Goal: Task Accomplishment & Management: Complete application form

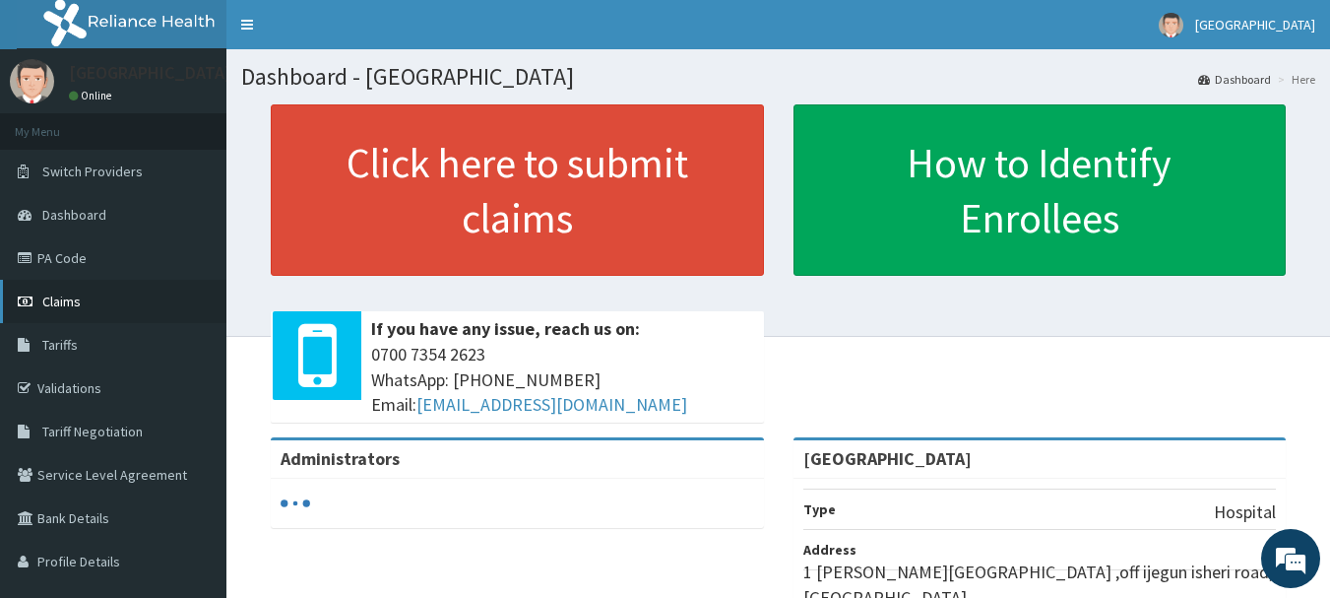
click at [75, 307] on span "Claims" at bounding box center [61, 301] width 38 height 18
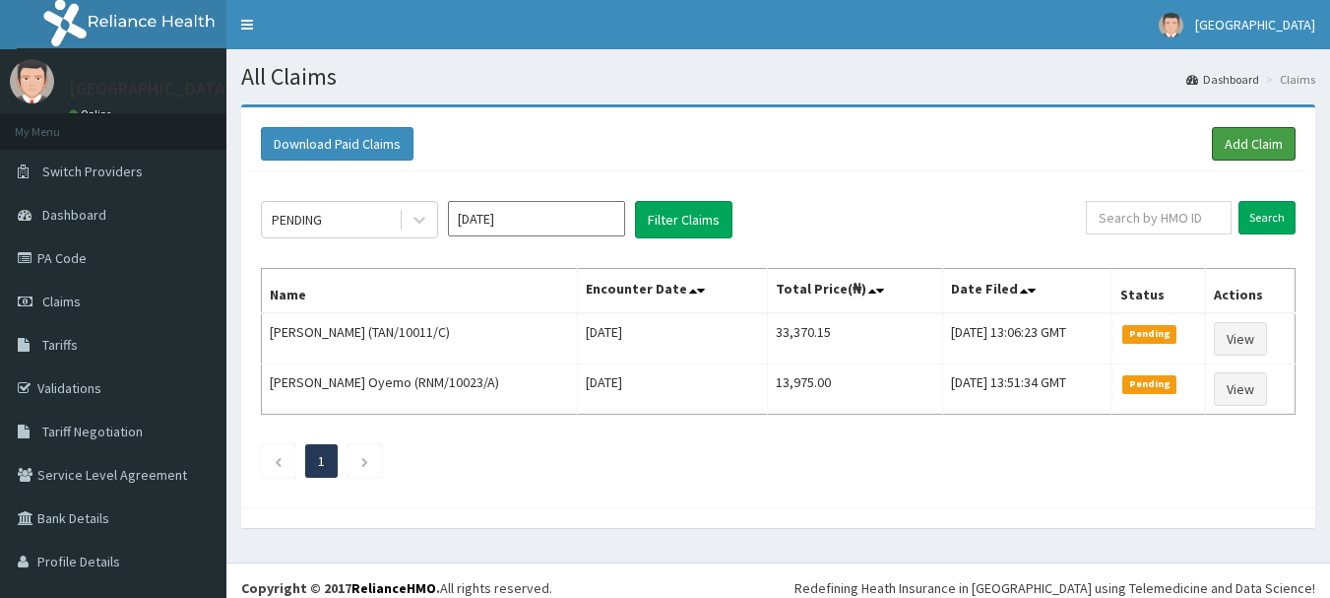
click at [1241, 141] on link "Add Claim" at bounding box center [1254, 143] width 84 height 33
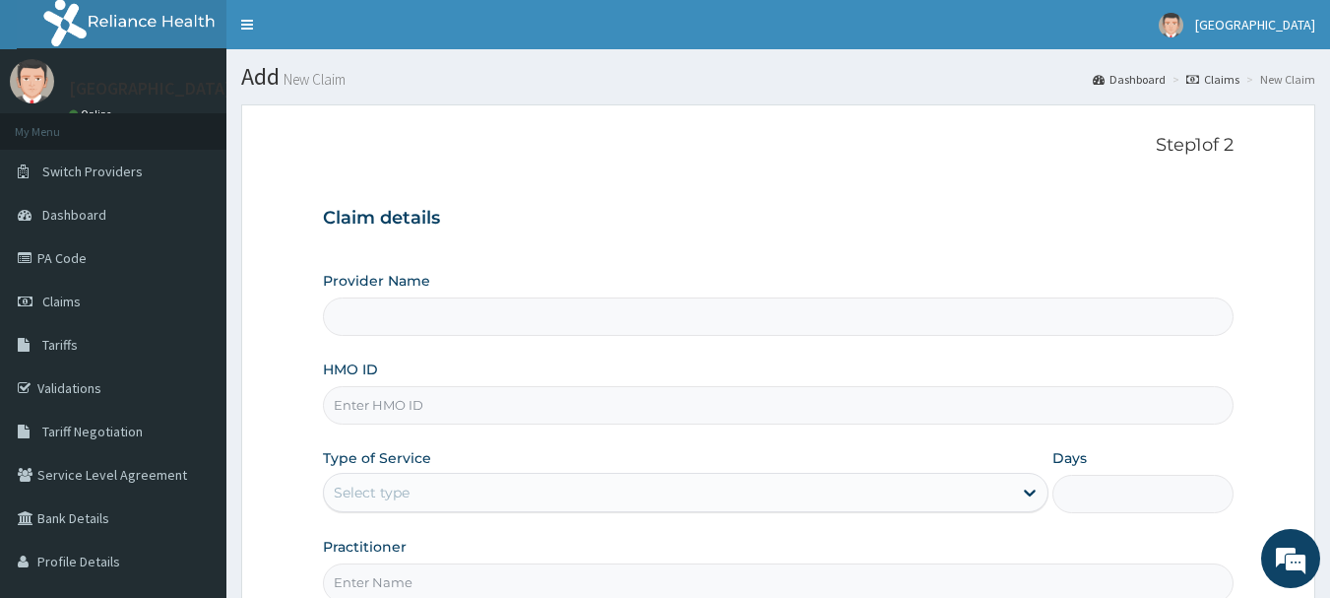
click at [474, 396] on input "HMO ID" at bounding box center [779, 405] width 912 height 38
type input "[GEOGRAPHIC_DATA]"
type input "ELN/10663/A"
click at [584, 495] on div "Select type" at bounding box center [668, 492] width 688 height 32
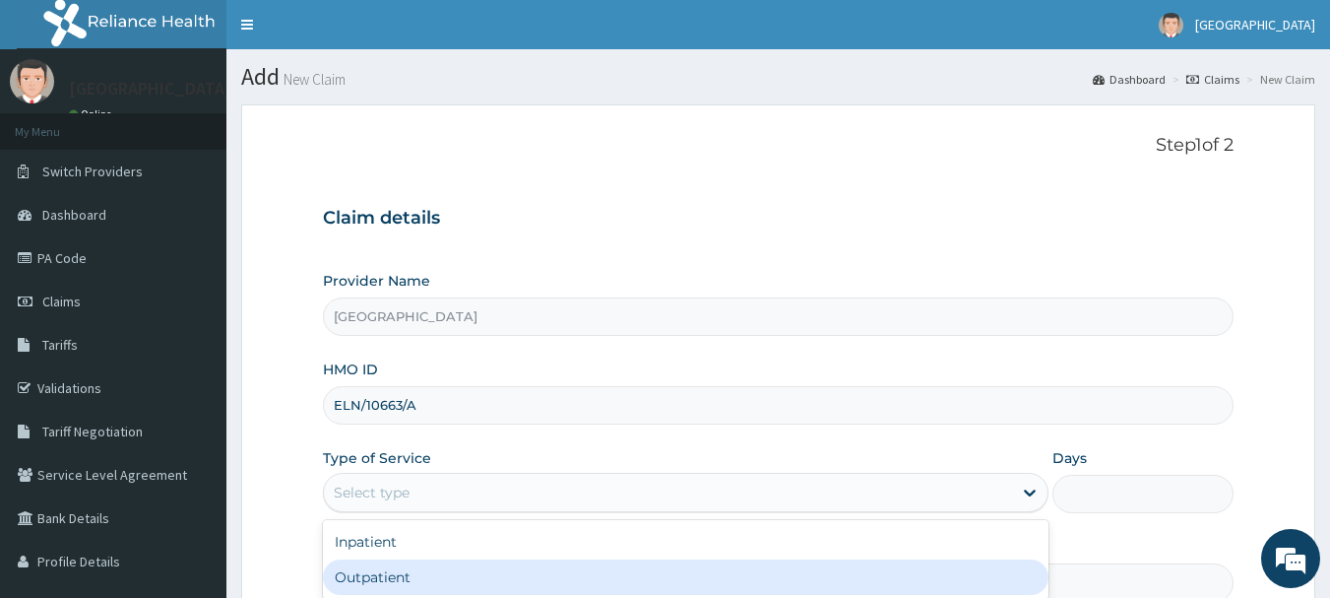
click at [427, 568] on div "Outpatient" at bounding box center [686, 576] width 726 height 35
type input "1"
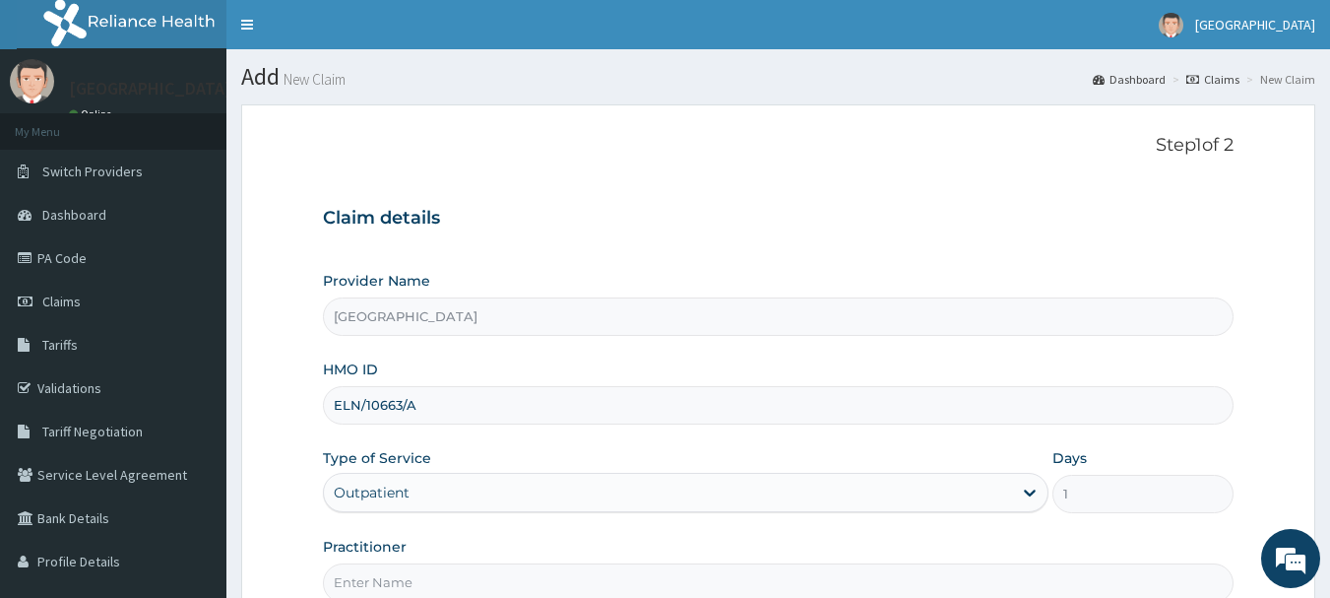
click at [448, 585] on input "Practitioner" at bounding box center [779, 582] width 912 height 38
type input "AKINOLA"
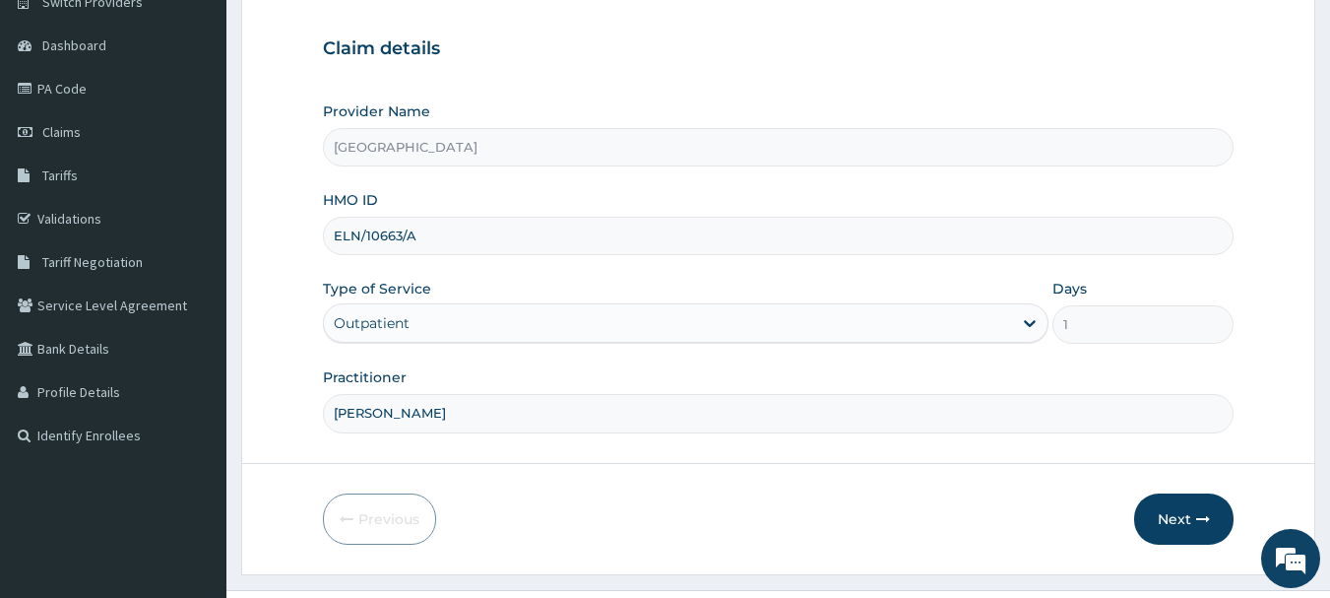
scroll to position [212, 0]
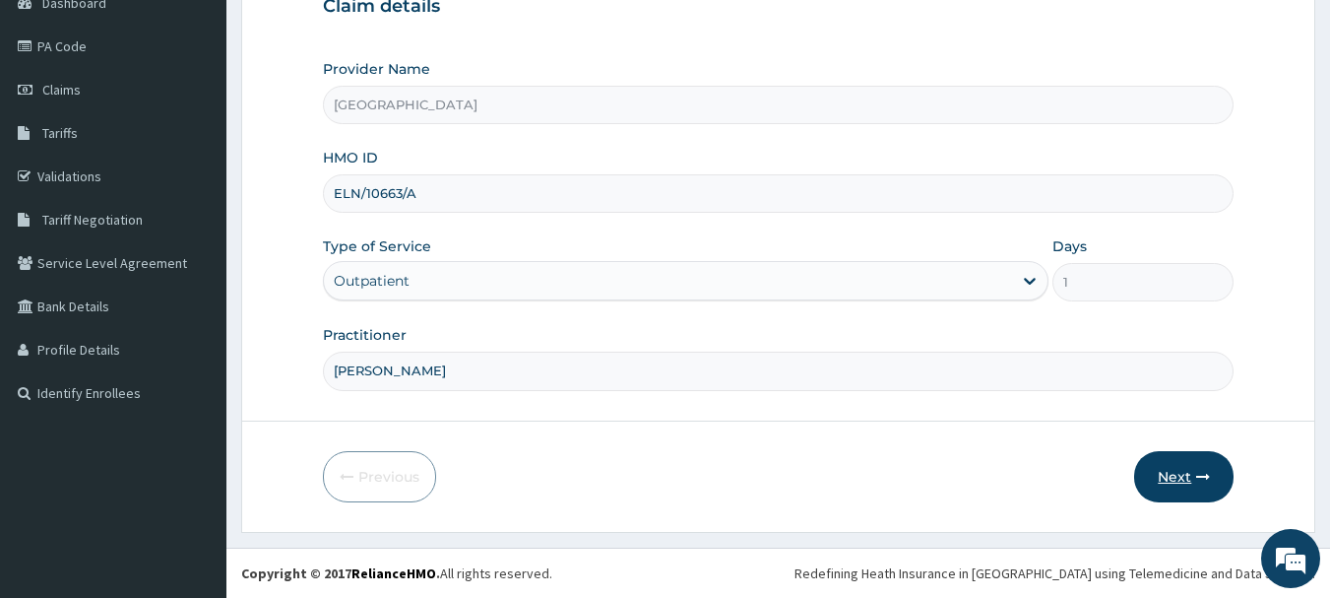
click at [1171, 475] on button "Next" at bounding box center [1183, 476] width 99 height 51
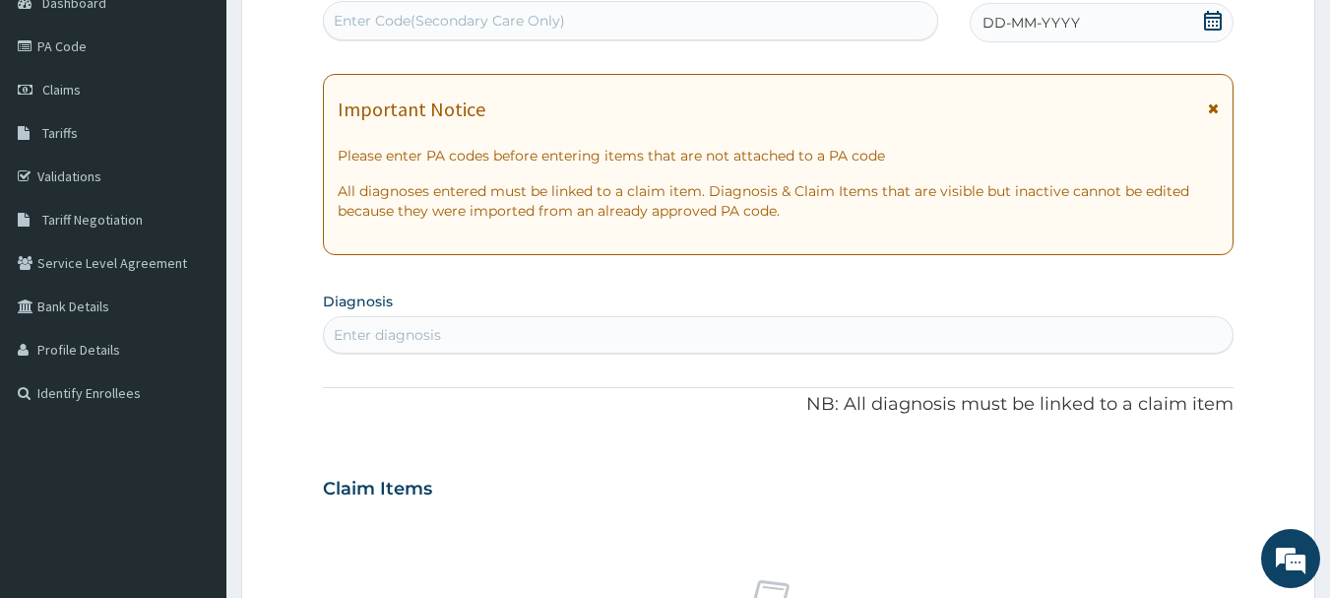
click at [1127, 29] on div "DD-MM-YYYY" at bounding box center [1102, 22] width 264 height 39
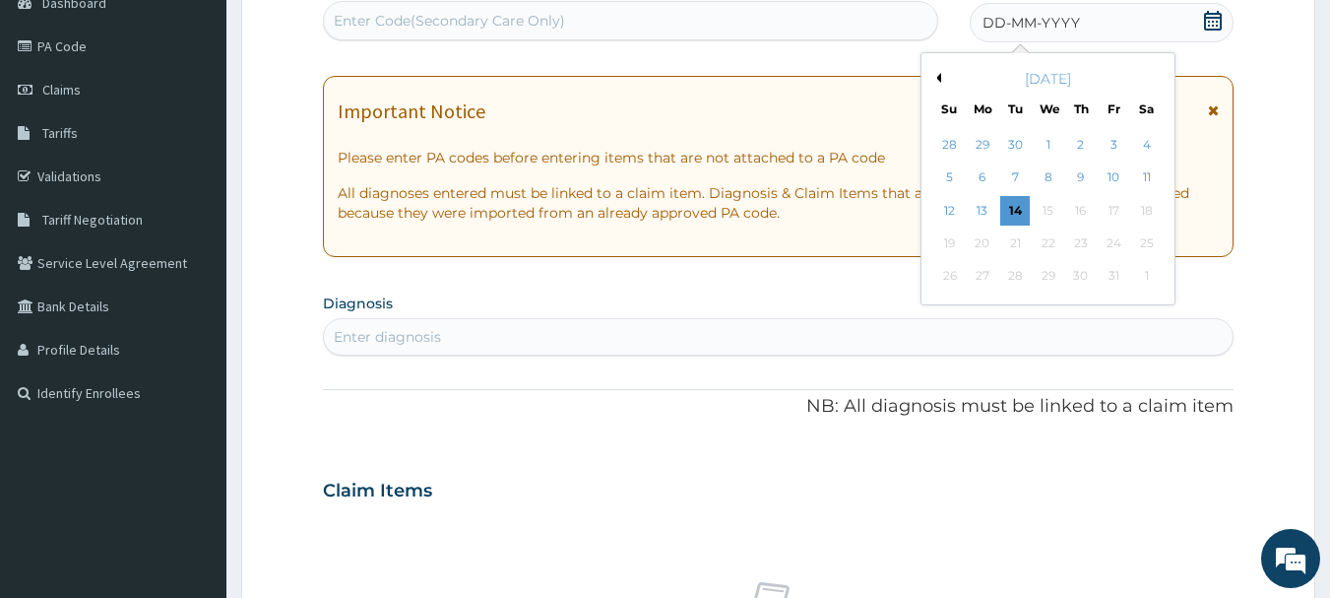
drag, startPoint x: 1155, startPoint y: 180, endPoint x: 1135, endPoint y: 194, distance: 24.0
click at [1152, 183] on div "11" at bounding box center [1147, 178] width 30 height 30
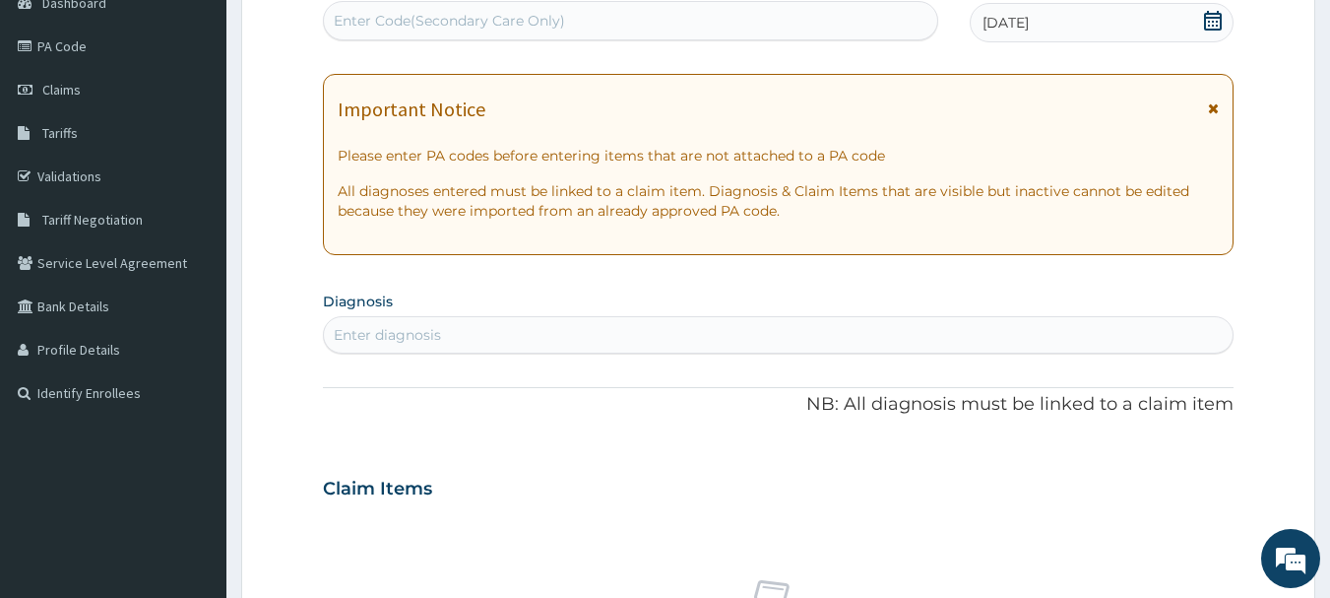
click at [760, 332] on div "Enter diagnosis" at bounding box center [779, 335] width 910 height 32
click at [741, 334] on div "Enter diagnosis" at bounding box center [779, 335] width 910 height 32
type input "FEVER"
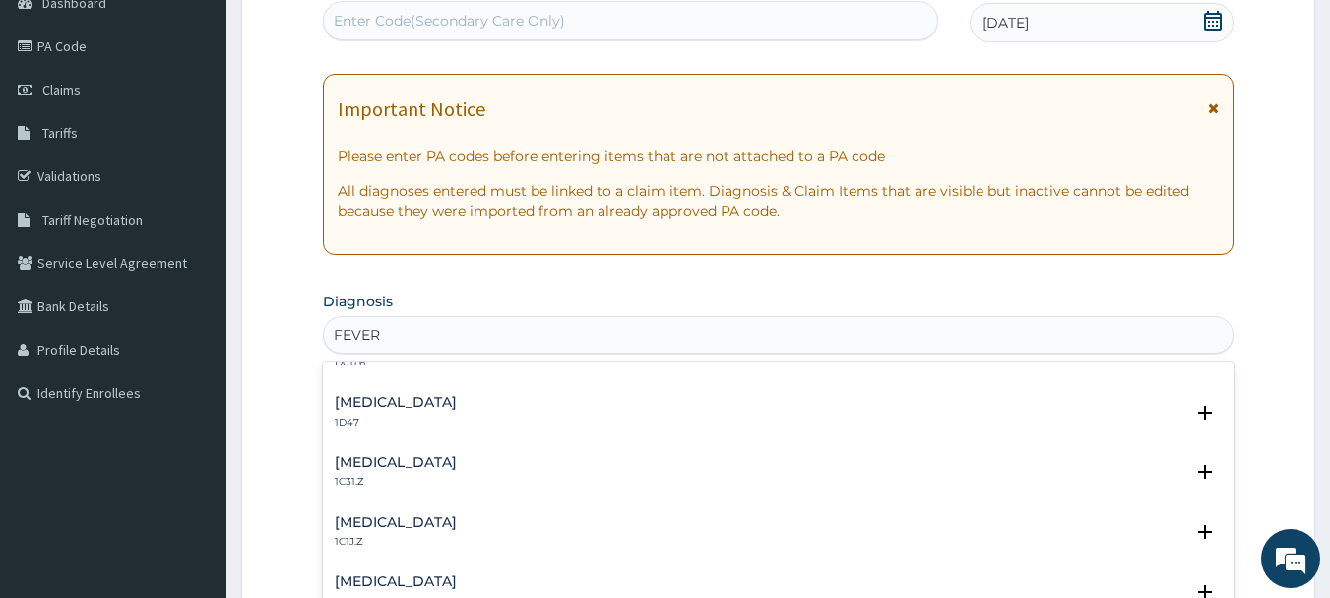
scroll to position [774, 0]
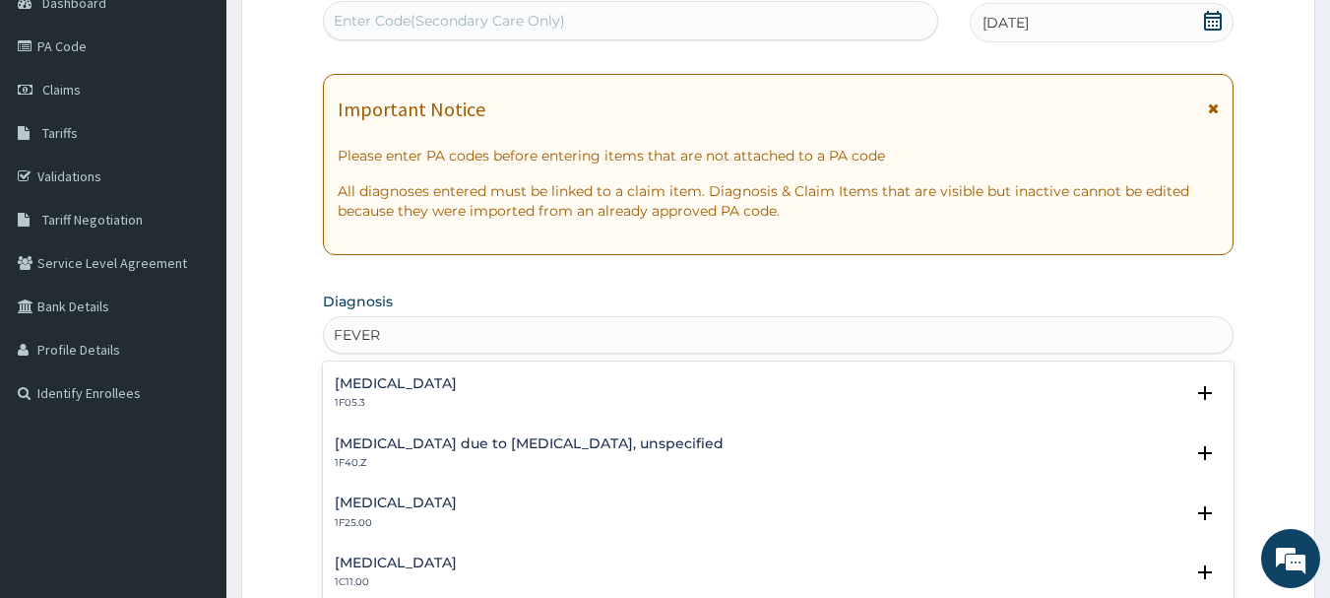
click at [599, 444] on h4 "Malaria due to Plasmodium falciparum, unspecified" at bounding box center [529, 443] width 389 height 15
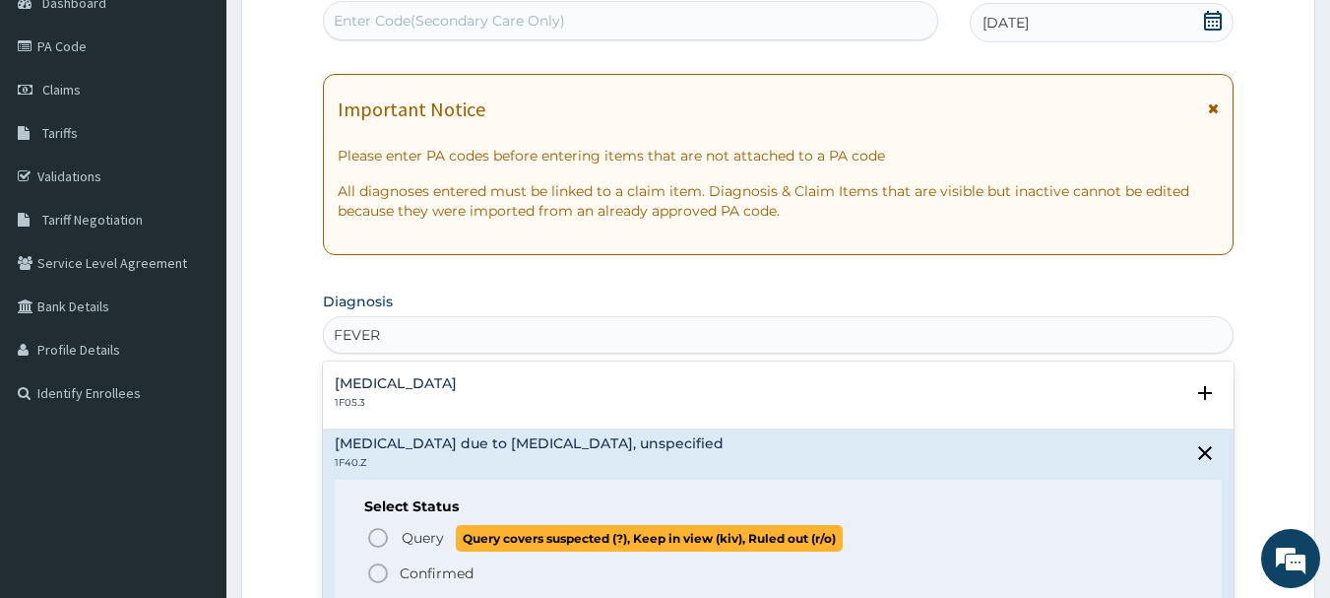
click at [379, 538] on icon "status option query" at bounding box center [378, 538] width 24 height 24
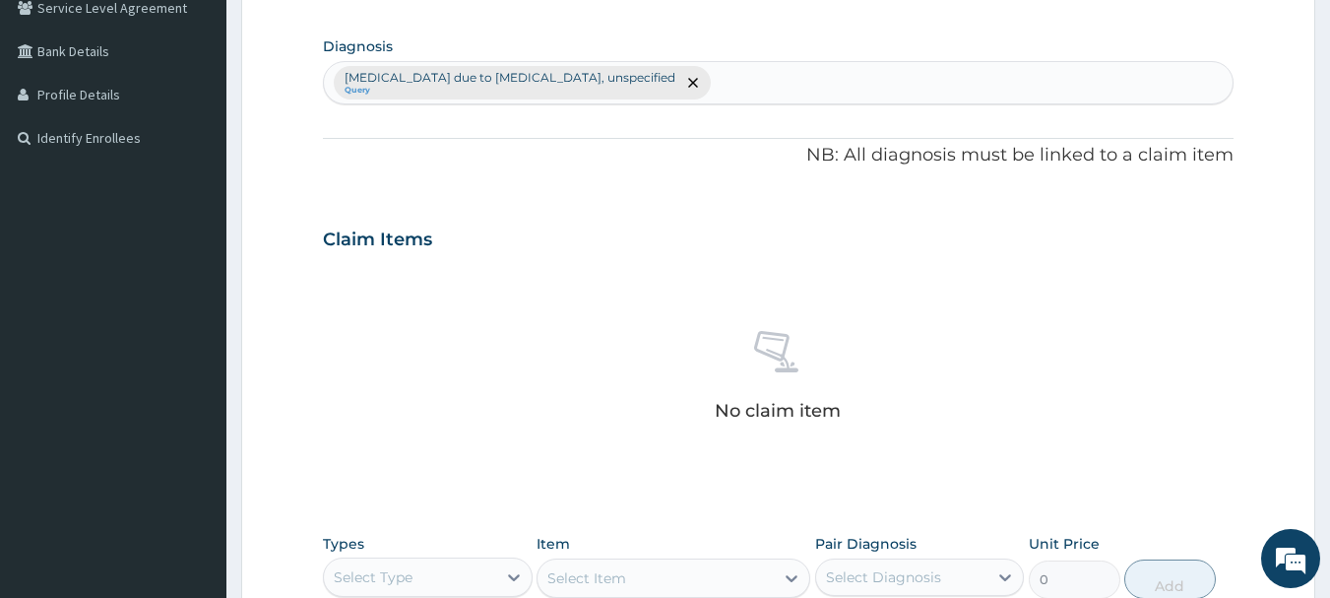
scroll to position [434, 0]
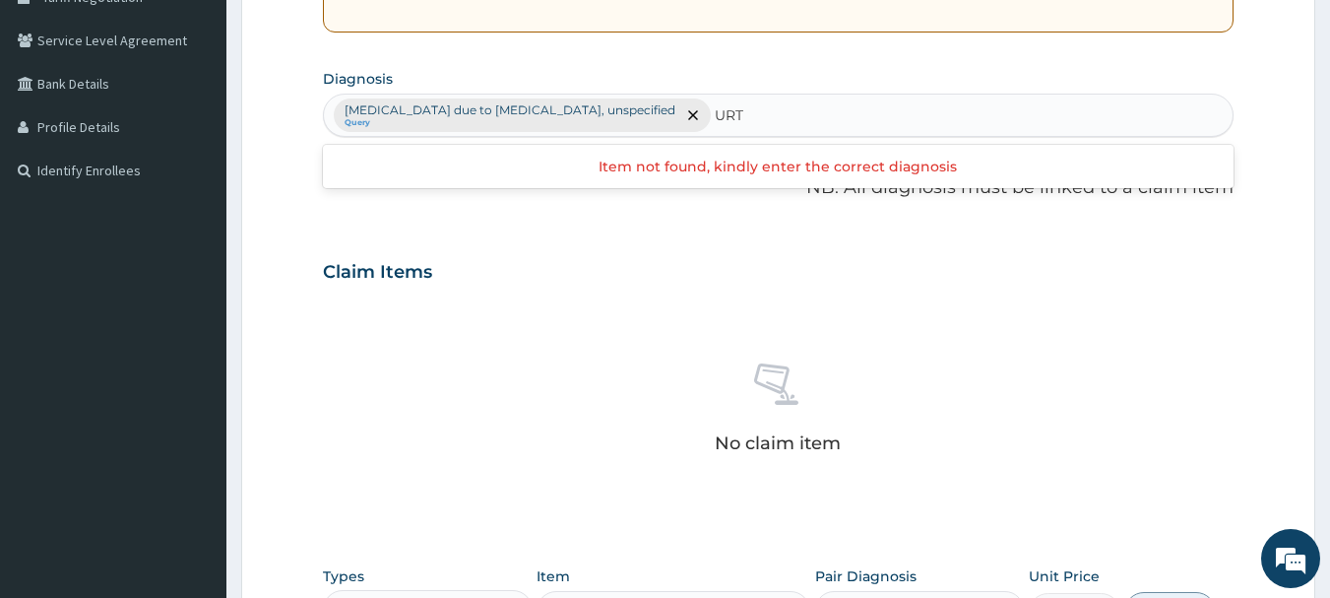
type input "URTI"
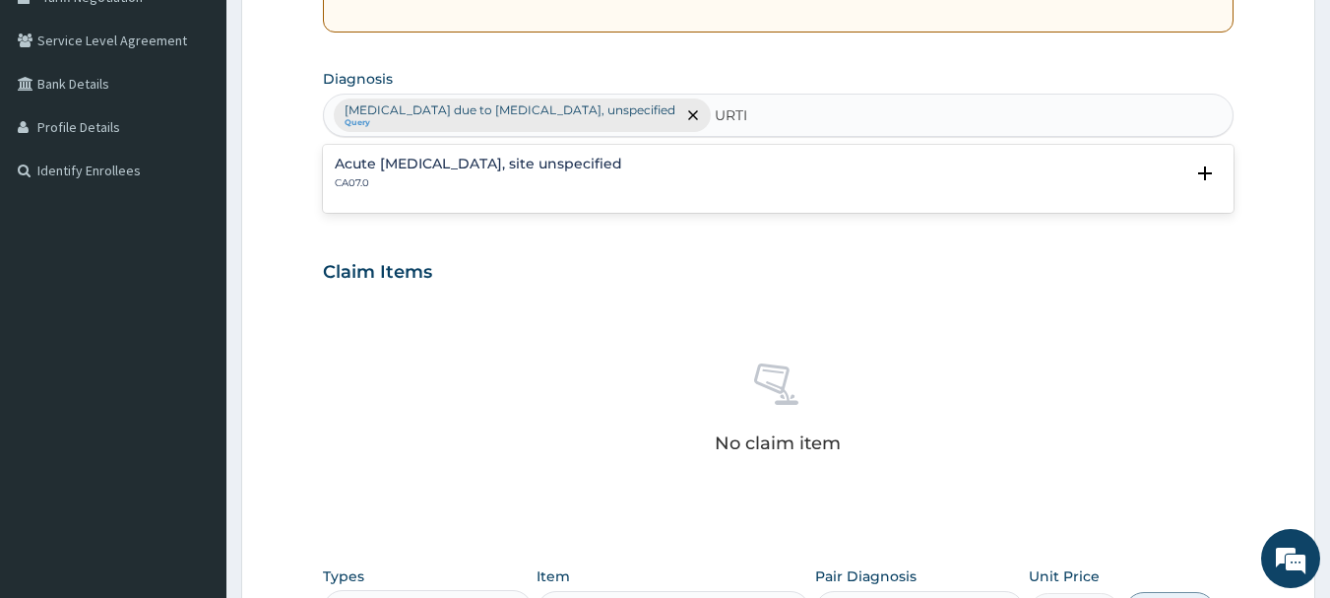
click at [478, 172] on div "Acute upper respiratory infection, site unspecified CA07.0" at bounding box center [478, 174] width 287 height 34
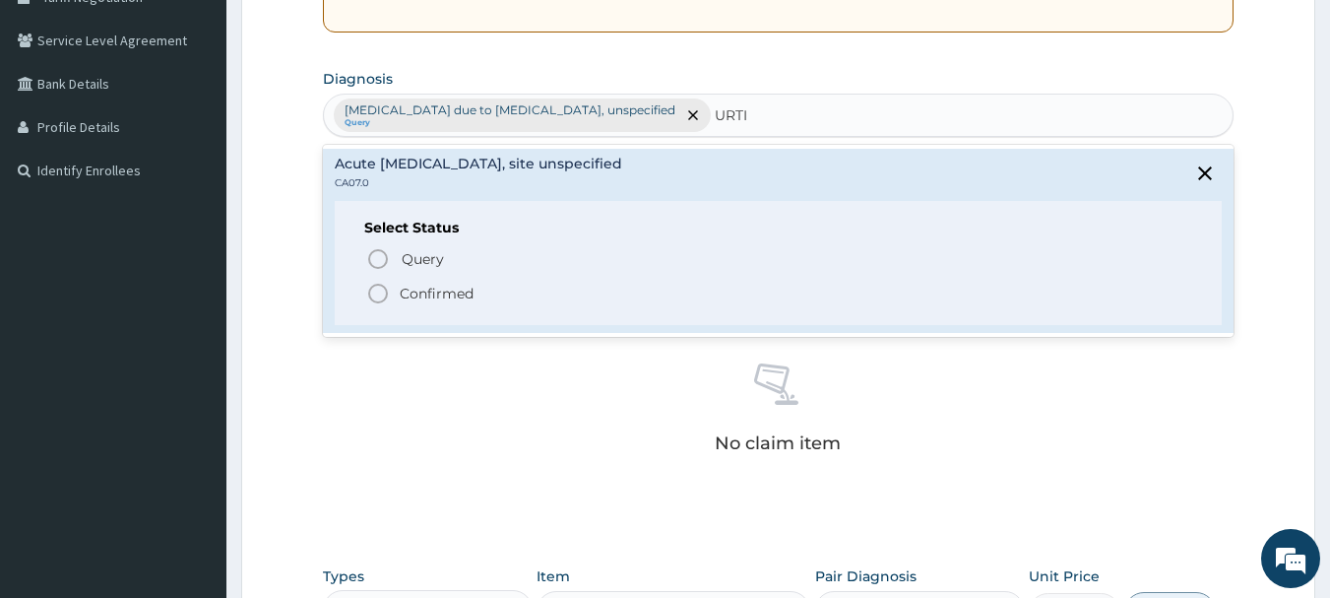
click at [378, 295] on icon "status option filled" at bounding box center [378, 294] width 24 height 24
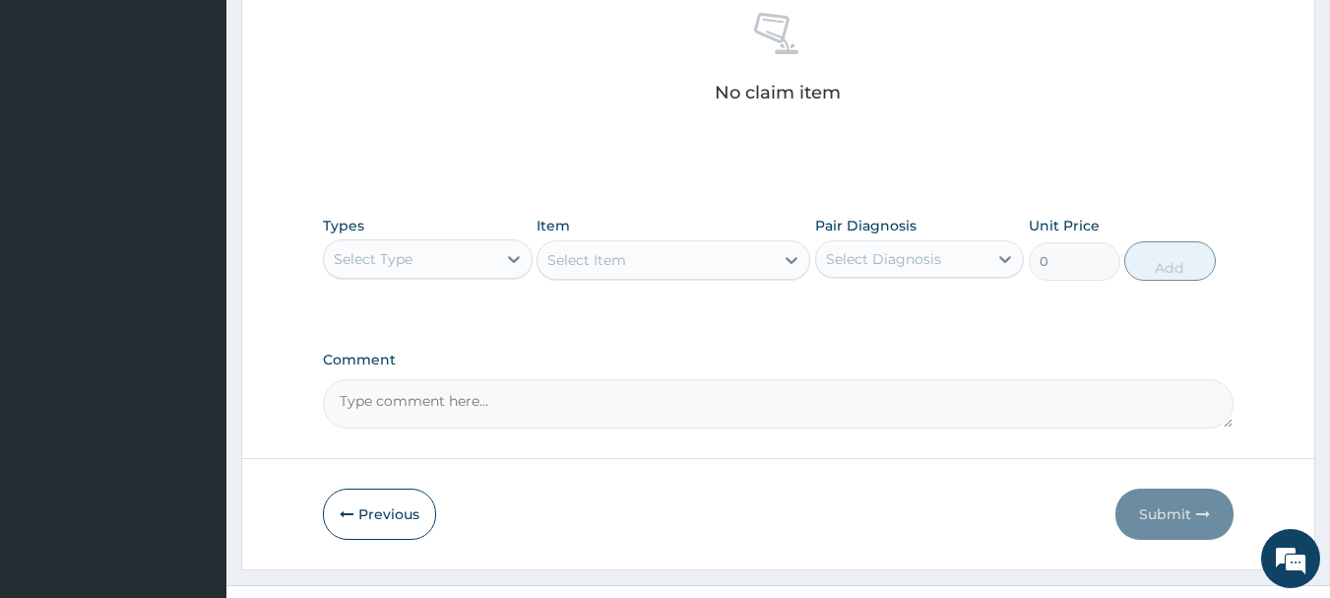
scroll to position [783, 0]
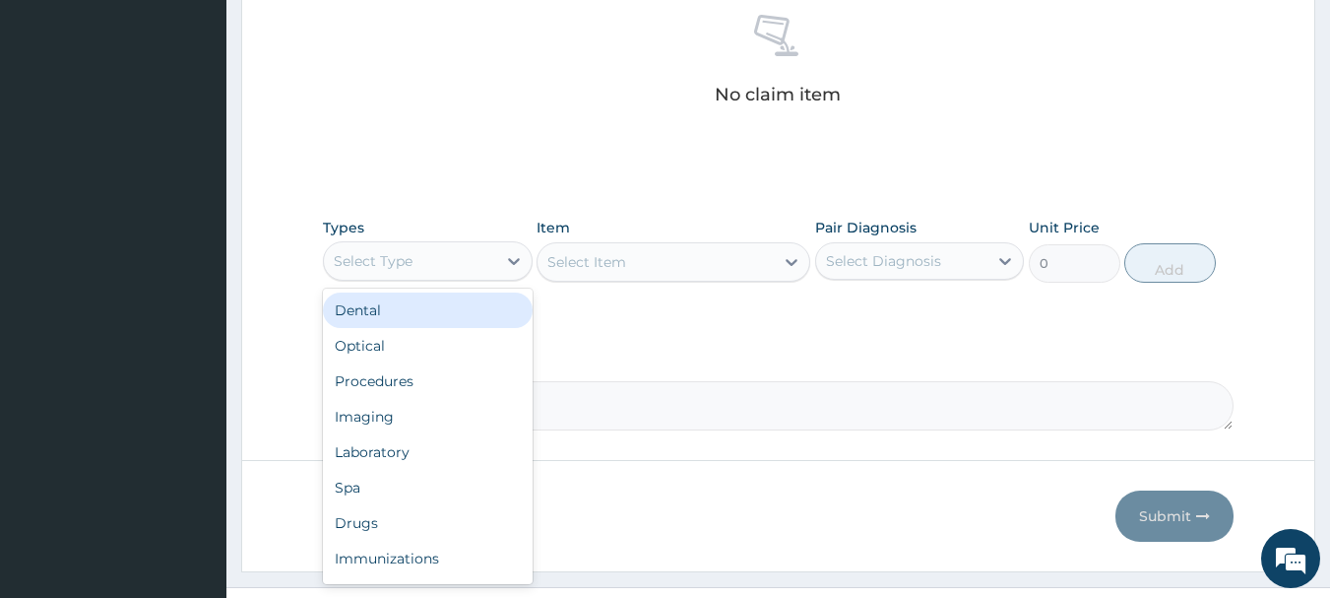
click at [494, 273] on div "Select Type" at bounding box center [410, 261] width 172 height 32
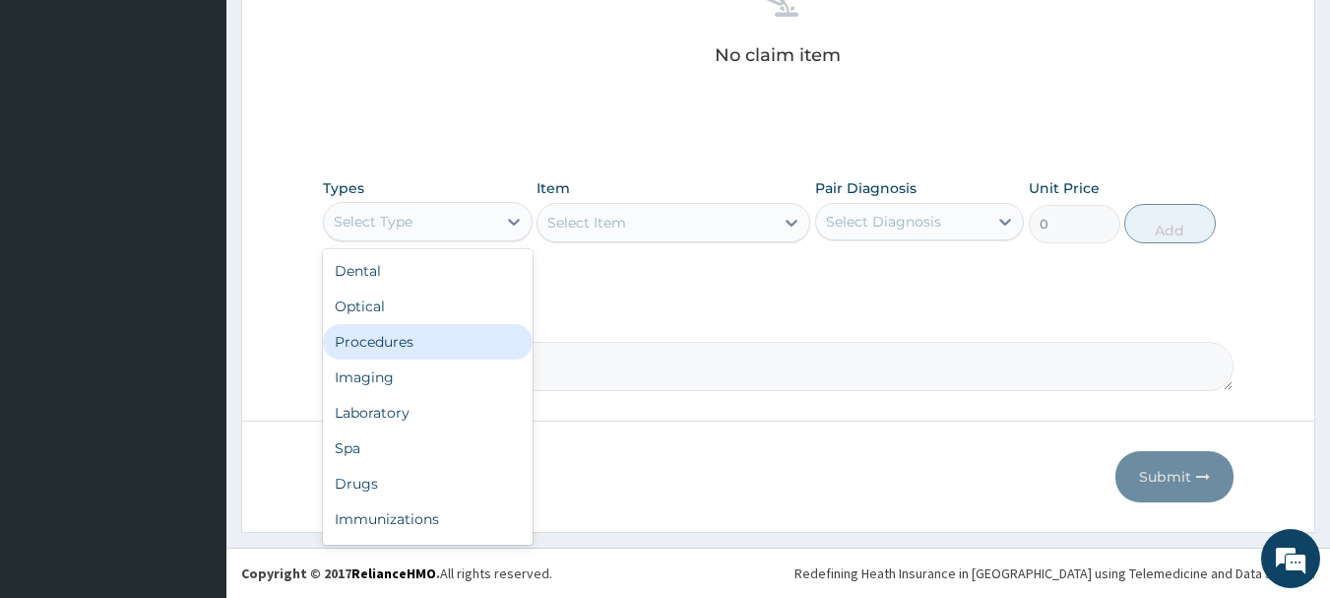
click at [423, 346] on div "Procedures" at bounding box center [428, 341] width 210 height 35
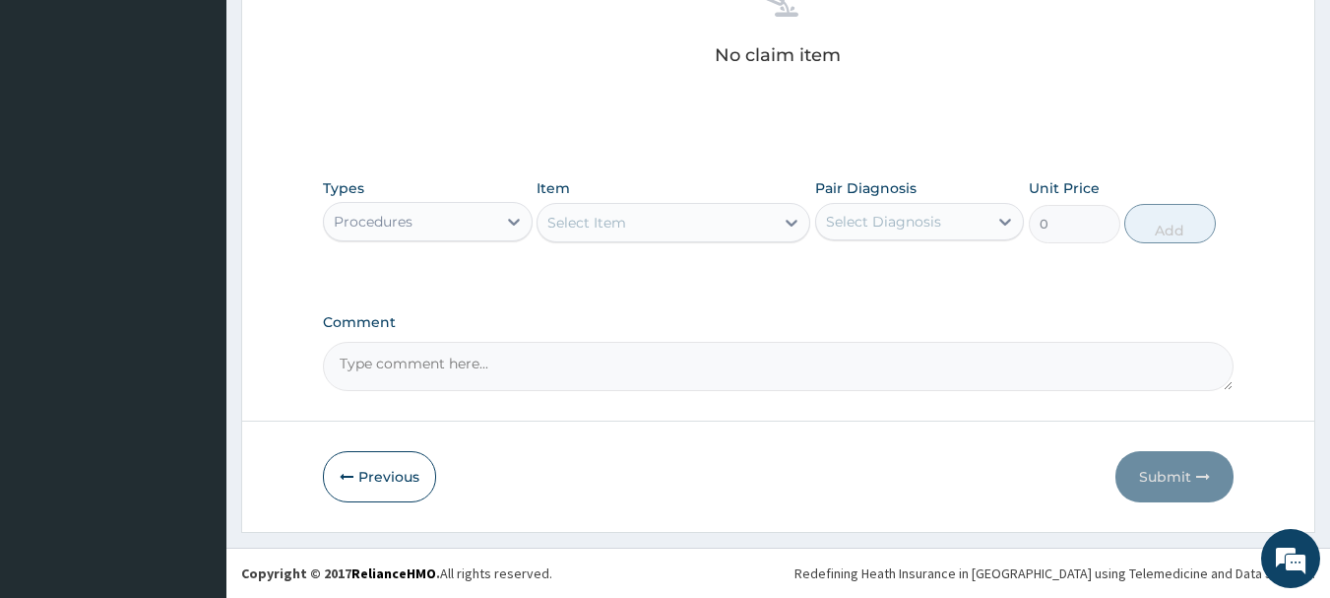
click at [655, 223] on div "Select Item" at bounding box center [655, 223] width 236 height 32
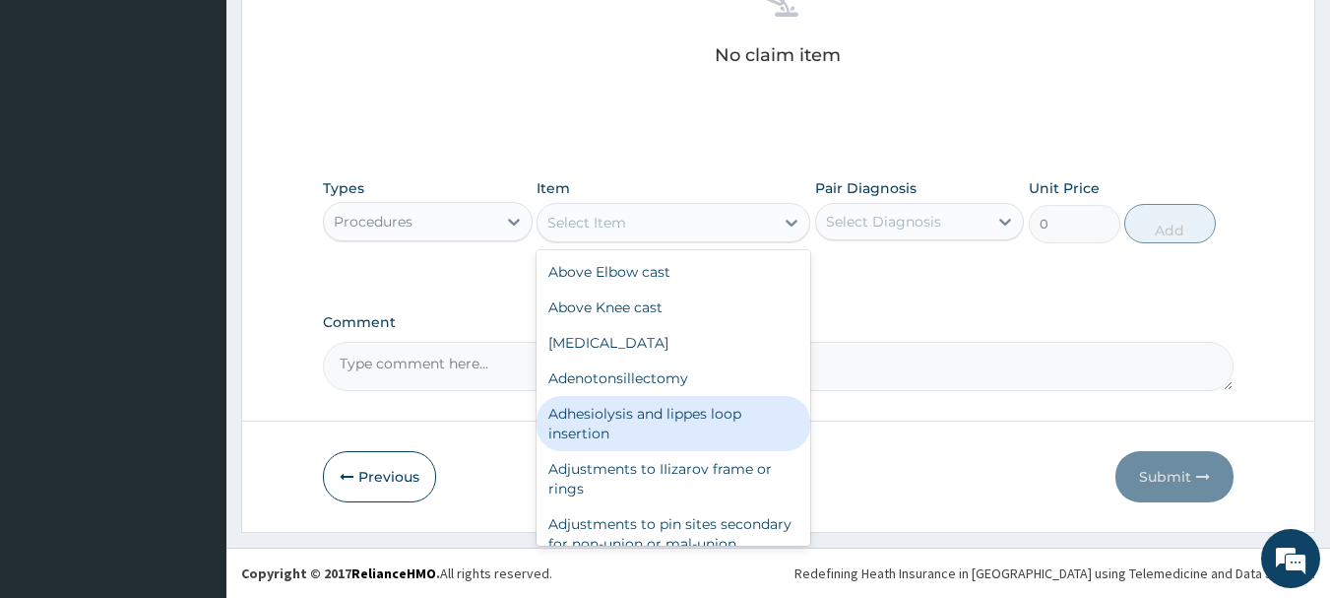
type input "H"
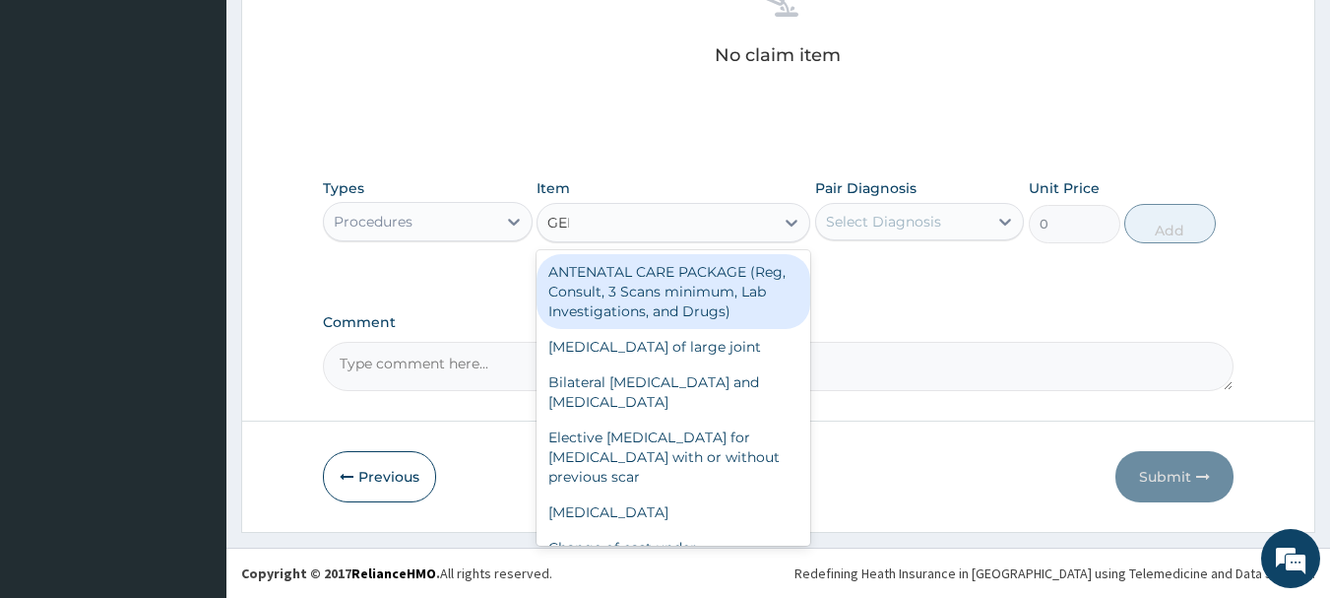
type input "GENE"
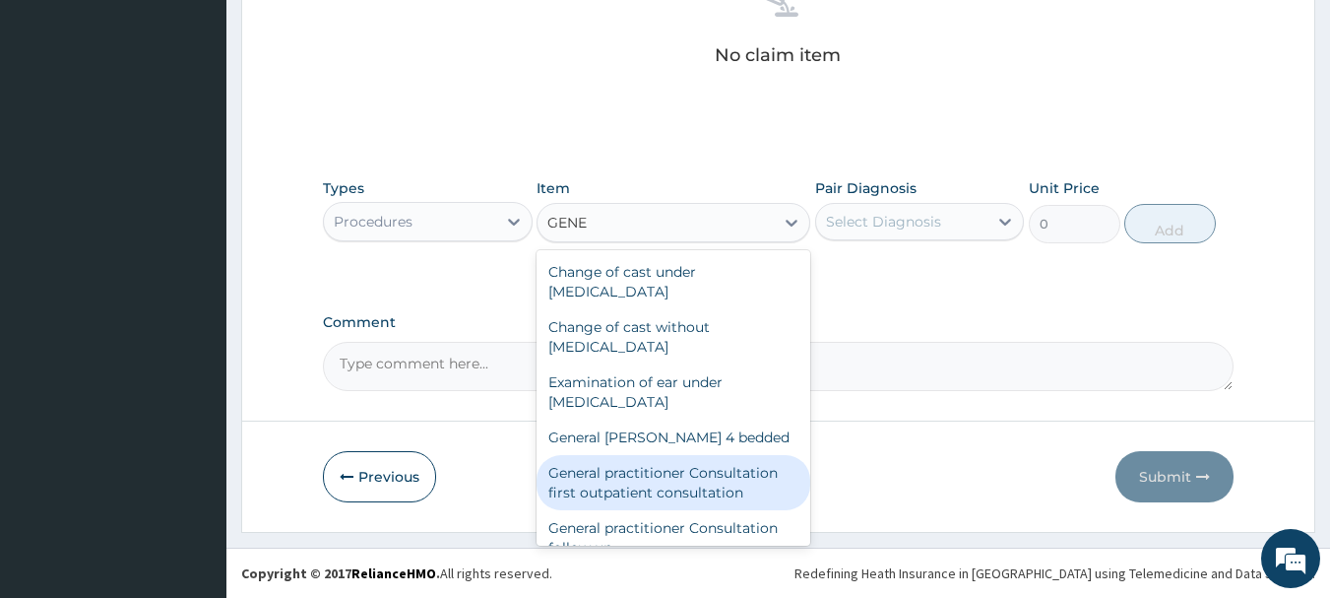
click at [725, 472] on div "General practitioner Consultation first outpatient consultation" at bounding box center [674, 482] width 274 height 55
type input "3547.5"
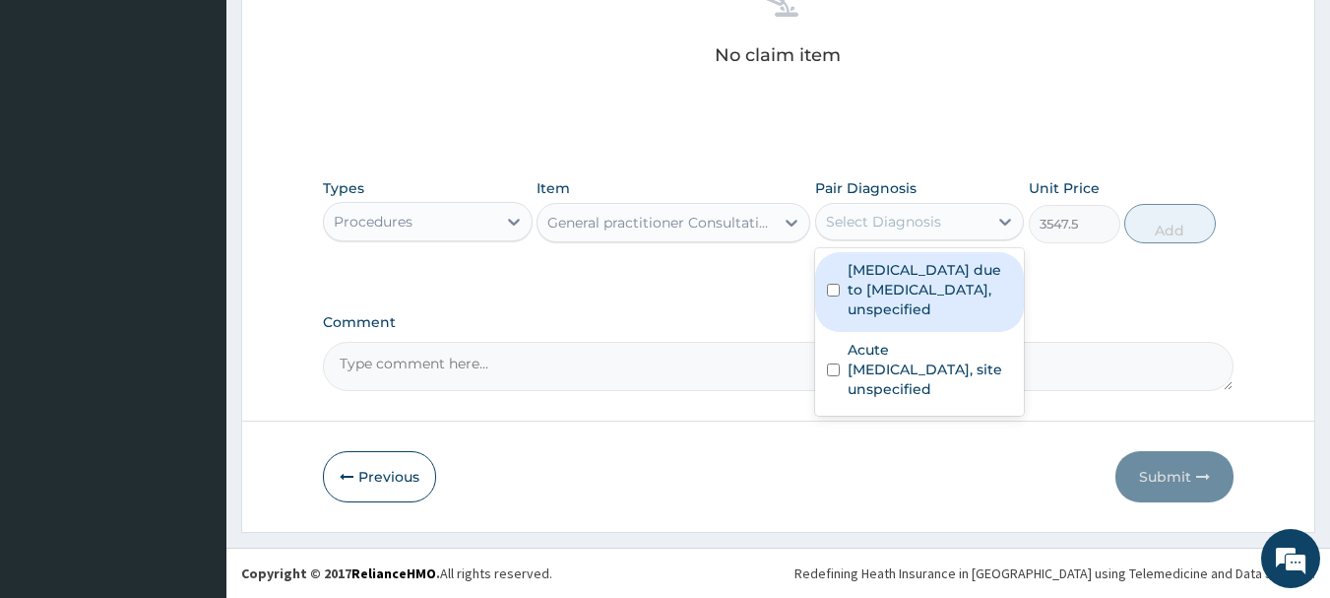
click at [948, 223] on div "Select Diagnosis" at bounding box center [902, 222] width 172 height 32
click at [922, 294] on label "[MEDICAL_DATA] due to [MEDICAL_DATA], unspecified" at bounding box center [930, 289] width 165 height 59
checkbox input "true"
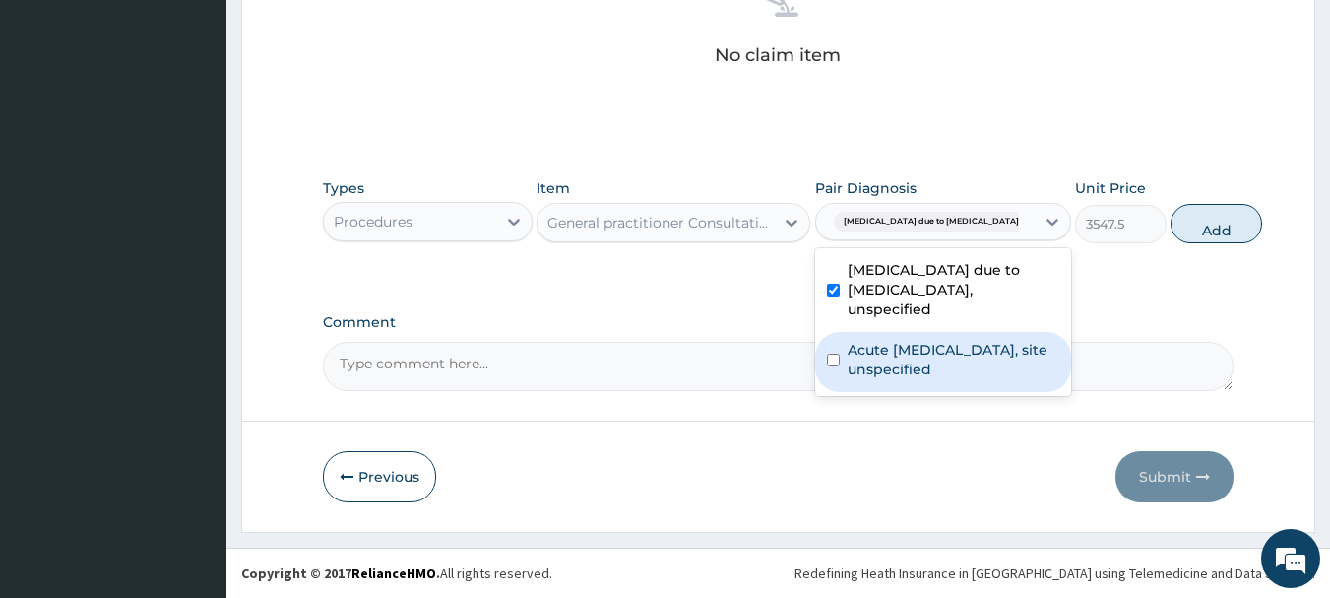
click at [931, 361] on label "Acute [MEDICAL_DATA], site unspecified" at bounding box center [954, 359] width 212 height 39
checkbox input "true"
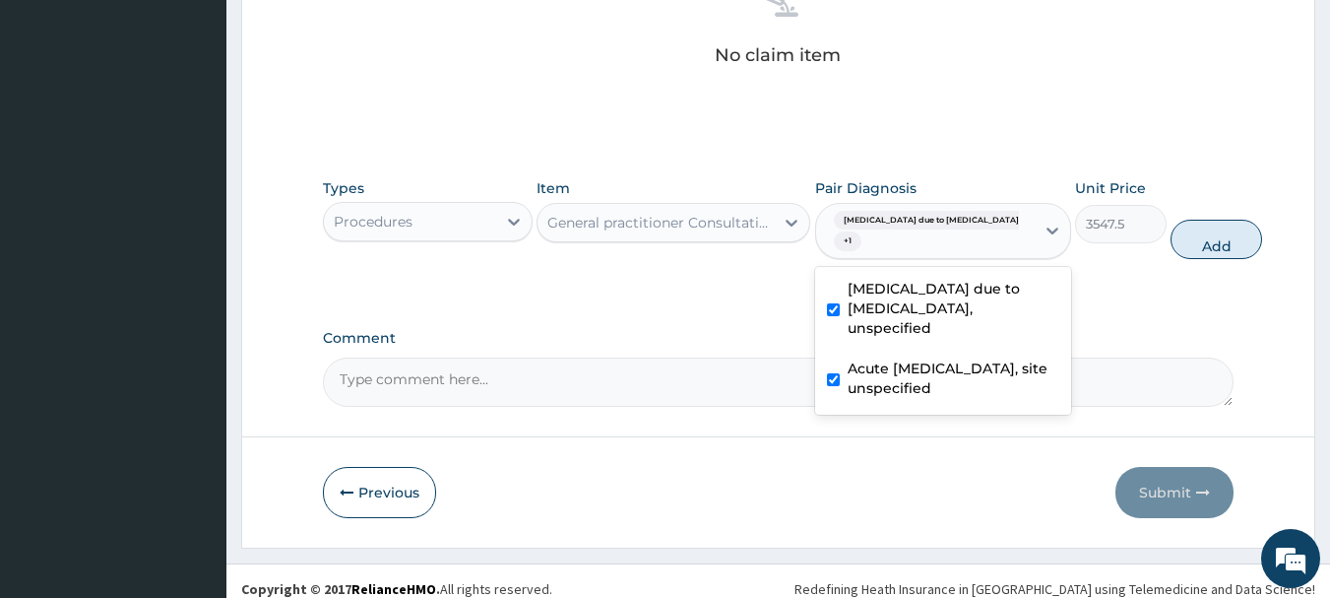
drag, startPoint x: 1150, startPoint y: 248, endPoint x: 975, endPoint y: 244, distance: 175.3
click at [1170, 248] on button "Add" at bounding box center [1216, 239] width 92 height 39
type input "0"
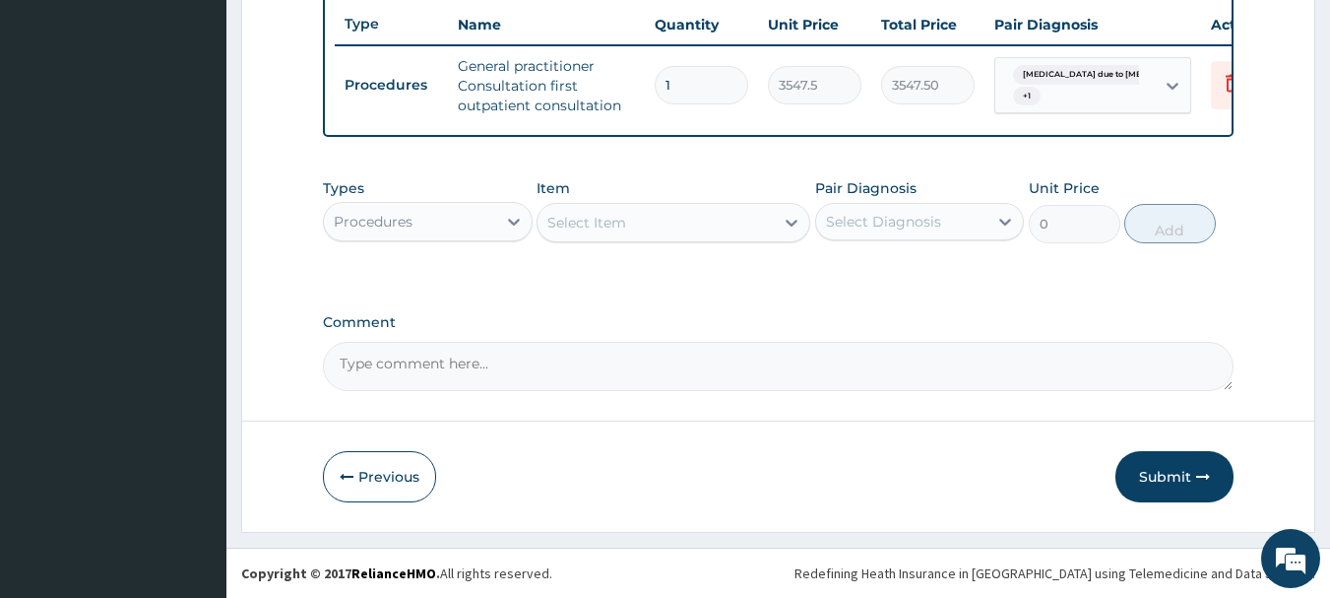
scroll to position [754, 0]
click at [459, 221] on div "Procedures" at bounding box center [410, 222] width 172 height 32
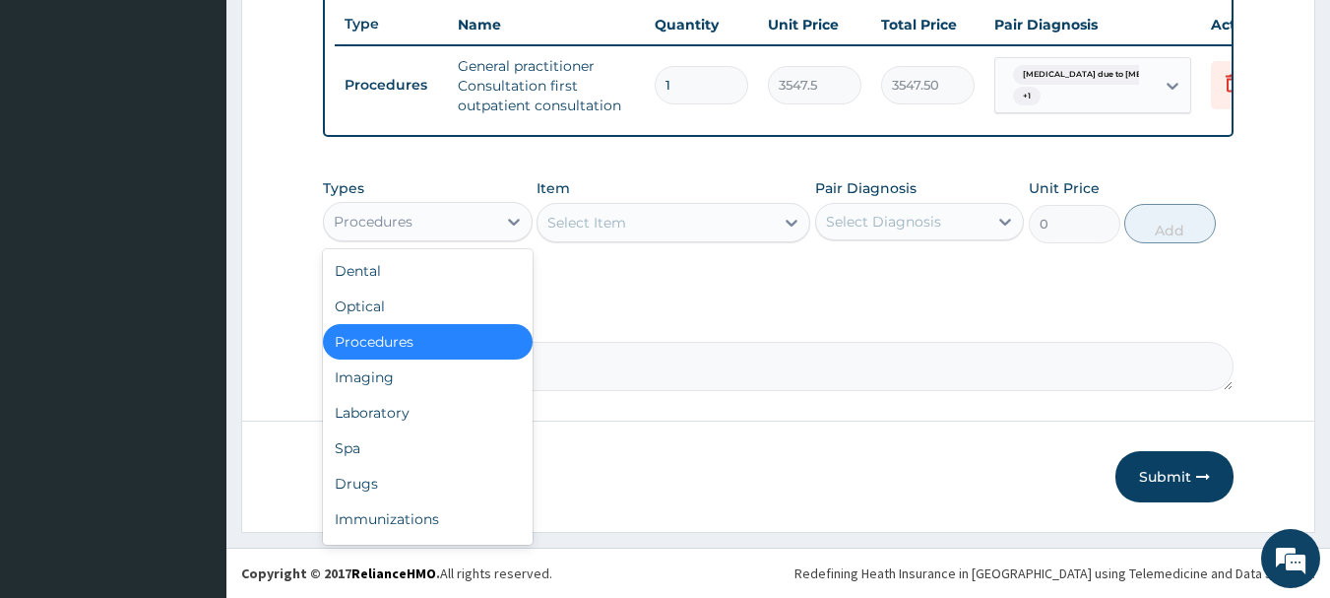
click at [611, 229] on div "Select Item" at bounding box center [586, 223] width 79 height 20
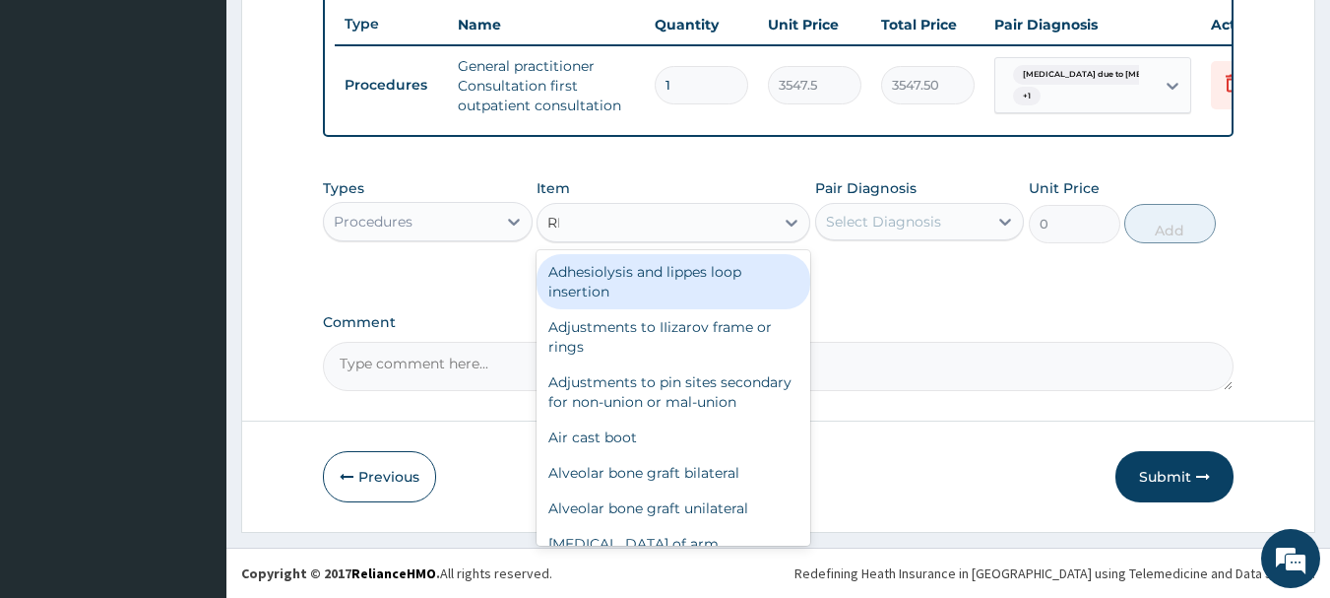
type input "REG"
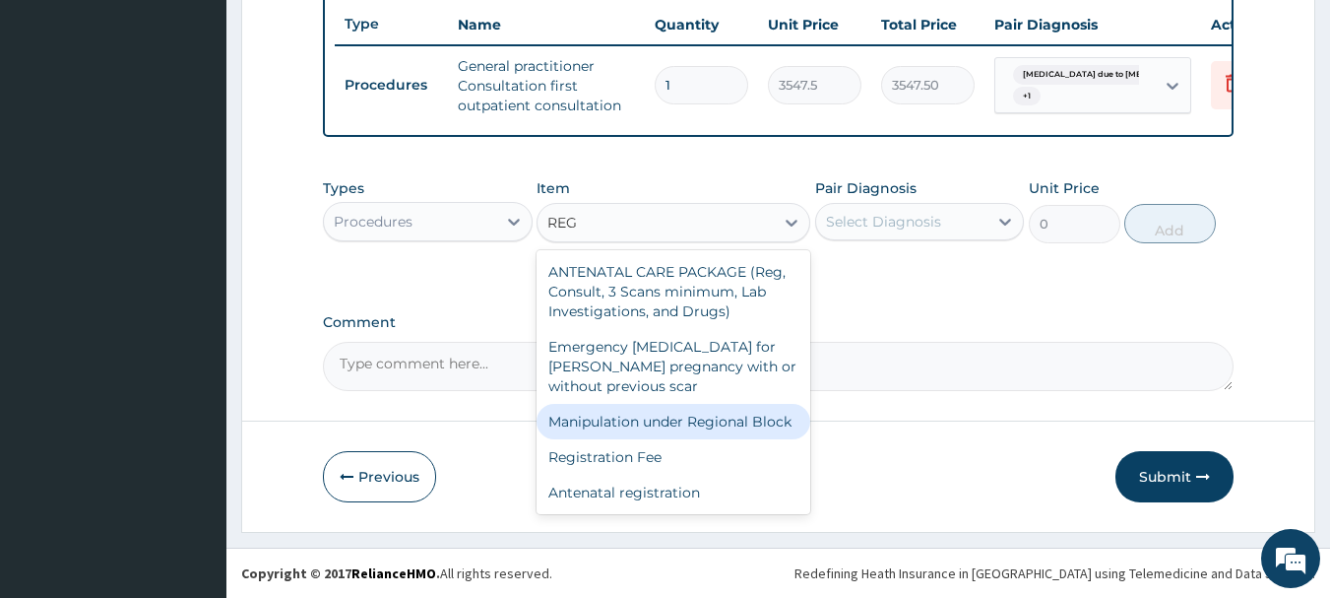
click at [671, 435] on div "Manipulation under Regional Block" at bounding box center [674, 421] width 274 height 35
type input "43000"
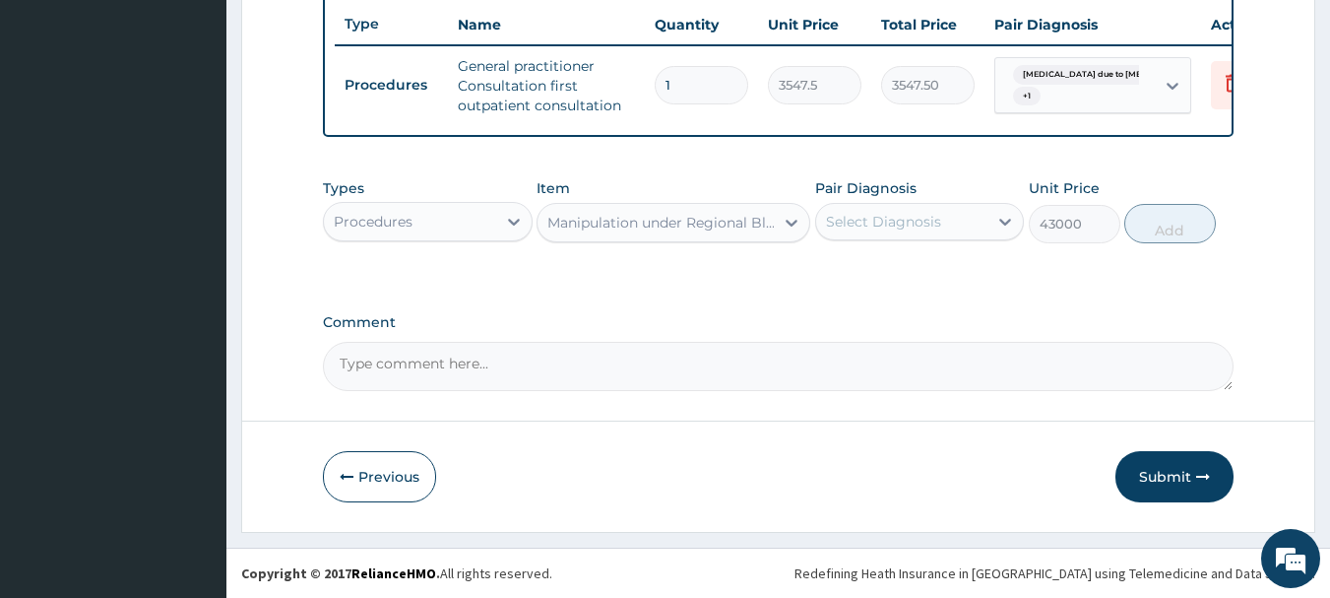
click at [675, 221] on div "Manipulation under Regional Block" at bounding box center [661, 223] width 228 height 20
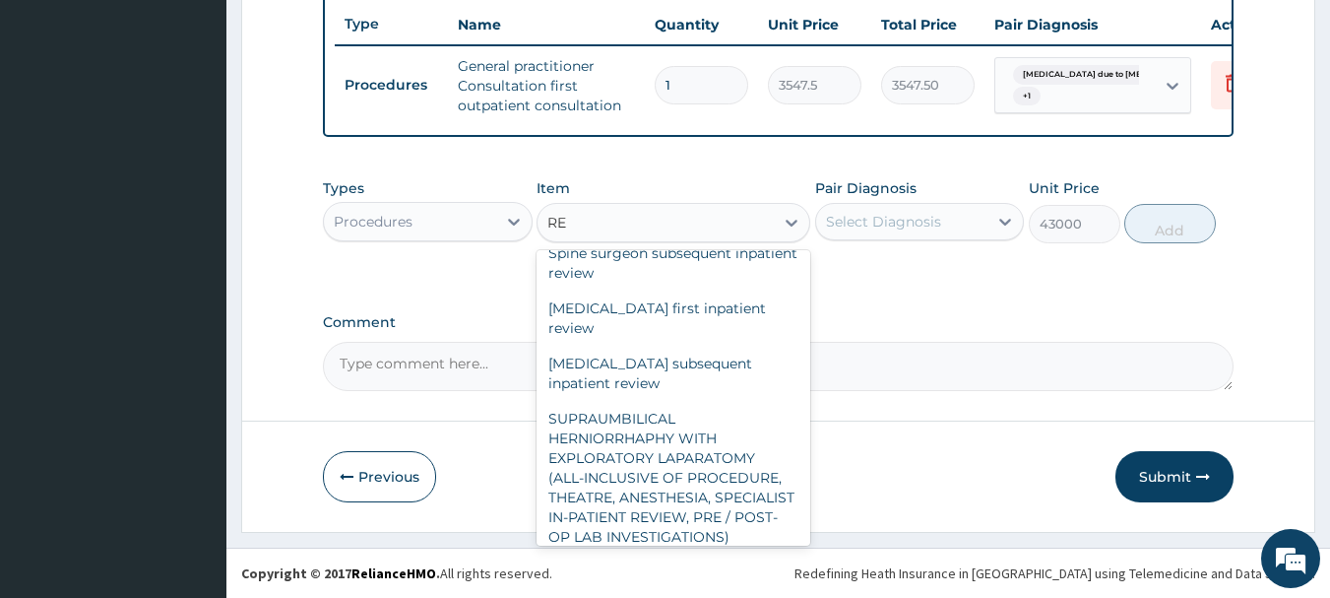
scroll to position [4649, 0]
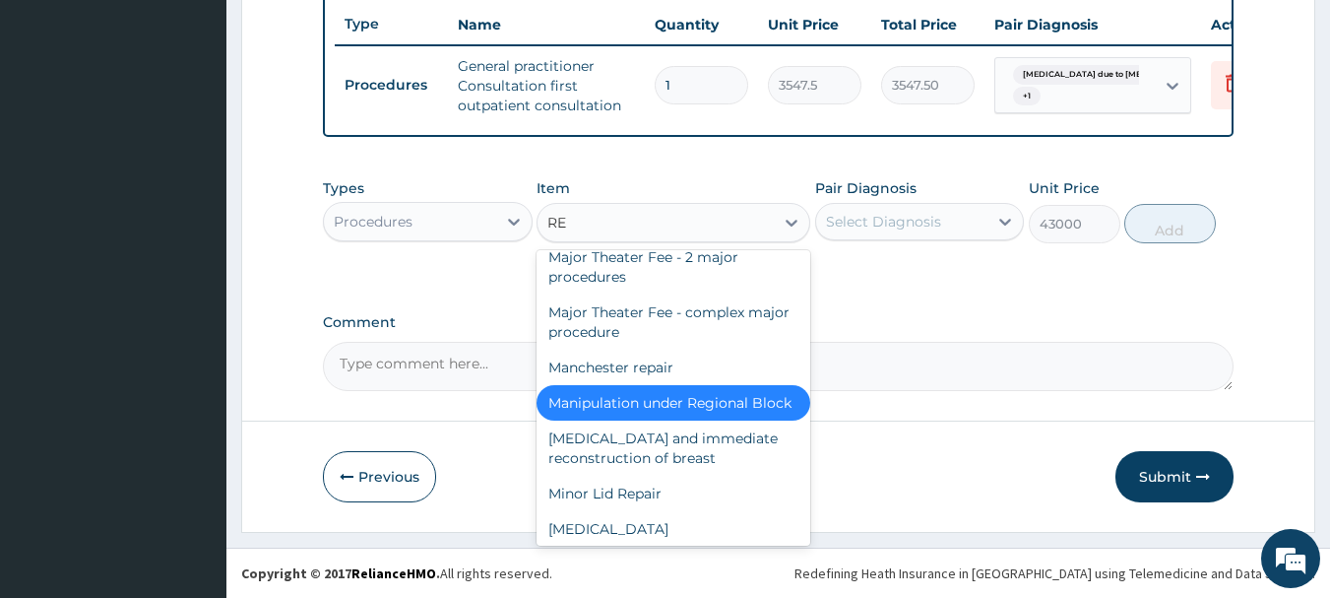
type input "REG"
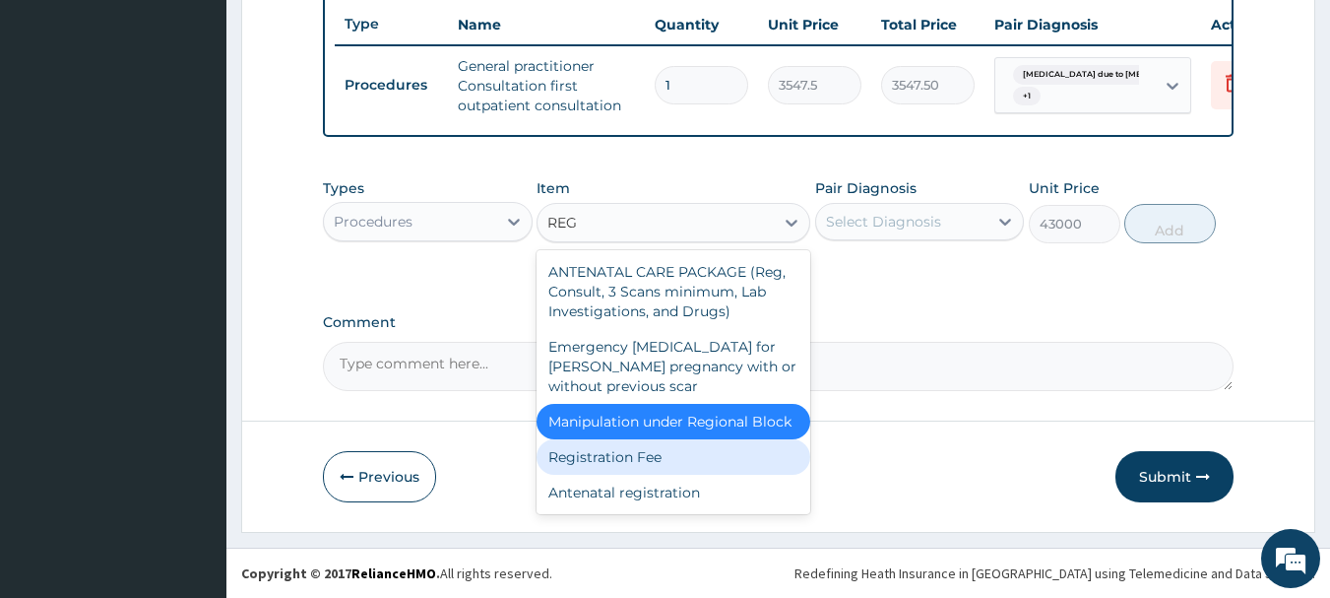
click at [726, 456] on div "Registration Fee" at bounding box center [674, 456] width 274 height 35
type input "2150"
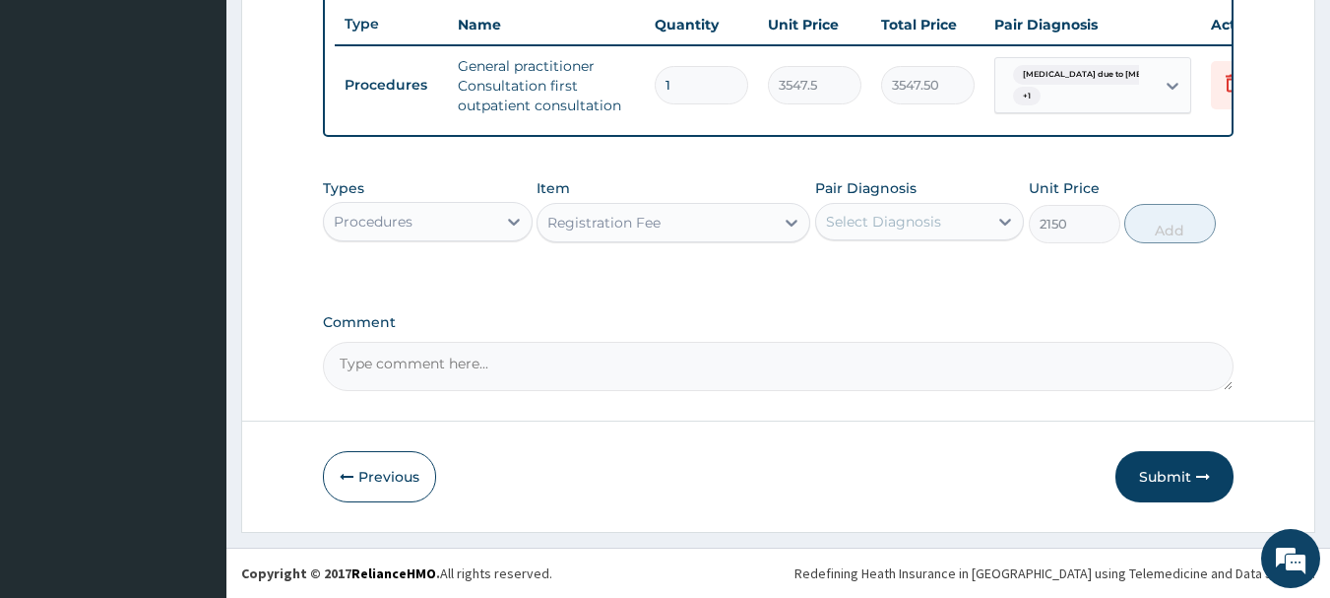
drag, startPoint x: 982, startPoint y: 226, endPoint x: 979, endPoint y: 246, distance: 20.1
click at [982, 225] on div "Select Diagnosis" at bounding box center [902, 222] width 172 height 32
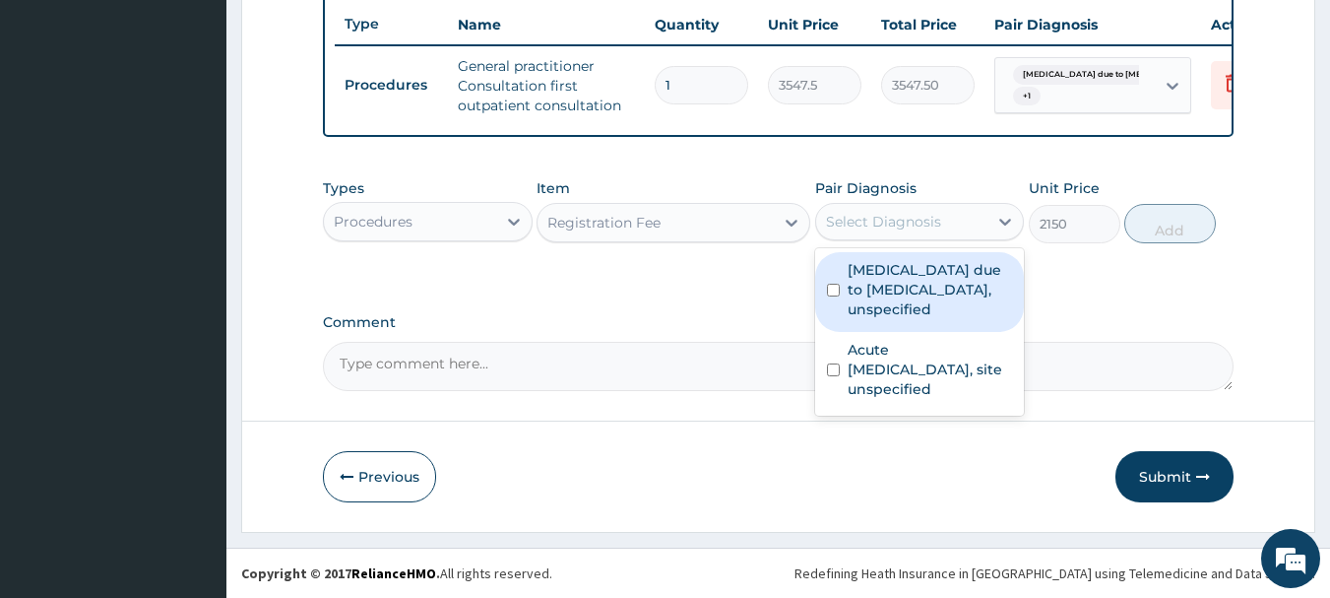
drag, startPoint x: 969, startPoint y: 280, endPoint x: 961, endPoint y: 377, distance: 97.8
click at [968, 284] on label "[MEDICAL_DATA] due to [MEDICAL_DATA], unspecified" at bounding box center [930, 289] width 165 height 59
checkbox input "true"
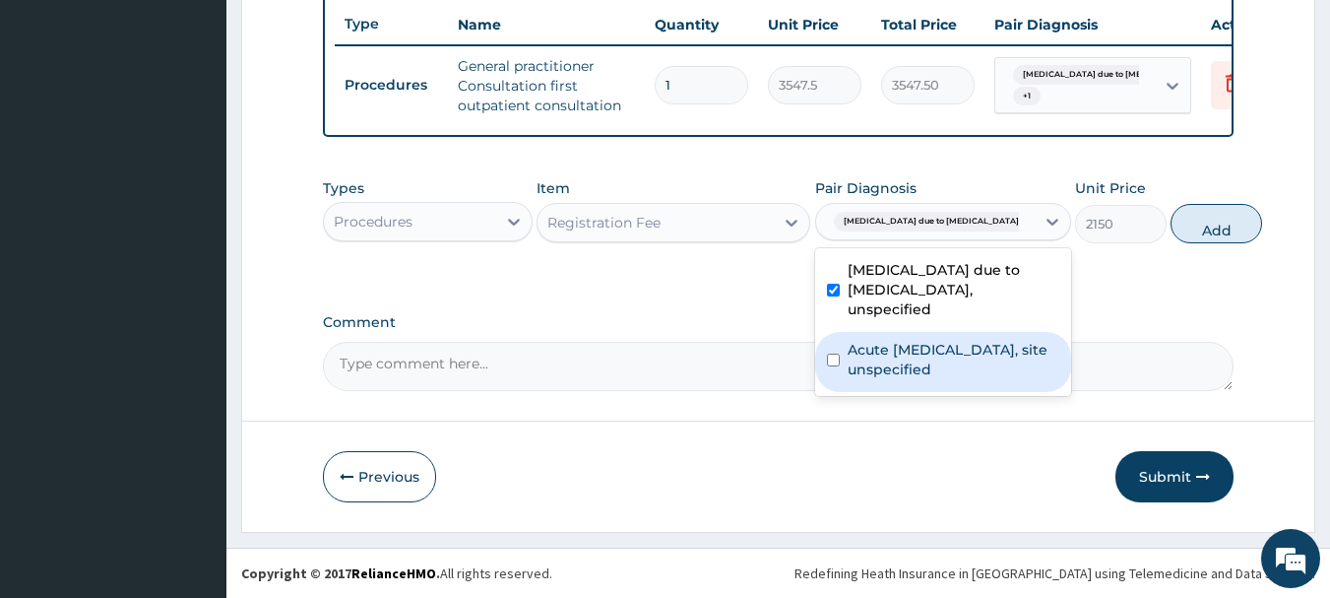
click at [958, 379] on label "Acute [MEDICAL_DATA], site unspecified" at bounding box center [954, 359] width 212 height 39
checkbox input "true"
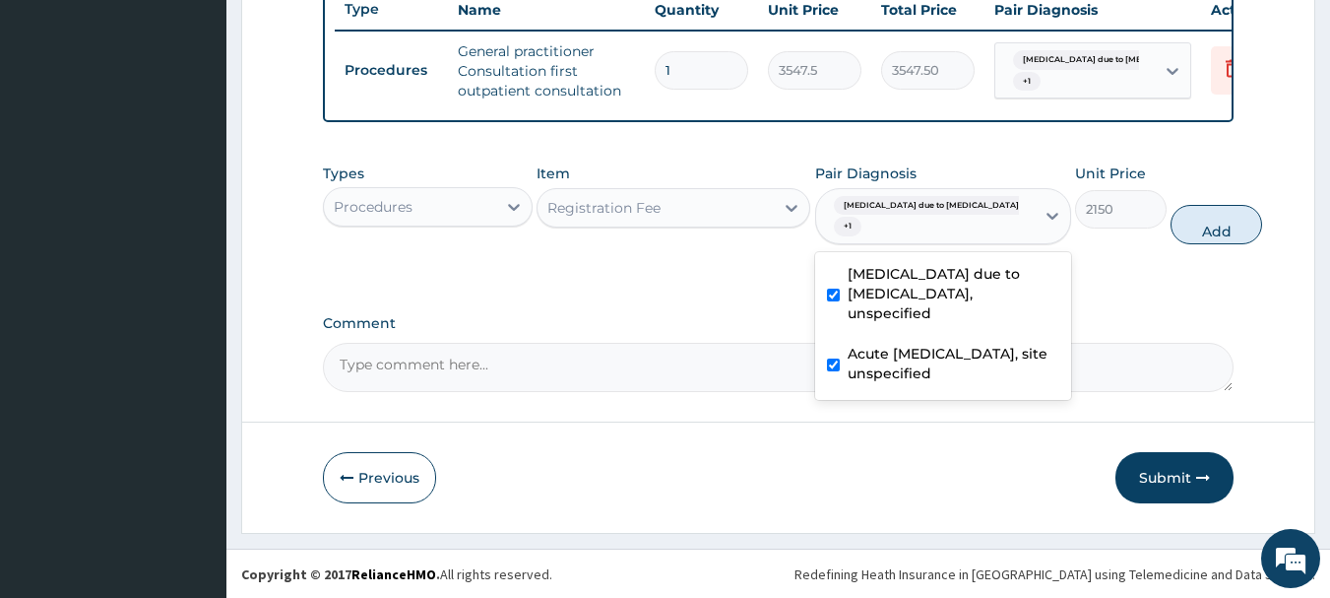
click at [1186, 255] on div "Types Procedures Item Registration Fee Pair Diagnosis option Acute upper respir…" at bounding box center [779, 204] width 912 height 101
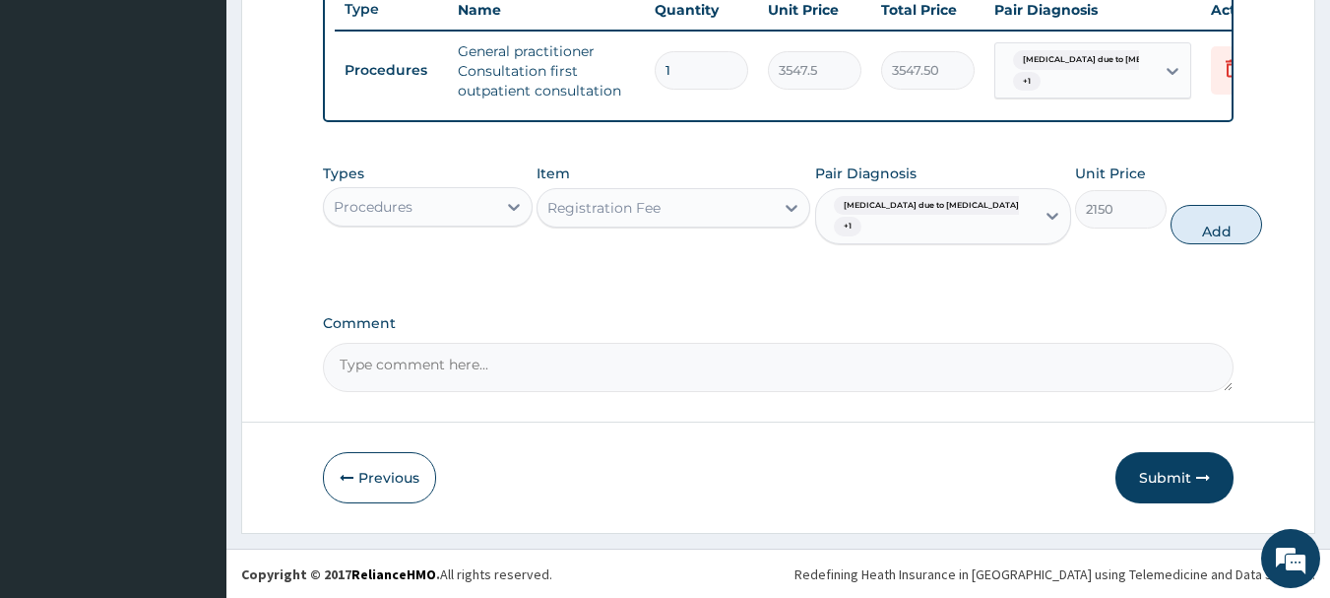
drag, startPoint x: 1164, startPoint y: 231, endPoint x: 1157, endPoint y: 247, distance: 17.2
click at [1170, 235] on button "Add" at bounding box center [1216, 224] width 92 height 39
type input "0"
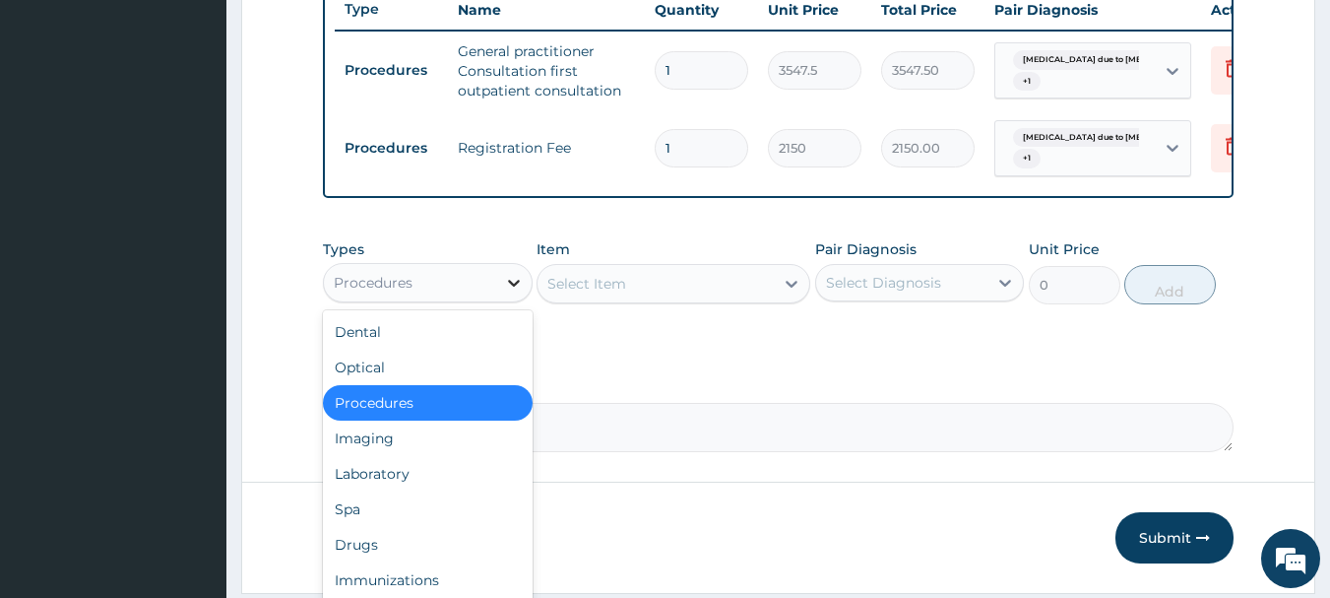
click at [511, 300] on div at bounding box center [513, 282] width 35 height 35
click at [418, 483] on div "Laboratory" at bounding box center [428, 473] width 210 height 35
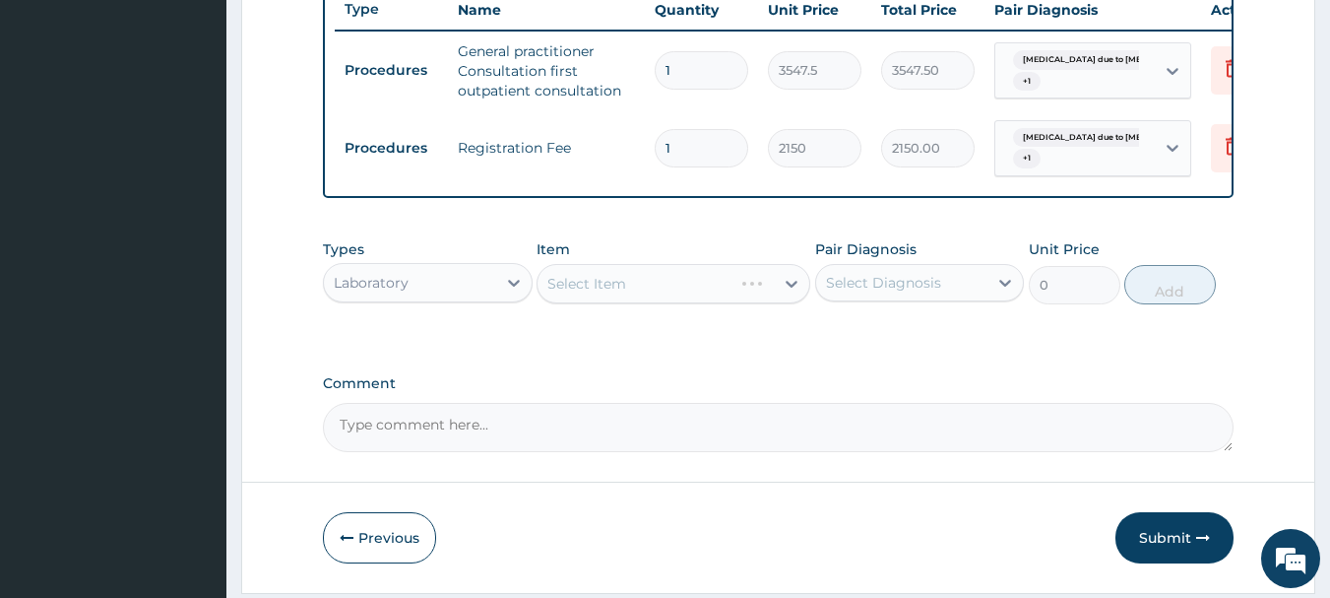
scroll to position [830, 0]
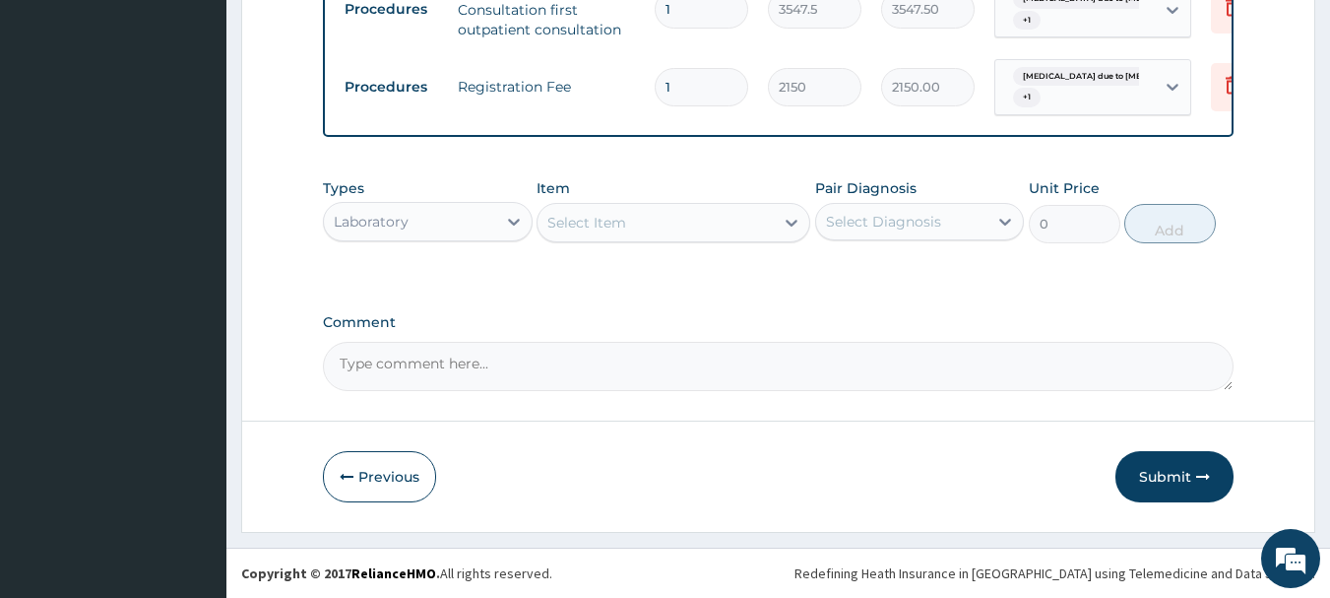
click at [667, 221] on div "Select Item" at bounding box center [655, 223] width 236 height 32
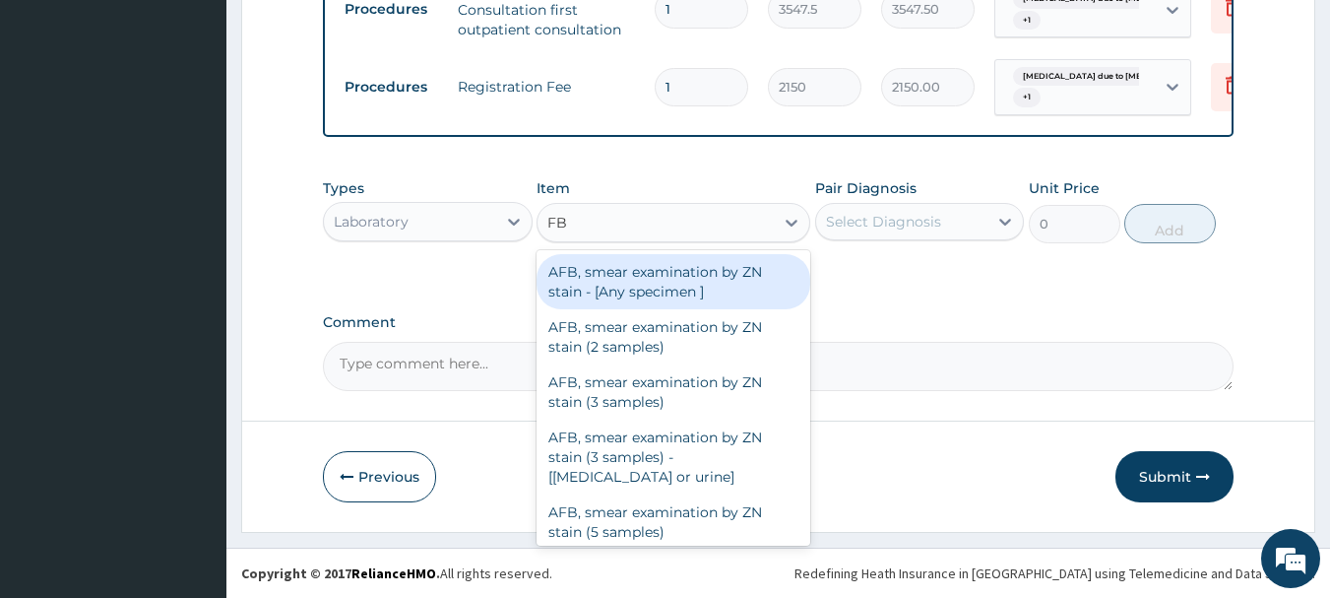
type input "FBC"
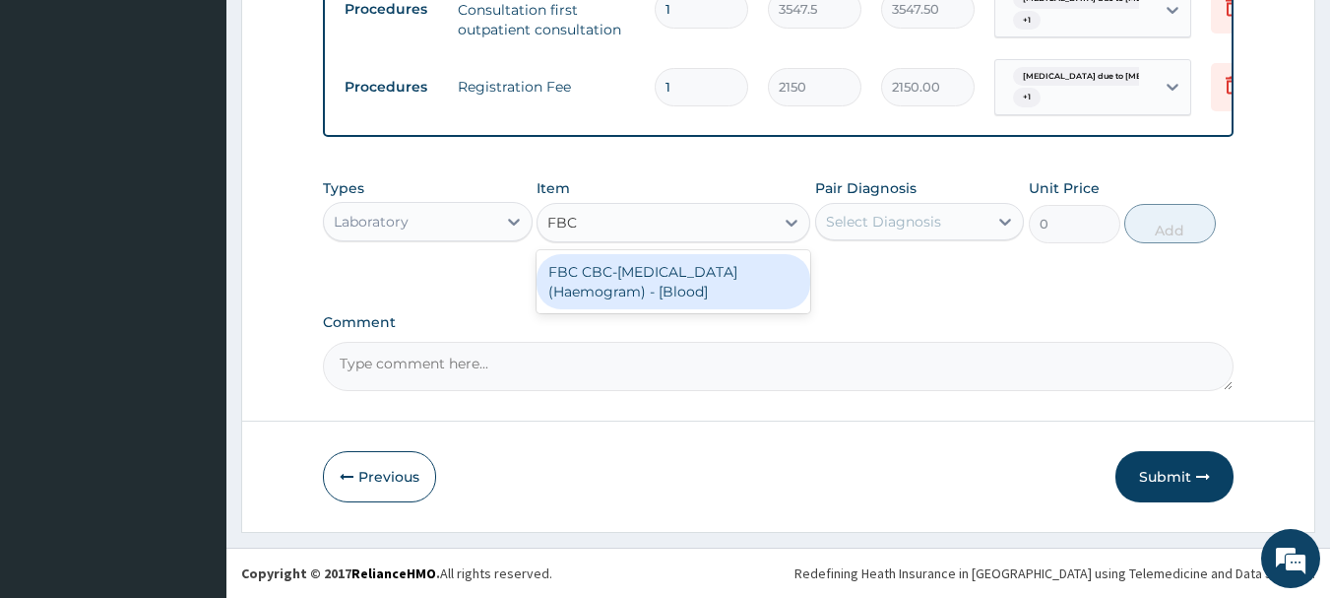
drag, startPoint x: 703, startPoint y: 299, endPoint x: 737, endPoint y: 284, distance: 37.5
click at [707, 292] on div "FBC CBC-[MEDICAL_DATA] (Haemogram) - [Blood]" at bounding box center [674, 281] width 274 height 55
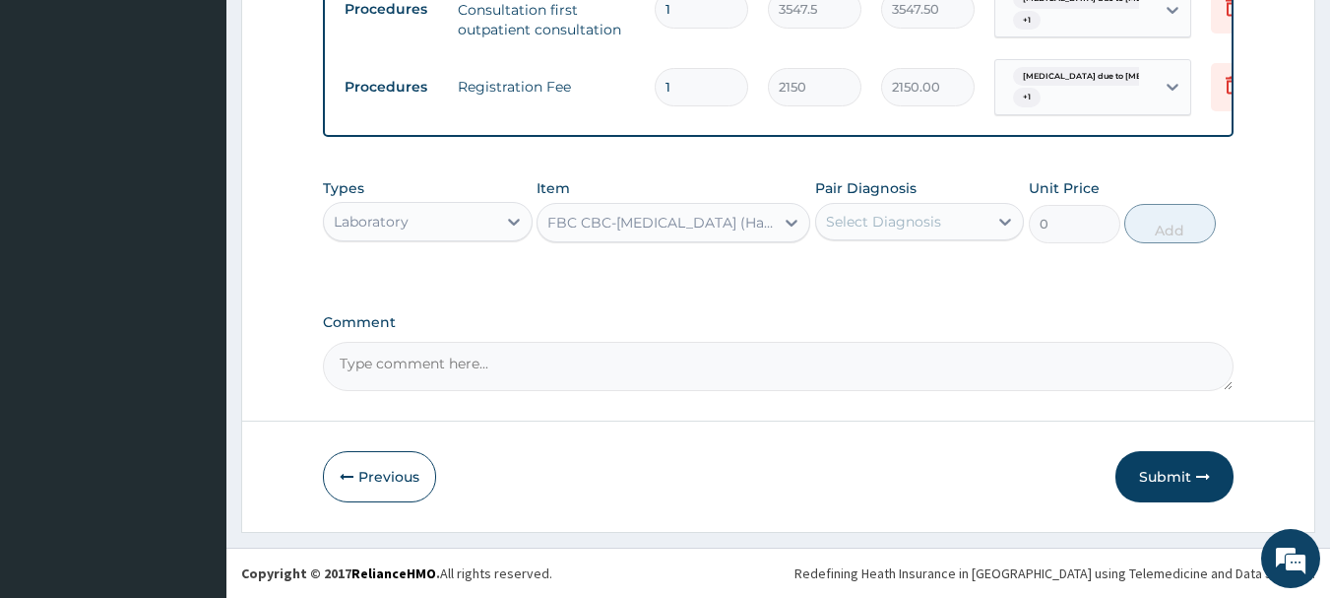
type input "4300"
drag, startPoint x: 900, startPoint y: 195, endPoint x: 892, endPoint y: 240, distance: 46.0
click at [892, 205] on div "Pair Diagnosis Select Diagnosis" at bounding box center [920, 210] width 210 height 65
click at [900, 227] on div "Select Diagnosis" at bounding box center [883, 222] width 115 height 20
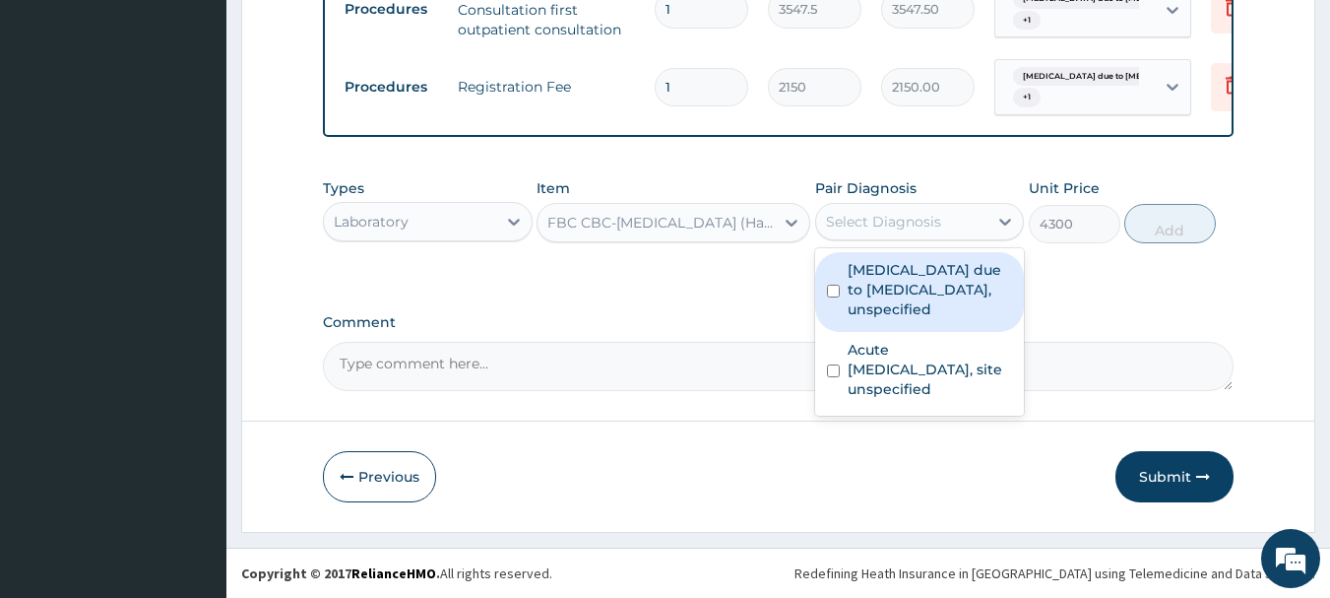
drag, startPoint x: 873, startPoint y: 306, endPoint x: 890, endPoint y: 382, distance: 77.6
click at [873, 311] on label "[MEDICAL_DATA] due to [MEDICAL_DATA], unspecified" at bounding box center [930, 289] width 165 height 59
checkbox input "true"
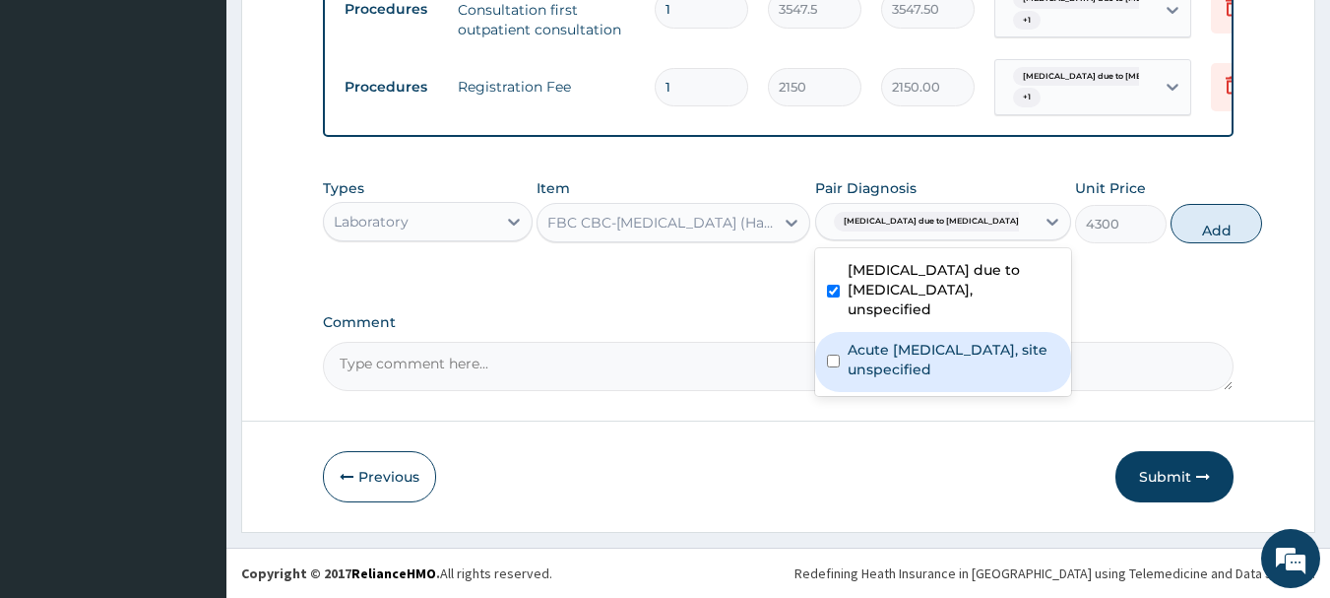
click at [897, 379] on label "Acute [MEDICAL_DATA], site unspecified" at bounding box center [954, 359] width 212 height 39
checkbox input "true"
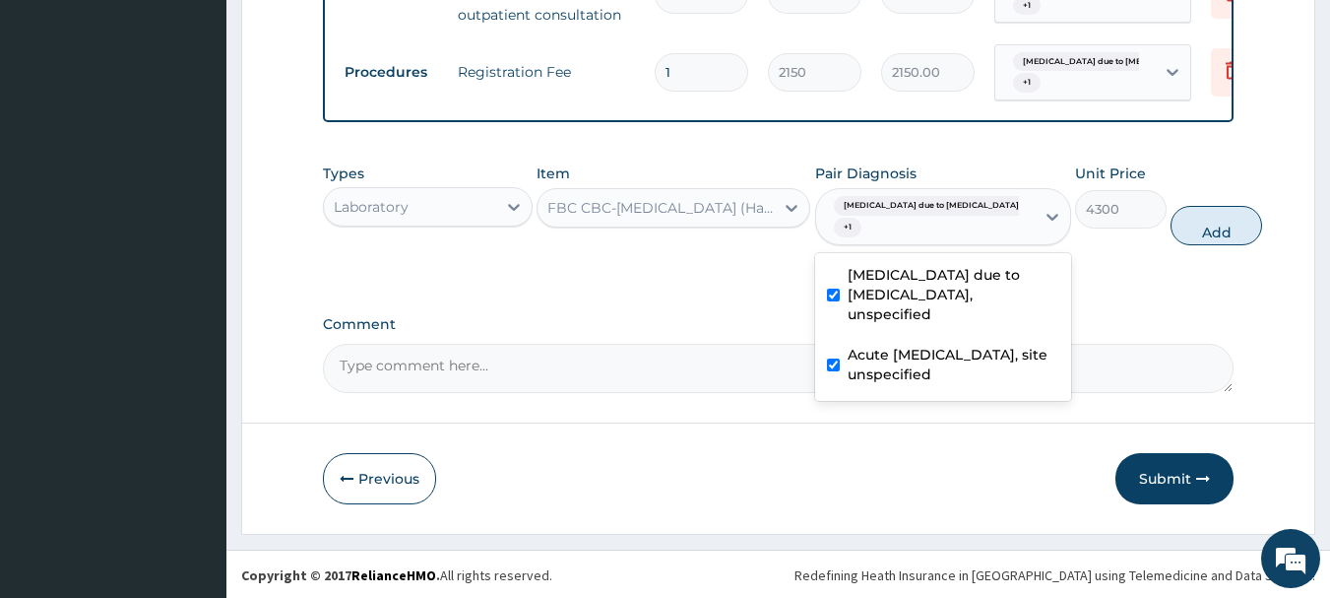
drag, startPoint x: 1143, startPoint y: 244, endPoint x: 1096, endPoint y: 246, distance: 47.3
click at [1170, 244] on button "Add" at bounding box center [1216, 225] width 92 height 39
type input "0"
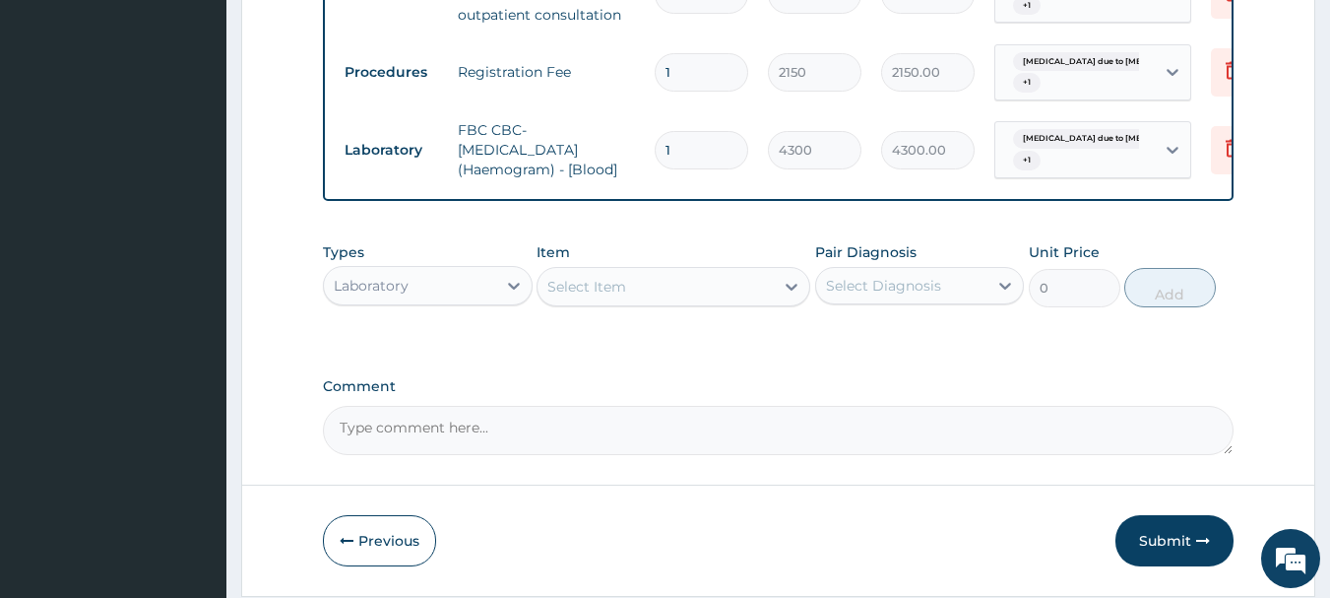
click at [726, 302] on div "Select Item" at bounding box center [655, 287] width 236 height 32
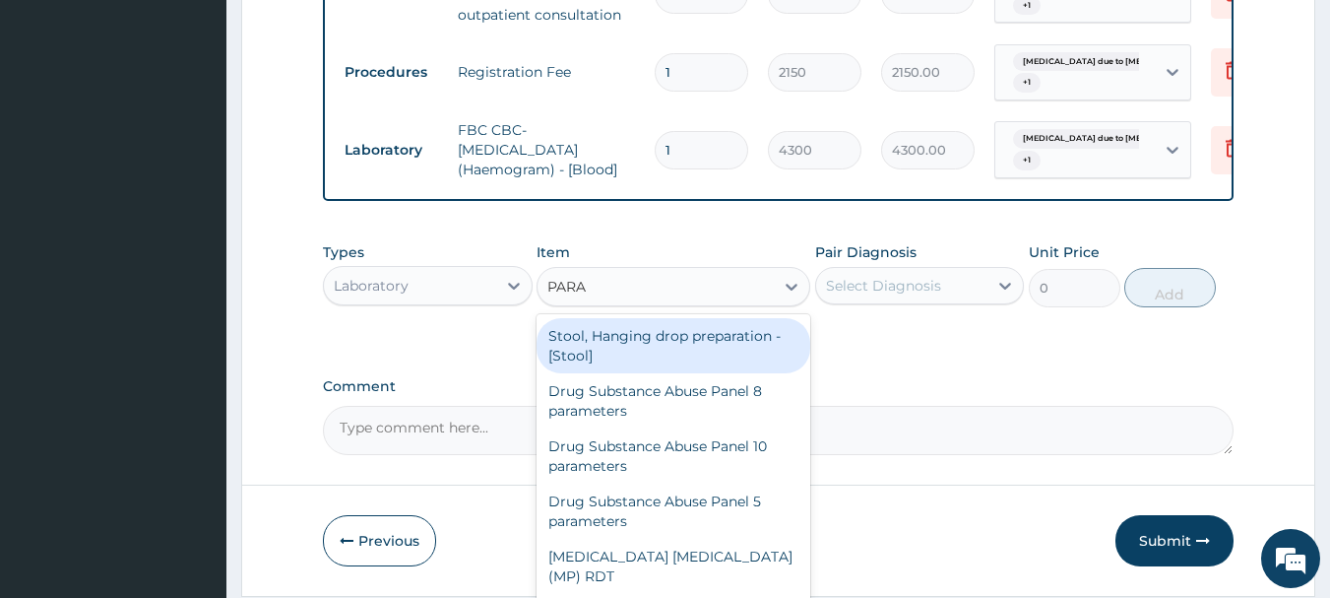
type input "PARAS"
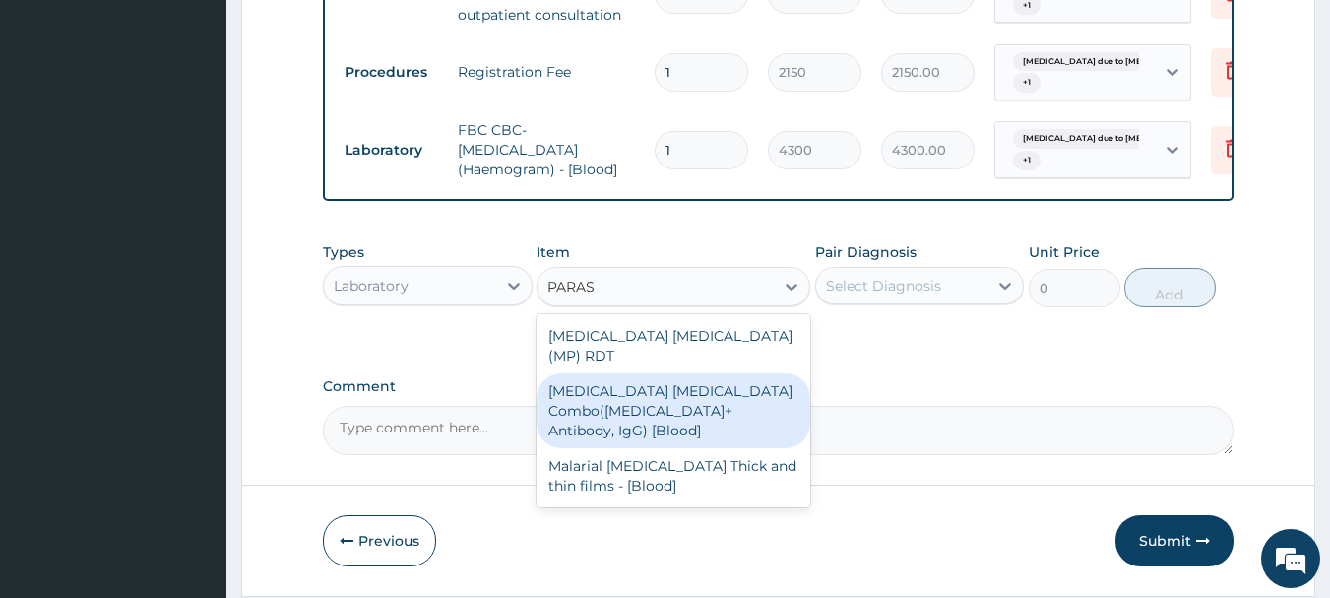
click at [667, 386] on div "[MEDICAL_DATA] [MEDICAL_DATA] Combo([MEDICAL_DATA]+ Antibody, IgG) [Blood]" at bounding box center [674, 410] width 274 height 75
type input "1612.5"
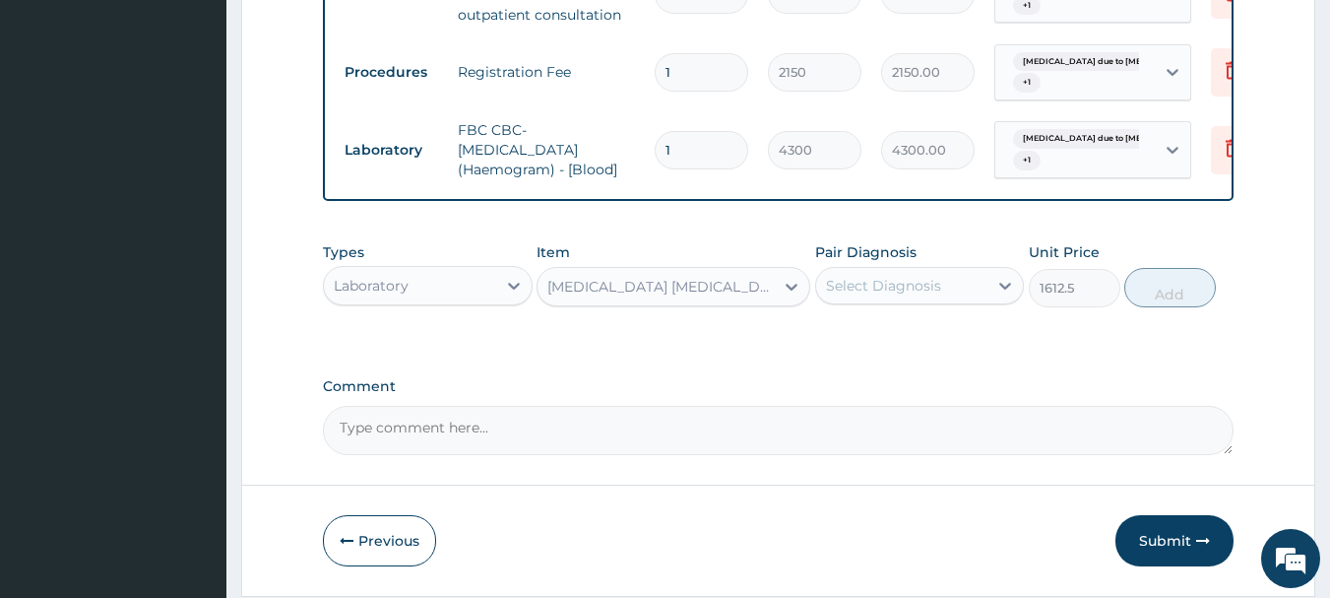
click at [878, 282] on div "Select Diagnosis" at bounding box center [920, 285] width 210 height 37
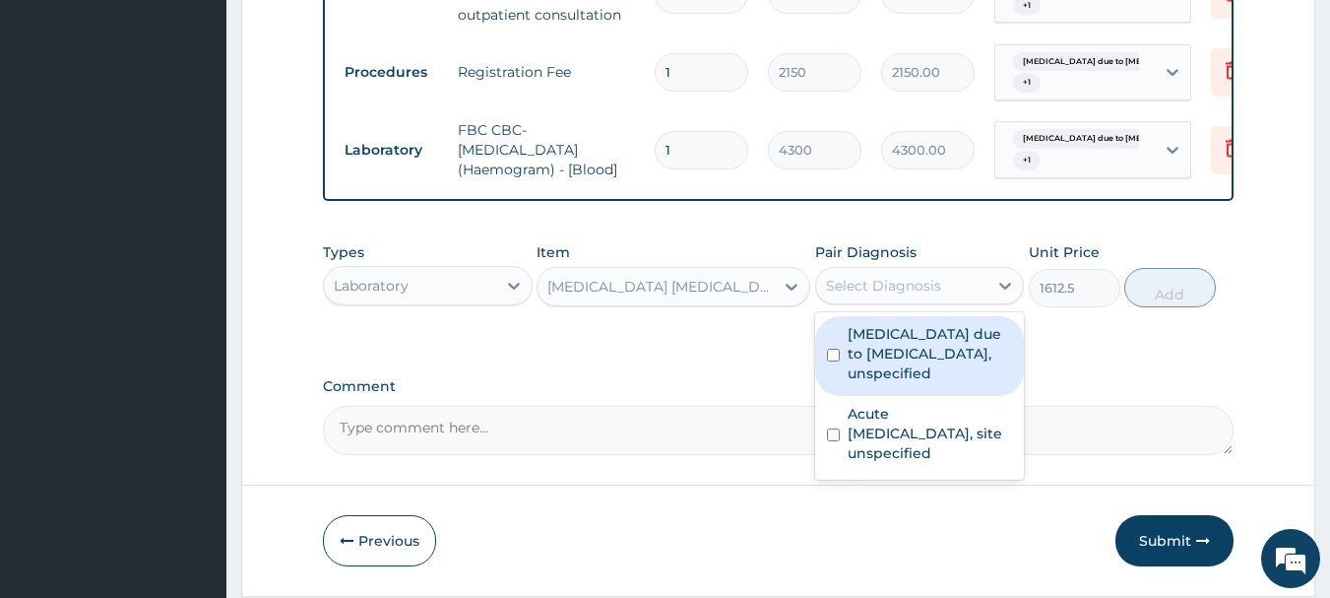
click at [882, 360] on label "[MEDICAL_DATA] due to [MEDICAL_DATA], unspecified" at bounding box center [930, 353] width 165 height 59
checkbox input "true"
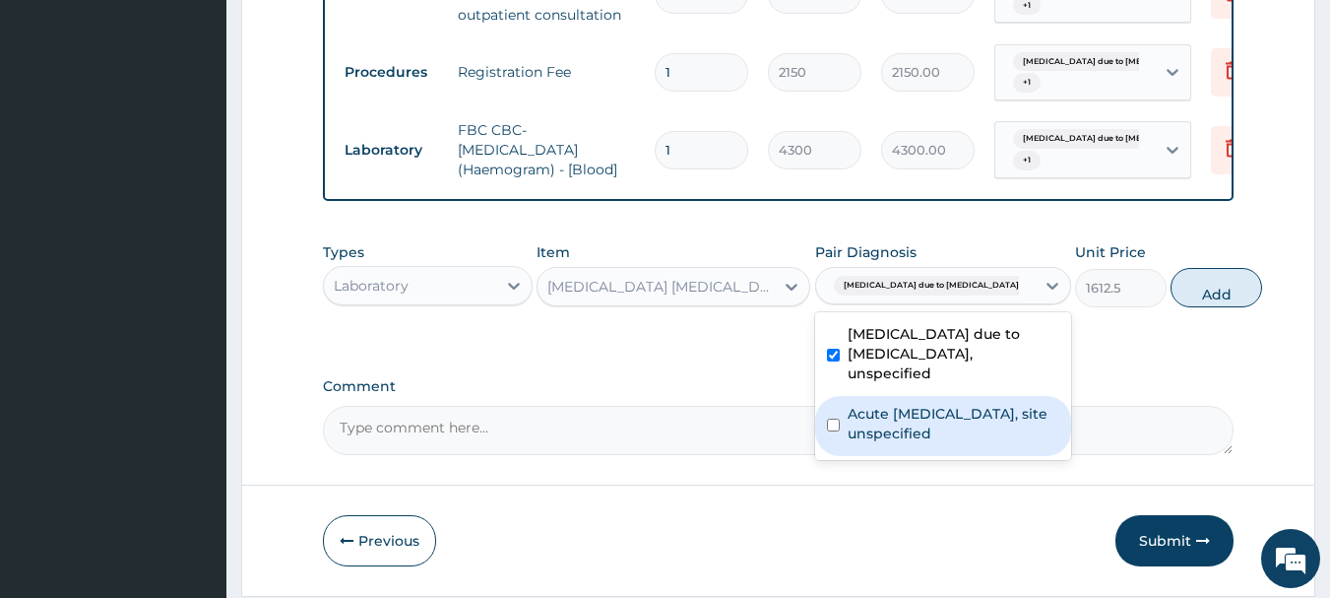
click at [921, 443] on label "Acute [MEDICAL_DATA], site unspecified" at bounding box center [954, 423] width 212 height 39
checkbox input "true"
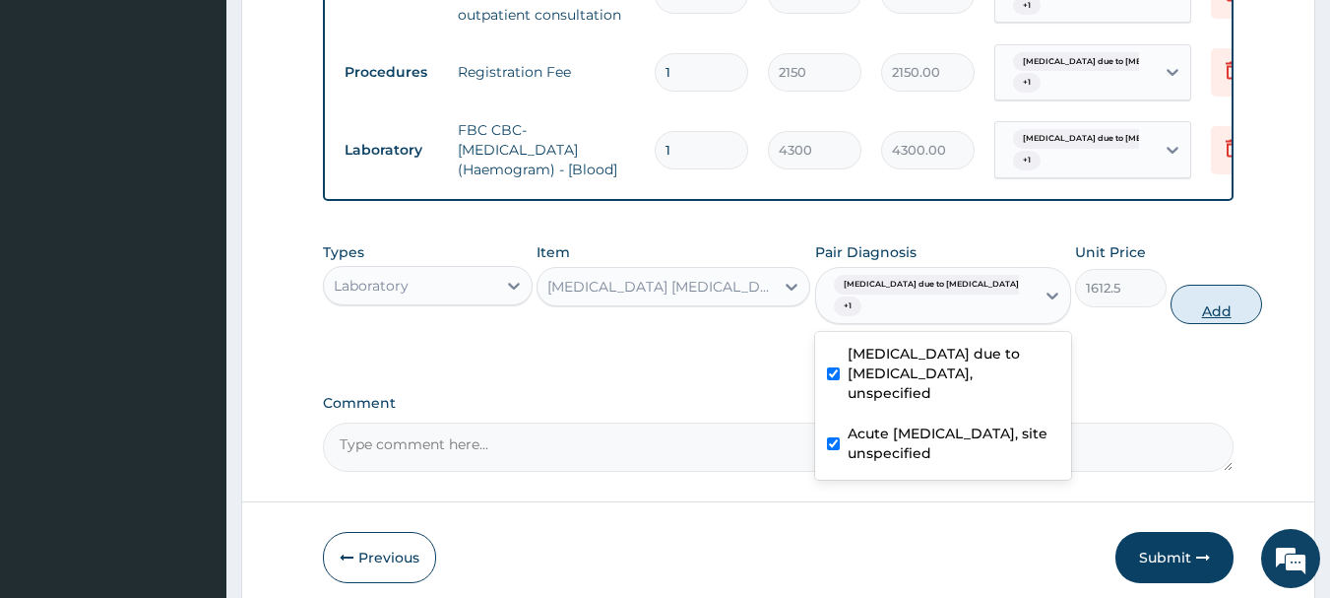
click at [1178, 324] on button "Add" at bounding box center [1216, 303] width 92 height 39
type input "0"
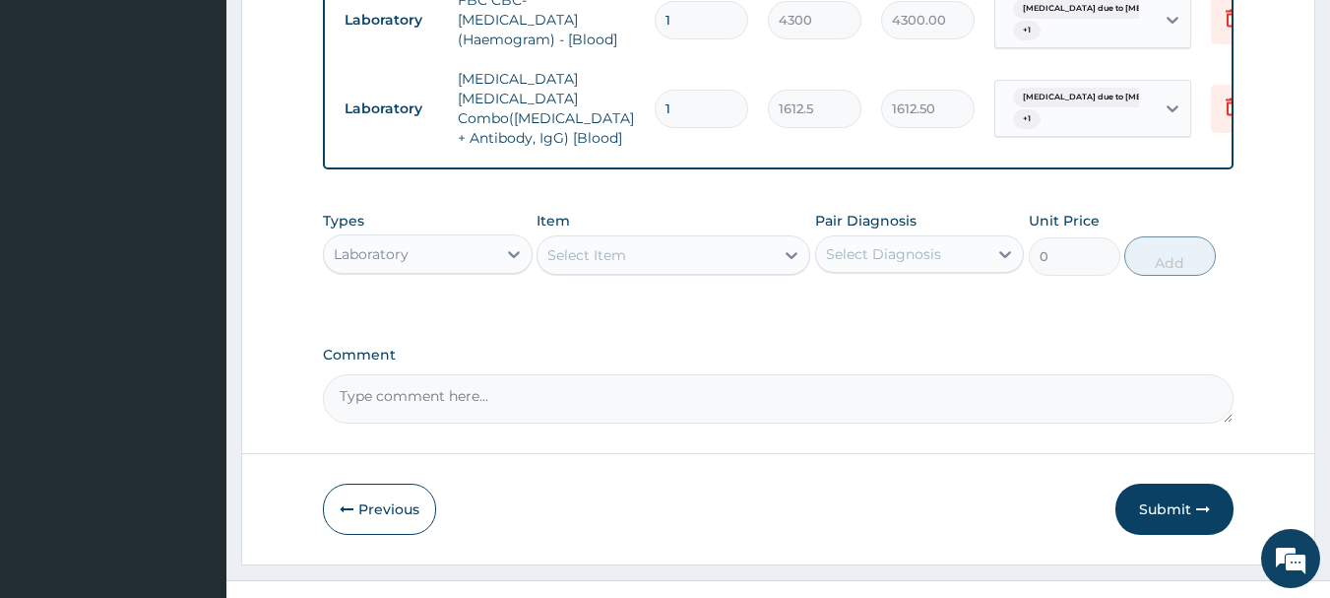
scroll to position [987, 0]
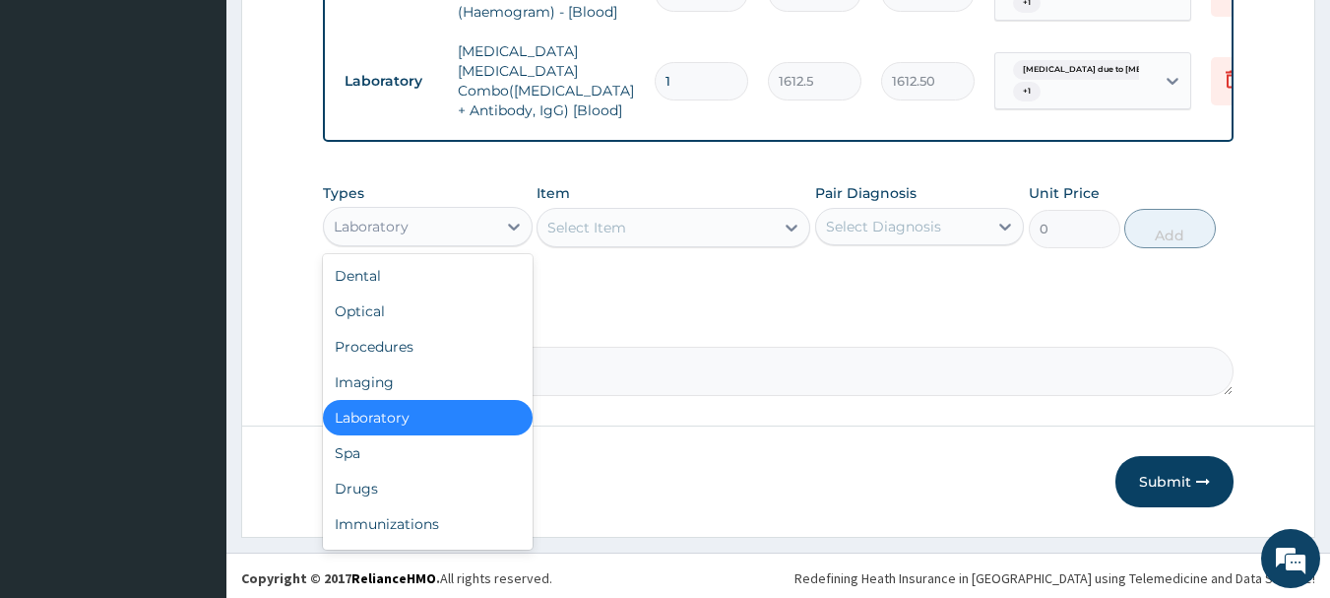
click at [467, 234] on div "Laboratory" at bounding box center [410, 227] width 172 height 32
click at [422, 492] on div "Drugs" at bounding box center [428, 488] width 210 height 35
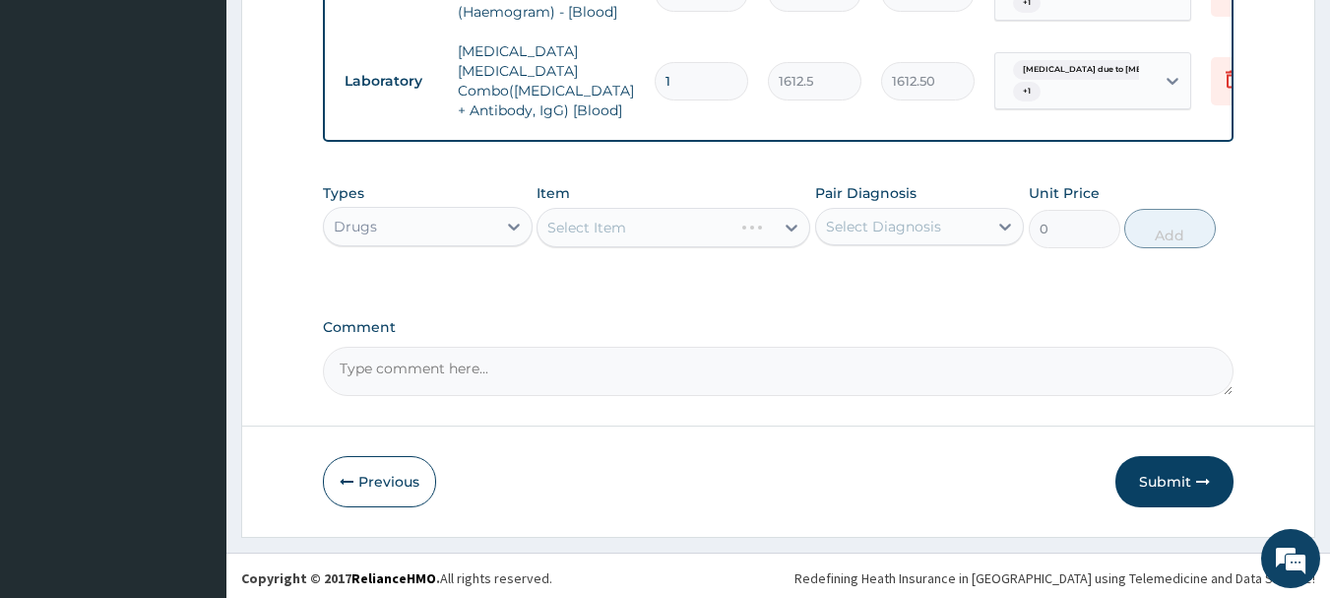
click at [640, 223] on div "Select Item" at bounding box center [674, 227] width 274 height 39
click at [638, 223] on div "Select Item" at bounding box center [674, 227] width 274 height 39
click at [624, 223] on div "Select Item" at bounding box center [586, 228] width 79 height 20
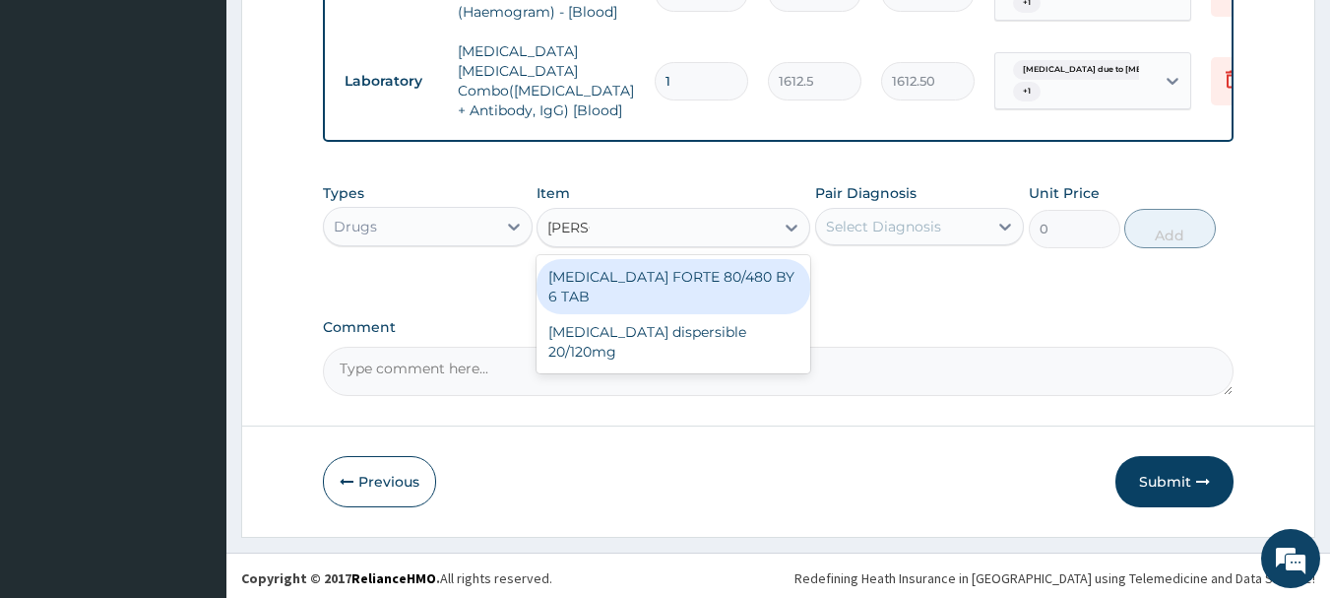
type input "COART"
drag, startPoint x: 743, startPoint y: 260, endPoint x: 820, endPoint y: 230, distance: 82.3
click at [743, 261] on div "[MEDICAL_DATA] FORTE 80/480 BY 6 TAB" at bounding box center [674, 286] width 274 height 55
type input "449.35"
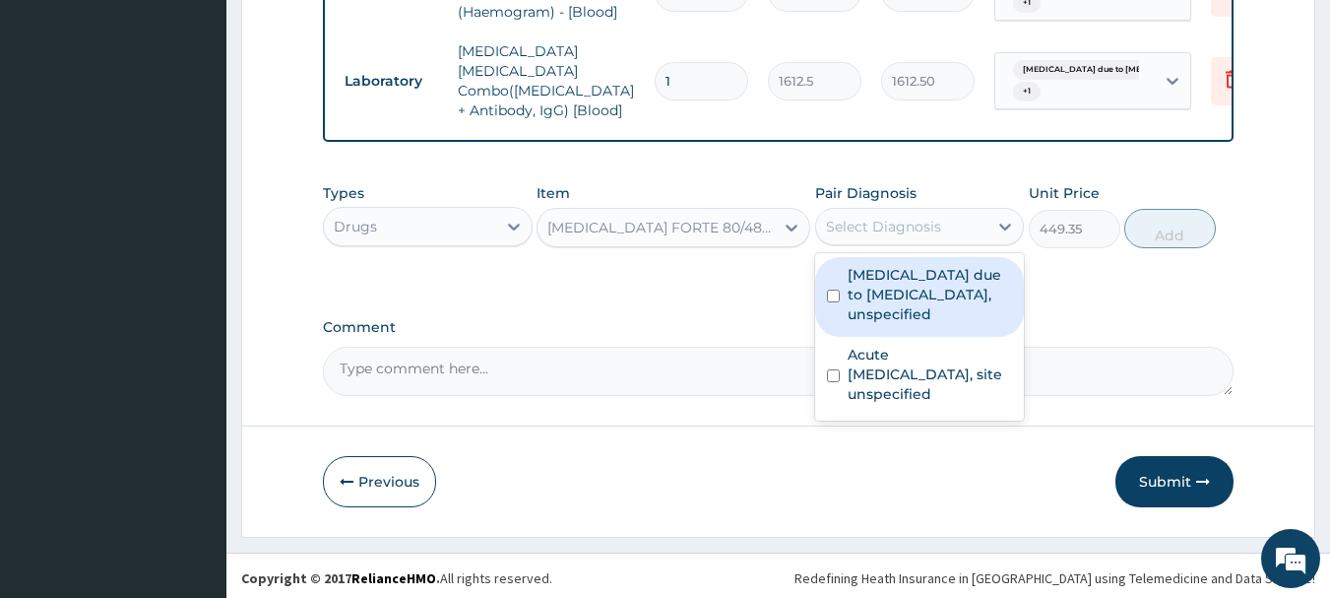
drag, startPoint x: 979, startPoint y: 222, endPoint x: 979, endPoint y: 274, distance: 51.2
click at [981, 231] on div "Select Diagnosis" at bounding box center [902, 227] width 172 height 32
click at [964, 305] on label "[MEDICAL_DATA] due to [MEDICAL_DATA], unspecified" at bounding box center [930, 294] width 165 height 59
checkbox input "true"
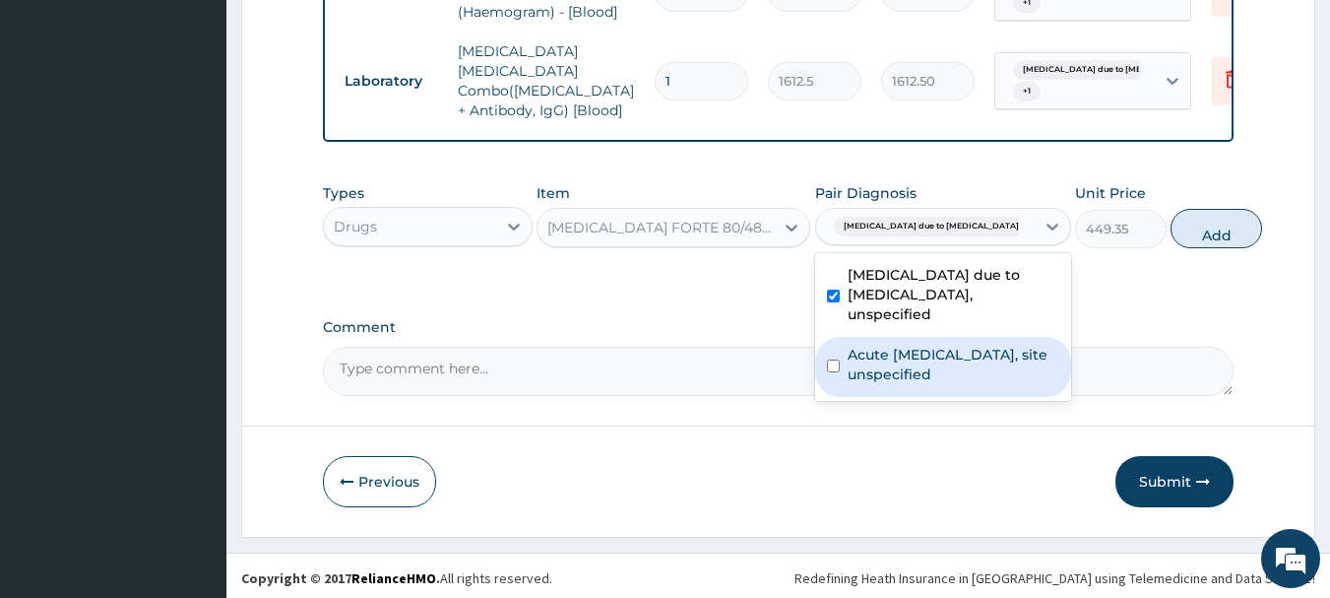
click at [957, 376] on label "Acute [MEDICAL_DATA], site unspecified" at bounding box center [954, 364] width 212 height 39
checkbox input "true"
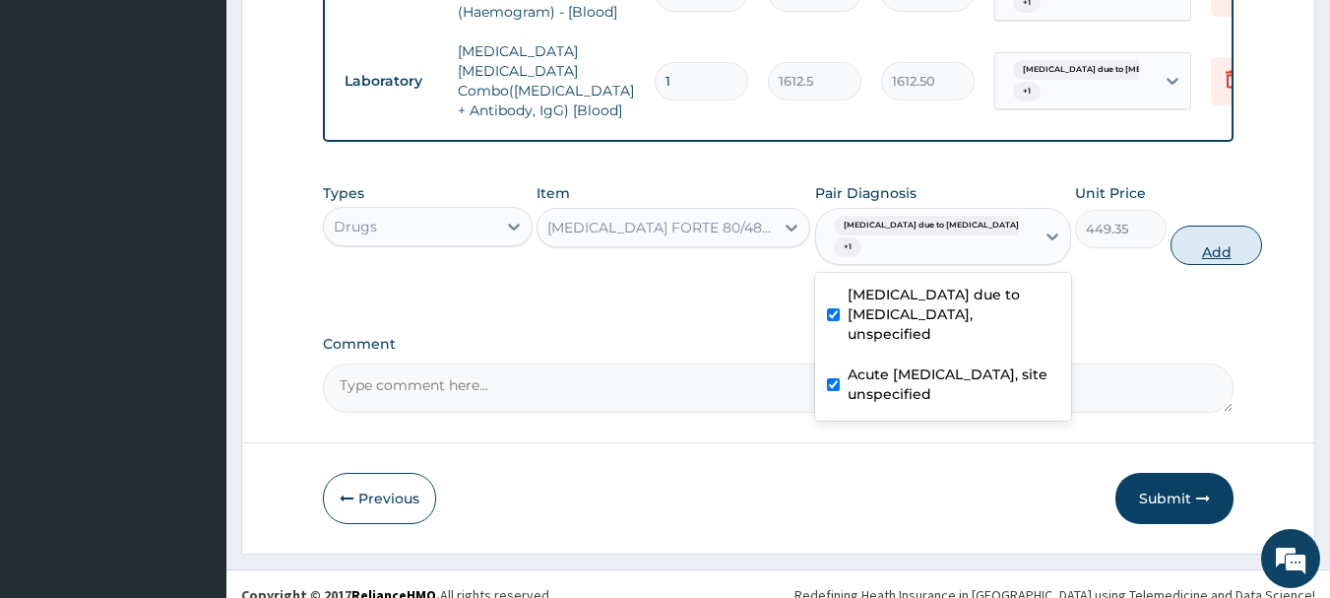
click at [1170, 246] on button "Add" at bounding box center [1216, 244] width 92 height 39
type input "0"
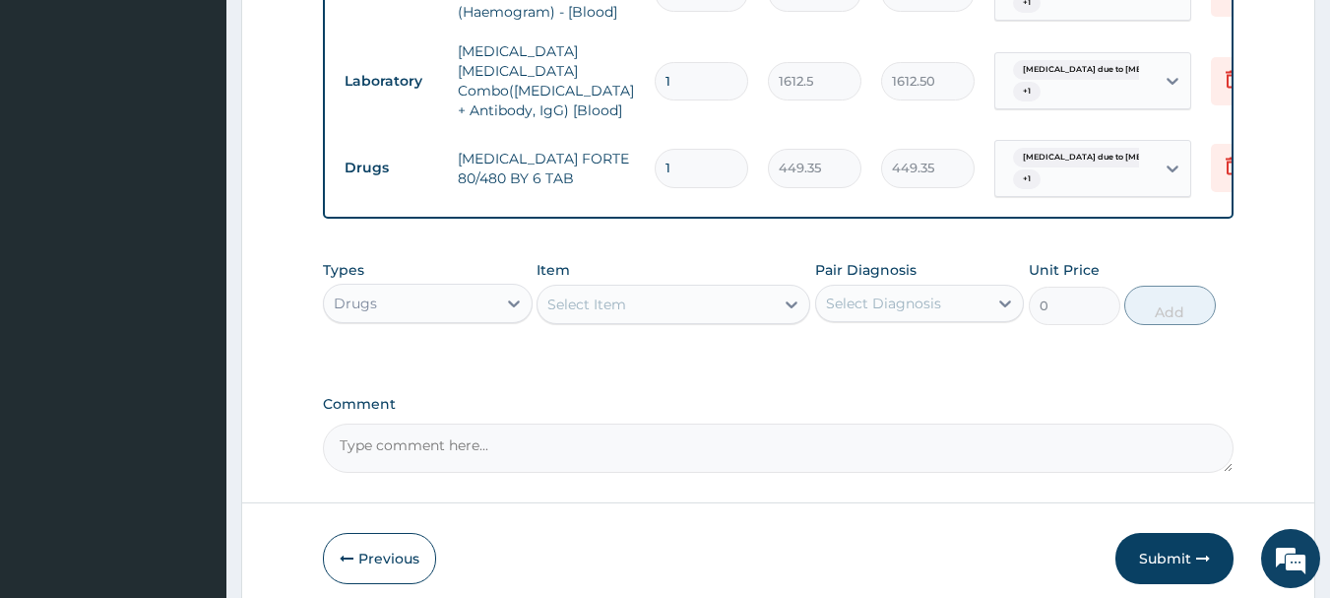
type input "0.00"
type input "6"
type input "2696.10"
type input "6"
click at [653, 302] on div "Select Item" at bounding box center [655, 304] width 236 height 32
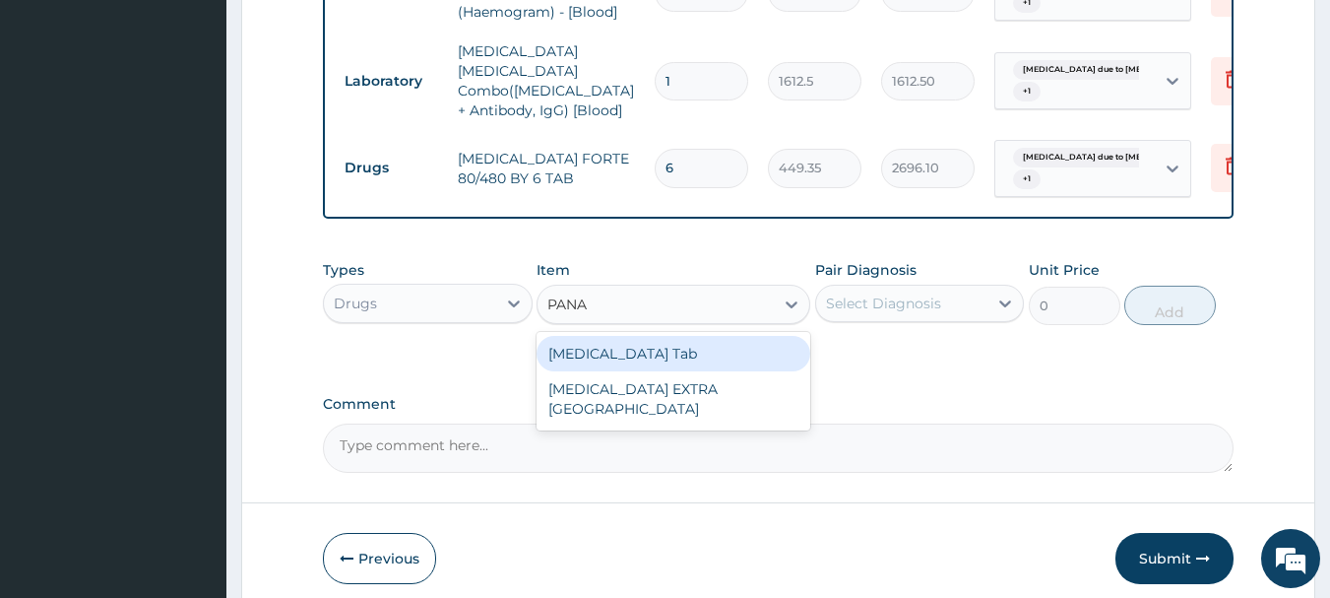
type input "PANAD"
click at [653, 347] on div "[MEDICAL_DATA] Tab" at bounding box center [674, 353] width 274 height 35
type input "49.665"
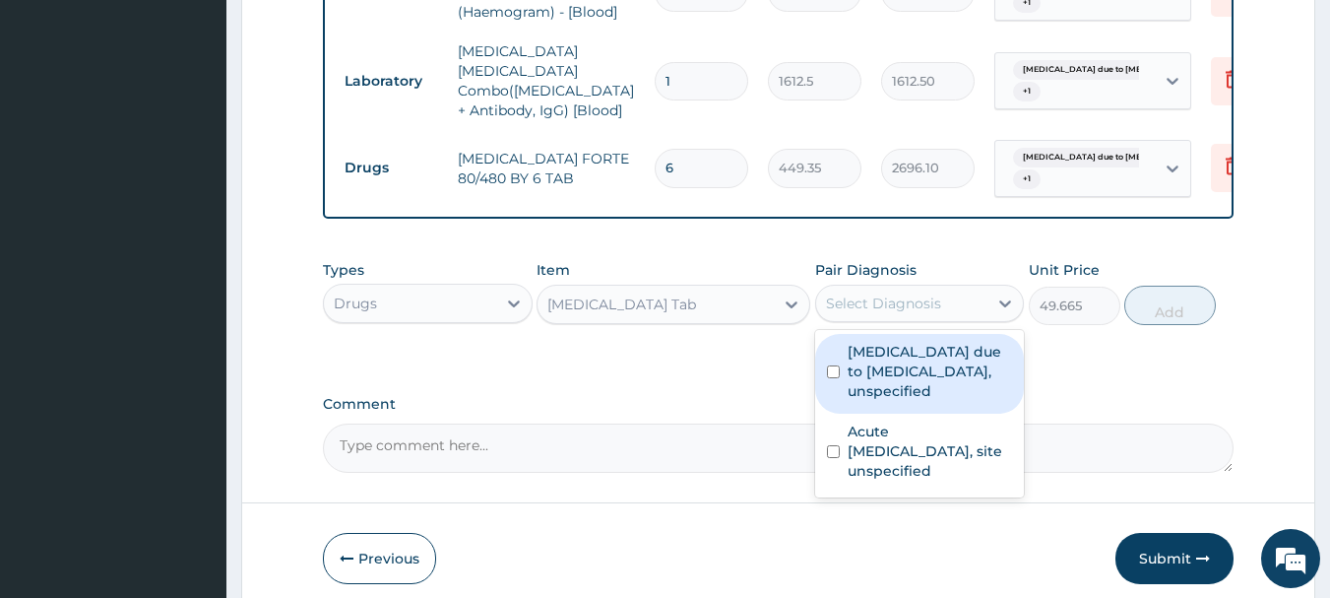
click at [871, 295] on div "Select Diagnosis" at bounding box center [883, 303] width 115 height 20
drag, startPoint x: 880, startPoint y: 347, endPoint x: 898, endPoint y: 402, distance: 57.0
click at [880, 354] on label "[MEDICAL_DATA] due to [MEDICAL_DATA], unspecified" at bounding box center [930, 371] width 165 height 59
checkbox input "true"
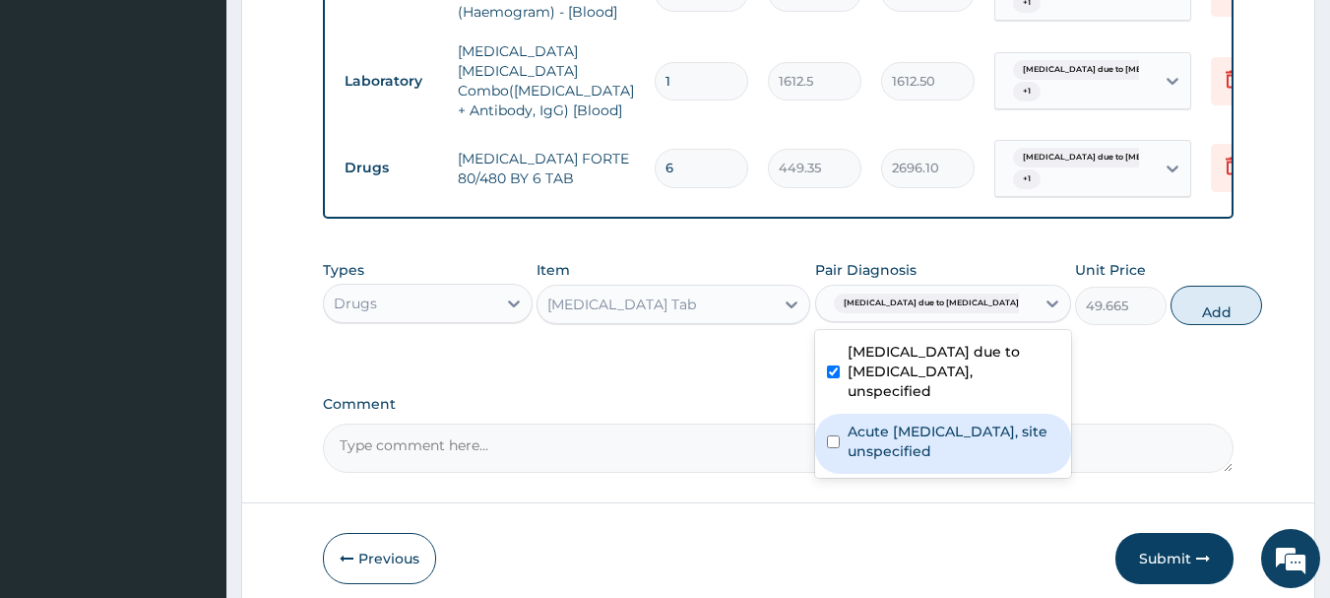
click at [908, 429] on label "Acute [MEDICAL_DATA], site unspecified" at bounding box center [954, 440] width 212 height 39
checkbox input "true"
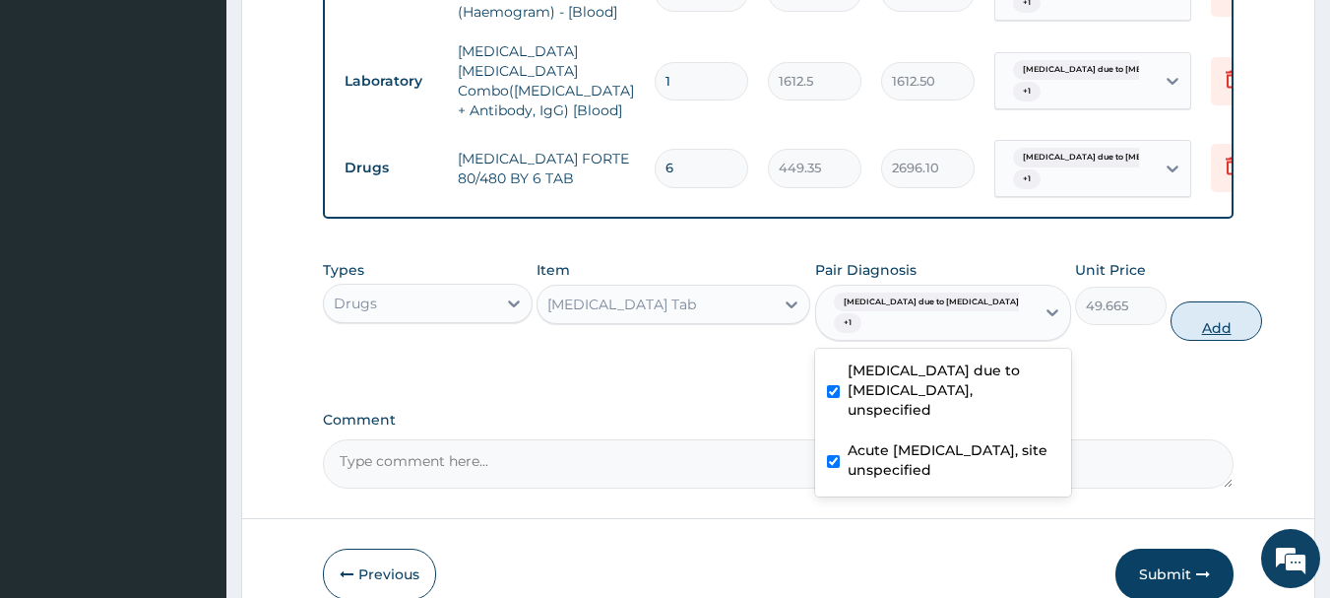
click at [1186, 330] on button "Add" at bounding box center [1216, 320] width 92 height 39
type input "0"
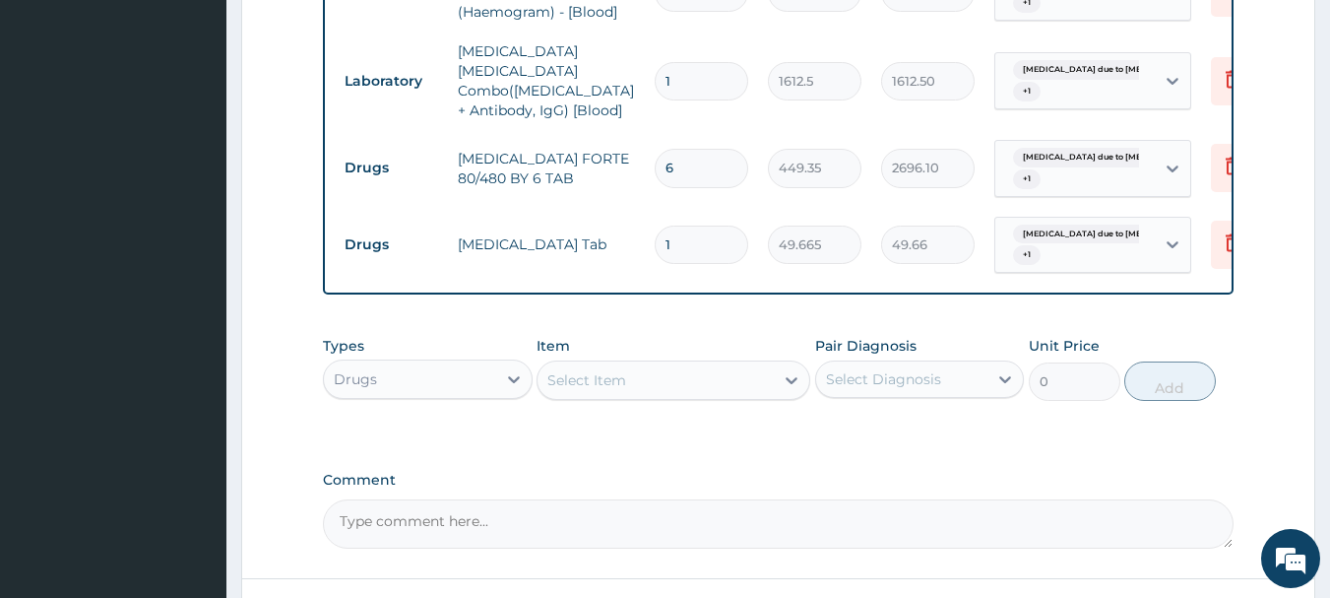
type input "0.00"
type input "3"
type input "149.00"
type input "30"
type input "1489.95"
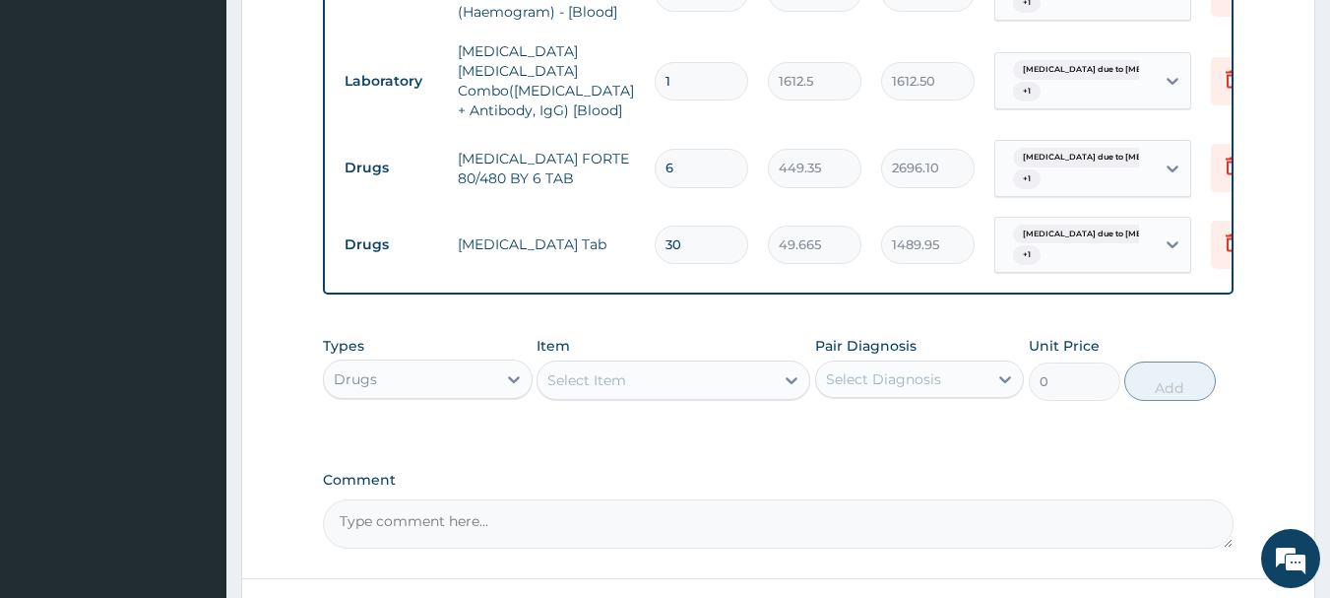
type input "30"
click at [707, 386] on div "Select Item" at bounding box center [655, 380] width 236 height 32
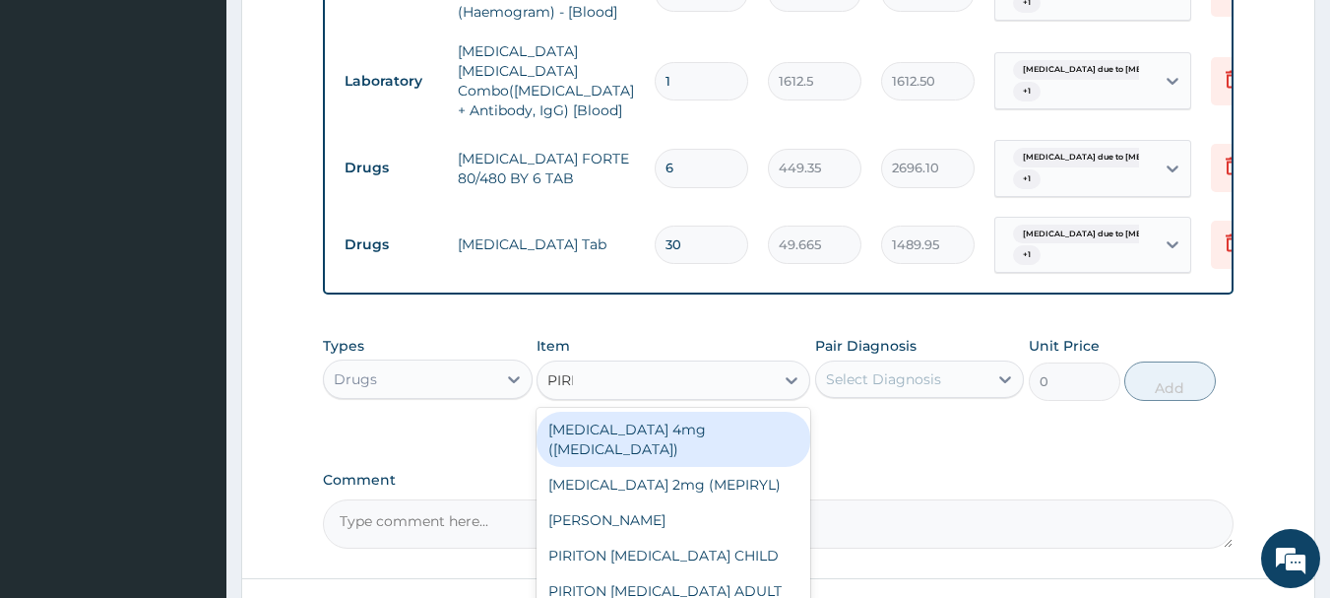
type input "PIRIT"
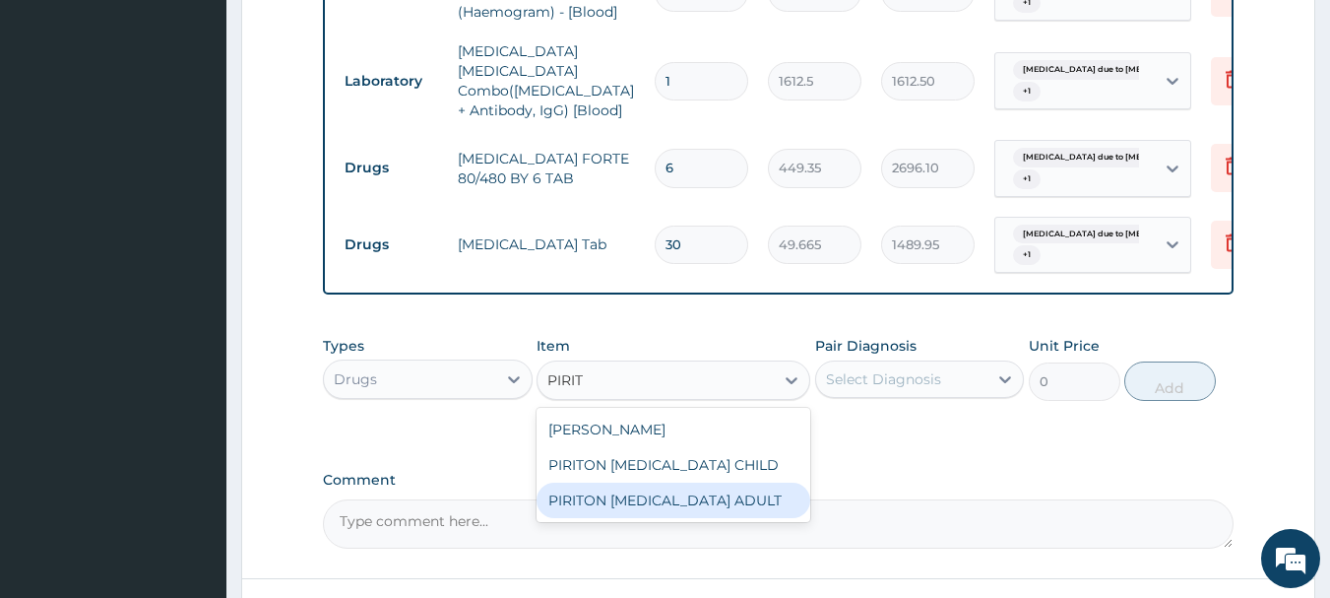
click at [728, 484] on div "PIRITON [MEDICAL_DATA] ADULT" at bounding box center [674, 499] width 274 height 35
type input "1182.5"
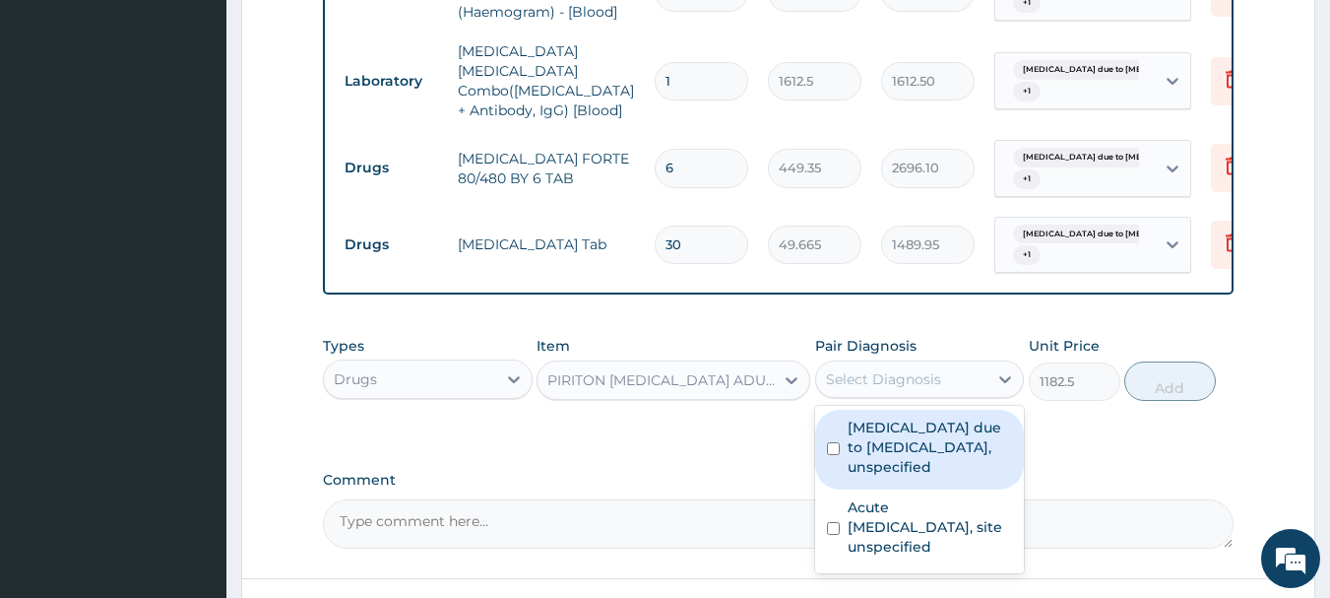
drag, startPoint x: 853, startPoint y: 372, endPoint x: 863, endPoint y: 416, distance: 45.6
click at [853, 377] on div "Select Diagnosis" at bounding box center [883, 379] width 115 height 20
drag, startPoint x: 870, startPoint y: 426, endPoint x: 873, endPoint y: 476, distance: 50.3
click at [870, 441] on label "[MEDICAL_DATA] due to [MEDICAL_DATA], unspecified" at bounding box center [930, 446] width 165 height 59
checkbox input "true"
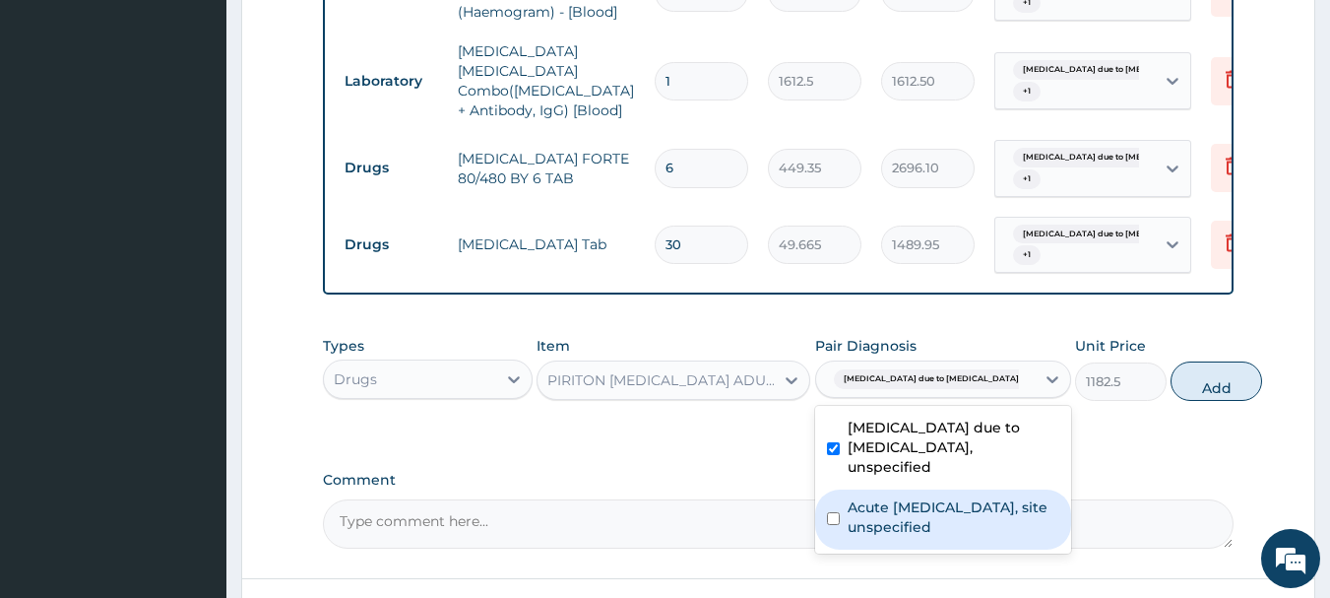
drag, startPoint x: 888, startPoint y: 513, endPoint x: 911, endPoint y: 503, distance: 24.7
click at [889, 514] on label "Acute [MEDICAL_DATA], site unspecified" at bounding box center [954, 516] width 212 height 39
checkbox input "true"
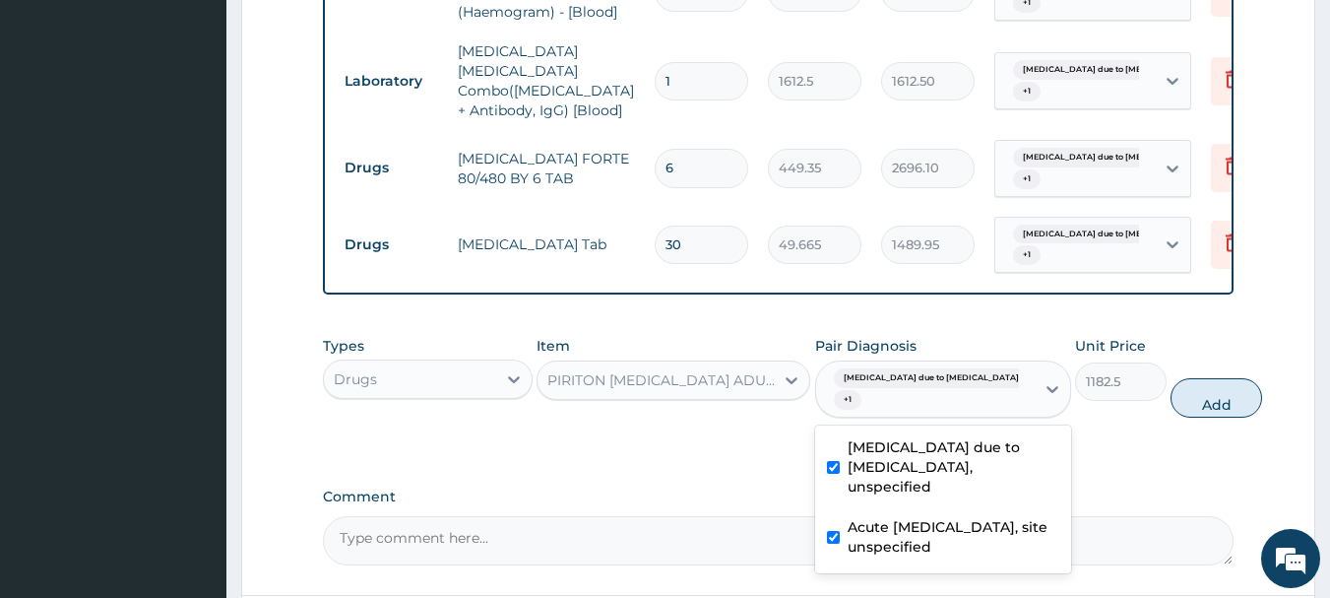
drag, startPoint x: 1151, startPoint y: 397, endPoint x: 1043, endPoint y: 402, distance: 107.4
click at [1170, 397] on button "Add" at bounding box center [1216, 397] width 92 height 39
type input "0"
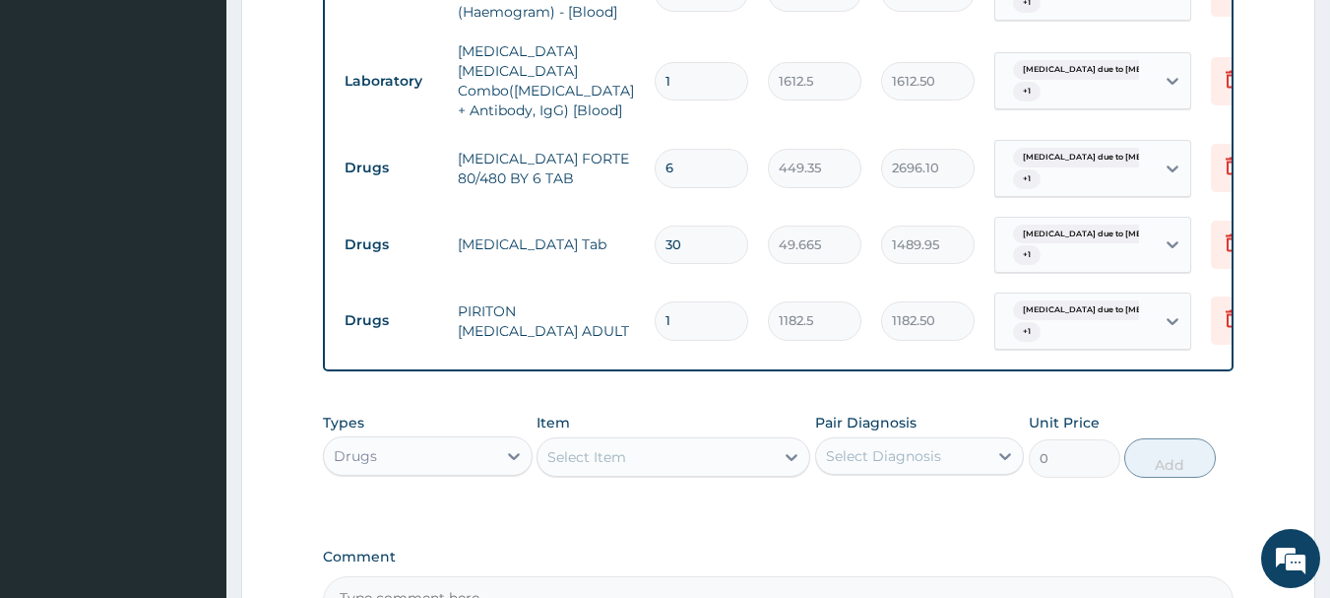
scroll to position [1217, 0]
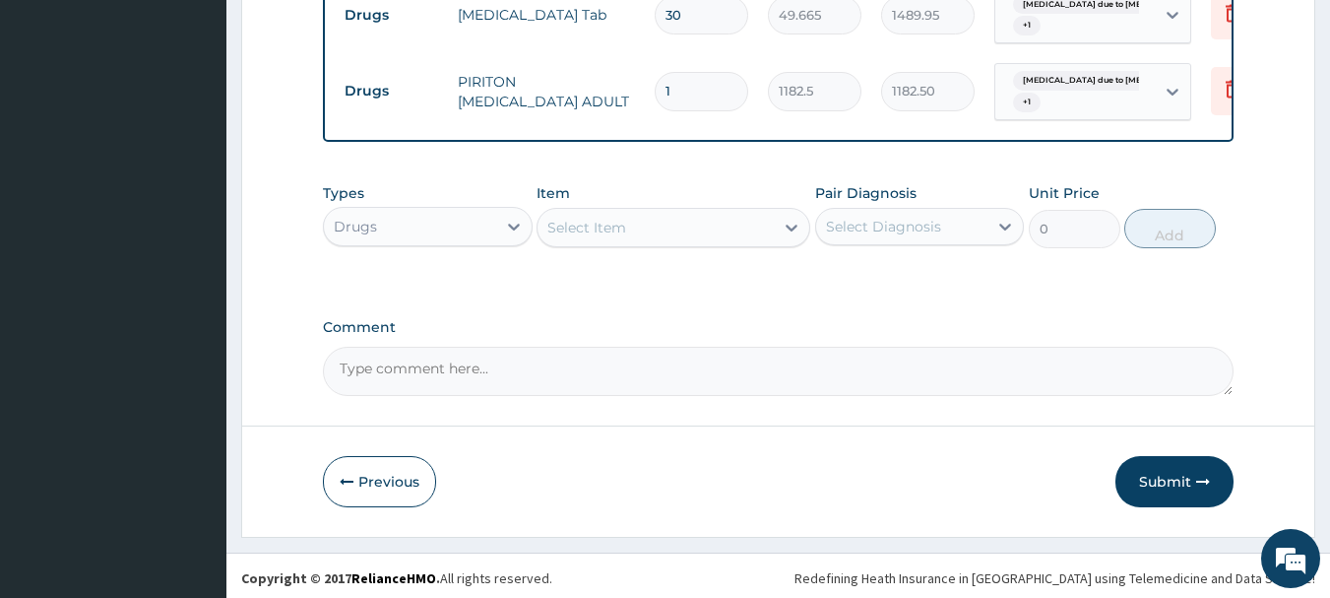
click at [679, 228] on div "Select Item" at bounding box center [655, 228] width 236 height 32
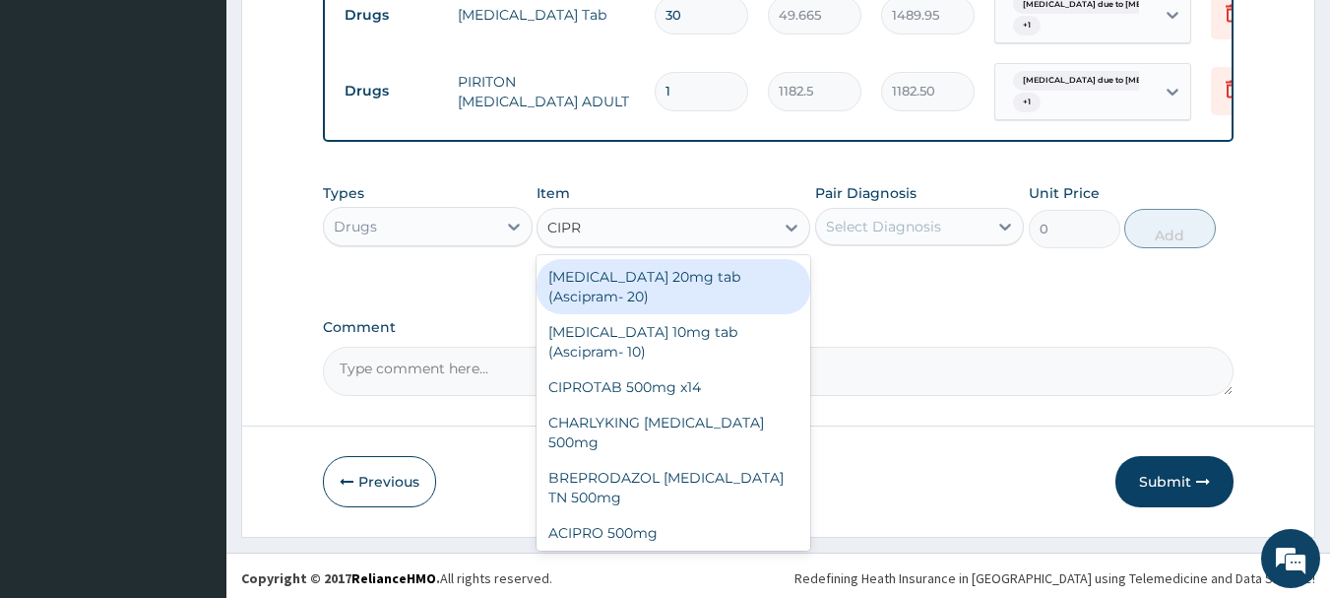
type input "CIPRO"
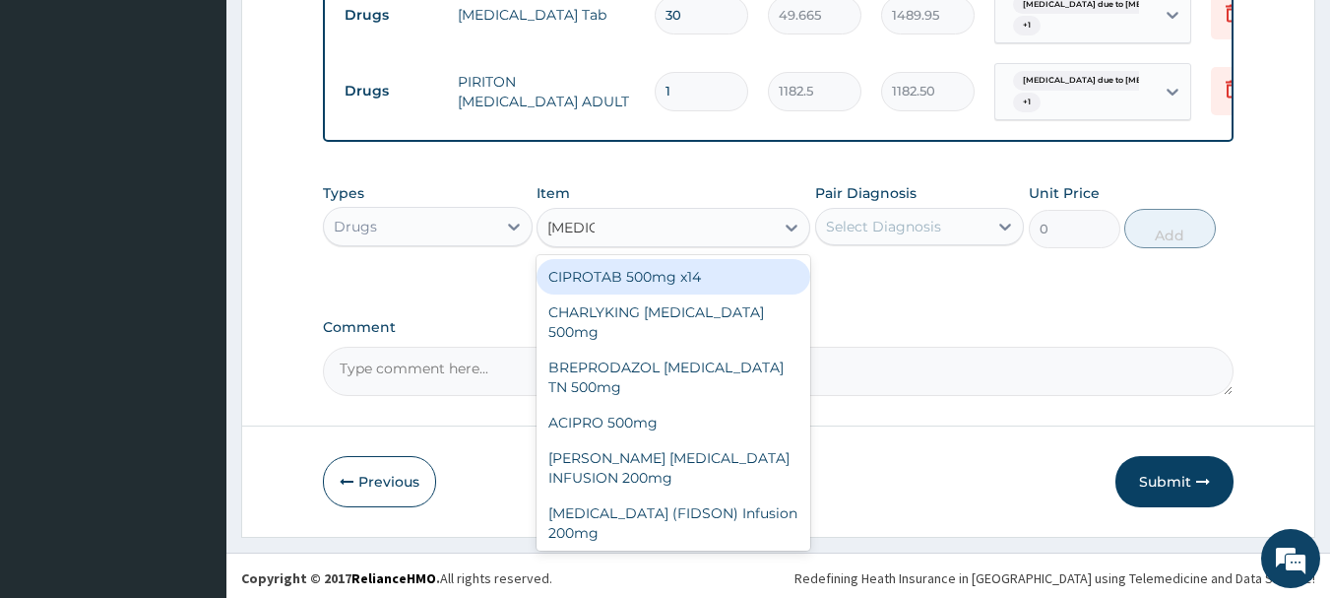
click at [660, 270] on div "CIPROTAB 500mg x14" at bounding box center [674, 276] width 274 height 35
type input "319.275"
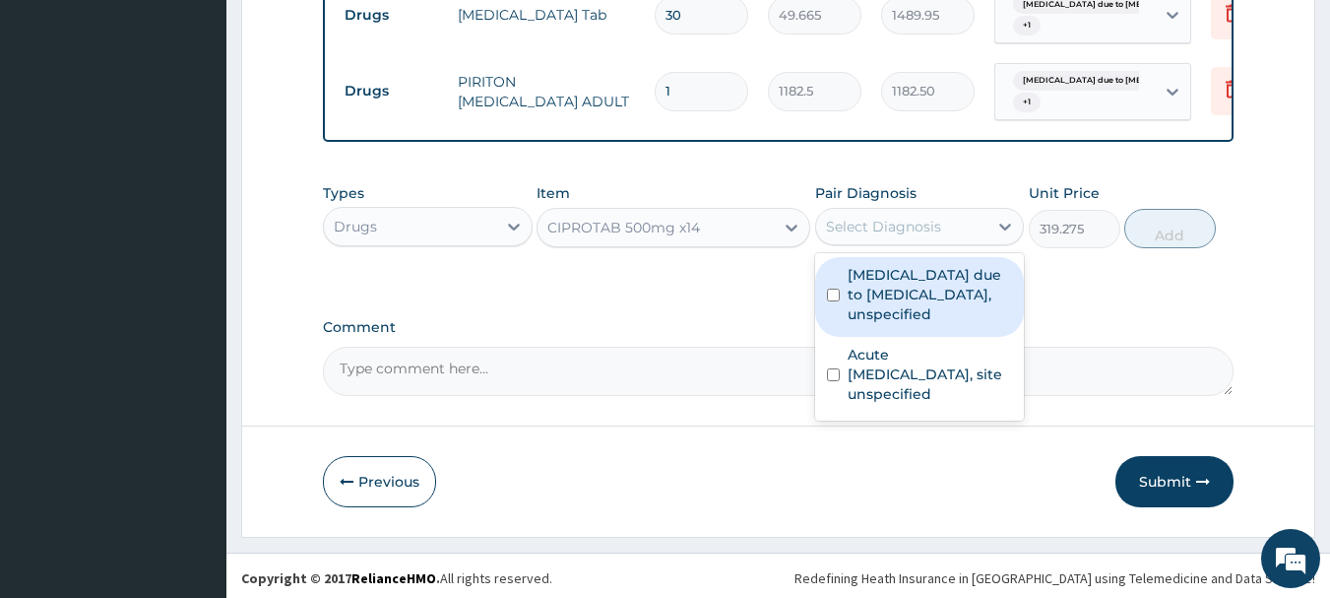
drag, startPoint x: 900, startPoint y: 216, endPoint x: 900, endPoint y: 274, distance: 58.1
click at [900, 220] on div "Select Diagnosis" at bounding box center [883, 227] width 115 height 20
drag, startPoint x: 902, startPoint y: 289, endPoint x: 907, endPoint y: 342, distance: 52.4
click at [902, 299] on label "[MEDICAL_DATA] due to [MEDICAL_DATA], unspecified" at bounding box center [930, 294] width 165 height 59
checkbox input "true"
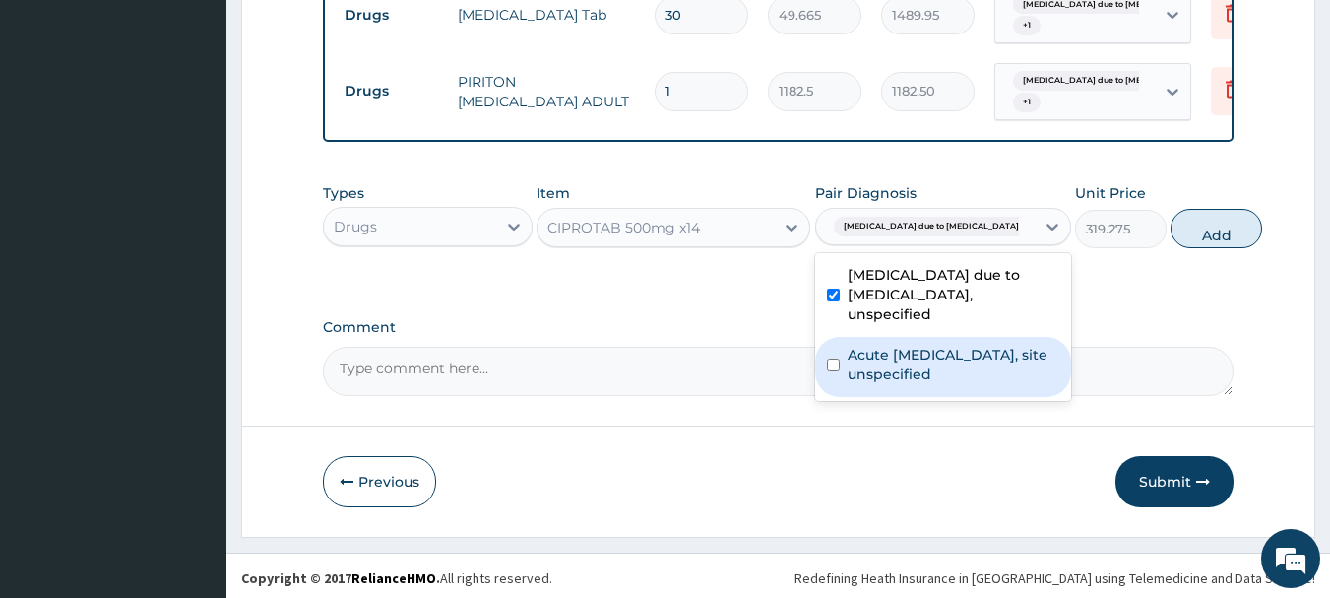
click at [913, 384] on label "Acute [MEDICAL_DATA], site unspecified" at bounding box center [954, 364] width 212 height 39
checkbox input "true"
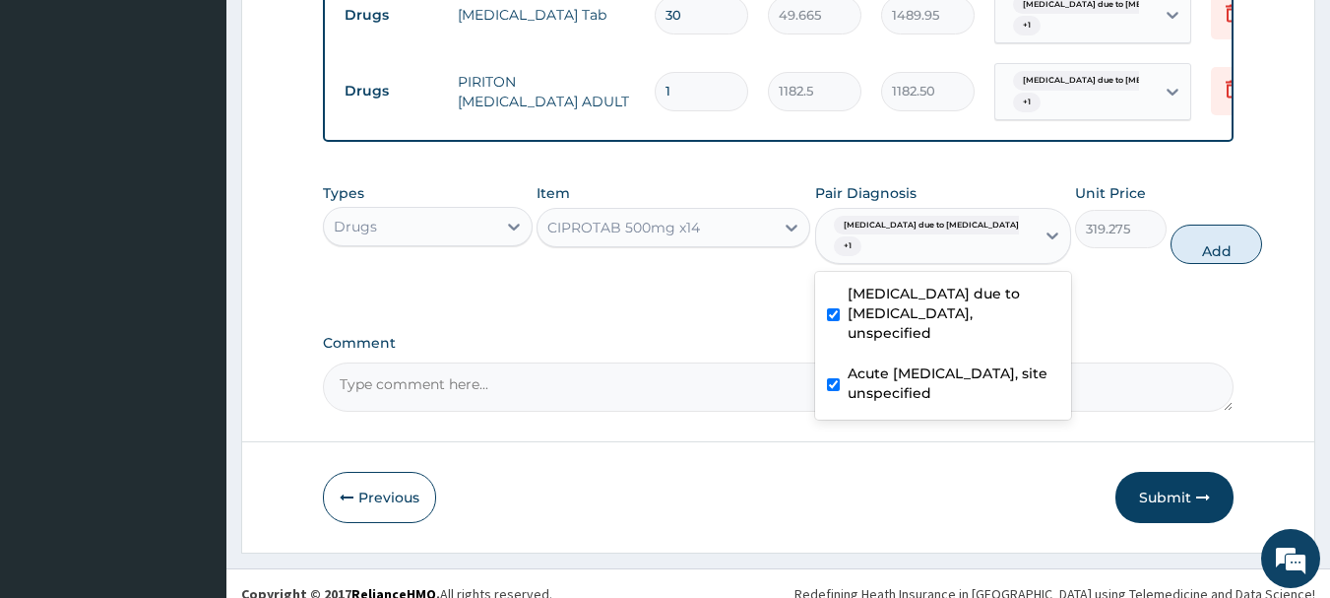
click at [1170, 228] on button "Add" at bounding box center [1216, 243] width 92 height 39
type input "0"
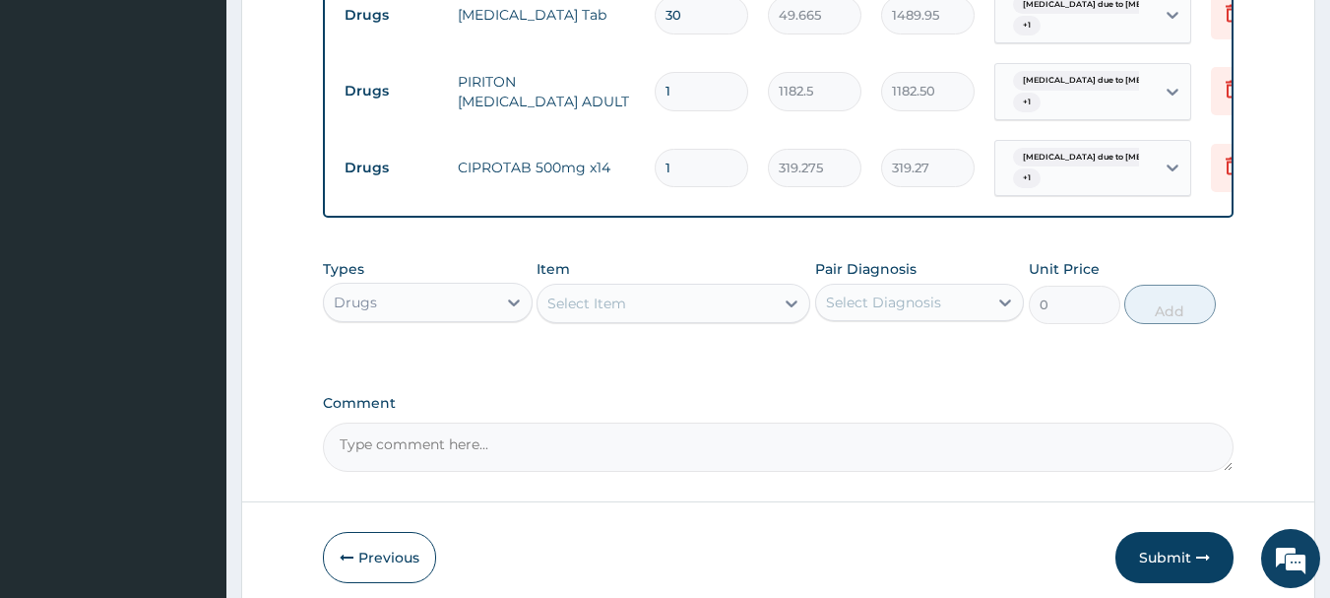
type input "10"
type input "3192.75"
type input "10"
click at [662, 297] on div "Select Item" at bounding box center [655, 303] width 236 height 32
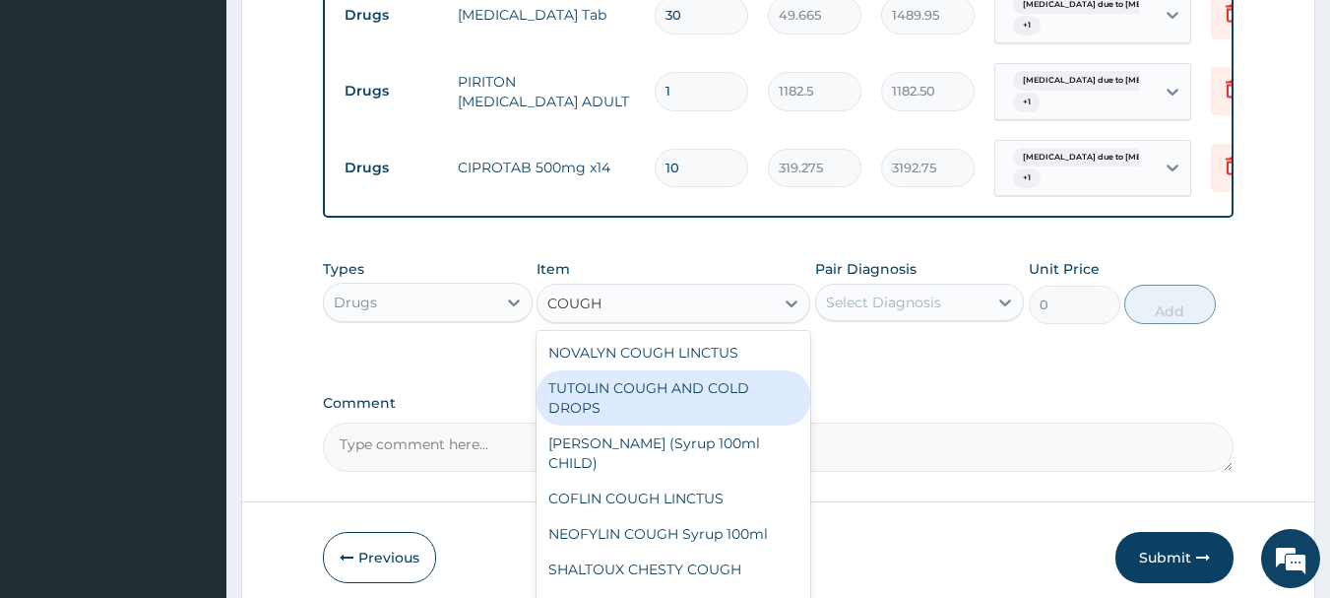
type input "COUGH"
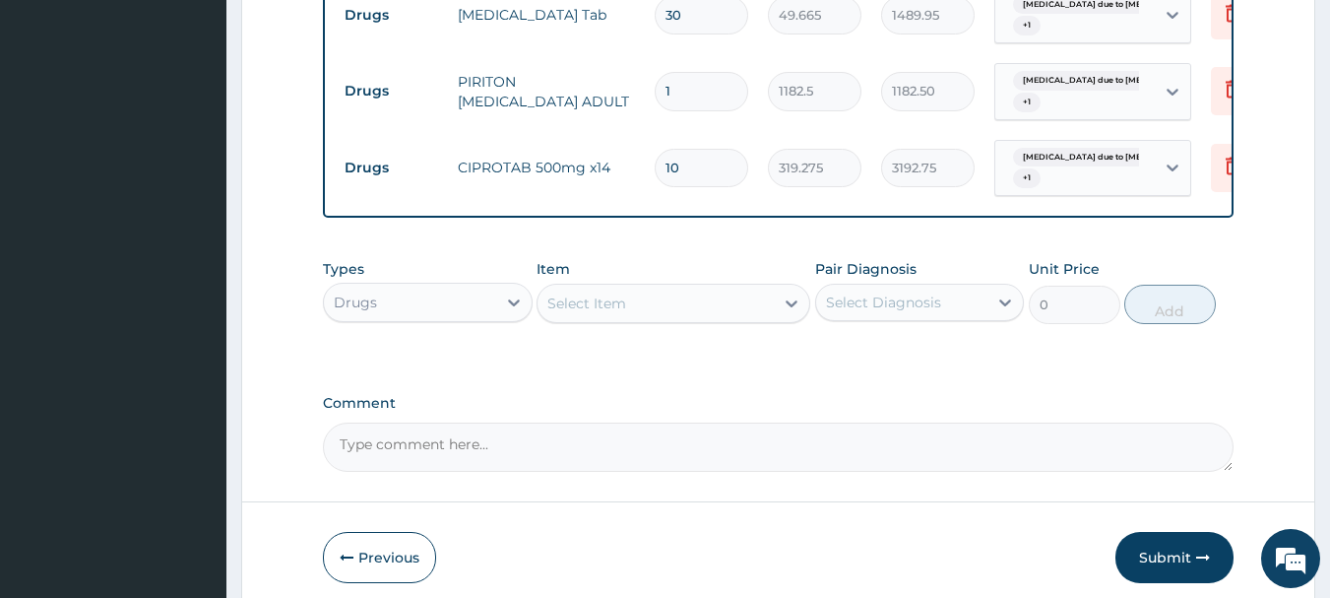
click at [609, 287] on div "Select Item" at bounding box center [655, 303] width 236 height 32
click at [646, 302] on div "Select Item" at bounding box center [655, 303] width 236 height 32
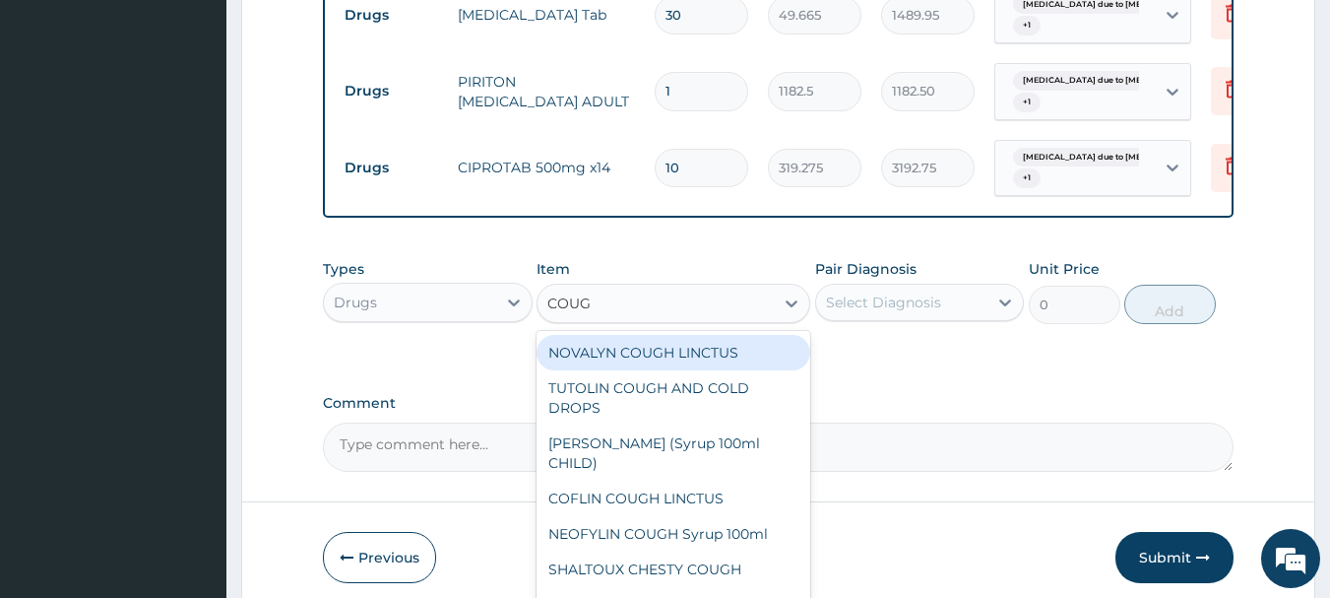
type input "COUGH"
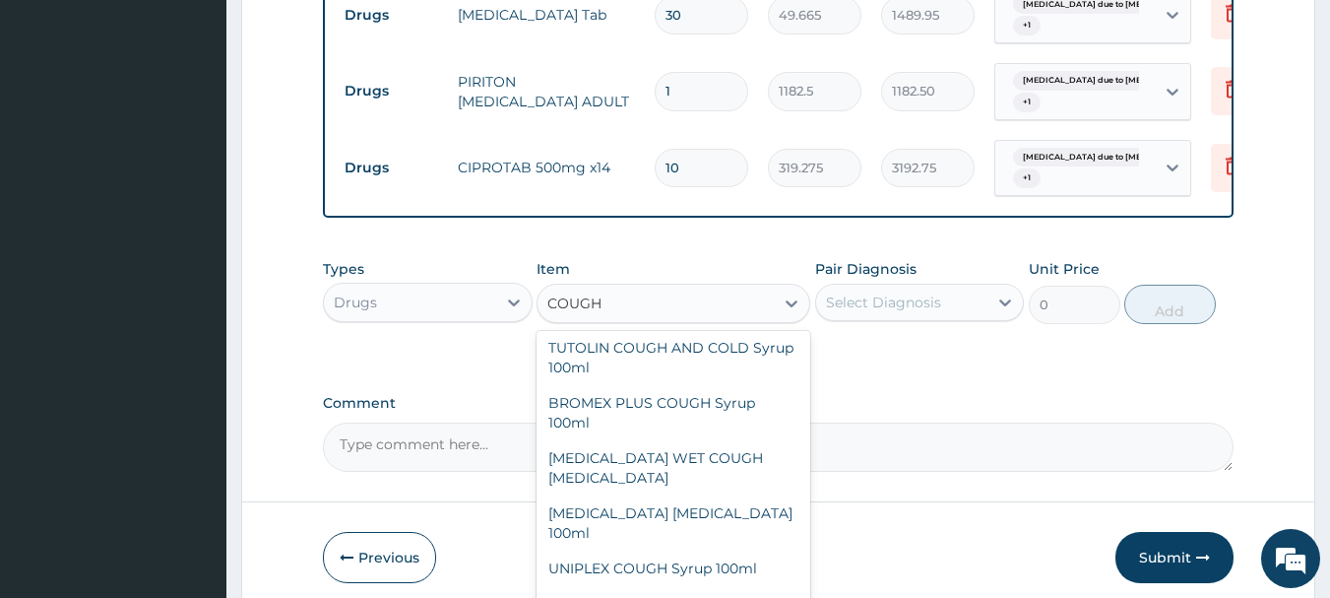
scroll to position [272, 0]
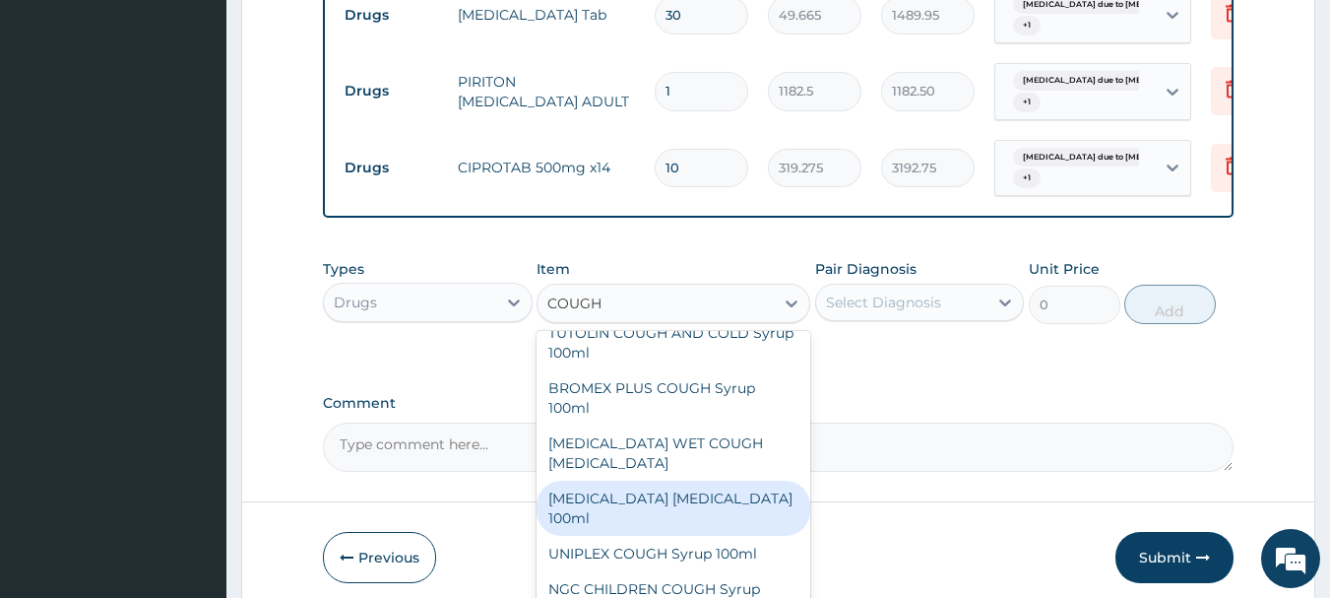
click at [647, 483] on div "[MEDICAL_DATA] [MEDICAL_DATA] 100ml" at bounding box center [674, 507] width 274 height 55
type input "1773.75"
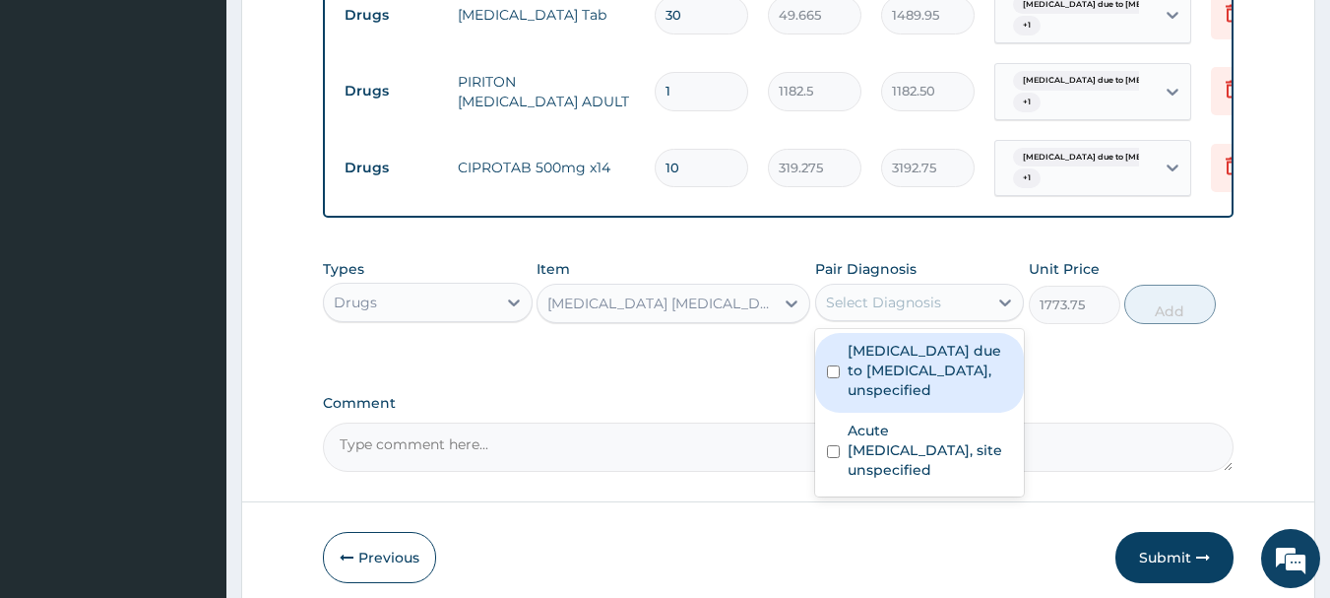
click at [927, 284] on div "Select Diagnosis" at bounding box center [920, 302] width 210 height 37
drag, startPoint x: 904, startPoint y: 359, endPoint x: 912, endPoint y: 428, distance: 69.4
click at [904, 369] on label "[MEDICAL_DATA] due to [MEDICAL_DATA], unspecified" at bounding box center [930, 370] width 165 height 59
checkbox input "true"
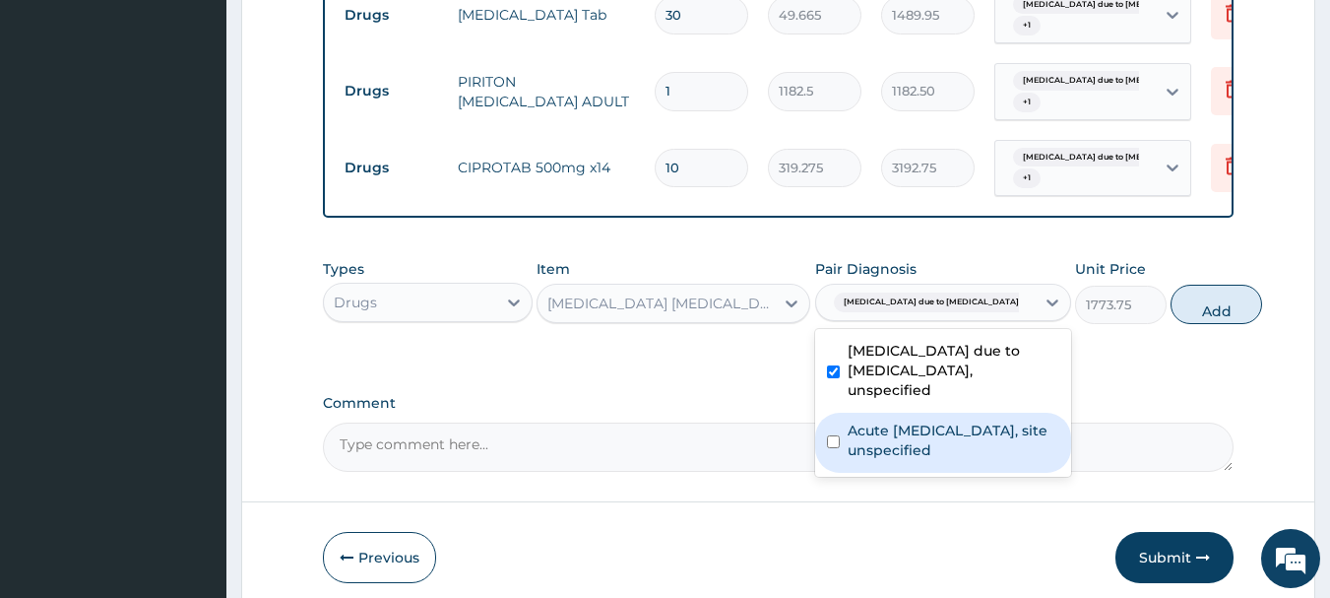
click at [912, 446] on label "Acute [MEDICAL_DATA], site unspecified" at bounding box center [954, 439] width 212 height 39
checkbox input "true"
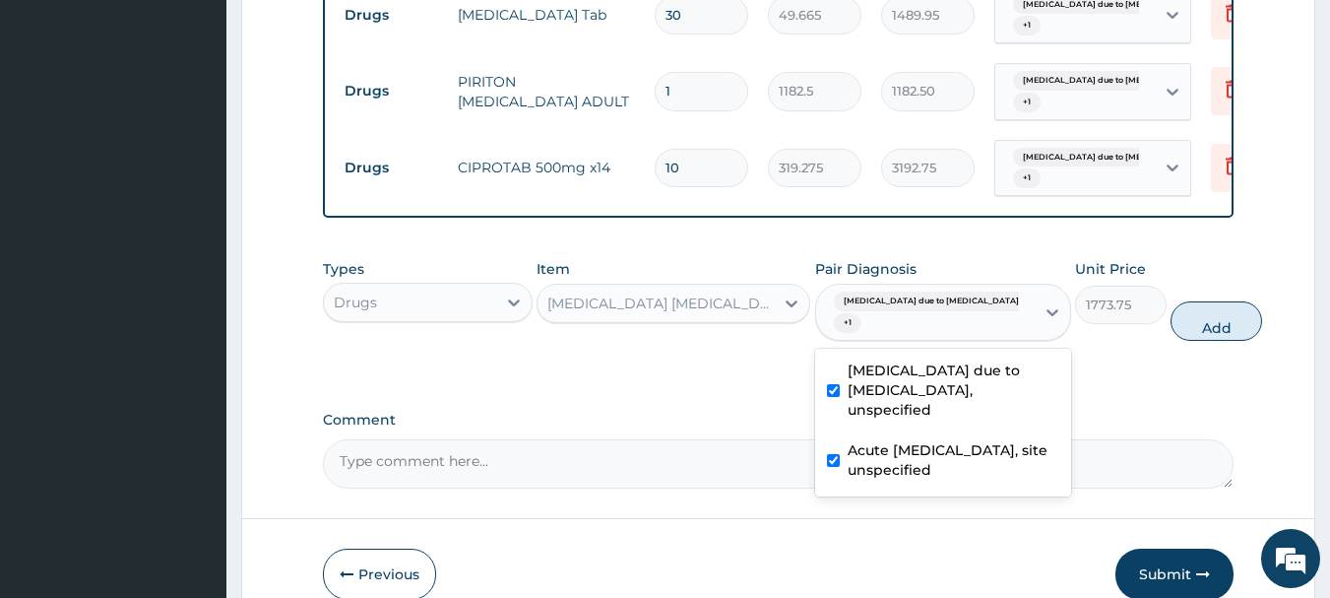
click at [1177, 327] on button "Add" at bounding box center [1216, 320] width 92 height 39
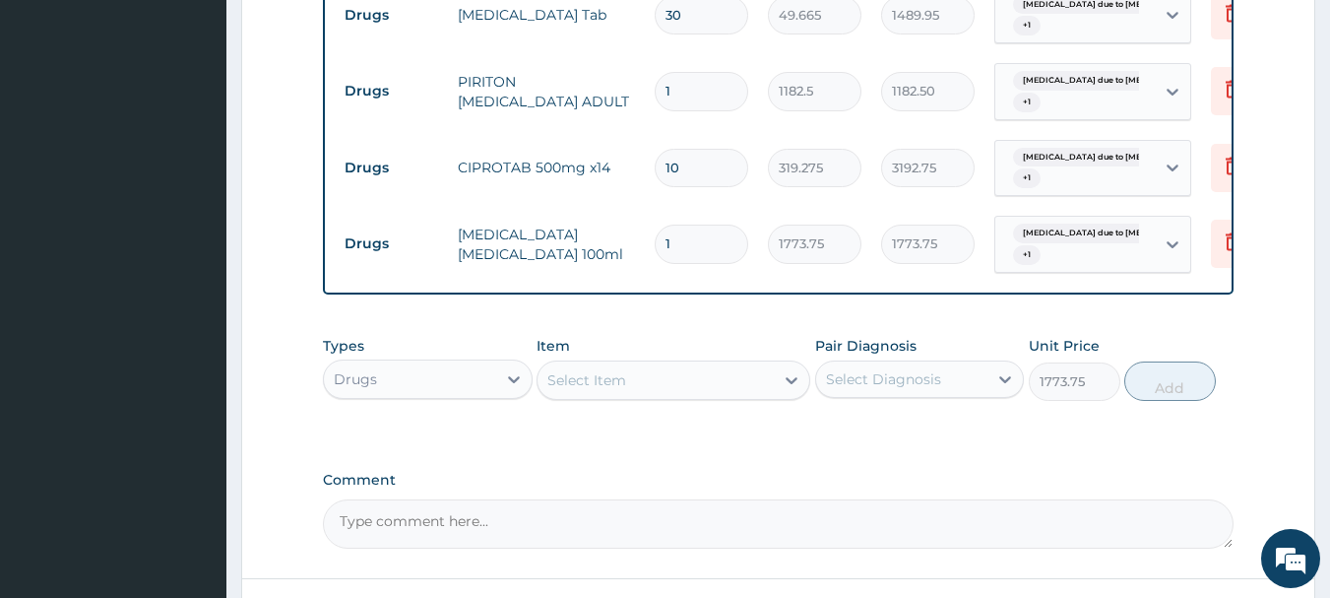
type input "0"
click at [720, 376] on div "Select Item" at bounding box center [655, 380] width 236 height 32
type input "URINA"
click at [490, 366] on div "Drugs" at bounding box center [410, 379] width 172 height 32
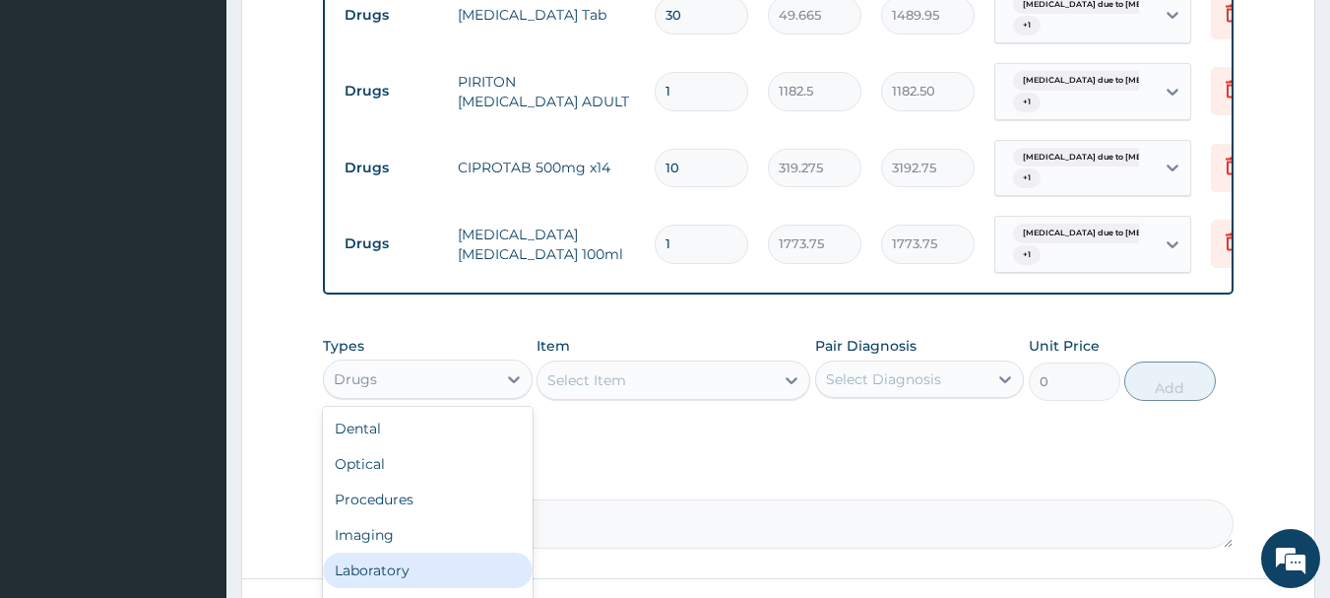
click at [439, 569] on div "Laboratory" at bounding box center [428, 569] width 210 height 35
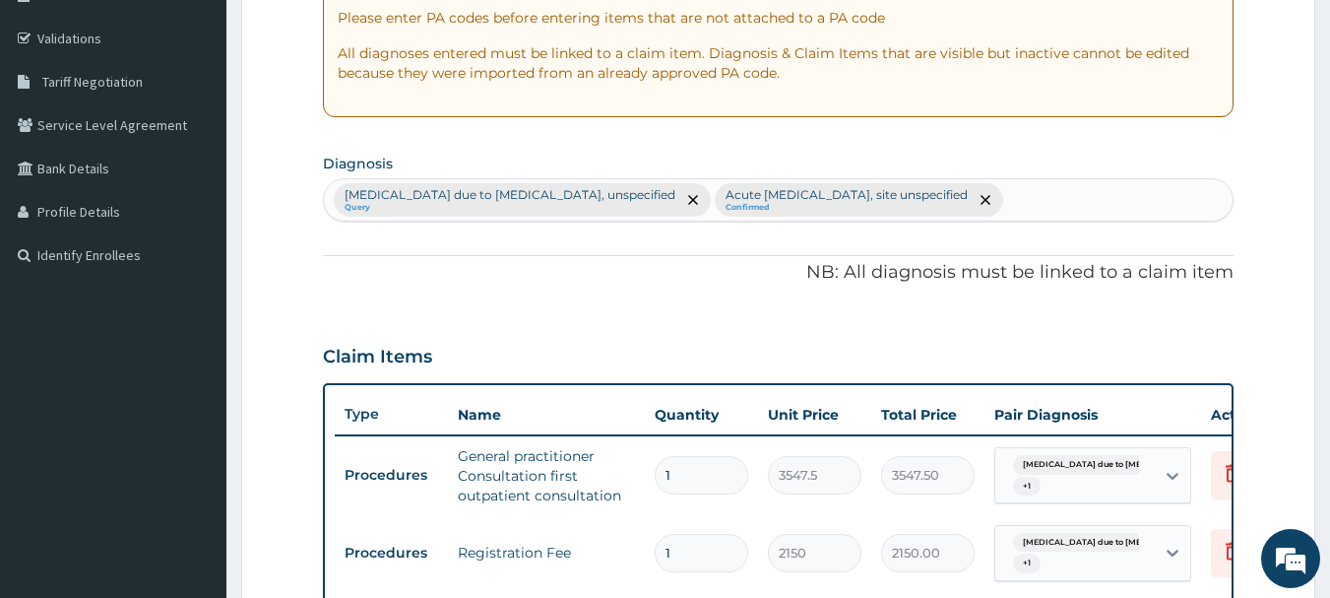
scroll to position [308, 0]
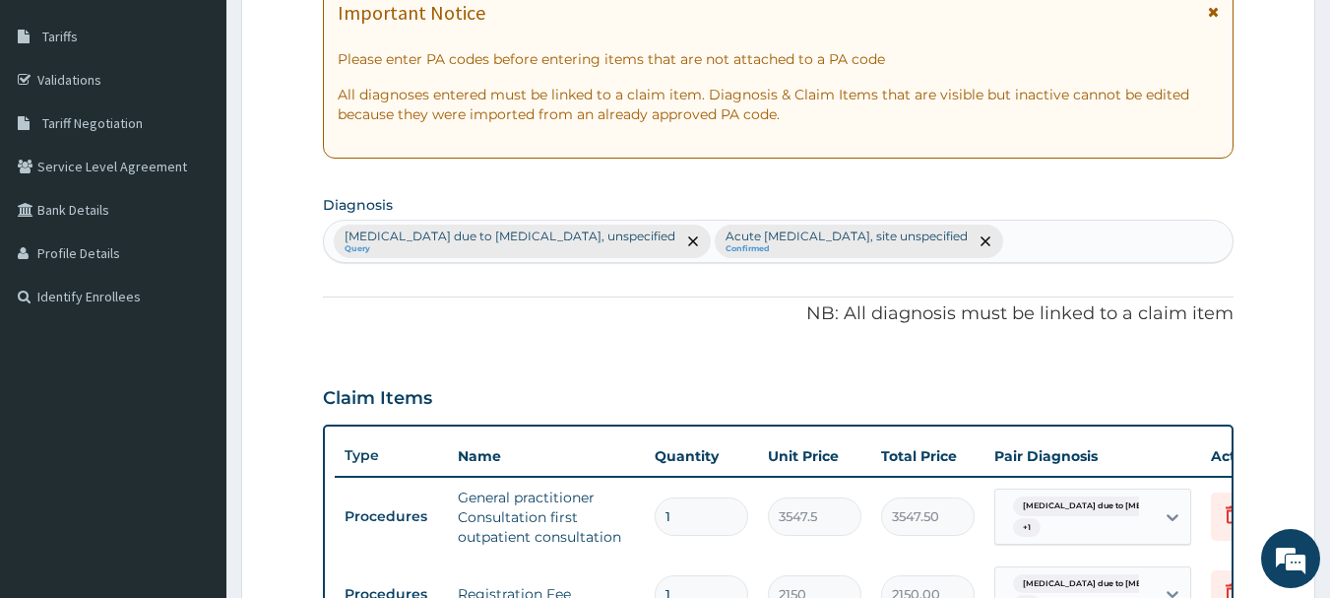
click at [1088, 238] on div "Malaria due to Plasmodium falciparum, unspecified Query Acute upper respiratory…" at bounding box center [779, 241] width 910 height 41
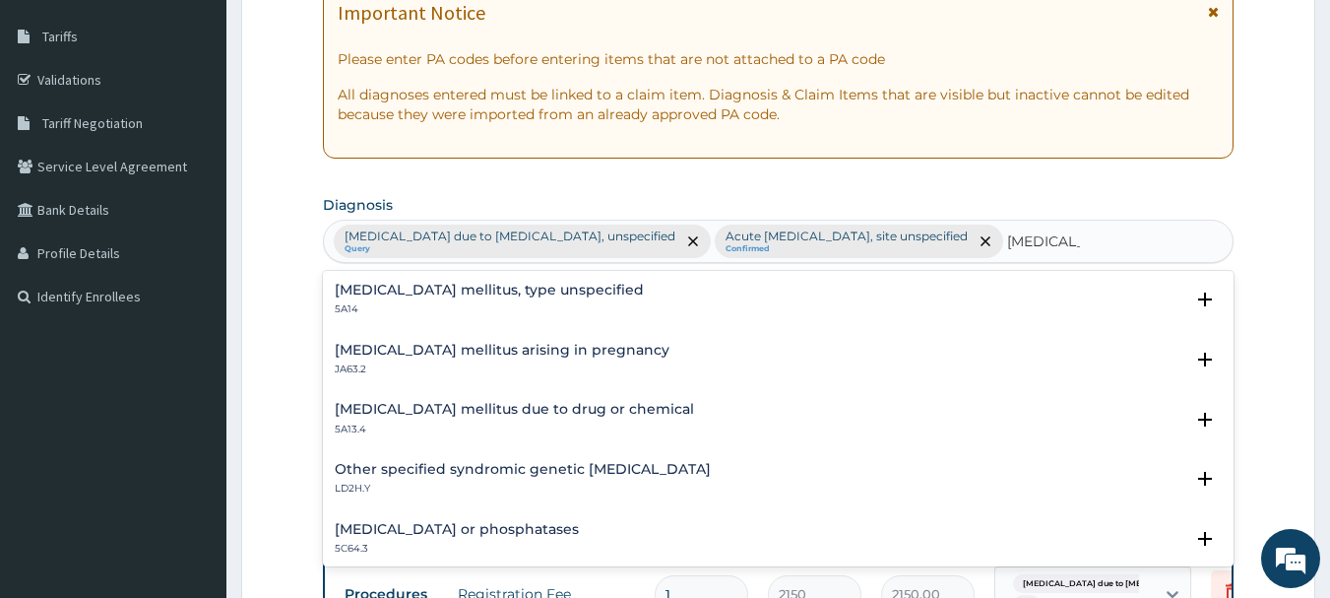
type input "DIABETES"
click at [542, 291] on h4 "Diabetes mellitus, type unspecified" at bounding box center [489, 290] width 309 height 15
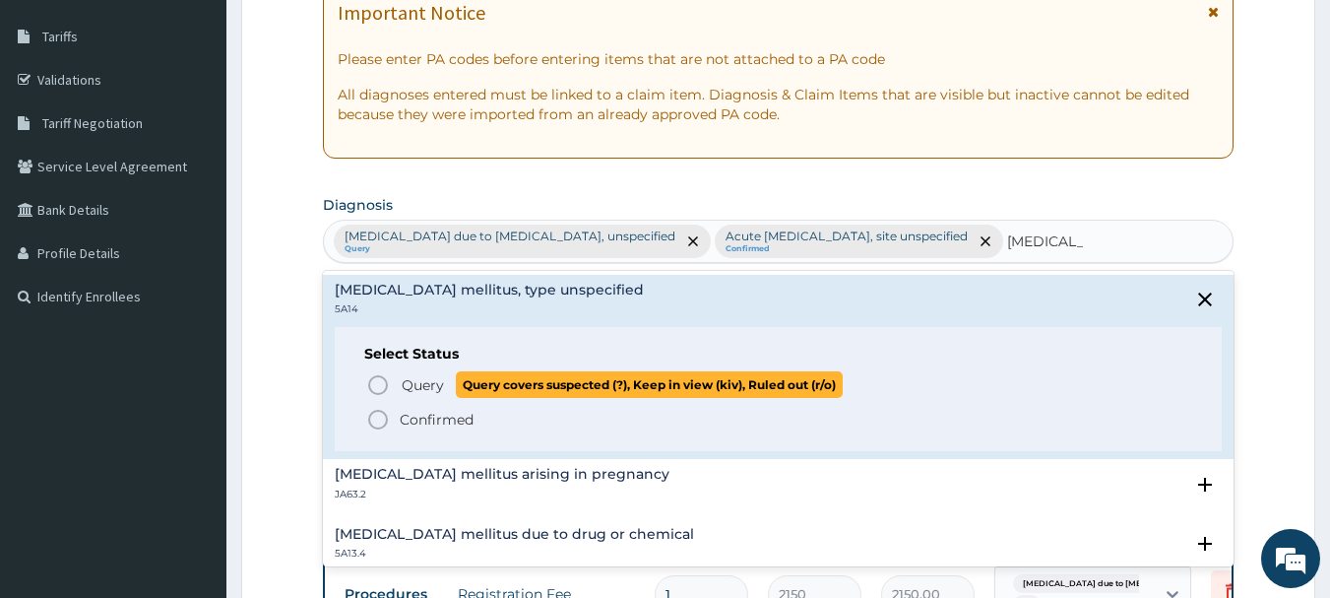
click at [380, 384] on icon "status option query" at bounding box center [378, 385] width 24 height 24
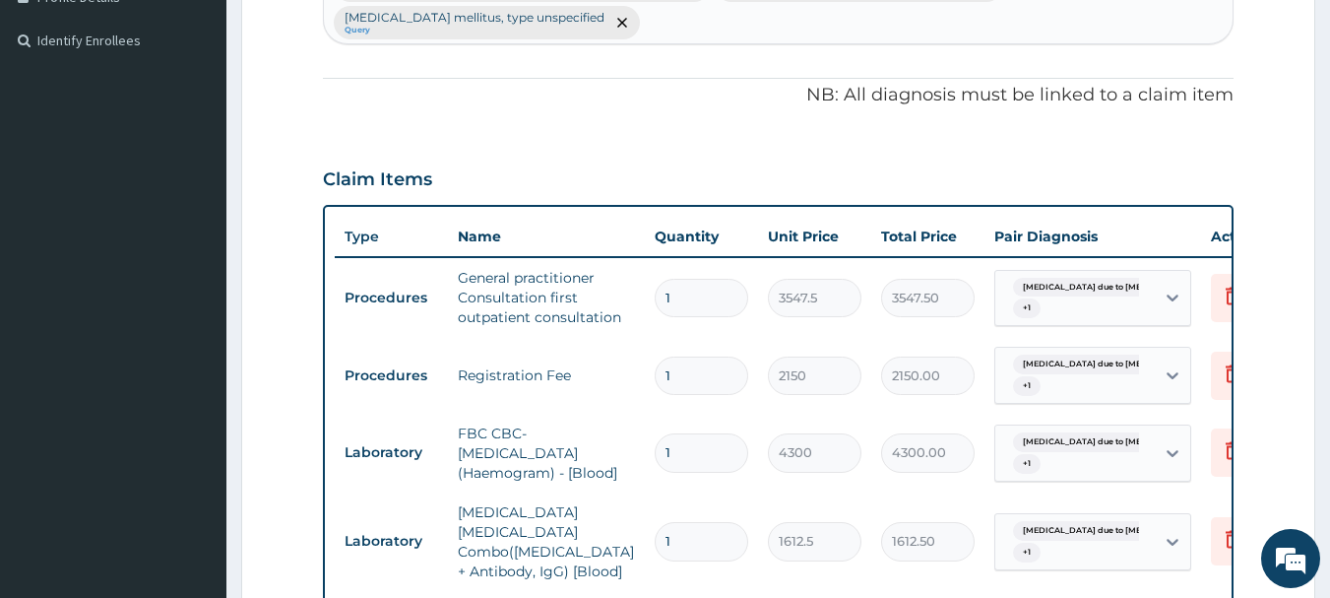
scroll to position [512, 0]
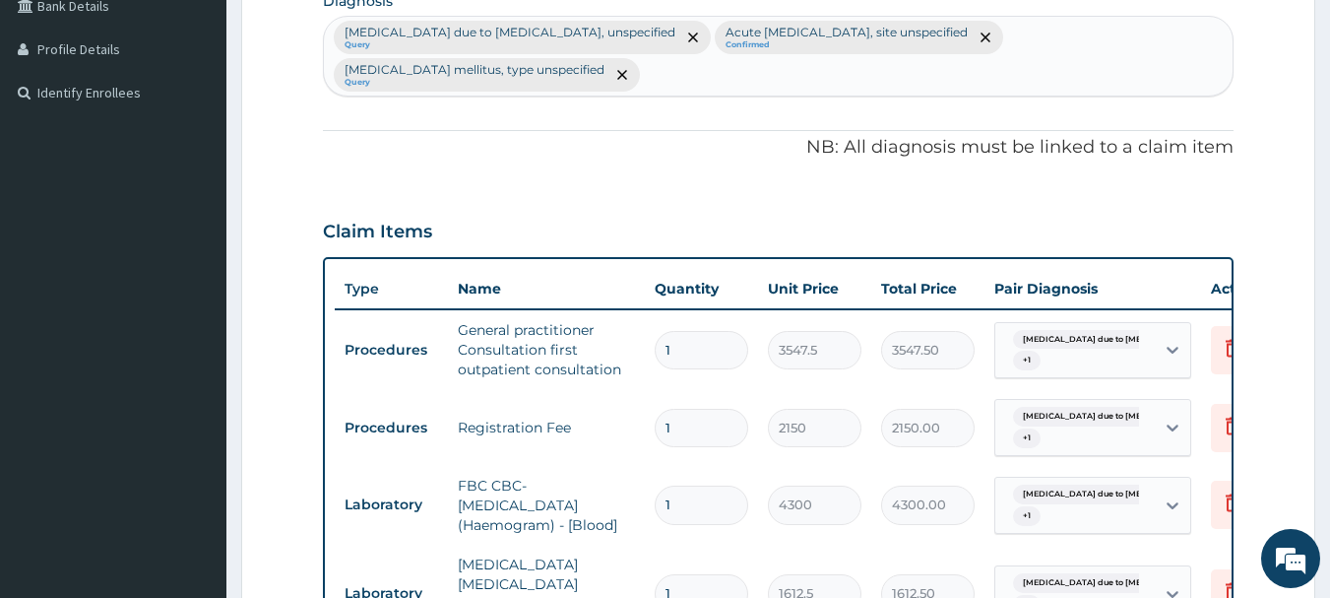
click at [1071, 350] on div "Malaria due to Plasmodium falc... + 1" at bounding box center [1072, 350] width 134 height 47
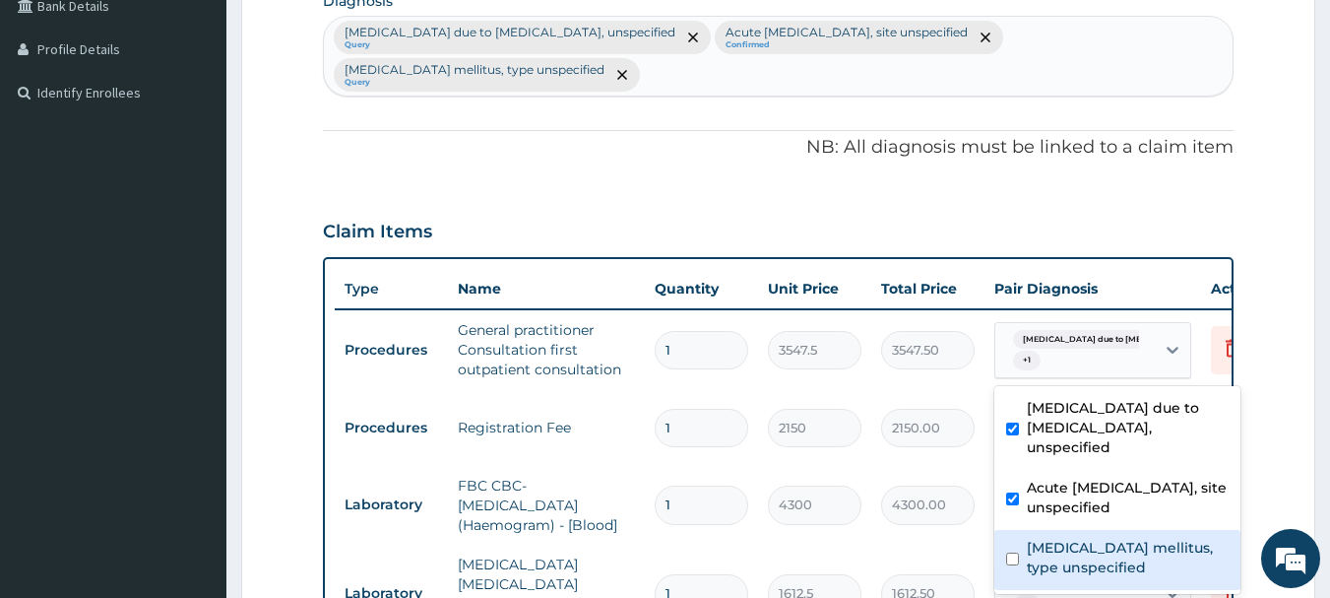
click at [1059, 537] on label "Diabetes mellitus, type unspecified" at bounding box center [1128, 556] width 202 height 39
checkbox input "true"
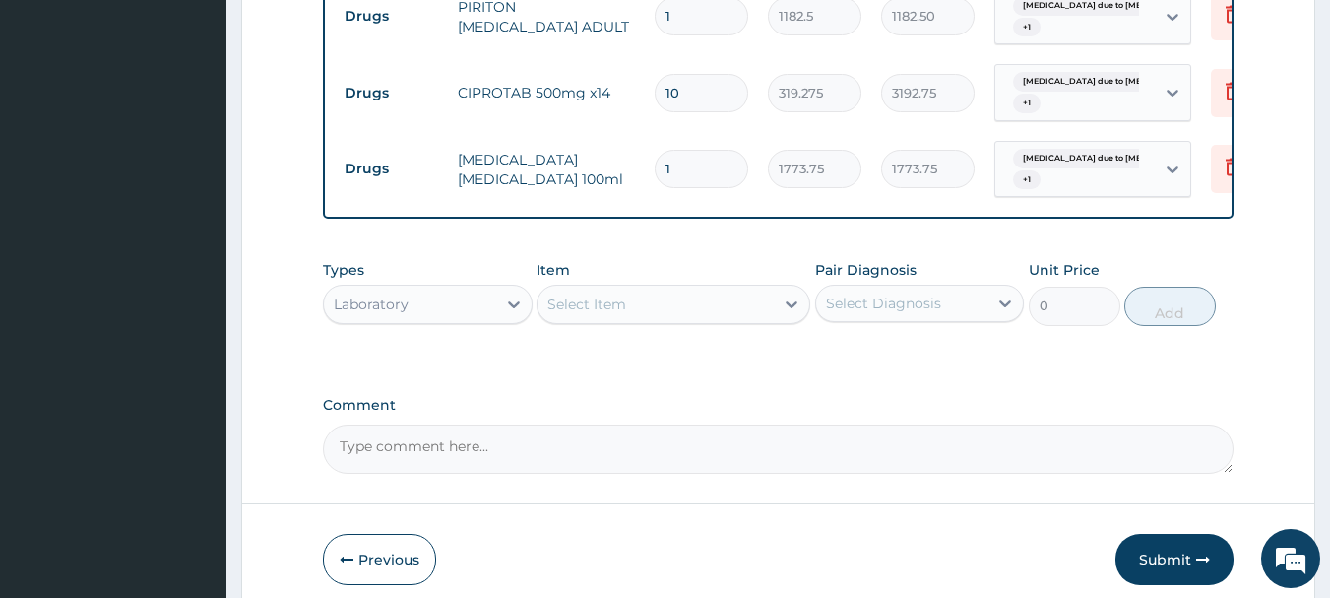
scroll to position [1389, 0]
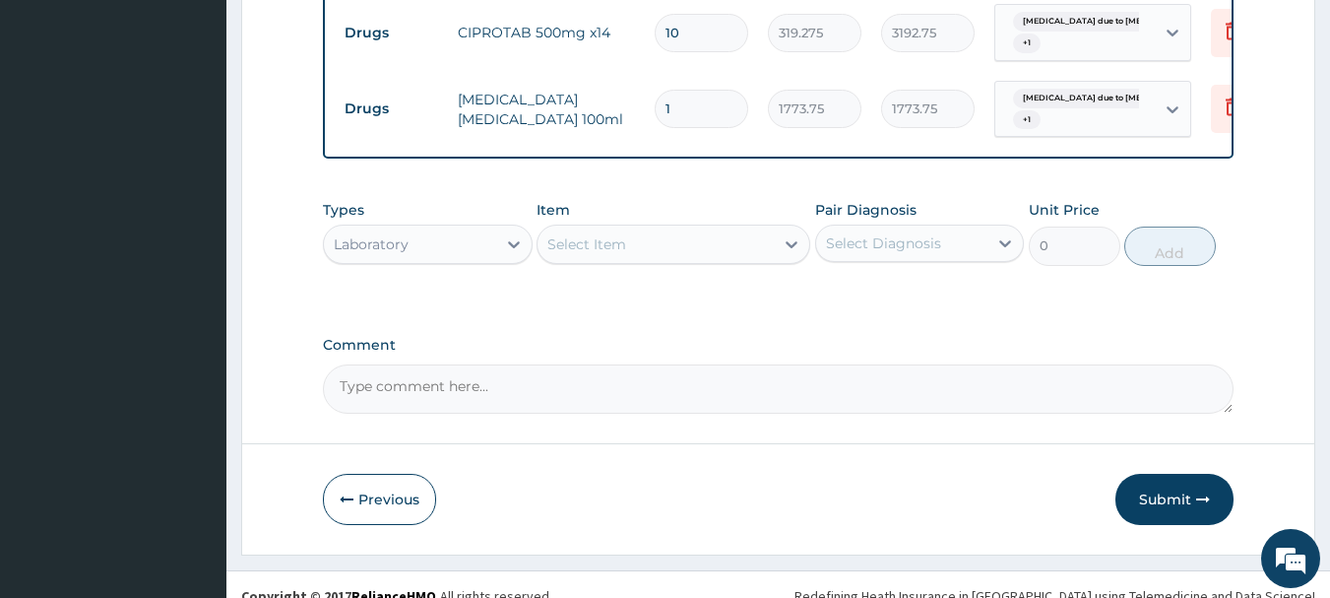
click at [713, 241] on div "Select Item" at bounding box center [655, 244] width 236 height 32
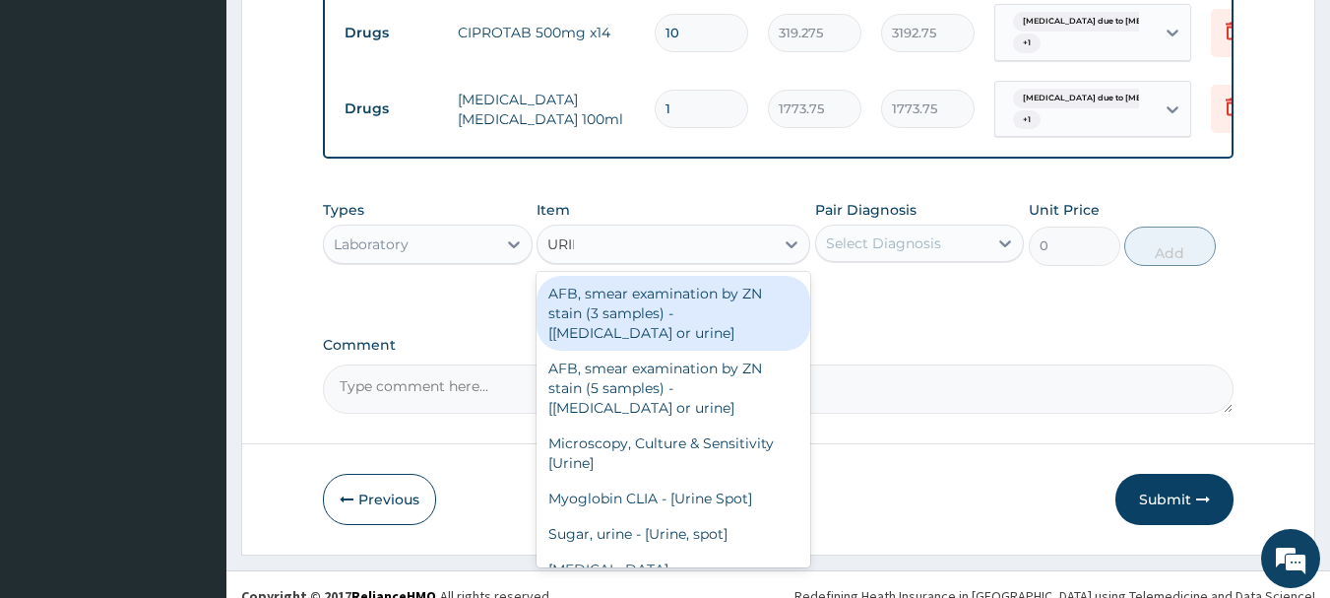
type input "URINA"
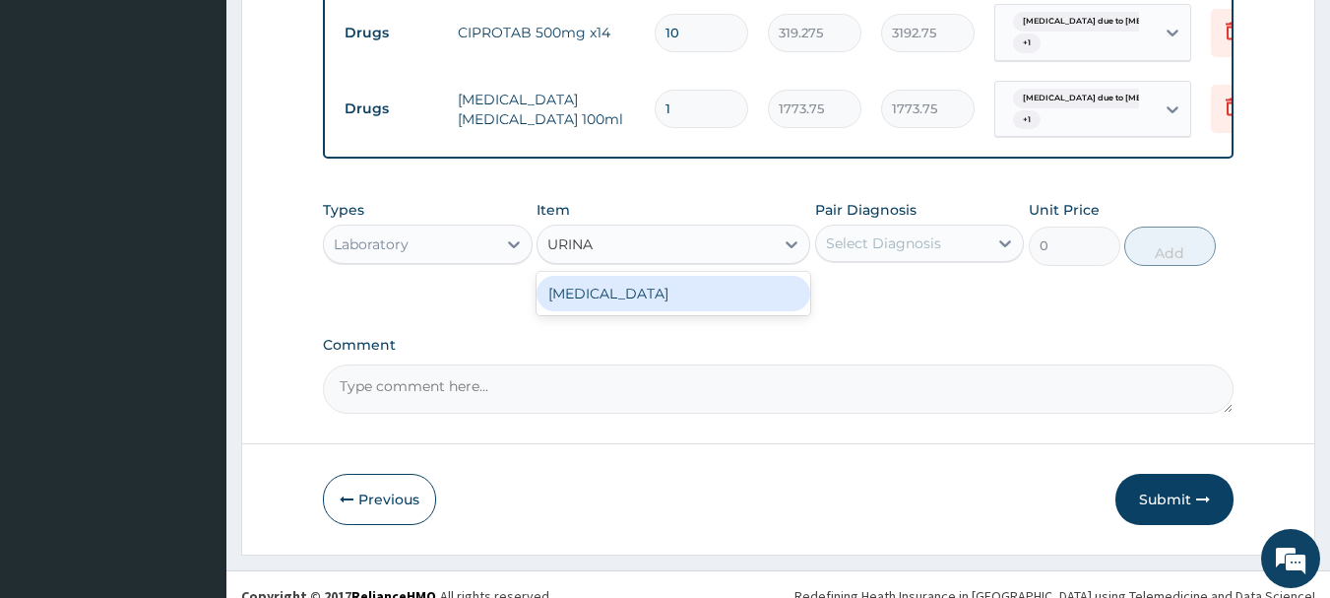
click at [736, 285] on div "[MEDICAL_DATA]" at bounding box center [674, 293] width 274 height 35
type input "1612.5"
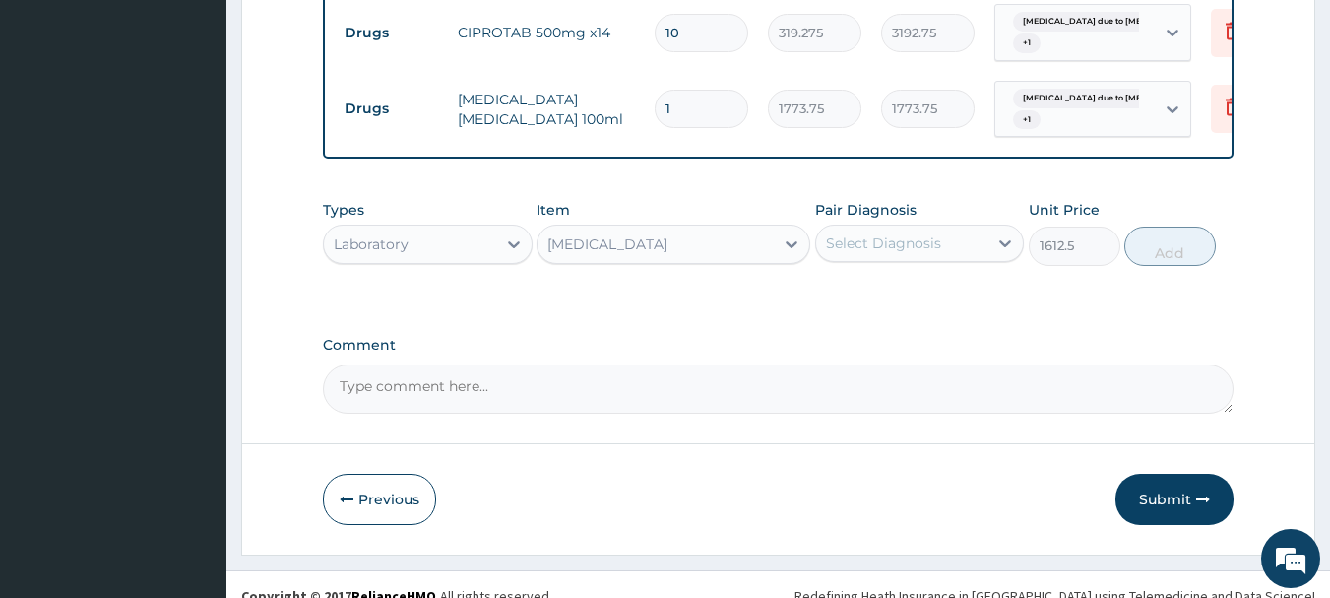
drag, startPoint x: 838, startPoint y: 235, endPoint x: 838, endPoint y: 246, distance: 10.8
click at [838, 237] on div "Select Diagnosis" at bounding box center [883, 243] width 115 height 20
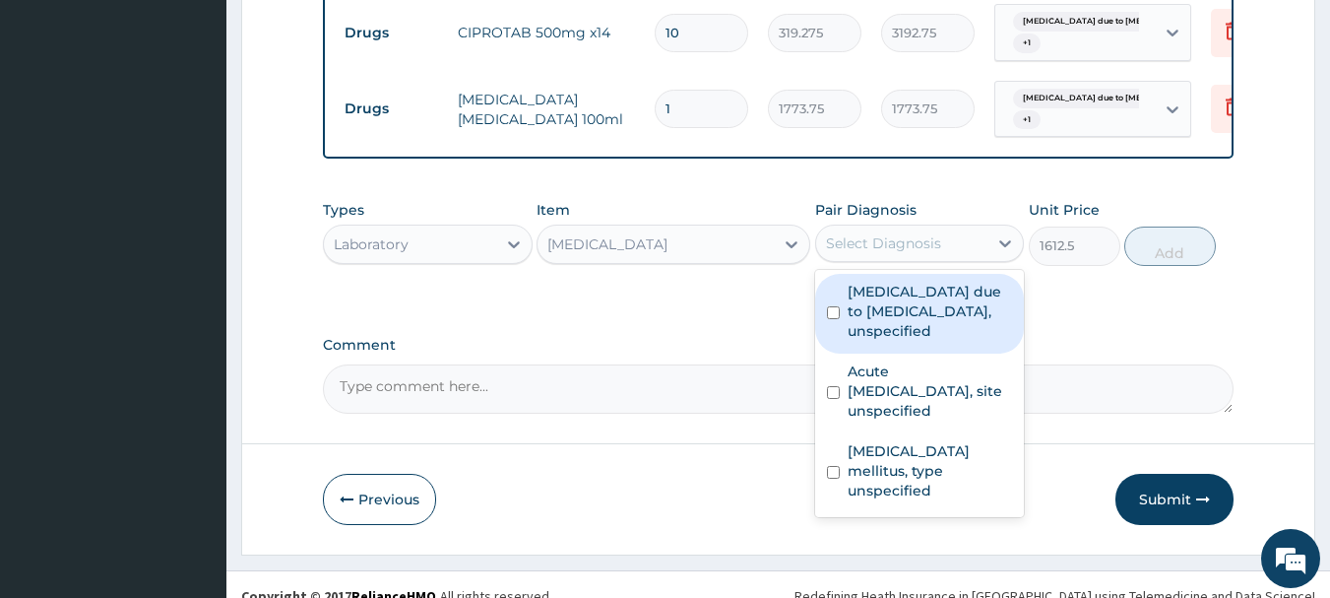
drag, startPoint x: 839, startPoint y: 307, endPoint x: 873, endPoint y: 365, distance: 67.5
click at [839, 310] on input "checkbox" at bounding box center [833, 312] width 13 height 13
checkbox input "true"
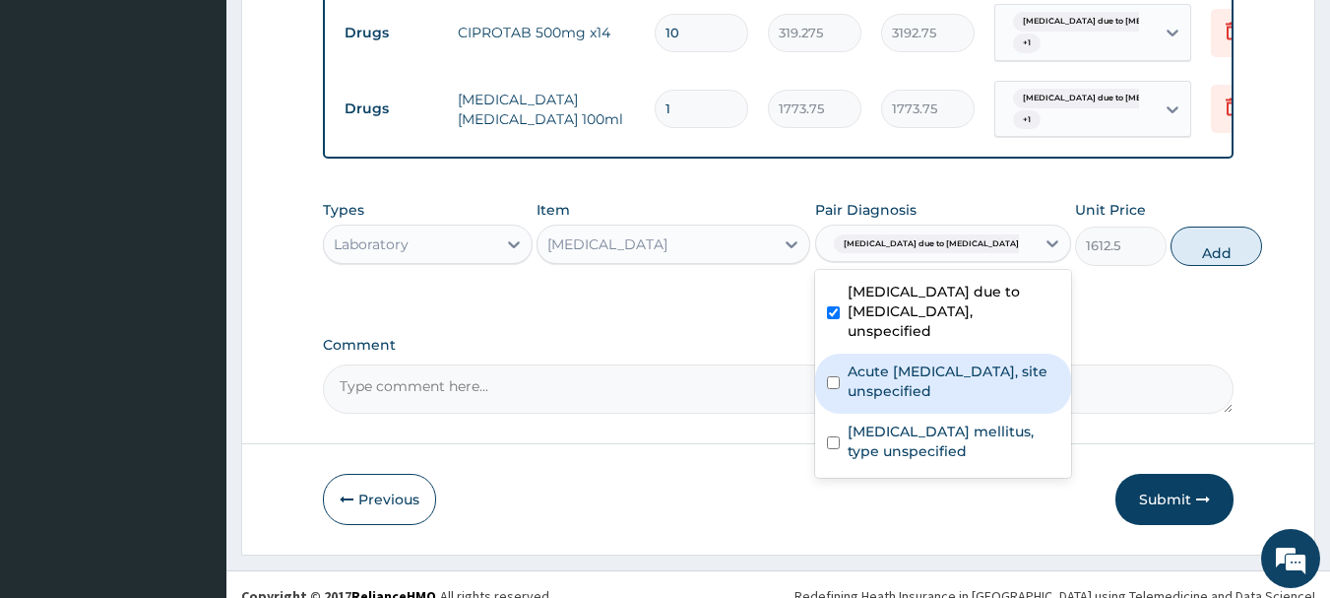
drag, startPoint x: 890, startPoint y: 392, endPoint x: 891, endPoint y: 412, distance: 20.7
click at [889, 397] on label "Acute [MEDICAL_DATA], site unspecified" at bounding box center [954, 380] width 212 height 39
checkbox input "true"
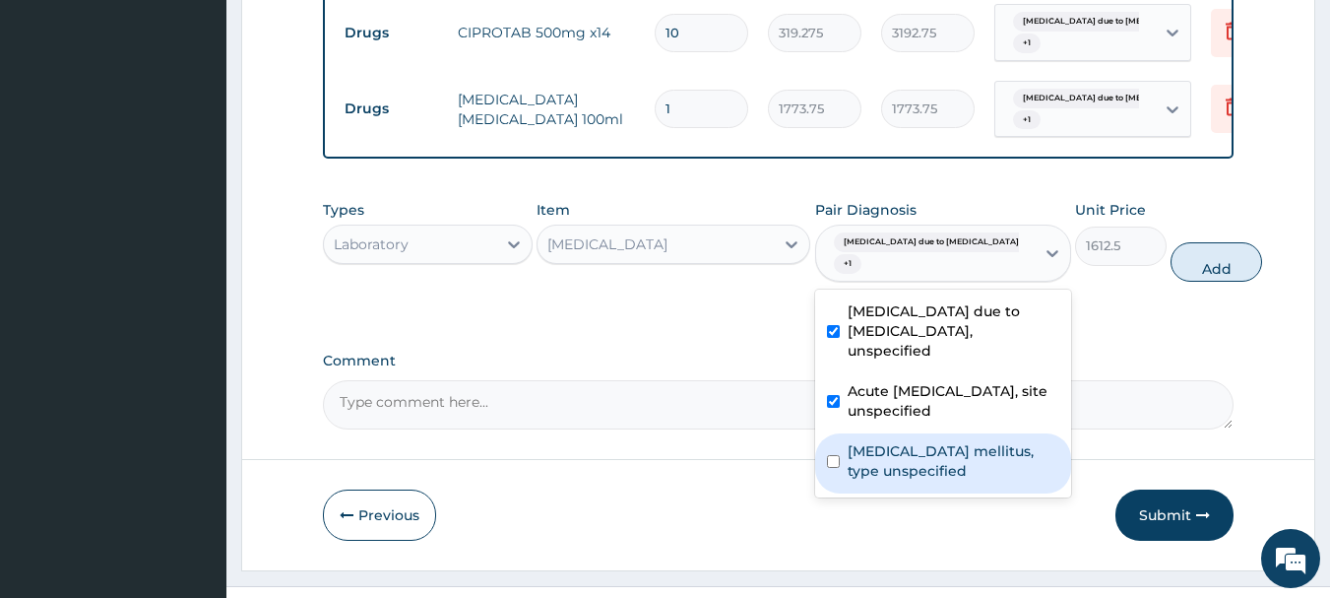
click at [898, 467] on label "Diabetes mellitus, type unspecified" at bounding box center [954, 460] width 212 height 39
checkbox input "true"
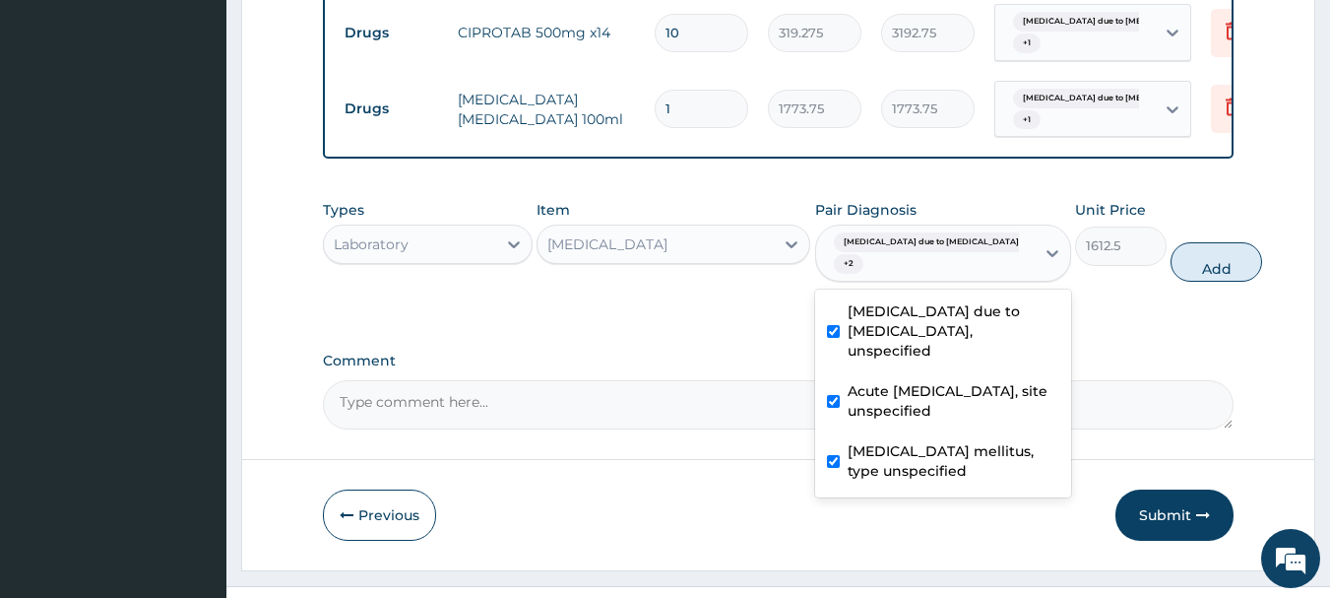
drag, startPoint x: 1175, startPoint y: 244, endPoint x: 1152, endPoint y: 249, distance: 24.1
click at [1177, 244] on button "Add" at bounding box center [1216, 261] width 92 height 39
type input "0"
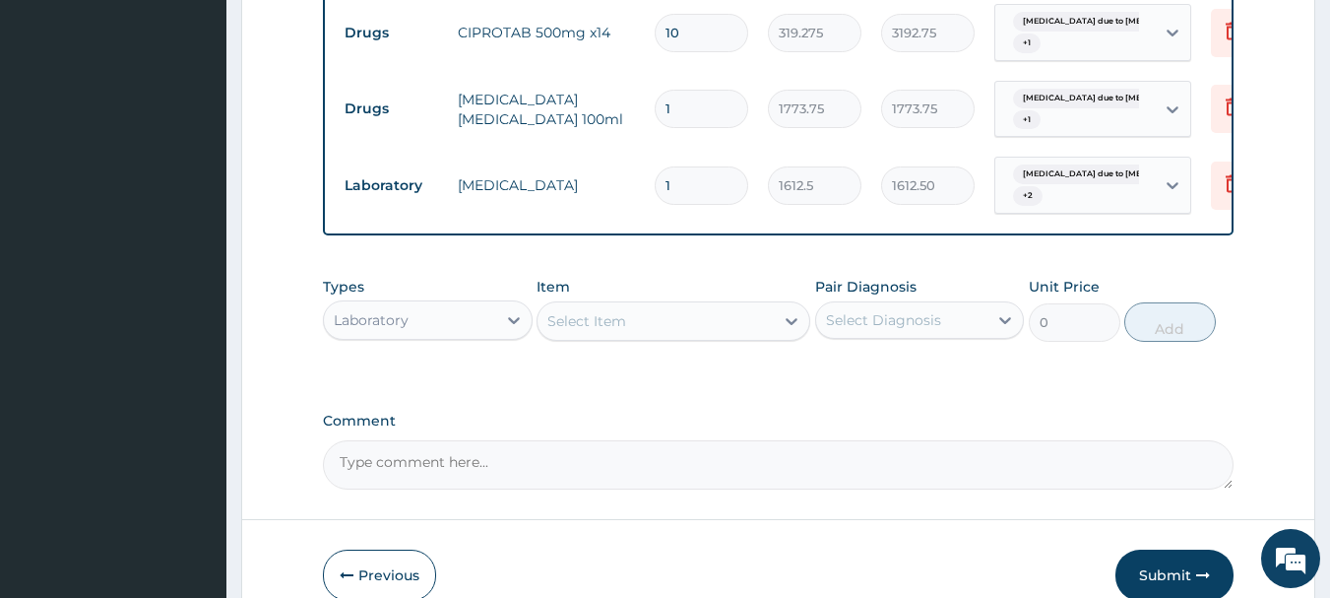
drag, startPoint x: 710, startPoint y: 309, endPoint x: 694, endPoint y: 326, distance: 23.0
click at [705, 316] on div "Select Item" at bounding box center [655, 321] width 236 height 32
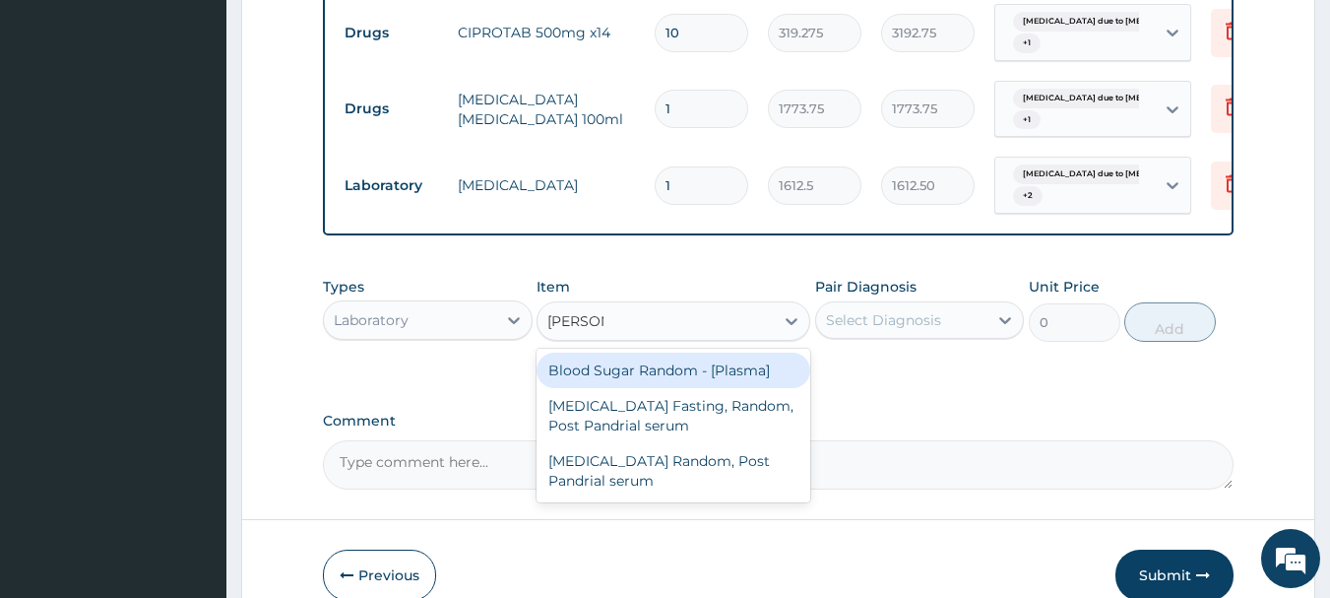
type input "RANDOM"
drag, startPoint x: 699, startPoint y: 370, endPoint x: 719, endPoint y: 354, distance: 25.2
click at [699, 369] on div "Blood Sugar Random - [Plasma]" at bounding box center [674, 369] width 274 height 35
type input "1290"
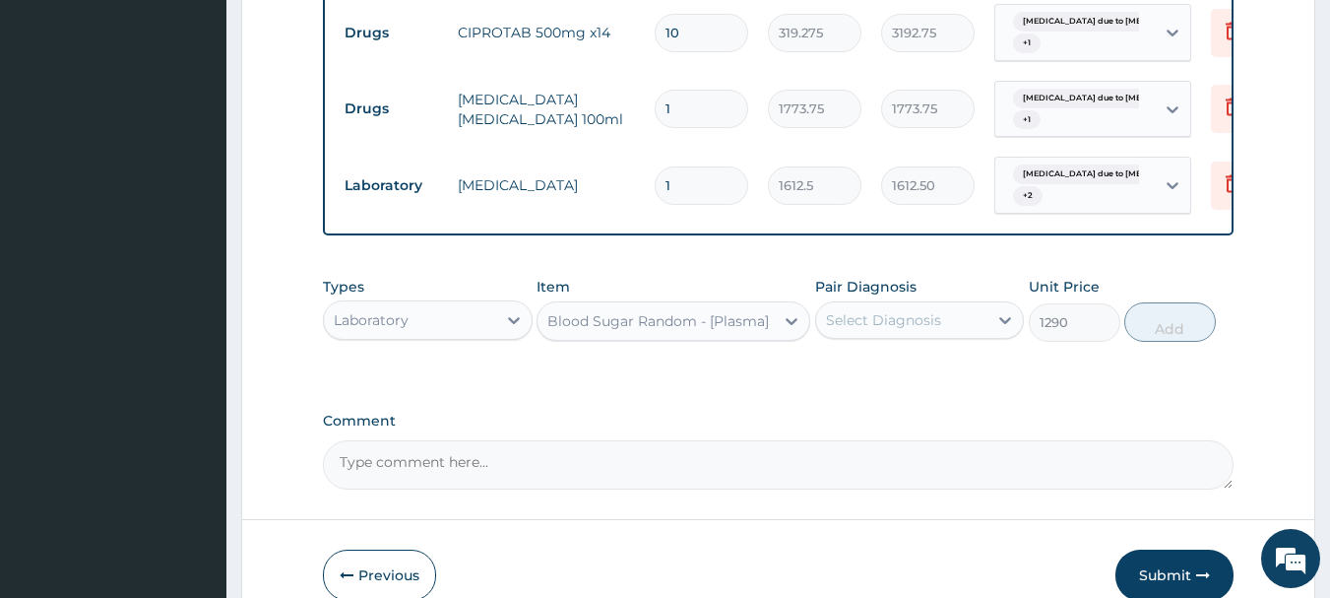
click at [854, 304] on div "Select Diagnosis" at bounding box center [902, 320] width 172 height 32
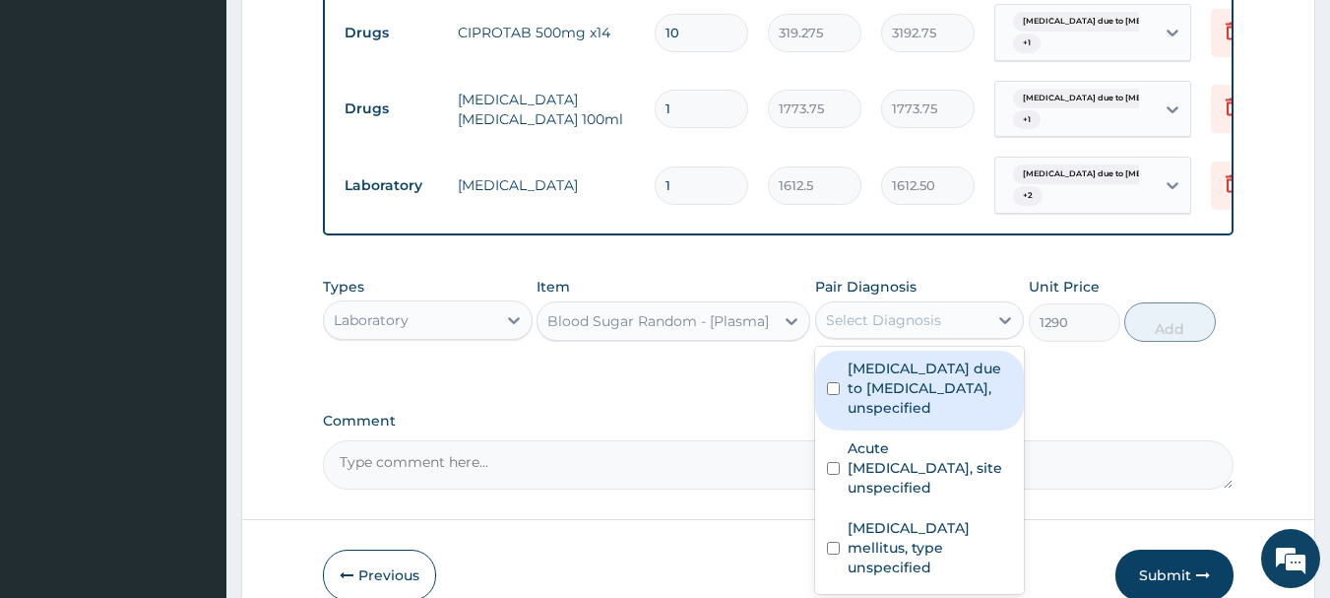
drag, startPoint x: 872, startPoint y: 383, endPoint x: 882, endPoint y: 434, distance: 52.1
click at [870, 390] on label "Malaria due to Plasmodium falciparum, unspecified" at bounding box center [930, 387] width 165 height 59
checkbox input "true"
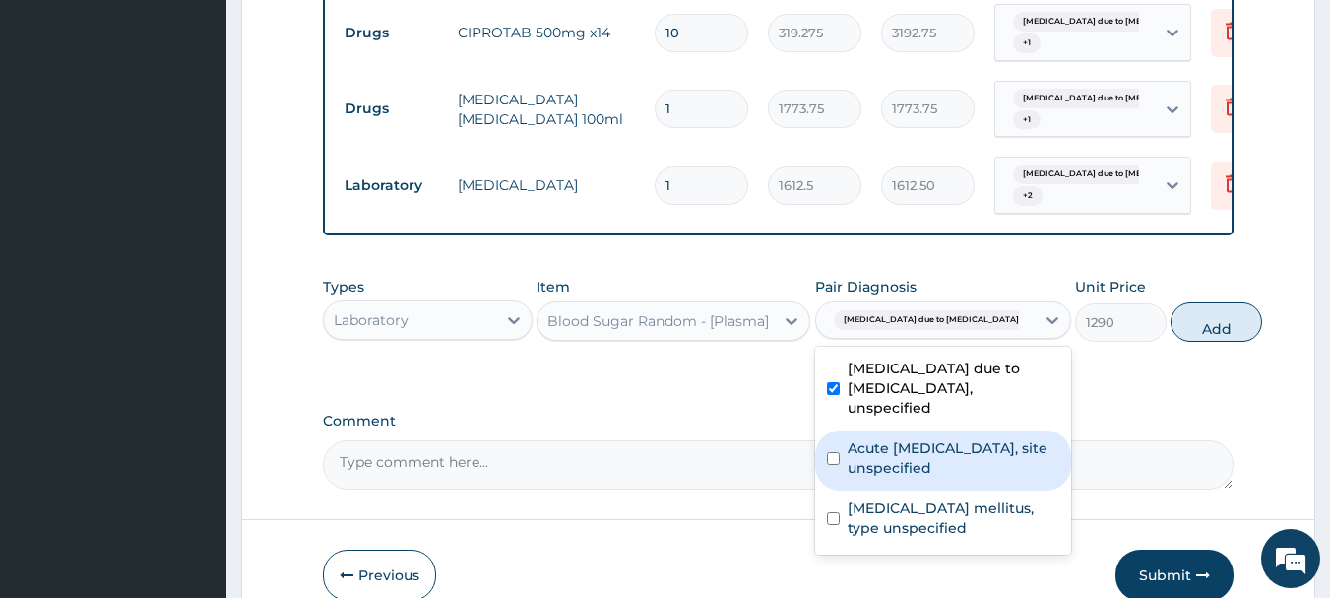
click at [886, 506] on div "Diabetes mellitus, type unspecified" at bounding box center [943, 520] width 256 height 60
checkbox input "true"
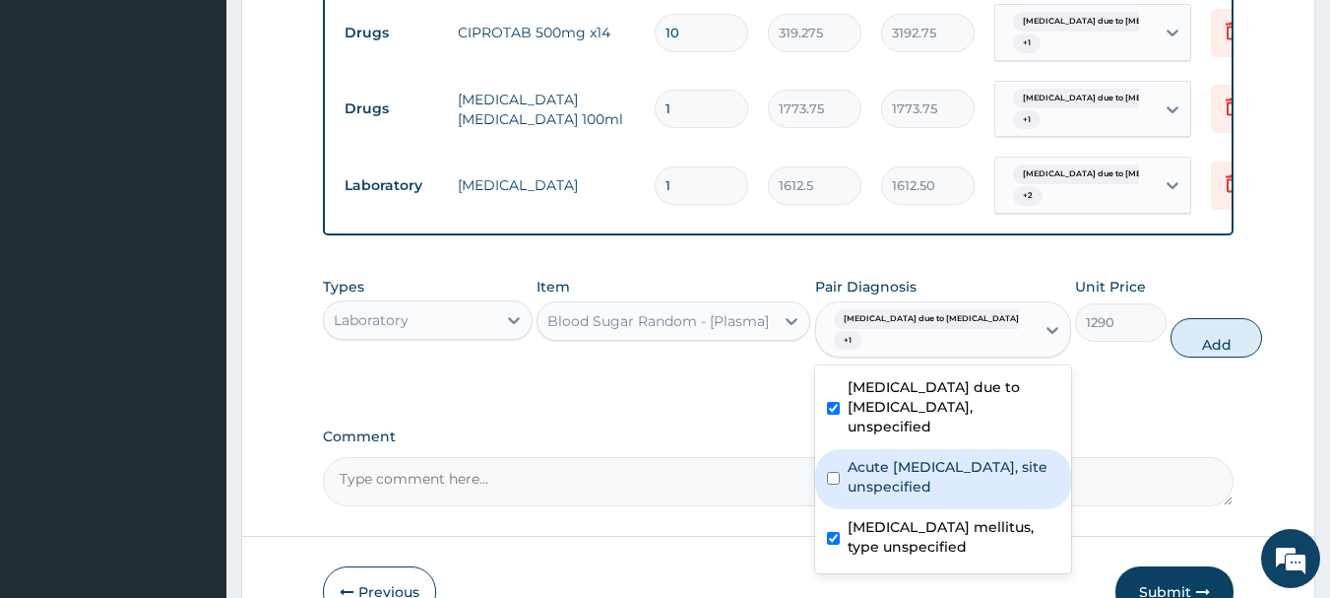
click at [897, 464] on label "Acute upper respiratory infection, site unspecified" at bounding box center [954, 476] width 212 height 39
checkbox input "true"
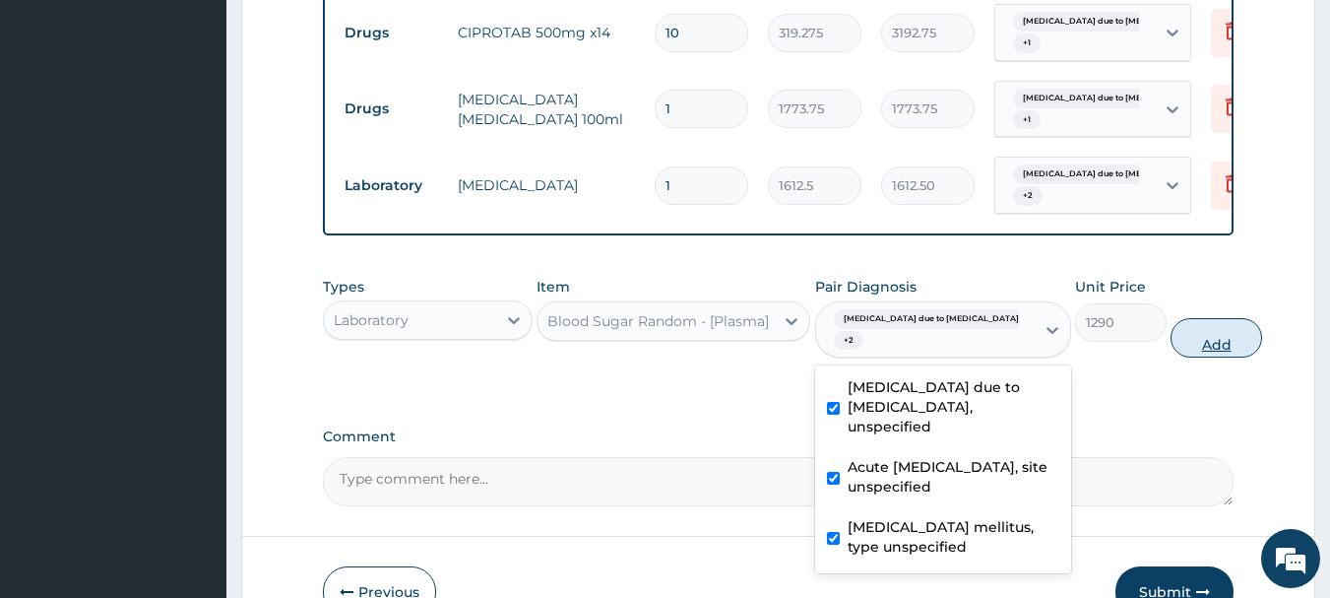
click at [1173, 338] on button "Add" at bounding box center [1216, 337] width 92 height 39
type input "0"
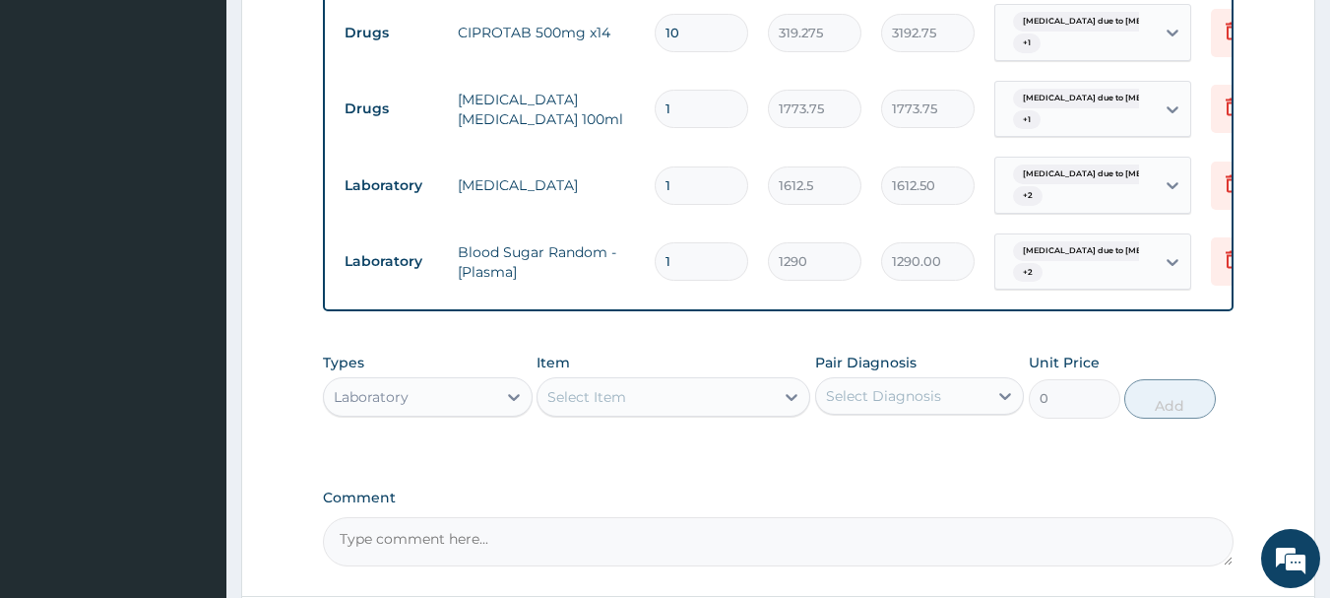
scroll to position [1559, 0]
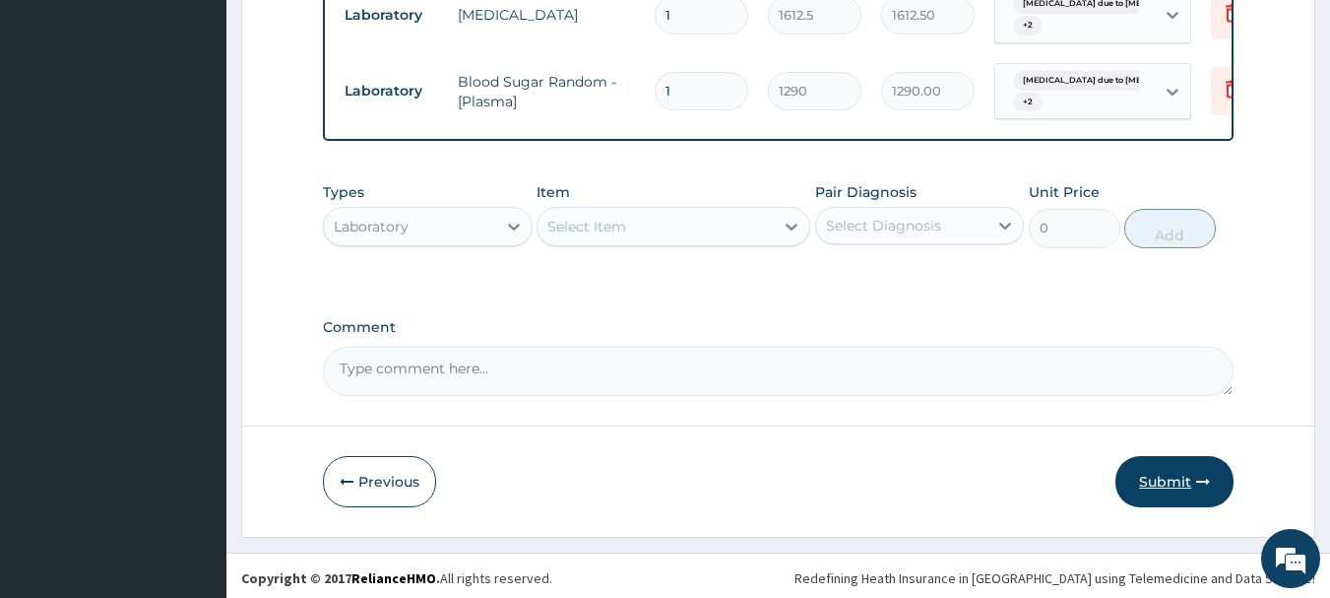
click at [1191, 493] on button "Submit" at bounding box center [1174, 481] width 118 height 51
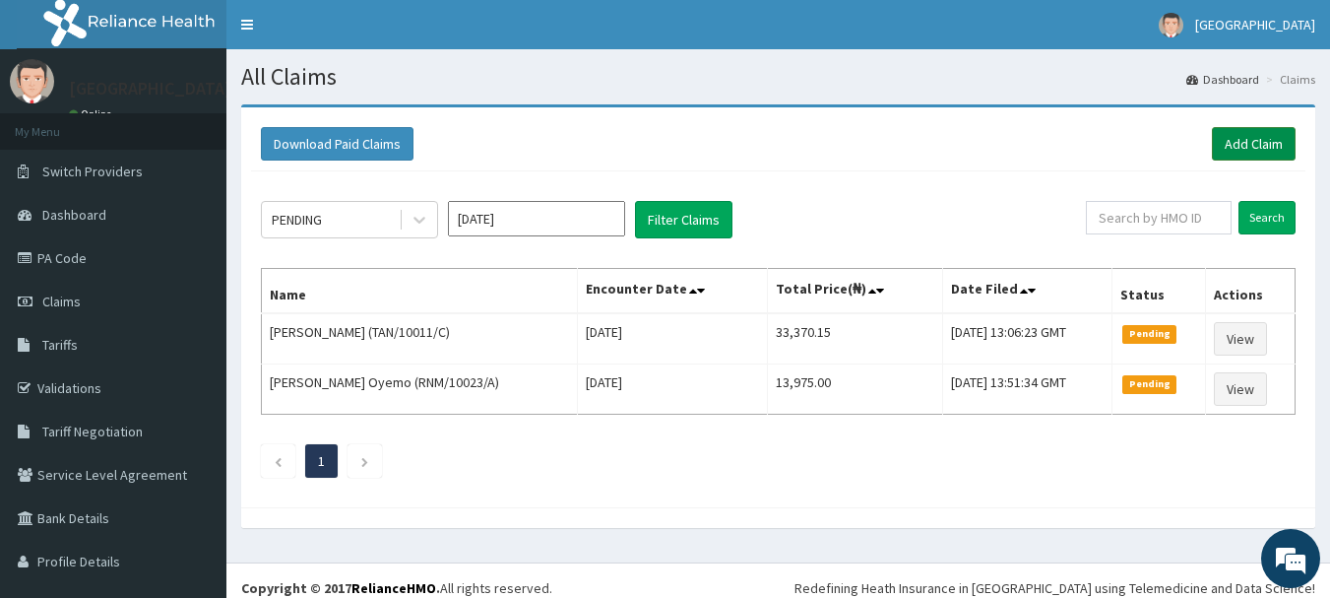
click at [1240, 147] on link "Add Claim" at bounding box center [1254, 143] width 84 height 33
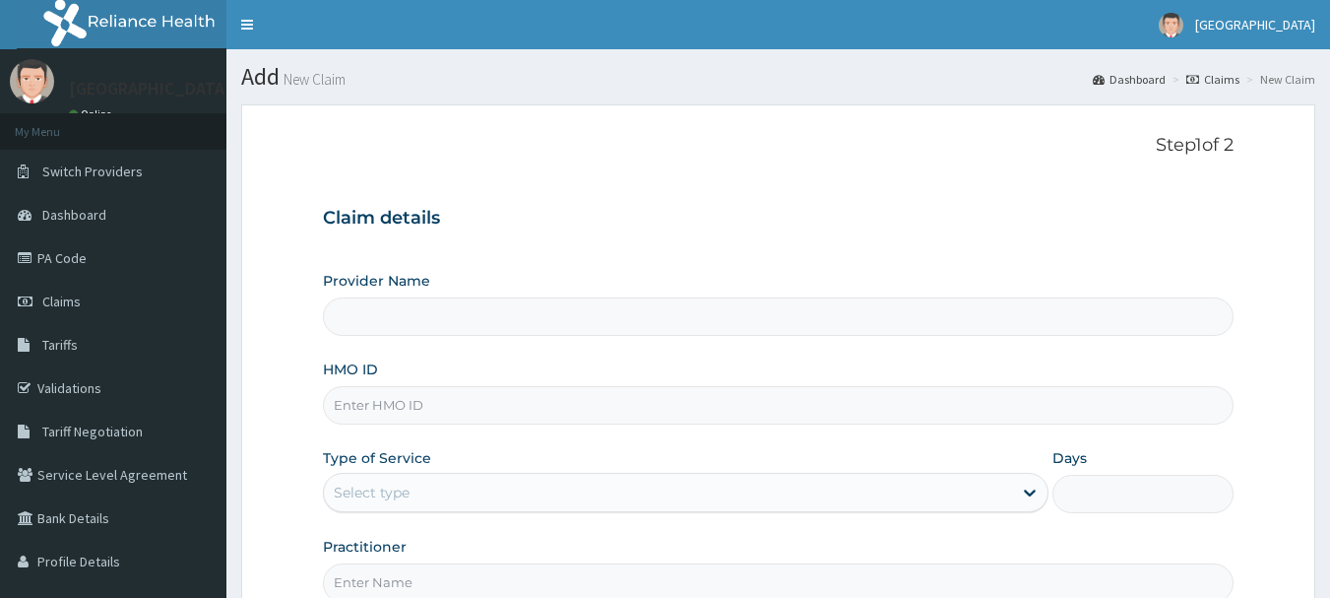
click at [495, 415] on input "HMO ID" at bounding box center [779, 405] width 912 height 38
type input "[GEOGRAPHIC_DATA]"
drag, startPoint x: 425, startPoint y: 400, endPoint x: 330, endPoint y: 410, distance: 96.0
click at [330, 410] on input "CHL/11015/C" at bounding box center [779, 405] width 912 height 38
type input "CHL/11015/C"
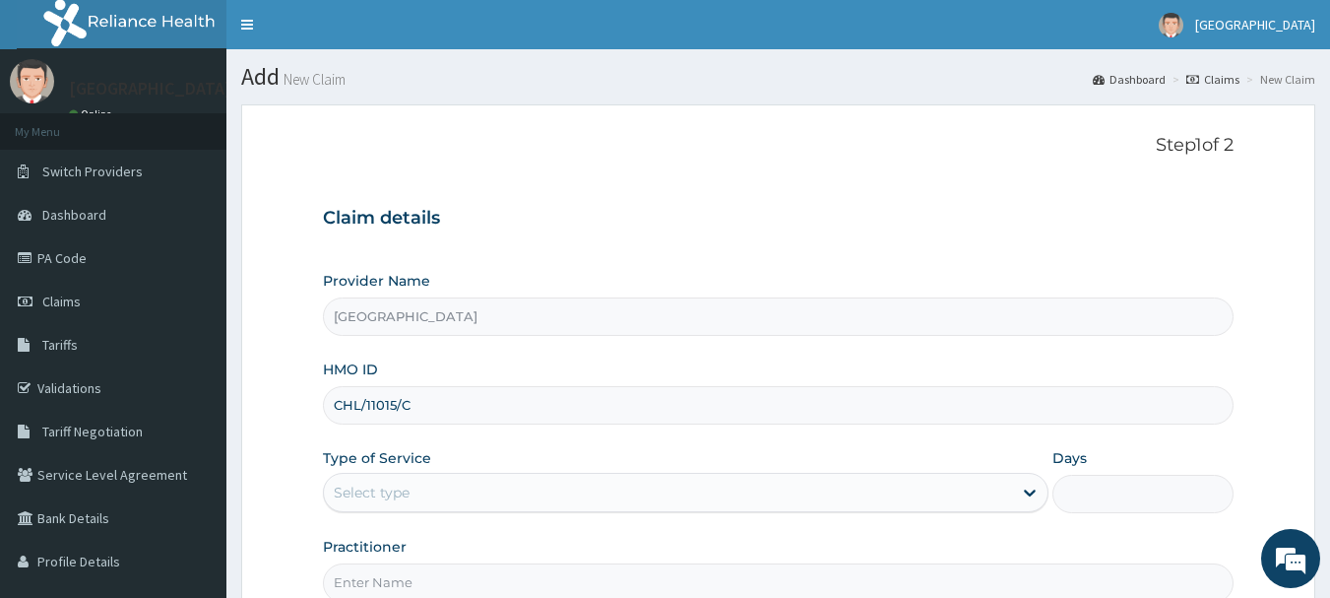
click at [570, 480] on div "Select type" at bounding box center [668, 492] width 688 height 32
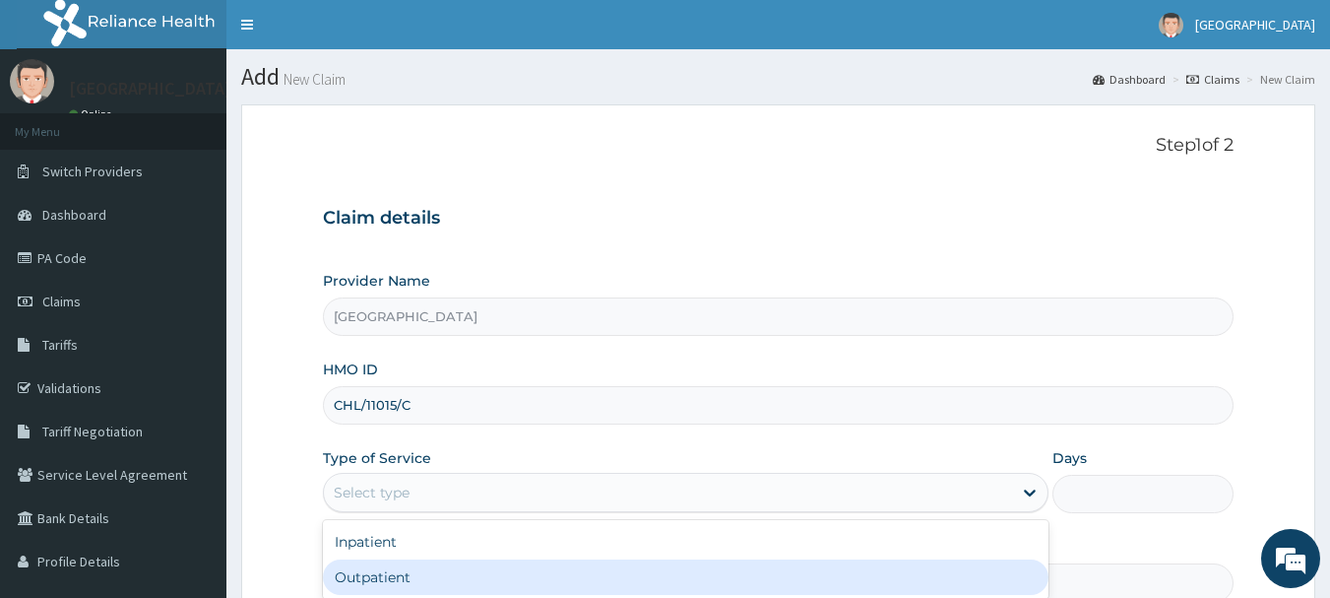
click at [514, 584] on div "Outpatient" at bounding box center [686, 576] width 726 height 35
type input "1"
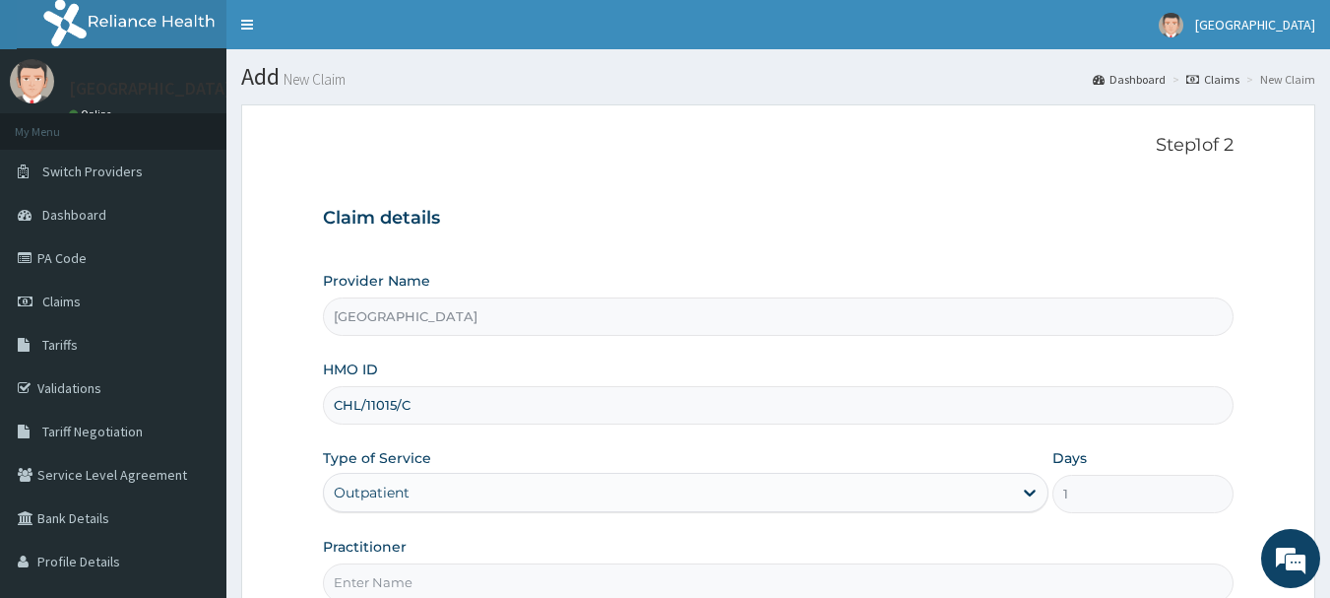
click at [513, 583] on input "Practitioner" at bounding box center [779, 582] width 912 height 38
type input "[PERSON_NAME]"
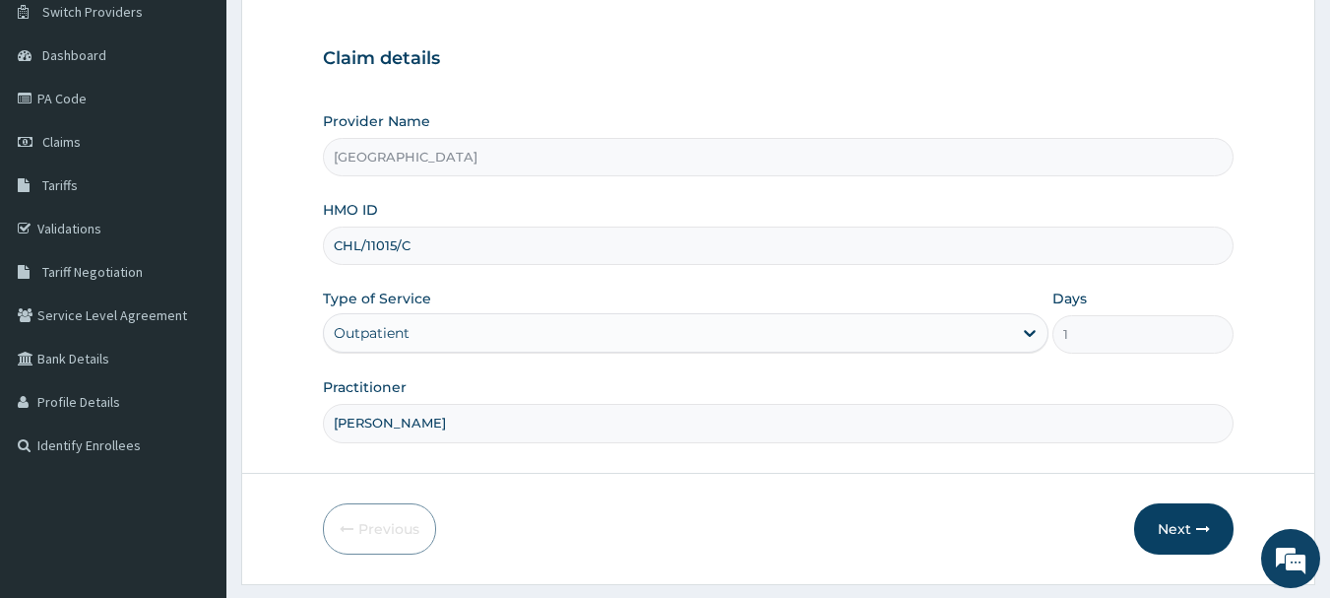
scroll to position [212, 0]
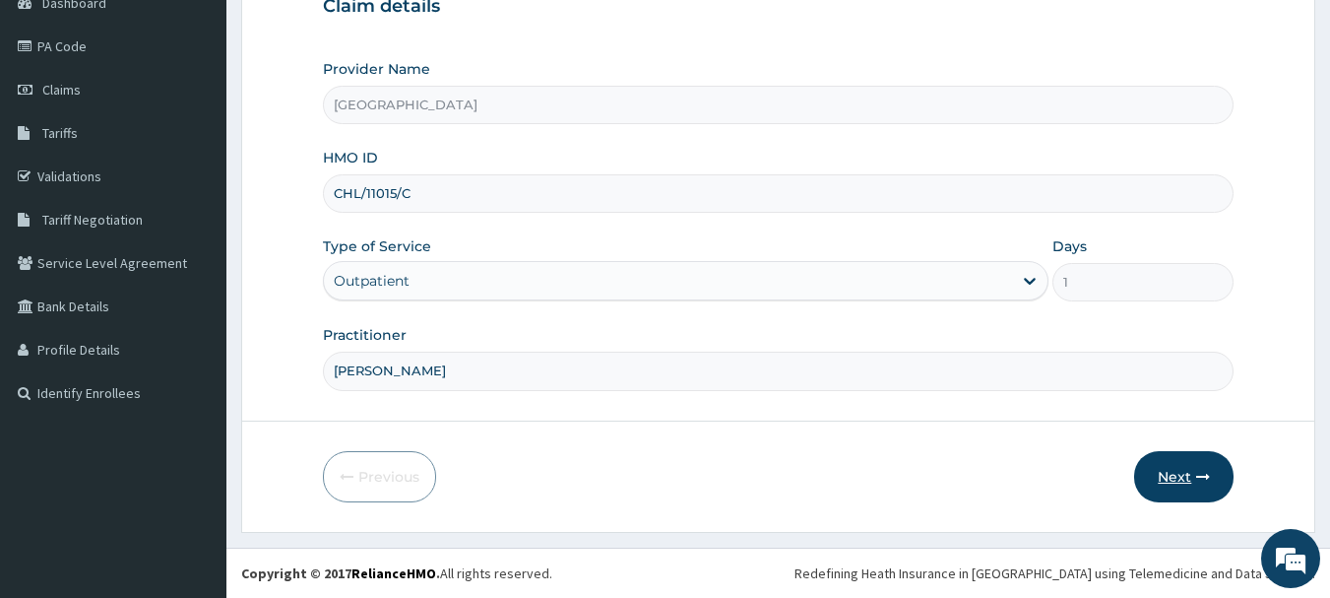
click at [1170, 465] on button "Next" at bounding box center [1183, 476] width 99 height 51
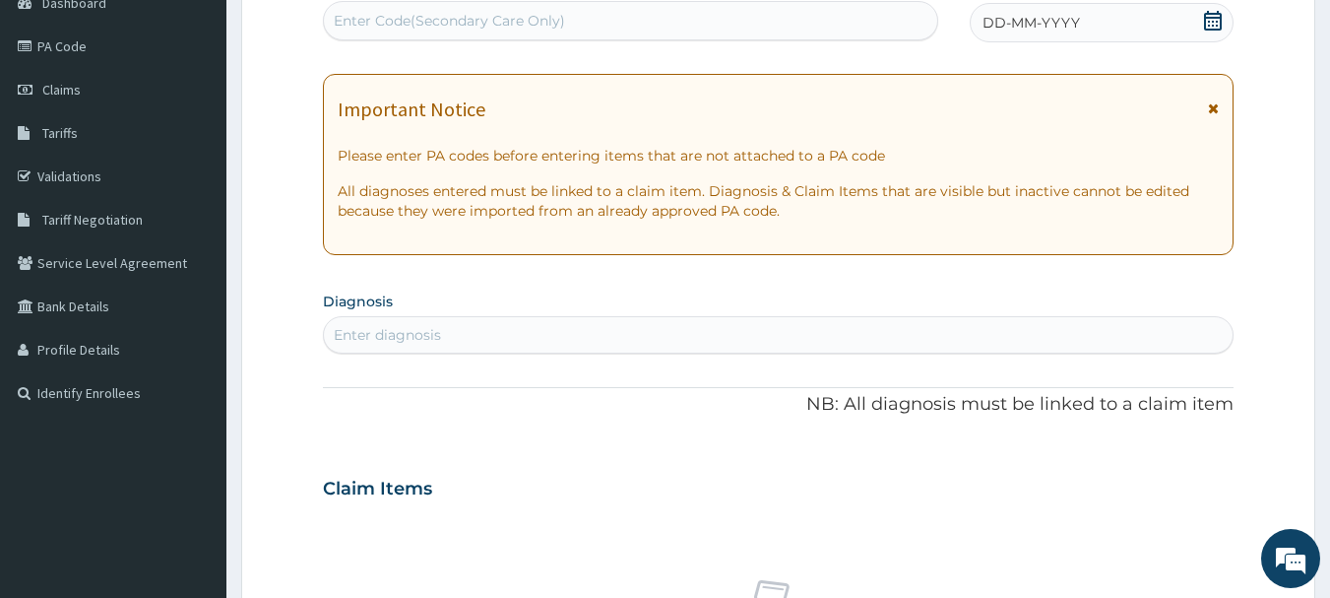
click at [1080, 21] on div "DD-MM-YYYY" at bounding box center [1102, 22] width 264 height 39
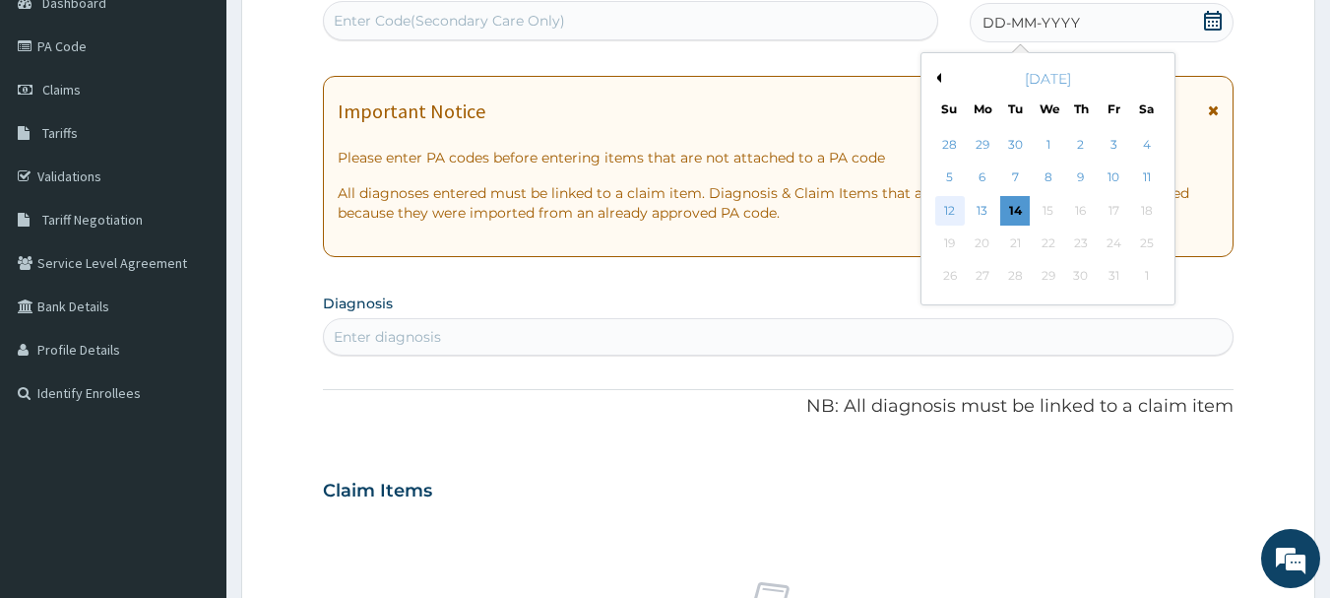
click at [942, 217] on div "12" at bounding box center [950, 211] width 30 height 30
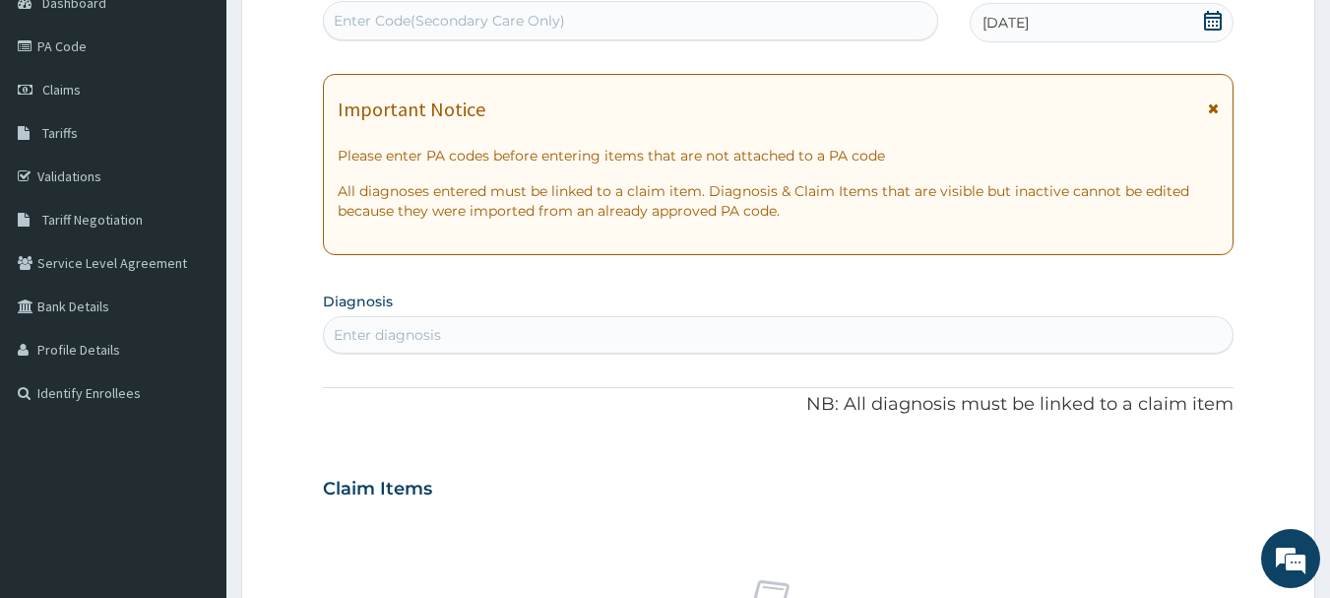
click at [810, 335] on div "Enter diagnosis" at bounding box center [779, 335] width 910 height 32
type input "URTI"
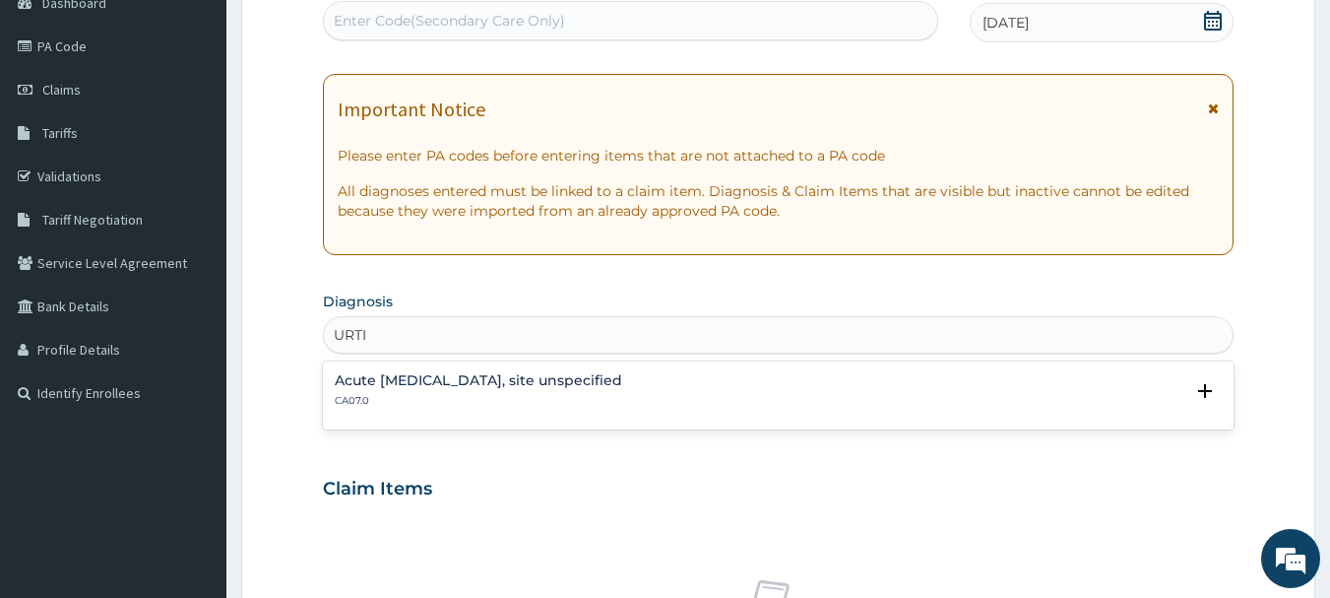
click at [540, 387] on h4 "Acute [MEDICAL_DATA], site unspecified" at bounding box center [478, 380] width 287 height 15
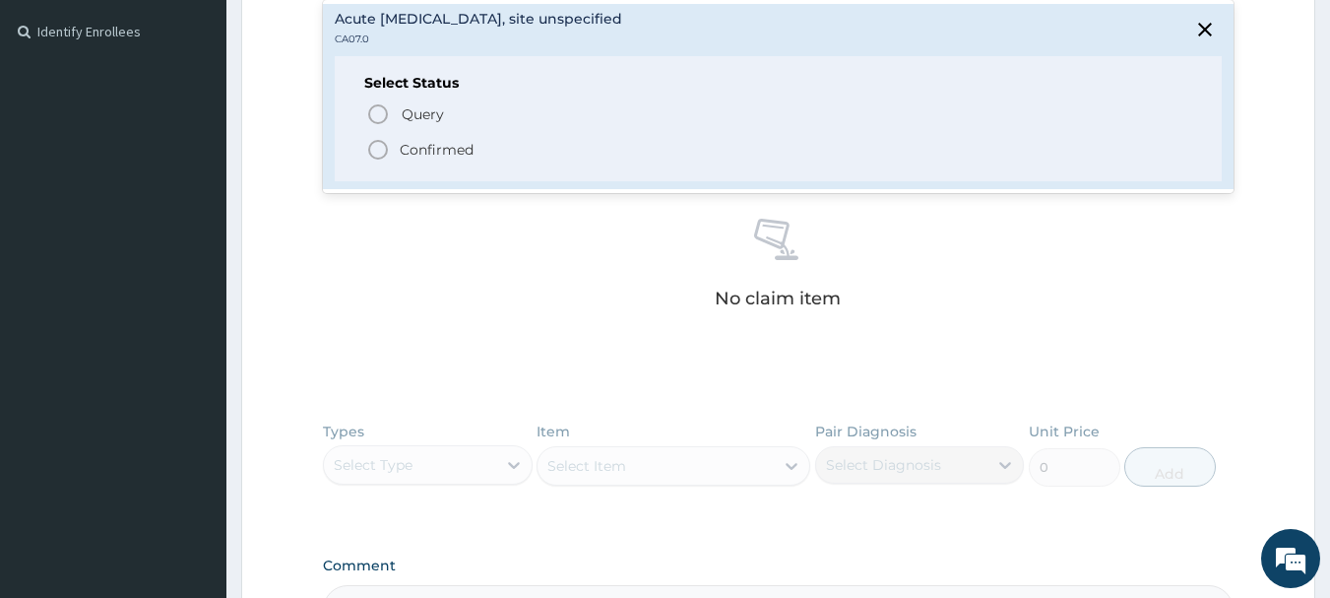
scroll to position [590, 0]
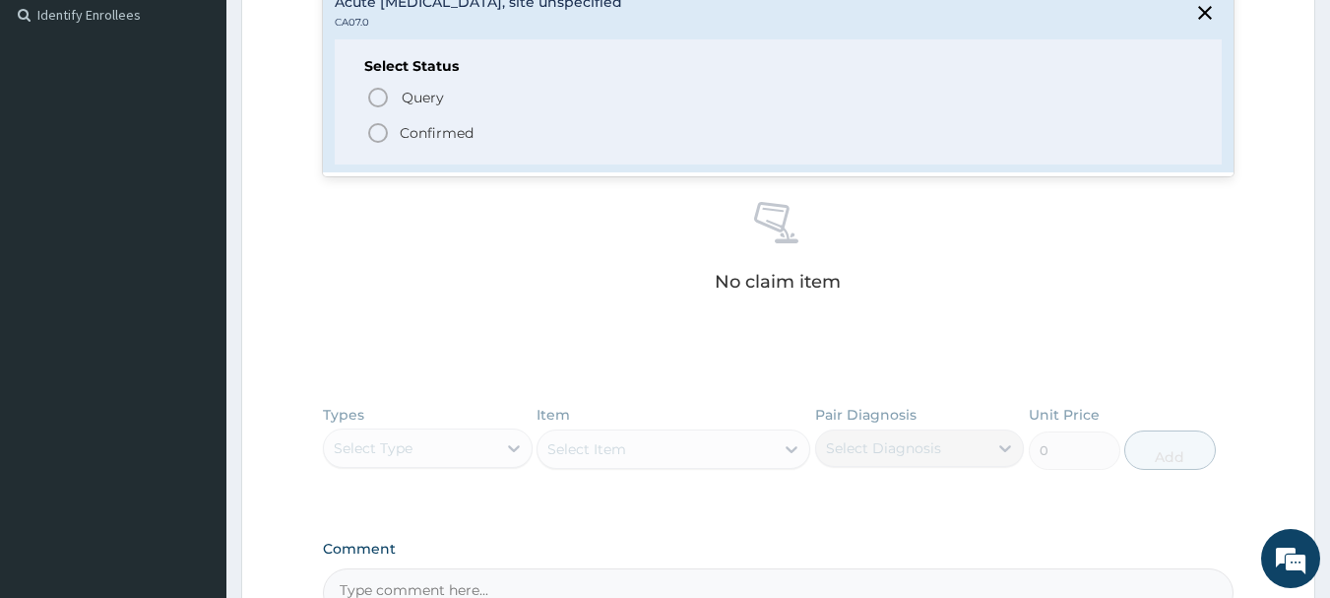
click at [443, 129] on p "Confirmed" at bounding box center [437, 133] width 74 height 20
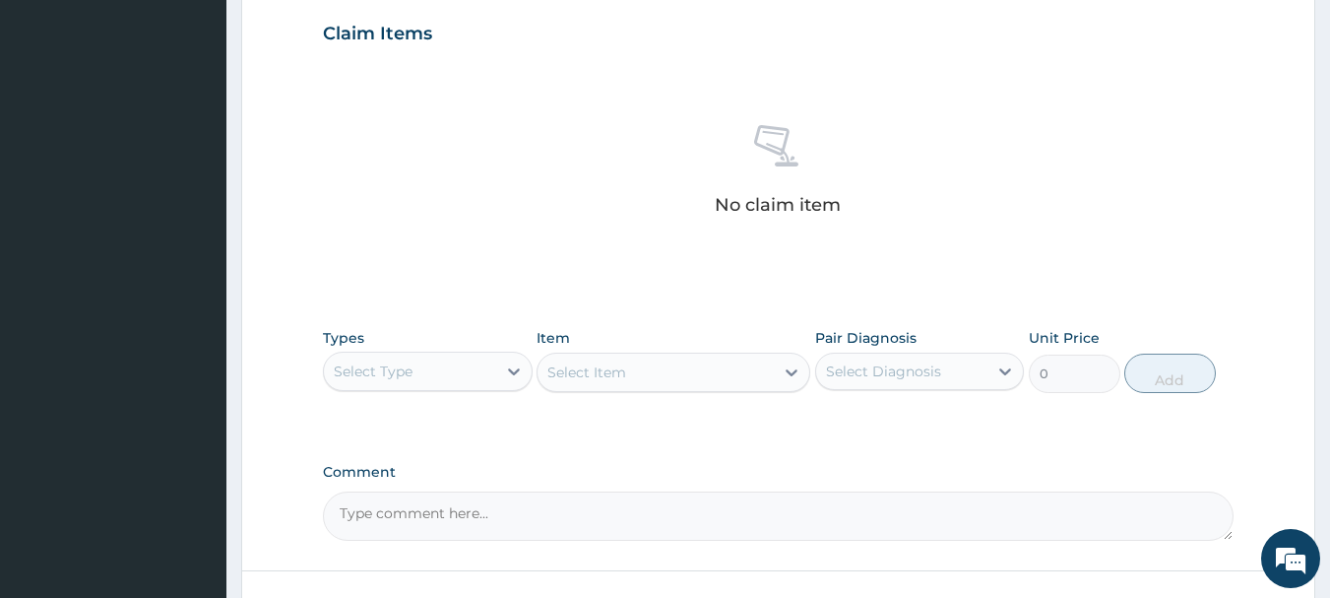
scroll to position [822, 0]
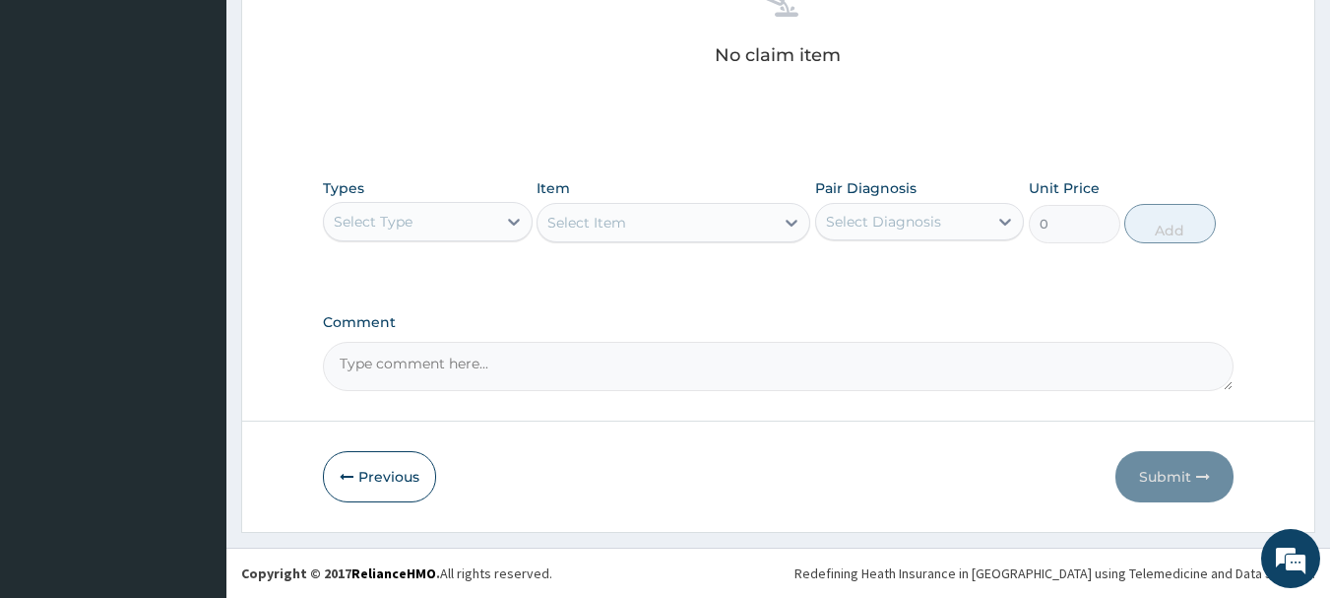
click at [483, 220] on div "Select Type" at bounding box center [410, 222] width 172 height 32
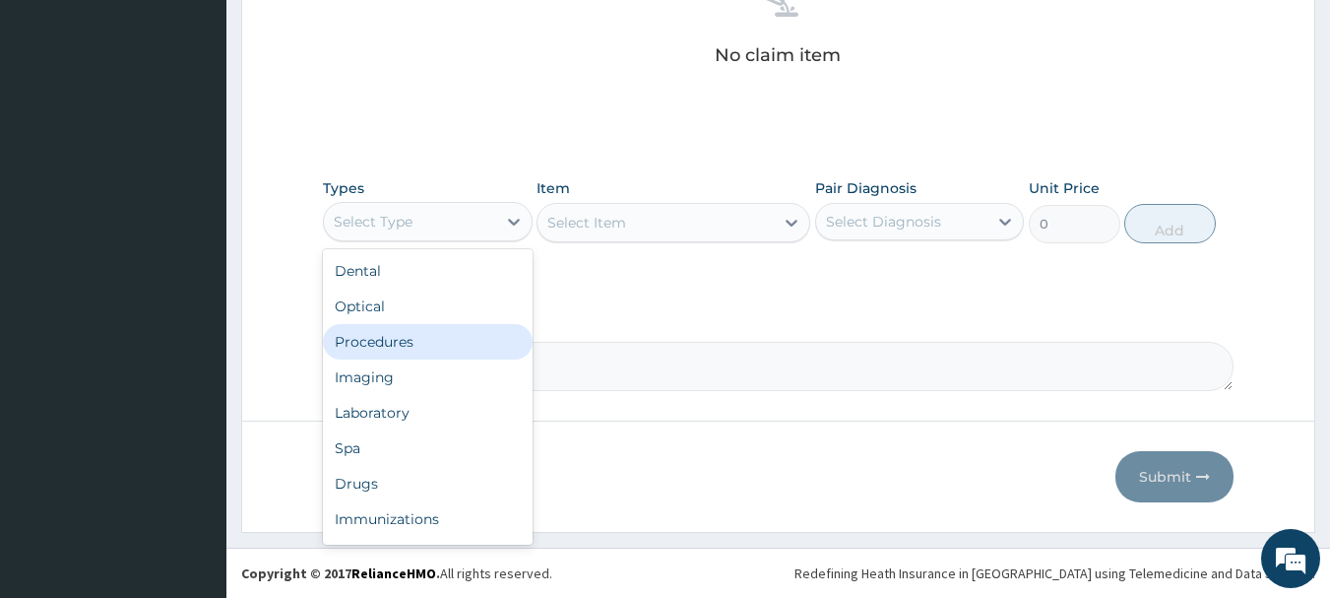
click at [446, 347] on div "Procedures" at bounding box center [428, 341] width 210 height 35
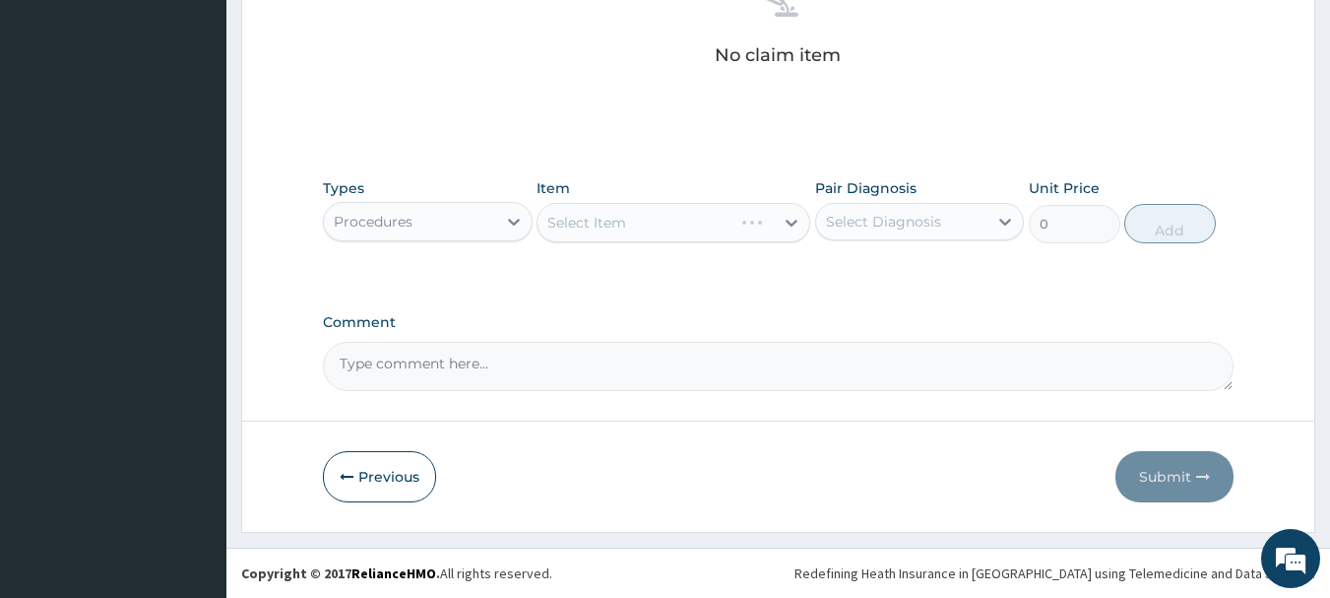
click at [642, 229] on div "Select Item" at bounding box center [674, 222] width 274 height 39
click at [707, 215] on div "Select Item" at bounding box center [655, 223] width 236 height 32
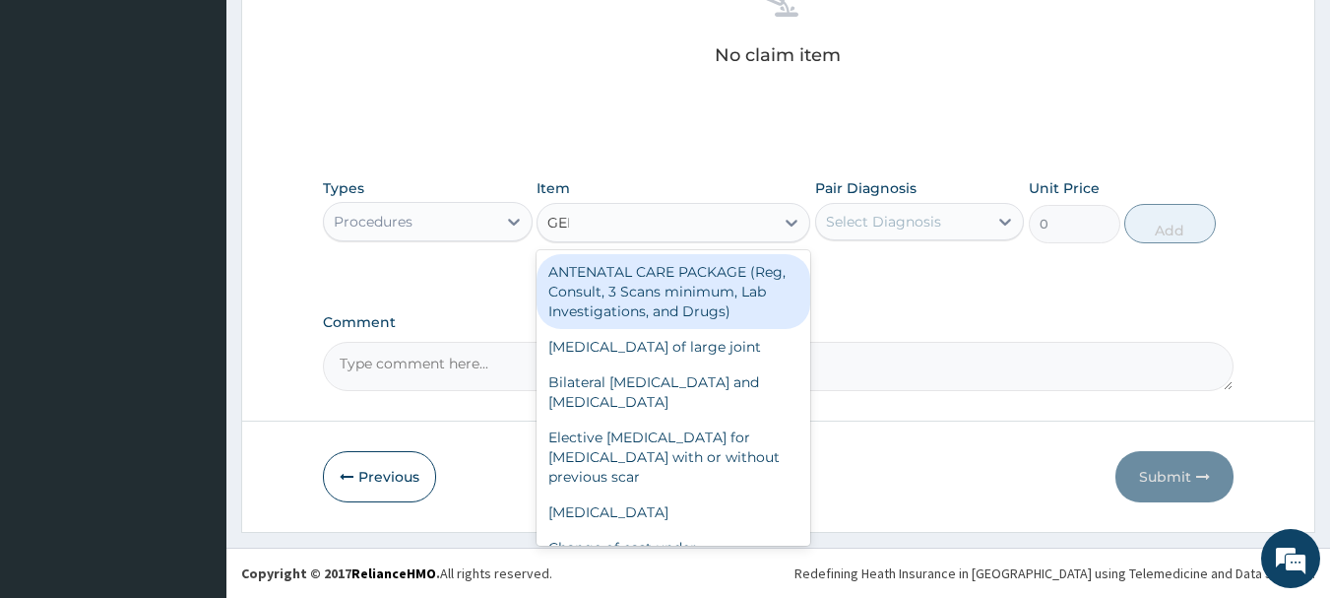
type input "GENE"
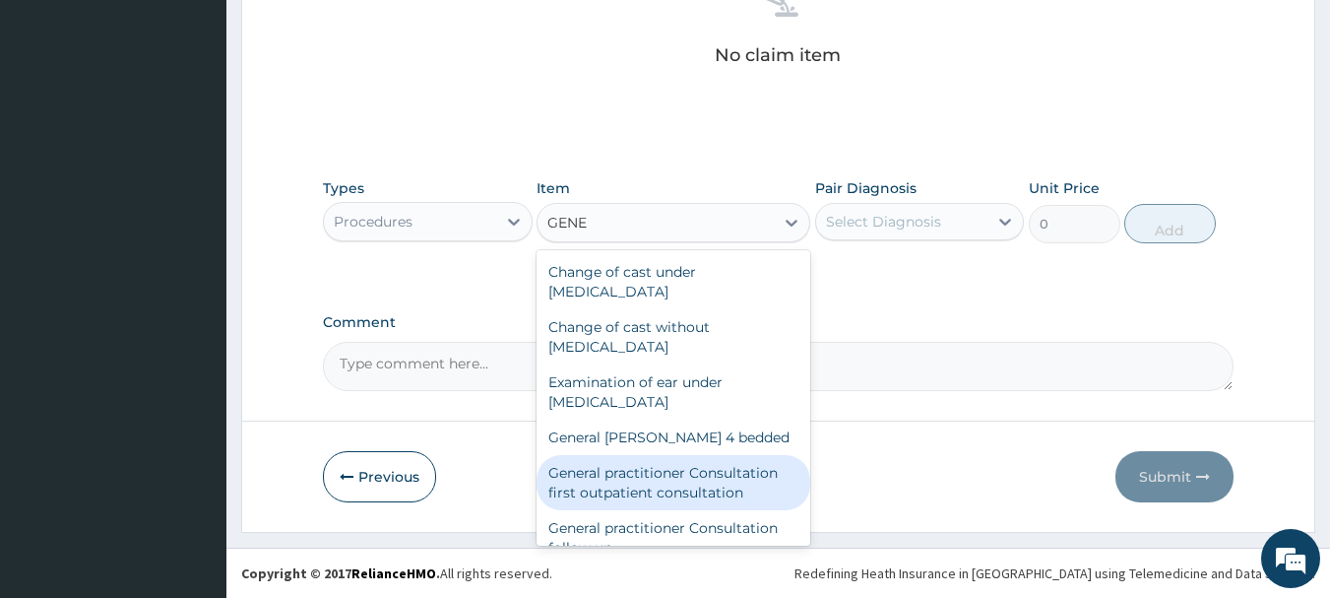
click at [706, 477] on div "General practitioner Consultation first outpatient consultation" at bounding box center [674, 482] width 274 height 55
type input "3547.5"
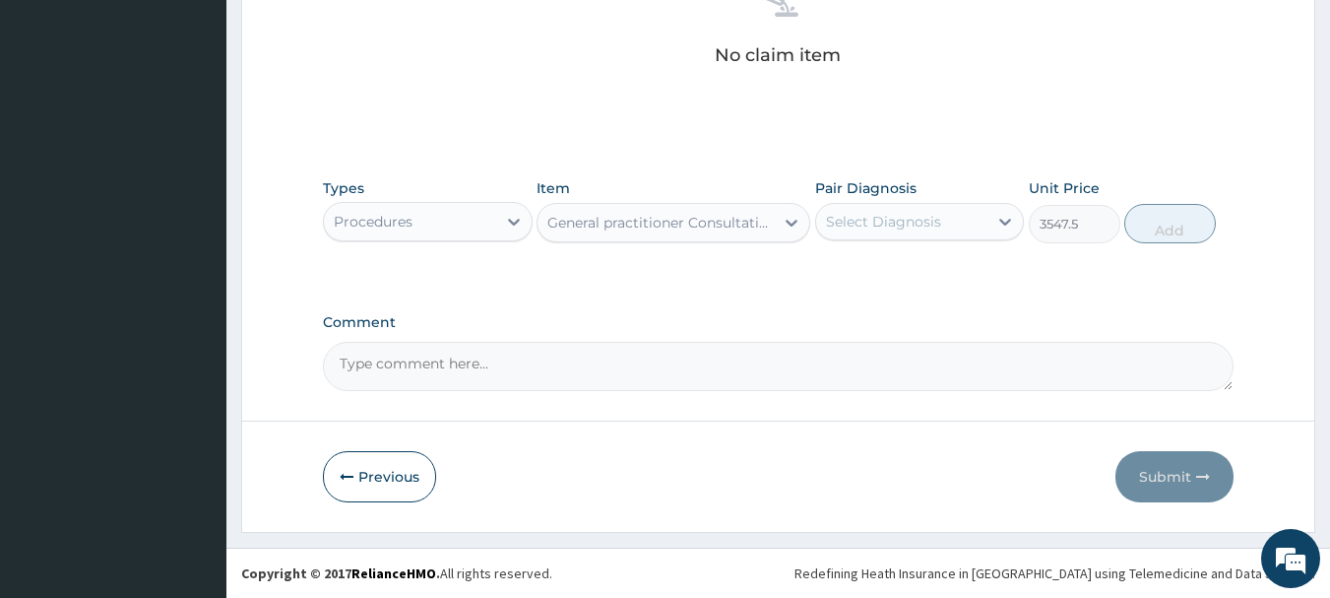
click at [916, 223] on div "Select Diagnosis" at bounding box center [883, 222] width 115 height 20
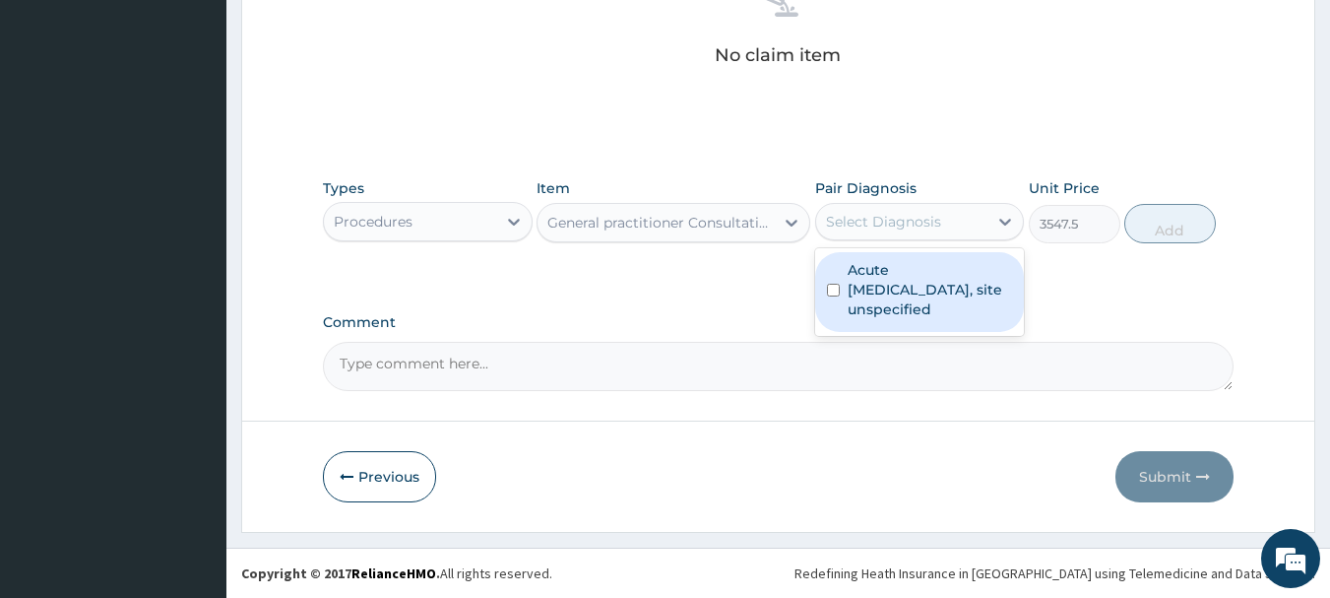
click at [939, 286] on label "Acute upper respiratory infection, site unspecified" at bounding box center [930, 289] width 165 height 59
checkbox input "true"
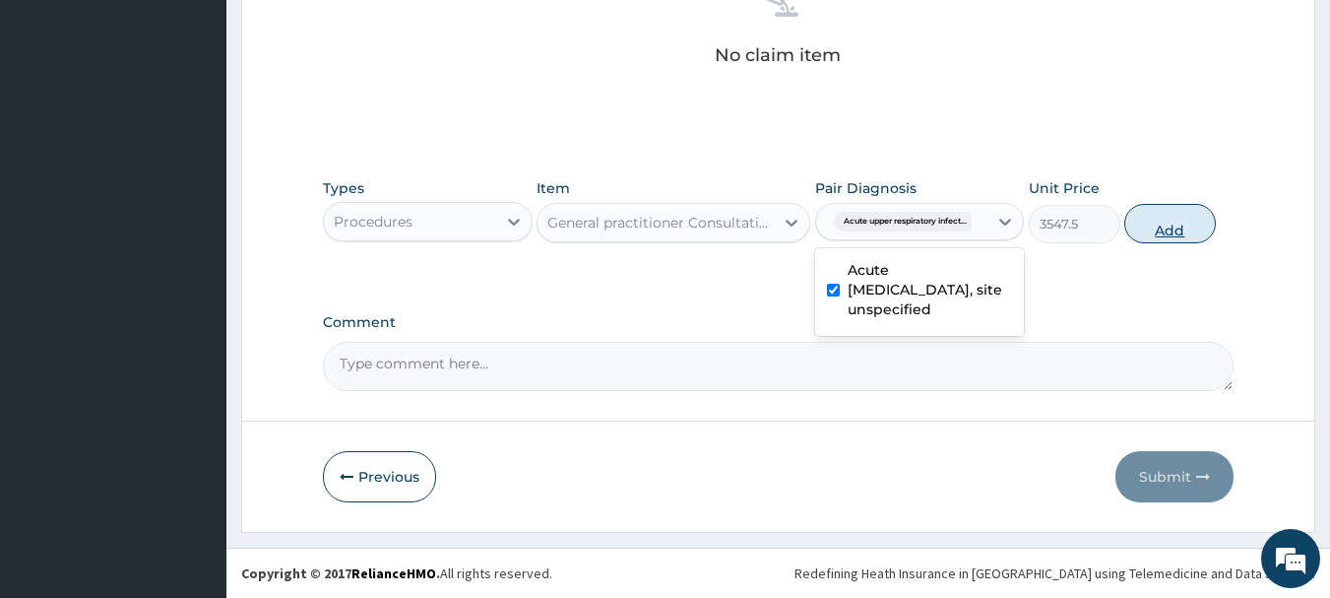
click at [1168, 234] on button "Add" at bounding box center [1170, 223] width 92 height 39
type input "0"
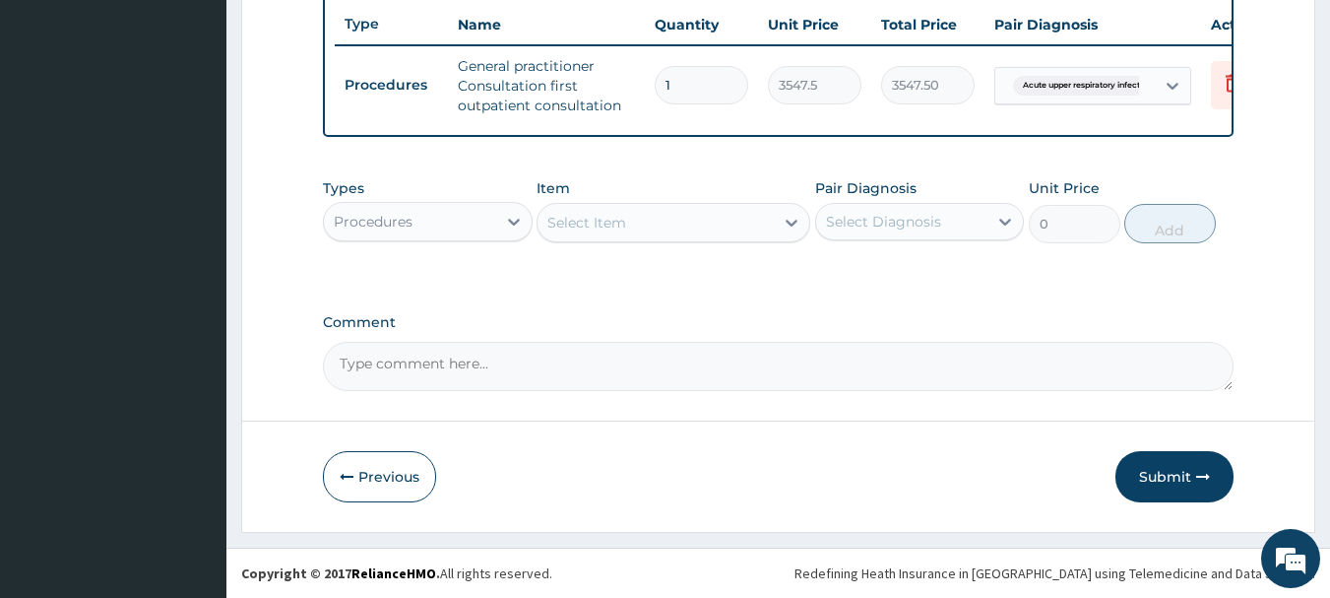
scroll to position [754, 0]
click at [454, 218] on div "Procedures" at bounding box center [410, 222] width 172 height 32
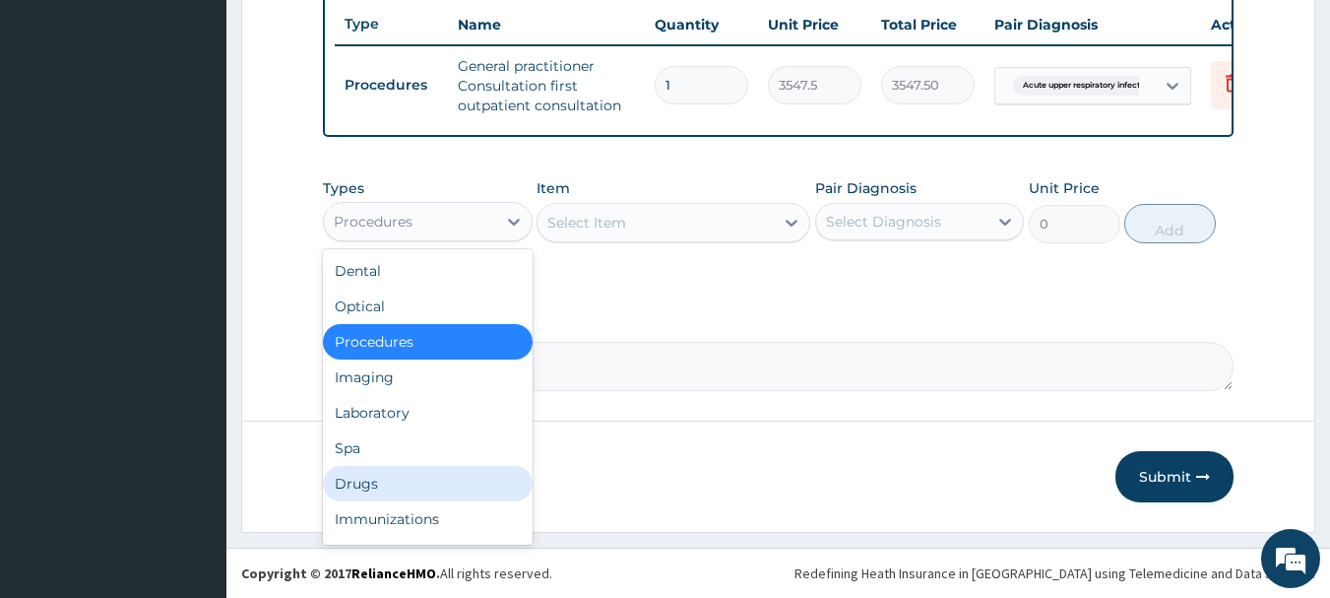
click at [411, 470] on div "Drugs" at bounding box center [428, 483] width 210 height 35
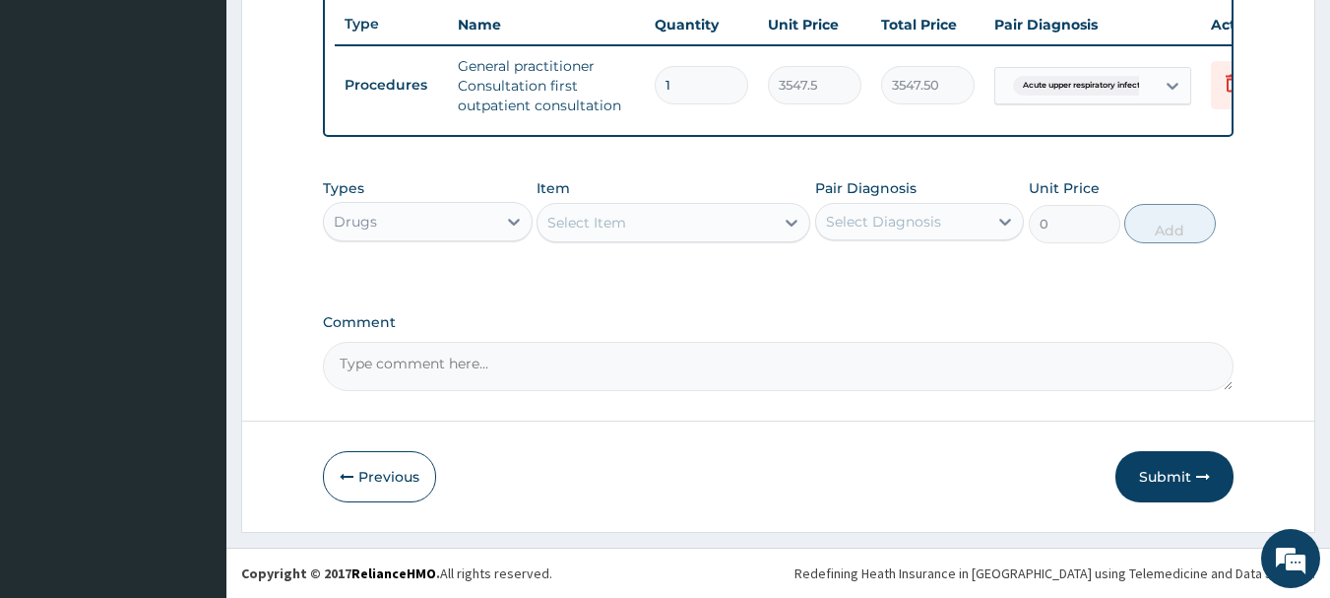
click at [725, 220] on div "Select Item" at bounding box center [674, 222] width 274 height 39
click at [725, 220] on div "Select Item" at bounding box center [655, 223] width 236 height 32
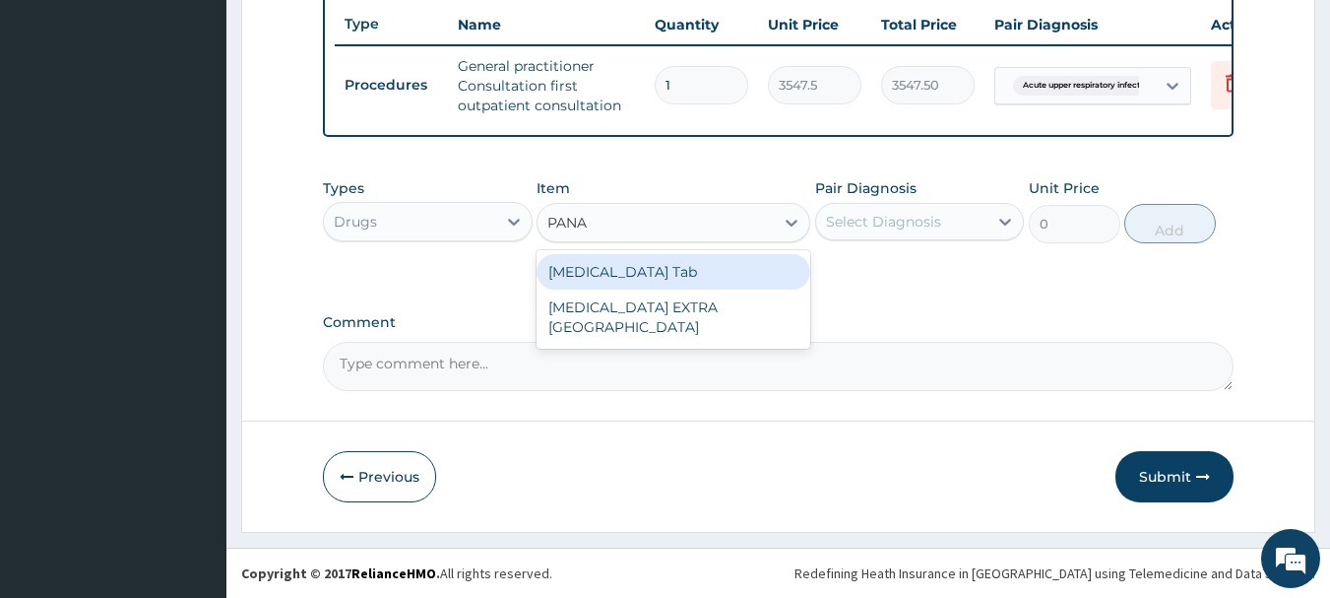
type input "PANAD"
click at [680, 274] on div "[MEDICAL_DATA] Tab" at bounding box center [674, 271] width 274 height 35
type input "49.665"
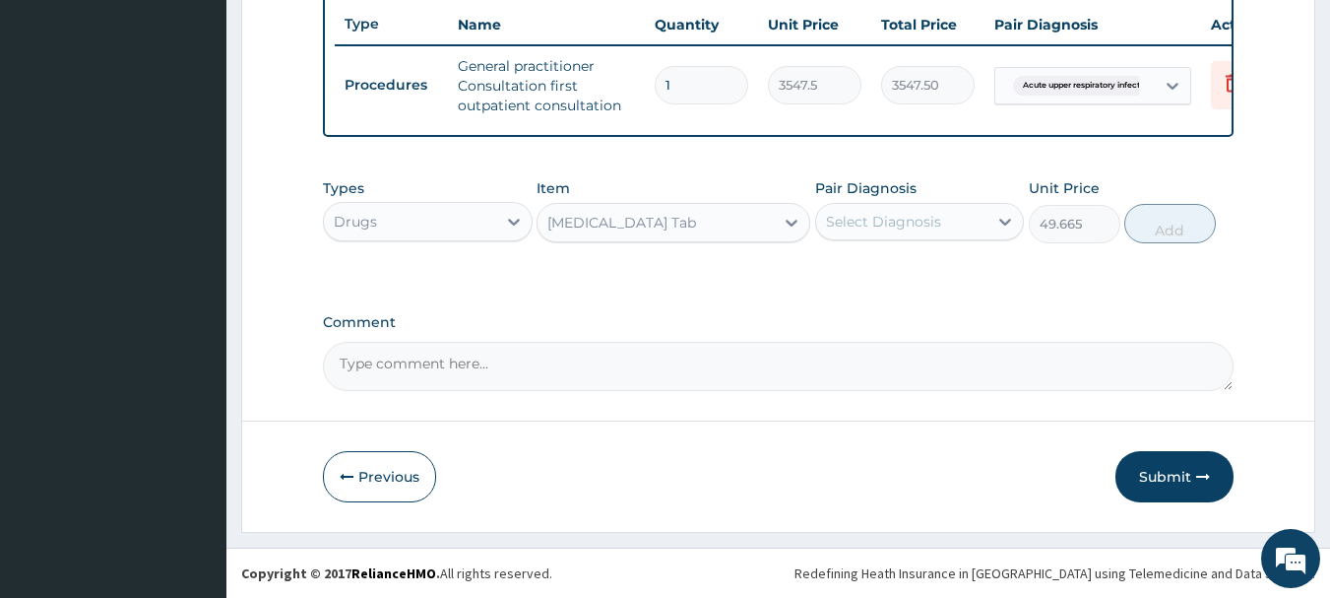
drag, startPoint x: 878, startPoint y: 213, endPoint x: 906, endPoint y: 242, distance: 40.4
click at [879, 216] on div "Select Diagnosis" at bounding box center [883, 222] width 115 height 20
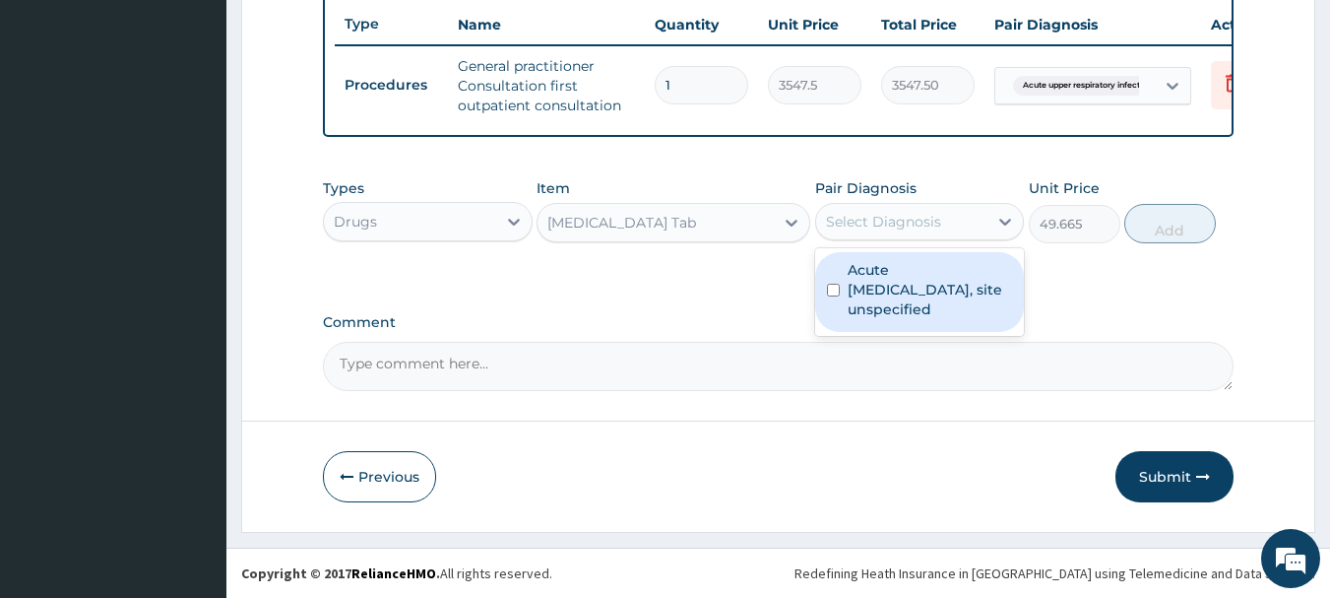
drag, startPoint x: 916, startPoint y: 275, endPoint x: 949, endPoint y: 315, distance: 52.4
click at [916, 281] on label "Acute upper respiratory infection, site unspecified" at bounding box center [930, 289] width 165 height 59
checkbox input "true"
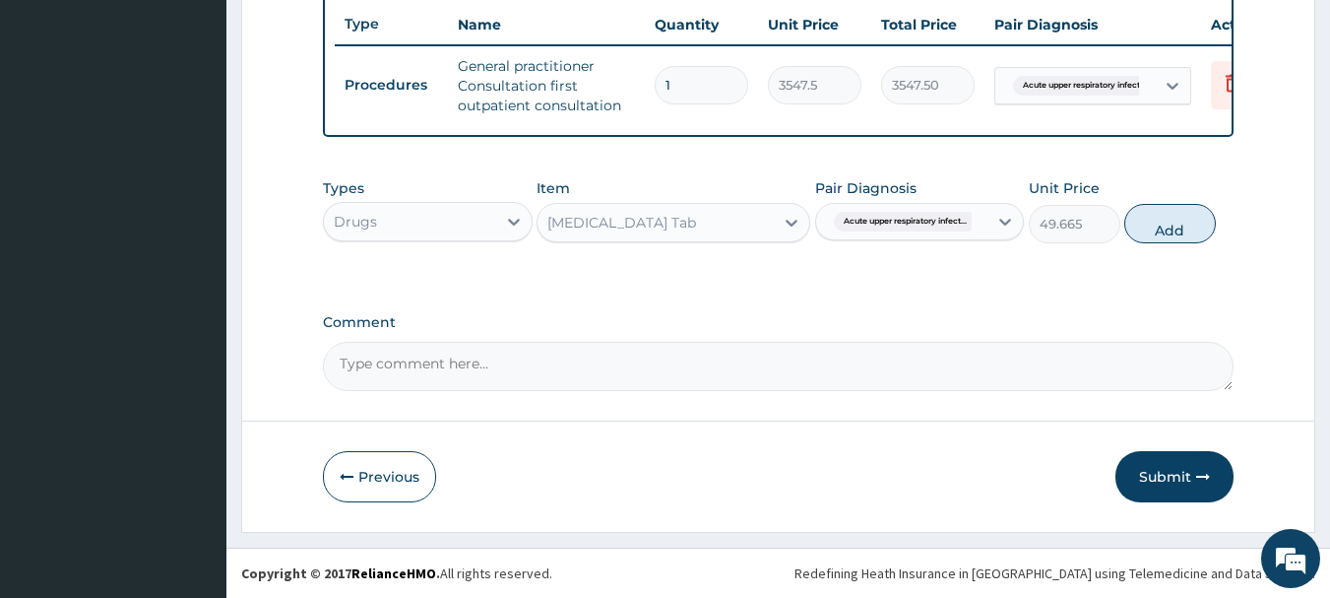
click at [1165, 235] on button "Add" at bounding box center [1170, 223] width 92 height 39
type input "0"
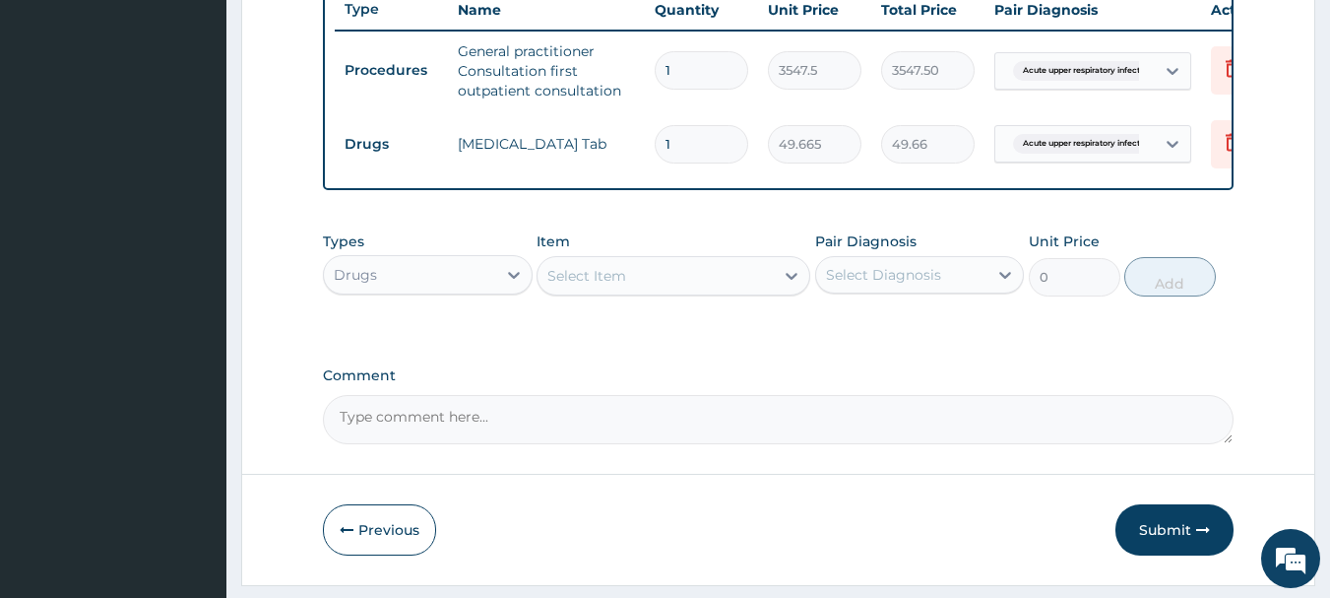
type input "0.00"
type input "9"
type input "446.99"
type input "9"
click at [698, 291] on div "Select Item" at bounding box center [655, 276] width 236 height 32
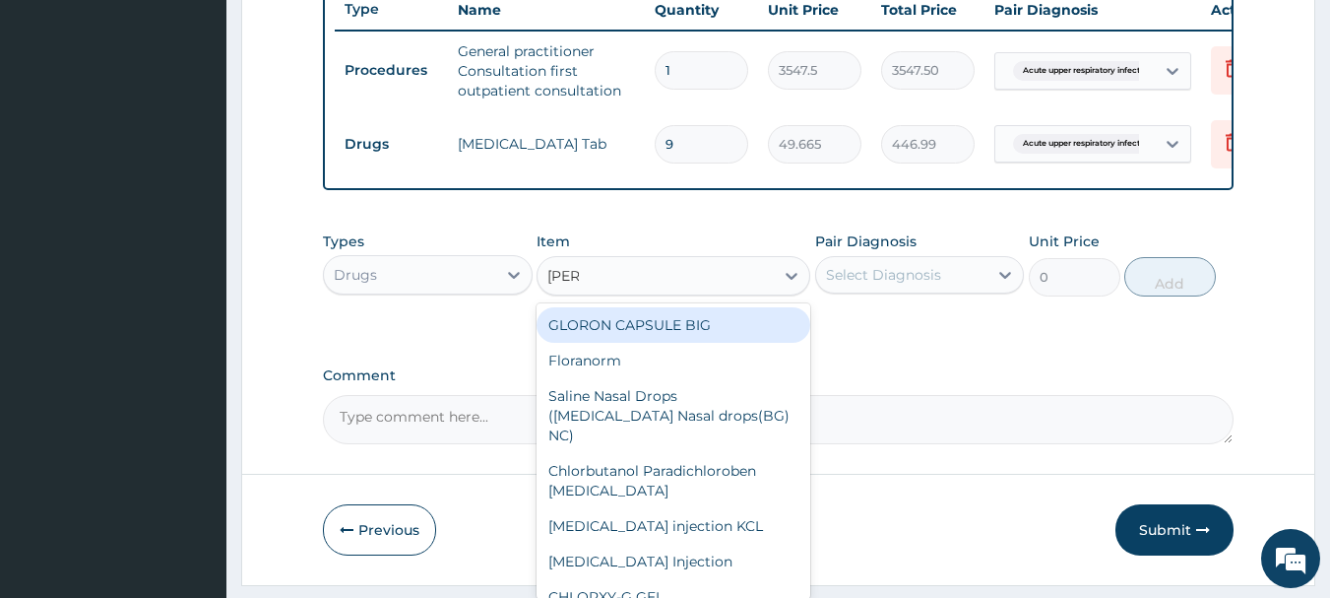
type input "LORAT"
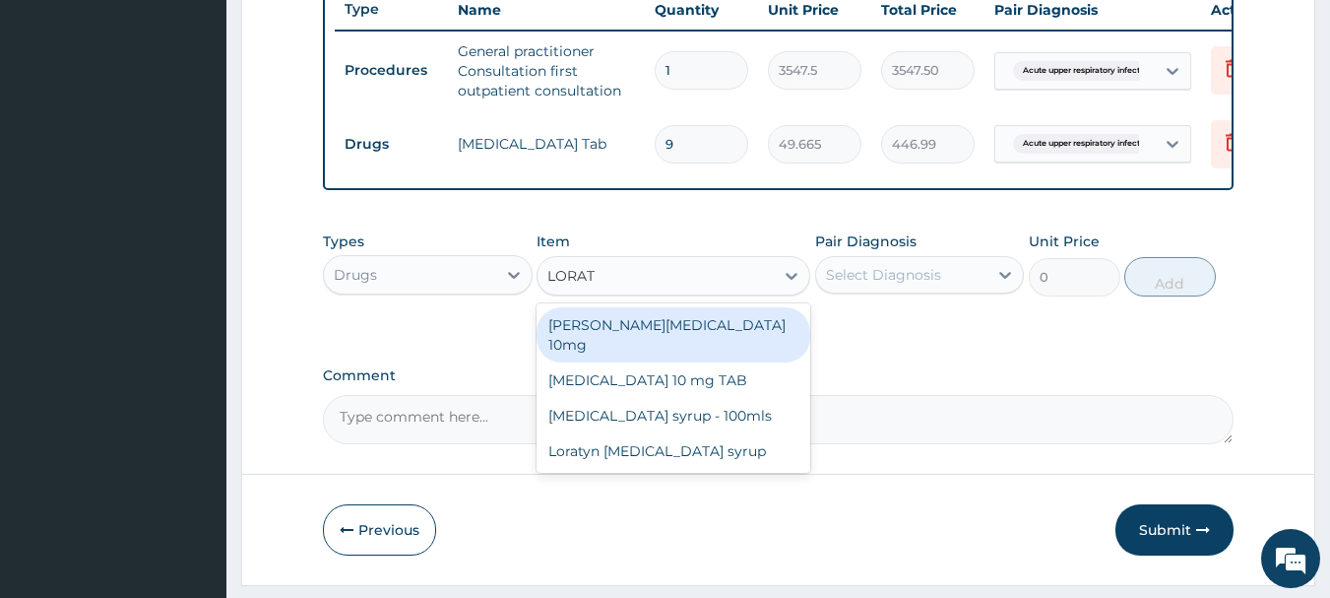
click at [719, 337] on div "Loratyn Loratadine 10mg" at bounding box center [674, 334] width 274 height 55
type input "88.6875"
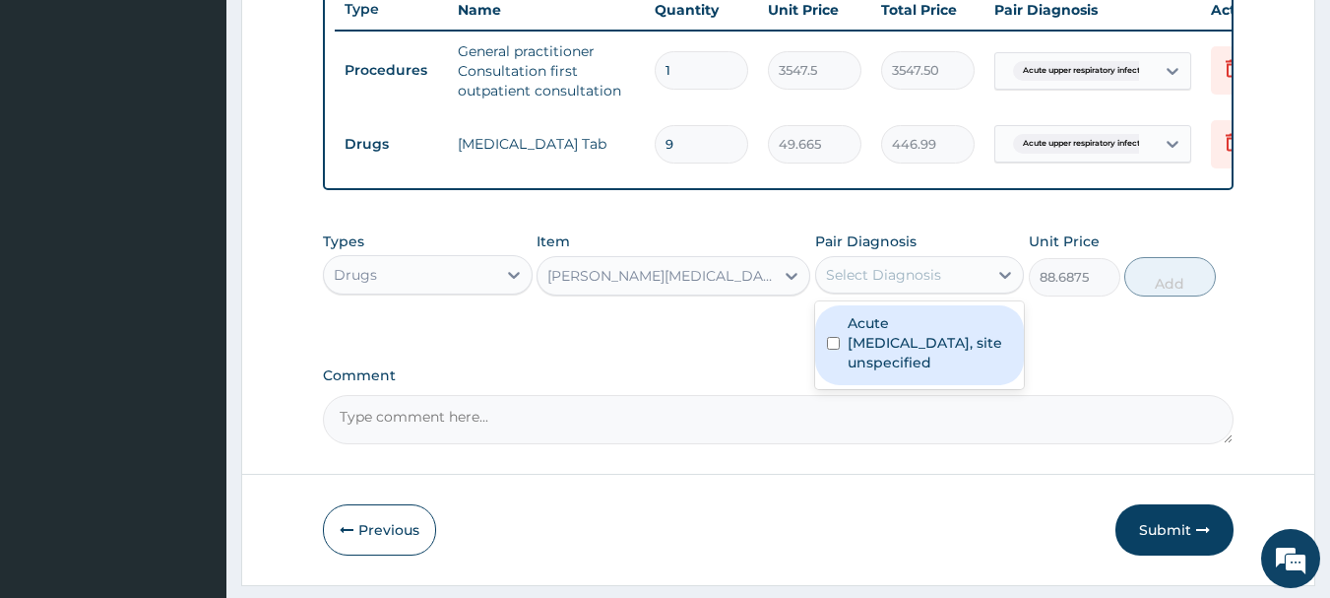
drag, startPoint x: 881, startPoint y: 294, endPoint x: 878, endPoint y: 304, distance: 10.3
click at [880, 284] on div "Select Diagnosis" at bounding box center [883, 275] width 115 height 20
drag, startPoint x: 865, startPoint y: 360, endPoint x: 867, endPoint y: 377, distance: 16.9
click at [865, 362] on label "Acute upper respiratory infection, site unspecified" at bounding box center [930, 342] width 165 height 59
checkbox input "true"
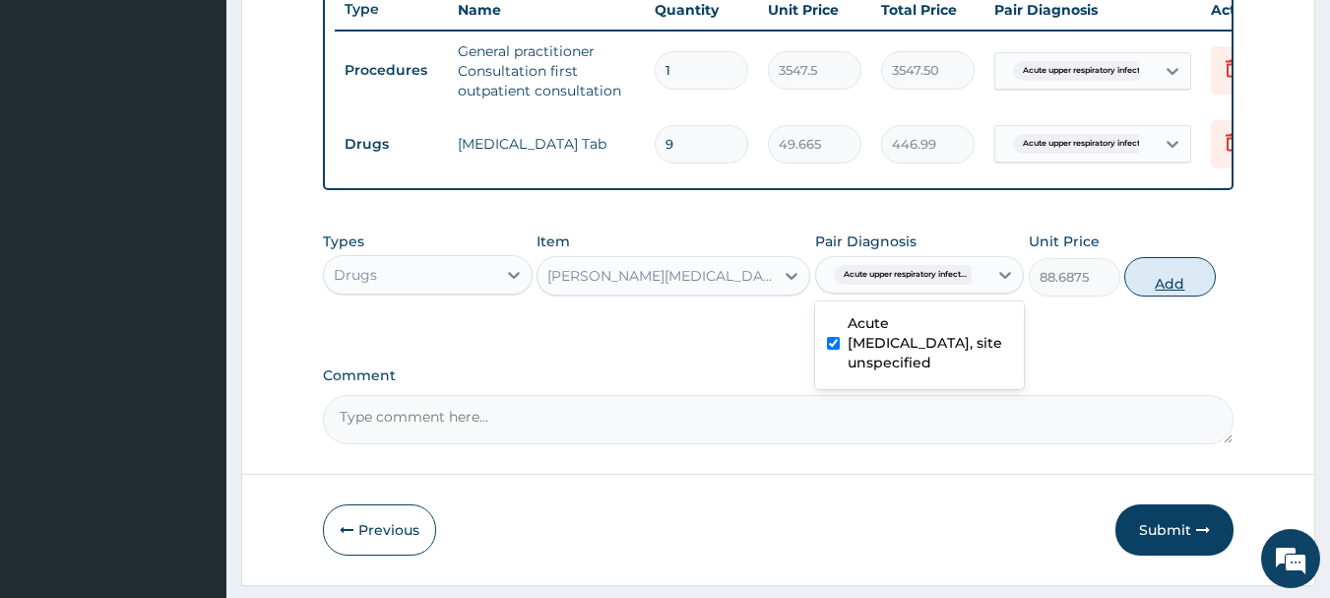
click at [1179, 296] on button "Add" at bounding box center [1170, 276] width 92 height 39
type input "0"
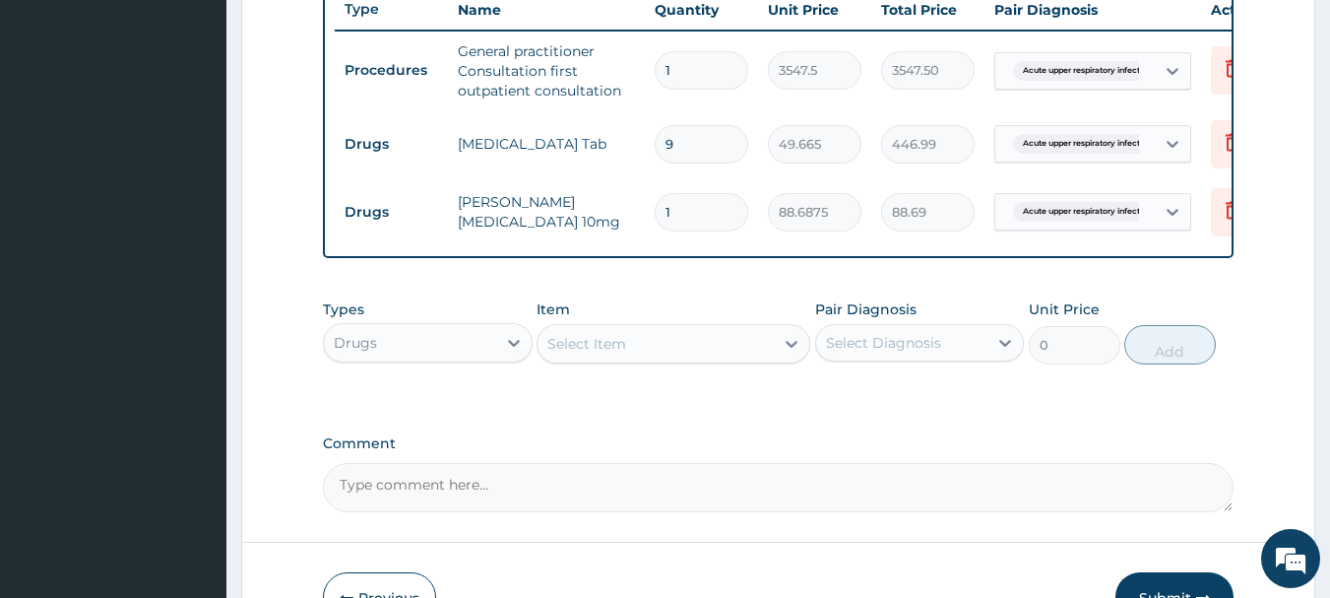
type input "0.00"
type input "5"
type input "443.44"
type input "5"
click at [716, 356] on div "Select Item" at bounding box center [655, 344] width 236 height 32
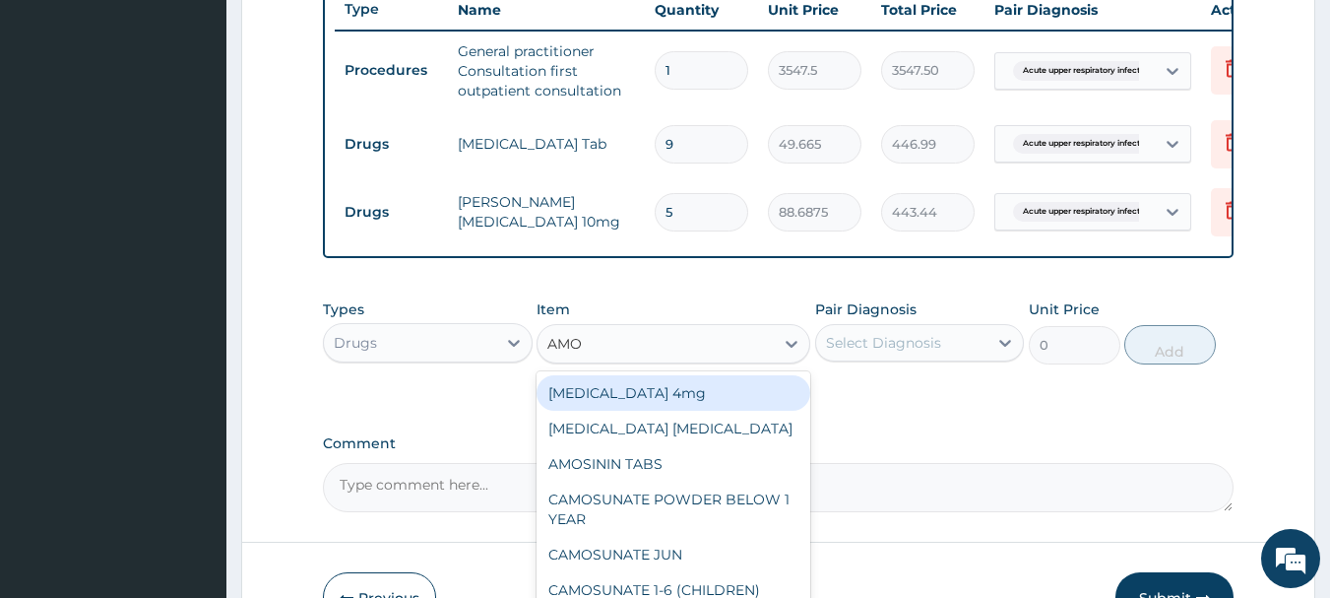
type input "AMOX"
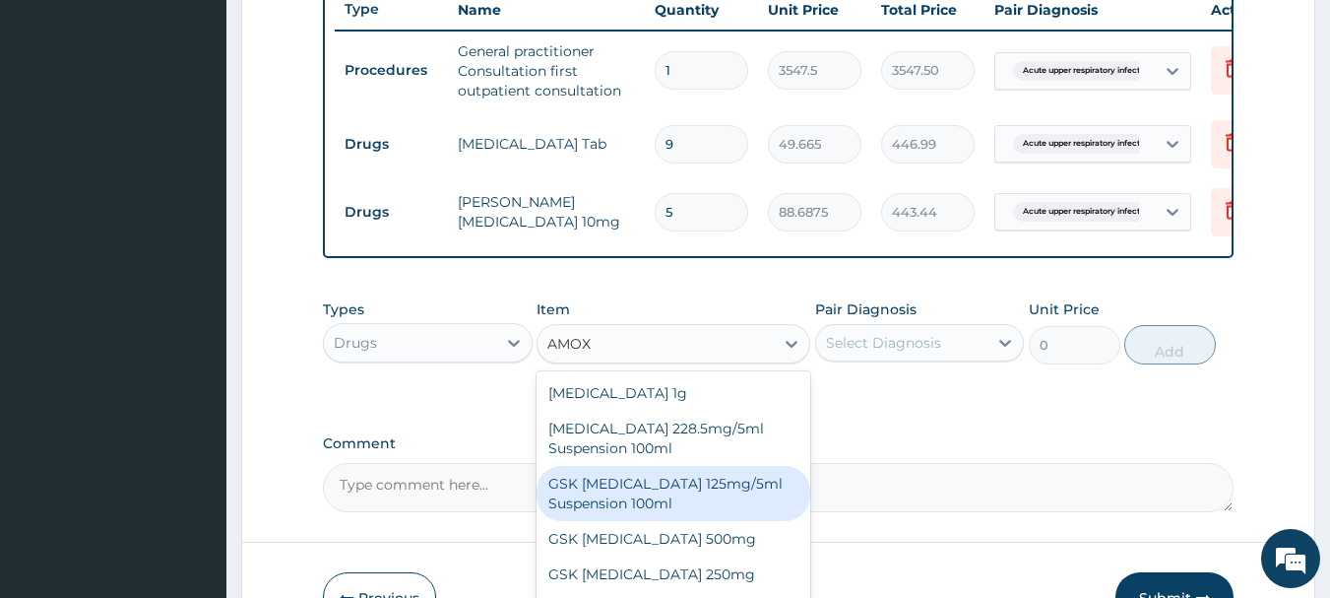
click at [694, 510] on div "GSK [MEDICAL_DATA] 125mg/5ml Suspension 100ml" at bounding box center [674, 493] width 274 height 55
type input "8868.75"
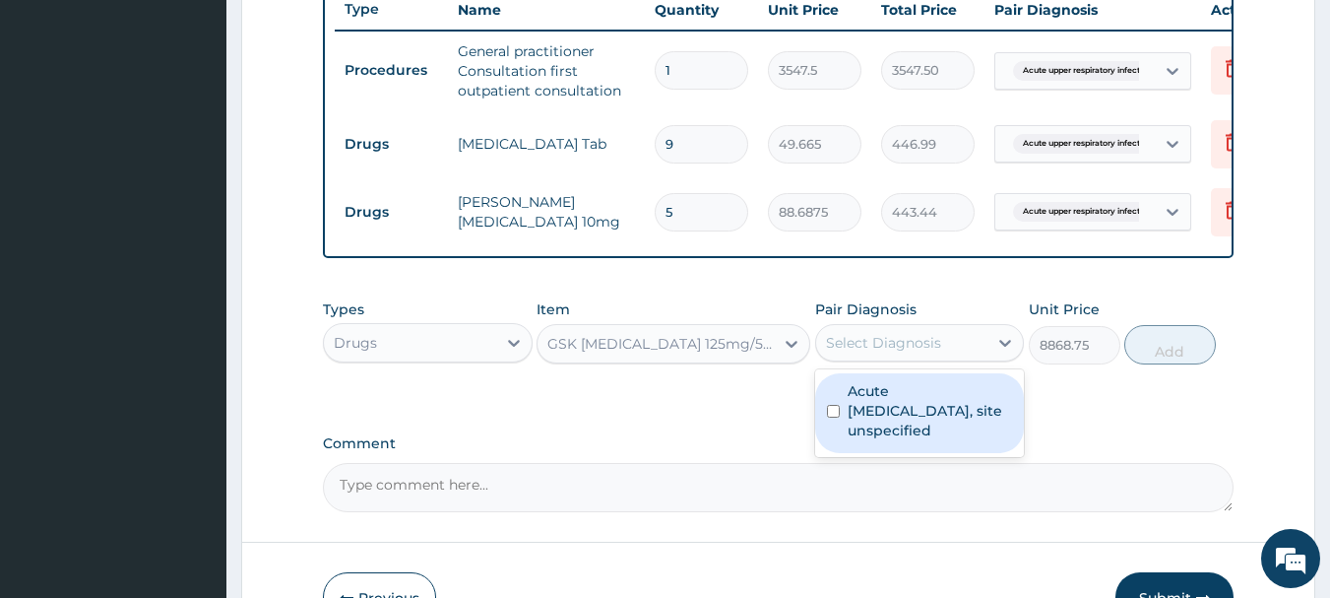
drag, startPoint x: 940, startPoint y: 351, endPoint x: 938, endPoint y: 379, distance: 27.6
click at [940, 358] on div "Select Diagnosis" at bounding box center [902, 343] width 172 height 32
drag, startPoint x: 927, startPoint y: 421, endPoint x: 1123, endPoint y: 386, distance: 199.1
click at [927, 423] on label "Acute upper respiratory infection, site unspecified" at bounding box center [930, 410] width 165 height 59
checkbox input "true"
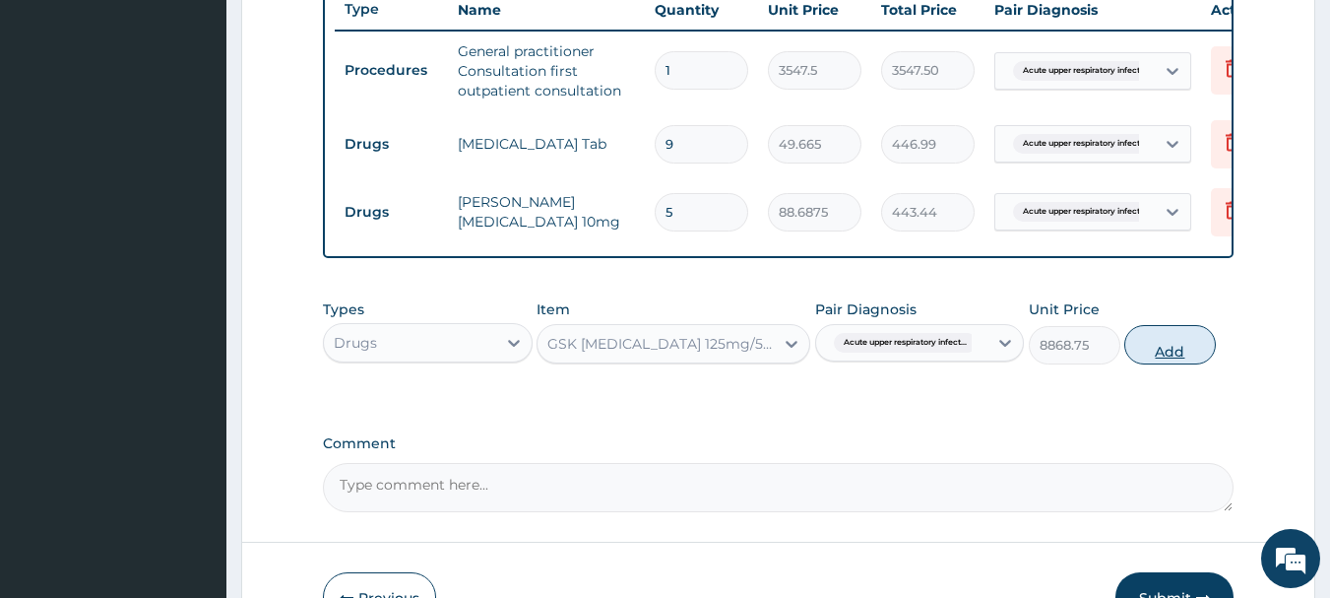
click at [1187, 357] on button "Add" at bounding box center [1170, 344] width 92 height 39
type input "0"
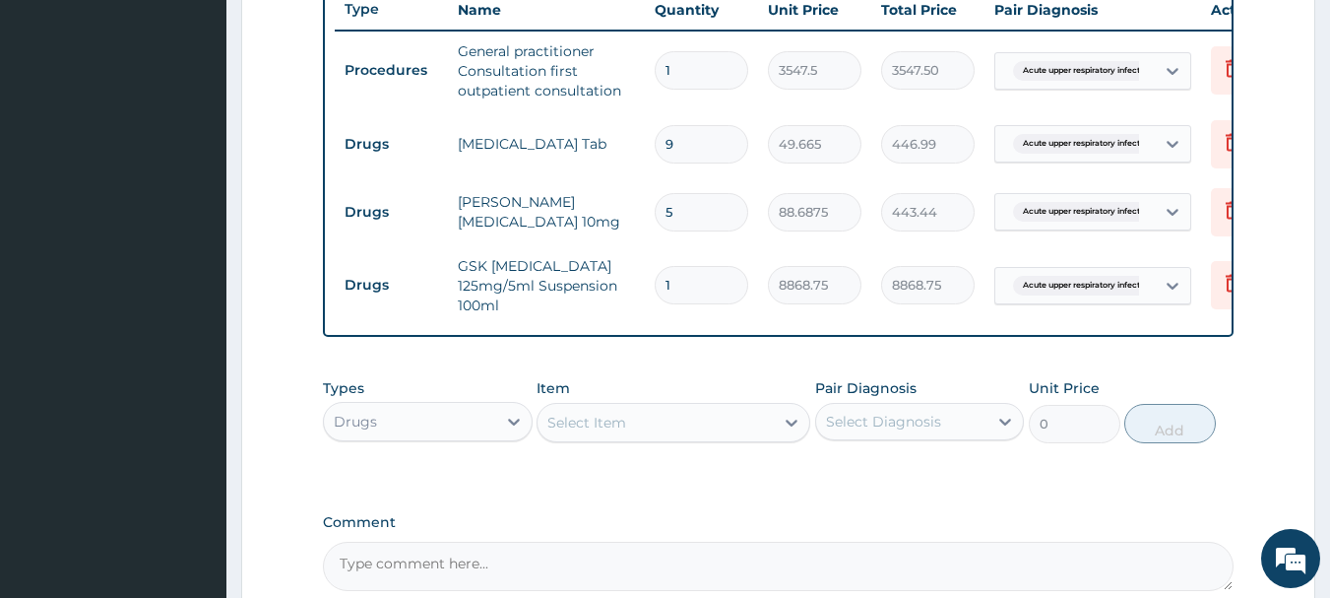
scroll to position [958, 0]
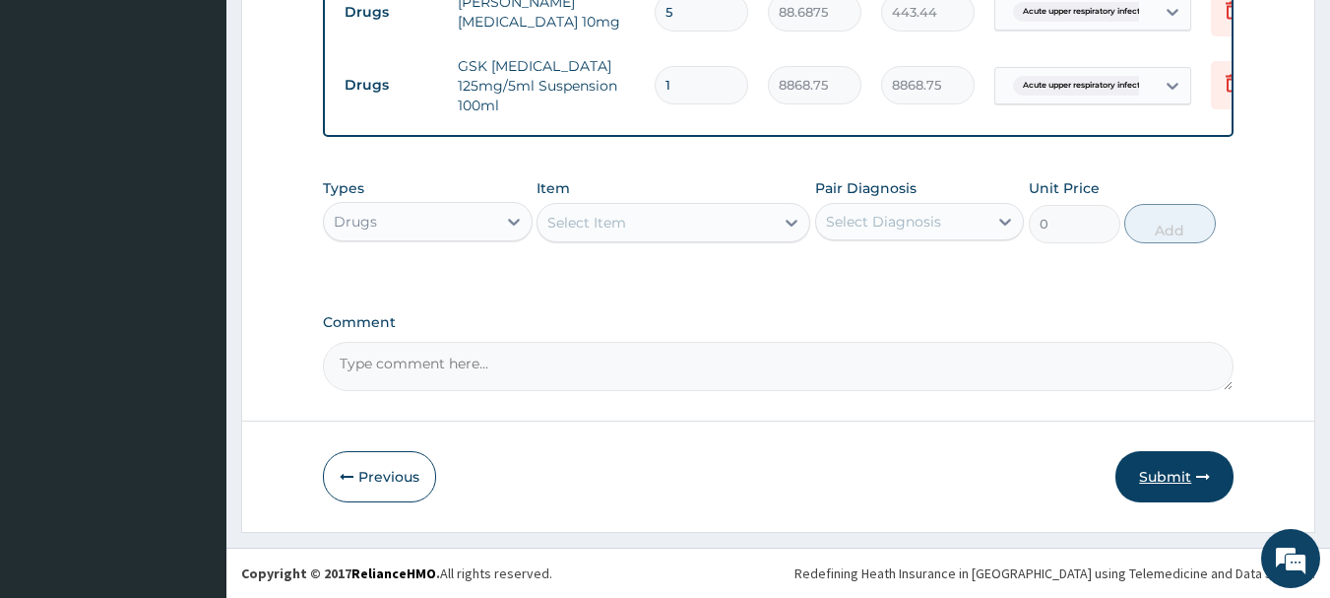
click at [1180, 485] on button "Submit" at bounding box center [1174, 476] width 118 height 51
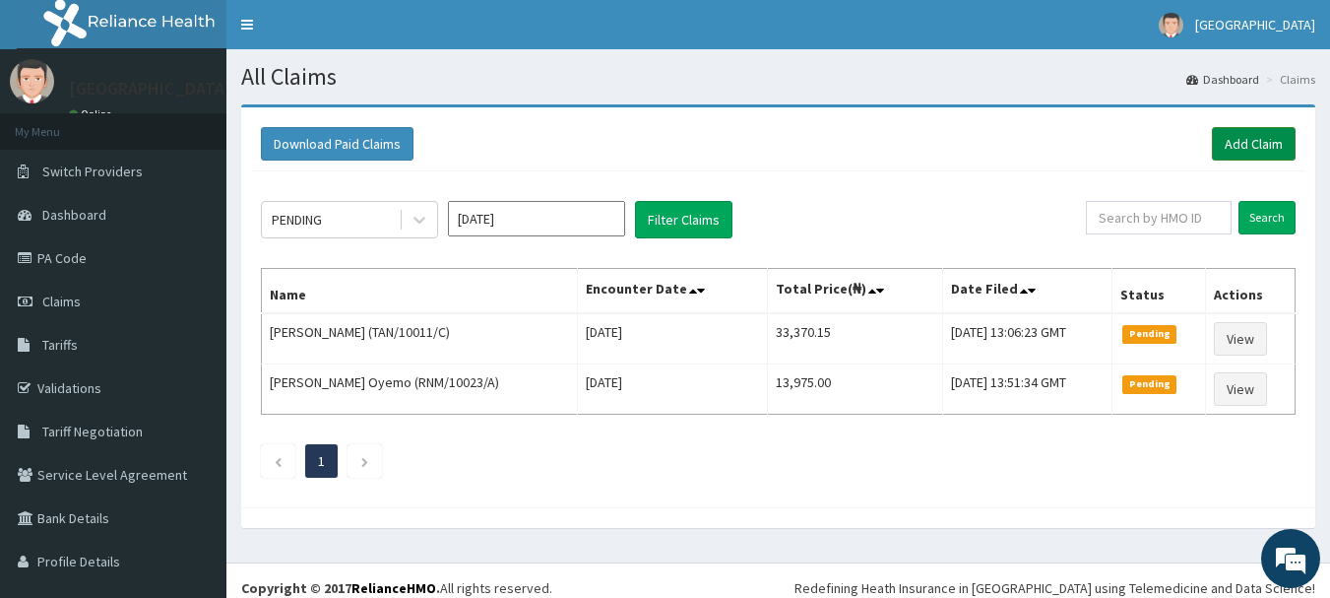
click at [1233, 140] on link "Add Claim" at bounding box center [1254, 143] width 84 height 33
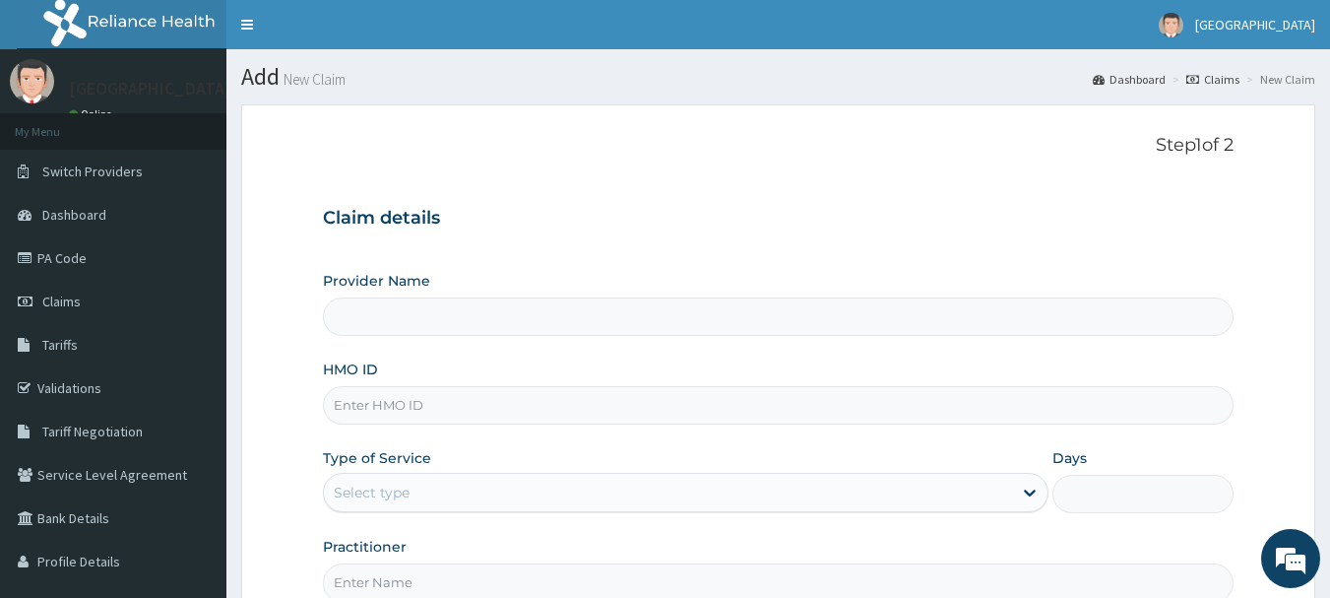
type input "CHL/11015/C"
type input "[GEOGRAPHIC_DATA]"
type input "CHL/11015/A"
click at [468, 481] on div "Select type" at bounding box center [668, 492] width 688 height 32
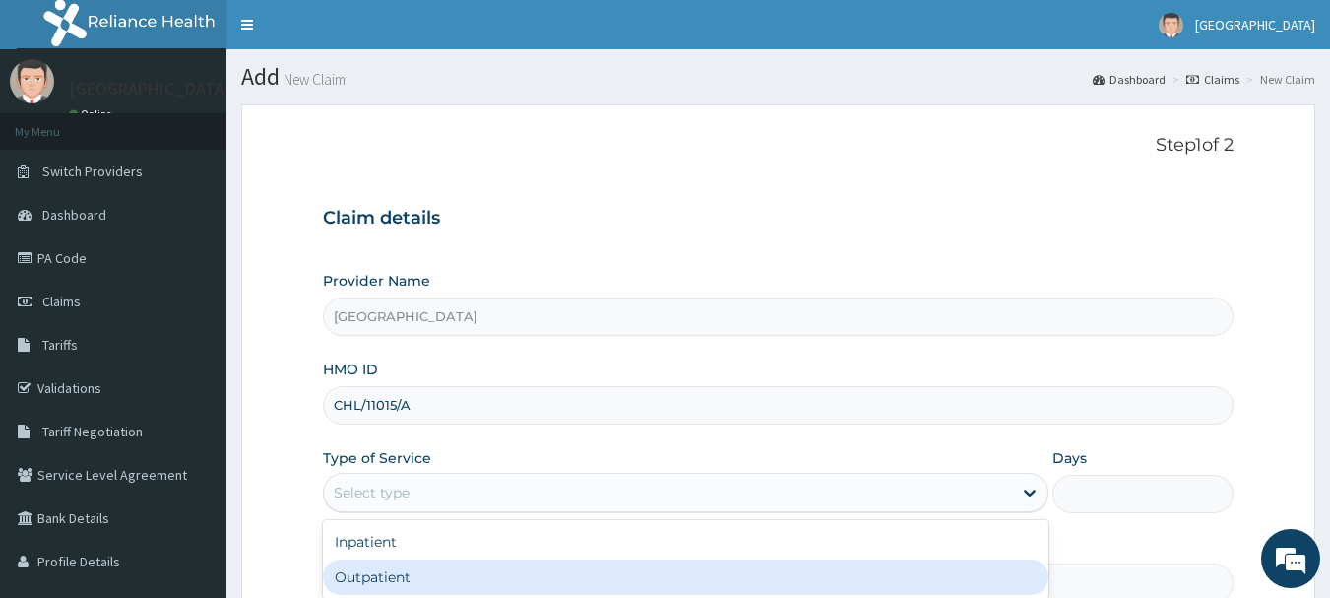
click at [453, 564] on div "Outpatient" at bounding box center [686, 576] width 726 height 35
type input "1"
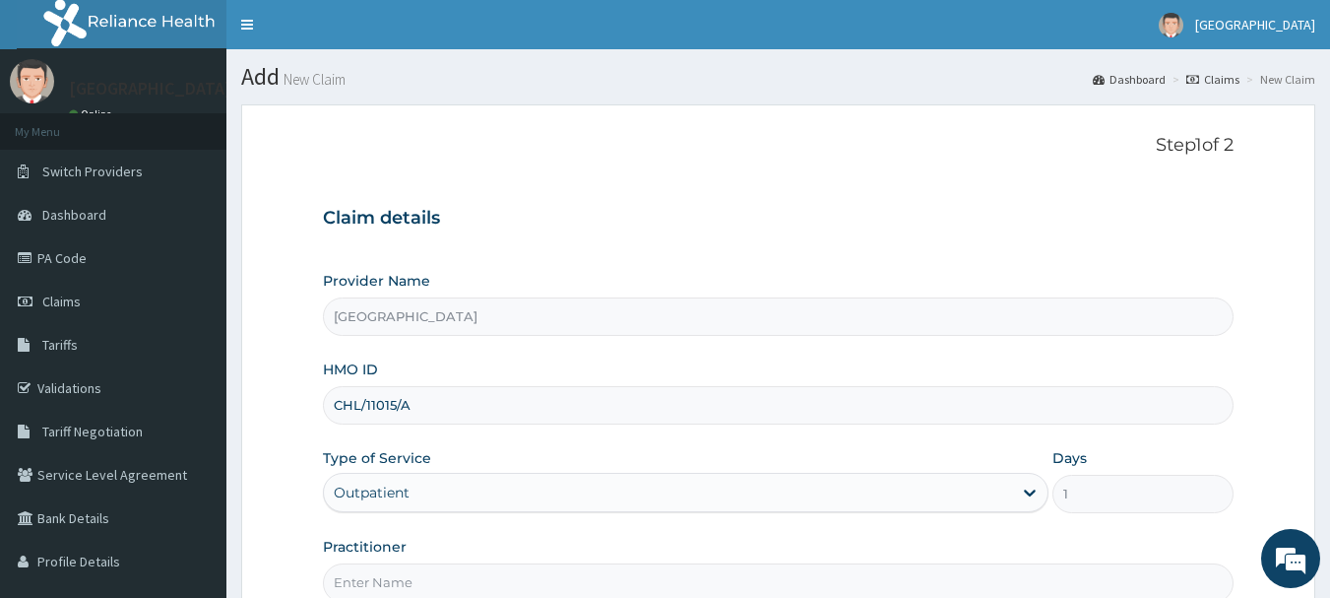
click at [453, 564] on input "Practitioner" at bounding box center [779, 582] width 912 height 38
type input "[PERSON_NAME]"
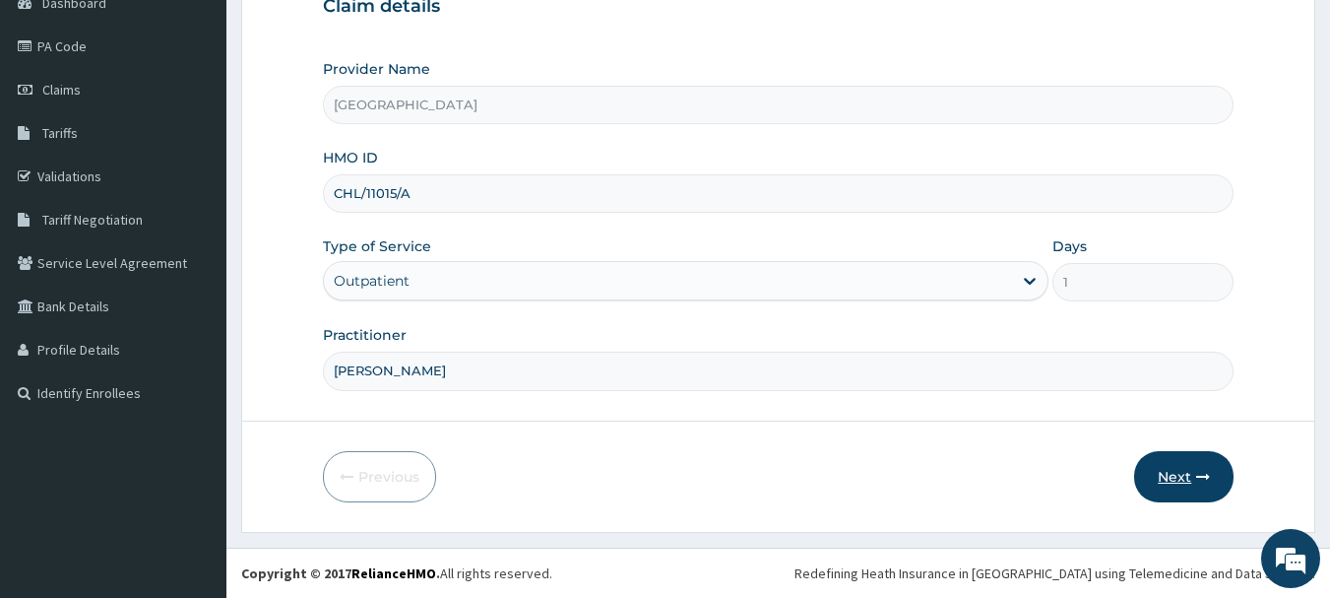
click at [1180, 471] on button "Next" at bounding box center [1183, 476] width 99 height 51
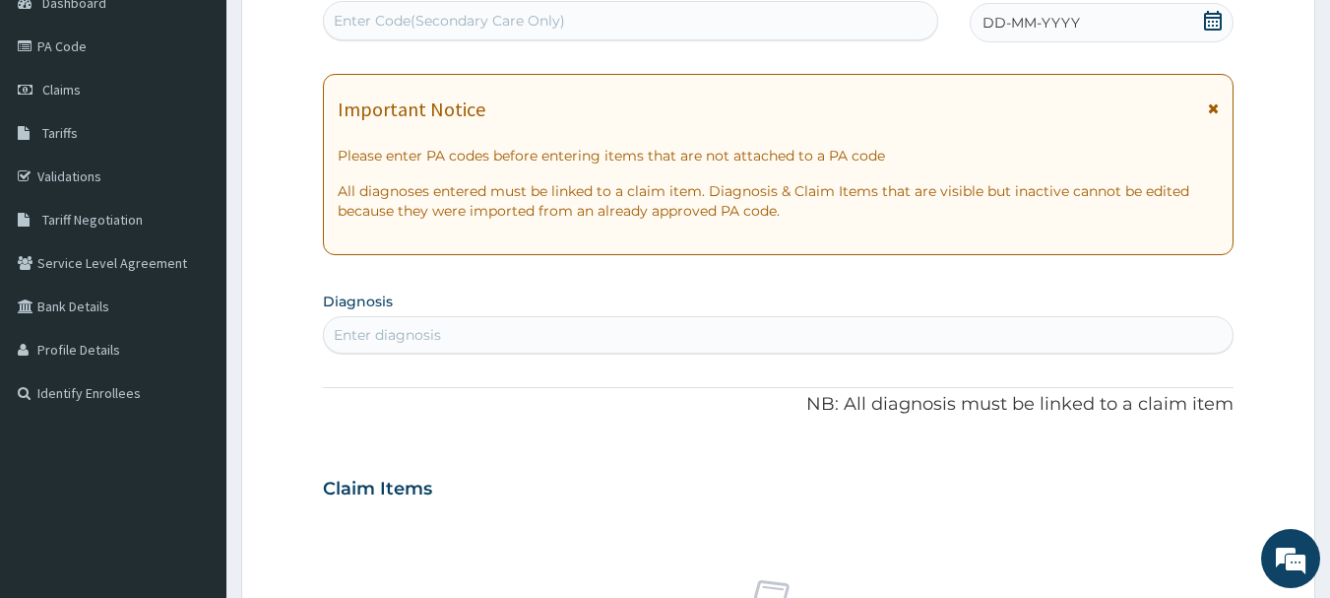
click at [1013, 27] on span "DD-MM-YYYY" at bounding box center [1030, 23] width 97 height 20
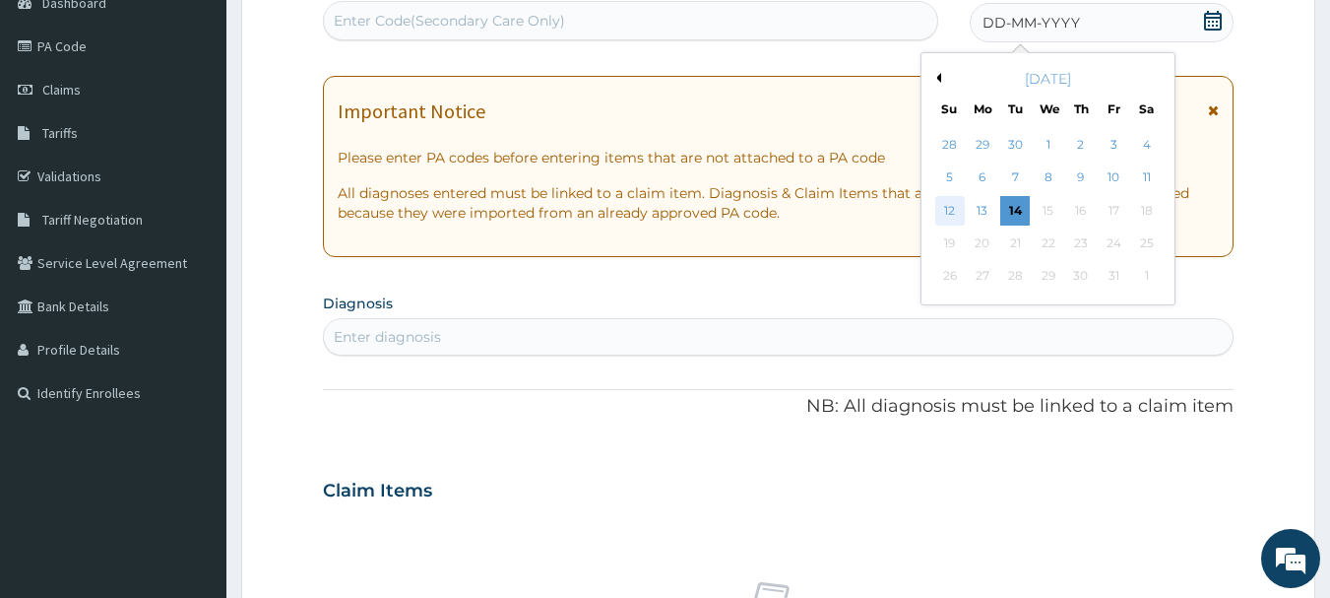
click at [954, 199] on div "12" at bounding box center [950, 211] width 30 height 30
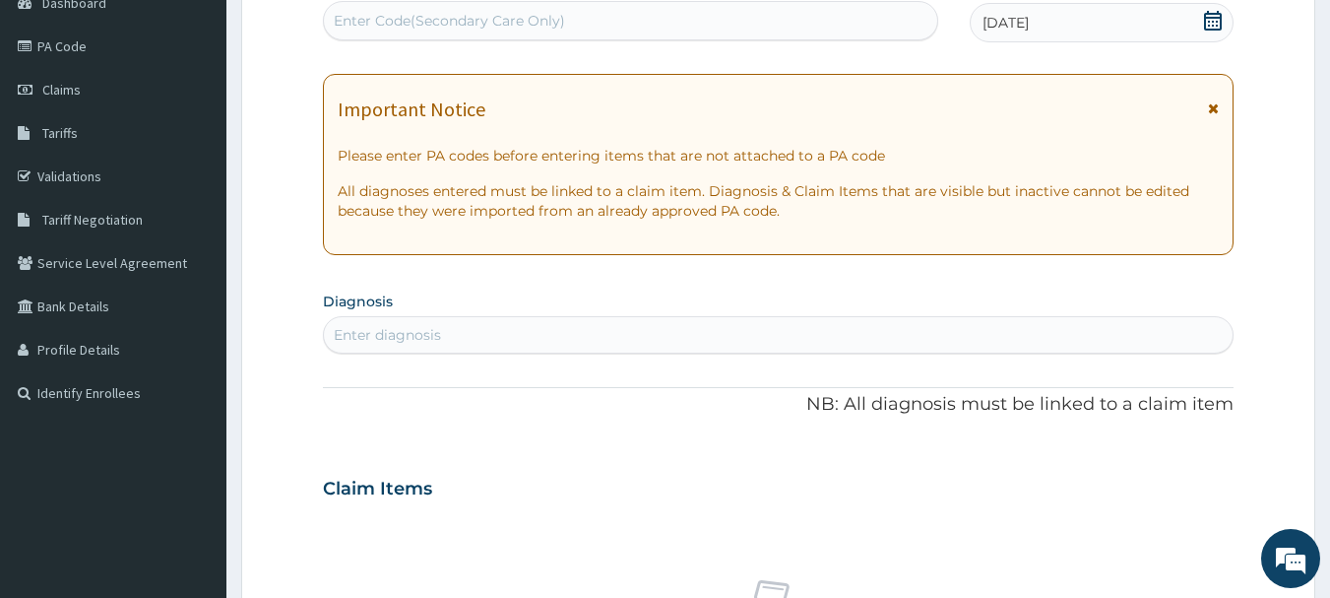
click at [708, 336] on div "Enter diagnosis" at bounding box center [779, 335] width 910 height 32
type input "ARTHRALGIA"
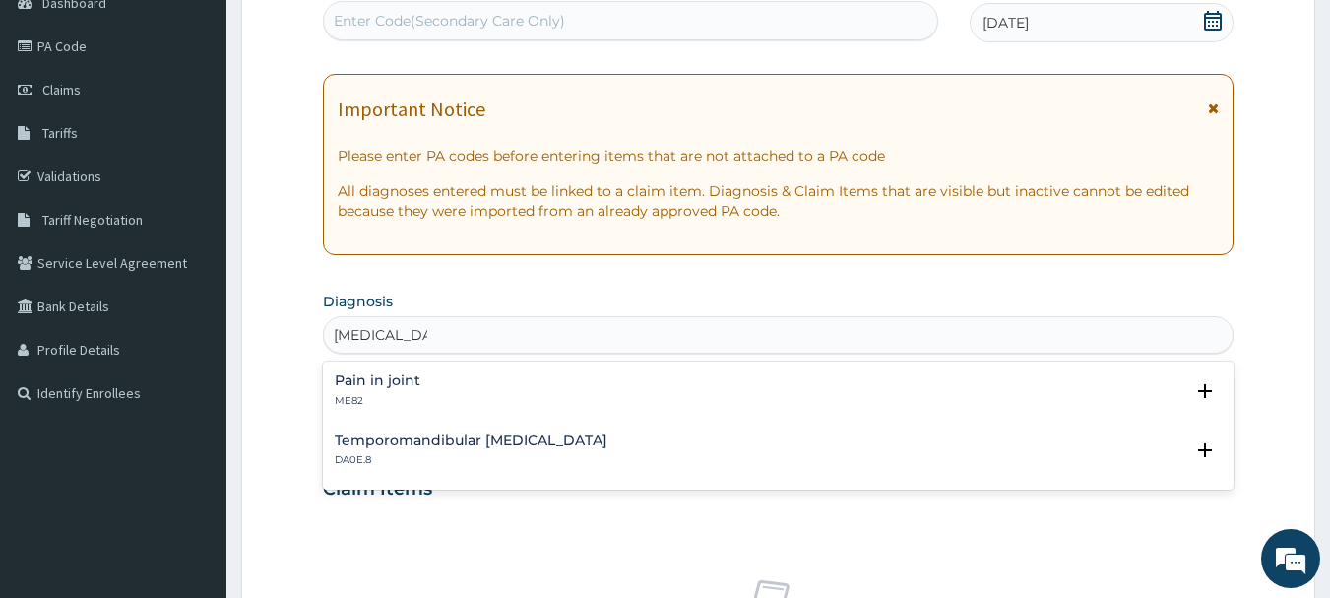
click at [405, 382] on h4 "Pain in joint" at bounding box center [378, 380] width 86 height 15
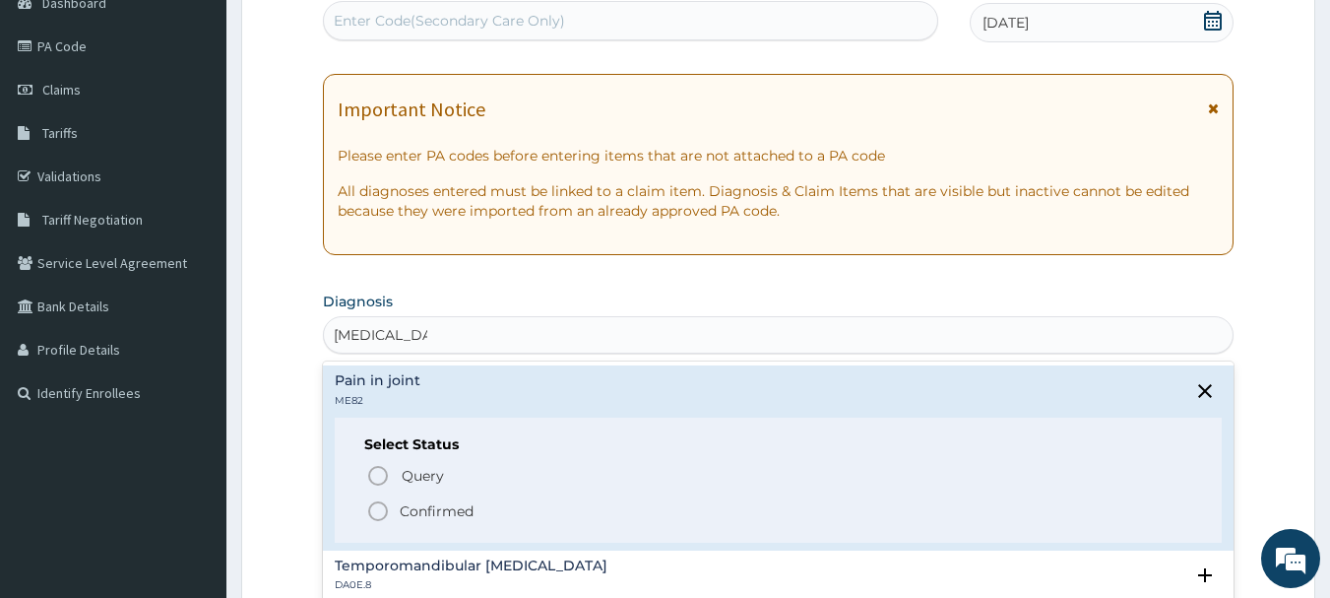
click at [379, 508] on icon "status option filled" at bounding box center [378, 511] width 24 height 24
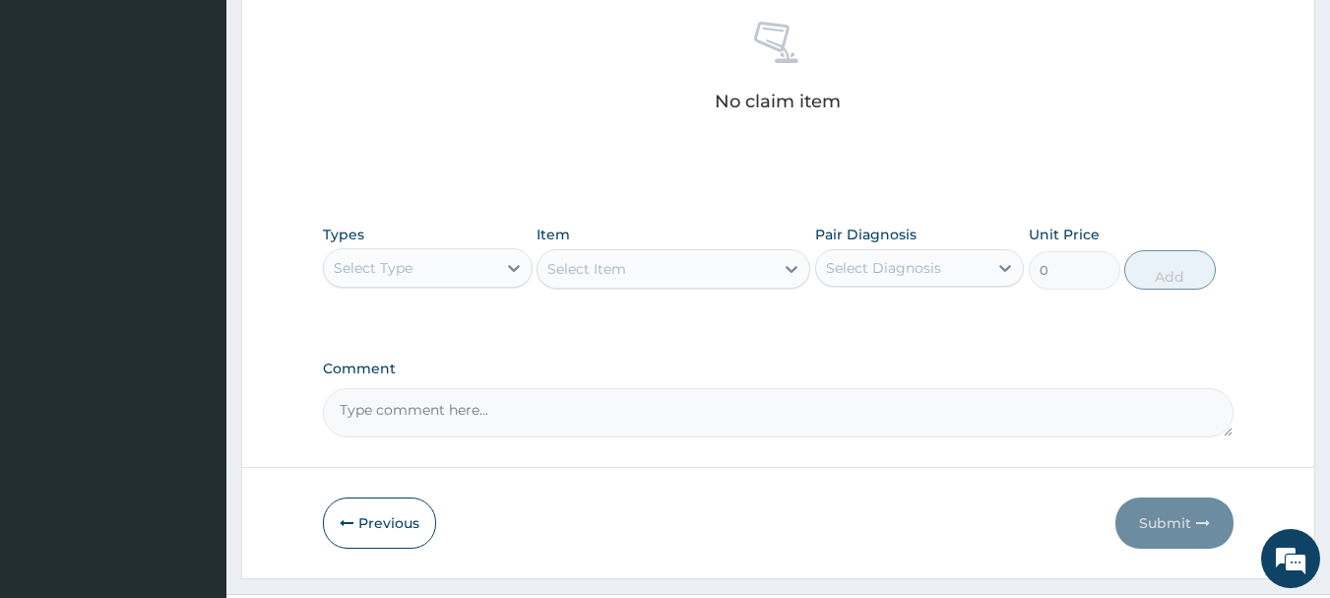
scroll to position [783, 0]
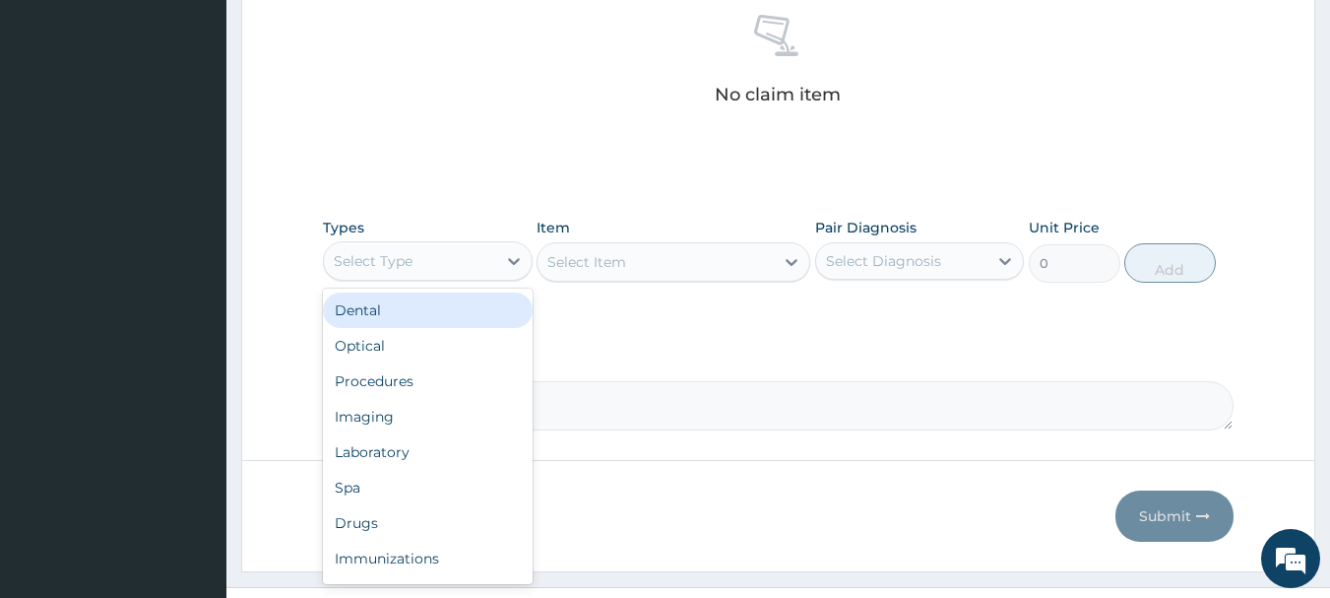
drag, startPoint x: 495, startPoint y: 270, endPoint x: 489, endPoint y: 320, distance: 50.6
click at [494, 286] on div "Types option Dental focused, 1 of 10. 10 results available. Use Up and Down to …" at bounding box center [779, 250] width 912 height 85
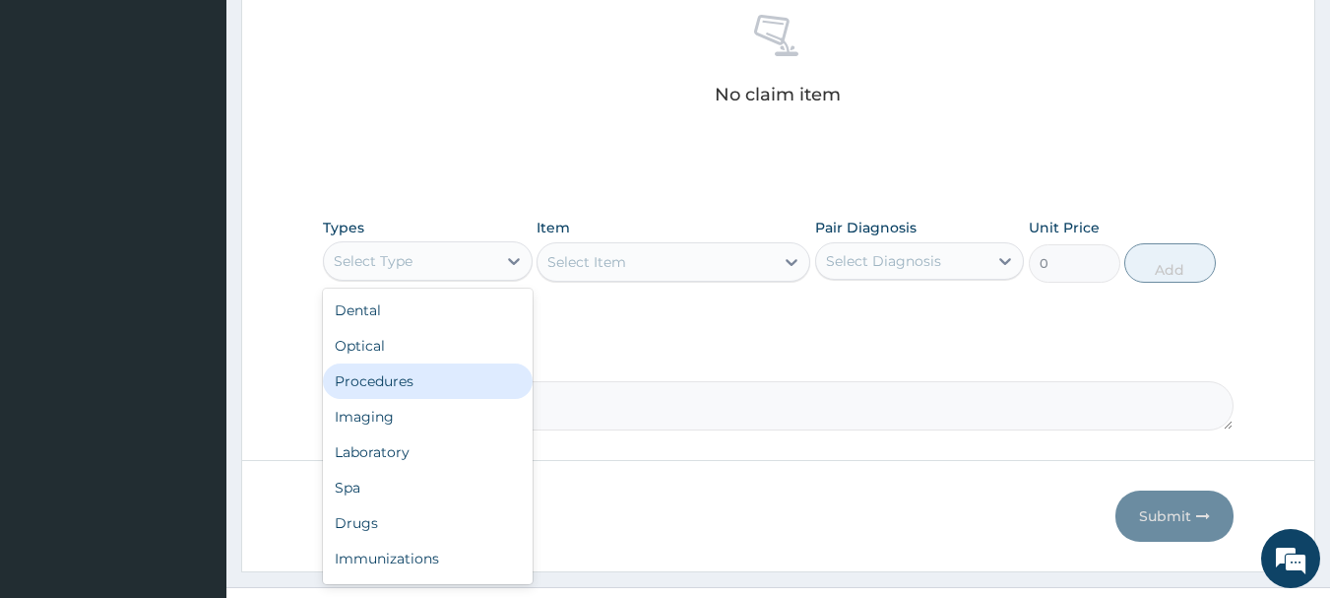
click at [427, 393] on div "Procedures" at bounding box center [428, 380] width 210 height 35
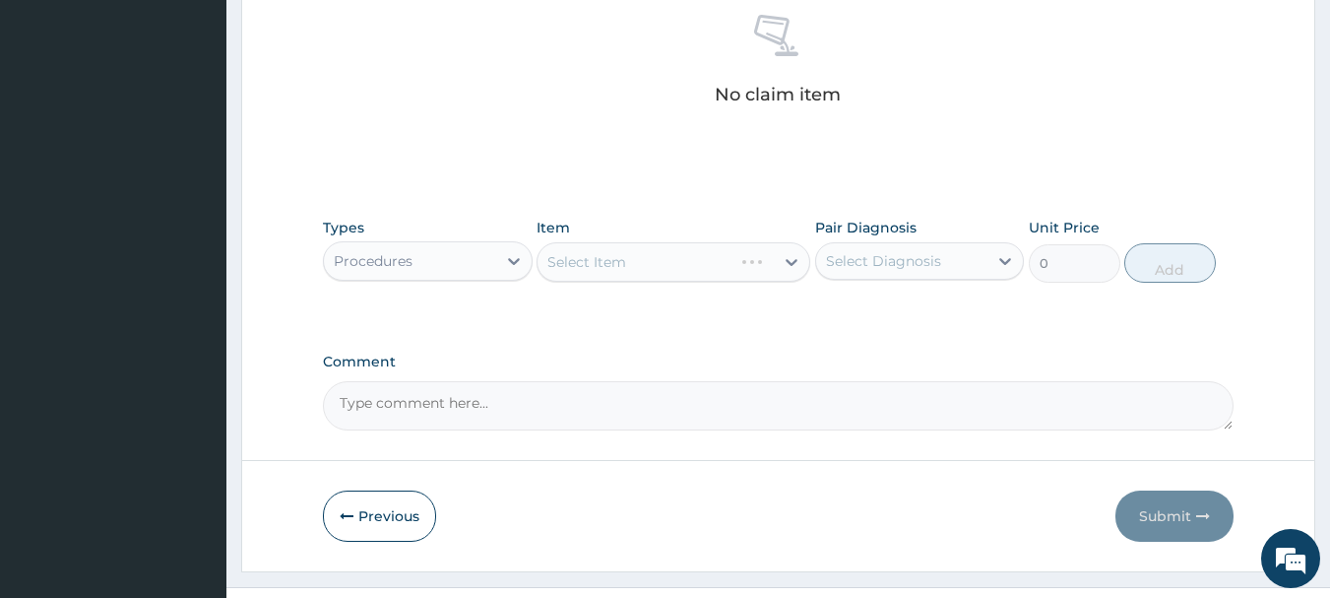
click at [704, 266] on div "Select Item" at bounding box center [674, 261] width 274 height 39
click at [710, 268] on div "Select Item" at bounding box center [634, 262] width 195 height 32
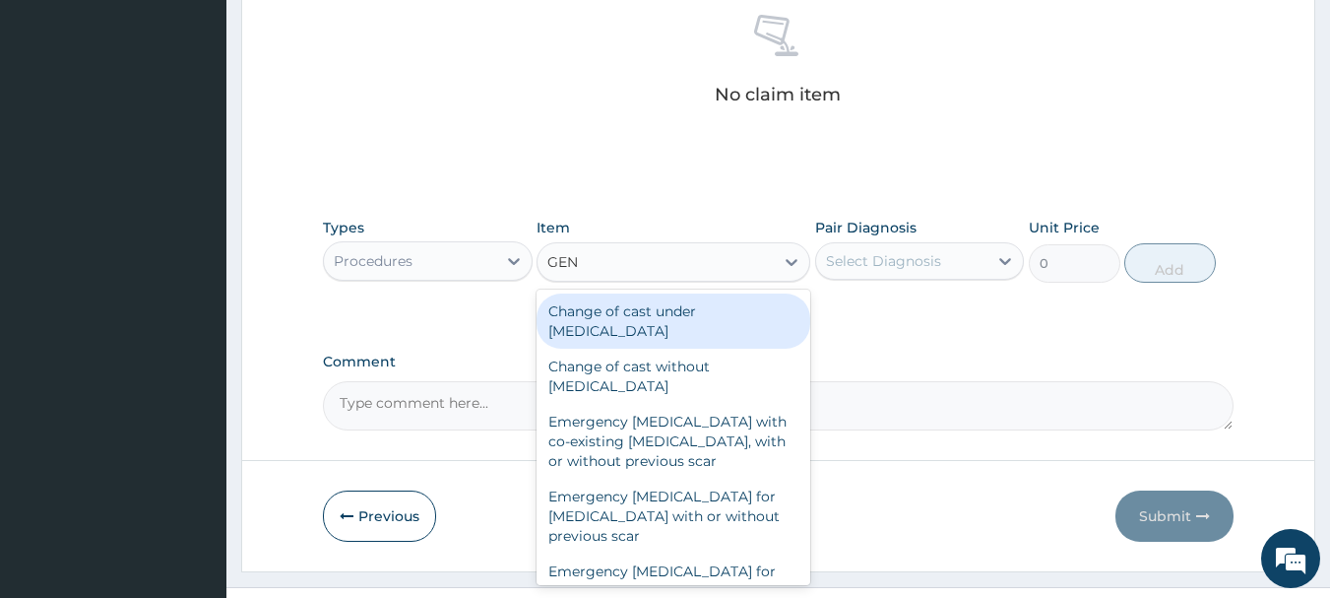
type input "GENE"
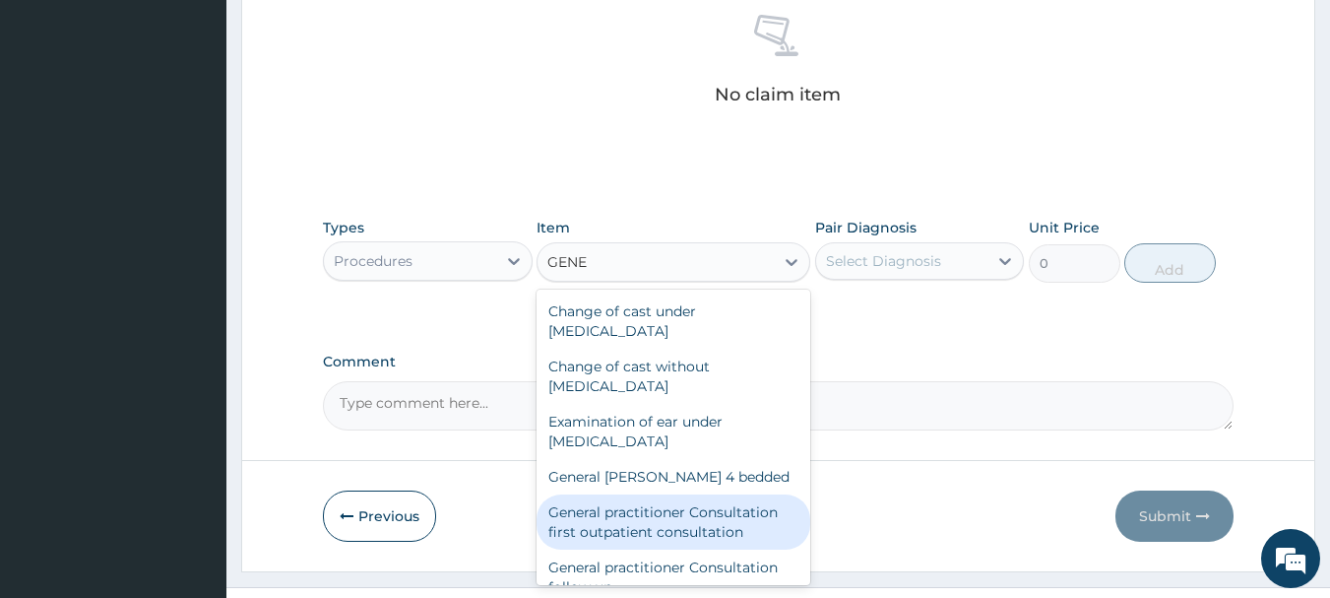
click at [684, 534] on div "General practitioner Consultation first outpatient consultation" at bounding box center [674, 521] width 274 height 55
type input "3547.5"
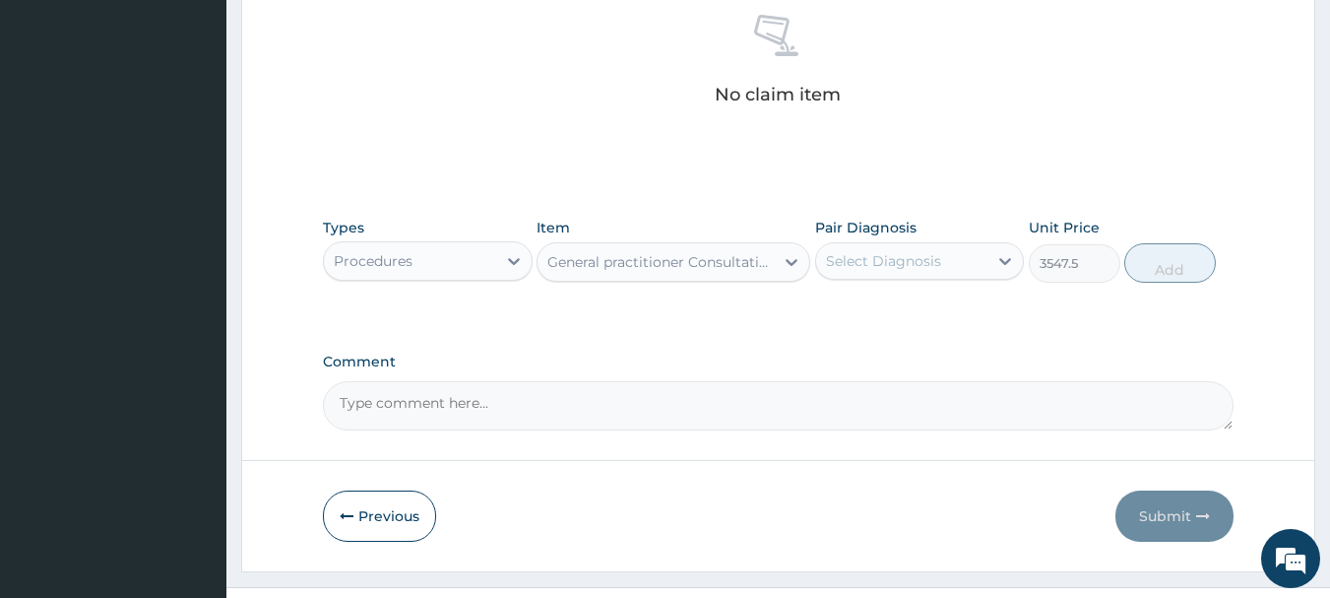
drag, startPoint x: 879, startPoint y: 261, endPoint x: 883, endPoint y: 273, distance: 12.5
click at [881, 263] on div "Select Diagnosis" at bounding box center [883, 261] width 115 height 20
drag, startPoint x: 916, startPoint y: 331, endPoint x: 931, endPoint y: 336, distance: 15.6
click at [920, 333] on div "Pain in joint" at bounding box center [920, 311] width 210 height 48
click at [961, 311] on div "Pain in joint" at bounding box center [920, 311] width 210 height 40
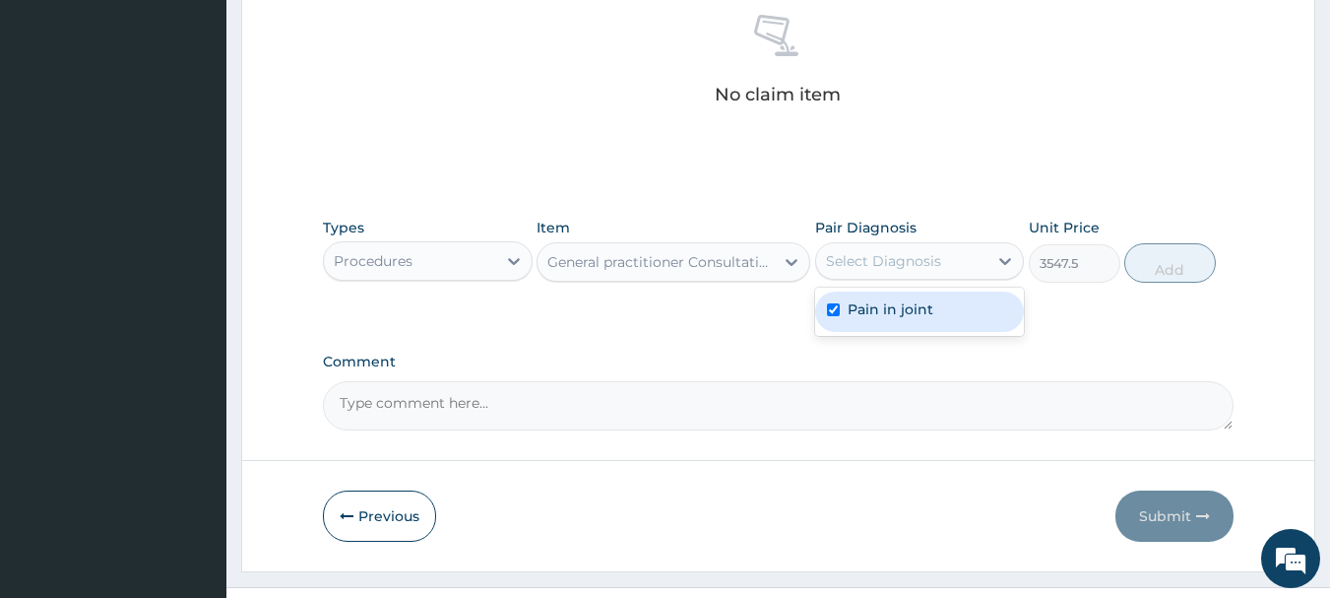
checkbox input "true"
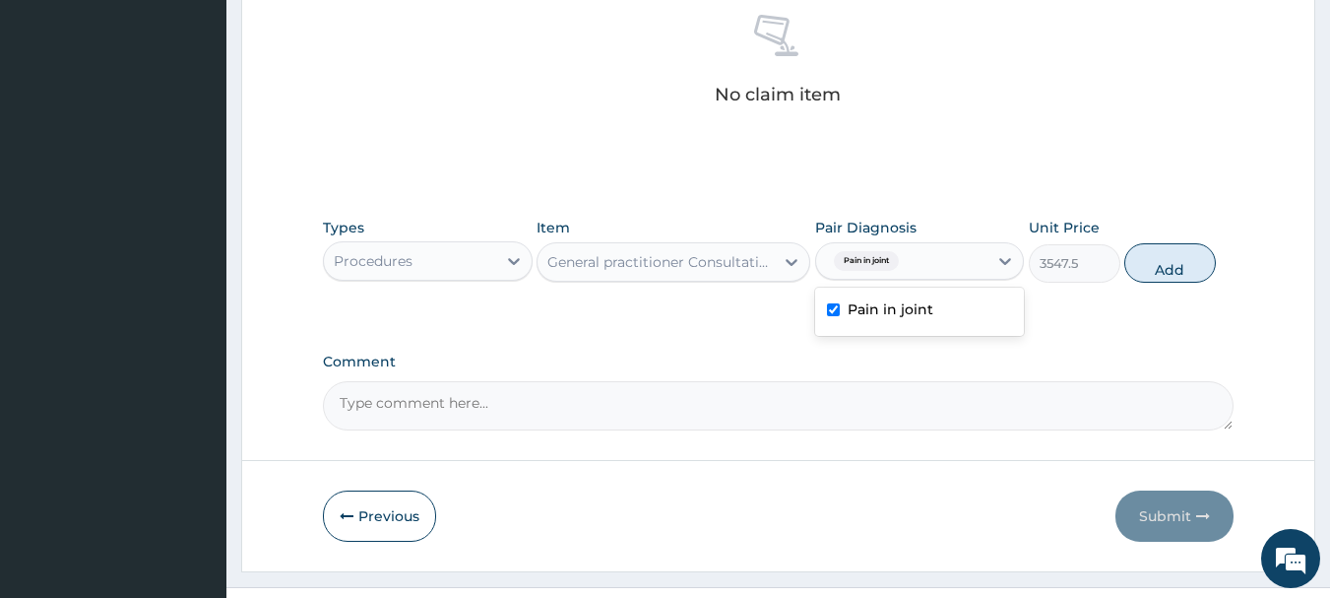
drag, startPoint x: 1166, startPoint y: 265, endPoint x: 1087, endPoint y: 276, distance: 79.5
click at [1168, 265] on button "Add" at bounding box center [1170, 262] width 92 height 39
type input "0"
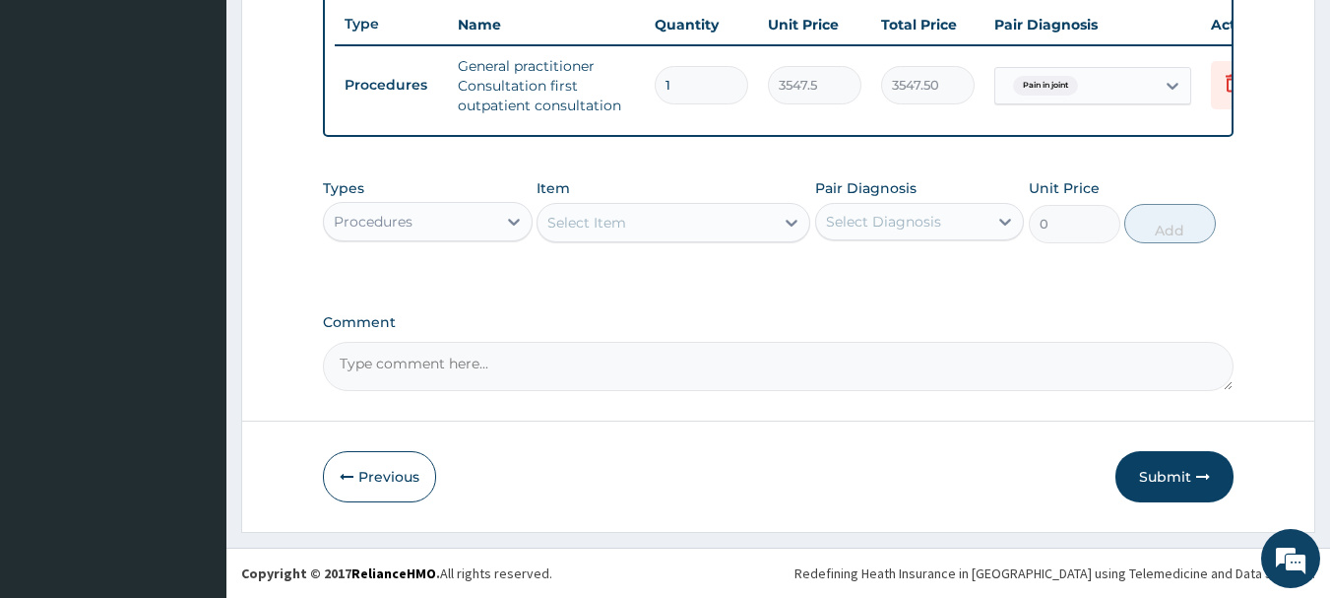
scroll to position [754, 0]
click at [411, 219] on div "Procedures" at bounding box center [373, 222] width 79 height 20
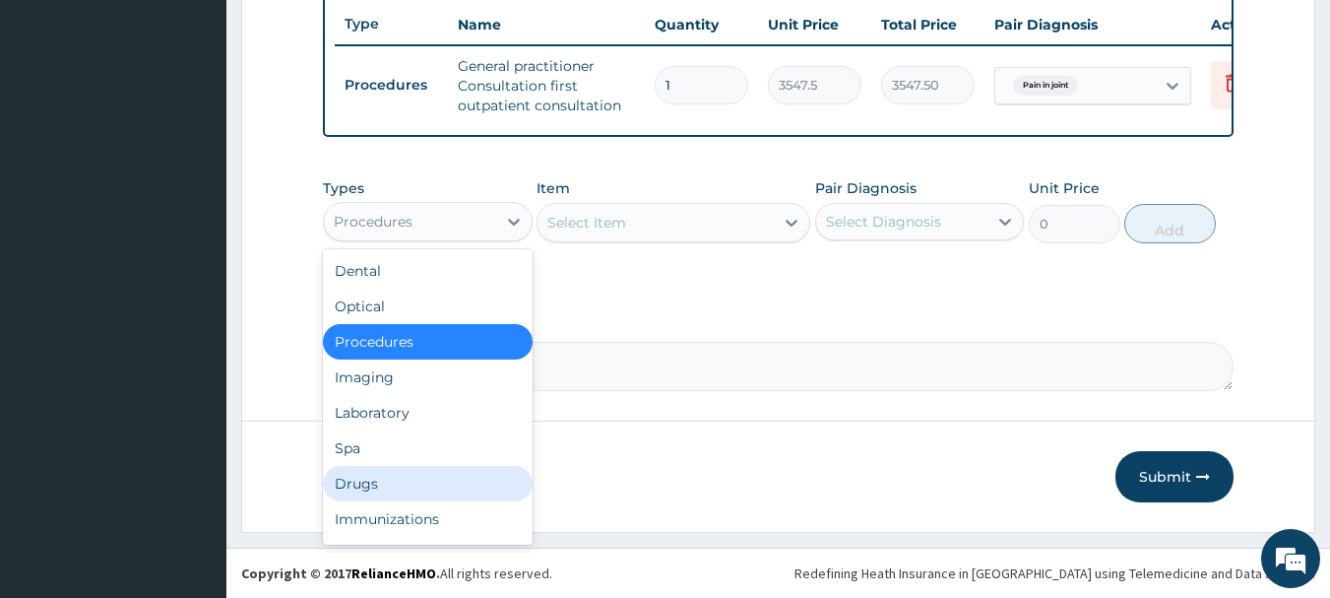
click at [380, 494] on div "Drugs" at bounding box center [428, 483] width 210 height 35
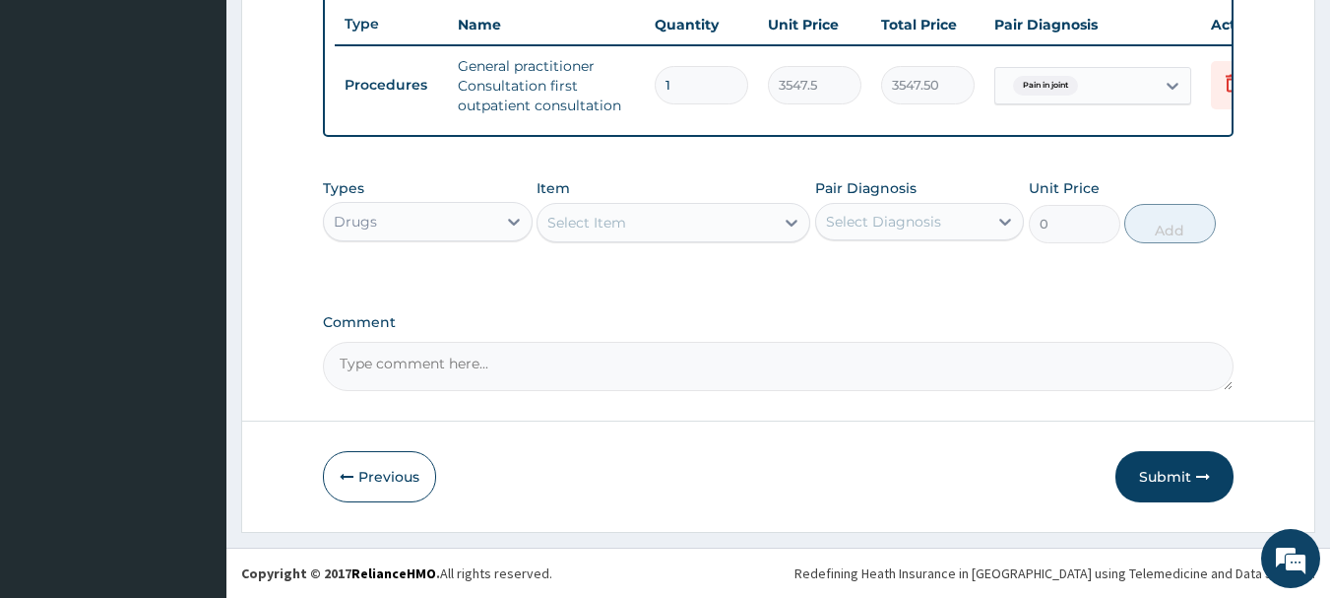
click at [672, 223] on div "Select Item" at bounding box center [655, 223] width 236 height 32
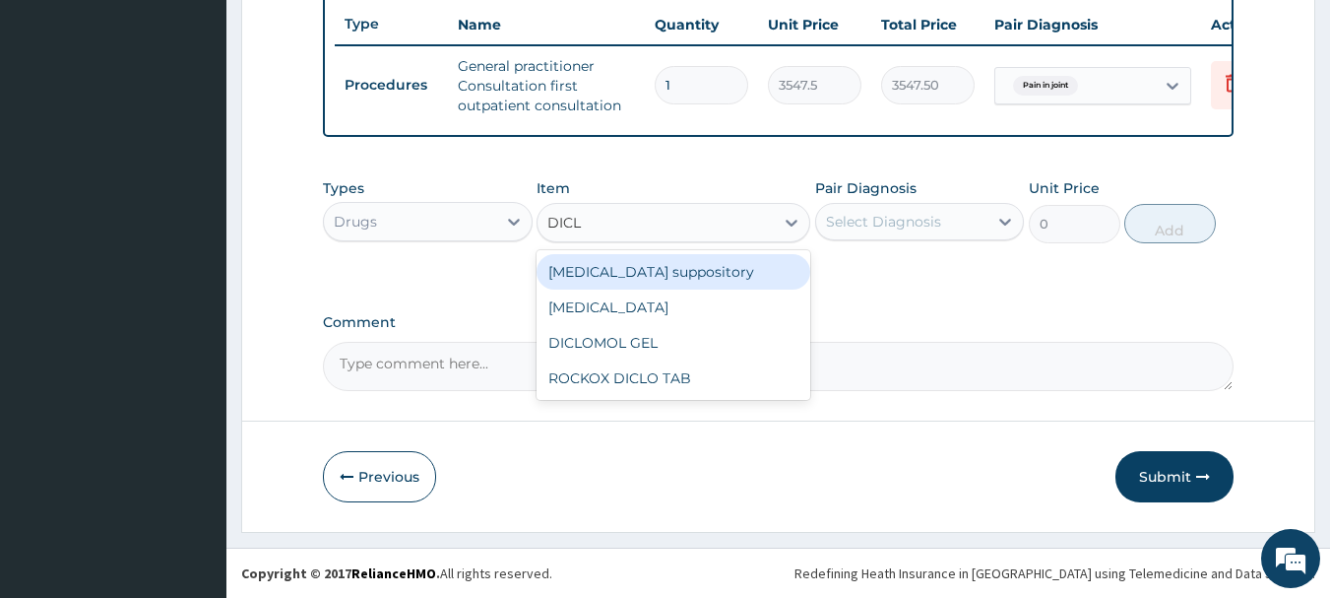
type input "DICLO"
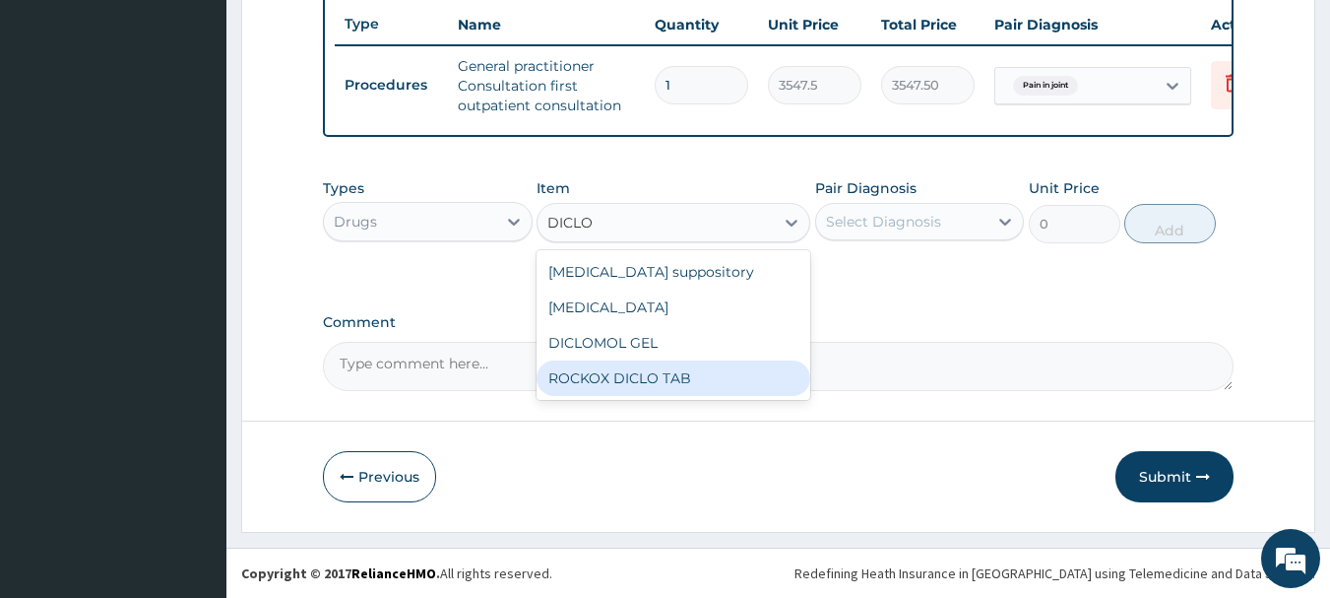
click at [701, 386] on div "ROCKOX DICLO TAB" at bounding box center [674, 377] width 274 height 35
type input "82.775"
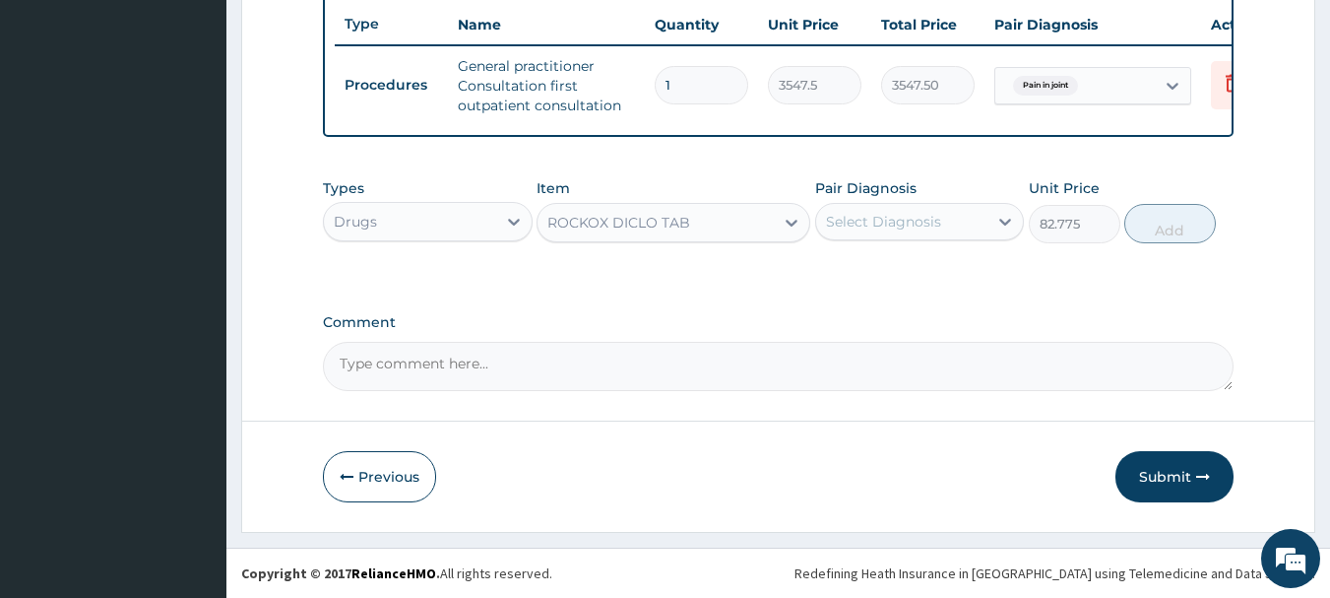
click at [955, 220] on div "Select Diagnosis" at bounding box center [902, 222] width 172 height 32
click at [954, 236] on div "Select Diagnosis" at bounding box center [902, 222] width 172 height 32
click at [937, 279] on div "Pain in joint" at bounding box center [920, 272] width 210 height 40
checkbox input "true"
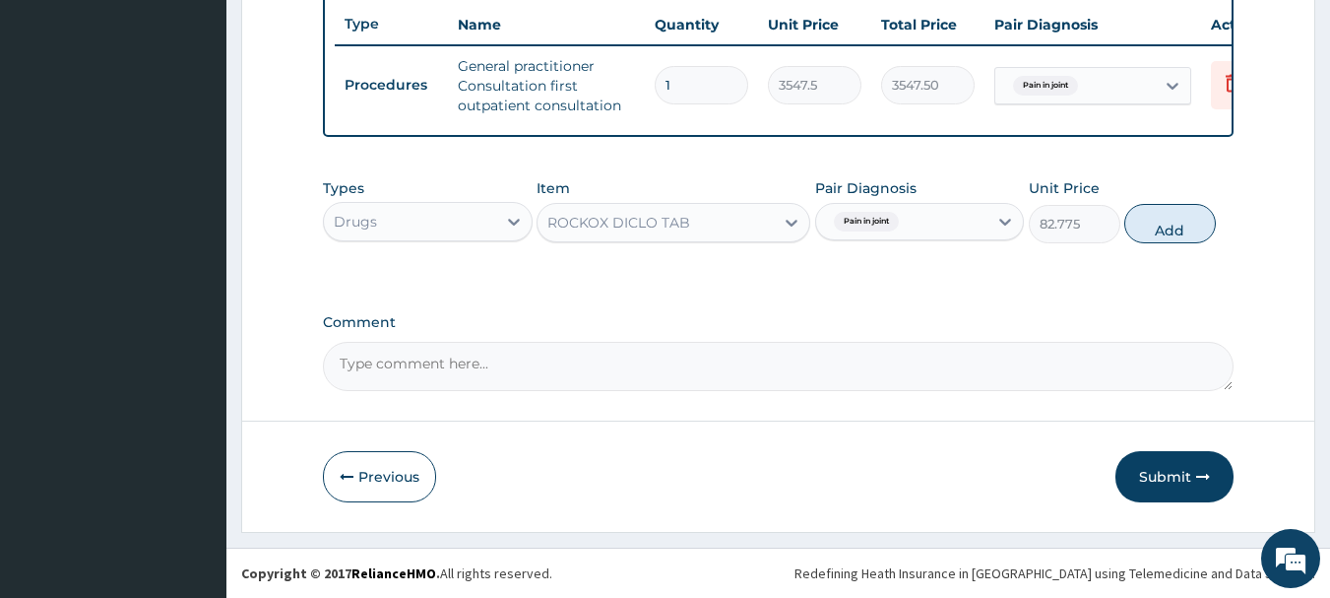
click at [1164, 217] on button "Add" at bounding box center [1170, 223] width 92 height 39
type input "0"
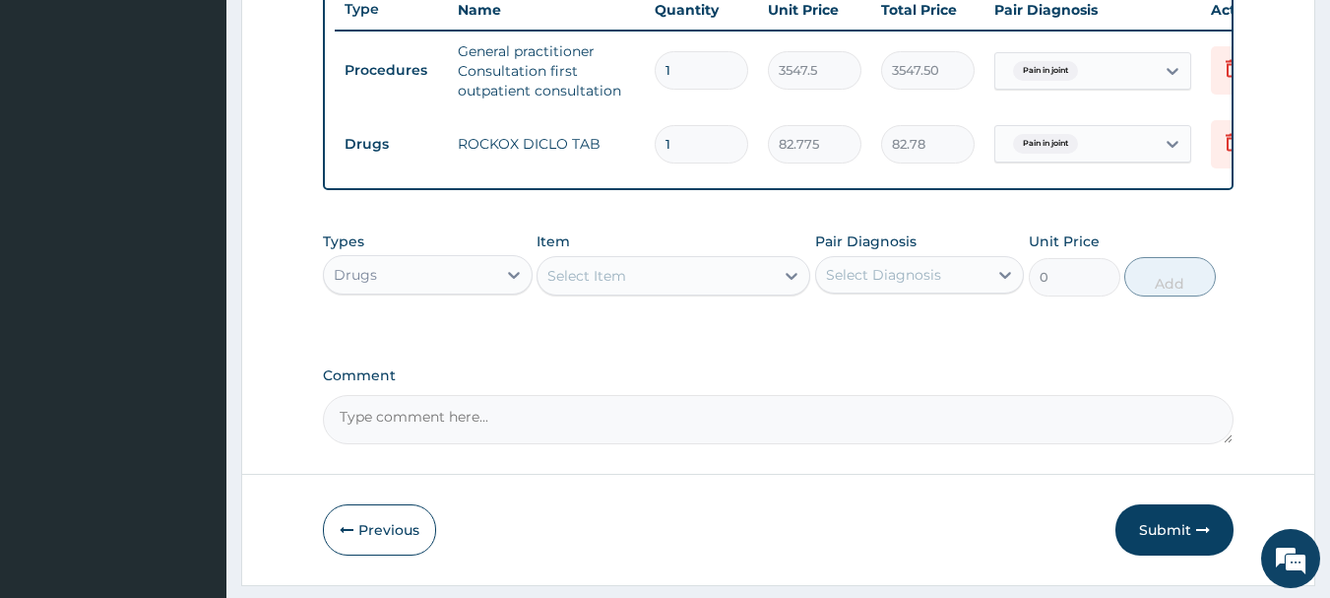
type input "10"
type input "827.75"
type input "10"
click at [727, 291] on div "Select Item" at bounding box center [655, 276] width 236 height 32
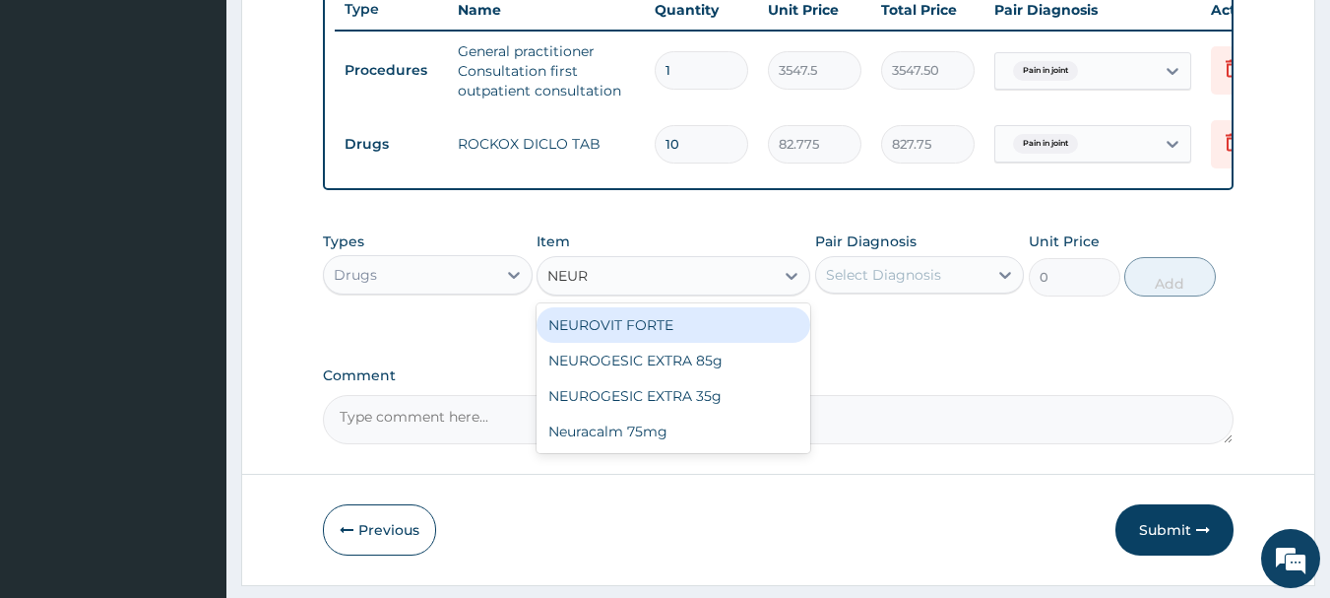
type input "NEURO"
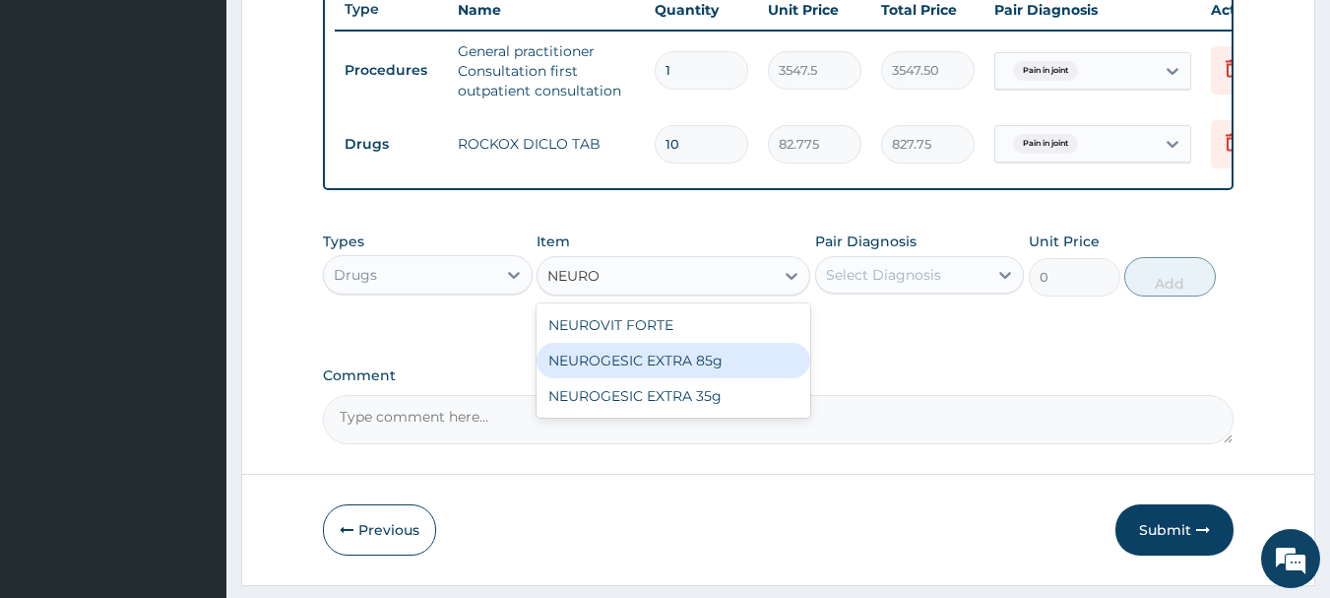
click at [710, 374] on div "NEUROGESIC EXTRA 85g" at bounding box center [674, 360] width 274 height 35
type input "2719.75"
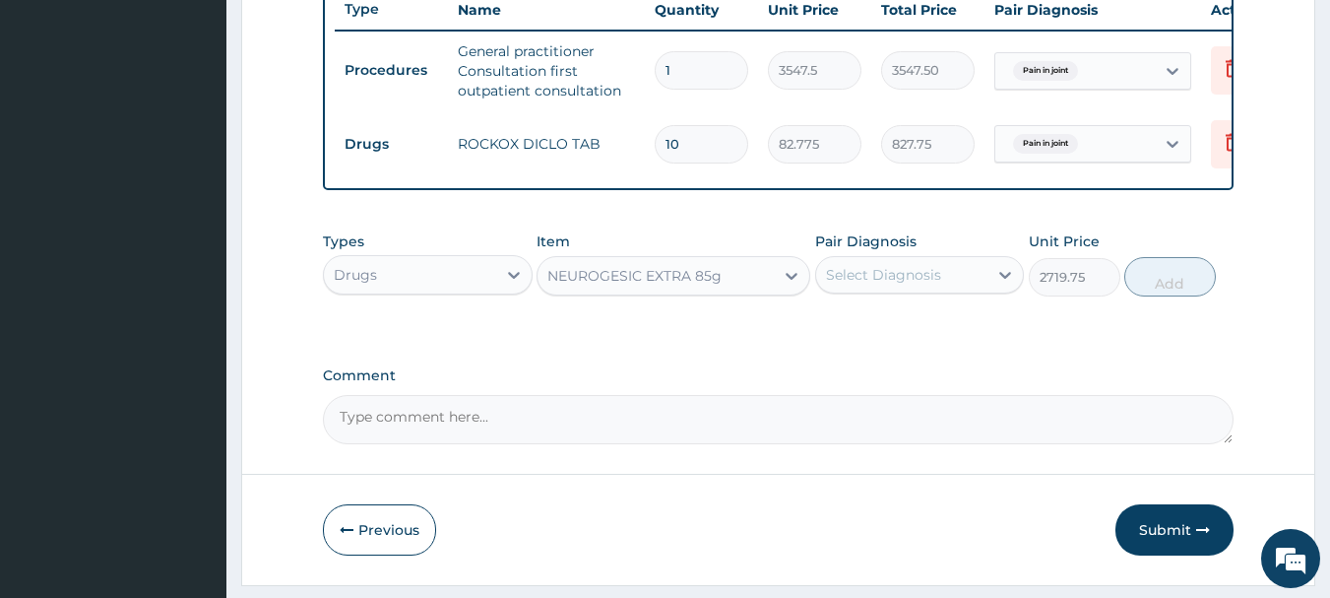
click at [861, 284] on div "Select Diagnosis" at bounding box center [883, 275] width 115 height 20
click at [879, 346] on div "Pain in joint" at bounding box center [920, 325] width 210 height 40
checkbox input "true"
click at [1164, 284] on button "Add" at bounding box center [1170, 276] width 92 height 39
type input "0"
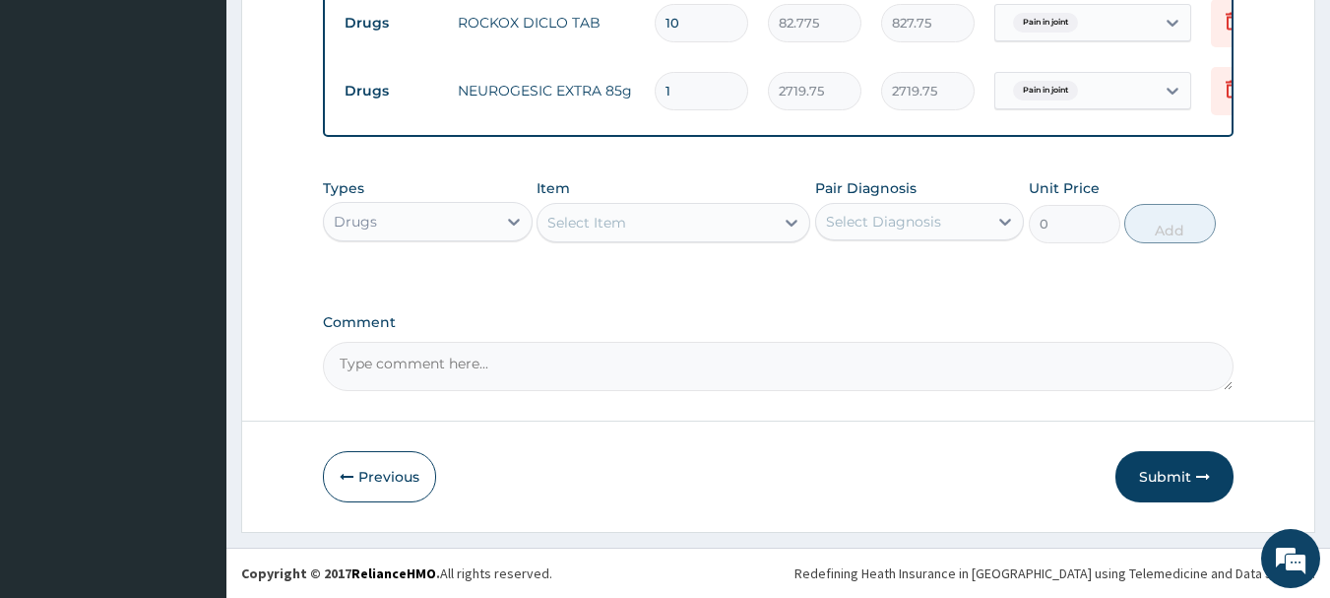
drag, startPoint x: 1150, startPoint y: 481, endPoint x: 1152, endPoint y: 452, distance: 29.6
click at [1152, 481] on button "Submit" at bounding box center [1174, 476] width 118 height 51
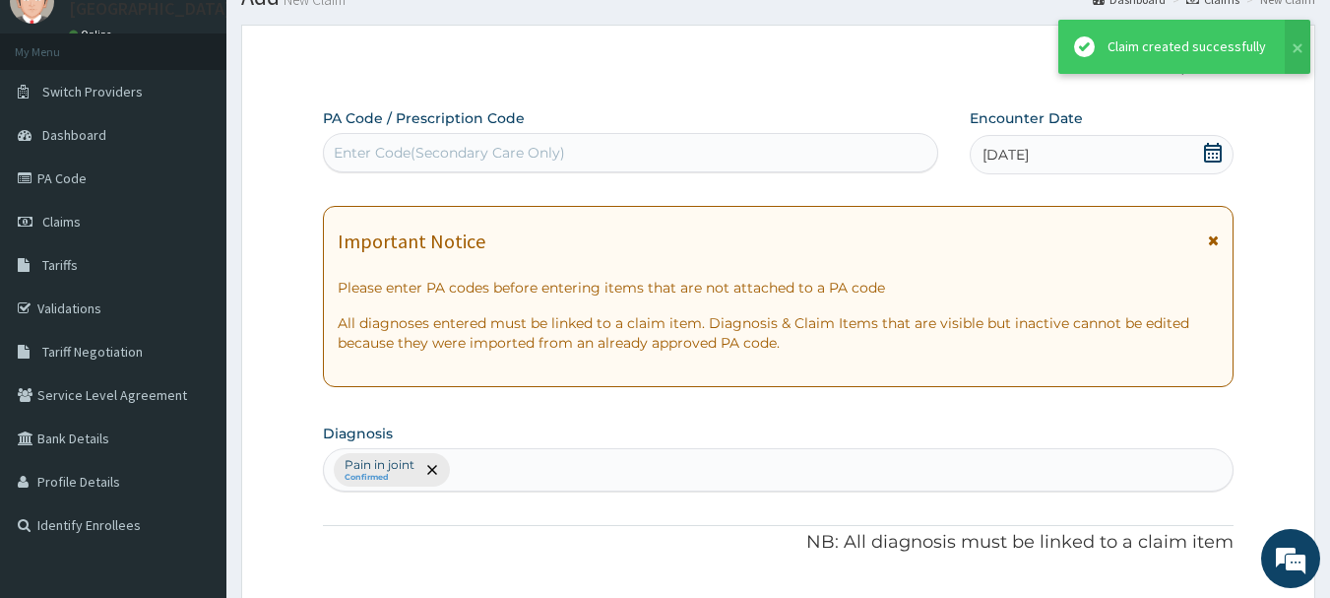
scroll to position [890, 0]
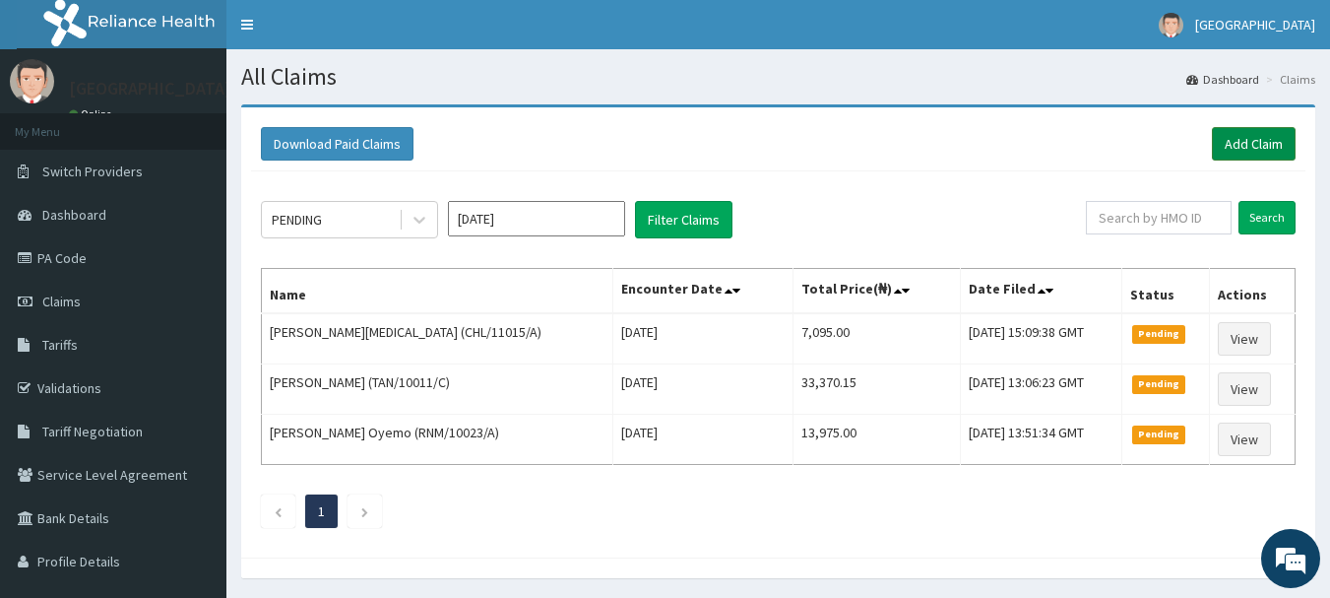
click at [1272, 132] on link "Add Claim" at bounding box center [1254, 143] width 84 height 33
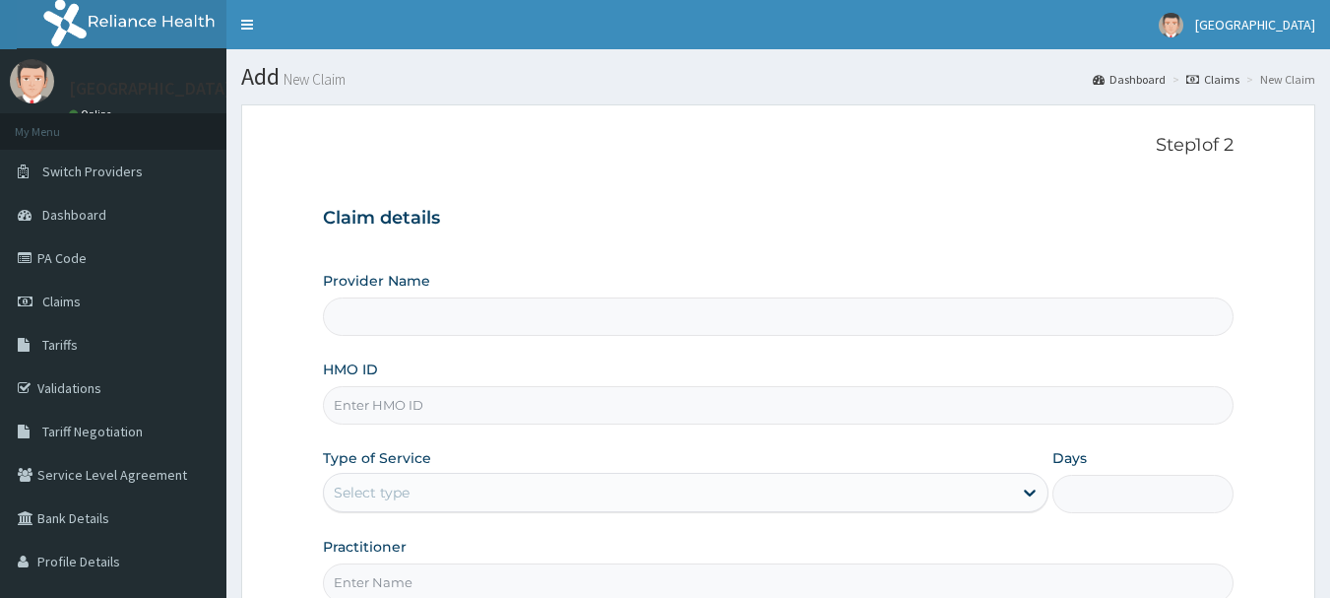
drag, startPoint x: 0, startPoint y: 0, endPoint x: 475, endPoint y: 400, distance: 621.1
click at [453, 401] on input "HMO ID" at bounding box center [779, 405] width 912 height 38
paste input "CHL/11015/C"
type input "CHL/11015/"
type input "[GEOGRAPHIC_DATA]"
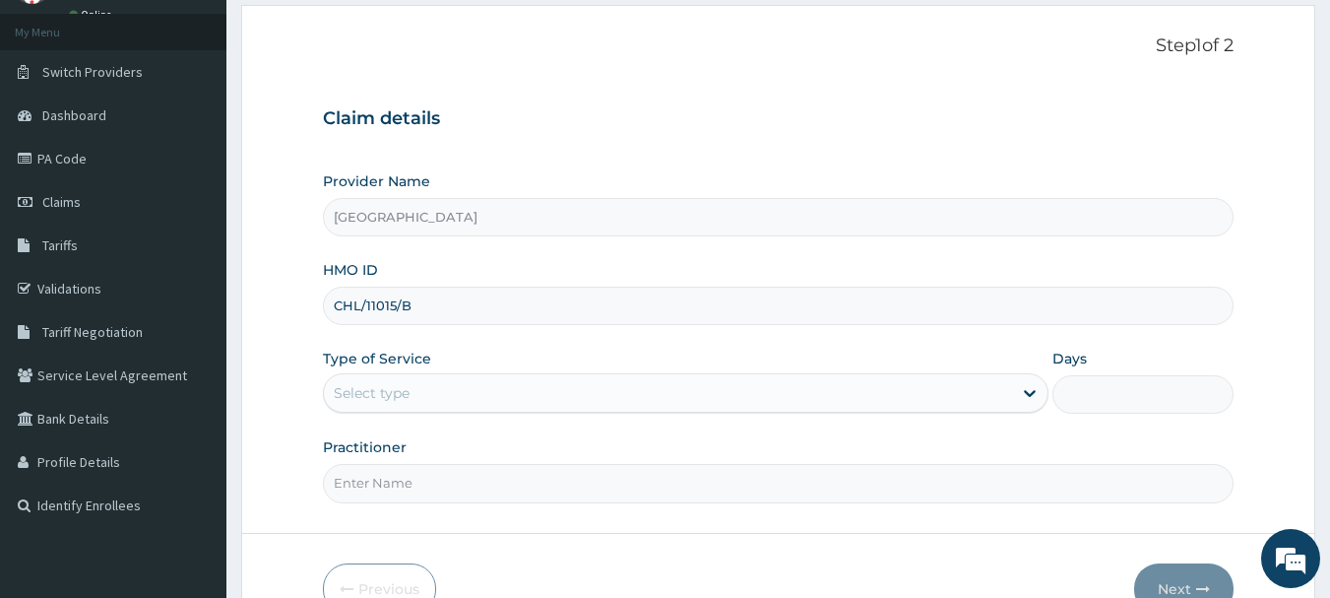
scroll to position [212, 0]
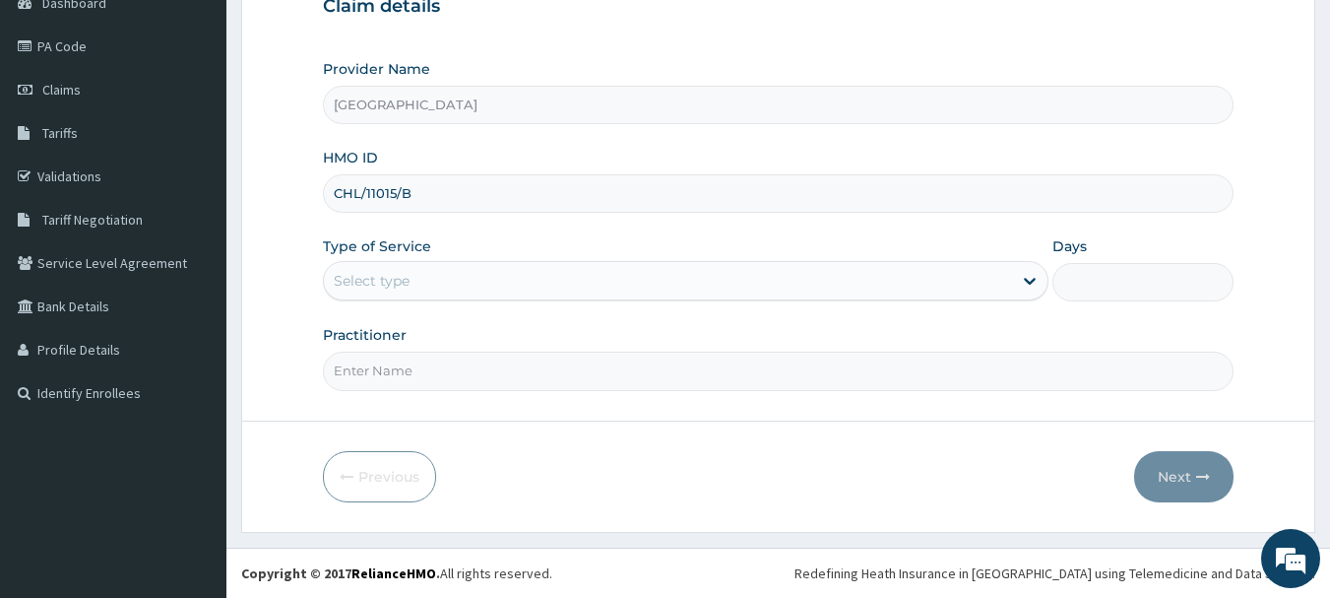
type input "CHL/11015/B"
click at [612, 287] on div "Select type" at bounding box center [668, 281] width 688 height 32
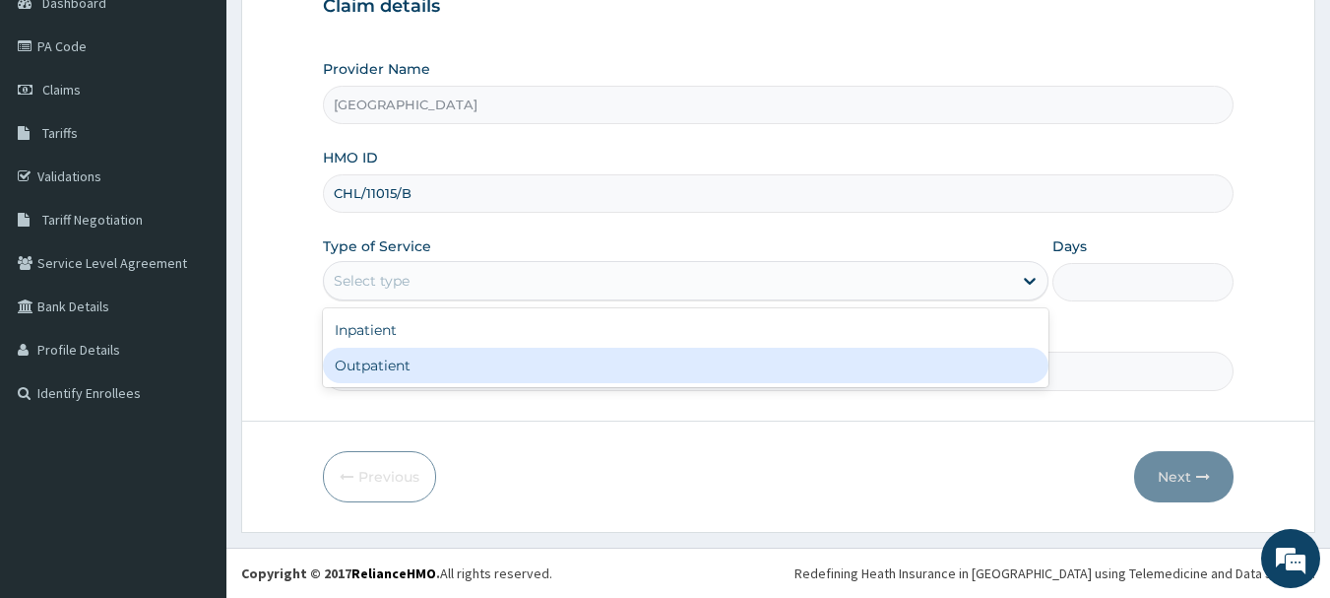
click at [522, 361] on div "Outpatient" at bounding box center [686, 364] width 726 height 35
type input "1"
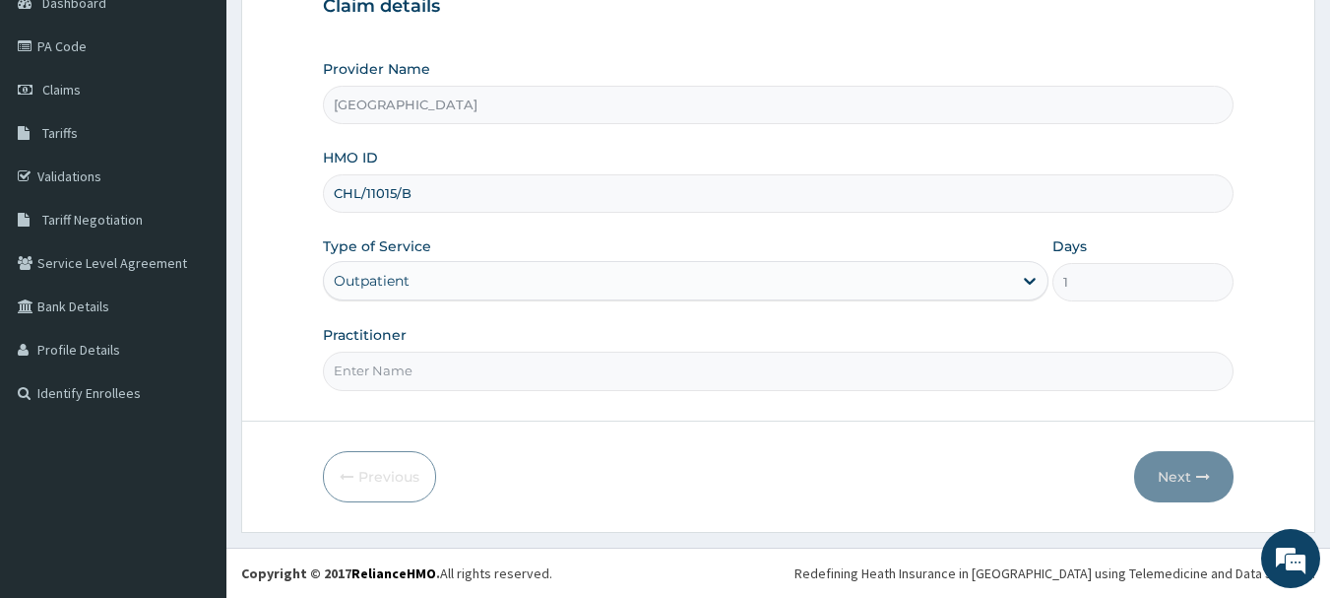
click at [540, 362] on input "Practitioner" at bounding box center [779, 370] width 912 height 38
type input "[PERSON_NAME]"
click at [1166, 474] on button "Next" at bounding box center [1183, 476] width 99 height 51
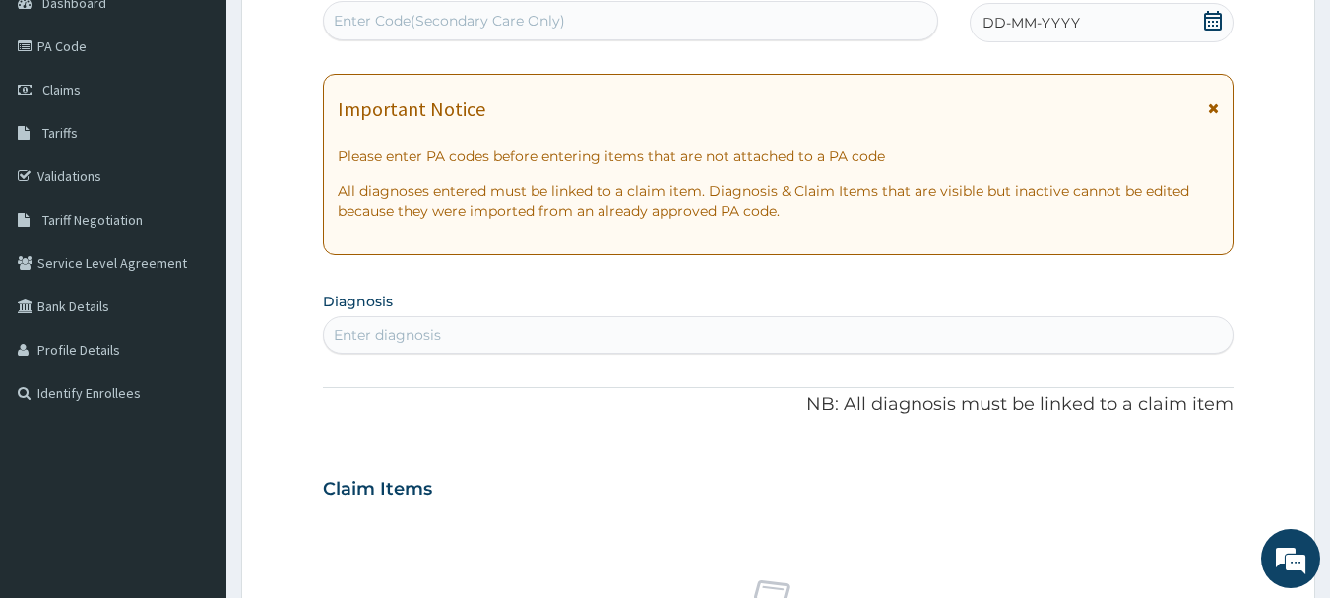
click at [1158, 27] on div "DD-MM-YYYY" at bounding box center [1102, 22] width 264 height 39
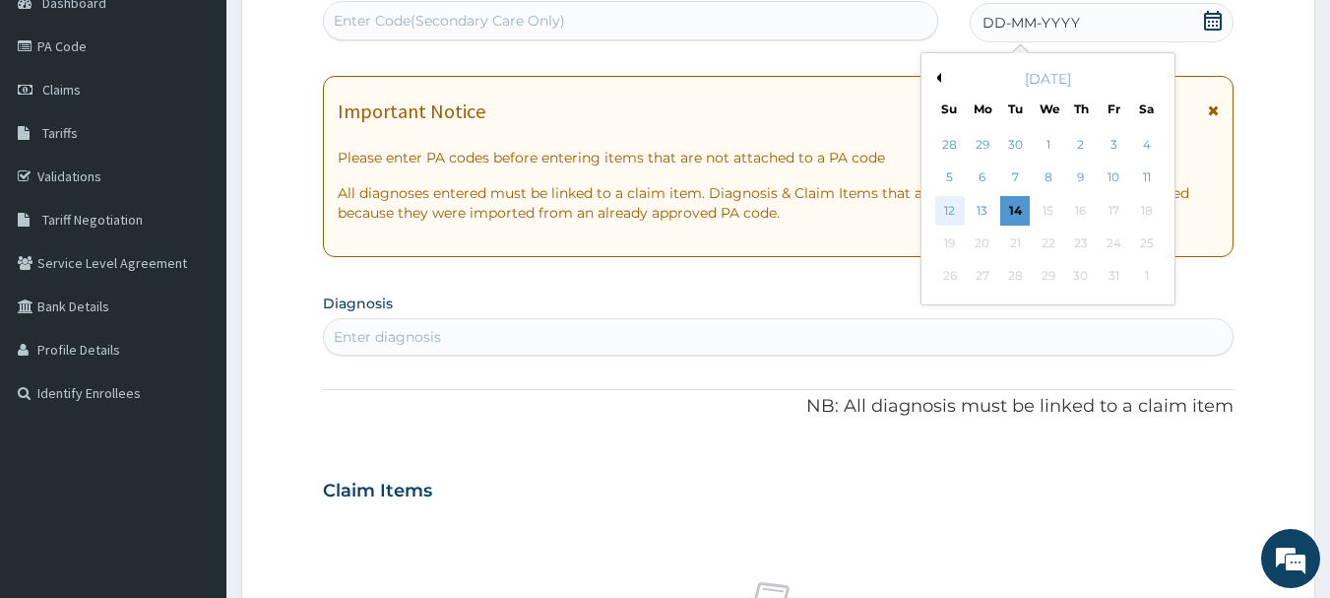
click at [956, 205] on div "12" at bounding box center [950, 211] width 30 height 30
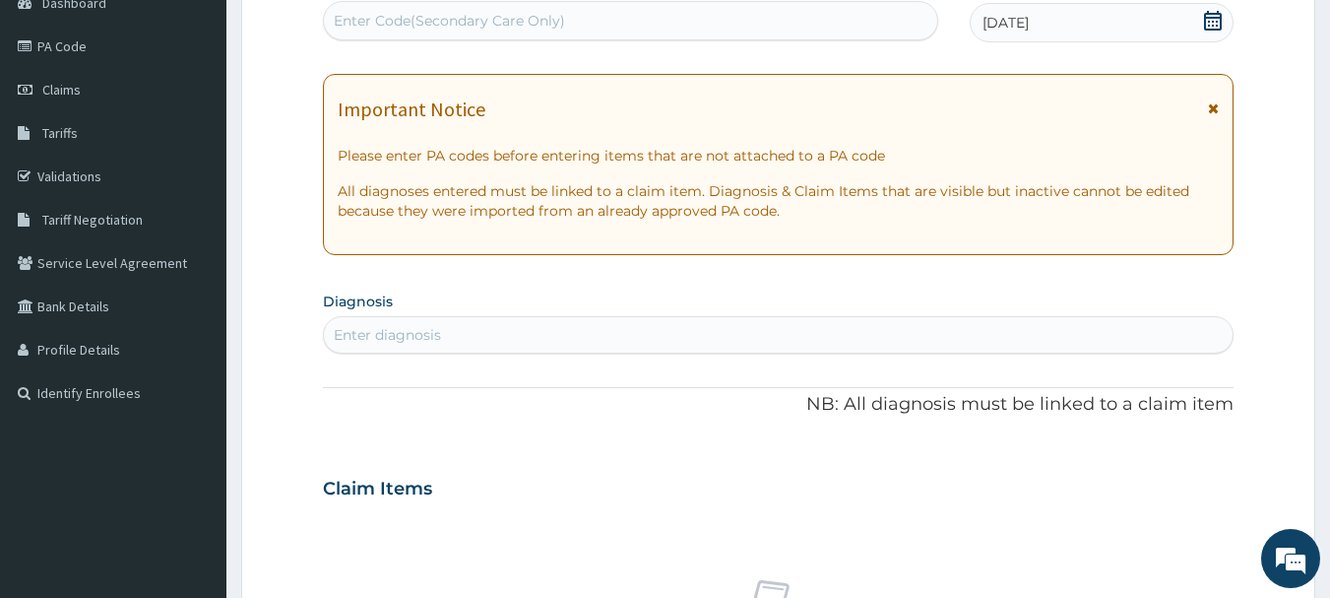
click at [658, 335] on div "Enter diagnosis" at bounding box center [779, 335] width 910 height 32
type input "URTI"
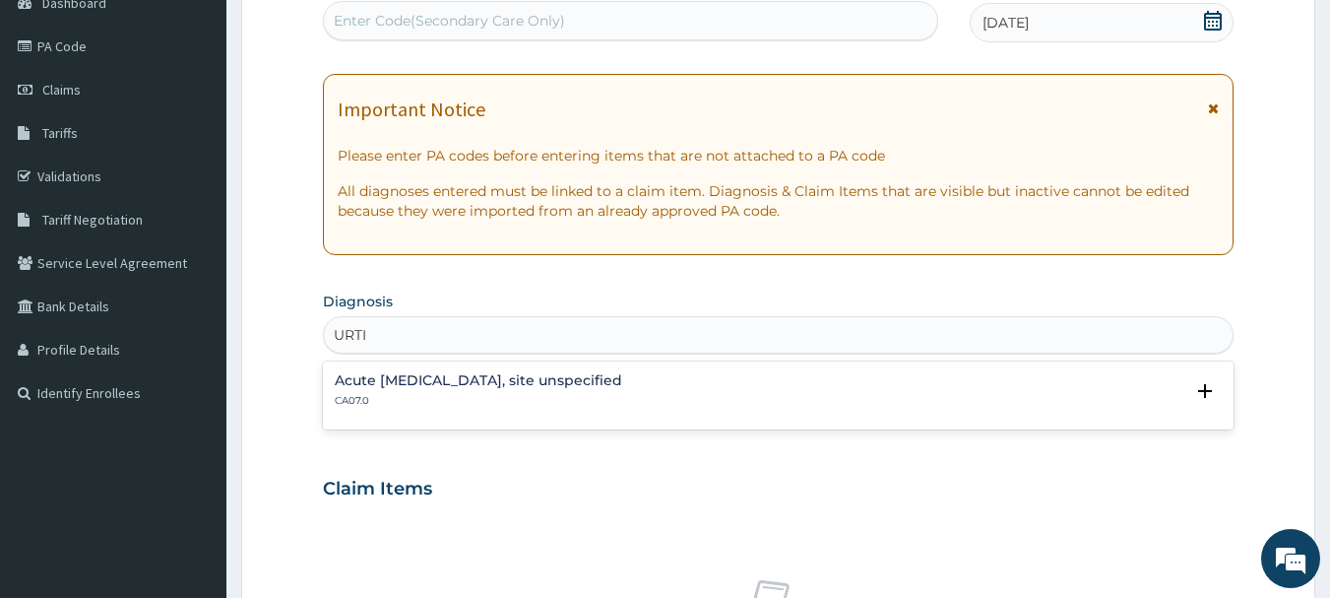
click at [622, 400] on p "CA07.0" at bounding box center [478, 401] width 287 height 14
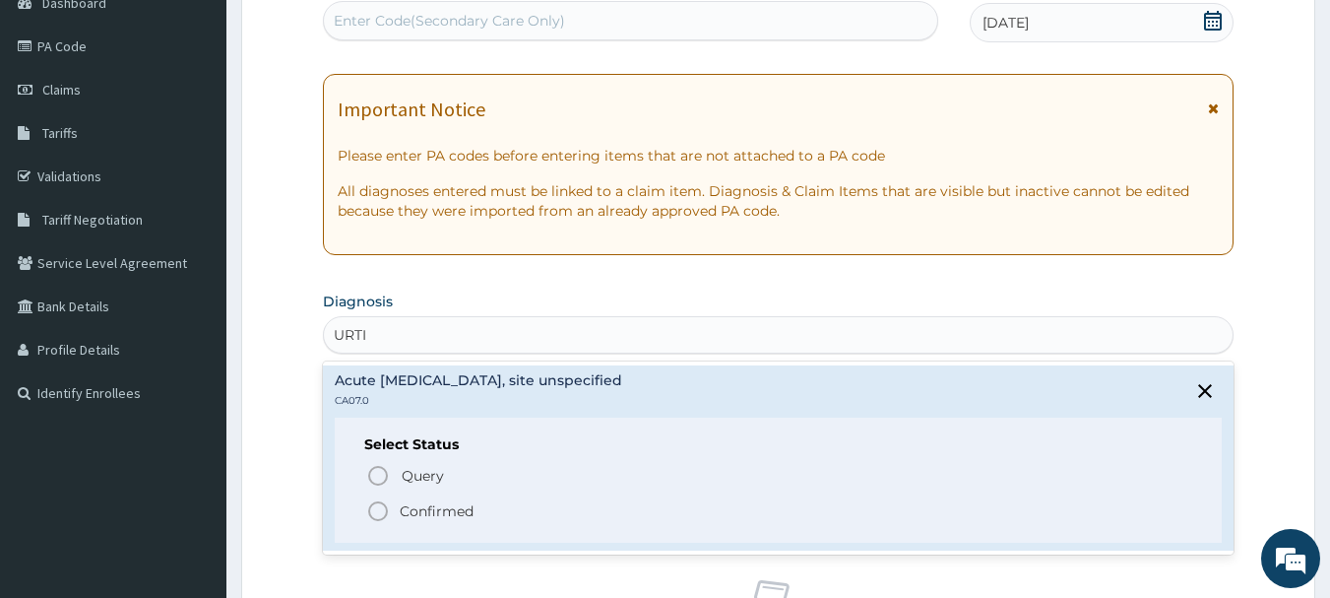
click at [383, 508] on icon "status option filled" at bounding box center [378, 511] width 24 height 24
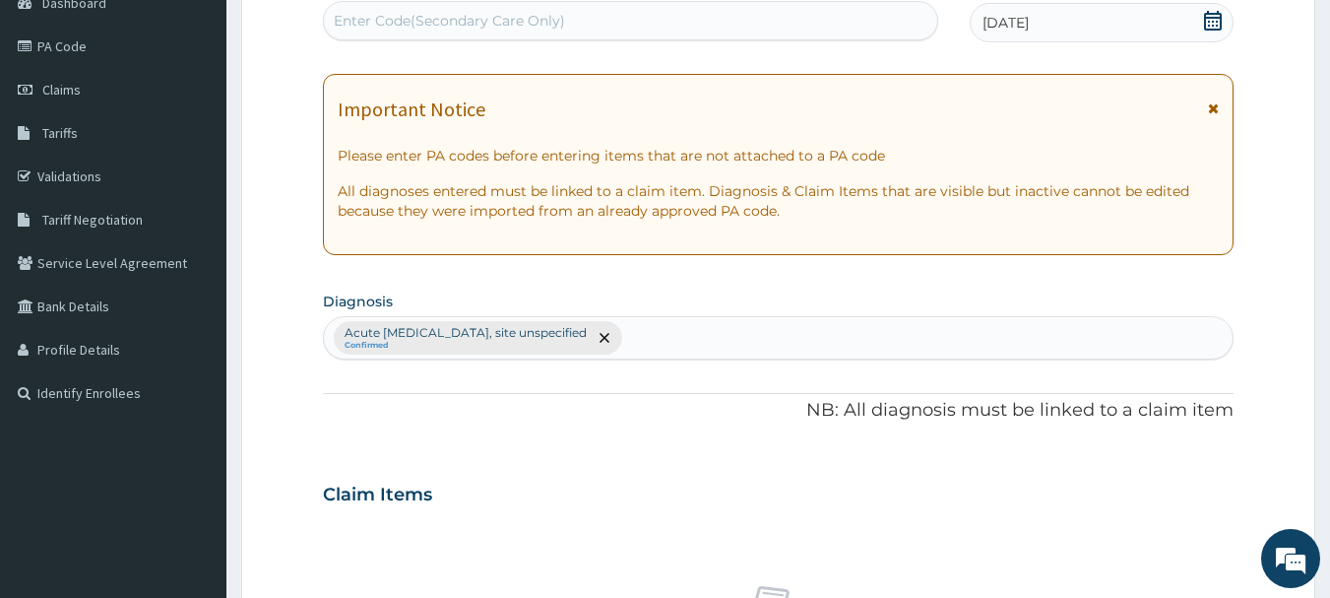
type input "M"
type input "FEVER"
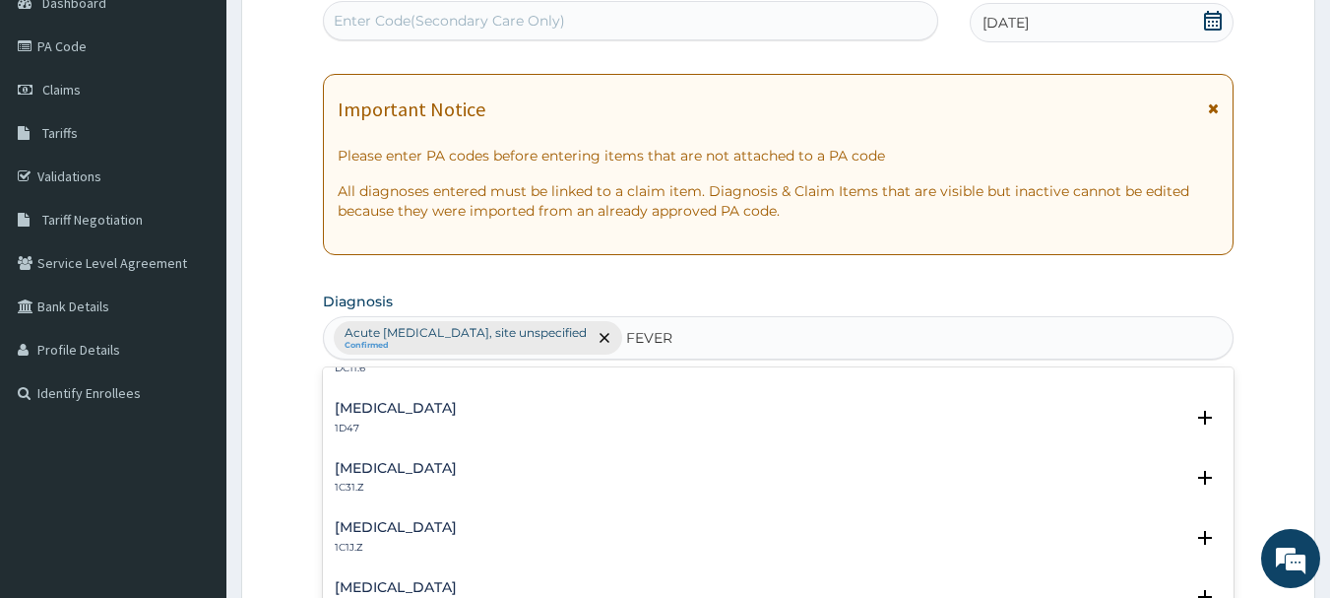
scroll to position [774, 0]
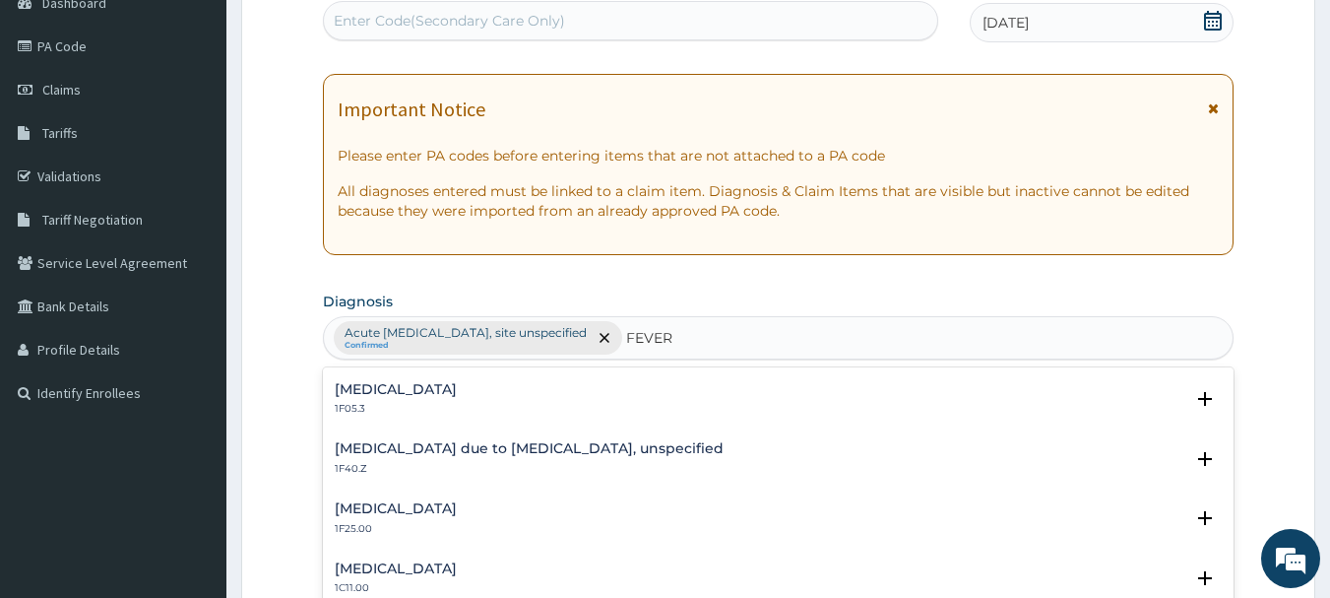
click at [546, 456] on h4 "[MEDICAL_DATA] due to [MEDICAL_DATA], unspecified" at bounding box center [529, 448] width 389 height 15
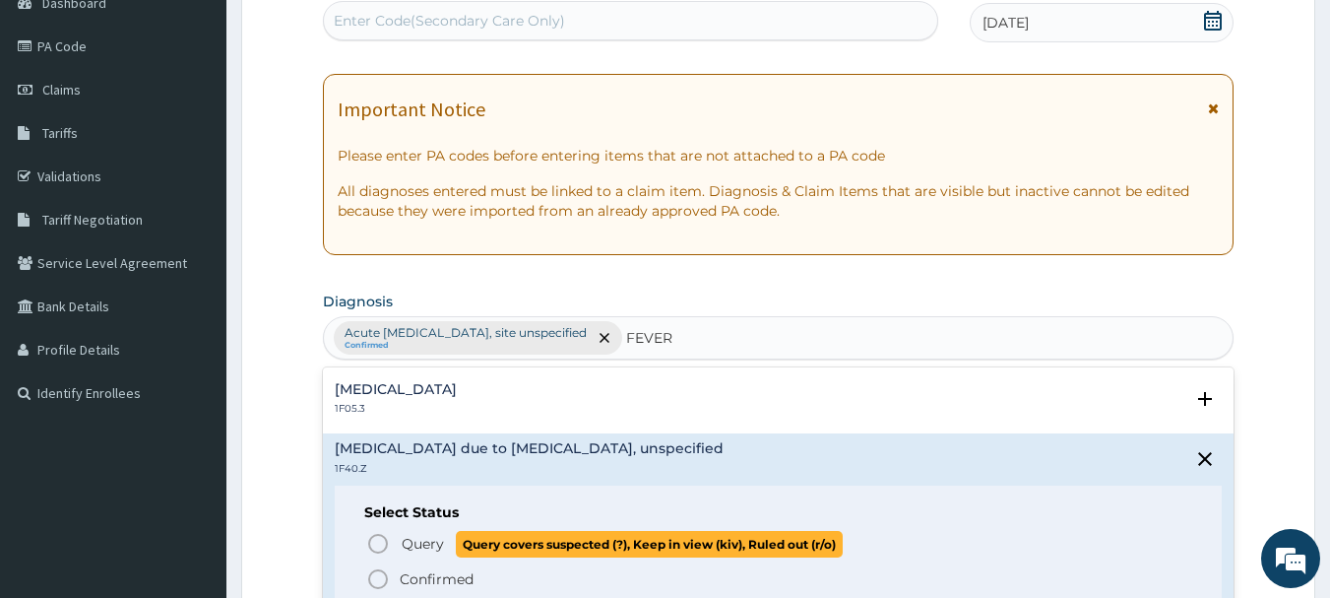
click at [368, 551] on icon "status option query" at bounding box center [378, 544] width 24 height 24
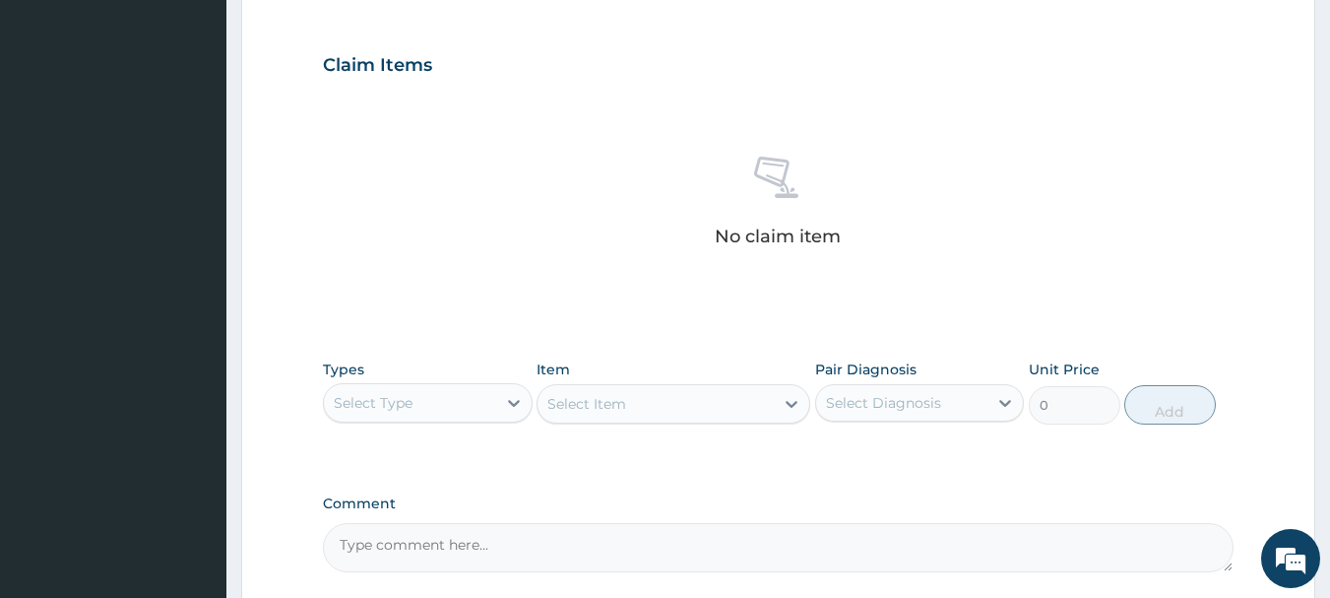
scroll to position [822, 0]
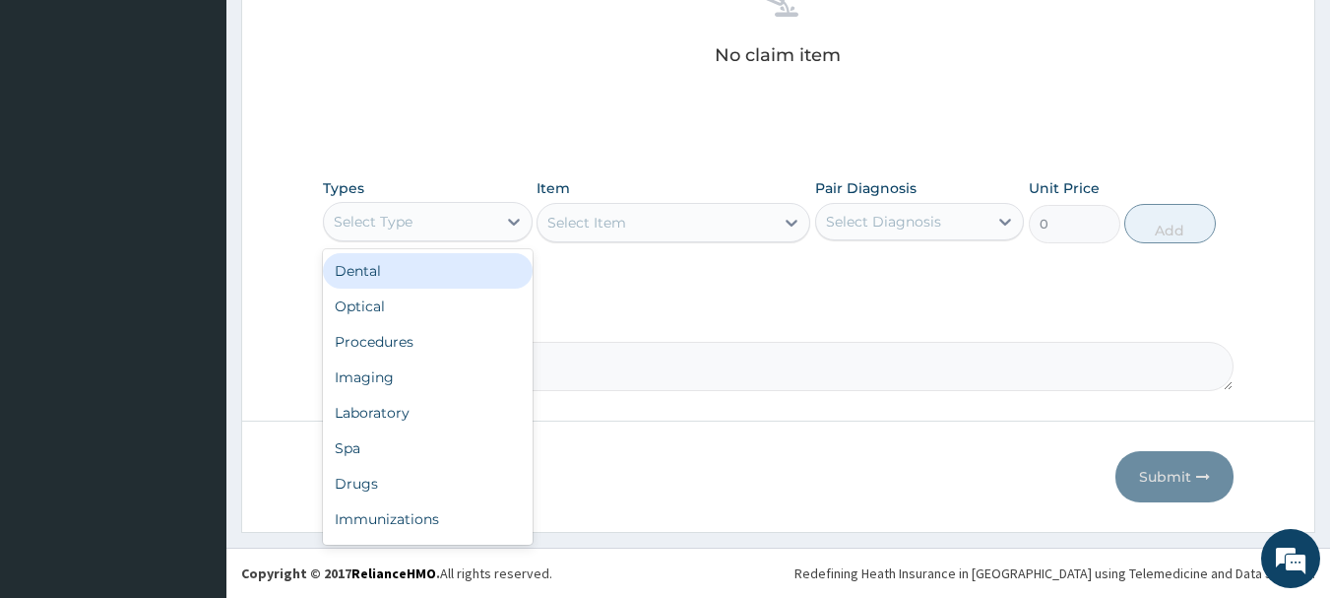
click at [490, 217] on div "Select Type" at bounding box center [410, 222] width 172 height 32
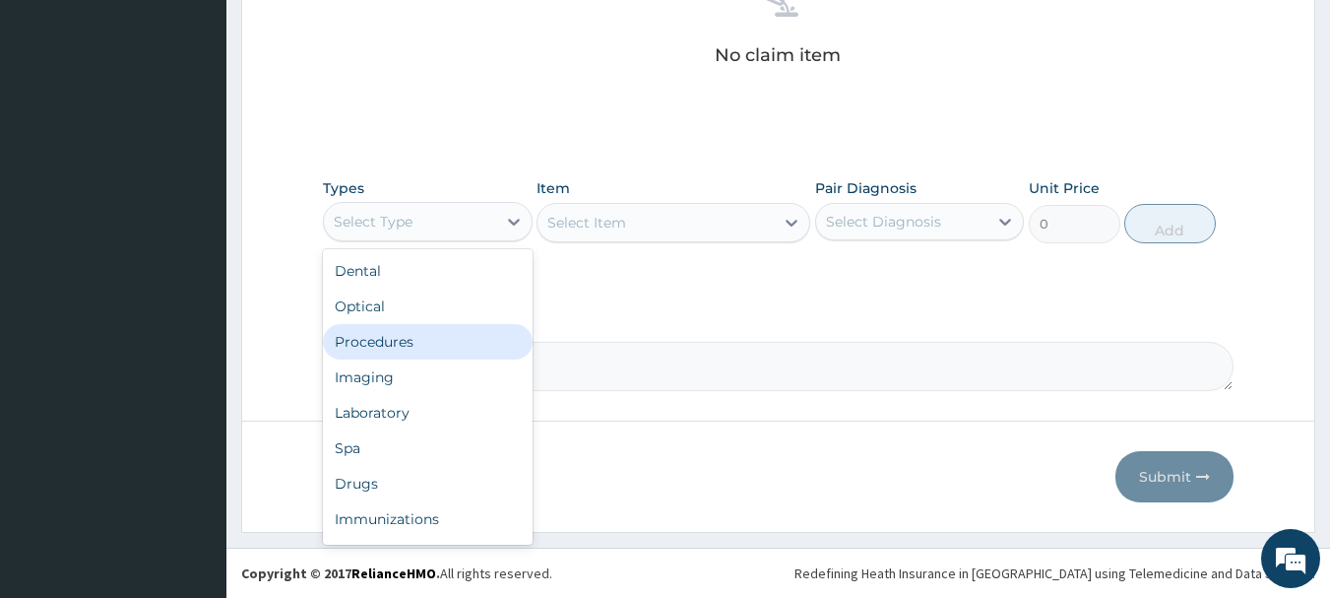
click at [421, 344] on div "Procedures" at bounding box center [428, 341] width 210 height 35
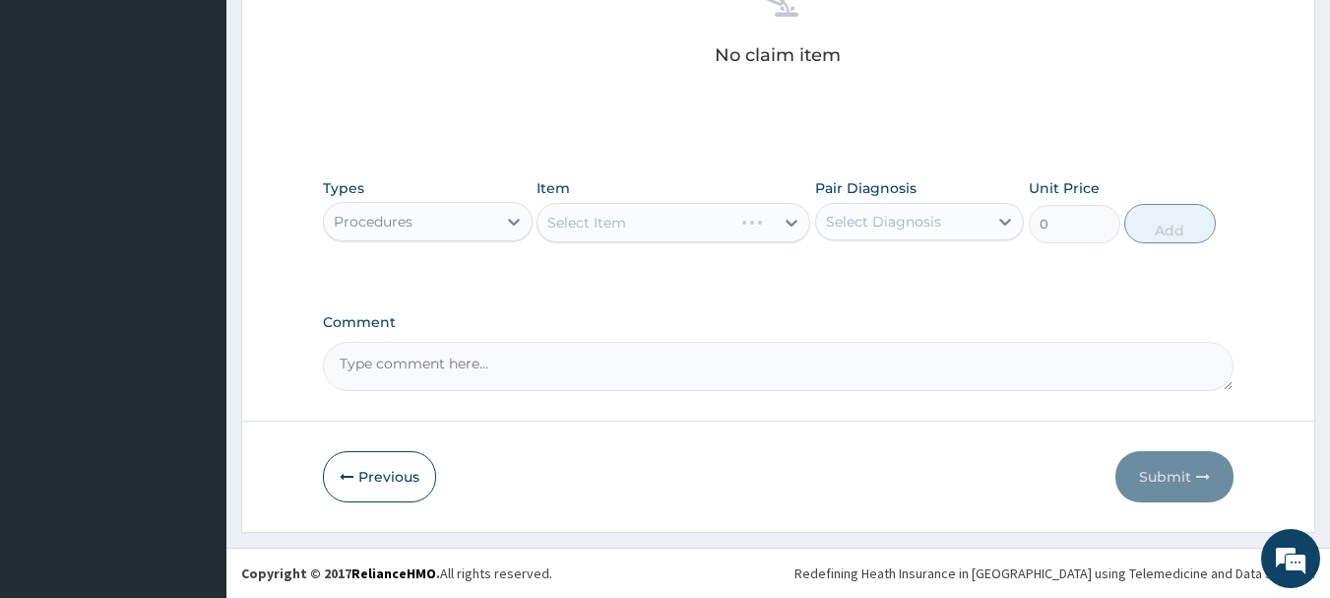
click at [732, 213] on div "Select Item" at bounding box center [674, 222] width 274 height 39
click at [710, 226] on div "Select Item" at bounding box center [634, 223] width 195 height 32
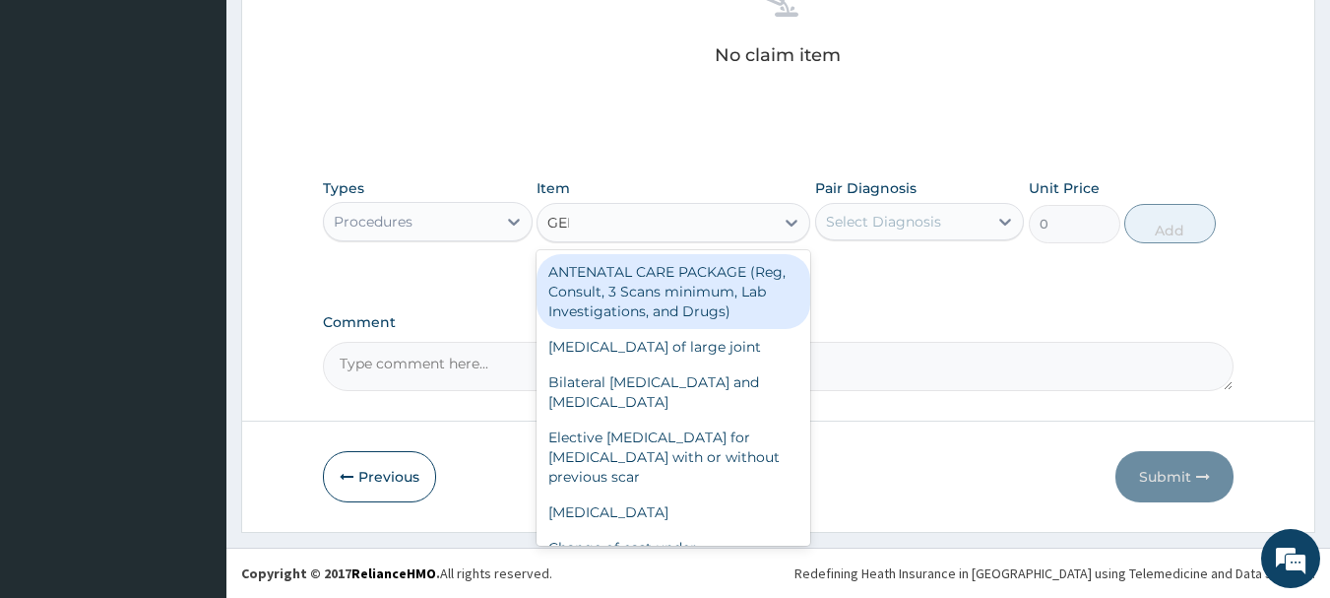
type input "GENE"
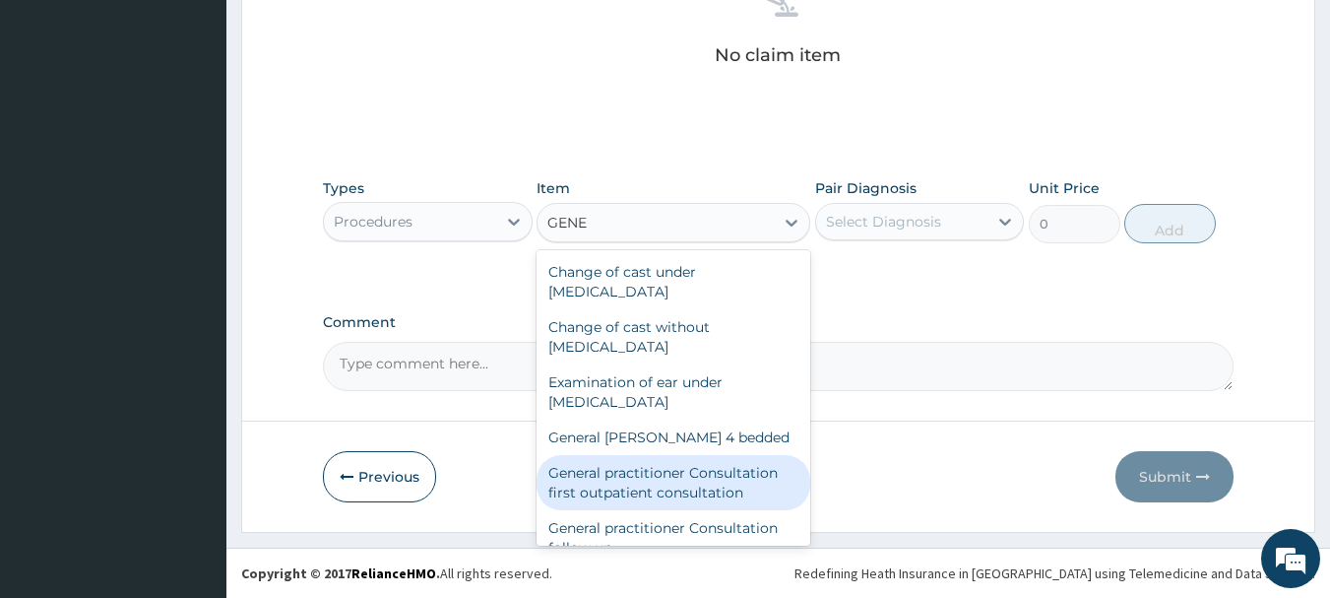
drag, startPoint x: 683, startPoint y: 474, endPoint x: 792, endPoint y: 345, distance: 169.0
click at [688, 469] on div "General practitioner Consultation first outpatient consultation" at bounding box center [674, 482] width 274 height 55
type input "3547.5"
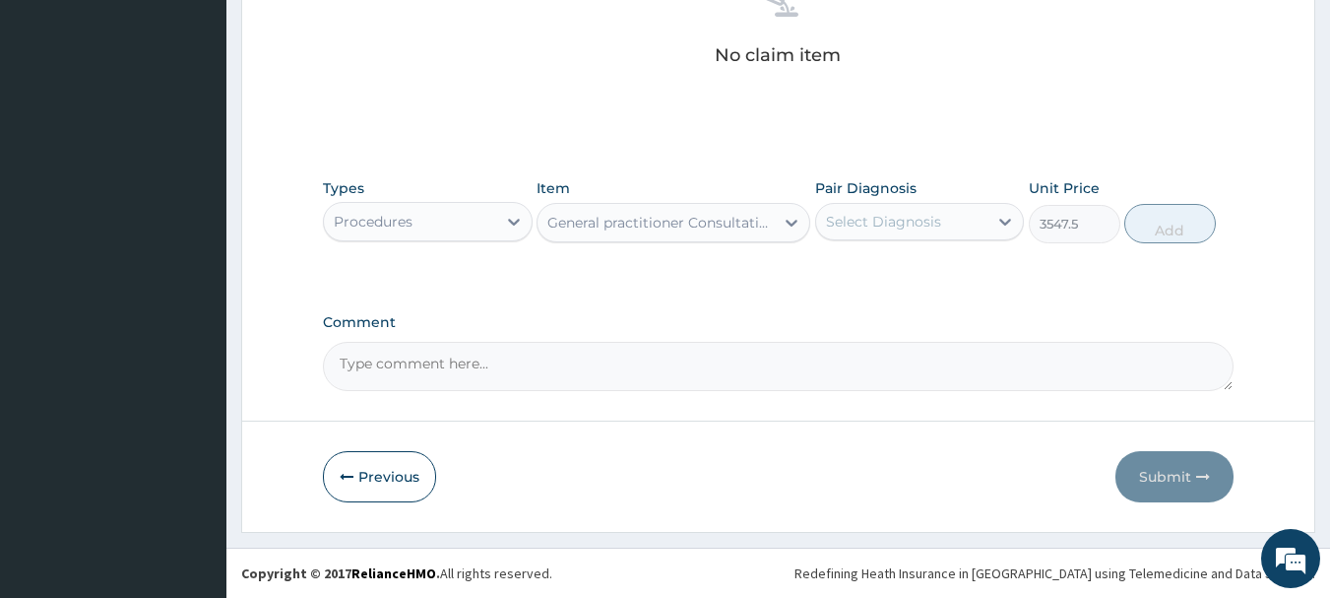
click at [881, 225] on div "Select Diagnosis" at bounding box center [883, 222] width 115 height 20
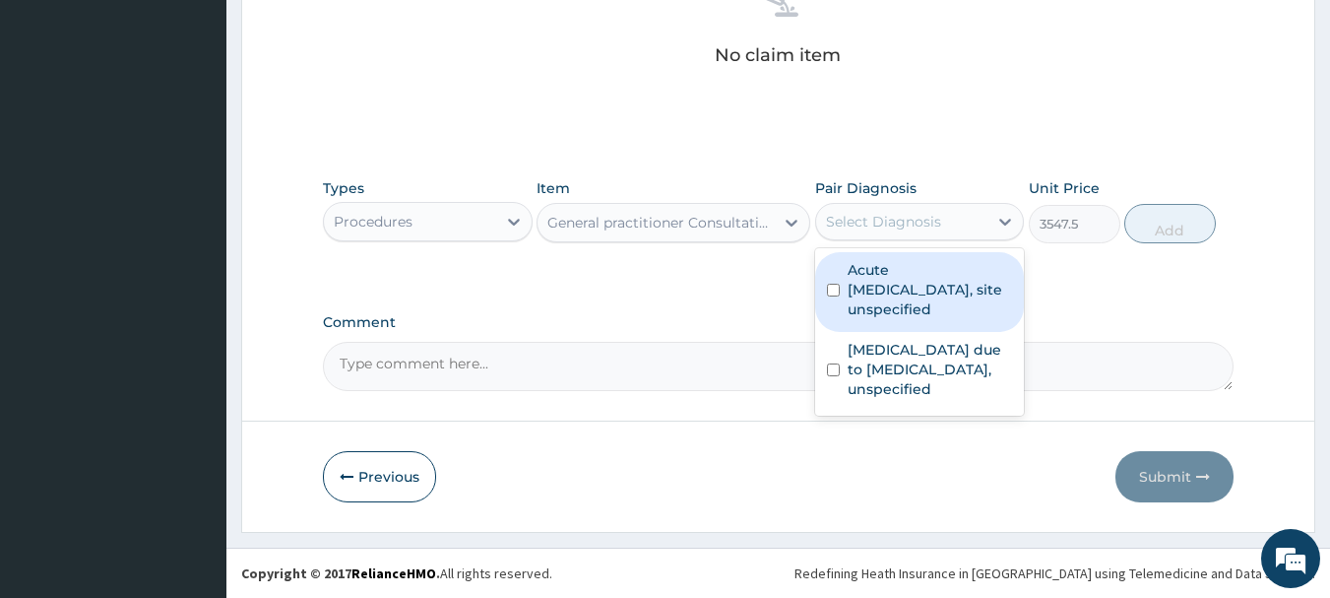
drag, startPoint x: 883, startPoint y: 272, endPoint x: 882, endPoint y: 286, distance: 14.8
click at [885, 275] on label "Acute [MEDICAL_DATA], site unspecified" at bounding box center [930, 289] width 165 height 59
checkbox input "true"
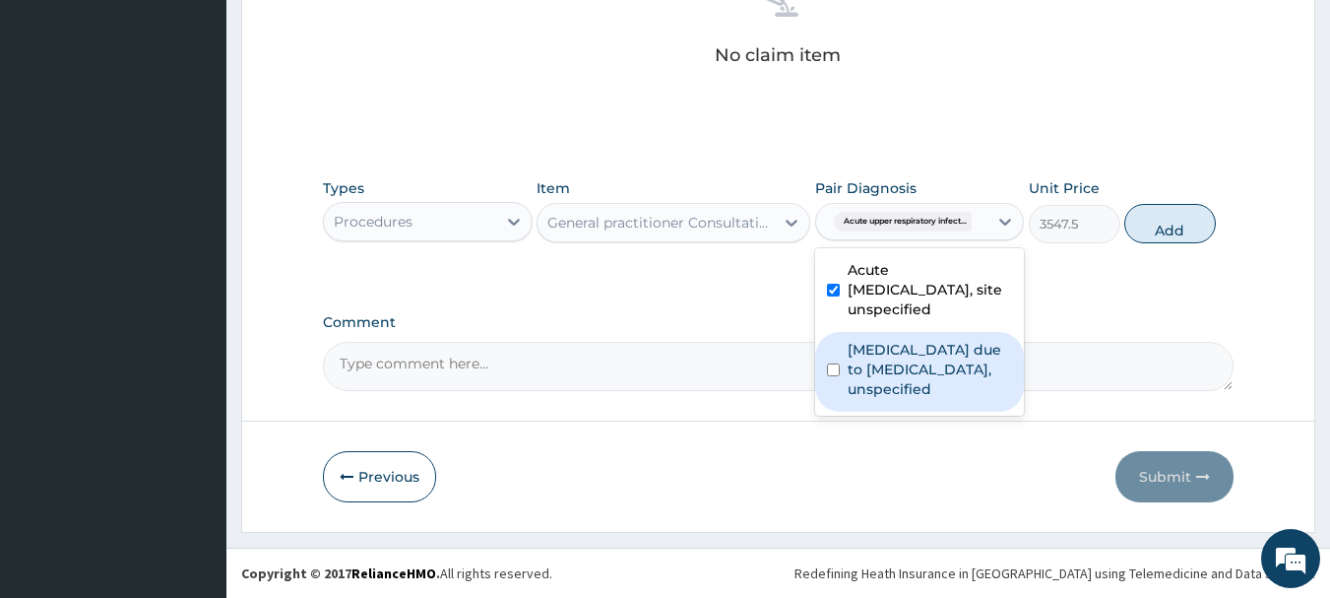
click at [896, 348] on label "[MEDICAL_DATA] due to [MEDICAL_DATA], unspecified" at bounding box center [930, 369] width 165 height 59
checkbox input "true"
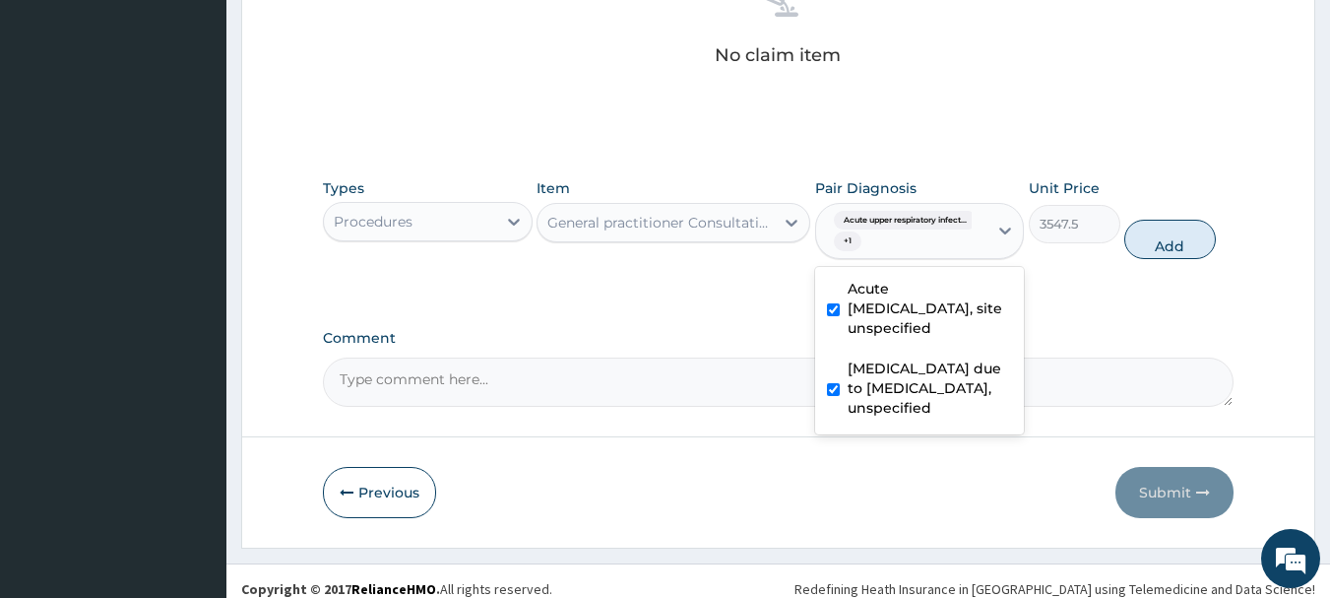
click at [1154, 257] on button "Add" at bounding box center [1170, 239] width 92 height 39
type input "0"
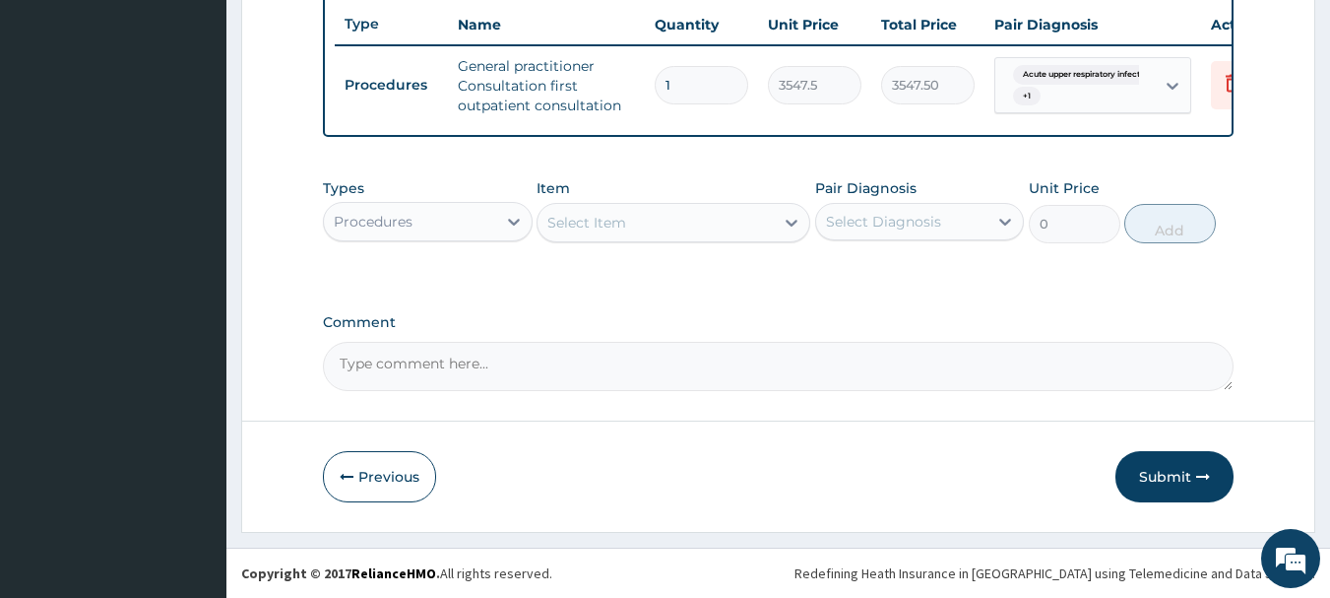
scroll to position [754, 0]
click at [504, 220] on icon at bounding box center [514, 222] width 20 height 20
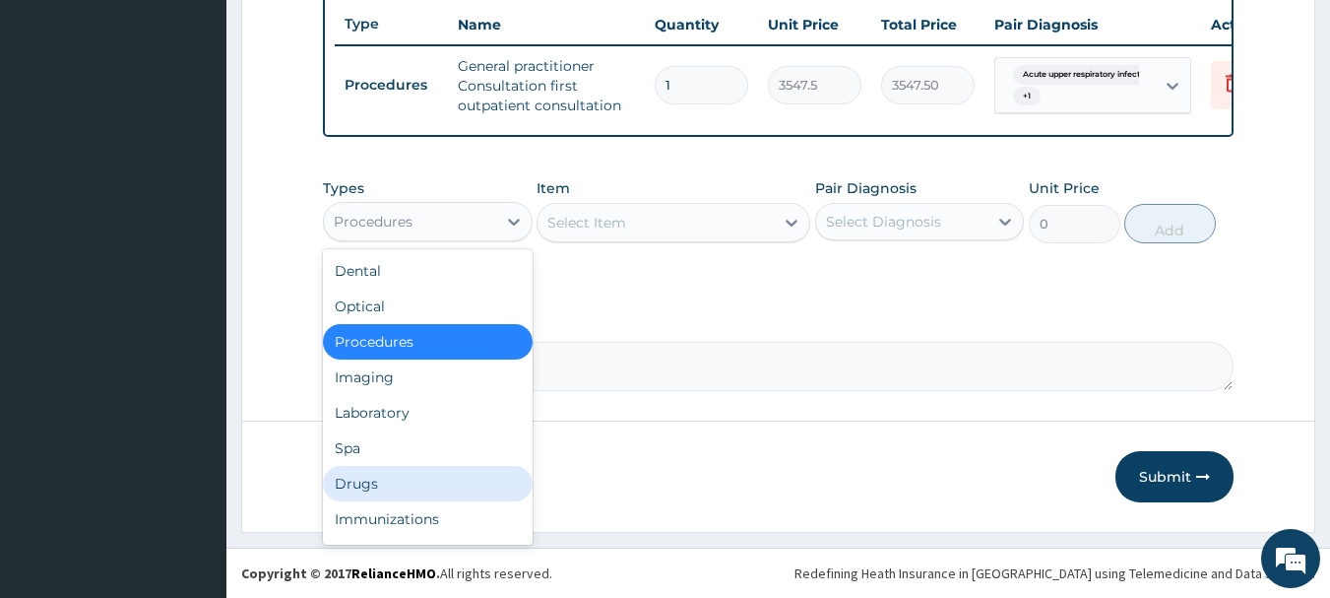
click at [418, 479] on div "Drugs" at bounding box center [428, 483] width 210 height 35
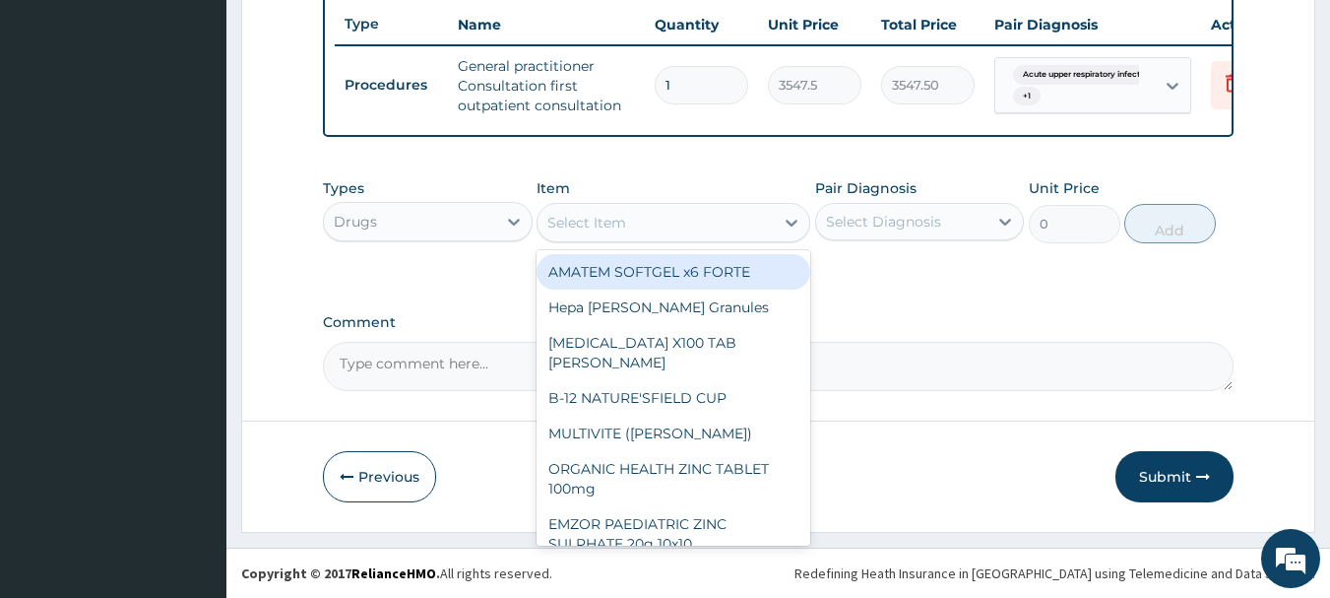
click at [699, 223] on div "Select Item" at bounding box center [655, 223] width 236 height 32
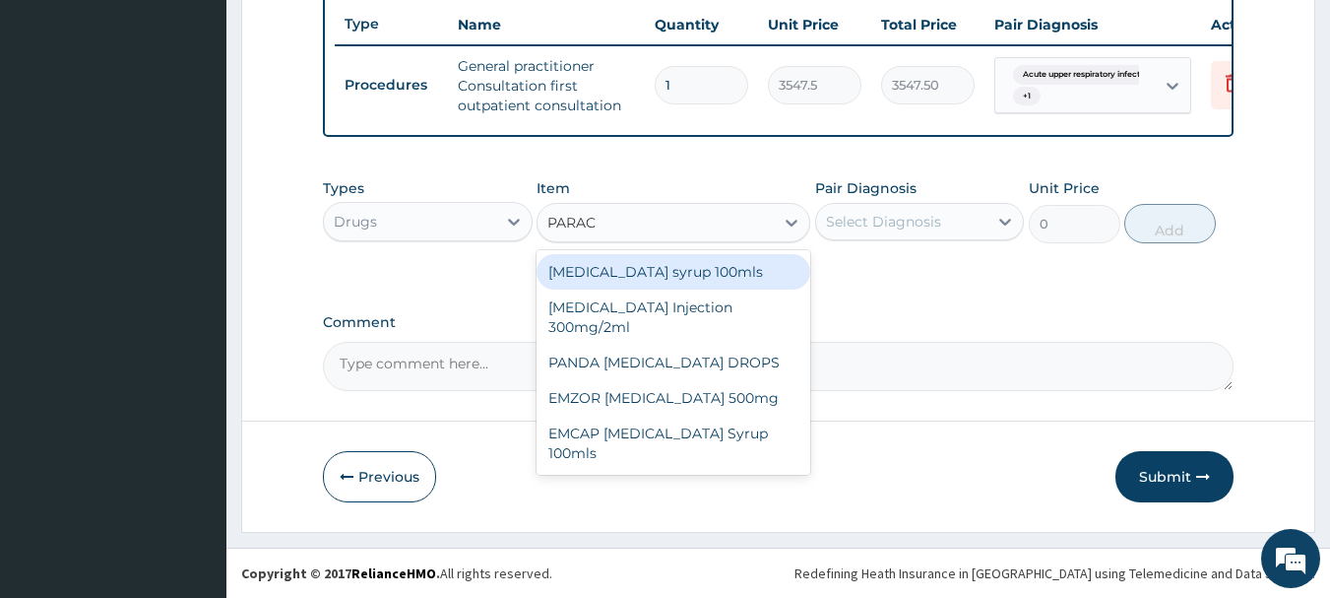
type input "PARACE"
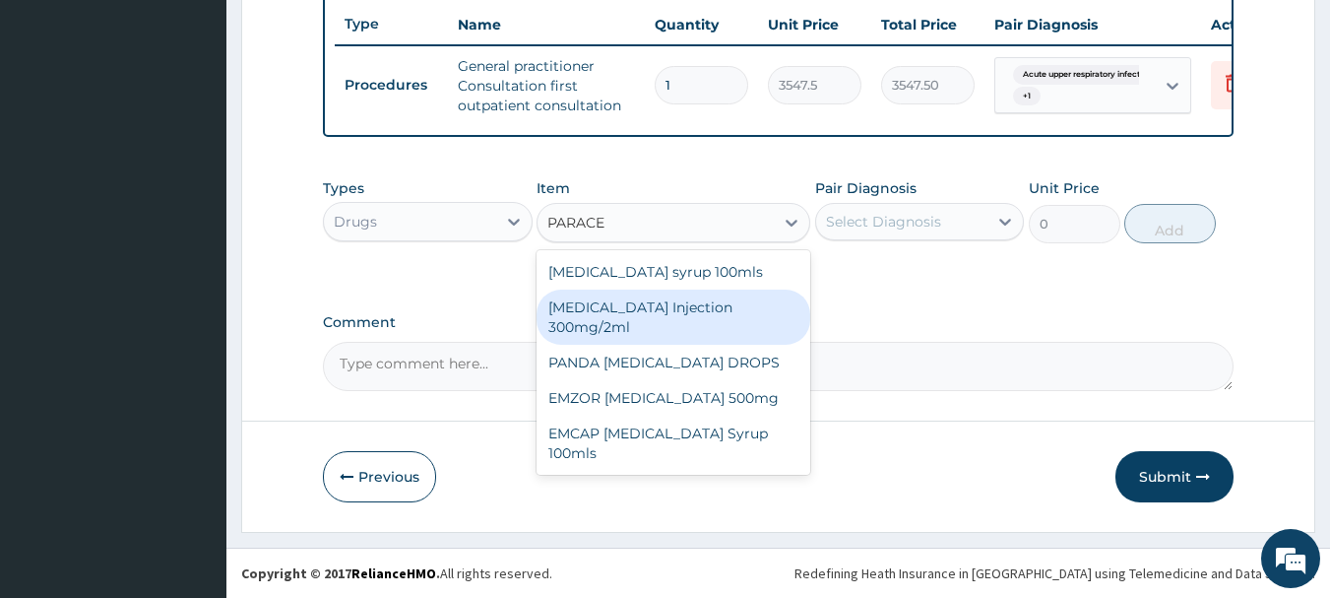
drag, startPoint x: 675, startPoint y: 318, endPoint x: 692, endPoint y: 314, distance: 17.2
click at [677, 317] on div "[MEDICAL_DATA] Injection 300mg/2ml" at bounding box center [674, 316] width 274 height 55
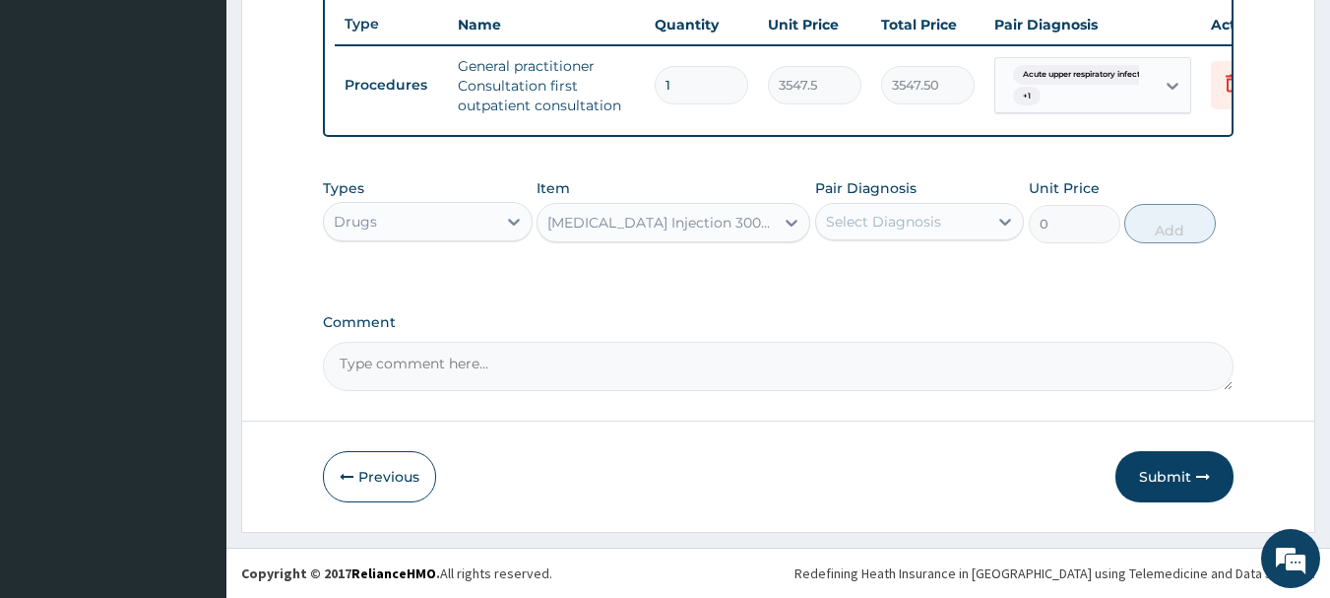
type input "260.15"
drag, startPoint x: 901, startPoint y: 215, endPoint x: 898, endPoint y: 241, distance: 26.7
click at [904, 213] on div "Select Diagnosis" at bounding box center [883, 222] width 115 height 20
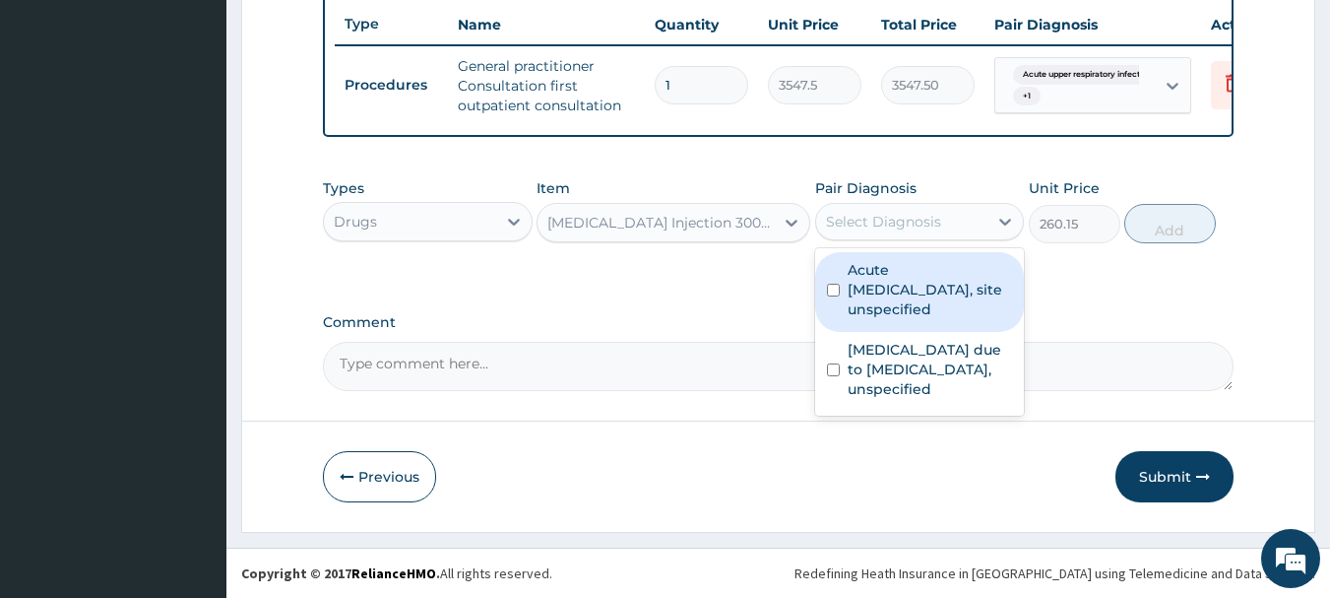
drag, startPoint x: 897, startPoint y: 267, endPoint x: 896, endPoint y: 363, distance: 96.5
click at [894, 268] on label "Acute [MEDICAL_DATA], site unspecified" at bounding box center [930, 289] width 165 height 59
checkbox input "true"
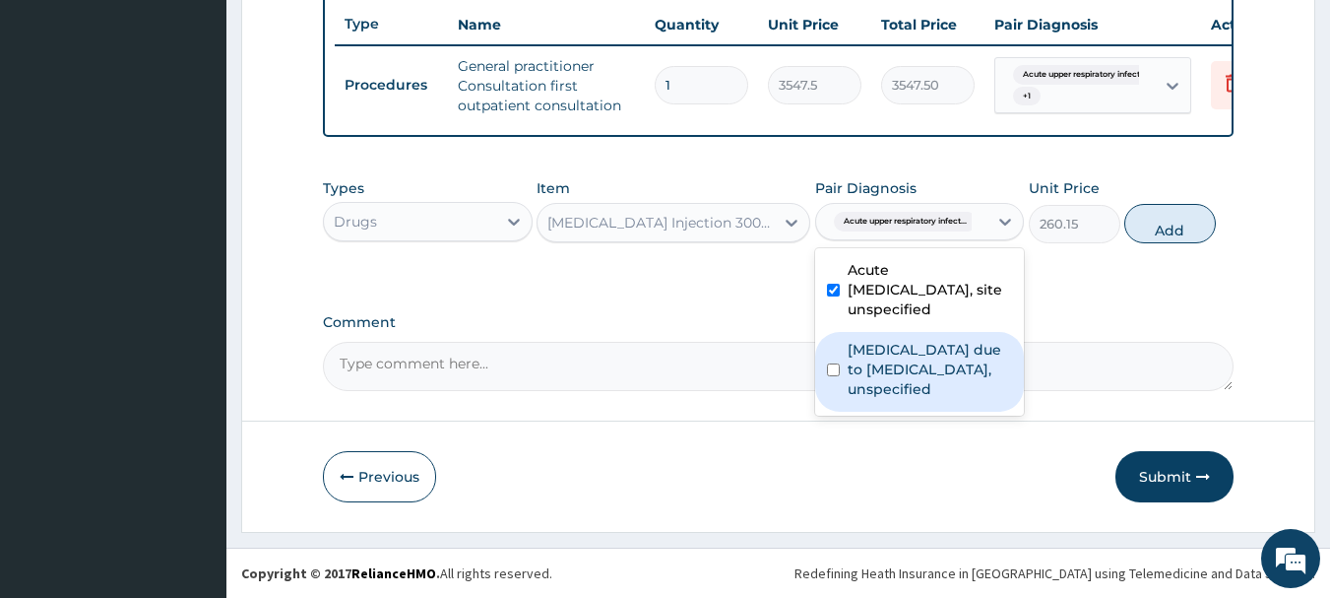
click at [896, 369] on label "[MEDICAL_DATA] due to [MEDICAL_DATA], unspecified" at bounding box center [930, 369] width 165 height 59
checkbox input "true"
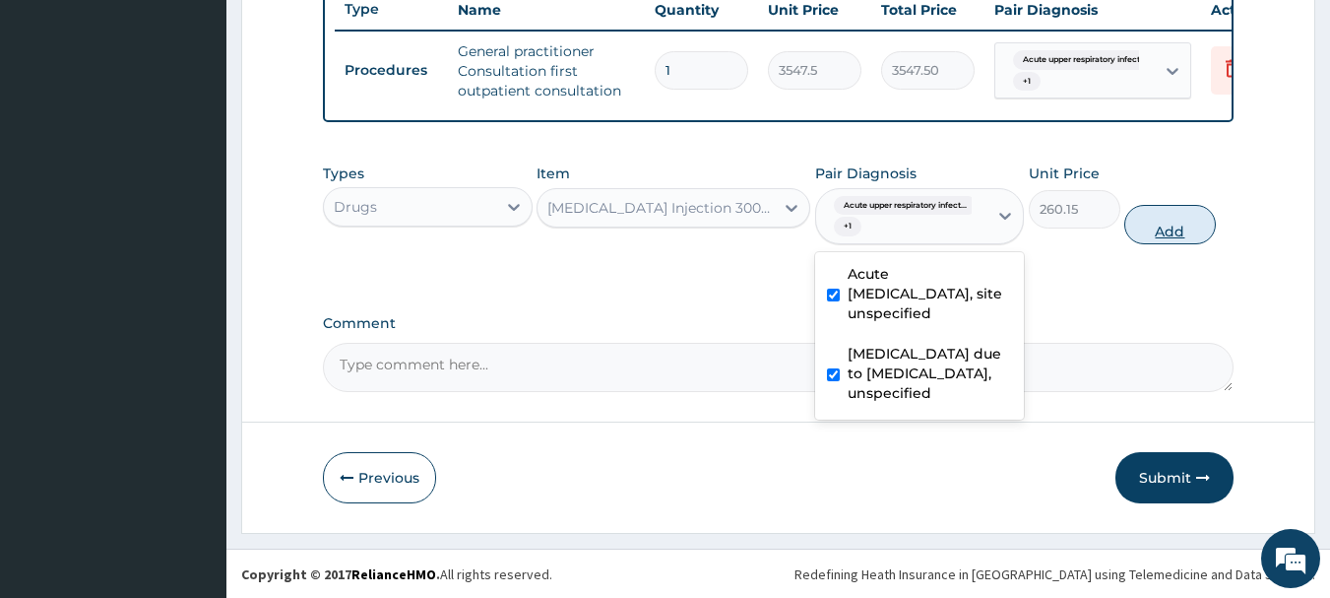
click at [1174, 243] on button "Add" at bounding box center [1170, 224] width 92 height 39
type input "0"
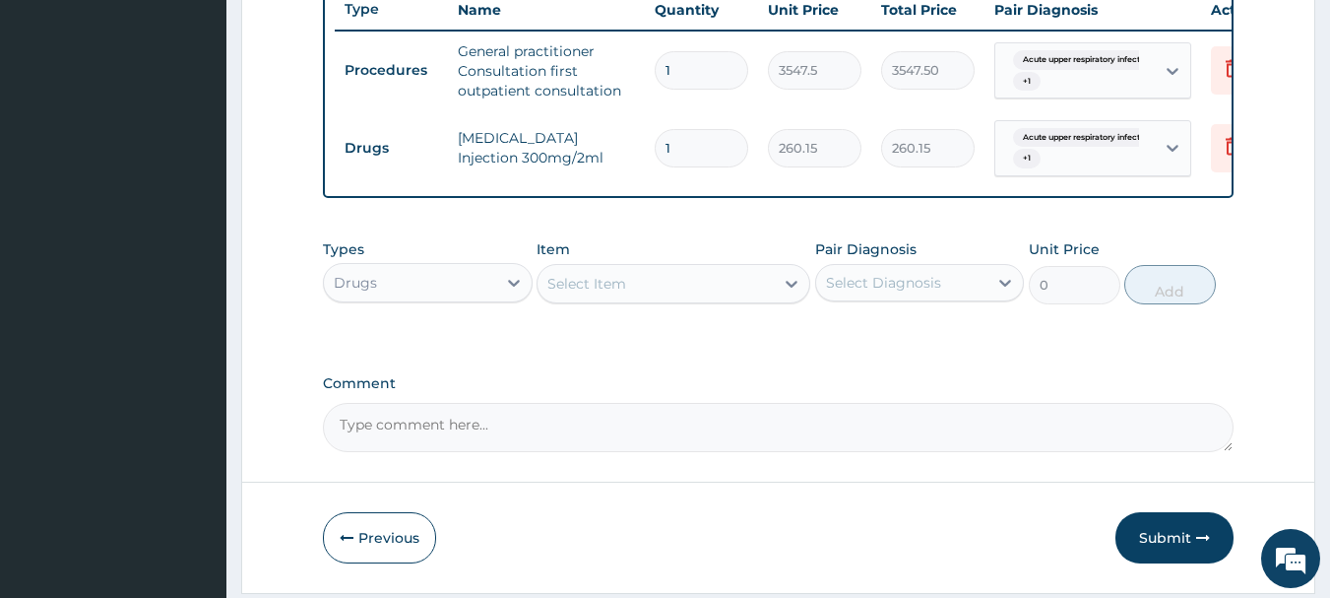
type input "0.00"
type input "2"
type input "520.30"
type input "2"
click at [684, 299] on div "Select Item" at bounding box center [655, 284] width 236 height 32
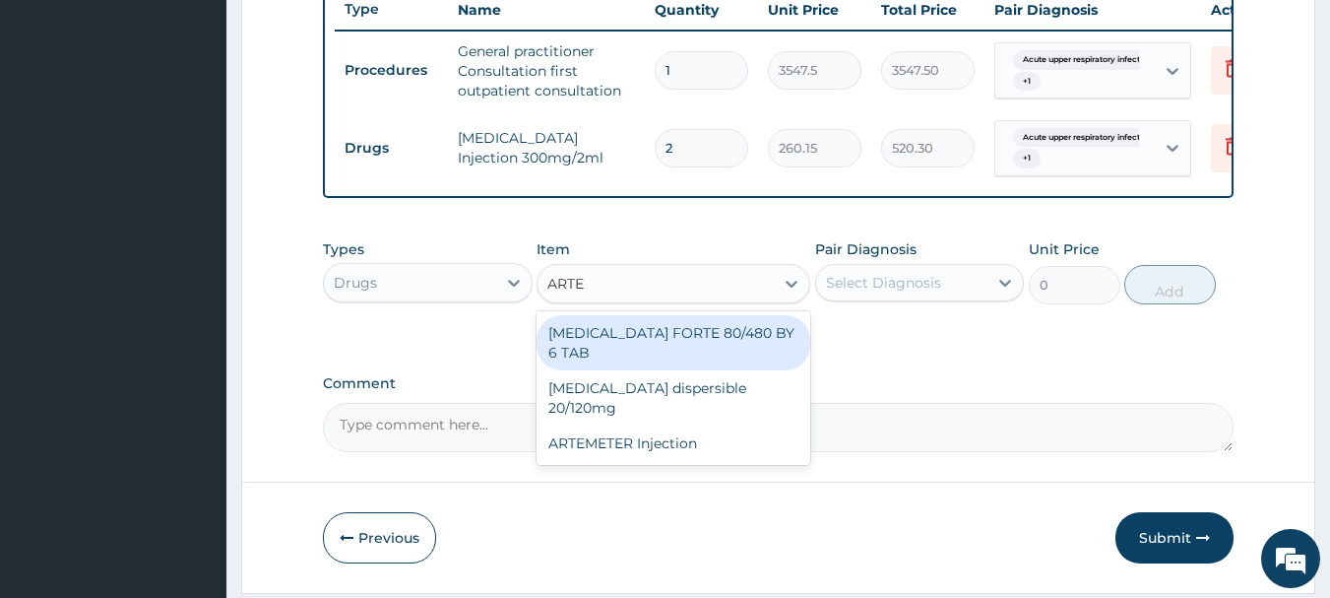
type input "ARTEM"
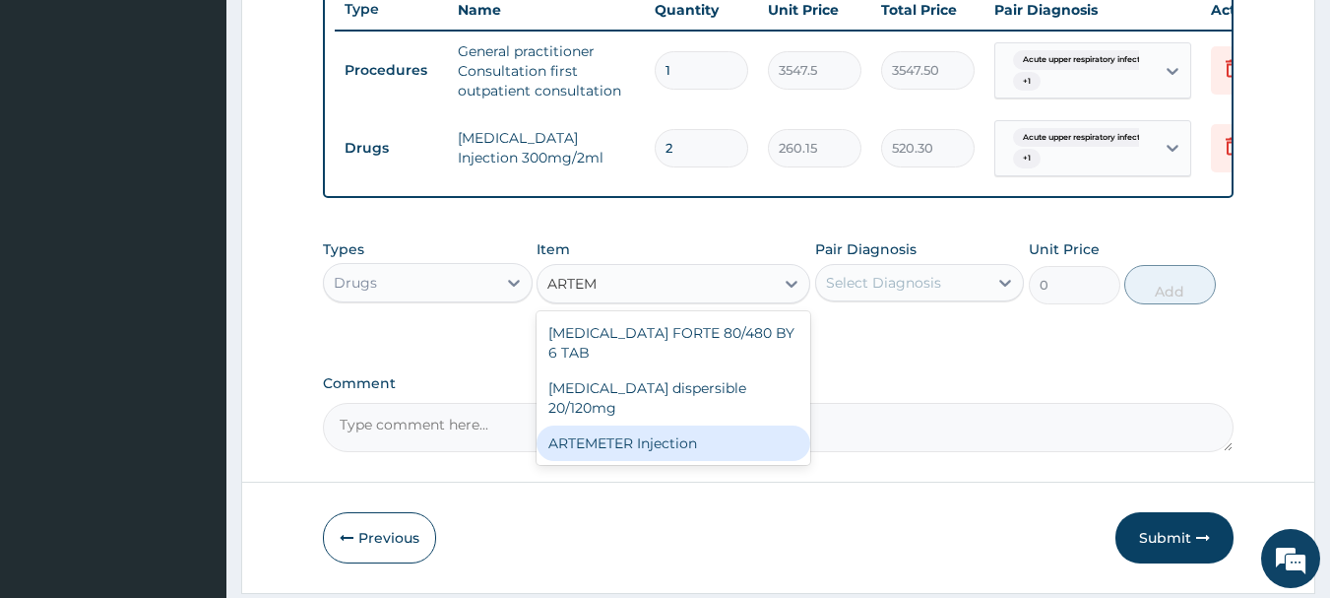
click at [702, 425] on div "ARTEMETER Injection" at bounding box center [674, 442] width 274 height 35
type input "946"
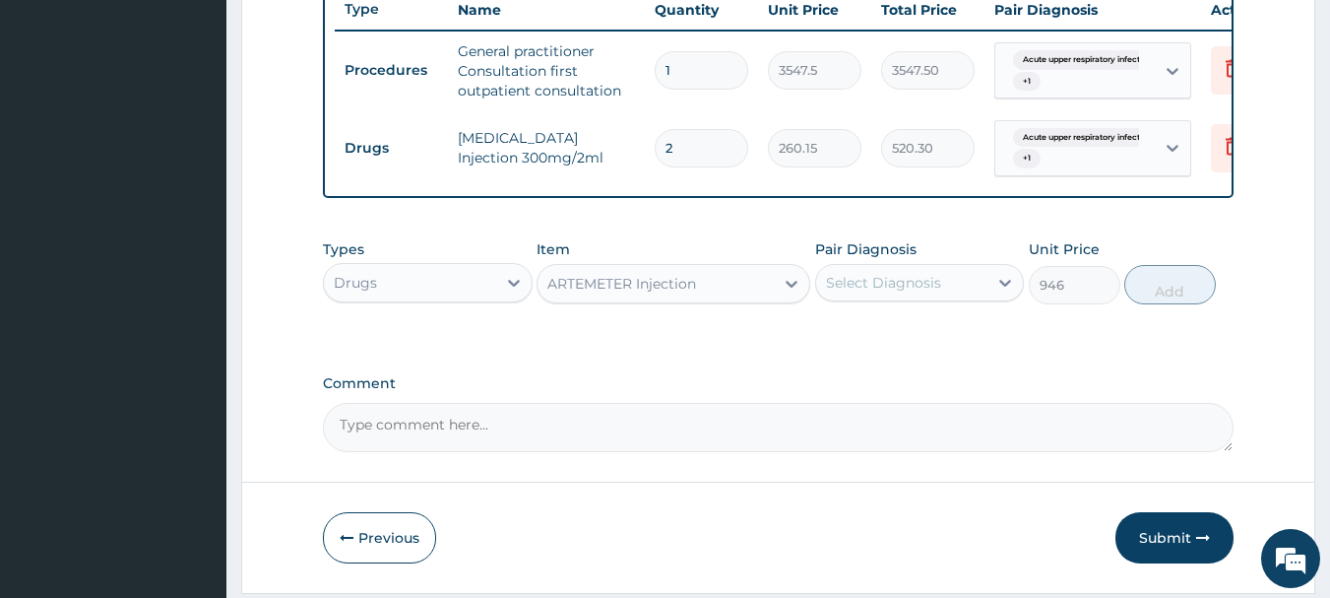
click at [907, 292] on div "Select Diagnosis" at bounding box center [883, 283] width 115 height 20
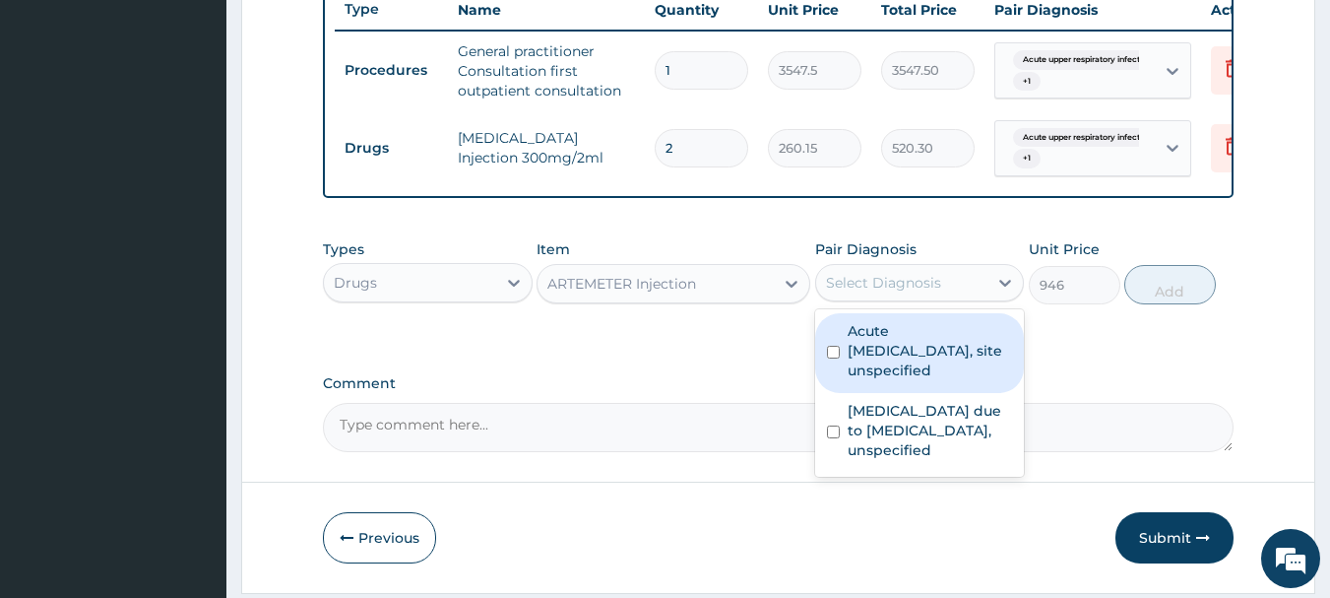
click at [922, 377] on label "Acute [MEDICAL_DATA], site unspecified" at bounding box center [930, 350] width 165 height 59
checkbox input "true"
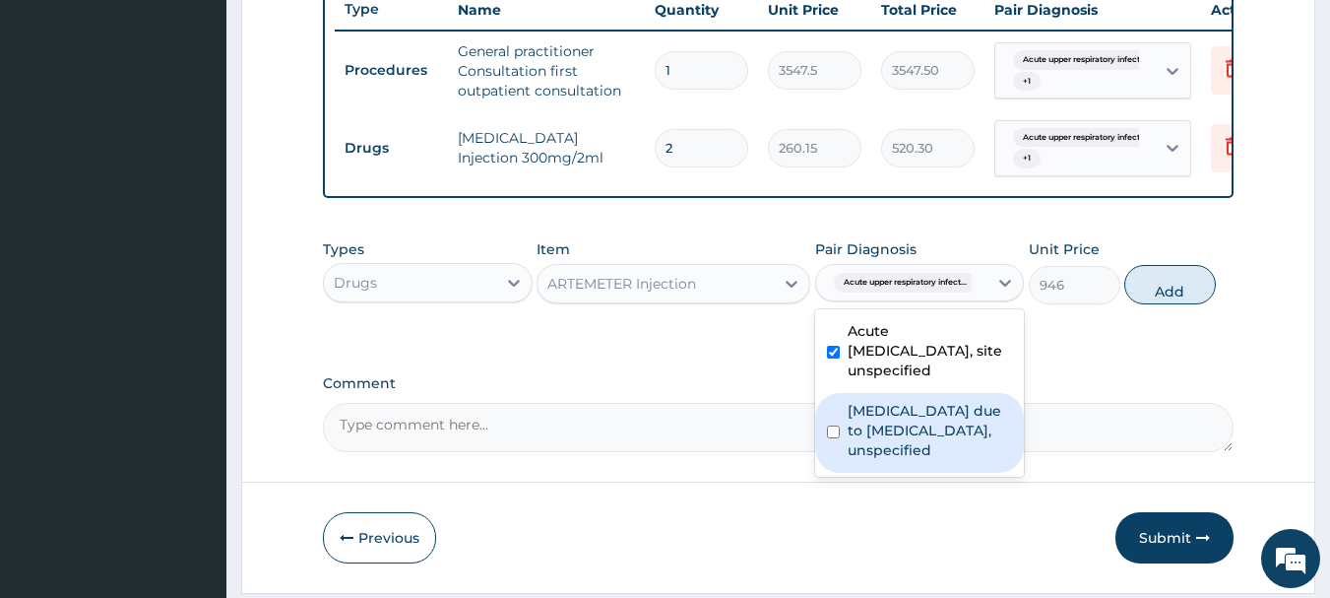
drag, startPoint x: 948, startPoint y: 432, endPoint x: 964, endPoint y: 437, distance: 16.5
click at [955, 437] on label "[MEDICAL_DATA] due to [MEDICAL_DATA], unspecified" at bounding box center [930, 430] width 165 height 59
checkbox input "true"
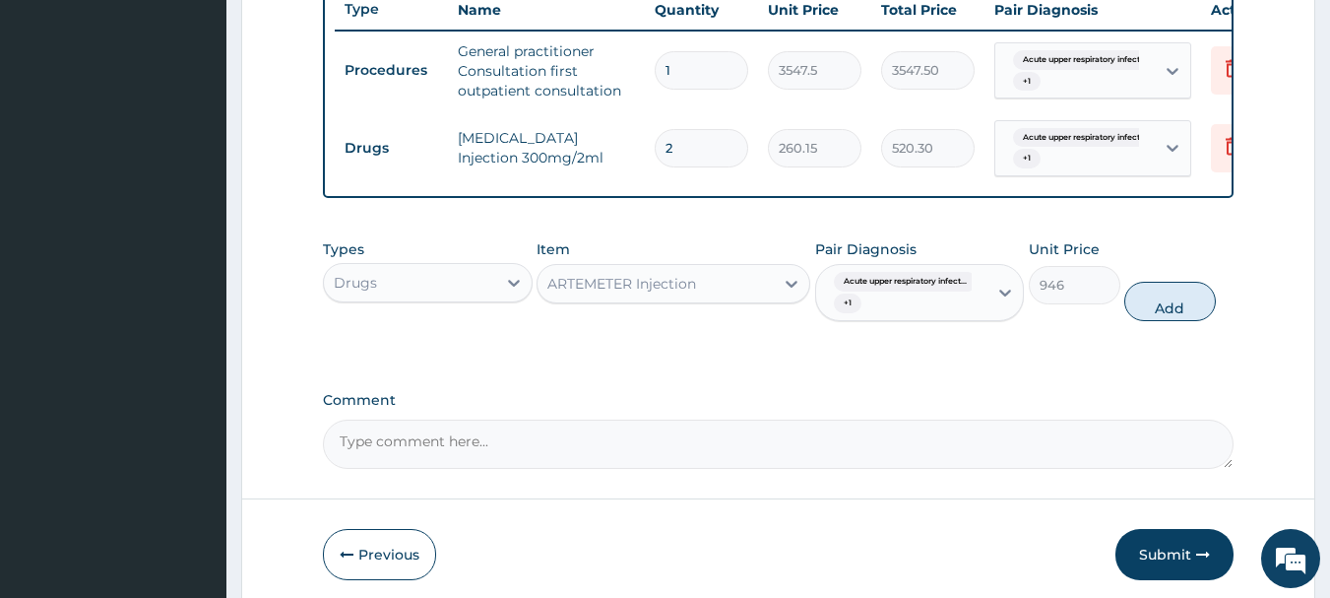
drag, startPoint x: 1159, startPoint y: 325, endPoint x: 1147, endPoint y: 311, distance: 18.2
click at [1161, 321] on button "Add" at bounding box center [1170, 301] width 92 height 39
type input "0"
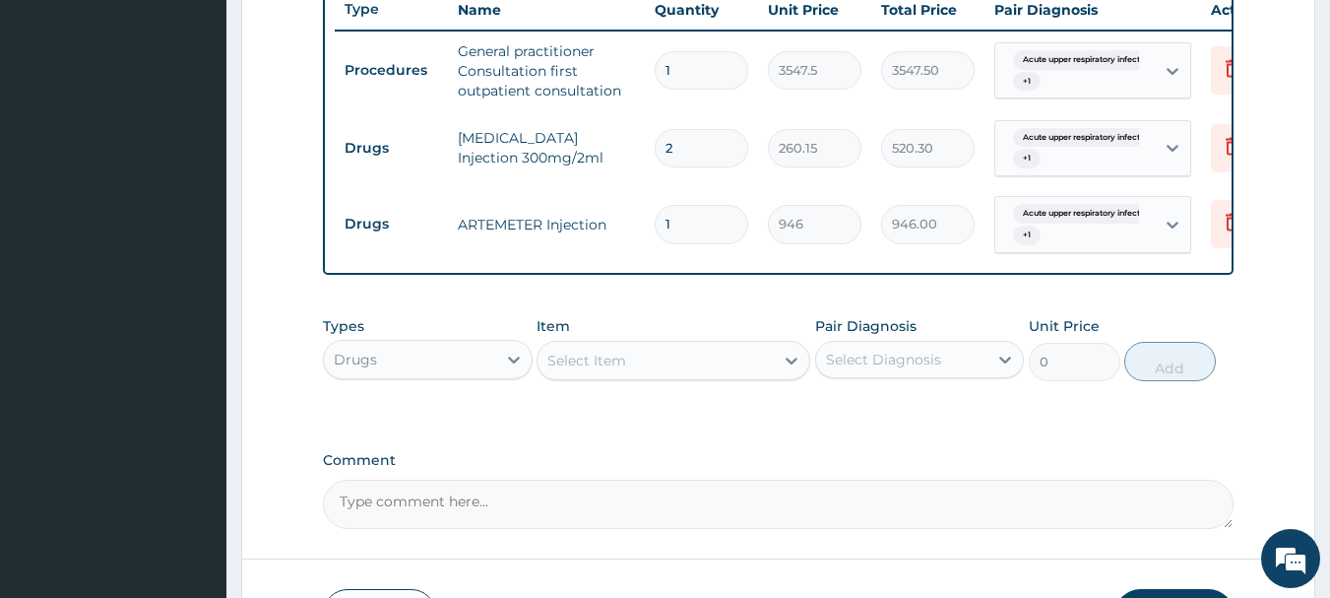
type input "0.00"
type input "3"
type input "2838.00"
type input "3"
click at [681, 370] on div "Select Item" at bounding box center [655, 361] width 236 height 32
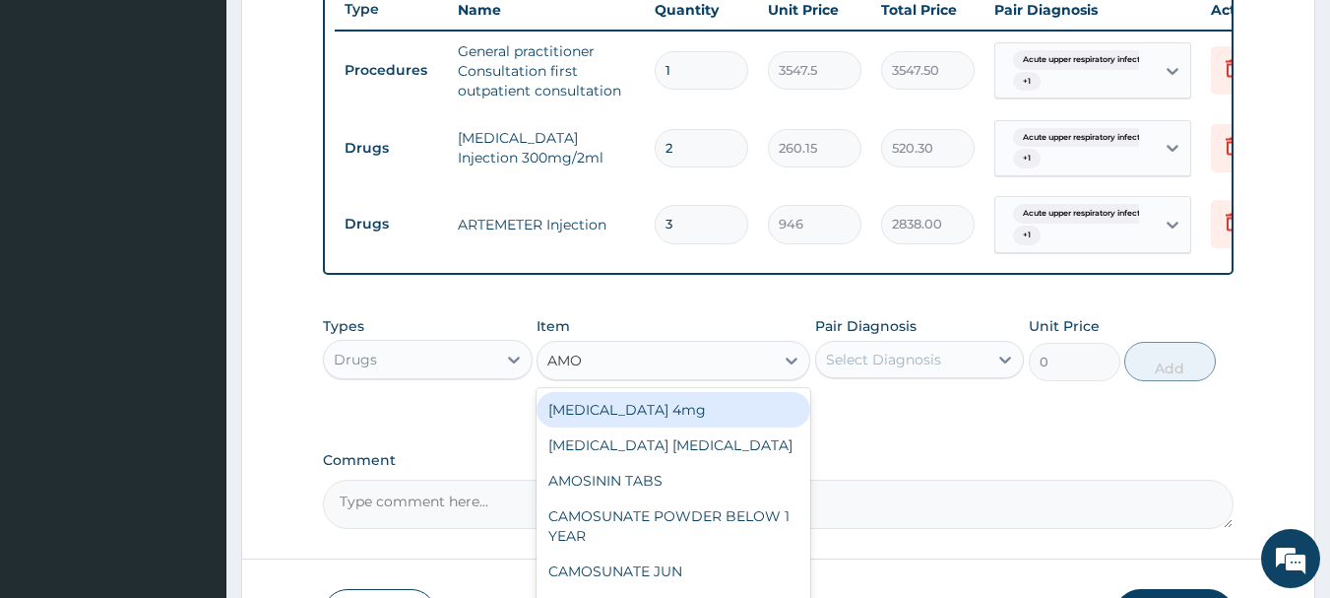
type input "AMOX"
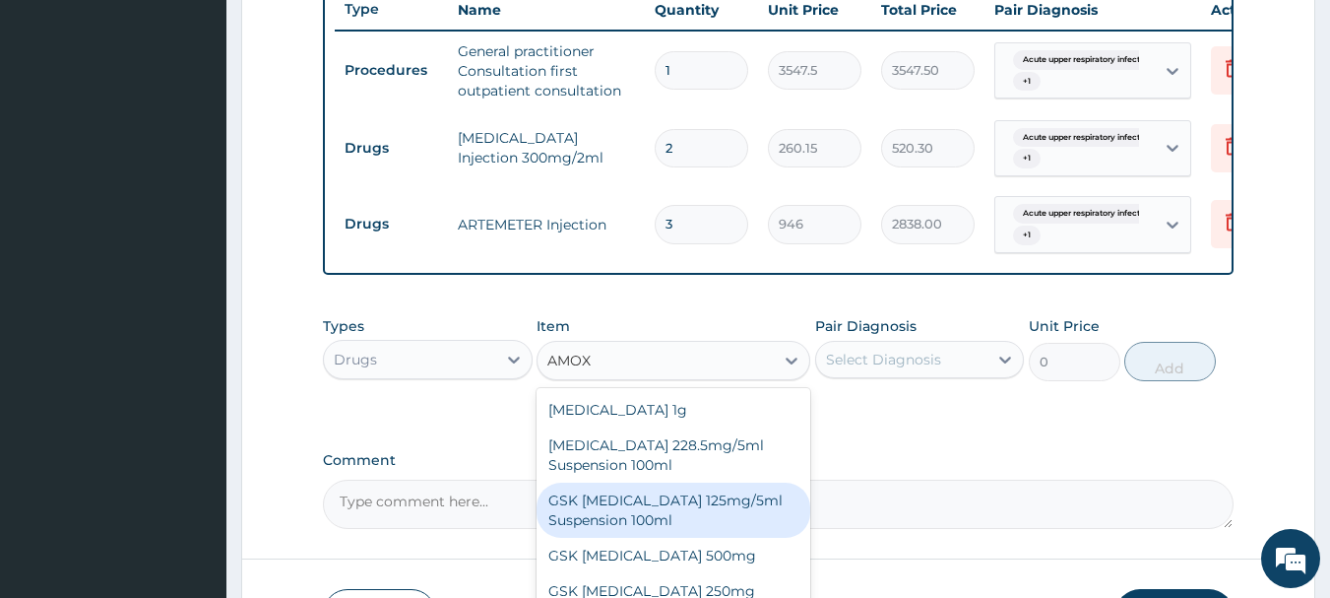
scroll to position [907, 0]
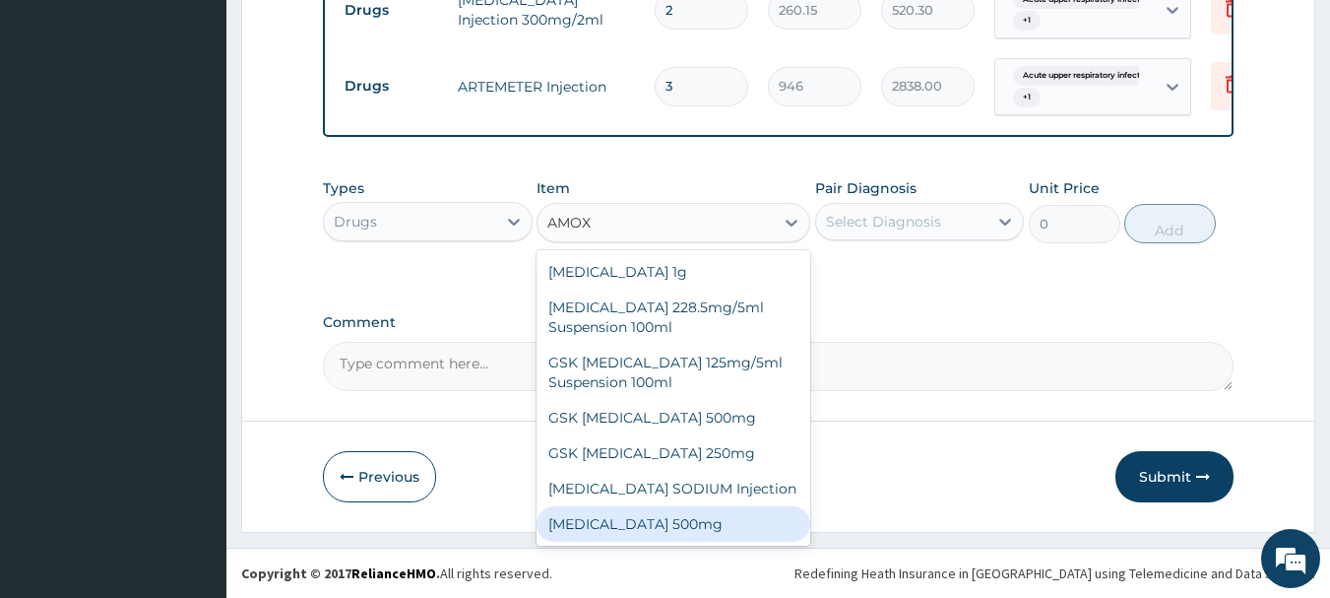
click at [709, 521] on div "[MEDICAL_DATA] 500mg" at bounding box center [674, 523] width 274 height 35
type input "70.95"
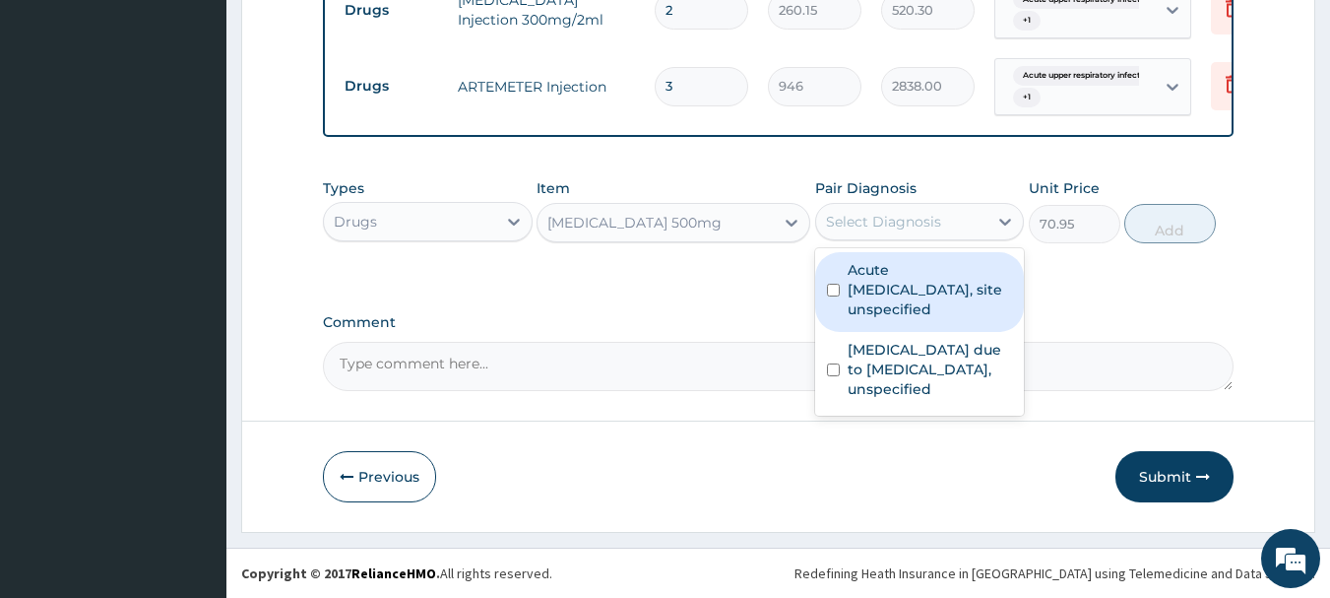
click at [878, 233] on div "Select Diagnosis" at bounding box center [902, 222] width 172 height 32
drag, startPoint x: 878, startPoint y: 284, endPoint x: 882, endPoint y: 303, distance: 19.1
click at [879, 291] on label "Acute [MEDICAL_DATA], site unspecified" at bounding box center [930, 289] width 165 height 59
checkbox input "true"
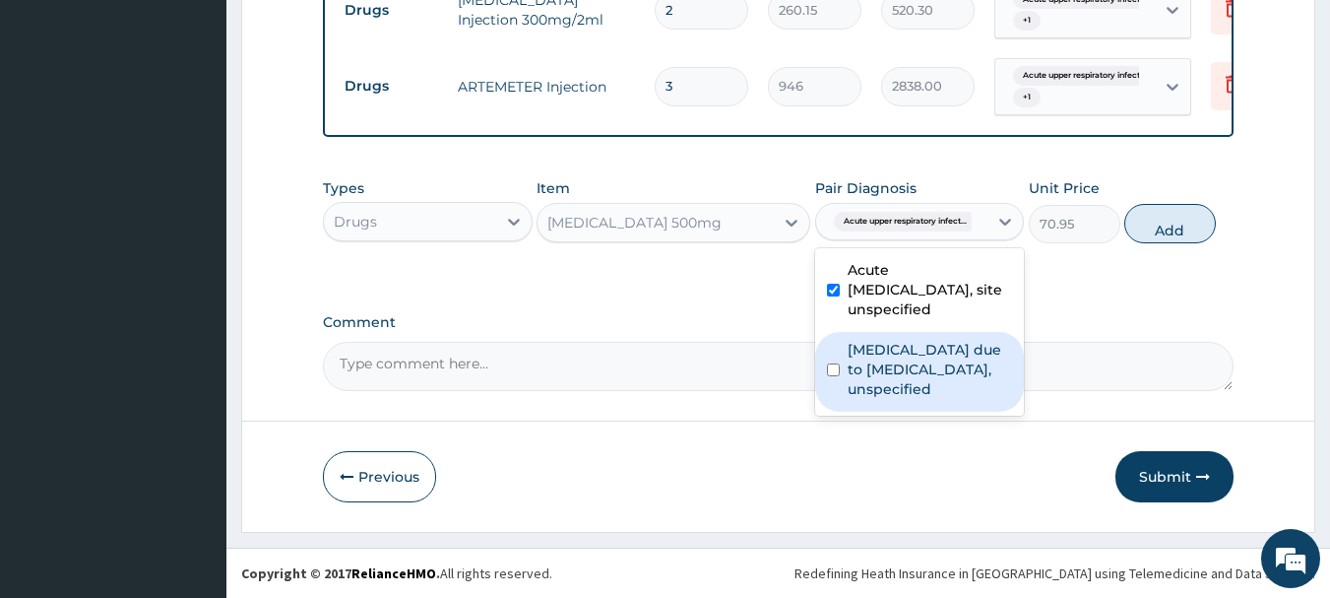
drag, startPoint x: 907, startPoint y: 380, endPoint x: 994, endPoint y: 363, distance: 89.2
click at [916, 389] on label "[MEDICAL_DATA] due to [MEDICAL_DATA], unspecified" at bounding box center [930, 369] width 165 height 59
checkbox input "true"
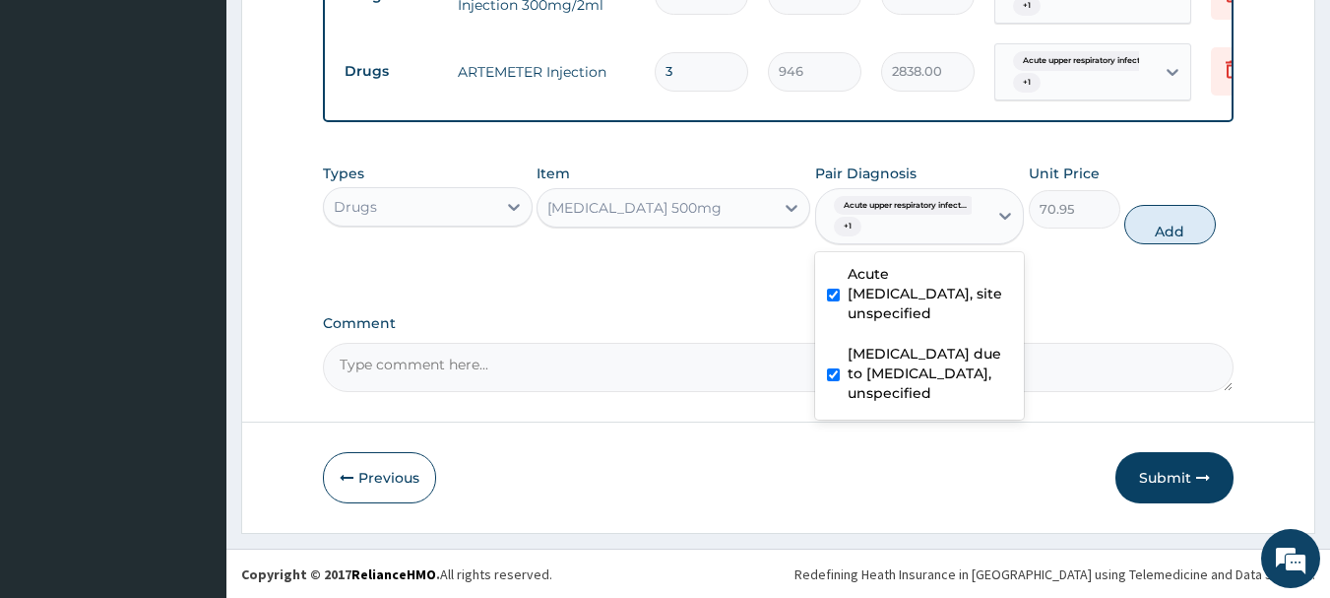
click at [1174, 244] on button "Add" at bounding box center [1170, 224] width 92 height 39
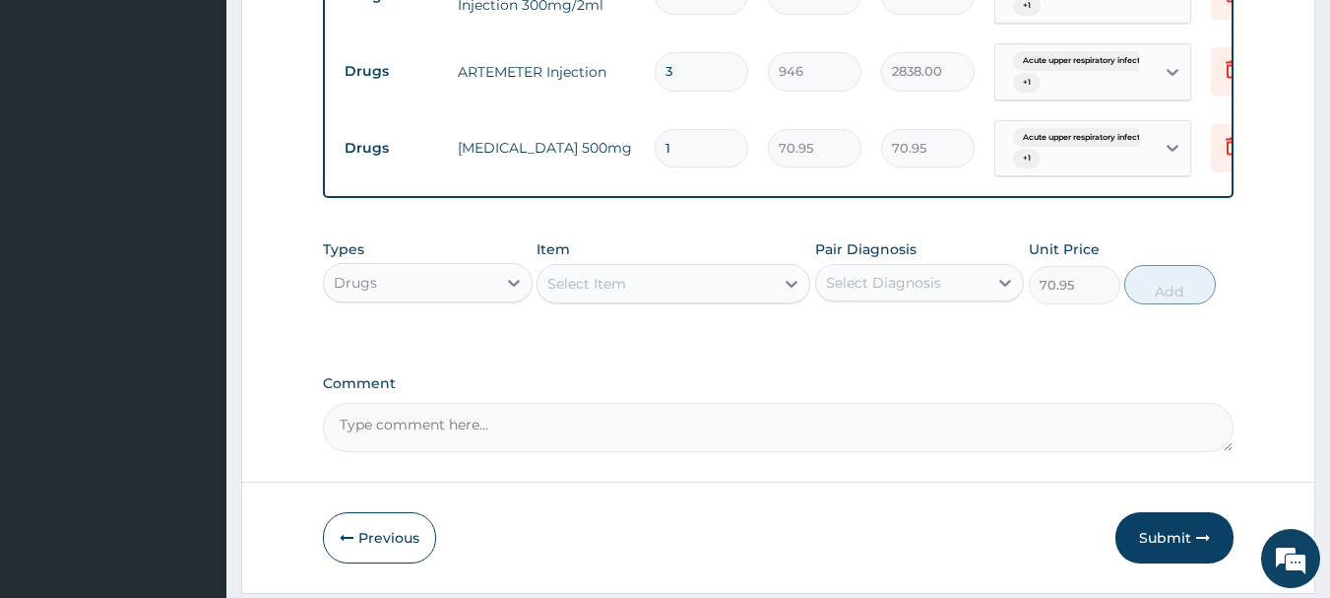
type input "0"
type input "10"
type input "709.50"
type input "10"
click at [599, 293] on div "Select Item" at bounding box center [586, 284] width 79 height 20
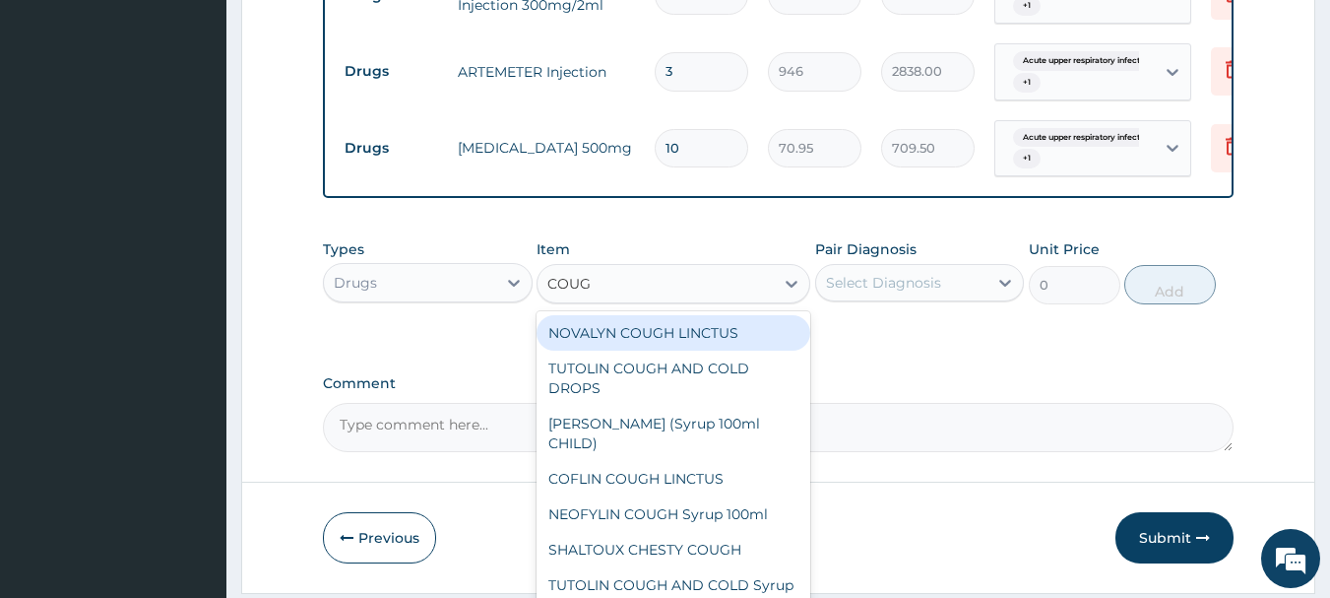
type input "COUGH"
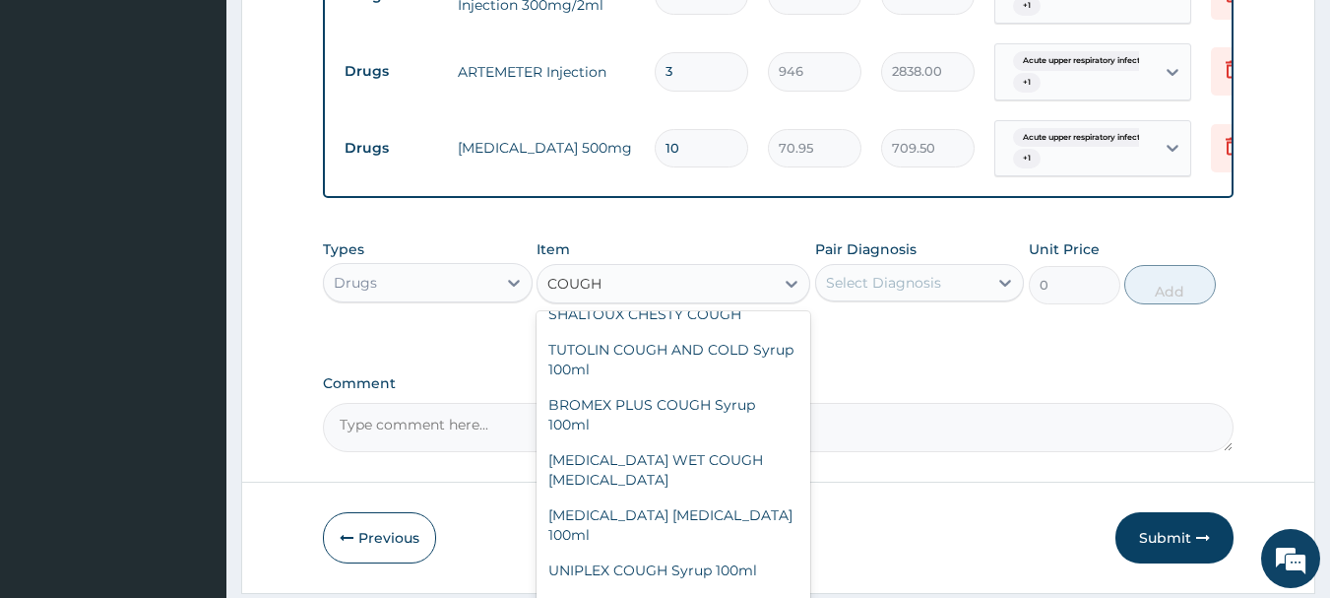
scroll to position [258, 0]
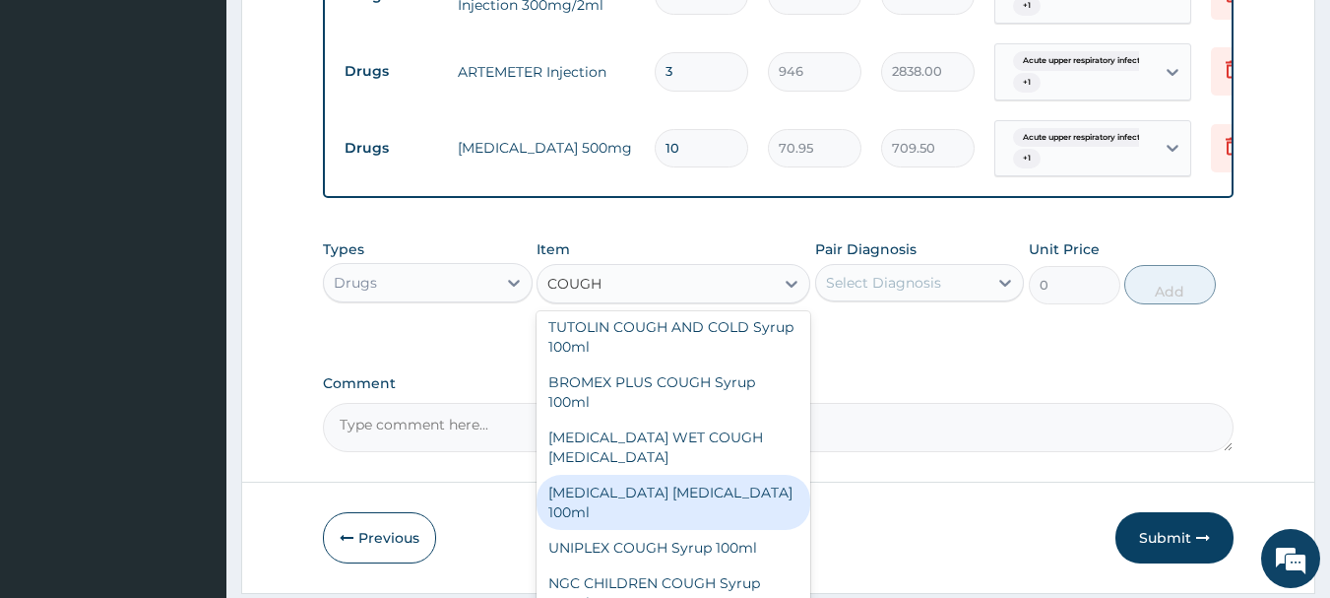
click at [654, 478] on div "[MEDICAL_DATA] [MEDICAL_DATA] 100ml" at bounding box center [674, 501] width 274 height 55
type input "1773.75"
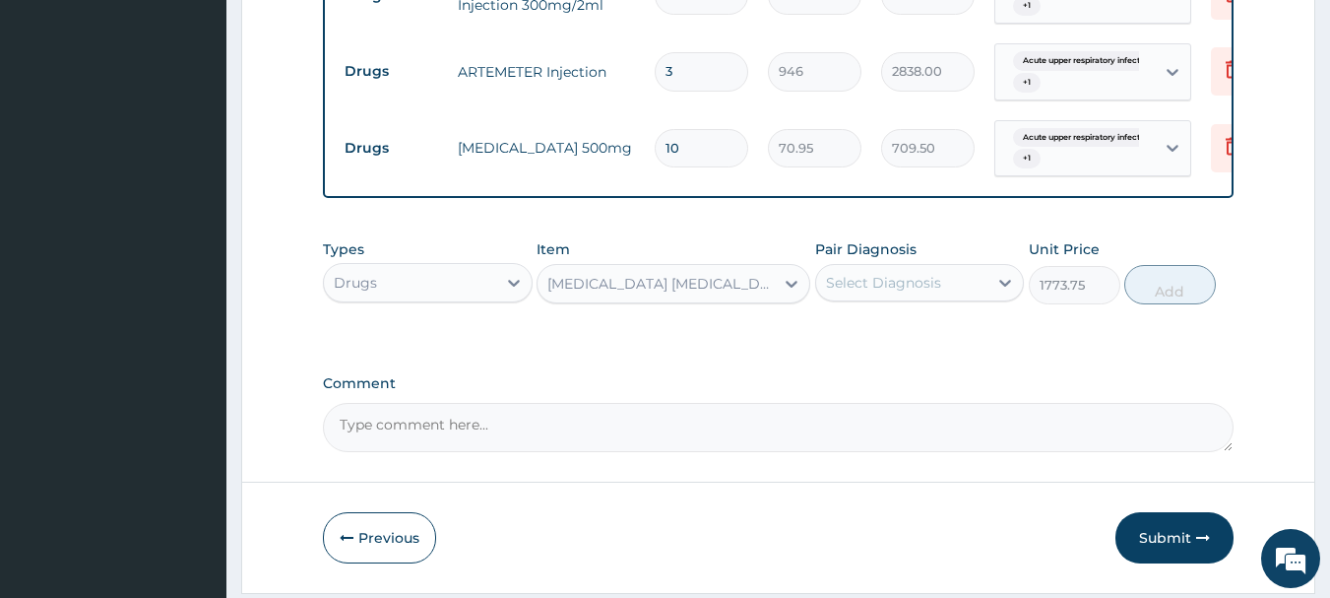
drag, startPoint x: 903, startPoint y: 303, endPoint x: 903, endPoint y: 320, distance: 16.7
click at [903, 292] on div "Select Diagnosis" at bounding box center [883, 283] width 115 height 20
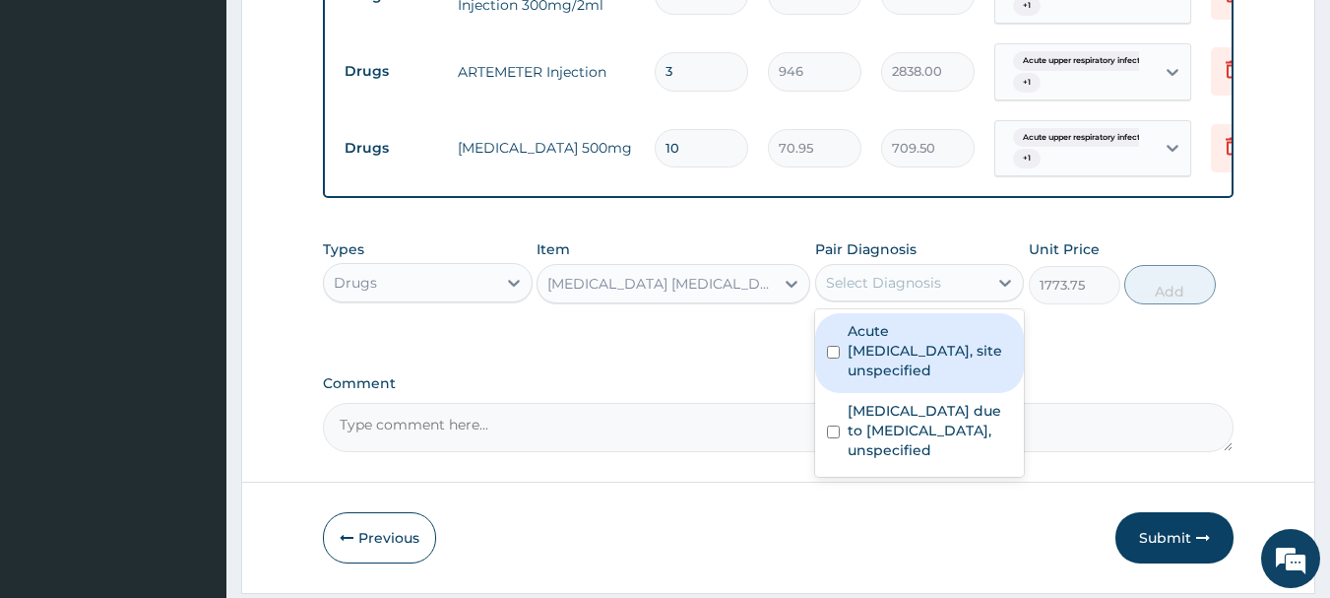
drag, startPoint x: 909, startPoint y: 358, endPoint x: 922, endPoint y: 394, distance: 38.0
click at [913, 372] on label "Acute [MEDICAL_DATA], site unspecified" at bounding box center [930, 350] width 165 height 59
checkbox input "true"
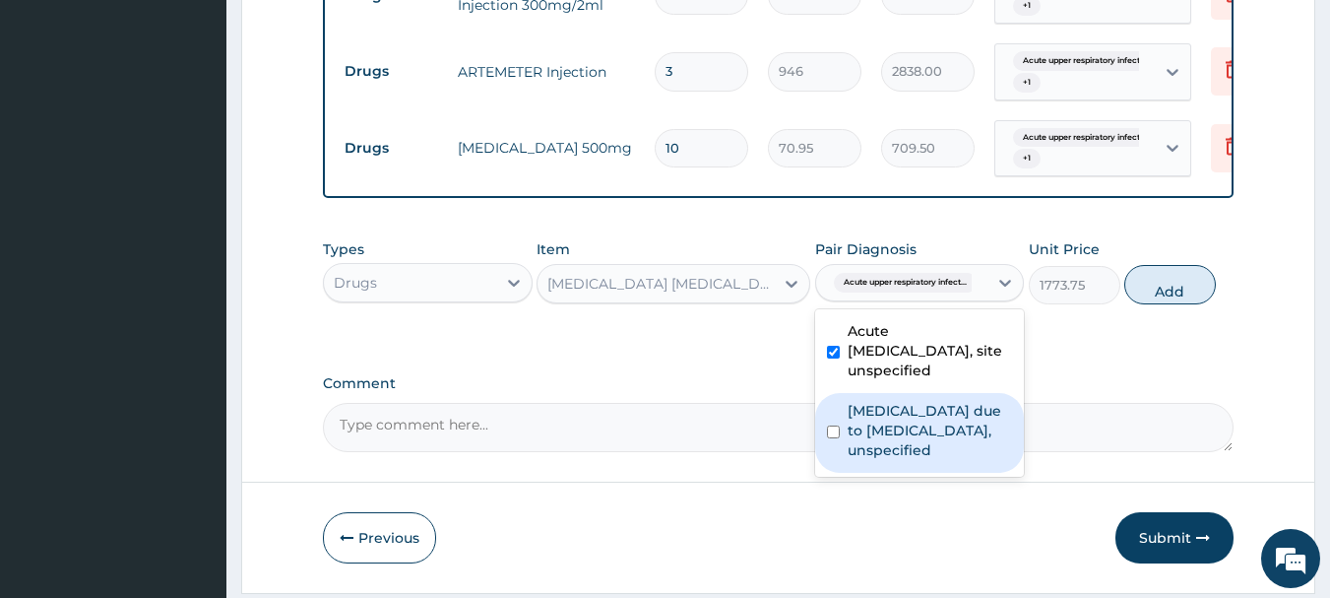
click at [940, 449] on label "[MEDICAL_DATA] due to [MEDICAL_DATA], unspecified" at bounding box center [930, 430] width 165 height 59
checkbox input "true"
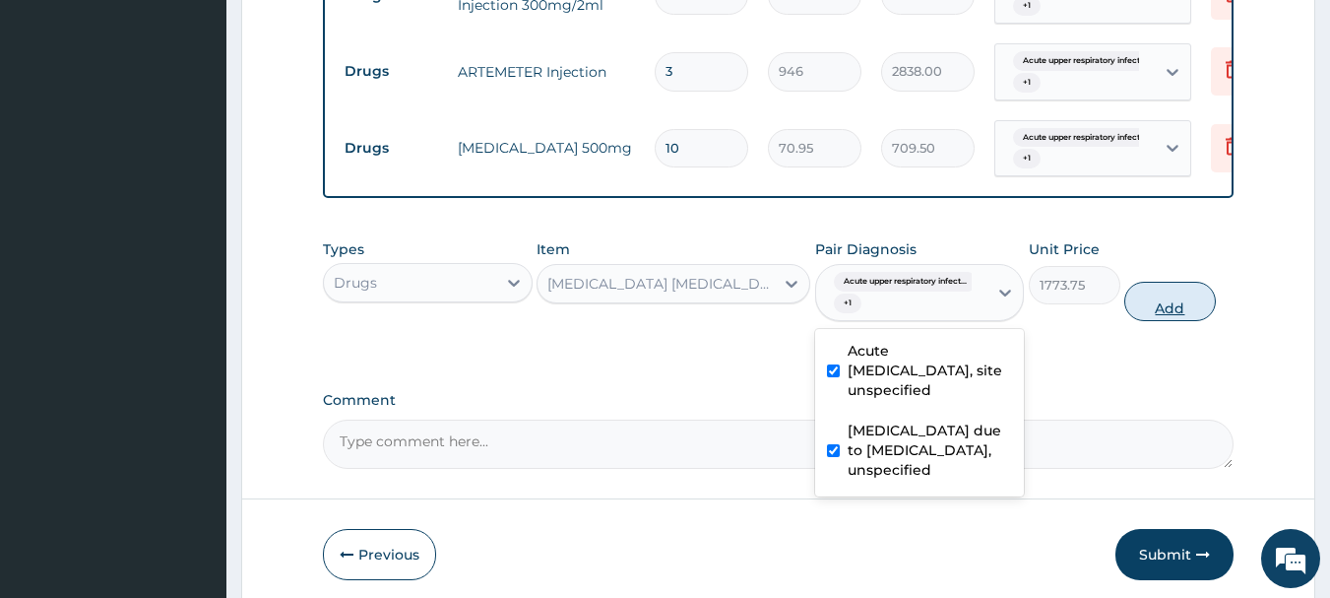
click at [1177, 319] on button "Add" at bounding box center [1170, 301] width 92 height 39
type input "0"
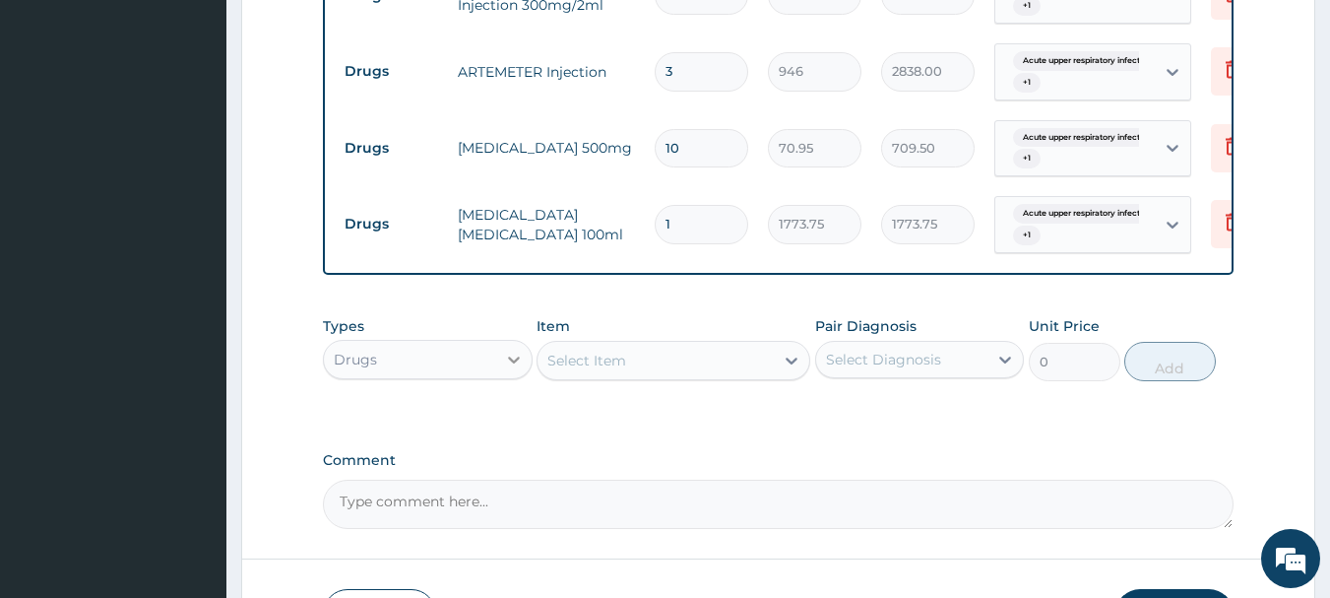
click at [504, 368] on icon at bounding box center [514, 359] width 20 height 20
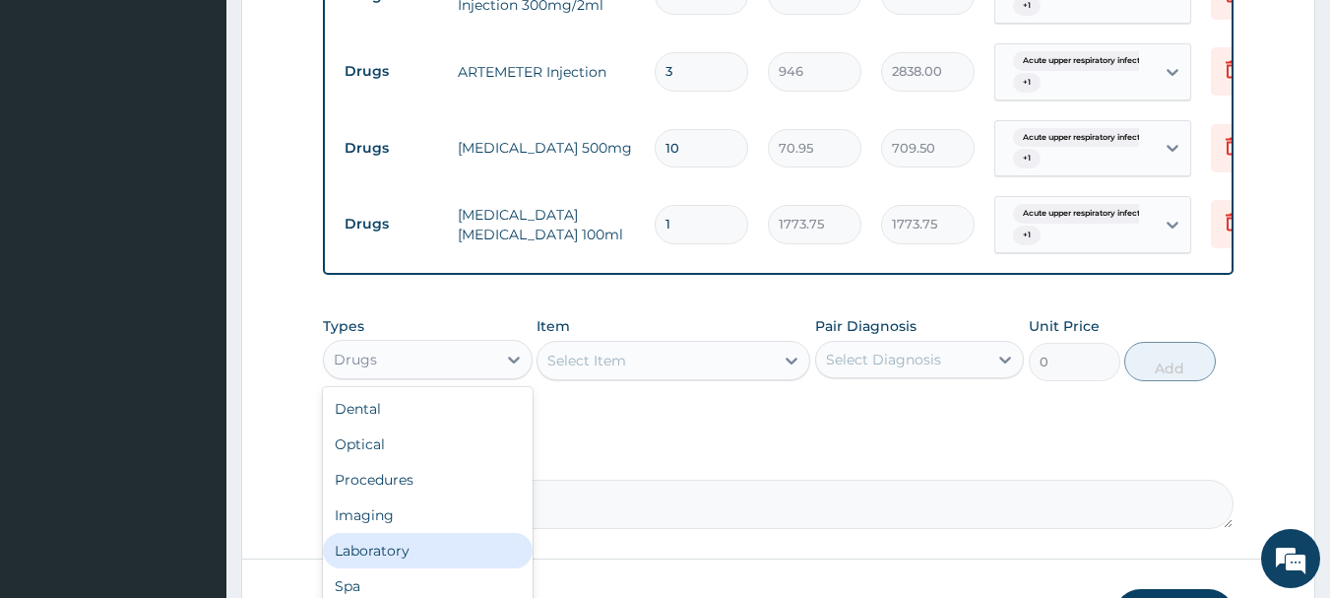
click at [426, 565] on div "Laboratory" at bounding box center [428, 550] width 210 height 35
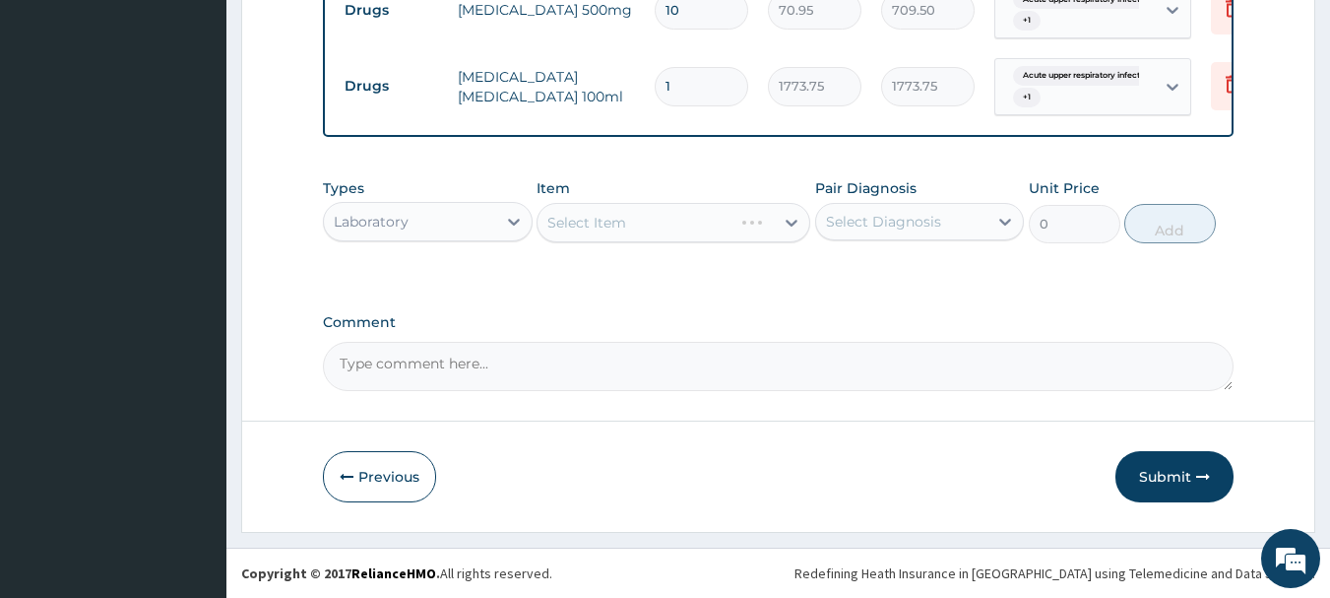
scroll to position [1059, 0]
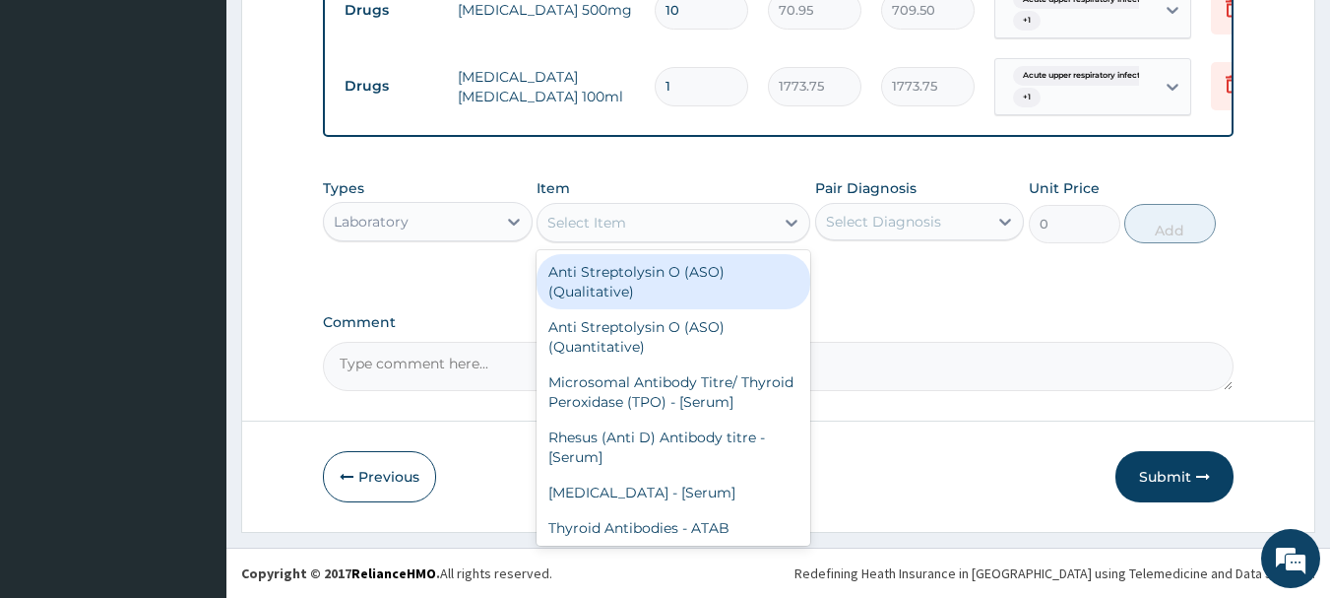
click at [677, 224] on div "Select Item" at bounding box center [655, 223] width 236 height 32
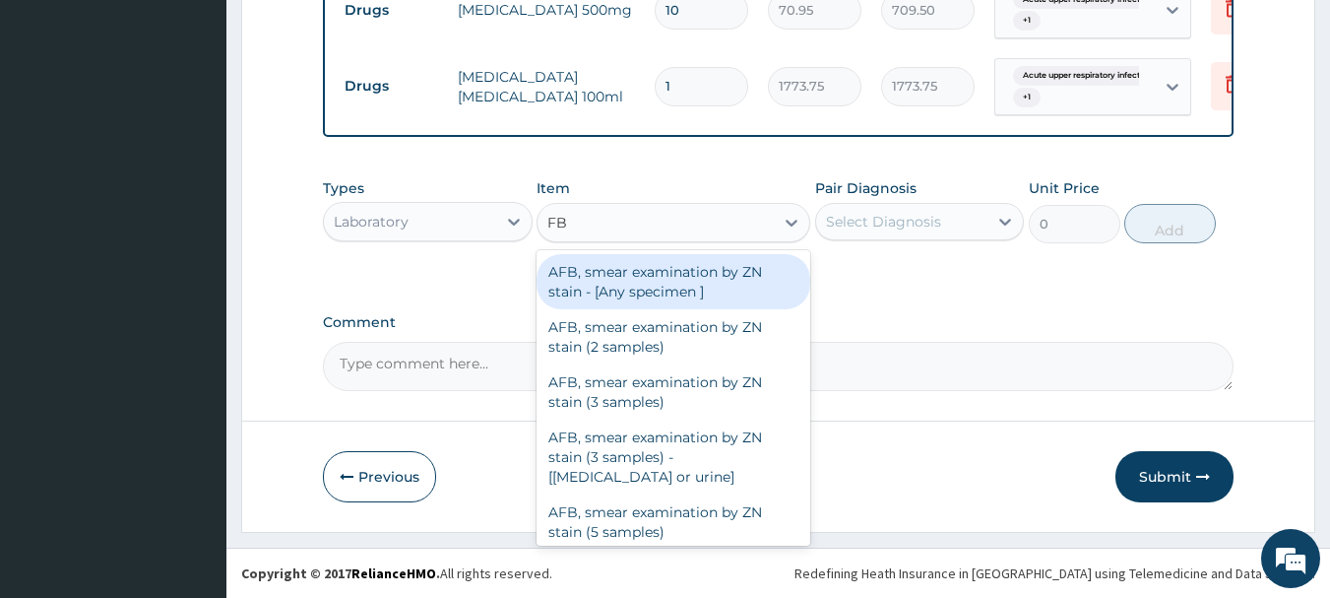
type input "FBC"
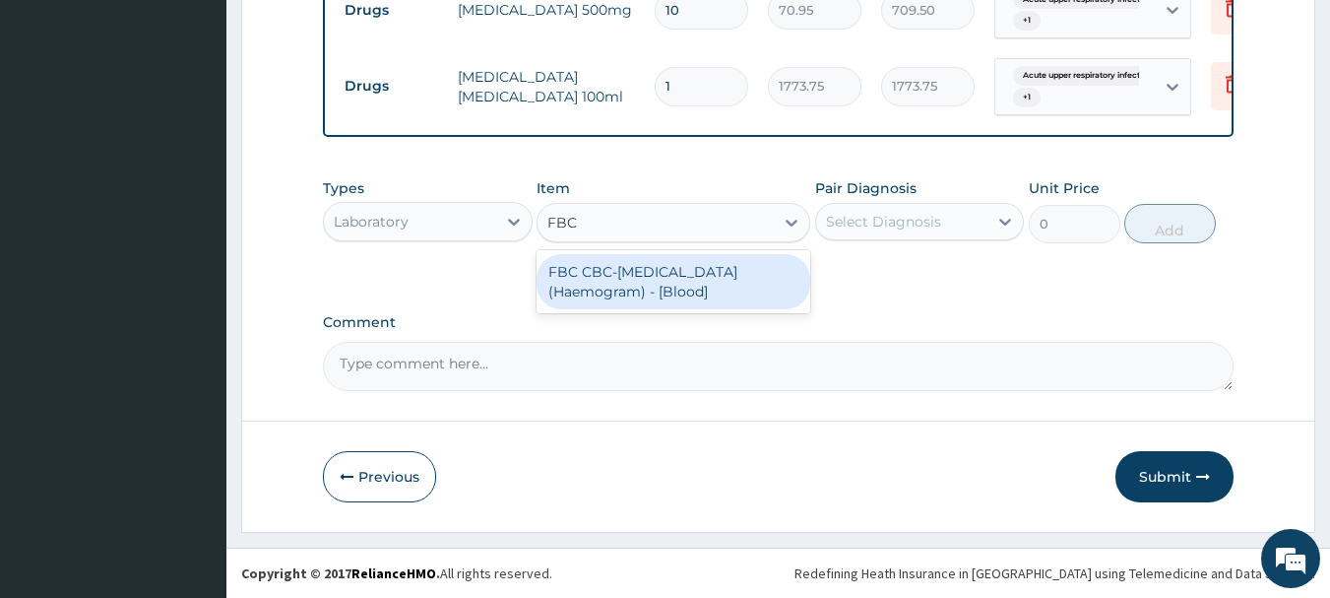
click at [723, 275] on div "FBC CBC-[MEDICAL_DATA] (Haemogram) - [Blood]" at bounding box center [674, 281] width 274 height 55
type input "4300"
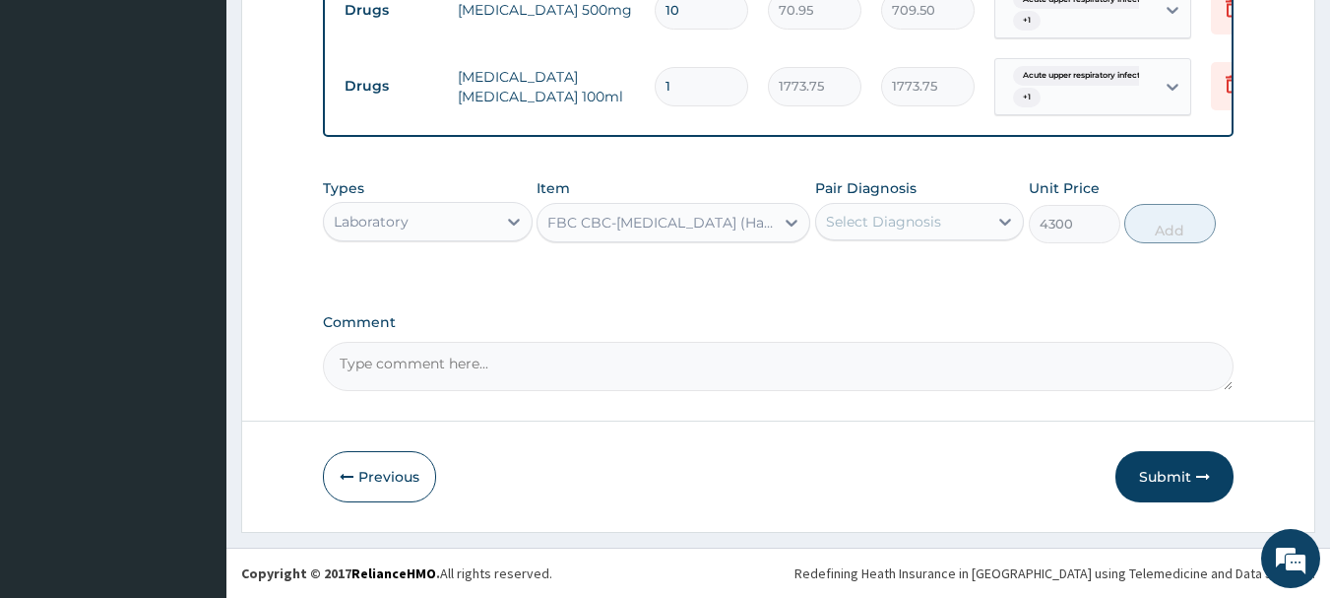
click at [852, 198] on div "Pair Diagnosis Select Diagnosis" at bounding box center [920, 210] width 210 height 65
click at [877, 233] on div "Select Diagnosis" at bounding box center [902, 222] width 172 height 32
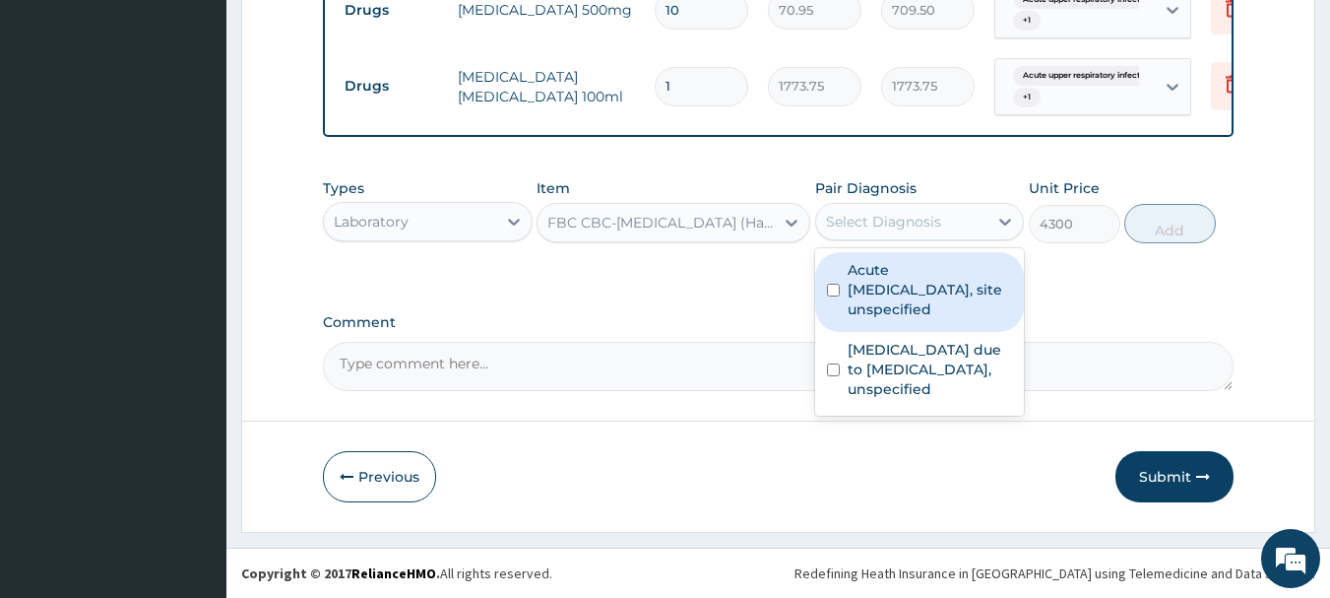
drag, startPoint x: 860, startPoint y: 286, endPoint x: 872, endPoint y: 349, distance: 64.1
click at [860, 296] on label "Acute [MEDICAL_DATA], site unspecified" at bounding box center [930, 289] width 165 height 59
checkbox input "true"
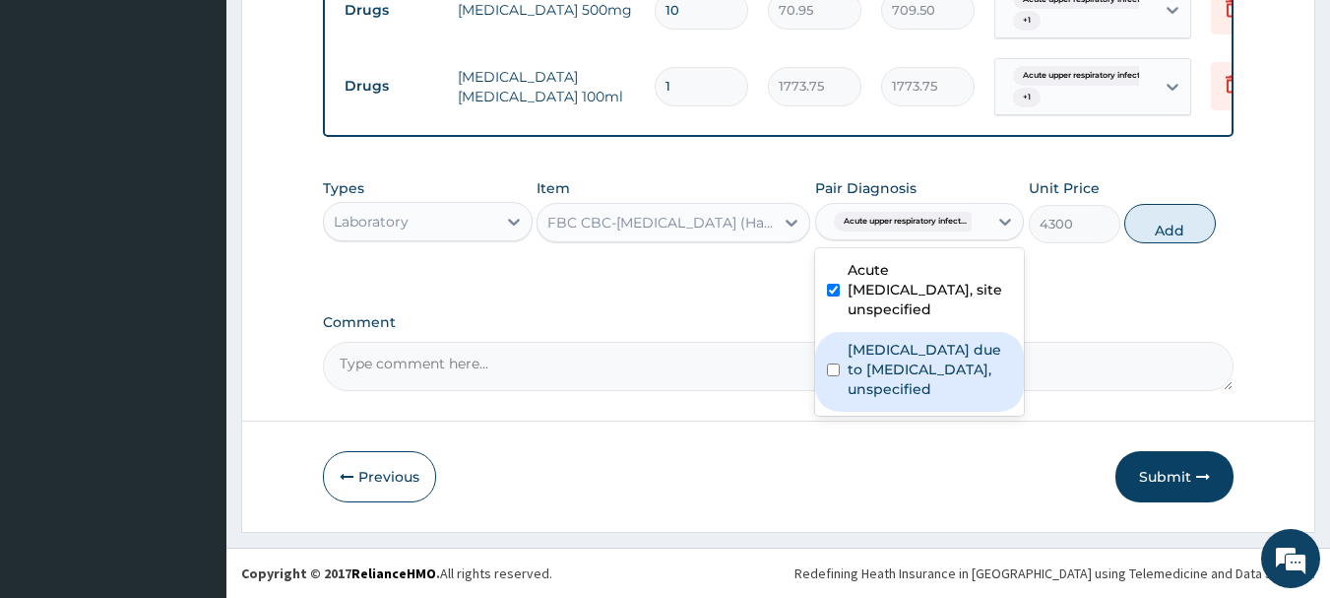
click at [886, 368] on label "[MEDICAL_DATA] due to [MEDICAL_DATA], unspecified" at bounding box center [930, 369] width 165 height 59
checkbox input "true"
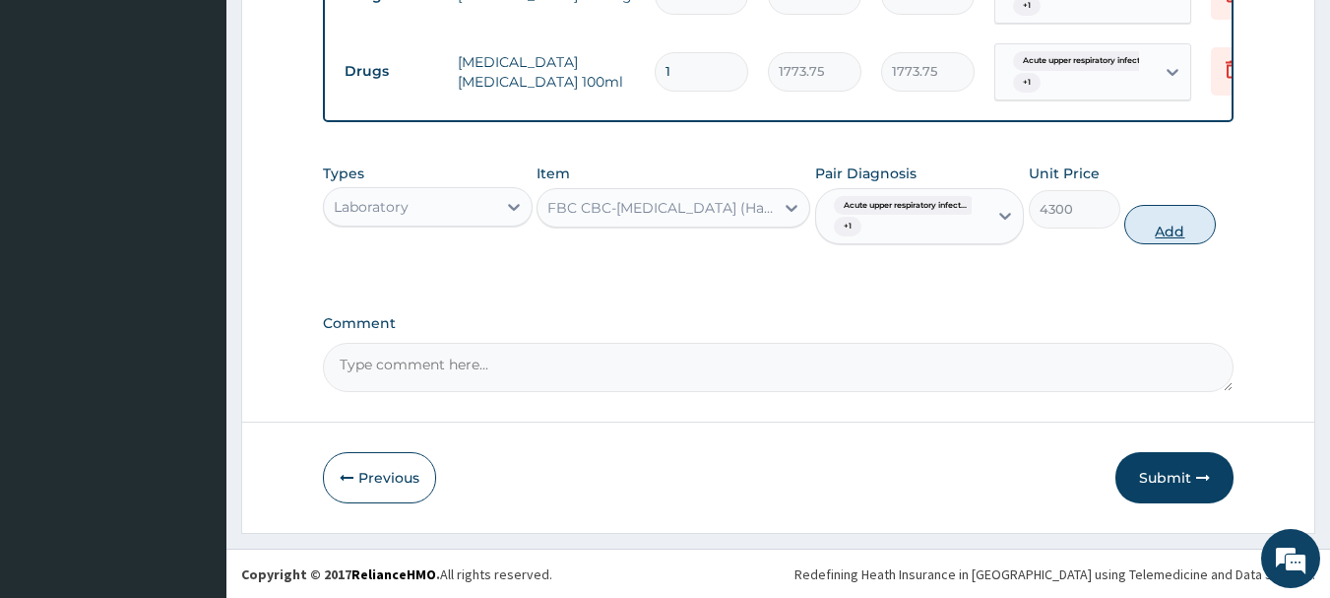
click at [1163, 243] on button "Add" at bounding box center [1170, 224] width 92 height 39
type input "0"
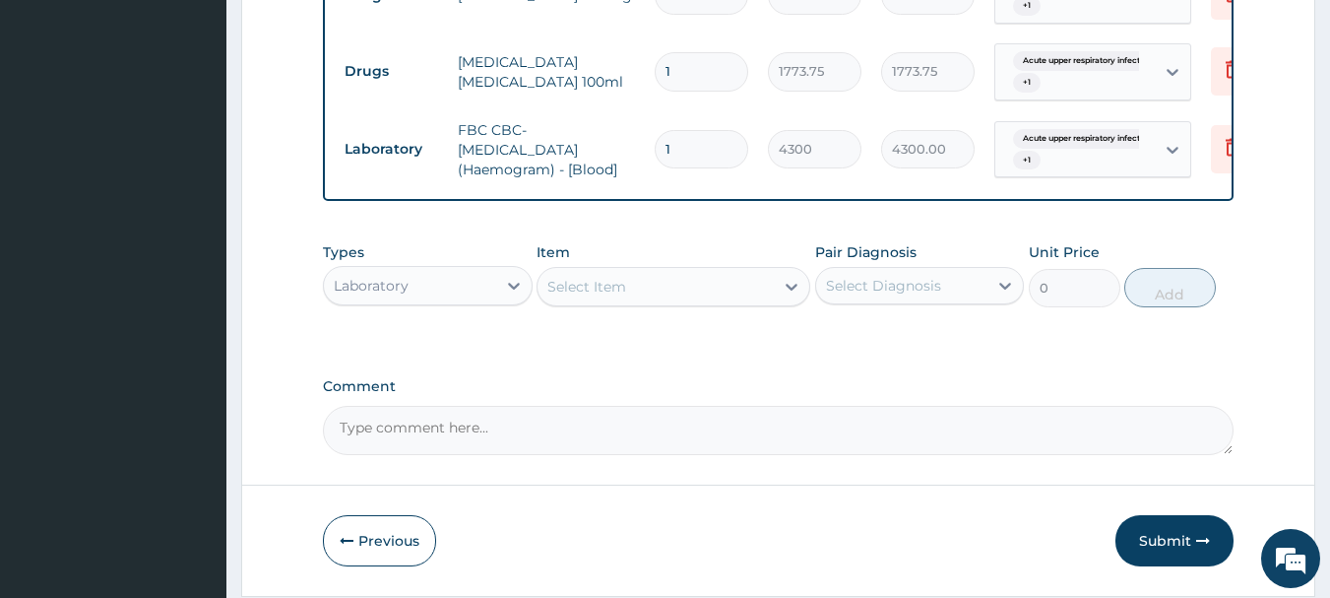
click at [692, 291] on div "Select Item" at bounding box center [655, 287] width 236 height 32
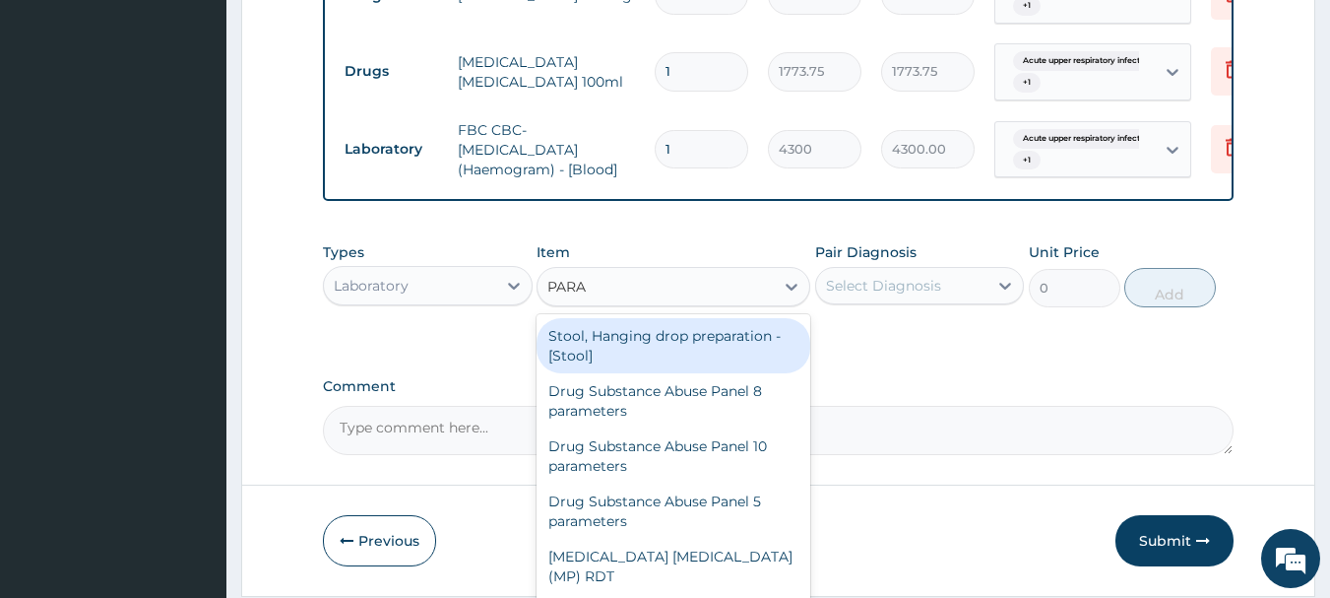
type input "PARAS"
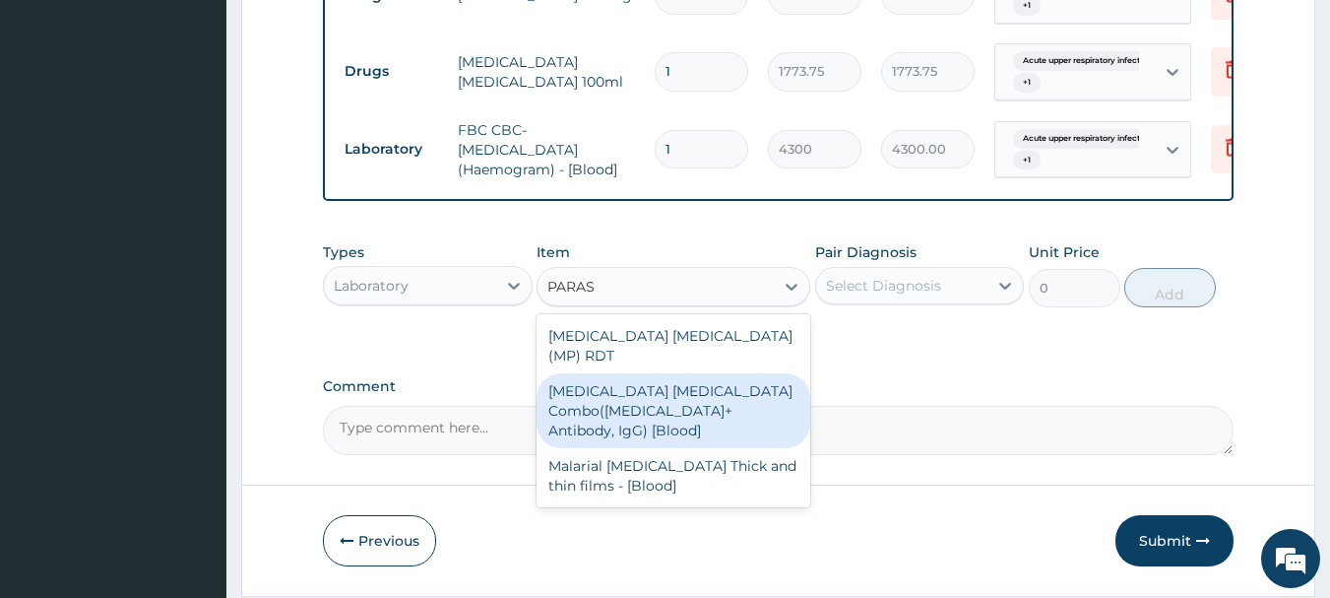
click at [693, 373] on div "[MEDICAL_DATA] [MEDICAL_DATA] Combo([MEDICAL_DATA]+ Antibody, IgG) [Blood]" at bounding box center [674, 410] width 274 height 75
type input "1612.5"
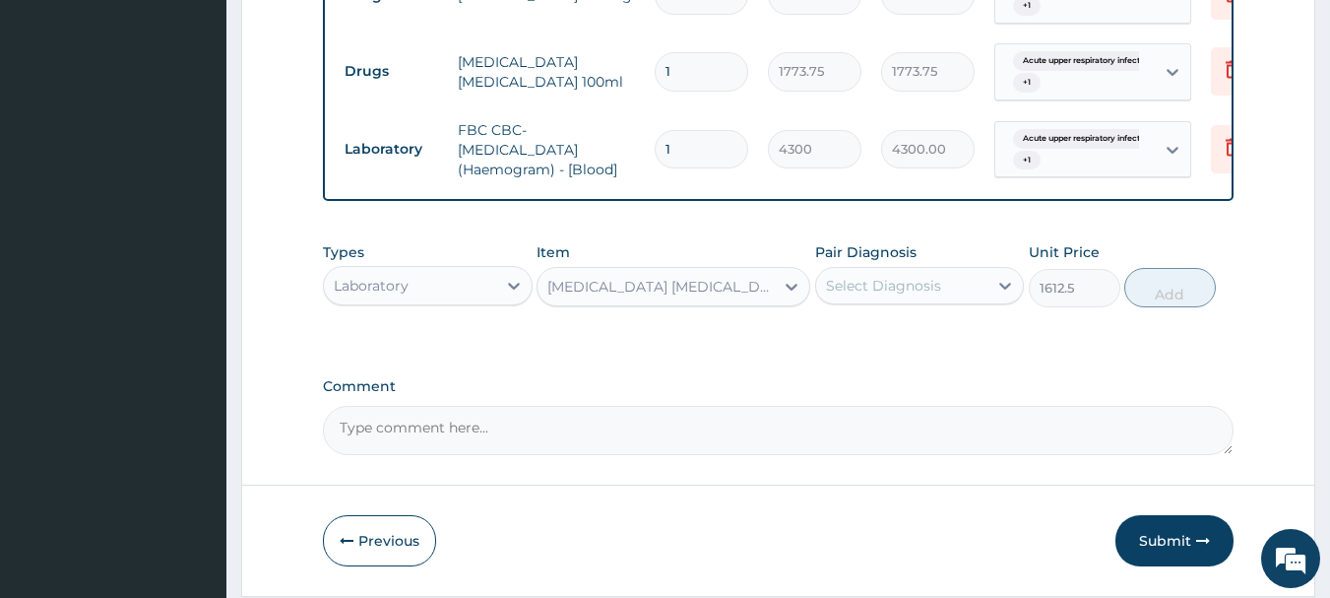
click at [898, 293] on div "Select Diagnosis" at bounding box center [883, 286] width 115 height 20
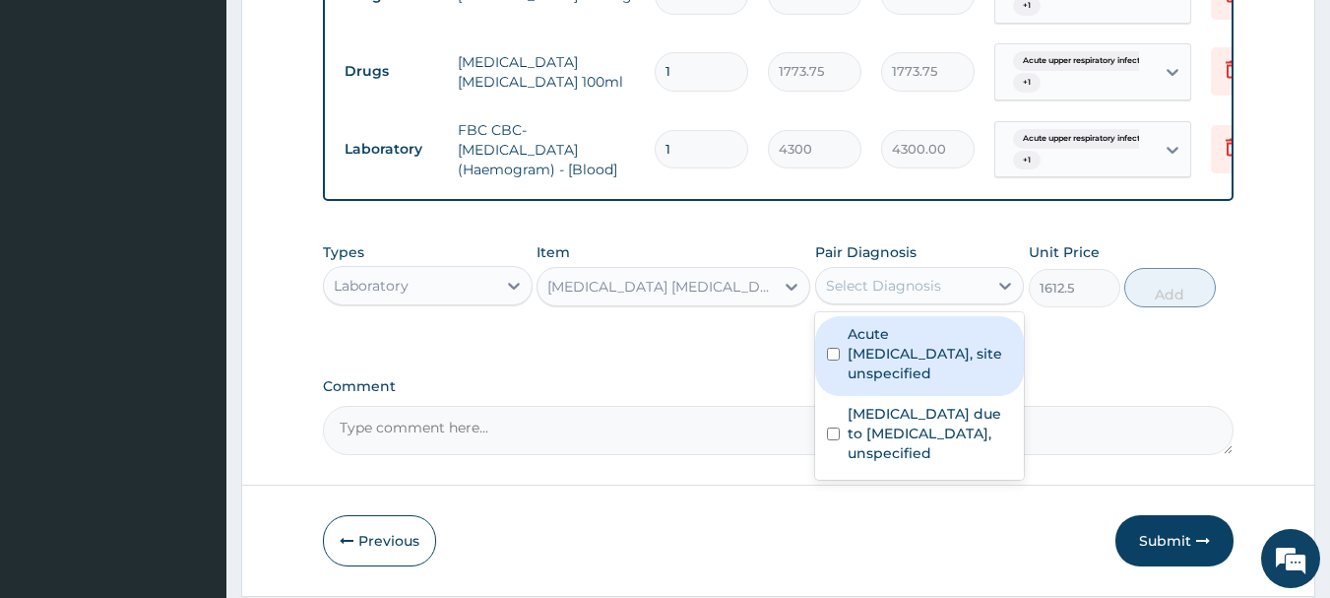
drag, startPoint x: 910, startPoint y: 357, endPoint x: 917, endPoint y: 429, distance: 72.3
click at [910, 359] on label "Acute [MEDICAL_DATA], site unspecified" at bounding box center [930, 353] width 165 height 59
checkbox input "true"
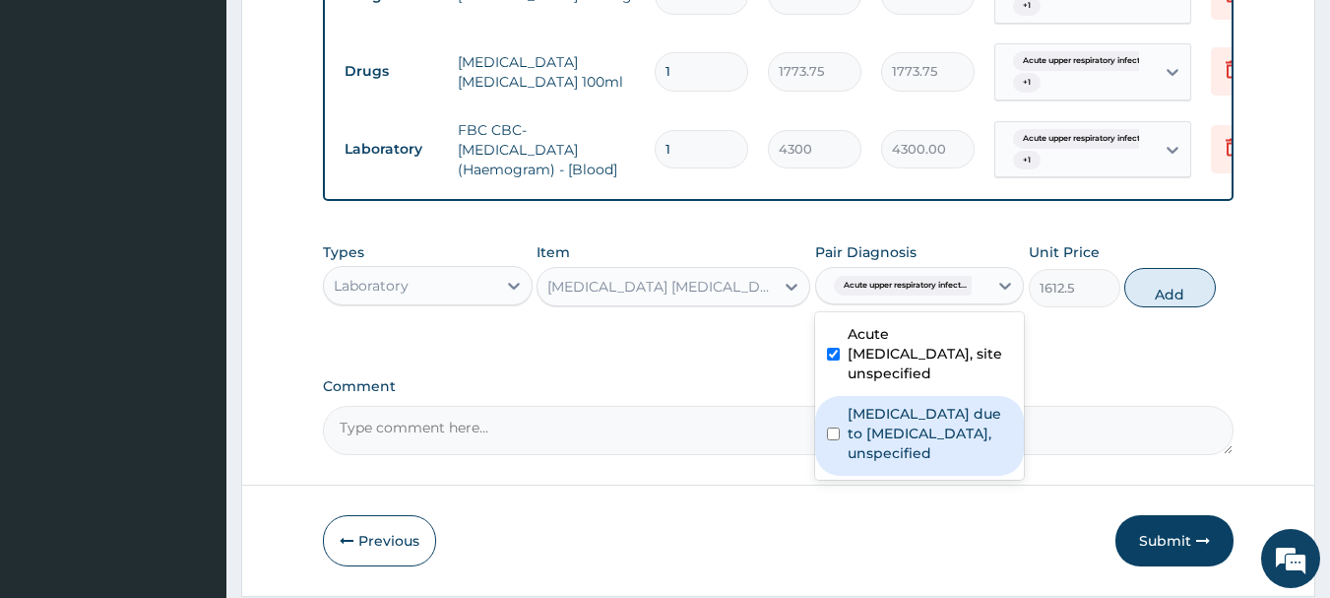
drag, startPoint x: 917, startPoint y: 434, endPoint x: 935, endPoint y: 409, distance: 31.1
click at [916, 434] on label "[MEDICAL_DATA] due to [MEDICAL_DATA], unspecified" at bounding box center [930, 433] width 165 height 59
checkbox input "true"
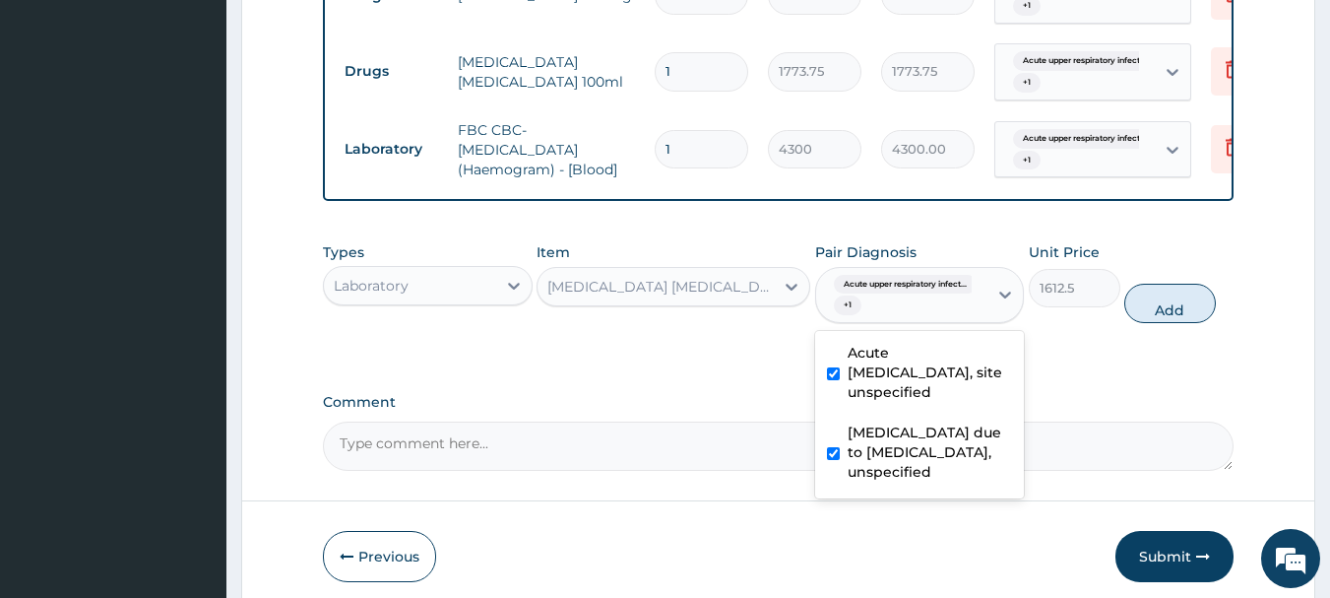
click at [1168, 320] on button "Add" at bounding box center [1170, 303] width 92 height 39
type input "0"
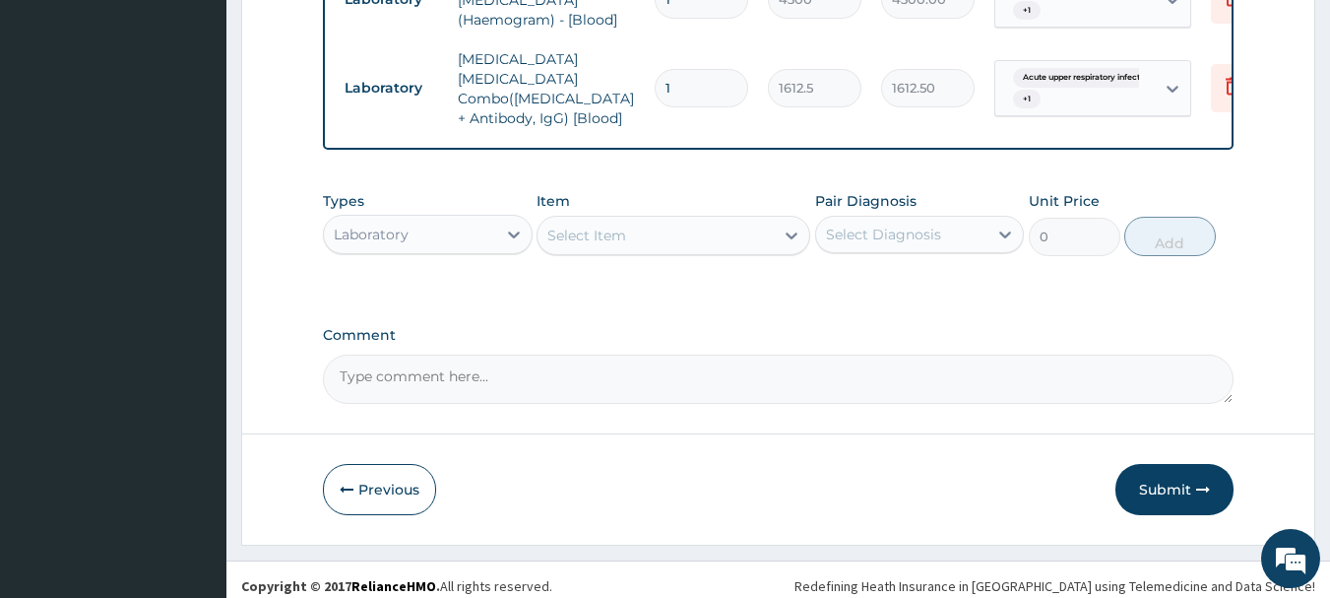
scroll to position [1217, 0]
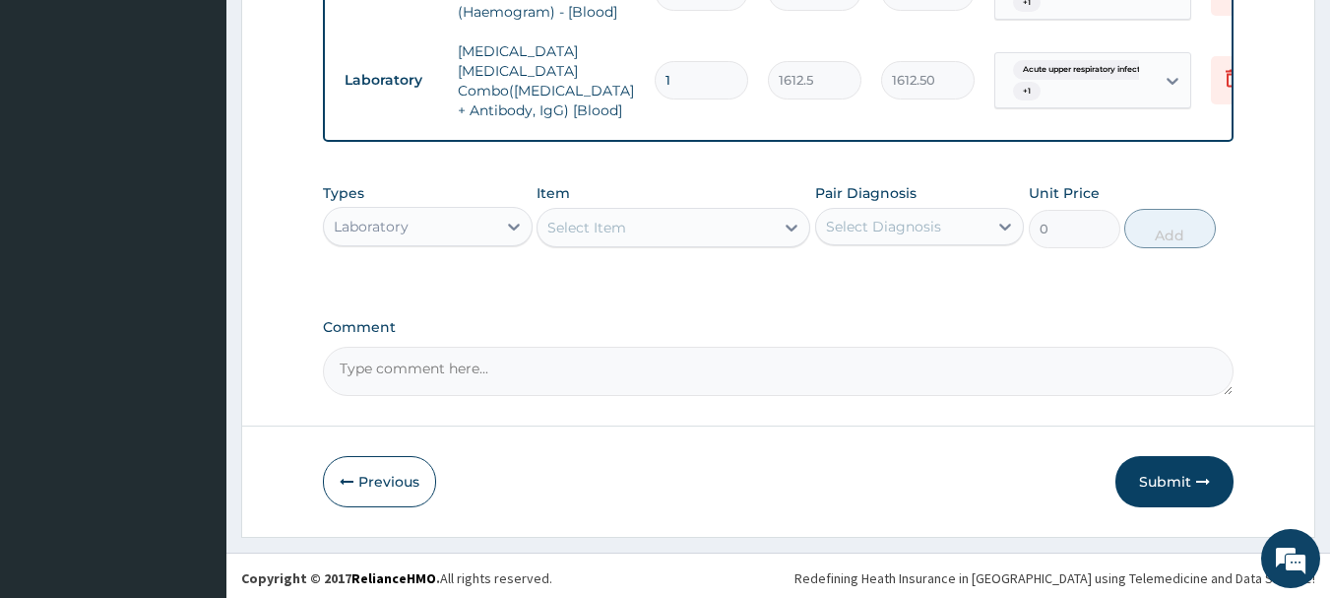
drag, startPoint x: 1161, startPoint y: 468, endPoint x: 1104, endPoint y: 406, distance: 84.3
click at [1160, 469] on button "Submit" at bounding box center [1174, 481] width 118 height 51
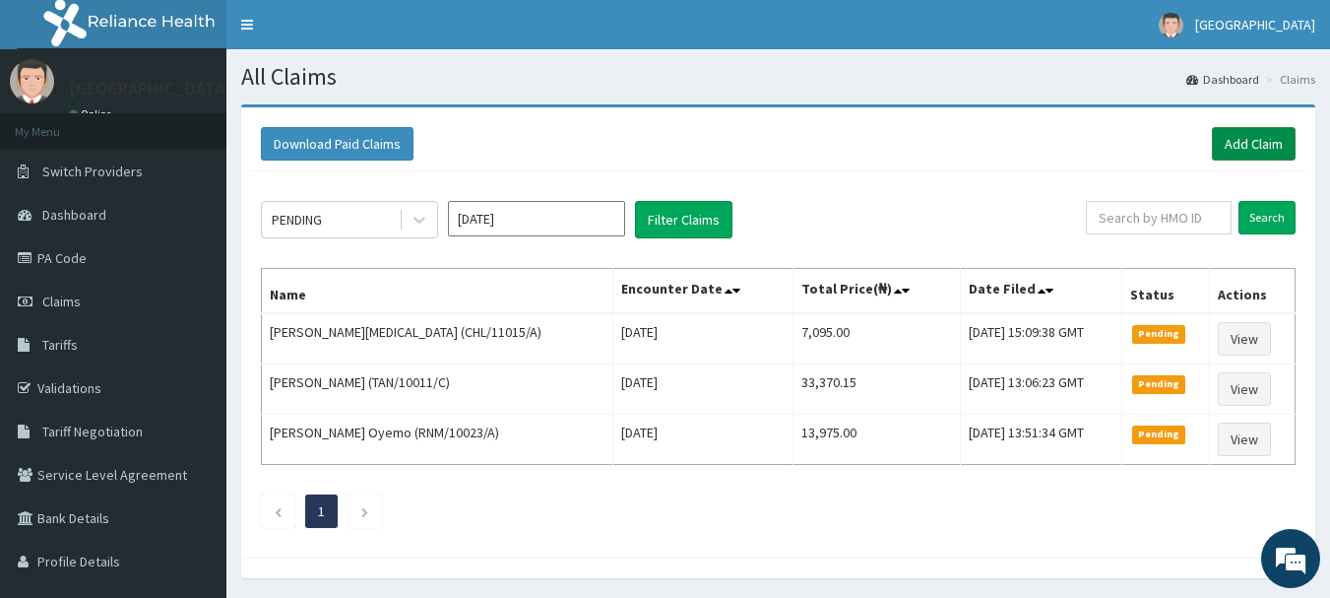
click at [1277, 143] on link "Add Claim" at bounding box center [1254, 143] width 84 height 33
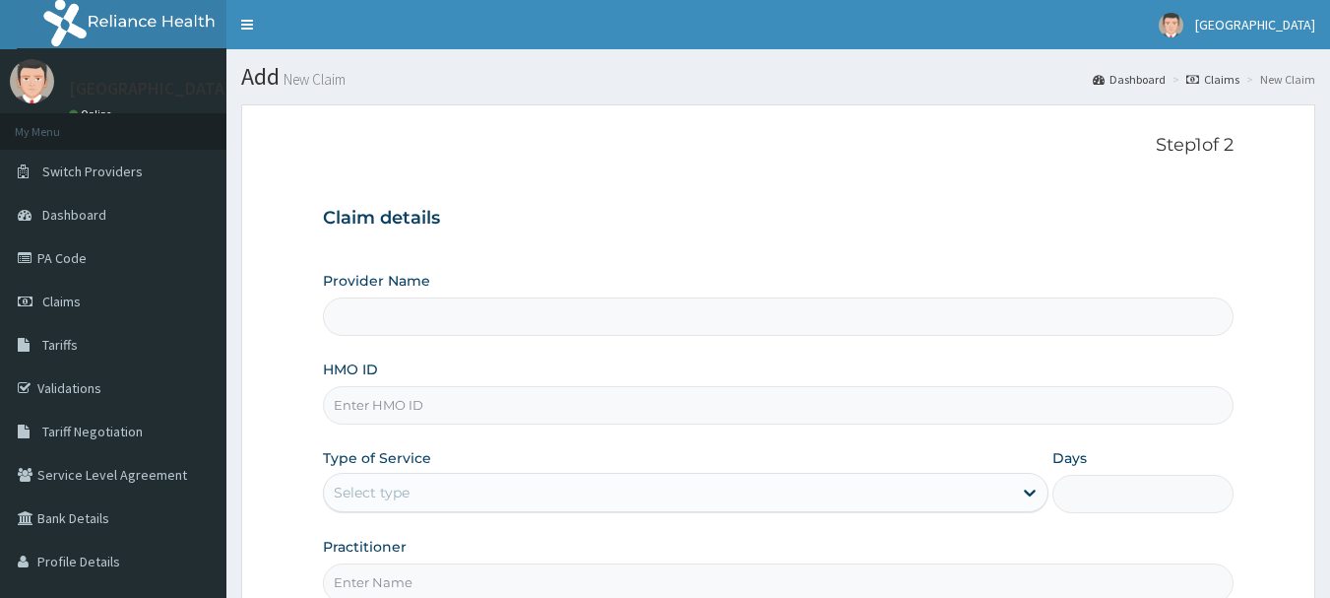
drag, startPoint x: 432, startPoint y: 403, endPoint x: 443, endPoint y: 396, distance: 12.8
click at [433, 403] on input "HMO ID" at bounding box center [779, 405] width 912 height 38
type input "FG"
type input "[GEOGRAPHIC_DATA]"
type input "FPG/10063/B"
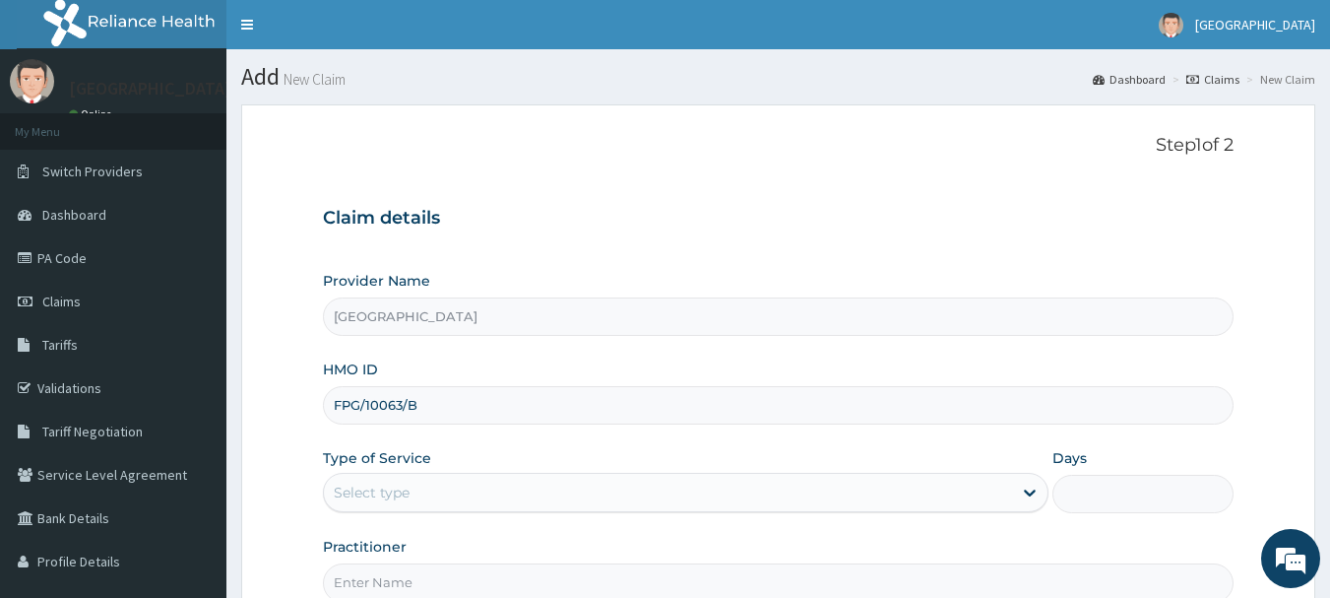
click at [904, 472] on div "Type of Service Select type" at bounding box center [686, 480] width 726 height 65
click at [488, 495] on div "Select type" at bounding box center [668, 492] width 688 height 32
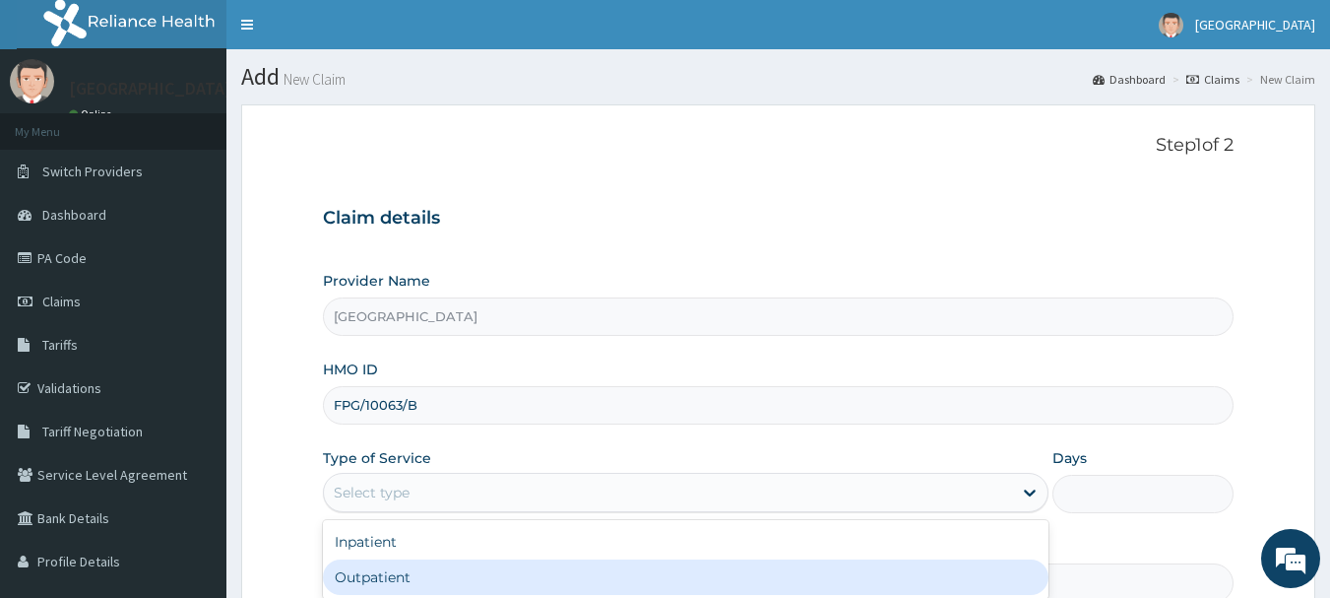
click at [449, 574] on div "Outpatient" at bounding box center [686, 576] width 726 height 35
type input "1"
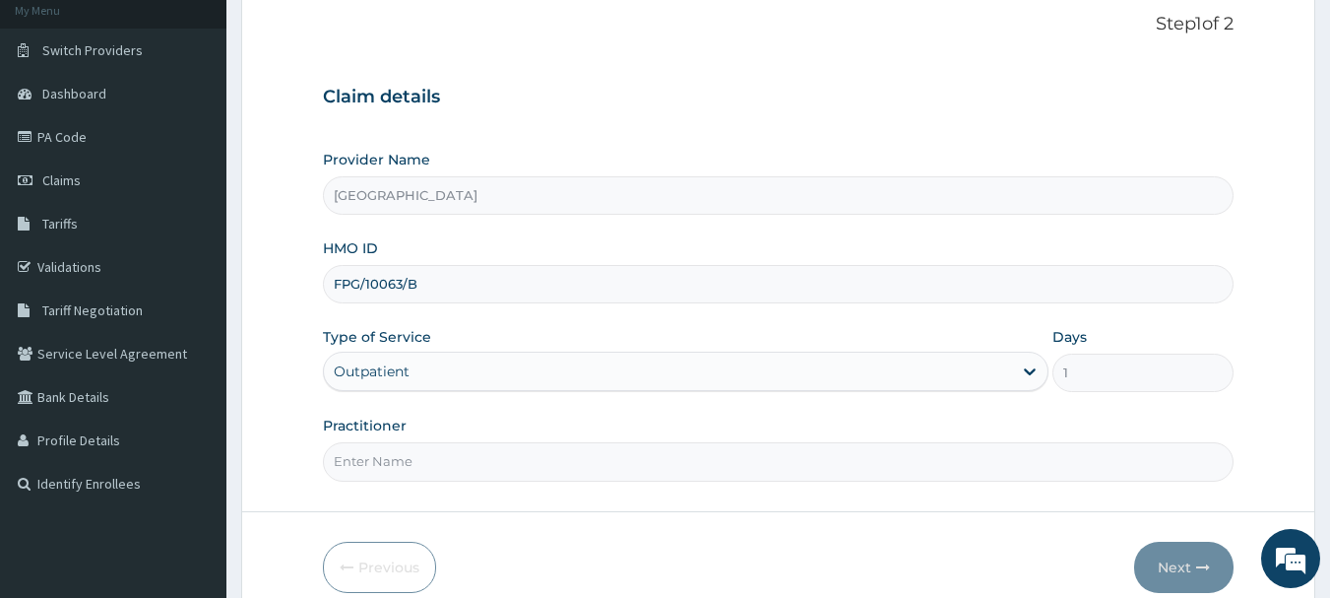
scroll to position [212, 0]
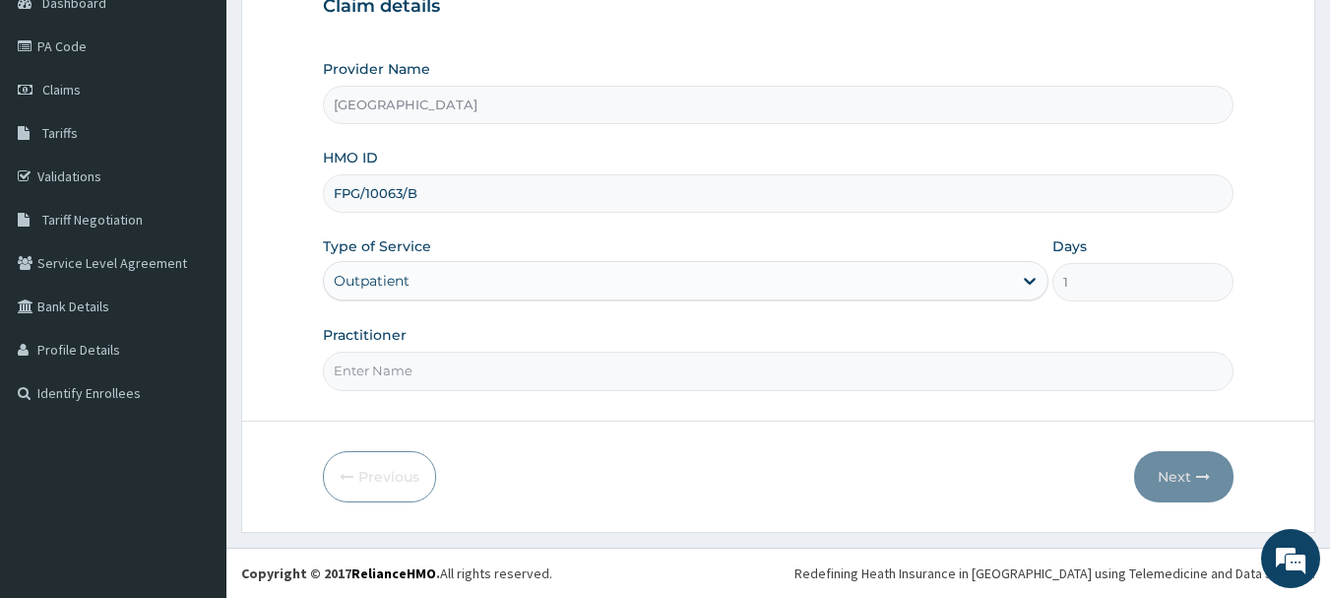
click at [497, 369] on input "Practitioner" at bounding box center [779, 370] width 912 height 38
type input "[PERSON_NAME]"
click at [1166, 470] on button "Next" at bounding box center [1183, 476] width 99 height 51
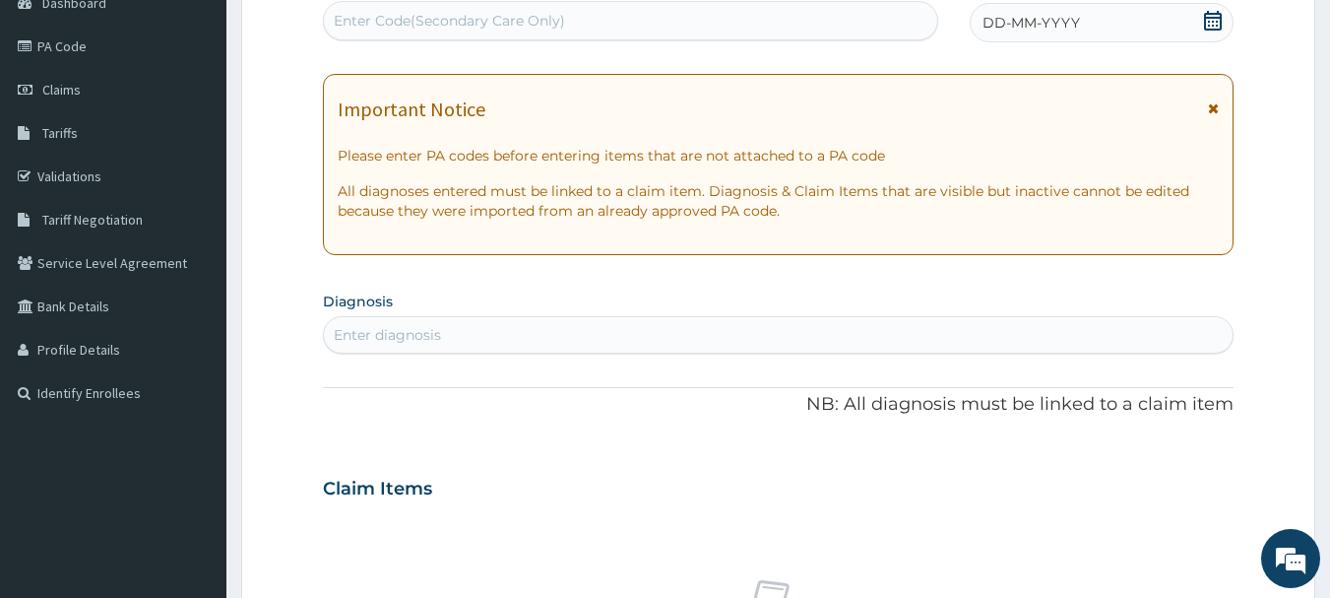
click at [1054, 26] on span "DD-MM-YYYY" at bounding box center [1030, 23] width 97 height 20
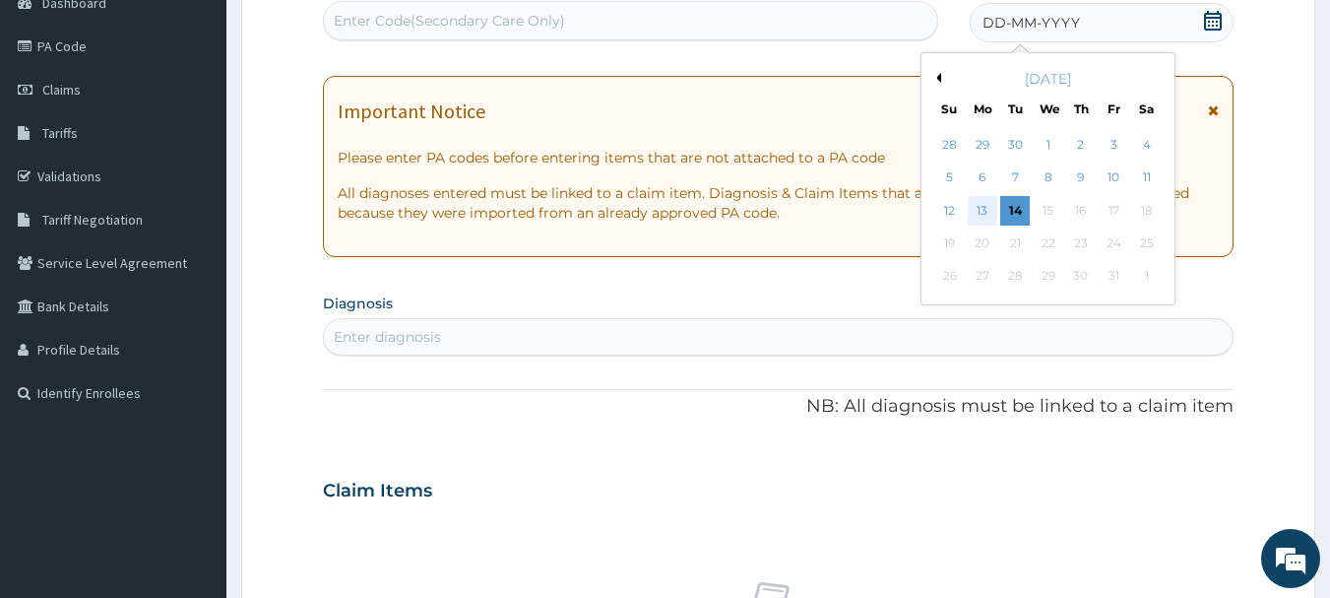
click at [976, 207] on div "13" at bounding box center [983, 211] width 30 height 30
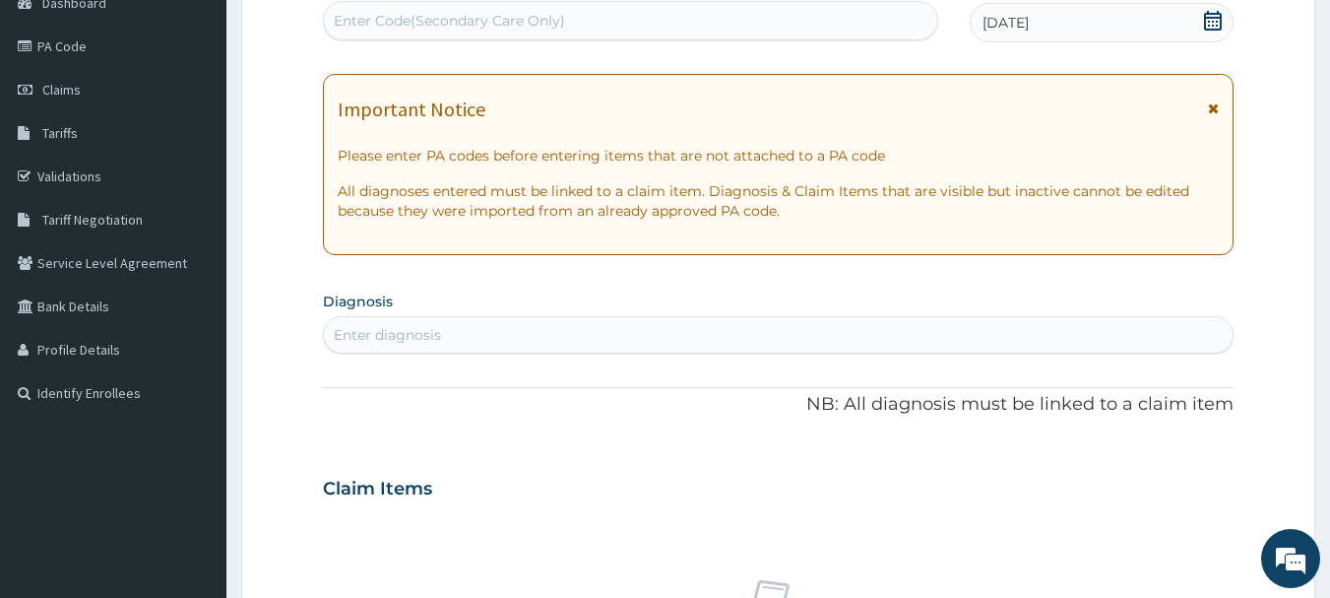
click at [719, 335] on div "Enter diagnosis" at bounding box center [779, 335] width 910 height 32
type input "FEVER"
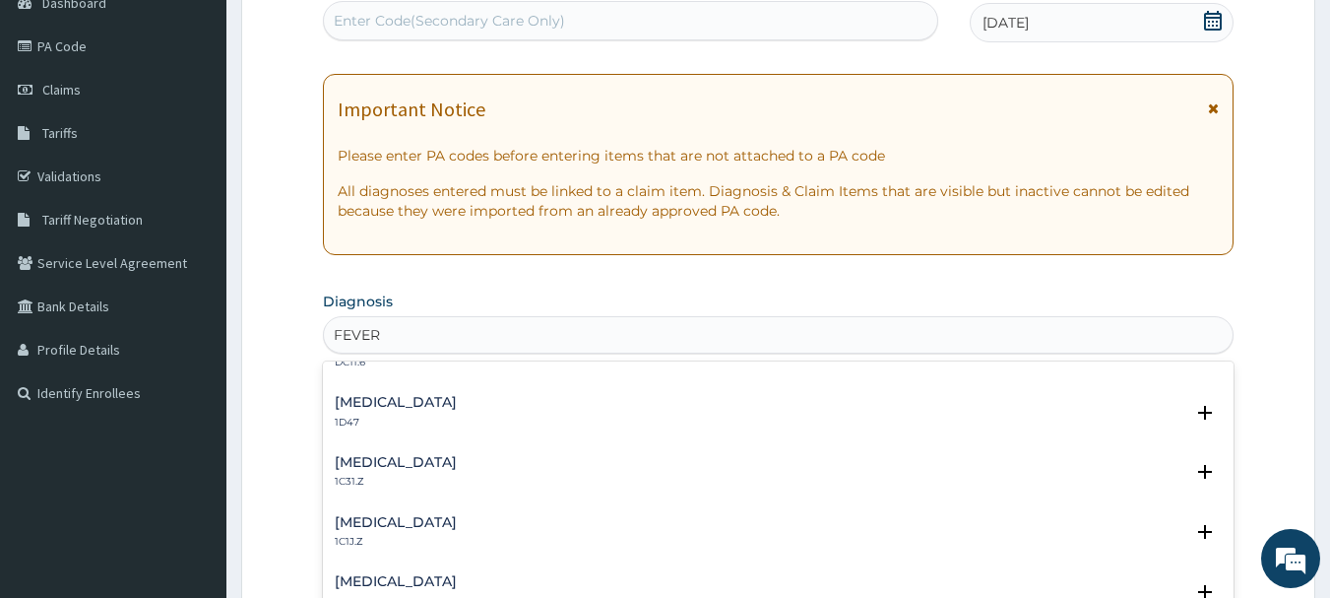
scroll to position [774, 0]
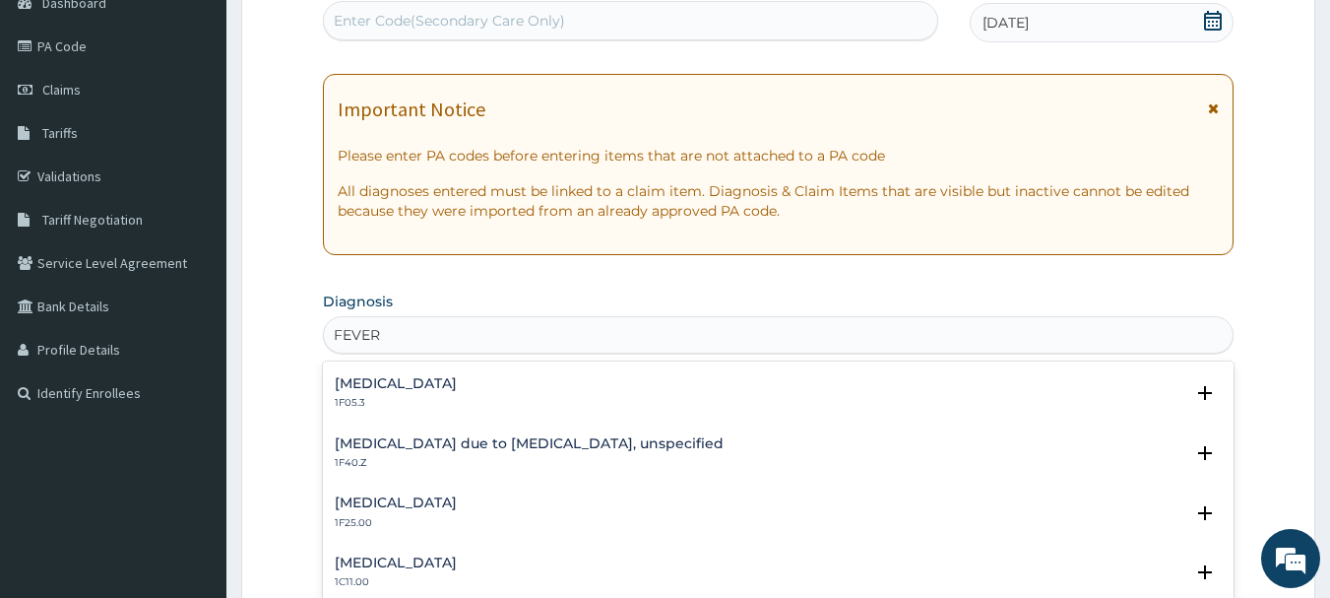
click at [509, 438] on h4 "Malaria due to Plasmodium falciparum, unspecified" at bounding box center [529, 443] width 389 height 15
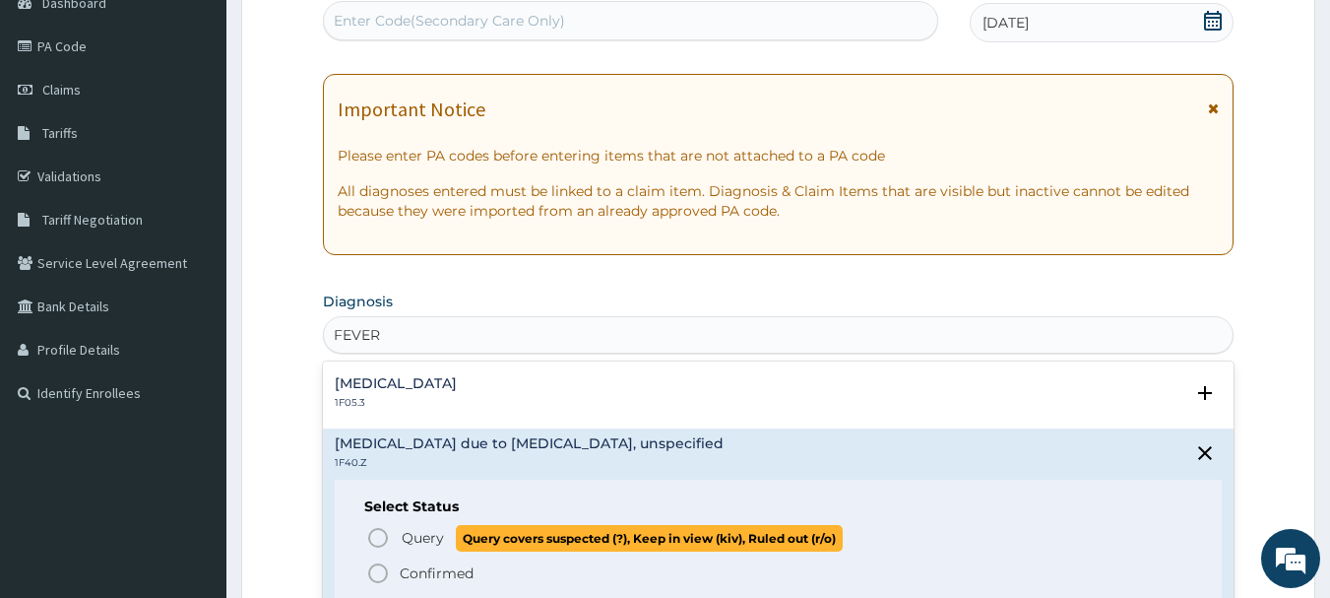
click at [383, 532] on circle "status option query" at bounding box center [378, 538] width 18 height 18
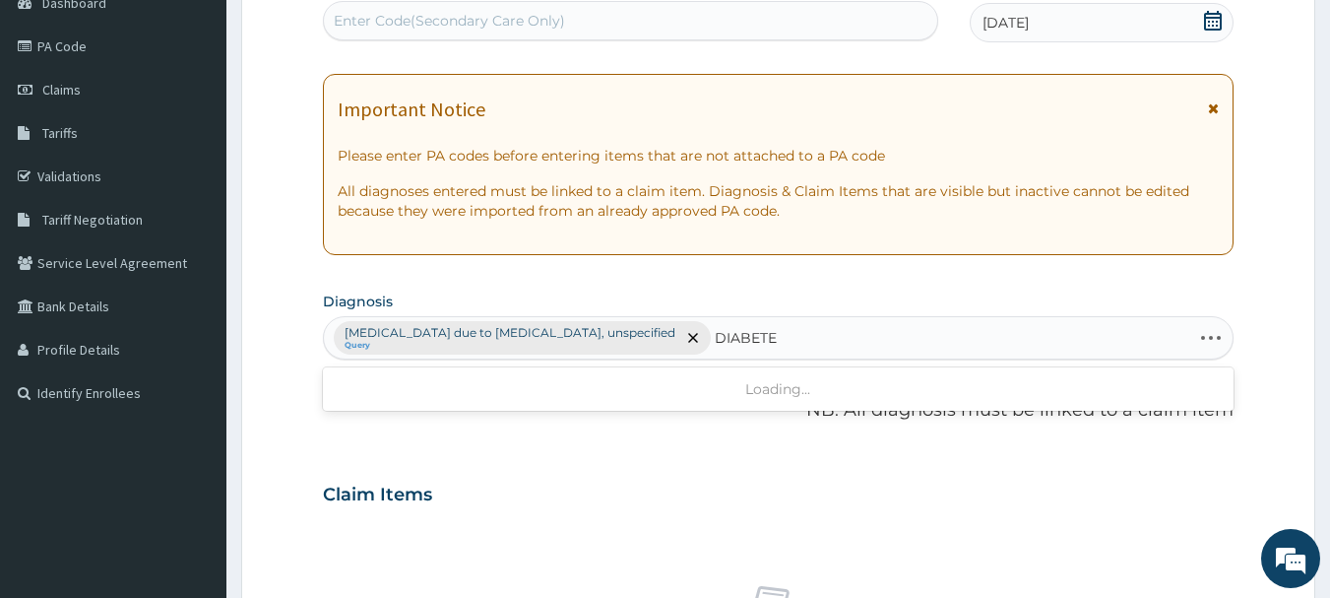
type input "DIABETES"
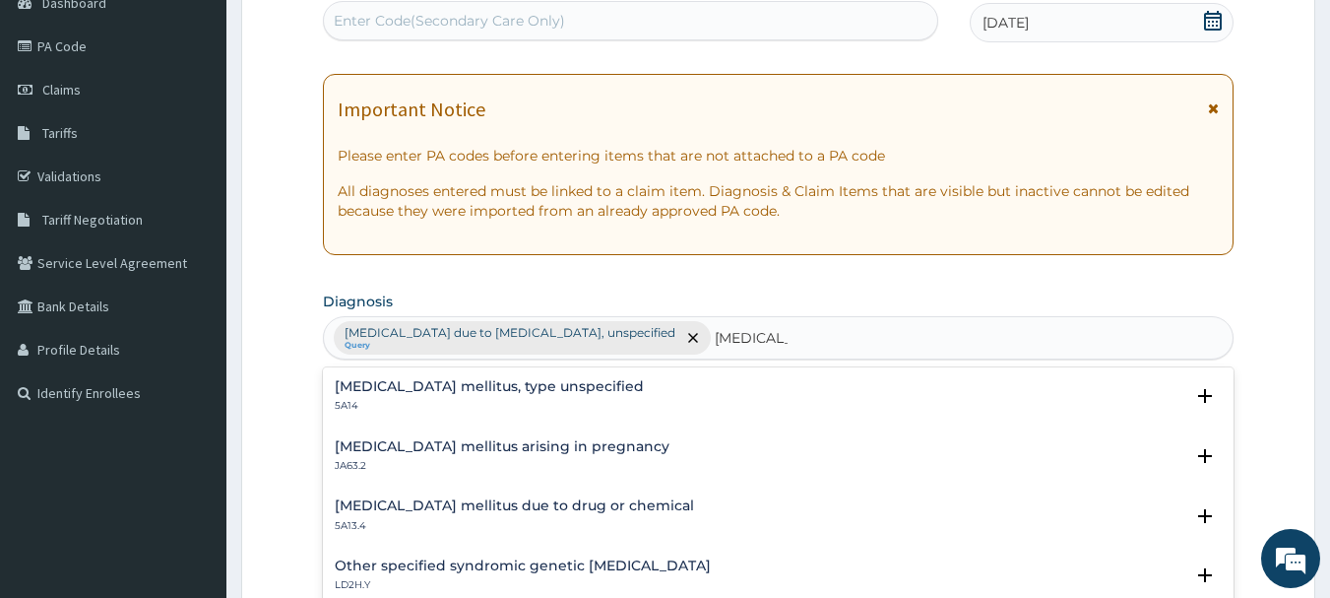
click at [435, 391] on h4 "Diabetes mellitus, type unspecified" at bounding box center [489, 386] width 309 height 15
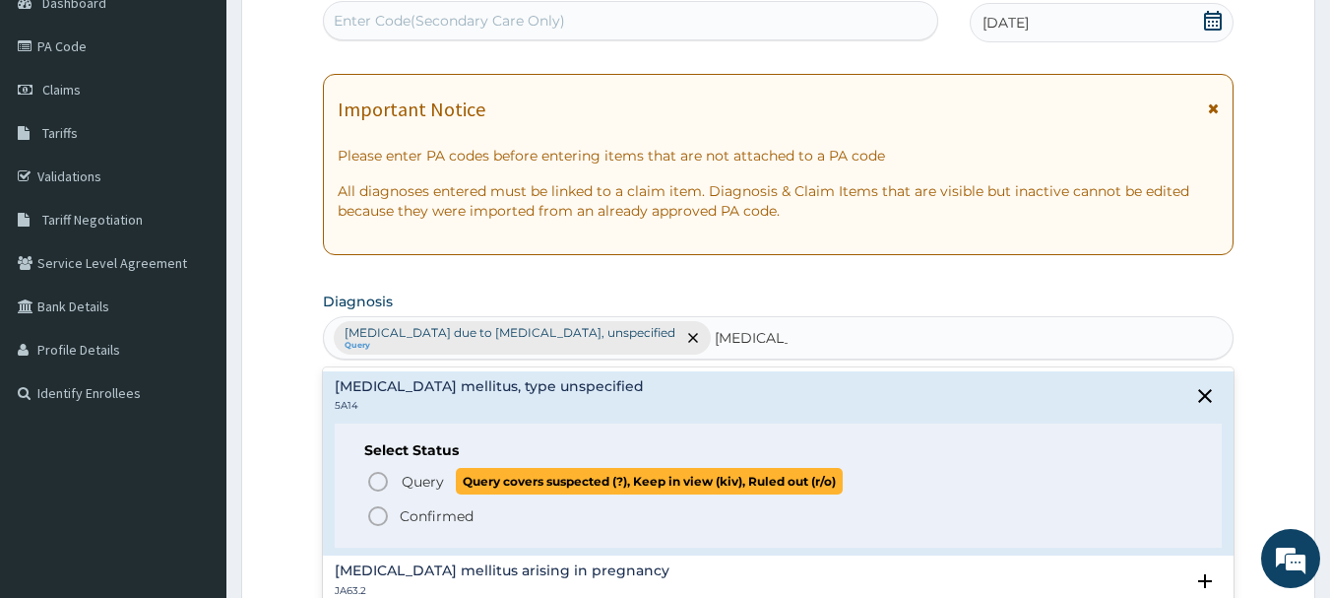
click at [384, 482] on icon "status option query" at bounding box center [378, 482] width 24 height 24
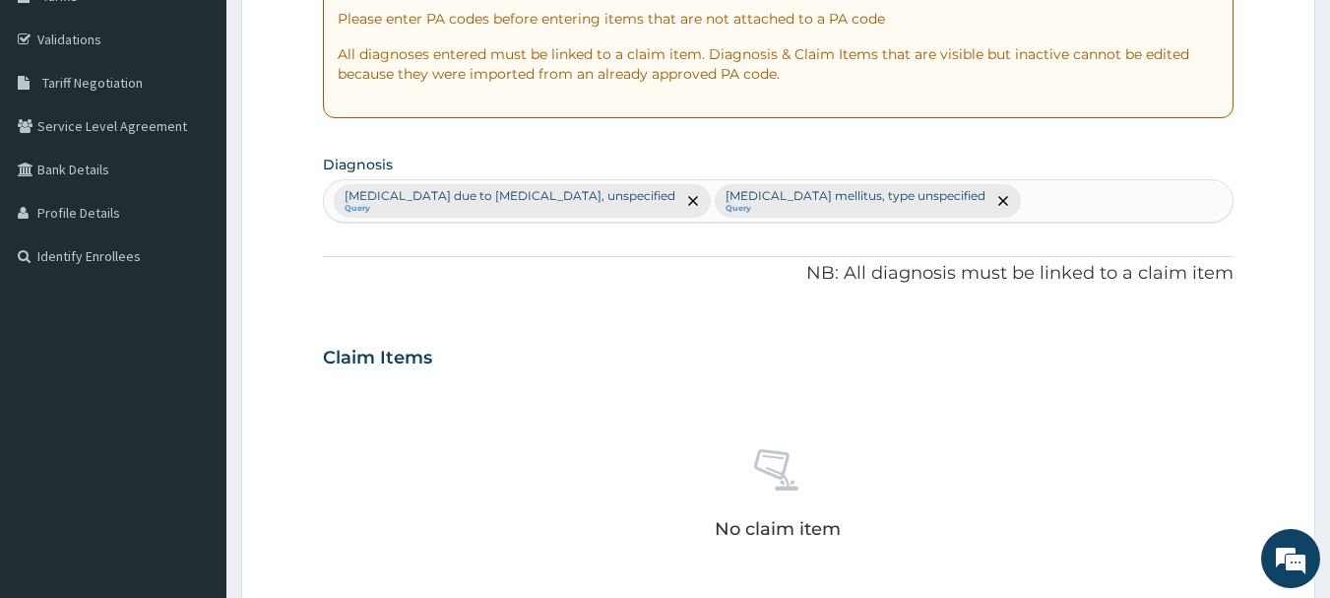
scroll to position [728, 0]
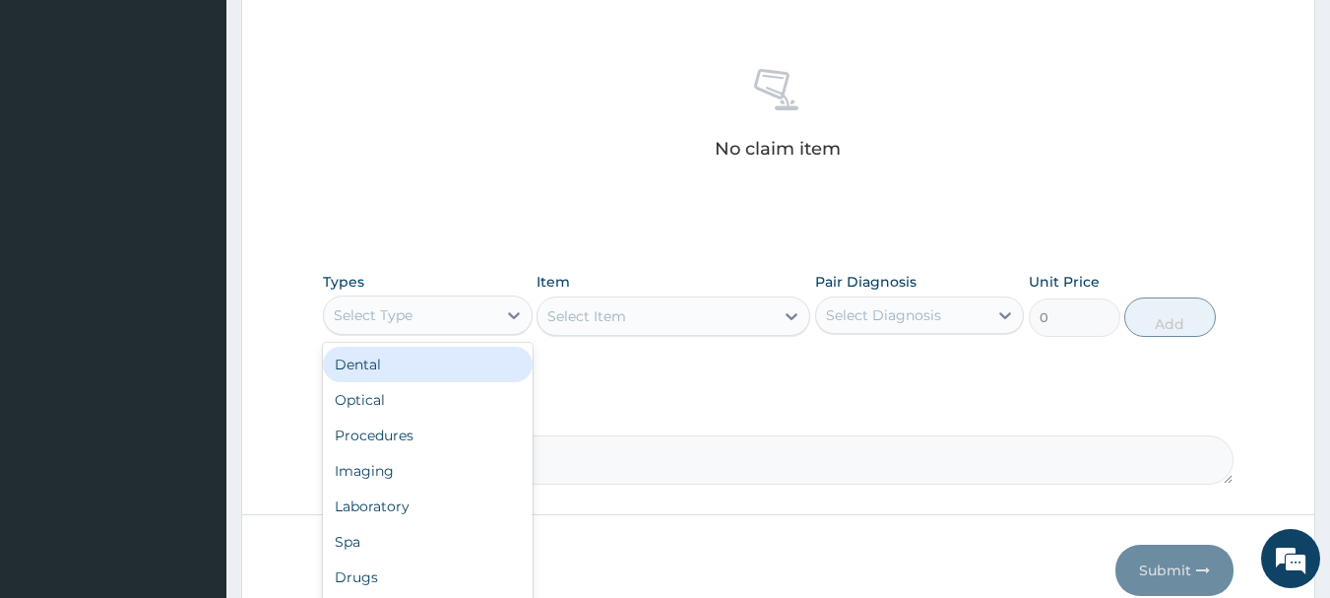
click at [473, 297] on div "Select Type" at bounding box center [428, 314] width 210 height 39
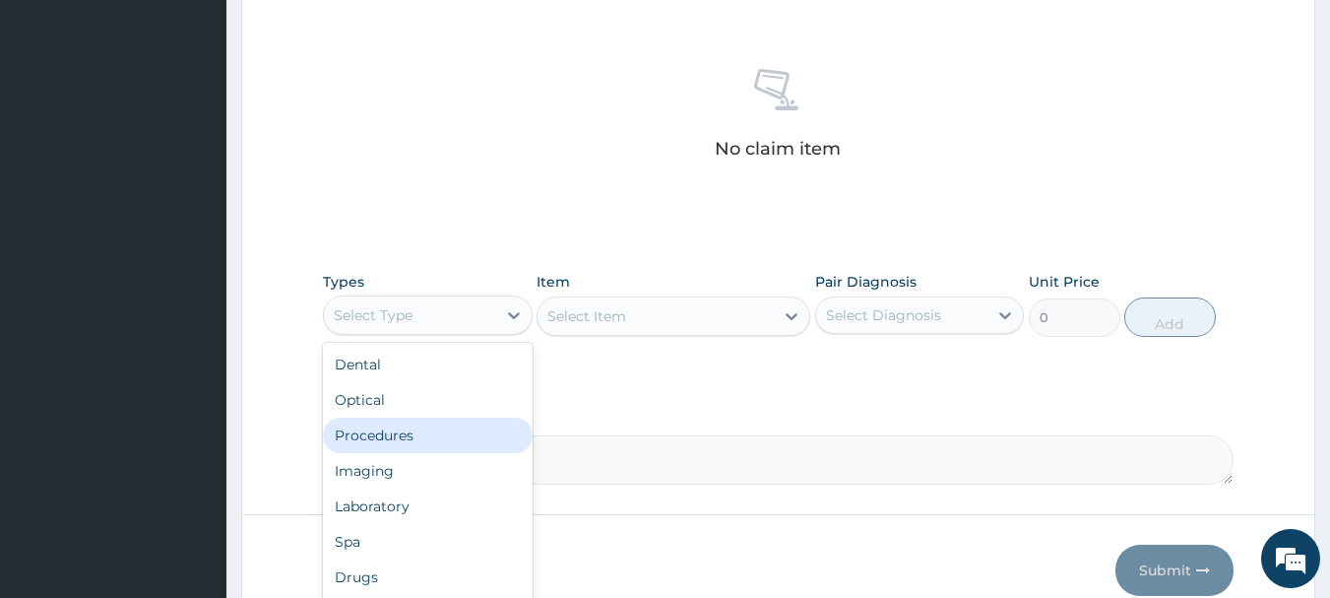
click at [404, 430] on div "Procedures" at bounding box center [428, 434] width 210 height 35
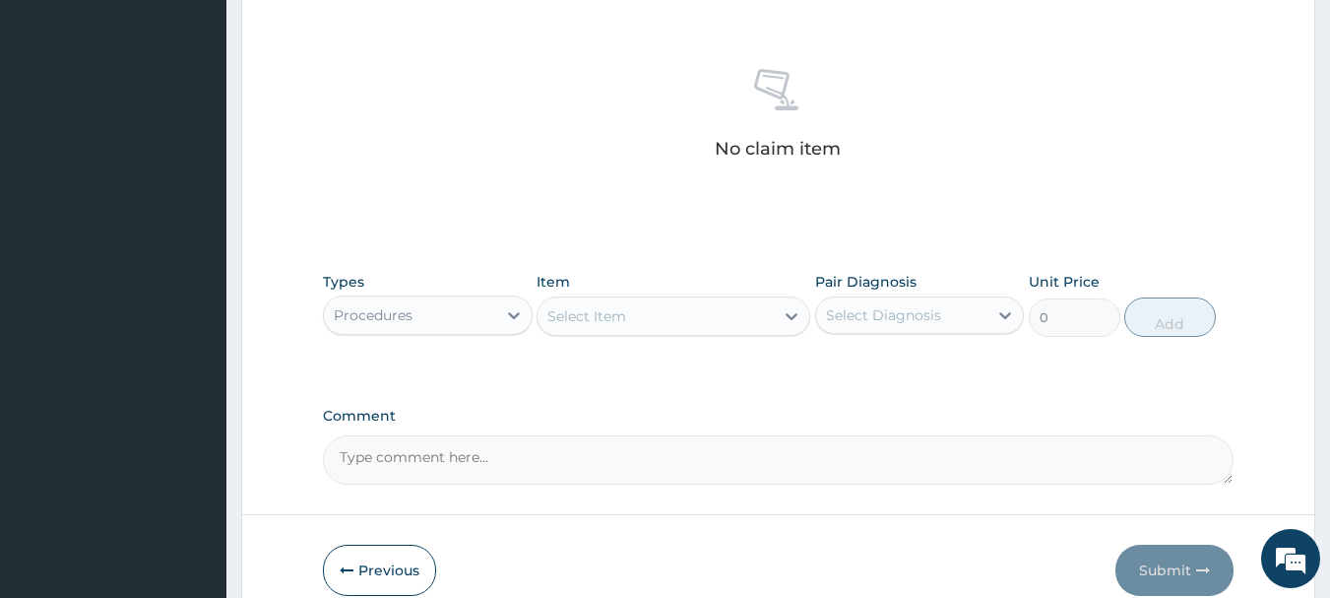
click at [652, 321] on div "Select Item" at bounding box center [655, 316] width 236 height 32
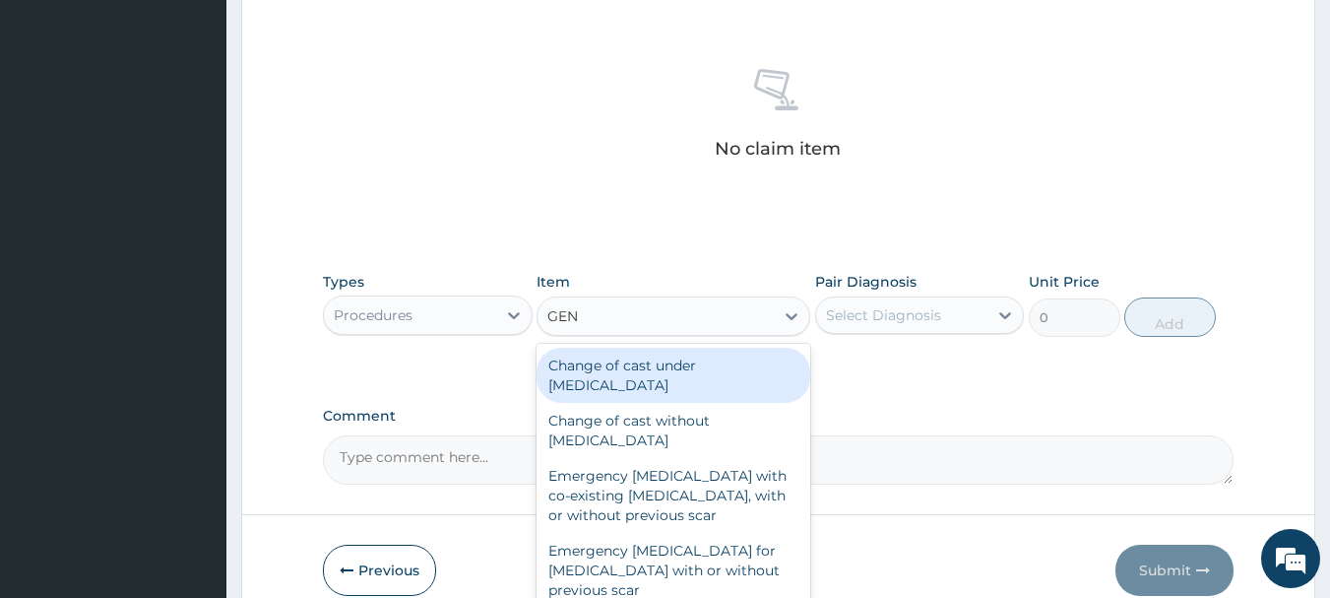
type input "GENE"
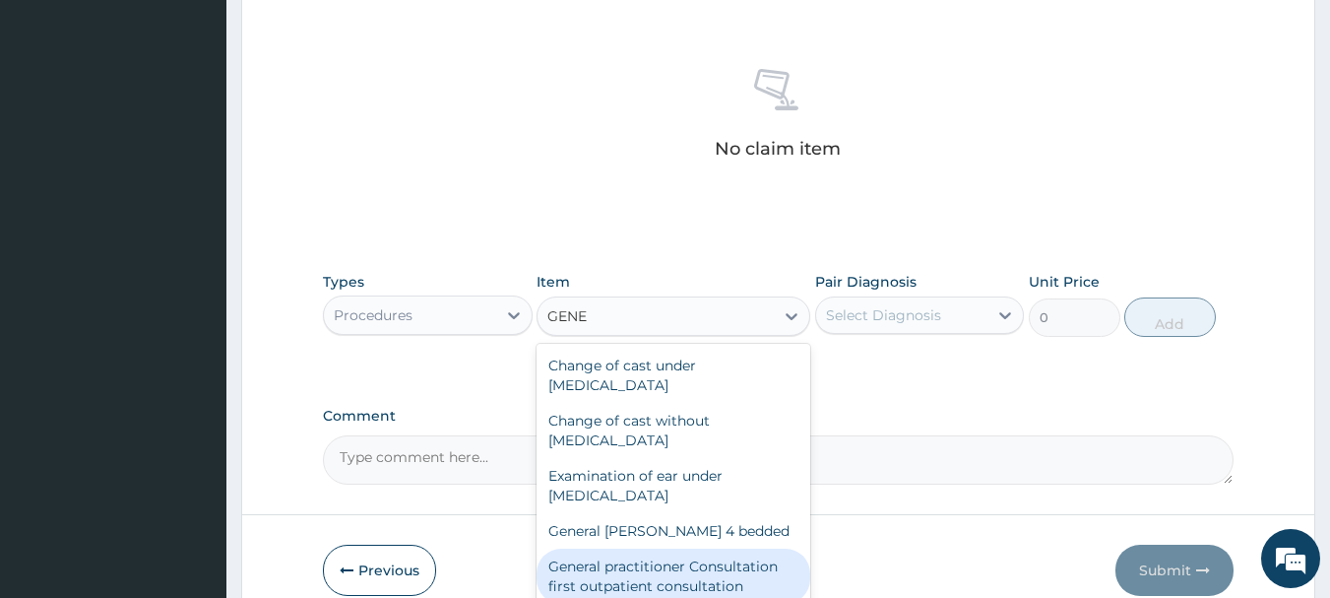
click at [691, 555] on div "General practitioner Consultation first outpatient consultation" at bounding box center [674, 575] width 274 height 55
type input "3547.5"
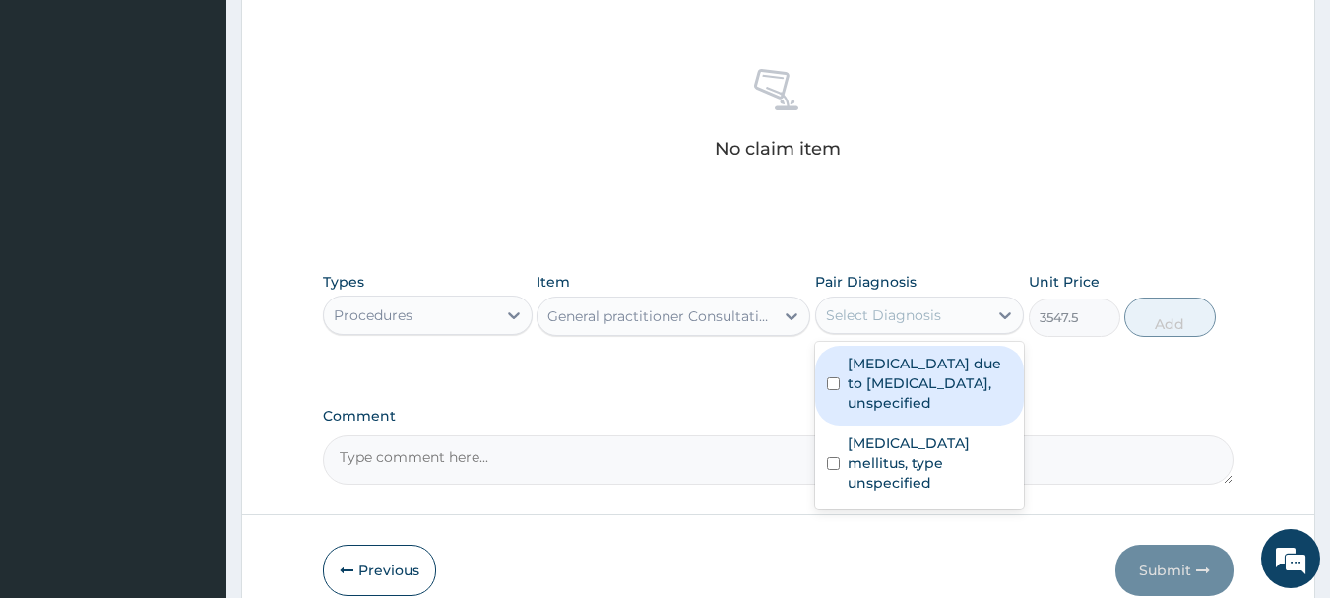
drag, startPoint x: 961, startPoint y: 307, endPoint x: 950, endPoint y: 364, distance: 58.1
click at [961, 314] on div "Select Diagnosis" at bounding box center [902, 315] width 172 height 32
drag, startPoint x: 943, startPoint y: 367, endPoint x: 957, endPoint y: 399, distance: 34.4
click at [943, 373] on label "Malaria due to Plasmodium falciparum, unspecified" at bounding box center [930, 382] width 165 height 59
checkbox input "true"
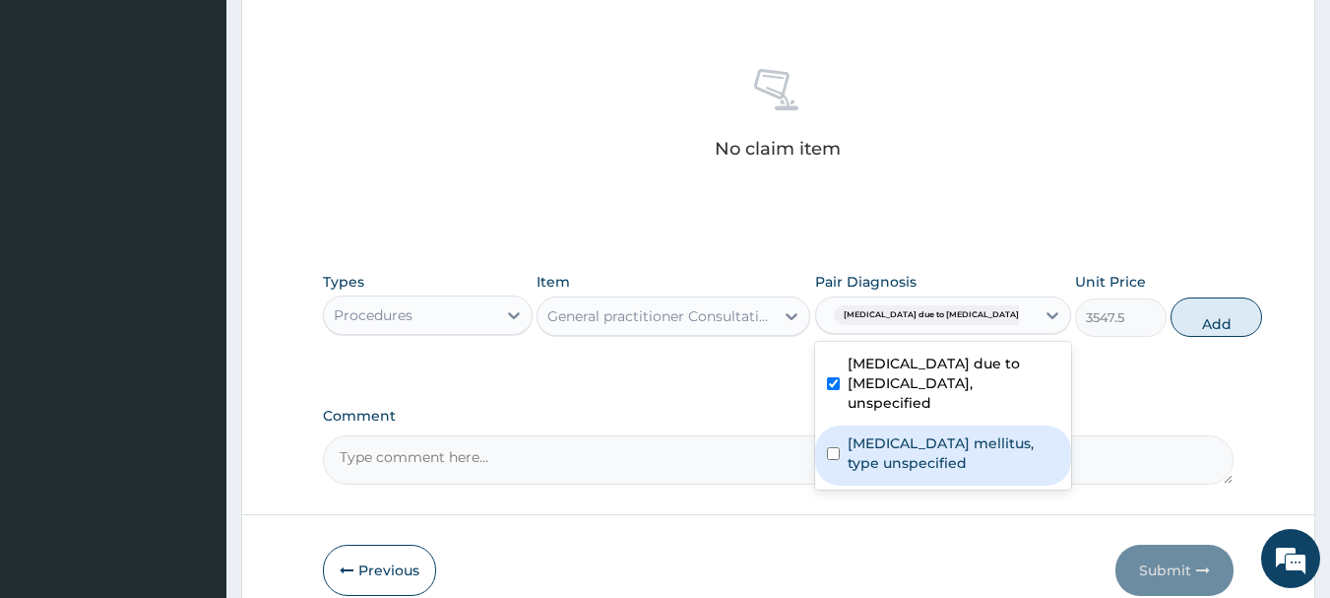
click at [972, 453] on label "Diabetes mellitus, type unspecified" at bounding box center [954, 452] width 212 height 39
checkbox input "true"
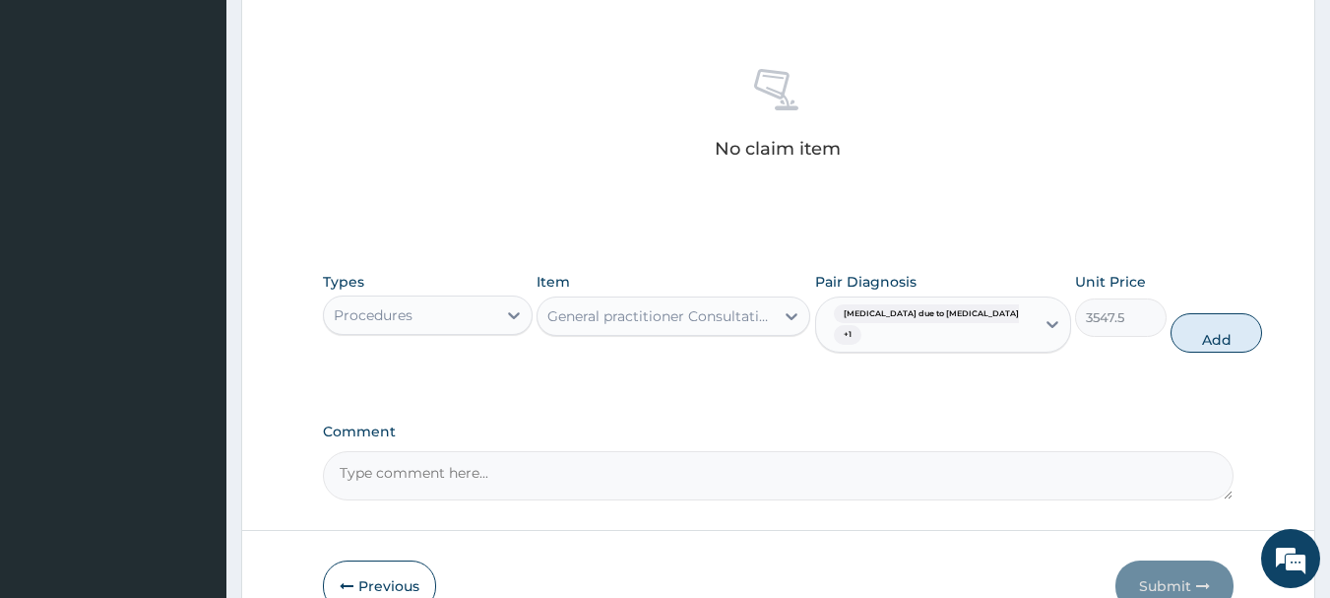
click at [1180, 335] on button "Add" at bounding box center [1216, 332] width 92 height 39
type input "0"
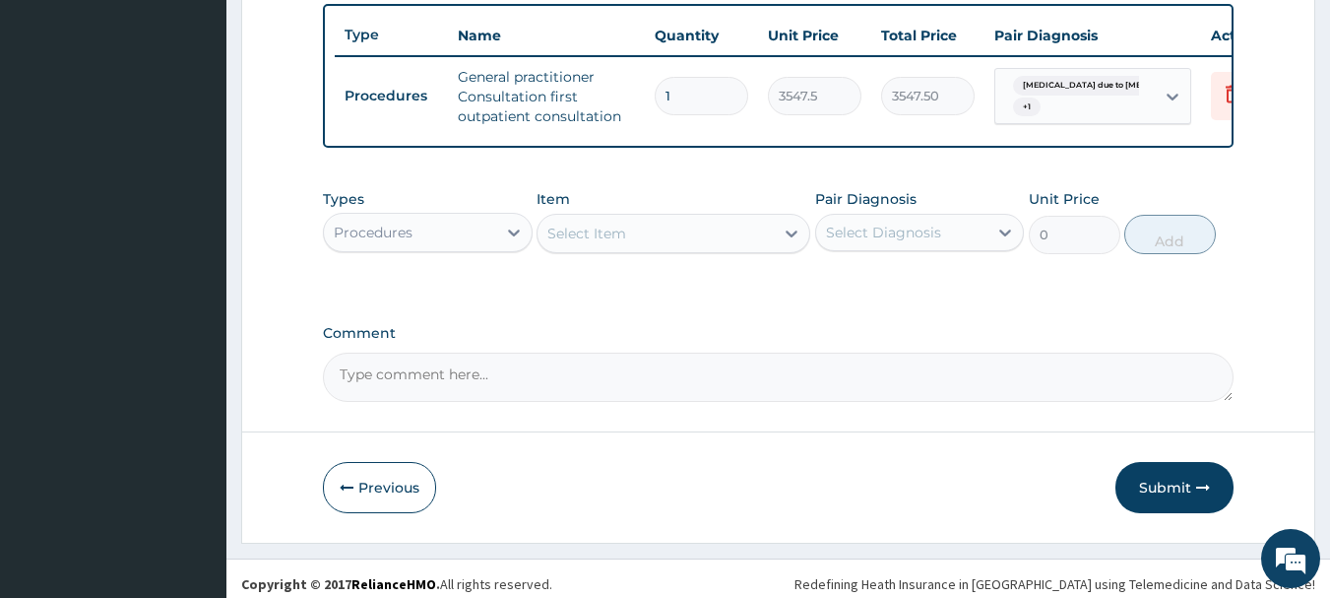
scroll to position [754, 0]
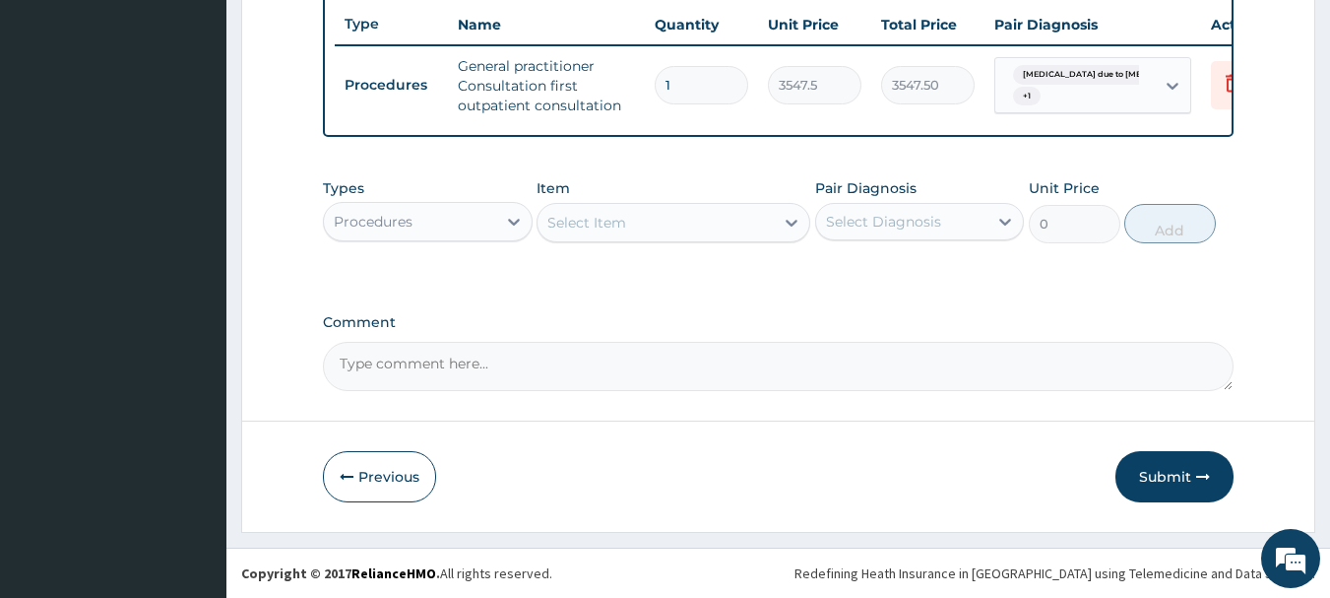
click at [478, 217] on div "Procedures" at bounding box center [410, 222] width 172 height 32
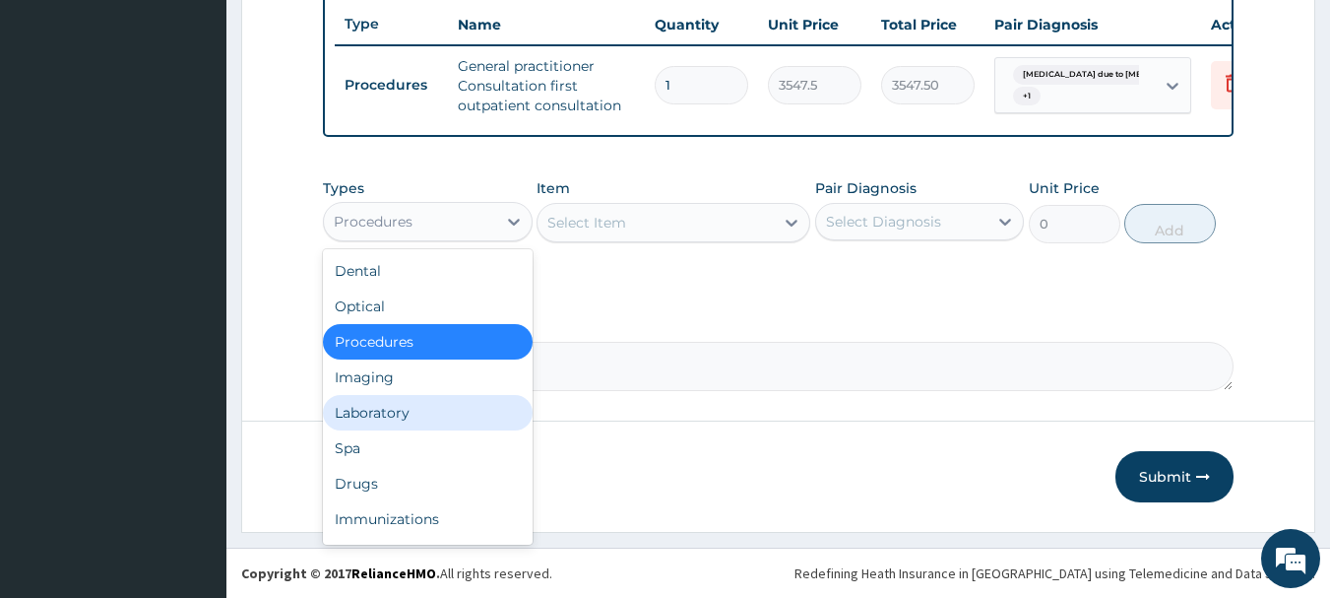
click at [427, 409] on div "Laboratory" at bounding box center [428, 412] width 210 height 35
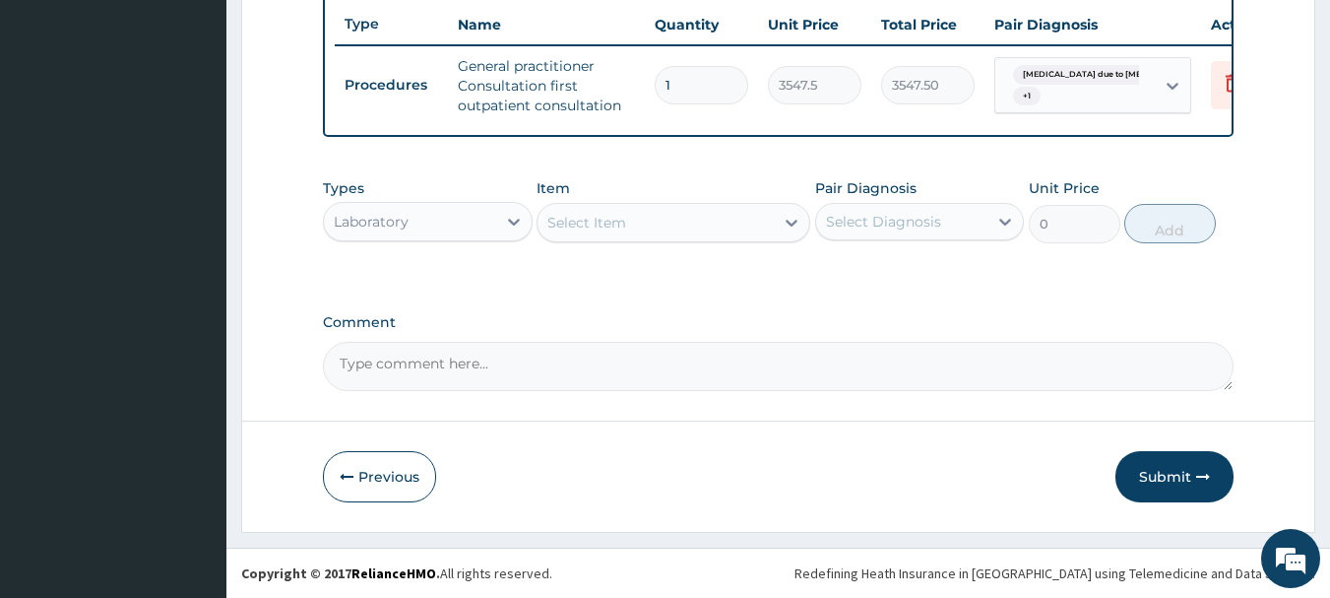
click at [676, 229] on div "Select Item" at bounding box center [655, 223] width 236 height 32
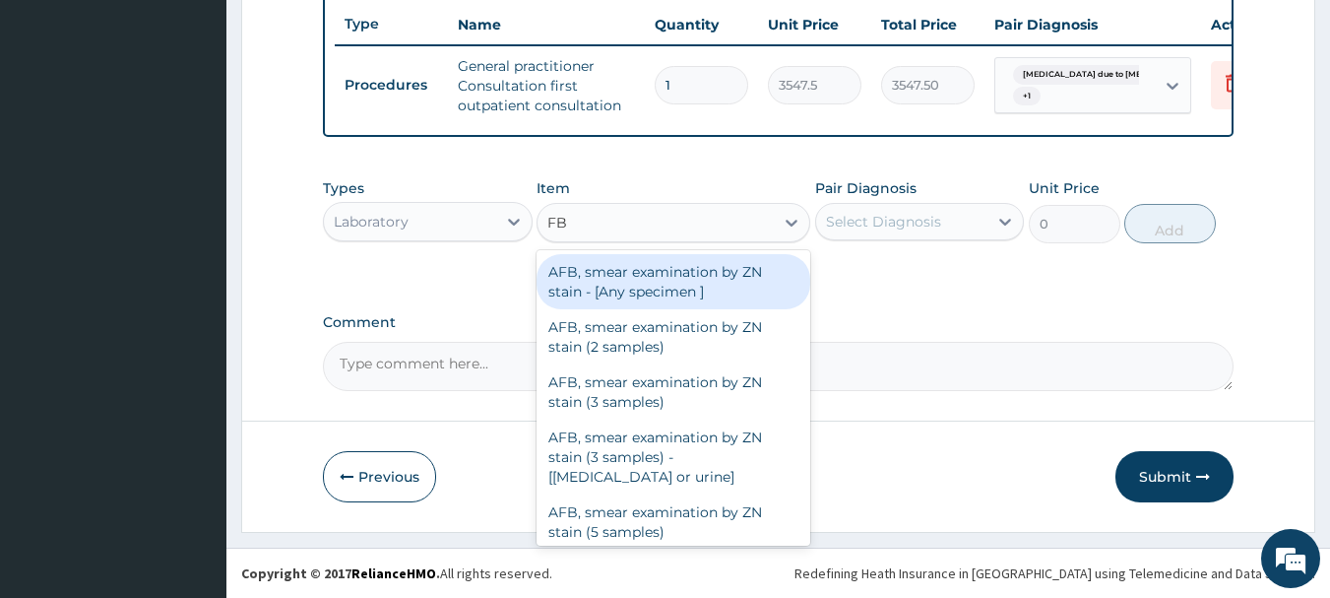
type input "FBC"
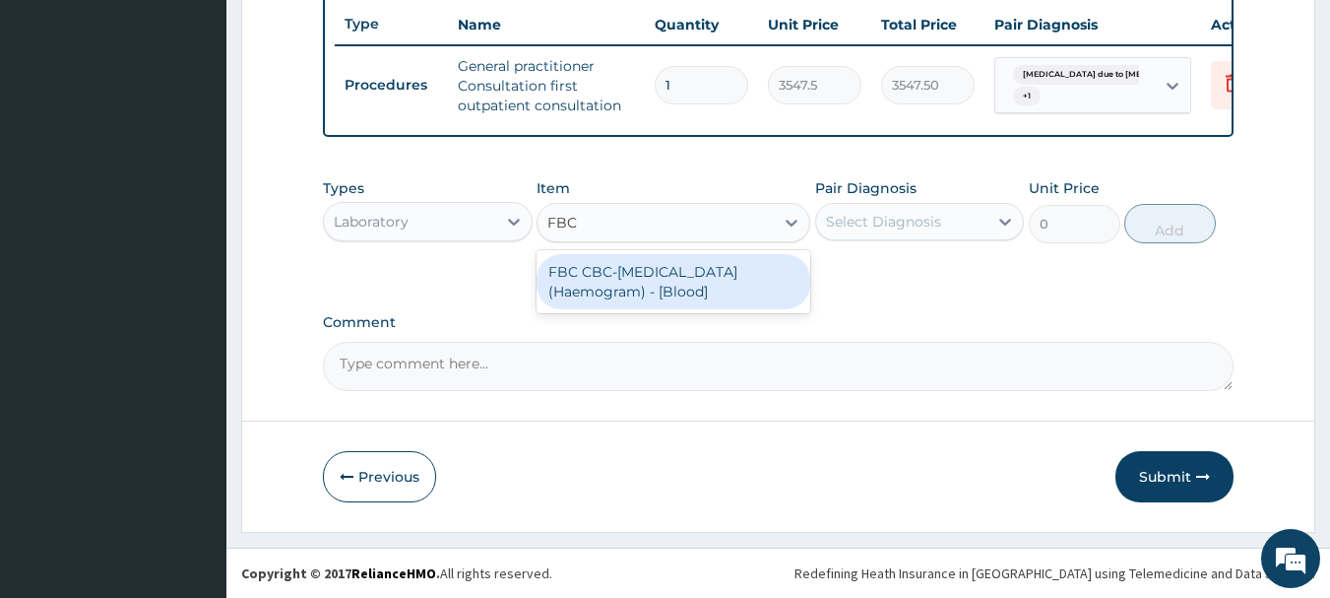
click at [738, 285] on div "FBC CBC-Complete Blood Count (Haemogram) - [Blood]" at bounding box center [674, 281] width 274 height 55
type input "4300"
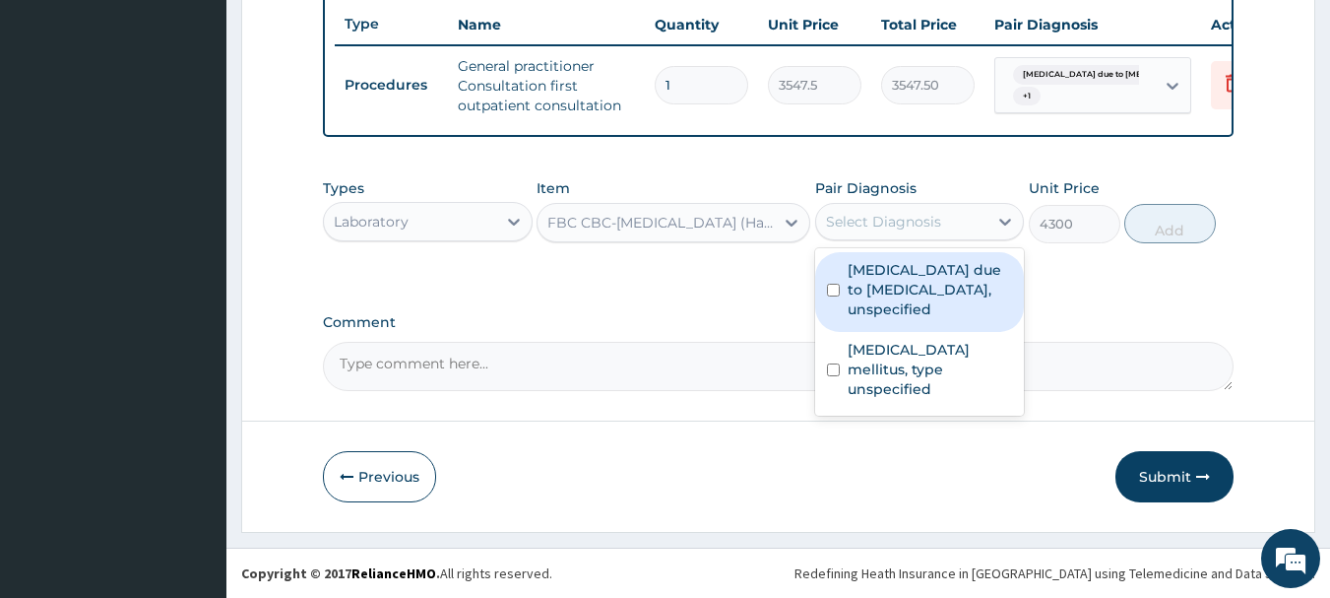
click at [887, 225] on div "Select Diagnosis" at bounding box center [883, 222] width 115 height 20
drag, startPoint x: 889, startPoint y: 287, endPoint x: 911, endPoint y: 321, distance: 39.9
click at [892, 292] on label "Malaria due to Plasmodium falciparum, unspecified" at bounding box center [930, 289] width 165 height 59
checkbox input "true"
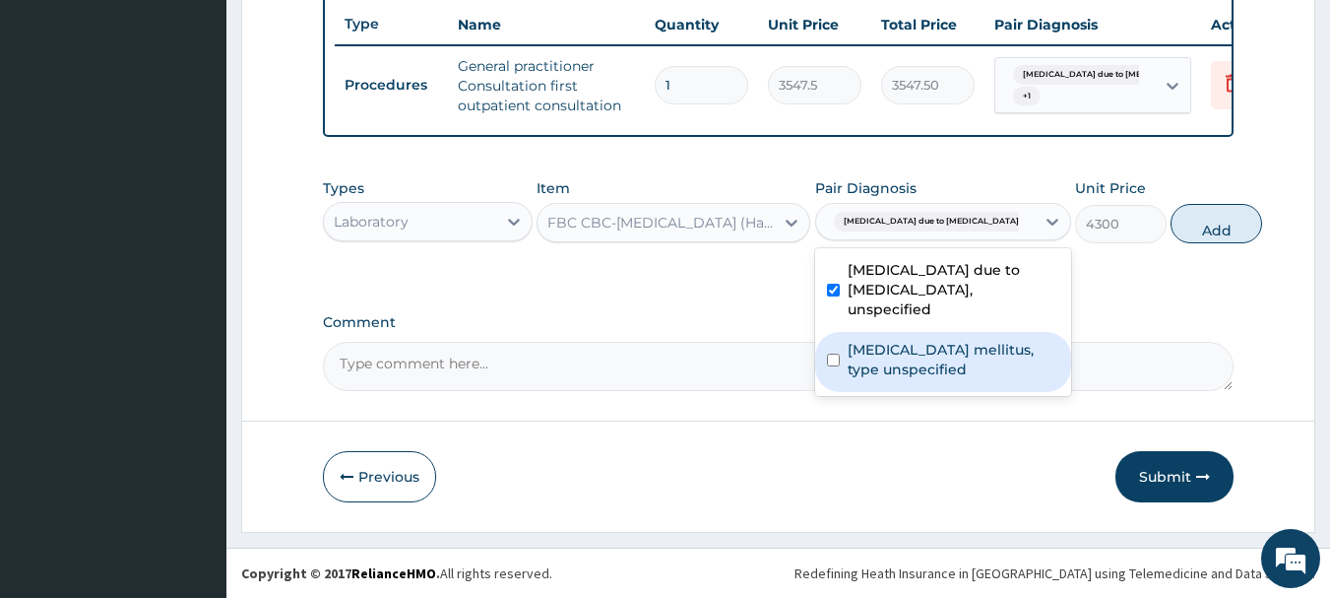
drag, startPoint x: 923, startPoint y: 347, endPoint x: 936, endPoint y: 347, distance: 12.8
click at [925, 347] on label "Diabetes mellitus, type unspecified" at bounding box center [954, 359] width 212 height 39
checkbox input "true"
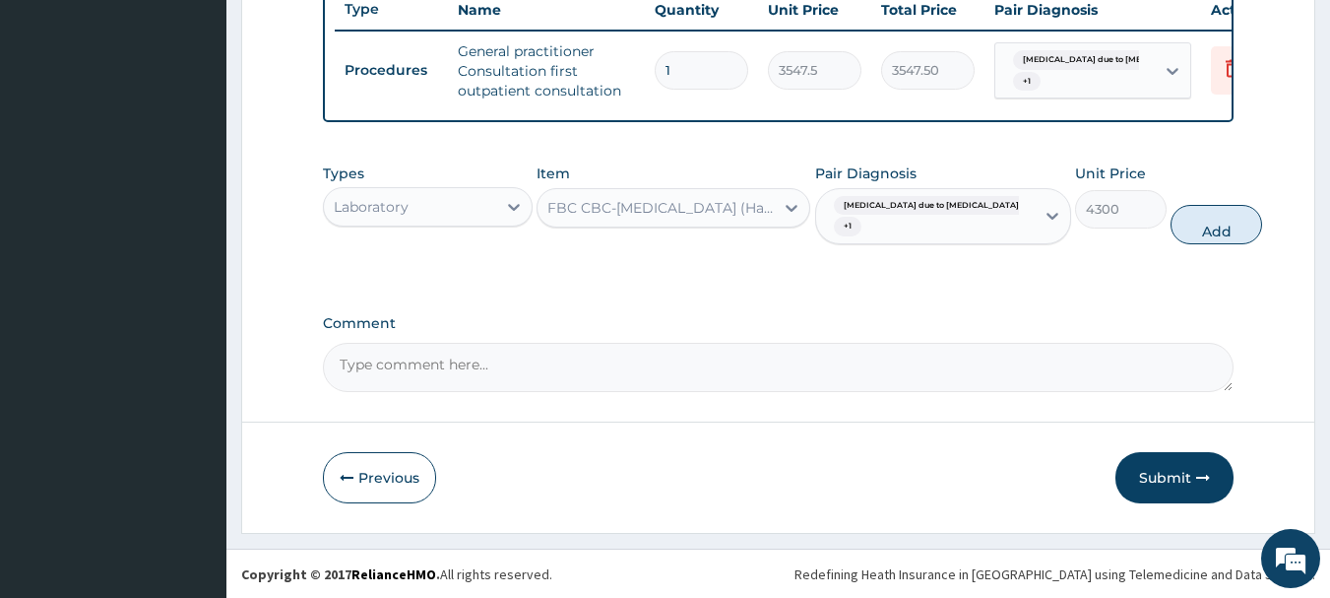
drag, startPoint x: 1177, startPoint y: 249, endPoint x: 1138, endPoint y: 253, distance: 39.6
click at [1176, 244] on button "Add" at bounding box center [1216, 224] width 92 height 39
type input "0"
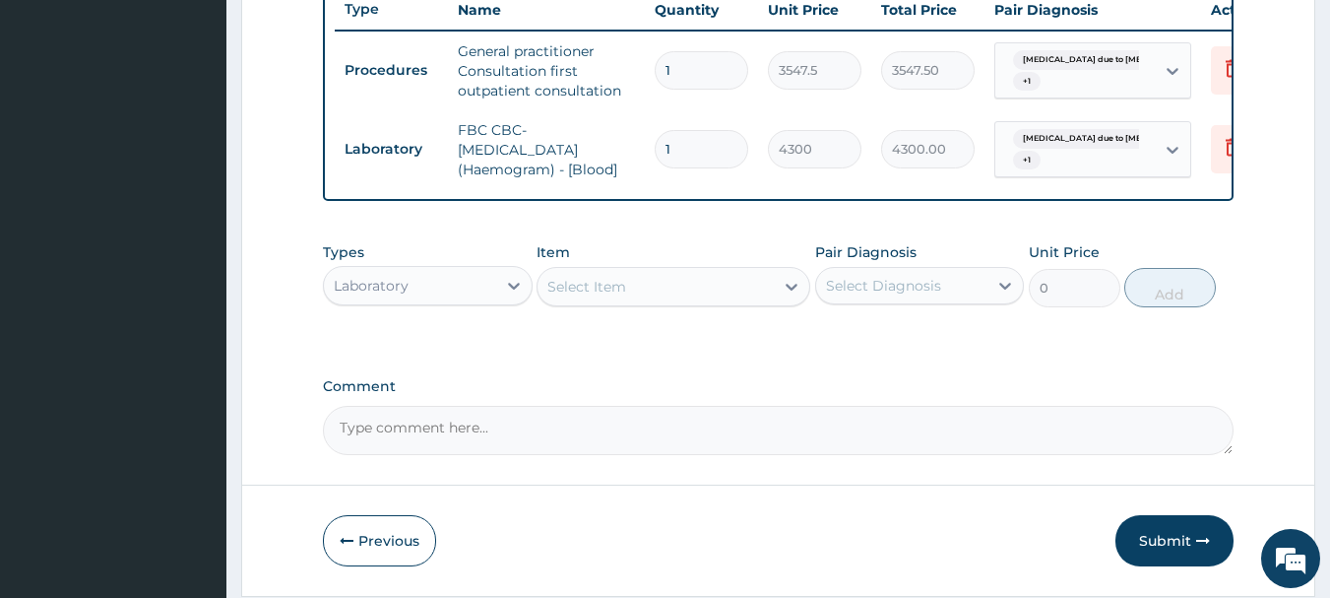
click at [680, 295] on div "Select Item" at bounding box center [655, 287] width 236 height 32
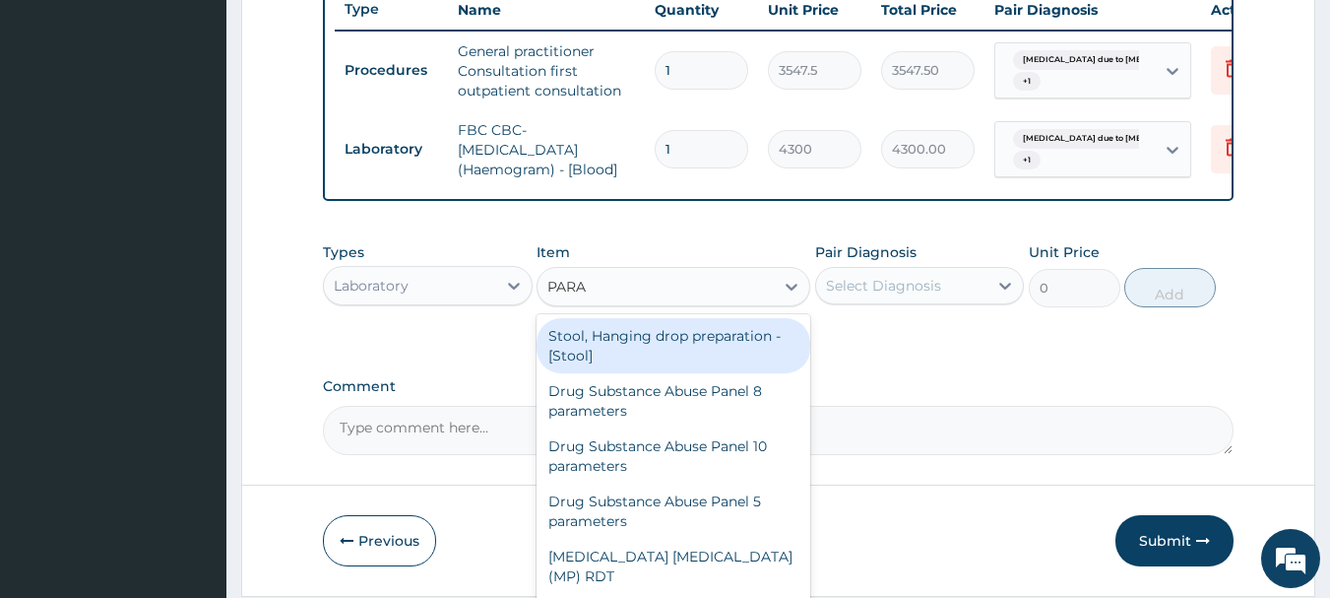
type input "PARAS"
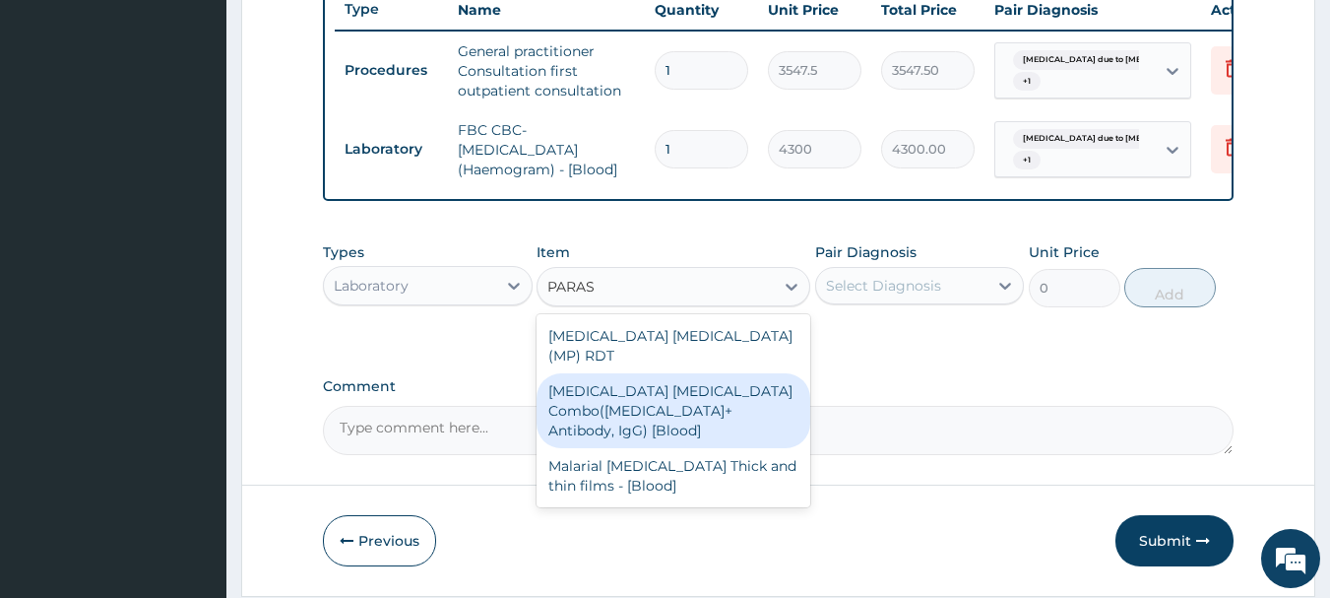
drag, startPoint x: 675, startPoint y: 390, endPoint x: 817, endPoint y: 293, distance: 171.5
click at [679, 388] on div "Malaria Parasite Combo(Blood Film+ Antibody, IgG) [Blood]" at bounding box center [674, 410] width 274 height 75
type input "1612.5"
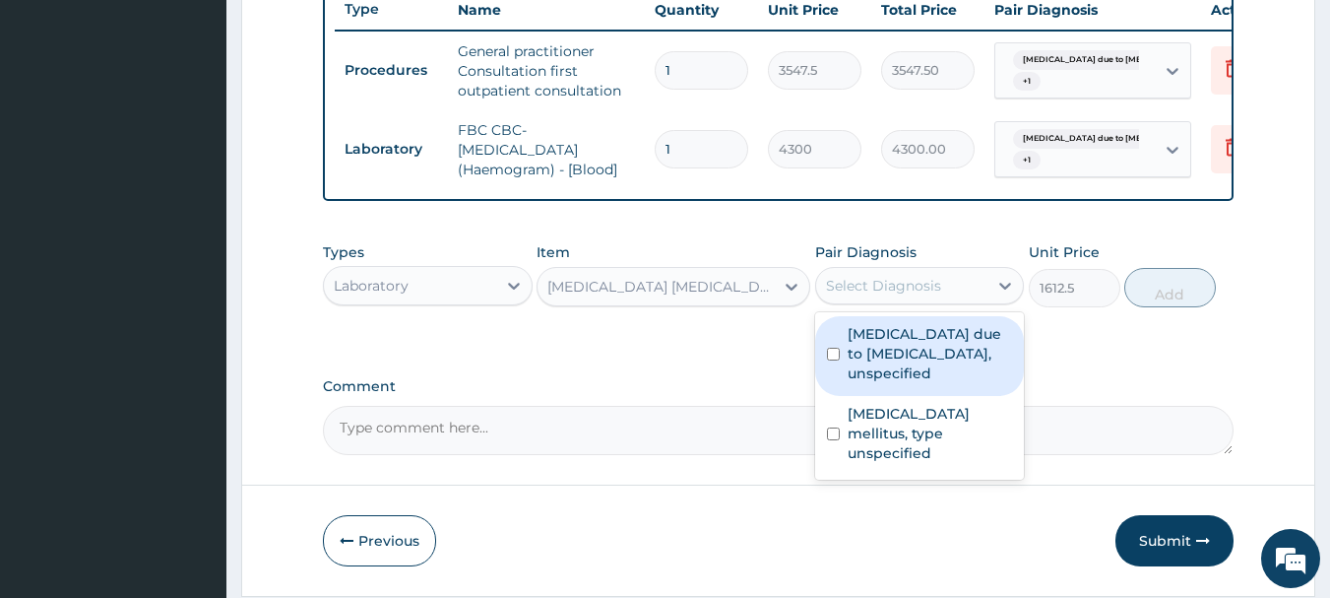
click at [913, 287] on div "Select Diagnosis" at bounding box center [902, 286] width 172 height 32
drag, startPoint x: 913, startPoint y: 372, endPoint x: 916, endPoint y: 415, distance: 43.5
click at [913, 383] on label "Malaria due to Plasmodium falciparum, unspecified" at bounding box center [930, 353] width 165 height 59
checkbox input "true"
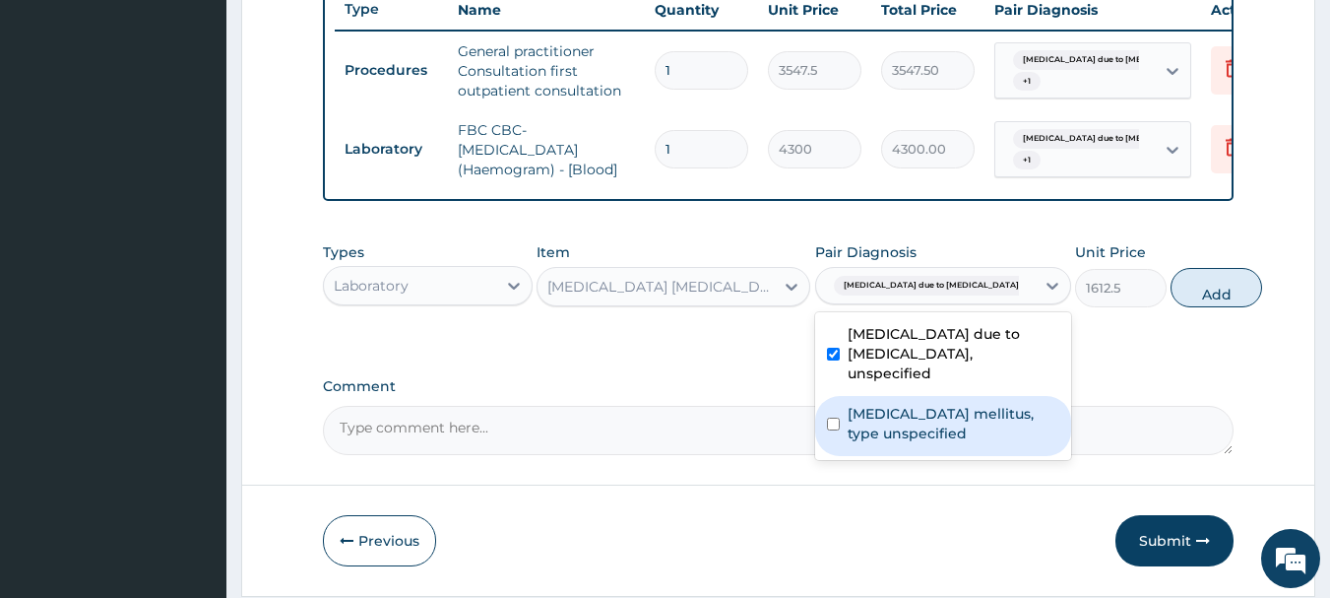
click at [916, 443] on label "Diabetes mellitus, type unspecified" at bounding box center [954, 423] width 212 height 39
checkbox input "true"
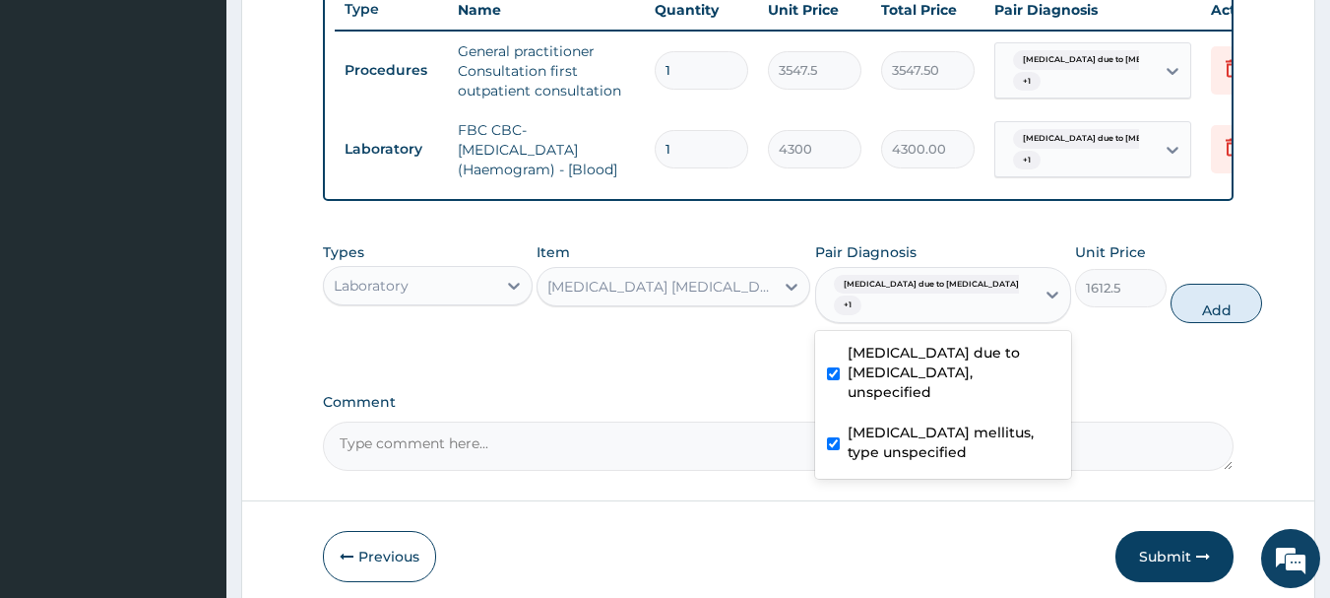
click at [1184, 321] on button "Add" at bounding box center [1216, 303] width 92 height 39
type input "0"
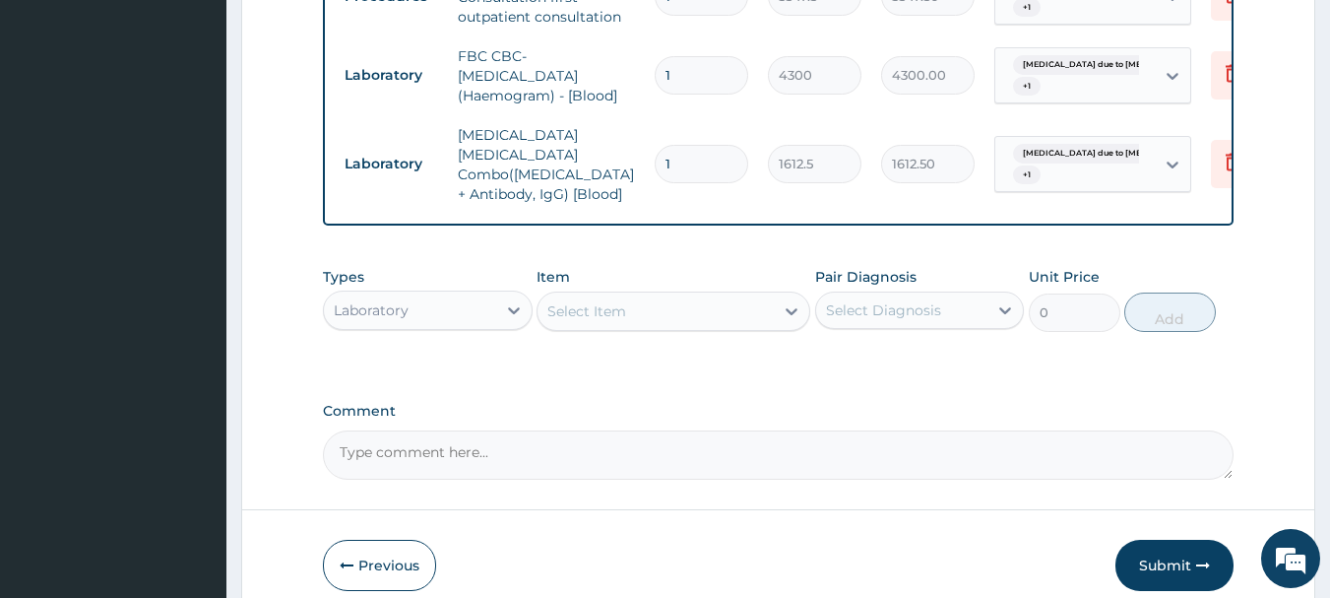
scroll to position [912, 0]
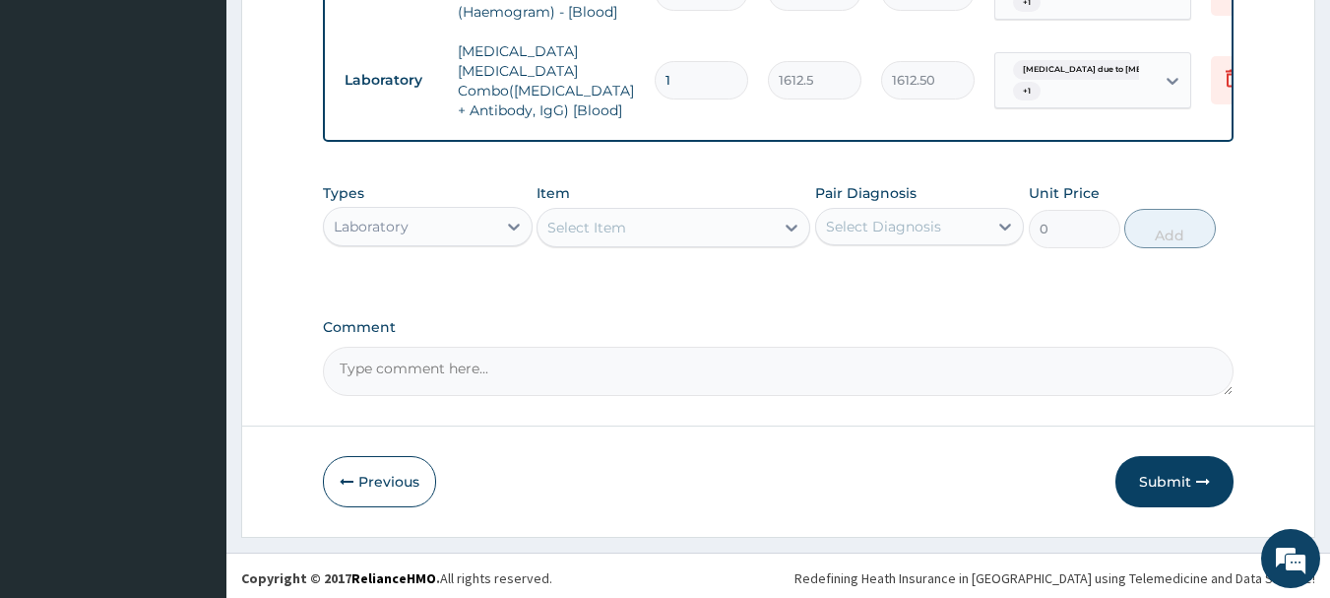
click at [596, 221] on div "Select Item" at bounding box center [586, 228] width 79 height 20
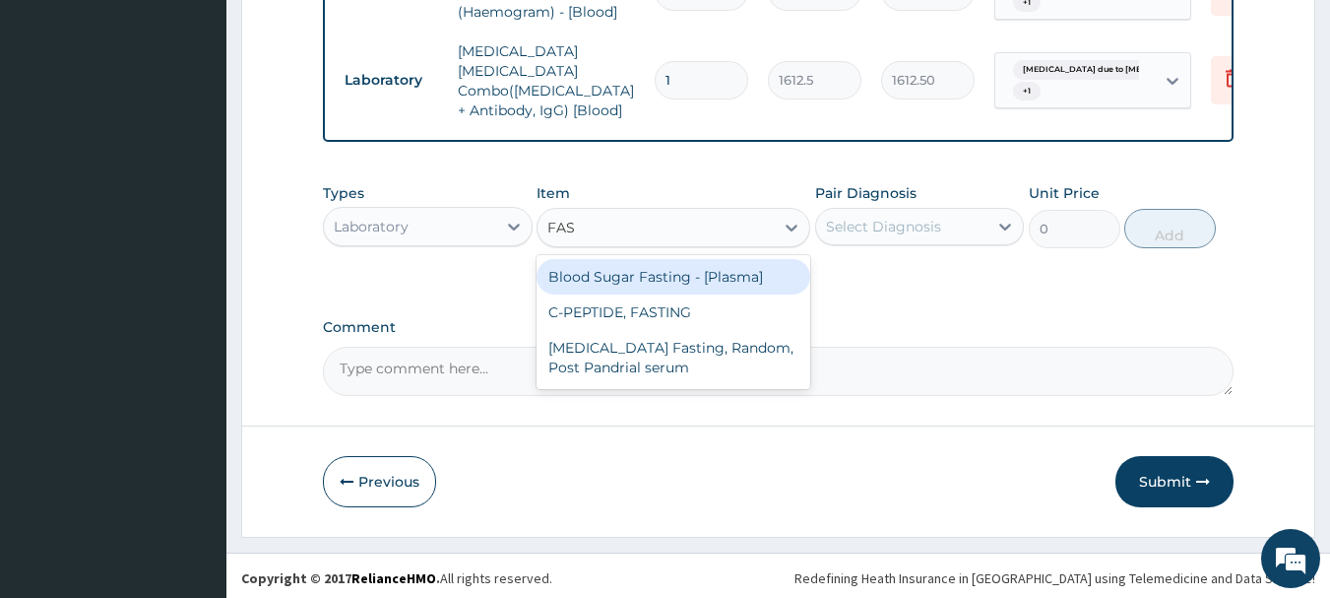
type input "FAST"
click at [717, 278] on div "Blood Sugar Fasting - [Plasma]" at bounding box center [674, 276] width 274 height 35
type input "1290"
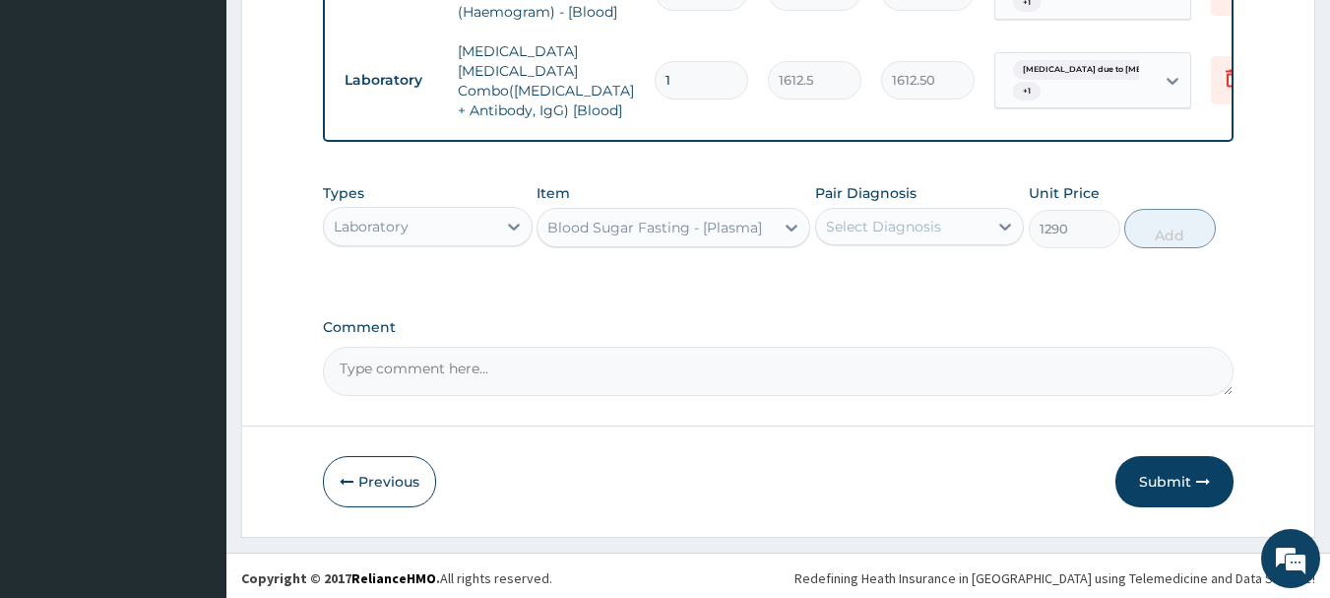
click at [964, 229] on div "Select Diagnosis" at bounding box center [902, 227] width 172 height 32
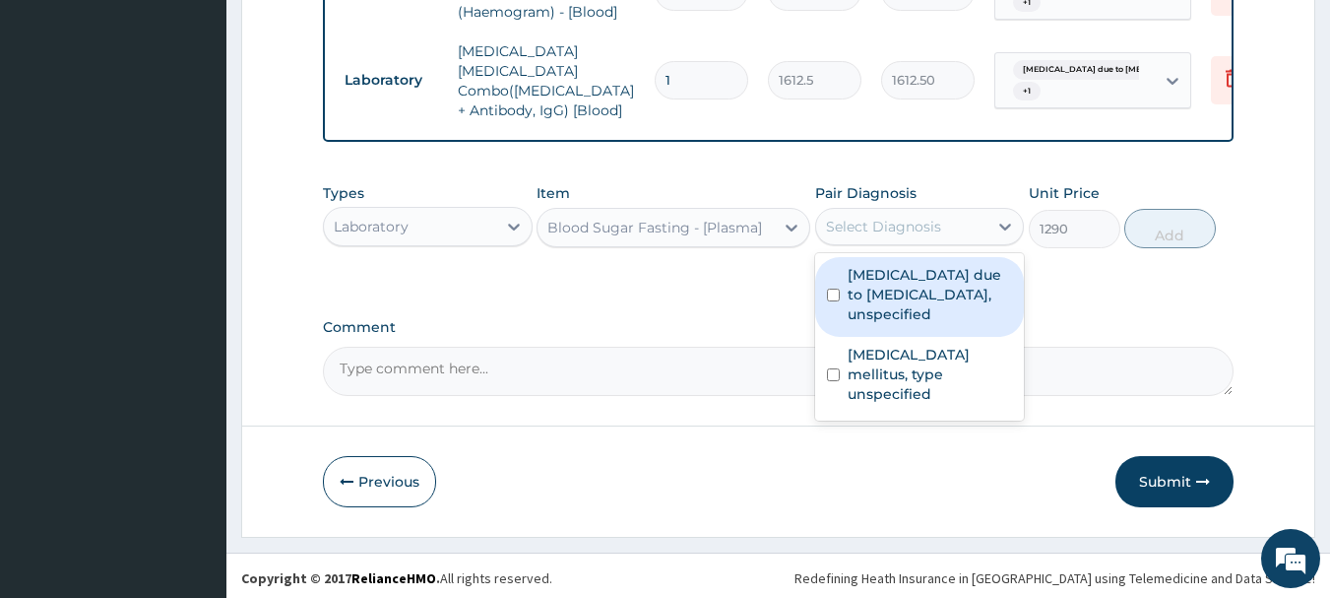
drag, startPoint x: 954, startPoint y: 290, endPoint x: 963, endPoint y: 346, distance: 55.8
click at [954, 293] on label "Malaria due to Plasmodium falciparum, unspecified" at bounding box center [930, 294] width 165 height 59
checkbox input "true"
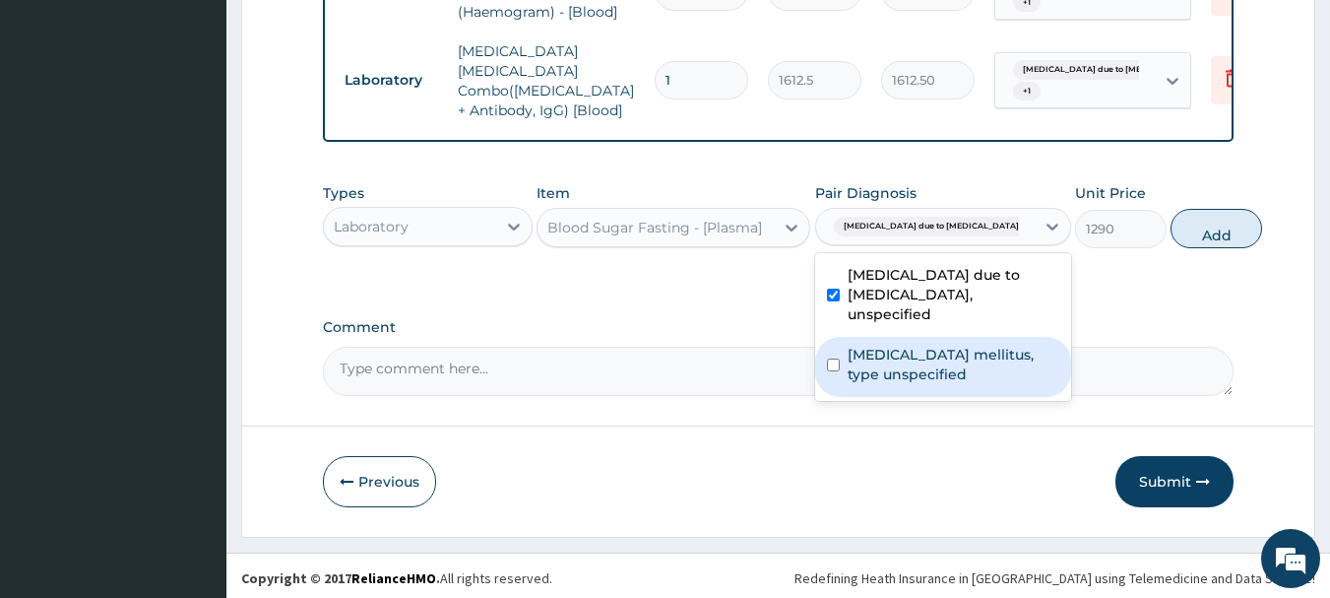
drag, startPoint x: 963, startPoint y: 347, endPoint x: 976, endPoint y: 348, distance: 12.8
click at [963, 350] on label "Diabetes mellitus, type unspecified" at bounding box center [954, 364] width 212 height 39
checkbox input "true"
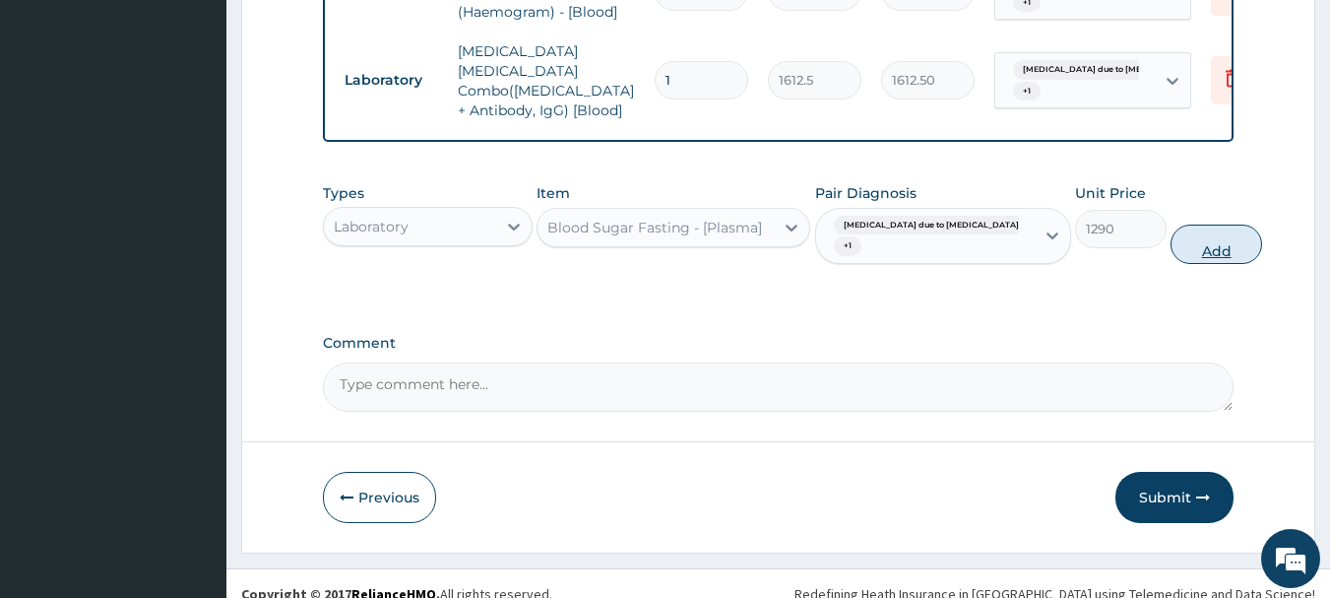
click at [1174, 248] on button "Add" at bounding box center [1216, 243] width 92 height 39
type input "0"
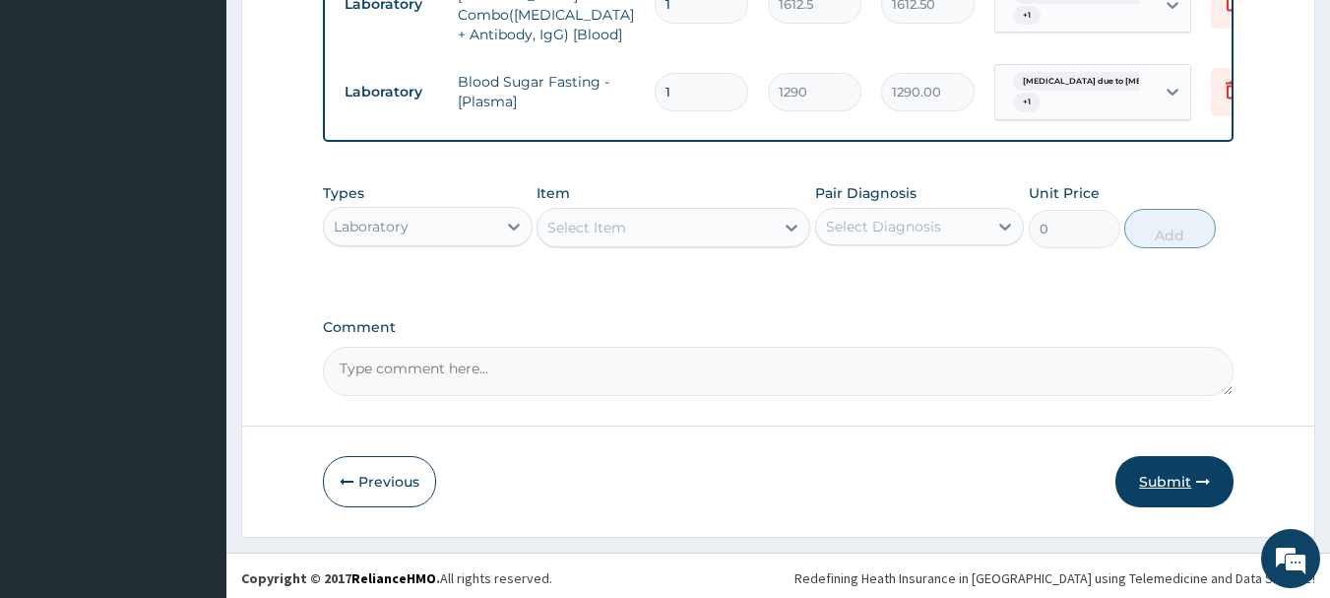
click at [1164, 461] on button "Submit" at bounding box center [1174, 481] width 118 height 51
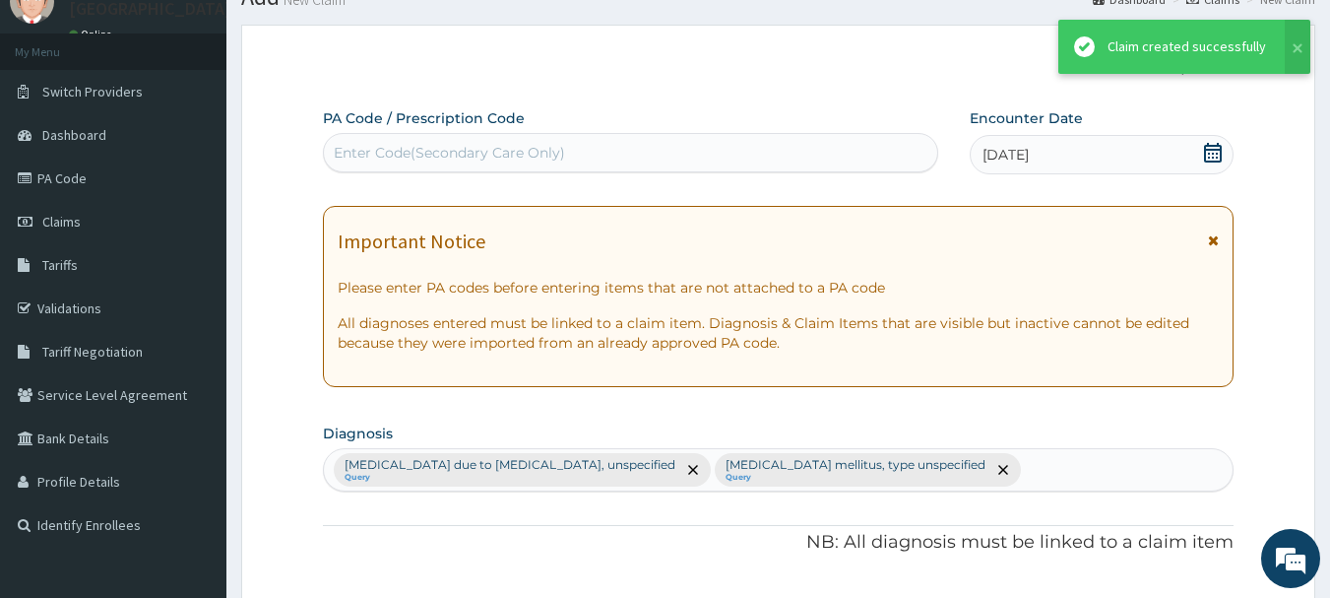
scroll to position [987, 0]
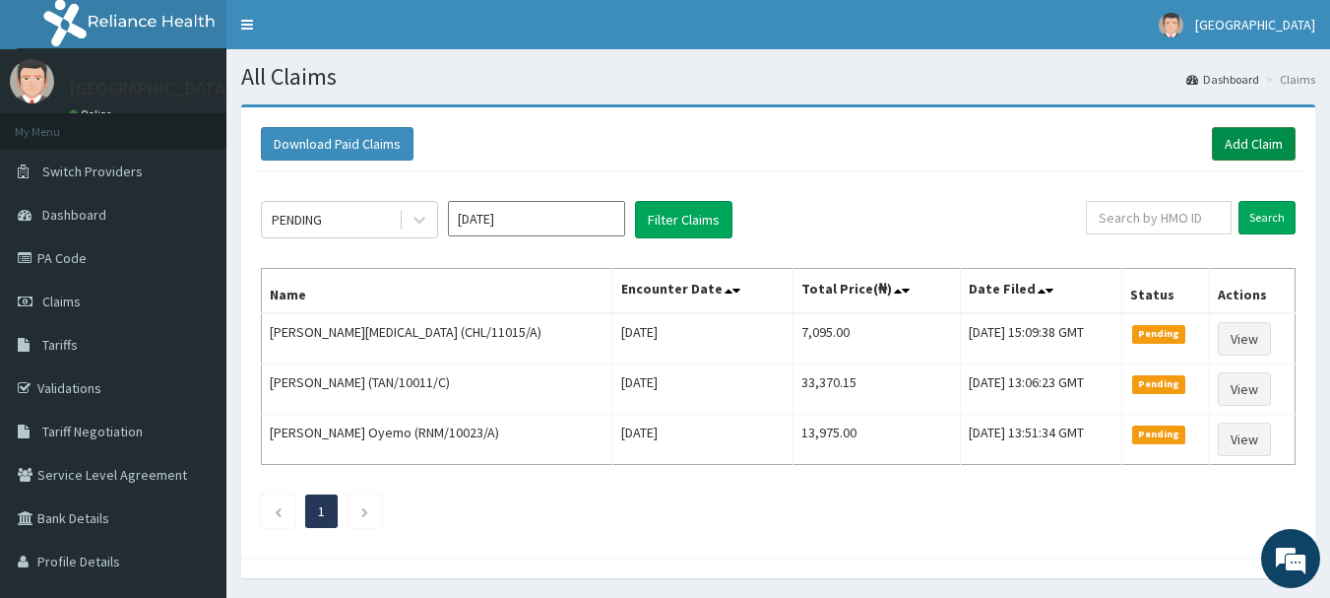
click at [1258, 150] on link "Add Claim" at bounding box center [1254, 143] width 84 height 33
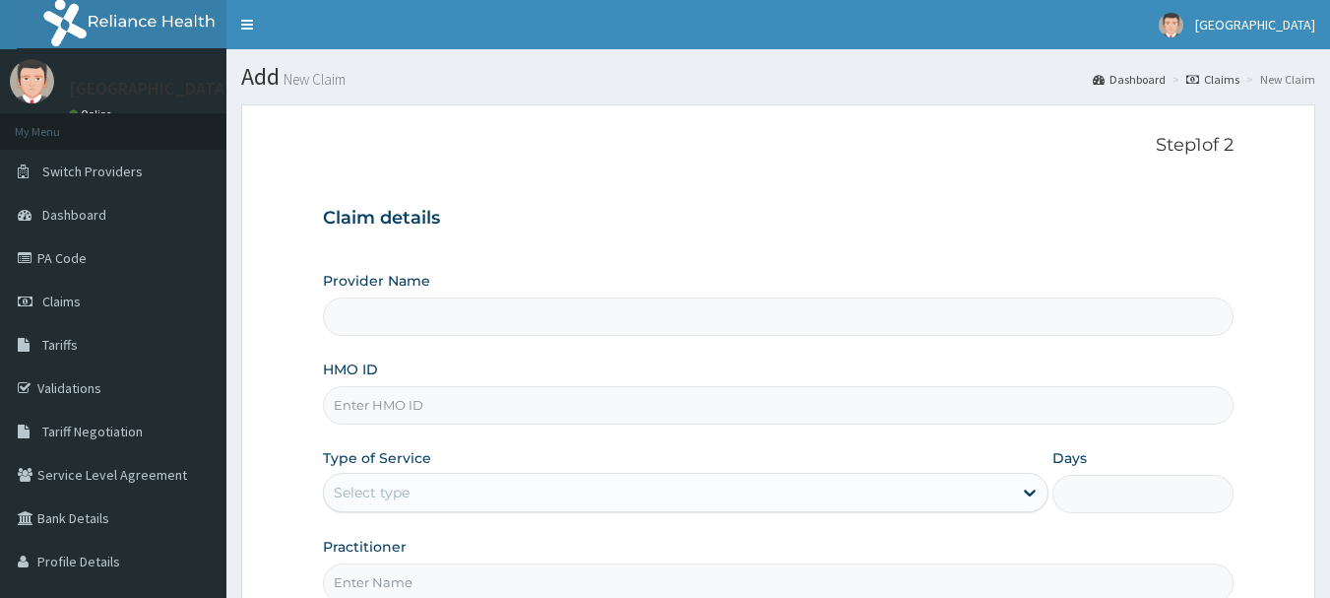
click at [461, 401] on input "HMO ID" at bounding box center [779, 405] width 912 height 38
type input "[GEOGRAPHIC_DATA]"
click at [86, 260] on link "PA Code" at bounding box center [113, 257] width 226 height 43
type input "[GEOGRAPHIC_DATA]"
type input "FPG/10063/B"
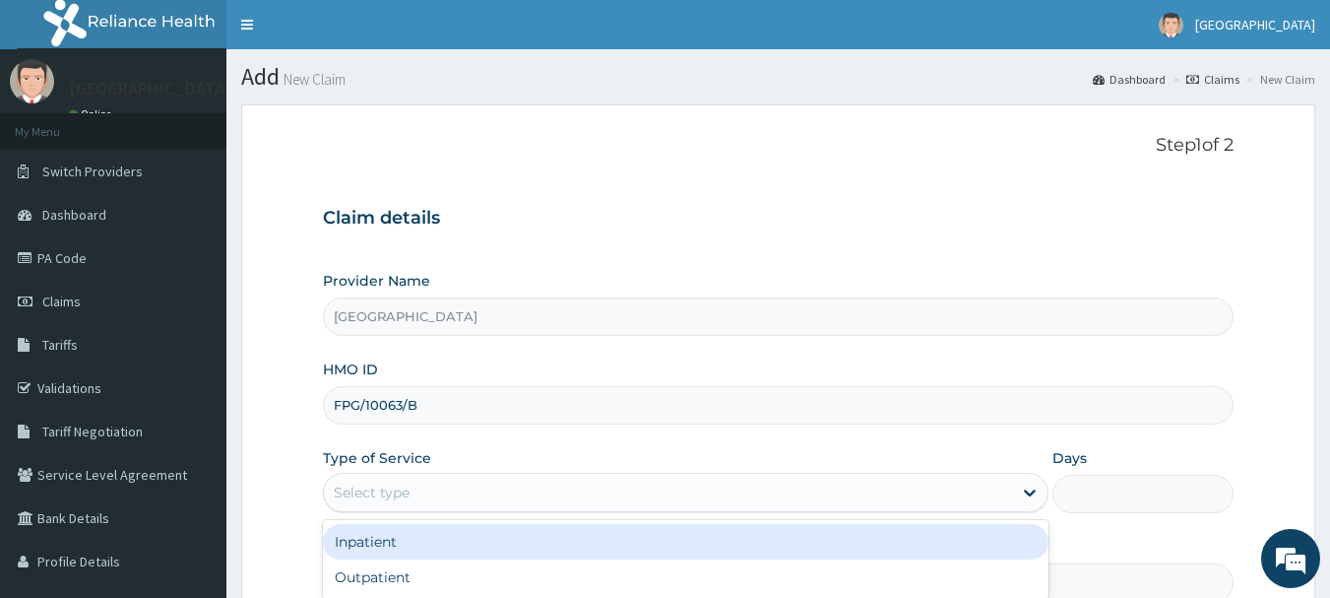
drag, startPoint x: 694, startPoint y: 478, endPoint x: 694, endPoint y: 499, distance: 20.7
click at [691, 482] on div "Select type" at bounding box center [668, 492] width 688 height 32
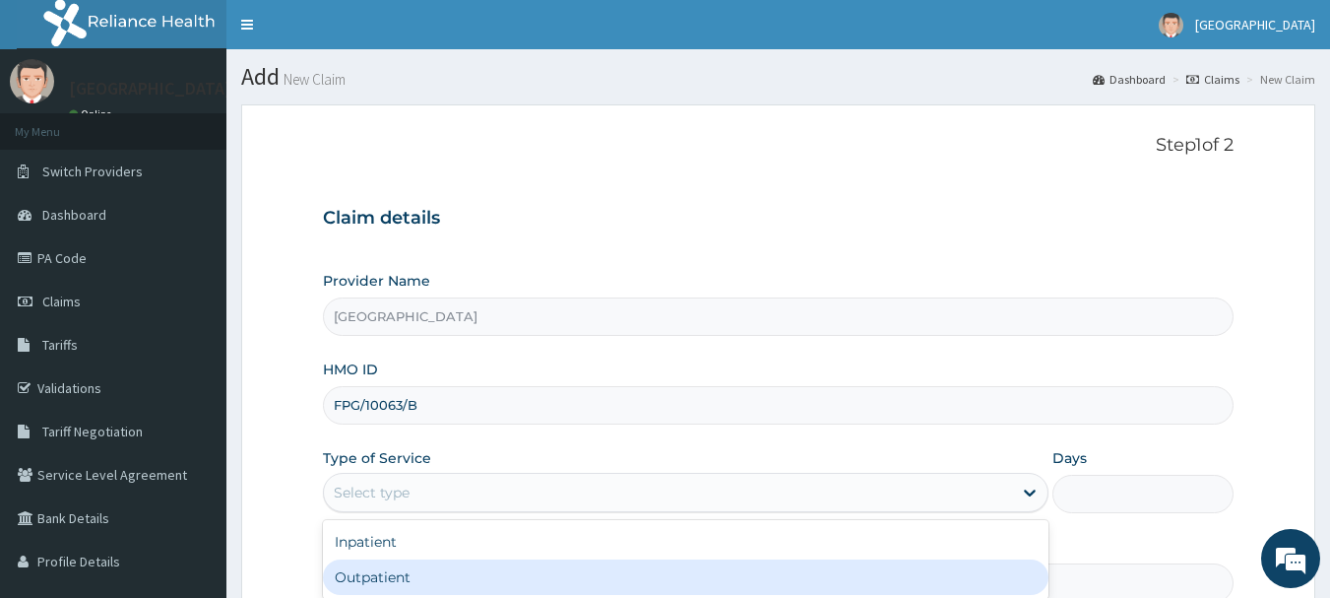
click at [617, 580] on div "Outpatient" at bounding box center [686, 576] width 726 height 35
type input "1"
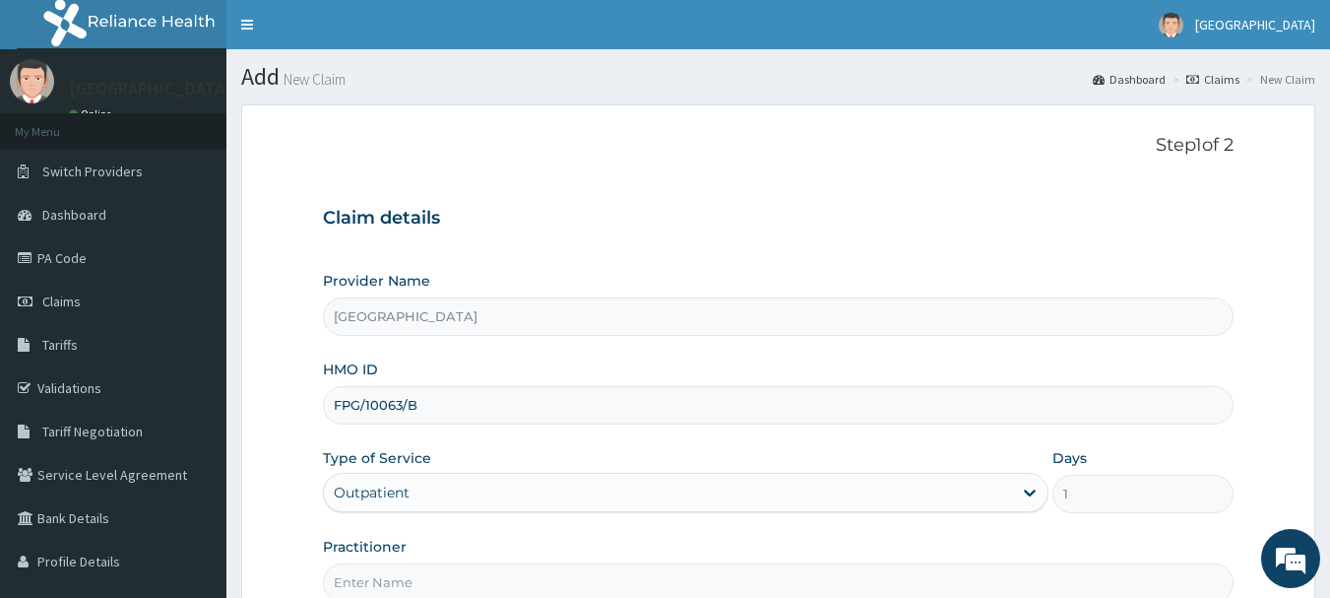
click at [615, 576] on input "Practitioner" at bounding box center [779, 582] width 912 height 38
type input "AKINOLA"
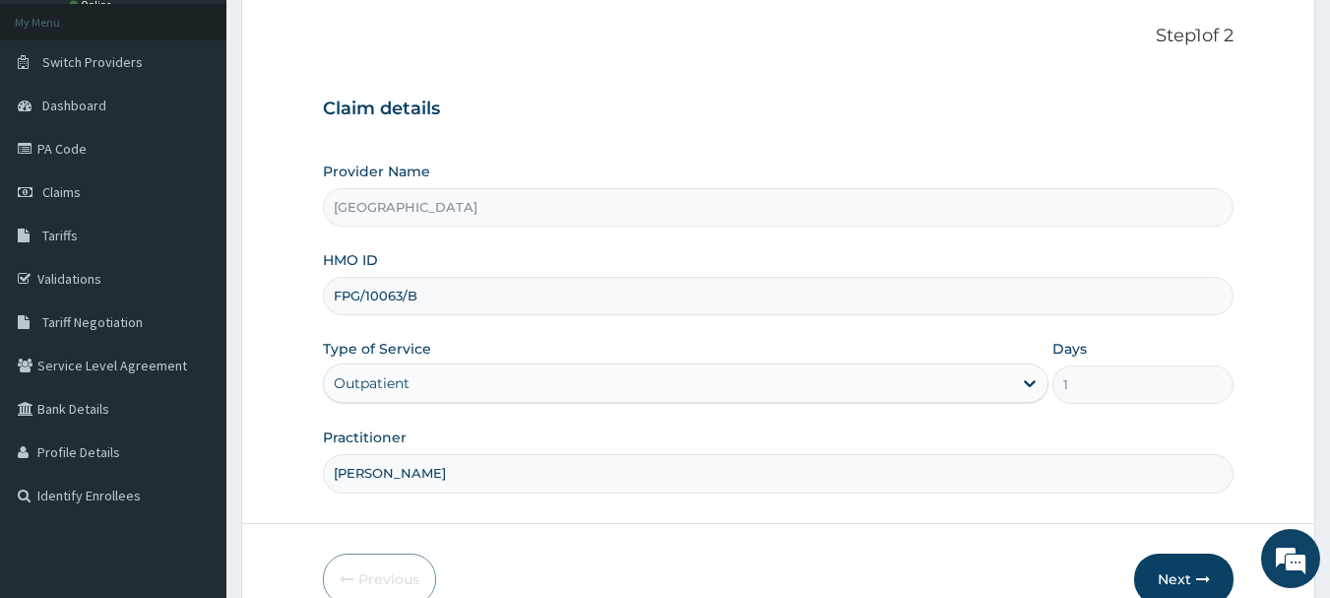
scroll to position [212, 0]
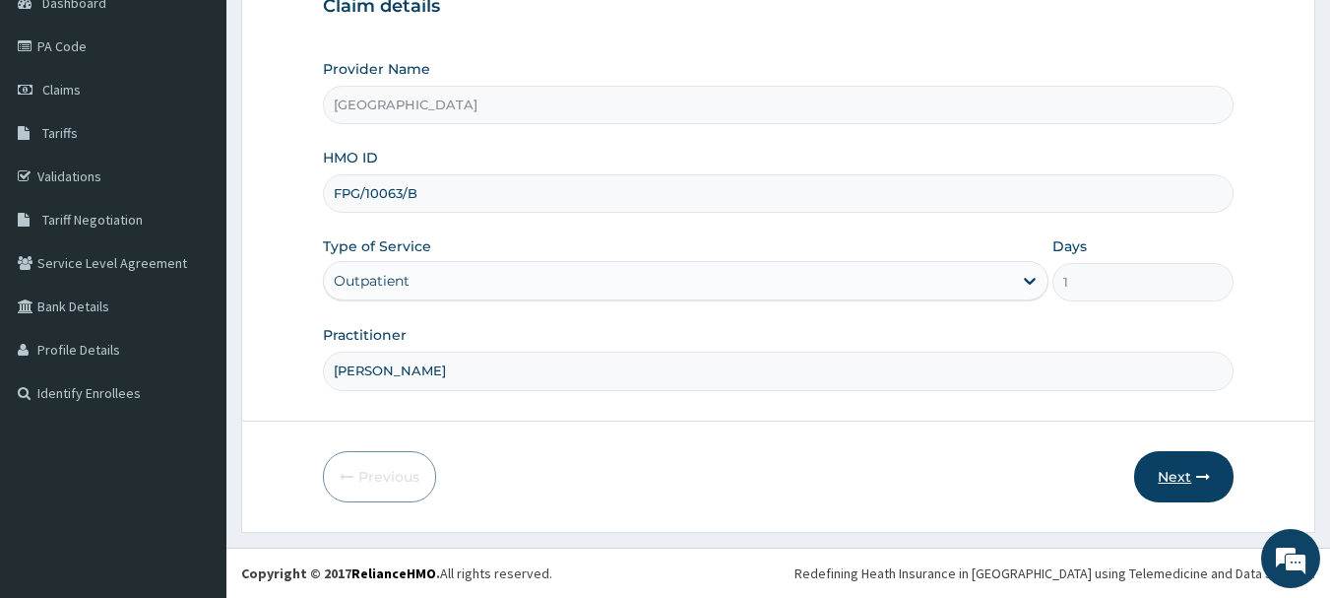
click at [1172, 476] on button "Next" at bounding box center [1183, 476] width 99 height 51
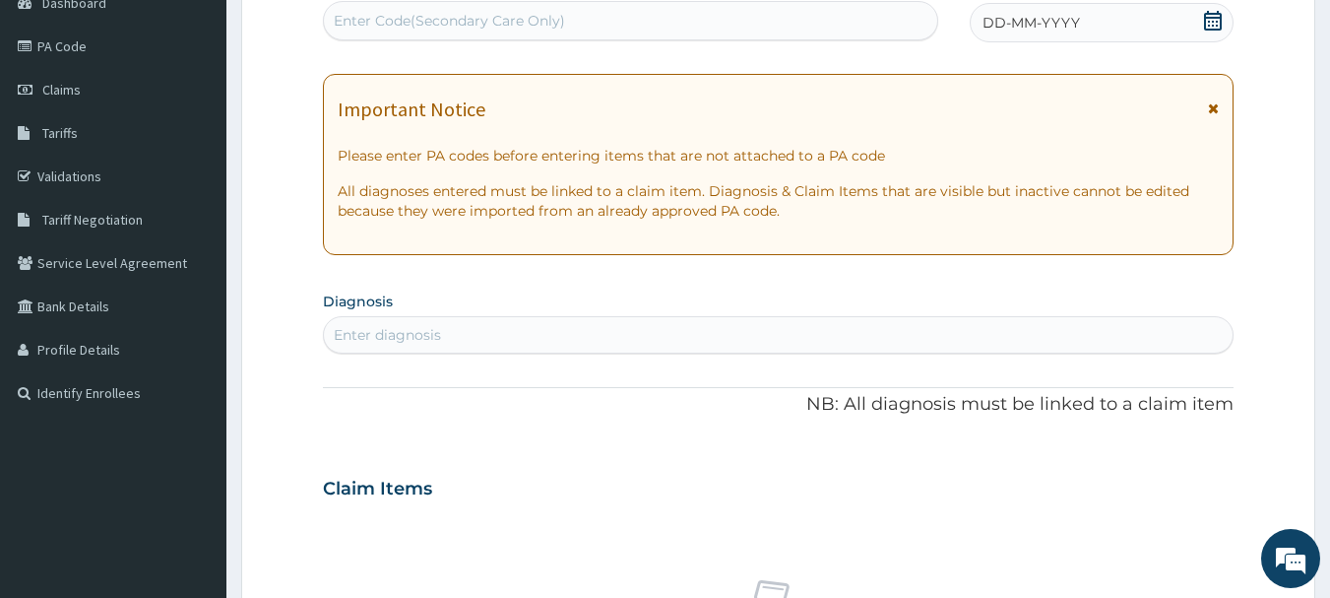
click at [1011, 18] on span "DD-MM-YYYY" at bounding box center [1030, 23] width 97 height 20
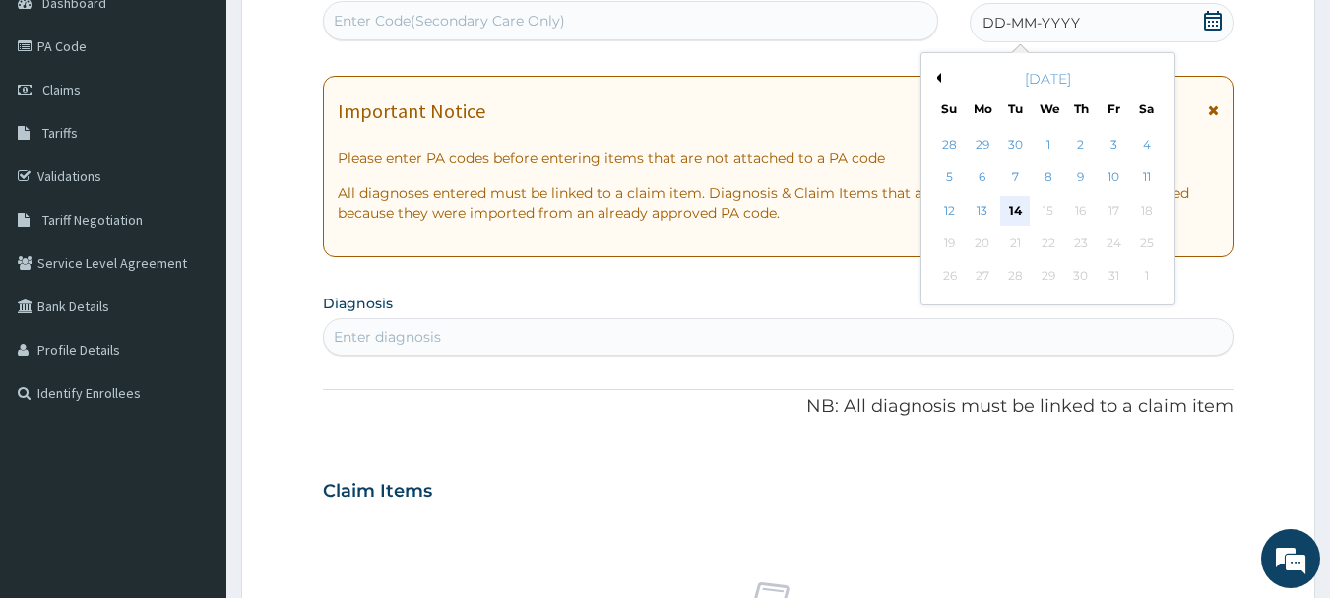
click at [1024, 209] on div "14" at bounding box center [1016, 211] width 30 height 30
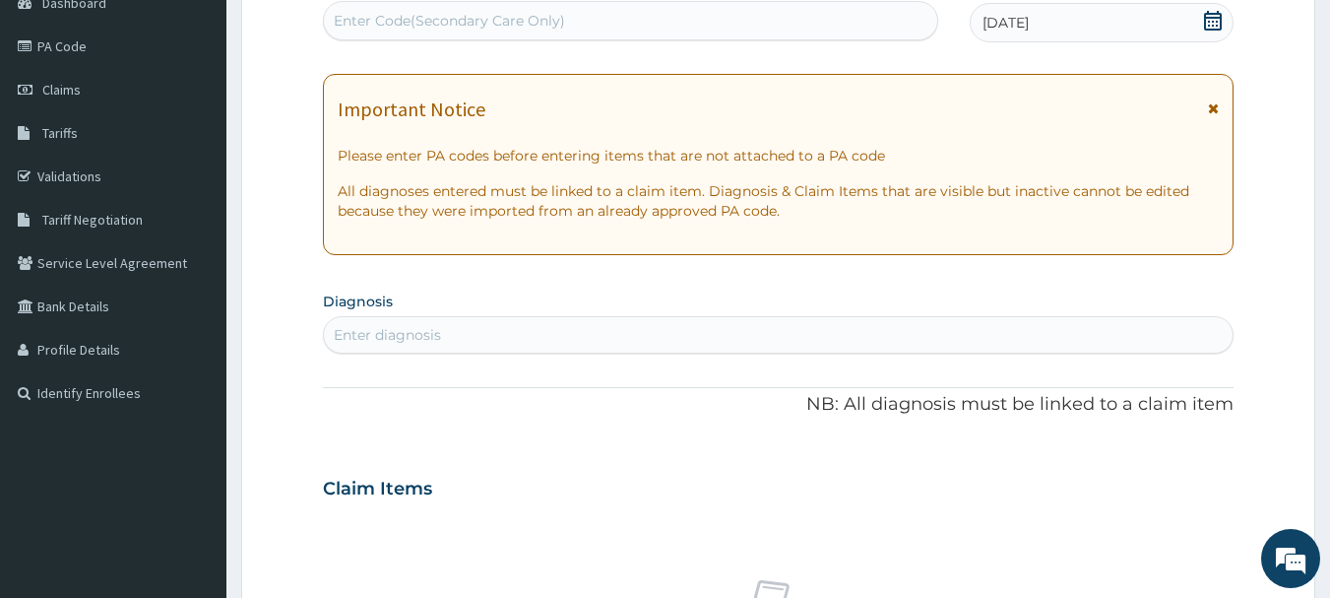
click at [674, 339] on div "Enter diagnosis" at bounding box center [779, 335] width 910 height 32
type input "FEVER"
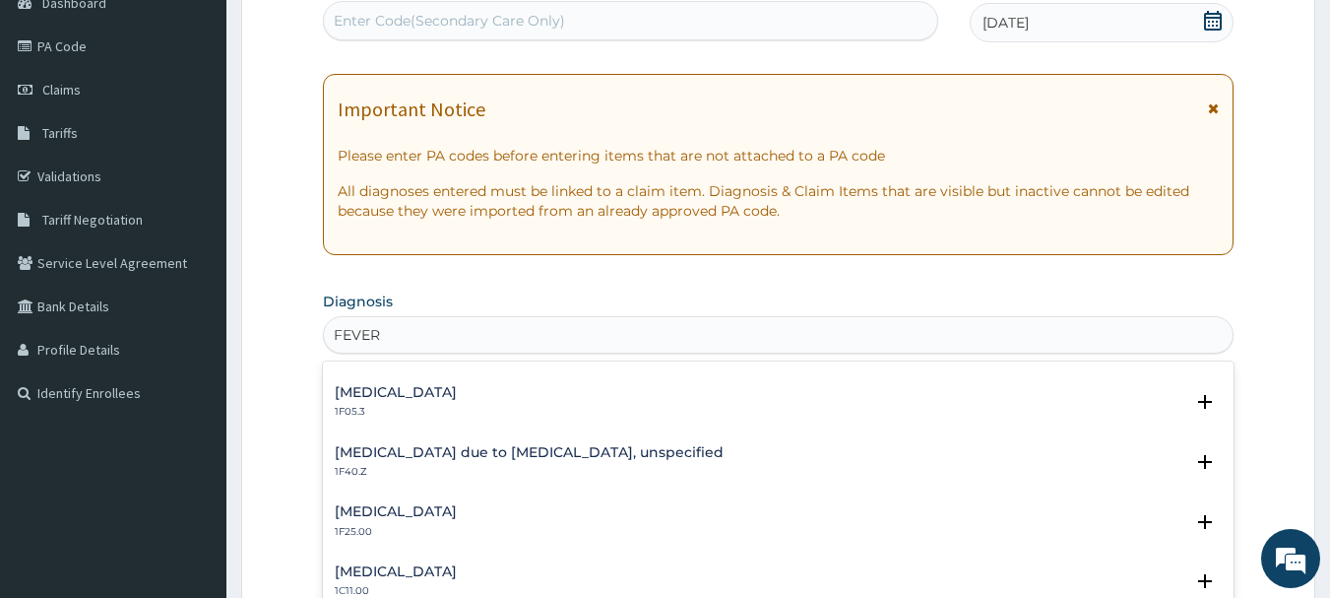
scroll to position [774, 0]
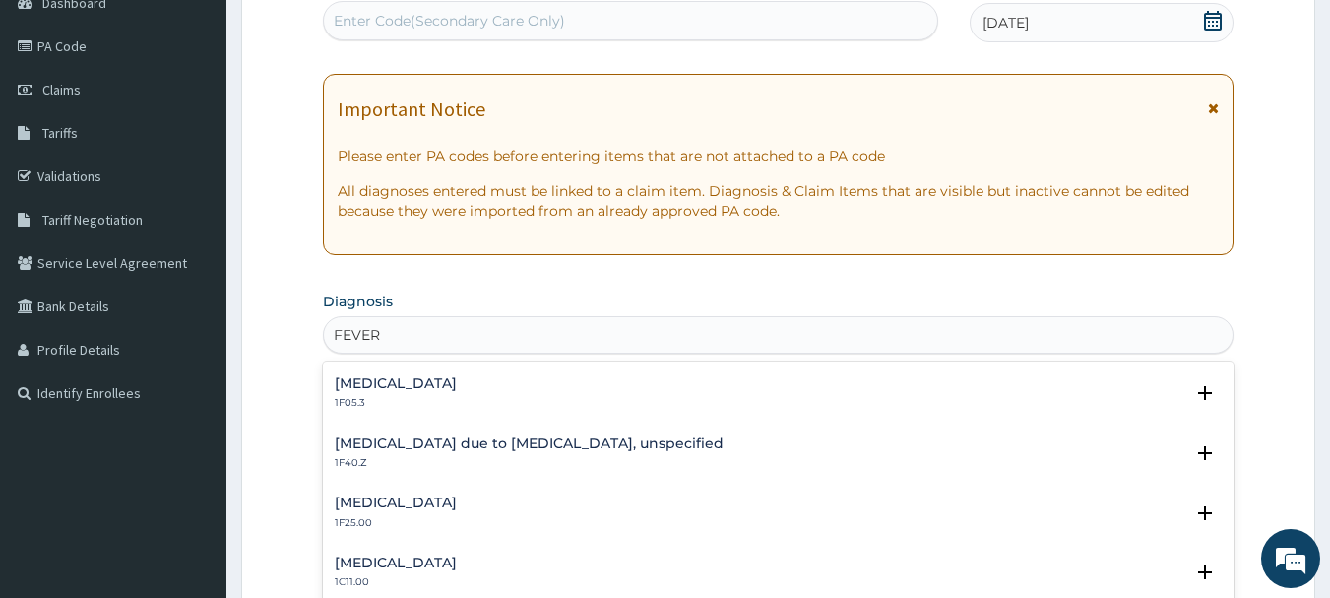
click at [668, 439] on h4 "[MEDICAL_DATA] due to [MEDICAL_DATA], unspecified" at bounding box center [529, 443] width 389 height 15
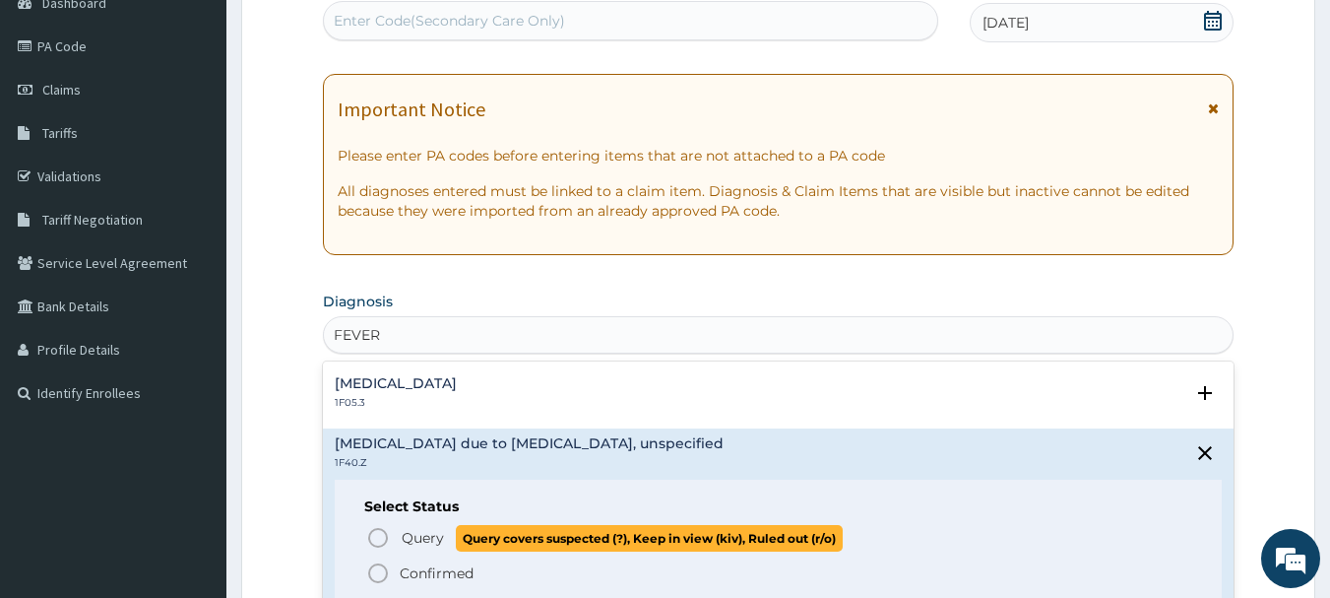
click at [381, 534] on icon "status option query" at bounding box center [378, 538] width 24 height 24
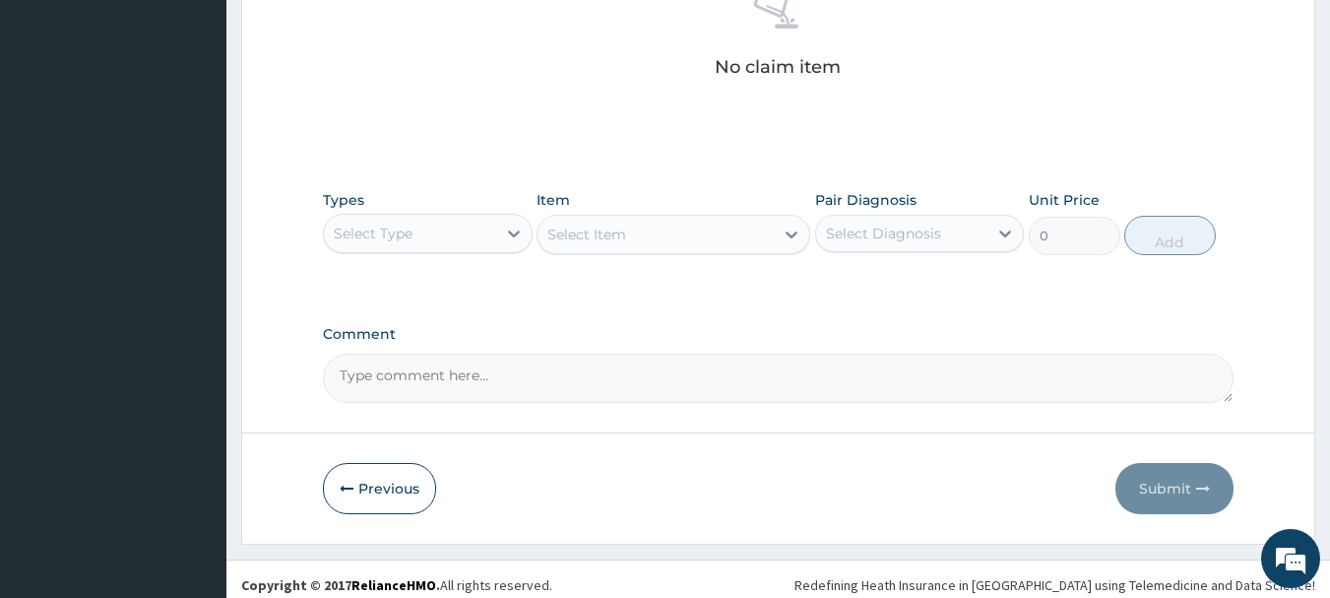
scroll to position [822, 0]
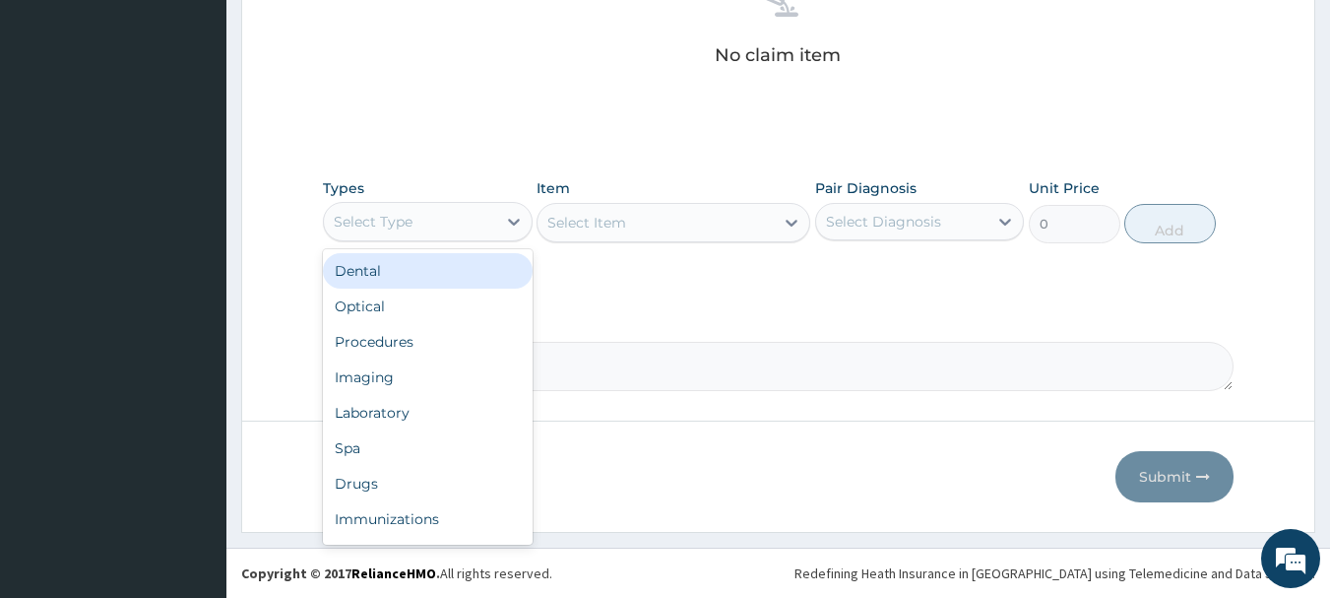
click at [423, 221] on div "Select Type" at bounding box center [410, 222] width 172 height 32
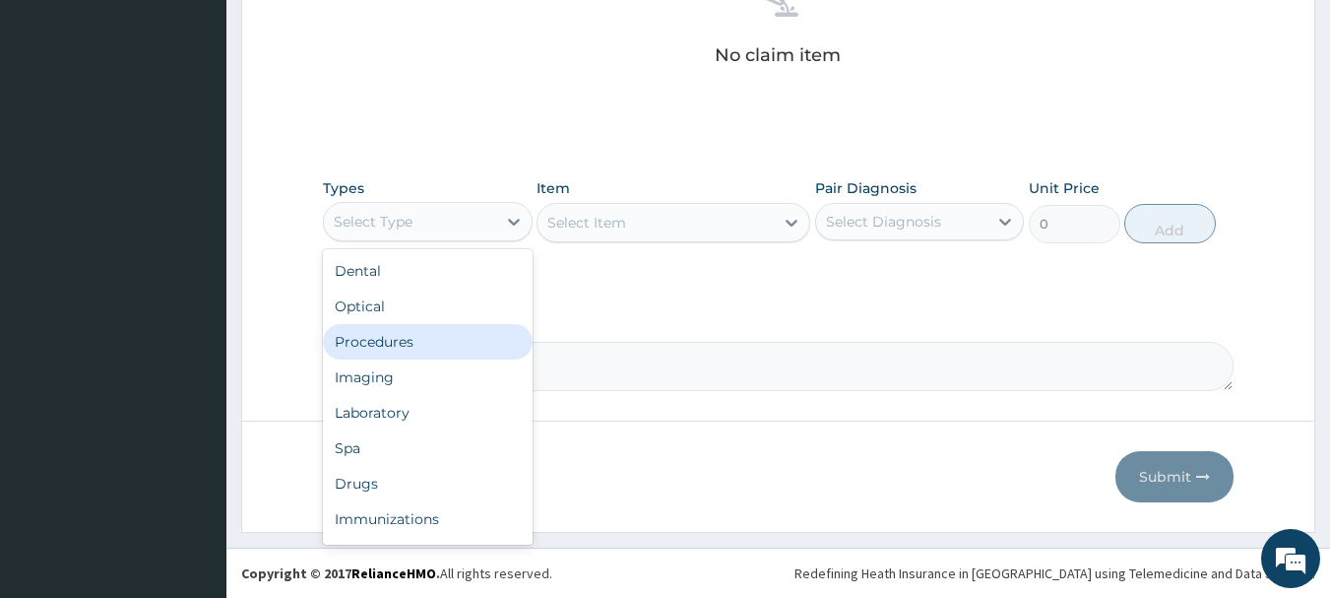
click at [416, 349] on div "Procedures" at bounding box center [428, 341] width 210 height 35
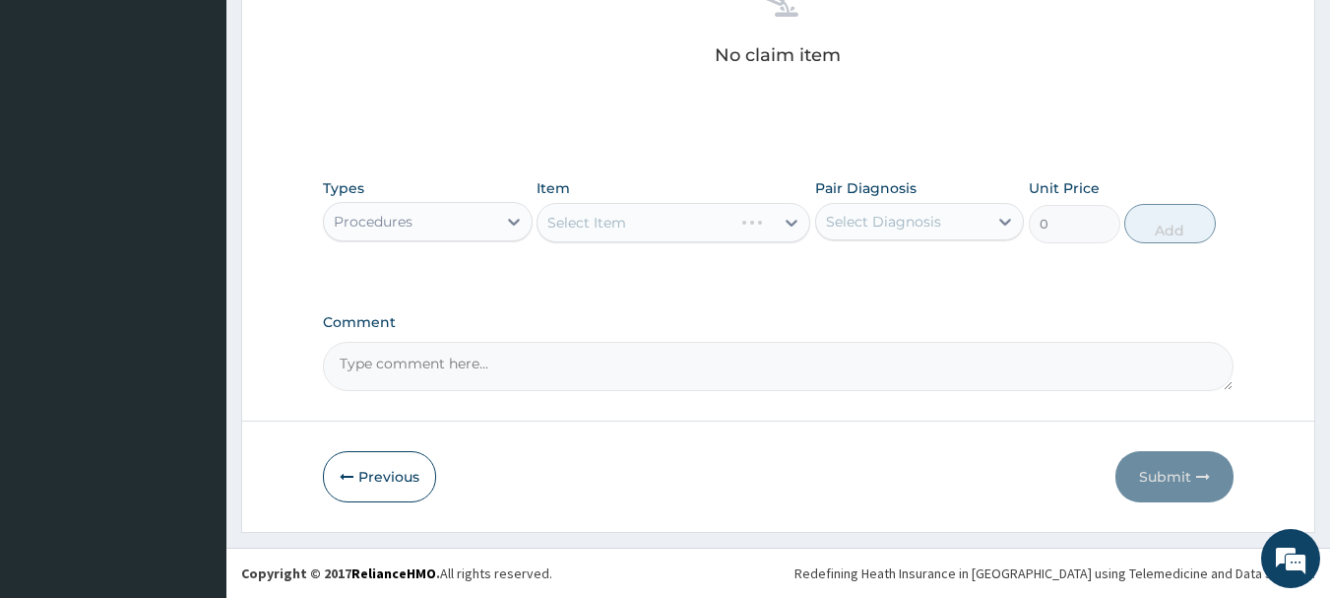
click at [651, 213] on div "Select Item" at bounding box center [674, 222] width 274 height 39
click at [656, 222] on div "Select Item" at bounding box center [655, 223] width 236 height 32
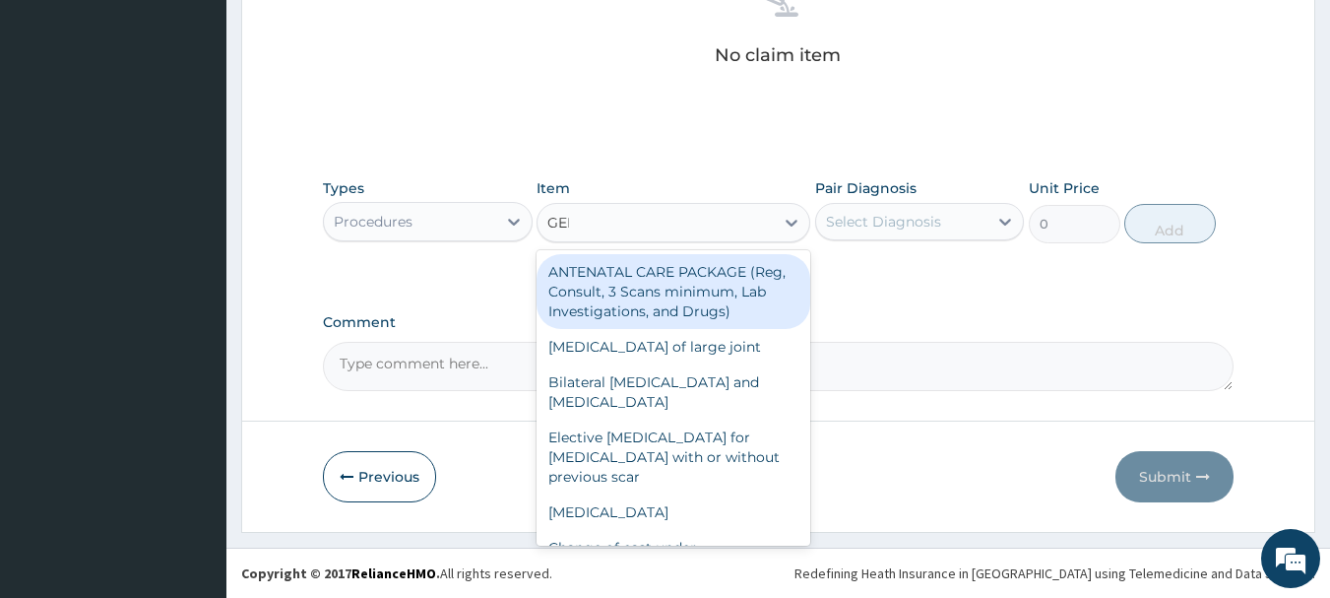
type input "GENE"
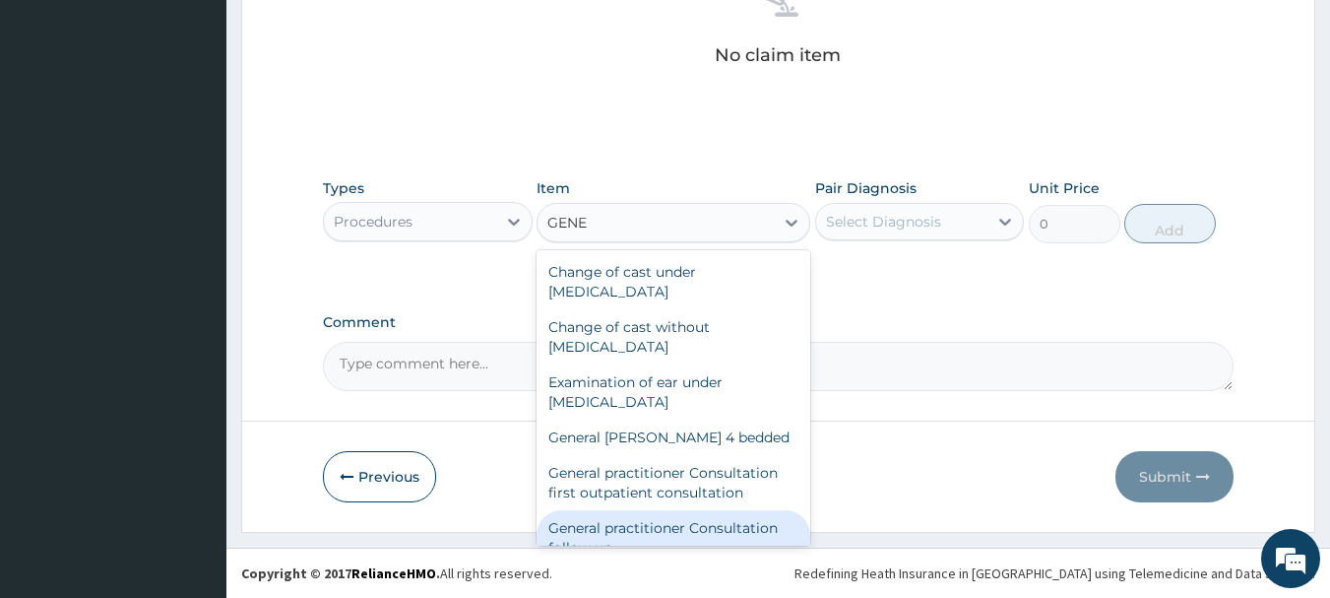
click at [754, 520] on div "General practitioner Consultation follow up" at bounding box center [674, 537] width 274 height 55
type input "2365"
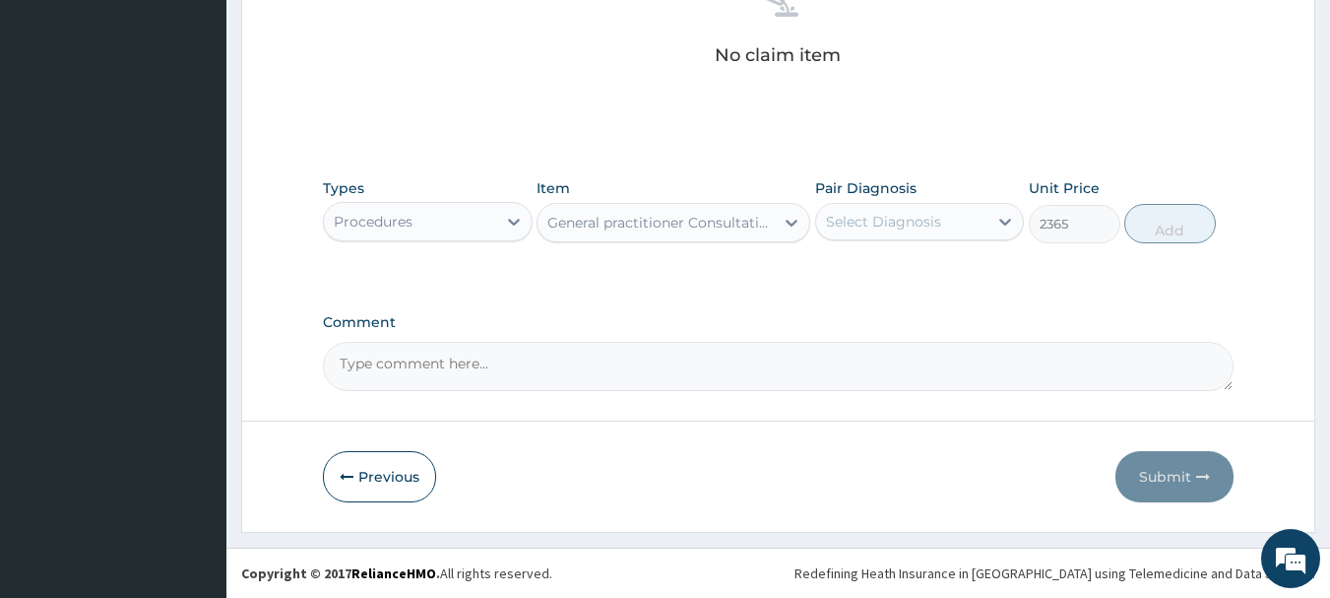
click at [980, 217] on div "Select Diagnosis" at bounding box center [902, 222] width 172 height 32
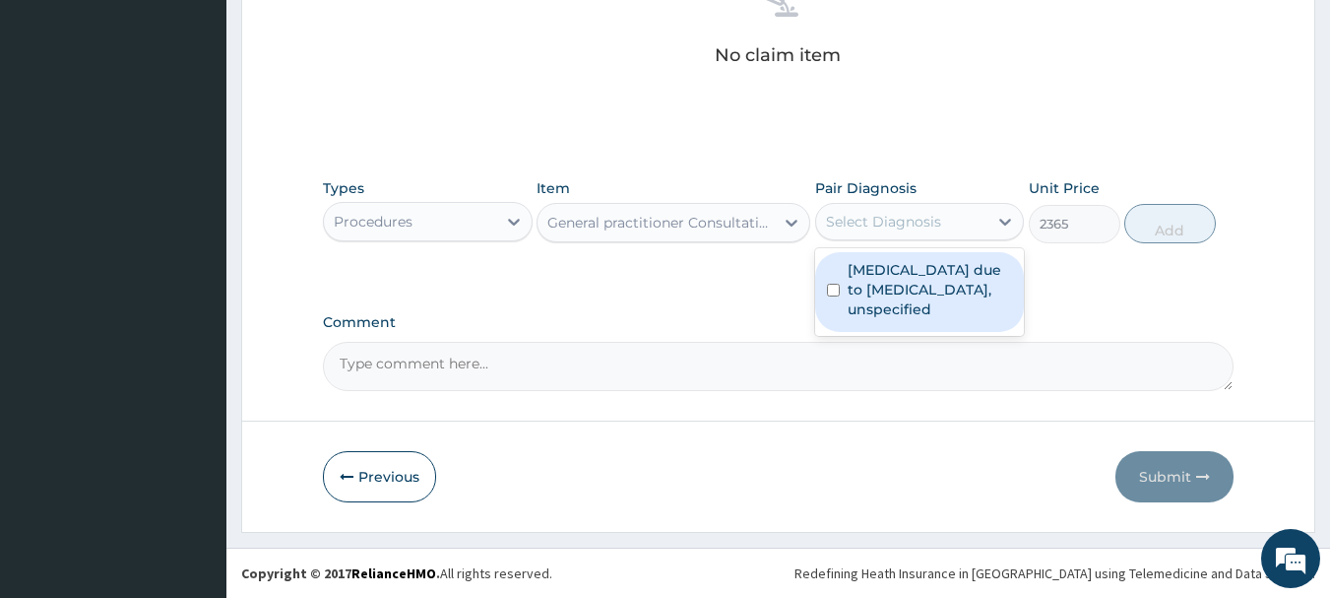
drag, startPoint x: 973, startPoint y: 268, endPoint x: 1051, endPoint y: 299, distance: 84.8
click at [973, 271] on label "[MEDICAL_DATA] due to [MEDICAL_DATA], unspecified" at bounding box center [930, 289] width 165 height 59
checkbox input "true"
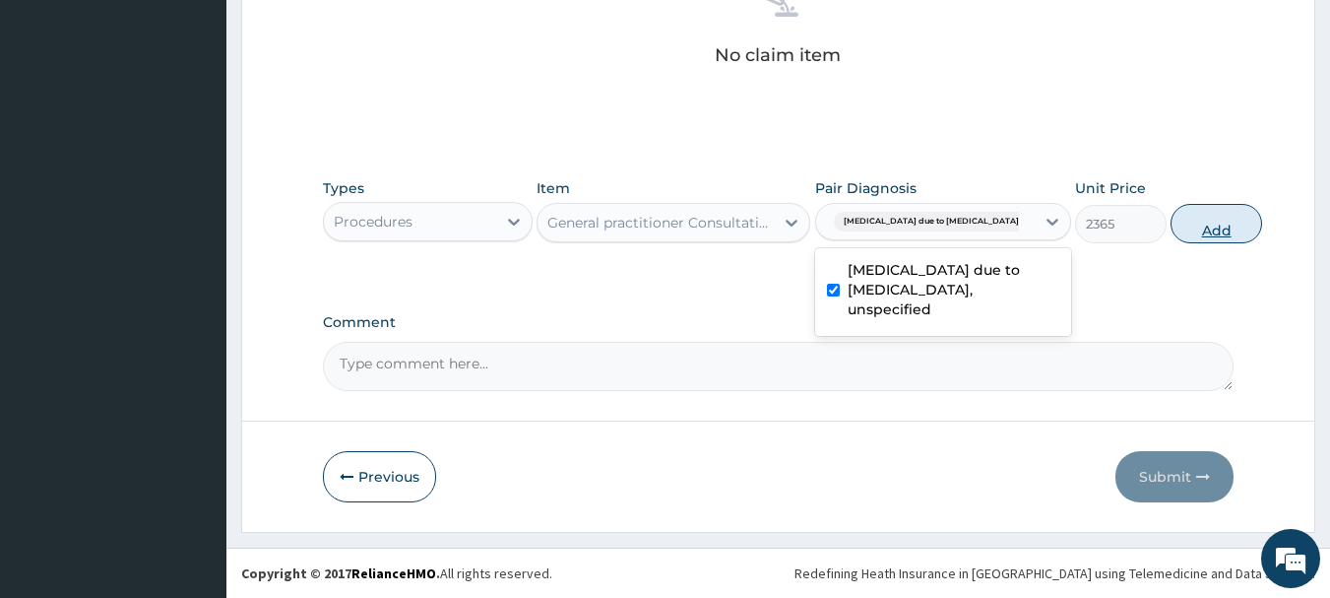
click at [1187, 242] on button "Add" at bounding box center [1216, 223] width 92 height 39
type input "0"
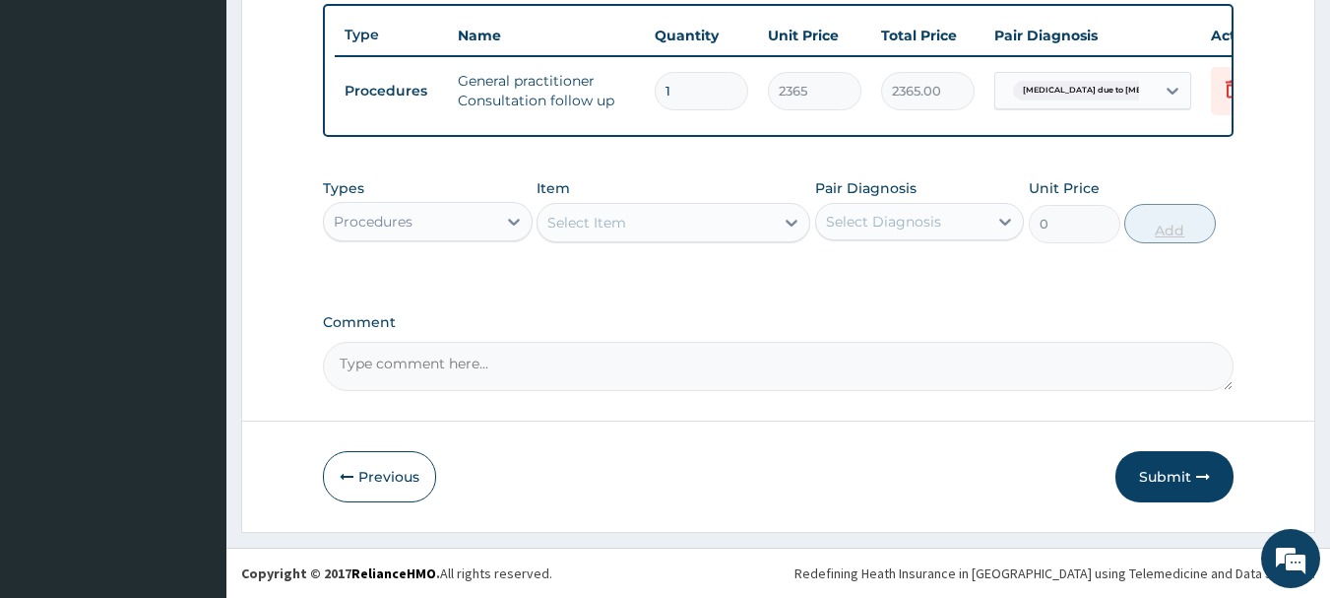
scroll to position [743, 0]
drag, startPoint x: 439, startPoint y: 196, endPoint x: 434, endPoint y: 208, distance: 12.8
click at [438, 197] on div "Types Procedures" at bounding box center [428, 210] width 210 height 65
click at [440, 215] on div "Procedures" at bounding box center [410, 222] width 172 height 32
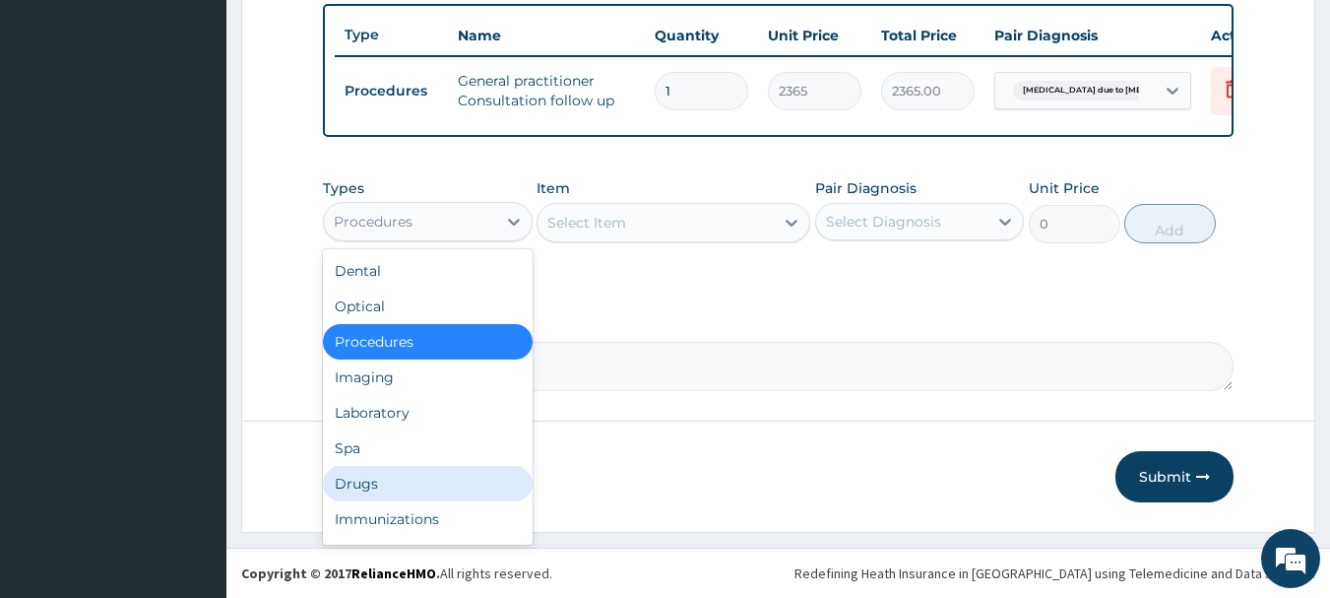
click at [441, 492] on div "Drugs" at bounding box center [428, 483] width 210 height 35
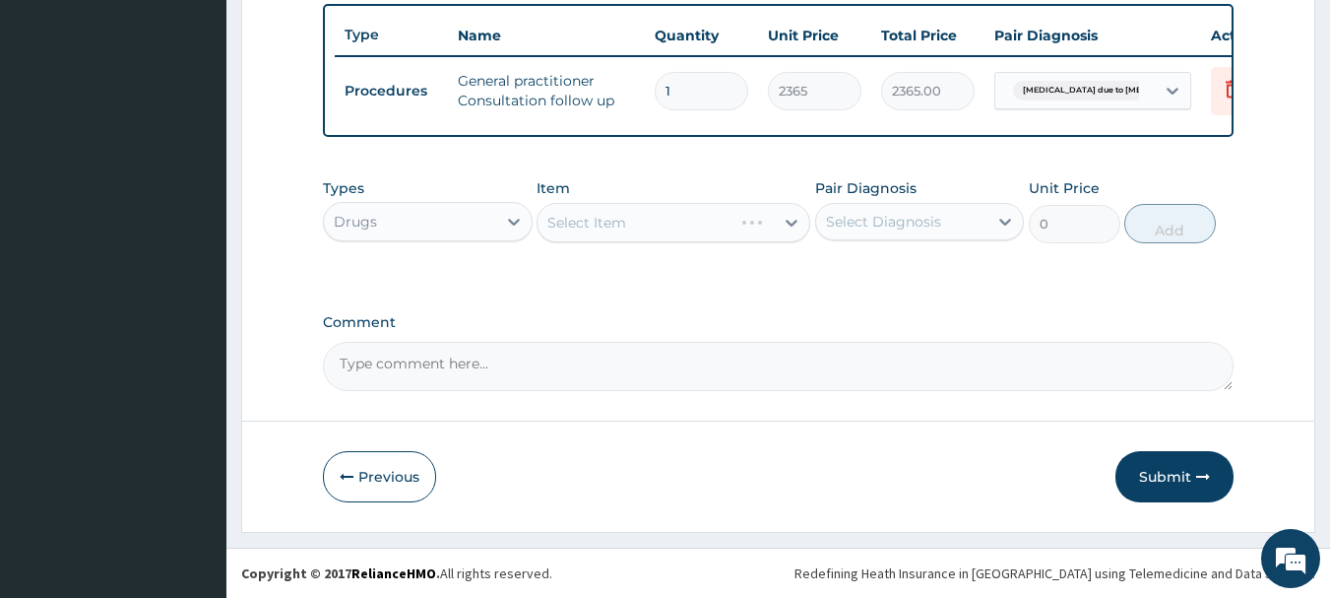
click at [706, 213] on div "Select Item" at bounding box center [674, 222] width 274 height 39
click at [692, 215] on div "Select Item" at bounding box center [655, 223] width 236 height 32
click at [569, 222] on input "LOART" at bounding box center [571, 223] width 49 height 20
type input "LONART"
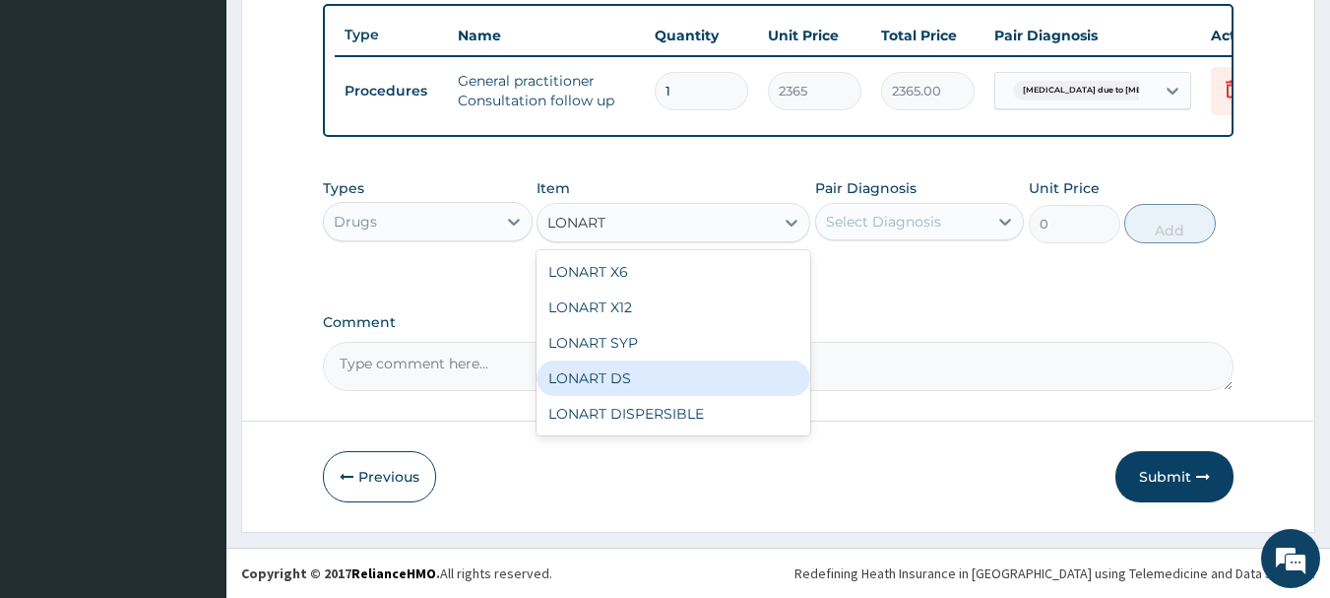
click at [643, 367] on div "LONART DS" at bounding box center [674, 377] width 274 height 35
type input "473"
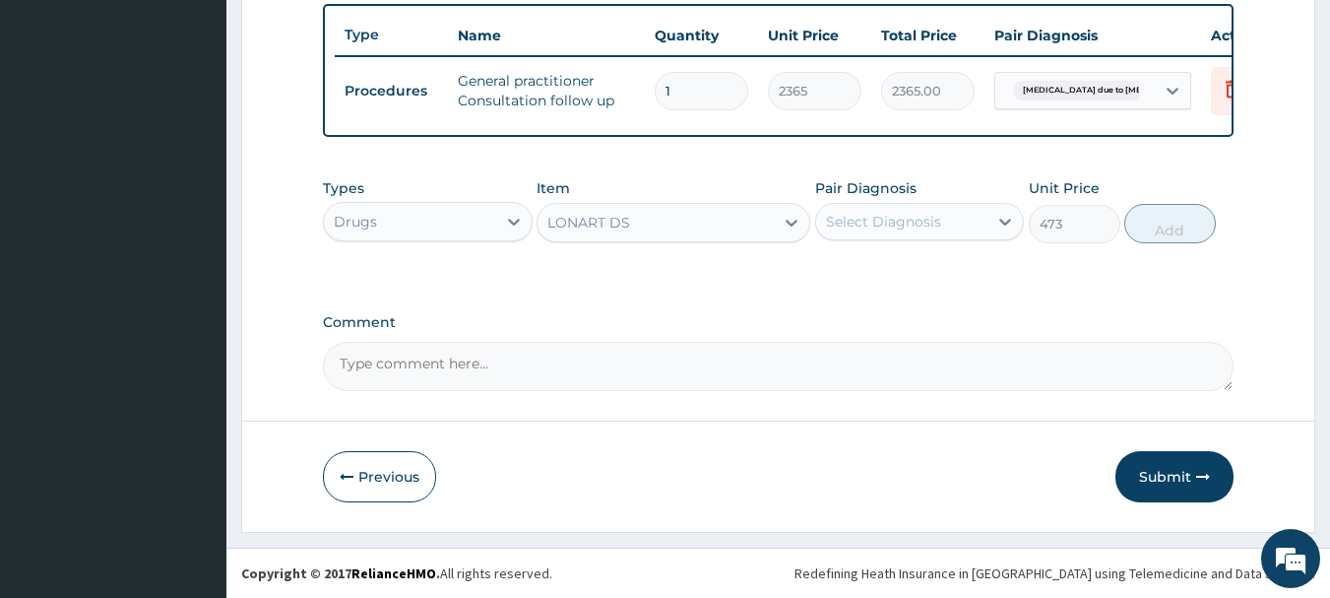
click at [902, 212] on div "Select Diagnosis" at bounding box center [883, 222] width 115 height 20
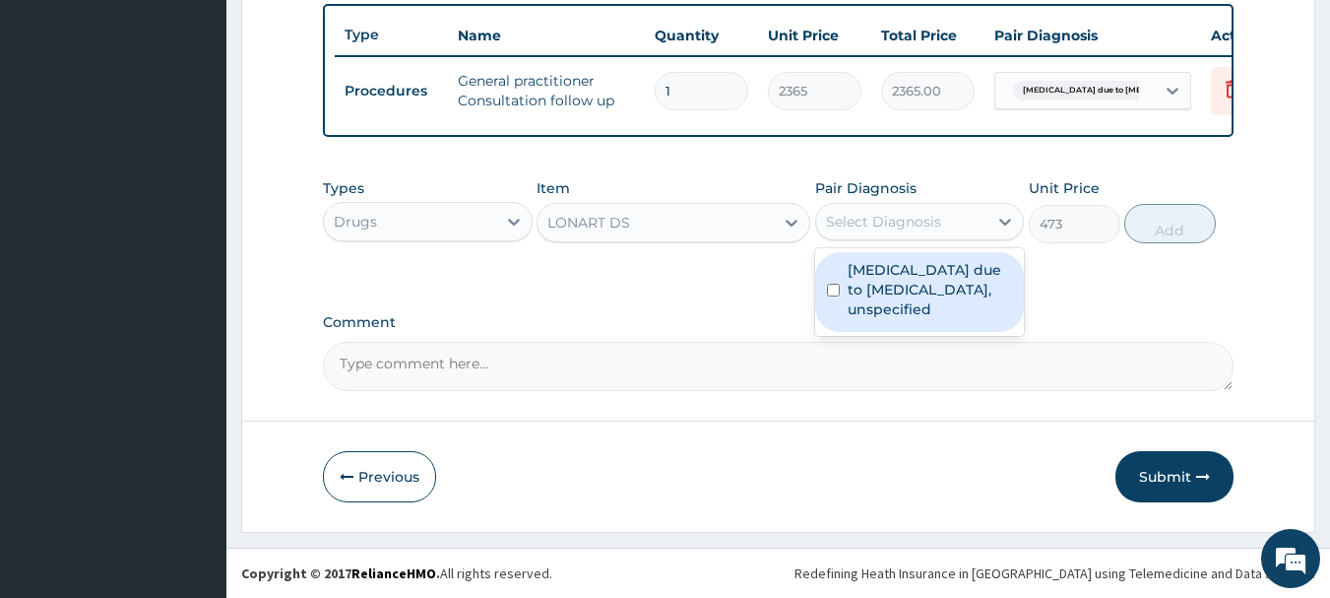
click at [885, 272] on label "[MEDICAL_DATA] due to [MEDICAL_DATA], unspecified" at bounding box center [930, 289] width 165 height 59
checkbox input "true"
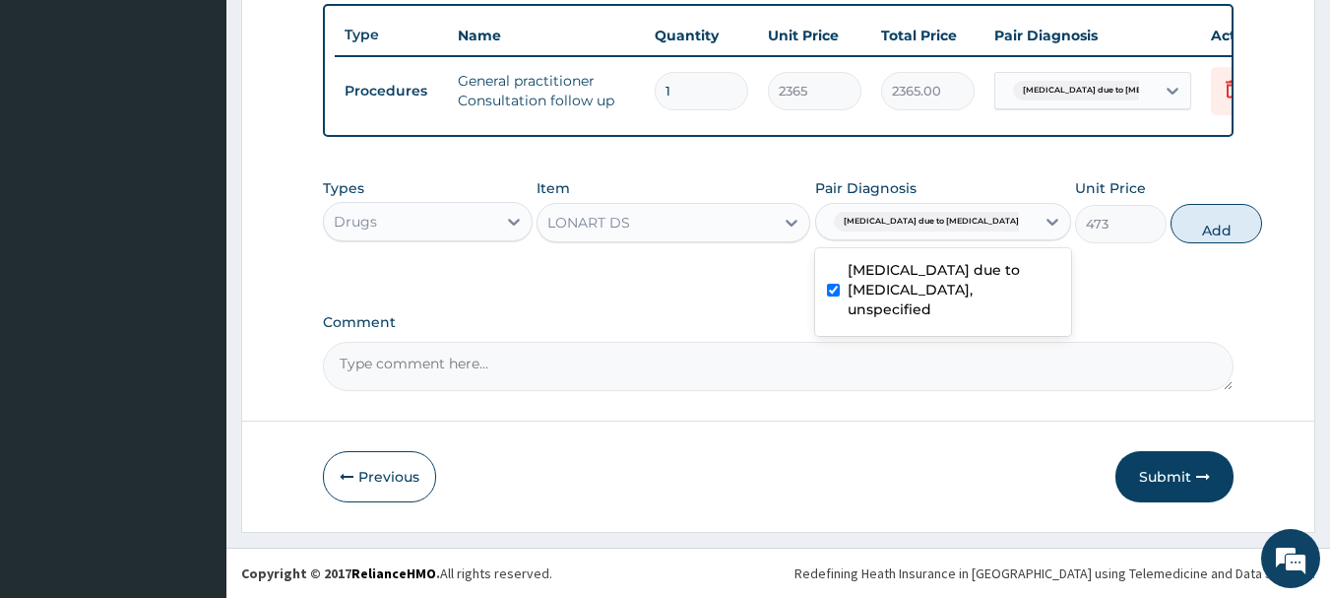
click at [1170, 225] on button "Add" at bounding box center [1216, 223] width 92 height 39
type input "0"
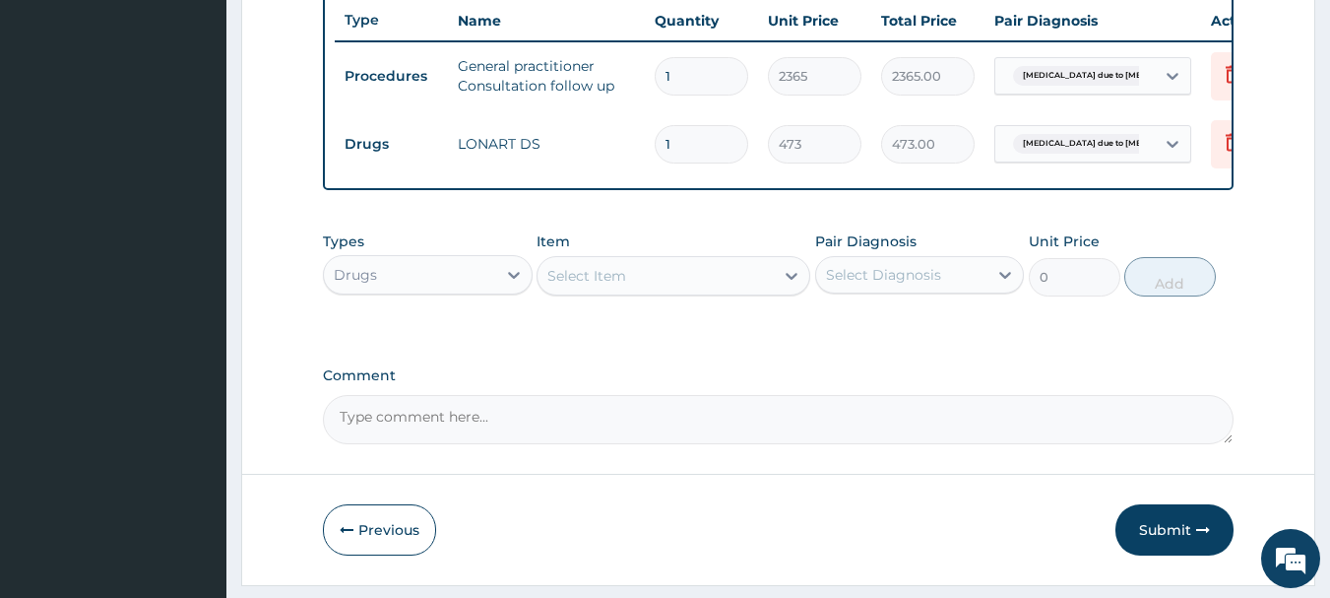
type input "0.00"
type input "6"
type input "2838.00"
type input "6"
click at [649, 291] on div "Select Item" at bounding box center [655, 276] width 236 height 32
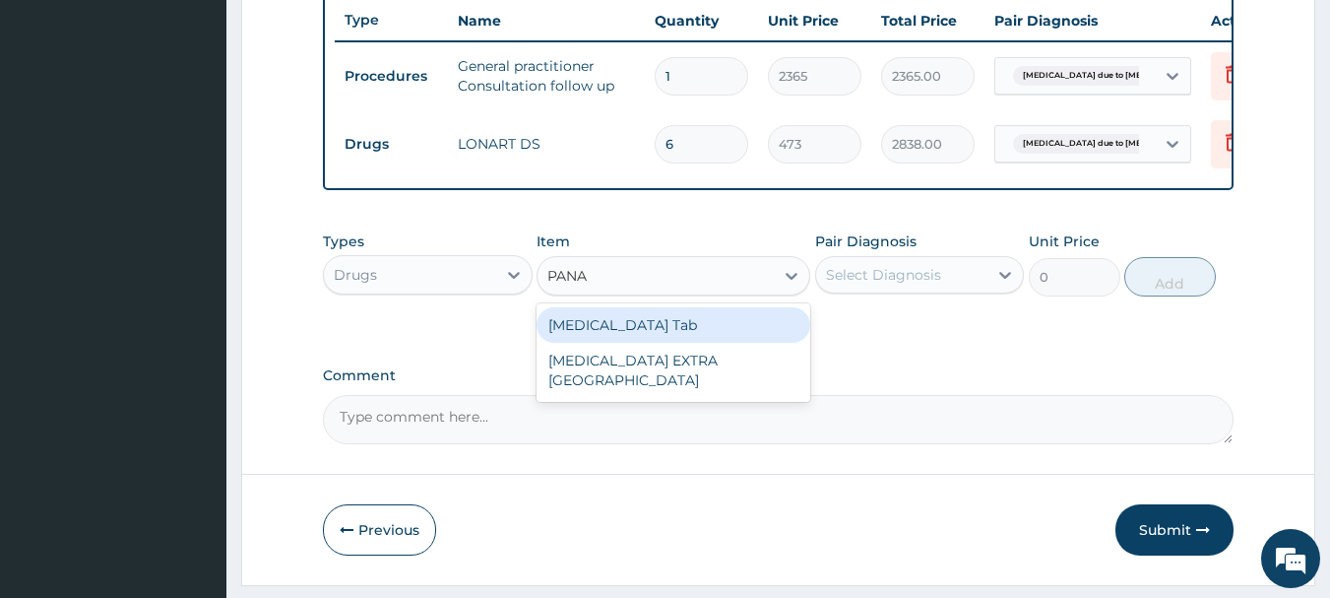
type input "PANAD"
drag, startPoint x: 712, startPoint y: 327, endPoint x: 732, endPoint y: 329, distance: 20.8
click at [715, 327] on div "[MEDICAL_DATA] Tab" at bounding box center [674, 324] width 274 height 35
type input "49.665"
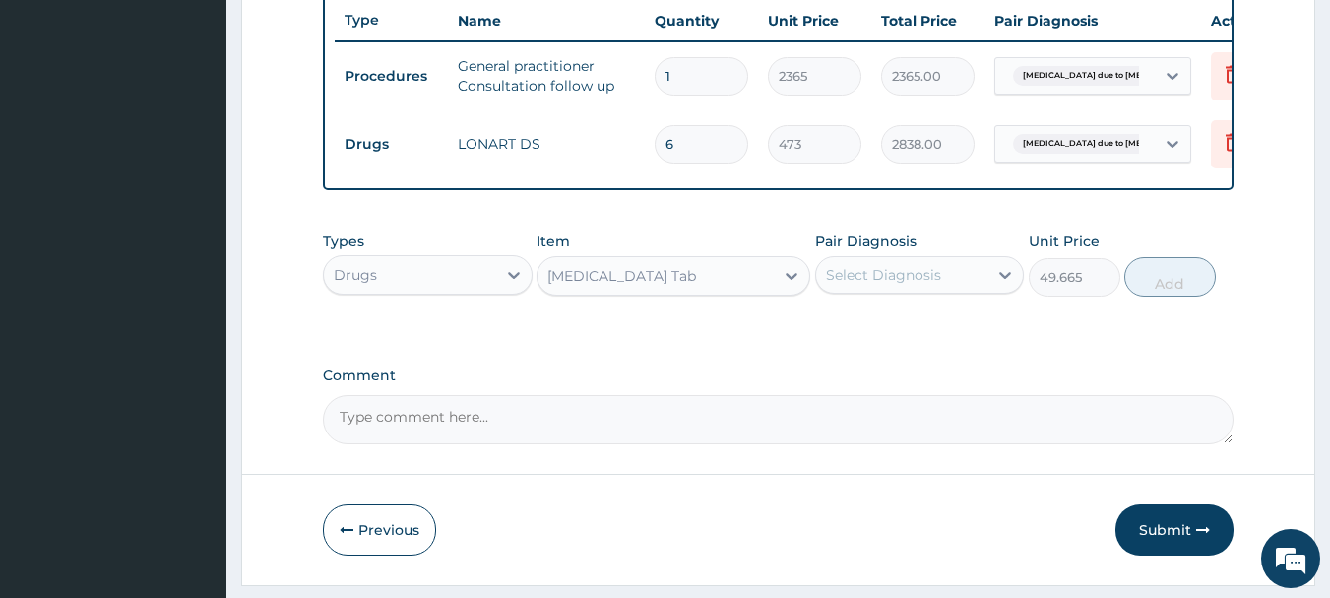
click at [945, 279] on div "Select Diagnosis" at bounding box center [902, 275] width 172 height 32
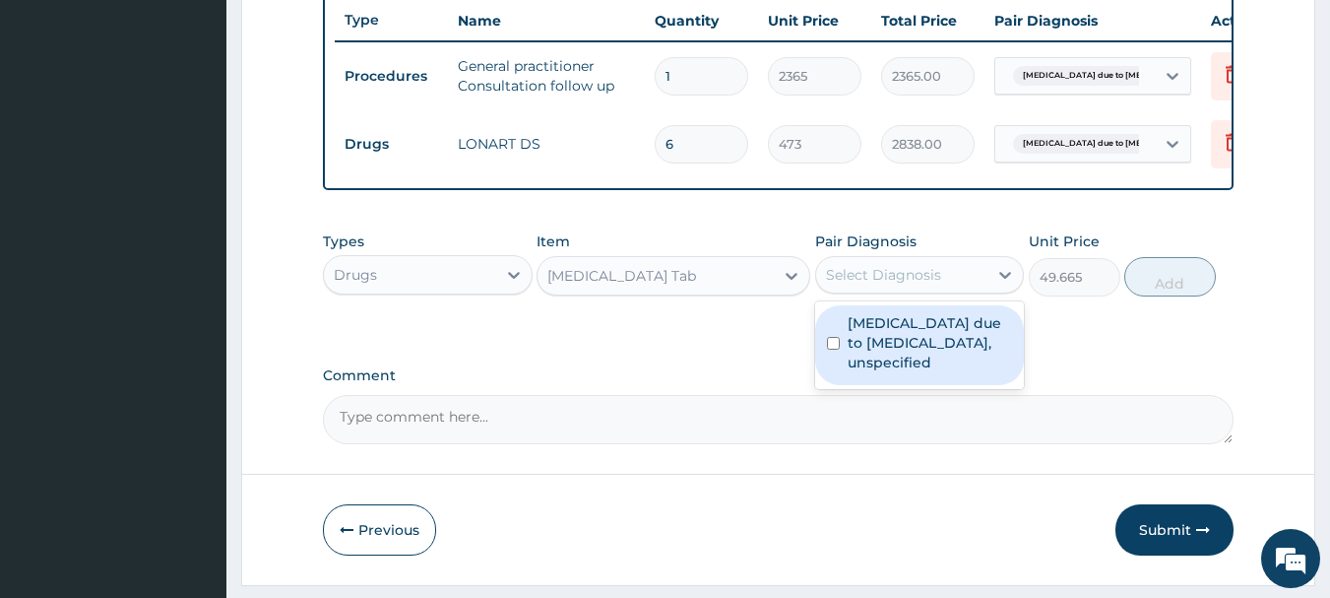
click at [940, 370] on label "[MEDICAL_DATA] due to [MEDICAL_DATA], unspecified" at bounding box center [930, 342] width 165 height 59
checkbox input "true"
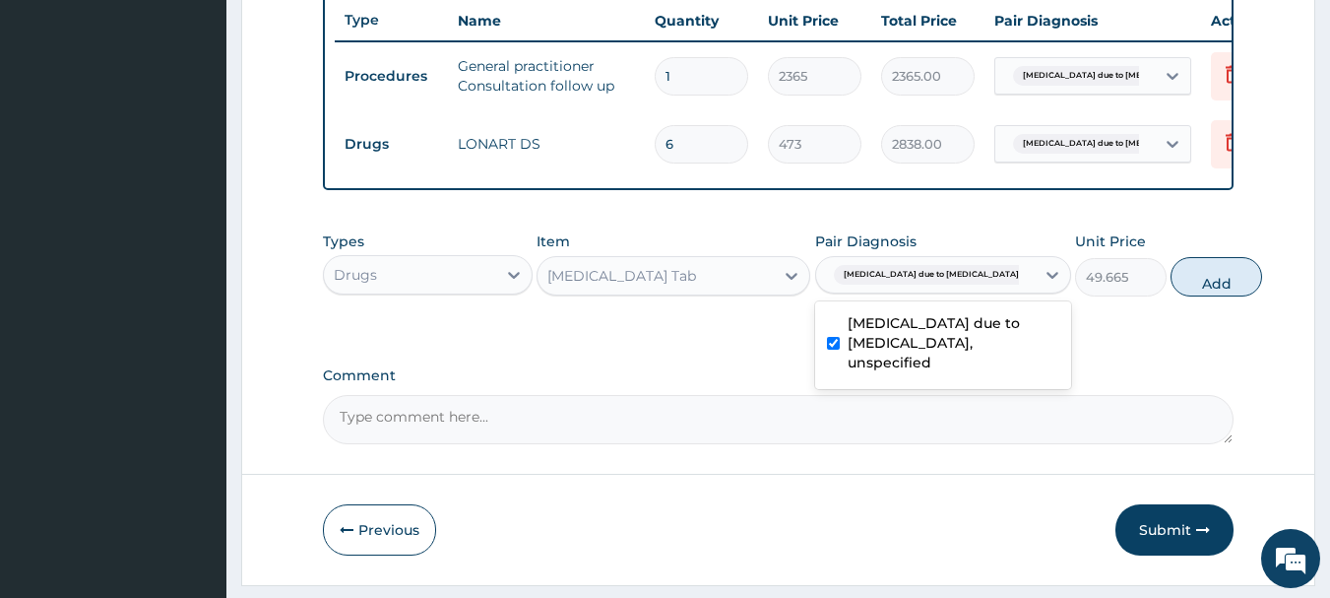
click at [1181, 279] on button "Add" at bounding box center [1216, 276] width 92 height 39
type input "0"
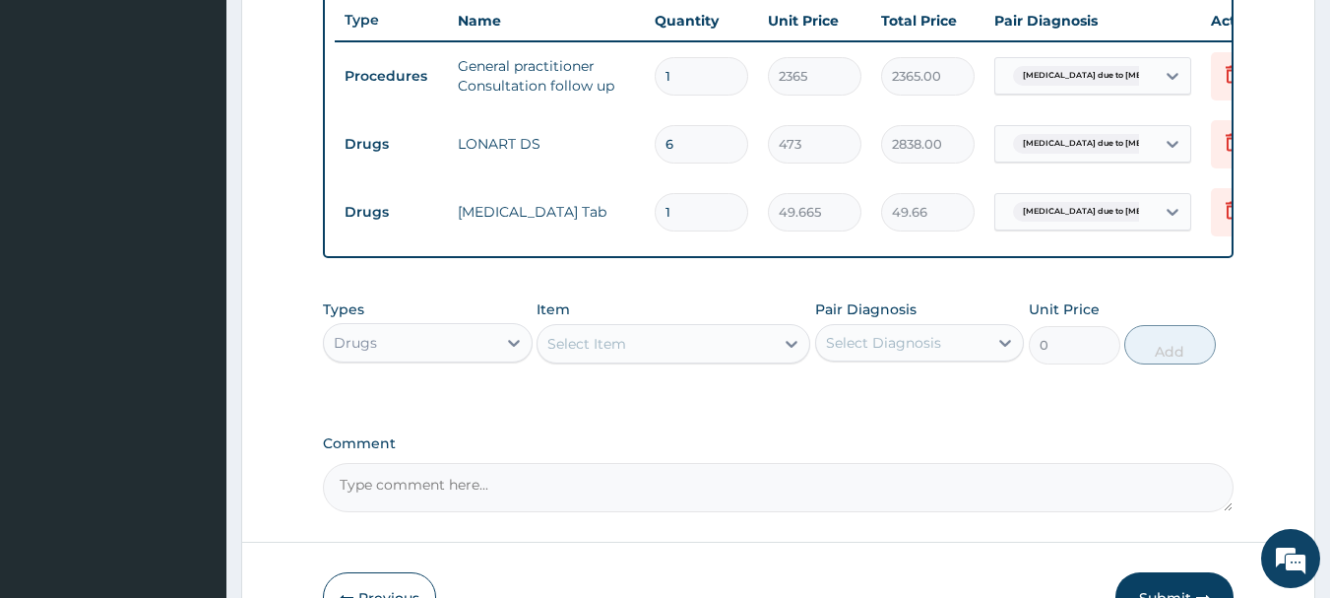
type input "18"
type input "893.97"
type input "1"
type input "49.66"
type input "0.00"
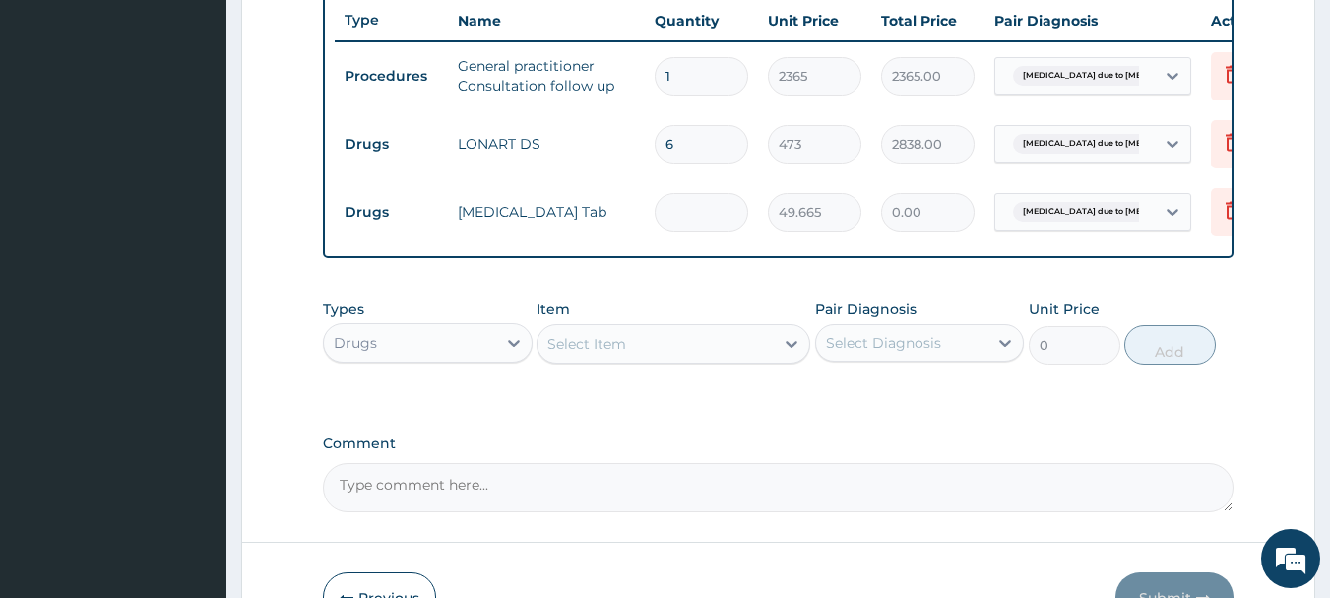
type input "3"
type input "149.00"
type input "30"
type input "1489.95"
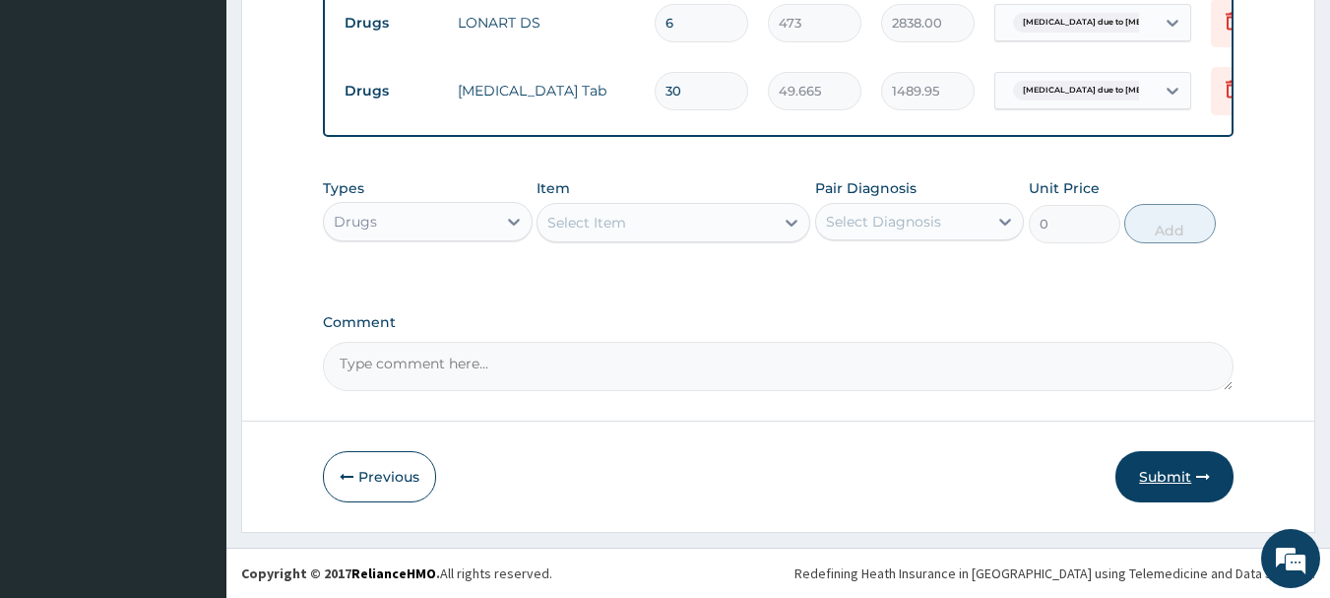
type input "30"
drag, startPoint x: 1196, startPoint y: 478, endPoint x: 1211, endPoint y: 487, distance: 17.2
click at [1196, 481] on icon "button" at bounding box center [1203, 477] width 14 height 14
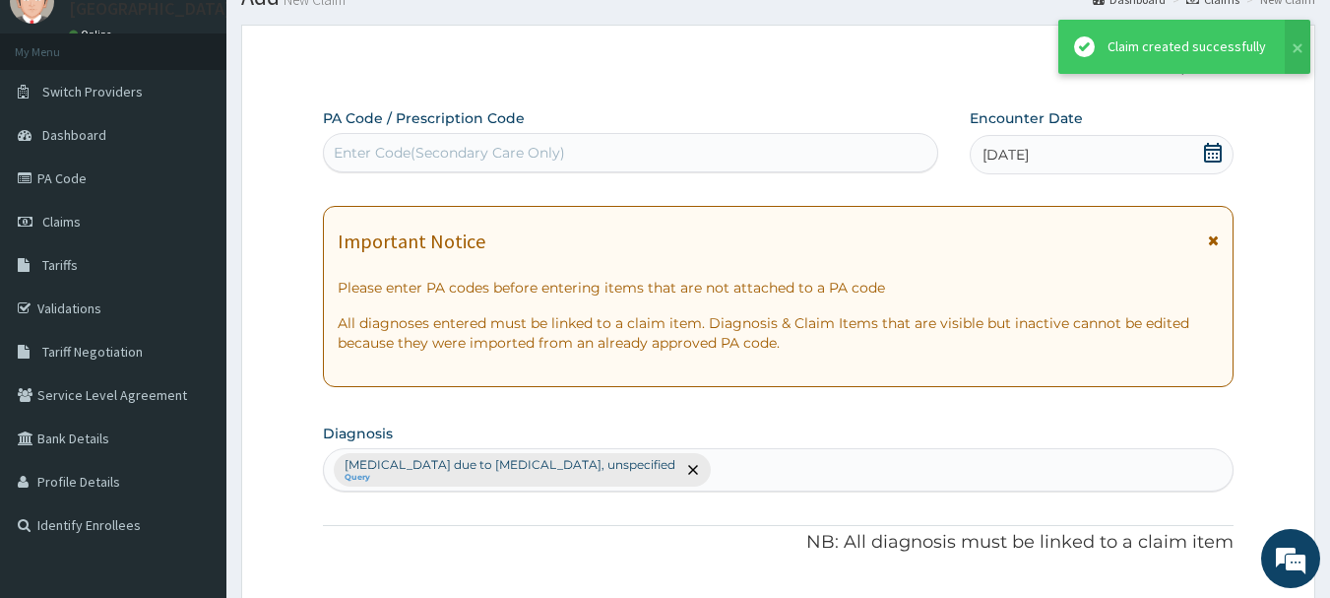
scroll to position [879, 0]
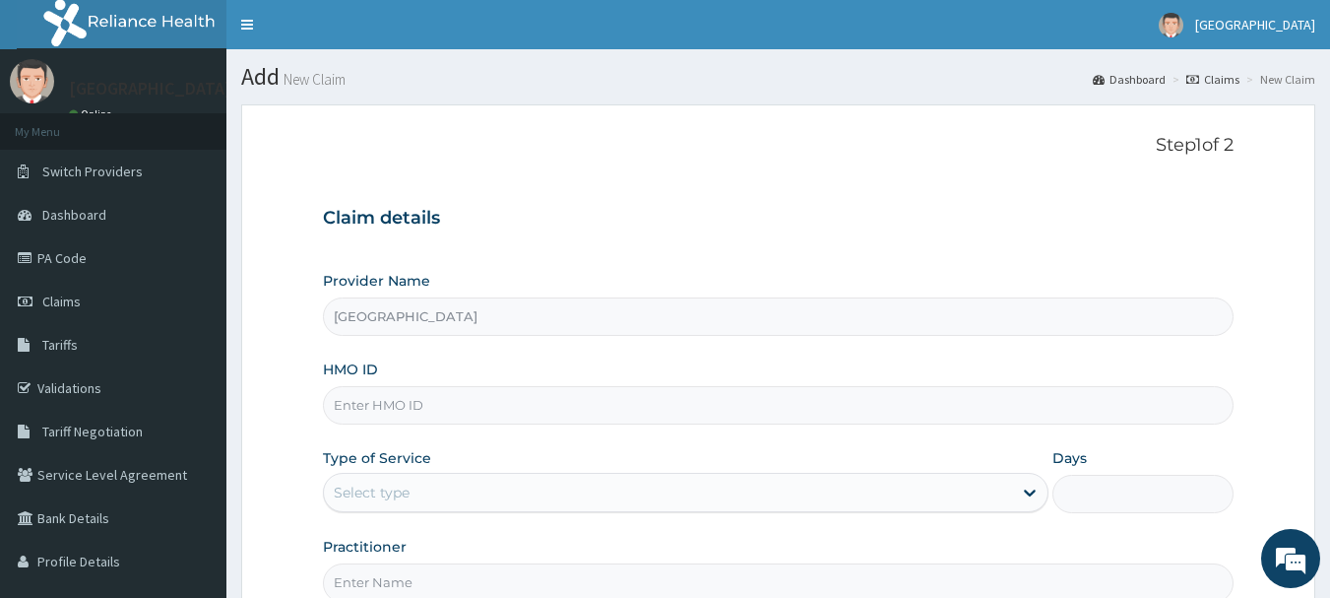
type input "[GEOGRAPHIC_DATA]"
click at [458, 404] on input "HMO ID" at bounding box center [779, 405] width 912 height 38
type input "ECS/10038/A"
click at [483, 493] on div "Select type" at bounding box center [668, 492] width 688 height 32
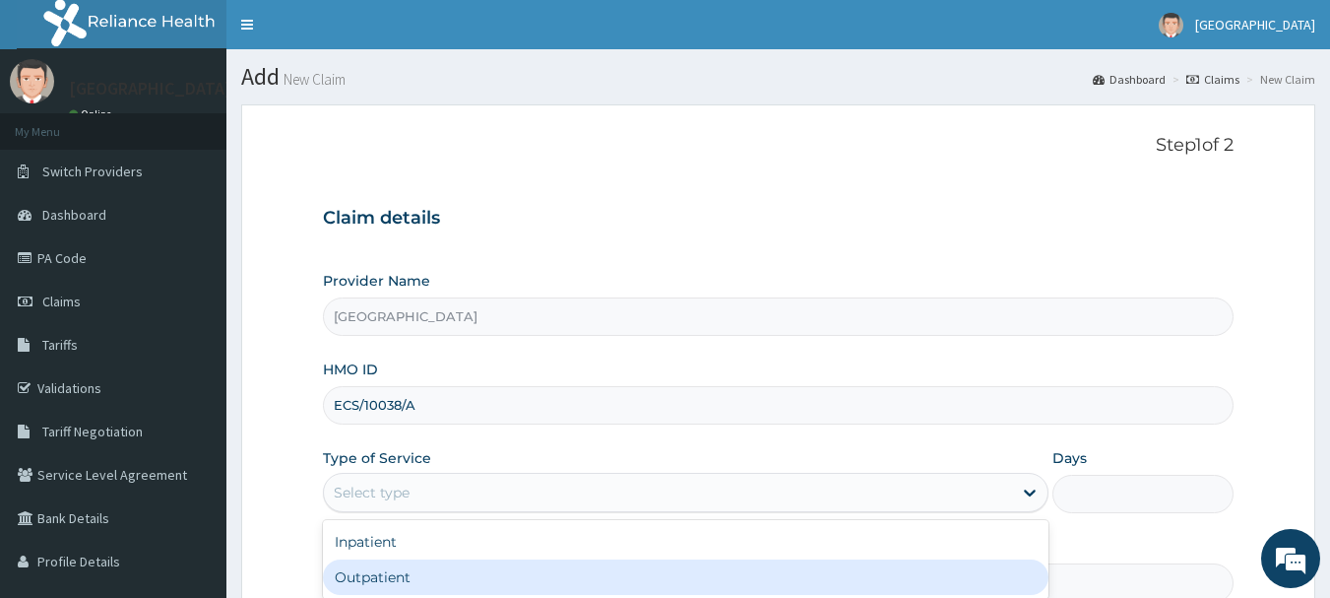
click at [479, 571] on div "Outpatient" at bounding box center [686, 576] width 726 height 35
type input "1"
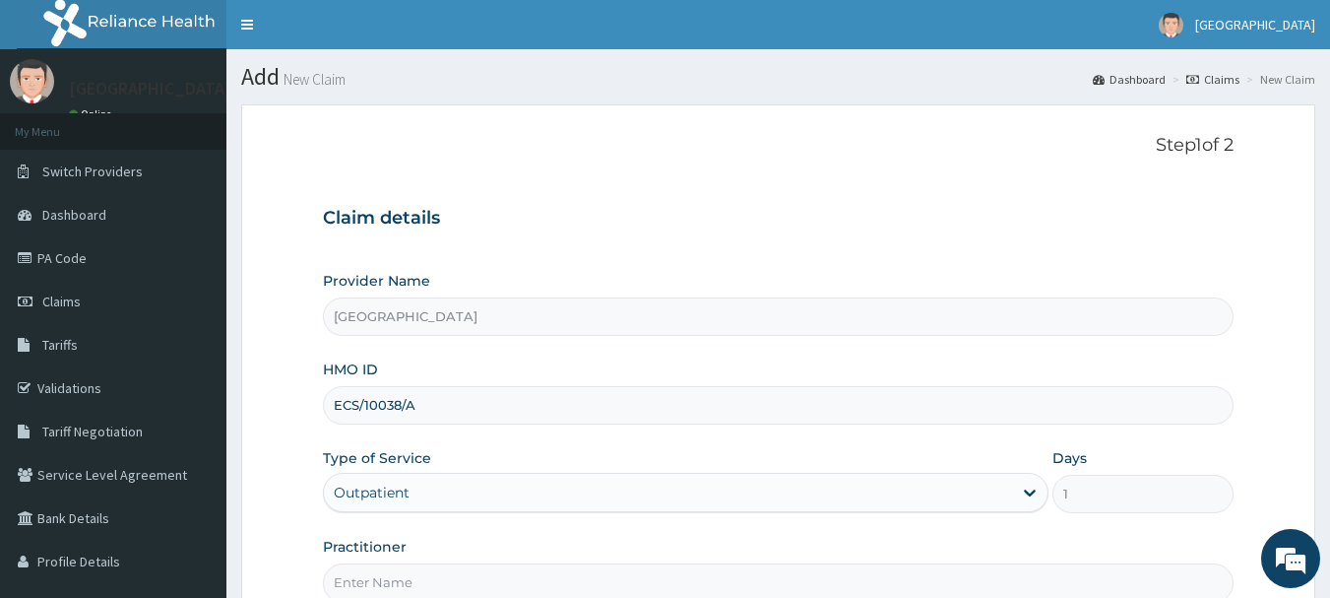
click at [481, 571] on input "Practitioner" at bounding box center [779, 582] width 912 height 38
type input "[PERSON_NAME]"
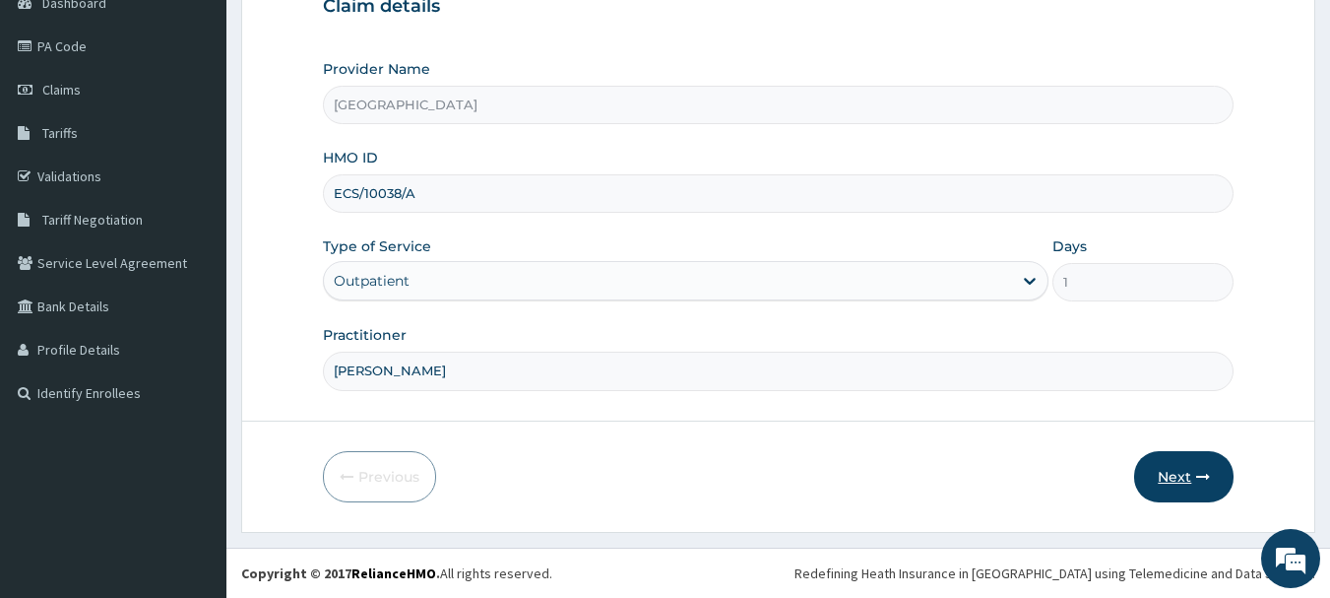
click at [1183, 473] on button "Next" at bounding box center [1183, 476] width 99 height 51
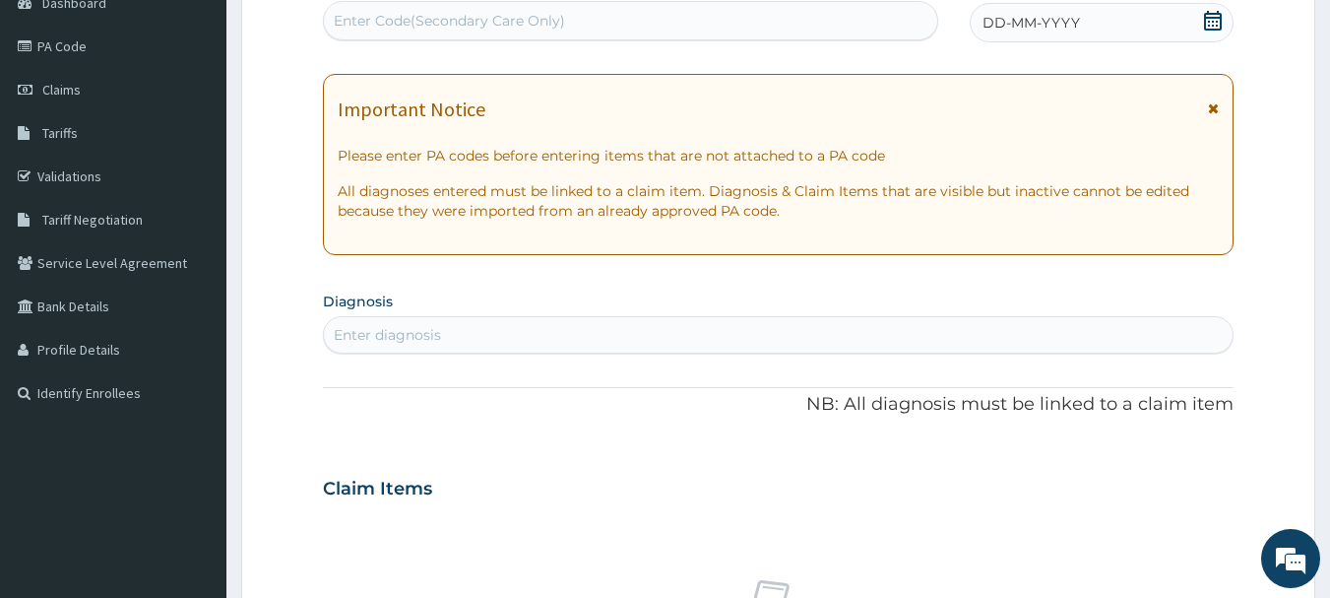
scroll to position [210, 0]
click at [1047, 19] on span "DD-MM-YYYY" at bounding box center [1030, 25] width 97 height 20
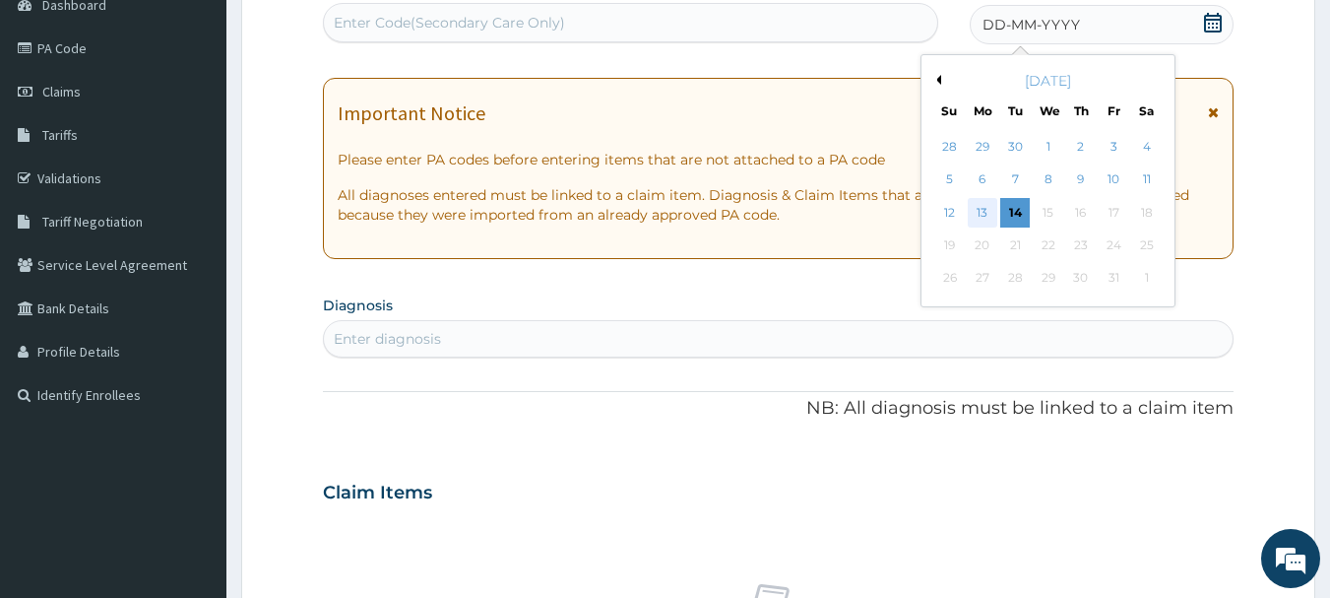
click at [974, 210] on div "13" at bounding box center [983, 213] width 30 height 30
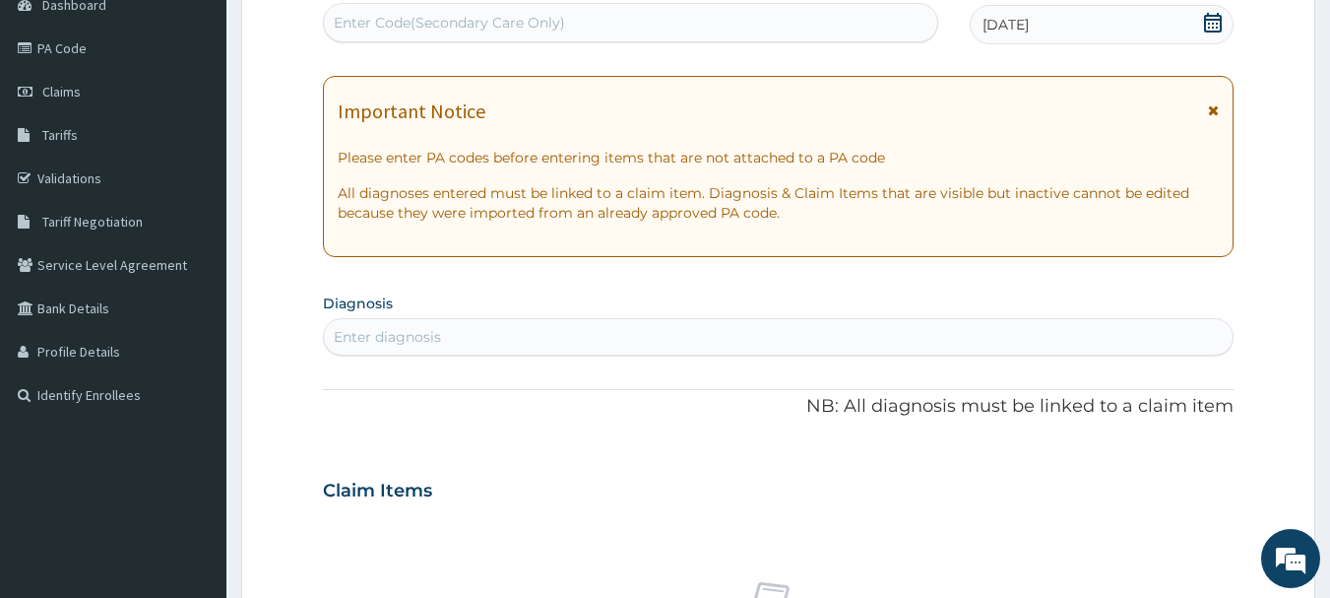
click at [594, 337] on div "Enter diagnosis" at bounding box center [779, 337] width 910 height 32
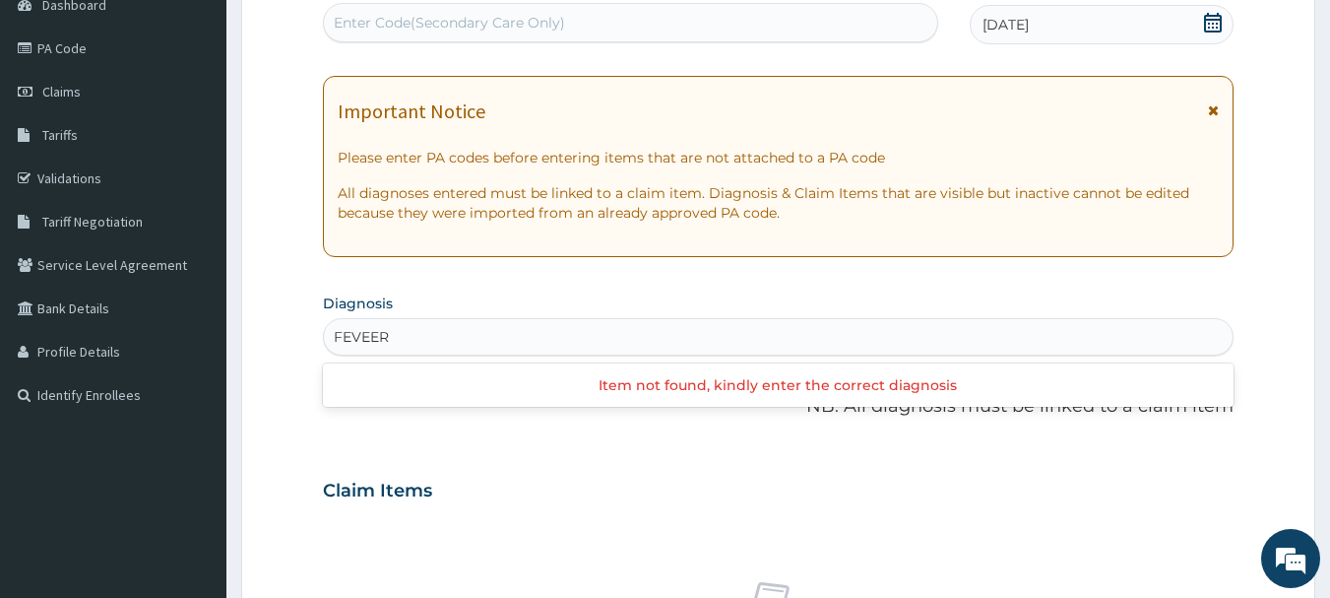
click at [375, 334] on input "FEVEER" at bounding box center [363, 337] width 58 height 20
type input "FEVER"
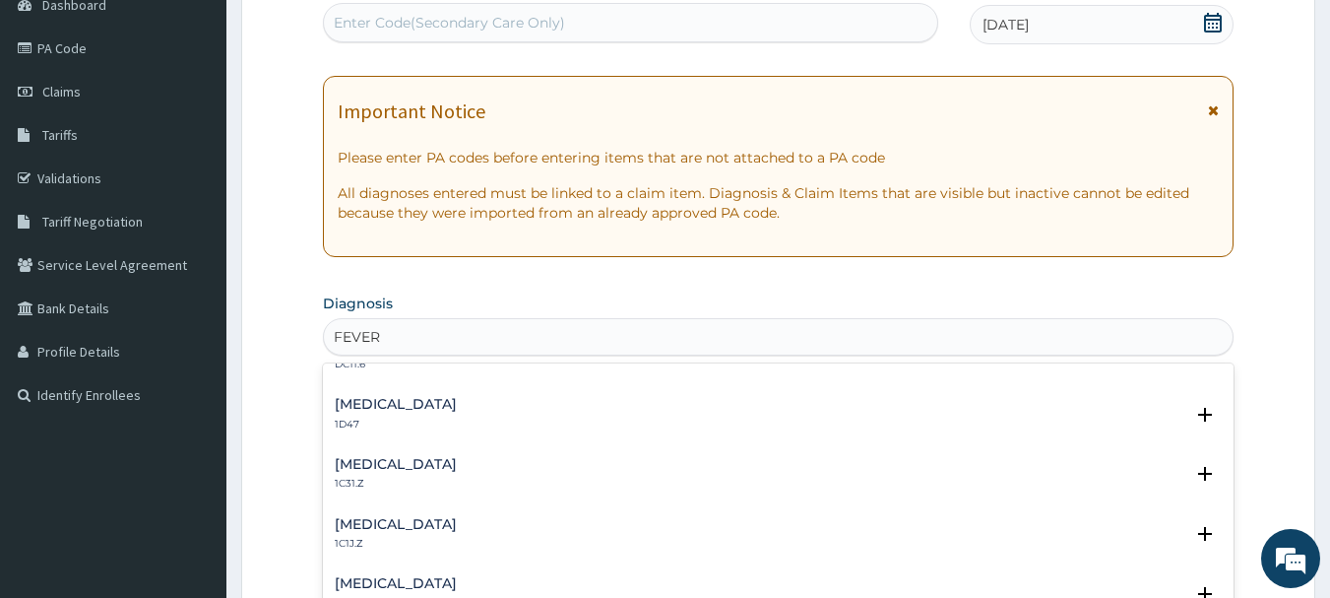
scroll to position [774, 0]
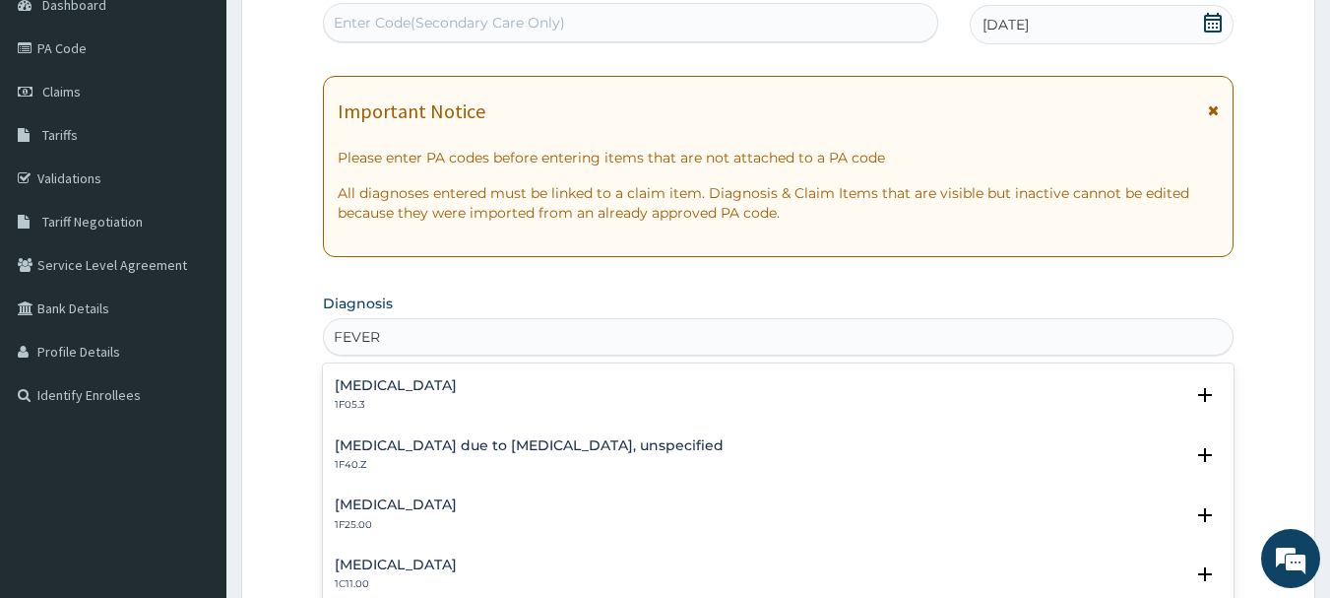
click at [634, 440] on h4 "[MEDICAL_DATA] due to [MEDICAL_DATA], unspecified" at bounding box center [529, 445] width 389 height 15
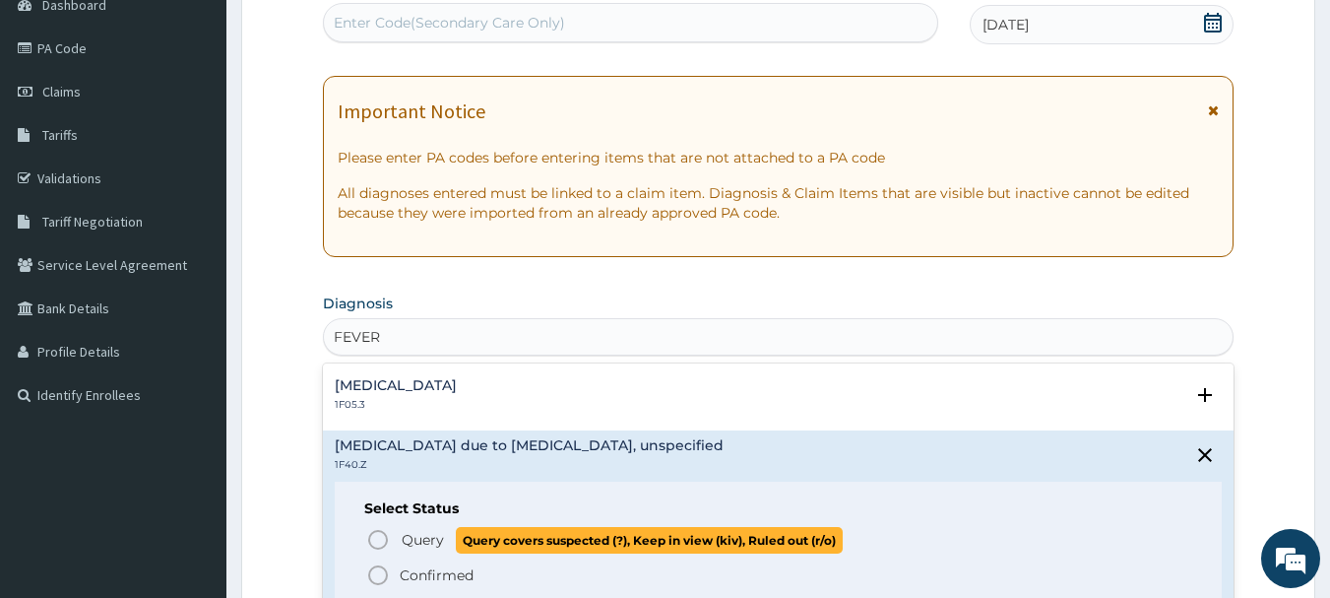
click at [388, 539] on icon "status option query" at bounding box center [378, 540] width 24 height 24
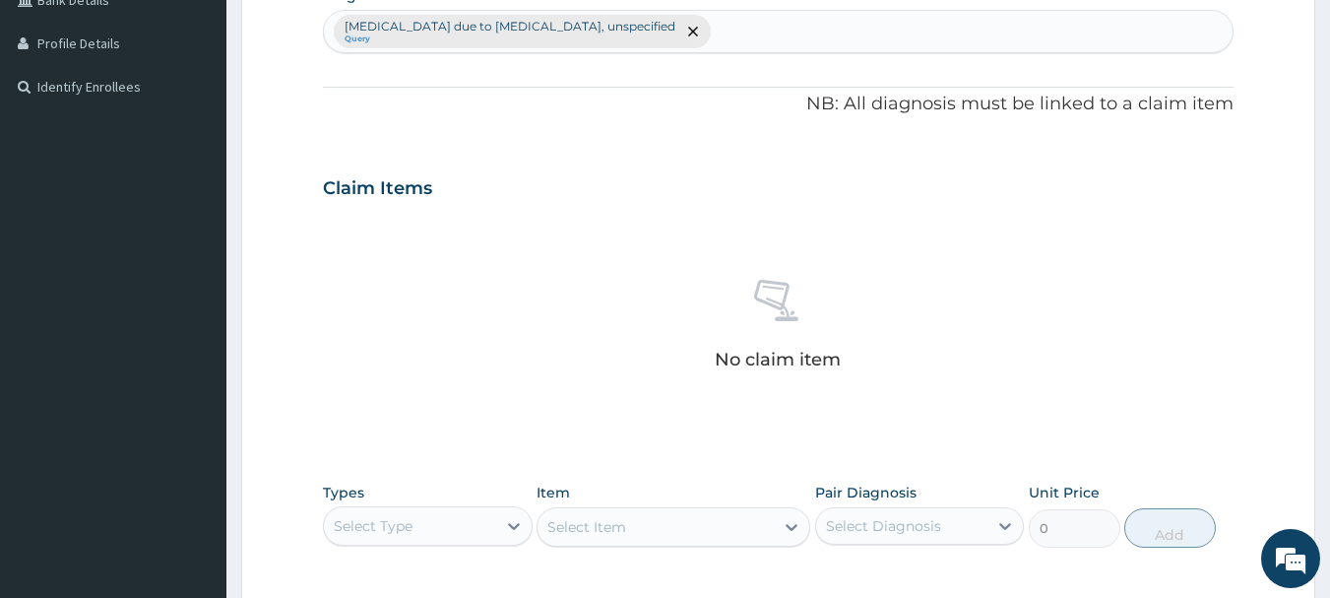
scroll to position [477, 0]
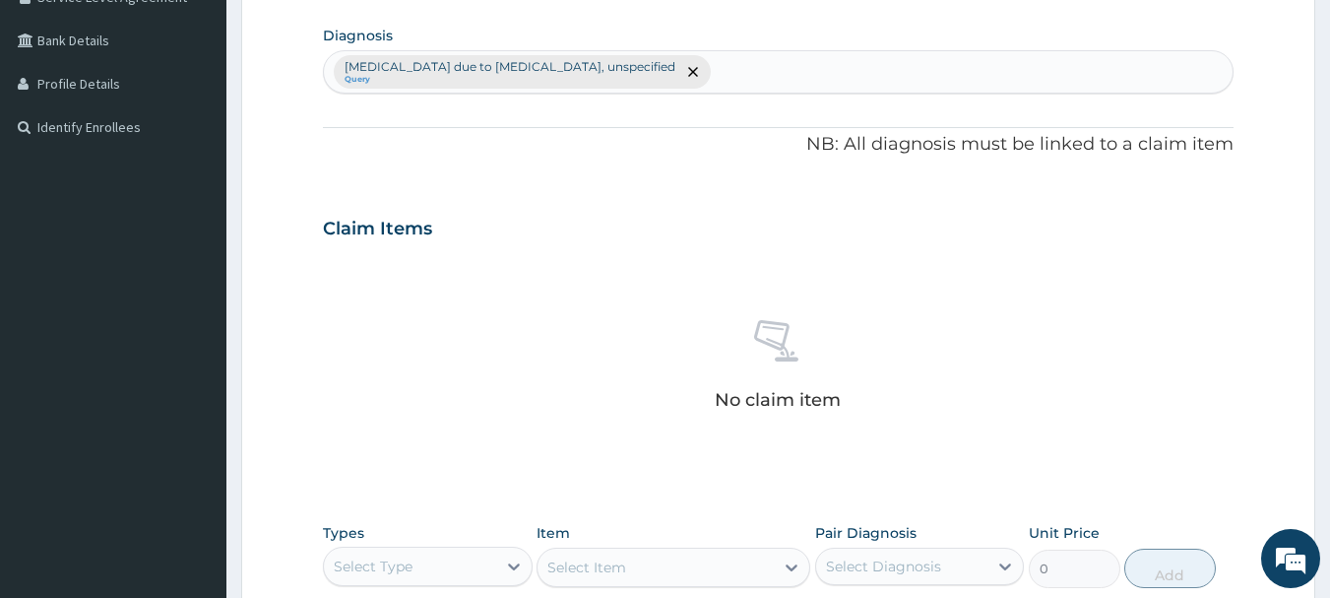
click at [805, 63] on div "[MEDICAL_DATA] due to [MEDICAL_DATA], unspecified Query" at bounding box center [779, 71] width 910 height 41
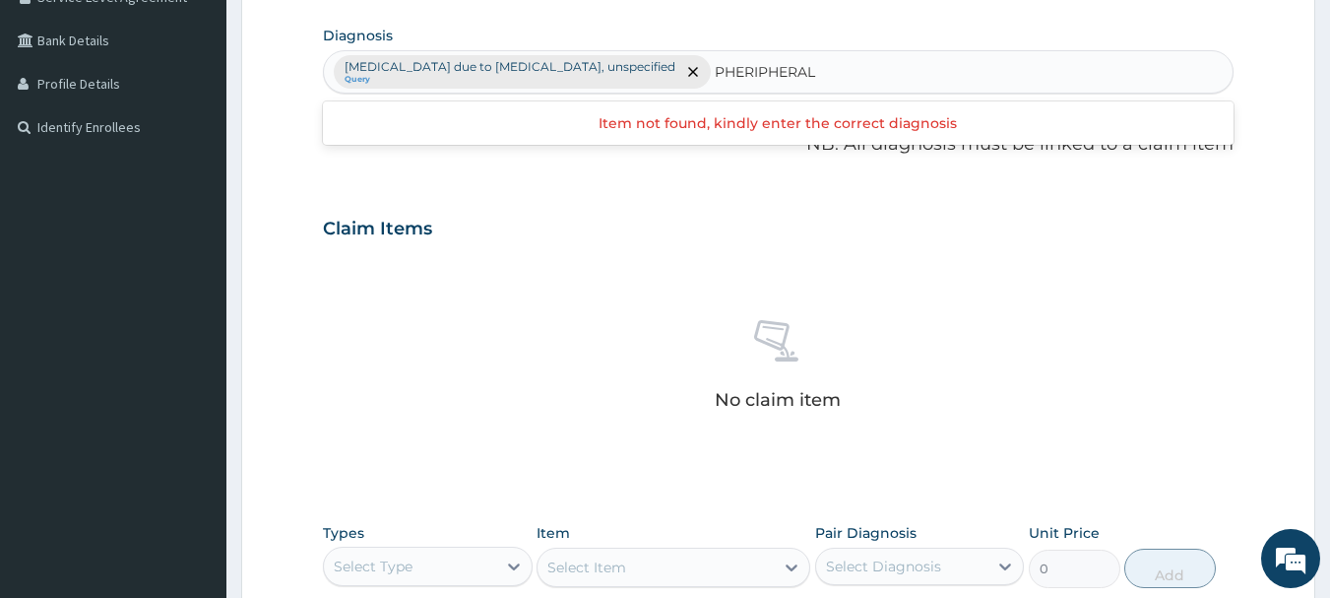
type input "PHERIPHERAL"
type input "PERIPHERAL"
click at [924, 69] on div "[MEDICAL_DATA] due to [MEDICAL_DATA], unspecified Query" at bounding box center [779, 71] width 910 height 41
type input "[MEDICAL_DATA]"
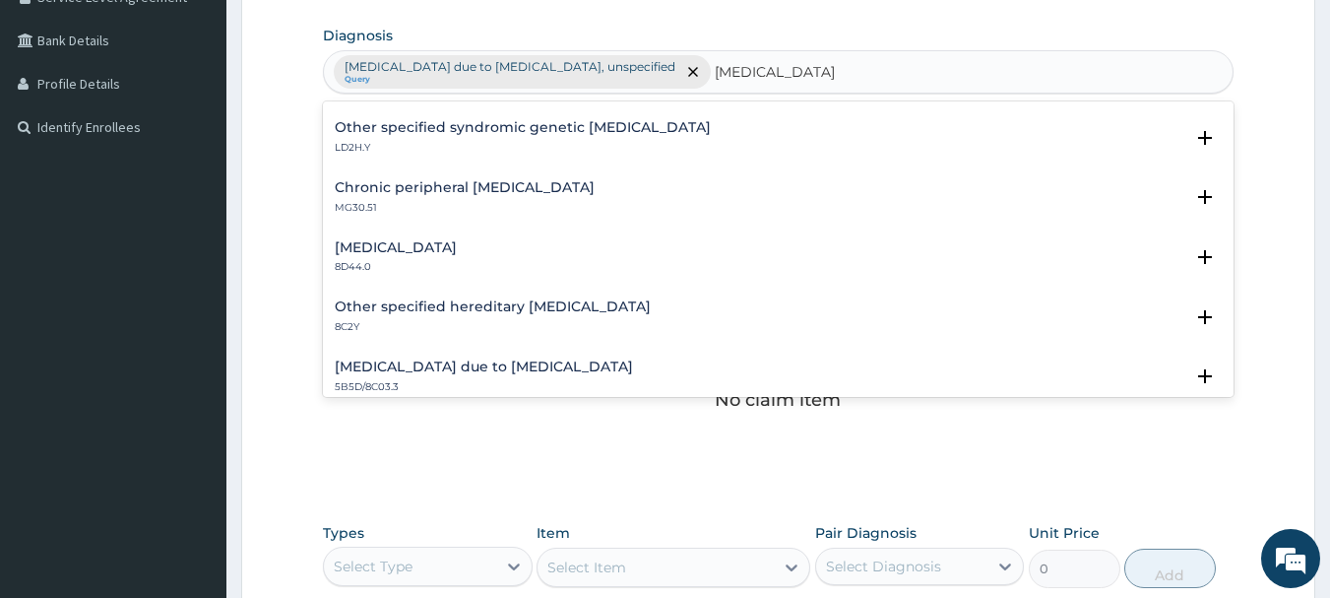
scroll to position [475, 0]
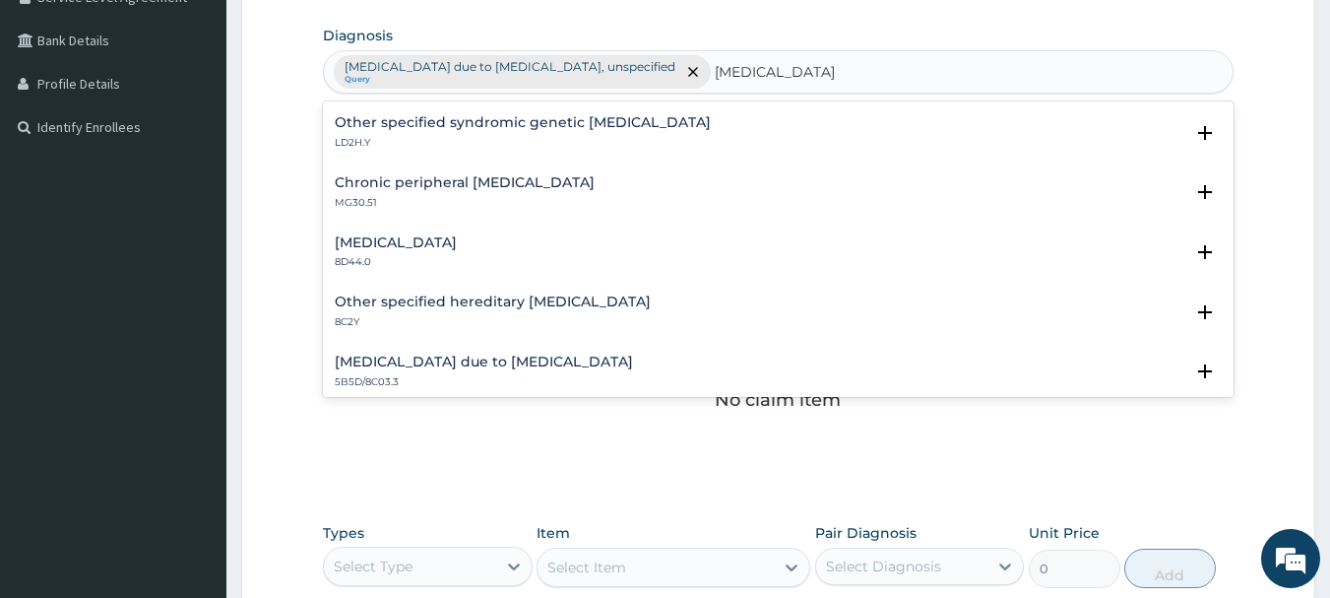
click at [497, 184] on h4 "Chronic peripheral [MEDICAL_DATA]" at bounding box center [465, 182] width 260 height 15
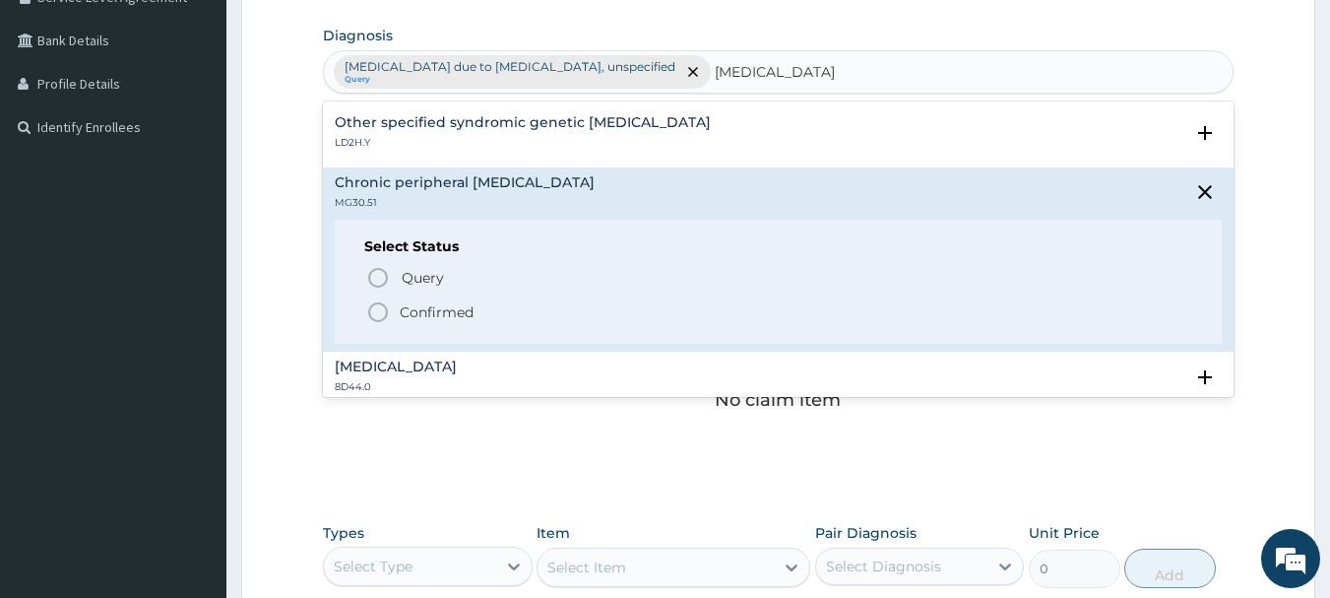
click at [381, 307] on icon "status option filled" at bounding box center [378, 312] width 24 height 24
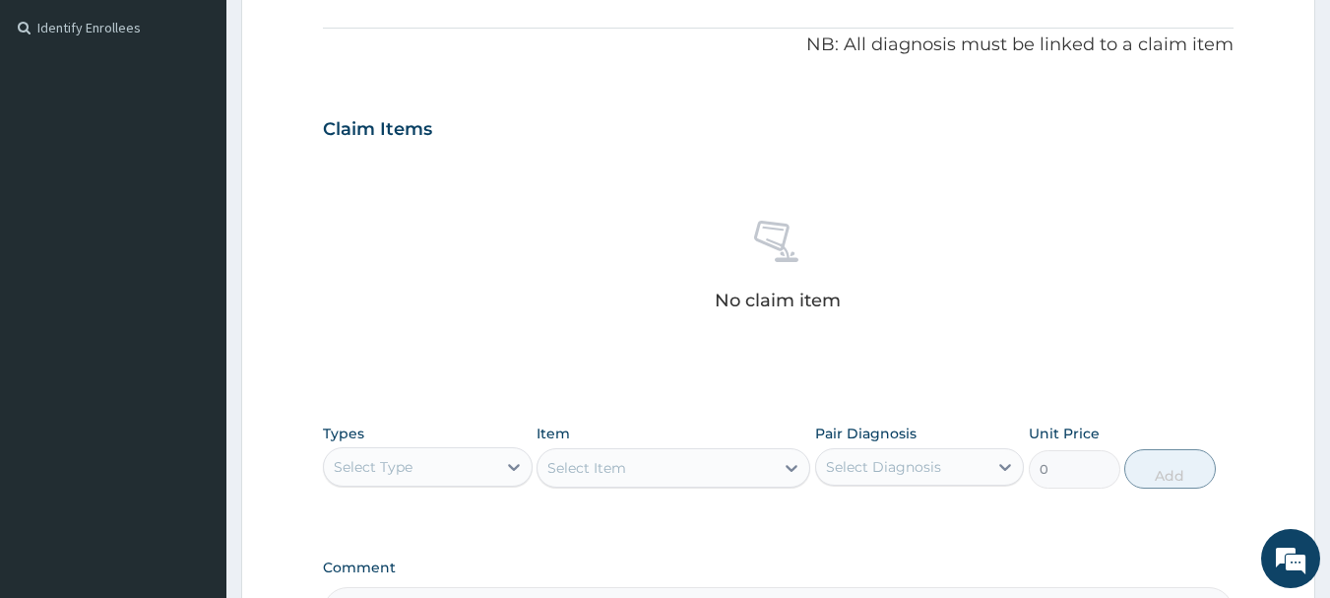
scroll to position [822, 0]
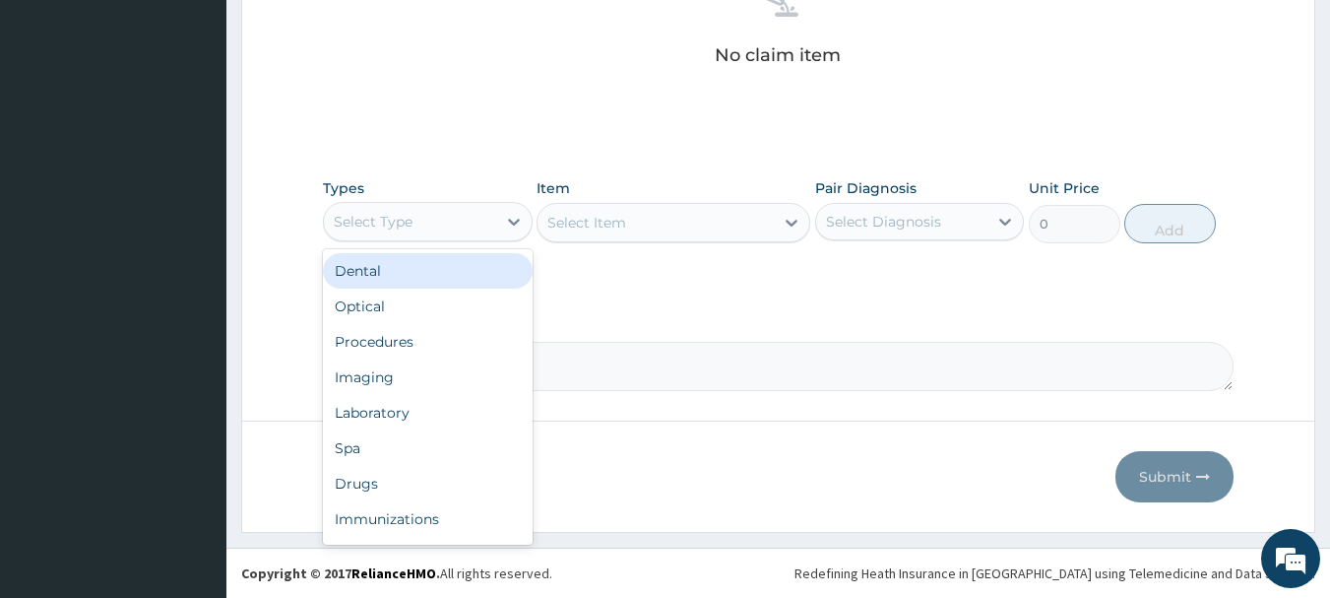
click at [412, 213] on div "Select Type" at bounding box center [410, 222] width 172 height 32
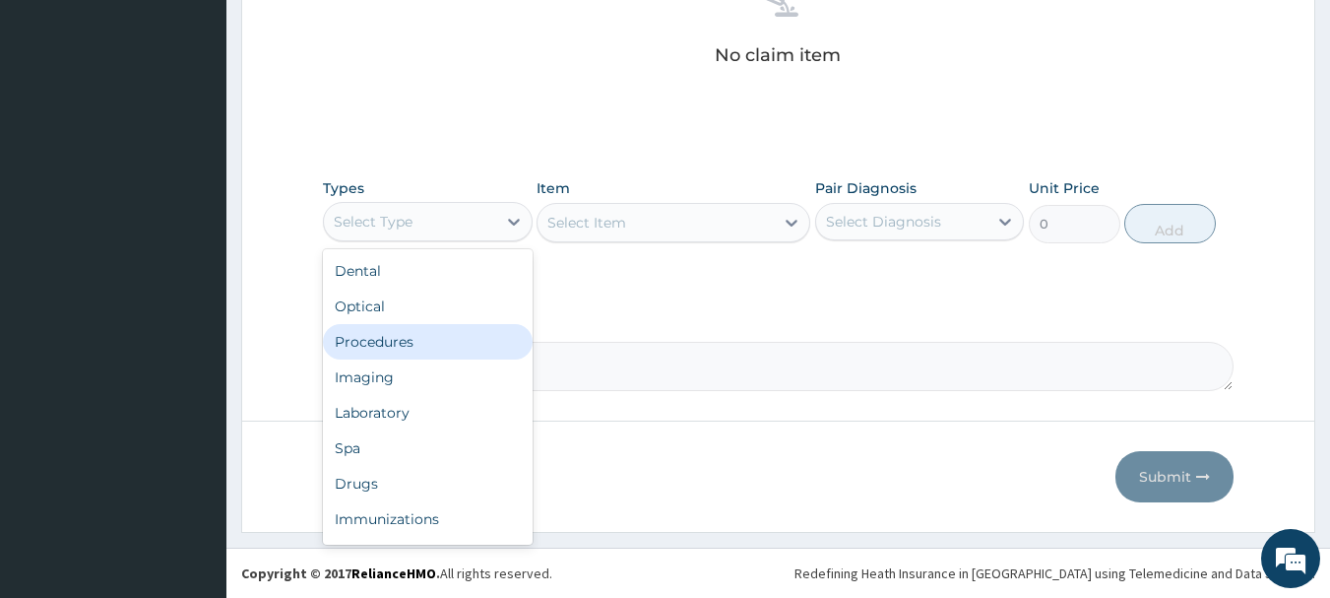
drag, startPoint x: 430, startPoint y: 324, endPoint x: 467, endPoint y: 284, distance: 53.6
click at [428, 324] on div "Procedures" at bounding box center [428, 341] width 210 height 35
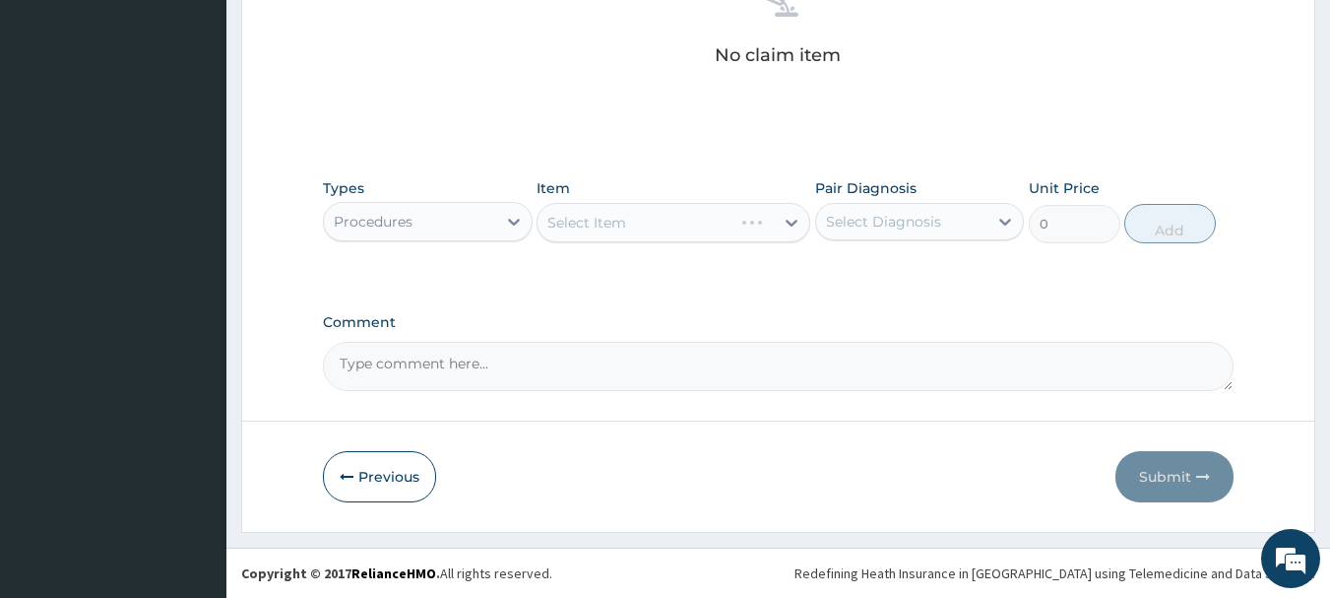
click at [672, 218] on div "Select Item" at bounding box center [674, 222] width 274 height 39
click at [672, 218] on div "Select Item" at bounding box center [655, 223] width 236 height 32
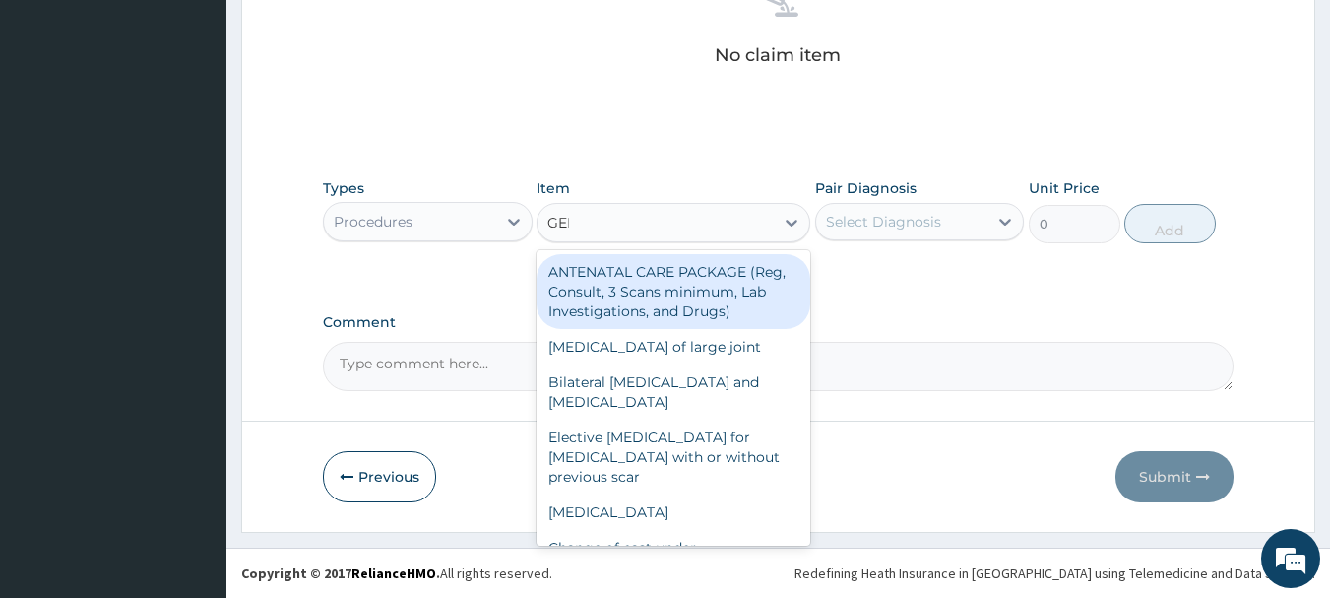
type input "GENE"
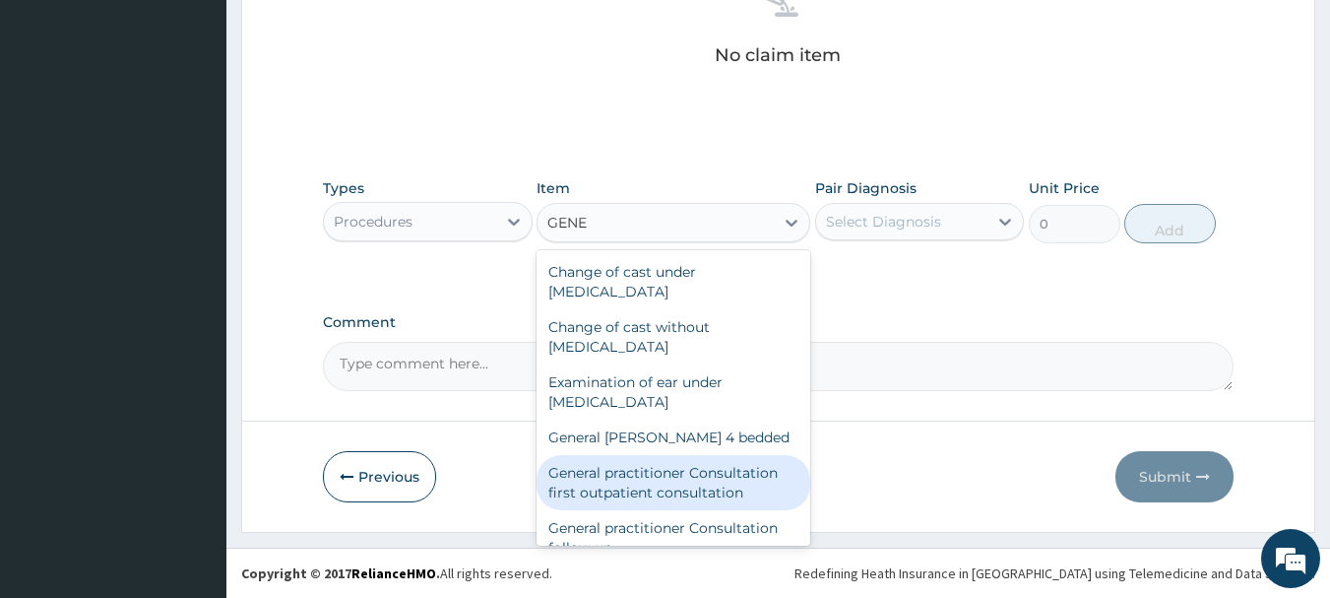
click at [695, 494] on div "General practitioner Consultation first outpatient consultation" at bounding box center [674, 482] width 274 height 55
type input "3547.5"
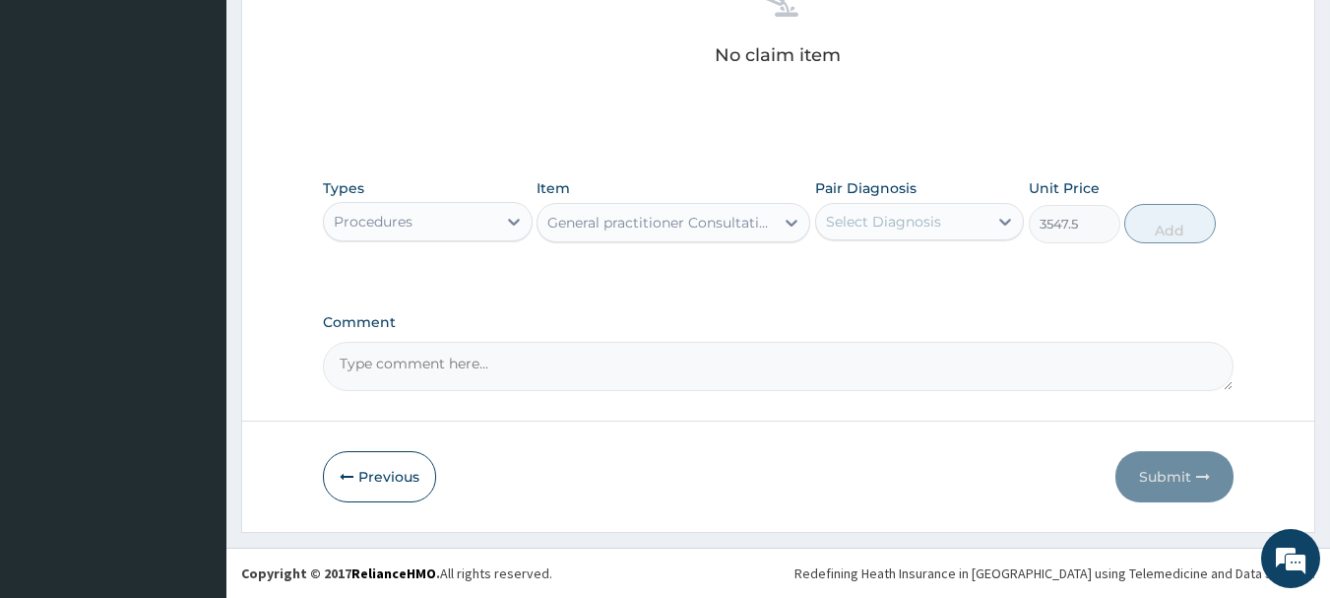
drag, startPoint x: 939, startPoint y: 216, endPoint x: 937, endPoint y: 241, distance: 25.7
click at [939, 217] on div "Select Diagnosis" at bounding box center [902, 222] width 172 height 32
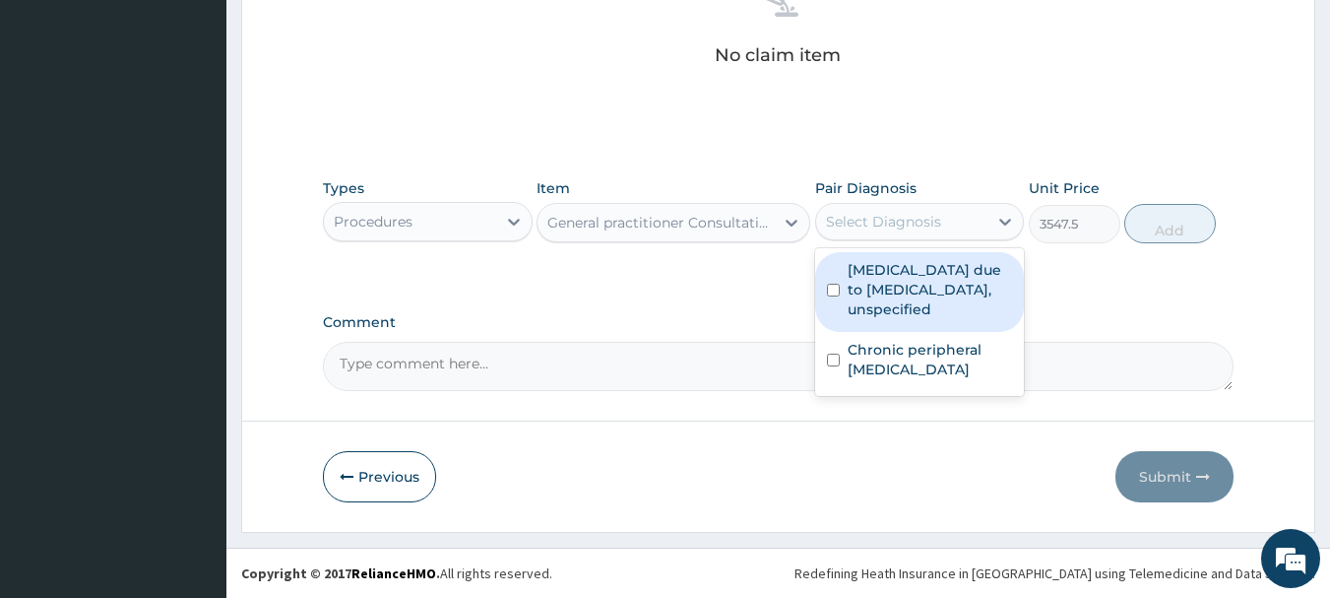
drag, startPoint x: 926, startPoint y: 285, endPoint x: 934, endPoint y: 334, distance: 48.9
click at [926, 293] on label "Malaria due to Plasmodium falciparum, unspecified" at bounding box center [930, 289] width 165 height 59
checkbox input "true"
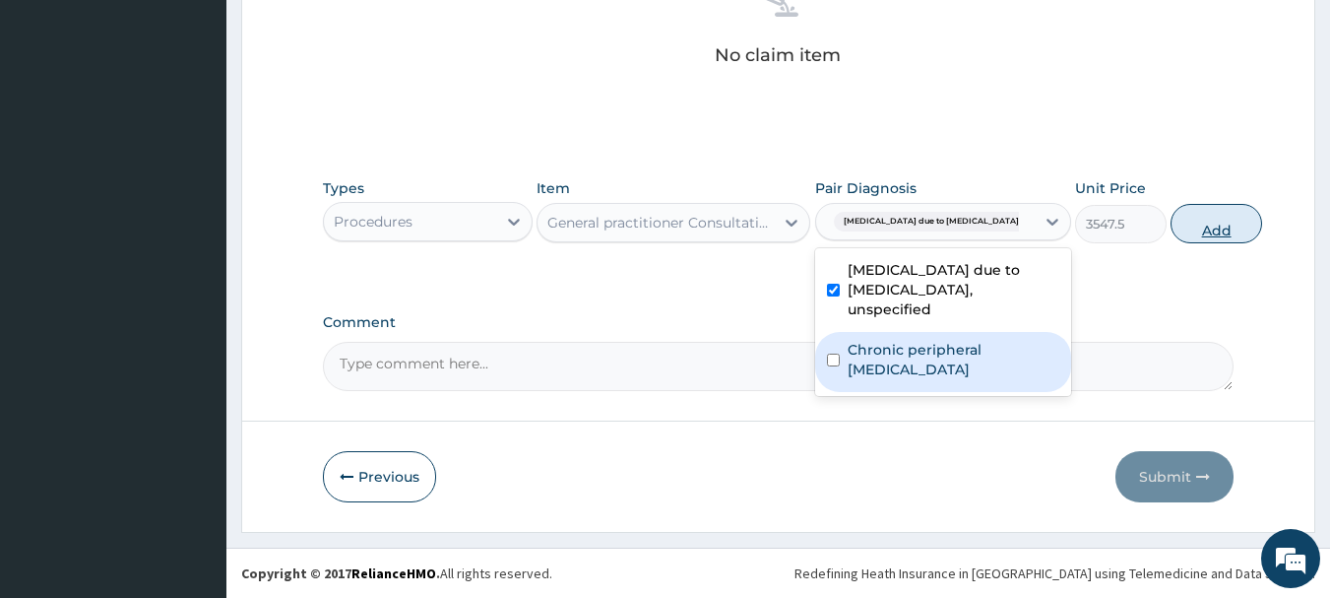
drag, startPoint x: 935, startPoint y: 352, endPoint x: 1168, endPoint y: 233, distance: 262.0
click at [935, 353] on label "Chronic peripheral neuropathic pain" at bounding box center [954, 359] width 212 height 39
checkbox input "true"
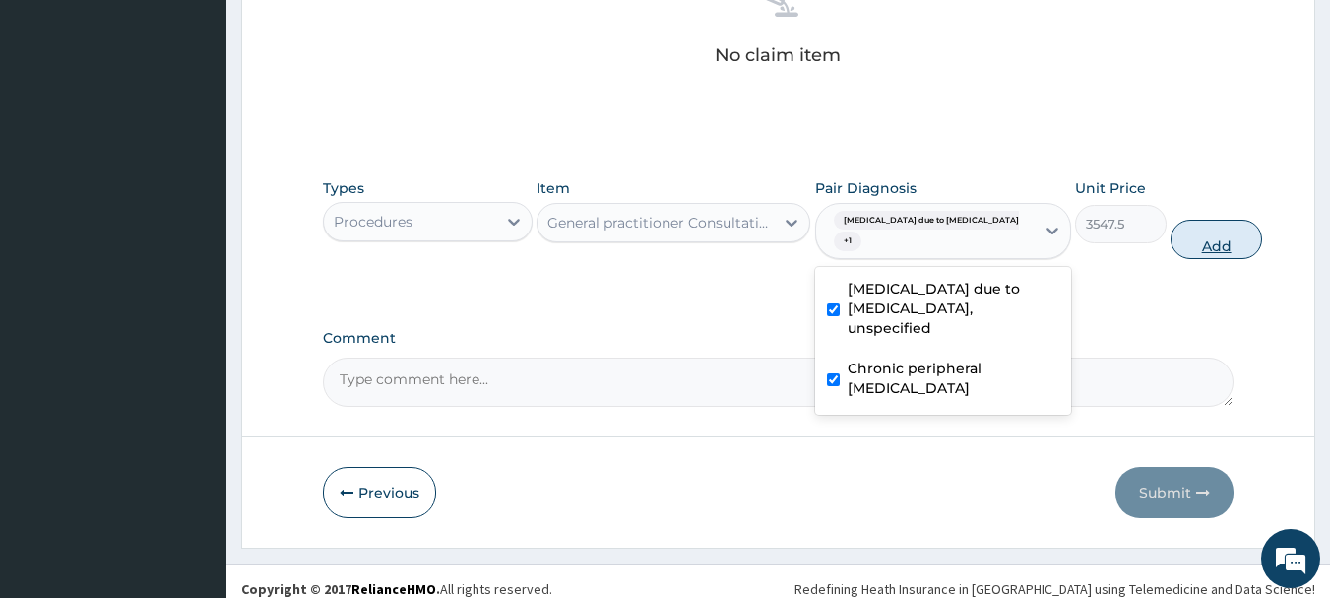
drag, startPoint x: 1190, startPoint y: 241, endPoint x: 1174, endPoint y: 239, distance: 15.9
click at [1192, 241] on button "Add" at bounding box center [1216, 239] width 92 height 39
type input "0"
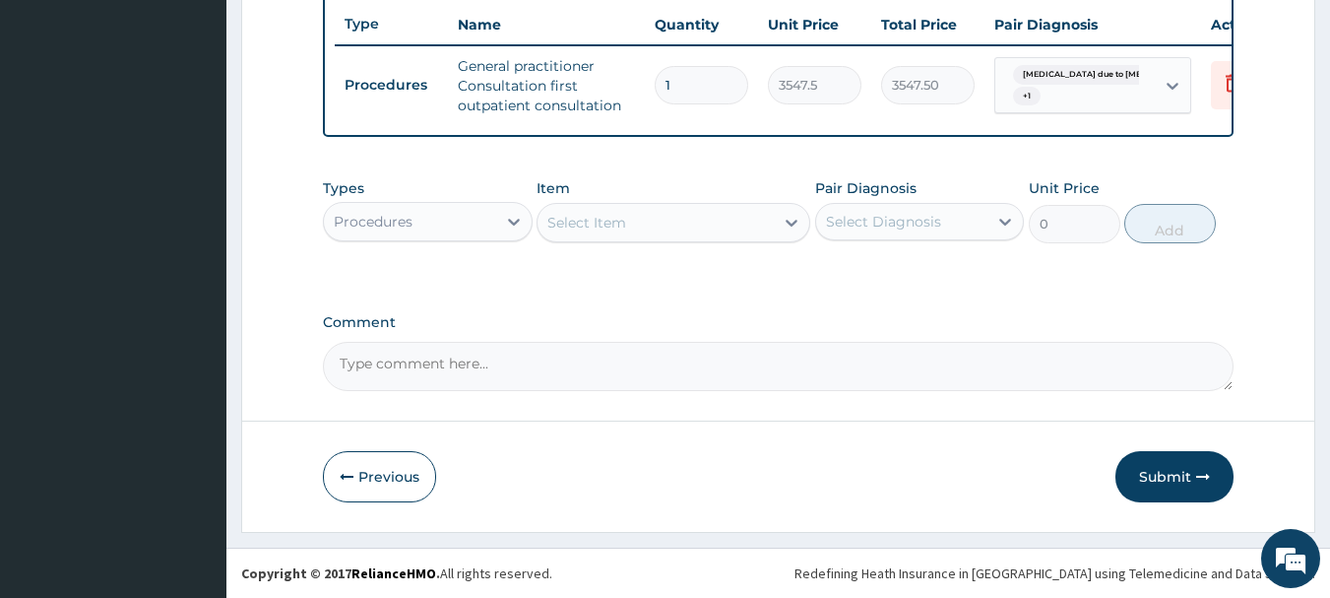
scroll to position [754, 0]
click at [647, 221] on div "Select Item" at bounding box center [655, 223] width 236 height 32
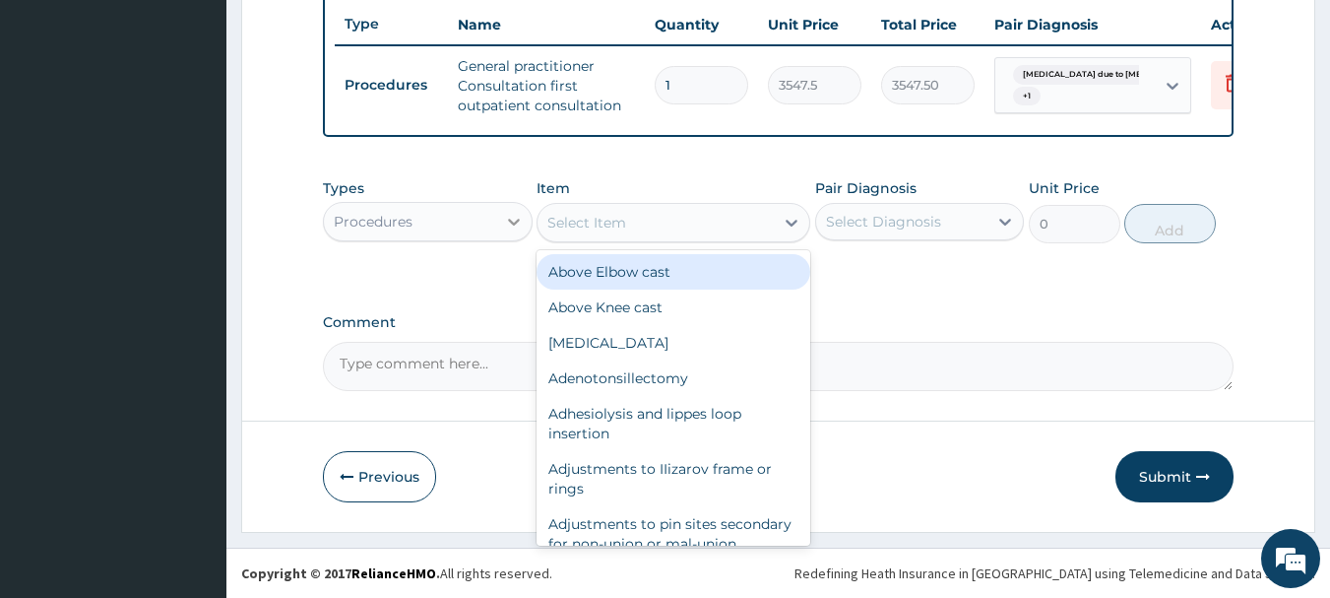
click at [512, 217] on icon at bounding box center [514, 222] width 20 height 20
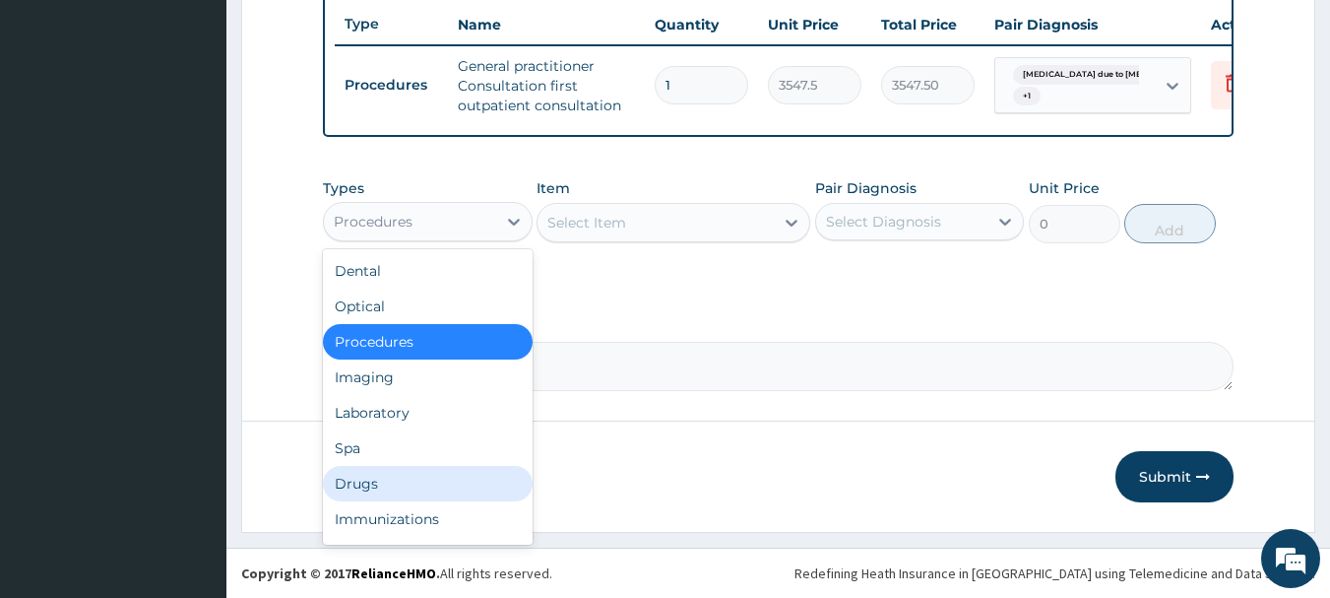
click at [403, 480] on div "Drugs" at bounding box center [428, 483] width 210 height 35
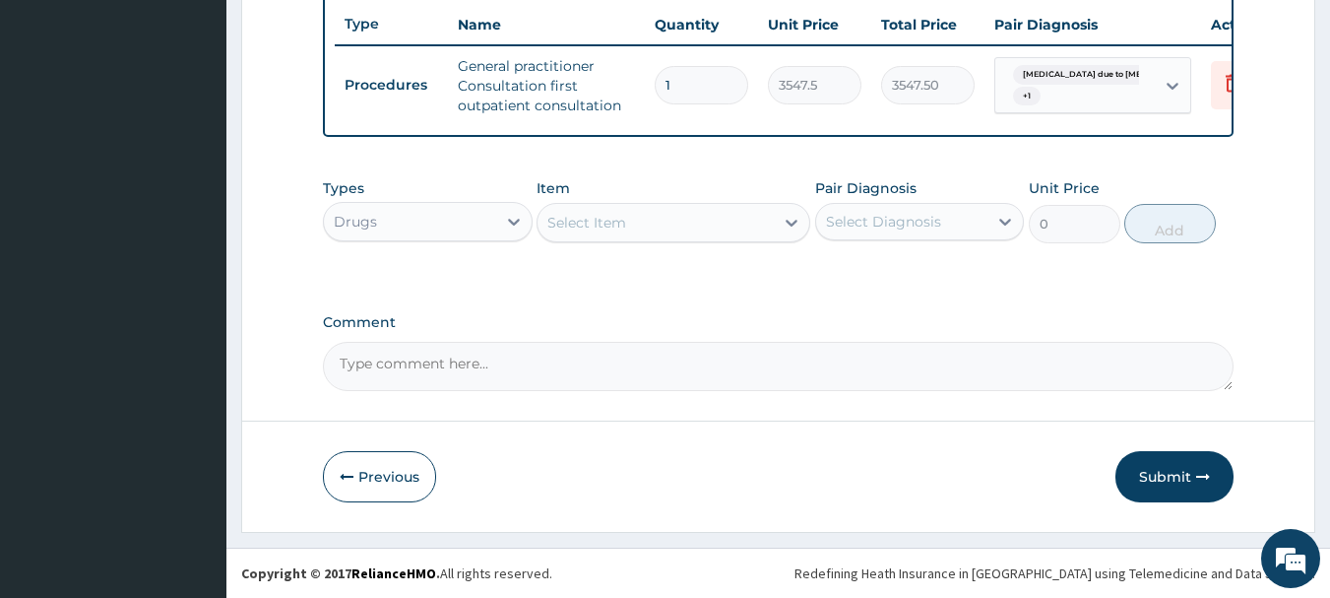
click at [707, 231] on div "Select Item" at bounding box center [655, 223] width 236 height 32
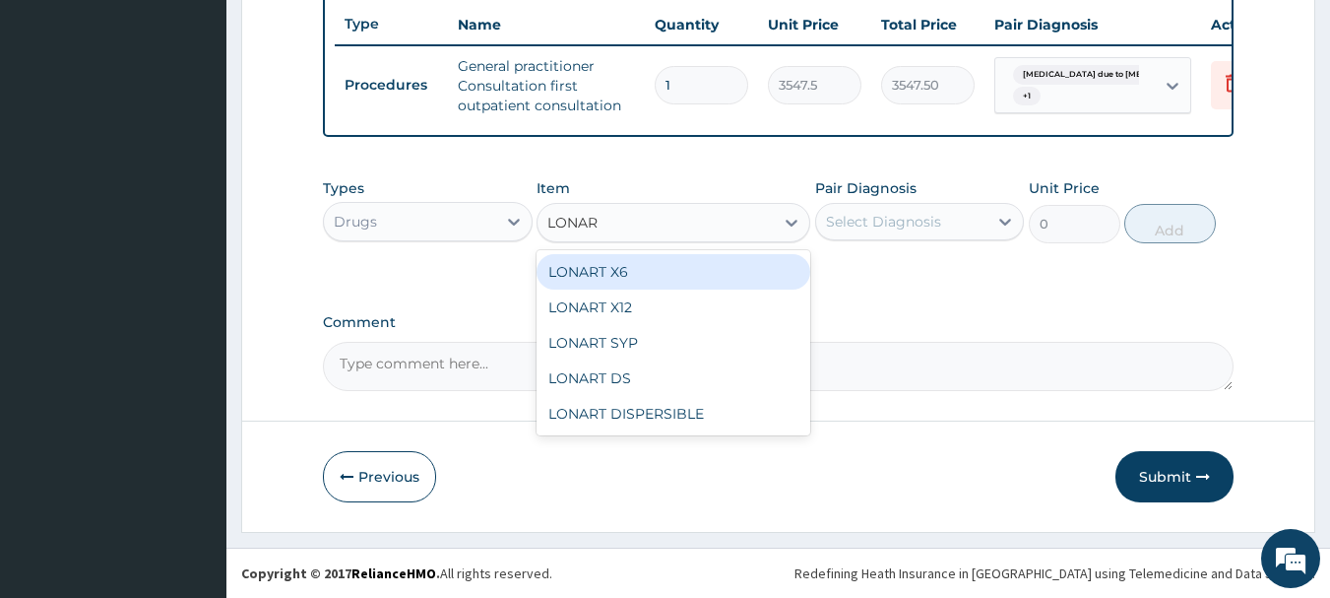
type input "LONART"
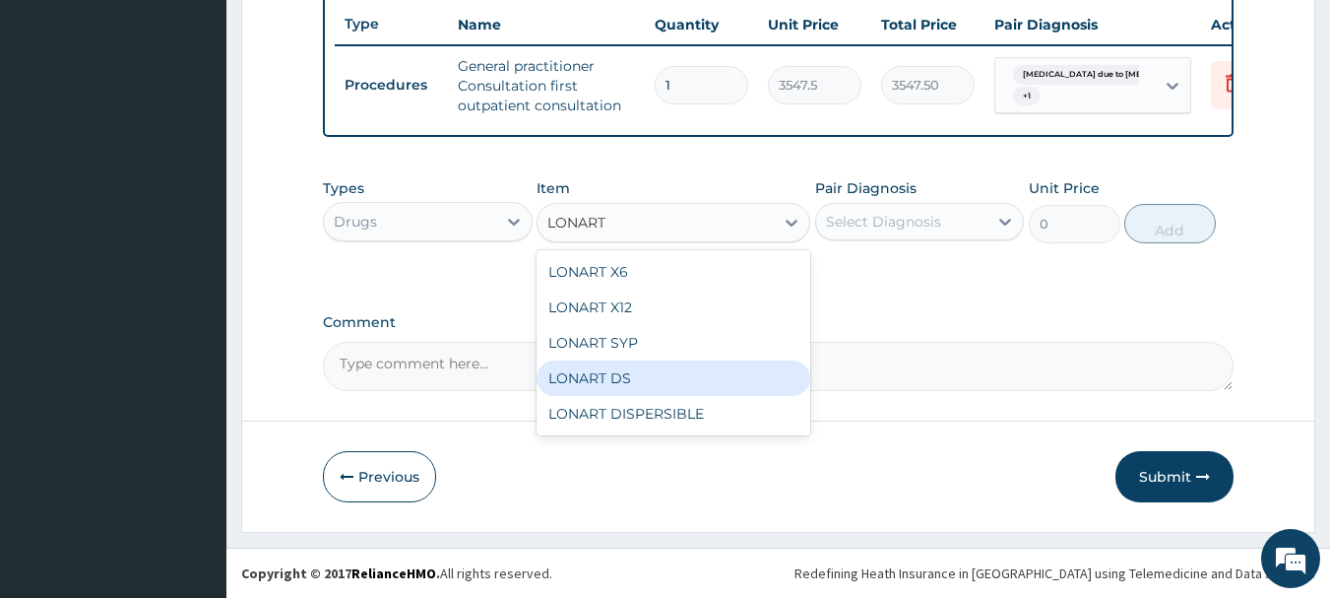
click at [650, 377] on div "LONART DS" at bounding box center [674, 377] width 274 height 35
type input "473"
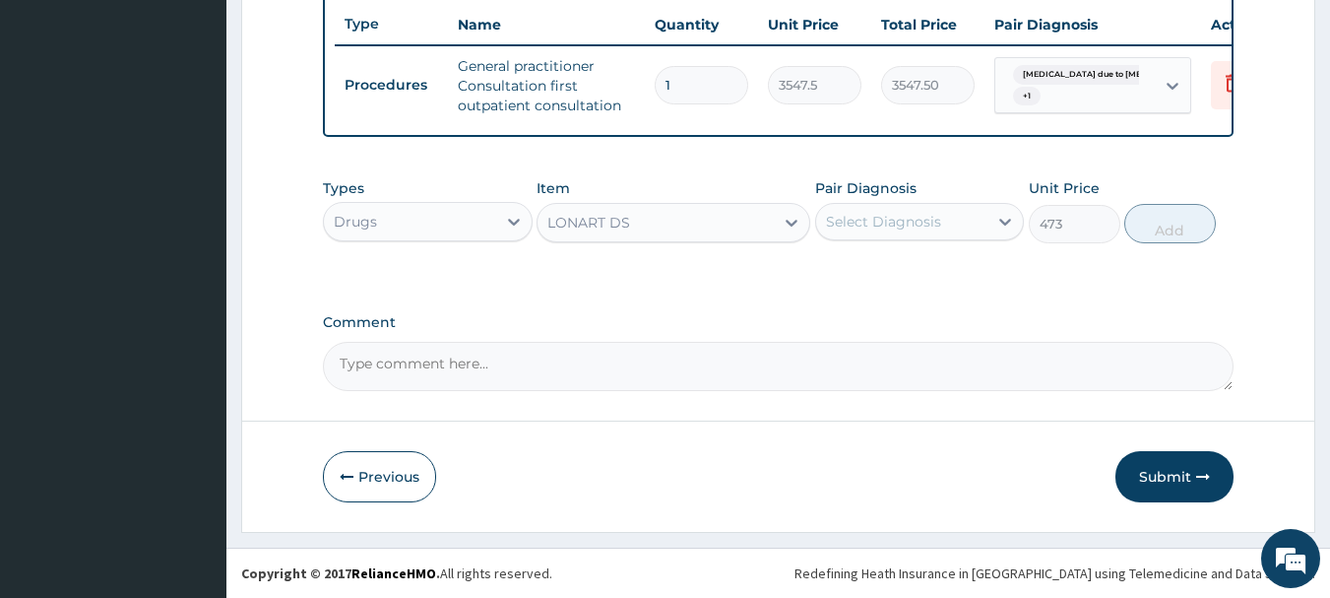
click at [890, 229] on div "Select Diagnosis" at bounding box center [883, 222] width 115 height 20
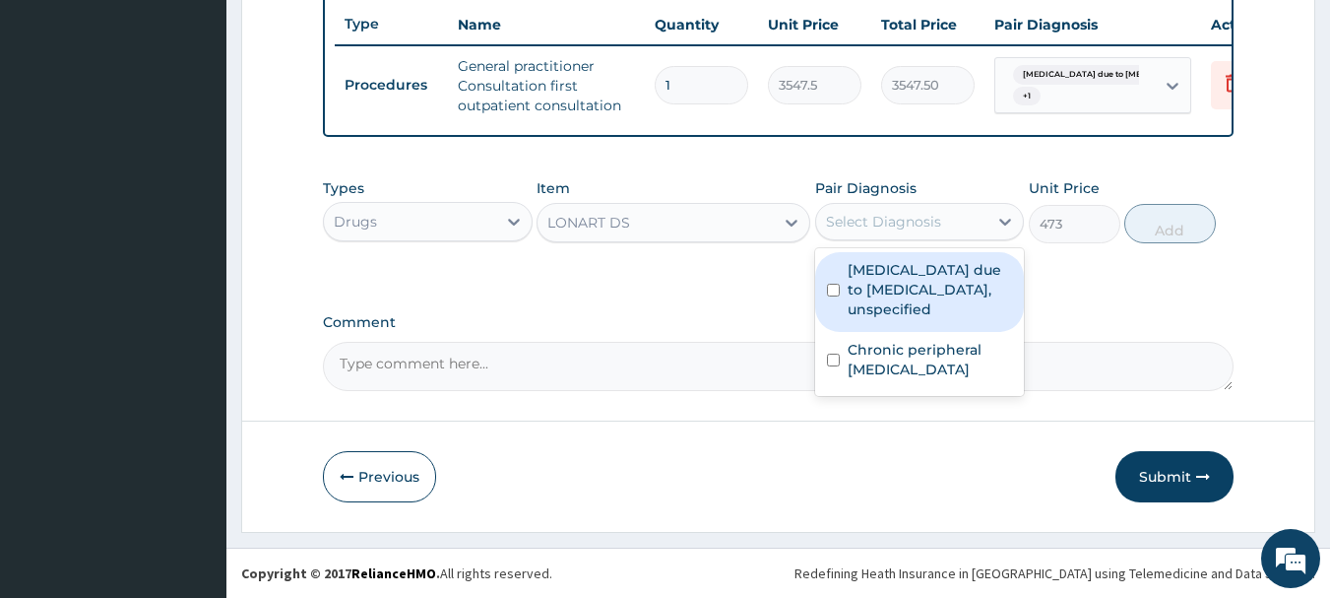
drag, startPoint x: 888, startPoint y: 280, endPoint x: 914, endPoint y: 362, distance: 86.6
click at [888, 283] on label "Malaria due to Plasmodium falciparum, unspecified" at bounding box center [930, 289] width 165 height 59
checkbox input "true"
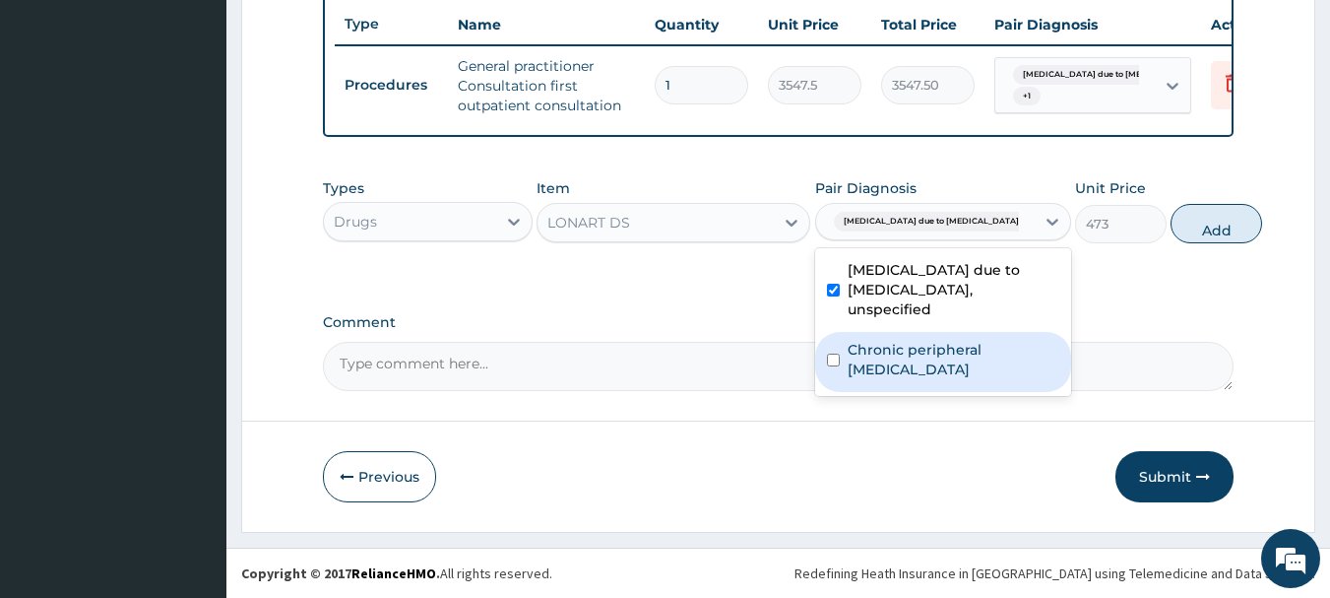
click at [918, 364] on label "Chronic peripheral neuropathic pain" at bounding box center [954, 359] width 212 height 39
checkbox input "true"
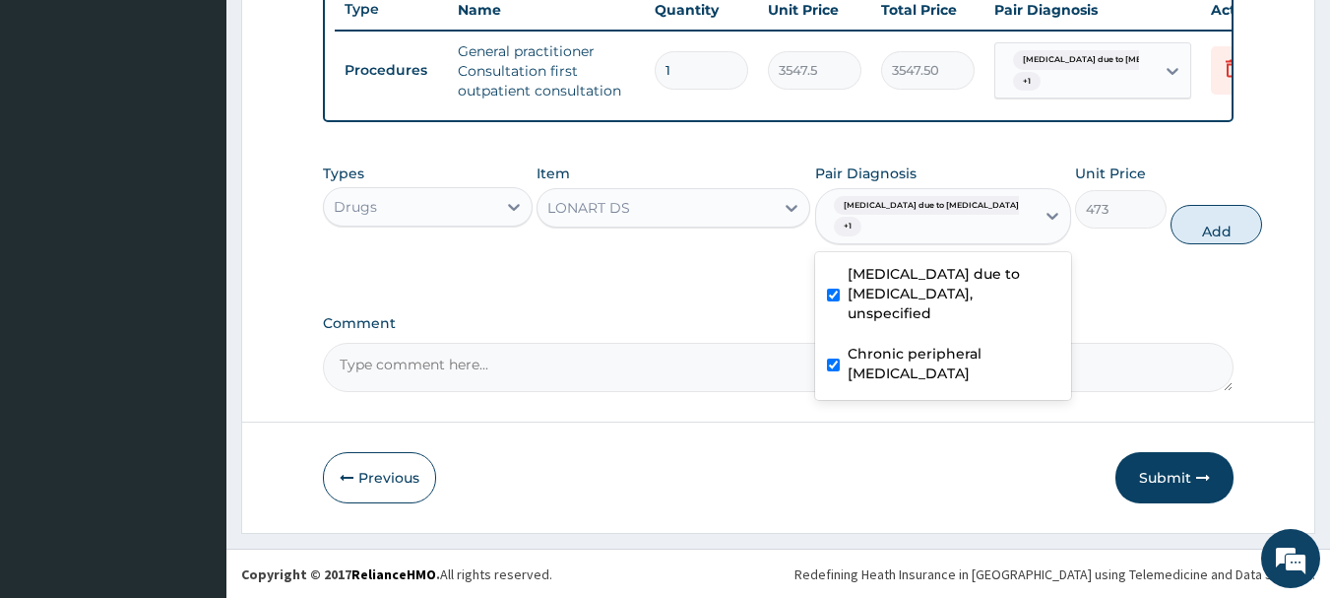
click at [1173, 240] on button "Add" at bounding box center [1216, 224] width 92 height 39
type input "0"
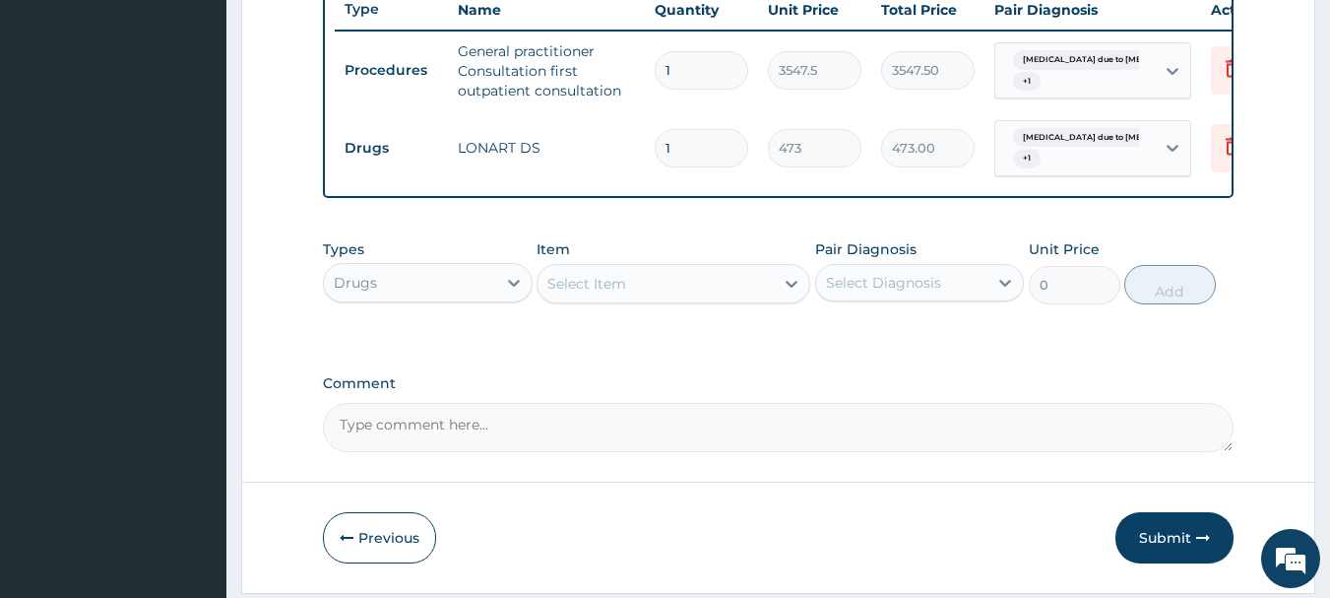
type input "0.00"
type input "6"
type input "2838.00"
type input "6"
click at [714, 299] on div "Select Item" at bounding box center [655, 284] width 236 height 32
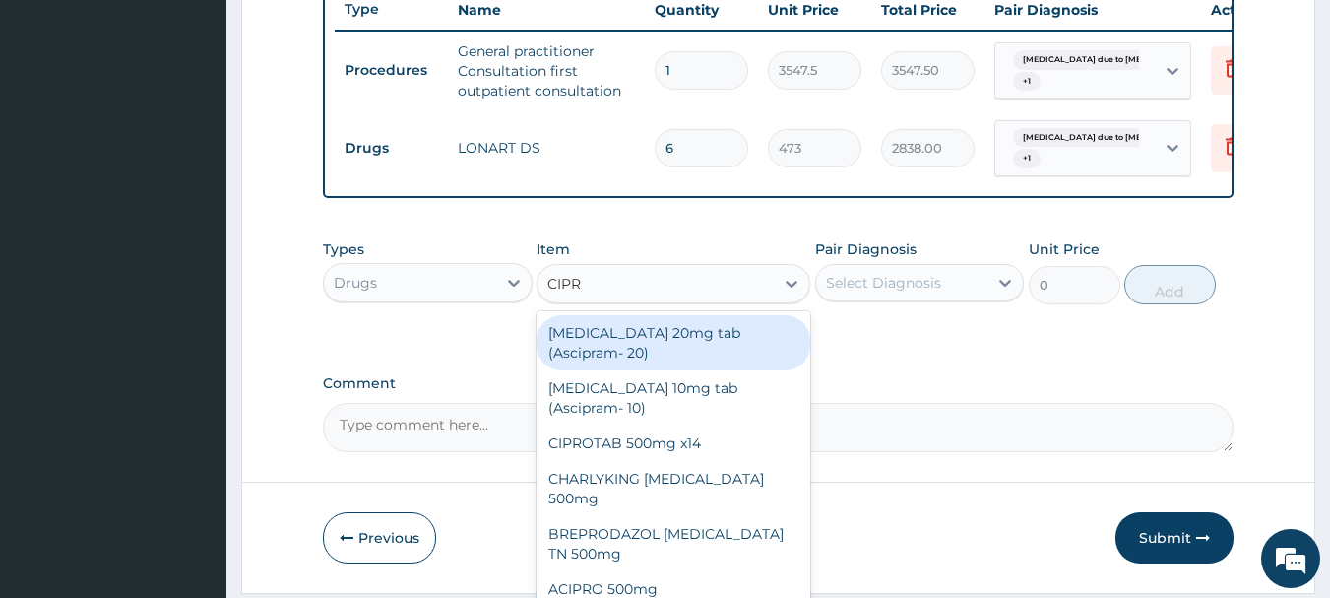
type input "CIPRO"
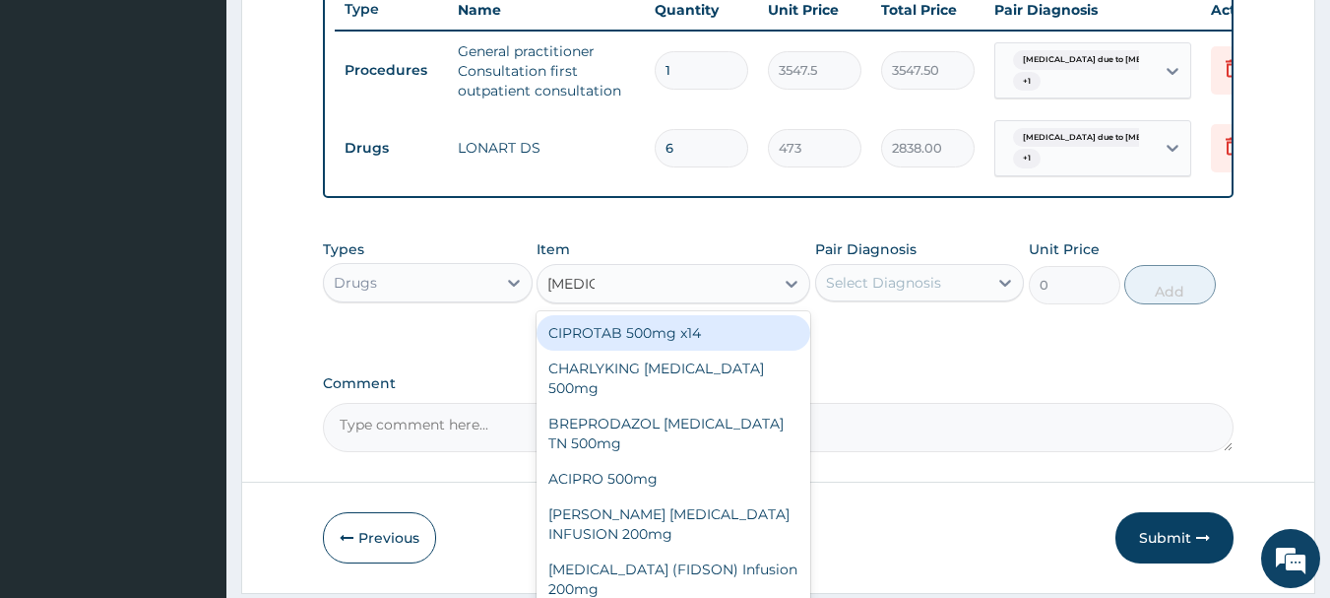
click at [738, 340] on div "CIPROTAB 500mg x14" at bounding box center [674, 332] width 274 height 35
type input "319.275"
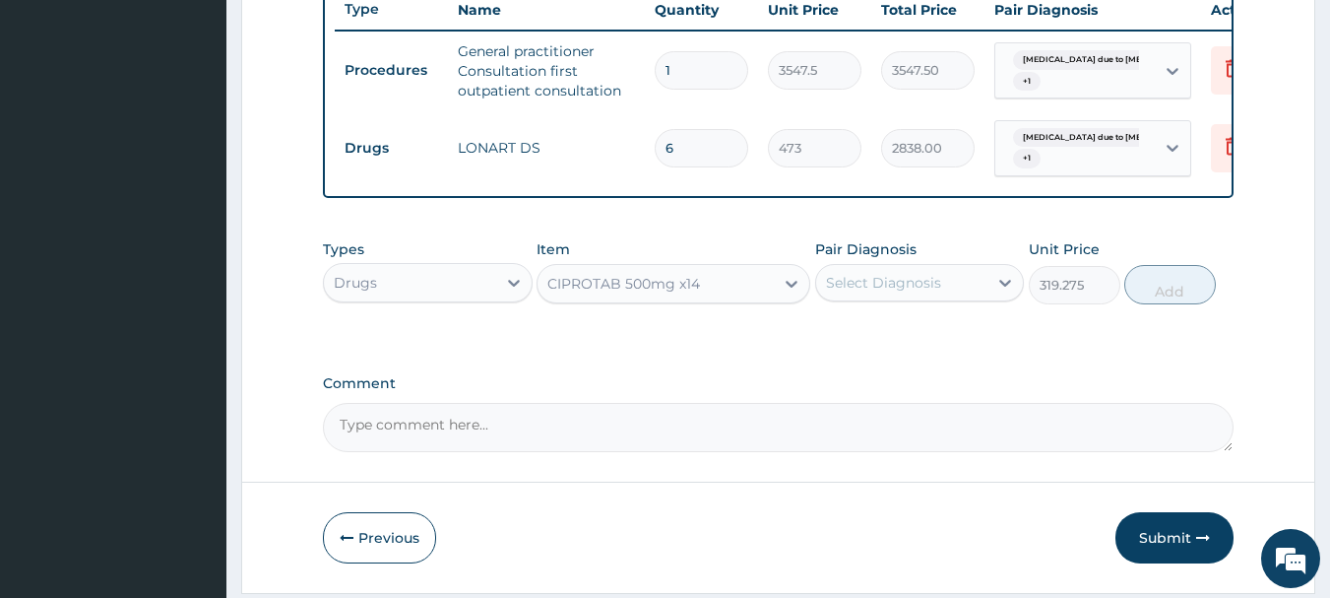
click at [882, 292] on div "Select Diagnosis" at bounding box center [883, 283] width 115 height 20
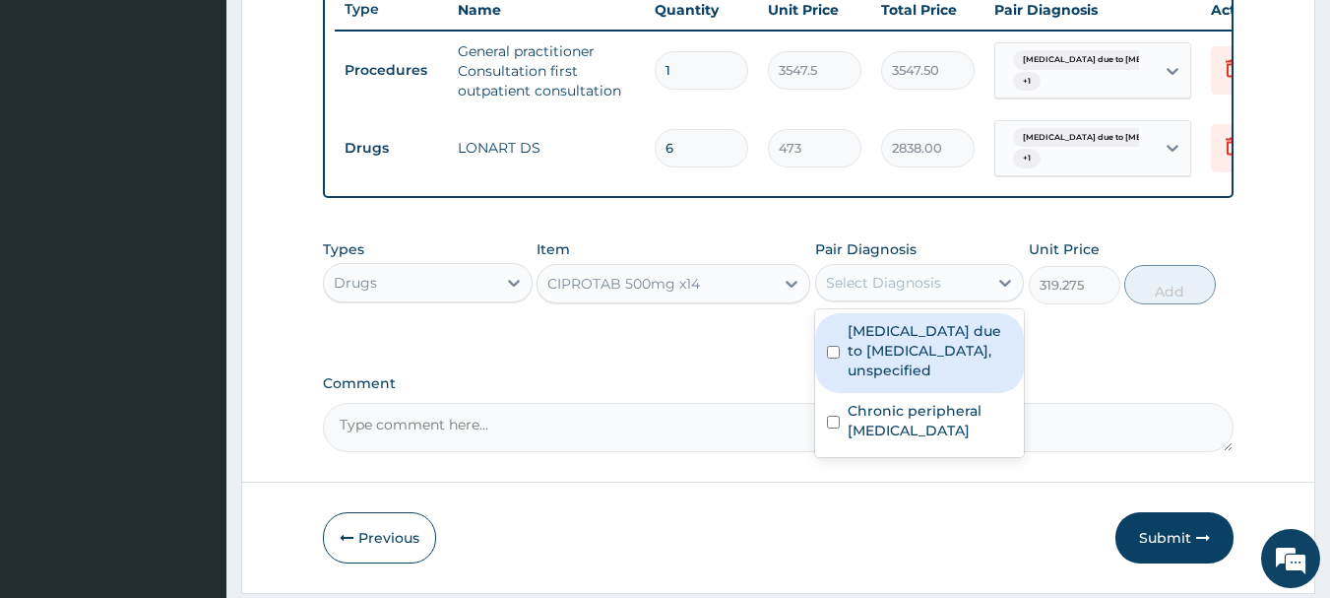
drag, startPoint x: 888, startPoint y: 358, endPoint x: 893, endPoint y: 396, distance: 37.7
click at [888, 370] on label "Malaria due to Plasmodium falciparum, unspecified" at bounding box center [930, 350] width 165 height 59
checkbox input "true"
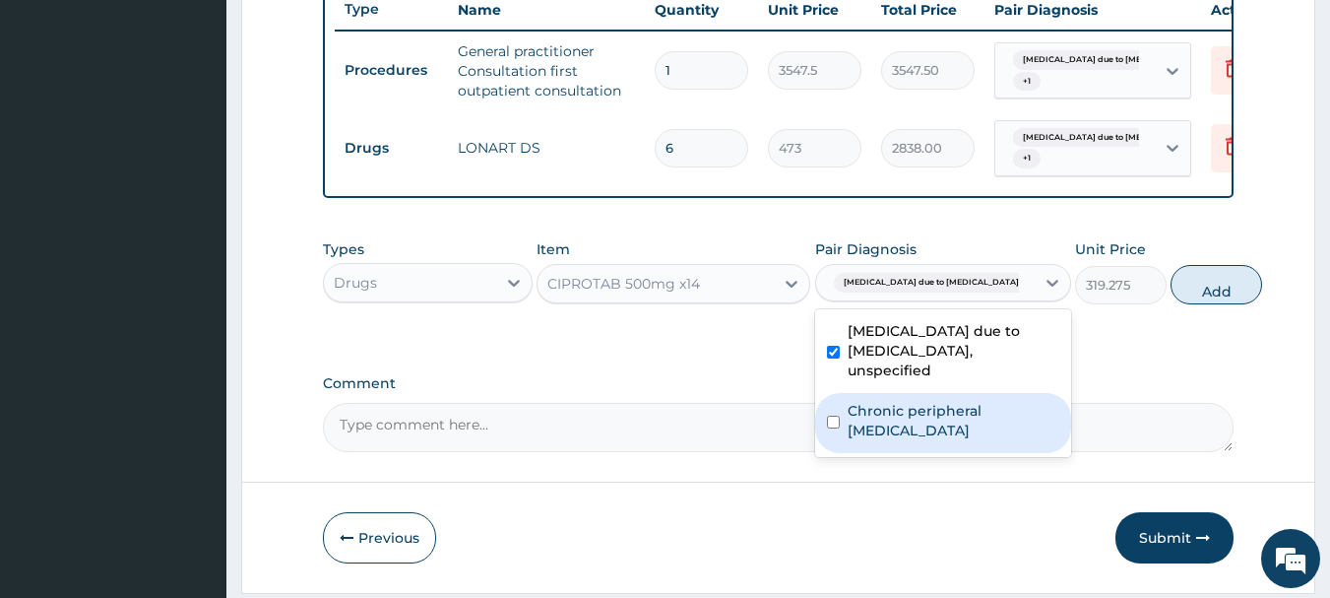
drag, startPoint x: 908, startPoint y: 442, endPoint x: 1035, endPoint y: 399, distance: 134.2
click at [912, 440] on label "Chronic peripheral neuropathic pain" at bounding box center [954, 420] width 212 height 39
checkbox input "true"
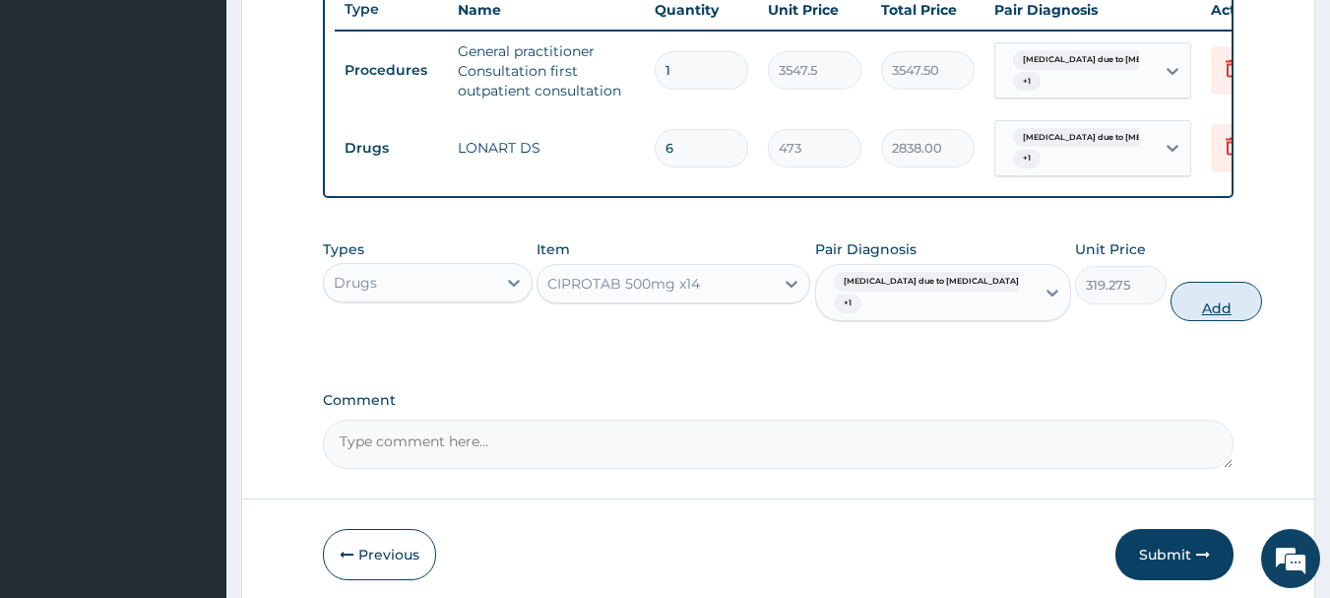
click at [1170, 315] on button "Add" at bounding box center [1216, 301] width 92 height 39
type input "0"
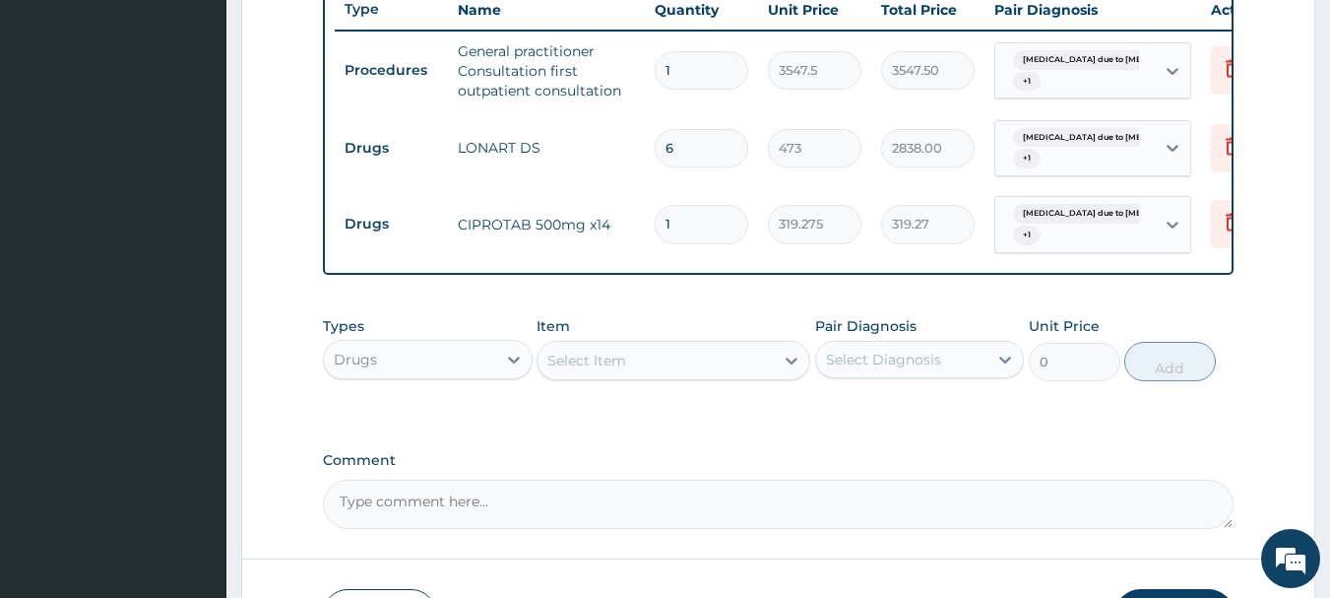
type input "10"
type input "3192.75"
type input "10"
click at [732, 375] on div "Select Item" at bounding box center [655, 361] width 236 height 32
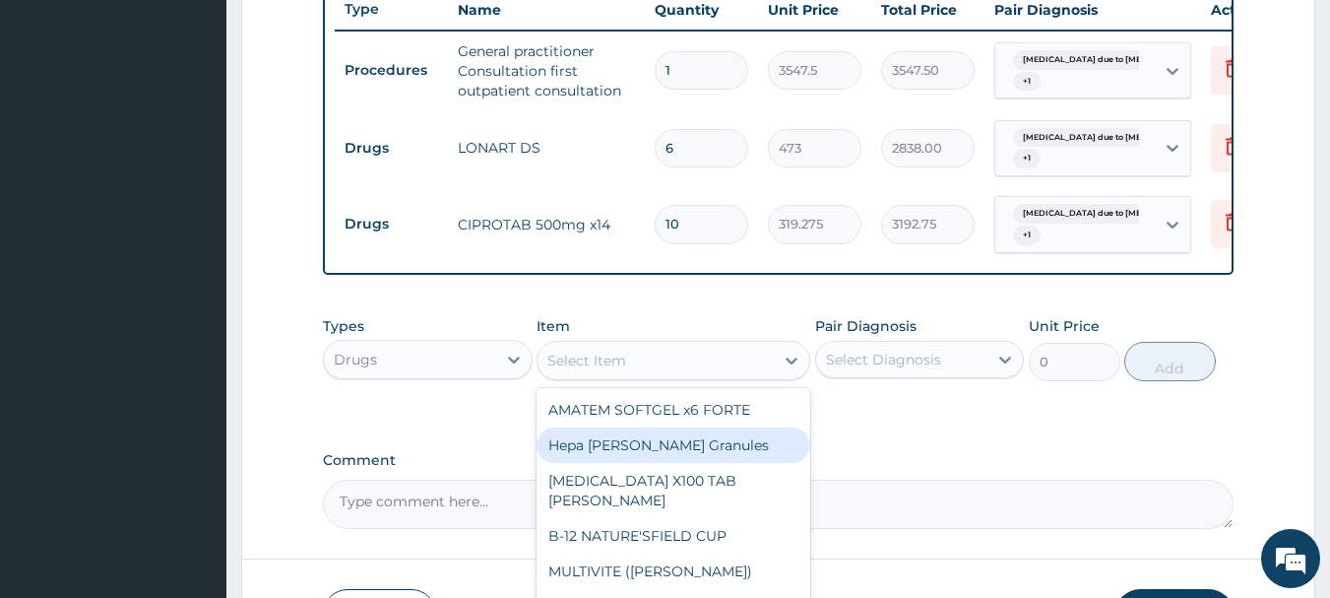
click at [418, 365] on div "Drugs" at bounding box center [410, 360] width 172 height 32
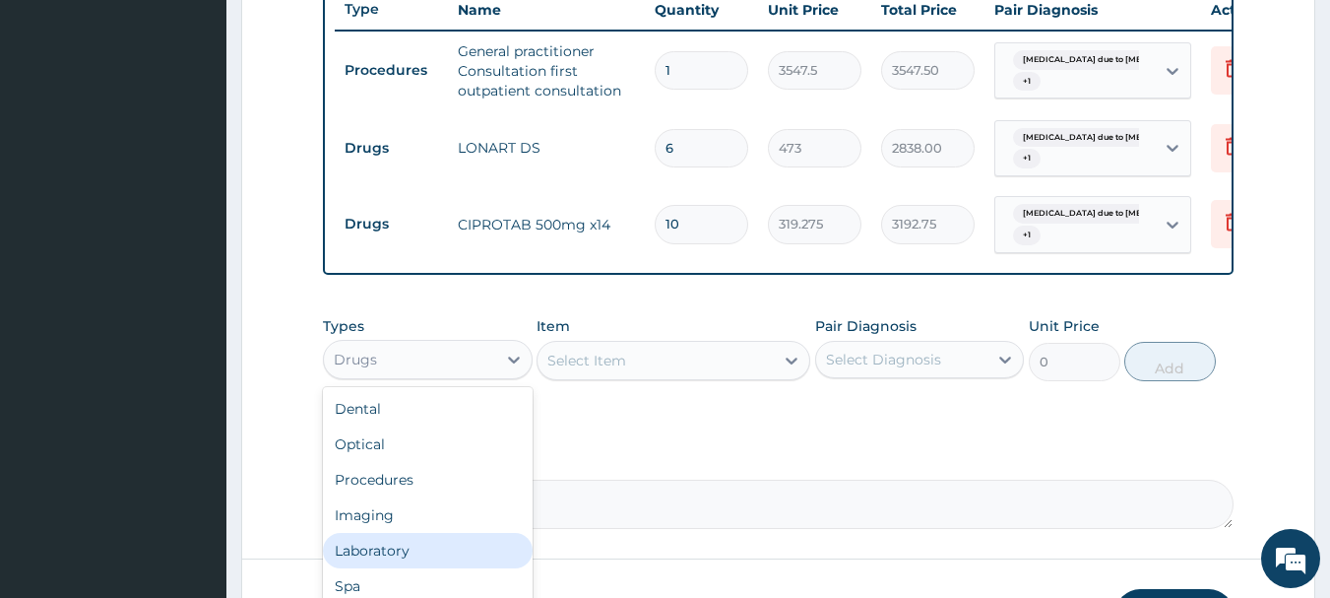
drag, startPoint x: 417, startPoint y: 557, endPoint x: 544, endPoint y: 482, distance: 147.4
click at [414, 557] on div "Laboratory" at bounding box center [428, 550] width 210 height 35
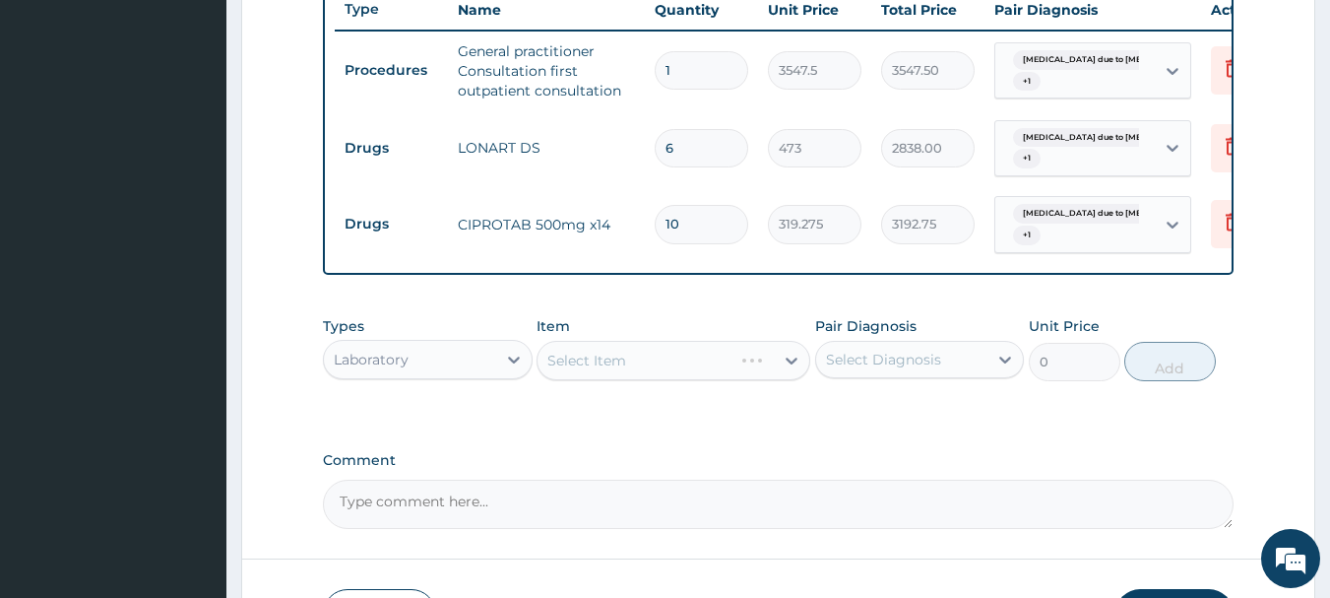
click at [689, 379] on div "Select Item" at bounding box center [674, 360] width 274 height 39
click at [689, 376] on div "Select Item" at bounding box center [655, 361] width 236 height 32
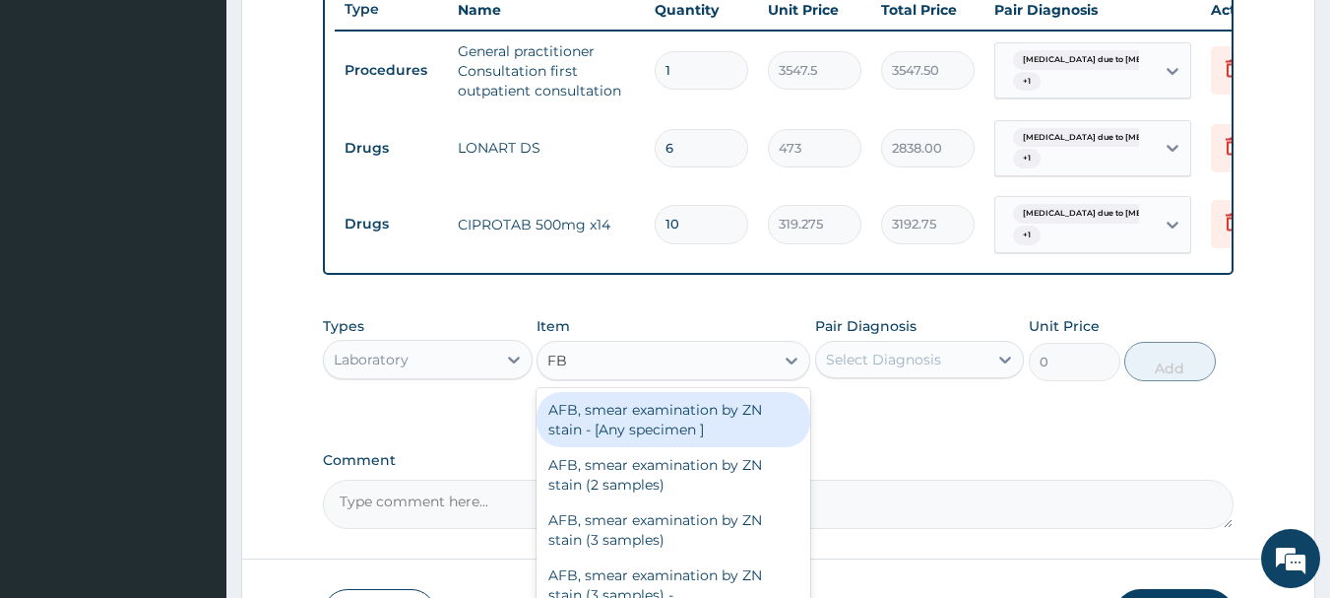
type input "FBC"
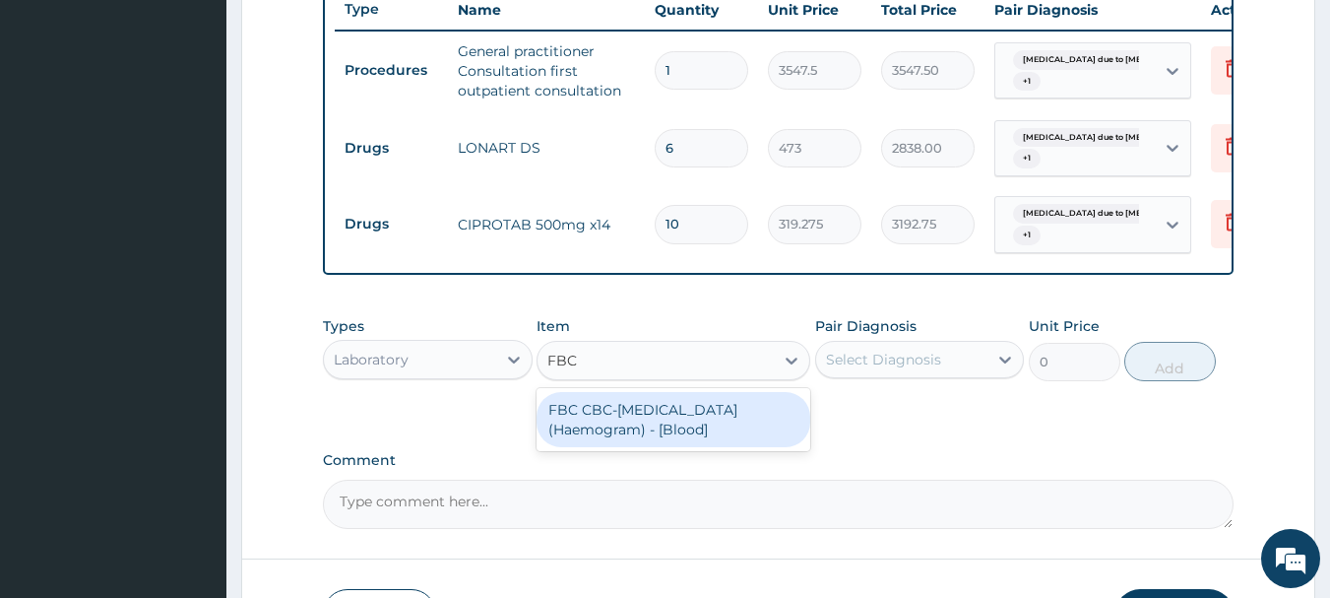
click at [703, 426] on div "FBC CBC-Complete Blood Count (Haemogram) - [Blood]" at bounding box center [674, 419] width 274 height 55
type input "4300"
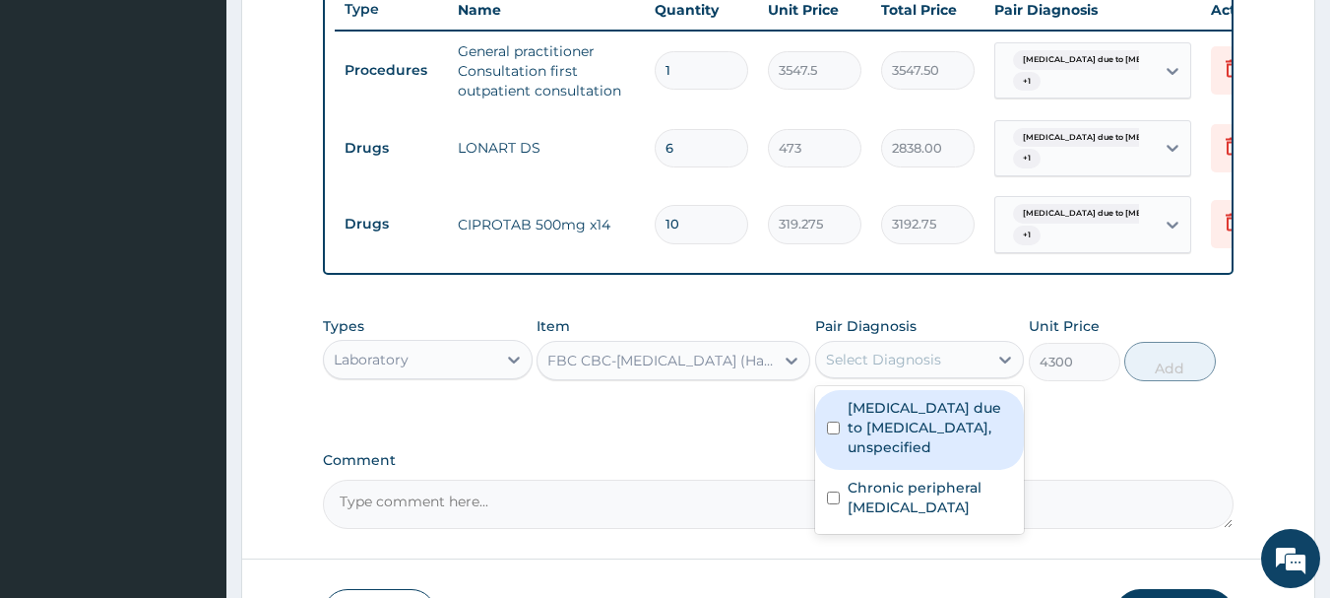
click at [872, 366] on div "Select Diagnosis" at bounding box center [883, 359] width 115 height 20
drag, startPoint x: 898, startPoint y: 427, endPoint x: 902, endPoint y: 485, distance: 58.2
click at [898, 434] on label "Malaria due to Plasmodium falciparum, unspecified" at bounding box center [930, 427] width 165 height 59
checkbox input "true"
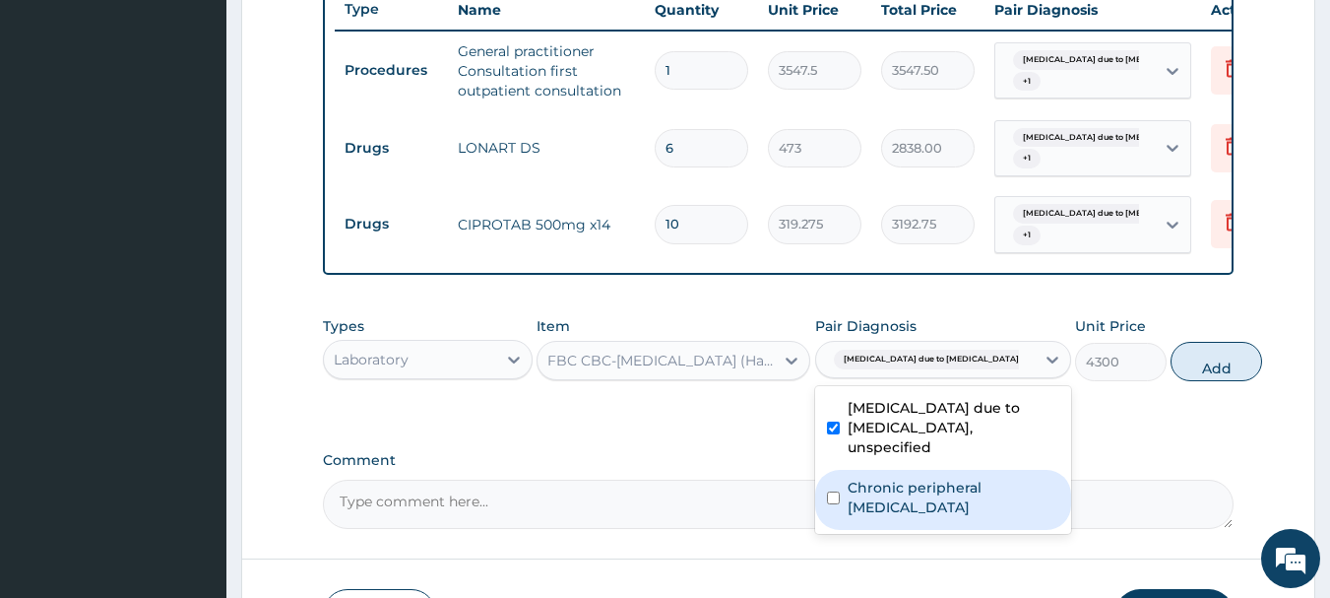
click at [921, 516] on label "Chronic peripheral neuropathic pain" at bounding box center [954, 496] width 212 height 39
checkbox input "true"
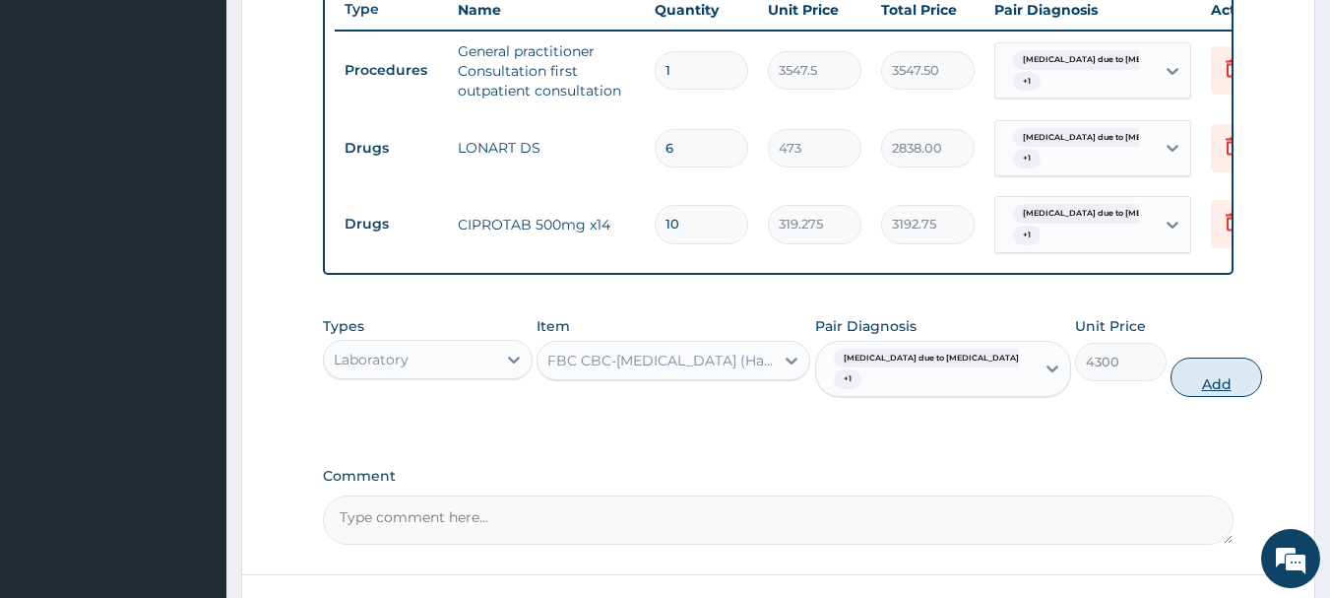
click at [1204, 394] on button "Add" at bounding box center [1216, 376] width 92 height 39
type input "0"
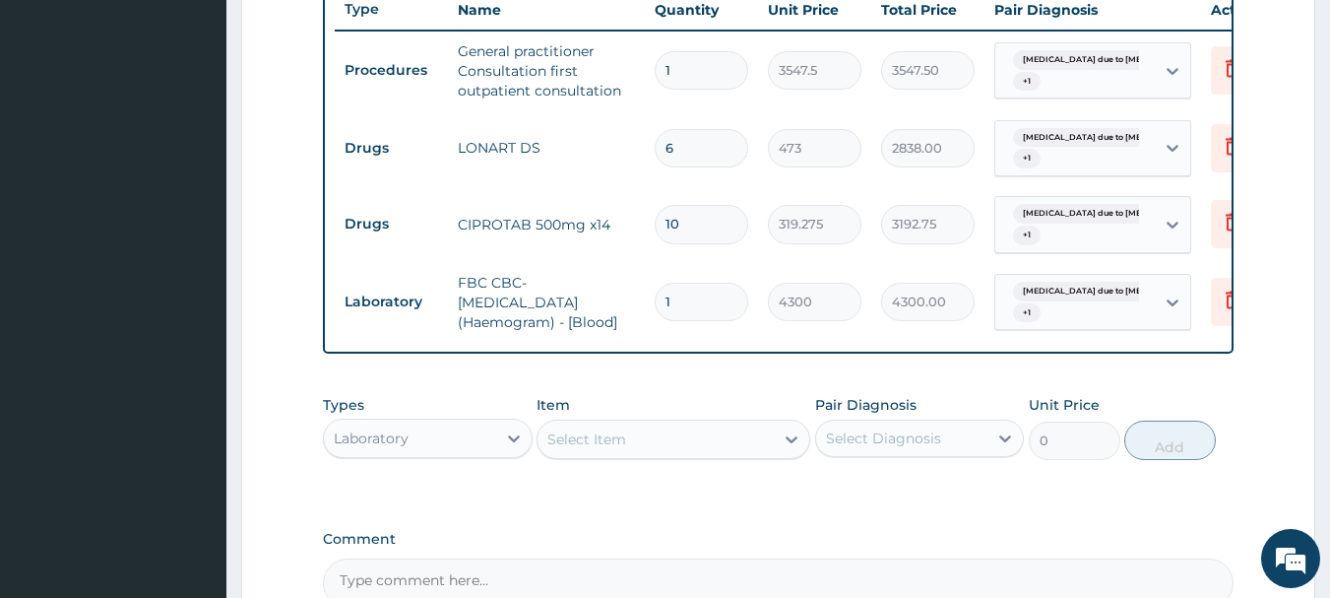
scroll to position [985, 0]
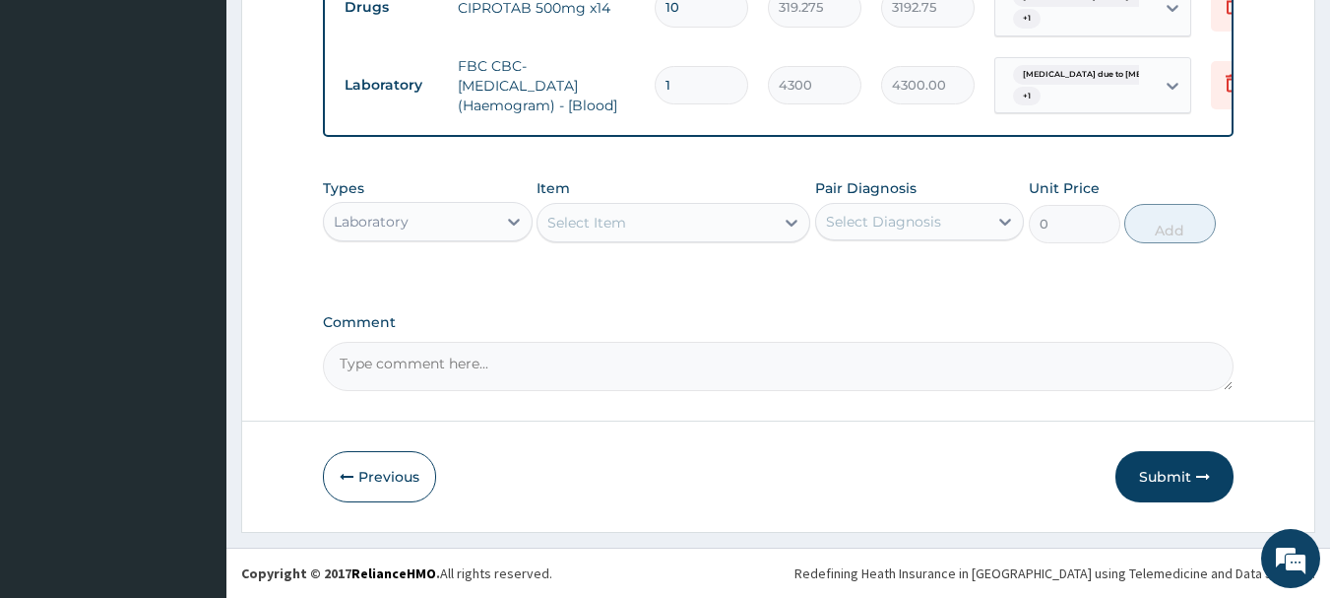
drag, startPoint x: 1169, startPoint y: 497, endPoint x: 1168, endPoint y: 477, distance: 19.7
click at [1175, 497] on button "Submit" at bounding box center [1174, 476] width 118 height 51
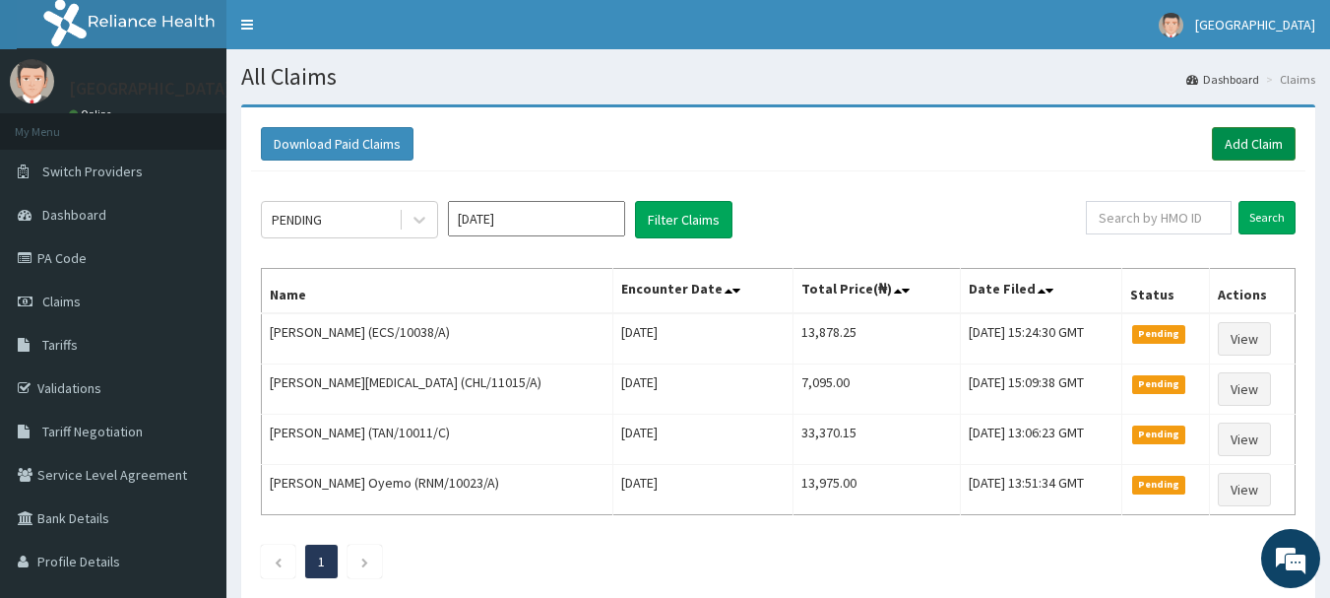
click at [1254, 147] on link "Add Claim" at bounding box center [1254, 143] width 84 height 33
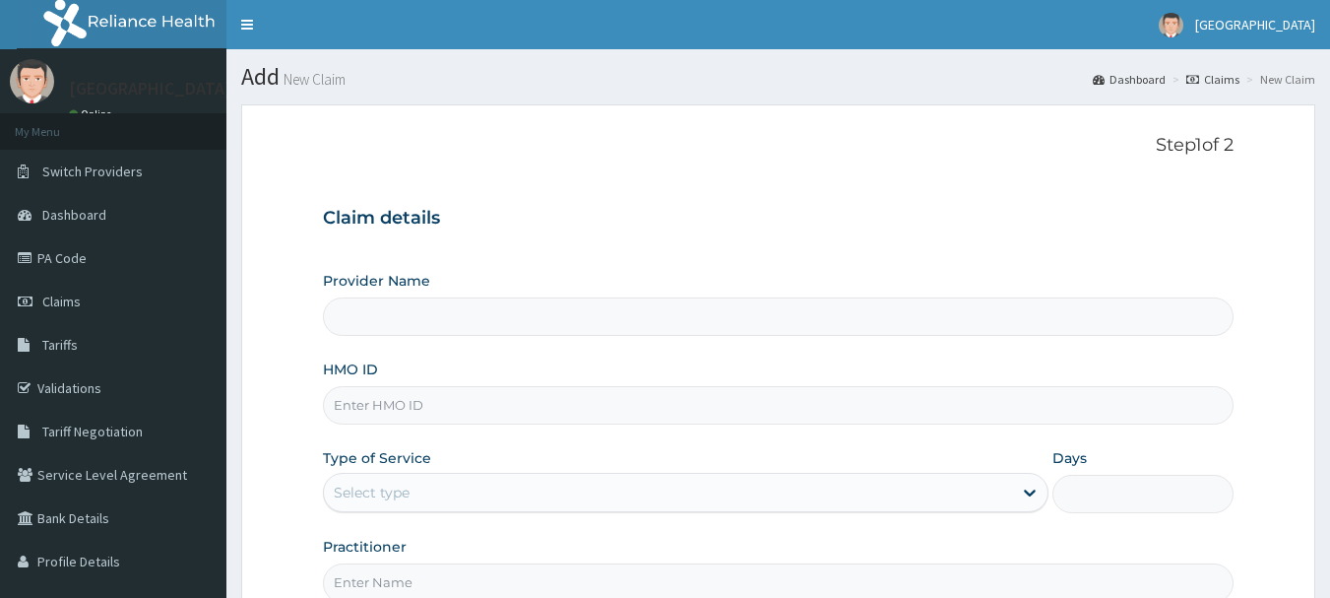
click at [526, 396] on input "HMO ID" at bounding box center [779, 405] width 912 height 38
type input "G"
type input "[GEOGRAPHIC_DATA]"
type input "GSV/13218/A"
click at [494, 483] on div "Select type" at bounding box center [668, 492] width 688 height 32
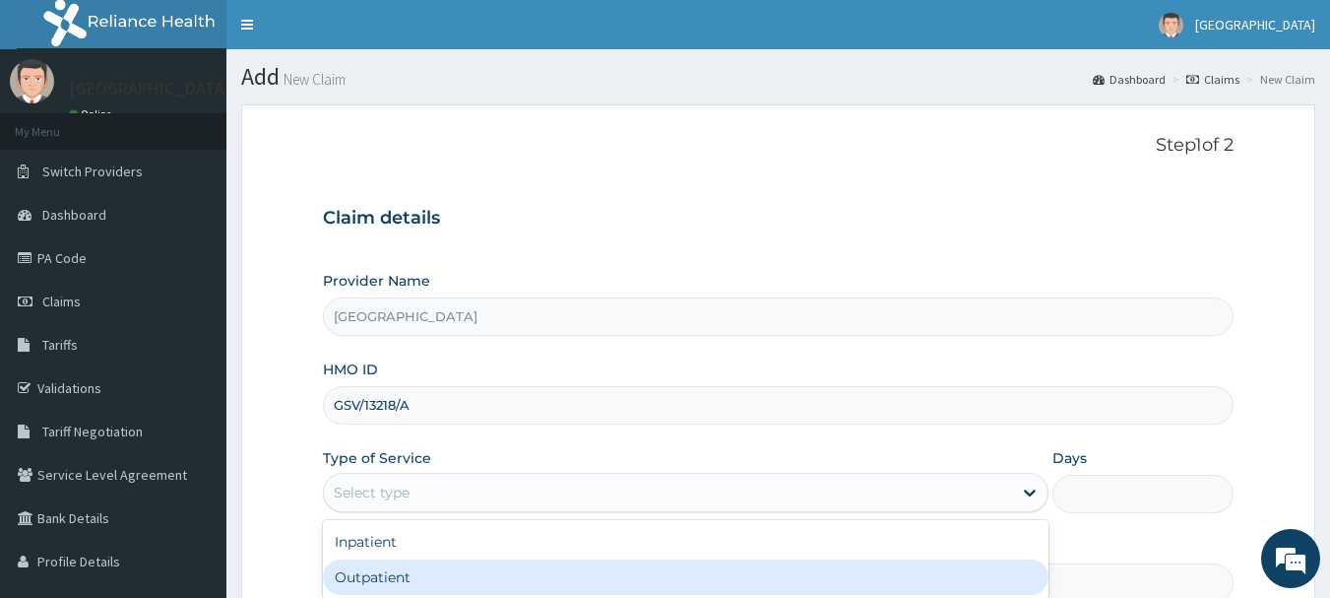
click at [498, 564] on div "Outpatient" at bounding box center [686, 576] width 726 height 35
type input "1"
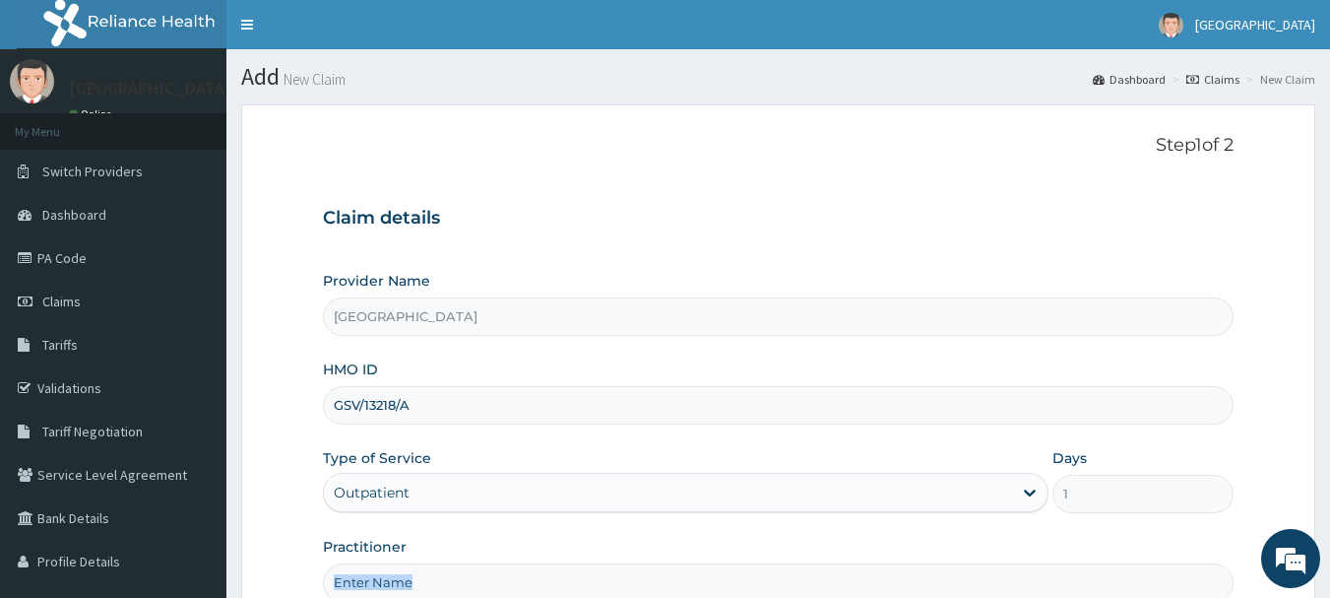
click at [498, 562] on div "Practitioner" at bounding box center [779, 569] width 912 height 65
drag, startPoint x: 490, startPoint y: 568, endPoint x: 504, endPoint y: 563, distance: 14.6
click at [490, 568] on input "Practitioner" at bounding box center [779, 582] width 912 height 38
type input "[PERSON_NAME]"
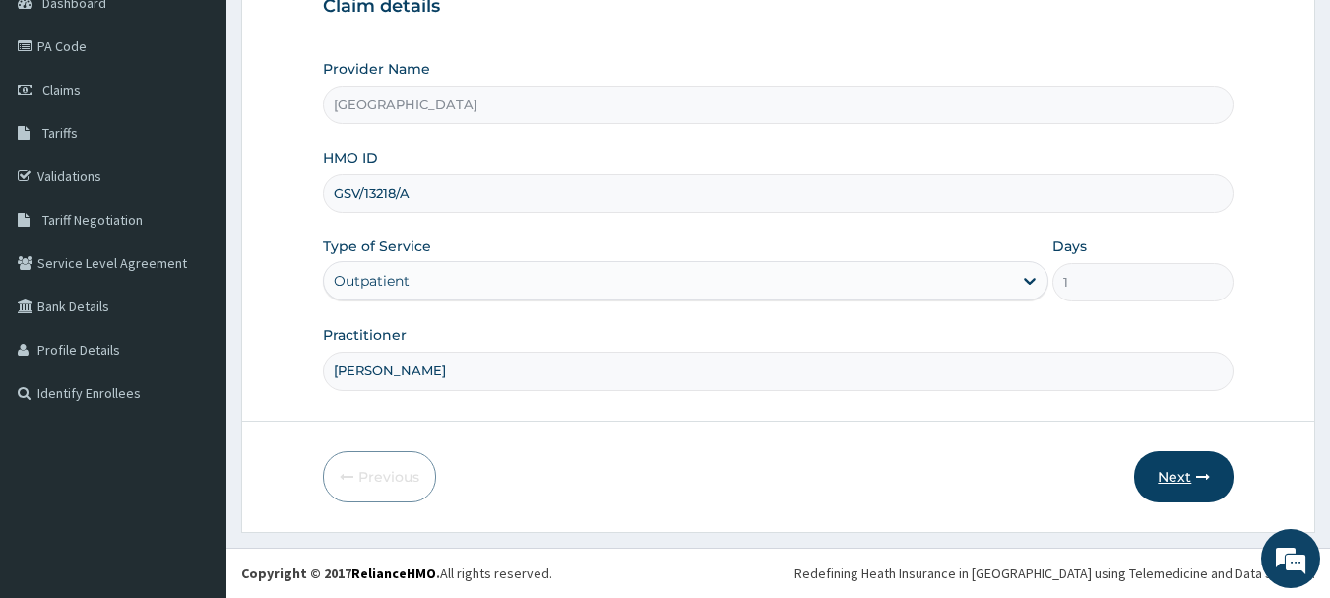
click at [1171, 497] on button "Next" at bounding box center [1183, 476] width 99 height 51
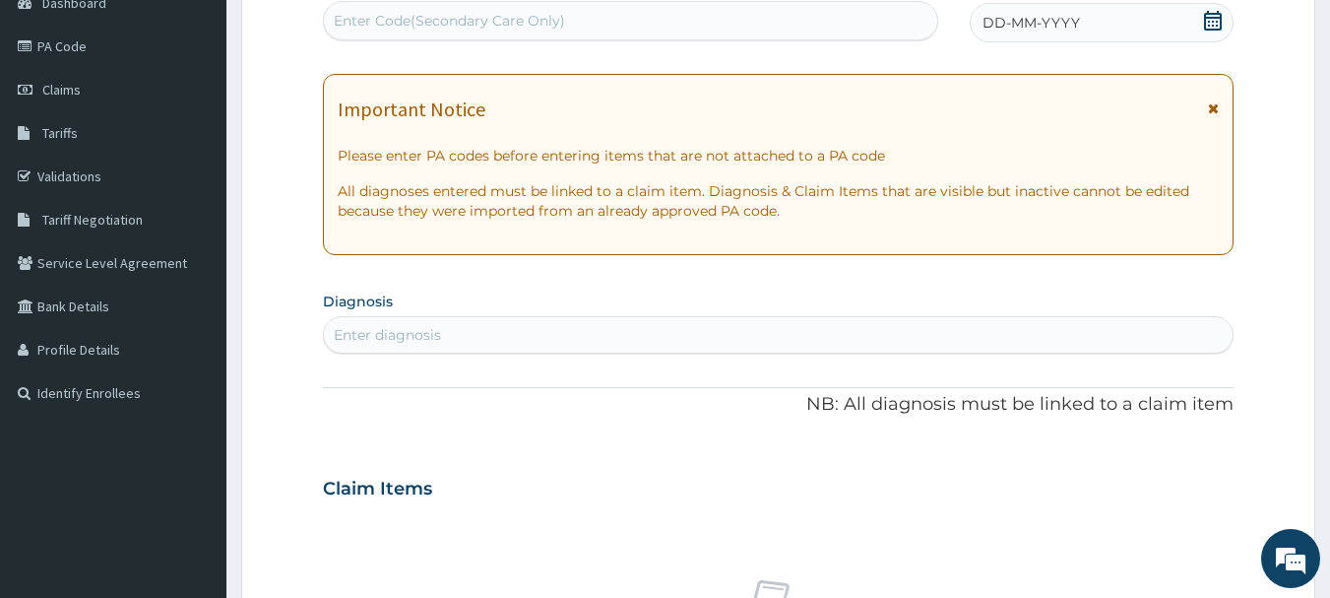
click at [1009, 22] on span "DD-MM-YYYY" at bounding box center [1030, 23] width 97 height 20
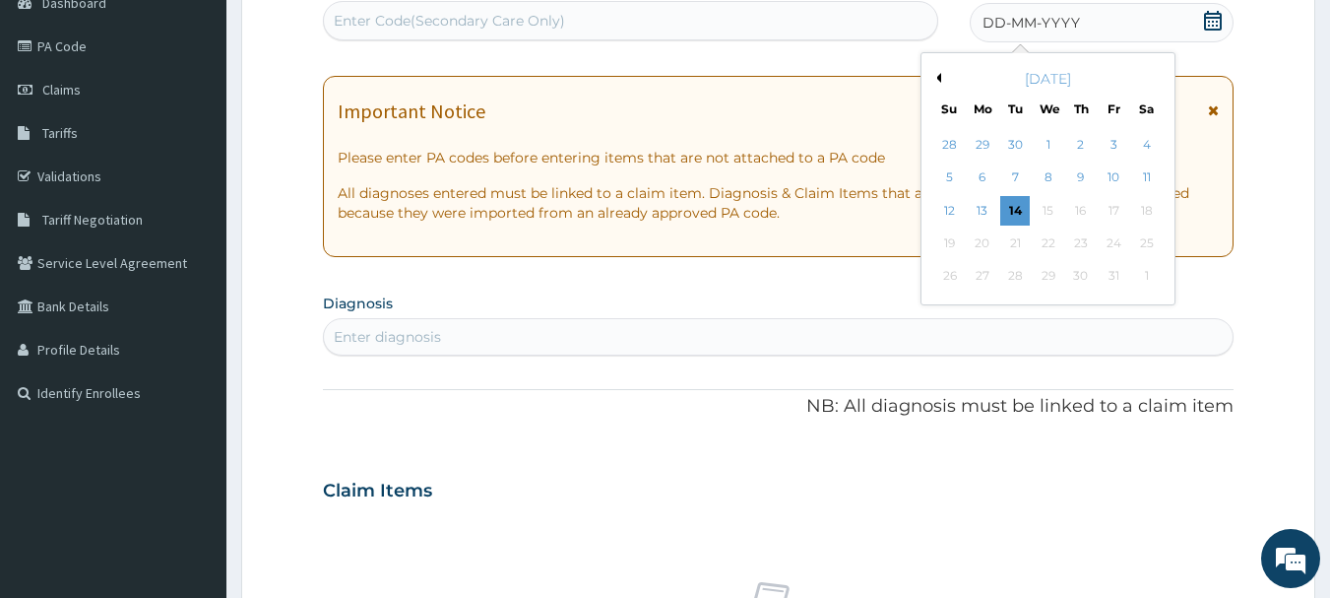
click at [990, 209] on div "13" at bounding box center [983, 211] width 30 height 30
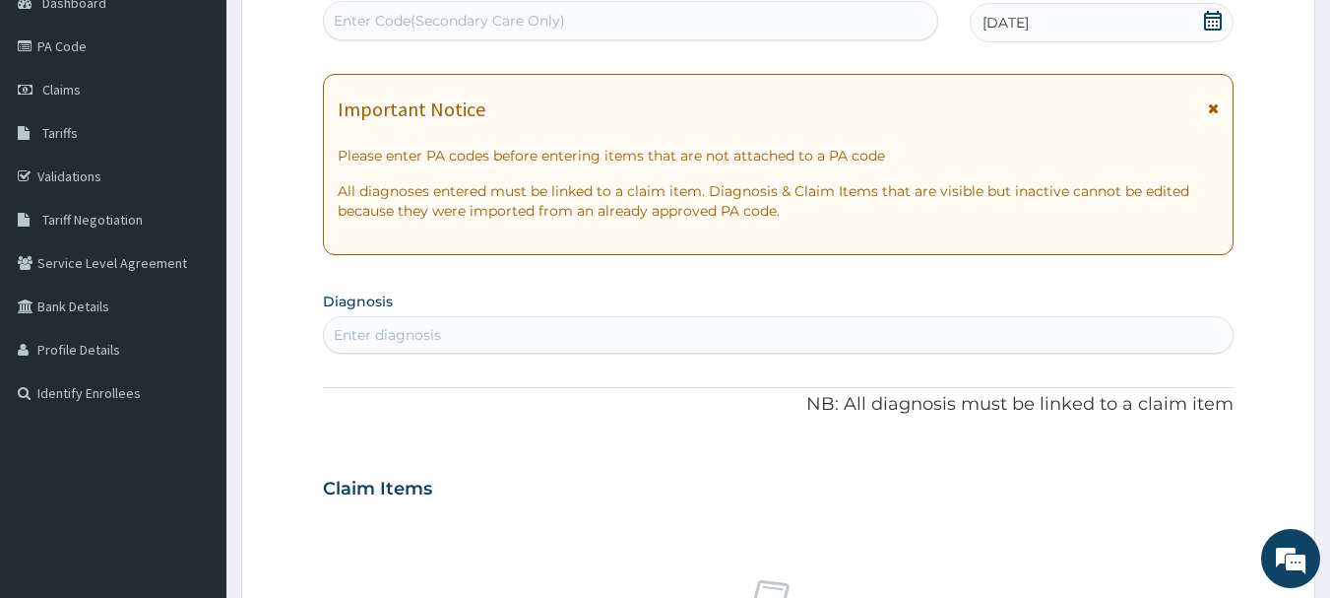
click at [624, 331] on div "Enter diagnosis" at bounding box center [779, 335] width 910 height 32
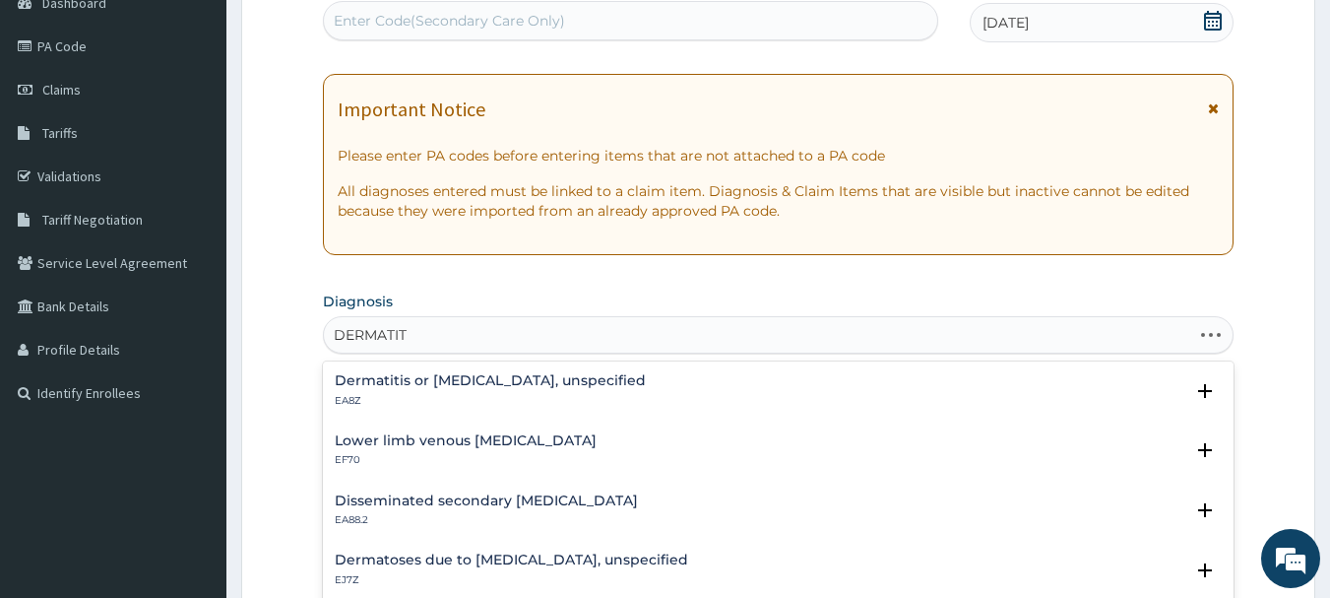
type input "DERMATITI"
click at [456, 379] on h4 "Dermatitis or [MEDICAL_DATA], unspecified" at bounding box center [490, 380] width 311 height 15
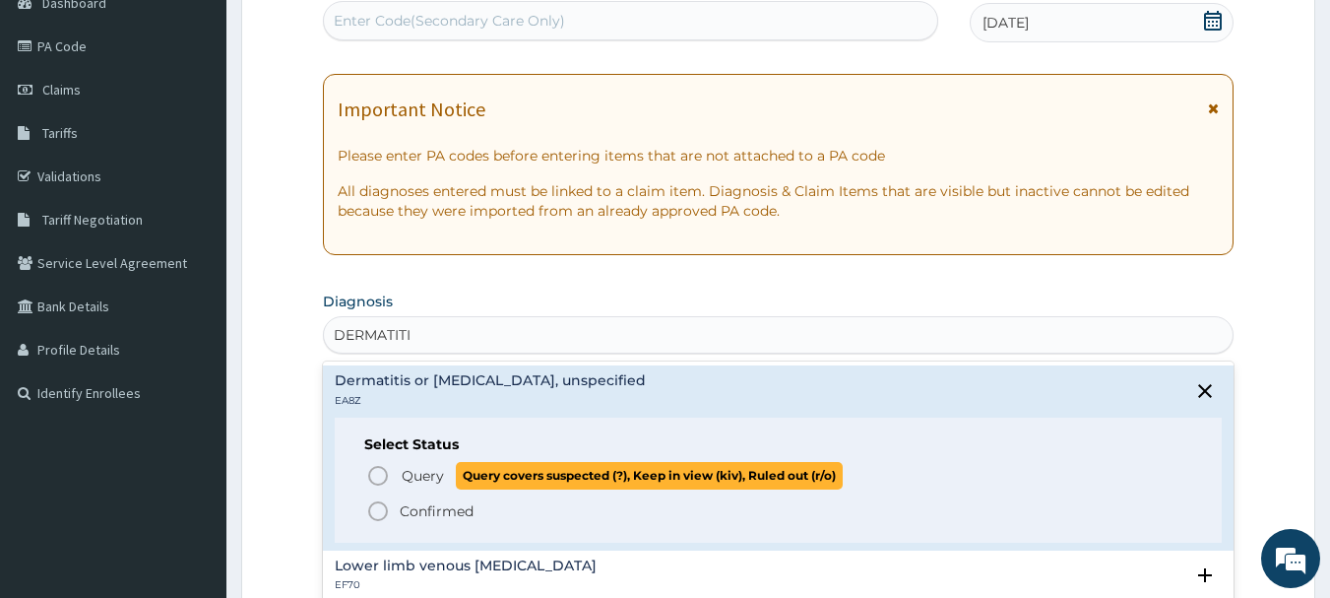
click at [381, 474] on icon "status option query" at bounding box center [378, 476] width 24 height 24
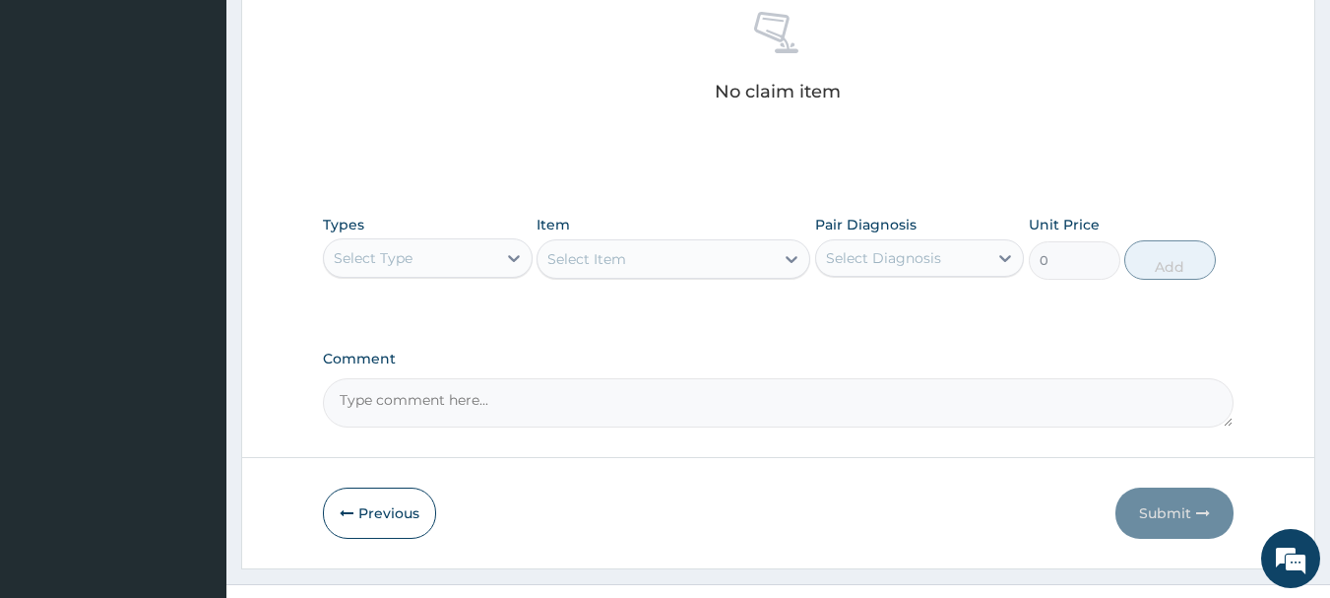
scroll to position [822, 0]
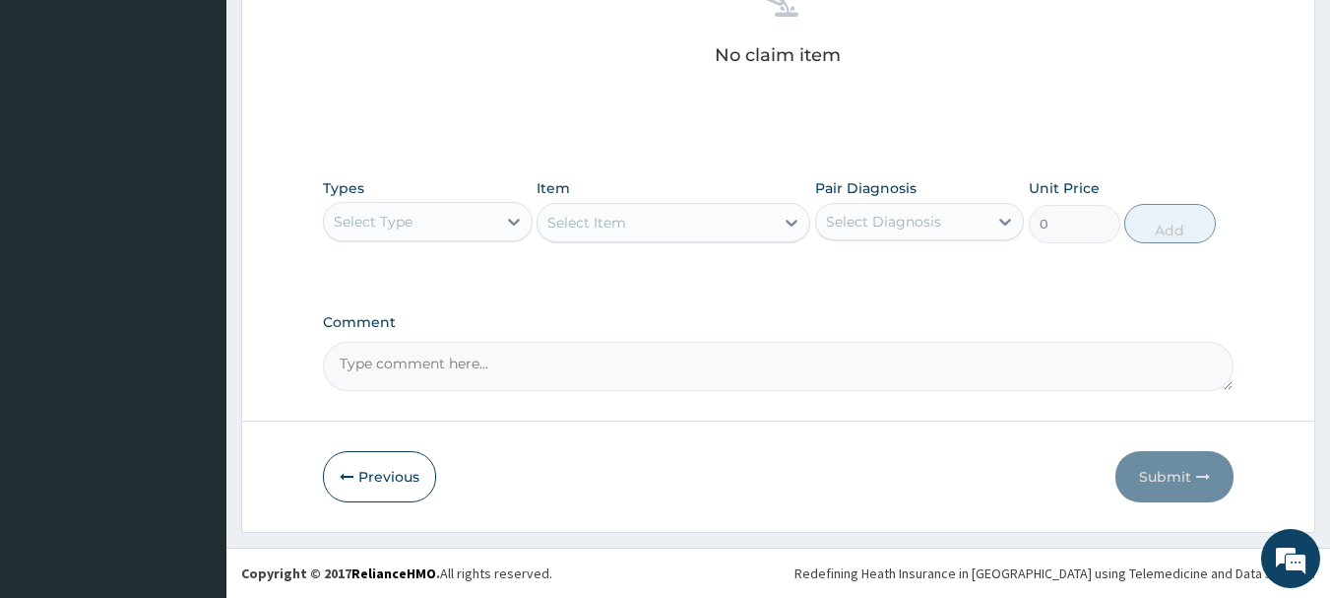
click at [430, 230] on div "Select Type" at bounding box center [410, 222] width 172 height 32
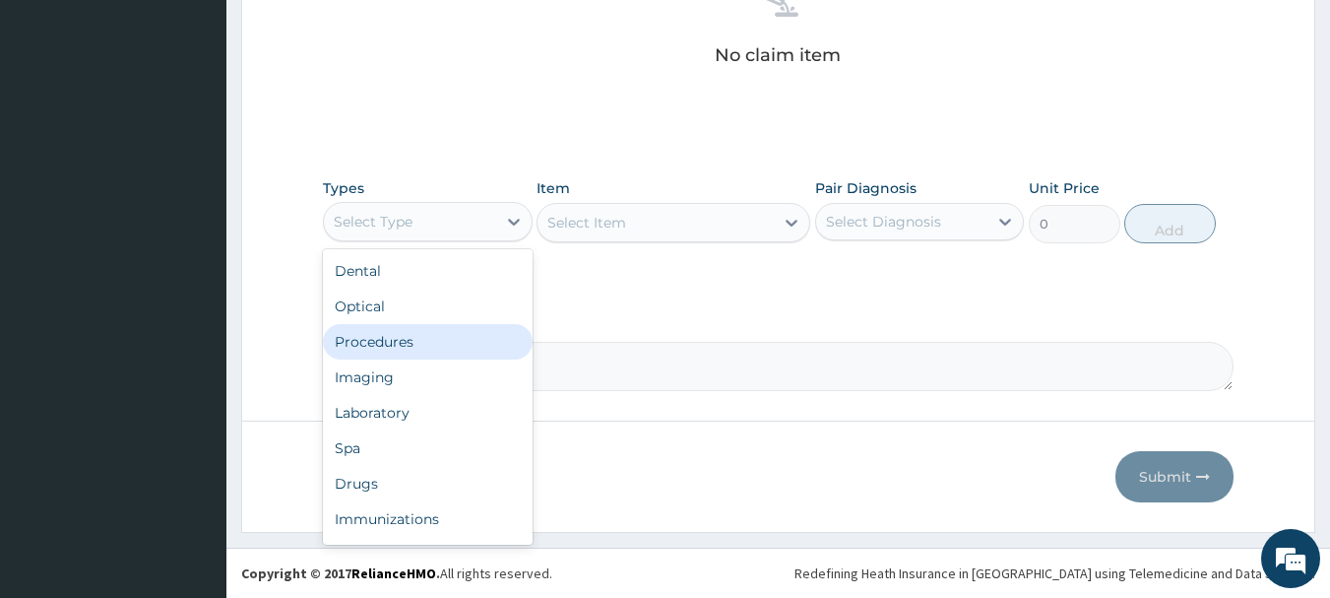
click at [434, 348] on div "Procedures" at bounding box center [428, 341] width 210 height 35
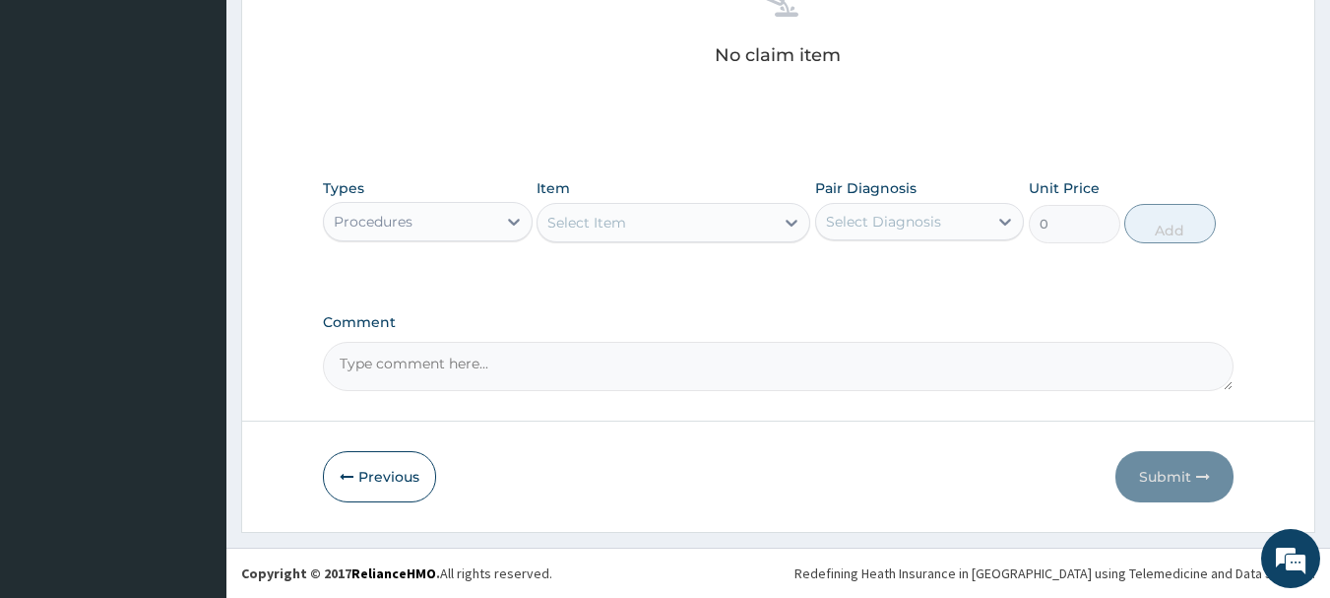
click at [629, 226] on div "Select Item" at bounding box center [655, 223] width 236 height 32
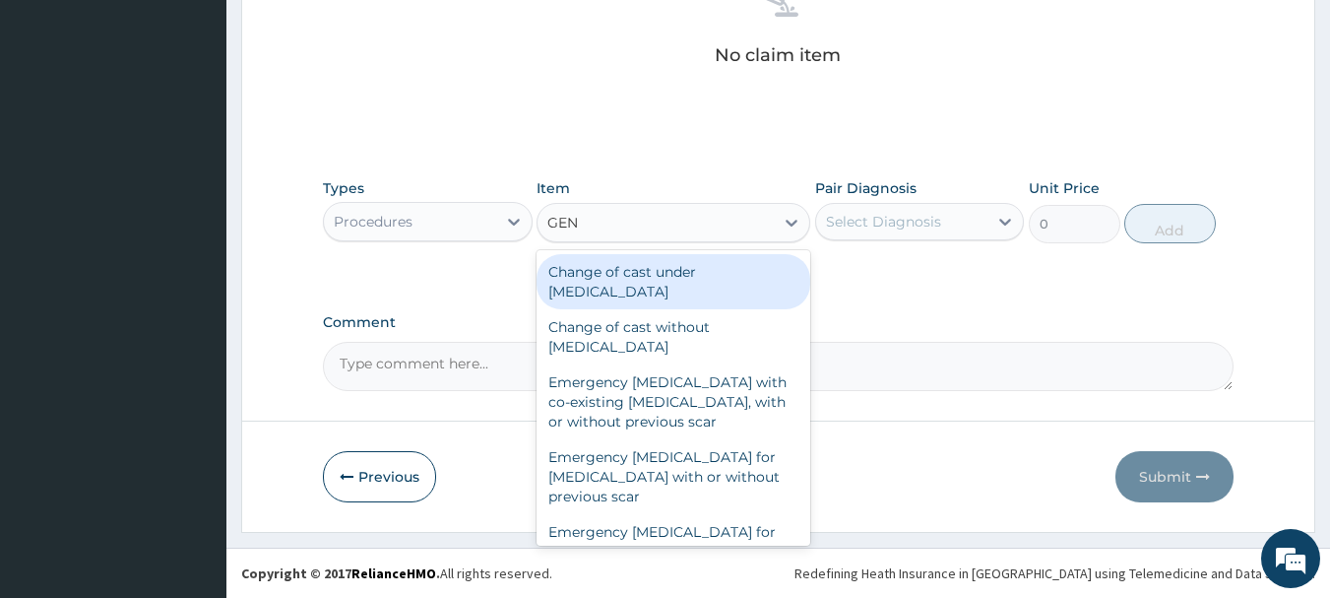
type input "GENE"
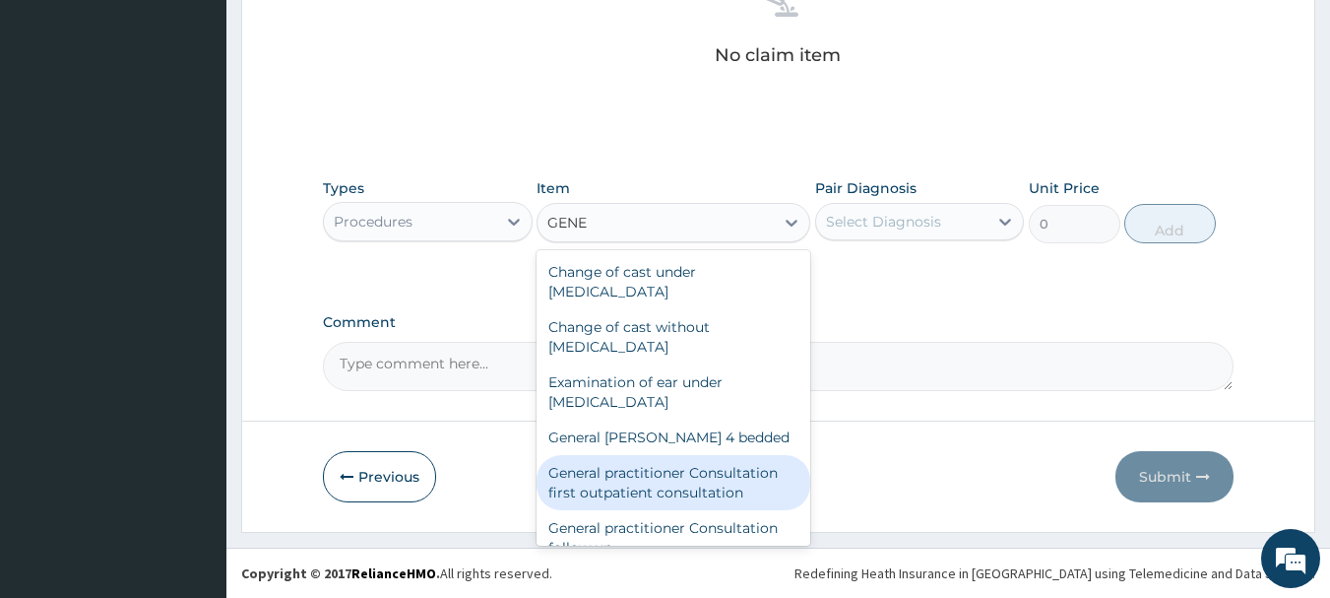
click at [736, 481] on div "General practitioner Consultation first outpatient consultation" at bounding box center [674, 482] width 274 height 55
type input "3547.5"
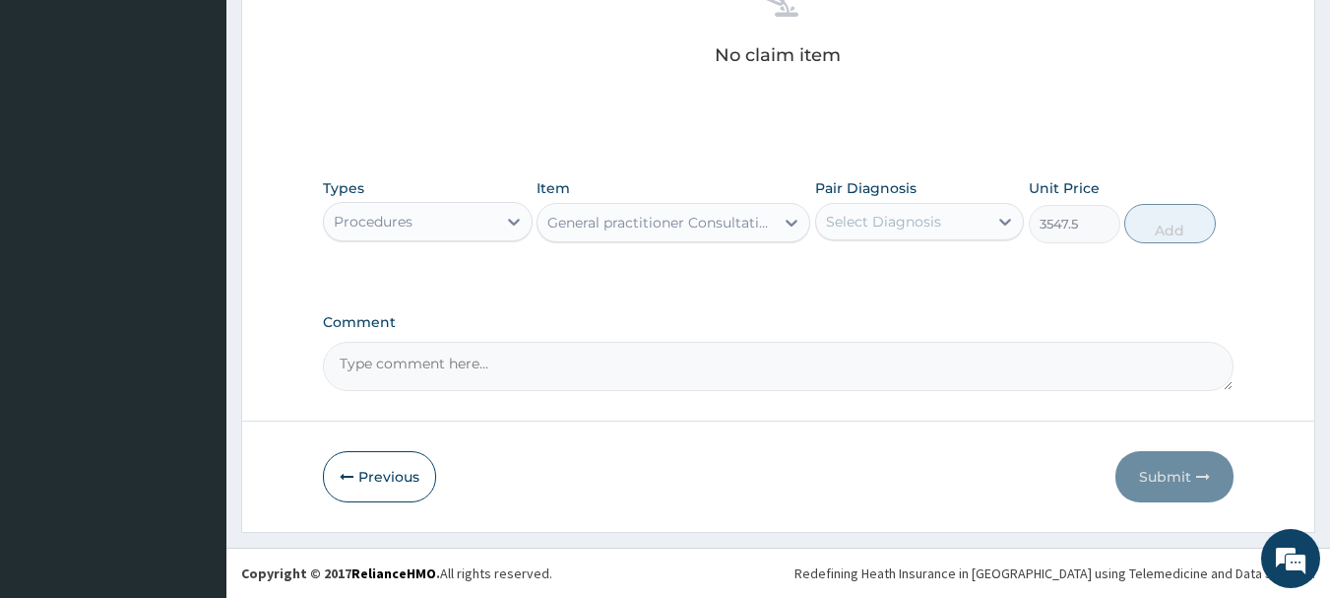
click at [964, 208] on div "Select Diagnosis" at bounding box center [902, 222] width 172 height 32
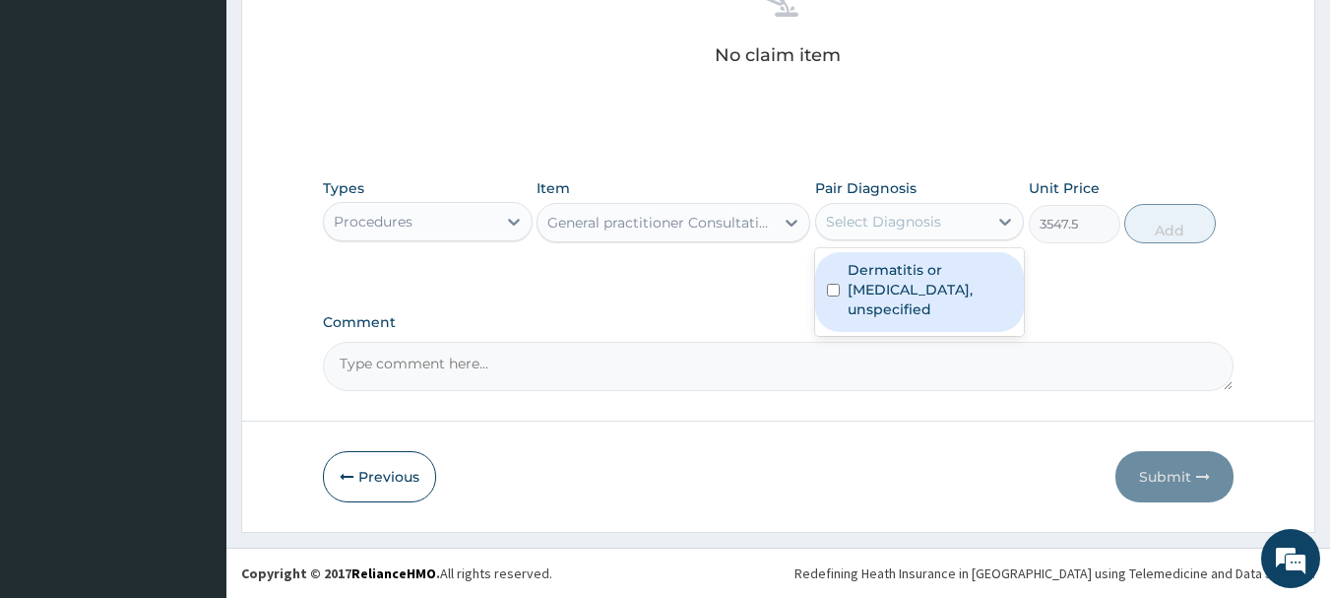
drag, startPoint x: 961, startPoint y: 281, endPoint x: 1082, endPoint y: 303, distance: 123.2
click at [961, 284] on label "Dermatitis or [MEDICAL_DATA], unspecified" at bounding box center [930, 289] width 165 height 59
checkbox input "true"
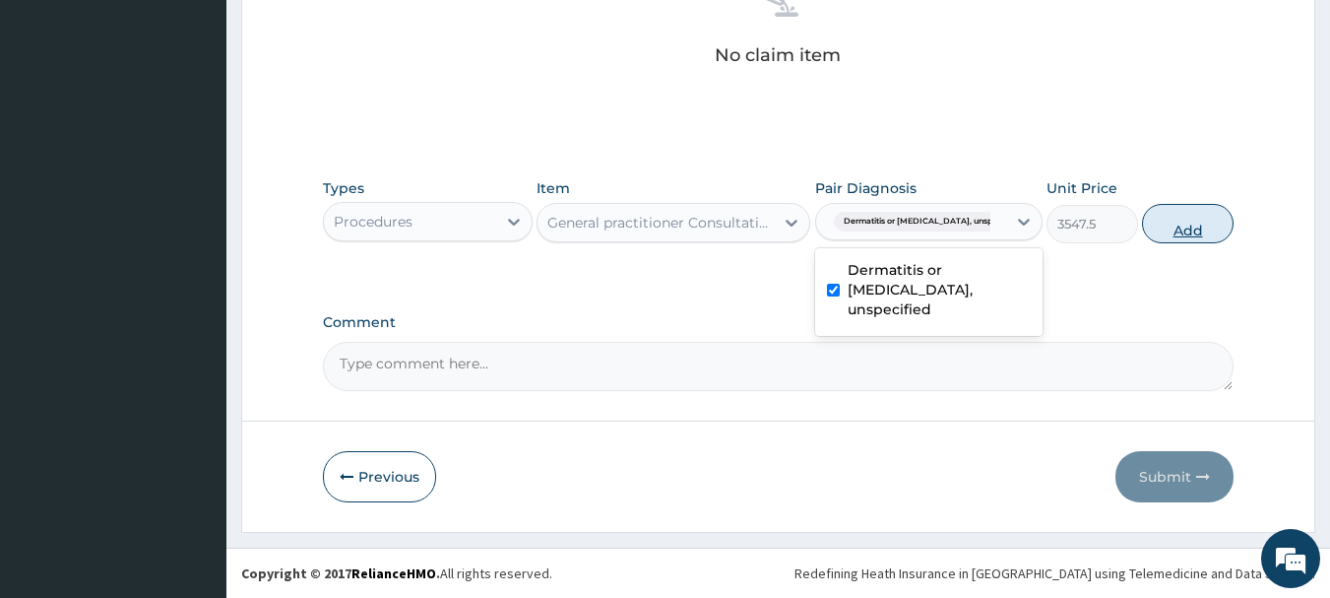
click at [1204, 219] on button "Add" at bounding box center [1188, 223] width 92 height 39
type input "0"
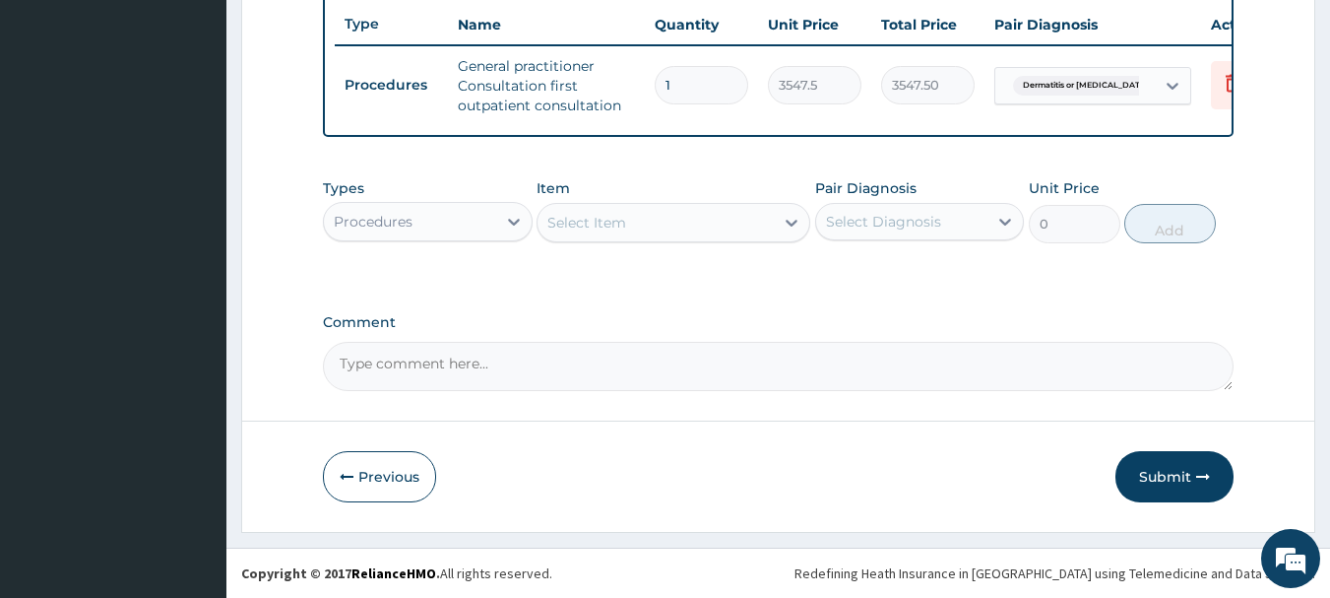
scroll to position [754, 0]
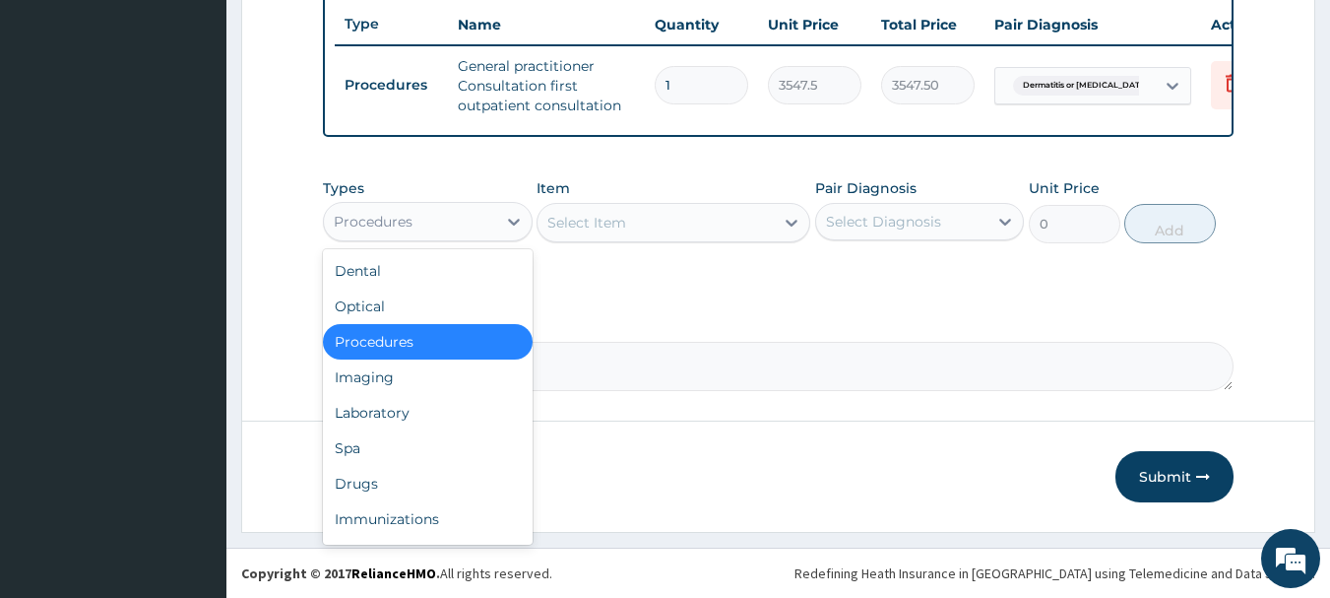
drag, startPoint x: 458, startPoint y: 227, endPoint x: 435, endPoint y: 349, distance: 124.1
click at [458, 230] on div "Procedures" at bounding box center [410, 222] width 172 height 32
click at [377, 482] on div "Drugs" at bounding box center [428, 483] width 210 height 35
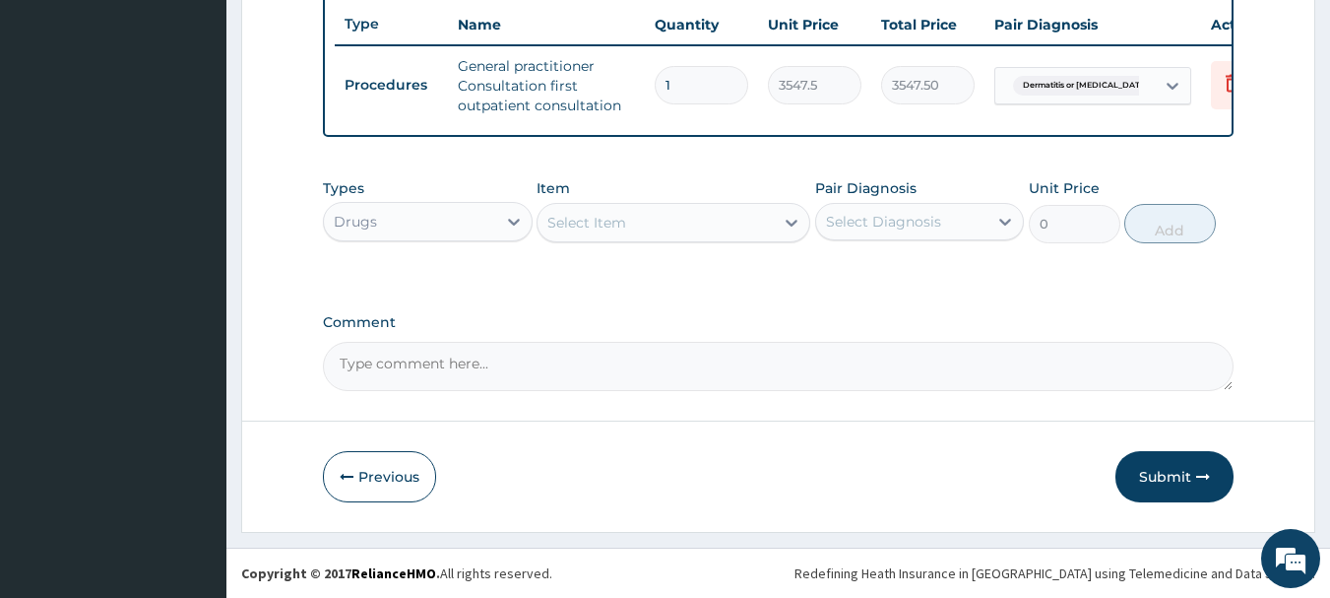
click at [684, 225] on div "Select Item" at bounding box center [655, 223] width 236 height 32
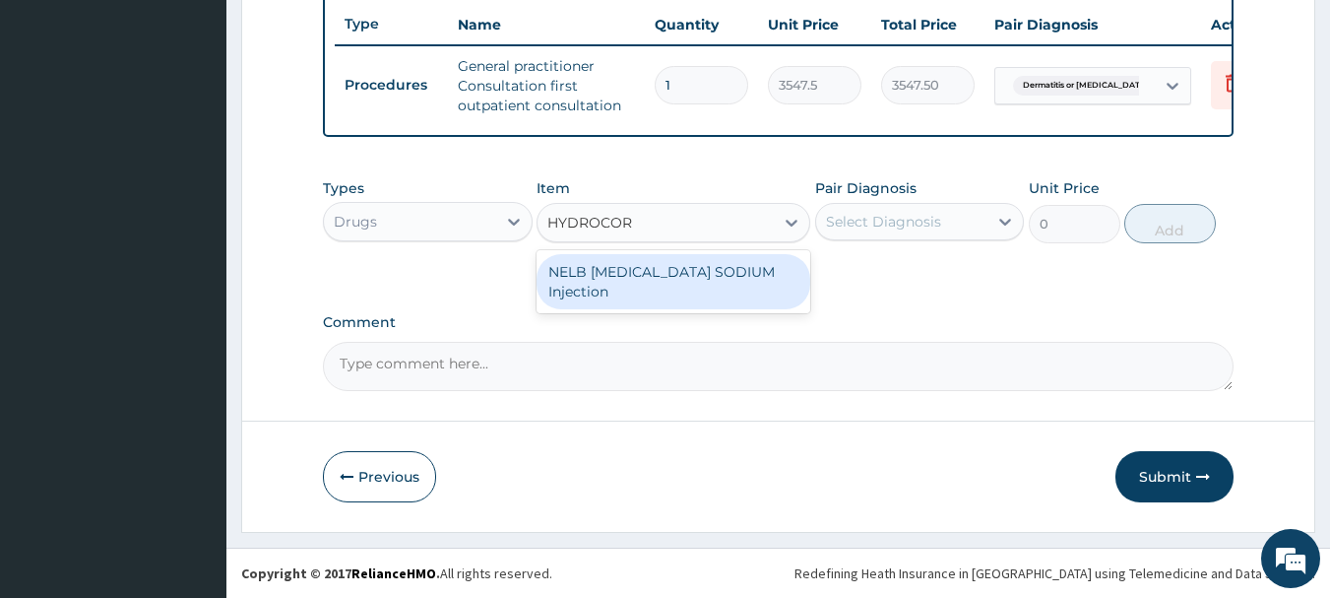
type input "[MEDICAL_DATA]"
click at [658, 290] on div "NELB [MEDICAL_DATA] SODIUM Injection" at bounding box center [674, 281] width 274 height 55
type input "591.25"
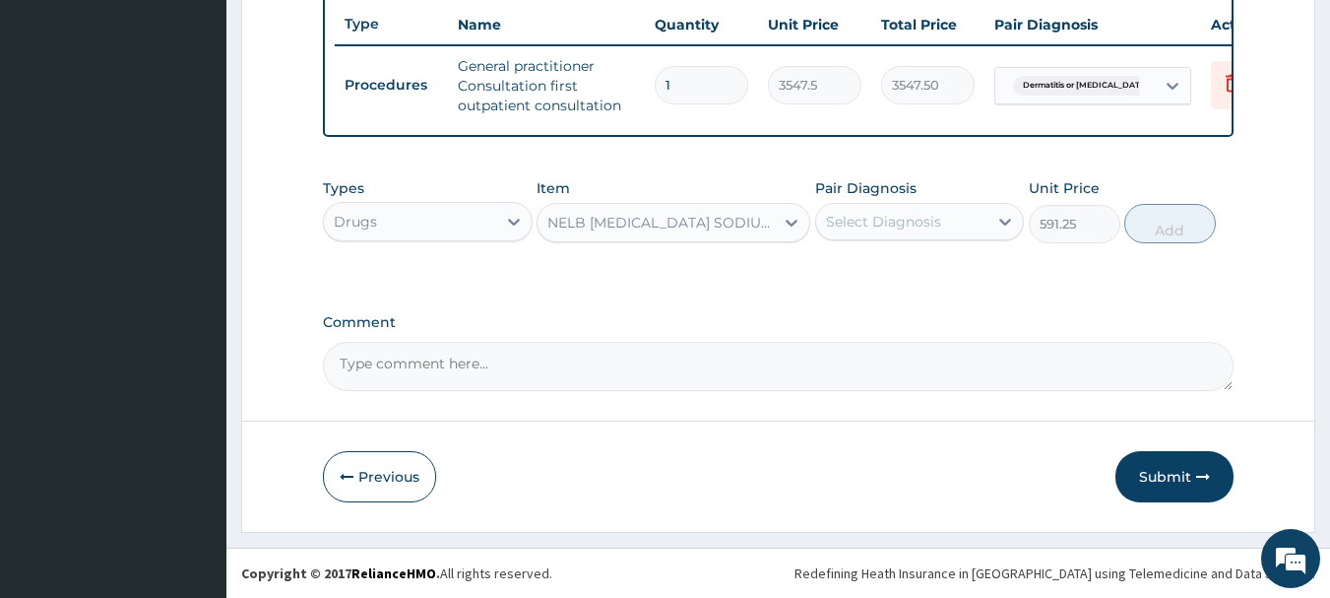
drag, startPoint x: 916, startPoint y: 223, endPoint x: 917, endPoint y: 246, distance: 22.7
click at [916, 222] on div "Select Diagnosis" at bounding box center [883, 222] width 115 height 20
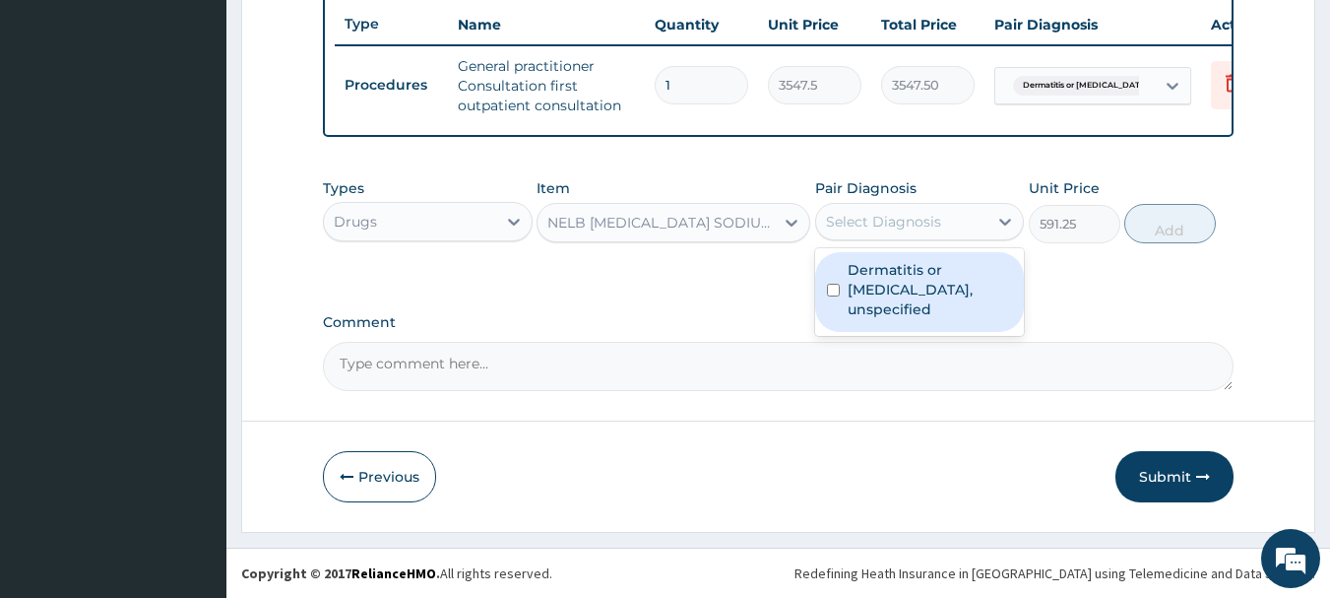
drag, startPoint x: 930, startPoint y: 288, endPoint x: 978, endPoint y: 293, distance: 47.5
click at [928, 292] on label "Dermatitis or [MEDICAL_DATA], unspecified" at bounding box center [930, 289] width 165 height 59
checkbox input "true"
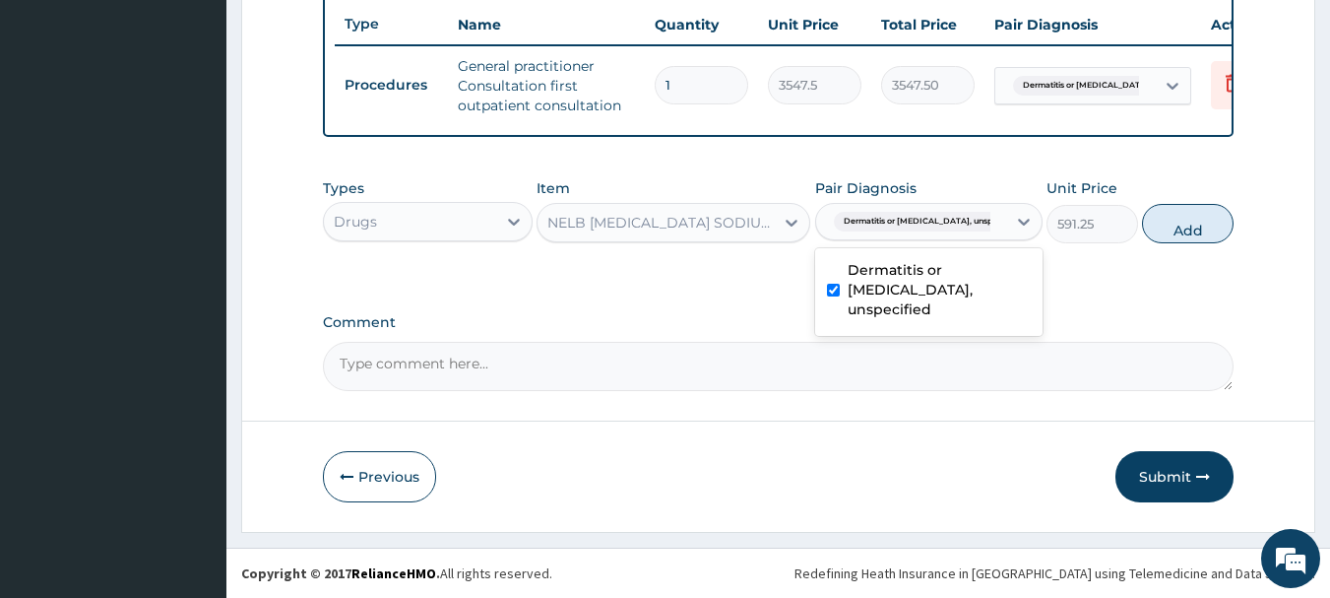
click at [1157, 224] on button "Add" at bounding box center [1188, 223] width 92 height 39
type input "0"
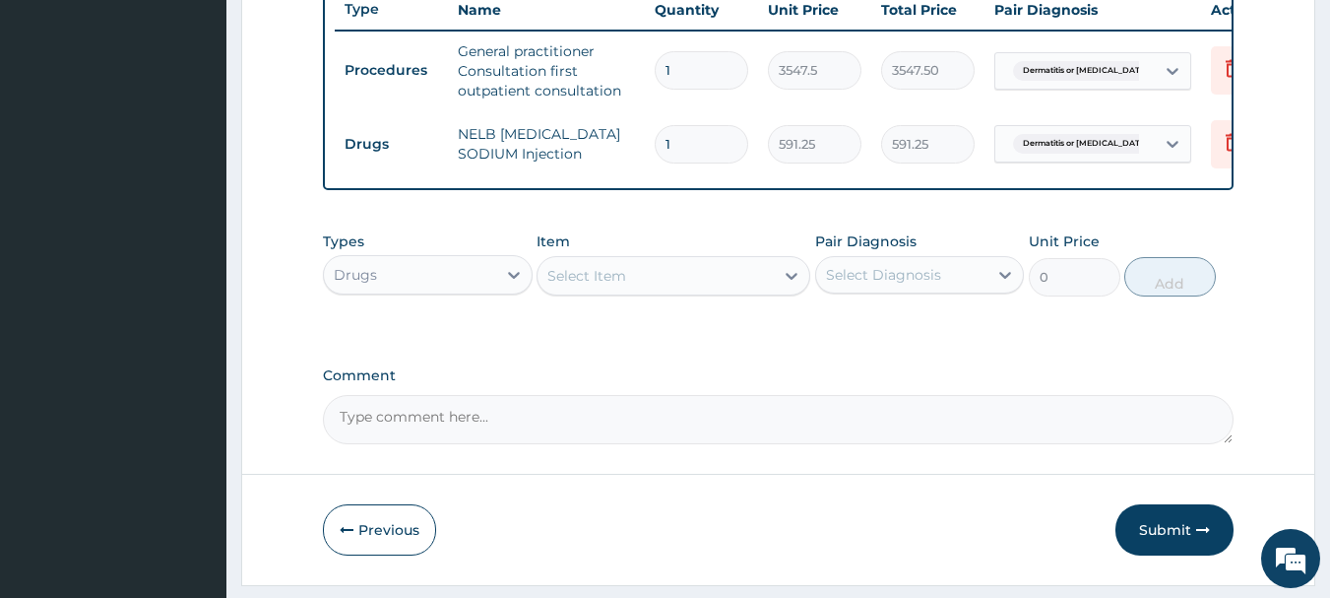
click at [657, 291] on div "Select Item" at bounding box center [655, 276] width 236 height 32
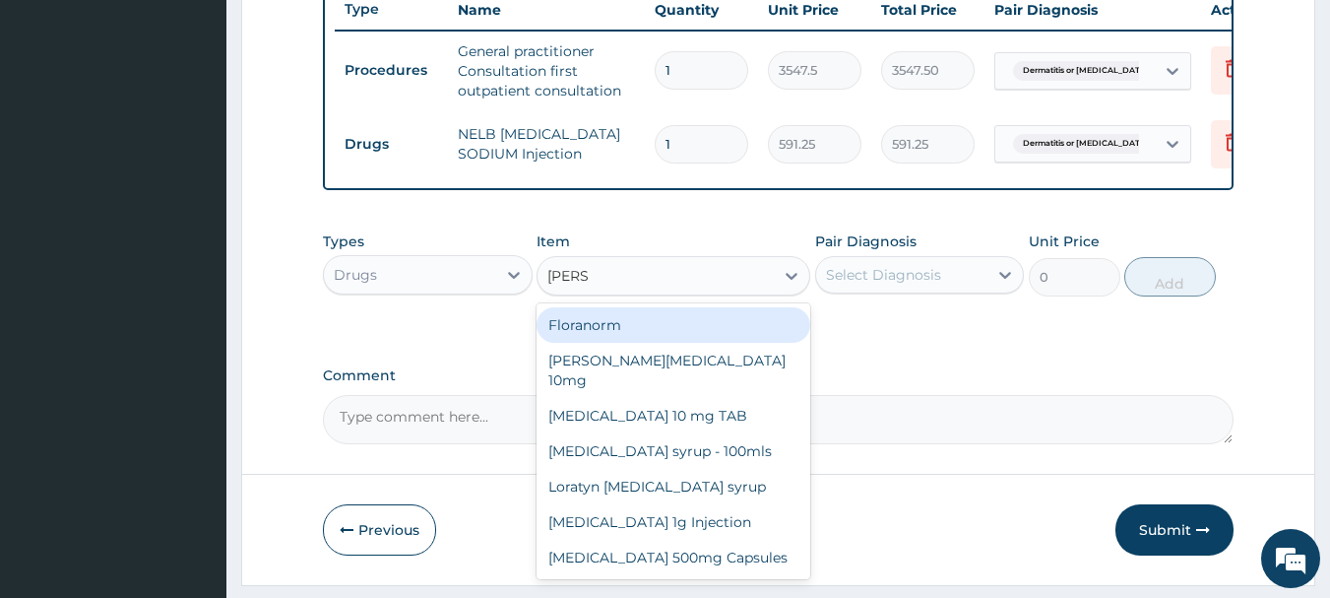
type input "LORAT"
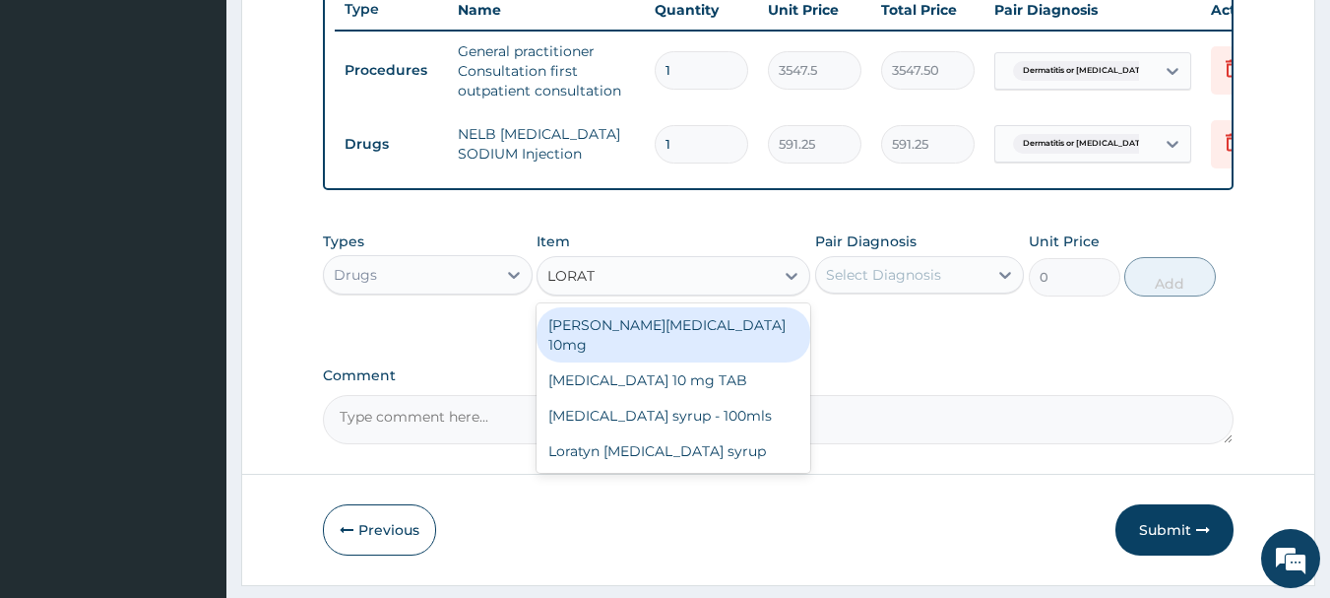
drag, startPoint x: 668, startPoint y: 355, endPoint x: 691, endPoint y: 350, distance: 23.2
click at [669, 355] on div "[PERSON_NAME][MEDICAL_DATA] 10mg" at bounding box center [674, 334] width 274 height 55
type input "88.6875"
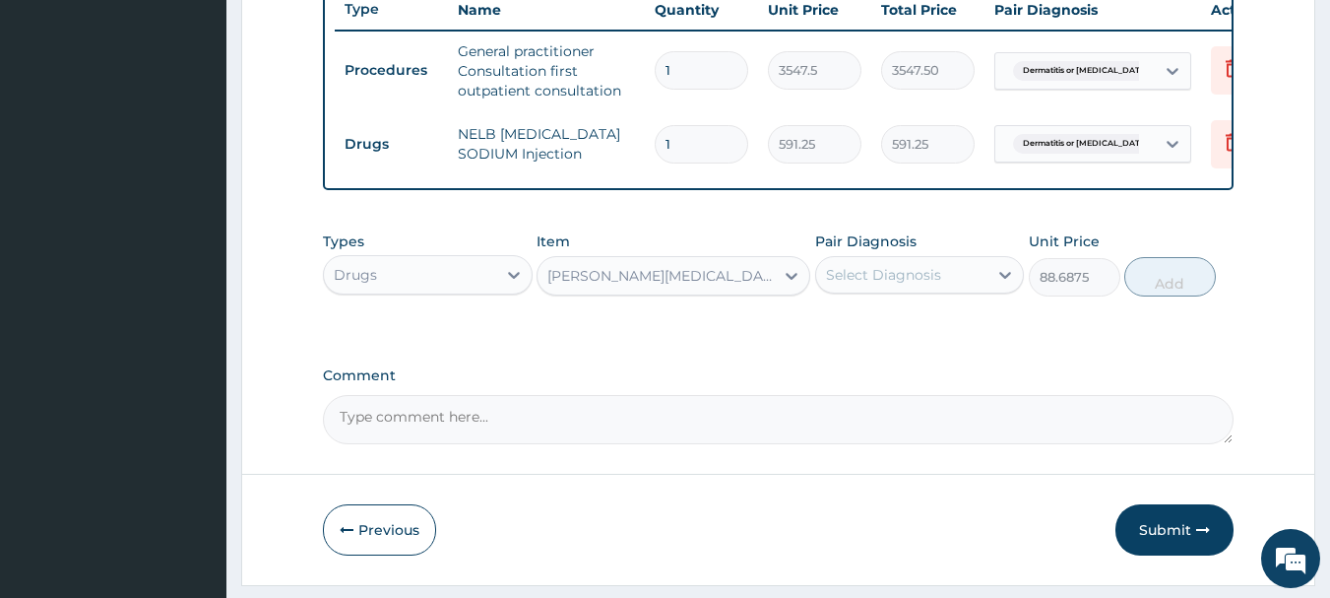
drag, startPoint x: 955, startPoint y: 285, endPoint x: 950, endPoint y: 298, distance: 13.7
click at [955, 290] on div "Select Diagnosis" at bounding box center [902, 275] width 172 height 32
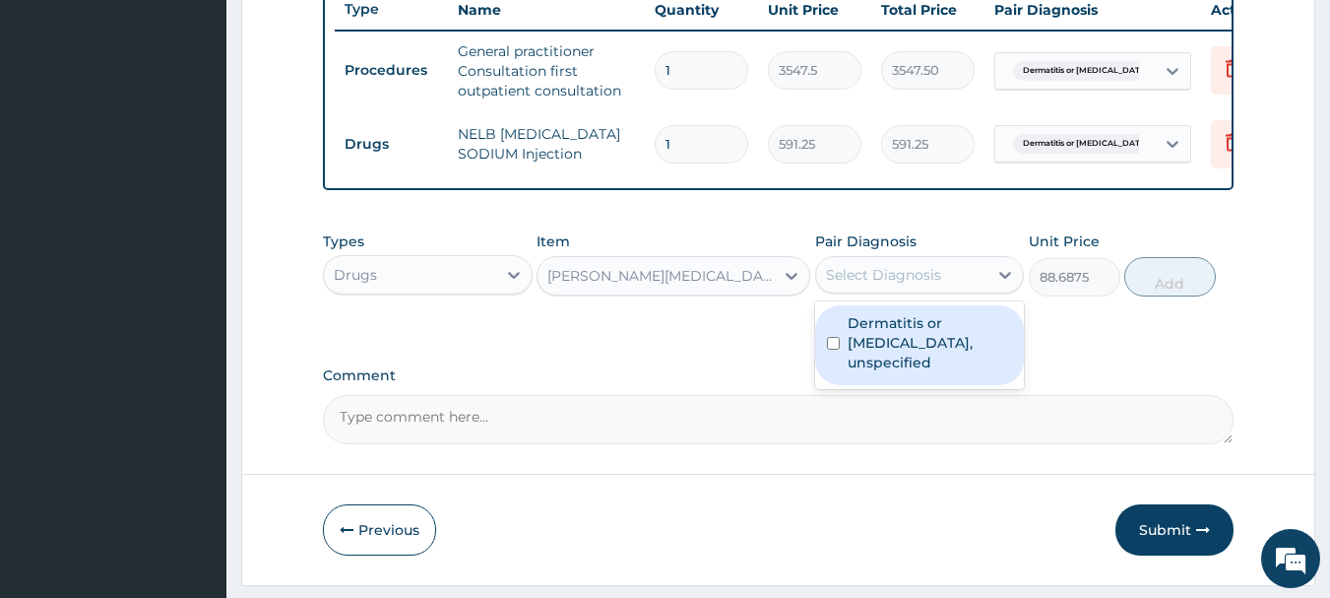
click at [938, 353] on label "Dermatitis or [MEDICAL_DATA], unspecified" at bounding box center [930, 342] width 165 height 59
checkbox input "true"
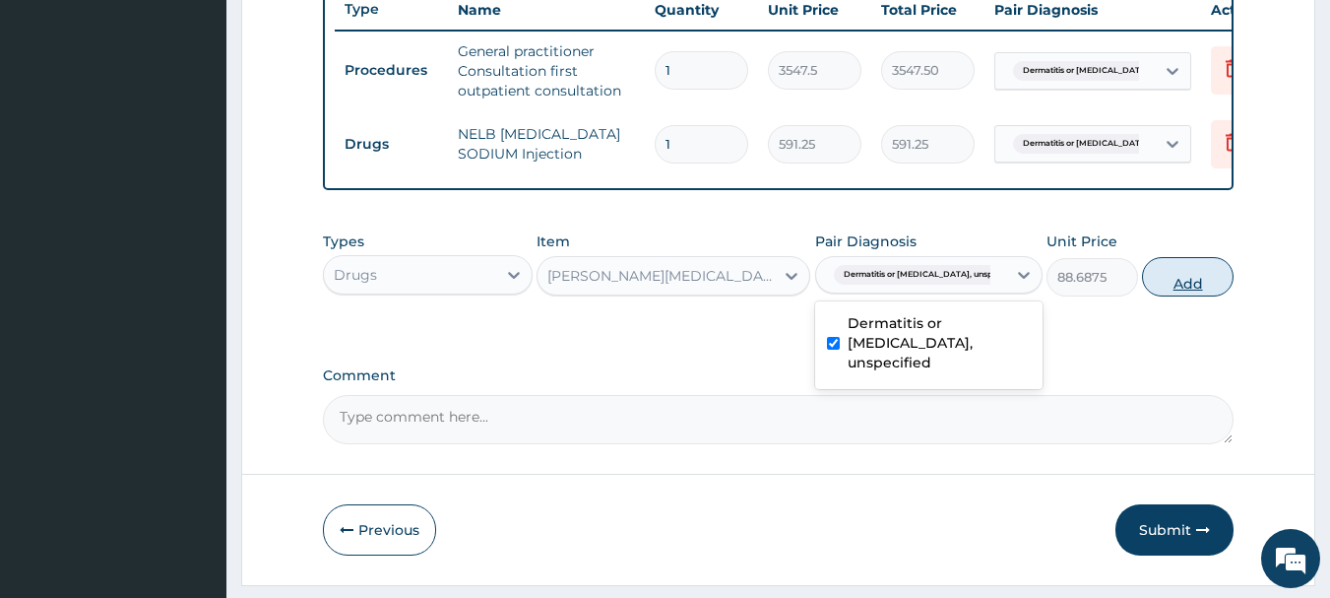
click at [1147, 296] on button "Add" at bounding box center [1188, 276] width 92 height 39
type input "0"
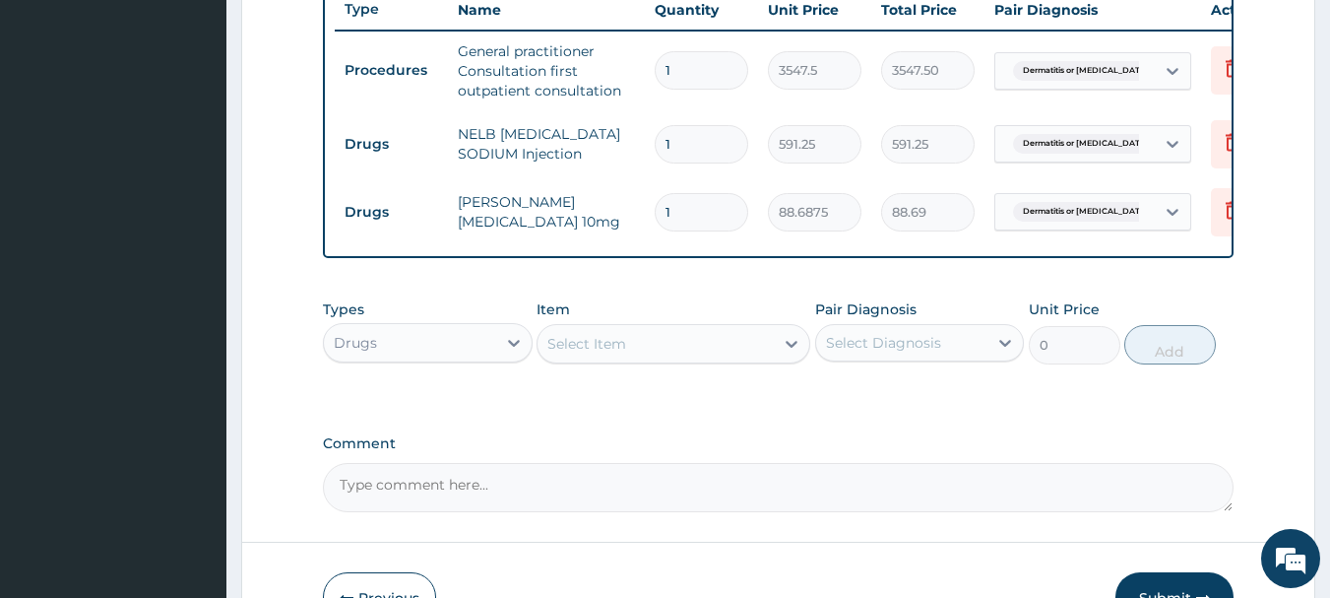
type input "0.00"
type input "5"
type input "443.44"
type input "5"
click at [733, 359] on div "Select Item" at bounding box center [655, 344] width 236 height 32
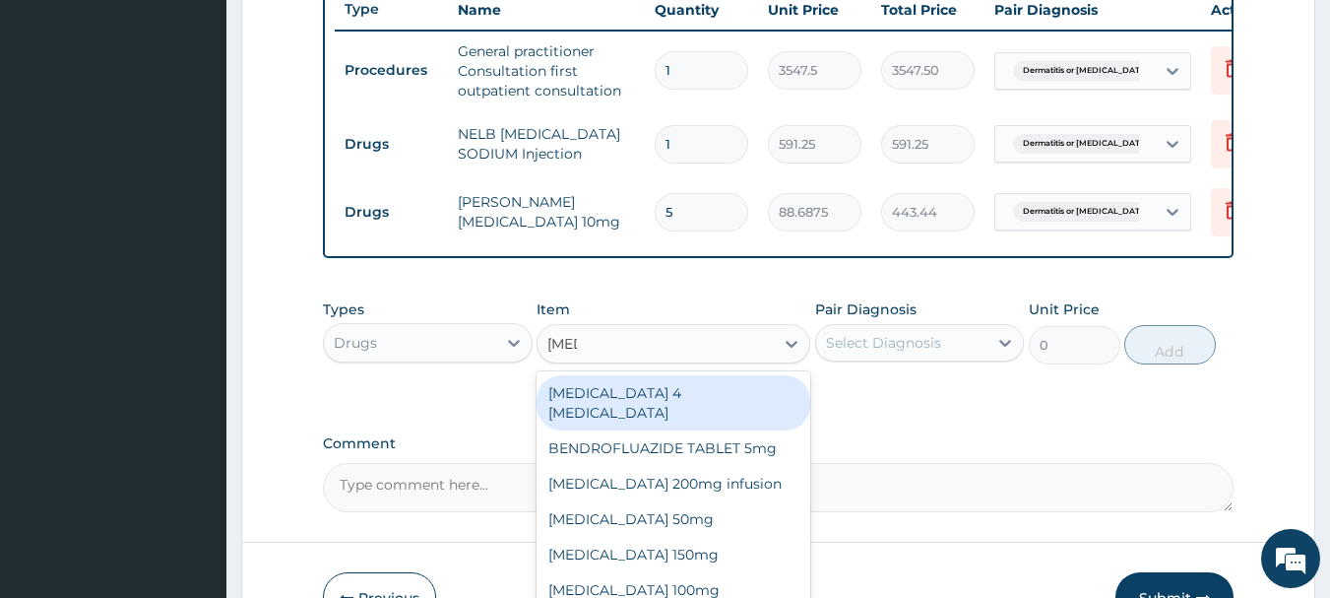
type input "FLUC"
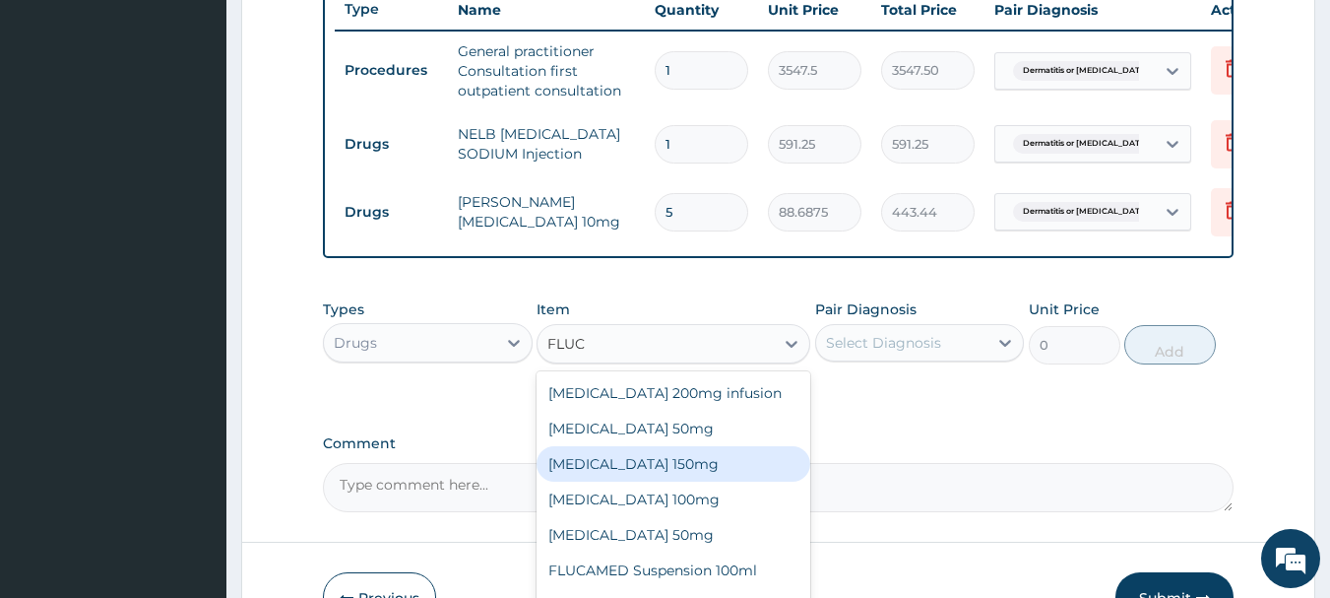
click at [666, 481] on div "[MEDICAL_DATA] 150mg" at bounding box center [674, 463] width 274 height 35
type input "1537.25"
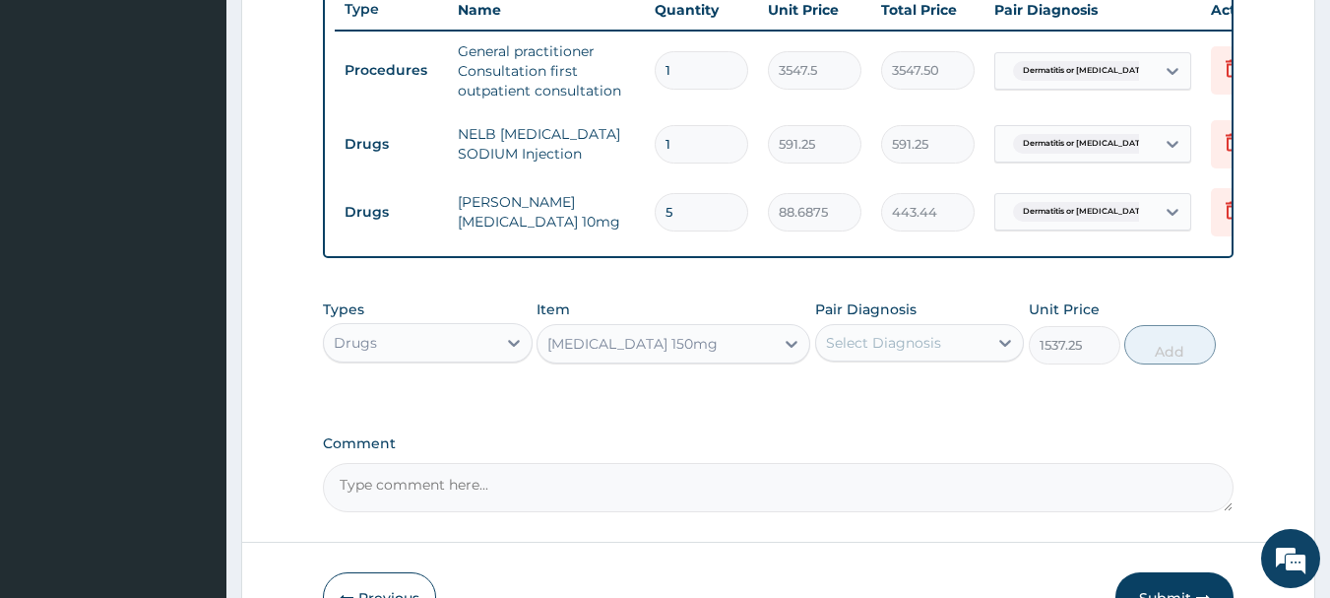
click at [880, 352] on div "Select Diagnosis" at bounding box center [883, 343] width 115 height 20
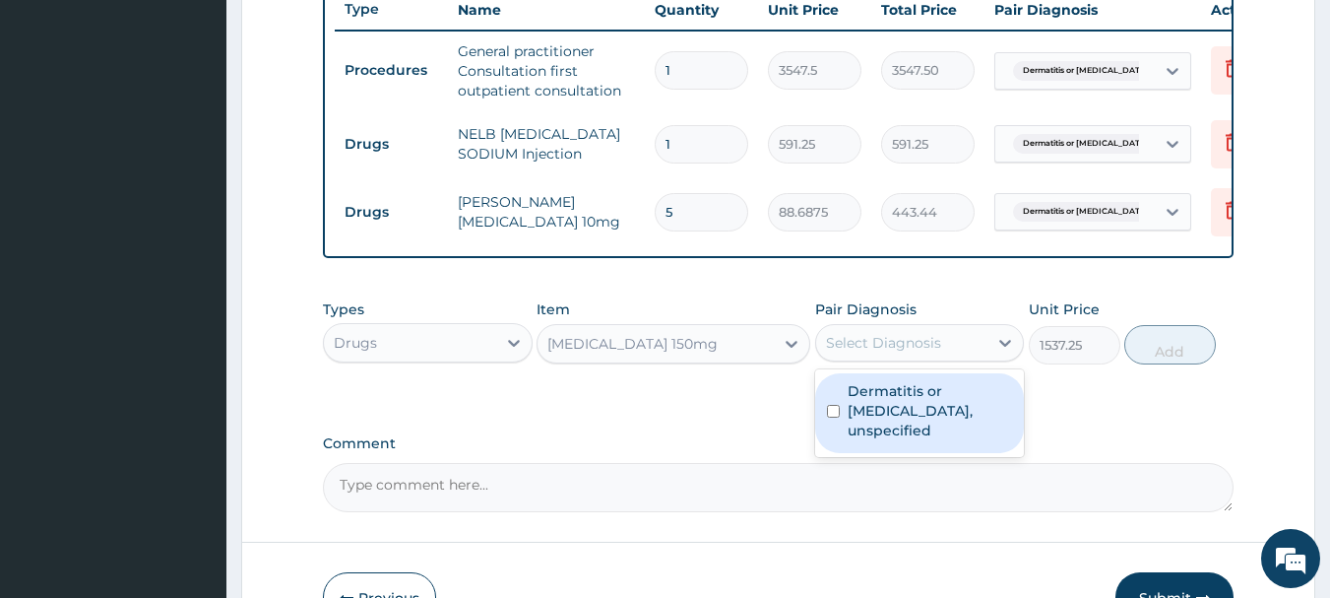
click at [912, 437] on label "Dermatitis or [MEDICAL_DATA], unspecified" at bounding box center [930, 410] width 165 height 59
checkbox input "true"
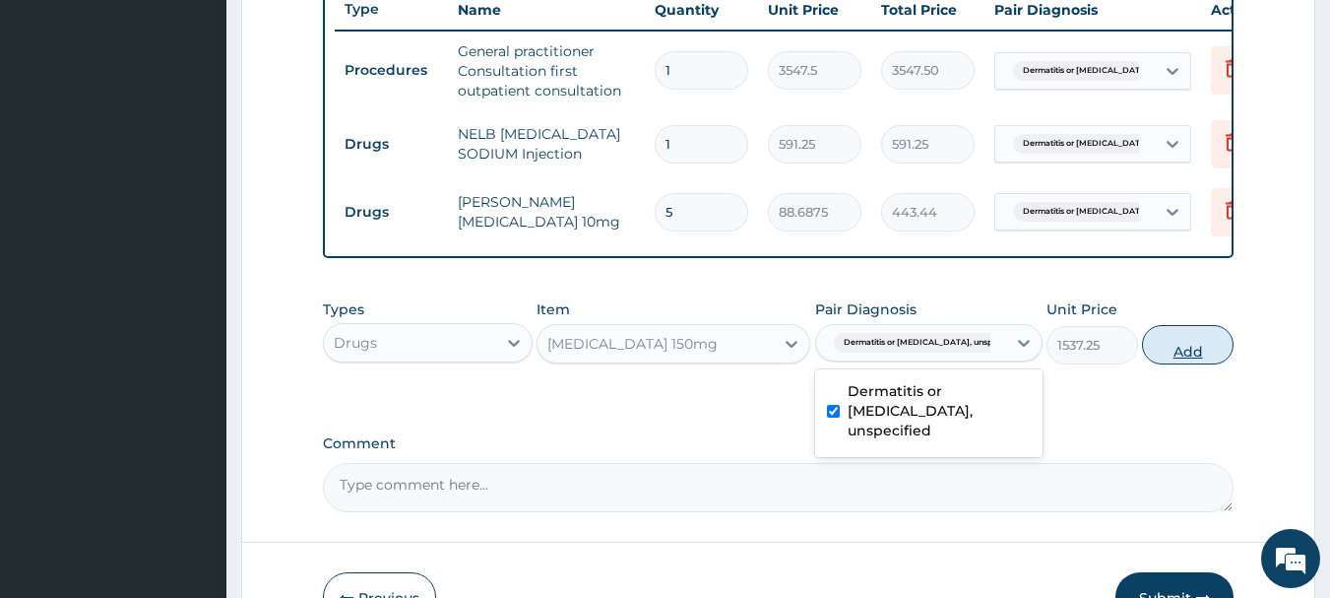
click at [1173, 364] on button "Add" at bounding box center [1188, 344] width 92 height 39
type input "0"
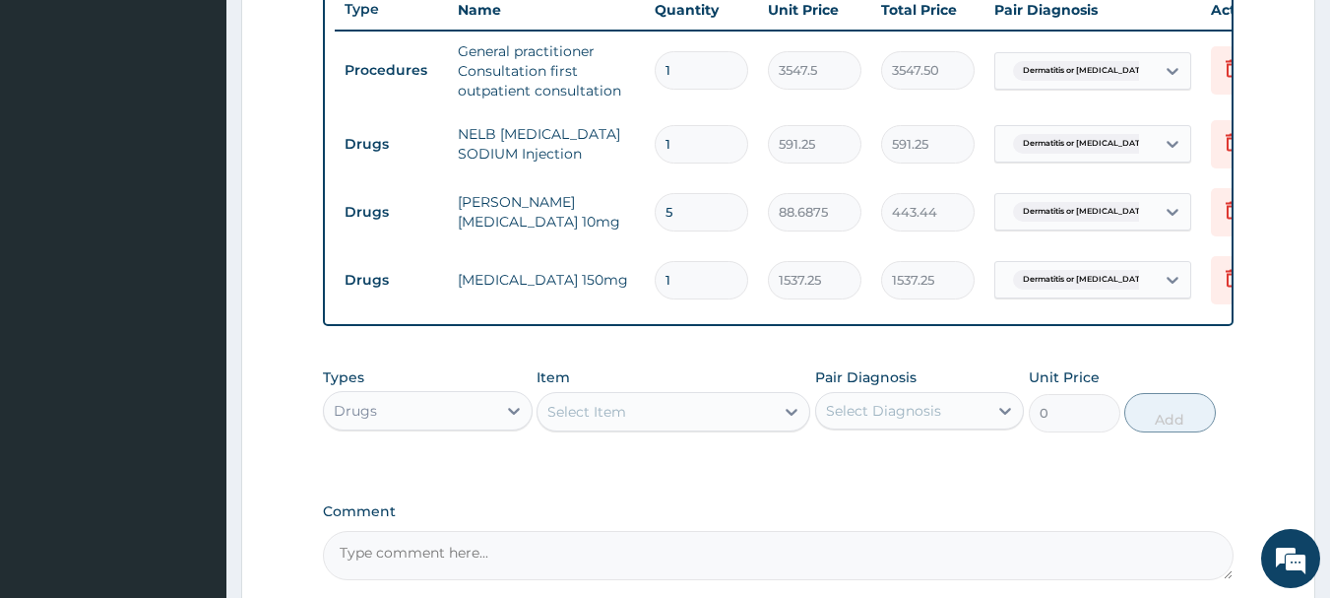
click at [615, 421] on div "Select Item" at bounding box center [586, 412] width 79 height 20
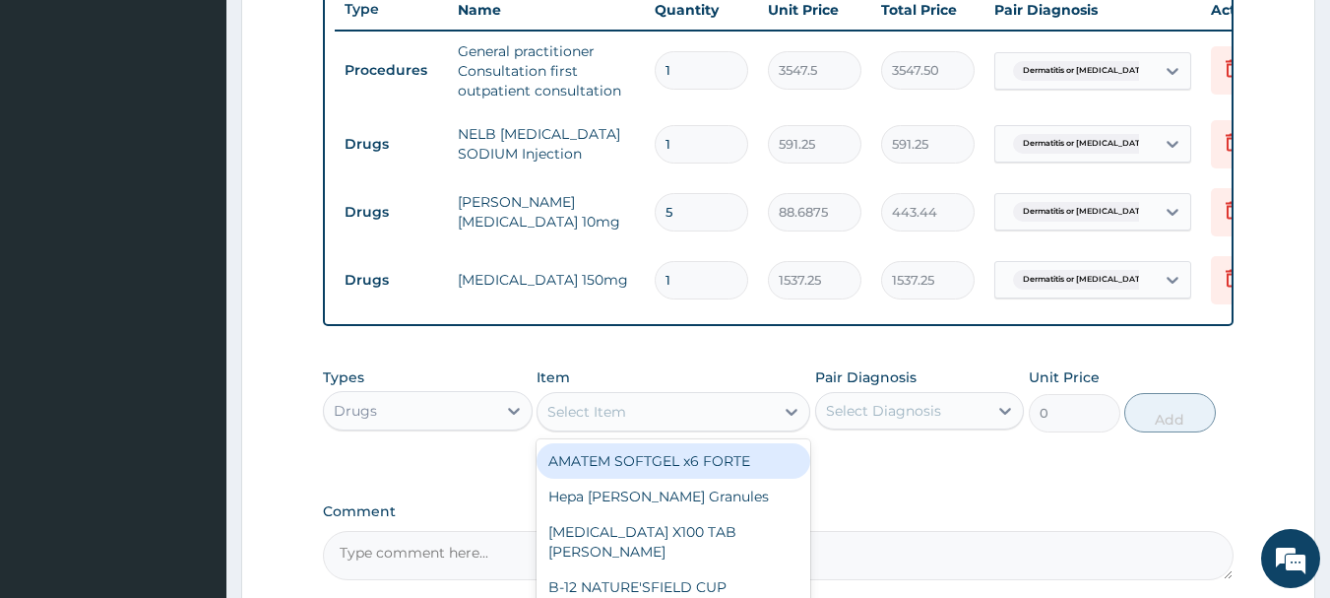
type input "D"
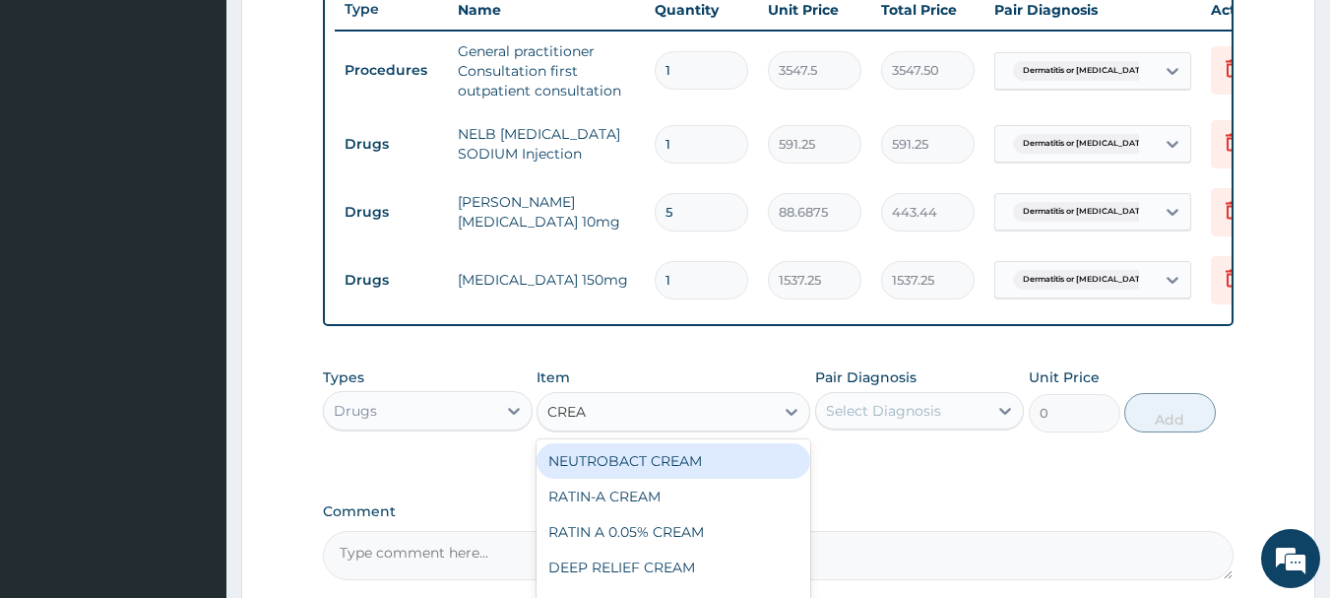
type input "CREAM"
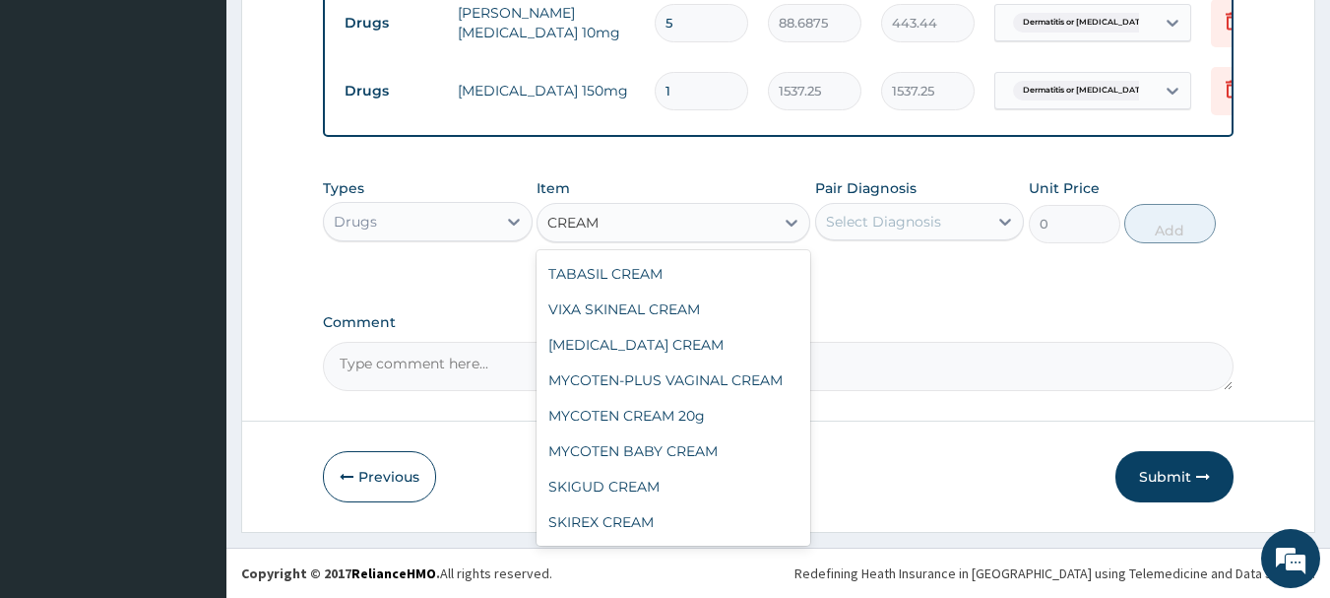
scroll to position [405, 0]
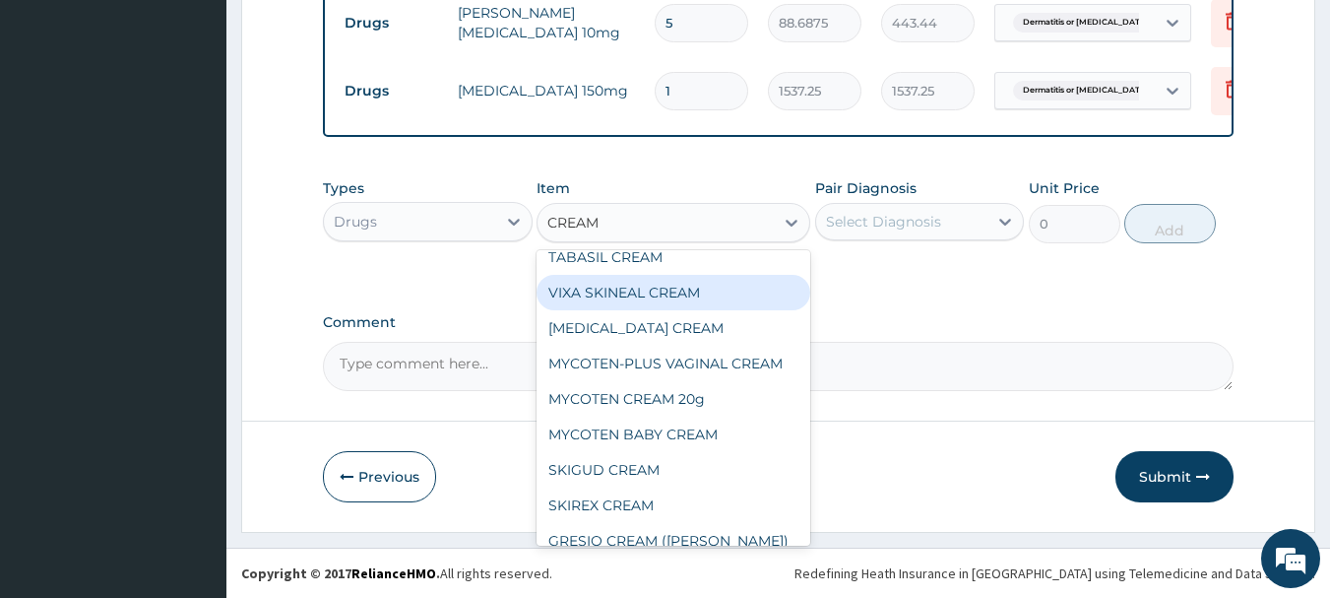
click at [699, 288] on div "VIXA SKINEAL CREAM" at bounding box center [674, 292] width 274 height 35
type input "1537.25"
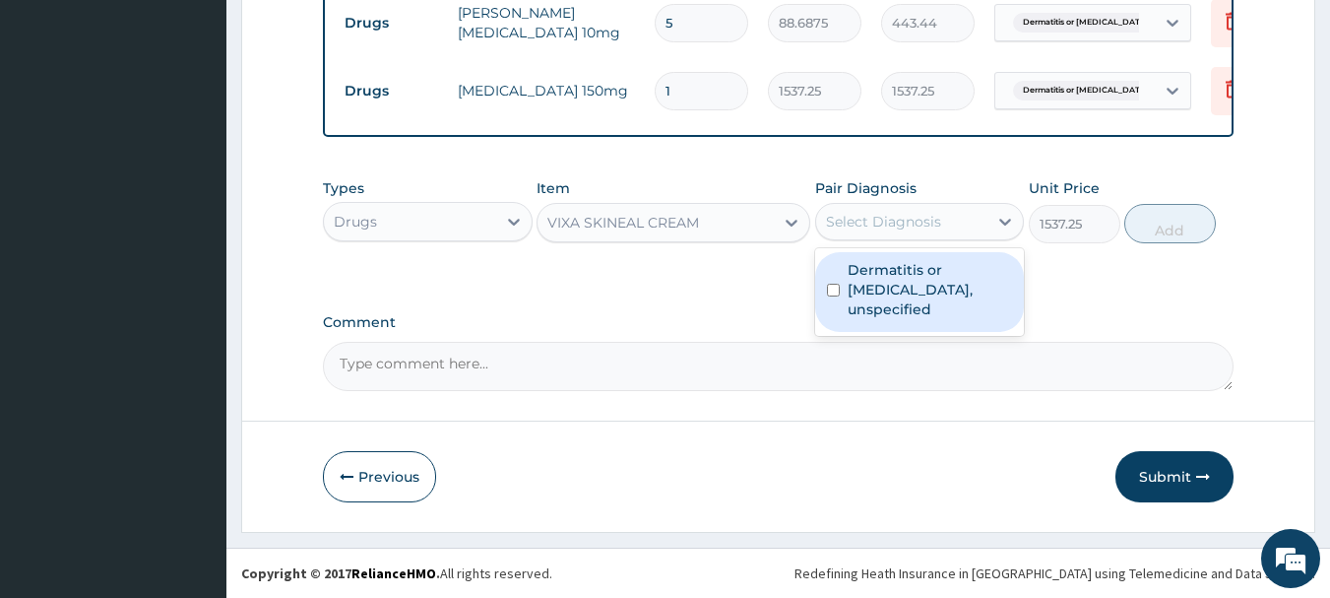
drag, startPoint x: 925, startPoint y: 219, endPoint x: 925, endPoint y: 256, distance: 37.4
click at [925, 220] on div "Select Diagnosis" at bounding box center [883, 222] width 115 height 20
drag, startPoint x: 927, startPoint y: 260, endPoint x: 967, endPoint y: 282, distance: 44.9
click at [928, 262] on label "Dermatitis or [MEDICAL_DATA], unspecified" at bounding box center [930, 289] width 165 height 59
checkbox input "true"
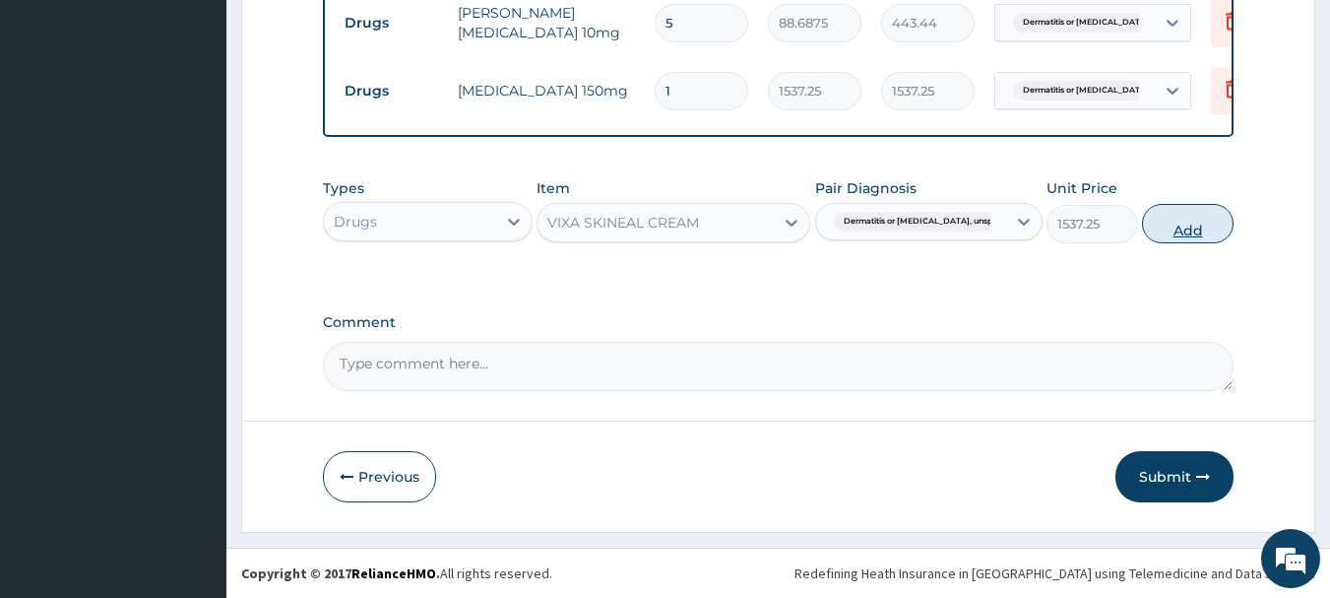
click at [1162, 228] on button "Add" at bounding box center [1188, 223] width 92 height 39
type input "0"
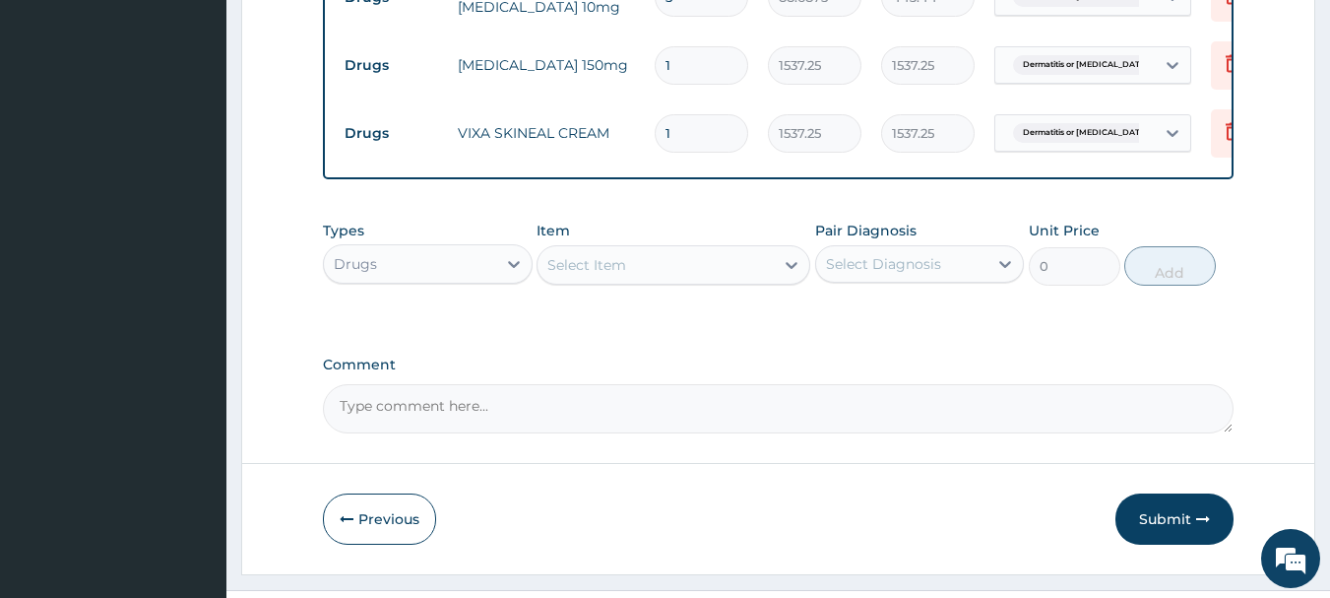
scroll to position [1037, 0]
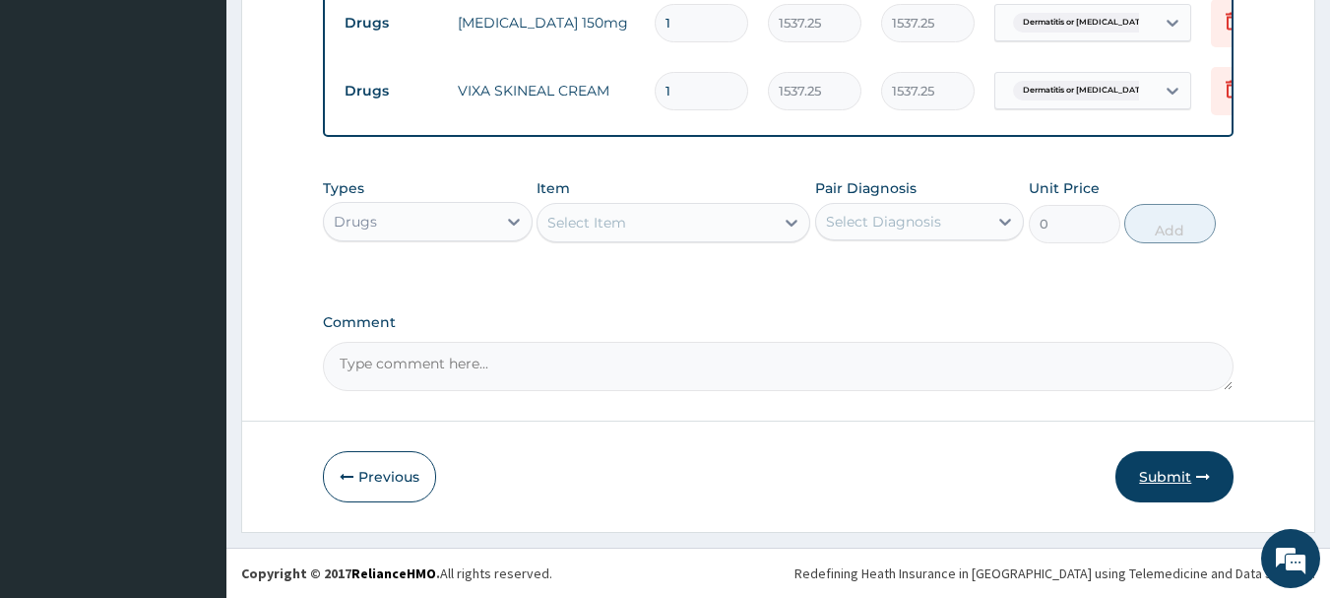
click at [1148, 467] on button "Submit" at bounding box center [1174, 476] width 118 height 51
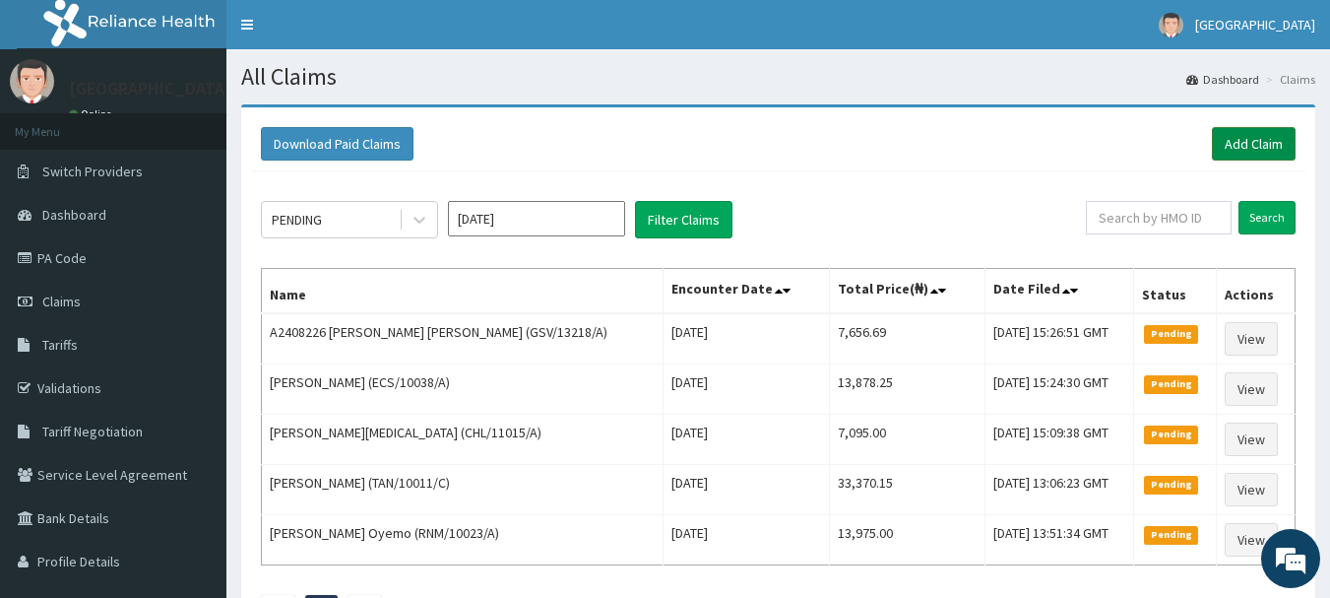
click at [1239, 139] on link "Add Claim" at bounding box center [1254, 143] width 84 height 33
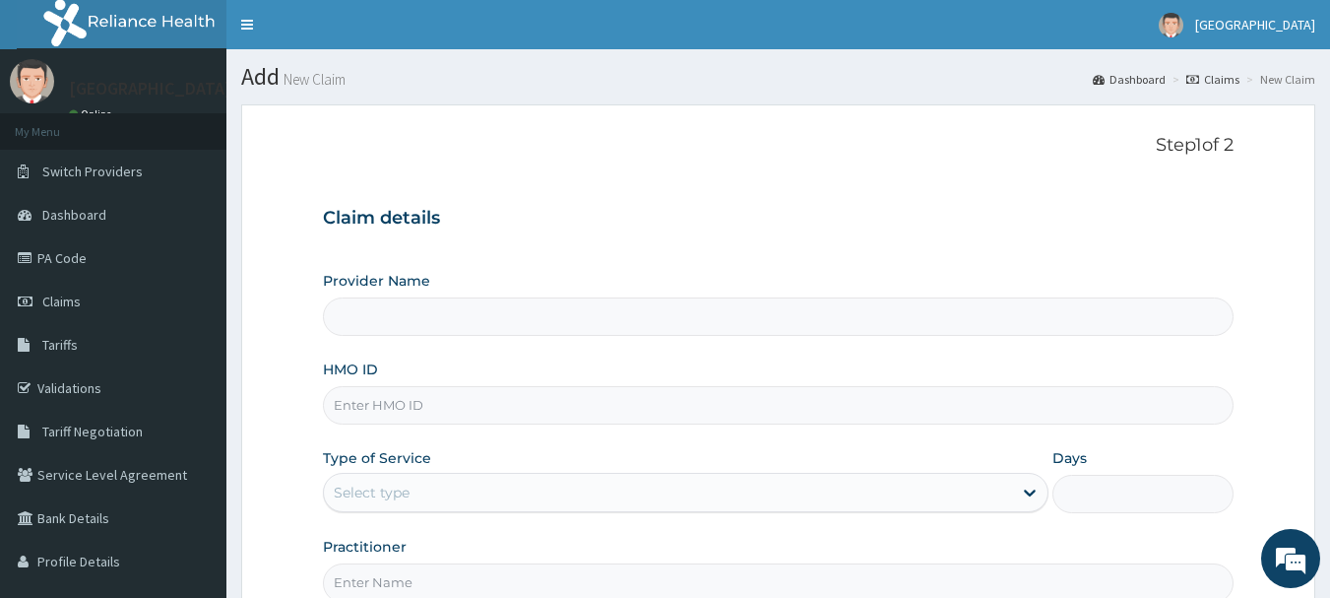
type input "[GEOGRAPHIC_DATA]"
click at [440, 408] on input "HMO ID" at bounding box center [779, 405] width 912 height 38
type input "KMB/10063/A"
drag, startPoint x: 490, startPoint y: 477, endPoint x: 487, endPoint y: 496, distance: 18.9
click at [489, 483] on div "Select type" at bounding box center [668, 492] width 688 height 32
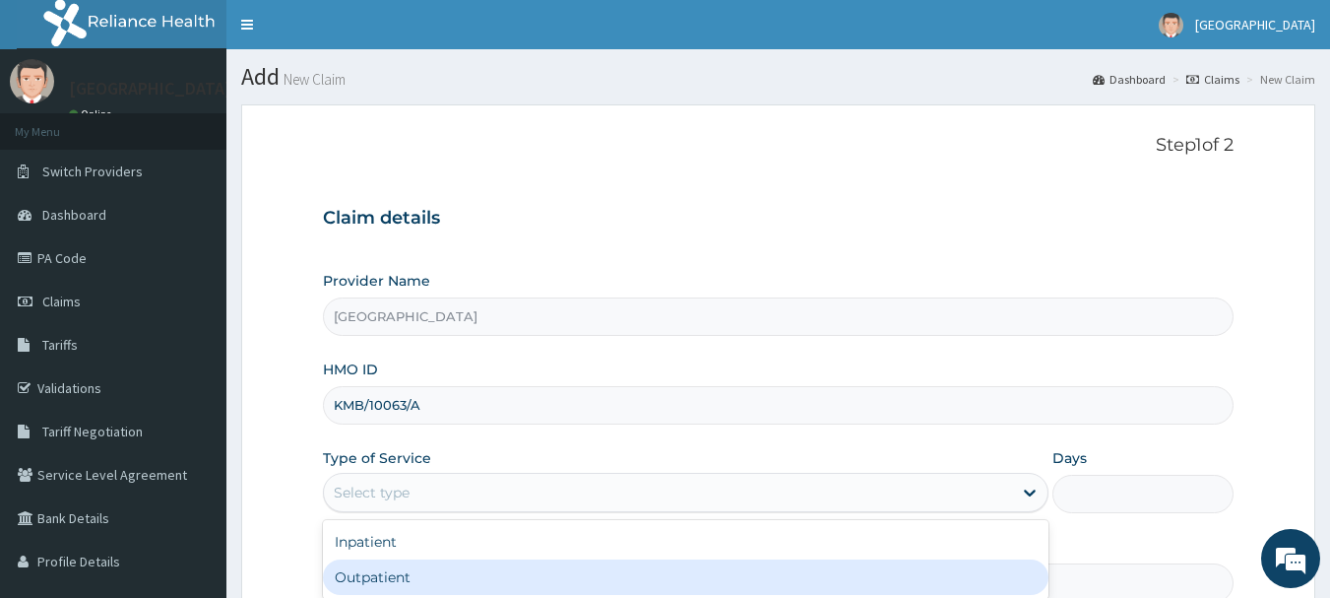
click at [436, 570] on div "Outpatient" at bounding box center [686, 576] width 726 height 35
type input "1"
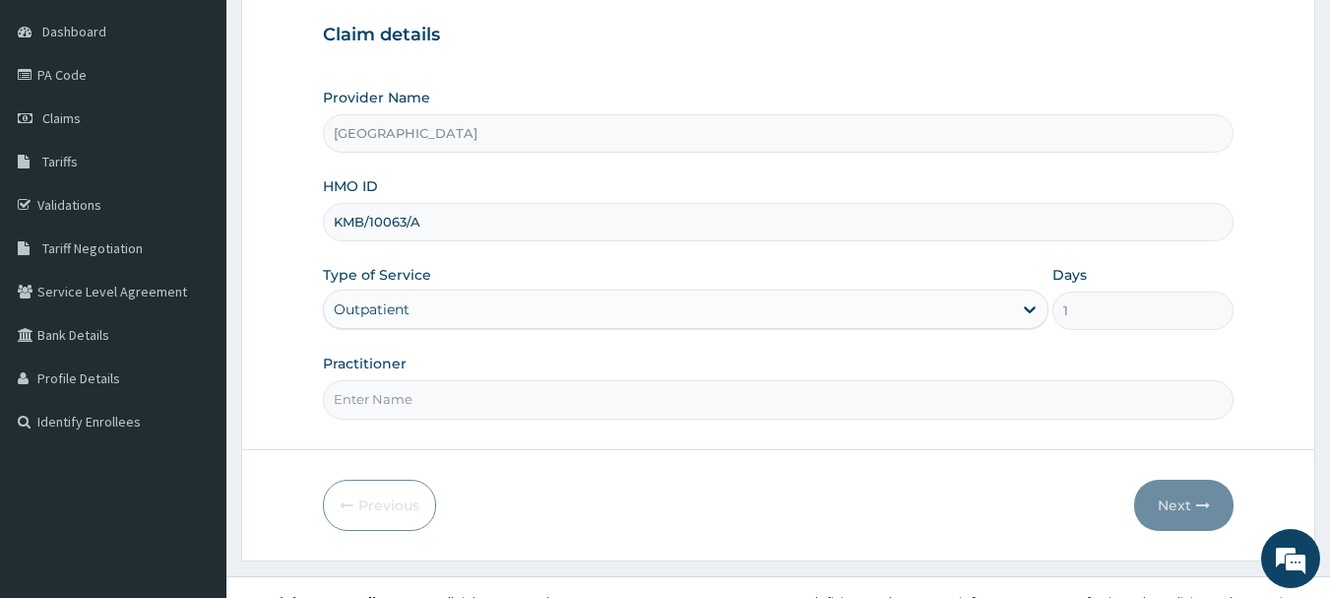
scroll to position [212, 0]
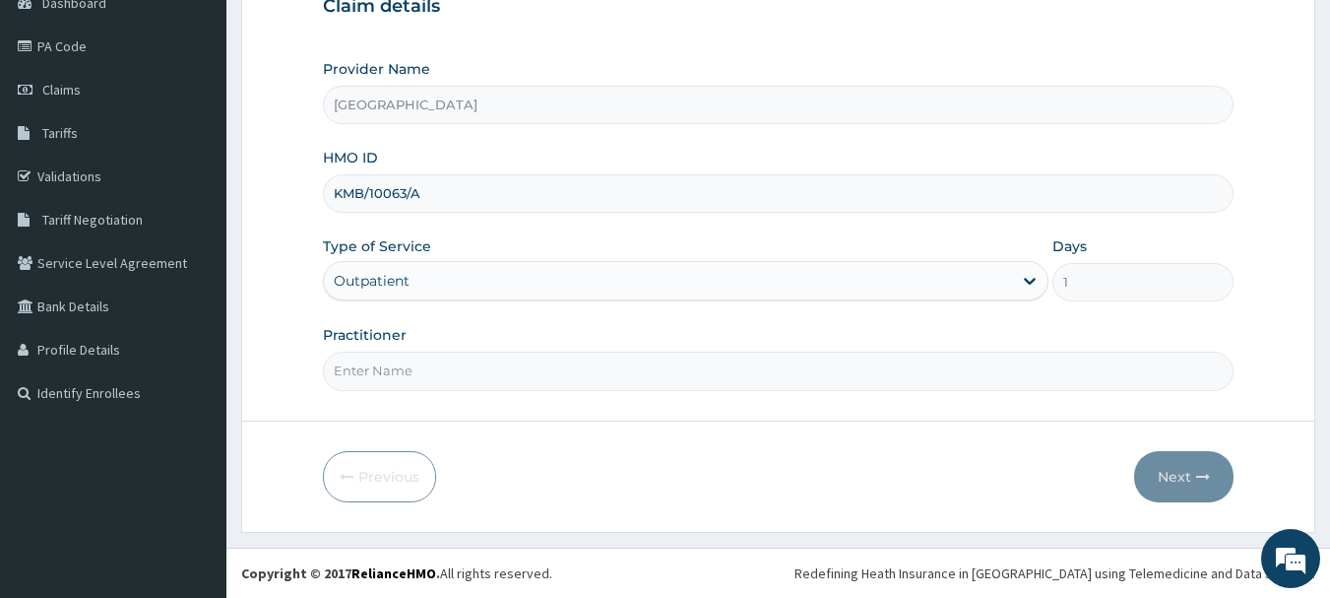
click at [595, 369] on input "Practitioner" at bounding box center [779, 370] width 912 height 38
type input "AKINOLA"
click at [1165, 472] on button "Next" at bounding box center [1183, 476] width 99 height 51
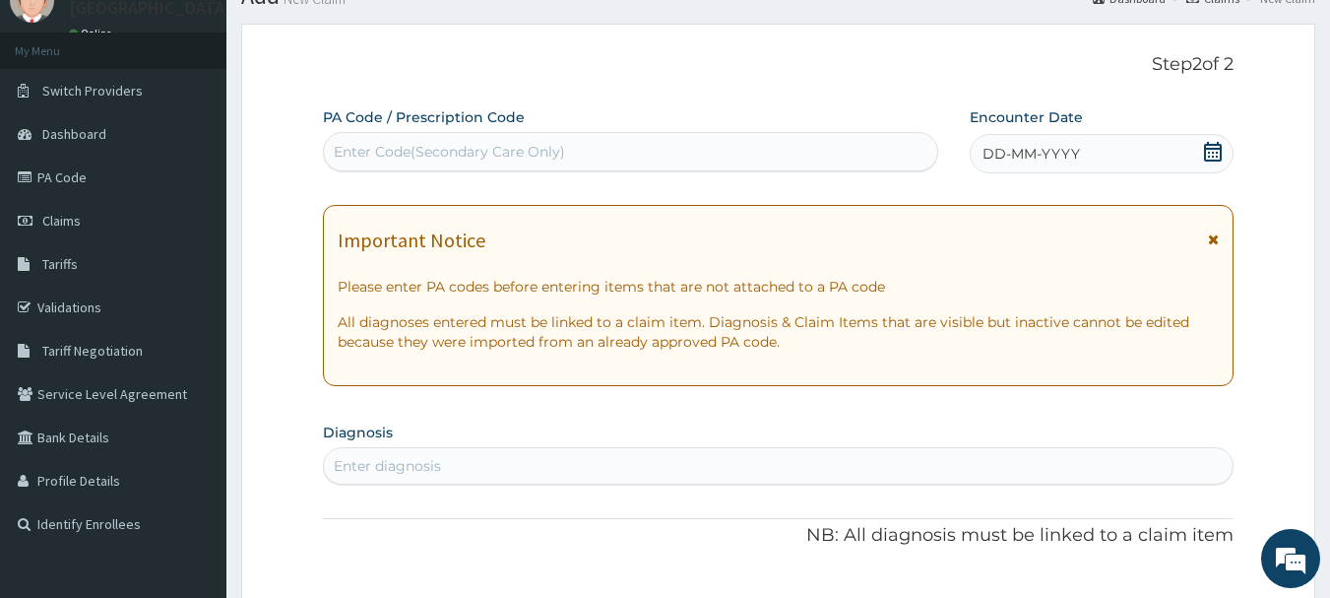
scroll to position [0, 0]
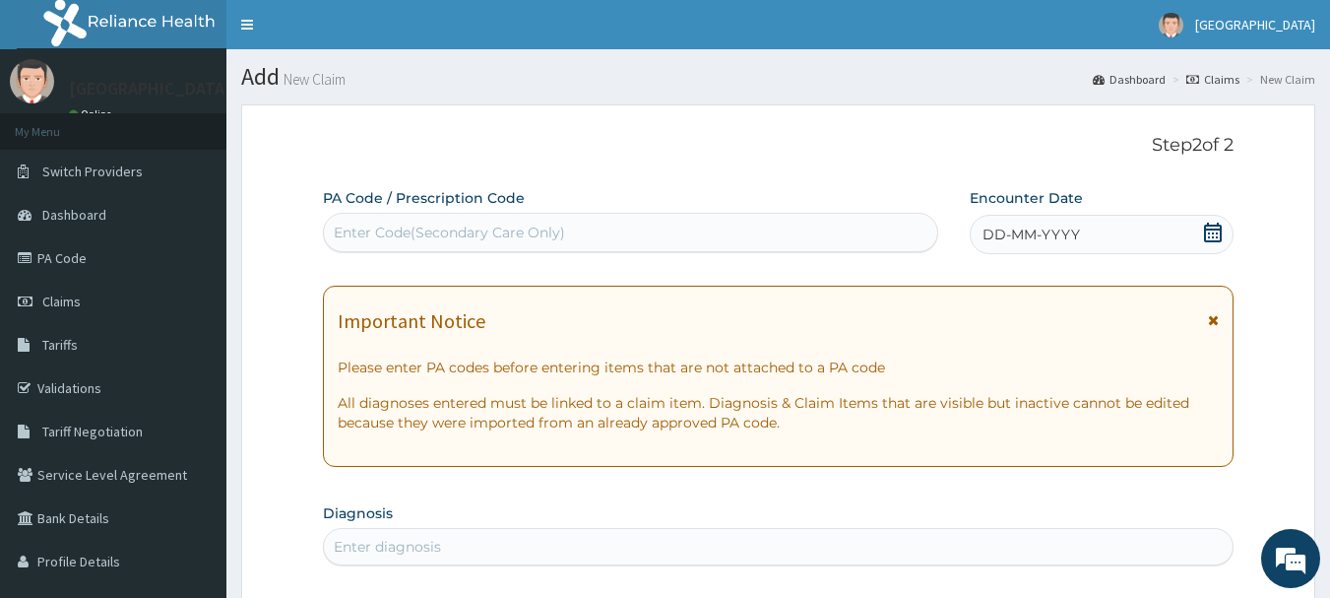
click at [1104, 242] on div "DD-MM-YYYY" at bounding box center [1102, 234] width 264 height 39
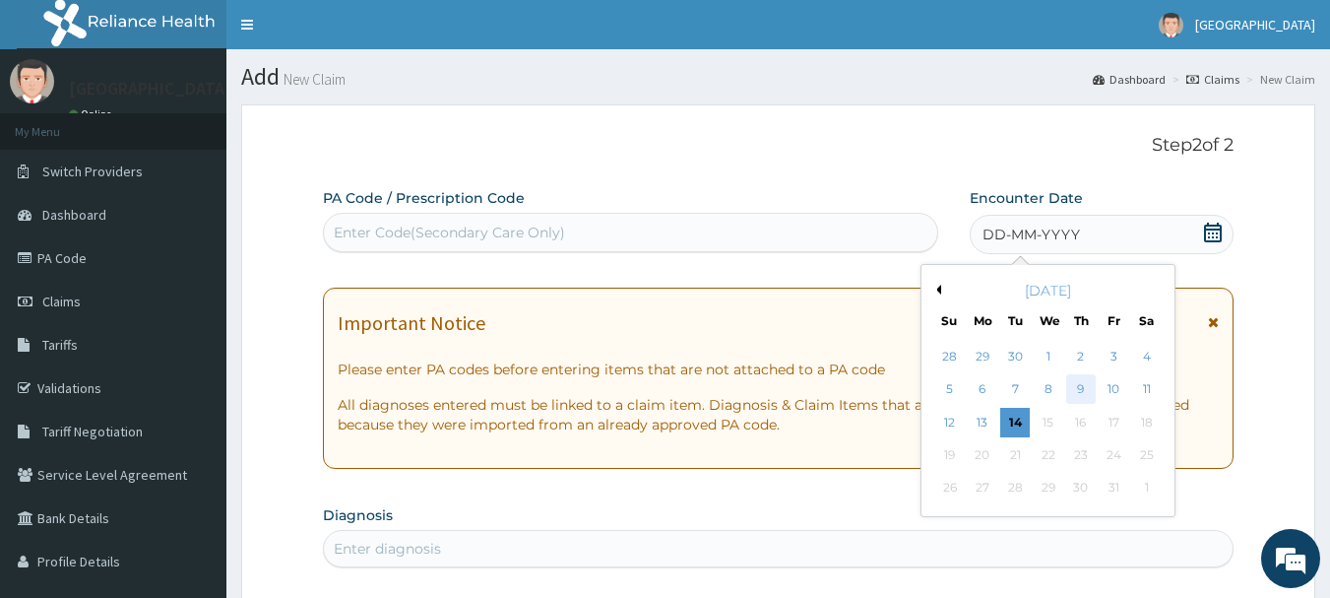
click at [1084, 389] on div "9" at bounding box center [1081, 390] width 30 height 30
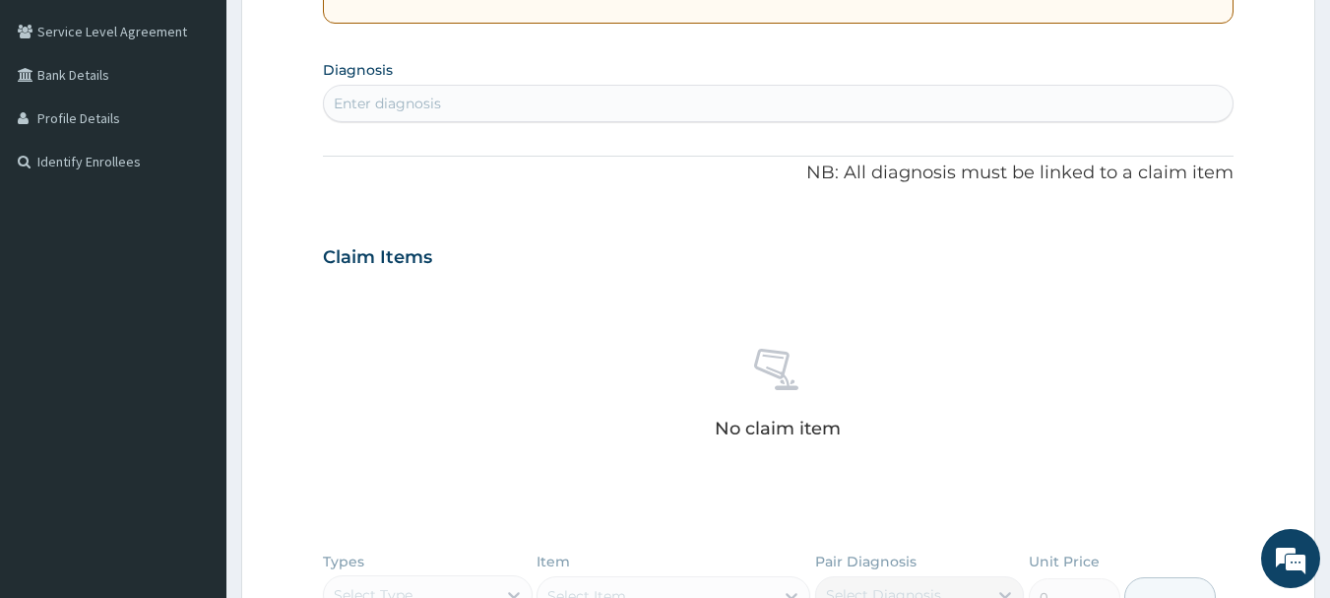
scroll to position [450, 0]
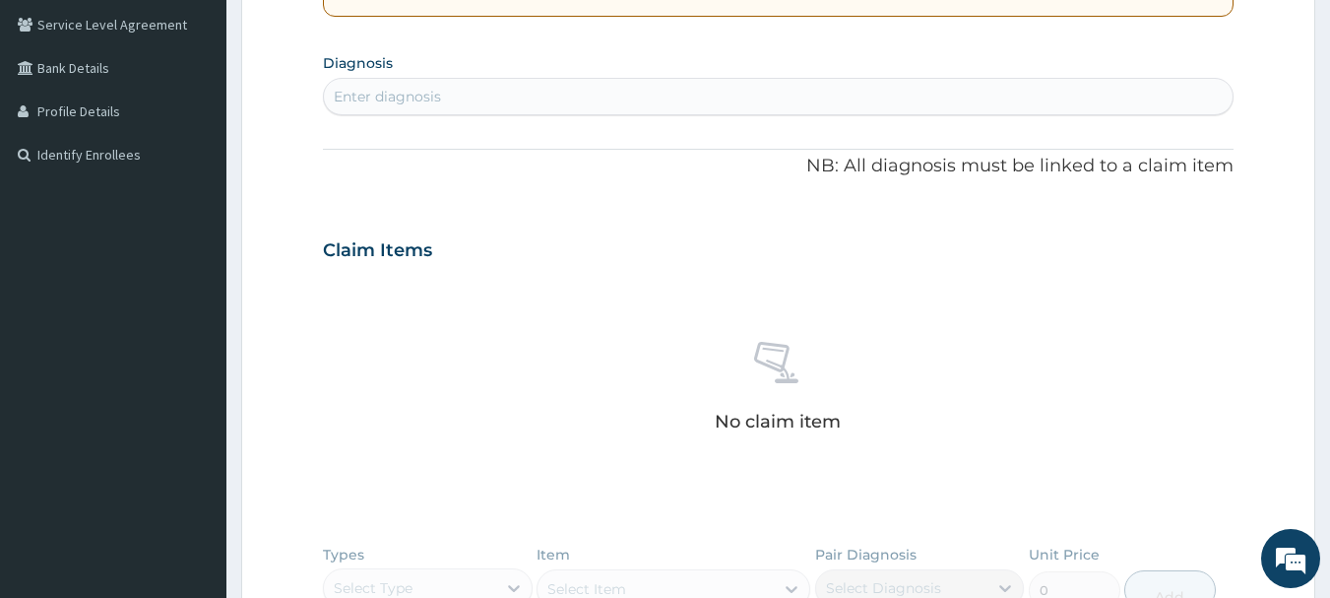
click at [583, 99] on div "Enter diagnosis" at bounding box center [779, 97] width 910 height 32
type input "P"
type input "HYPERTENSION"
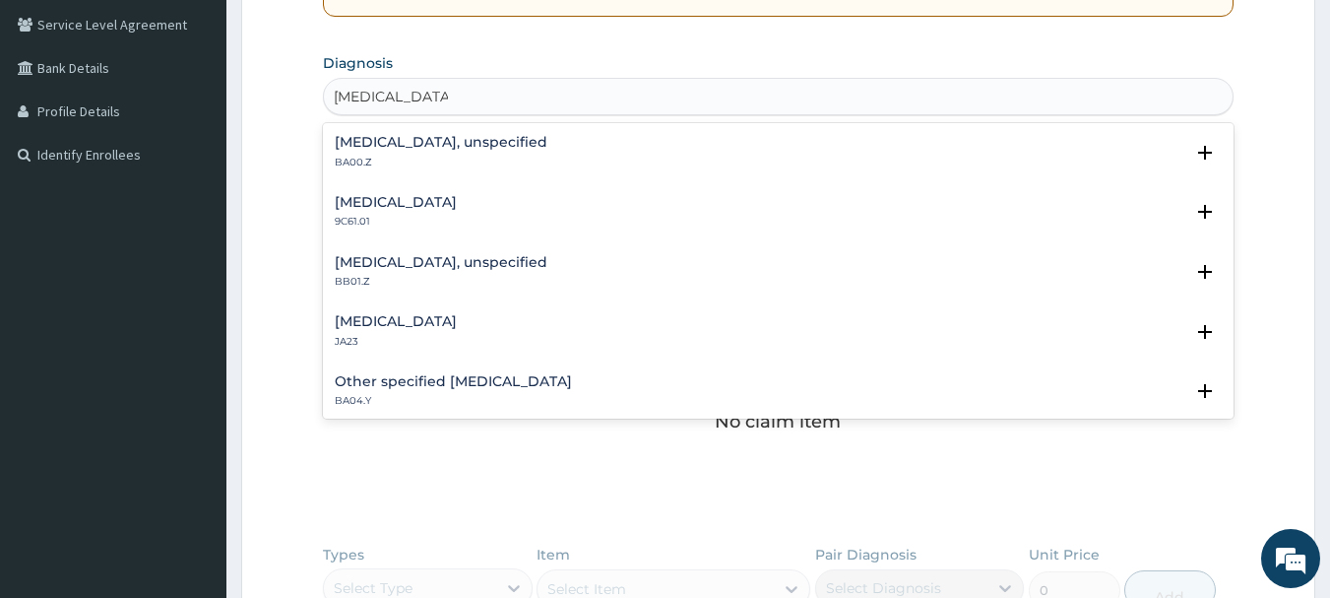
click at [441, 147] on h4 "Essential hypertension, unspecified" at bounding box center [441, 142] width 213 height 15
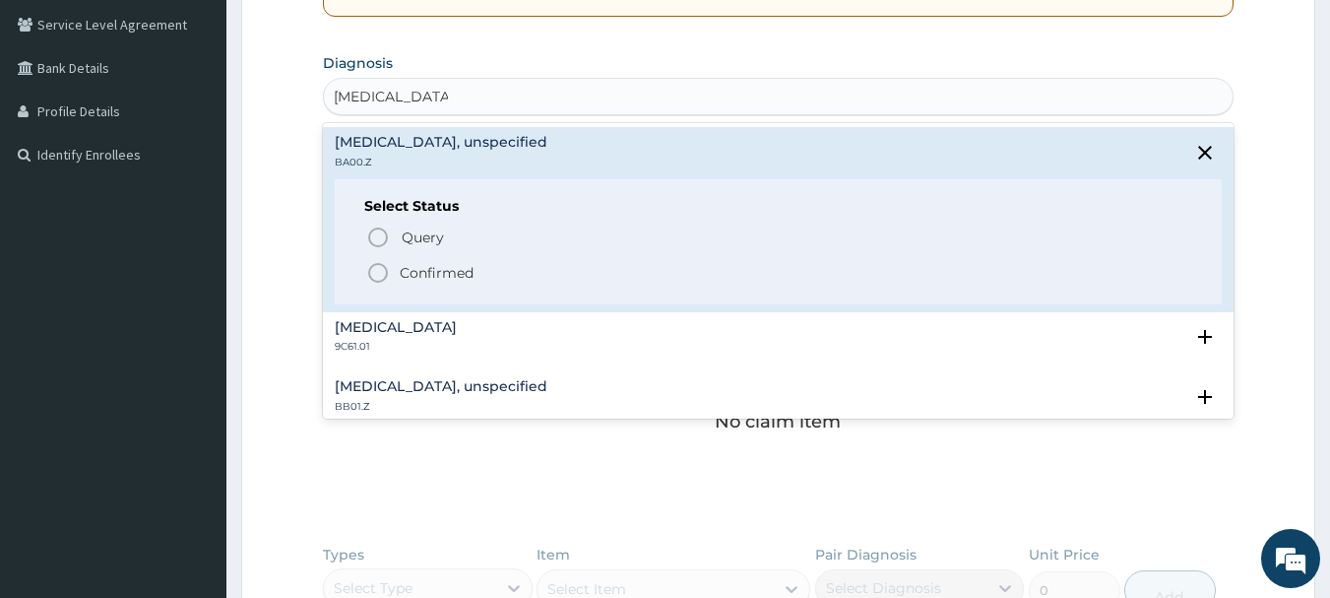
click at [375, 276] on icon "status option filled" at bounding box center [378, 273] width 24 height 24
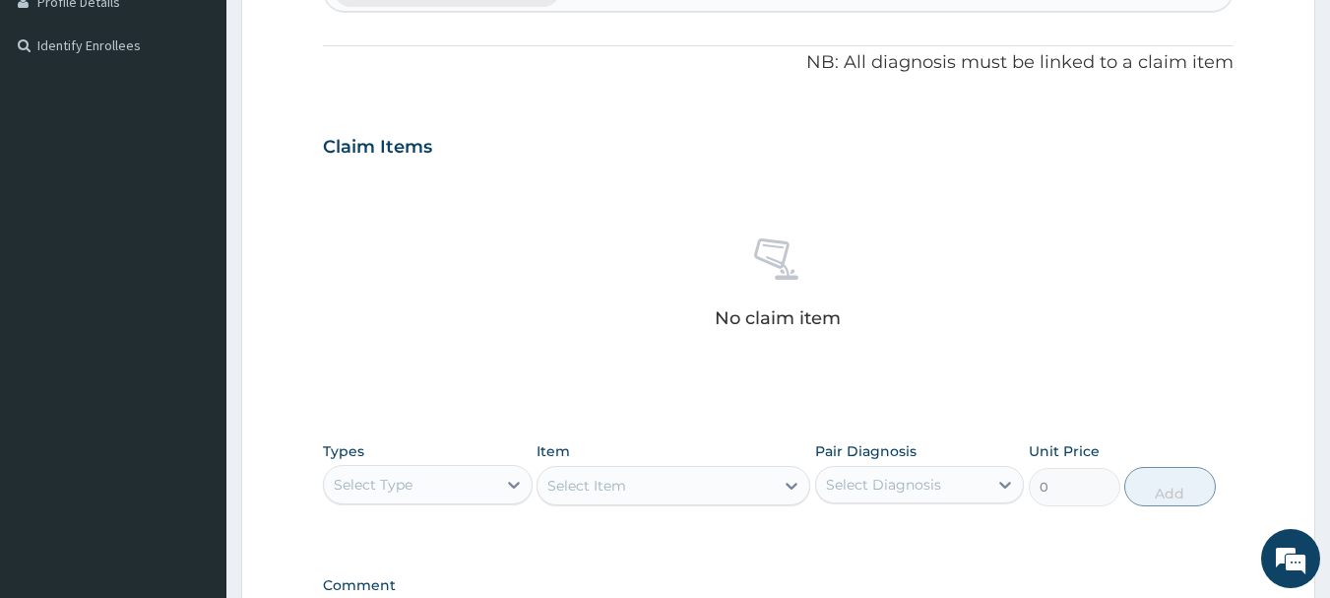
scroll to position [822, 0]
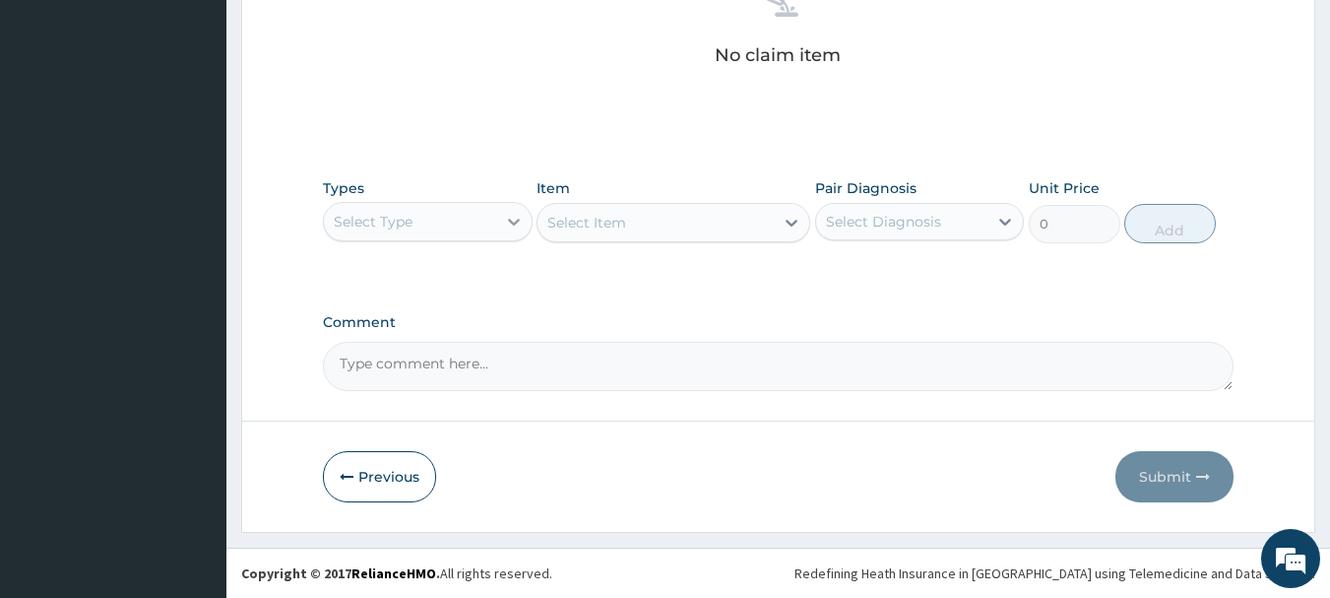
click at [504, 234] on div at bounding box center [513, 221] width 35 height 35
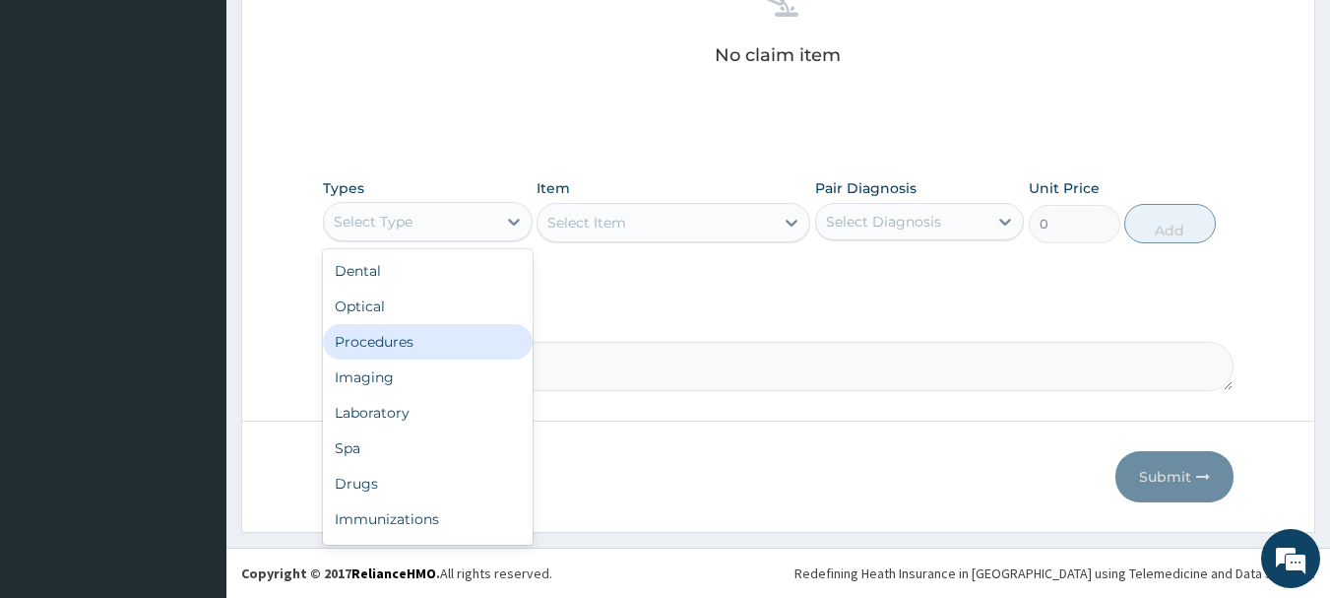
click at [395, 344] on div "Procedures" at bounding box center [428, 341] width 210 height 35
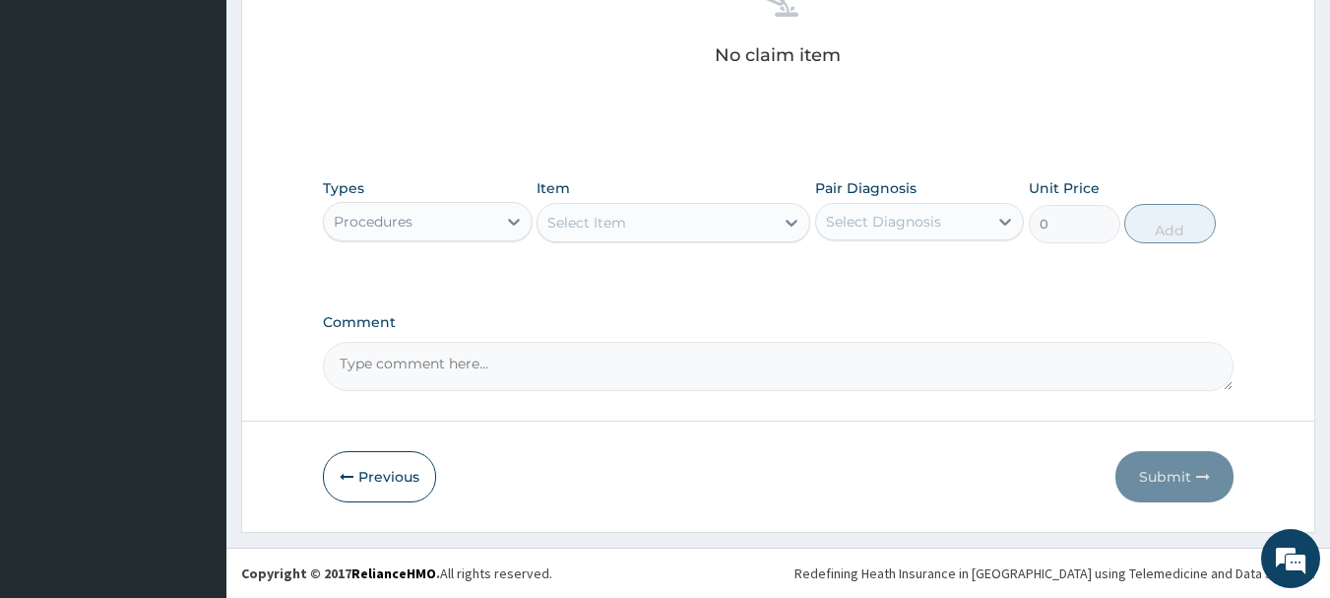
drag, startPoint x: 678, startPoint y: 215, endPoint x: 683, endPoint y: 187, distance: 28.0
click at [679, 215] on div "Select Item" at bounding box center [655, 223] width 236 height 32
click at [631, 208] on div "Select Item" at bounding box center [655, 223] width 236 height 32
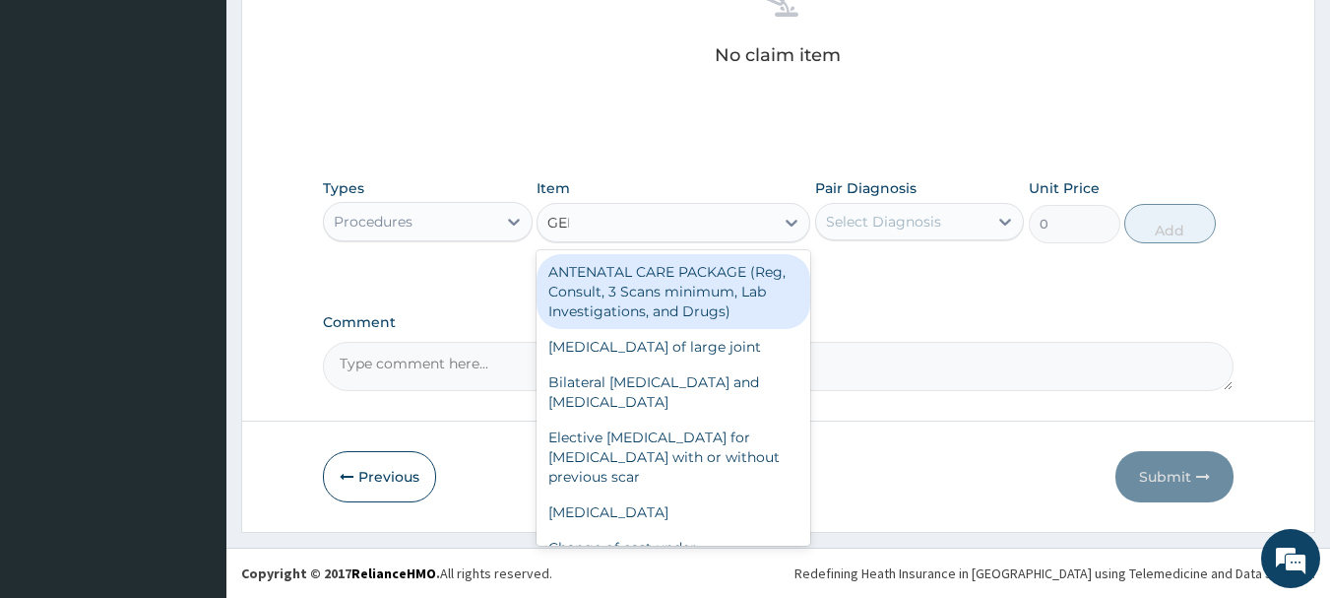
type input "GENE"
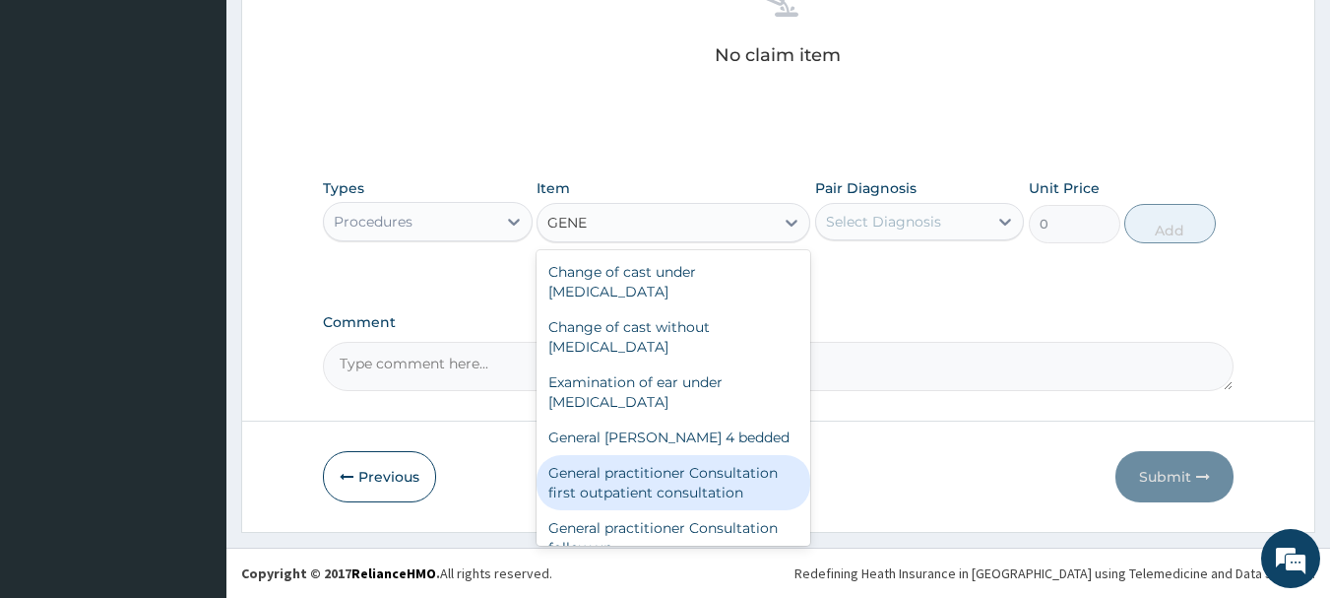
click at [642, 465] on div "General practitioner Consultation first outpatient consultation" at bounding box center [674, 482] width 274 height 55
type input "3547.5"
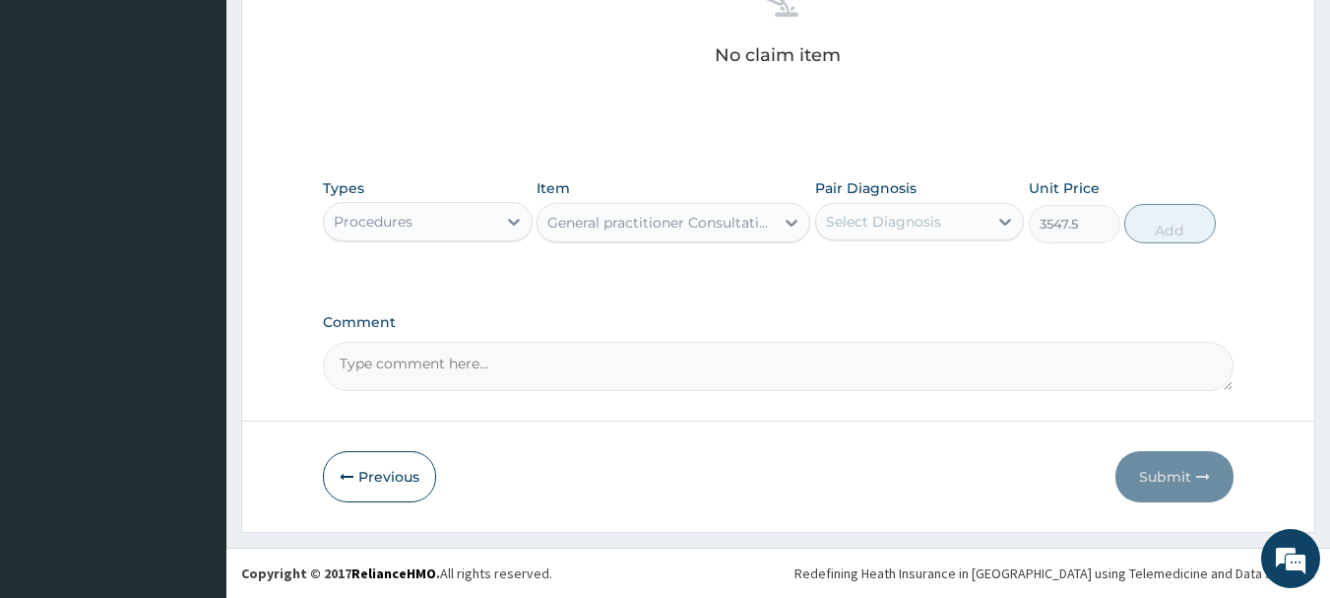
click at [965, 221] on div "Select Diagnosis" at bounding box center [902, 222] width 172 height 32
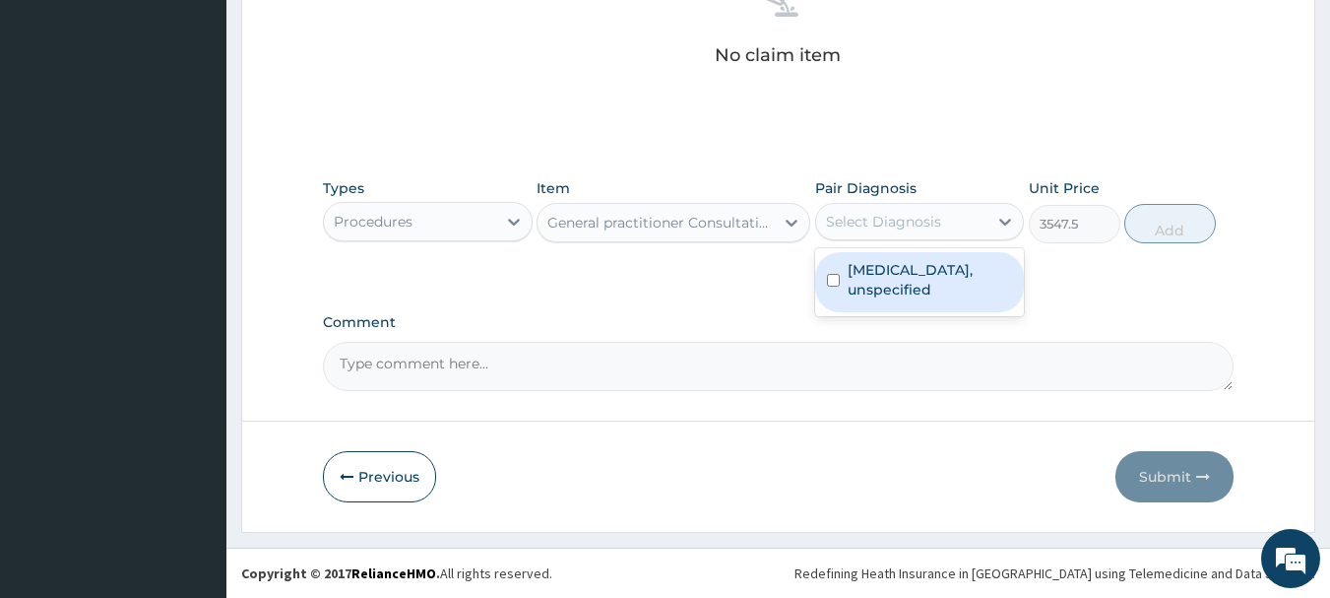
click at [968, 272] on label "Essential hypertension, unspecified" at bounding box center [930, 279] width 165 height 39
checkbox input "true"
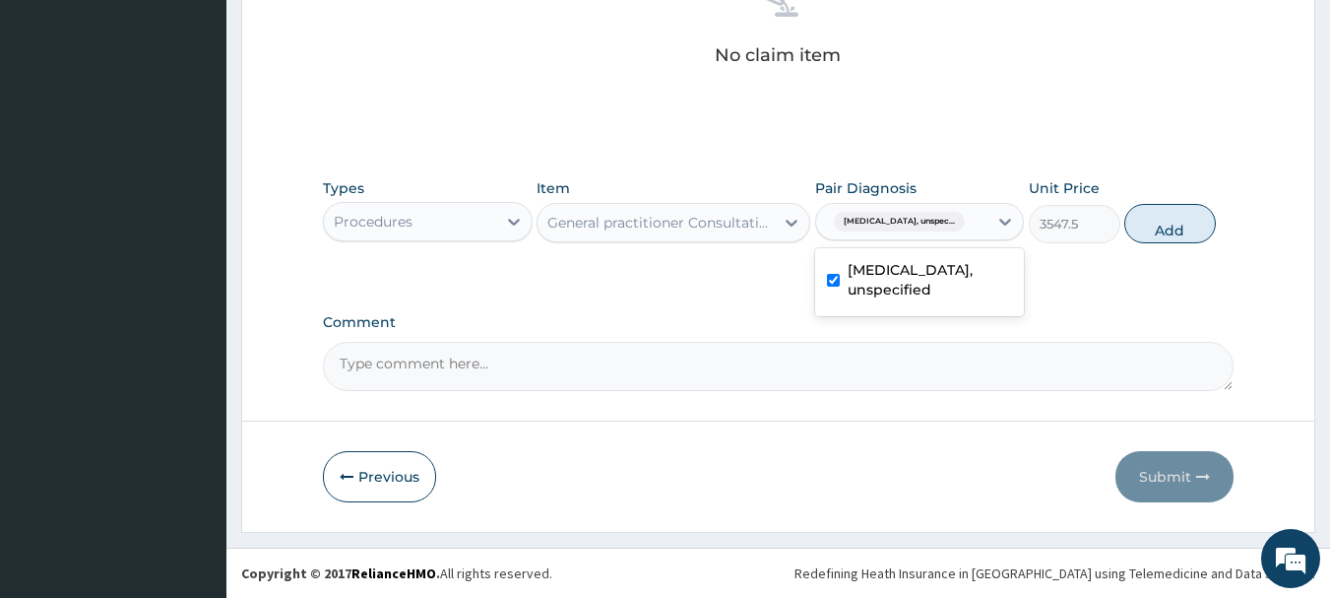
drag, startPoint x: 1174, startPoint y: 216, endPoint x: 1090, endPoint y: 216, distance: 84.7
click at [1176, 216] on button "Add" at bounding box center [1170, 223] width 92 height 39
type input "0"
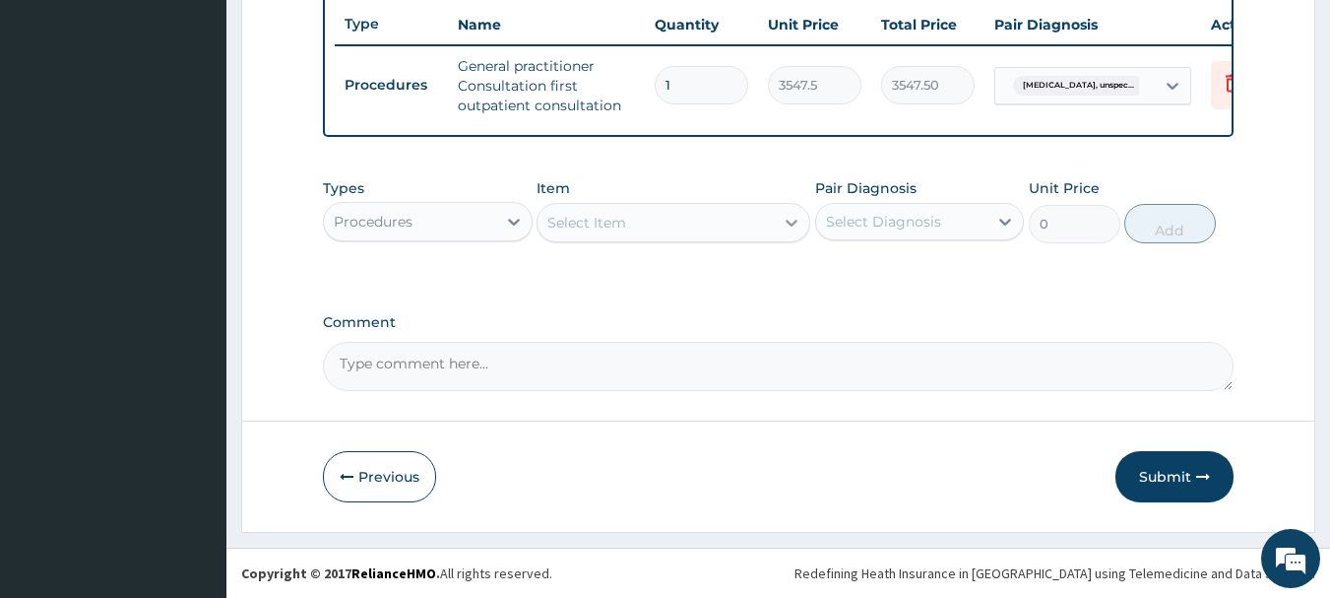
scroll to position [754, 0]
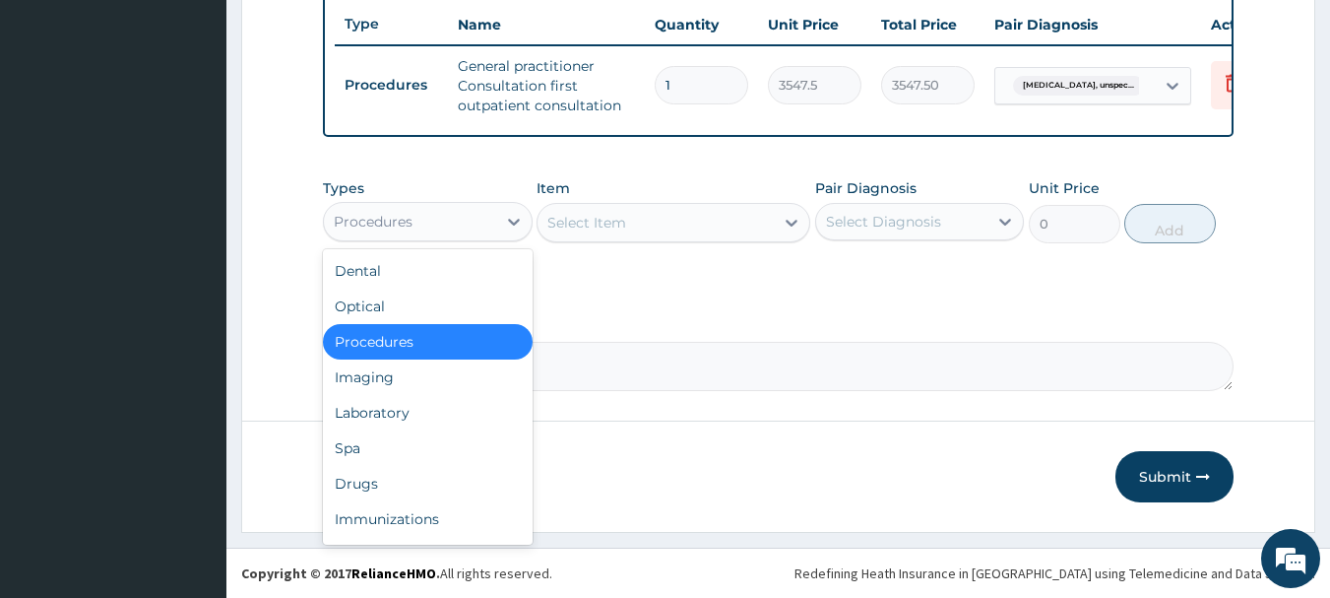
drag, startPoint x: 515, startPoint y: 221, endPoint x: 500, endPoint y: 244, distance: 27.0
click at [514, 221] on icon at bounding box center [514, 222] width 20 height 20
click at [410, 480] on div "Drugs" at bounding box center [428, 483] width 210 height 35
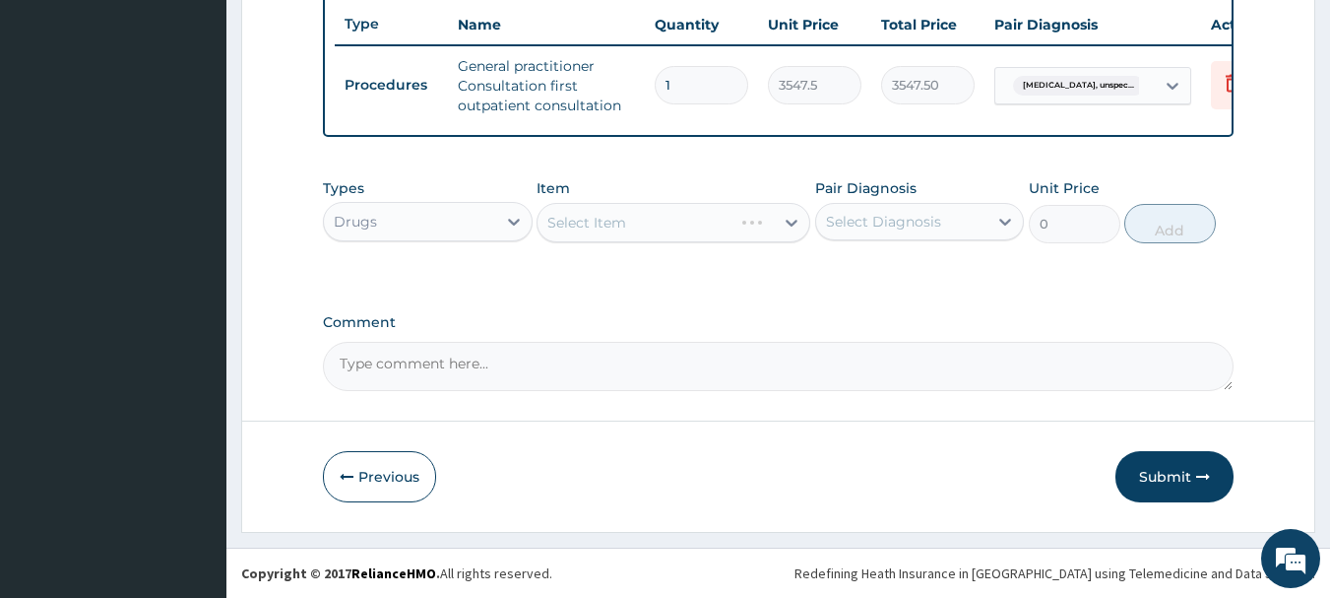
click at [650, 226] on div "Select Item" at bounding box center [674, 222] width 274 height 39
click at [651, 226] on div "Select Item" at bounding box center [674, 222] width 274 height 39
click at [651, 226] on div "Select Item" at bounding box center [655, 223] width 236 height 32
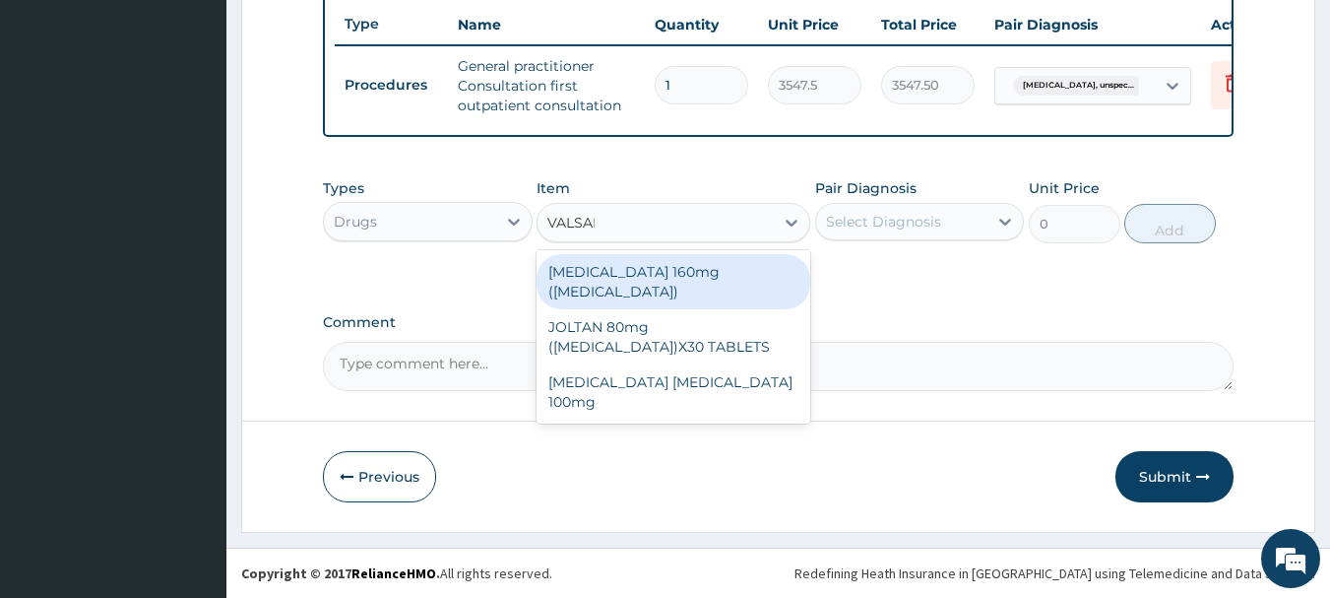
type input "VALSART"
drag, startPoint x: 727, startPoint y: 270, endPoint x: 751, endPoint y: 263, distance: 24.6
click at [728, 270] on div "VALSARTAN 160mg (DIOVAN)" at bounding box center [674, 281] width 274 height 55
type input "1182.5"
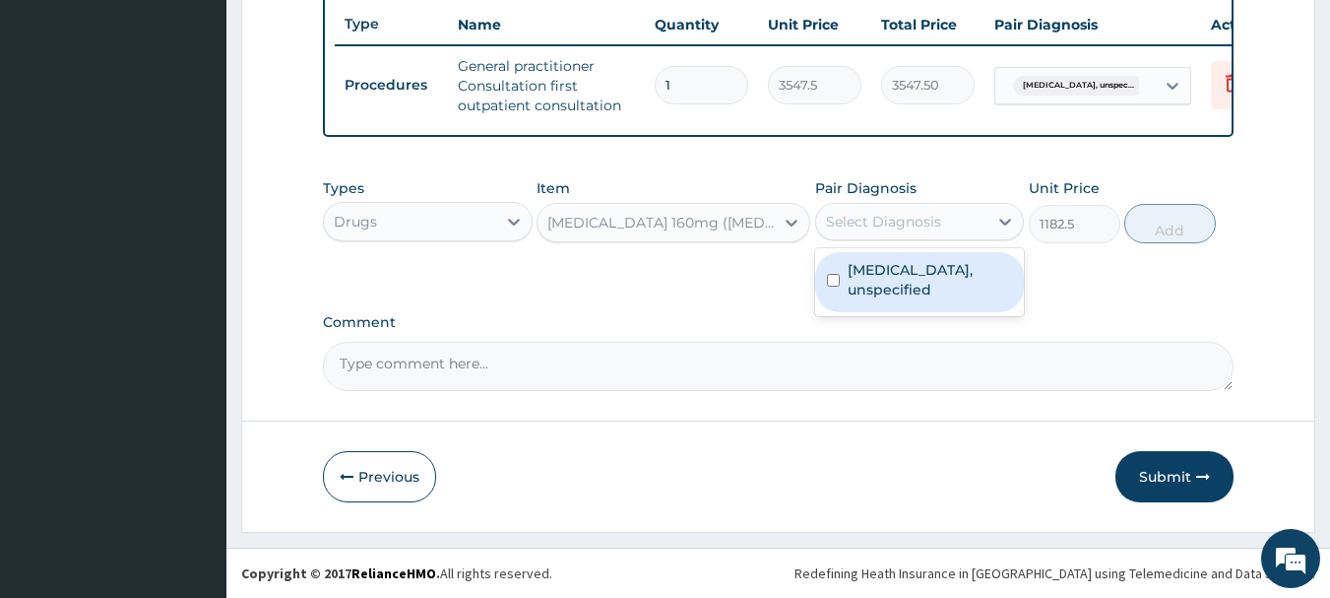
click at [869, 215] on div "Select Diagnosis" at bounding box center [883, 222] width 115 height 20
drag, startPoint x: 895, startPoint y: 302, endPoint x: 894, endPoint y: 315, distance: 12.8
click at [895, 305] on div "Essential hypertension, unspecified" at bounding box center [920, 282] width 210 height 60
checkbox input "true"
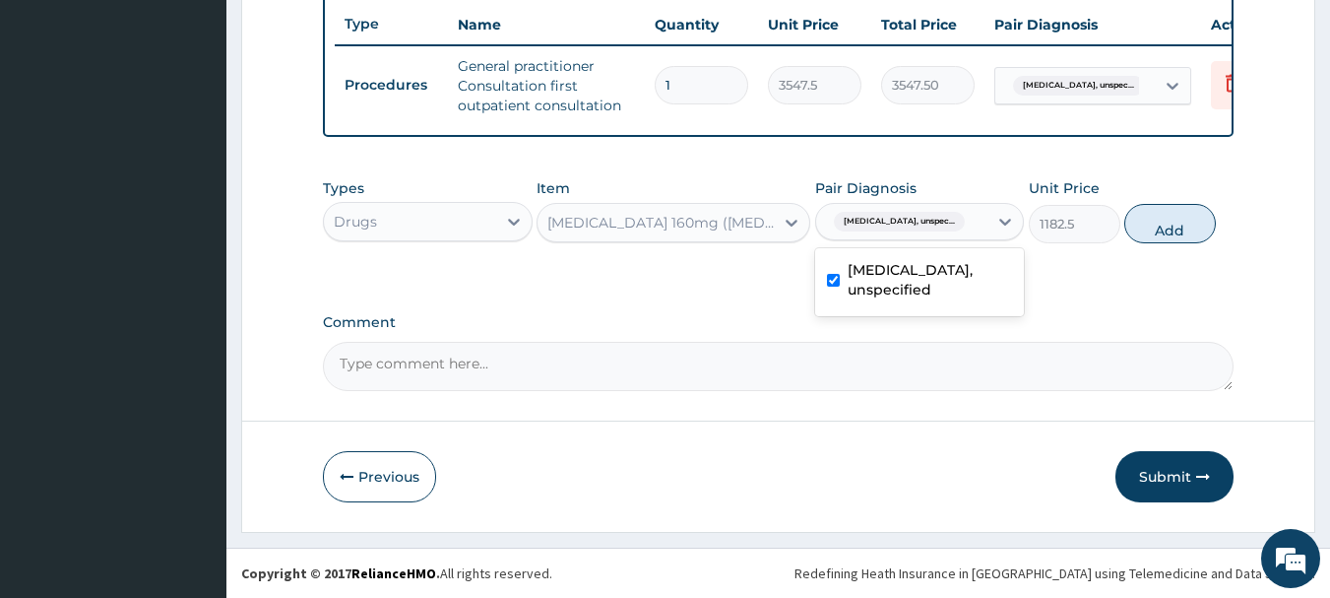
click at [717, 223] on div "VALSARTAN 160mg (DIOVAN)" at bounding box center [661, 223] width 228 height 20
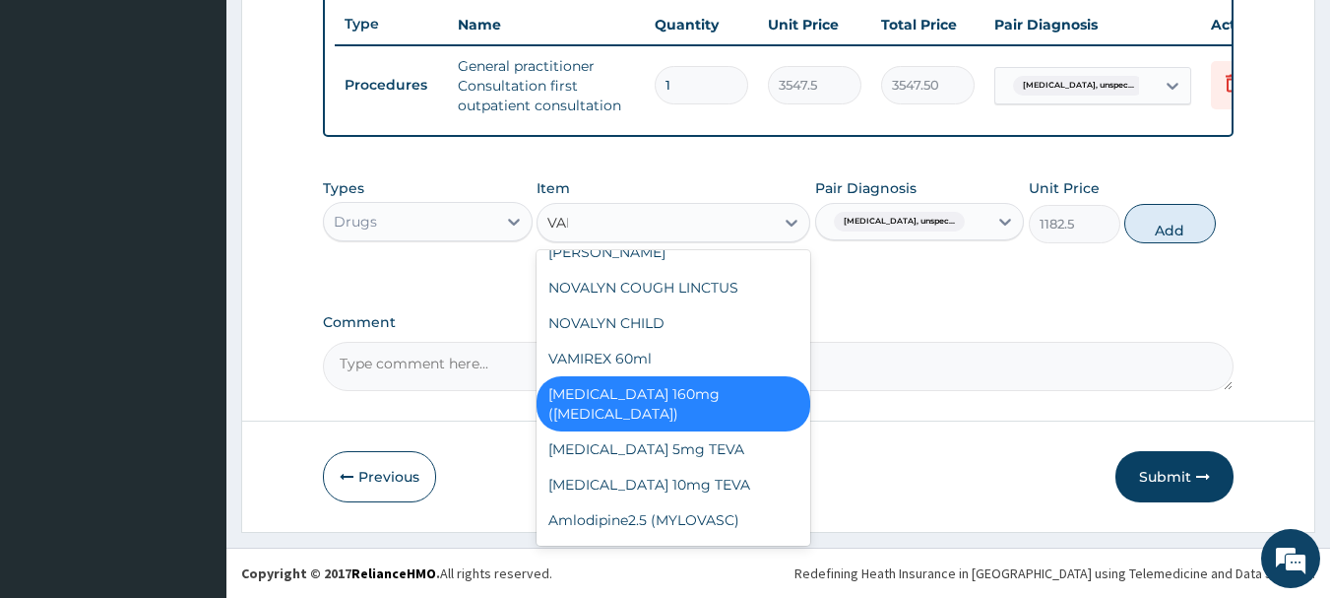
scroll to position [0, 0]
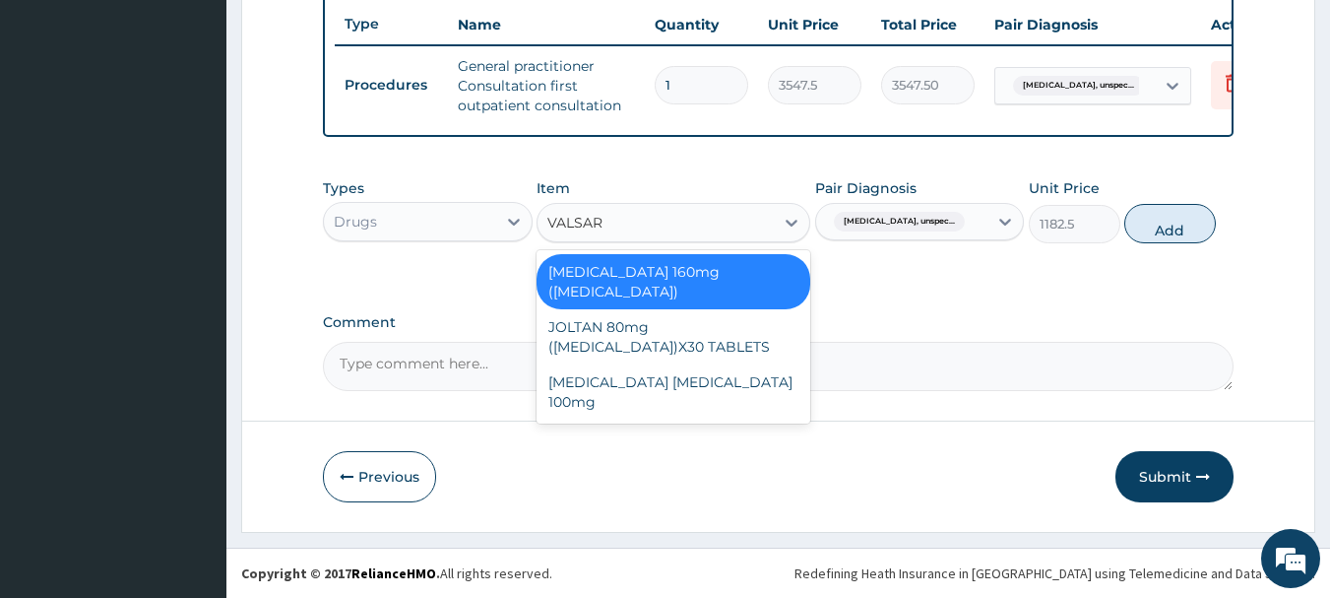
type input "VALSART"
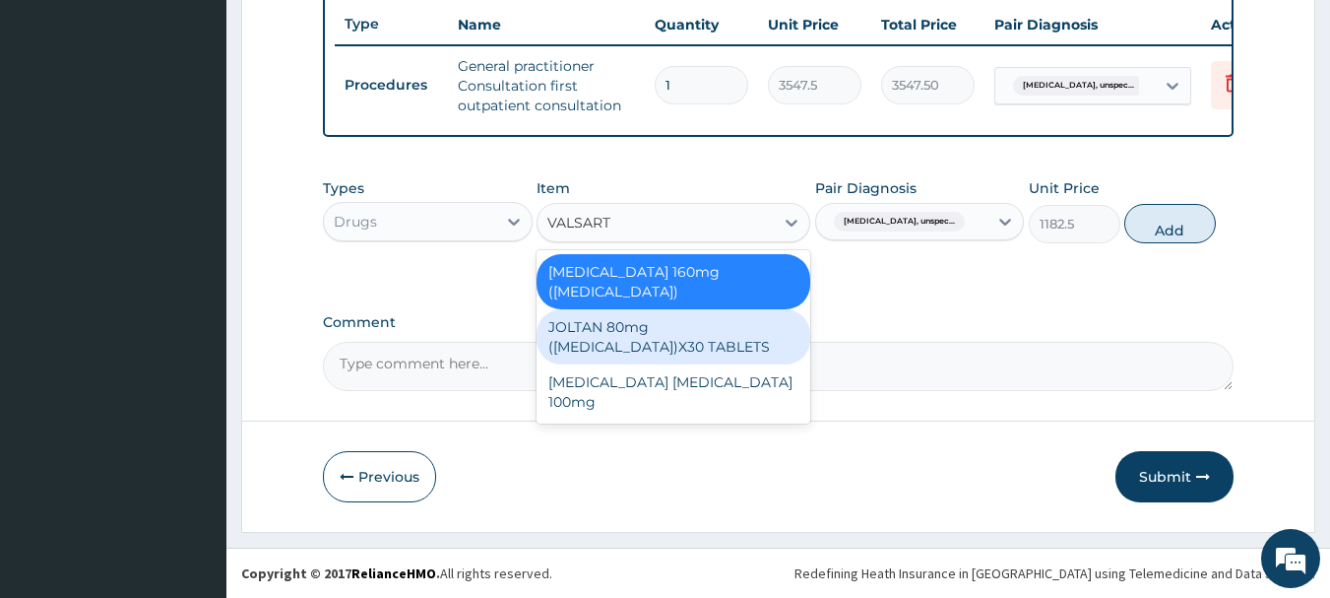
click at [684, 321] on div "JOLTAN 80mg ([MEDICAL_DATA])X30 TABLETS" at bounding box center [674, 336] width 274 height 55
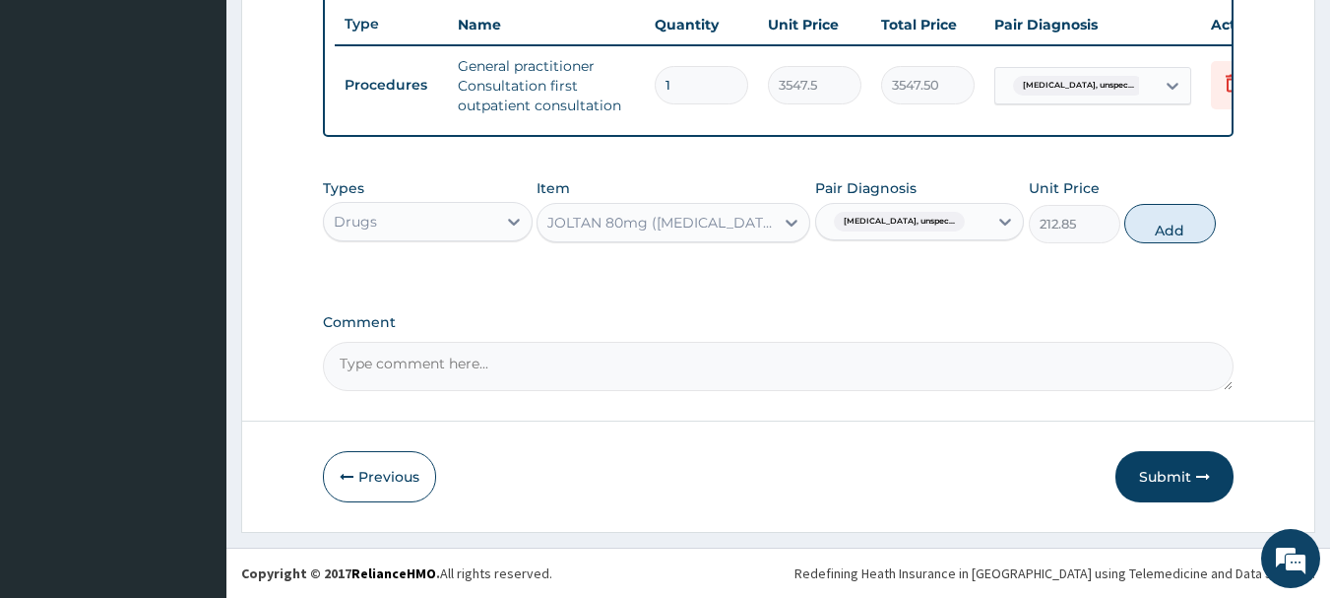
click at [884, 220] on span "Essential hypertension, unspec..." at bounding box center [899, 222] width 131 height 20
click at [1176, 237] on button "Add" at bounding box center [1170, 223] width 92 height 39
type input "0"
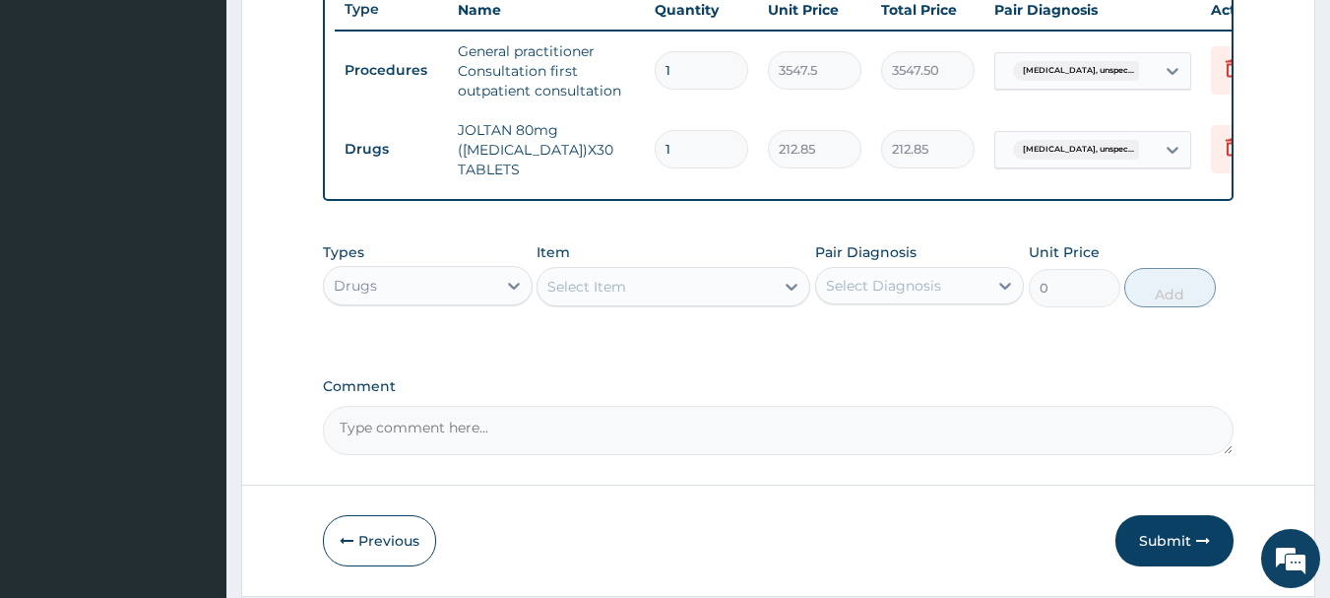
type input "14"
type input "2979.90"
type input "14"
drag, startPoint x: 631, startPoint y: 297, endPoint x: 637, endPoint y: 316, distance: 19.6
click at [633, 297] on div "Select Item" at bounding box center [655, 287] width 236 height 32
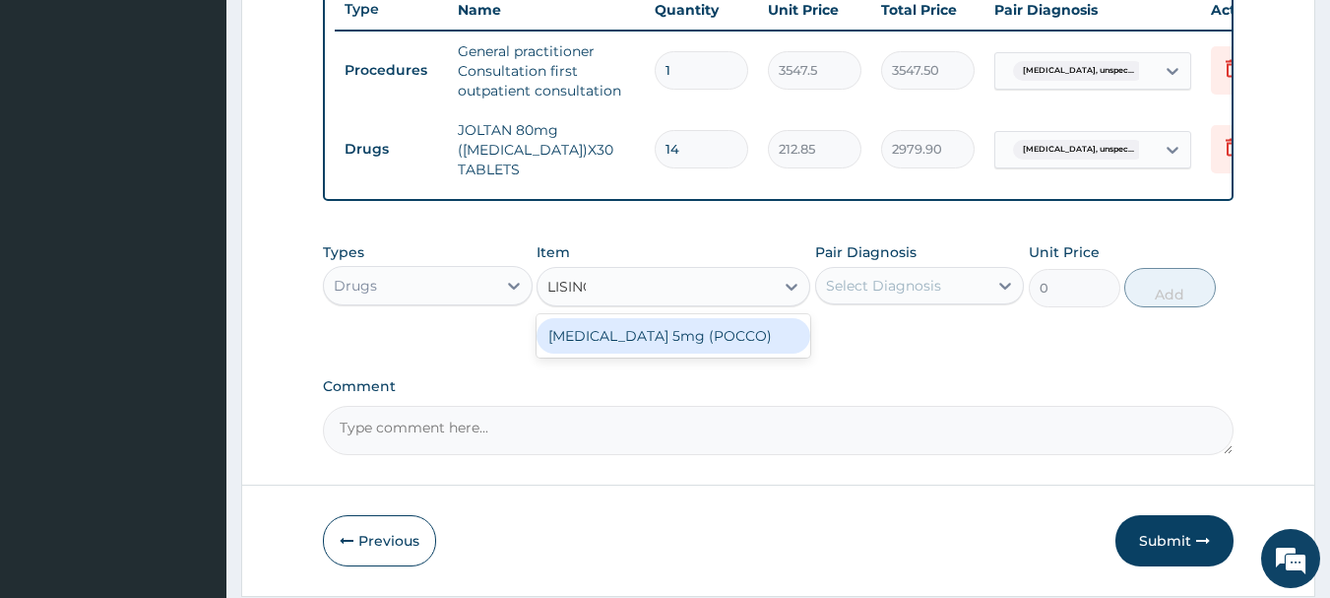
type input "LISINOP"
click at [670, 353] on div "[MEDICAL_DATA] 5mg (POCCO)" at bounding box center [674, 335] width 274 height 35
type input "53.2125"
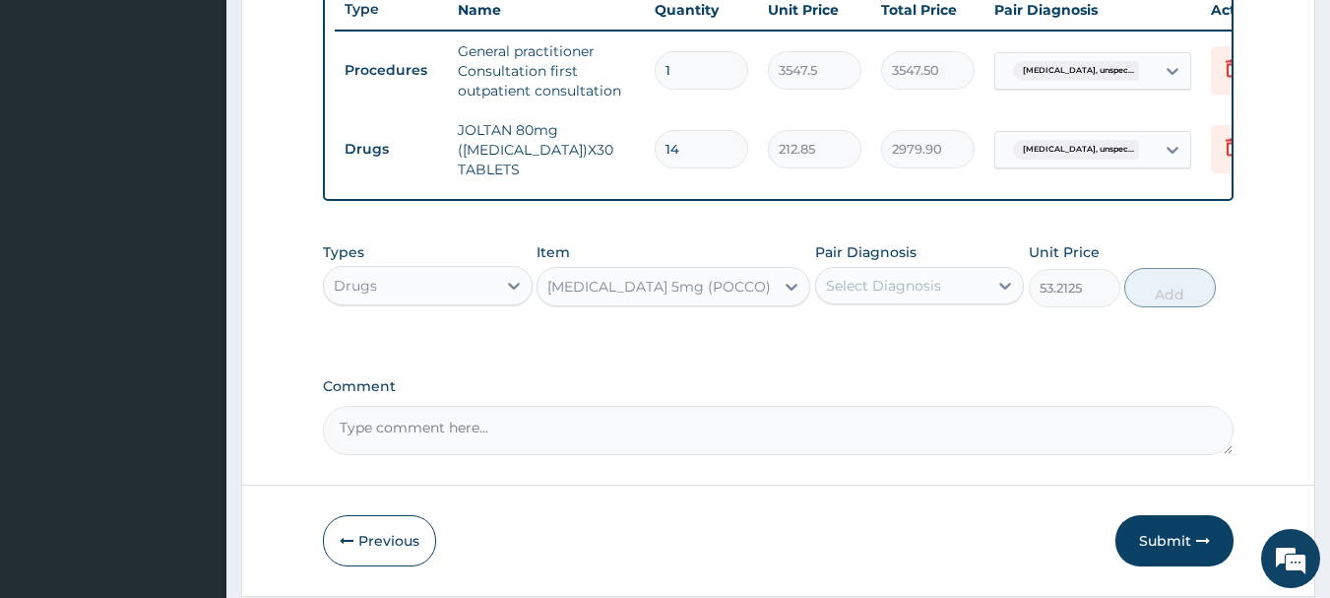
click at [969, 293] on div "Select Diagnosis" at bounding box center [902, 286] width 172 height 32
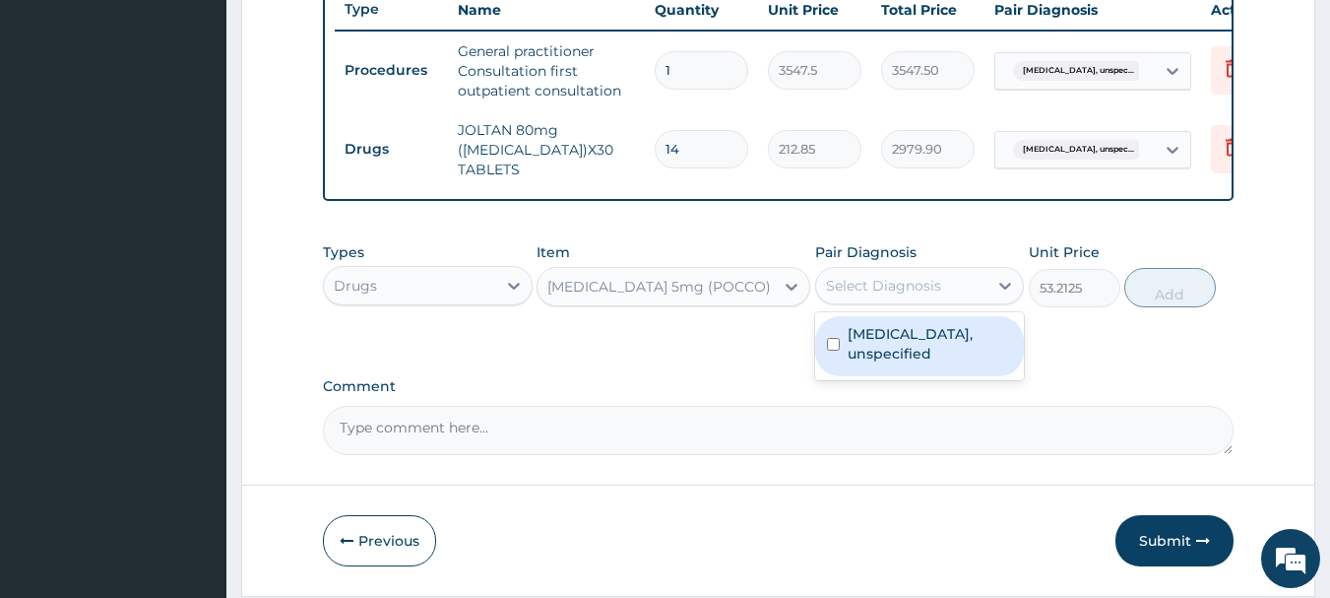
drag, startPoint x: 983, startPoint y: 354, endPoint x: 1006, endPoint y: 363, distance: 24.3
click at [981, 359] on label "Essential hypertension, unspecified" at bounding box center [930, 343] width 165 height 39
checkbox input "true"
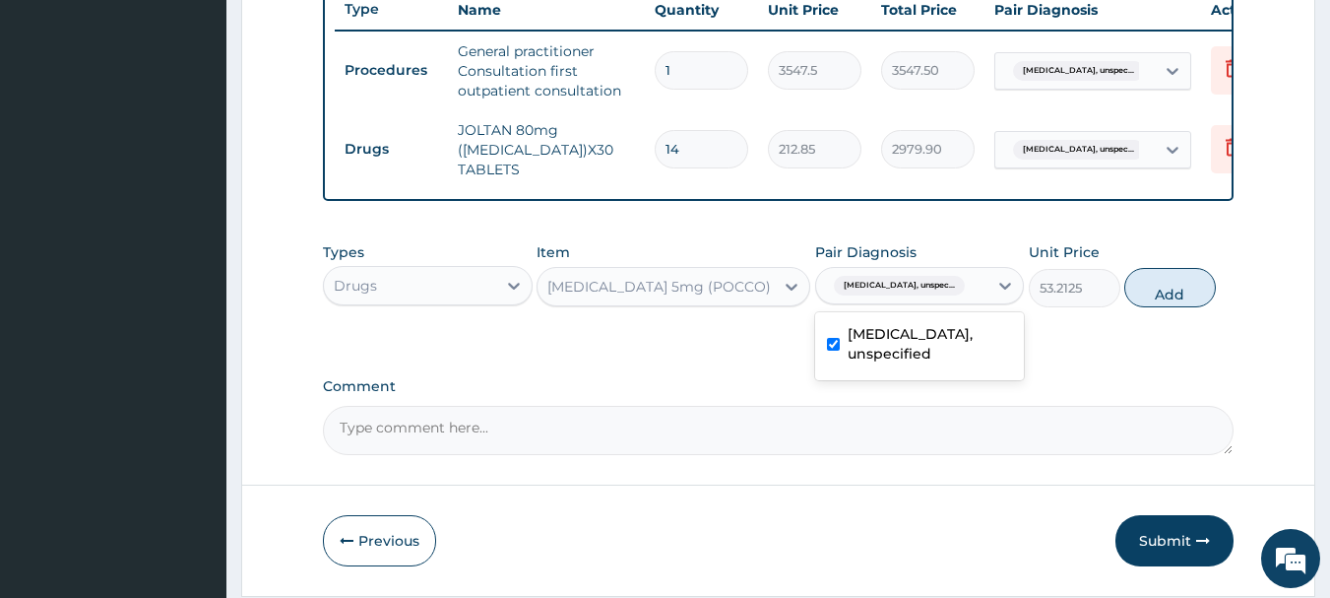
click at [1180, 304] on button "Add" at bounding box center [1170, 287] width 92 height 39
type input "0"
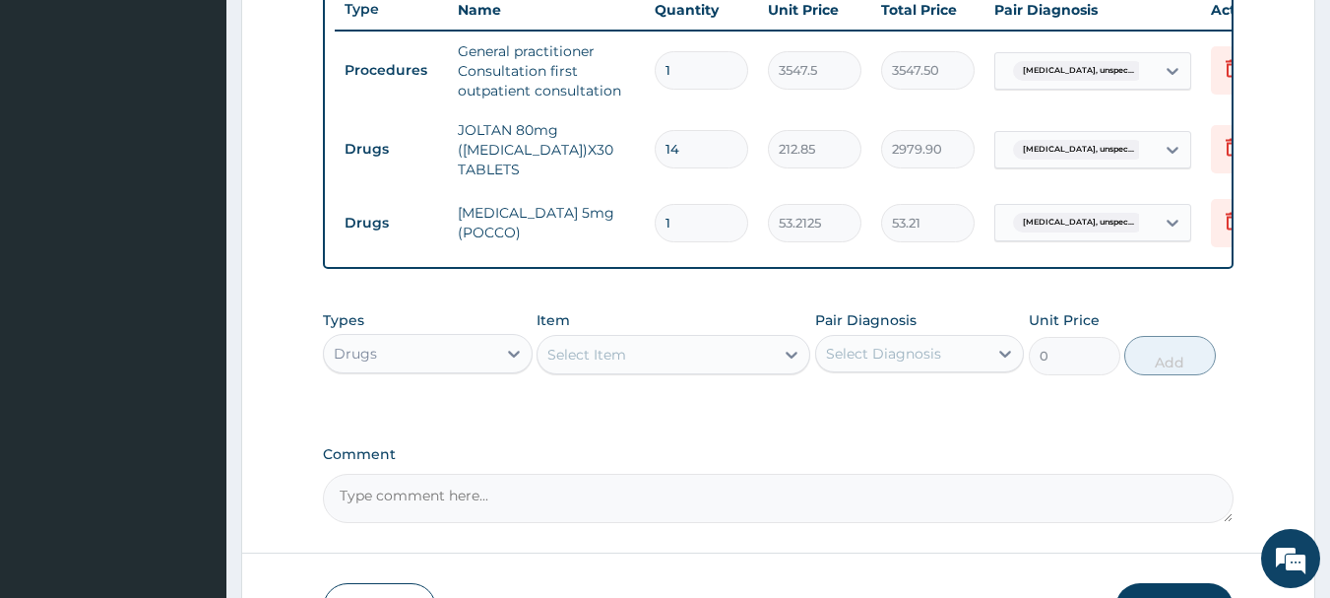
type input "15"
type input "798.19"
type input "1"
type input "53.21"
type input "14"
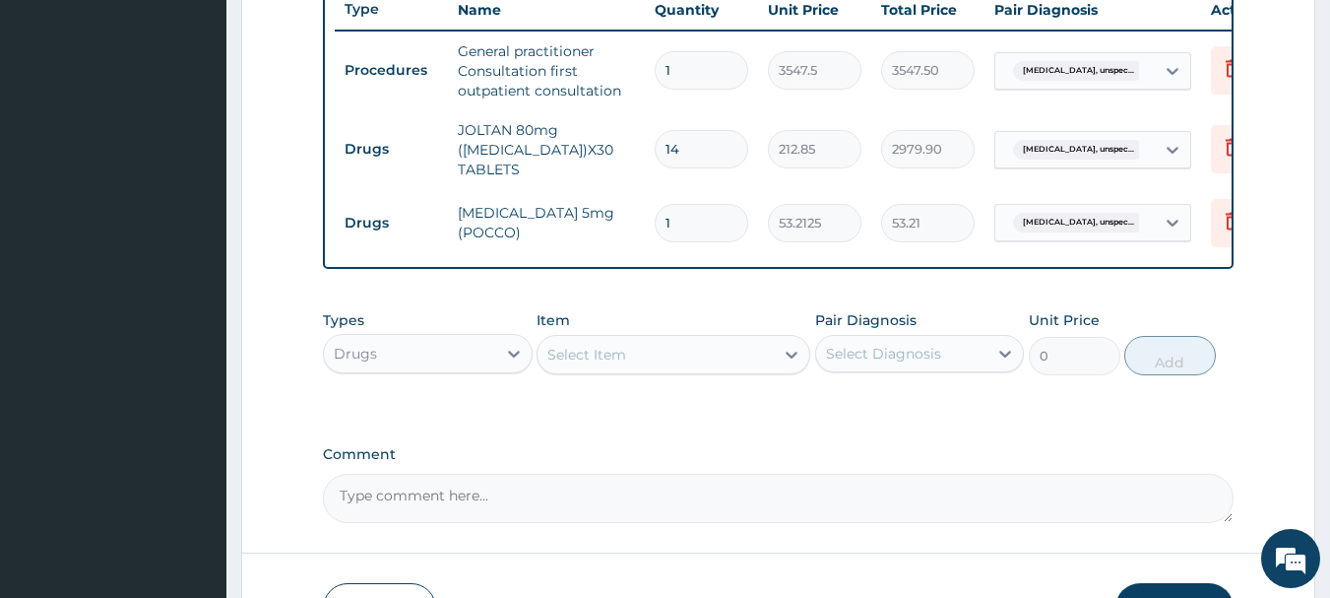
type input "744.98"
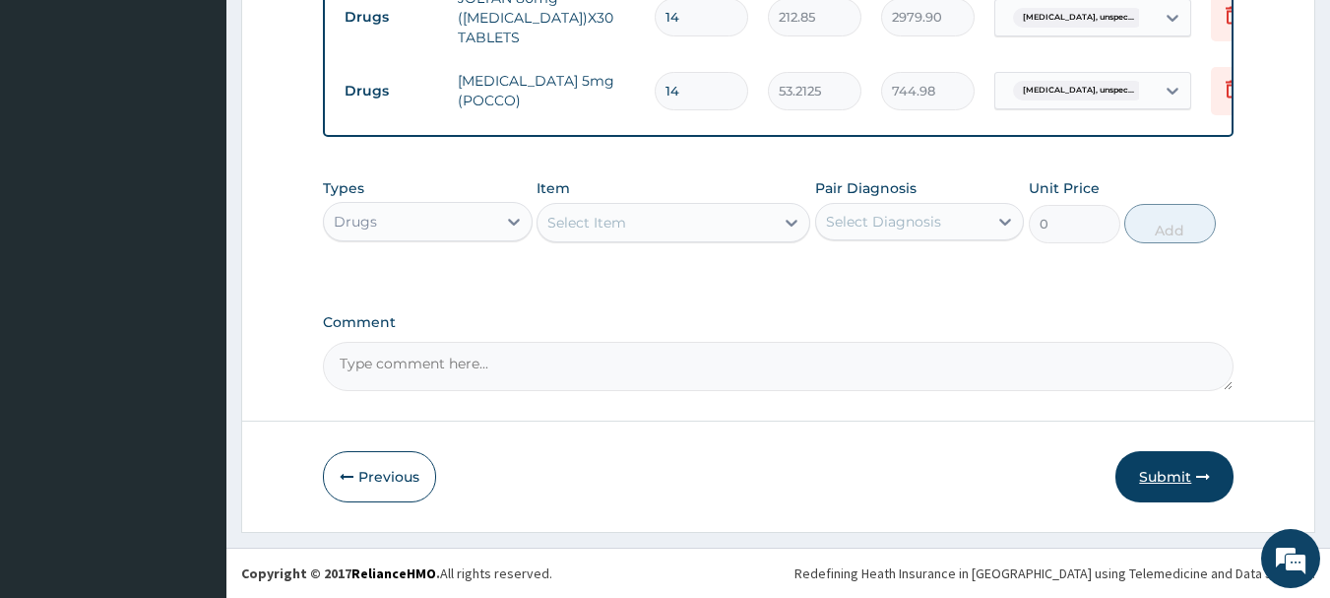
type input "14"
click at [1194, 488] on button "Submit" at bounding box center [1174, 476] width 118 height 51
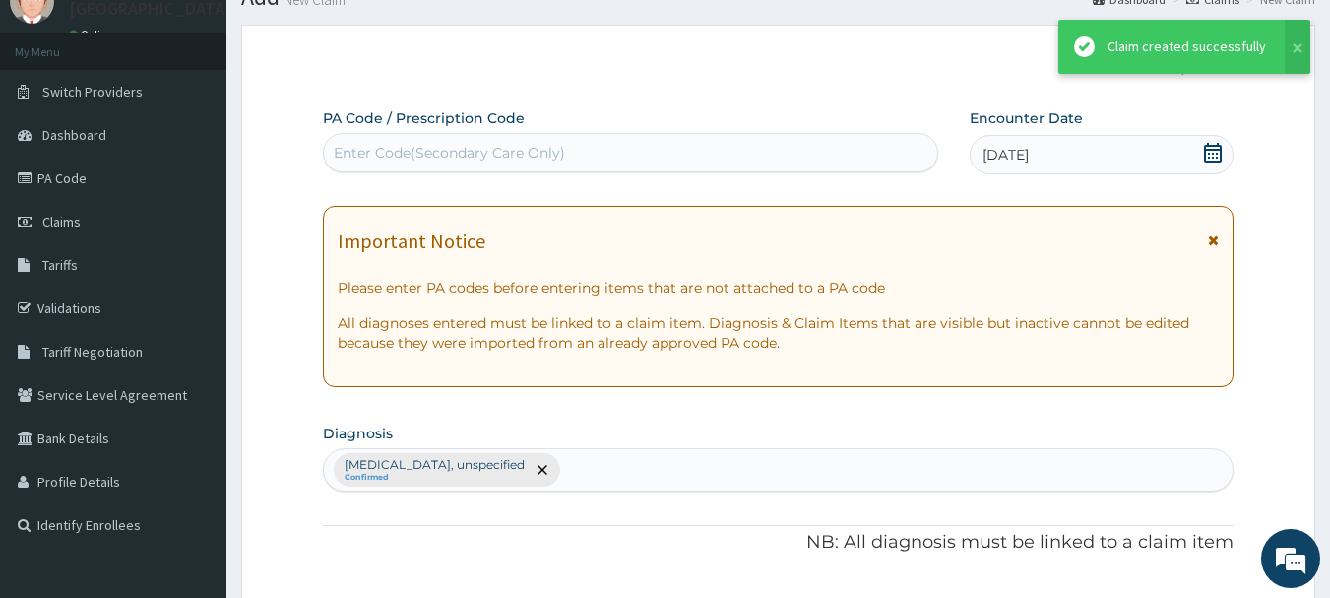
scroll to position [901, 0]
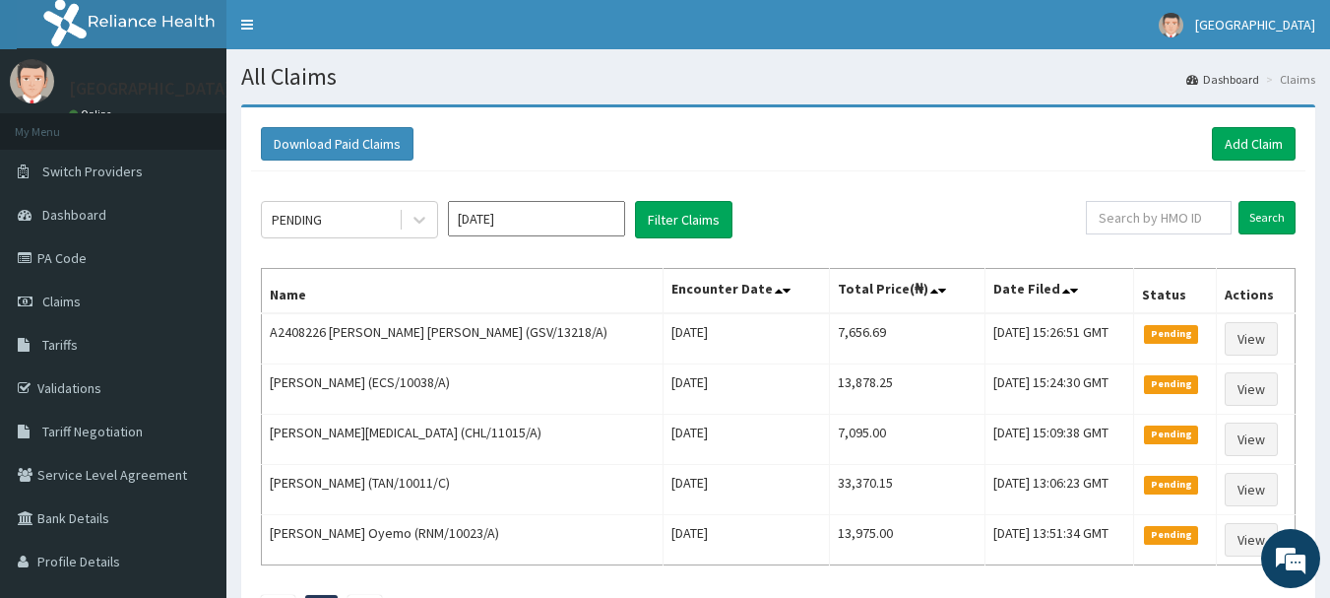
click at [352, 164] on div "Download Paid Claims Add Claim" at bounding box center [778, 144] width 1054 height 54
click at [411, 222] on icon at bounding box center [420, 220] width 20 height 20
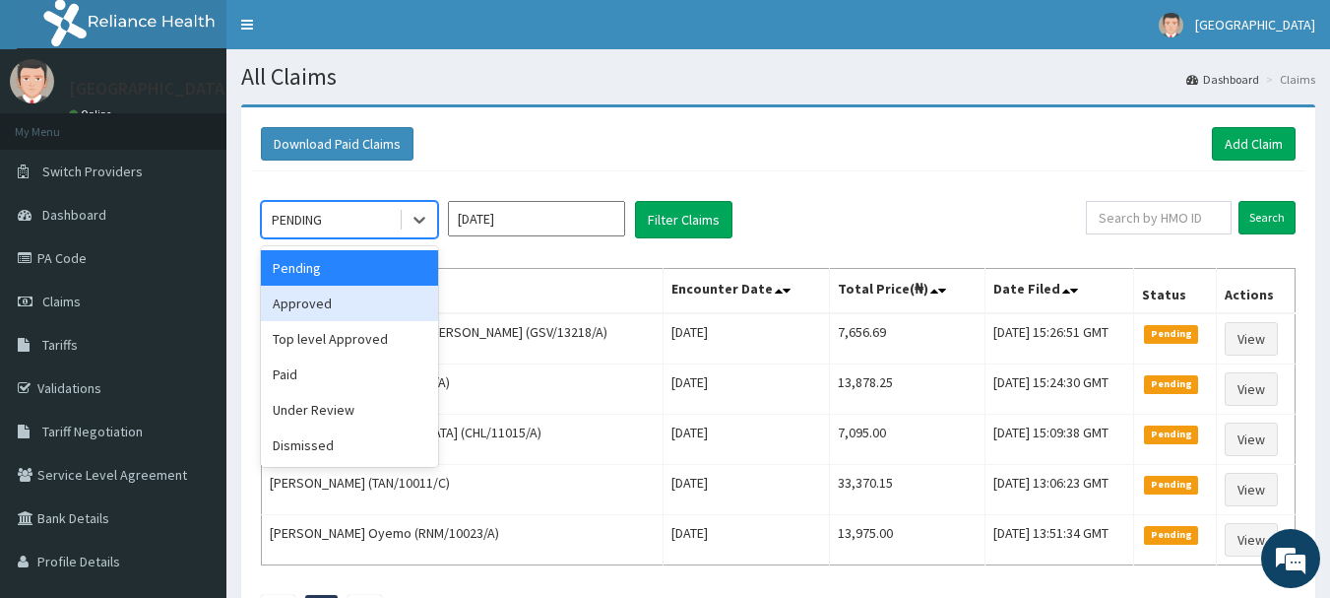
click at [351, 314] on div "Approved" at bounding box center [349, 302] width 177 height 35
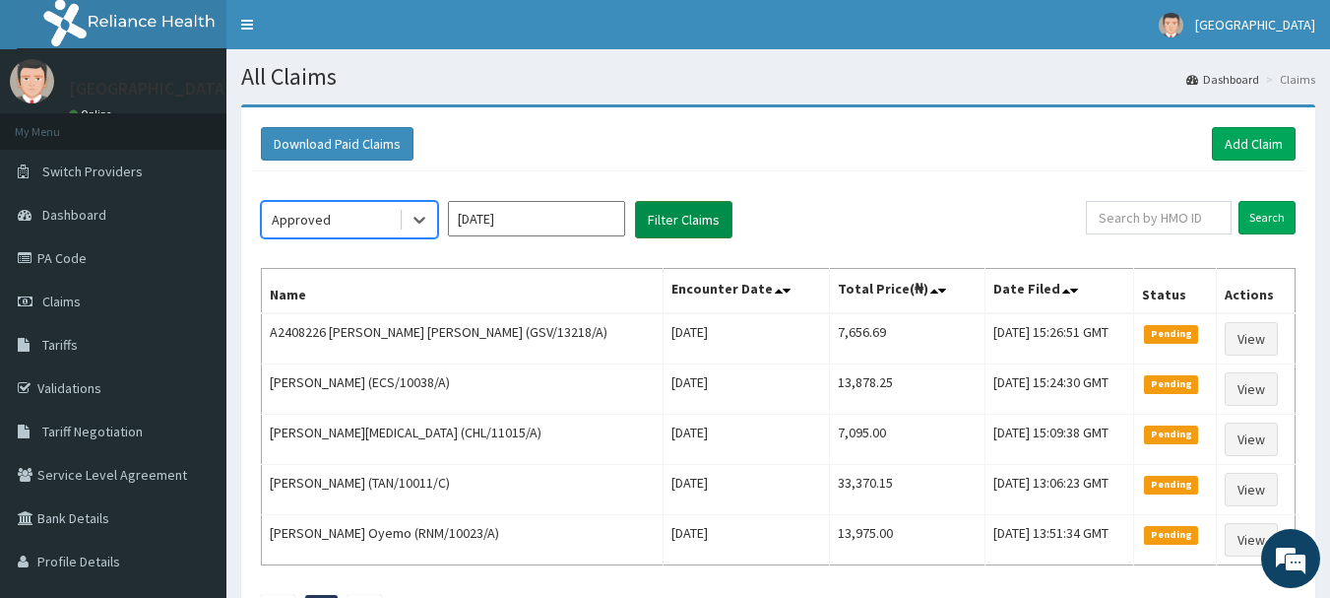
click at [713, 210] on button "Filter Claims" at bounding box center [683, 219] width 97 height 37
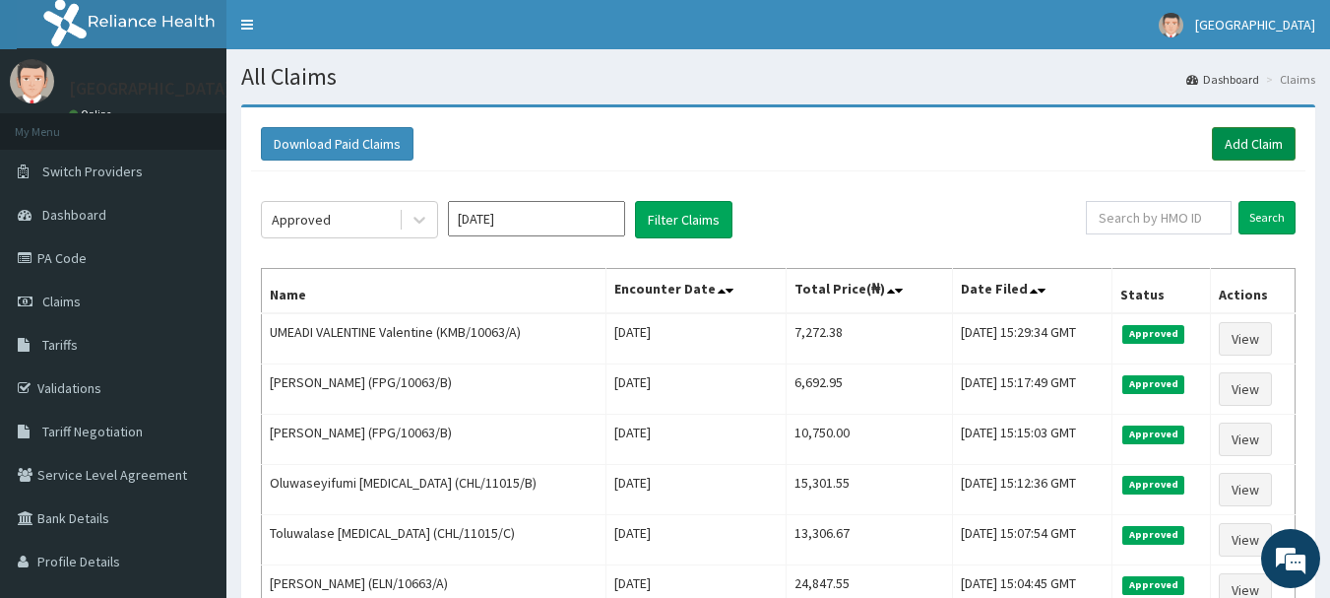
click at [1252, 149] on link "Add Claim" at bounding box center [1254, 143] width 84 height 33
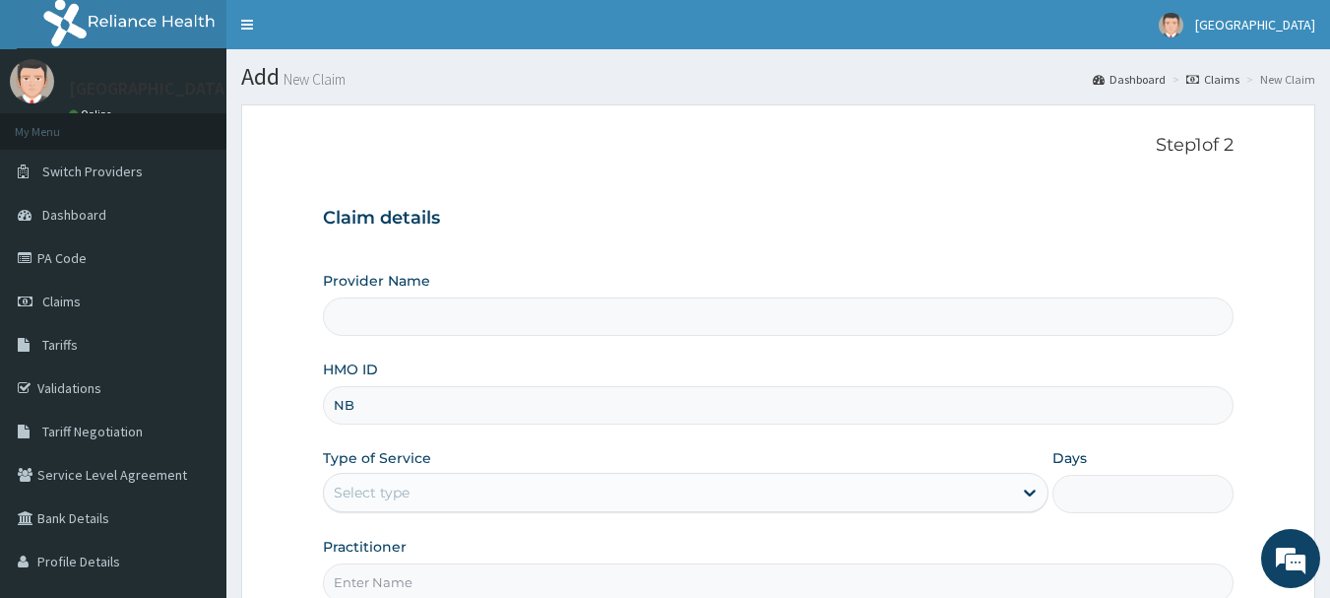
type input "NBP"
type input "[GEOGRAPHIC_DATA]"
type input "NBP/10151/A"
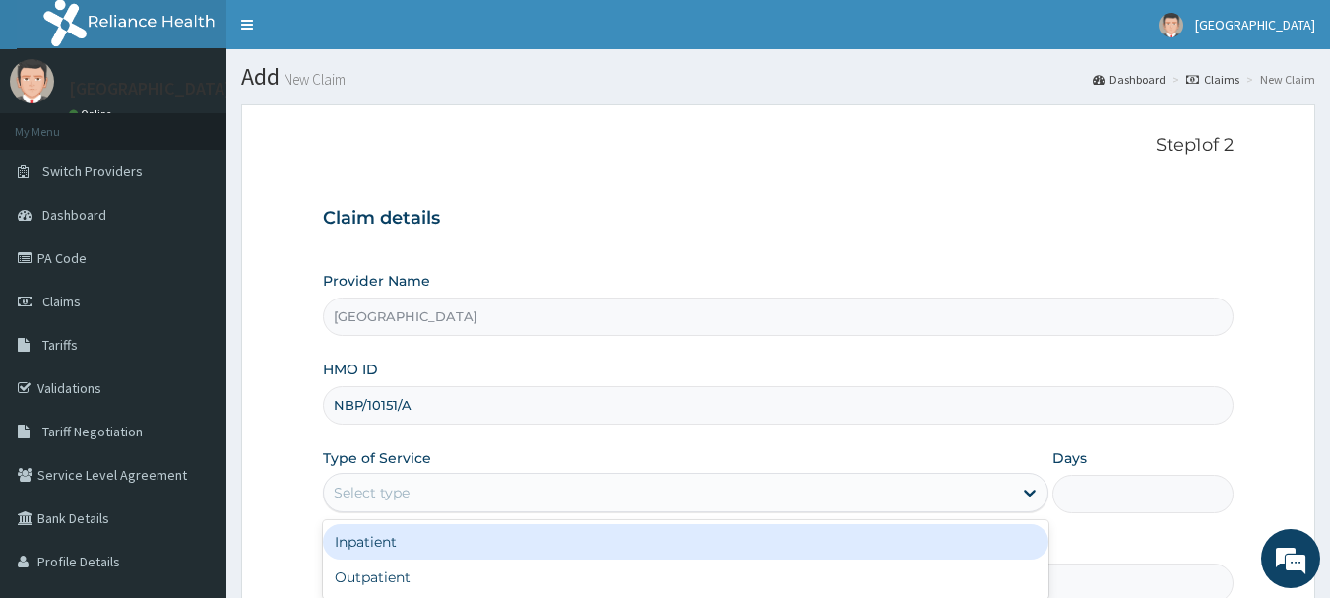
click at [463, 477] on div "Select type" at bounding box center [668, 492] width 688 height 32
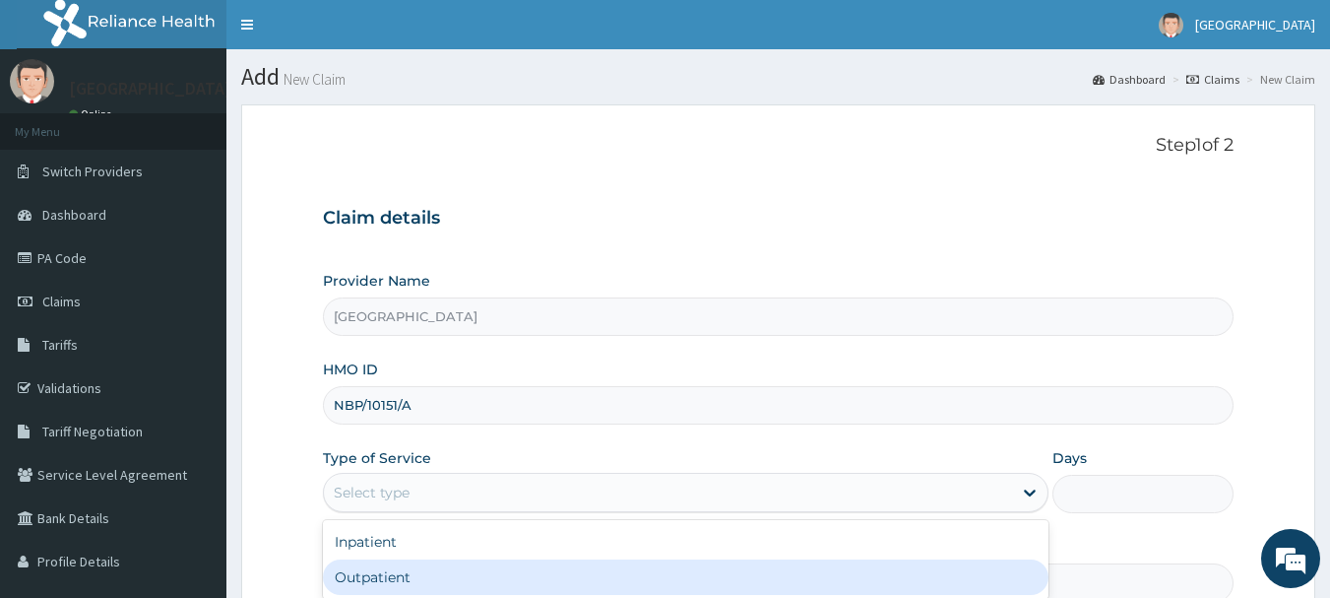
click at [467, 570] on div "Outpatient" at bounding box center [686, 576] width 726 height 35
type input "1"
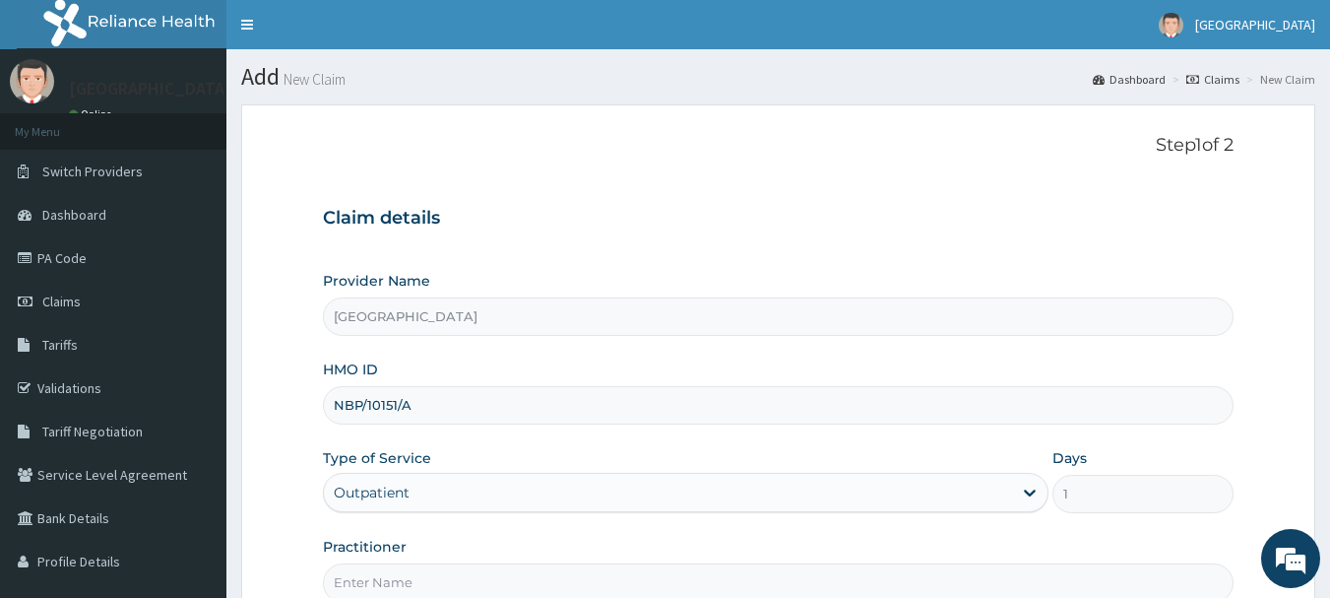
click at [464, 573] on input "Practitioner" at bounding box center [779, 582] width 912 height 38
type input "BADMUS"
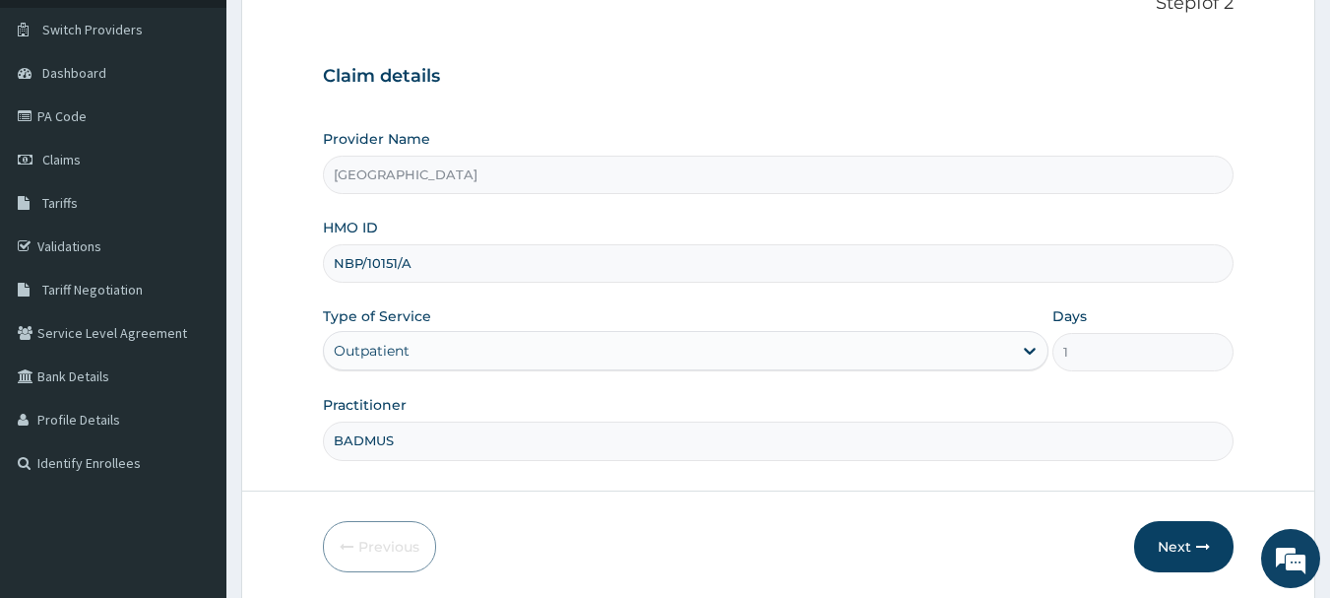
scroll to position [212, 0]
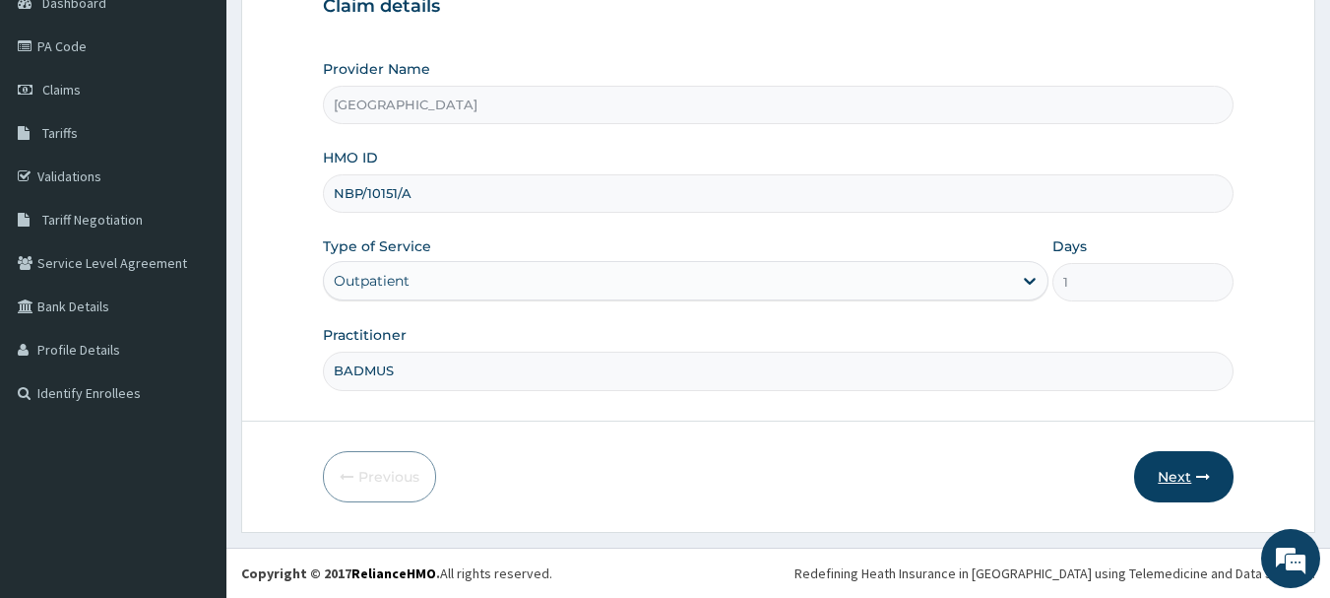
click at [1185, 470] on button "Next" at bounding box center [1183, 476] width 99 height 51
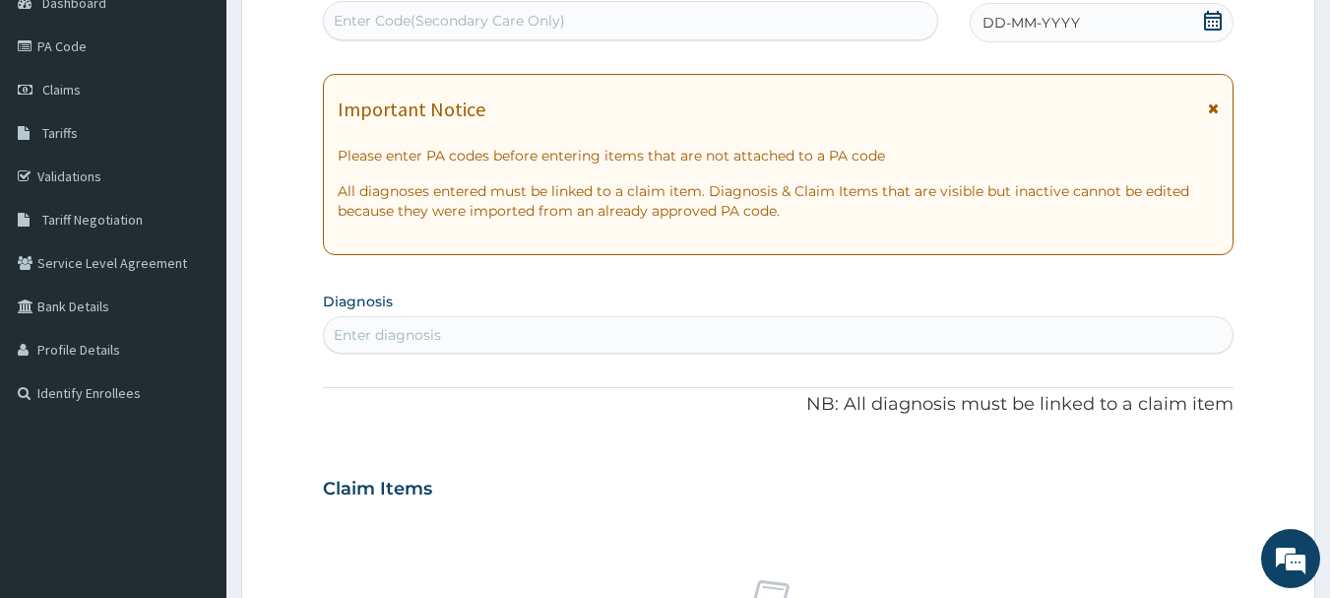
click at [1077, 36] on div "DD-MM-YYYY" at bounding box center [1102, 22] width 264 height 39
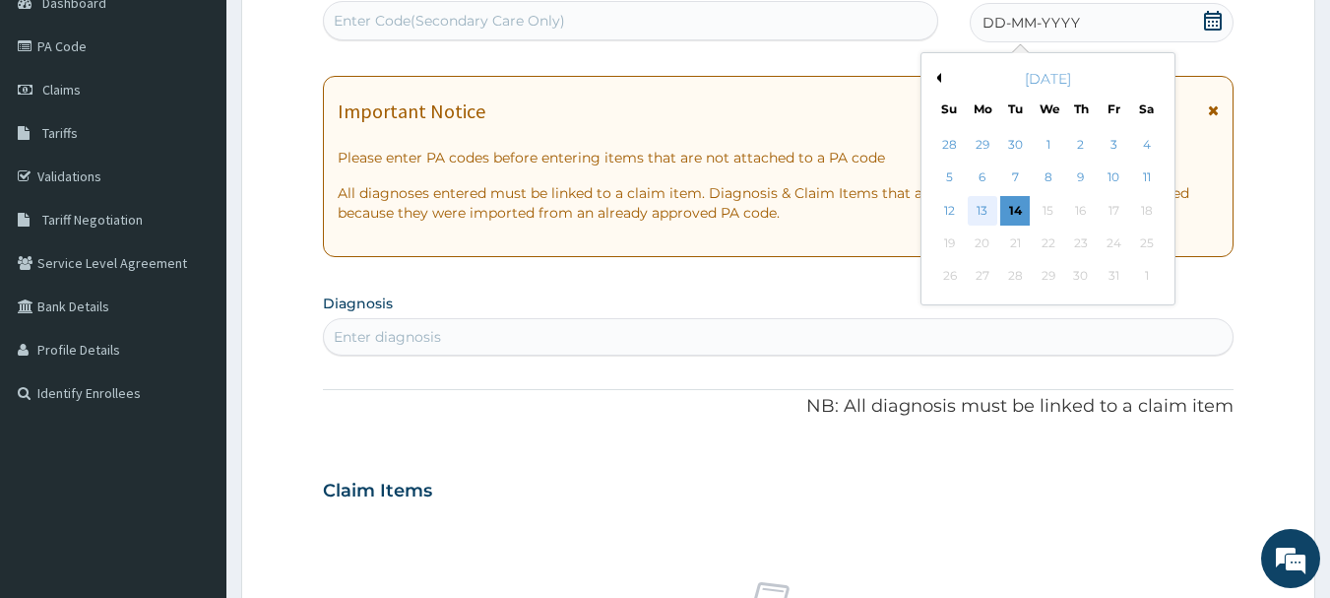
click at [975, 208] on div "13" at bounding box center [983, 211] width 30 height 30
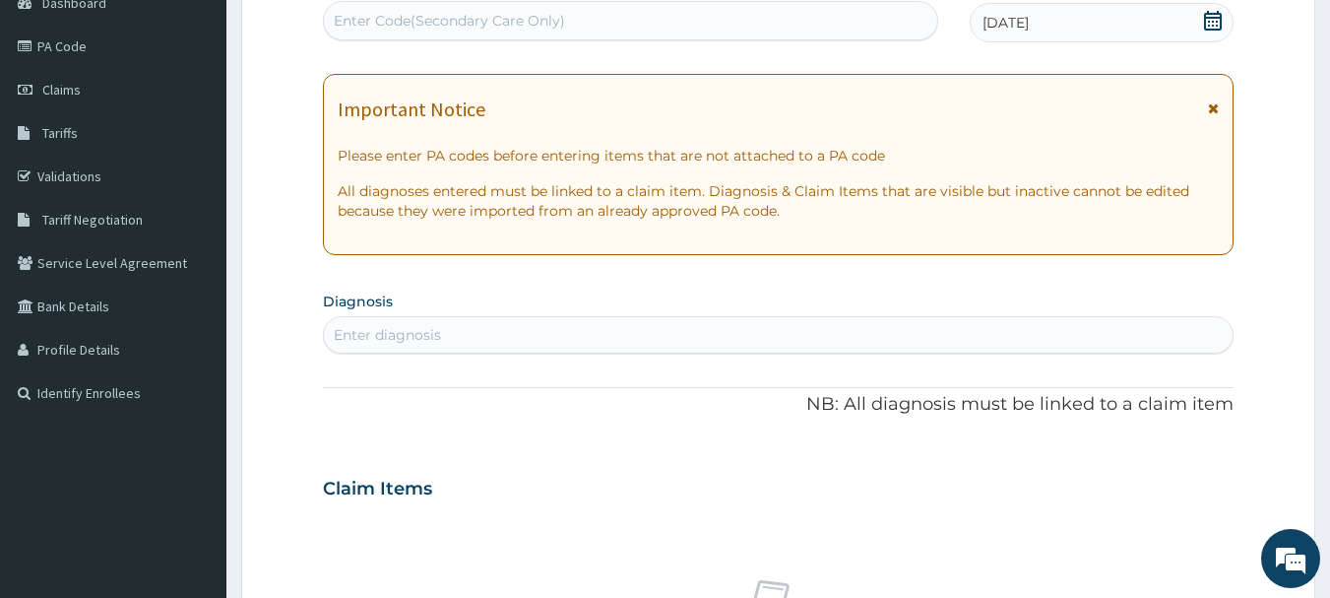
click at [804, 336] on div "Enter diagnosis" at bounding box center [779, 335] width 910 height 32
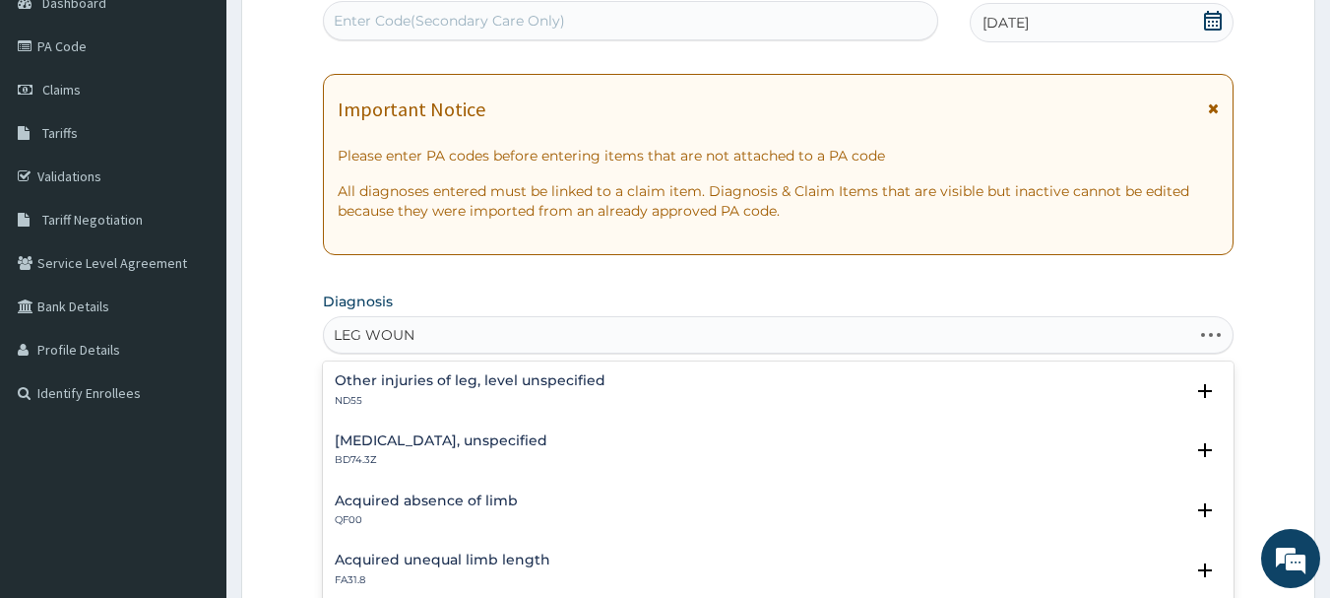
type input "LEG WOUND"
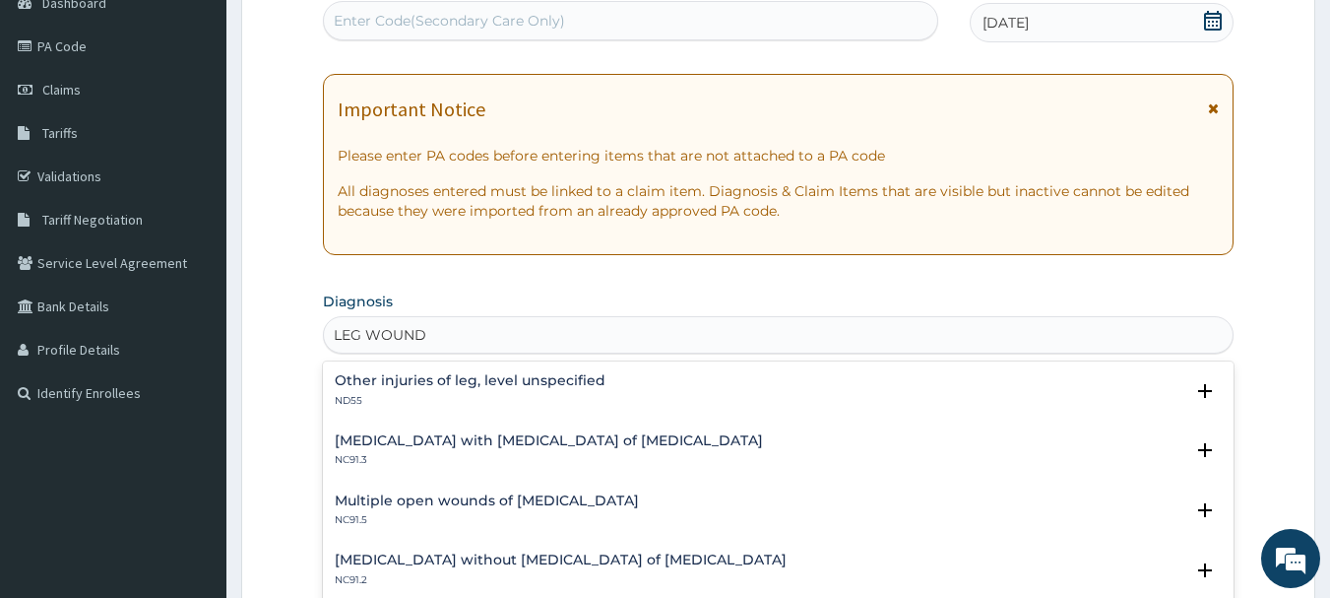
click at [581, 382] on h4 "Other injuries of leg, level unspecified" at bounding box center [470, 380] width 271 height 15
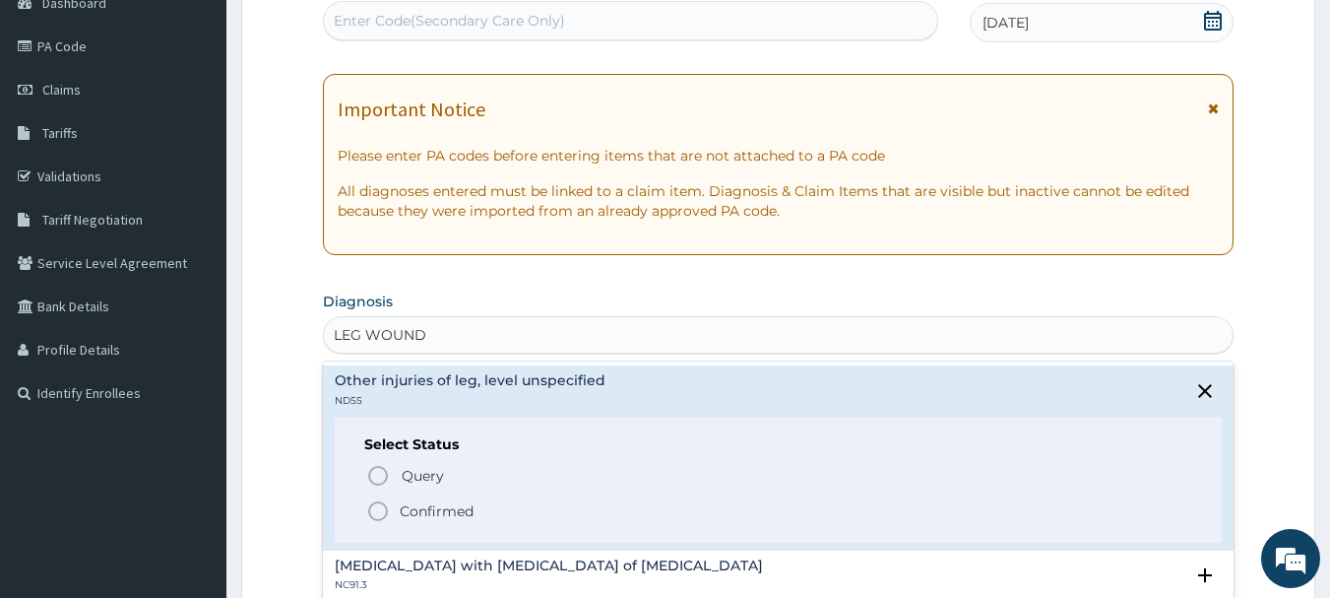
click at [373, 508] on icon "status option filled" at bounding box center [378, 511] width 24 height 24
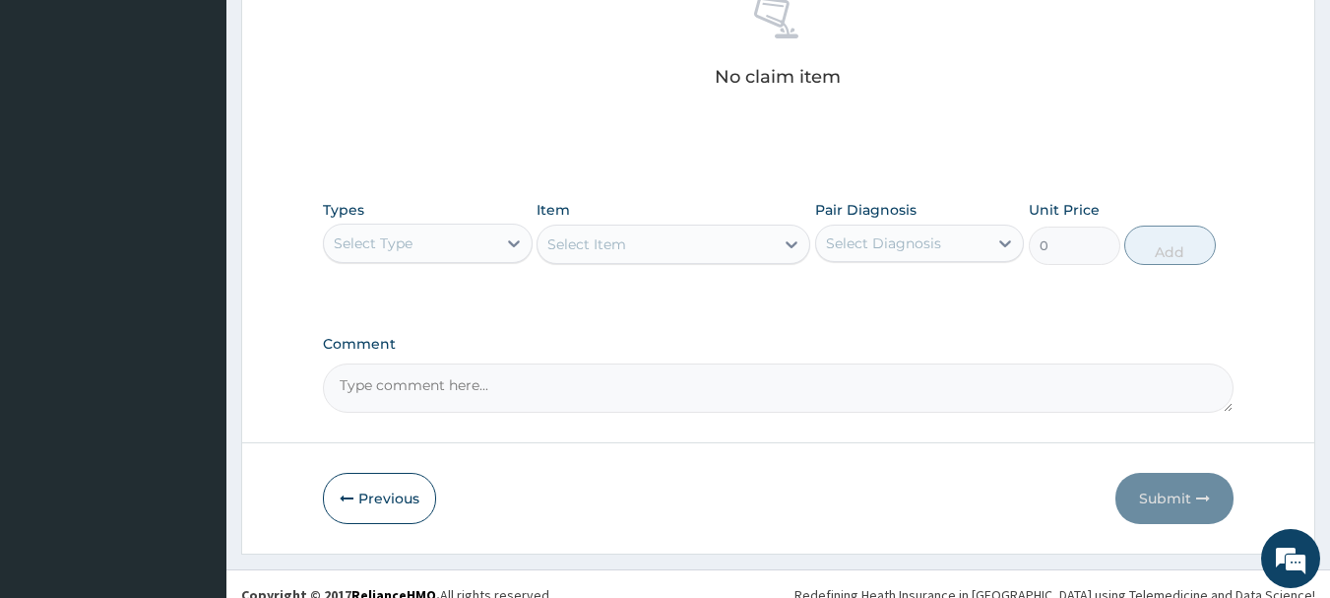
scroll to position [822, 0]
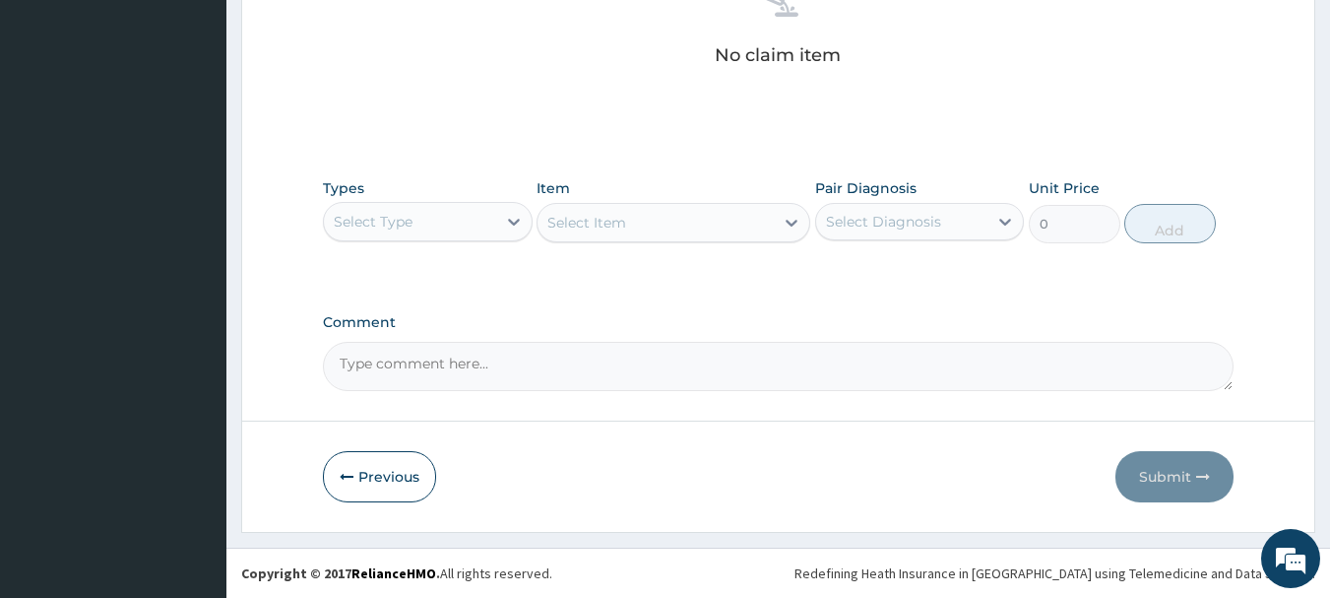
drag, startPoint x: 410, startPoint y: 214, endPoint x: 406, endPoint y: 245, distance: 31.7
click at [411, 214] on div "Select Type" at bounding box center [373, 222] width 79 height 20
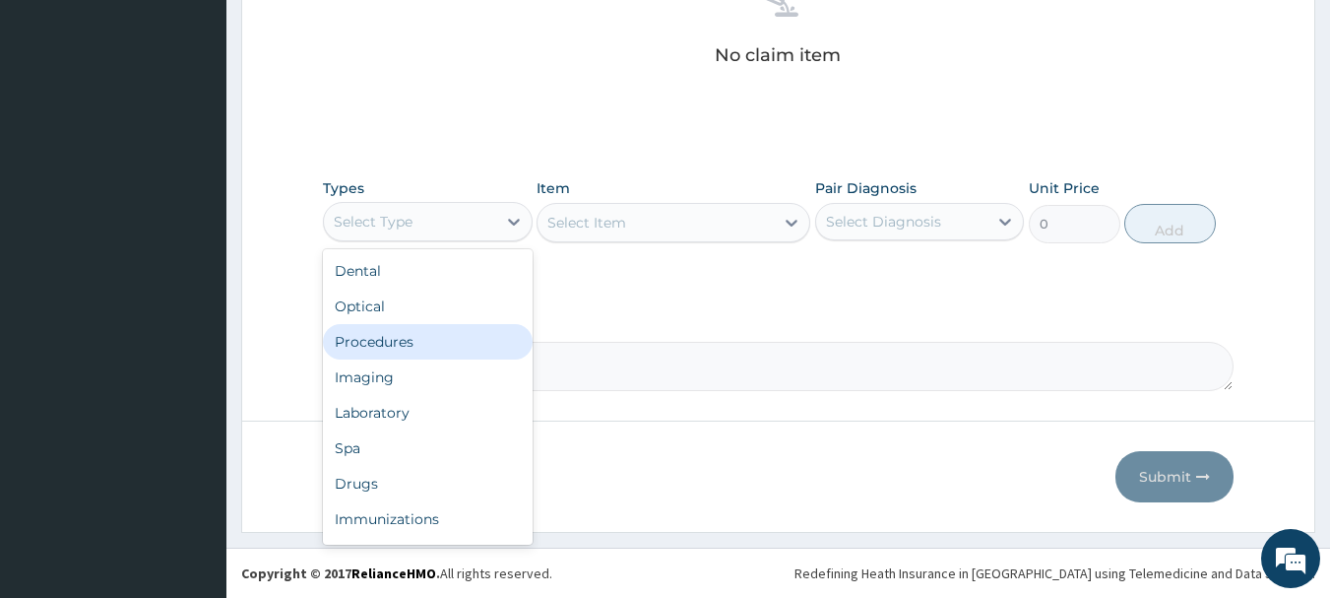
click at [395, 329] on div "Procedures" at bounding box center [428, 341] width 210 height 35
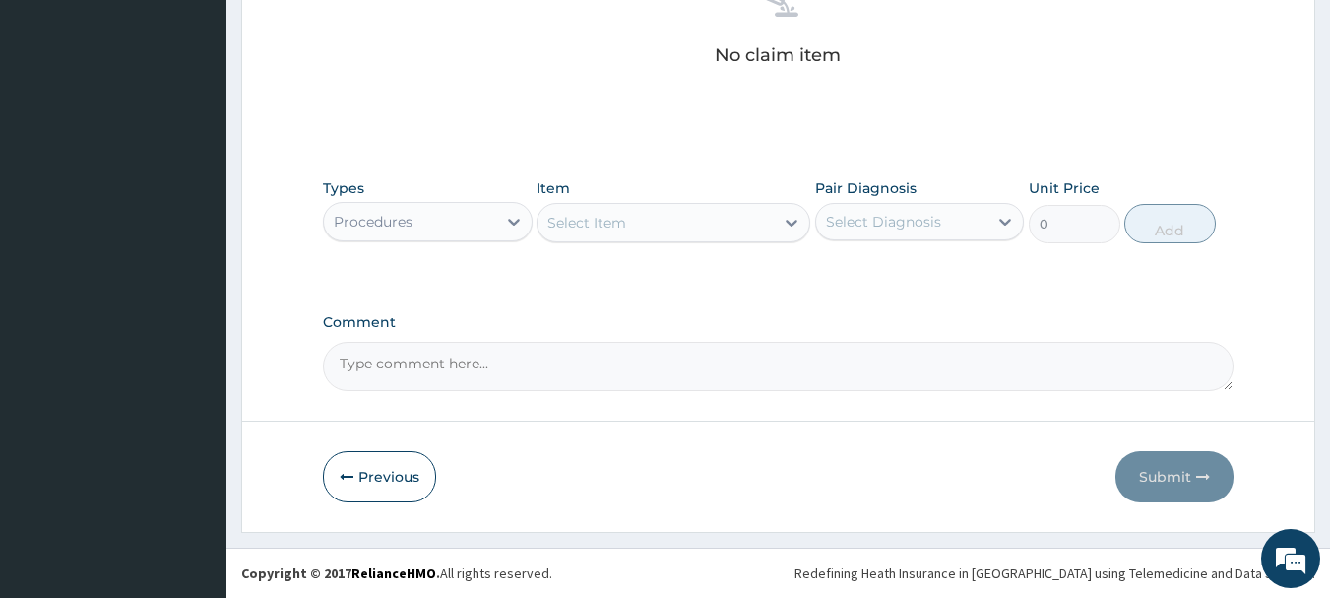
click at [634, 215] on div "Select Item" at bounding box center [655, 223] width 236 height 32
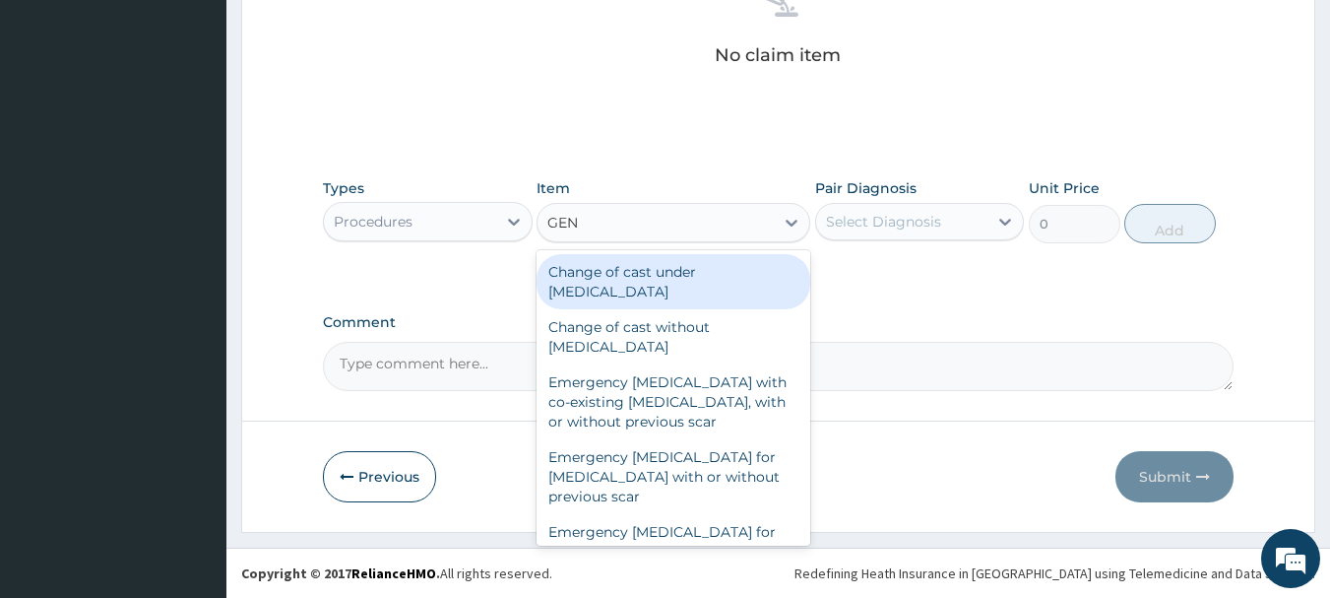
type input "GENE"
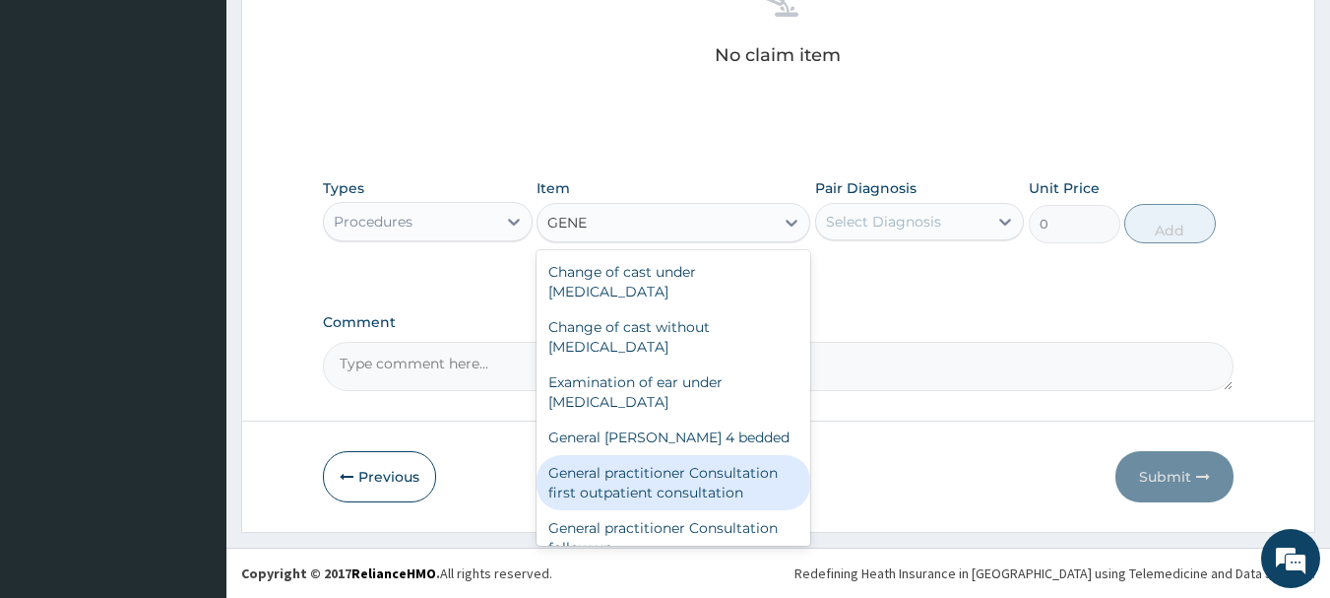
click at [700, 477] on div "General practitioner Consultation first outpatient consultation" at bounding box center [674, 482] width 274 height 55
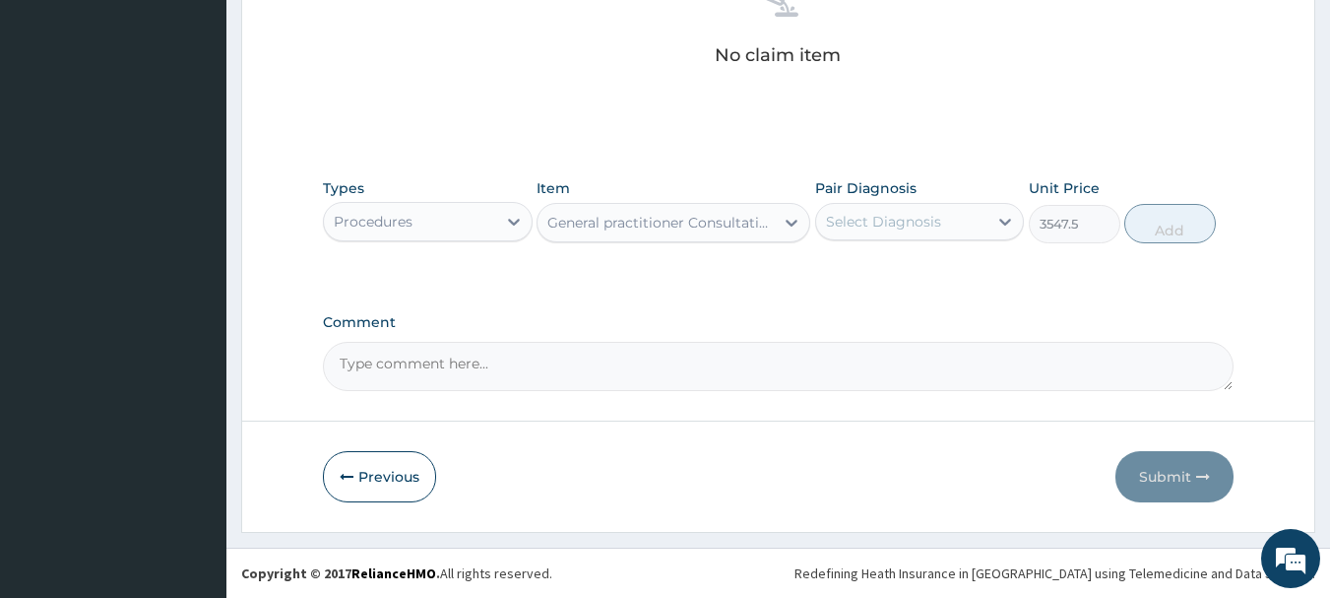
type input "3547.5"
click at [903, 215] on div "Select Diagnosis" at bounding box center [902, 222] width 172 height 32
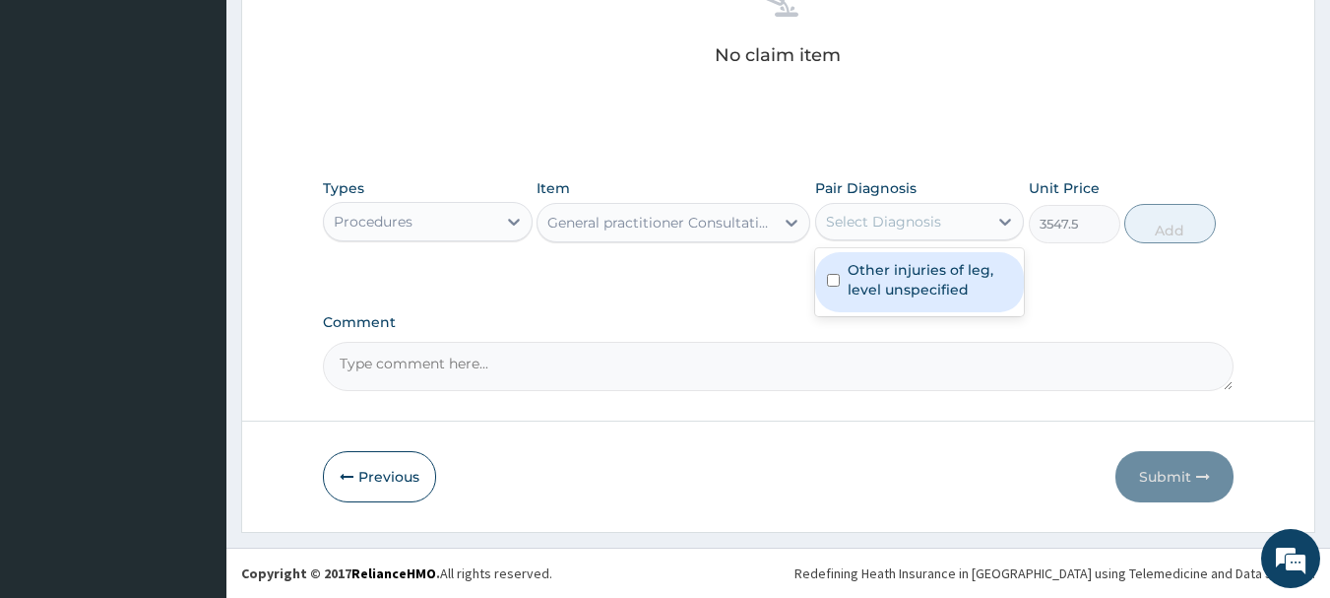
drag, startPoint x: 897, startPoint y: 276, endPoint x: 1004, endPoint y: 272, distance: 107.4
click at [897, 280] on label "Other injuries of leg, level unspecified" at bounding box center [930, 279] width 165 height 39
checkbox input "true"
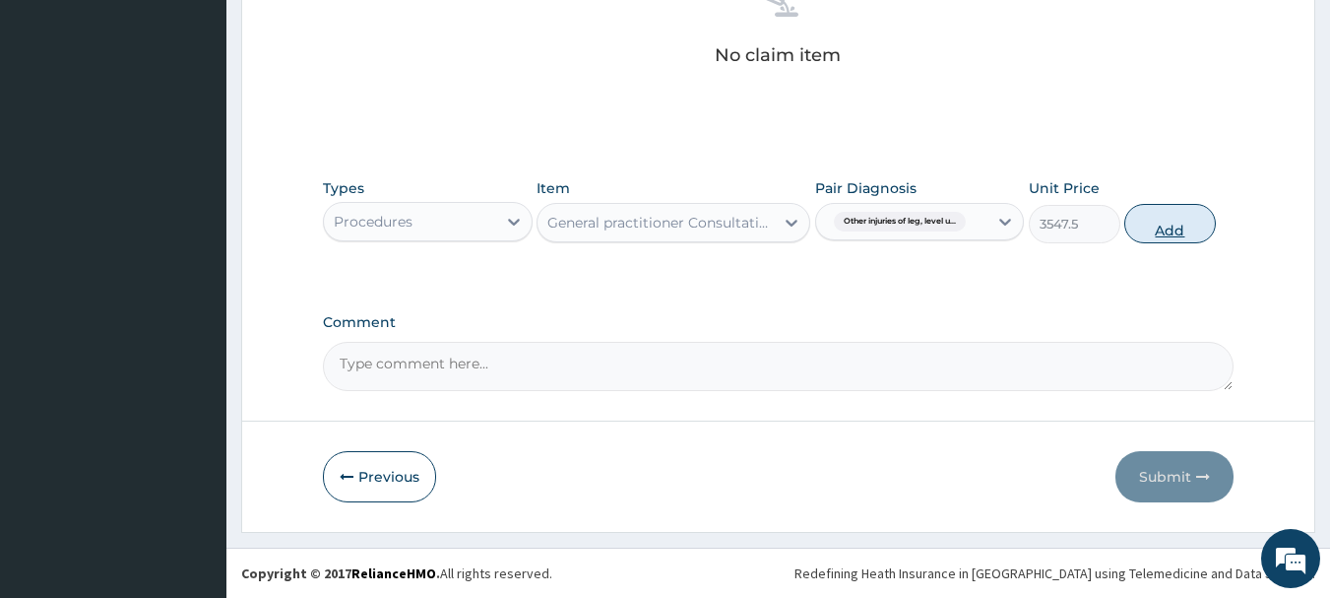
click at [1151, 221] on button "Add" at bounding box center [1170, 223] width 92 height 39
type input "0"
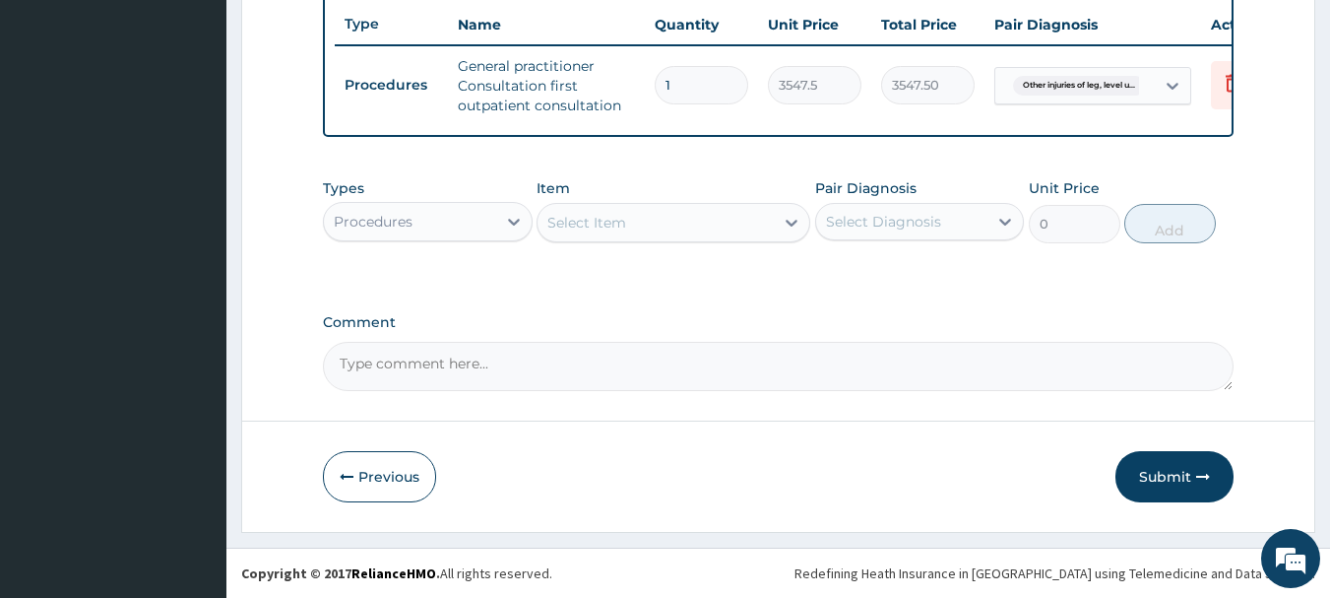
scroll to position [754, 0]
click at [650, 217] on div "Select Item" at bounding box center [655, 223] width 236 height 32
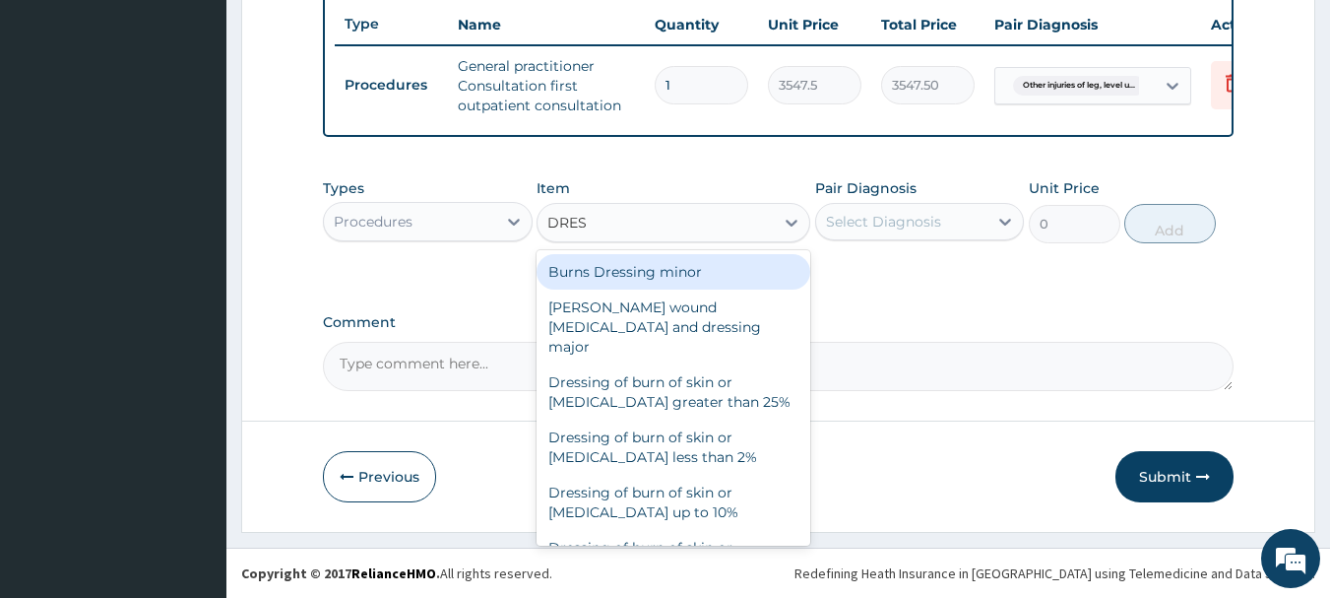
type input "DRESS"
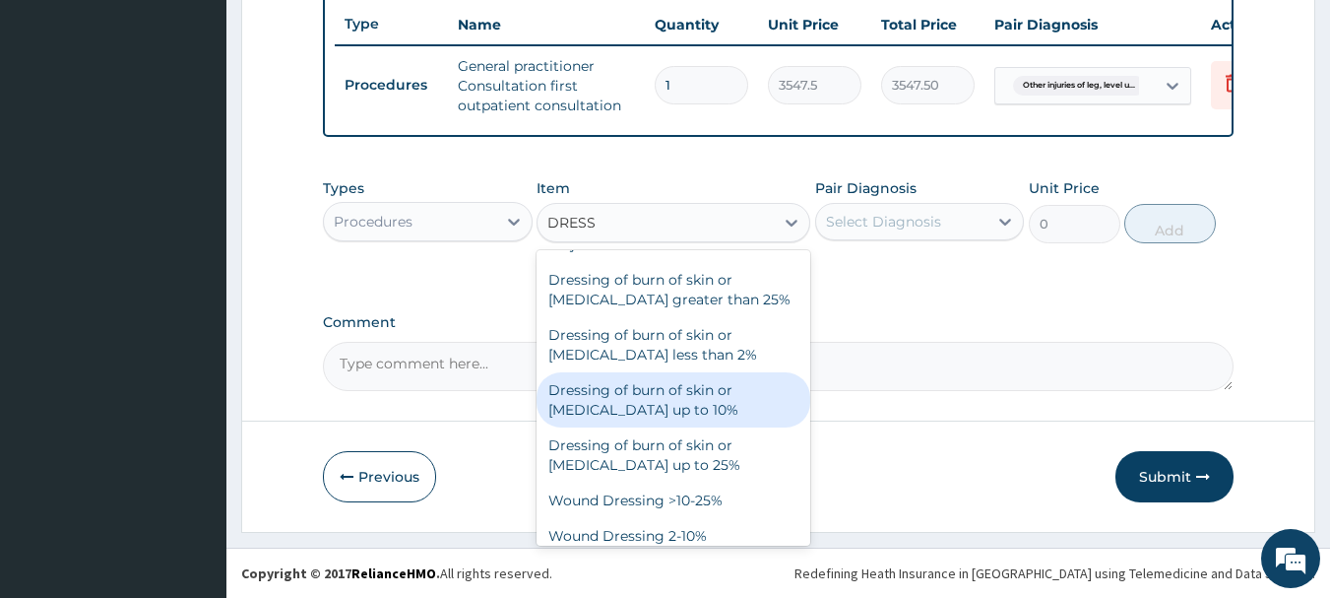
scroll to position [150, 0]
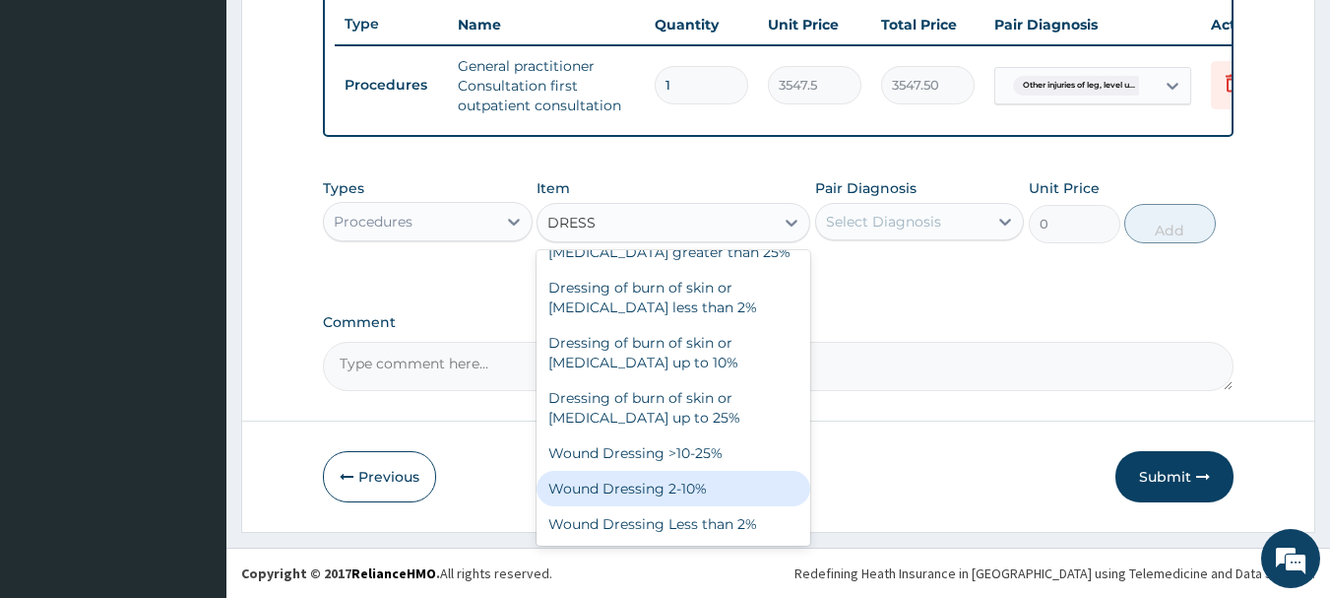
click at [722, 485] on div "Wound Dressing 2-10%" at bounding box center [674, 488] width 274 height 35
type input "3762.5"
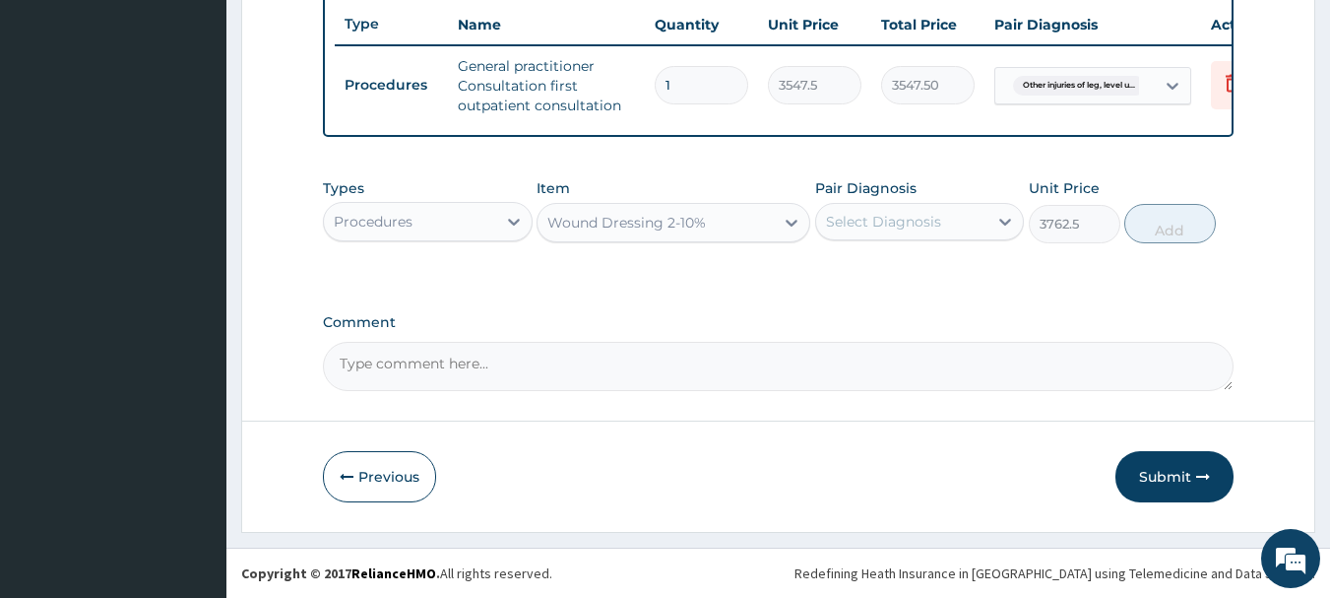
click at [939, 228] on div "Select Diagnosis" at bounding box center [902, 222] width 172 height 32
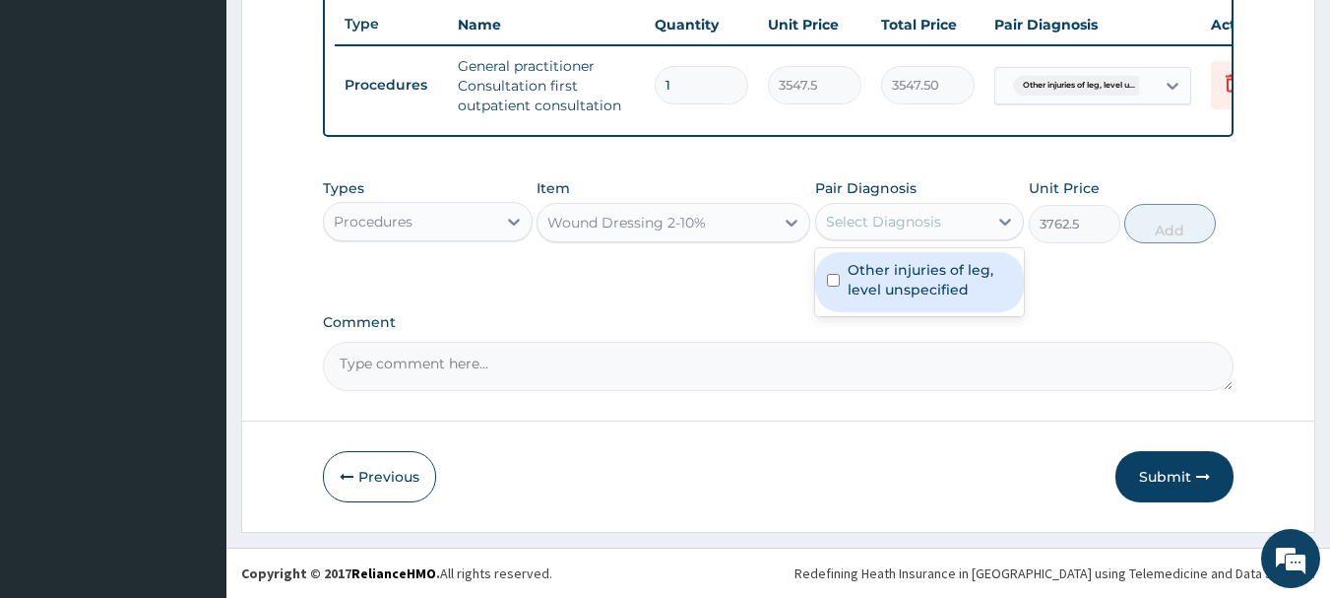
drag, startPoint x: 935, startPoint y: 290, endPoint x: 1059, endPoint y: 279, distance: 124.6
click at [935, 294] on label "Other injuries of leg, level unspecified" at bounding box center [930, 279] width 165 height 39
checkbox input "true"
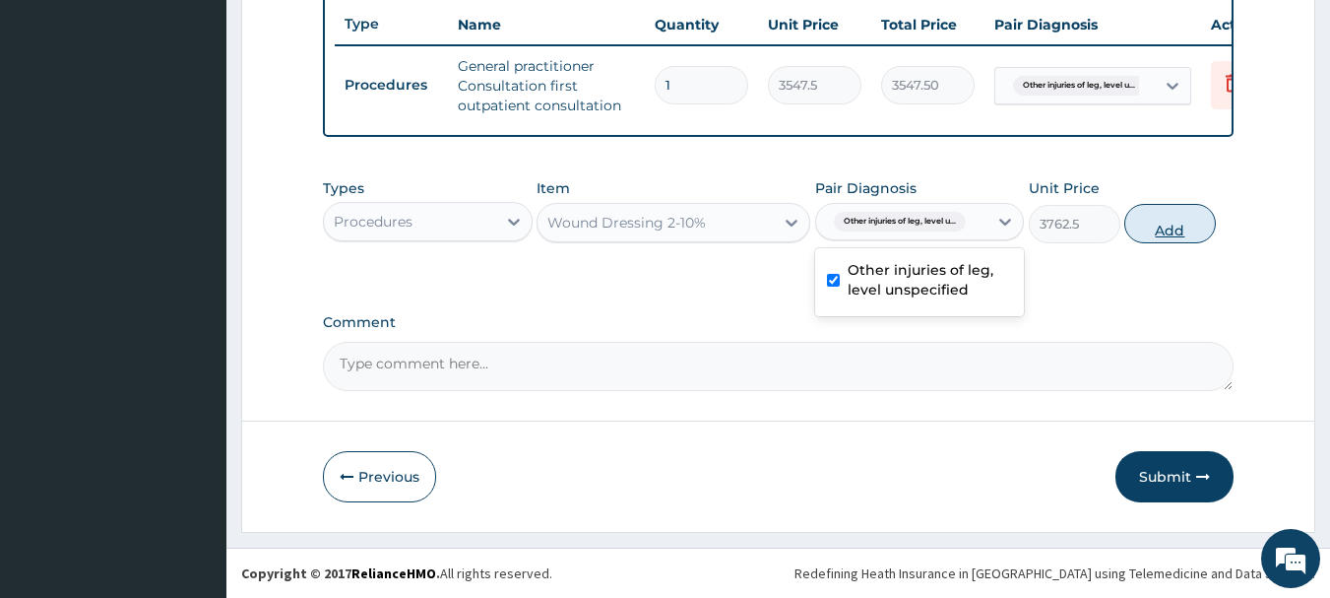
click at [1172, 221] on button "Add" at bounding box center [1170, 223] width 92 height 39
type input "0"
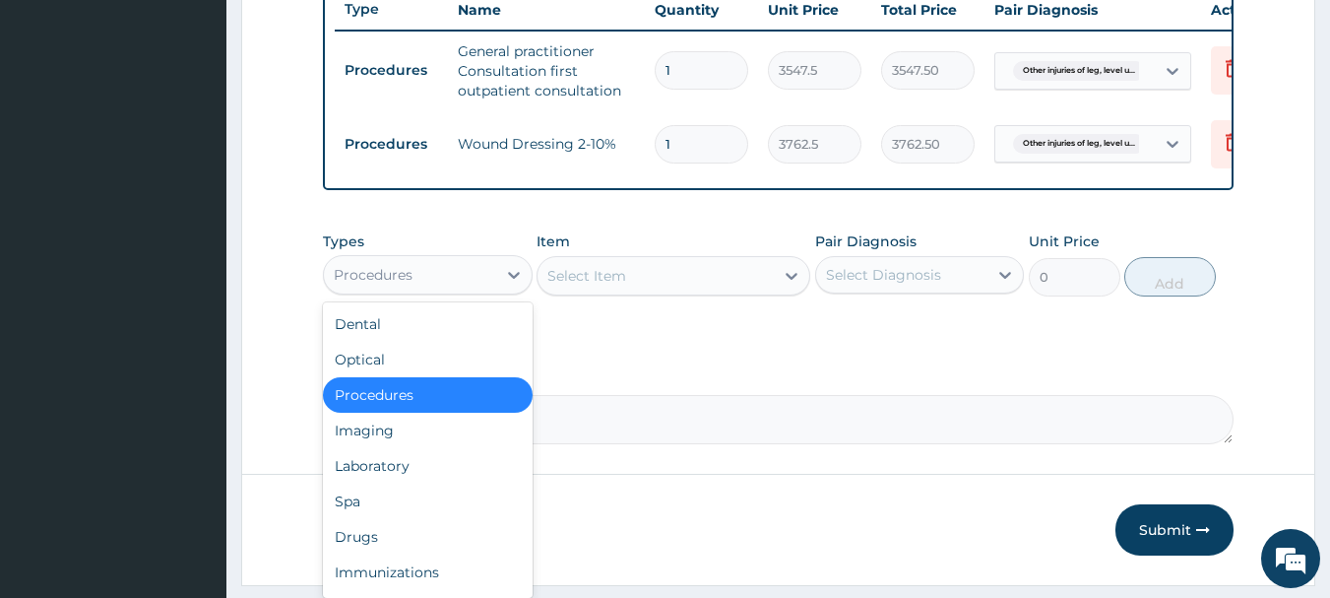
click at [422, 280] on div "Procedures" at bounding box center [410, 275] width 172 height 32
click at [419, 553] on div "Drugs" at bounding box center [428, 536] width 210 height 35
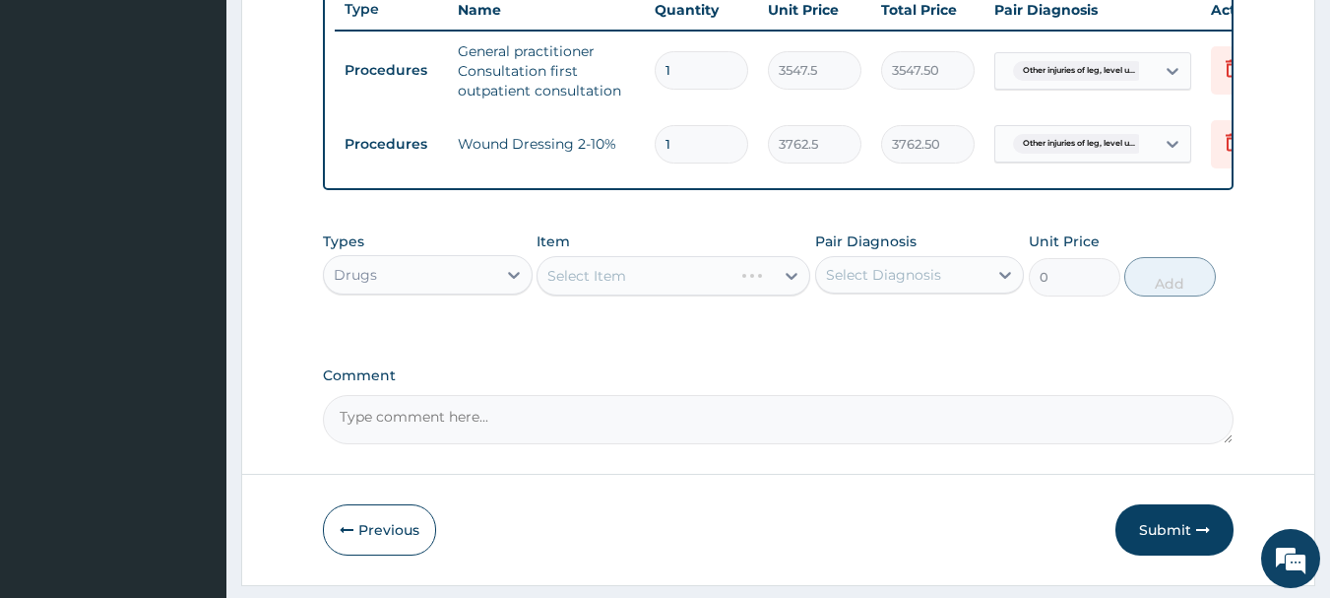
scroll to position [822, 0]
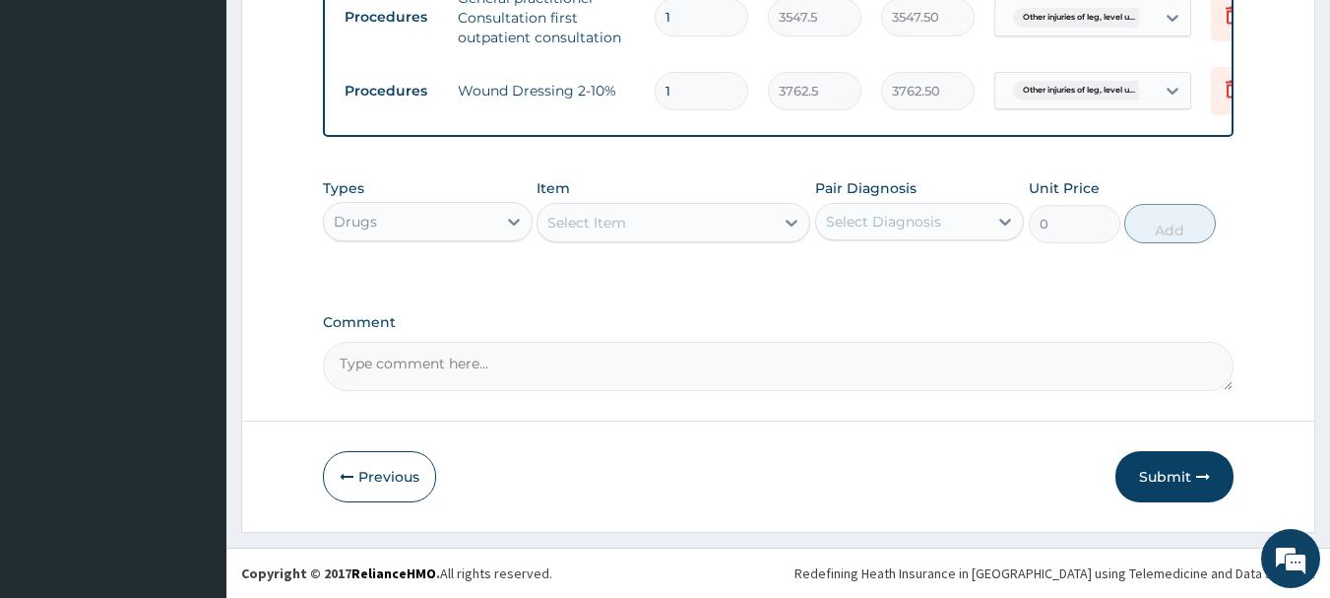
click at [675, 227] on div "Select Item" at bounding box center [655, 223] width 236 height 32
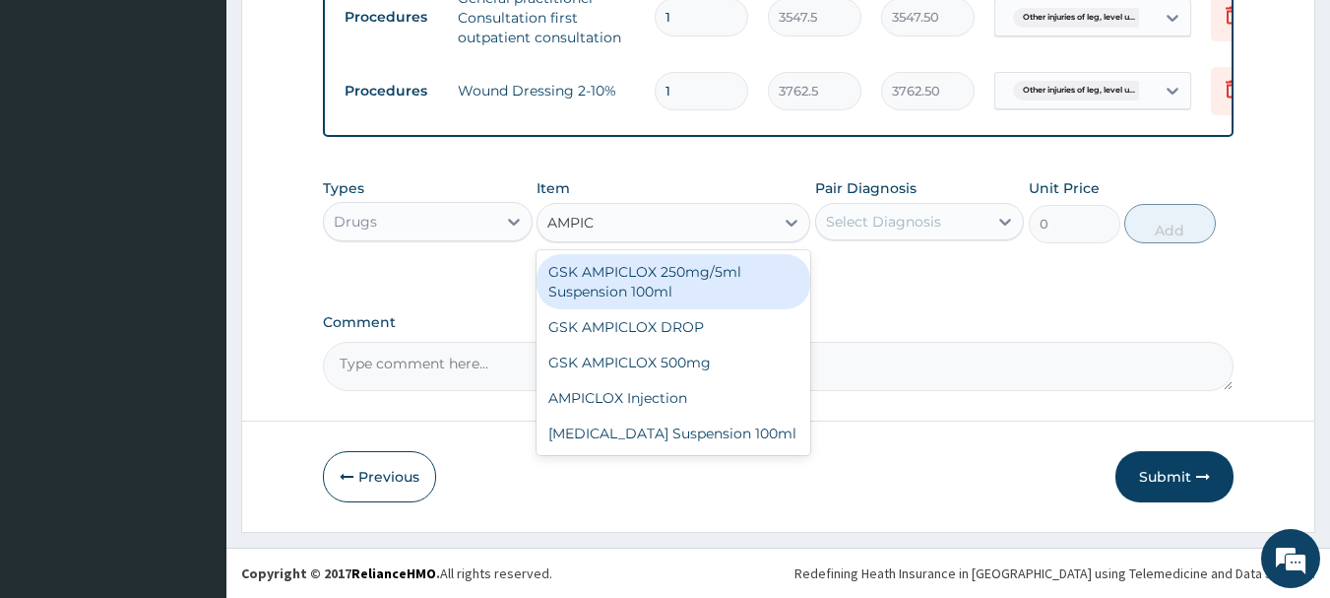
type input "AMPICL"
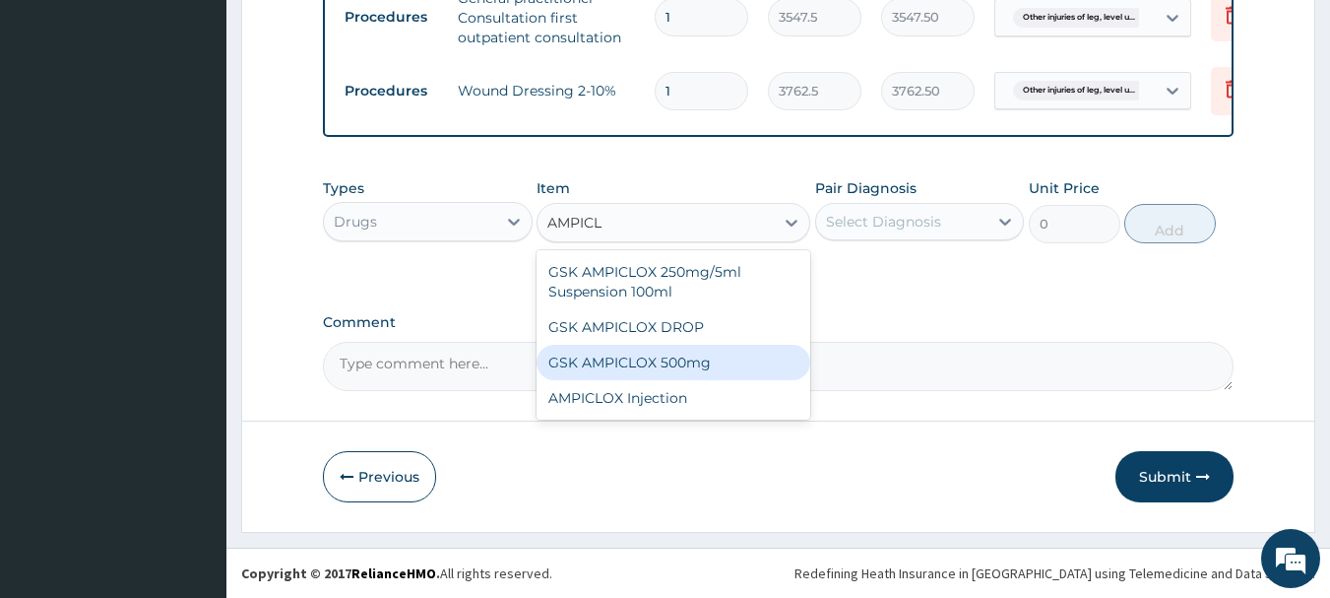
click at [696, 359] on div "GSK AMPICLOX 500mg" at bounding box center [674, 362] width 274 height 35
type input "88.6875"
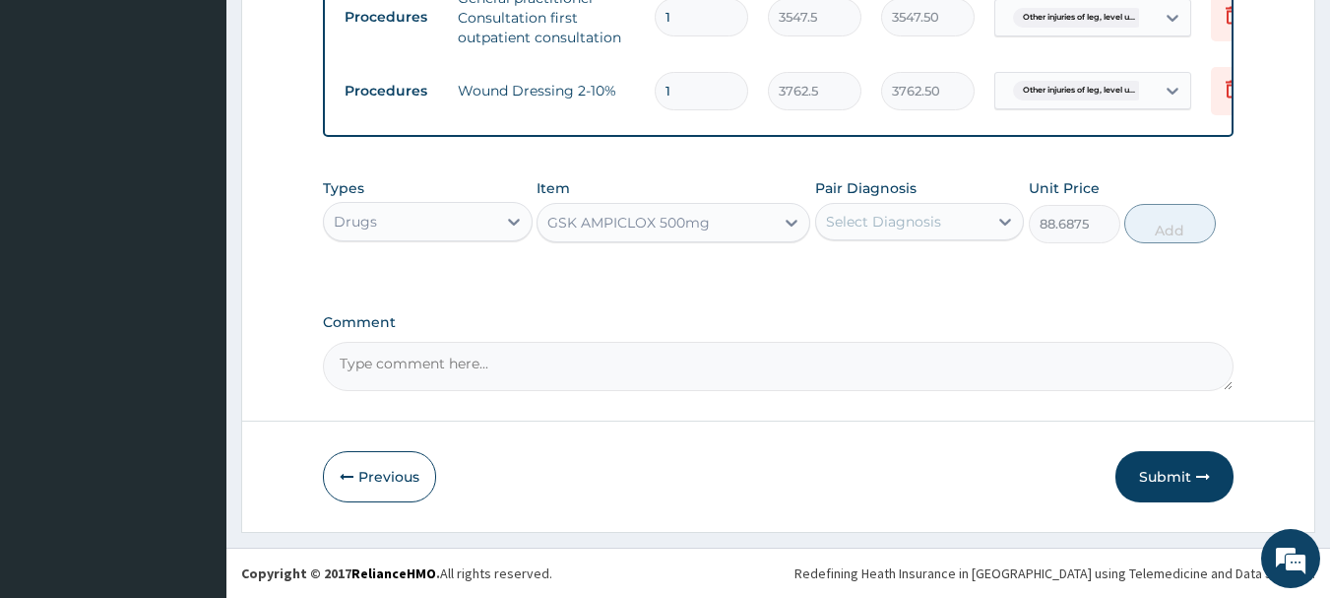
click at [916, 212] on div "Select Diagnosis" at bounding box center [883, 222] width 115 height 20
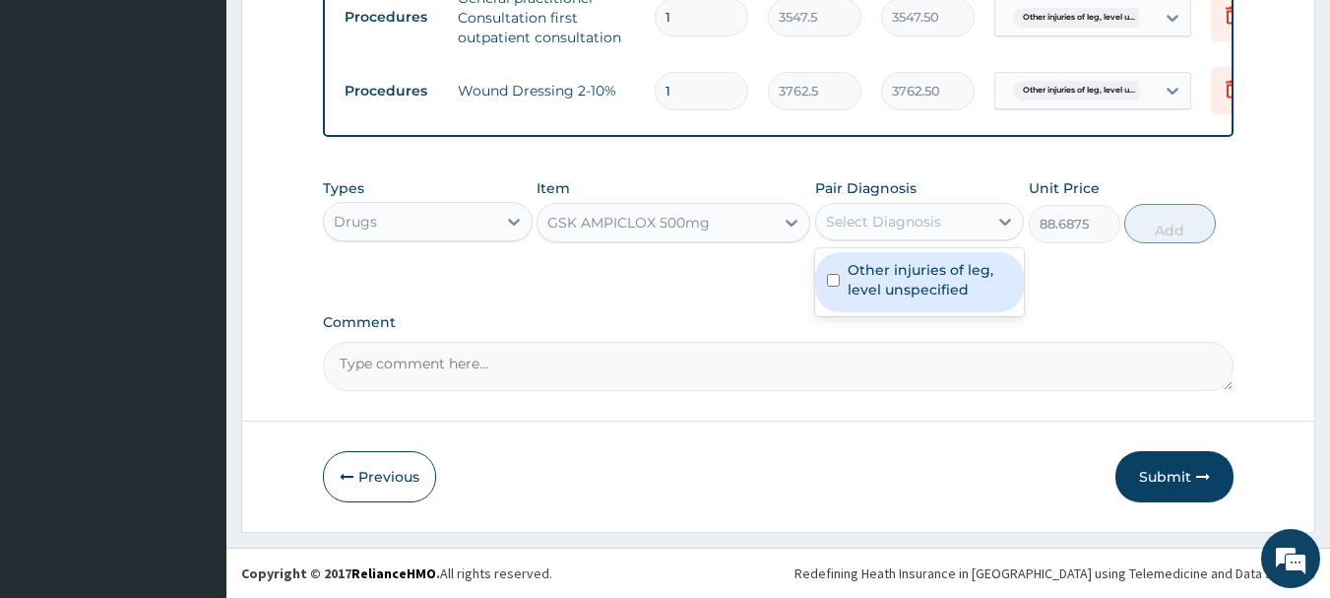
drag, startPoint x: 909, startPoint y: 274, endPoint x: 908, endPoint y: 290, distance: 16.8
click at [908, 276] on label "Other injuries of leg, level unspecified" at bounding box center [930, 279] width 165 height 39
checkbox input "true"
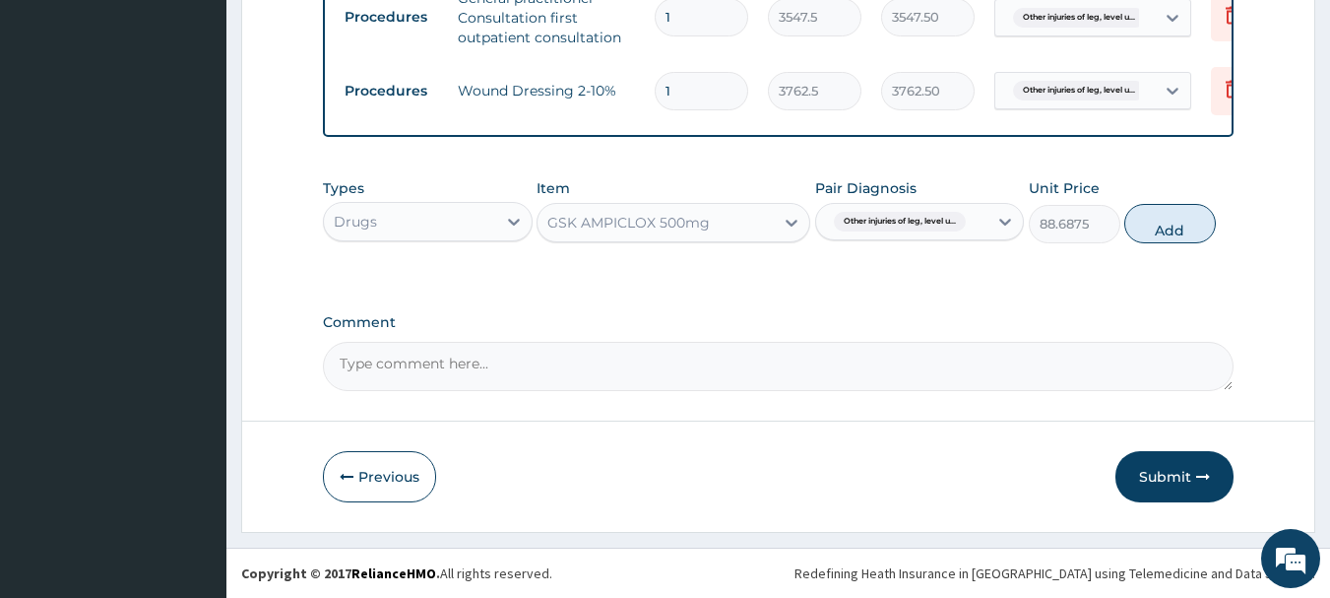
click at [1177, 216] on button "Add" at bounding box center [1170, 223] width 92 height 39
type input "0"
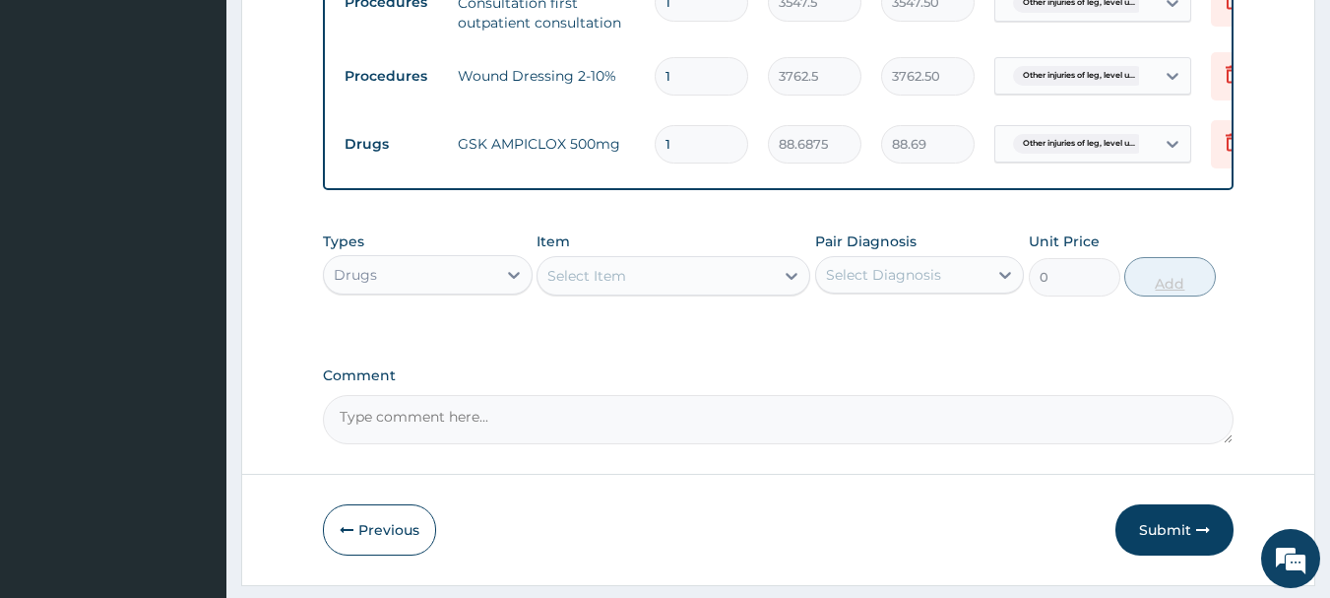
type input "15"
type input "1330.31"
type input "15"
click at [704, 291] on div "Select Item" at bounding box center [655, 276] width 236 height 32
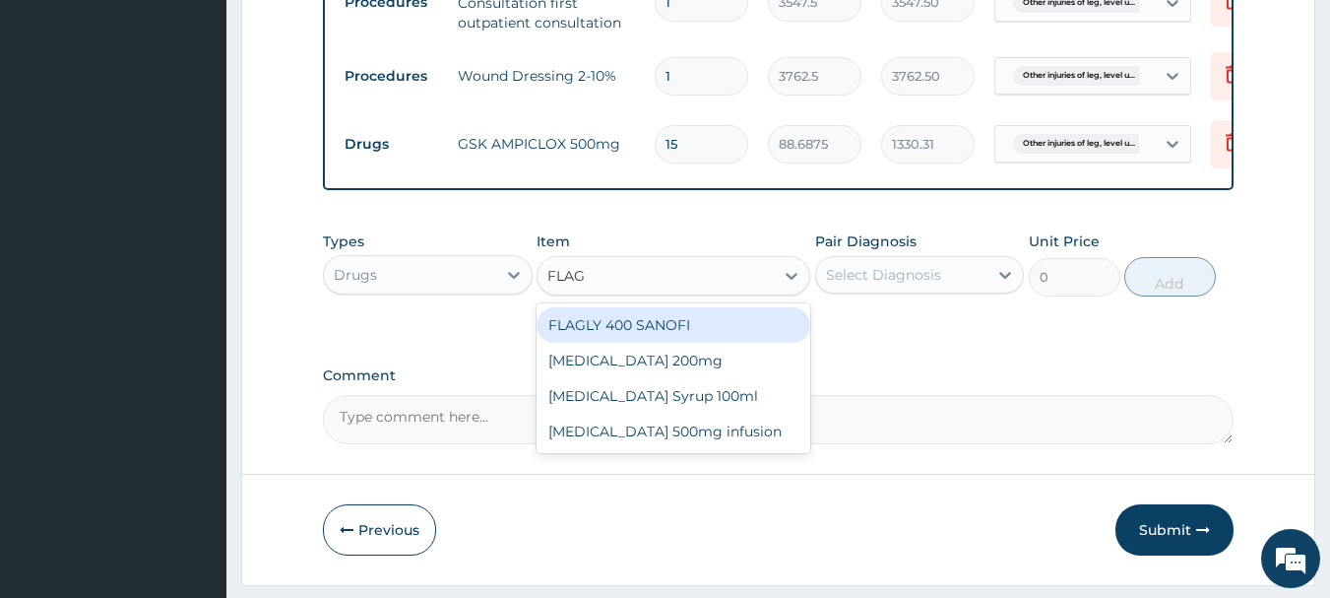
type input "FLAG"
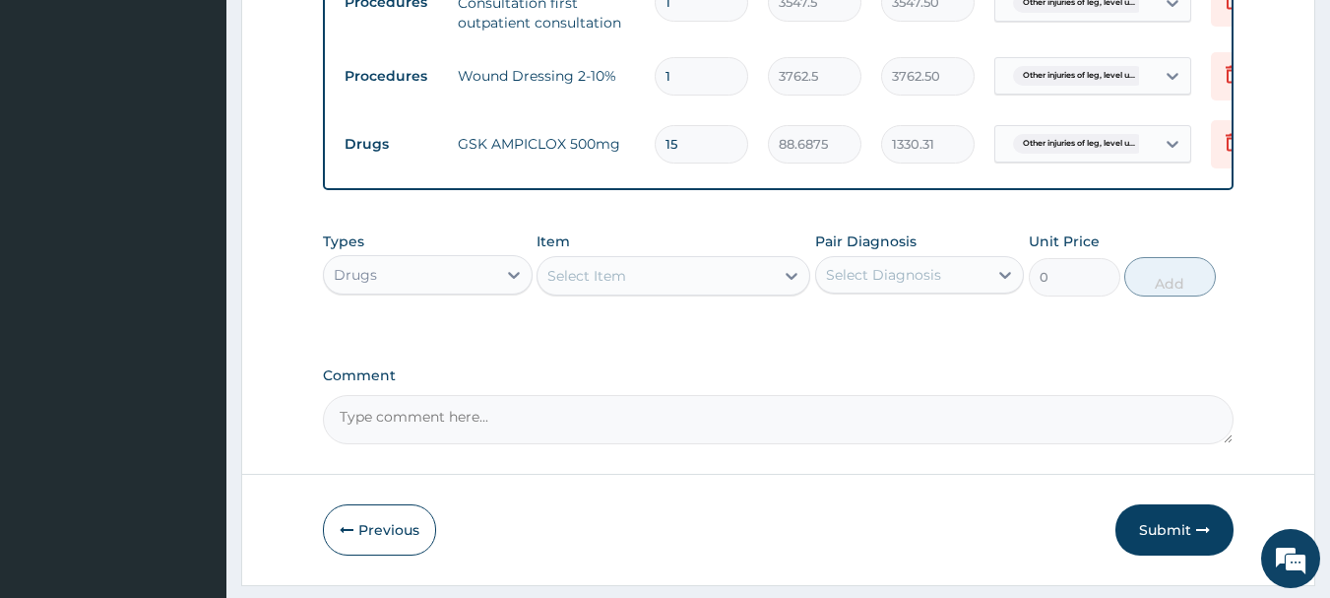
click at [654, 286] on div "Select Item" at bounding box center [655, 276] width 236 height 32
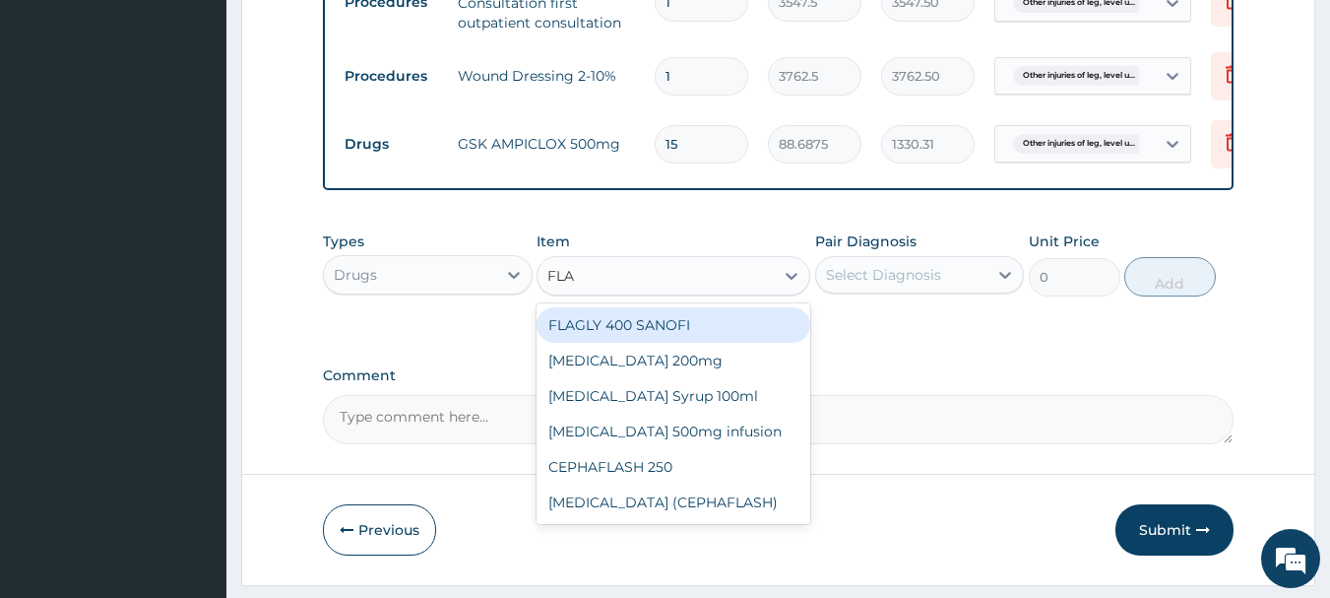
type input "FLAG"
click at [715, 335] on div "FLAGLY 400 SANOFI" at bounding box center [674, 324] width 274 height 35
type input "70.95"
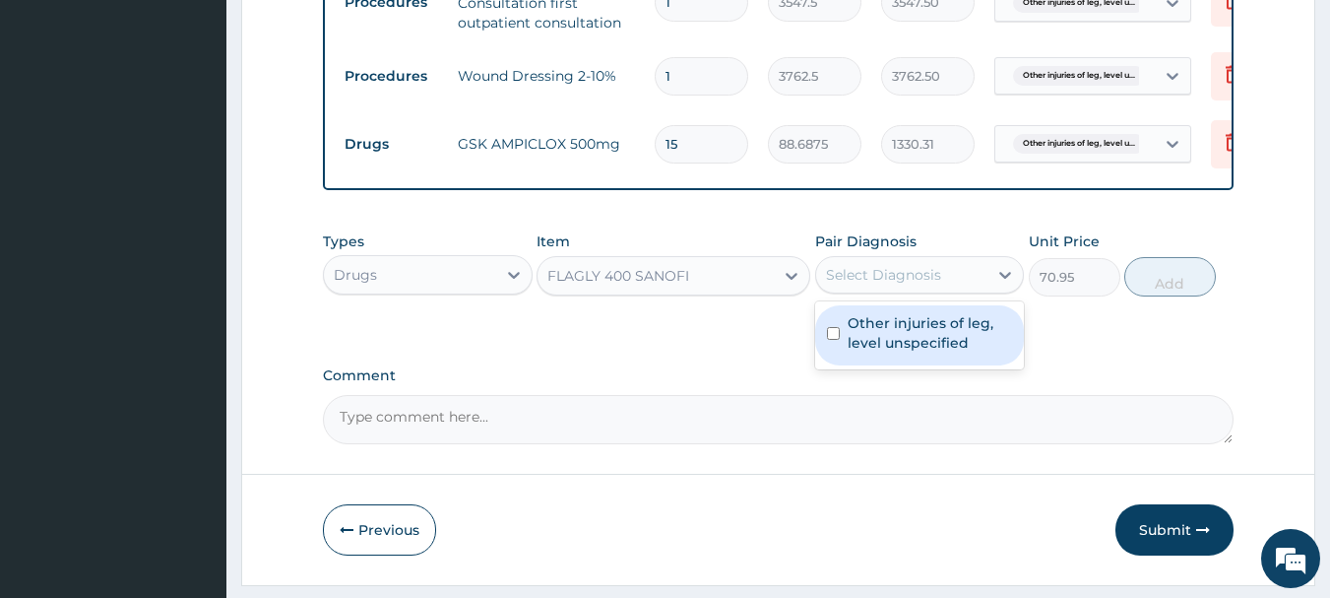
click at [903, 284] on div "Select Diagnosis" at bounding box center [883, 275] width 115 height 20
drag, startPoint x: 900, startPoint y: 339, endPoint x: 916, endPoint y: 358, distance: 25.2
click at [900, 346] on label "Other injuries of leg, level unspecified" at bounding box center [930, 332] width 165 height 39
checkbox input "true"
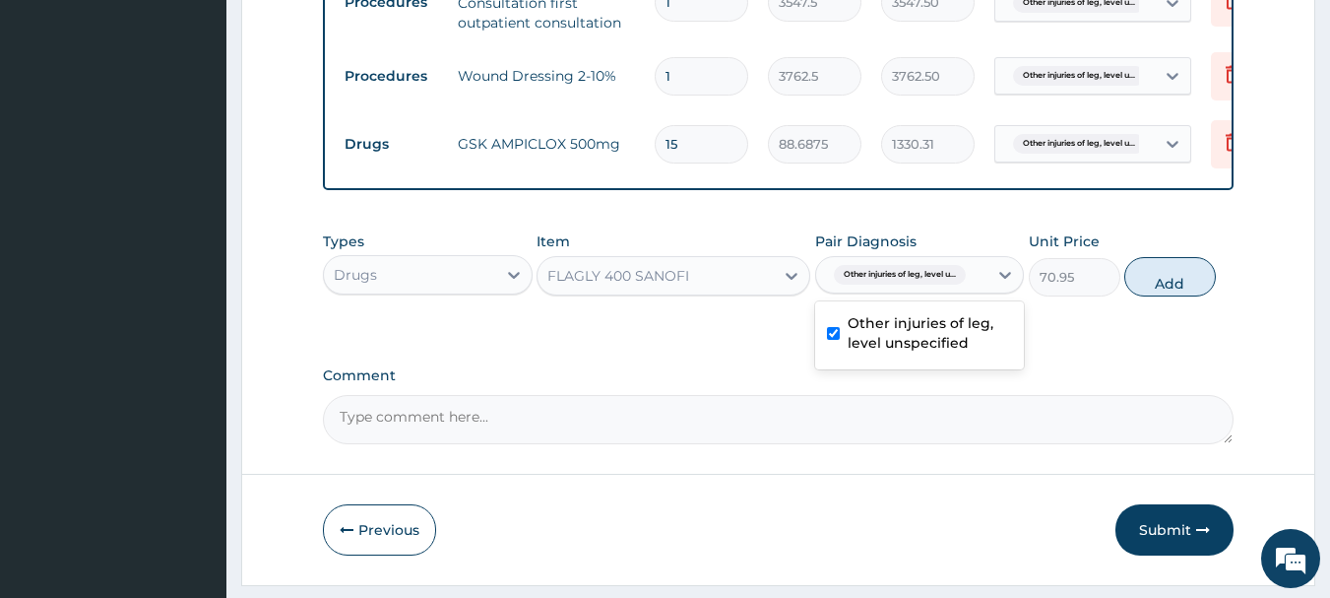
click at [1148, 283] on button "Add" at bounding box center [1170, 276] width 92 height 39
type input "0"
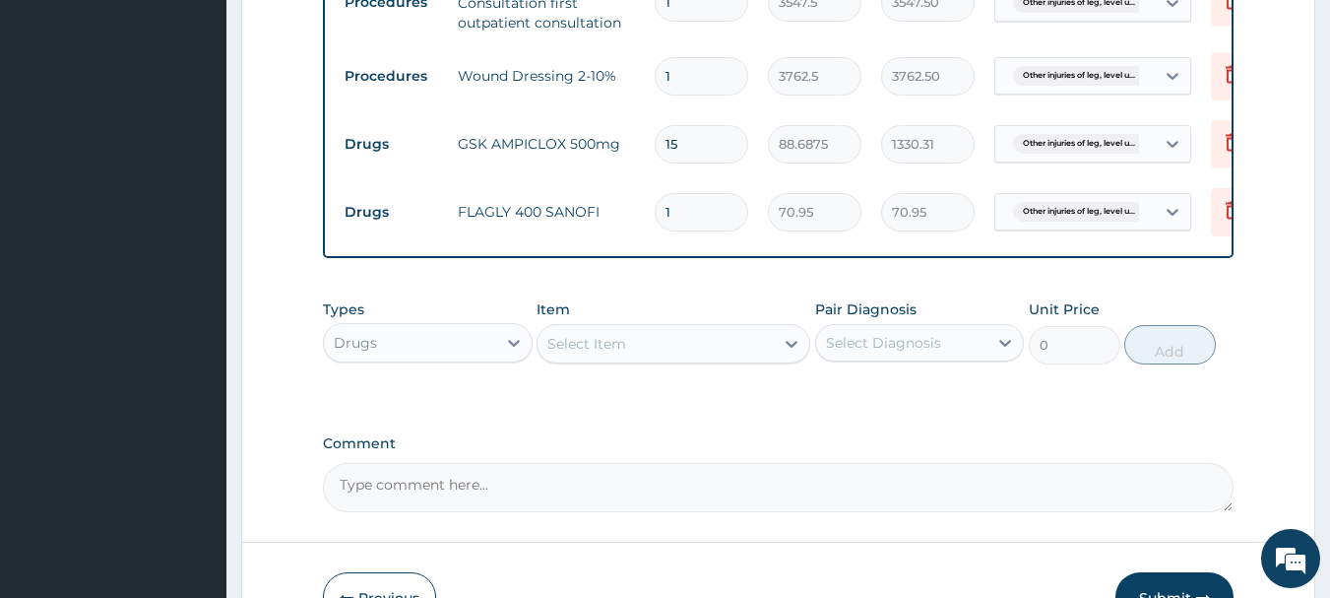
type input "15"
type input "1064.25"
type input "15"
click at [667, 352] on div "Select Item" at bounding box center [655, 344] width 236 height 32
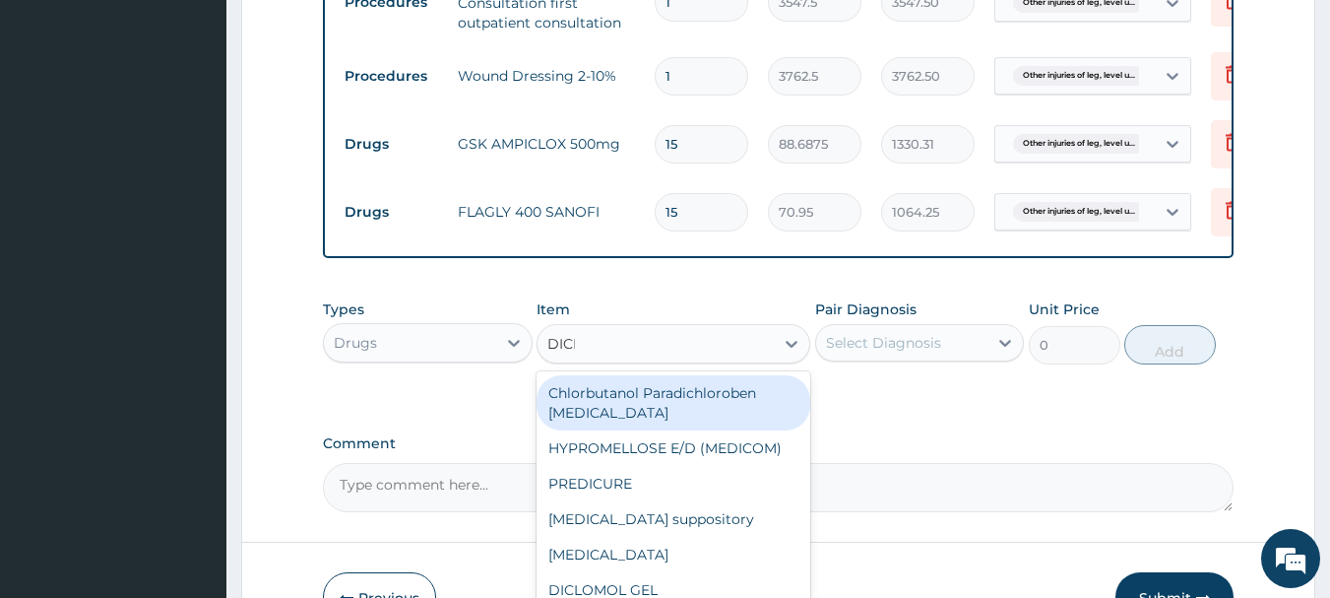
type input "DICLO"
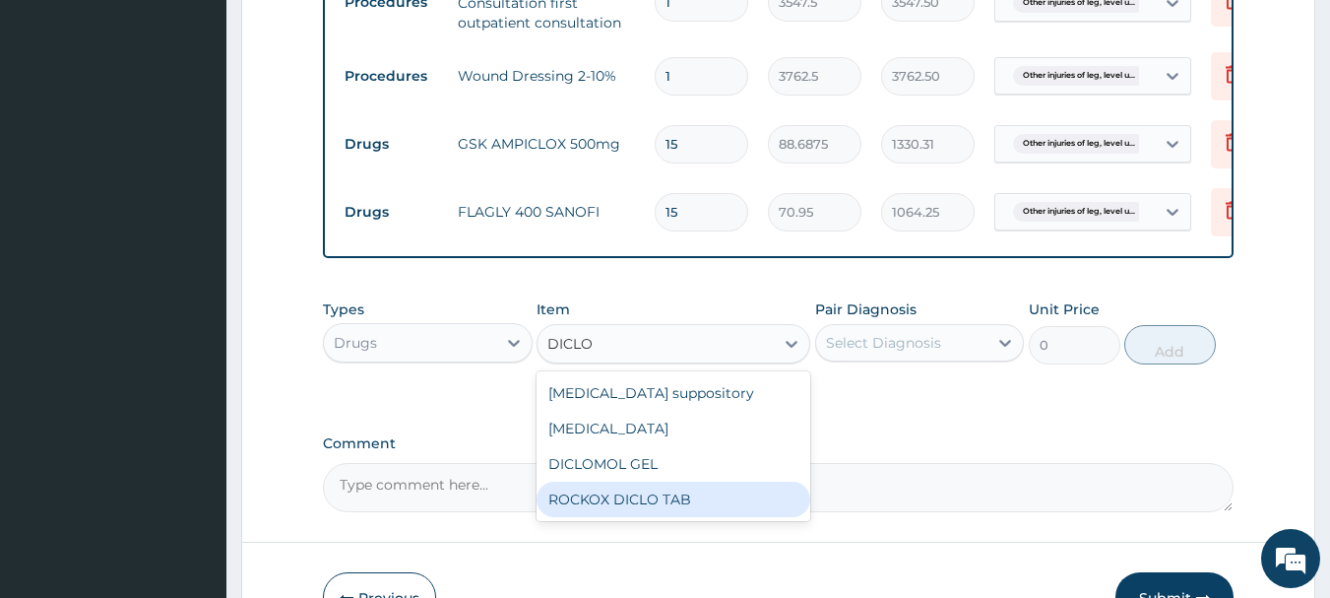
click at [658, 508] on div "ROCKOX DICLO TAB" at bounding box center [674, 498] width 274 height 35
type input "82.775"
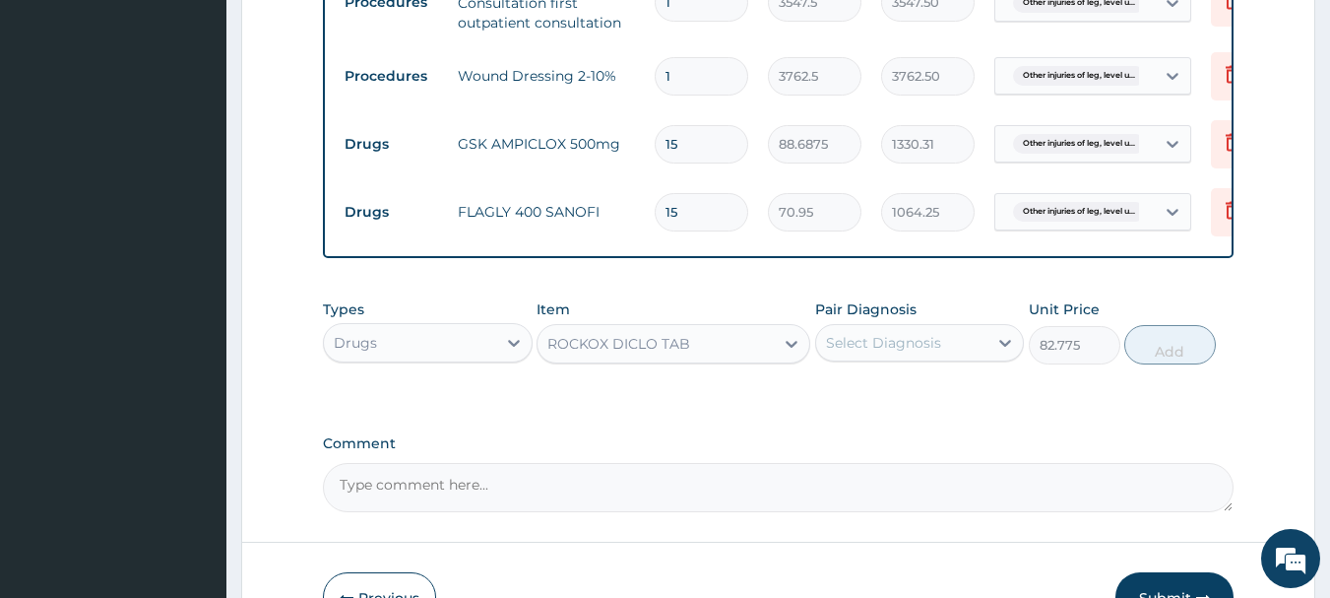
click at [927, 345] on div "Select Diagnosis" at bounding box center [902, 343] width 172 height 32
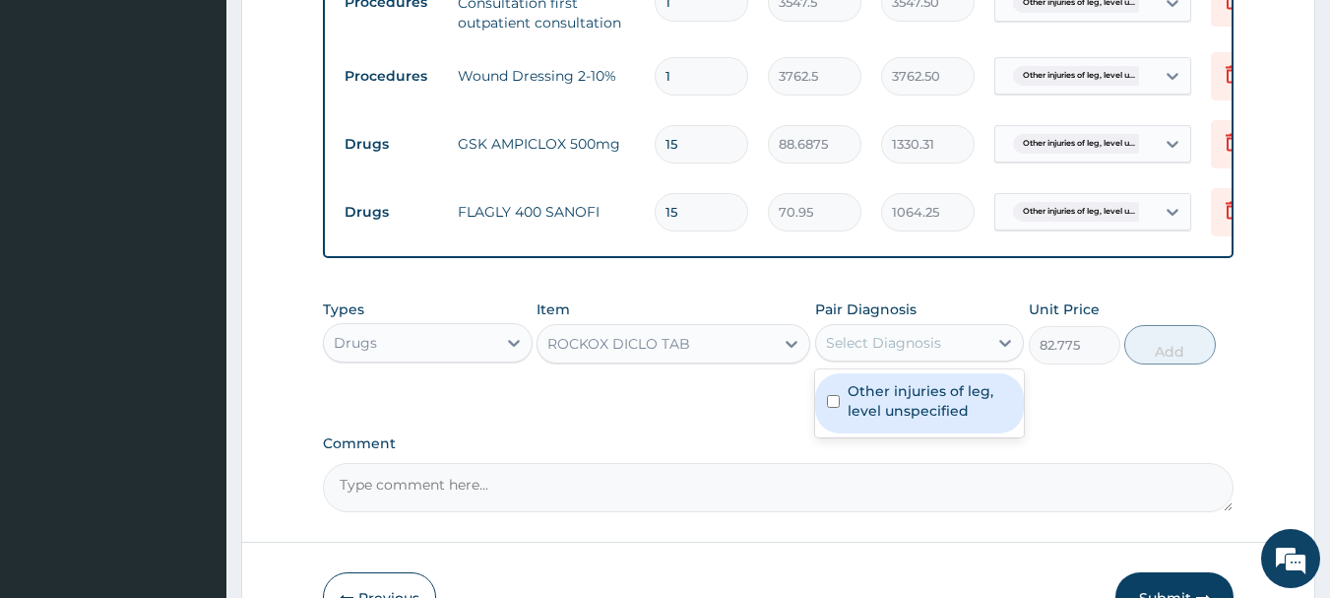
drag, startPoint x: 936, startPoint y: 405, endPoint x: 977, endPoint y: 425, distance: 45.3
click at [939, 415] on label "Other injuries of leg, level unspecified" at bounding box center [930, 400] width 165 height 39
checkbox input "true"
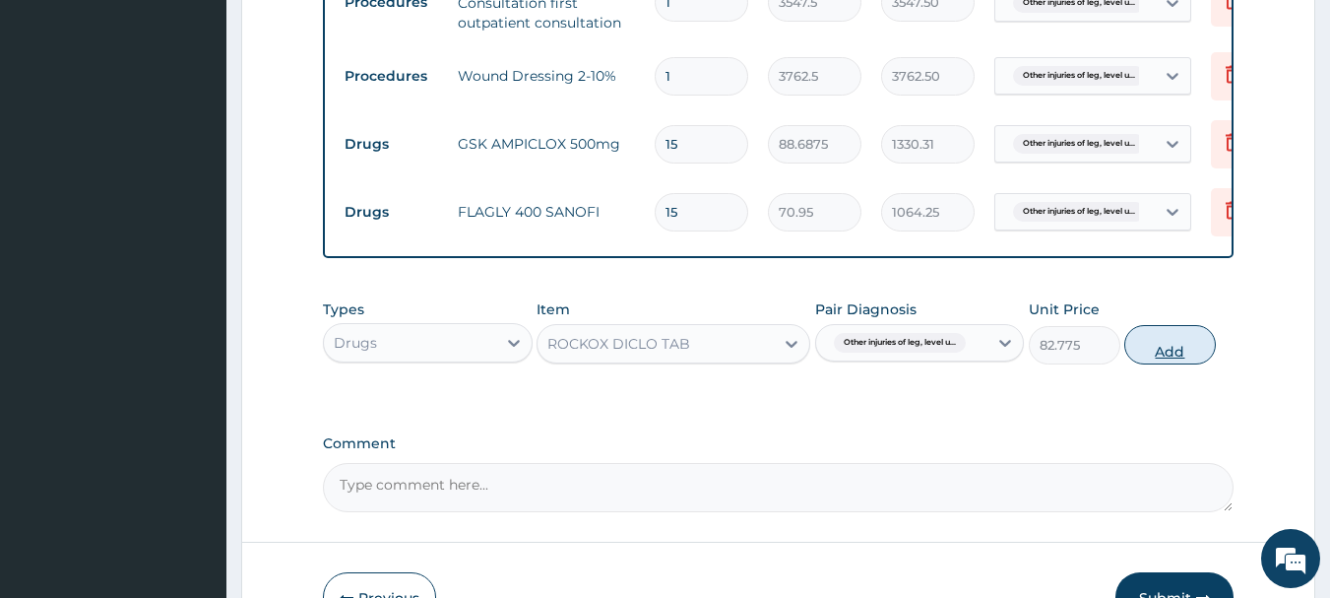
click at [1174, 349] on button "Add" at bounding box center [1170, 344] width 92 height 39
type input "0"
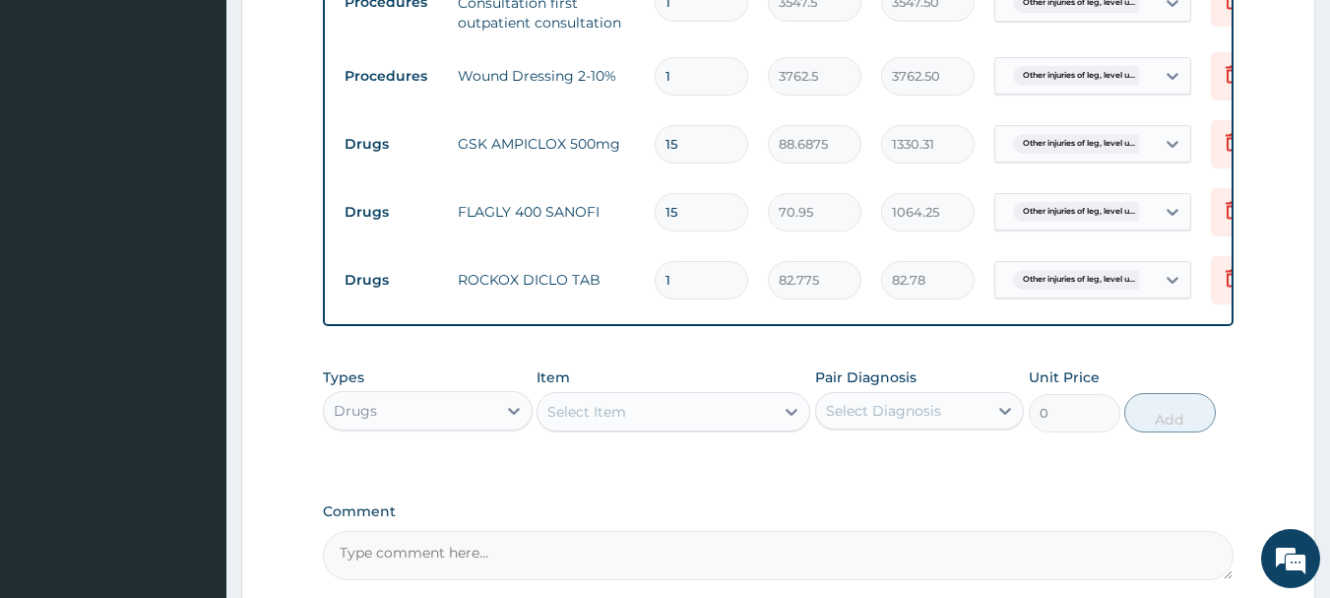
type input "10"
type input "827.75"
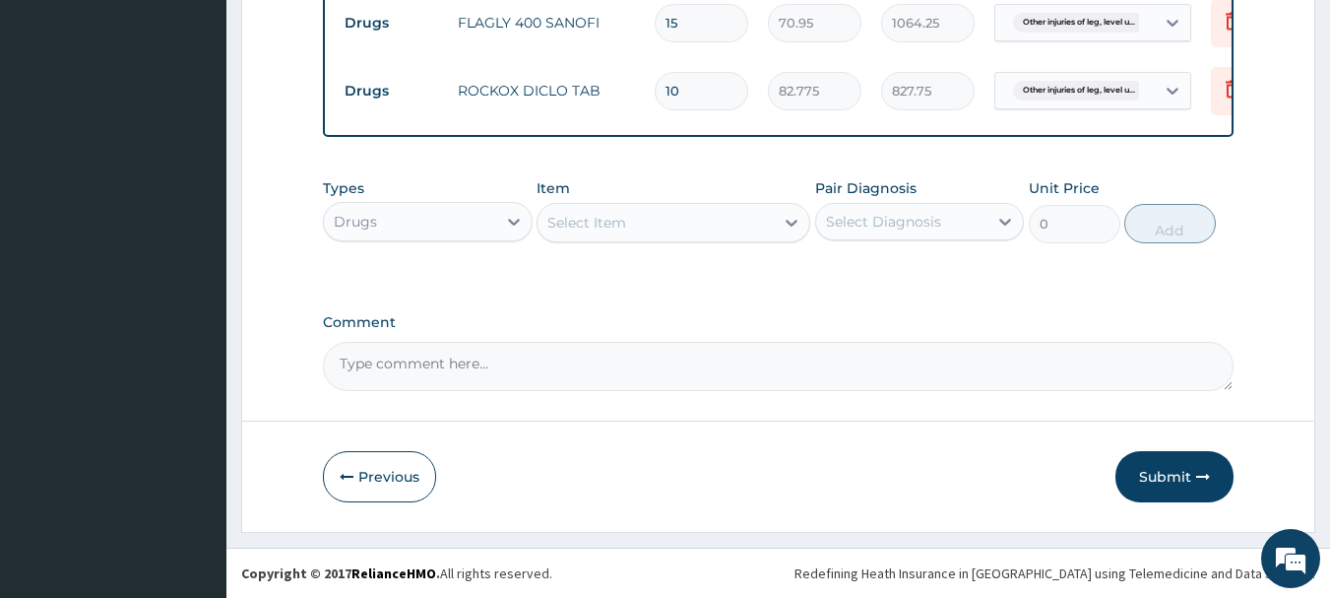
type input "10"
click at [1184, 479] on button "Submit" at bounding box center [1174, 476] width 118 height 51
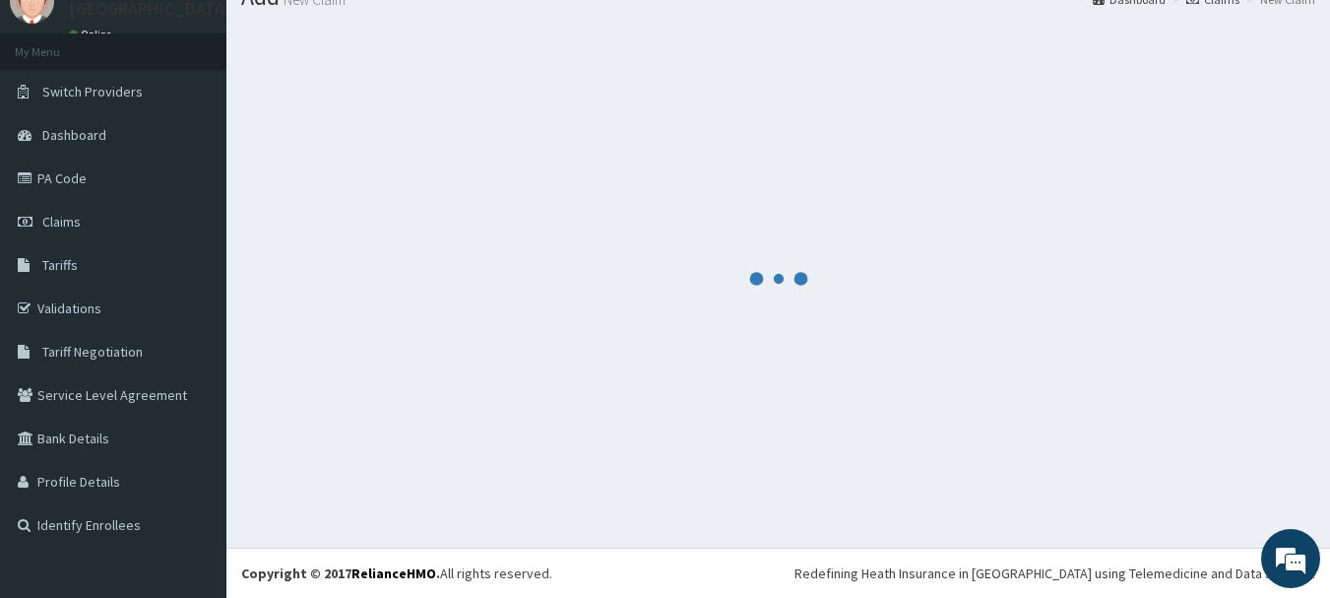
scroll to position [1026, 0]
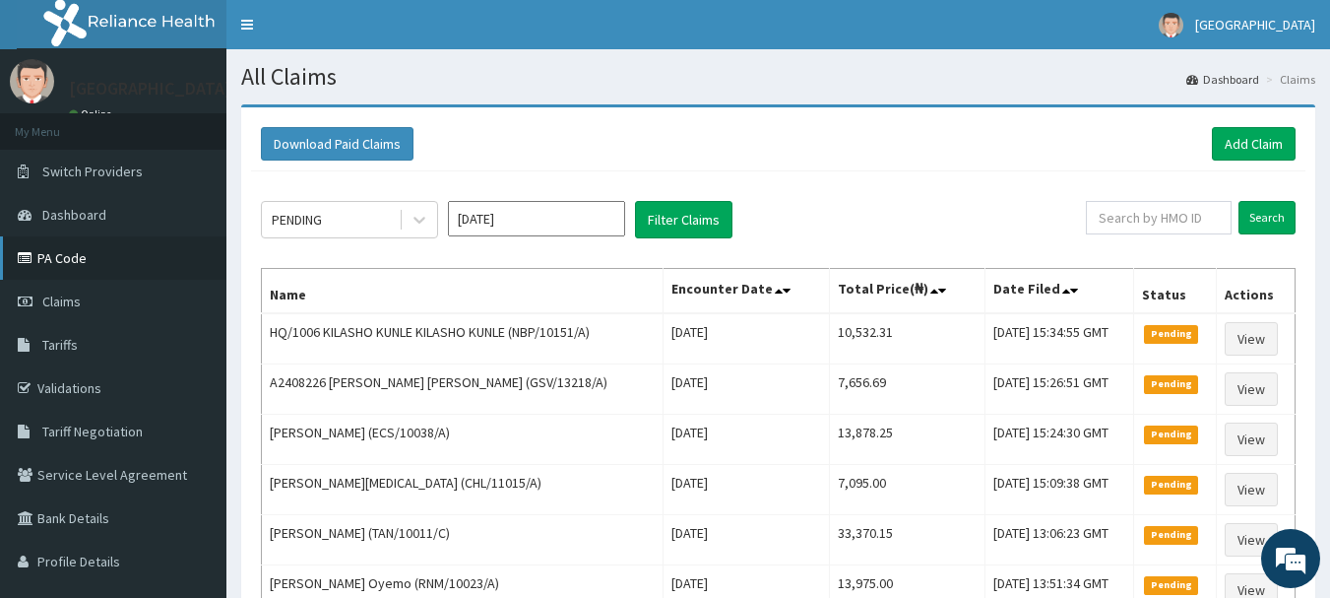
click at [81, 254] on link "PA Code" at bounding box center [113, 257] width 226 height 43
click at [1157, 224] on input "text" at bounding box center [1159, 217] width 146 height 33
paste input "PA/E4BBDA"
type input "PA/E4BBDA"
click at [1246, 150] on link "Add Claim" at bounding box center [1254, 143] width 84 height 33
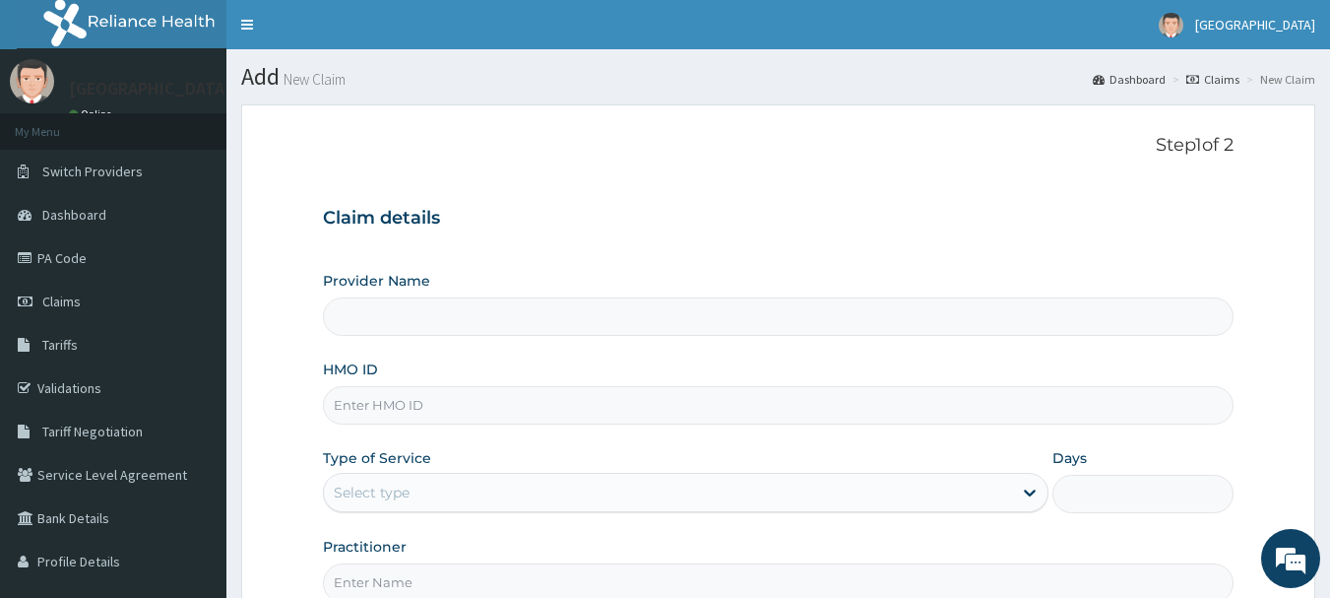
drag, startPoint x: 492, startPoint y: 398, endPoint x: 482, endPoint y: 413, distance: 18.6
click at [492, 398] on input "HMO ID" at bounding box center [779, 405] width 912 height 38
type input "[GEOGRAPHIC_DATA]"
type input "FIB/10029/B"
click at [432, 488] on div "Select type" at bounding box center [668, 492] width 688 height 32
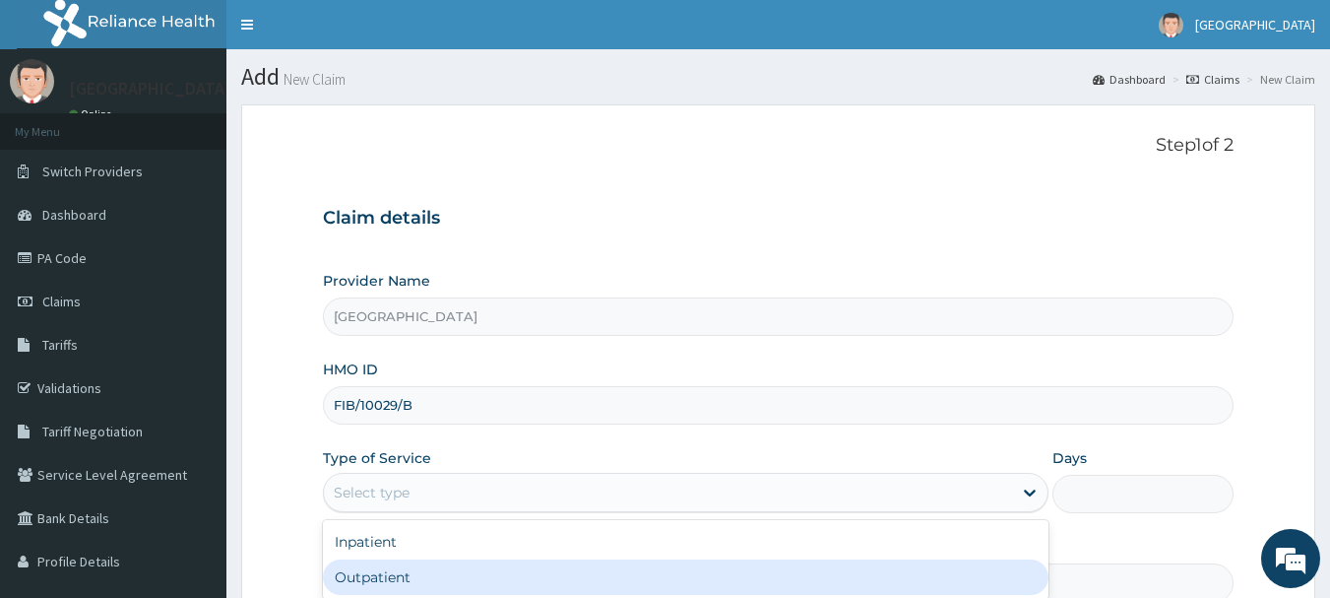
click at [422, 573] on div "Outpatient" at bounding box center [686, 576] width 726 height 35
type input "1"
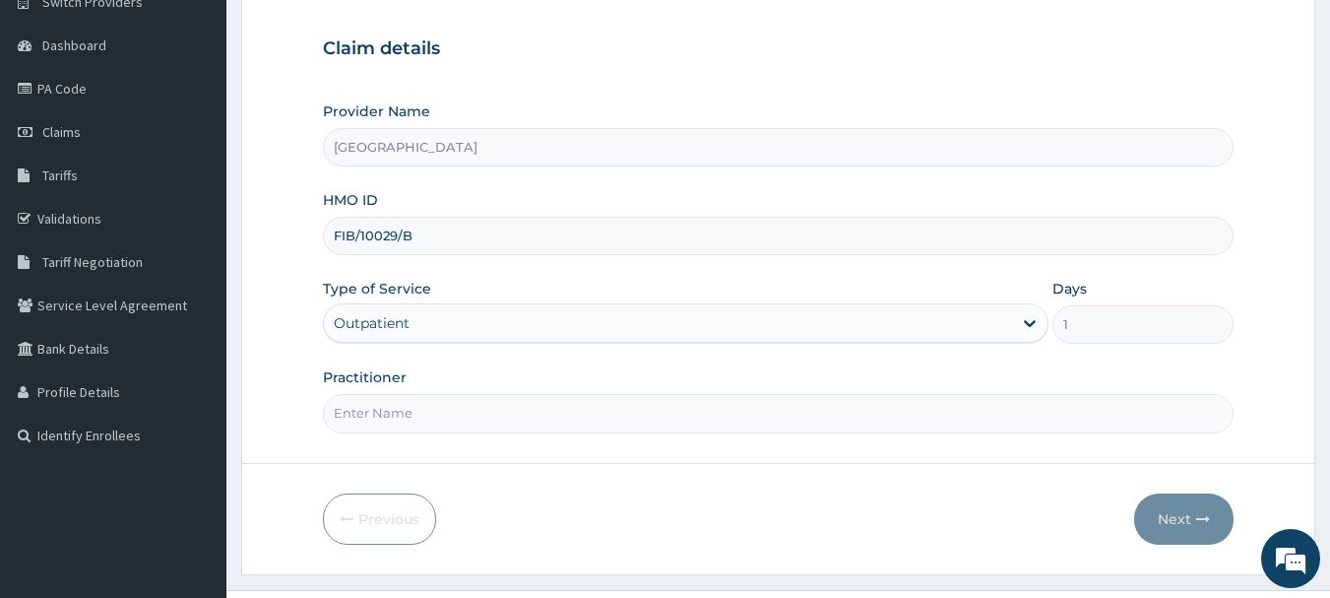
scroll to position [212, 0]
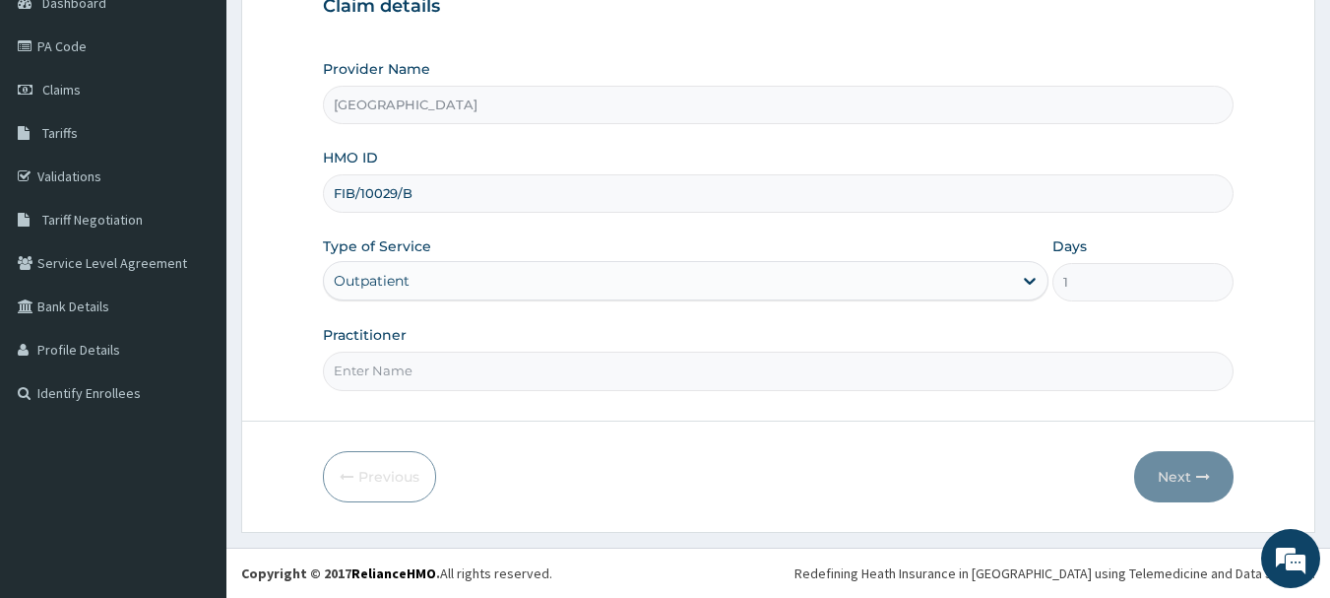
click at [411, 379] on input "Practitioner" at bounding box center [779, 370] width 912 height 38
type input "[PERSON_NAME]"
click at [1182, 469] on button "Next" at bounding box center [1183, 476] width 99 height 51
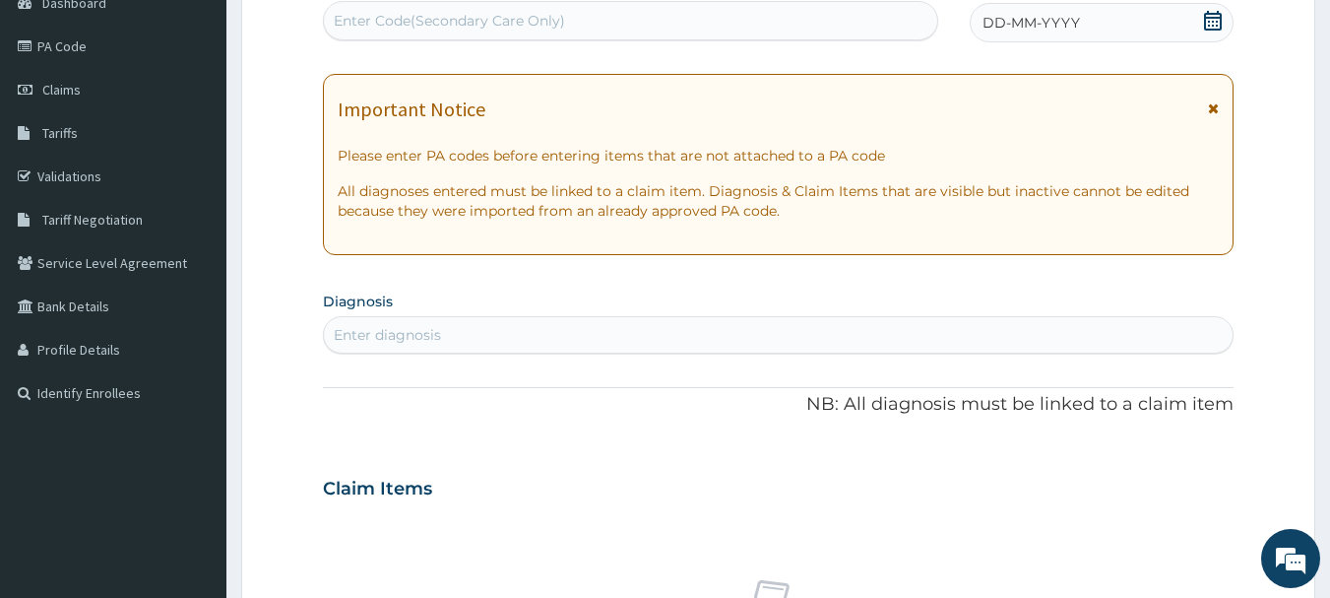
click at [1124, 30] on div "DD-MM-YYYY" at bounding box center [1102, 22] width 264 height 39
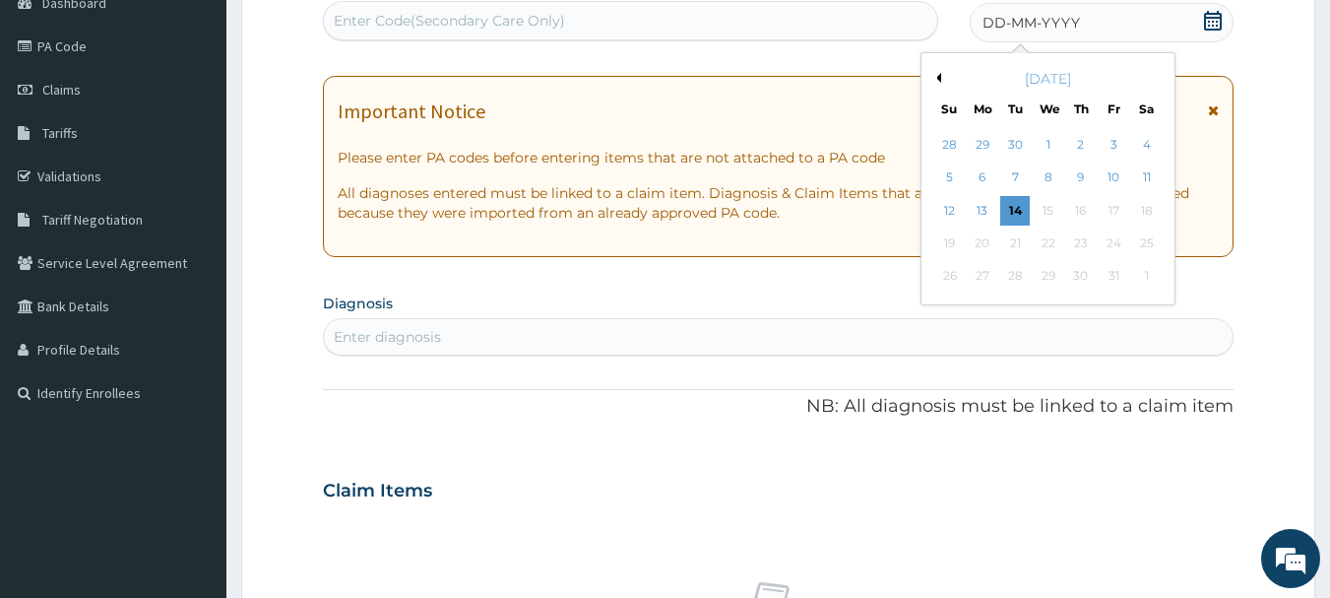
click at [823, 25] on div "Enter Code(Secondary Care Only)" at bounding box center [631, 21] width 614 height 32
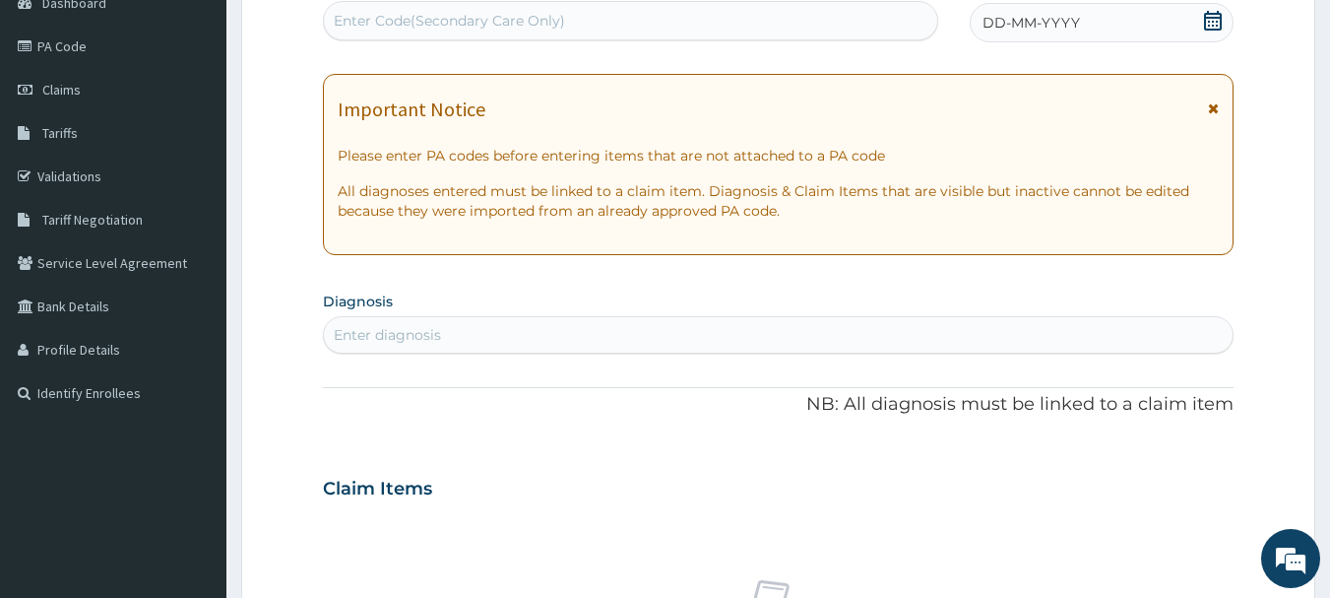
paste input "PA/E4BBDA"
type input "PA/E4BBDA"
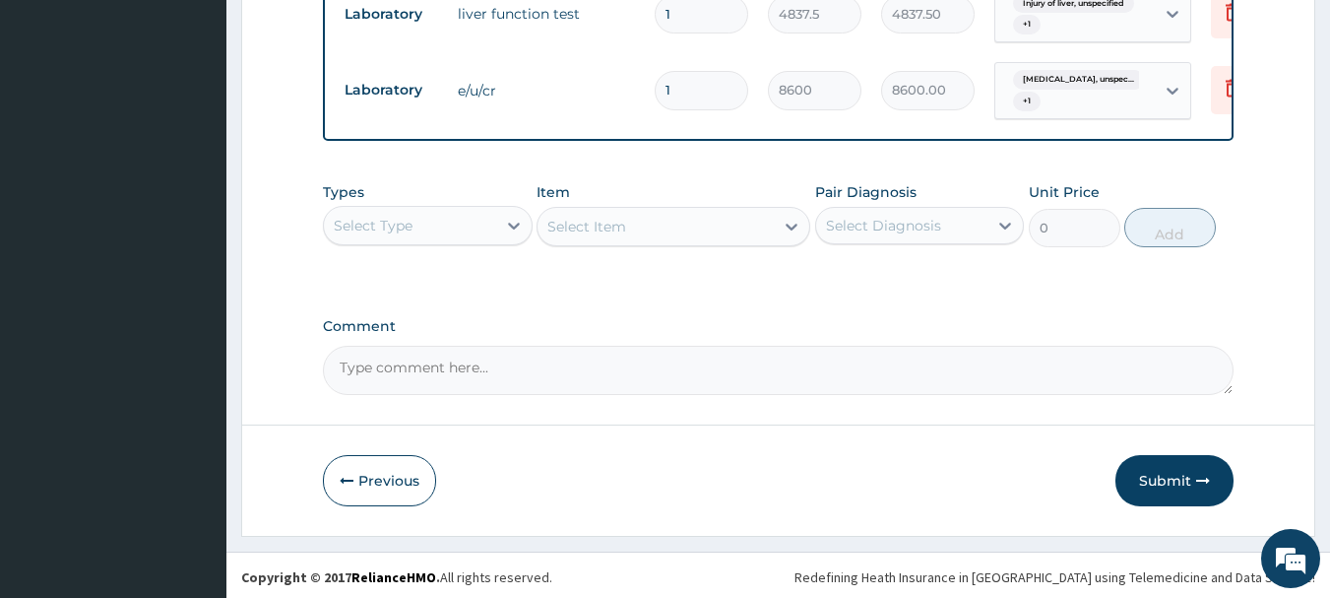
scroll to position [1133, 0]
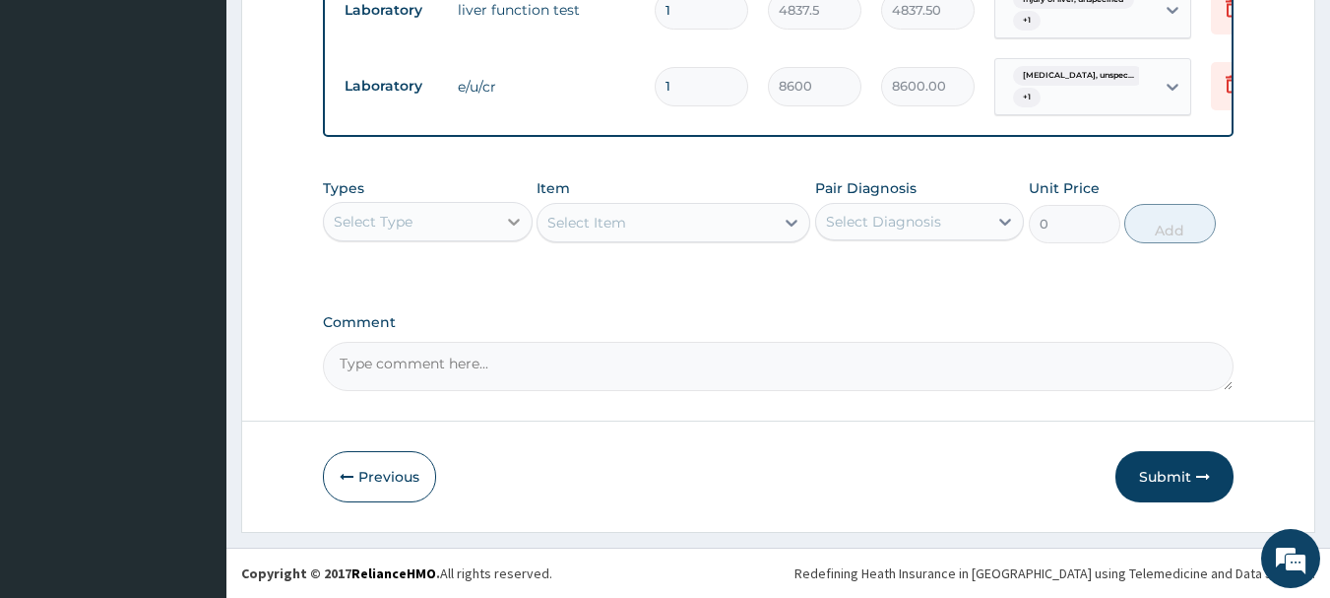
drag, startPoint x: 508, startPoint y: 221, endPoint x: 498, endPoint y: 243, distance: 24.7
click at [507, 223] on icon at bounding box center [514, 222] width 20 height 20
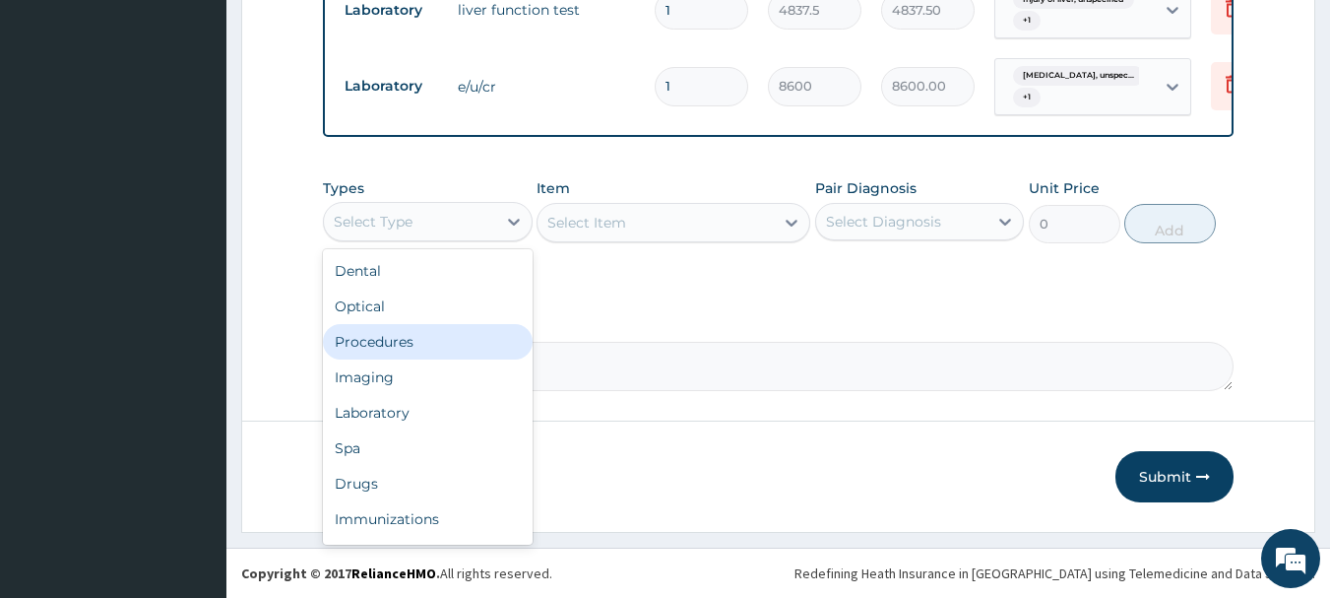
click at [450, 333] on div "Procedures" at bounding box center [428, 341] width 210 height 35
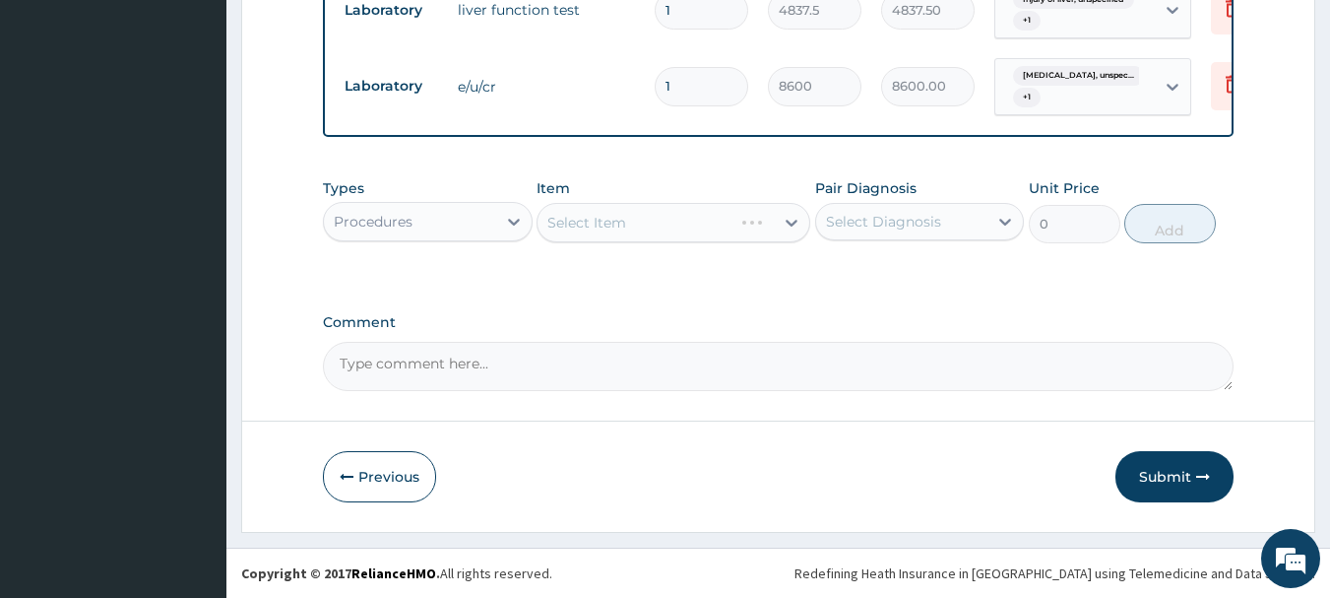
click at [673, 223] on div "Select Item" at bounding box center [674, 222] width 274 height 39
click at [675, 223] on div "Select Item" at bounding box center [655, 223] width 236 height 32
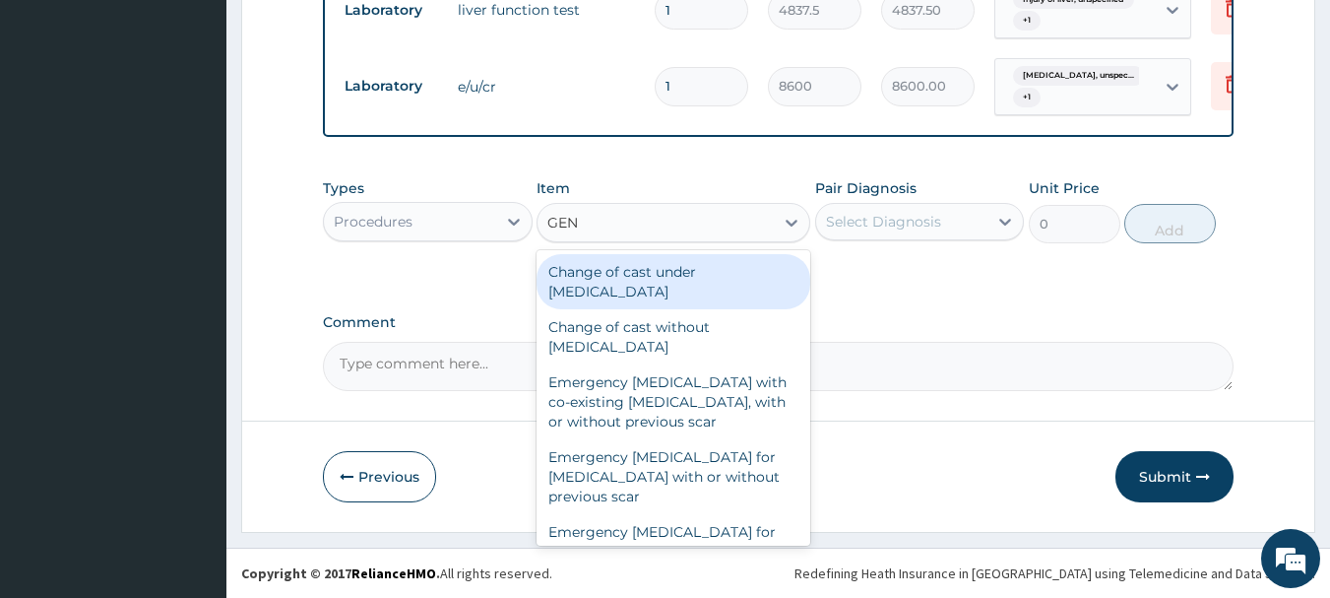
type input "GENE"
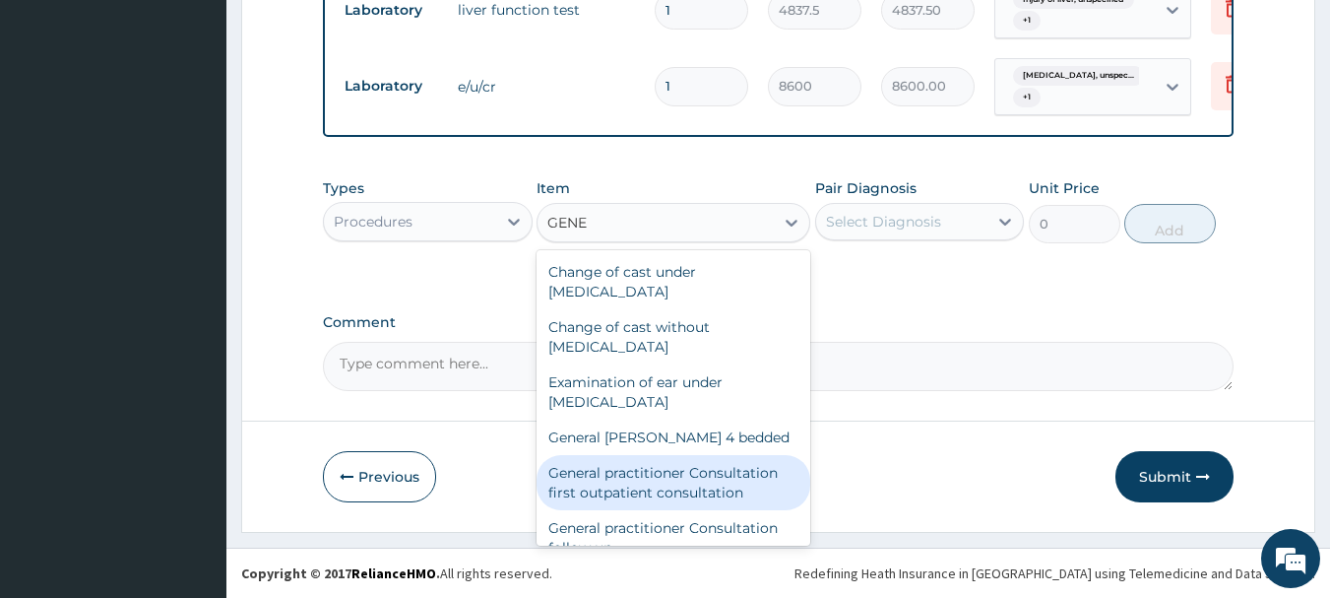
drag, startPoint x: 747, startPoint y: 483, endPoint x: 800, endPoint y: 354, distance: 139.5
click at [753, 479] on div "General practitioner Consultation first outpatient consultation" at bounding box center [674, 482] width 274 height 55
type input "3547.5"
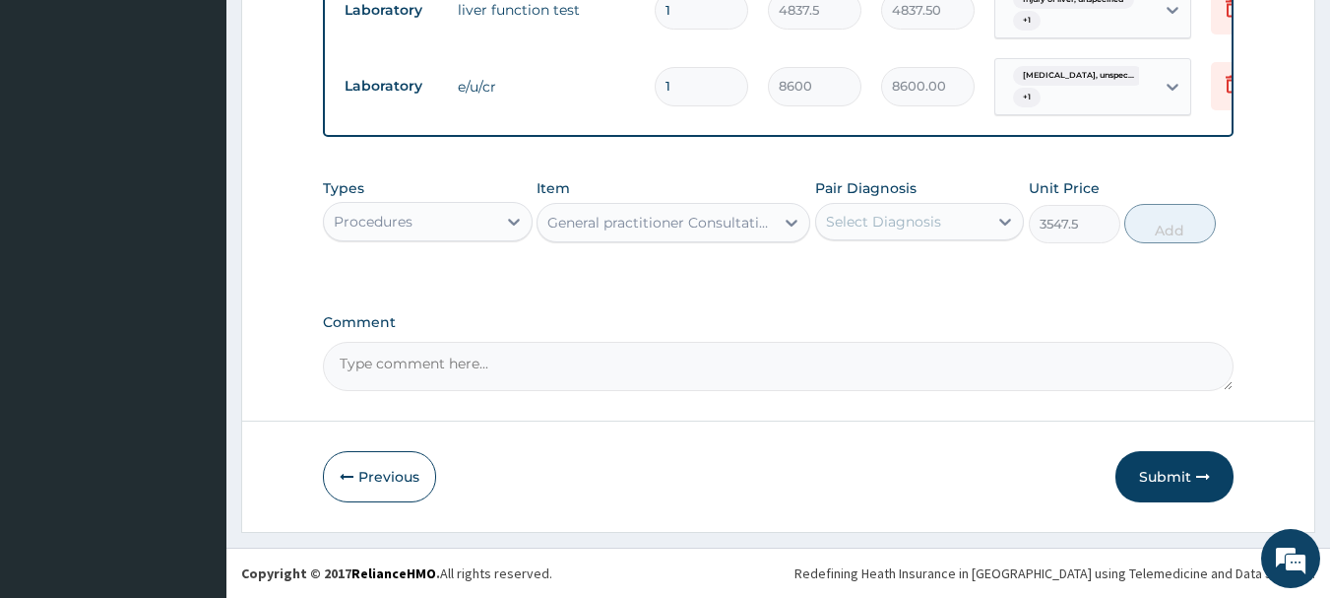
click at [925, 230] on div "Select Diagnosis" at bounding box center [883, 222] width 115 height 20
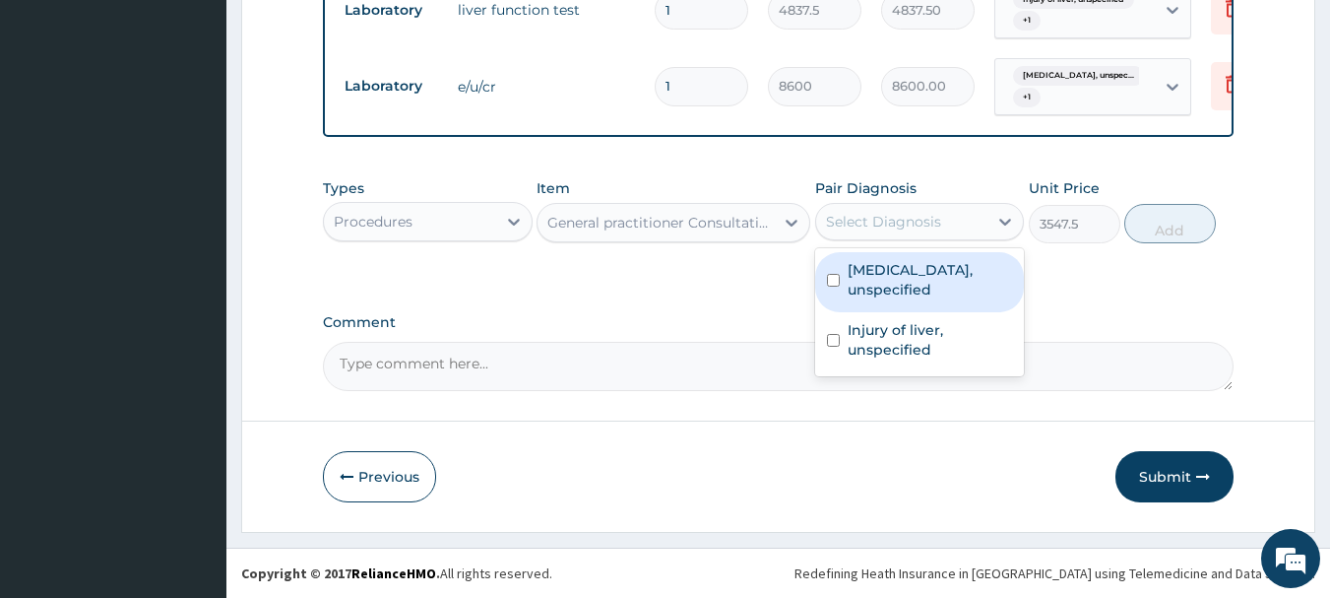
drag, startPoint x: 909, startPoint y: 290, endPoint x: 919, endPoint y: 350, distance: 61.0
click at [909, 298] on label "Essential hypertension, unspecified" at bounding box center [930, 279] width 165 height 39
checkbox input "true"
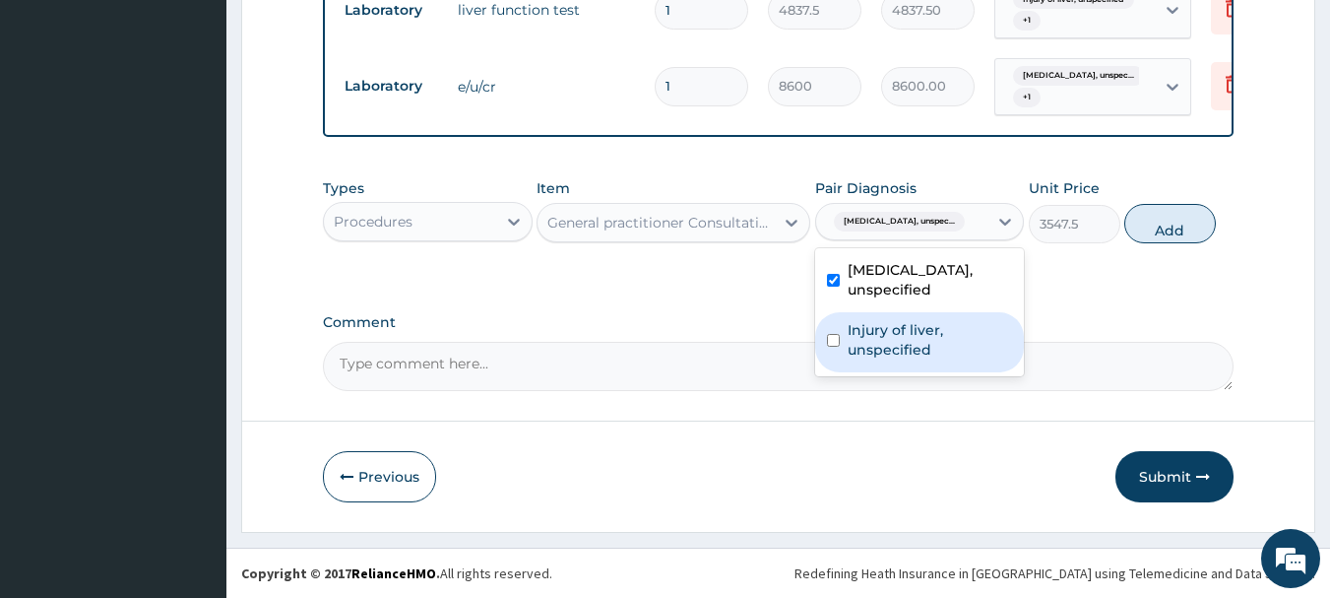
drag, startPoint x: 919, startPoint y: 352, endPoint x: 1011, endPoint y: 276, distance: 119.5
click at [920, 354] on label "Injury of liver, unspecified" at bounding box center [930, 339] width 165 height 39
checkbox input "true"
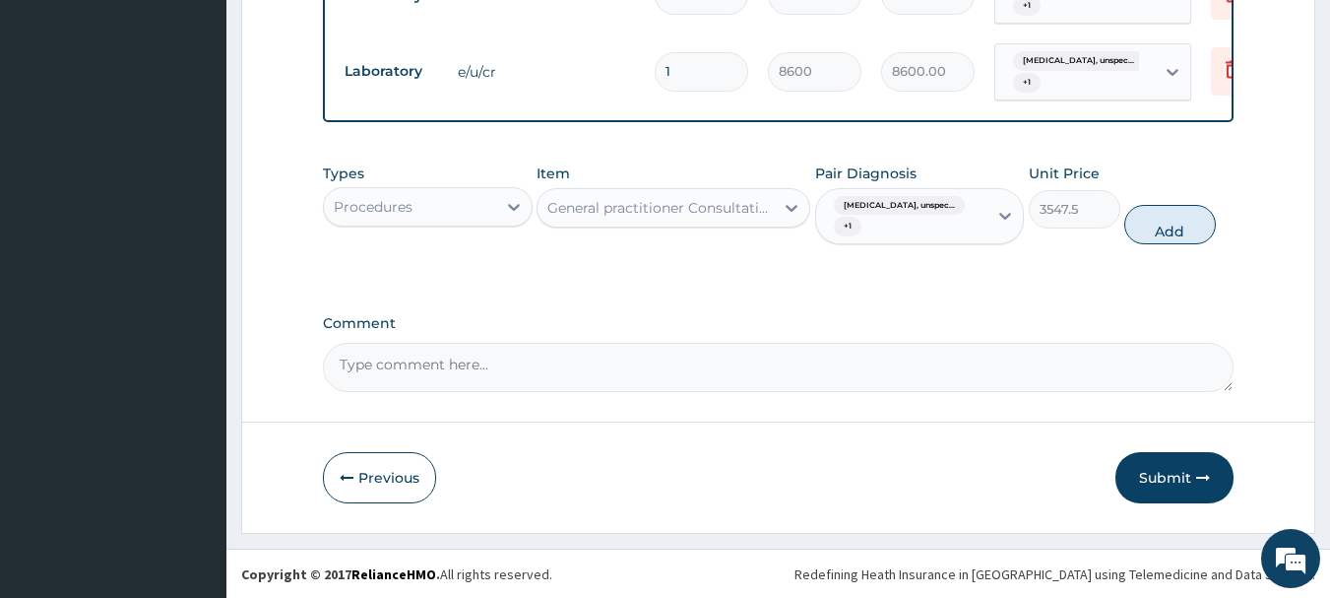
click at [1166, 242] on button "Add" at bounding box center [1170, 224] width 92 height 39
type input "0"
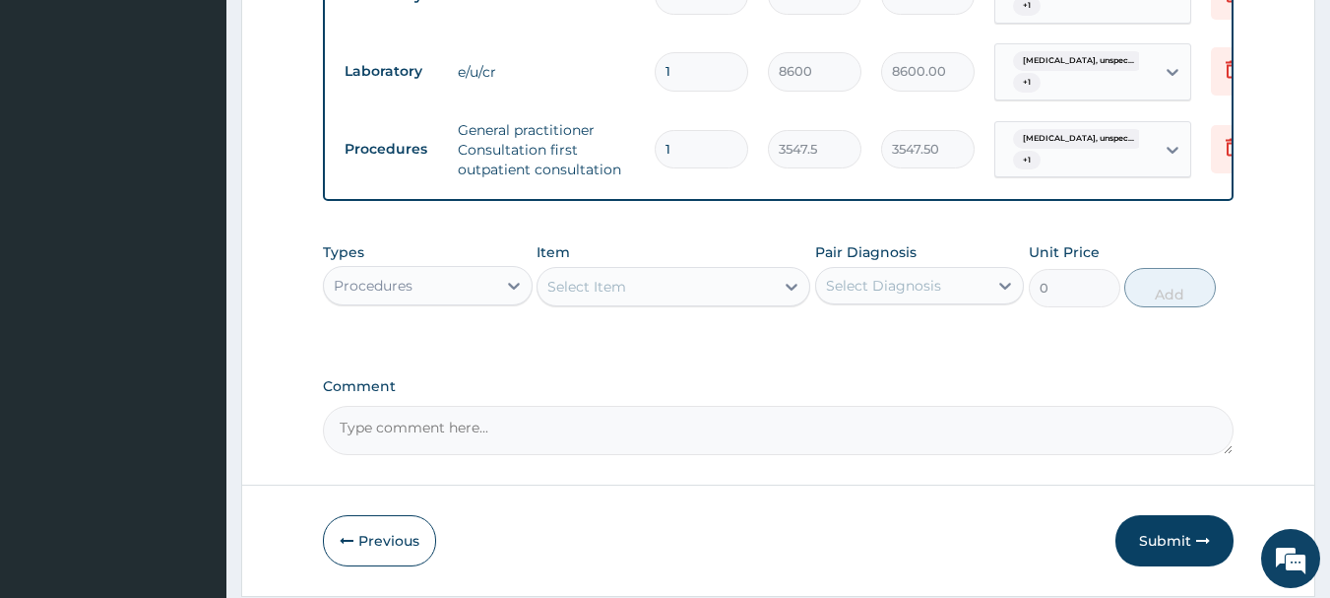
click at [480, 301] on div "Procedures" at bounding box center [410, 286] width 172 height 32
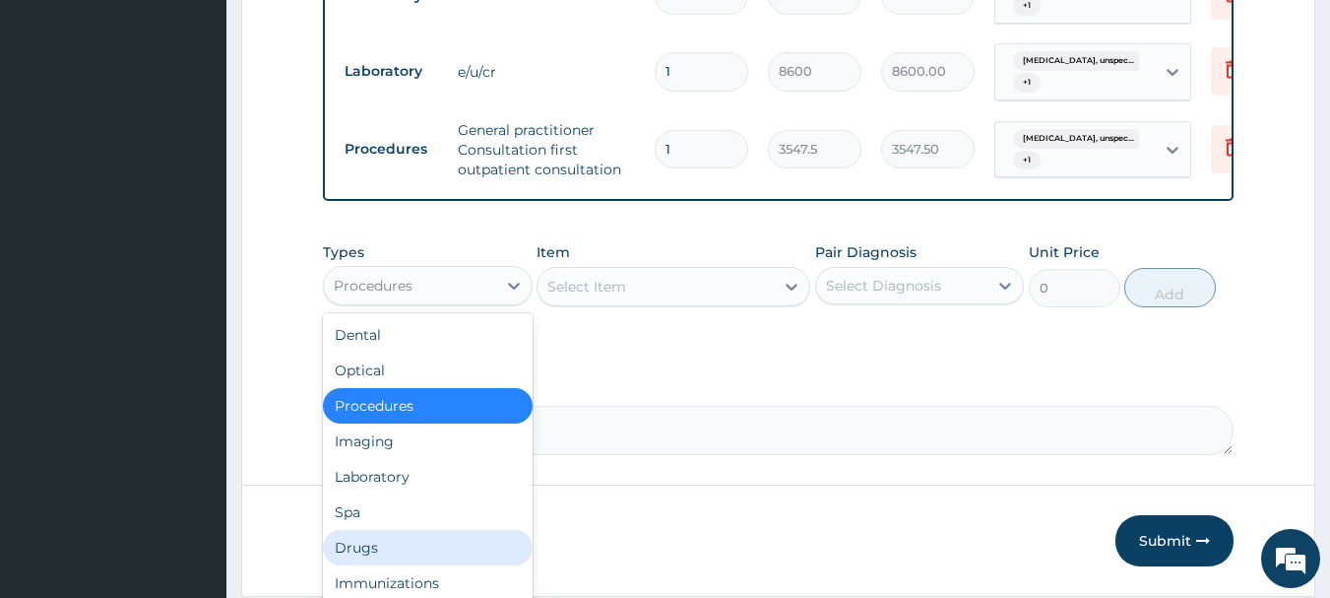
click at [409, 558] on div "Drugs" at bounding box center [428, 547] width 210 height 35
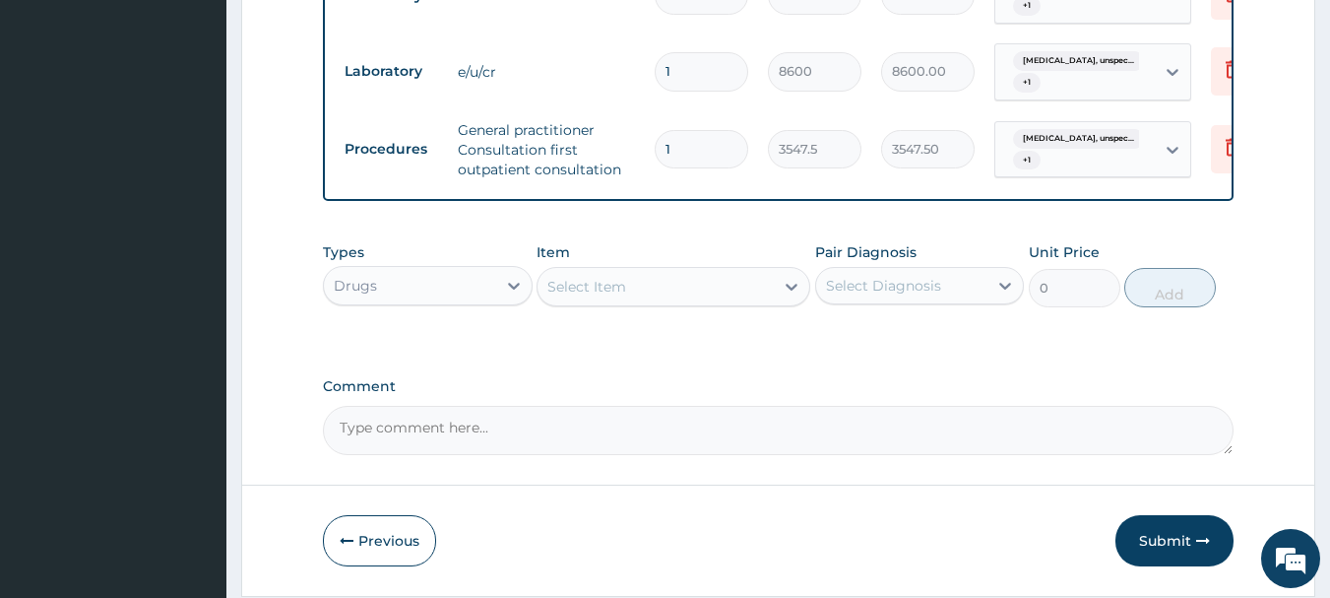
click at [688, 302] on div "Select Item" at bounding box center [655, 287] width 236 height 32
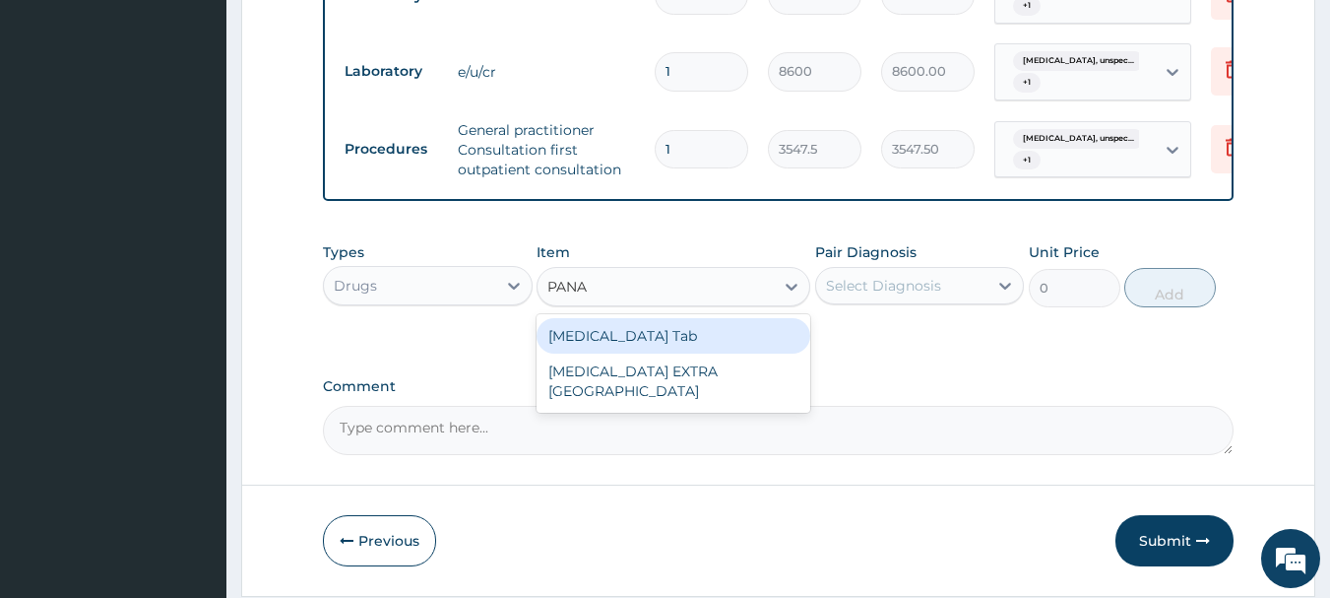
type input "PANAD"
click at [653, 352] on div "PANADOL Tab" at bounding box center [674, 335] width 274 height 35
type input "49.665"
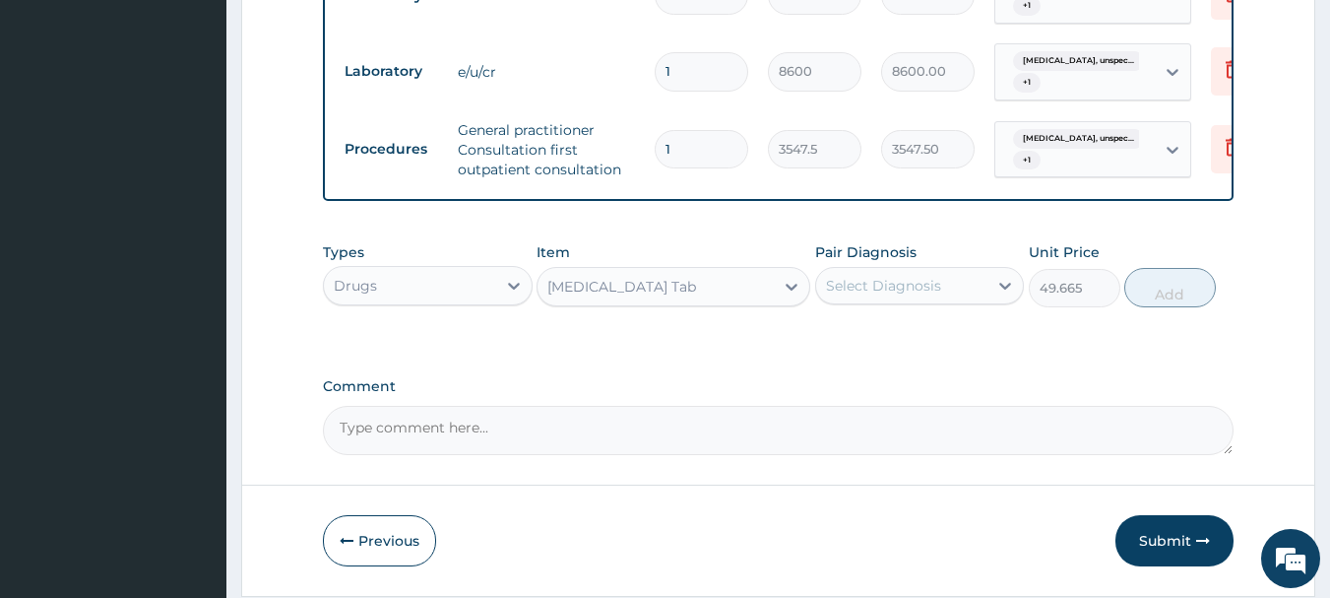
click at [914, 295] on div "Select Diagnosis" at bounding box center [883, 286] width 115 height 20
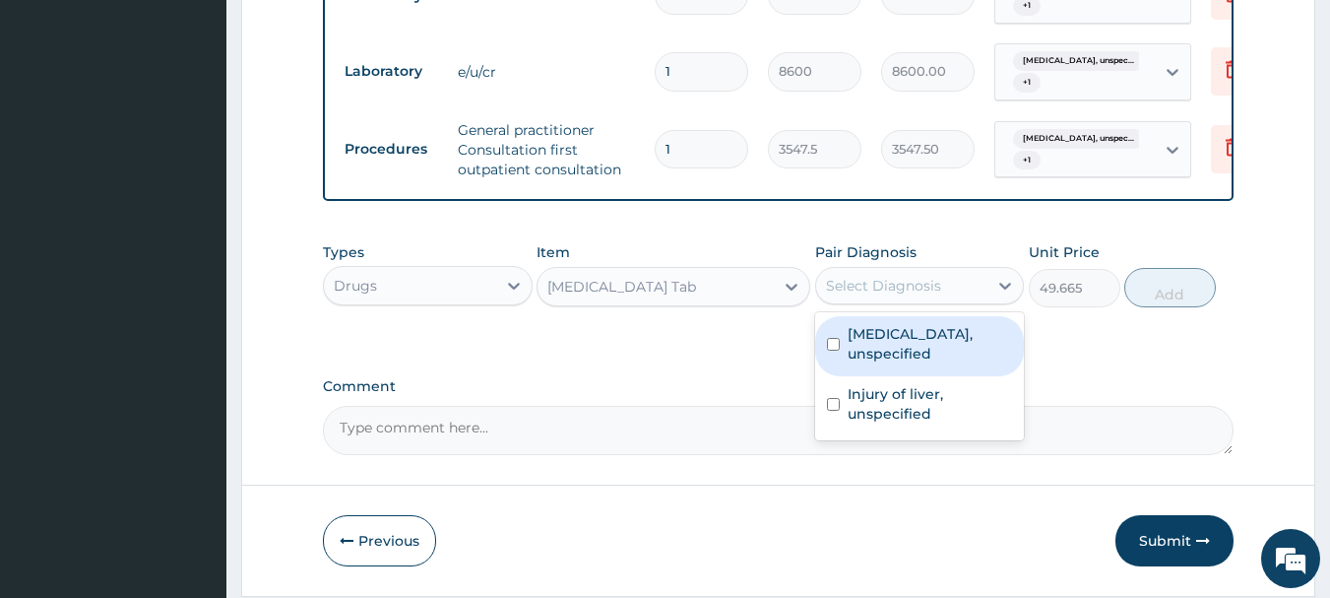
click at [907, 359] on label "Essential hypertension, unspecified" at bounding box center [930, 343] width 165 height 39
checkbox input "true"
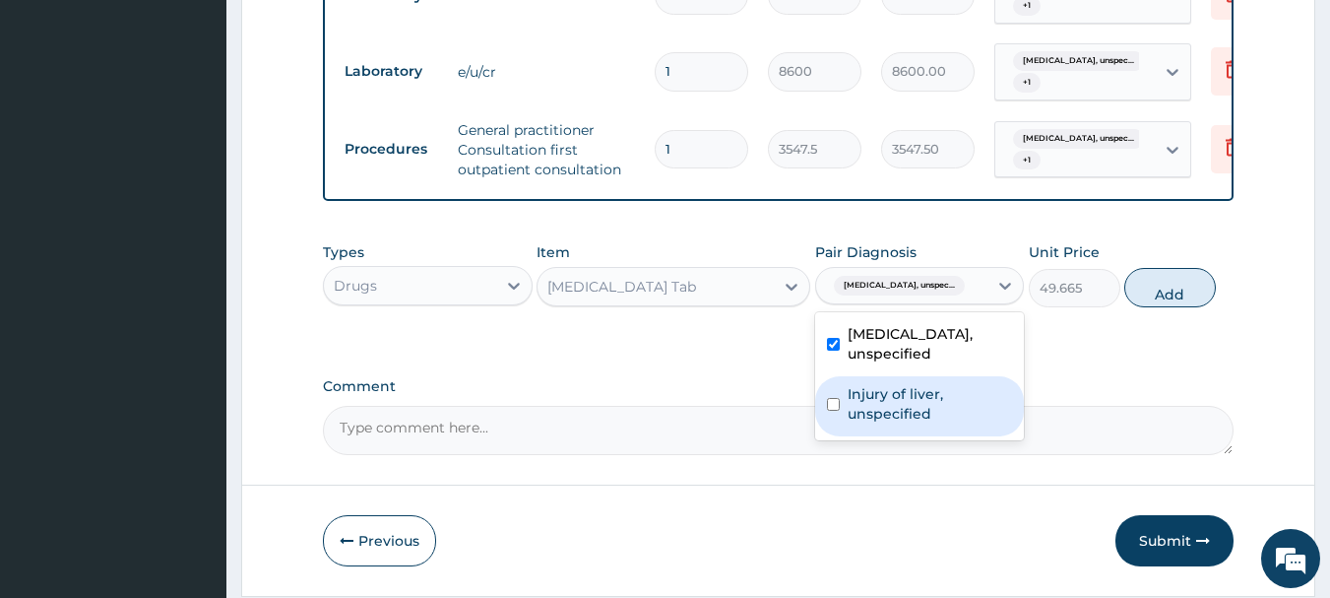
click at [910, 423] on label "Injury of liver, unspecified" at bounding box center [930, 403] width 165 height 39
checkbox input "true"
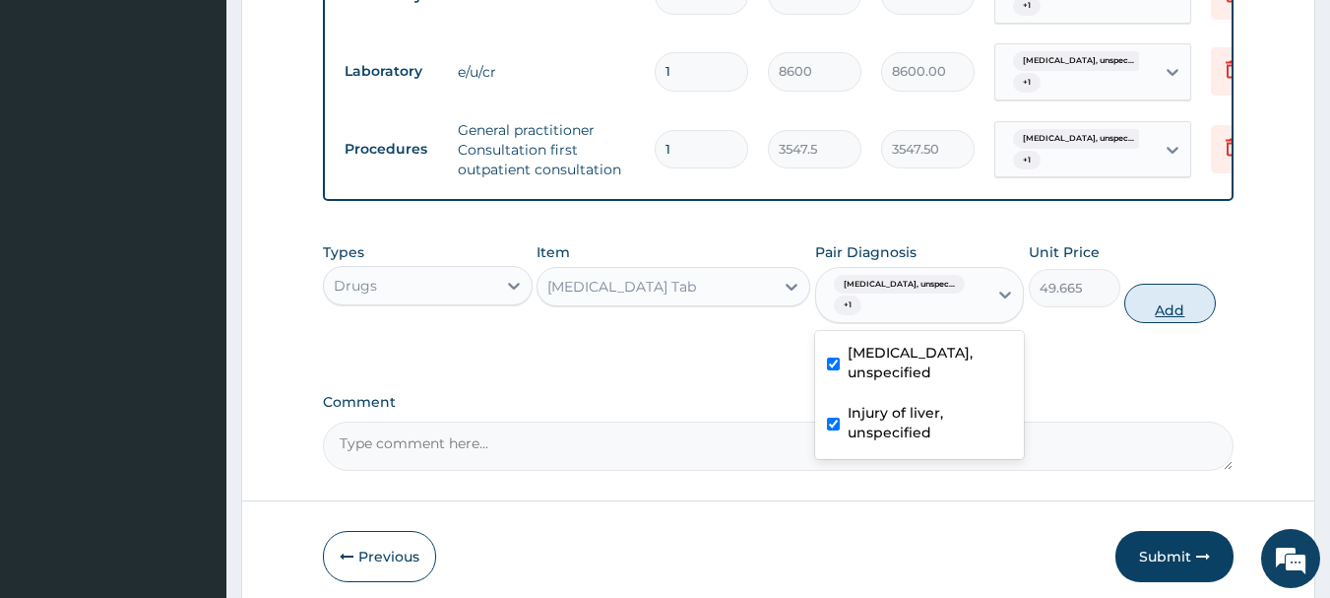
click at [1177, 323] on button "Add" at bounding box center [1170, 303] width 92 height 39
type input "0"
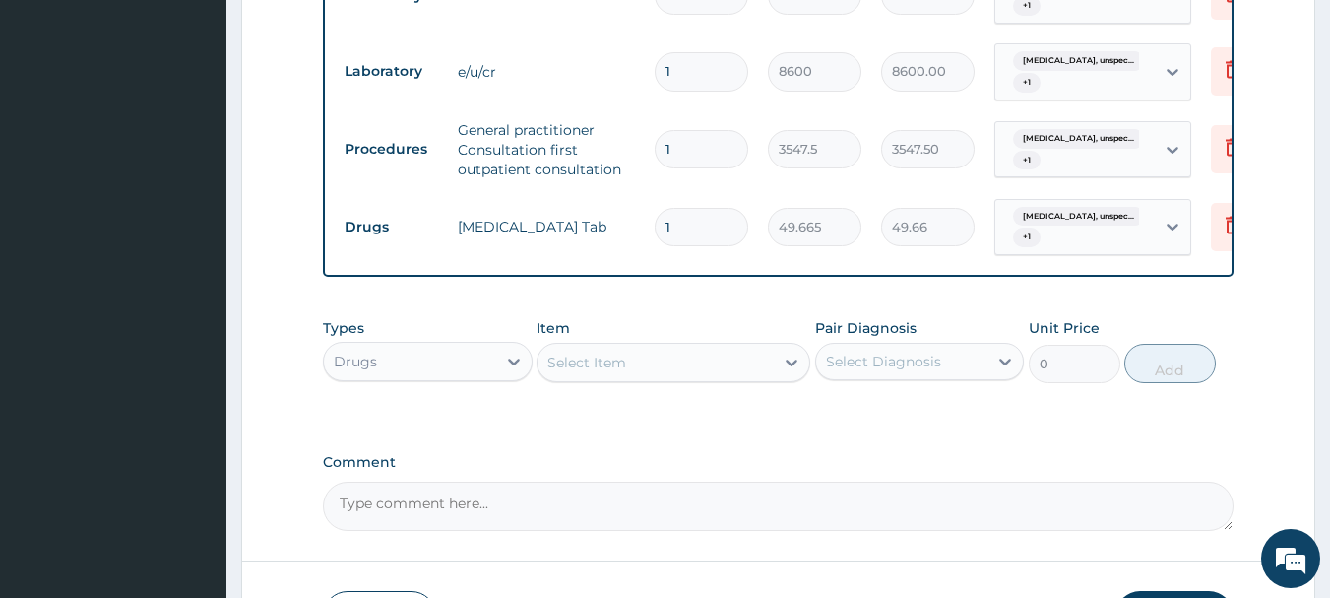
type input "18"
type input "893.97"
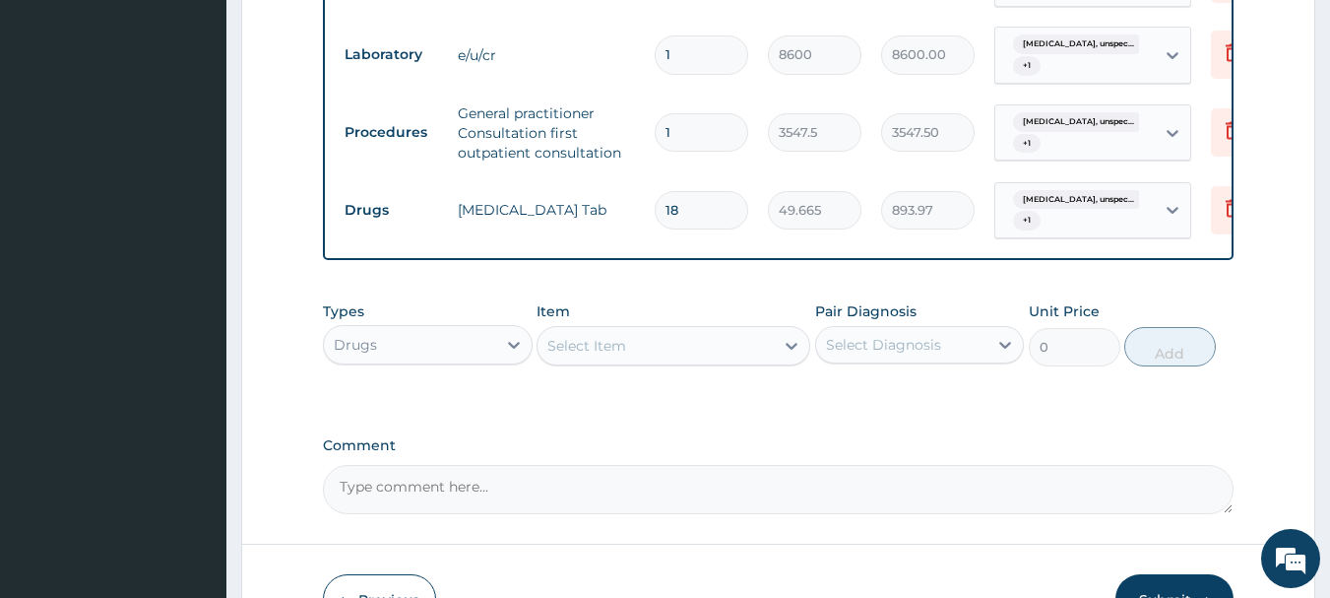
scroll to position [1172, 0]
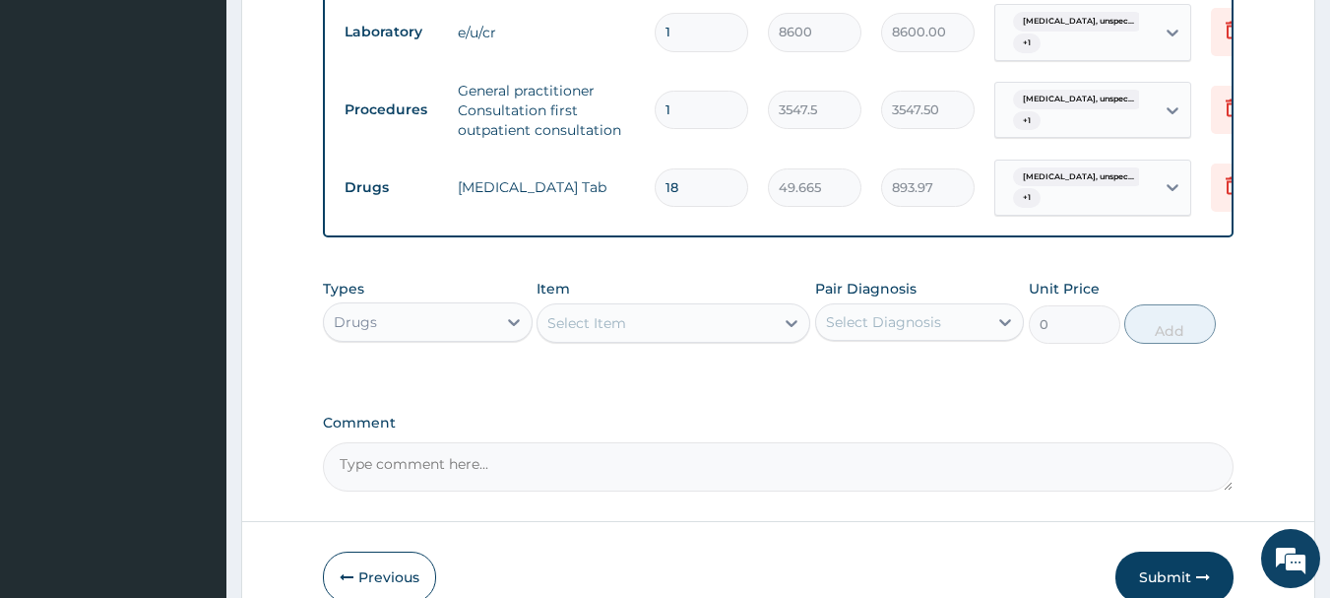
type input "18"
drag, startPoint x: 474, startPoint y: 336, endPoint x: 461, endPoint y: 363, distance: 30.8
click at [474, 338] on div "Drugs" at bounding box center [410, 322] width 172 height 32
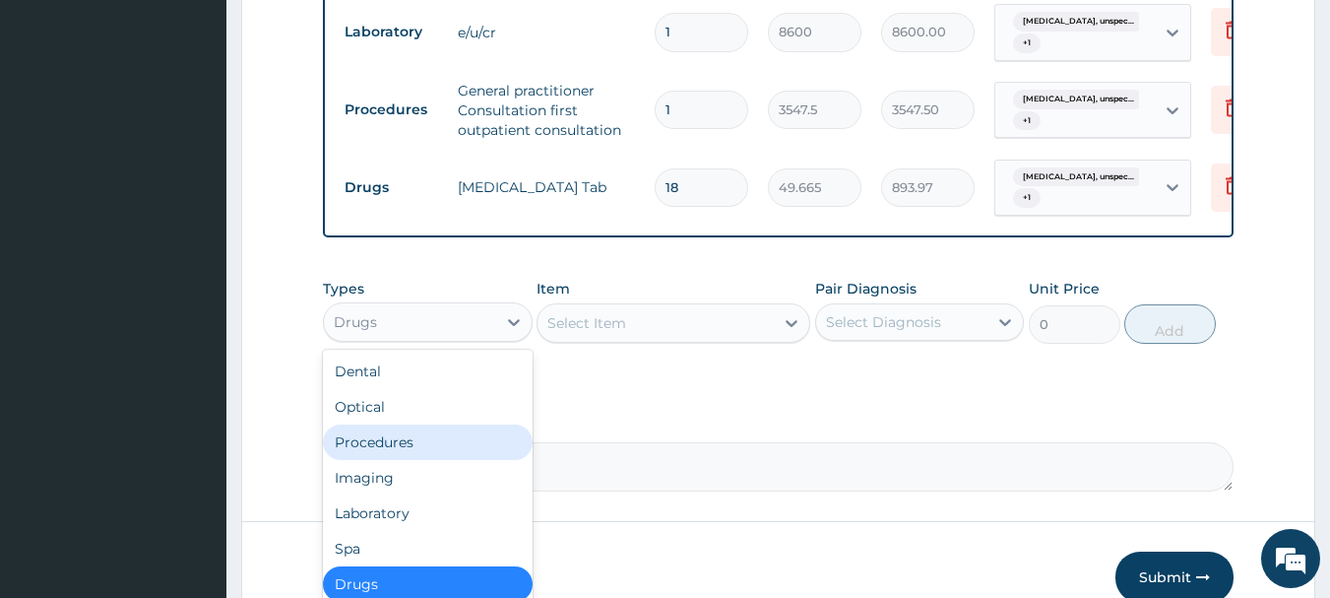
click at [428, 451] on div "Procedures" at bounding box center [428, 441] width 210 height 35
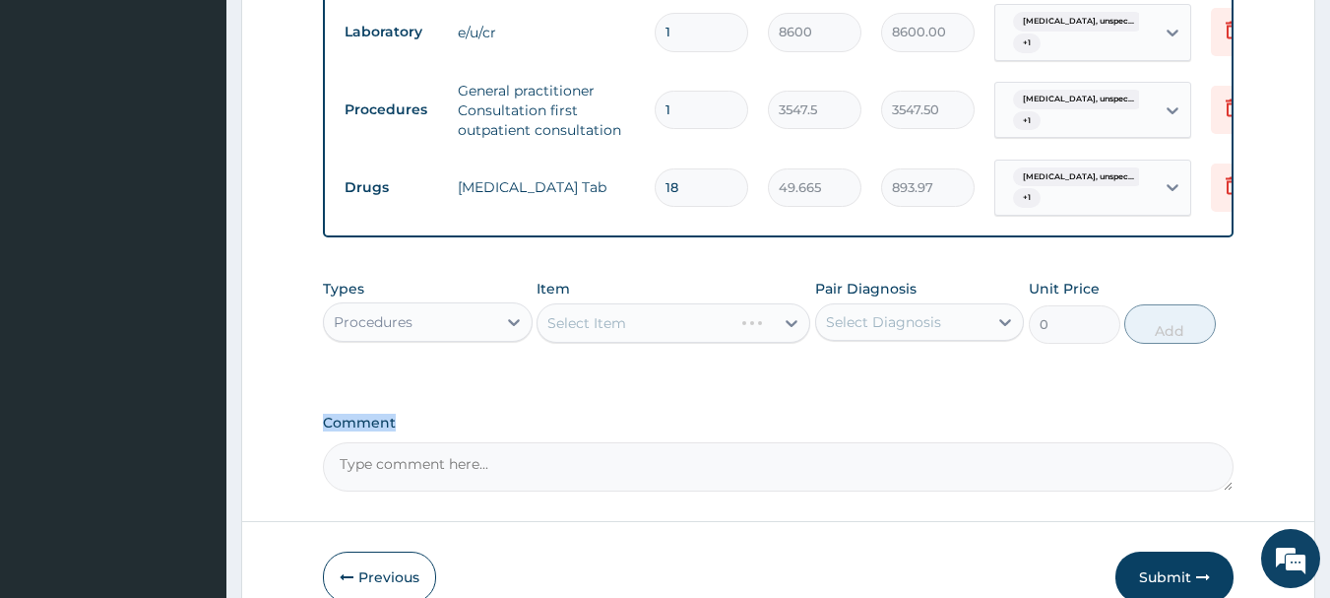
drag, startPoint x: 428, startPoint y: 451, endPoint x: 429, endPoint y: 441, distance: 9.9
click at [428, 456] on div "Comment" at bounding box center [779, 452] width 912 height 77
click at [450, 338] on div "Procedures" at bounding box center [410, 322] width 172 height 32
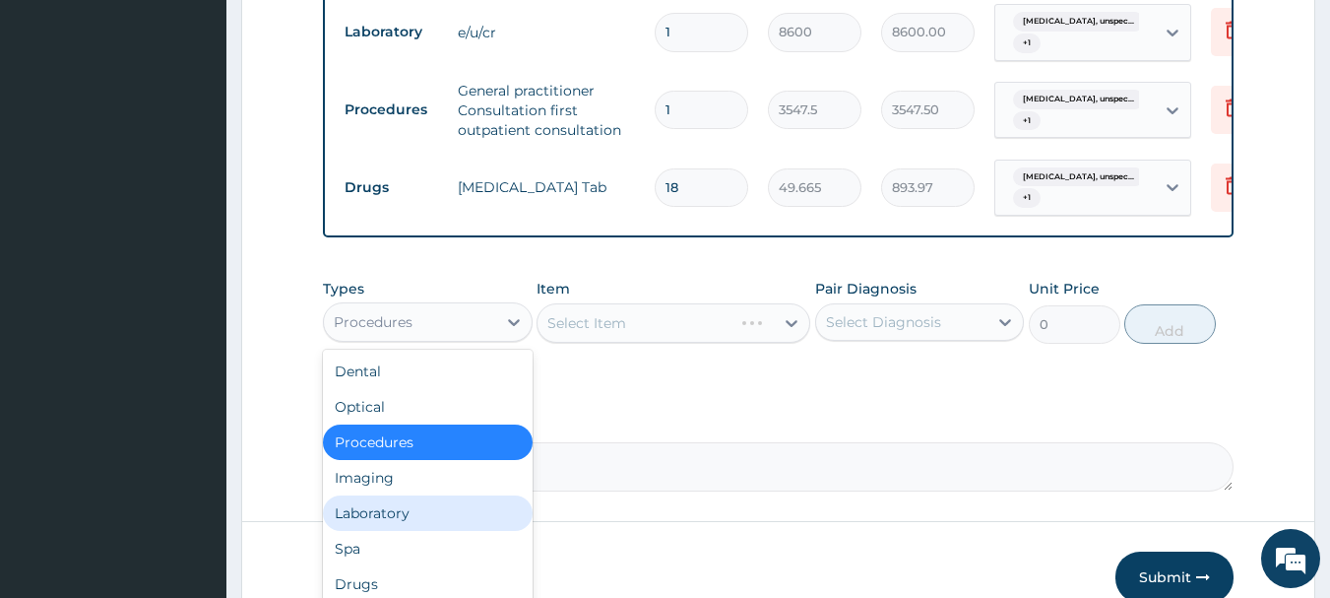
click at [453, 527] on div "Laboratory" at bounding box center [428, 512] width 210 height 35
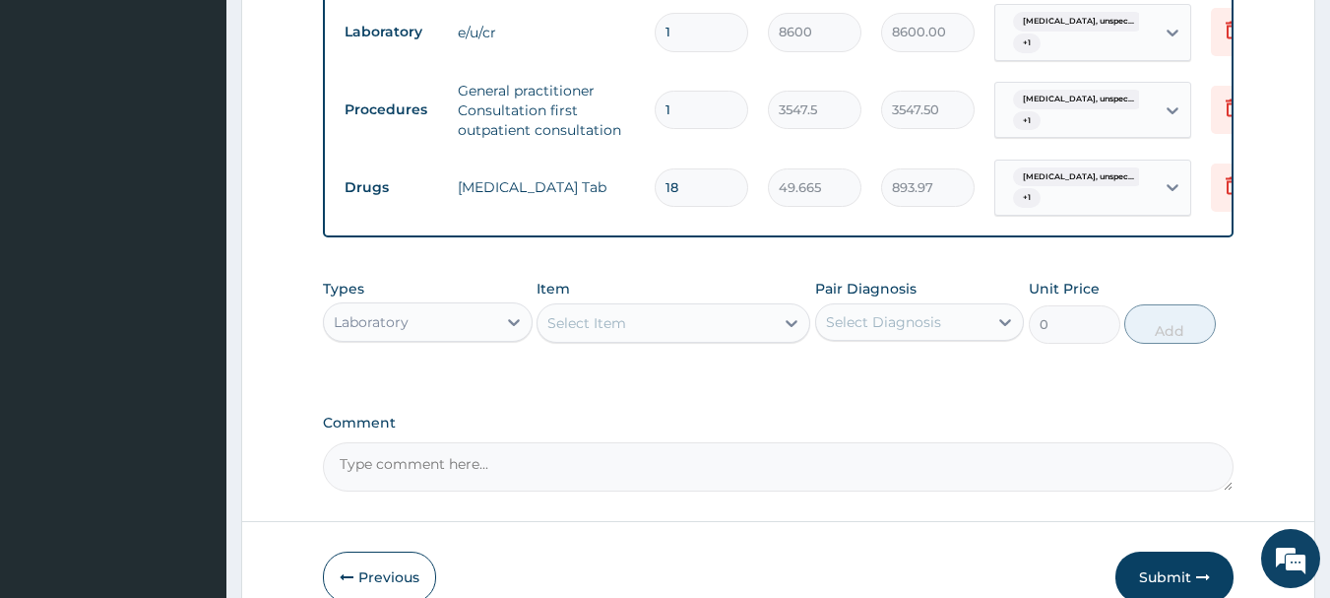
click at [715, 339] on div "Select Item" at bounding box center [655, 323] width 236 height 32
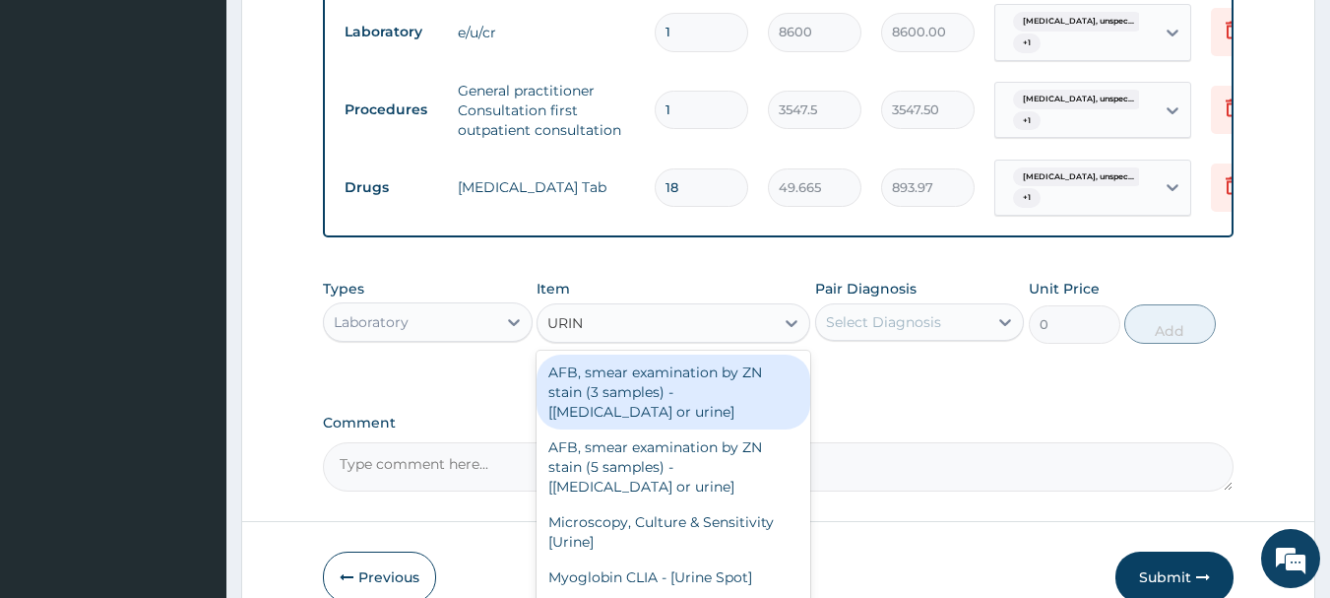
type input "URINA"
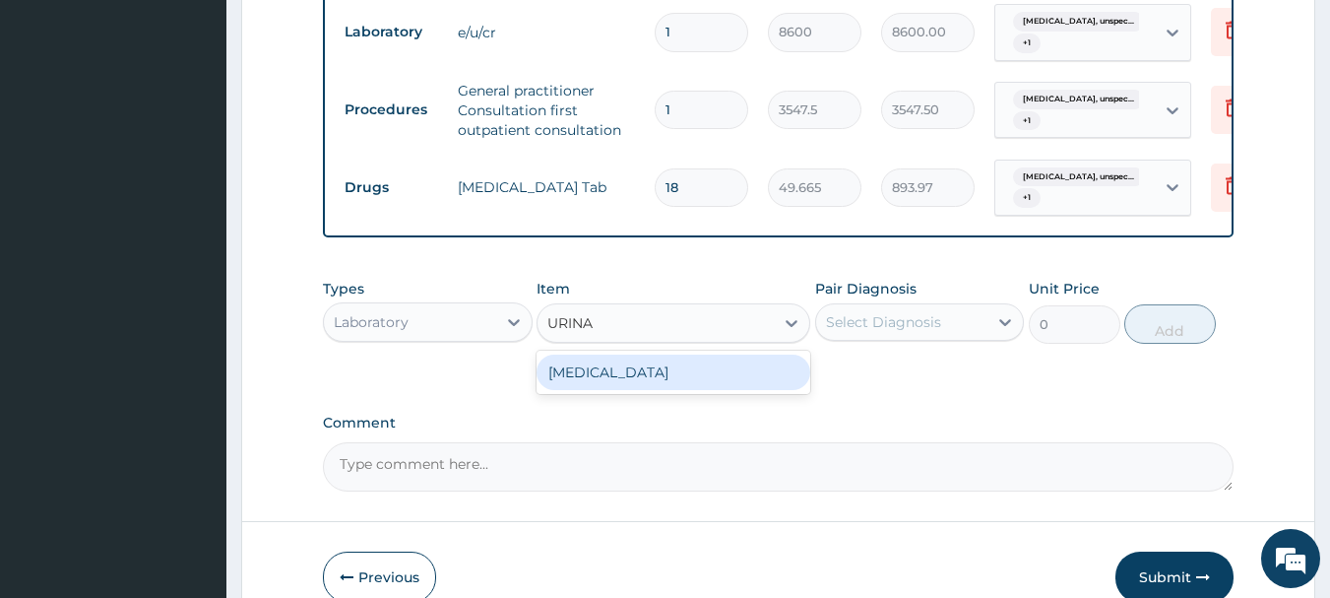
click at [709, 369] on div "URINALYSIS" at bounding box center [674, 371] width 274 height 43
click at [749, 379] on div "URINALYSIS" at bounding box center [674, 371] width 274 height 35
type input "1612.5"
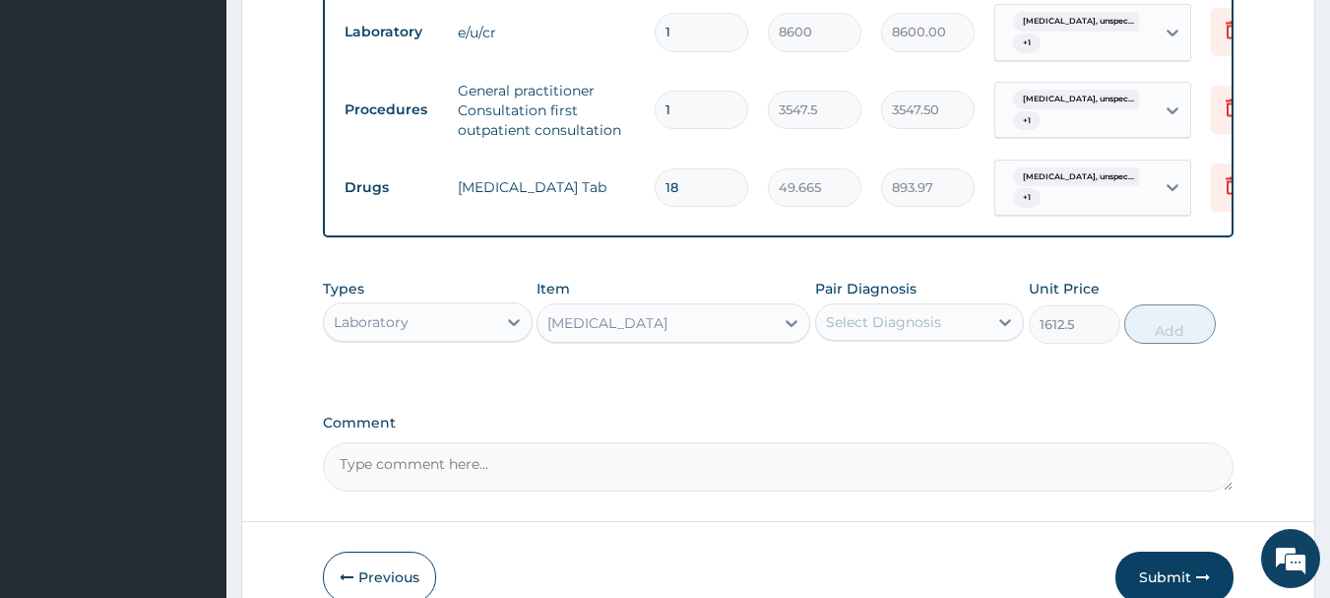
click at [878, 332] on div "Select Diagnosis" at bounding box center [883, 322] width 115 height 20
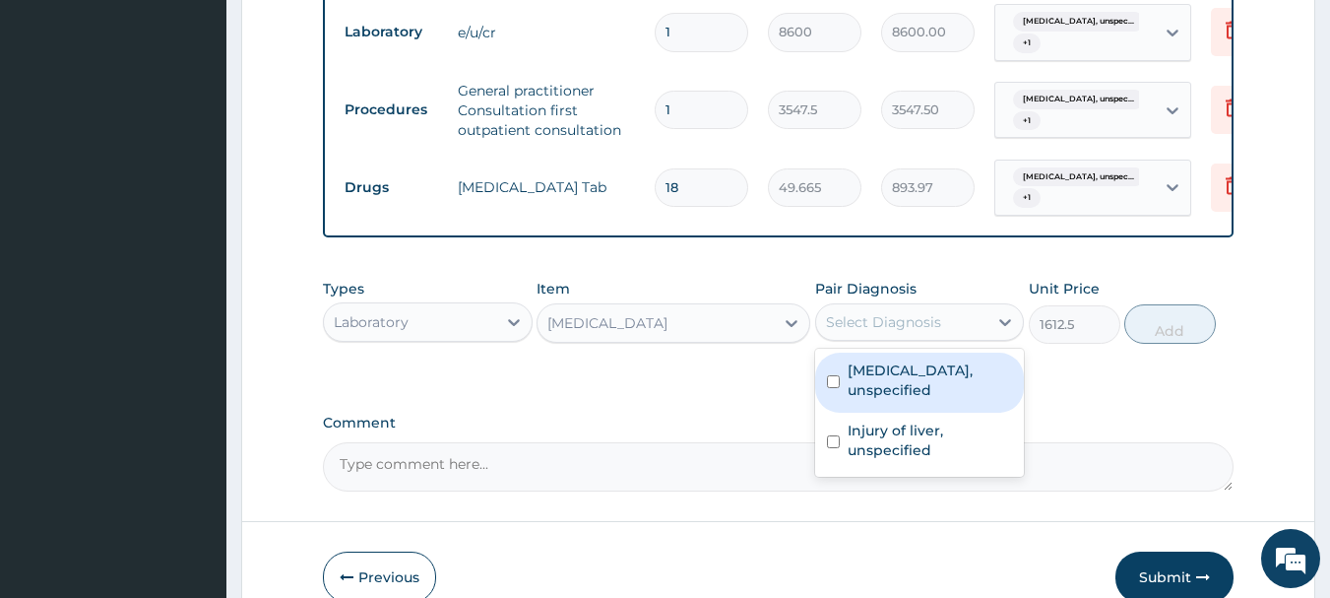
drag, startPoint x: 867, startPoint y: 388, endPoint x: 867, endPoint y: 404, distance: 15.8
click at [867, 400] on label "[MEDICAL_DATA], unspecified" at bounding box center [930, 379] width 165 height 39
checkbox input "true"
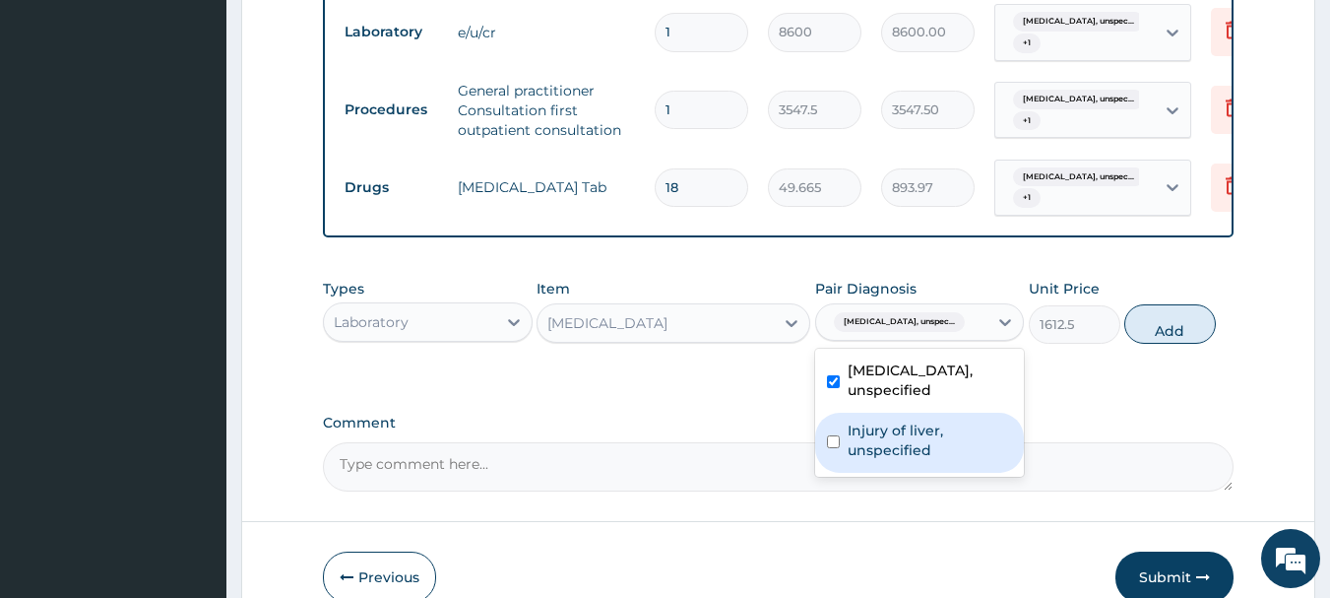
click at [888, 446] on label "Injury of liver, unspecified" at bounding box center [930, 439] width 165 height 39
checkbox input "true"
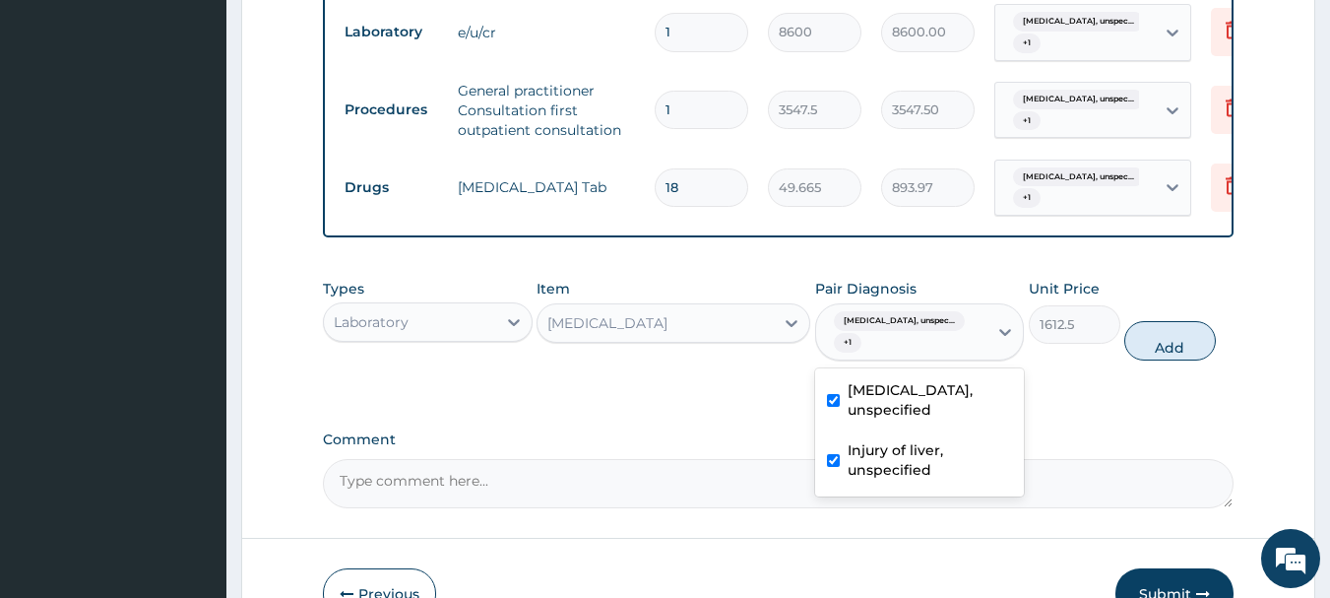
drag, startPoint x: 1153, startPoint y: 356, endPoint x: 1195, endPoint y: 373, distance: 45.5
click at [1156, 357] on button "Add" at bounding box center [1170, 340] width 92 height 39
type input "0"
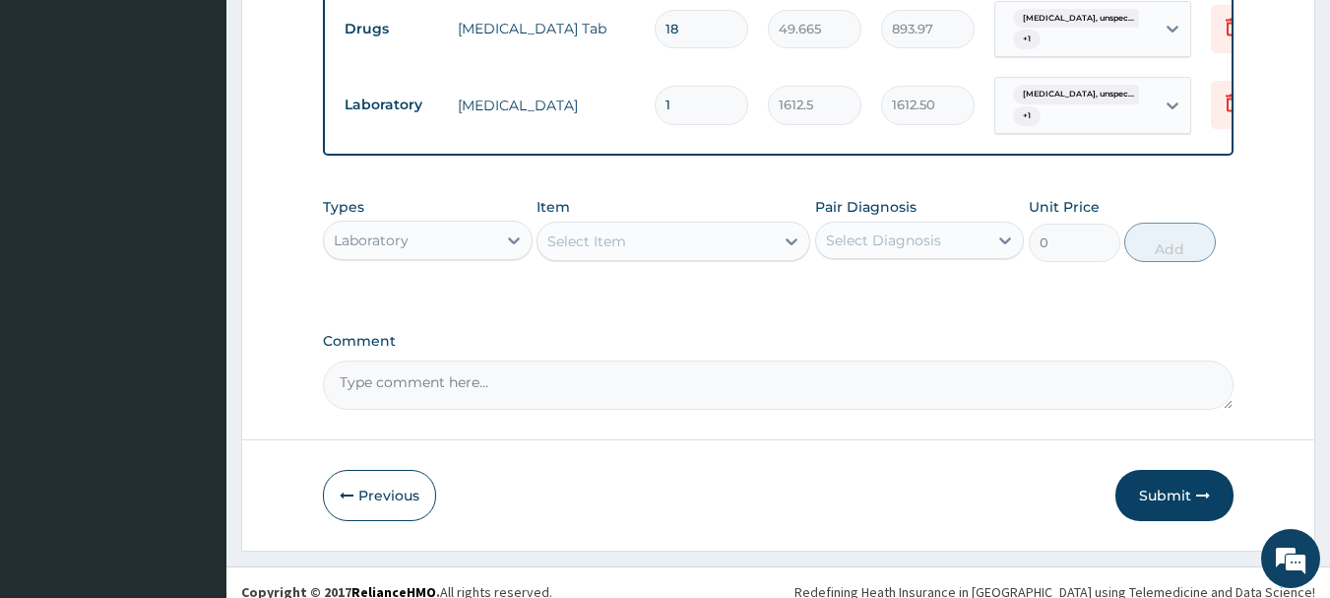
scroll to position [1364, 0]
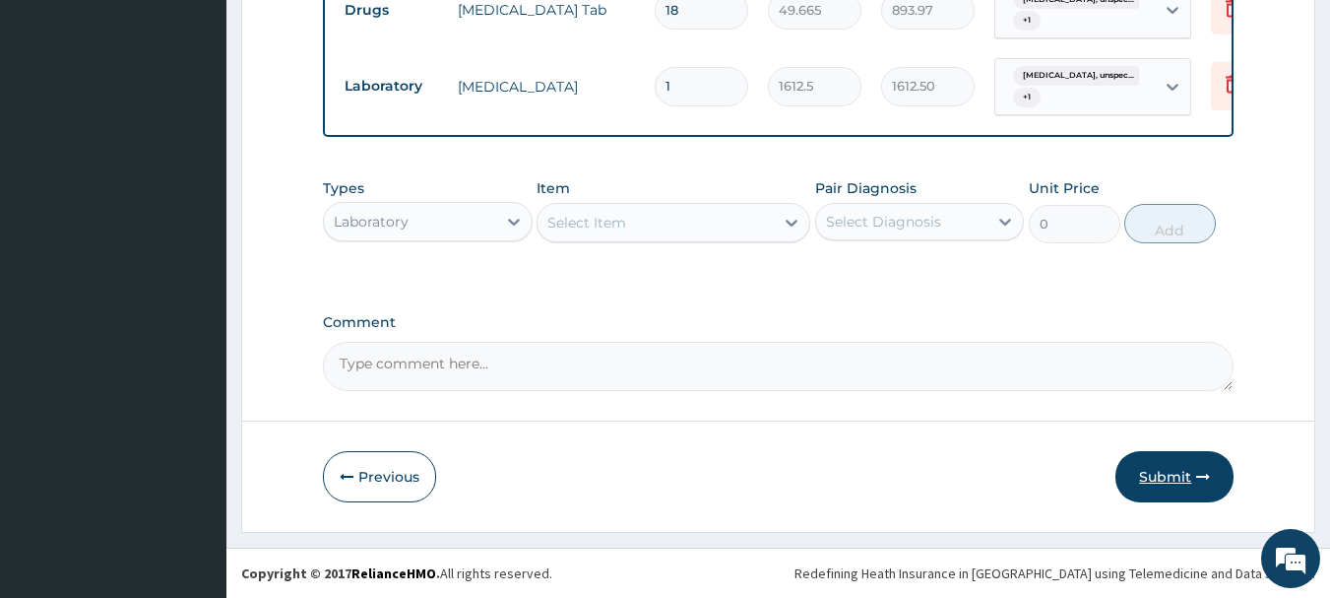
click at [1177, 485] on button "Submit" at bounding box center [1174, 476] width 118 height 51
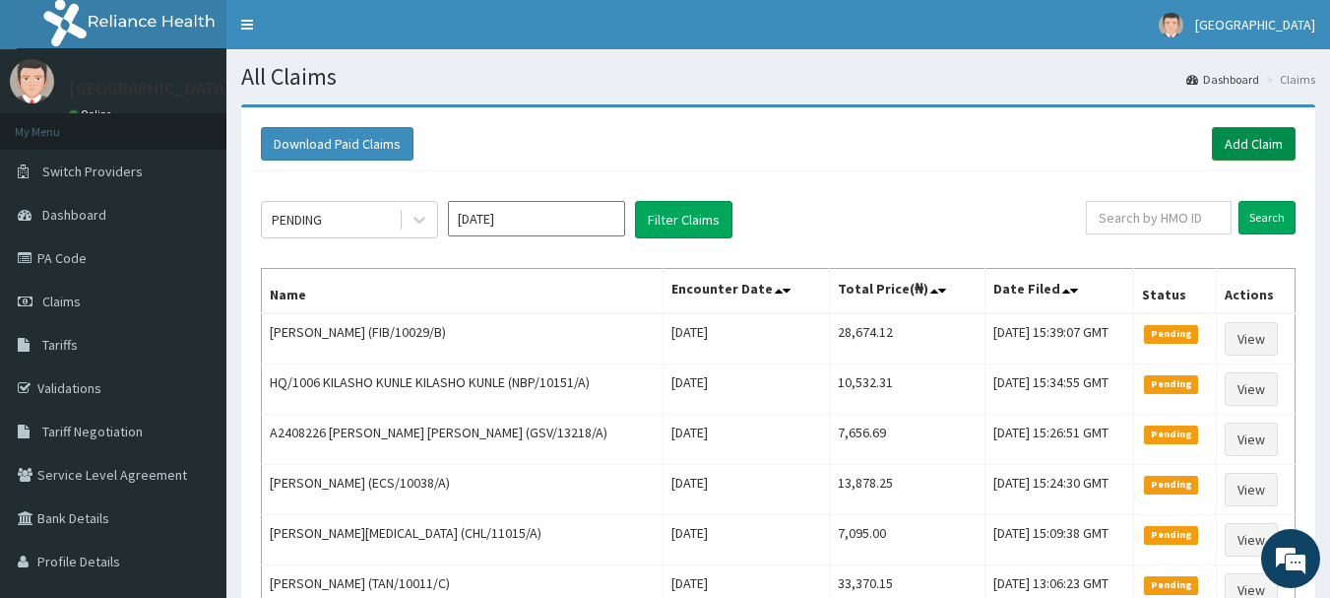
click at [1232, 145] on link "Add Claim" at bounding box center [1254, 143] width 84 height 33
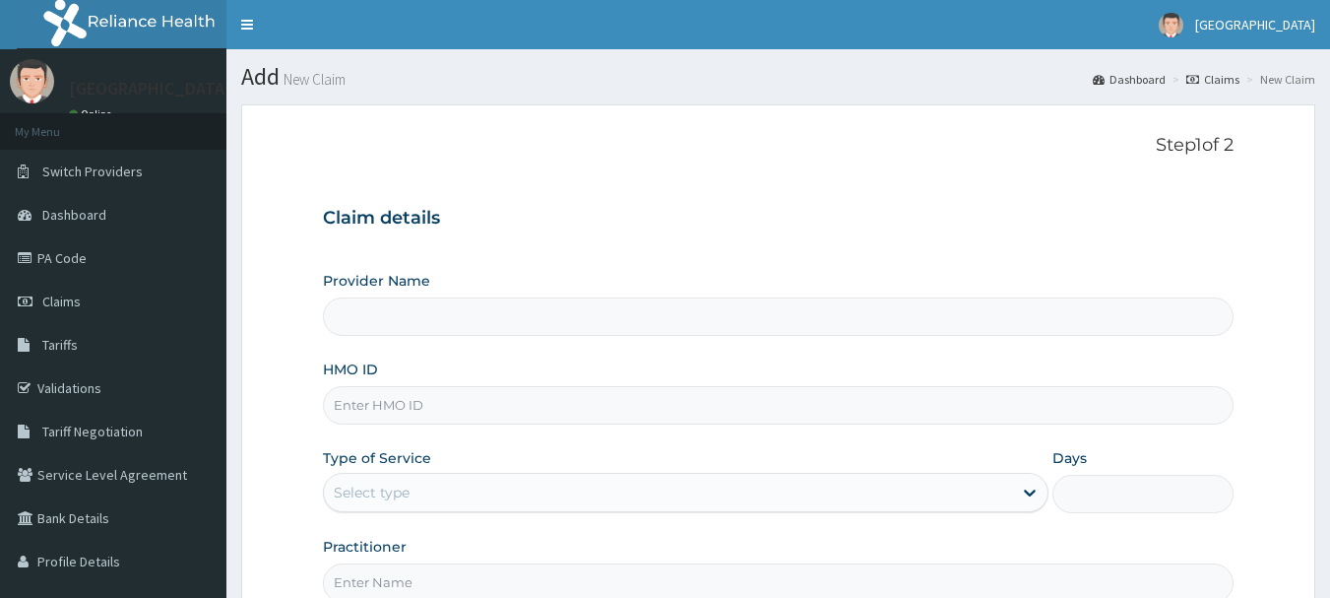
drag, startPoint x: 0, startPoint y: 0, endPoint x: 416, endPoint y: 414, distance: 587.5
click at [416, 411] on input "HMO ID" at bounding box center [779, 405] width 912 height 38
type input "[GEOGRAPHIC_DATA]"
type input "SLB/10746/A"
click at [511, 503] on div "Select type" at bounding box center [668, 492] width 688 height 32
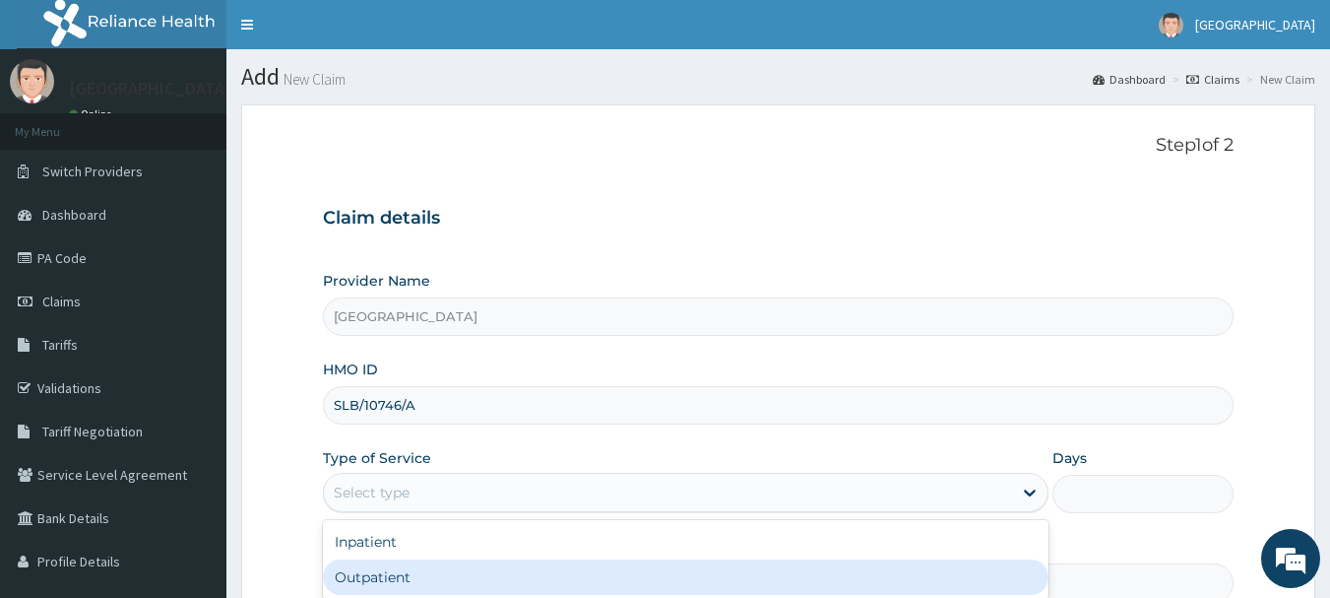
click at [459, 577] on div "Outpatient" at bounding box center [686, 576] width 726 height 35
type input "1"
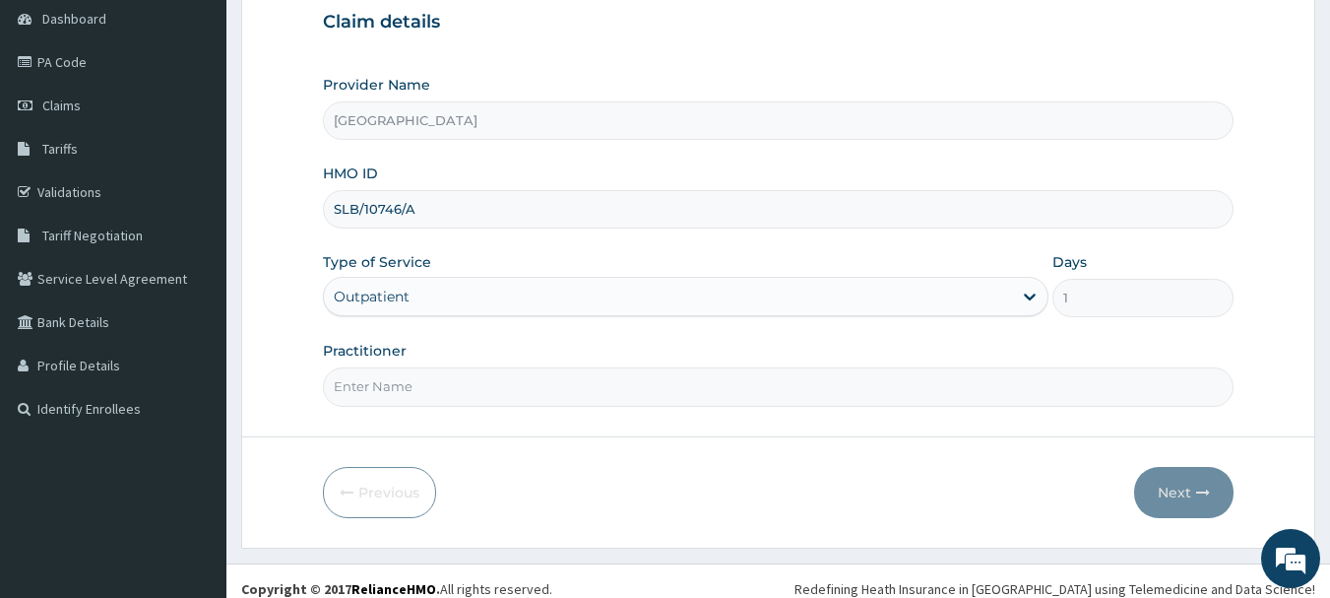
scroll to position [212, 0]
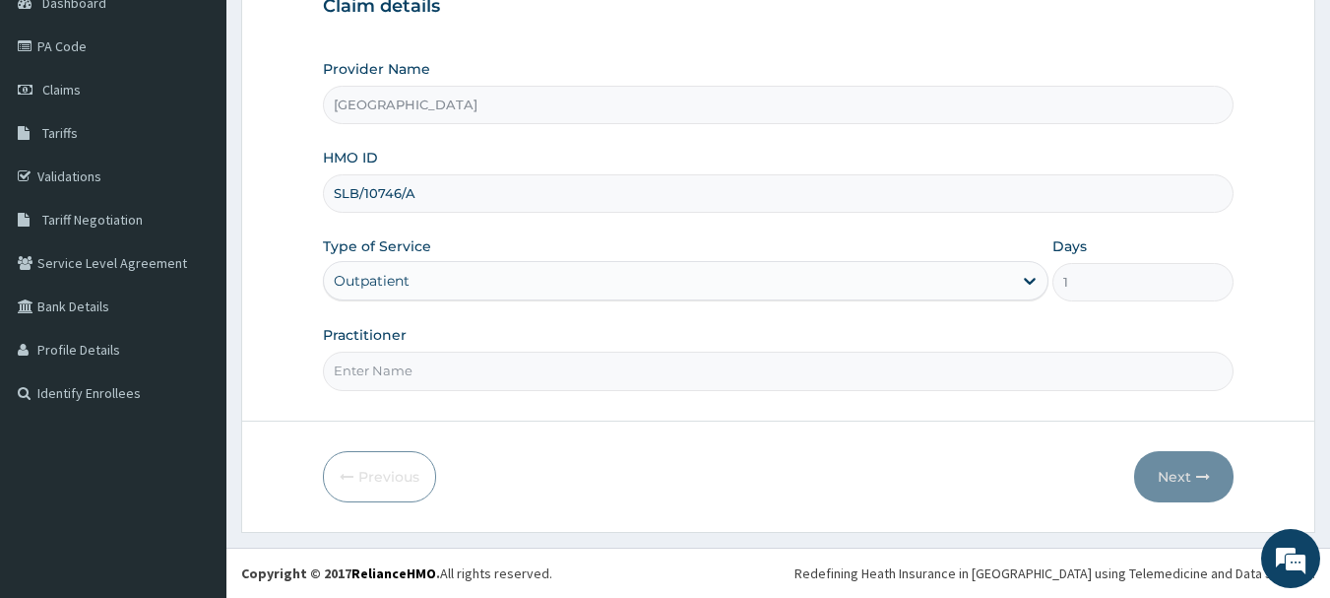
click at [393, 364] on input "Practitioner" at bounding box center [779, 370] width 912 height 38
type input "[PERSON_NAME]"
click at [1179, 482] on button "Next" at bounding box center [1183, 476] width 99 height 51
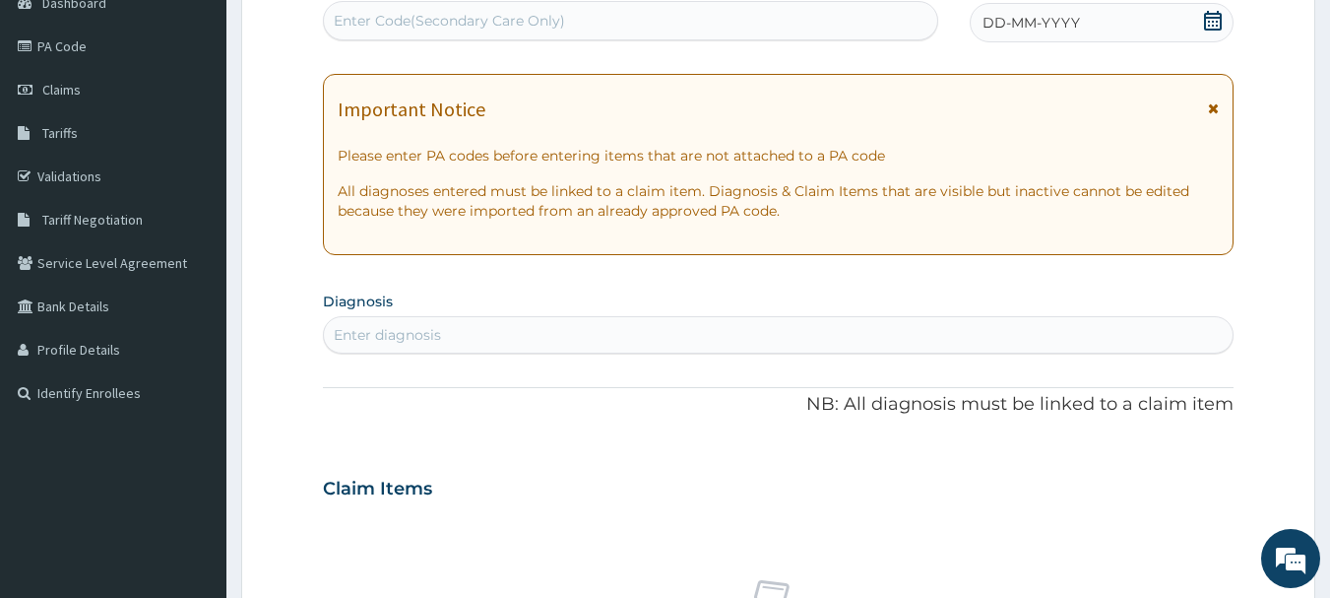
click at [1040, 30] on span "DD-MM-YYYY" at bounding box center [1030, 23] width 97 height 20
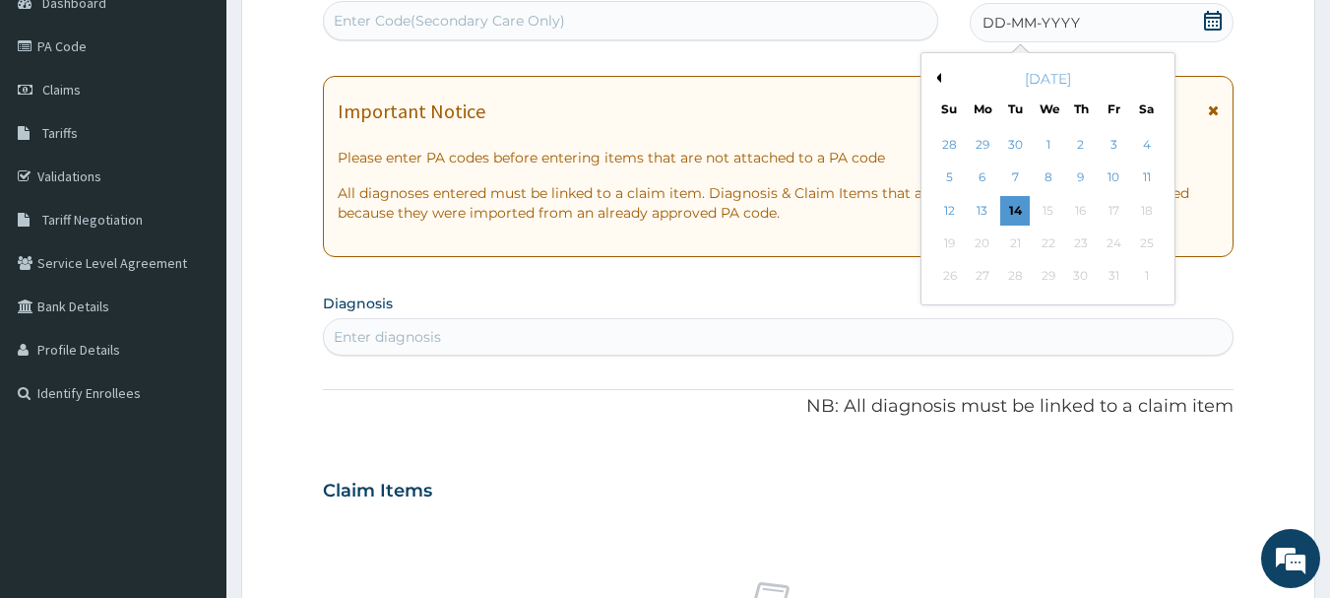
click at [1014, 174] on div "7" at bounding box center [1016, 178] width 30 height 30
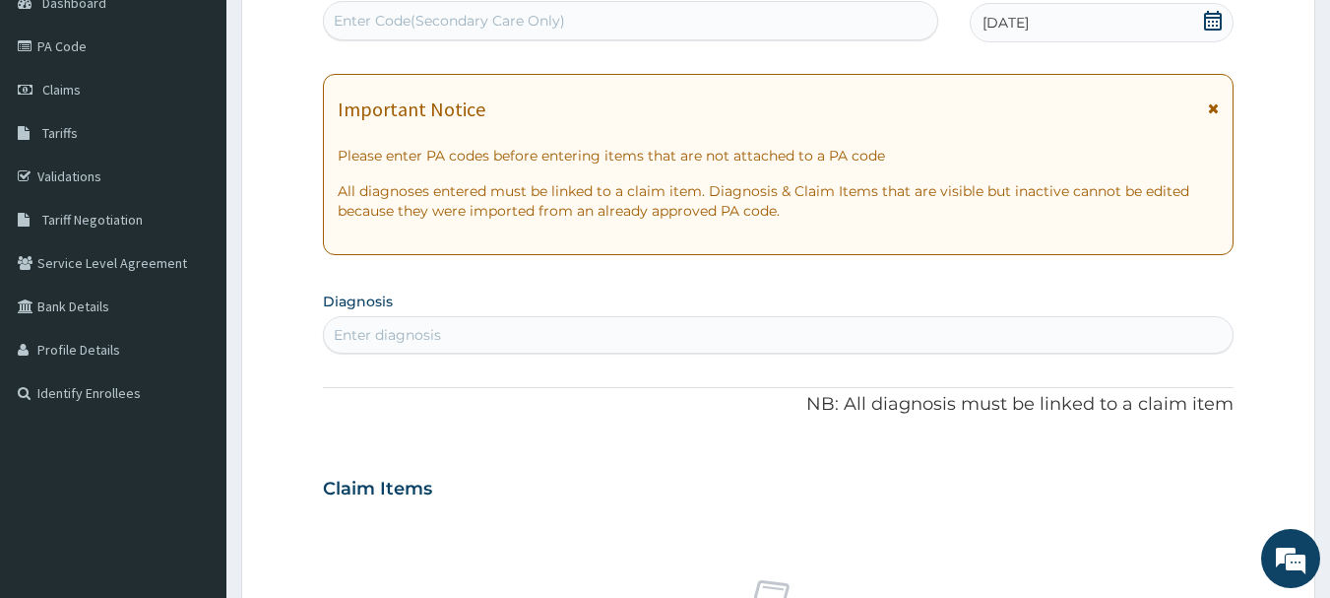
click at [459, 339] on div "Enter diagnosis" at bounding box center [779, 335] width 910 height 32
type input "[MEDICAL_DATA]"
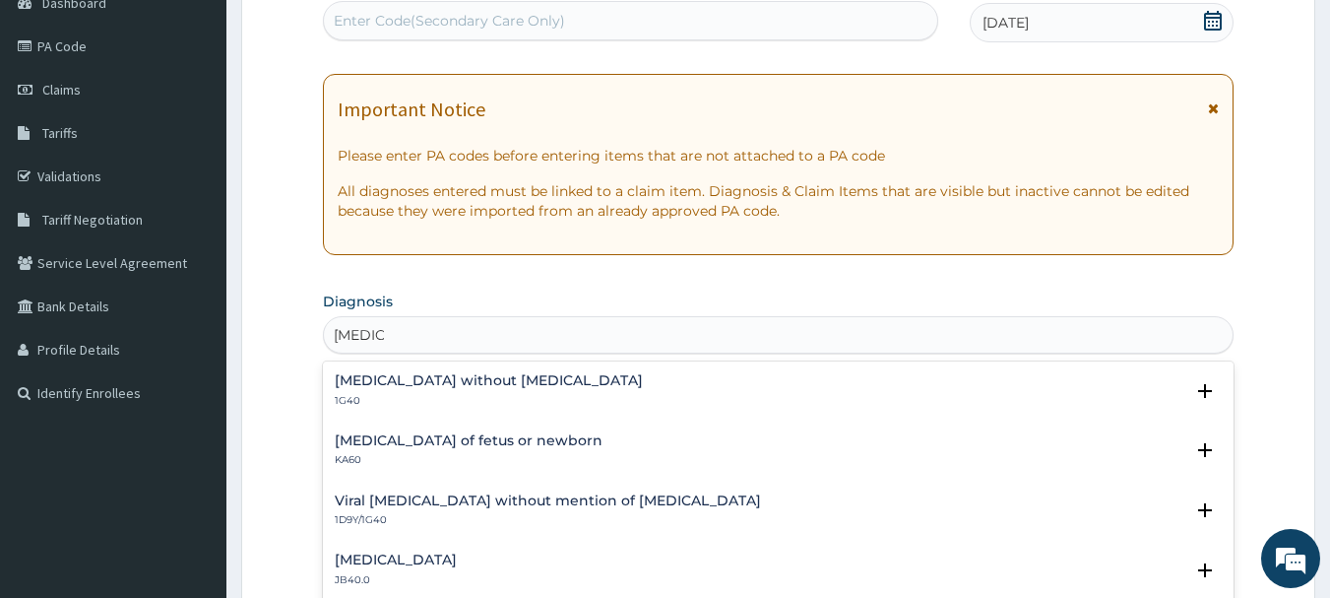
click at [357, 390] on div "[MEDICAL_DATA] without [MEDICAL_DATA] 1G40" at bounding box center [489, 390] width 308 height 34
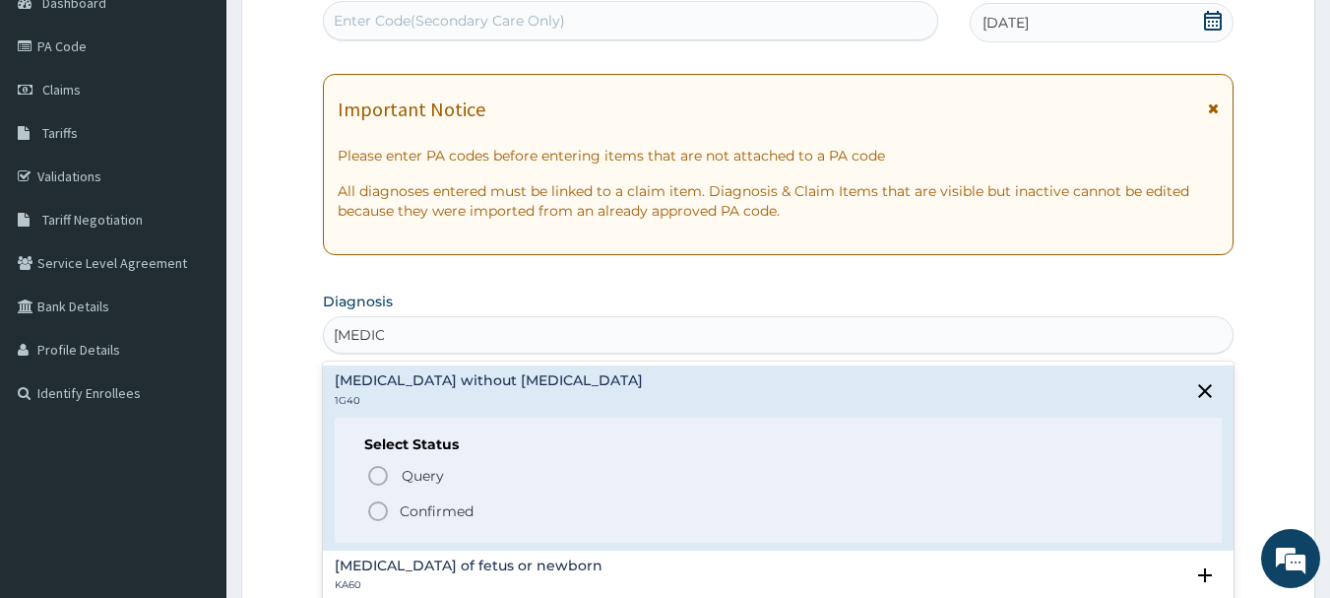
click at [384, 515] on icon "status option filled" at bounding box center [378, 511] width 24 height 24
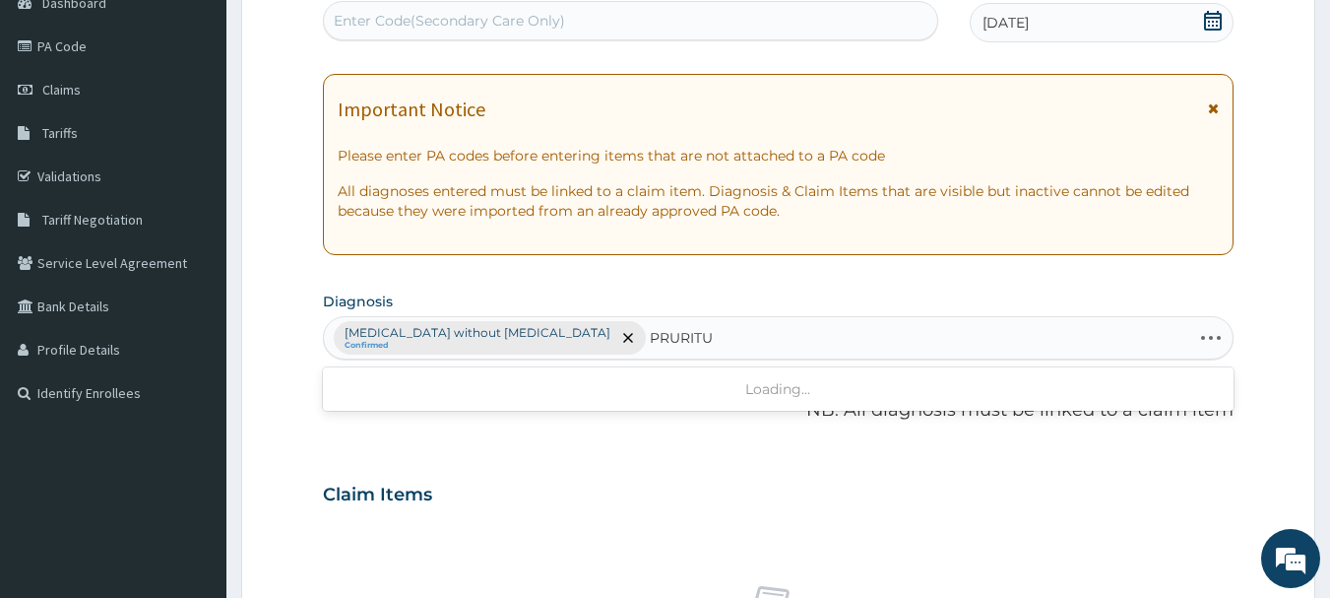
type input "PRURITUS"
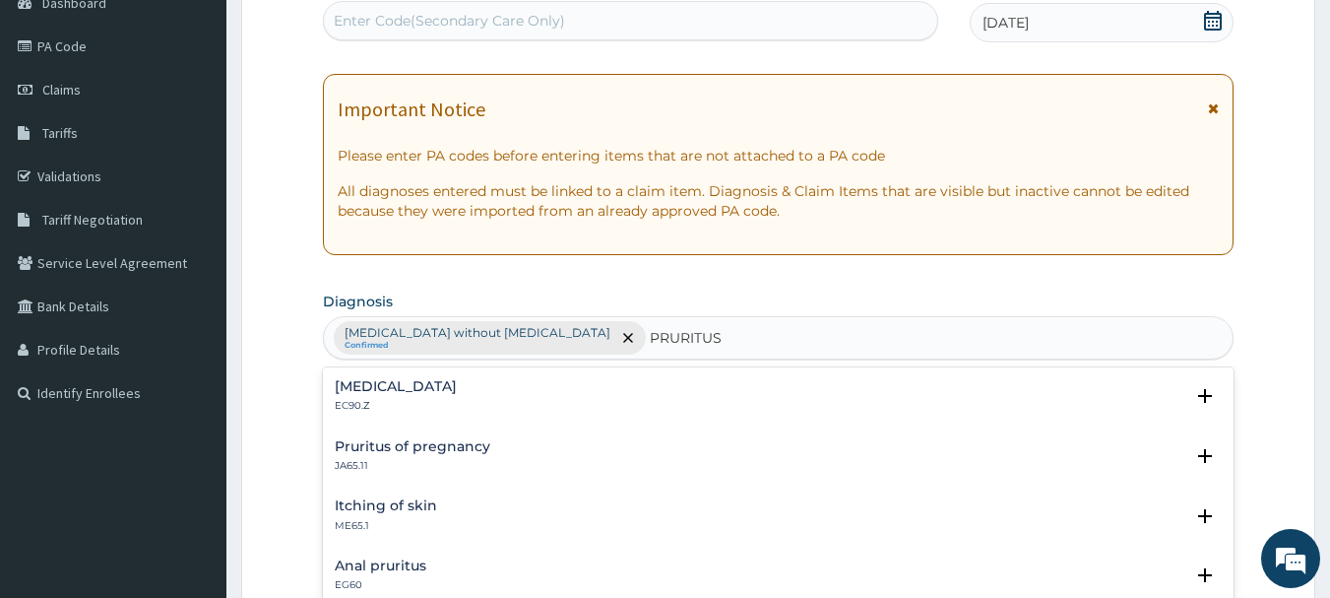
click at [355, 384] on h4 "[MEDICAL_DATA]" at bounding box center [396, 386] width 122 height 15
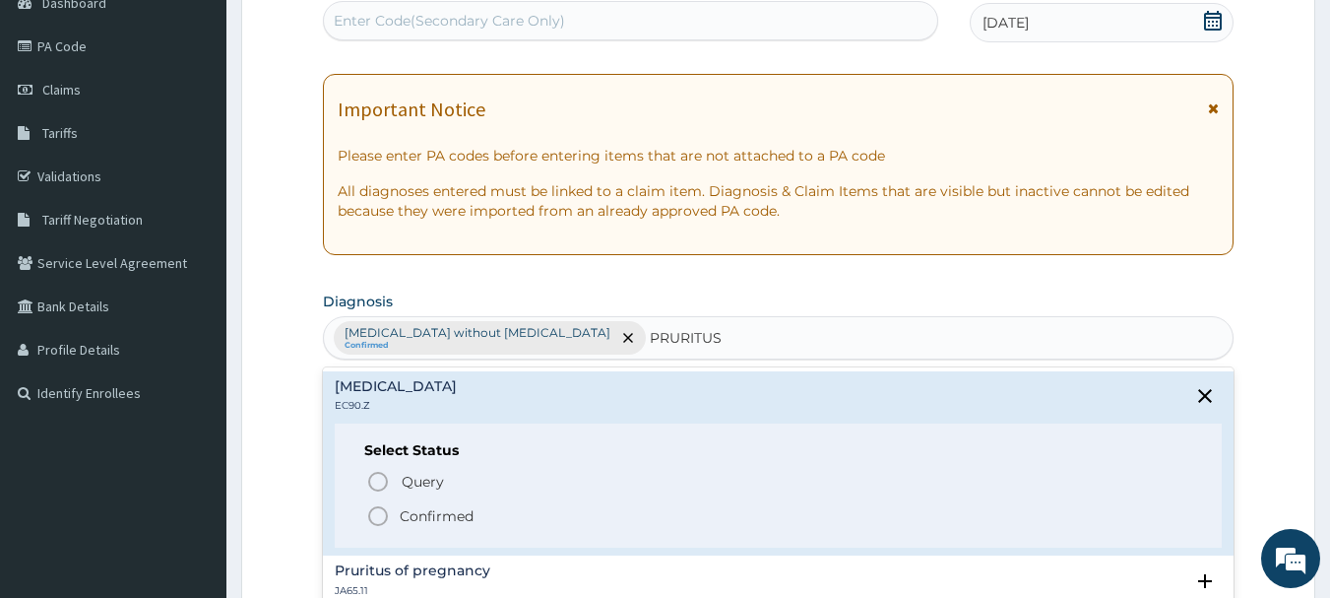
click at [375, 515] on icon "status option filled" at bounding box center [378, 516] width 24 height 24
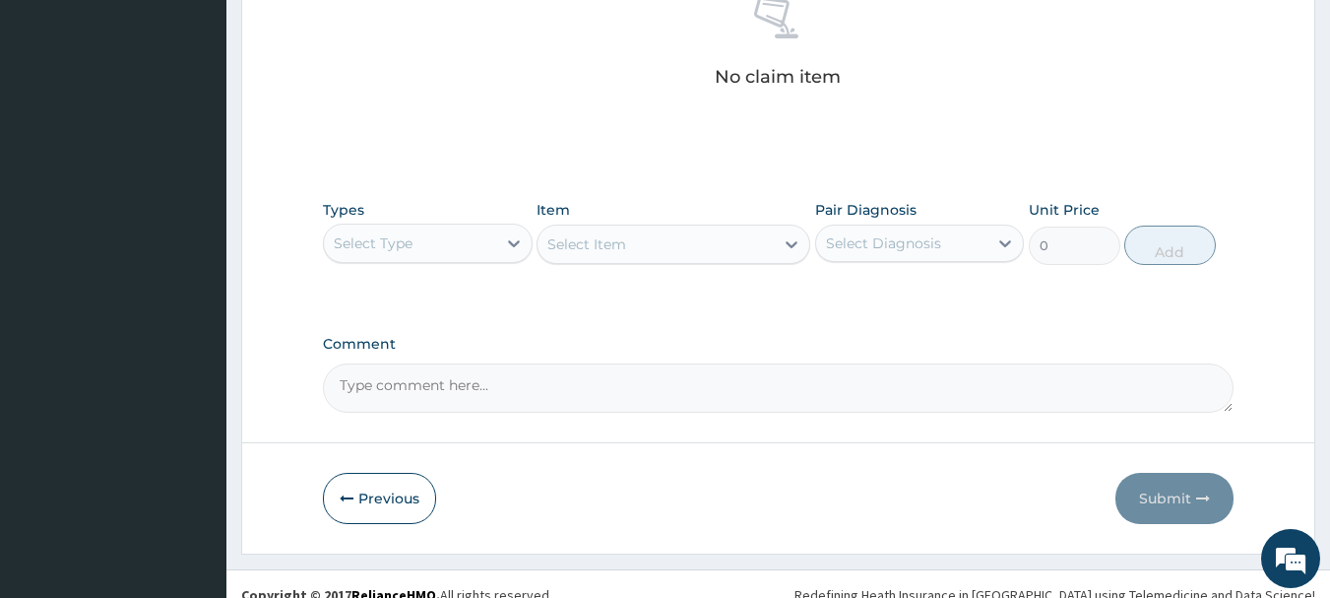
scroll to position [822, 0]
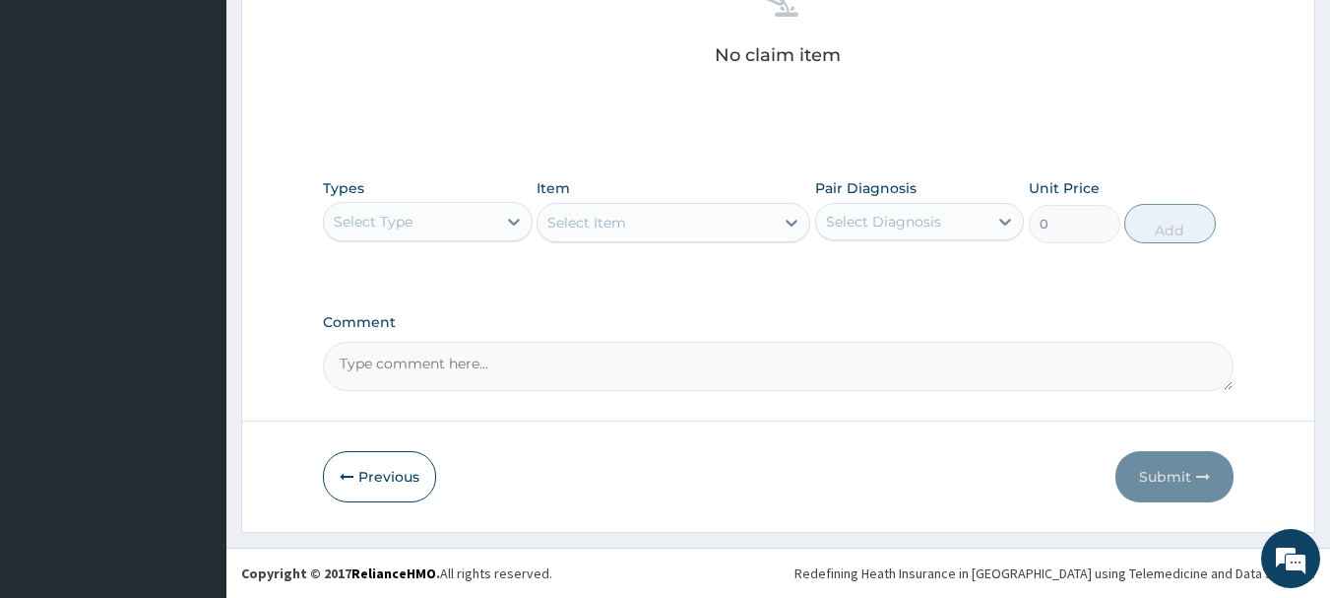
drag, startPoint x: 486, startPoint y: 221, endPoint x: 476, endPoint y: 232, distance: 14.6
click at [479, 231] on div "Select Type" at bounding box center [410, 222] width 172 height 32
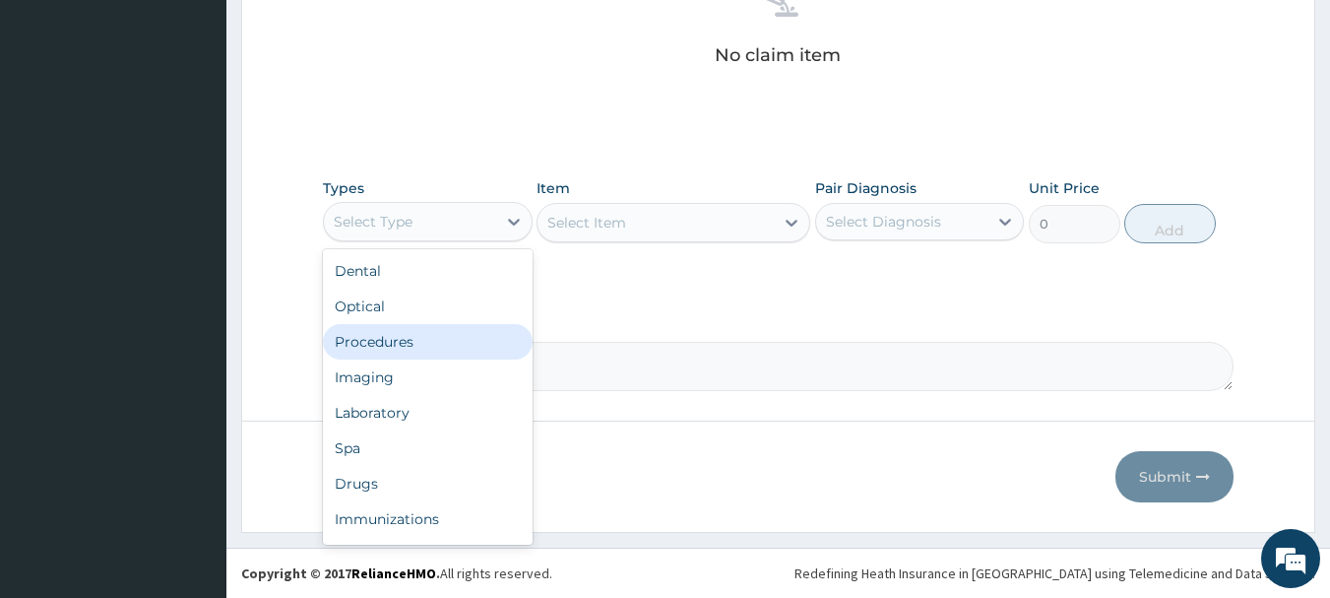
click at [456, 336] on div "Procedures" at bounding box center [428, 341] width 210 height 35
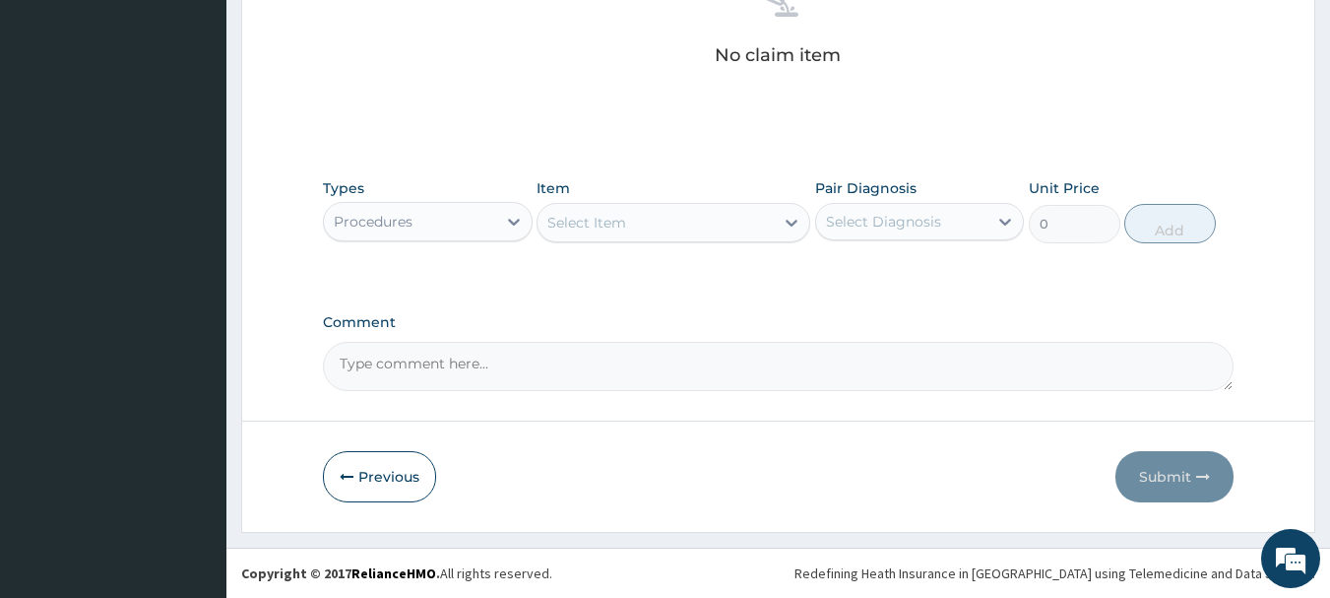
drag, startPoint x: 634, startPoint y: 221, endPoint x: 637, endPoint y: 243, distance: 21.9
click at [636, 242] on div "Item Select Item" at bounding box center [674, 210] width 274 height 65
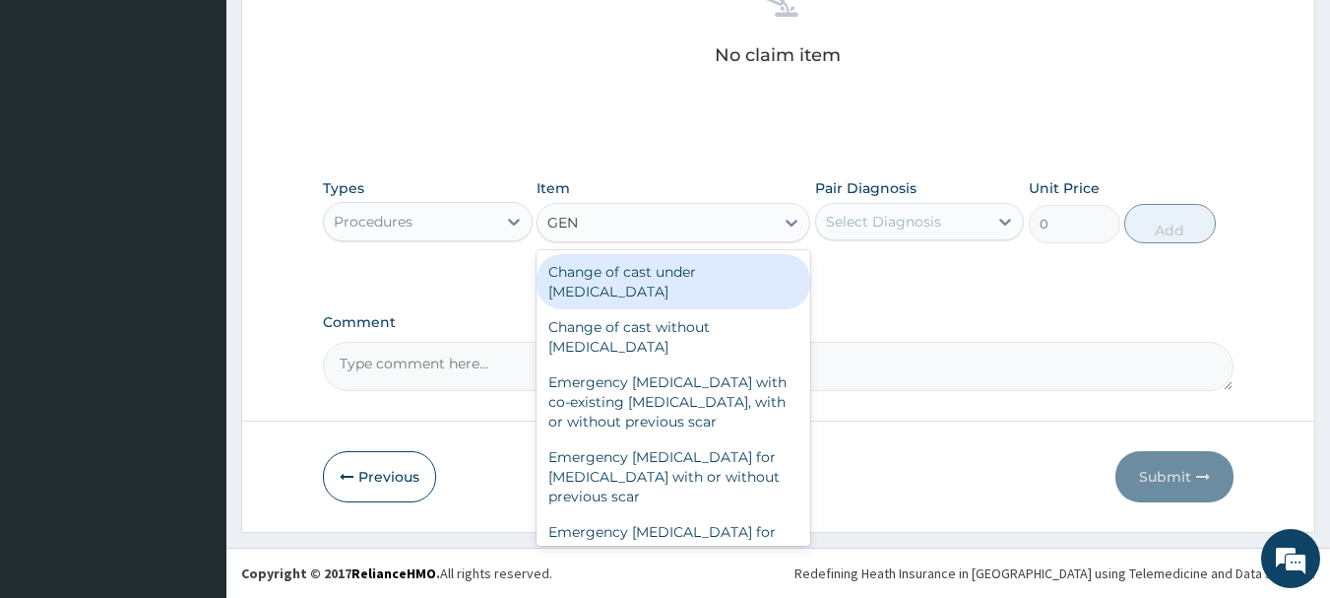
type input "GENE"
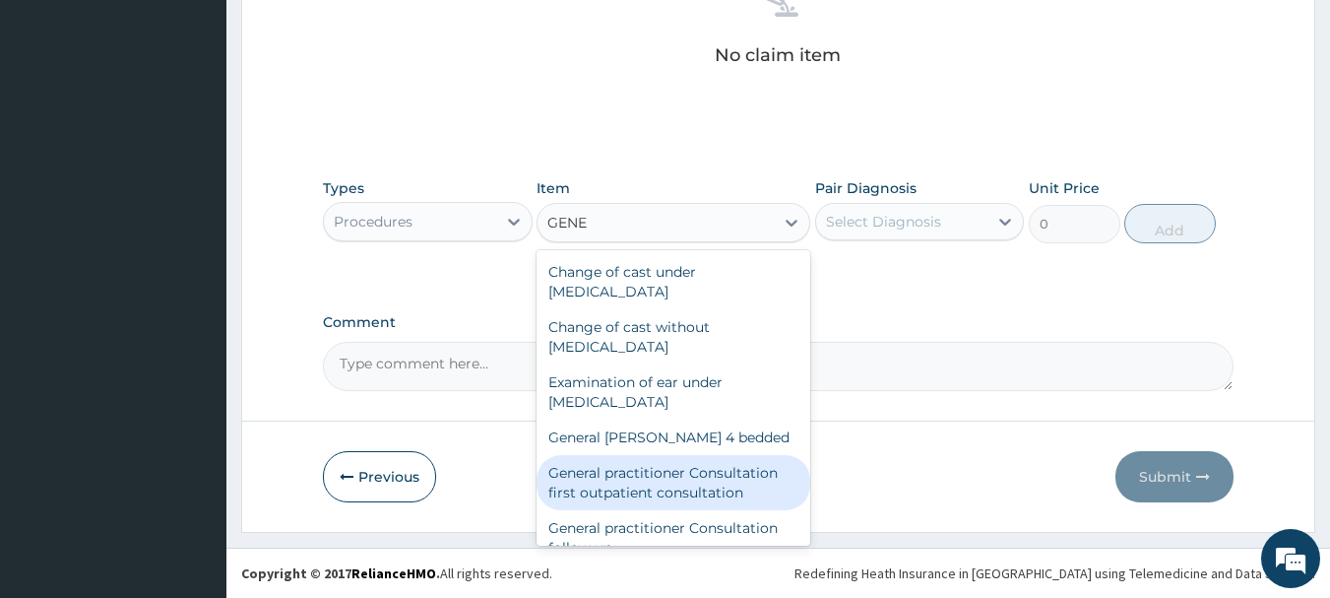
click at [636, 474] on div "General practitioner Consultation first outpatient consultation" at bounding box center [674, 482] width 274 height 55
type input "3547.5"
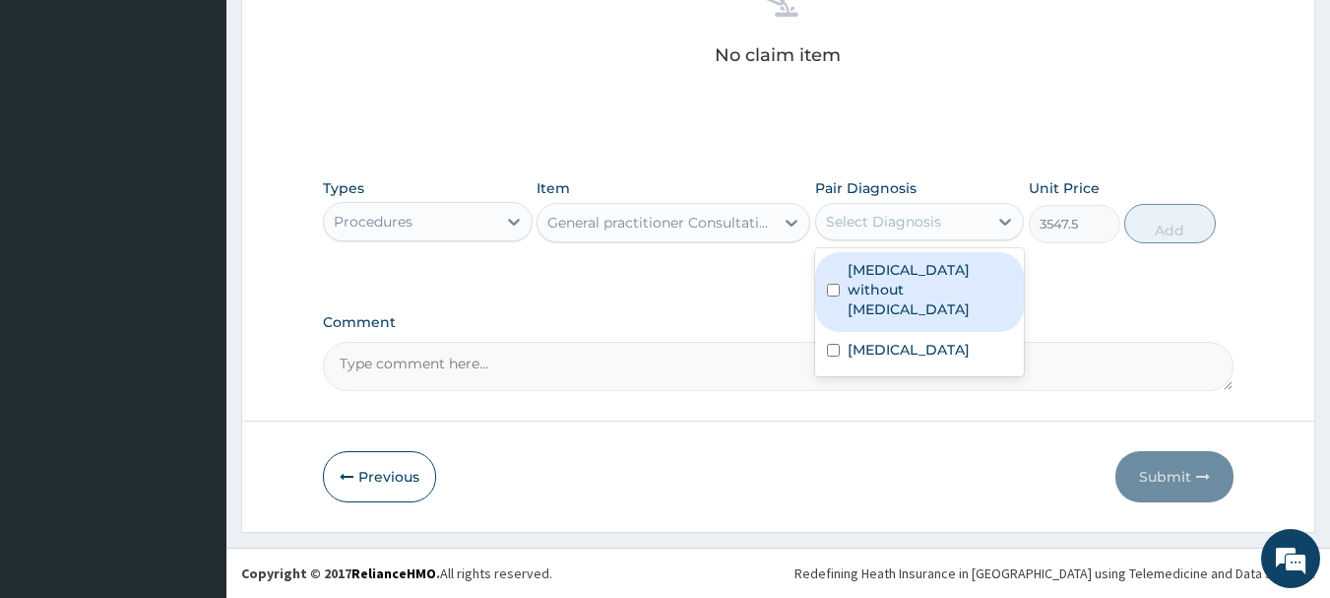
click at [914, 203] on div "Select Diagnosis" at bounding box center [920, 221] width 210 height 37
drag, startPoint x: 919, startPoint y: 254, endPoint x: 927, endPoint y: 269, distance: 16.7
click at [919, 255] on div "Sepsis without septic shock" at bounding box center [920, 292] width 210 height 80
checkbox input "true"
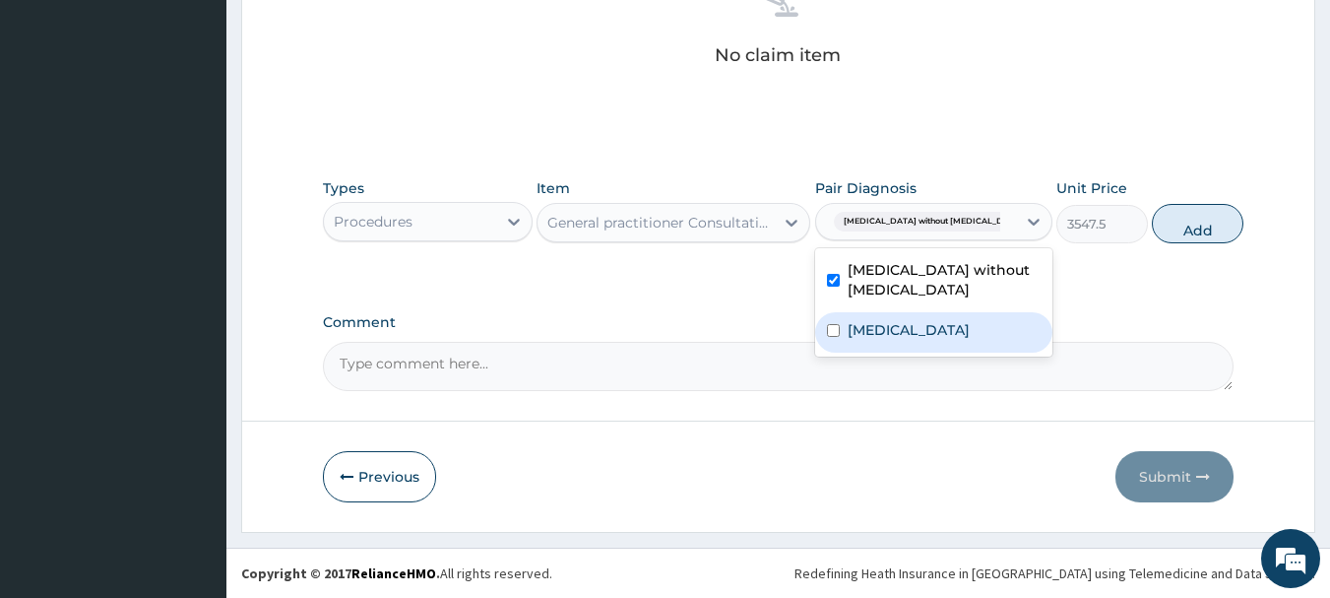
click at [939, 328] on label "Pruritus, unspecified" at bounding box center [909, 330] width 122 height 20
checkbox input "true"
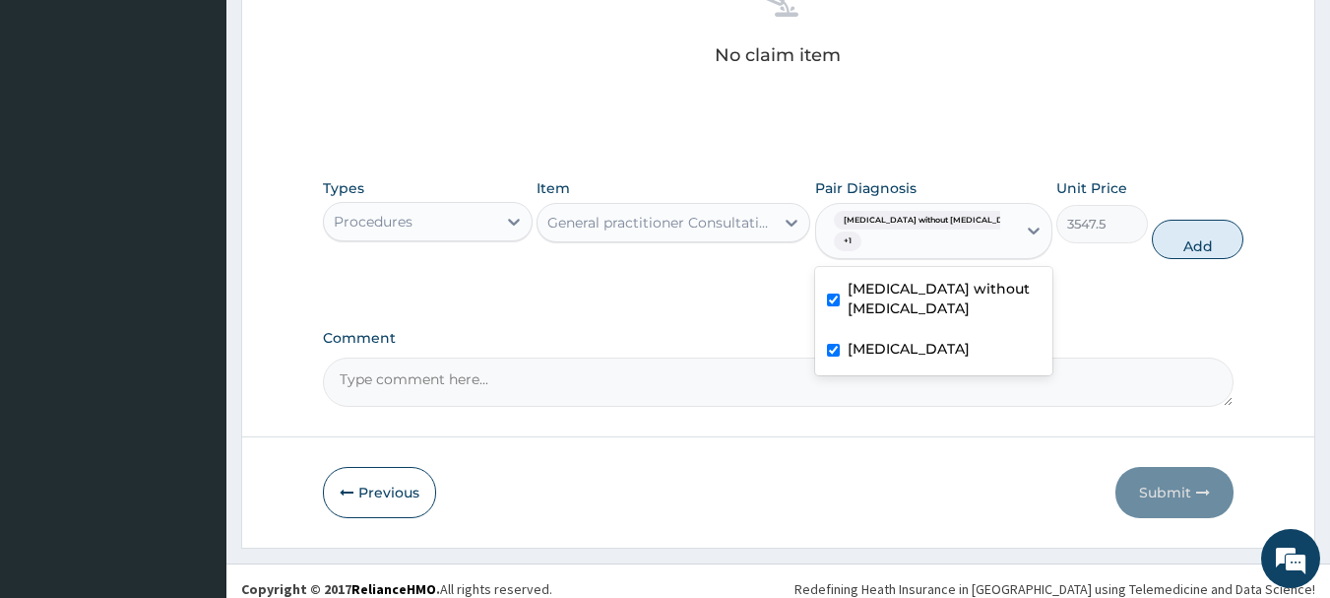
click at [1164, 243] on button "Add" at bounding box center [1198, 239] width 92 height 39
type input "0"
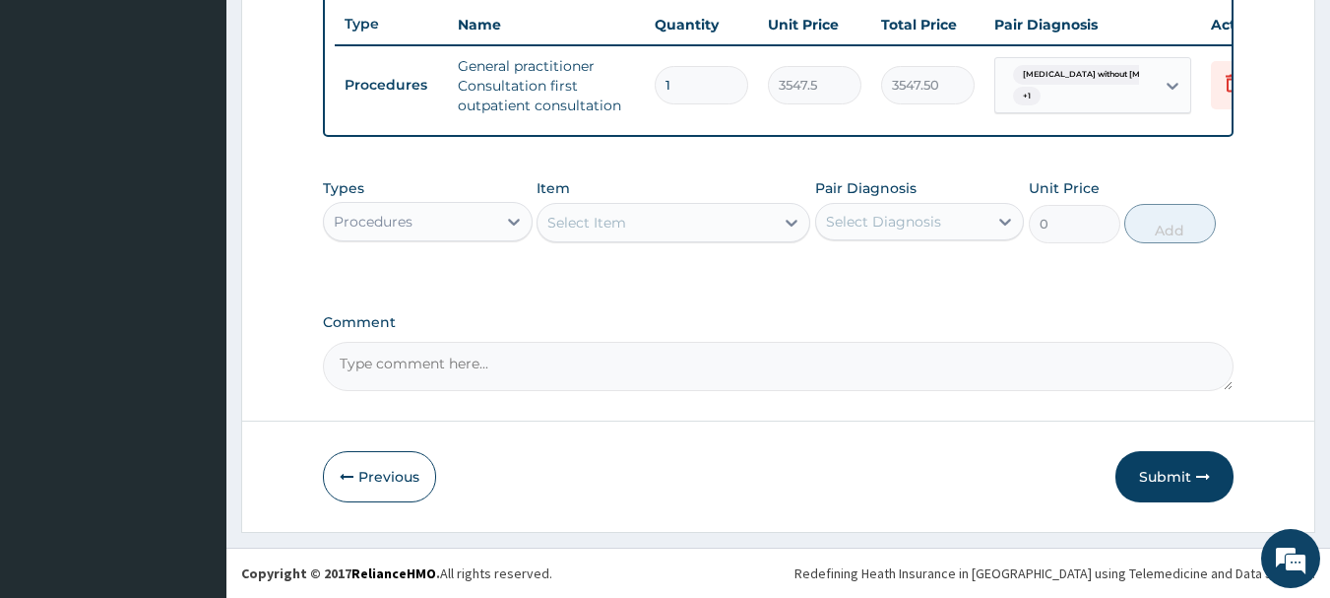
scroll to position [754, 0]
drag, startPoint x: 698, startPoint y: 221, endPoint x: 711, endPoint y: 215, distance: 14.5
click at [700, 220] on div "Select Item" at bounding box center [655, 223] width 236 height 32
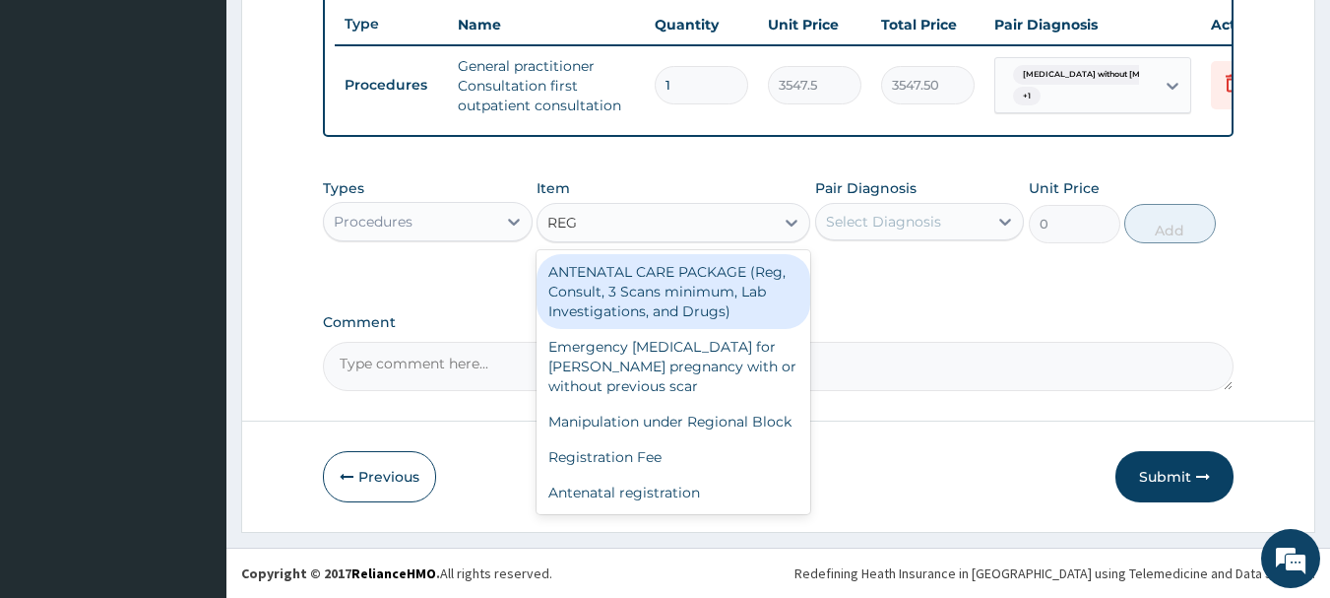
type input "REGI"
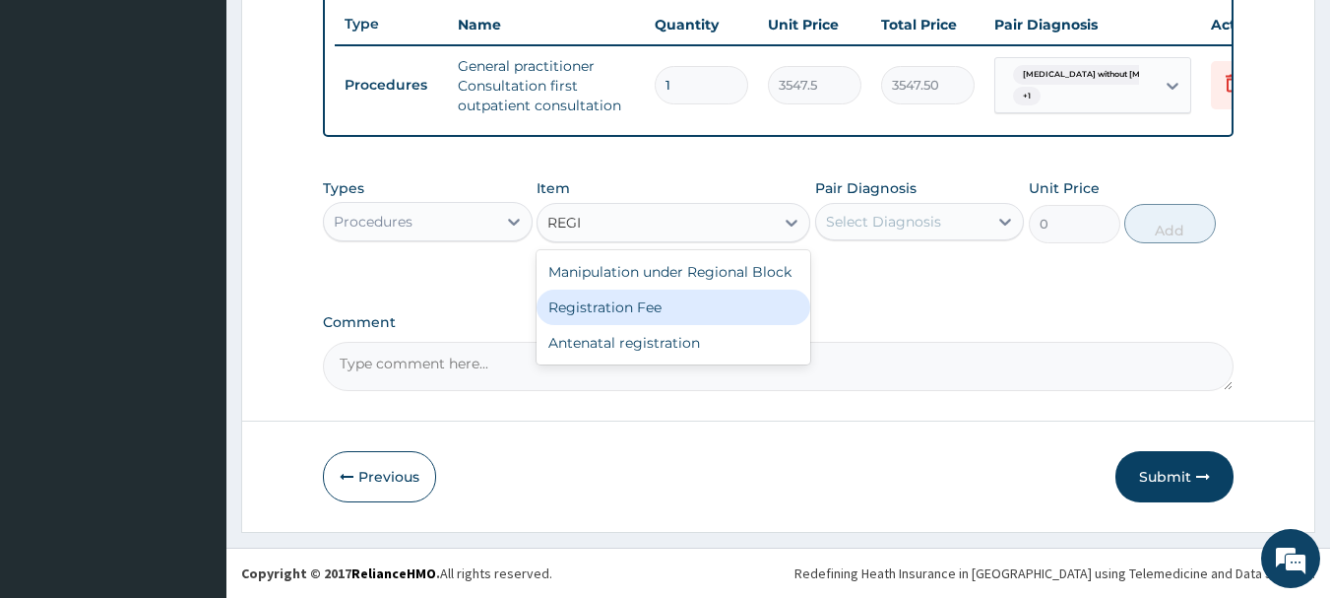
click at [704, 319] on div "Registration Fee" at bounding box center [674, 306] width 274 height 35
type input "2150"
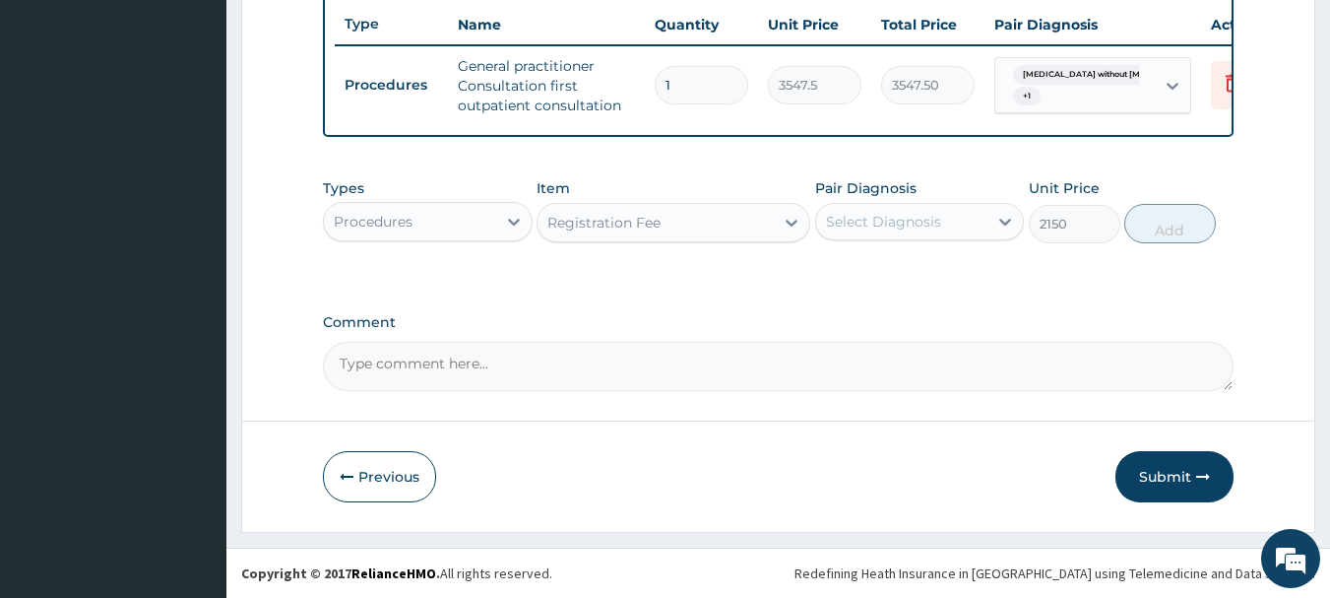
click at [949, 229] on div "Select Diagnosis" at bounding box center [902, 222] width 172 height 32
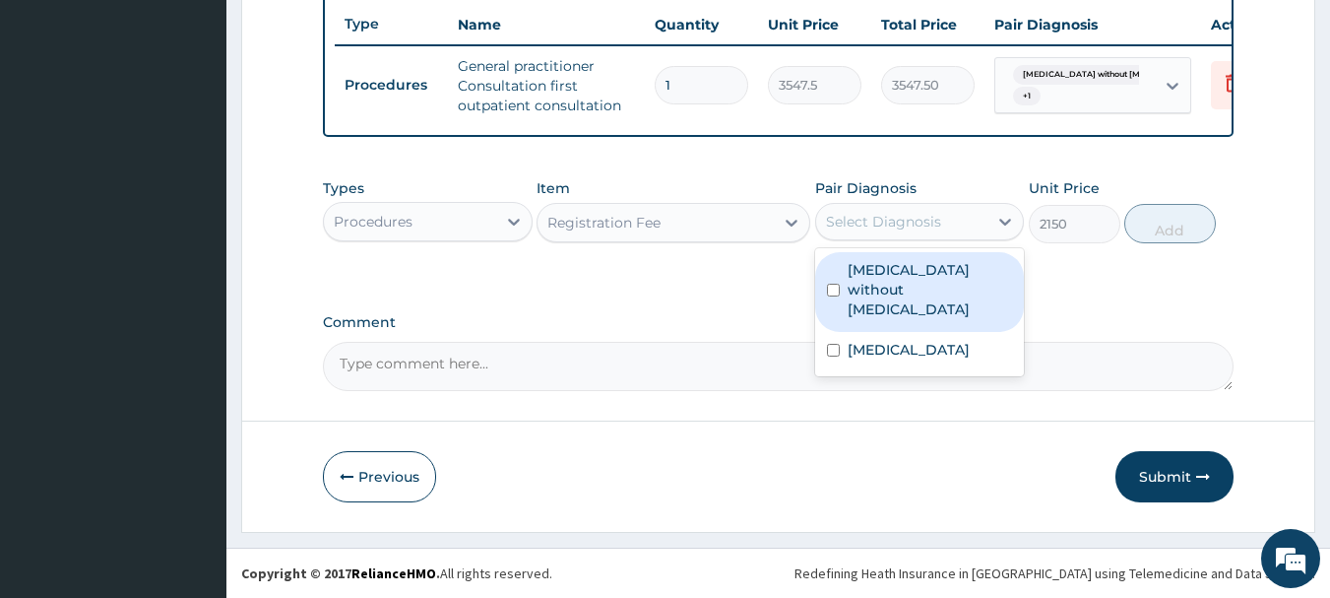
drag, startPoint x: 960, startPoint y: 283, endPoint x: 982, endPoint y: 332, distance: 54.2
click at [960, 286] on label "Sepsis without septic shock" at bounding box center [930, 289] width 165 height 59
checkbox input "true"
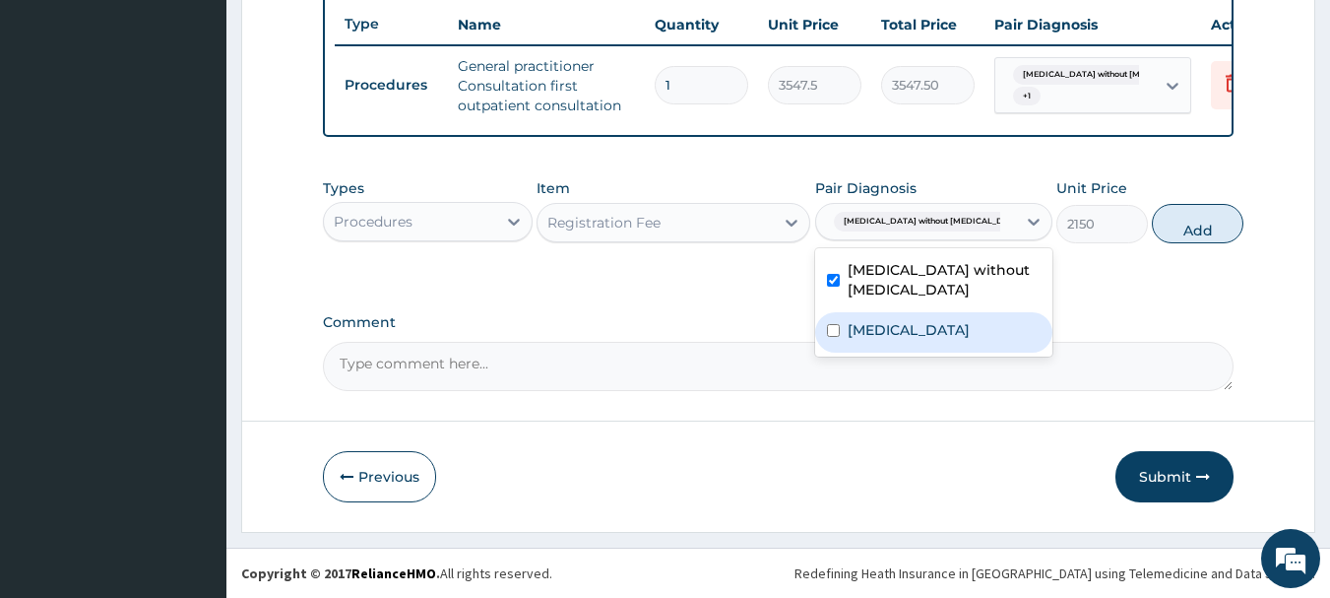
click at [970, 332] on label "Pruritus, unspecified" at bounding box center [909, 330] width 122 height 20
checkbox input "true"
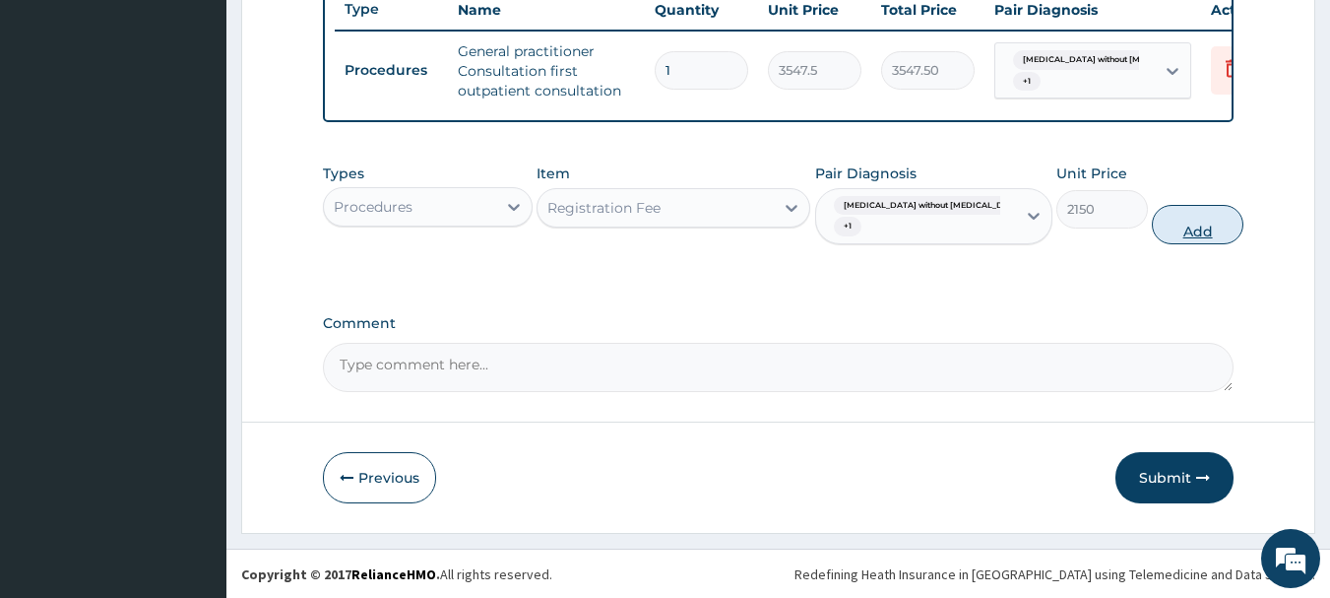
click at [1163, 237] on button "Add" at bounding box center [1198, 224] width 92 height 39
type input "0"
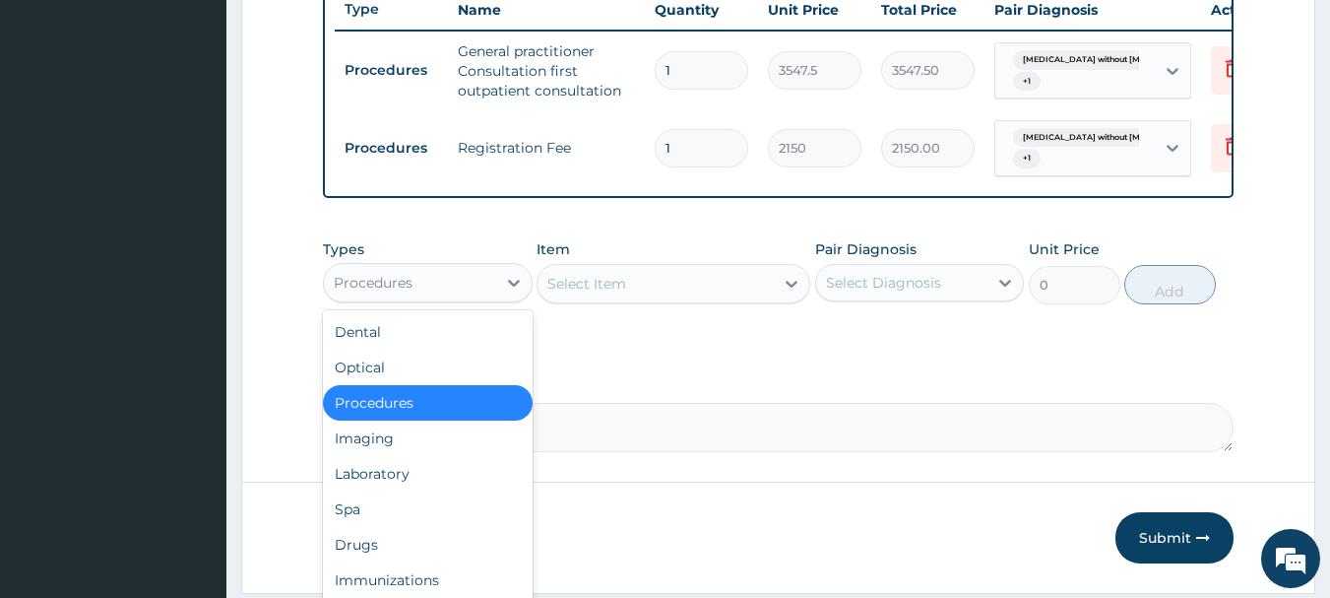
drag, startPoint x: 493, startPoint y: 311, endPoint x: 423, endPoint y: 436, distance: 143.2
click at [492, 298] on div "Procedures" at bounding box center [410, 283] width 172 height 32
click at [412, 491] on div "Laboratory" at bounding box center [428, 473] width 210 height 35
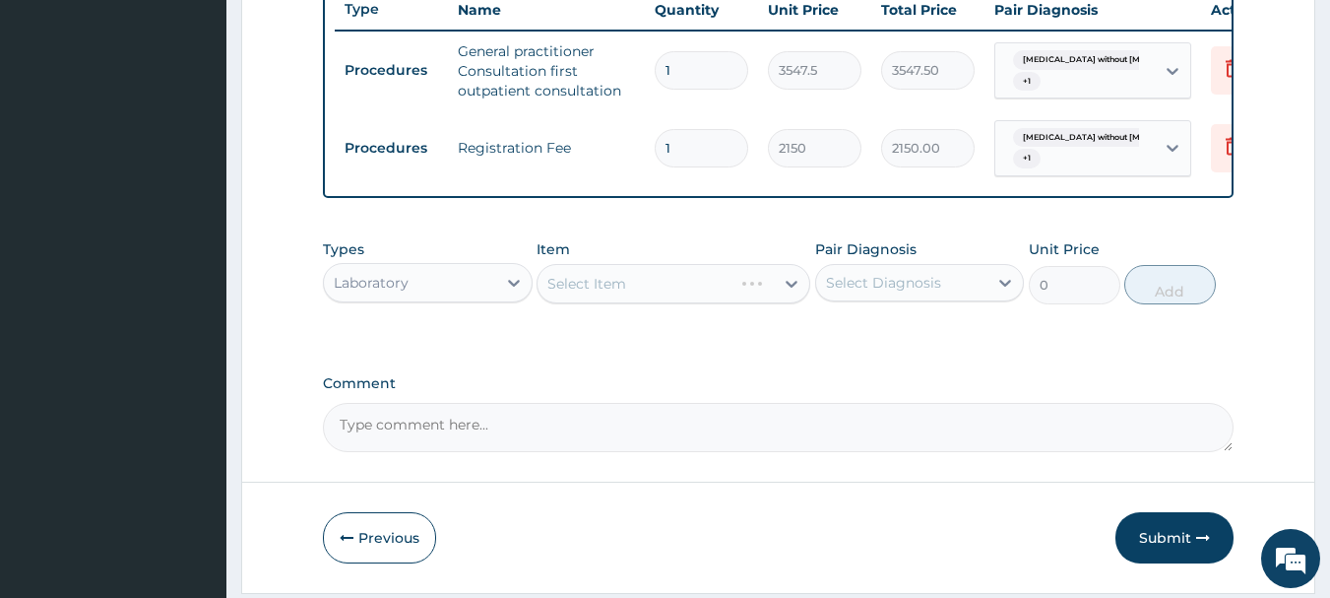
click at [679, 297] on div "Select Item" at bounding box center [674, 283] width 274 height 39
click at [679, 297] on div "Select Item" at bounding box center [655, 284] width 236 height 32
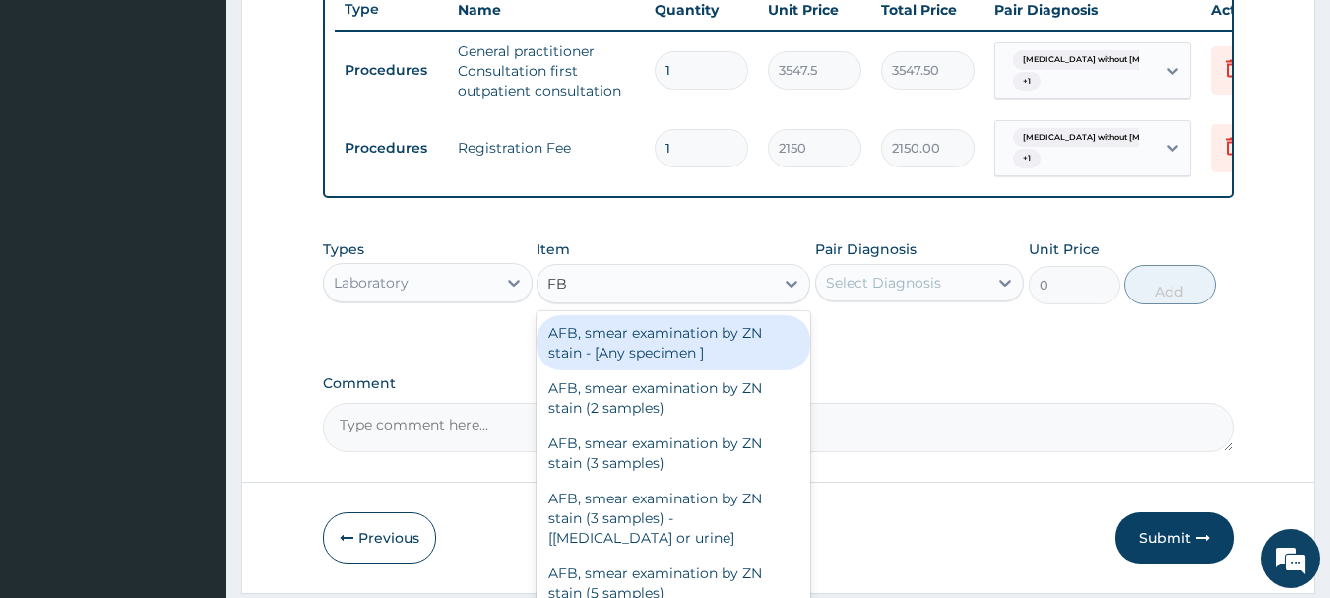
type input "FBC"
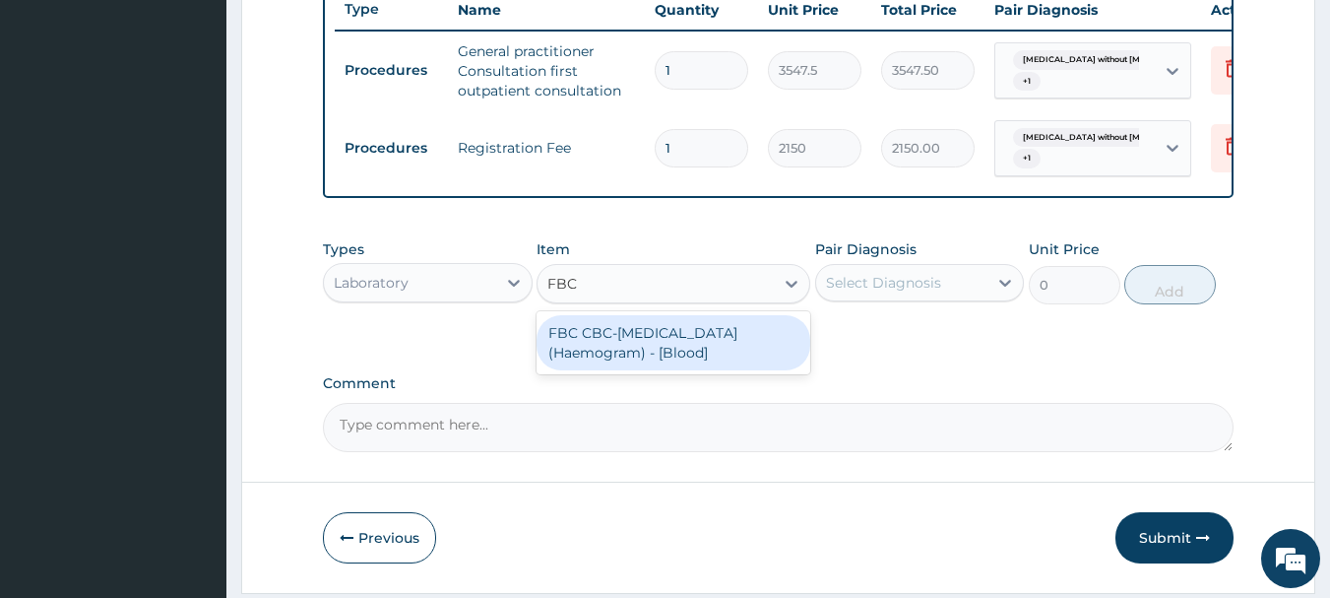
click at [688, 345] on div "FBC CBC-Complete Blood Count (Haemogram) - [Blood]" at bounding box center [674, 342] width 274 height 55
type input "4300"
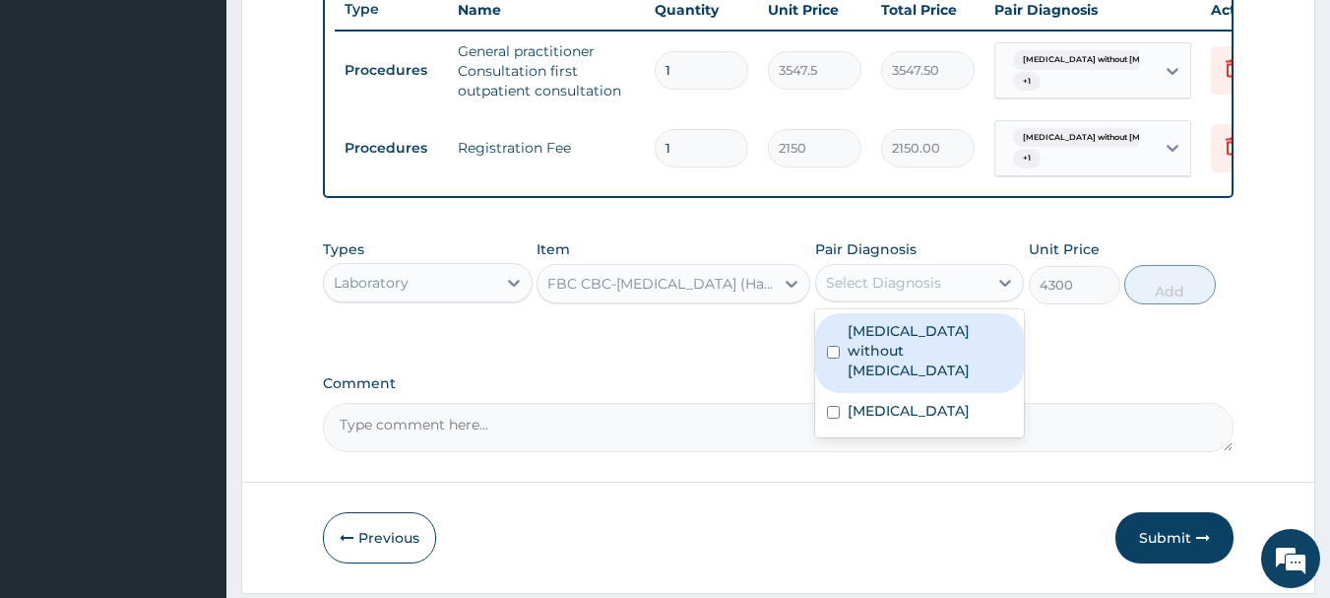
drag, startPoint x: 832, startPoint y: 304, endPoint x: 852, endPoint y: 330, distance: 32.3
click at [832, 292] on div "Select Diagnosis" at bounding box center [883, 283] width 115 height 20
click at [895, 386] on div "Sepsis without septic shock" at bounding box center [920, 353] width 210 height 80
checkbox input "true"
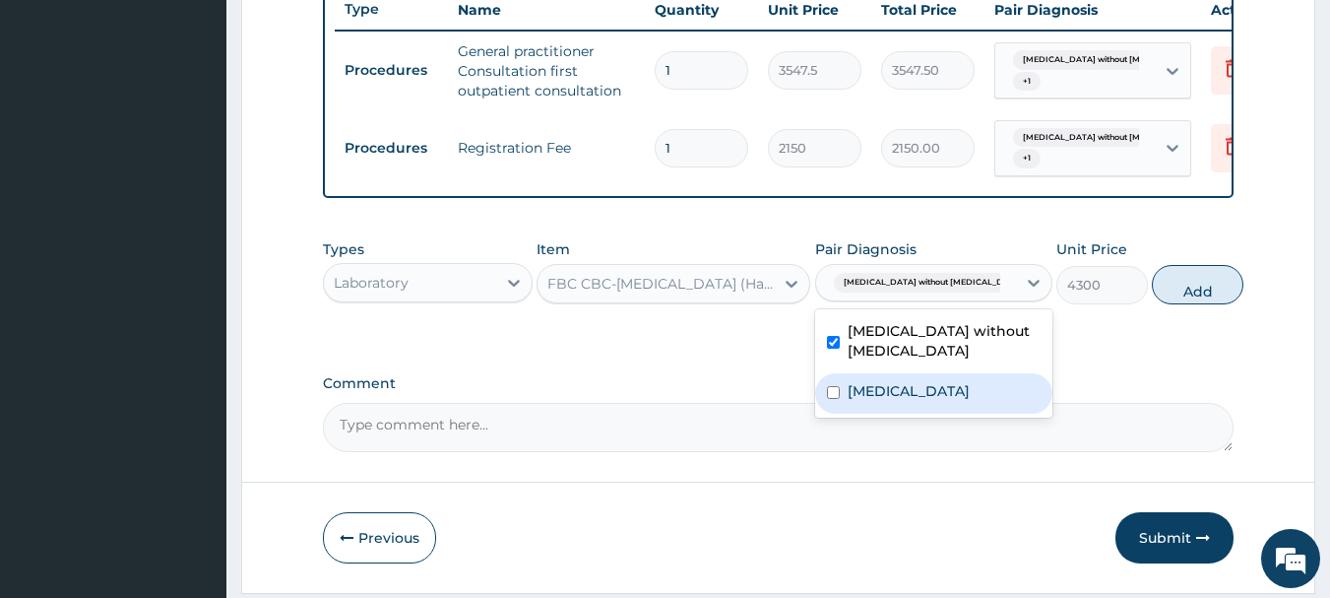
drag, startPoint x: 926, startPoint y: 416, endPoint x: 954, endPoint y: 419, distance: 27.7
click at [945, 413] on div "Pruritus, unspecified" at bounding box center [933, 393] width 237 height 40
checkbox input "true"
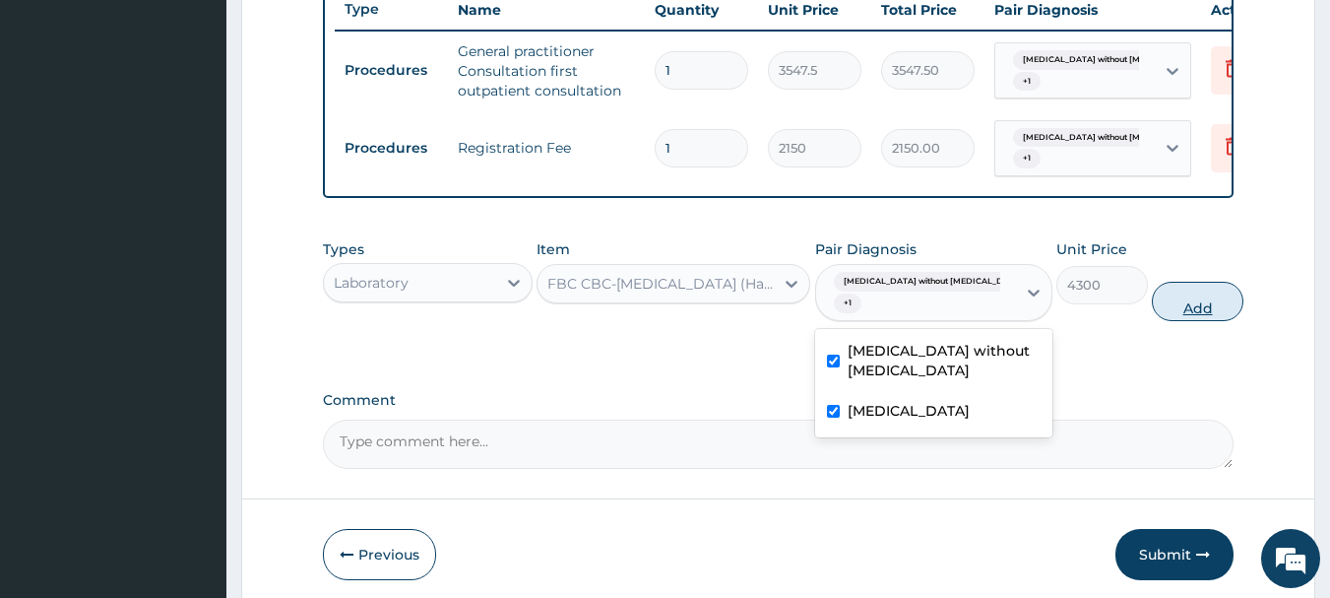
click at [1188, 321] on button "Add" at bounding box center [1198, 301] width 92 height 39
type input "0"
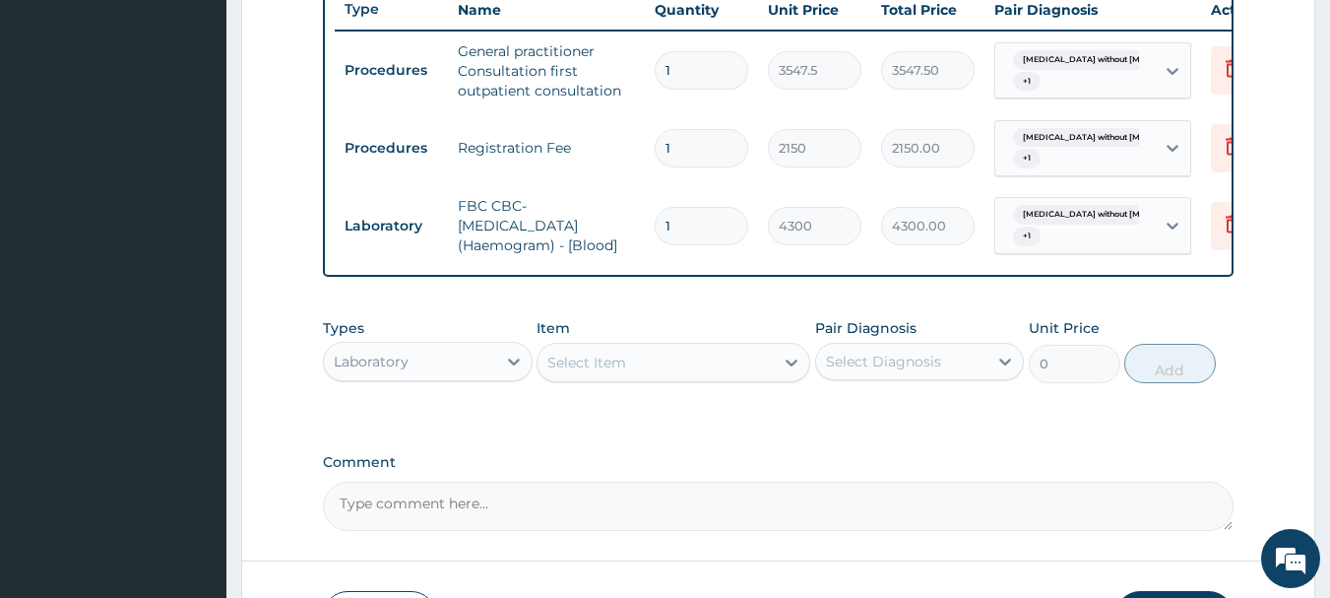
click at [725, 378] on div "Select Item" at bounding box center [655, 363] width 236 height 32
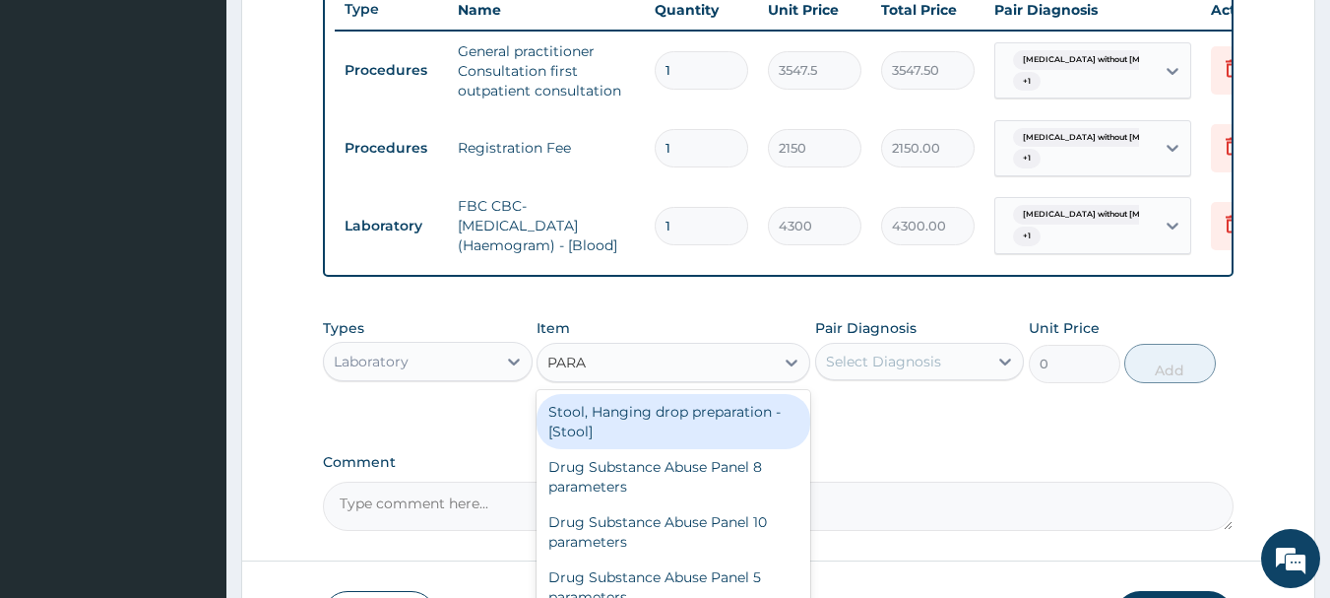
type input "PARAS"
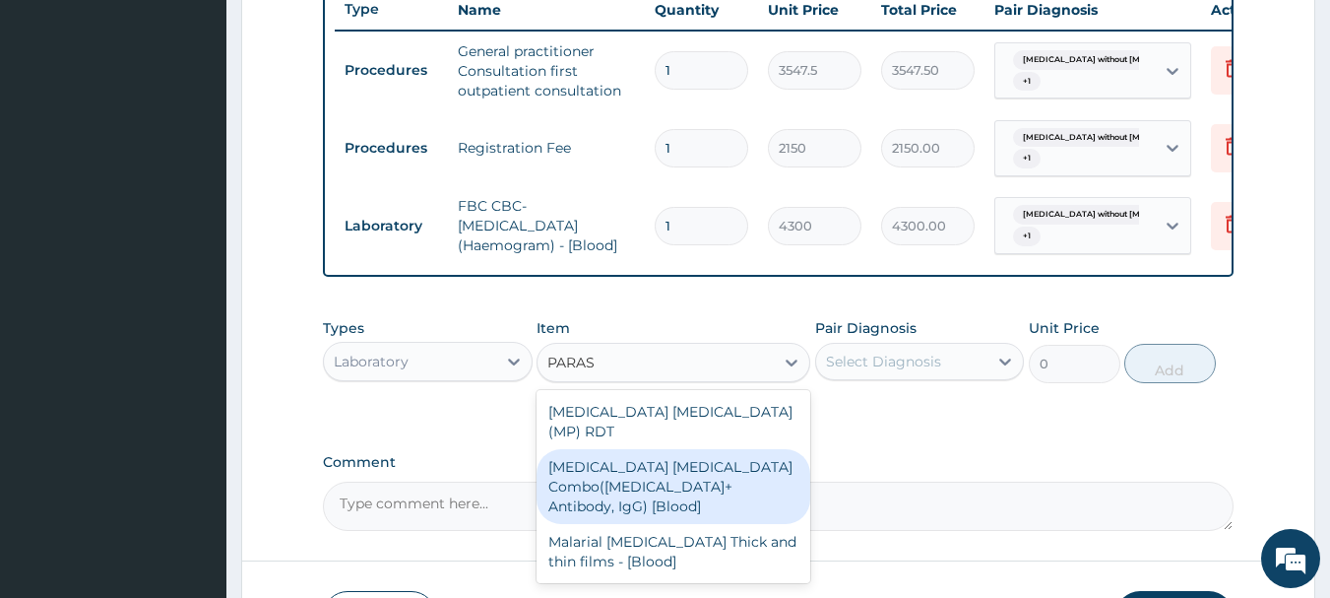
click at [764, 464] on div "Malaria Parasite Combo(Blood Film+ Antibody, IgG) [Blood]" at bounding box center [674, 486] width 274 height 75
type input "1612.5"
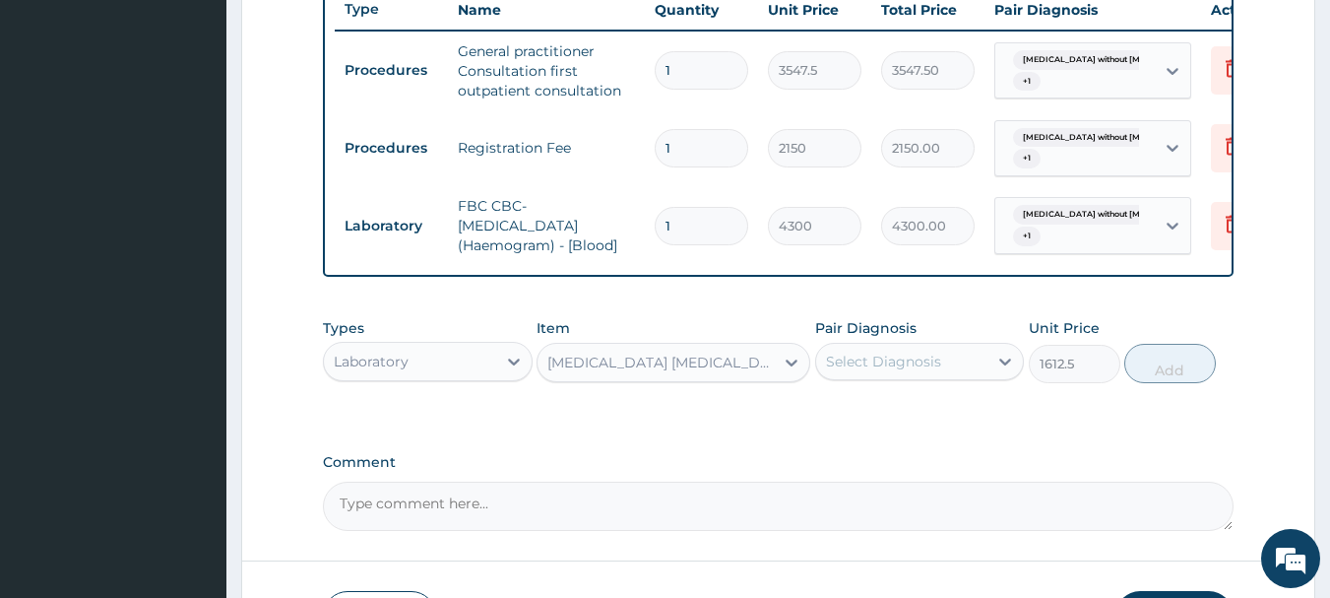
click at [922, 371] on div "Select Diagnosis" at bounding box center [883, 361] width 115 height 20
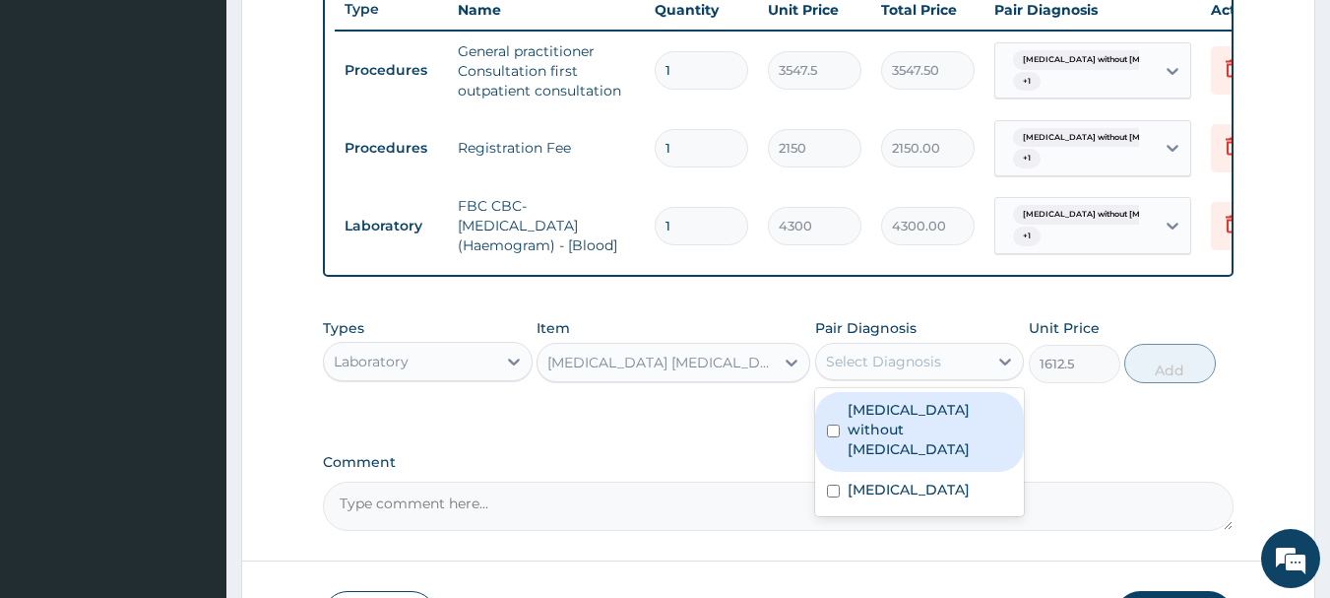
drag, startPoint x: 948, startPoint y: 432, endPoint x: 950, endPoint y: 451, distance: 18.8
click at [949, 436] on label "Sepsis without septic shock" at bounding box center [930, 429] width 165 height 59
checkbox input "true"
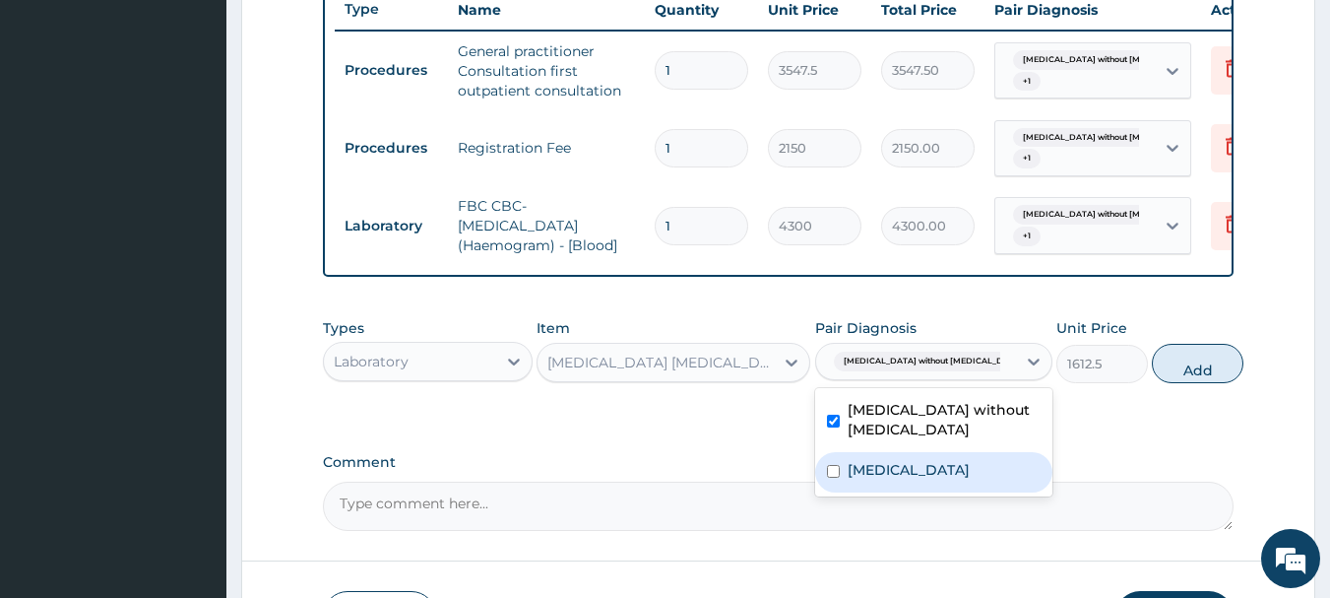
click at [969, 479] on label "Pruritus, unspecified" at bounding box center [909, 470] width 122 height 20
checkbox input "true"
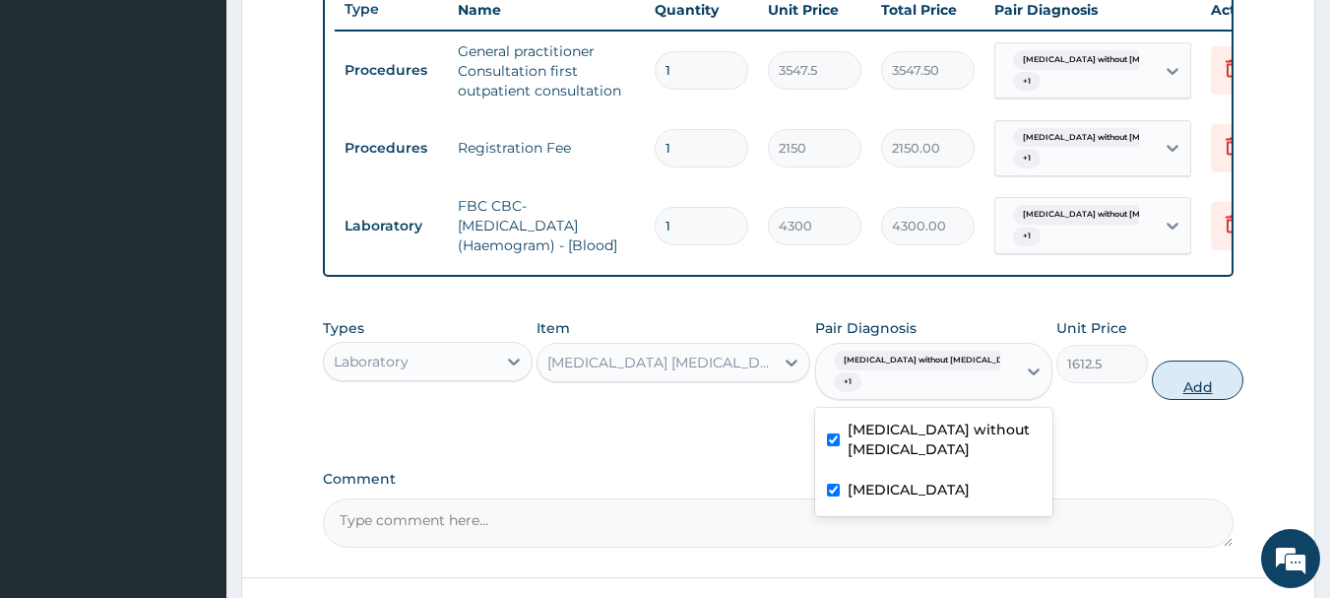
click at [1176, 383] on button "Add" at bounding box center [1198, 379] width 92 height 39
type input "0"
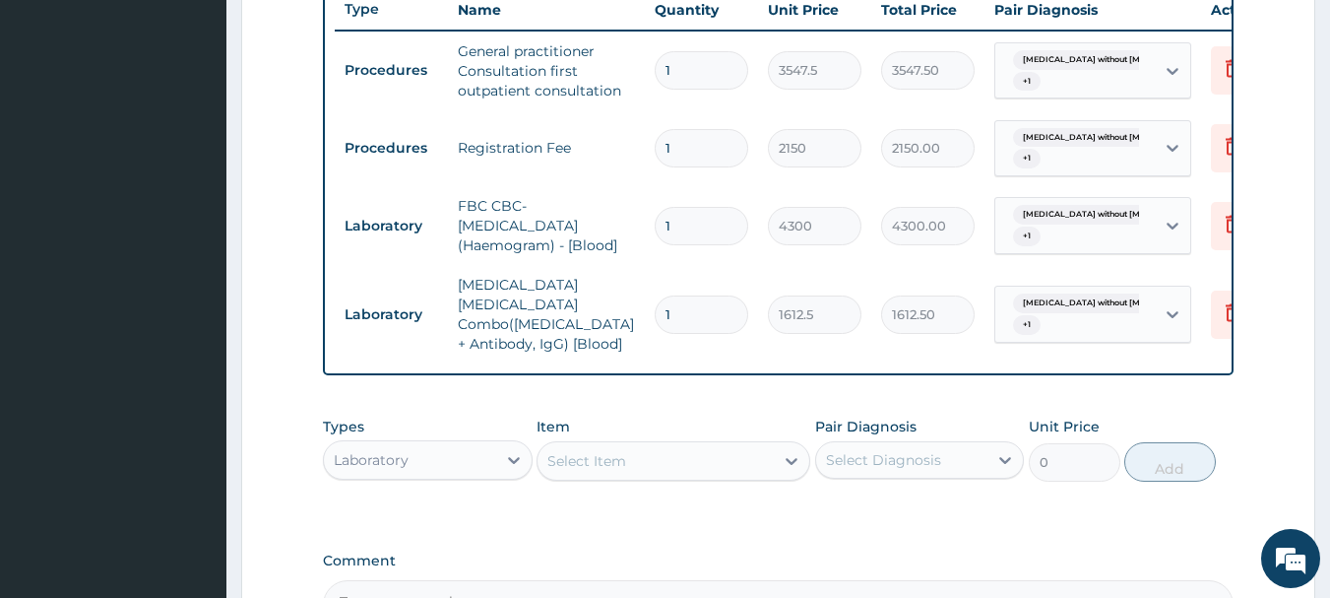
scroll to position [987, 0]
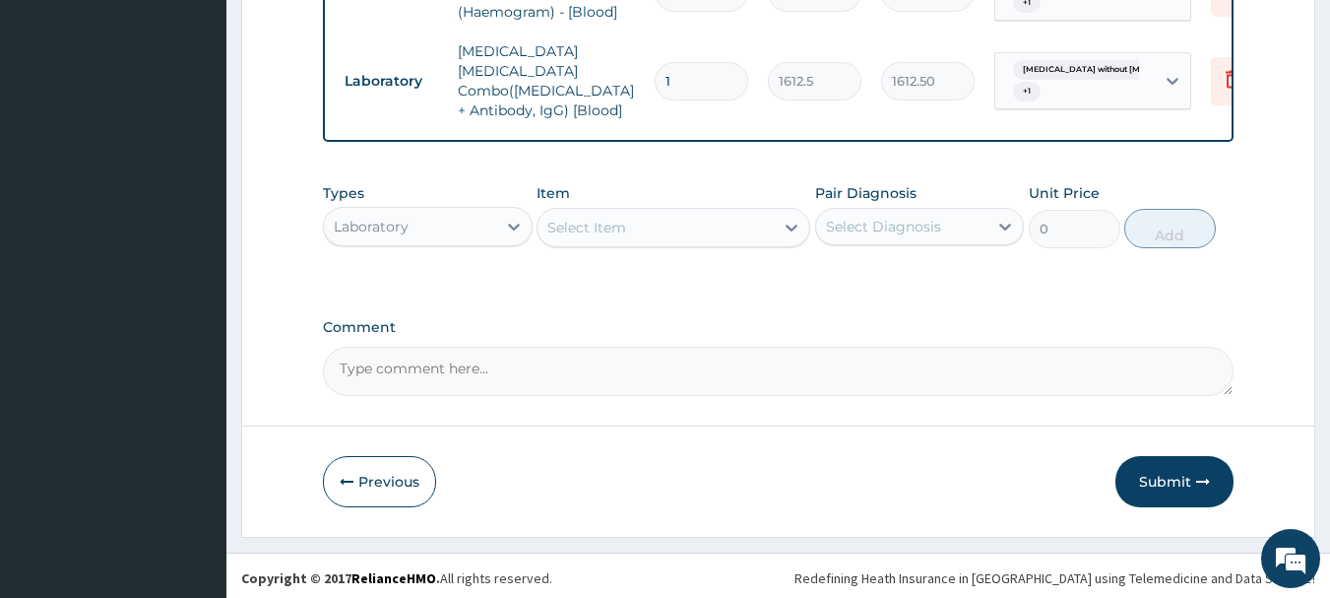
click at [411, 225] on div "Laboratory" at bounding box center [410, 227] width 172 height 32
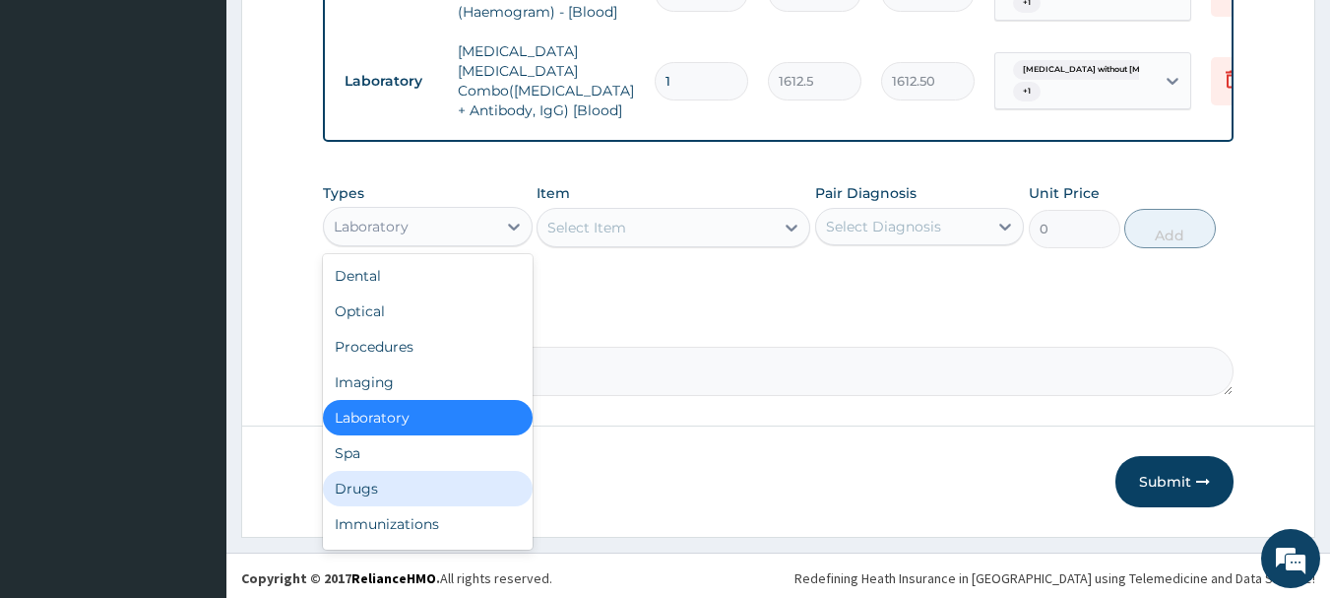
click at [421, 481] on div "Drugs" at bounding box center [428, 488] width 210 height 35
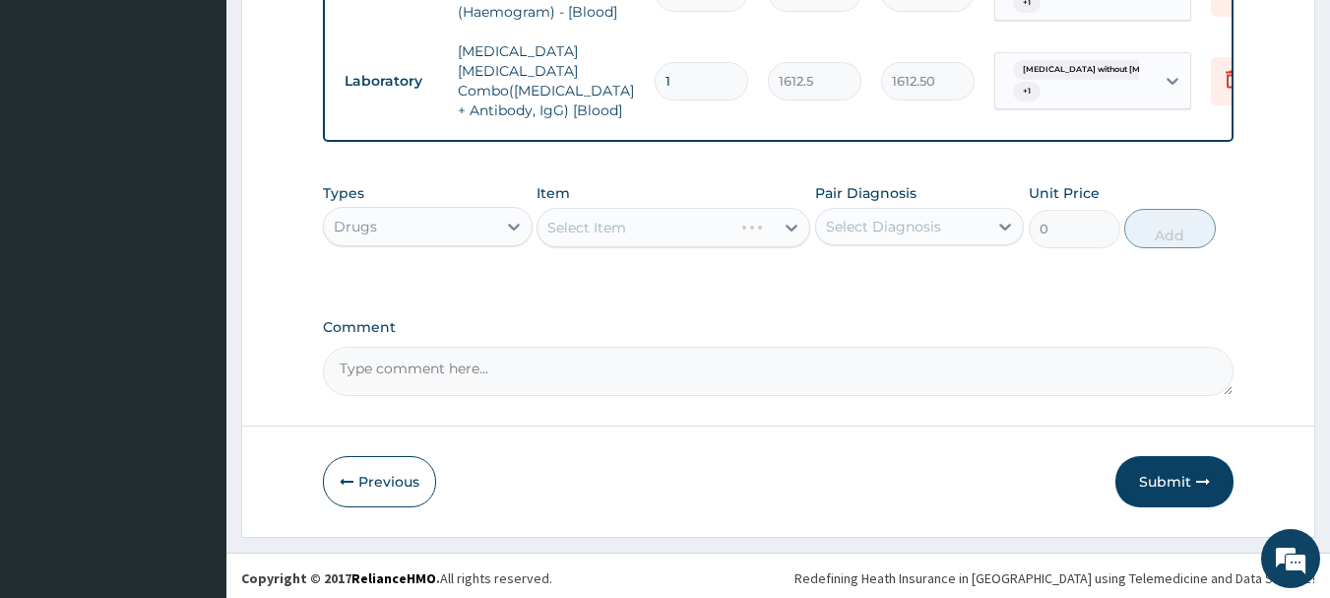
click at [647, 233] on div "Select Item" at bounding box center [674, 227] width 274 height 39
click at [649, 233] on div "Select Item" at bounding box center [674, 227] width 274 height 39
click at [653, 230] on div "Select Item" at bounding box center [655, 228] width 236 height 32
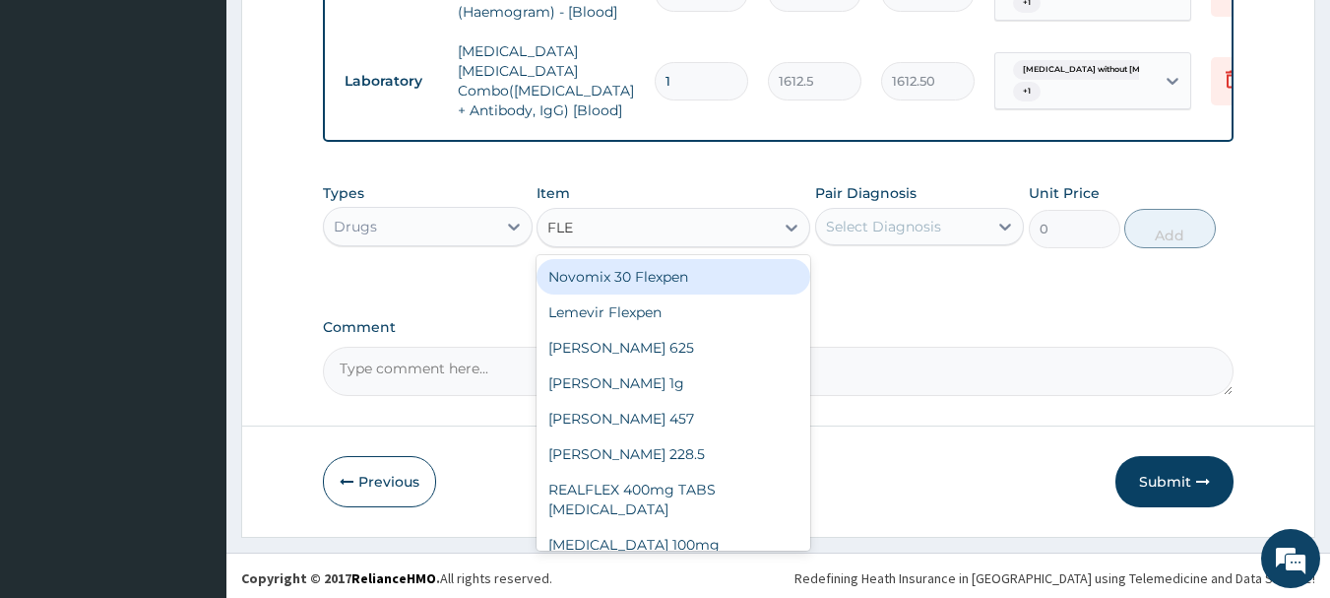
type input "FLEM"
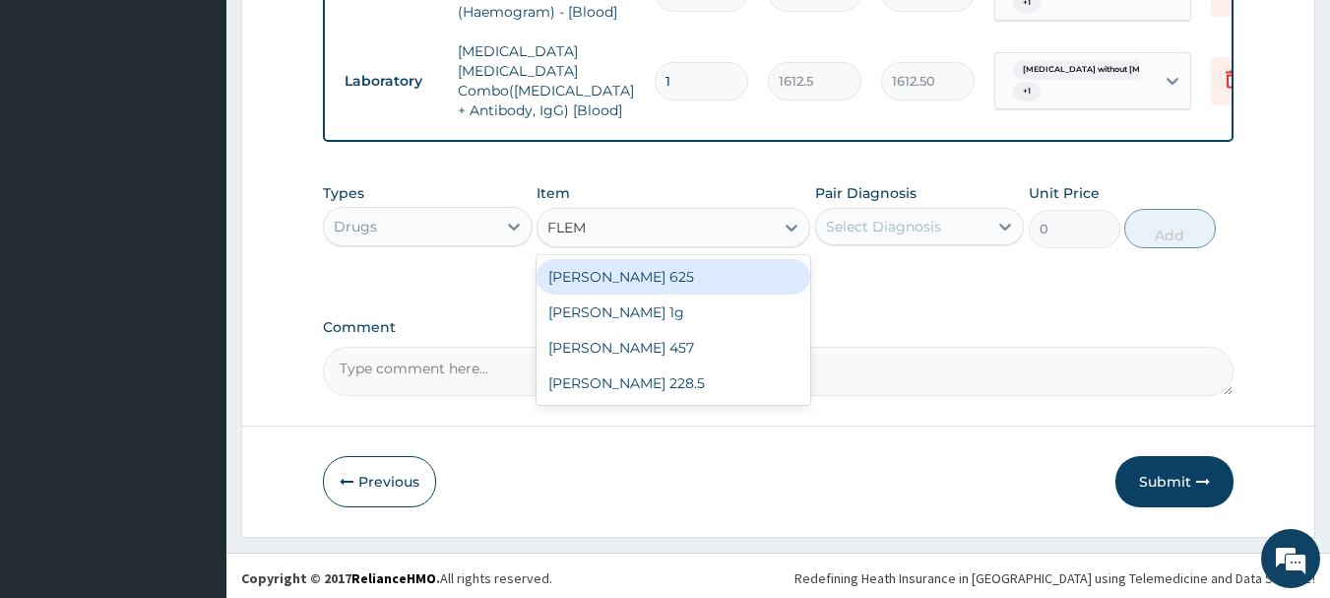
click at [720, 273] on div "[PERSON_NAME] 625" at bounding box center [674, 276] width 274 height 35
type input "591.25"
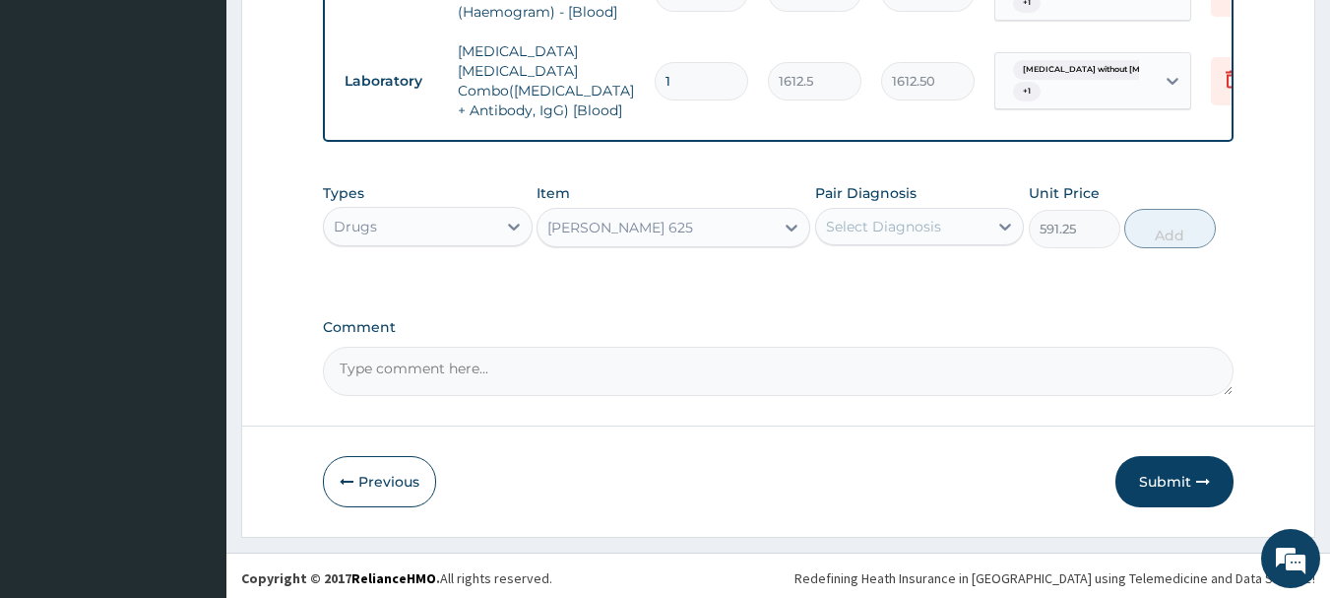
drag, startPoint x: 896, startPoint y: 221, endPoint x: 898, endPoint y: 243, distance: 21.7
click at [897, 221] on div "Select Diagnosis" at bounding box center [883, 227] width 115 height 20
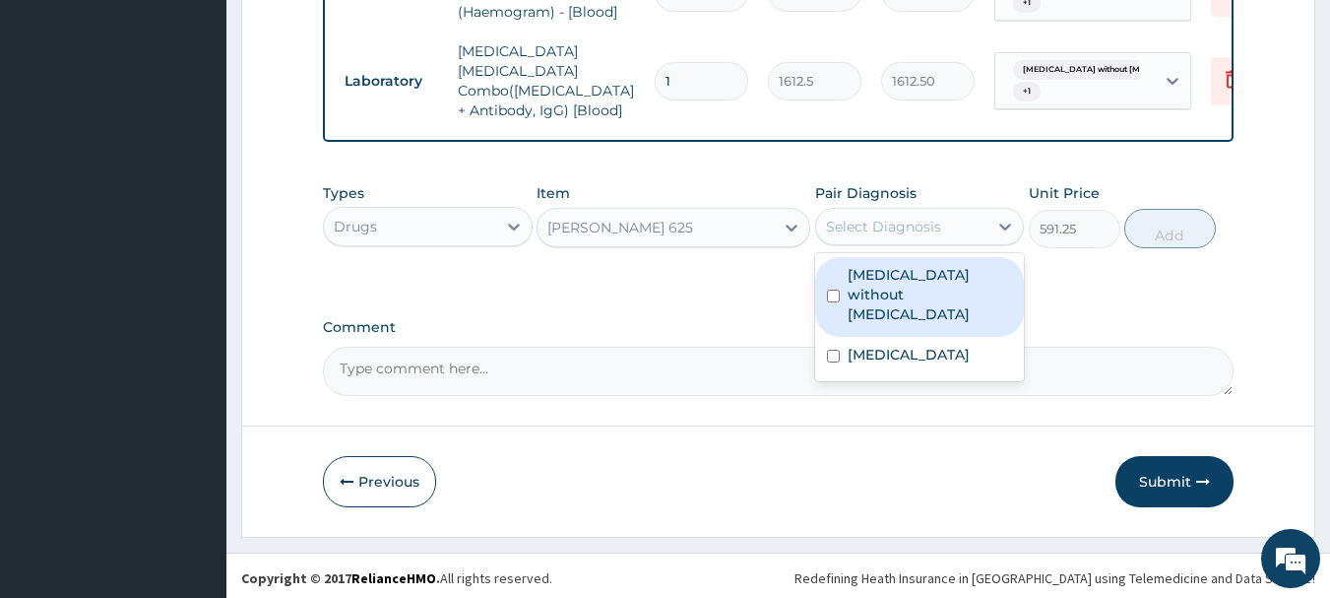
drag, startPoint x: 902, startPoint y: 268, endPoint x: 913, endPoint y: 282, distance: 17.5
click at [906, 273] on label "Sepsis without septic shock" at bounding box center [930, 294] width 165 height 59
checkbox input "true"
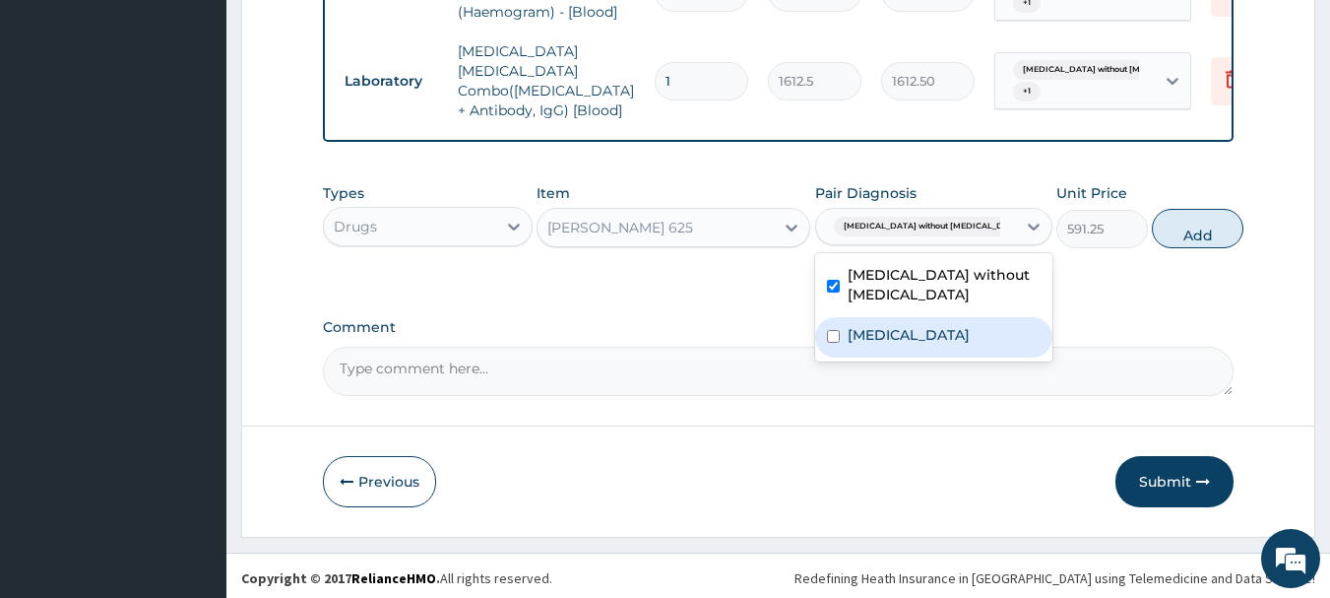
drag, startPoint x: 947, startPoint y: 326, endPoint x: 967, endPoint y: 322, distance: 20.1
click at [949, 326] on label "Pruritus, unspecified" at bounding box center [909, 335] width 122 height 20
checkbox input "true"
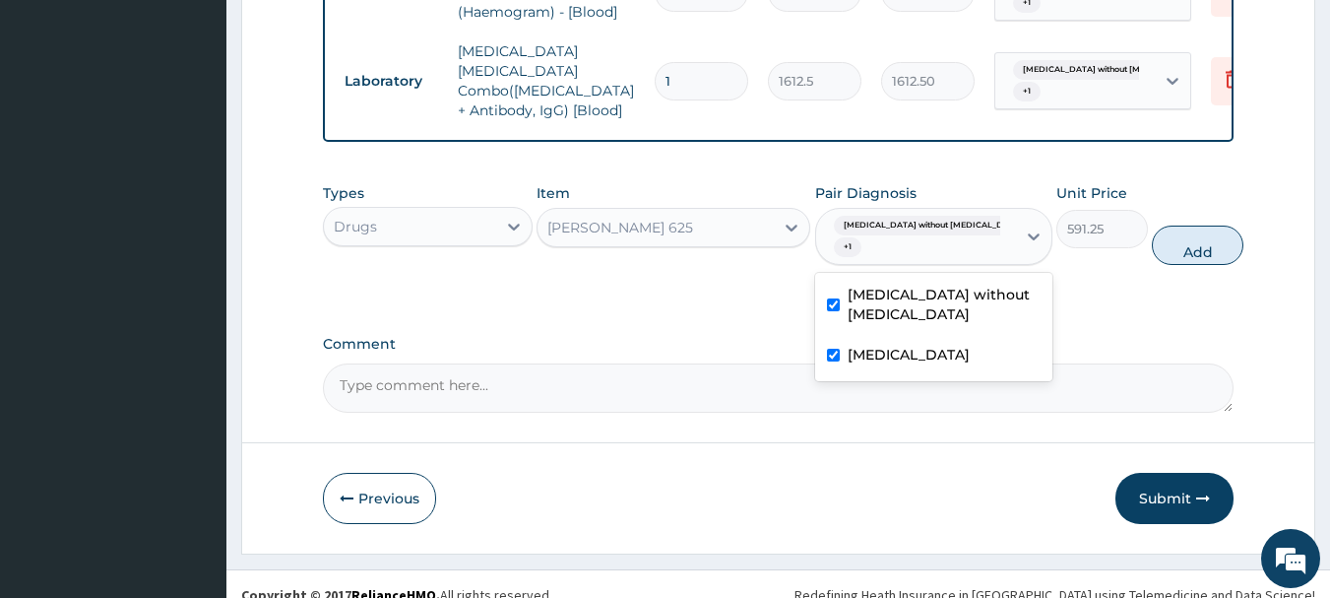
click at [1158, 247] on button "Add" at bounding box center [1198, 244] width 92 height 39
type input "0"
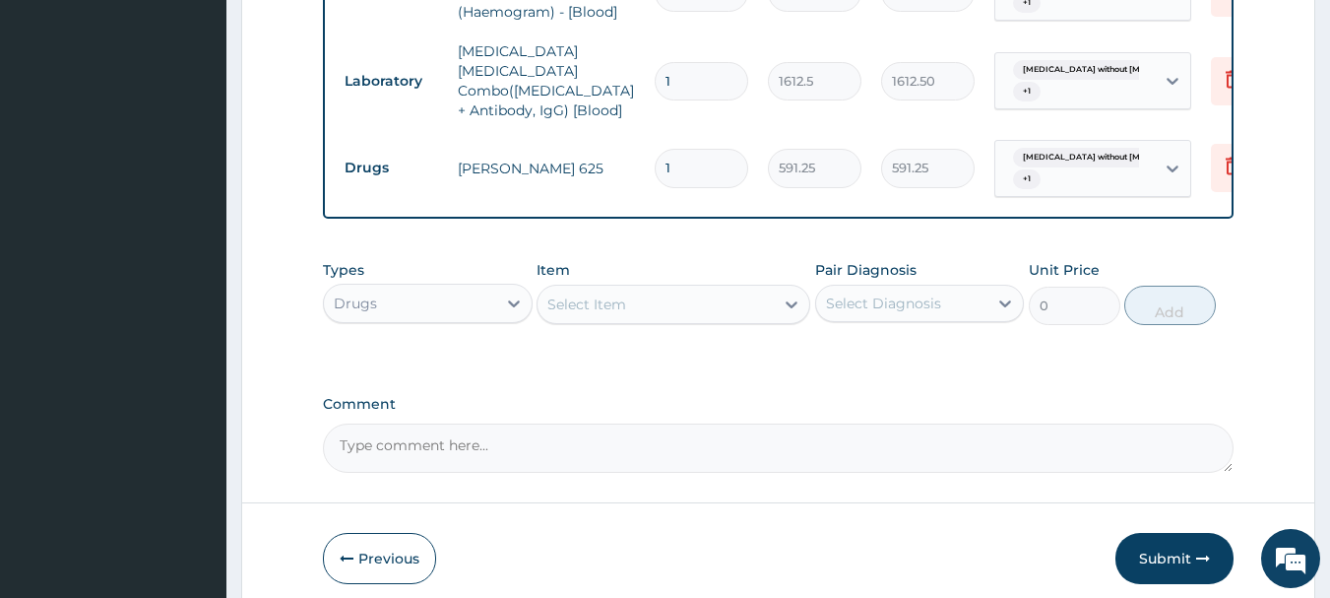
type input "14"
type input "8277.50"
type input "14"
click at [662, 310] on div "Select Item" at bounding box center [655, 304] width 236 height 32
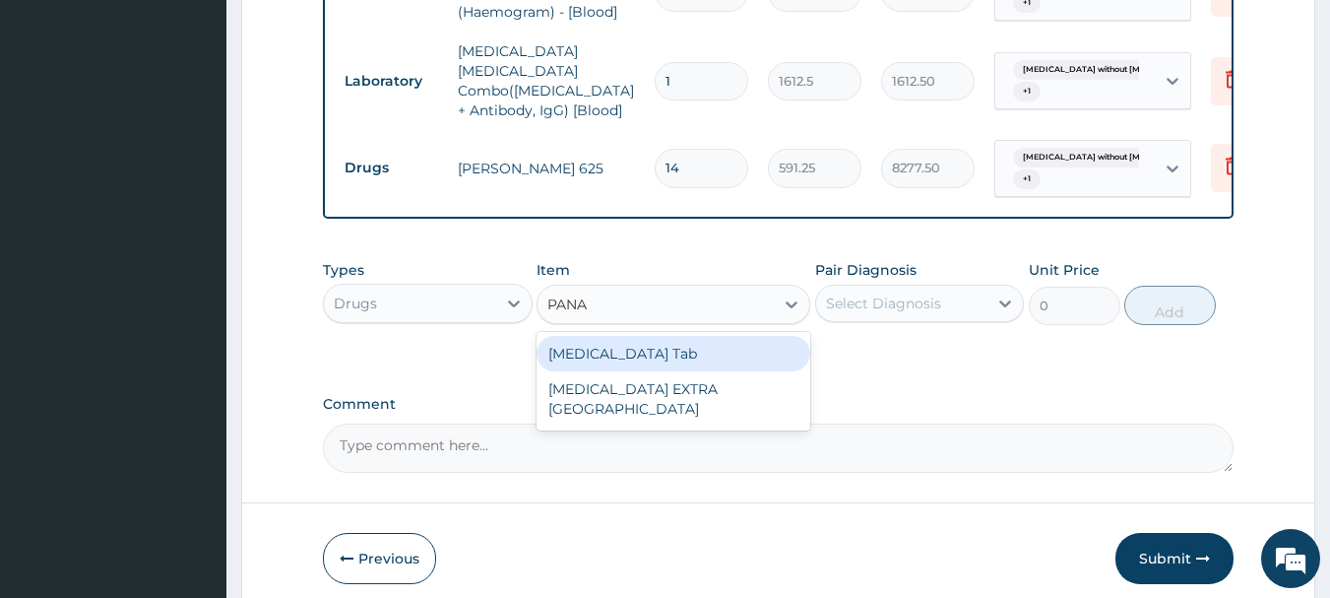
type input "PANAD"
click at [650, 347] on div "[MEDICAL_DATA] Tab" at bounding box center [674, 353] width 274 height 35
type input "49.665"
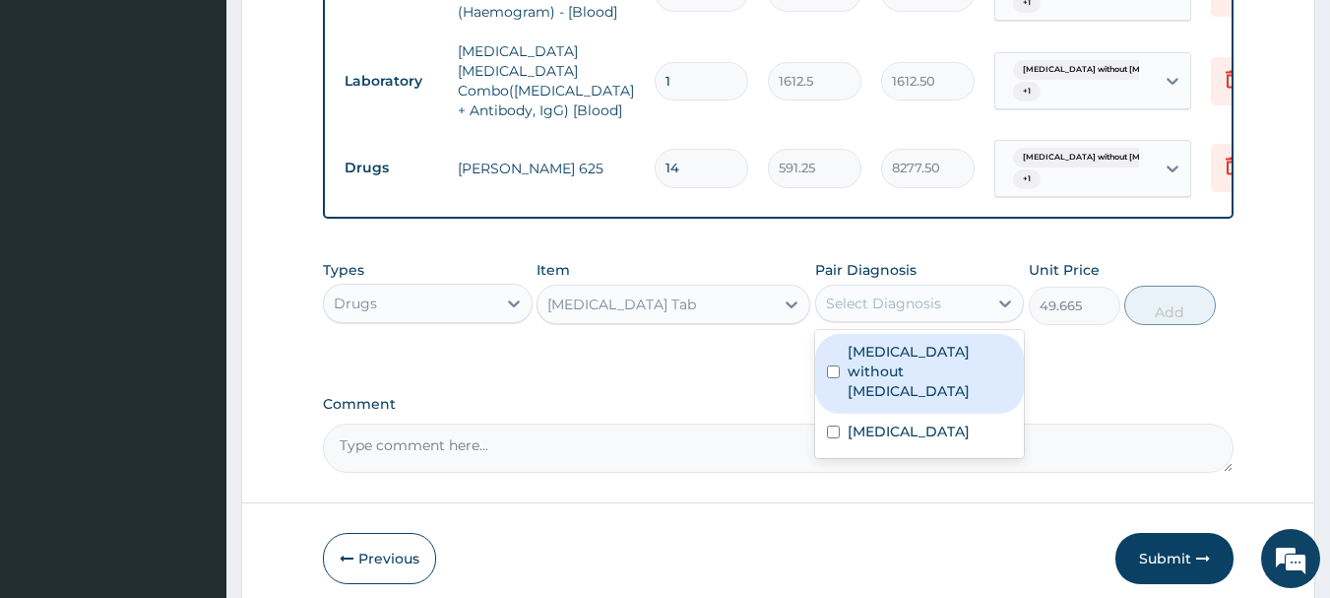
click at [971, 287] on div "Select Diagnosis" at bounding box center [902, 303] width 172 height 32
drag, startPoint x: 954, startPoint y: 338, endPoint x: 954, endPoint y: 388, distance: 50.2
click at [954, 345] on label "Sepsis without septic shock" at bounding box center [930, 371] width 165 height 59
checkbox input "true"
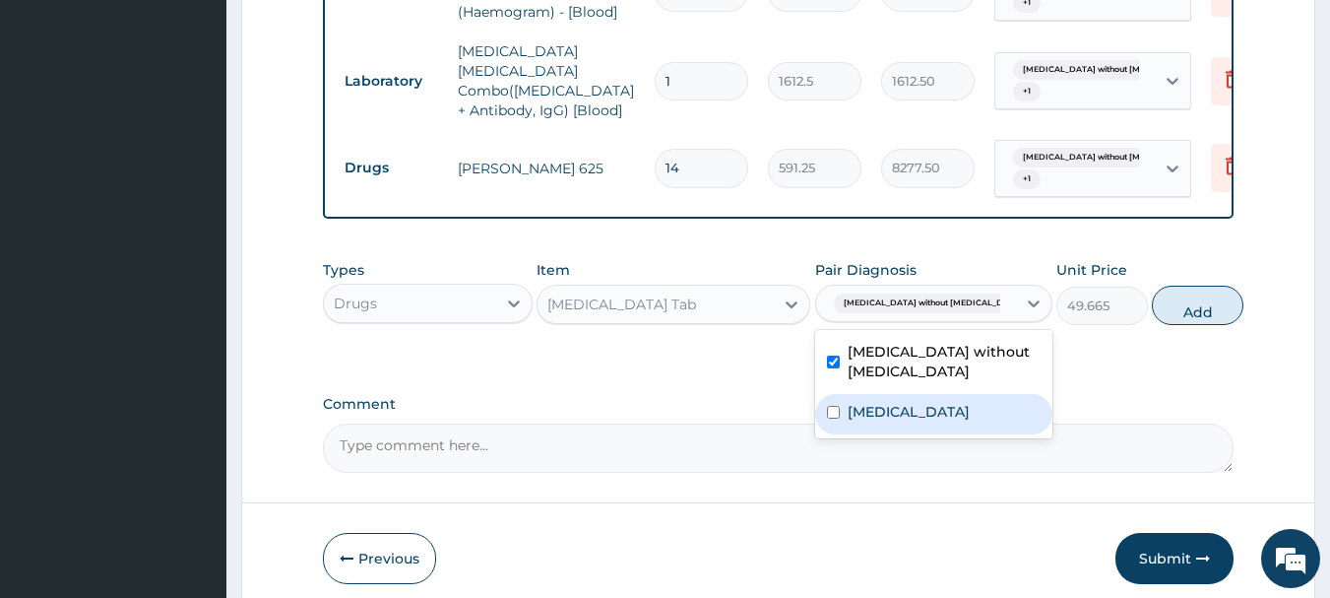
click at [950, 402] on label "Pruritus, unspecified" at bounding box center [909, 412] width 122 height 20
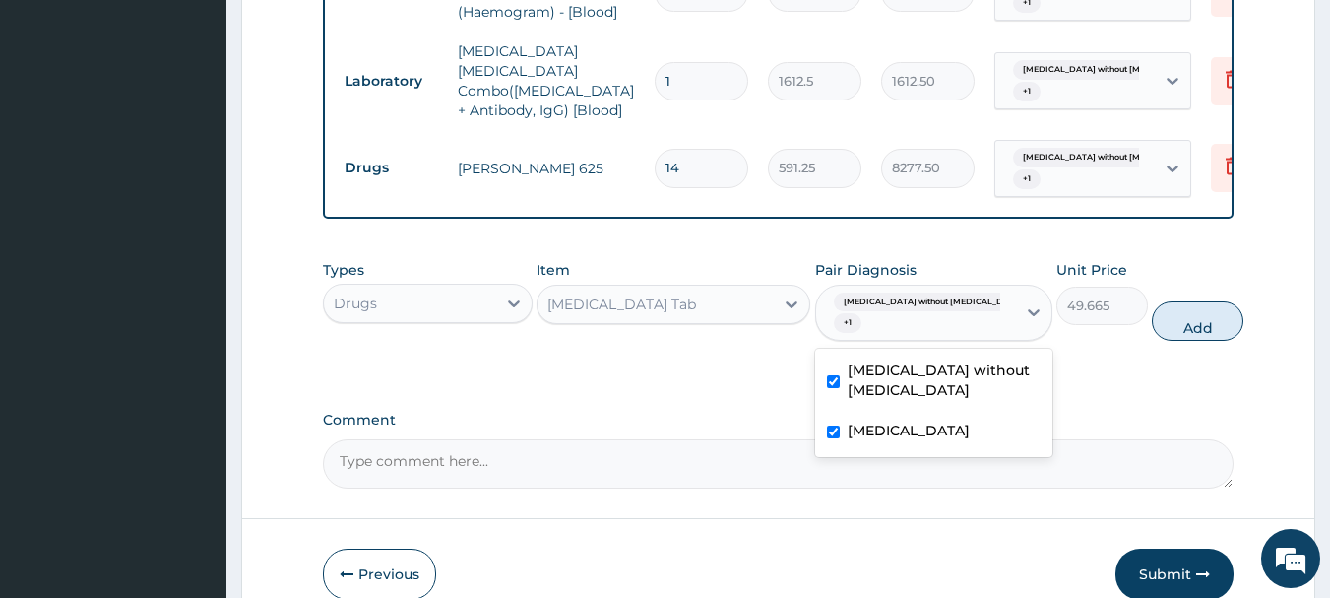
checkbox input "true"
click at [1181, 322] on button "Add" at bounding box center [1198, 320] width 92 height 39
type input "0"
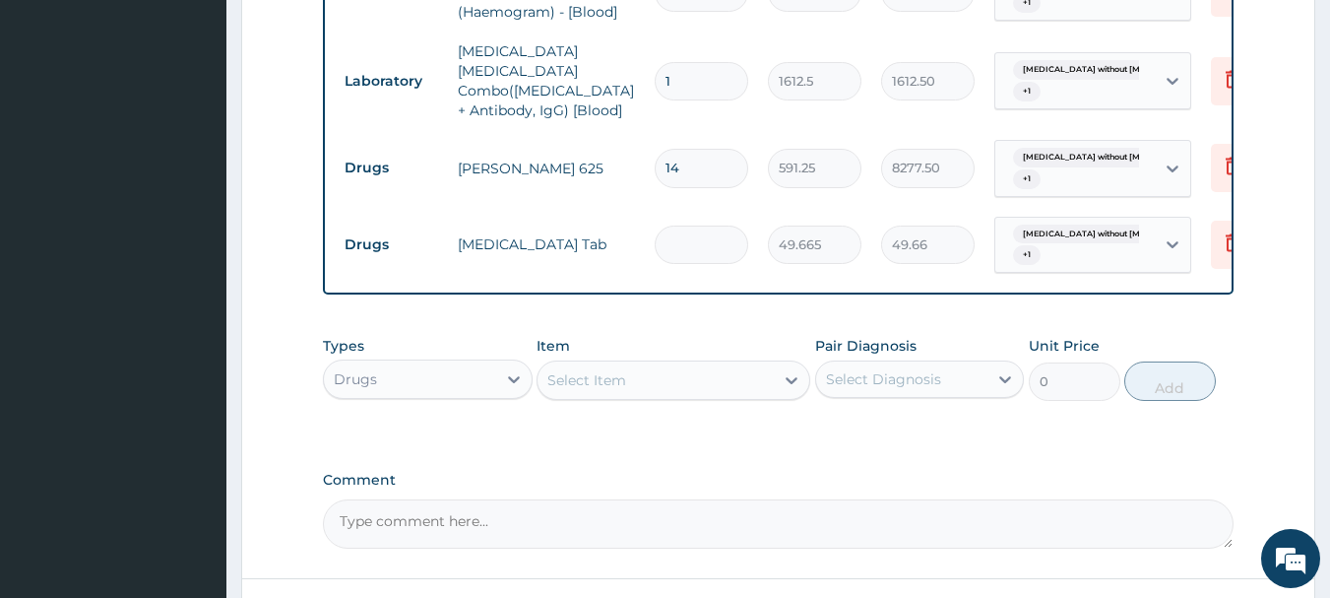
type input "0.00"
type input "3"
type input "149.00"
type input "30"
type input "1489.95"
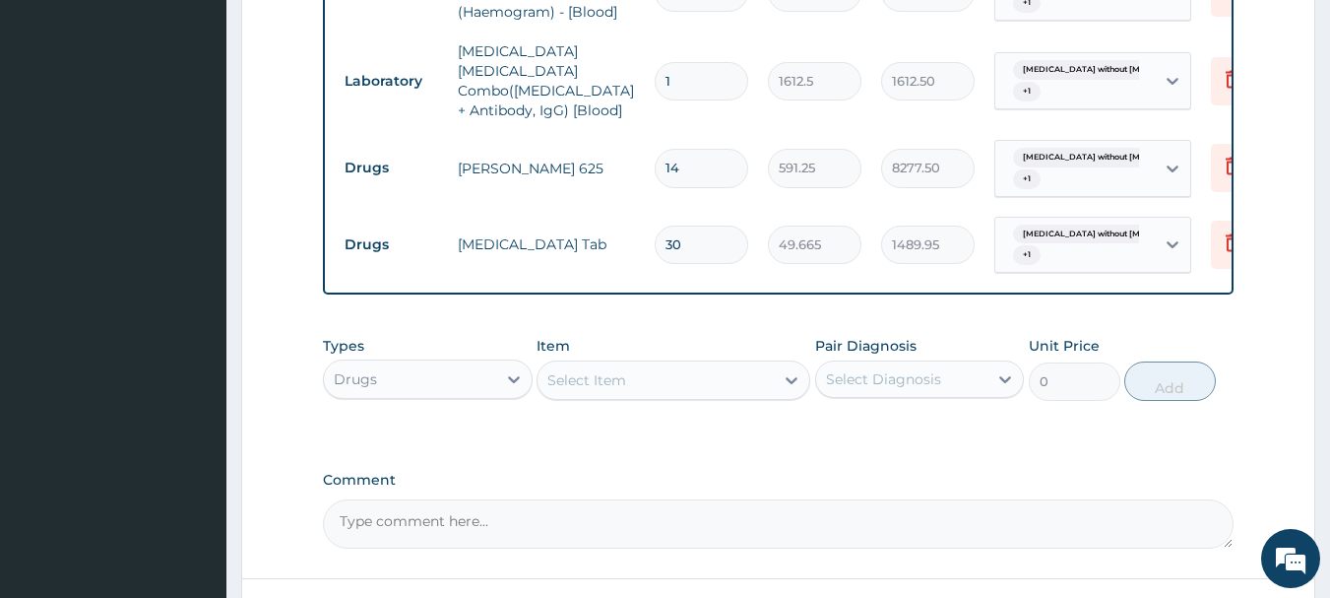
type input "30"
click at [712, 383] on div "Select Item" at bounding box center [655, 380] width 236 height 32
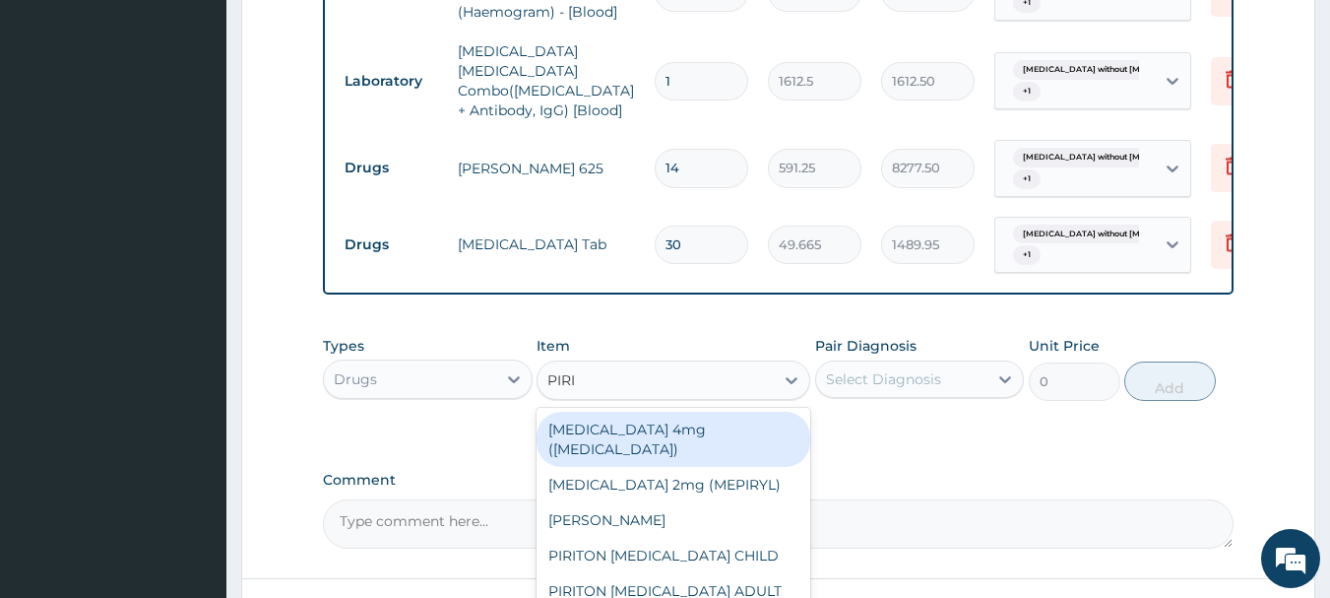
type input "PIRIT"
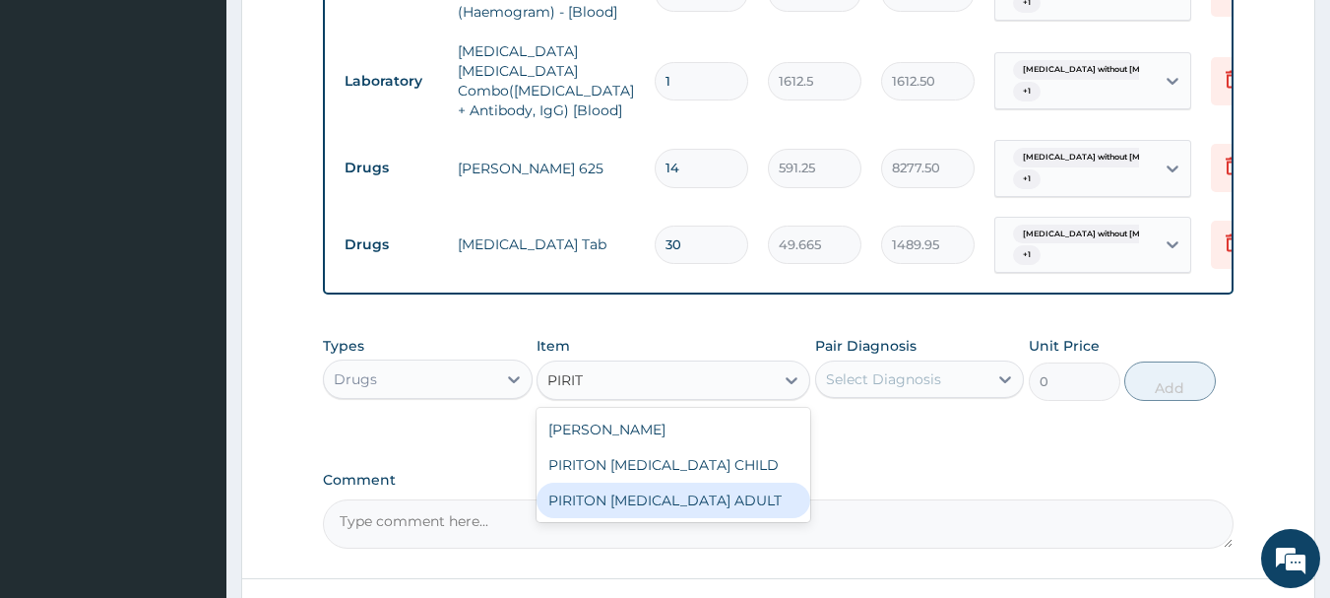
drag, startPoint x: 760, startPoint y: 495, endPoint x: 787, endPoint y: 474, distance: 34.3
click at [758, 495] on div "PIRITON EXPECTORANT ADULT" at bounding box center [674, 499] width 274 height 35
type input "1182.5"
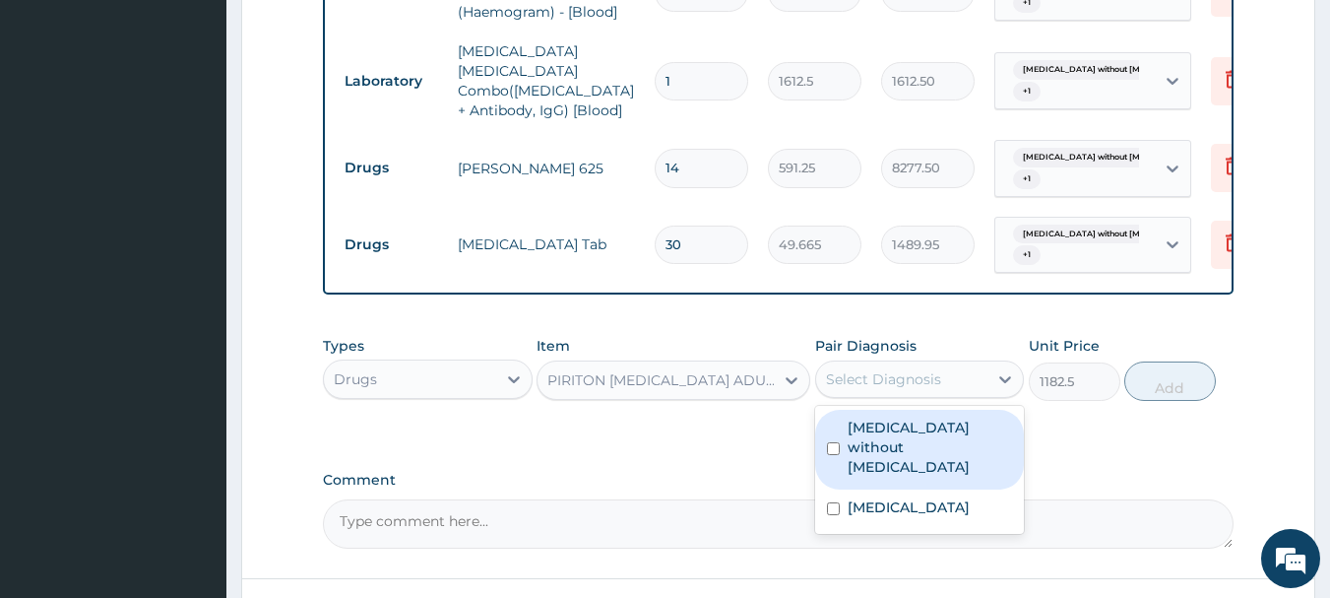
drag, startPoint x: 879, startPoint y: 375, endPoint x: 886, endPoint y: 424, distance: 49.7
click at [879, 379] on div "Select Diagnosis" at bounding box center [883, 379] width 115 height 20
click at [891, 437] on label "Sepsis without septic shock" at bounding box center [930, 446] width 165 height 59
checkbox input "true"
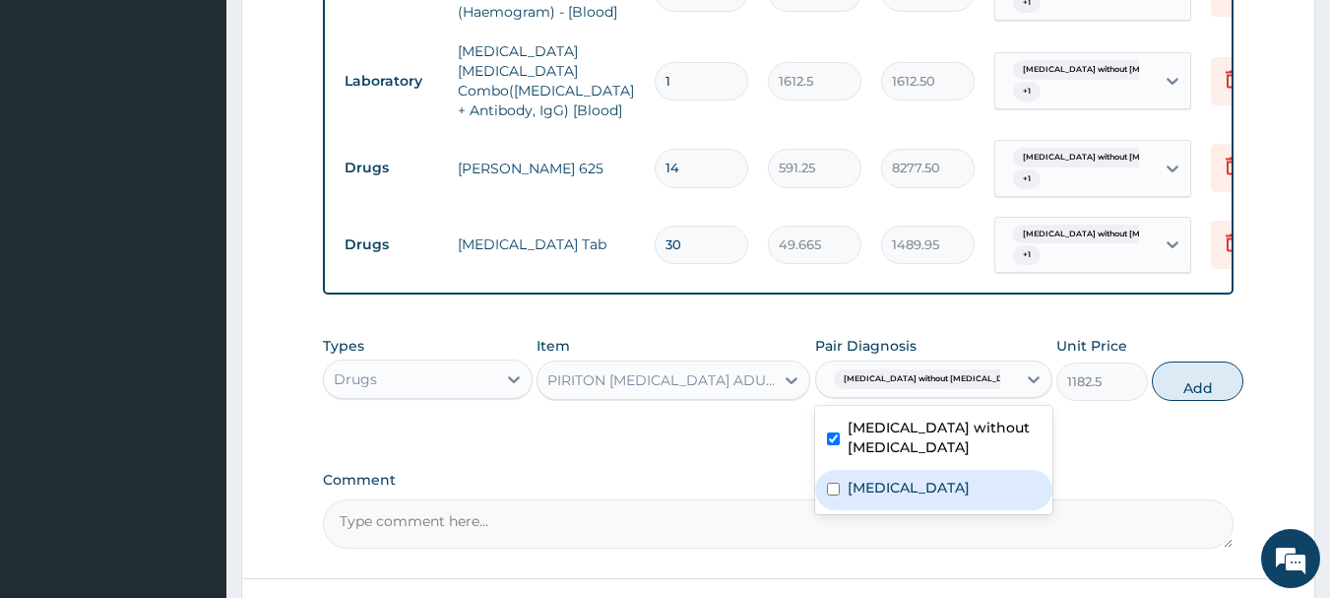
click at [910, 487] on label "Pruritus, unspecified" at bounding box center [909, 487] width 122 height 20
checkbox input "true"
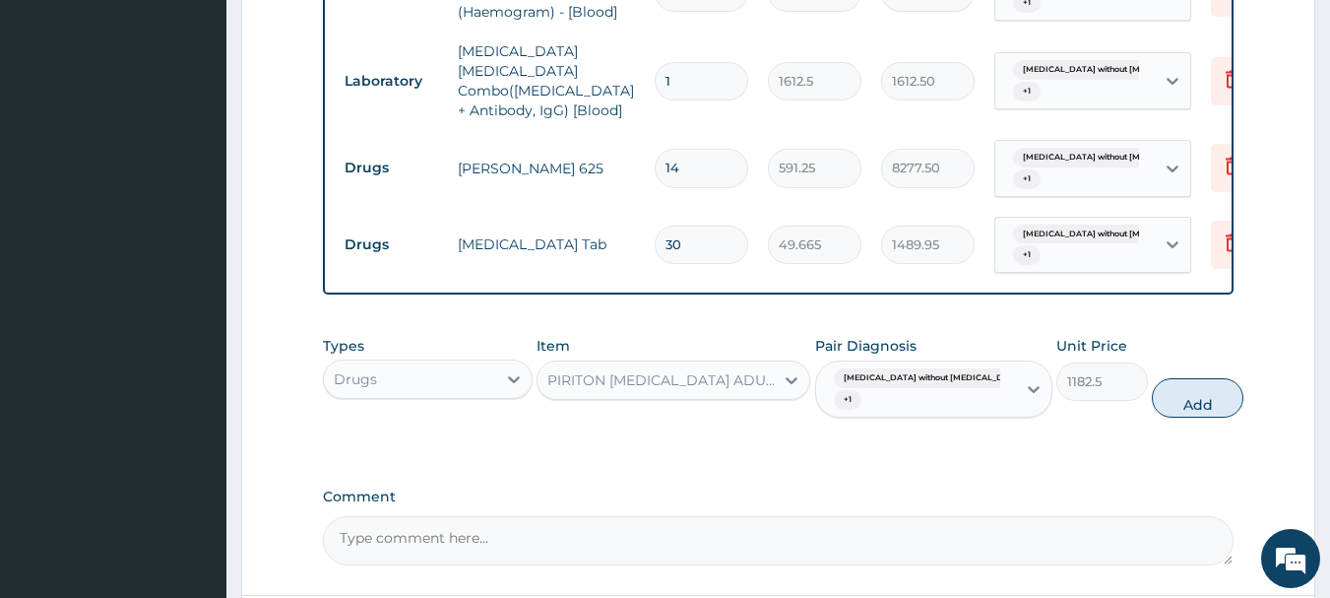
click at [1160, 387] on button "Add" at bounding box center [1198, 397] width 92 height 39
type input "0"
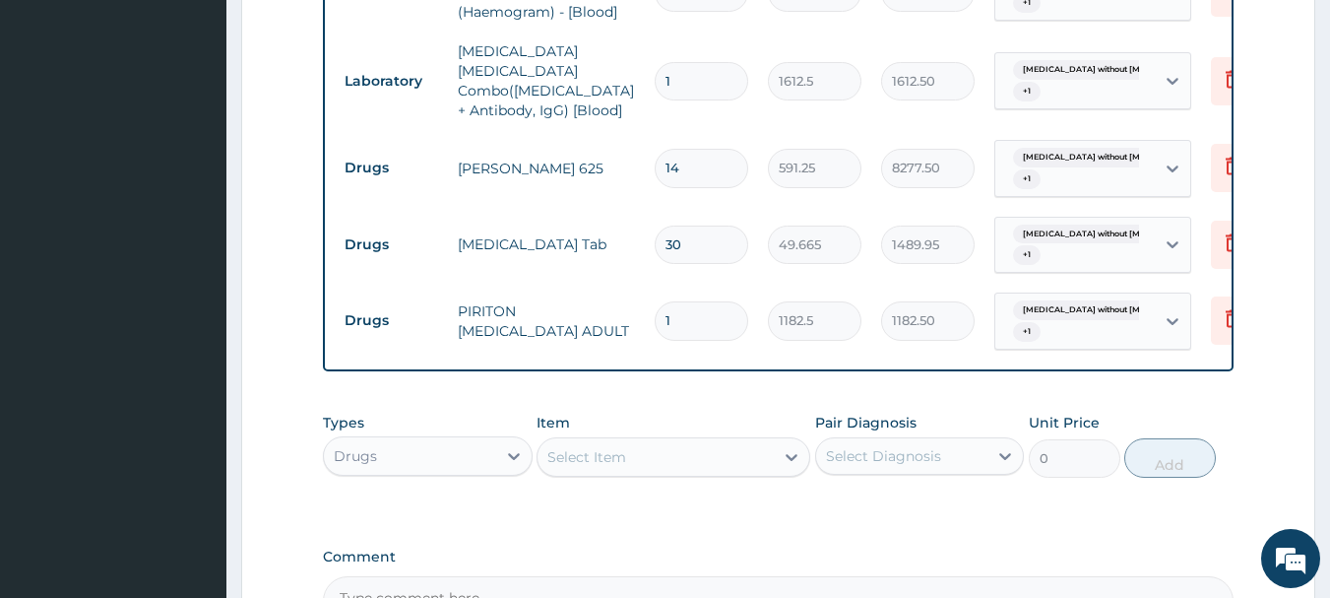
click at [642, 444] on div "Select Item" at bounding box center [655, 457] width 236 height 32
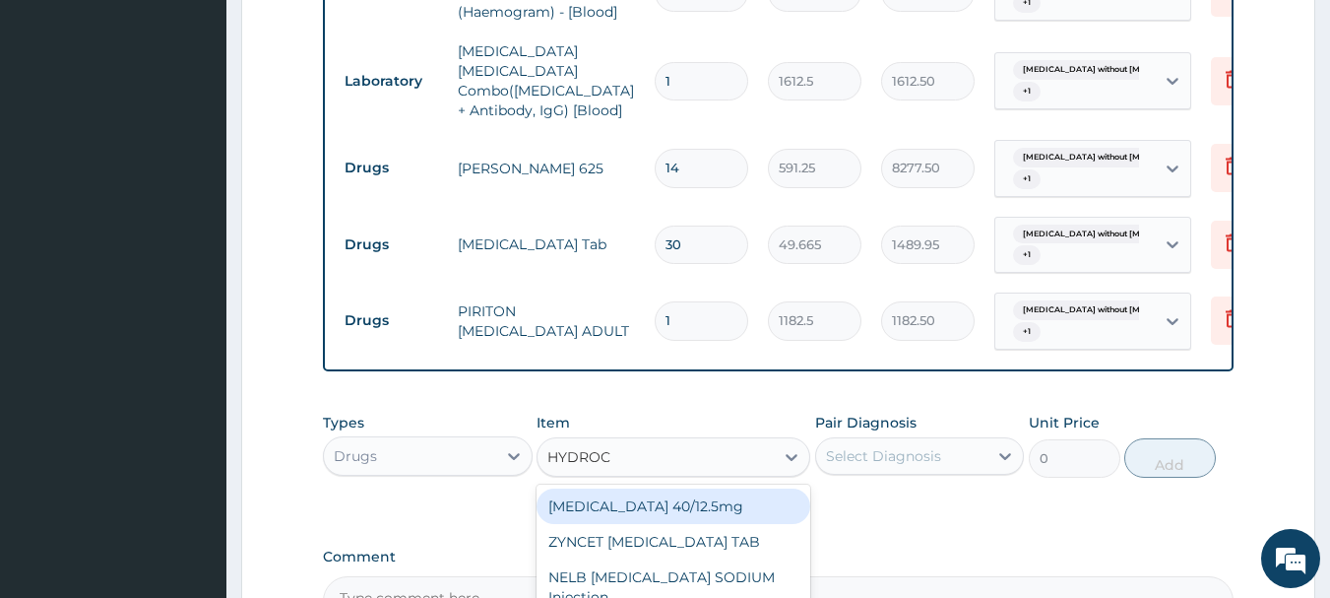
type input "HYDROCO"
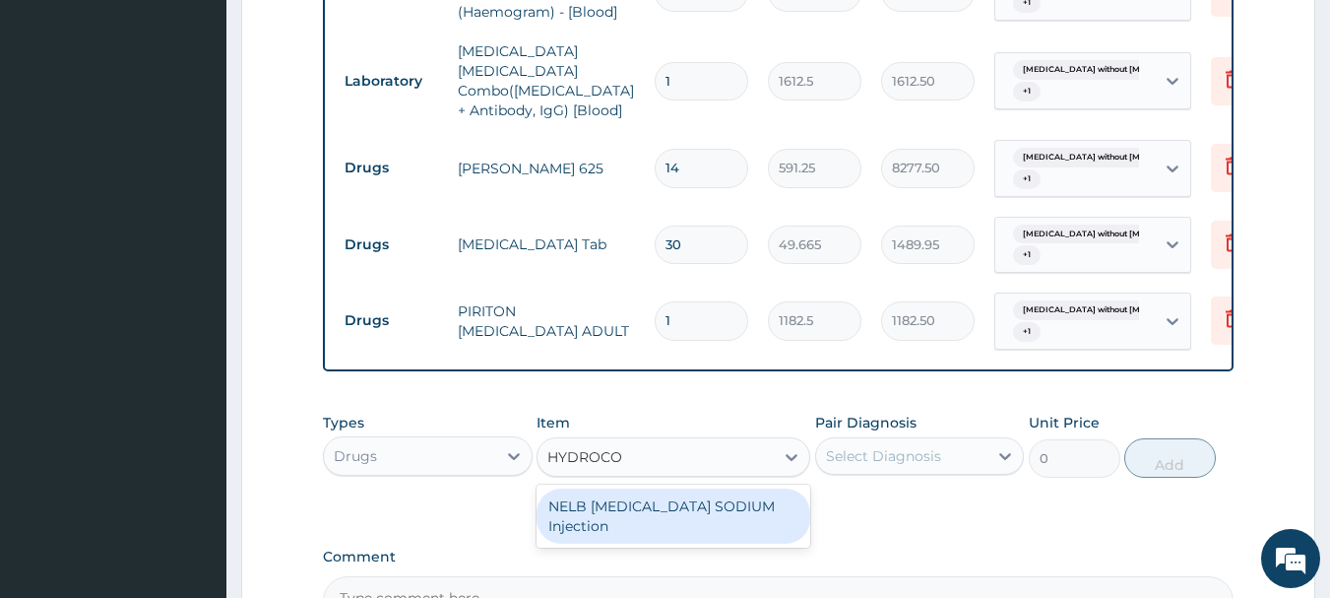
drag, startPoint x: 684, startPoint y: 499, endPoint x: 735, endPoint y: 498, distance: 51.2
click at [688, 501] on div "NELB HYDROCORTISONE SODIUM Injection" at bounding box center [674, 515] width 274 height 55
type input "591.25"
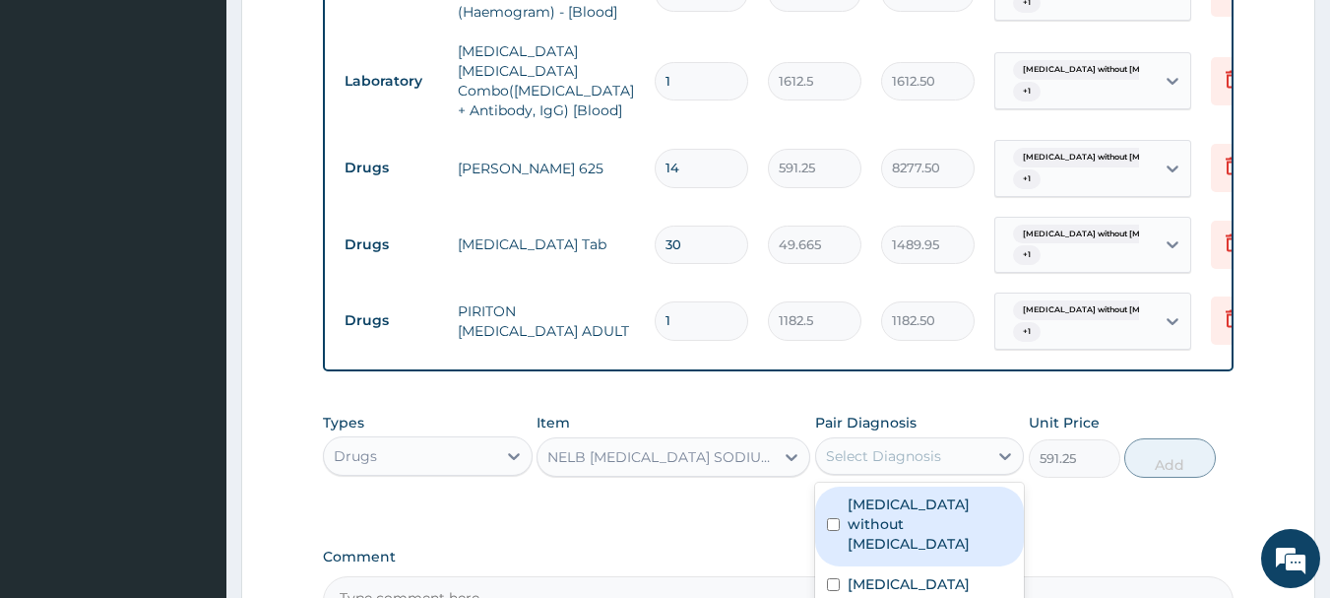
drag, startPoint x: 912, startPoint y: 461, endPoint x: 923, endPoint y: 496, distance: 37.4
click at [915, 461] on div "Select Diagnosis" at bounding box center [902, 456] width 172 height 32
drag, startPoint x: 929, startPoint y: 511, endPoint x: 953, endPoint y: 529, distance: 29.5
click at [937, 516] on label "Sepsis without septic shock" at bounding box center [930, 523] width 165 height 59
checkbox input "true"
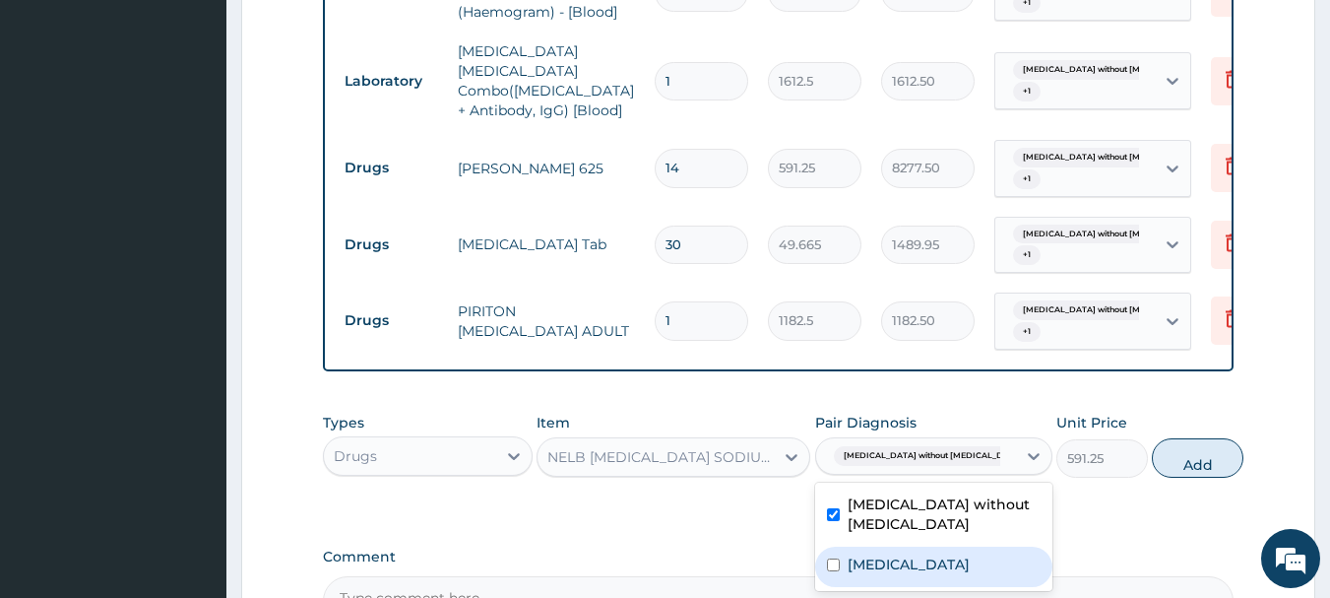
click at [982, 570] on div "Pruritus, unspecified" at bounding box center [933, 566] width 237 height 40
checkbox input "true"
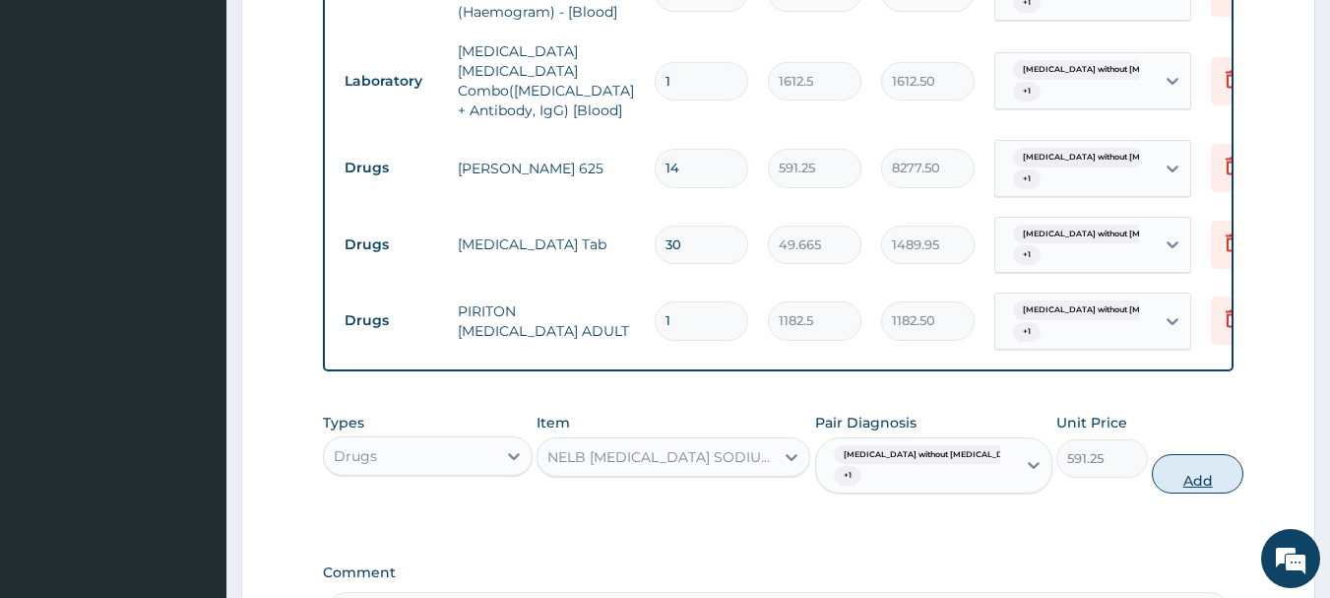
click at [1190, 464] on button "Add" at bounding box center [1198, 473] width 92 height 39
type input "0"
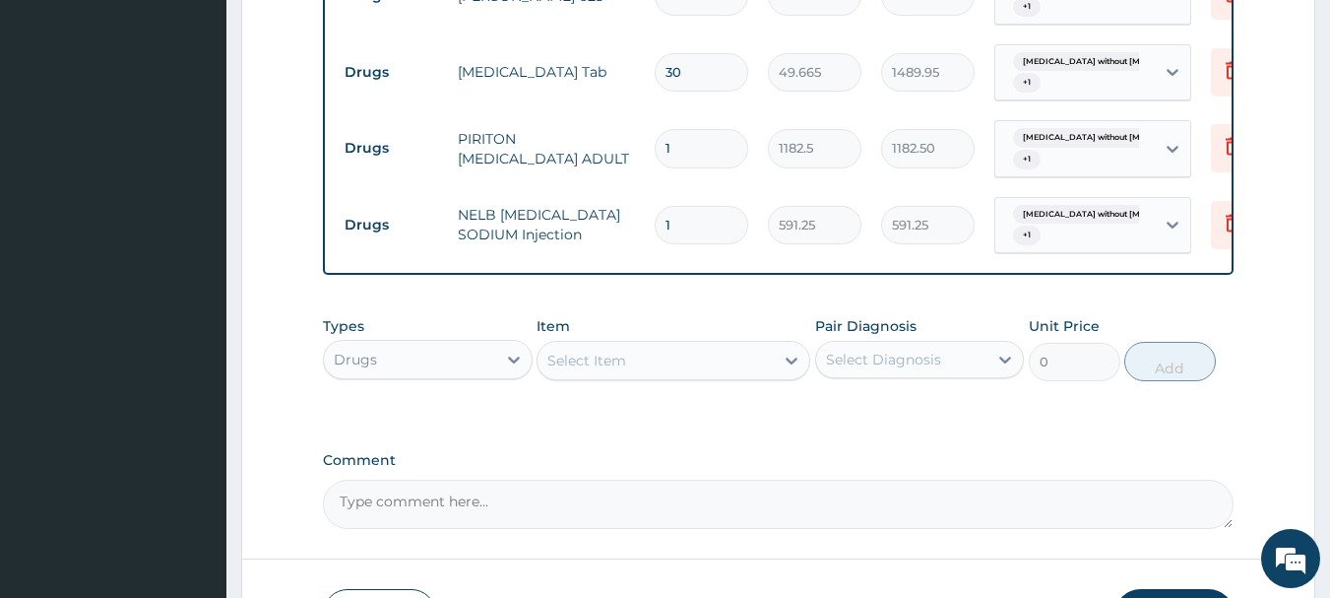
scroll to position [1295, 0]
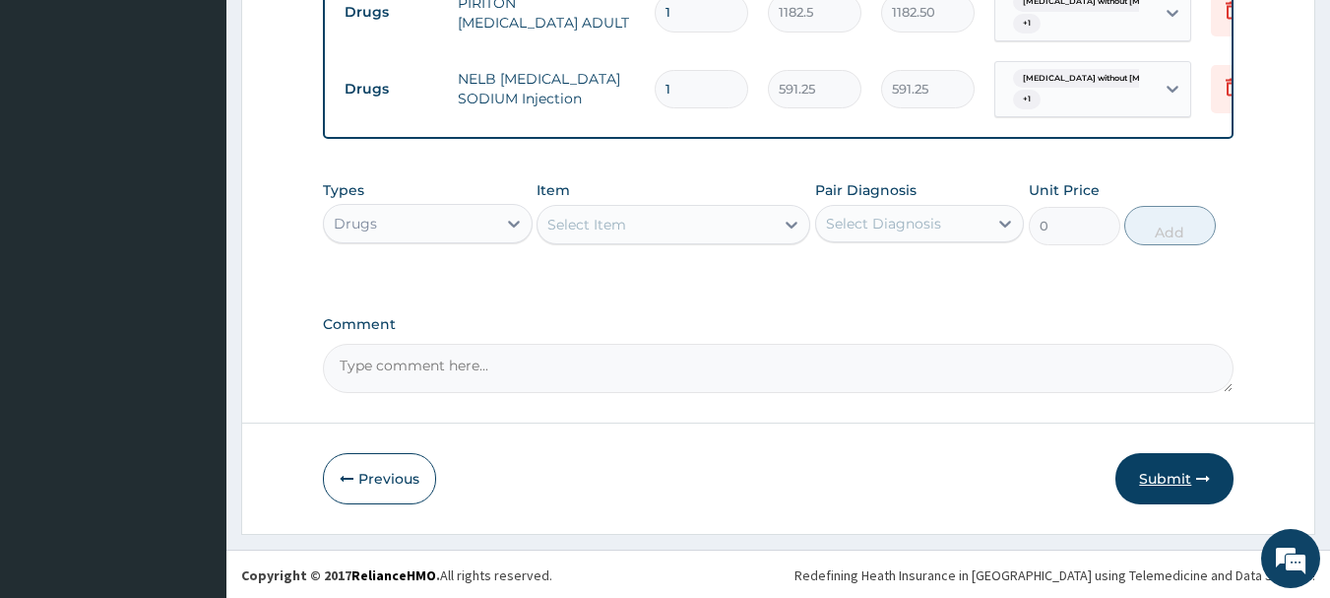
click at [1174, 469] on button "Submit" at bounding box center [1174, 478] width 118 height 51
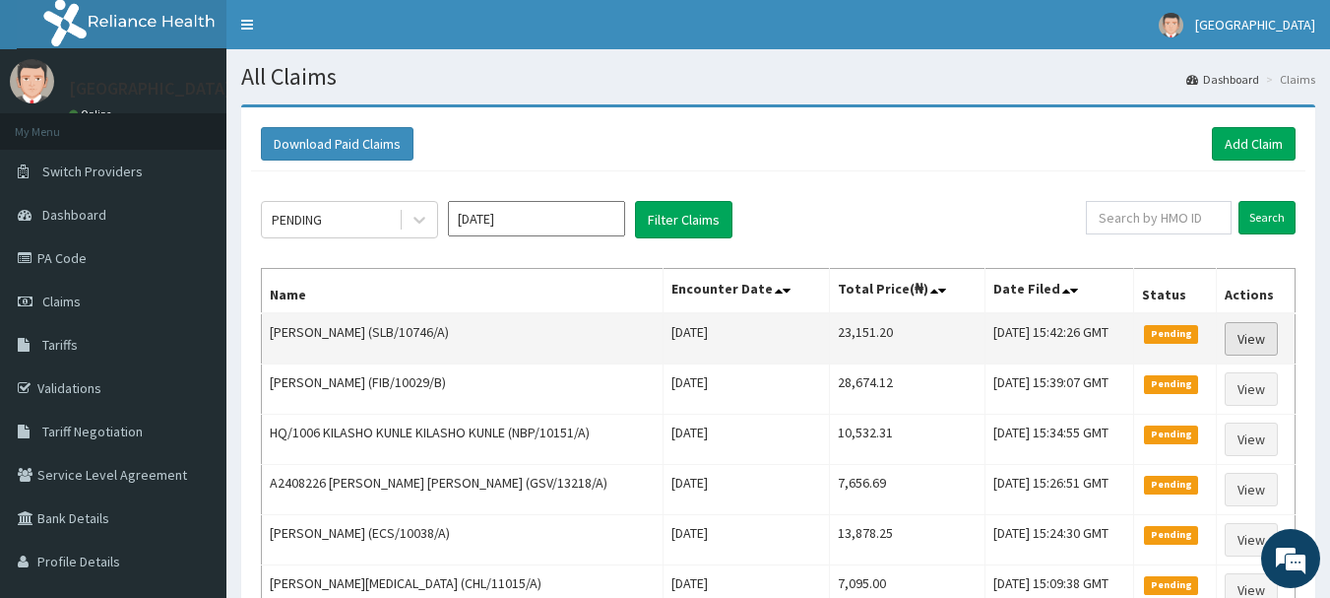
click at [1240, 336] on link "View" at bounding box center [1251, 338] width 53 height 33
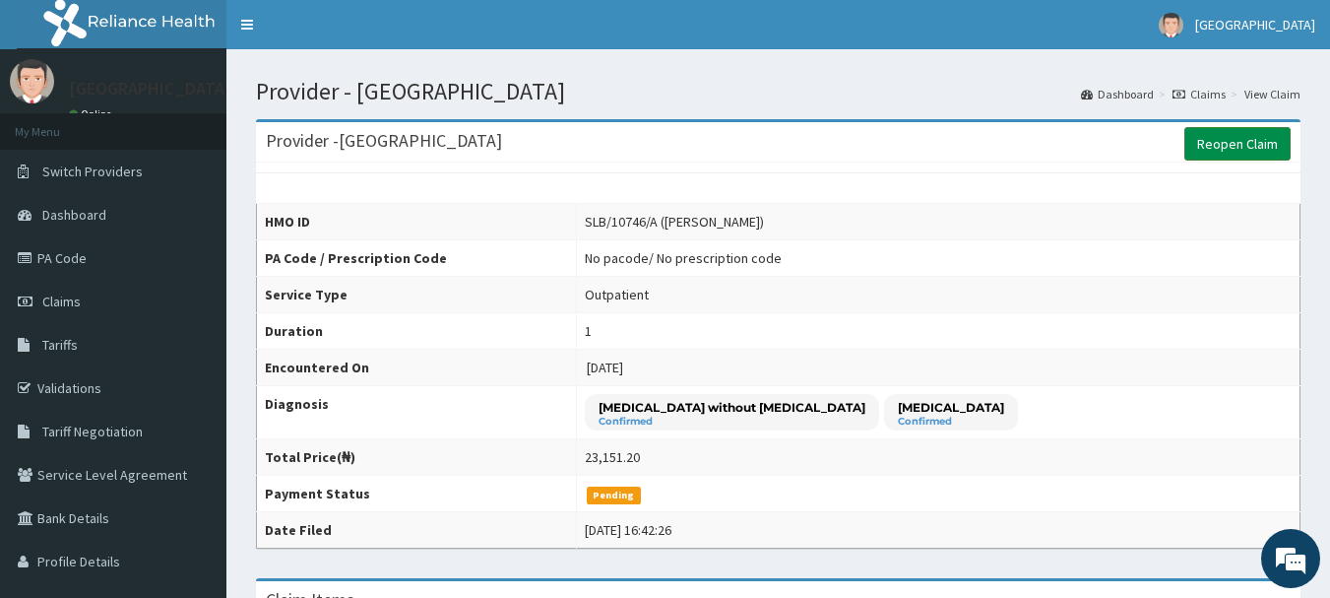
click at [1225, 139] on link "Reopen Claim" at bounding box center [1237, 143] width 106 height 33
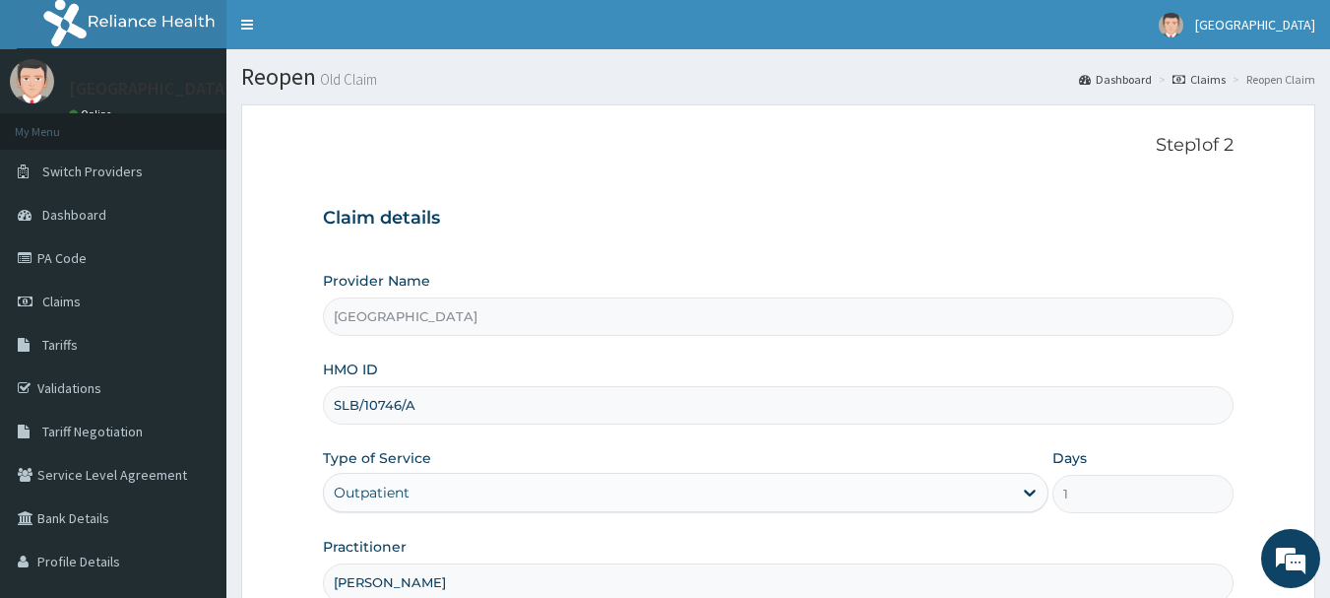
scroll to position [212, 0]
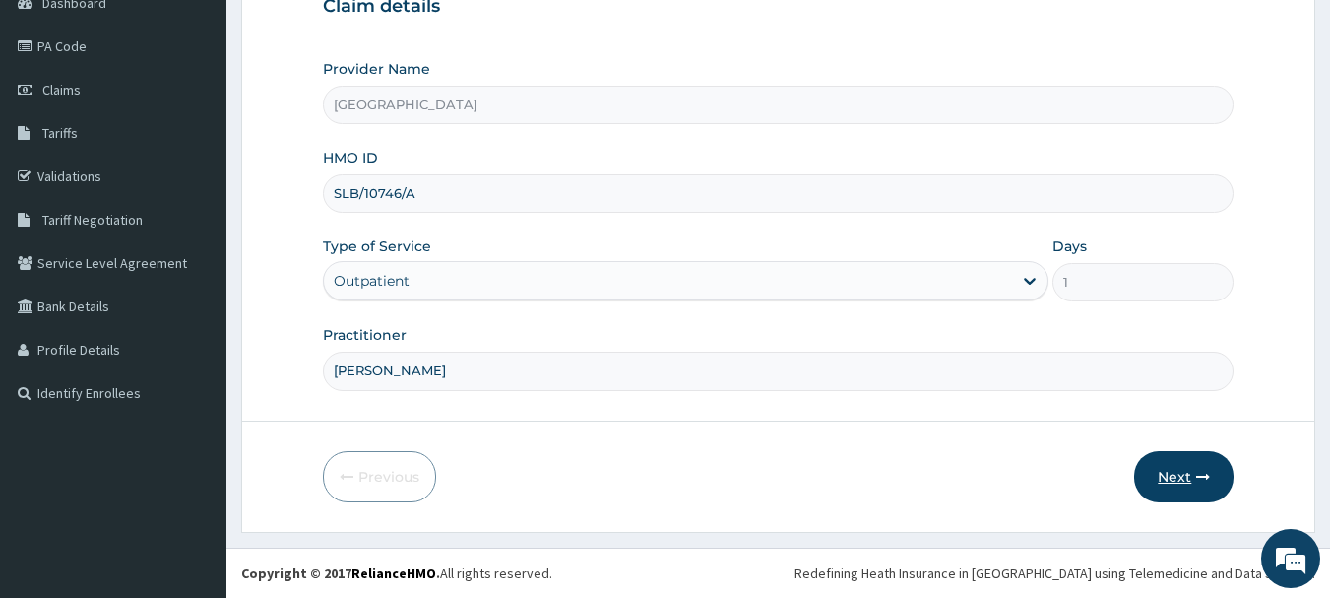
click at [1183, 468] on button "Next" at bounding box center [1183, 476] width 99 height 51
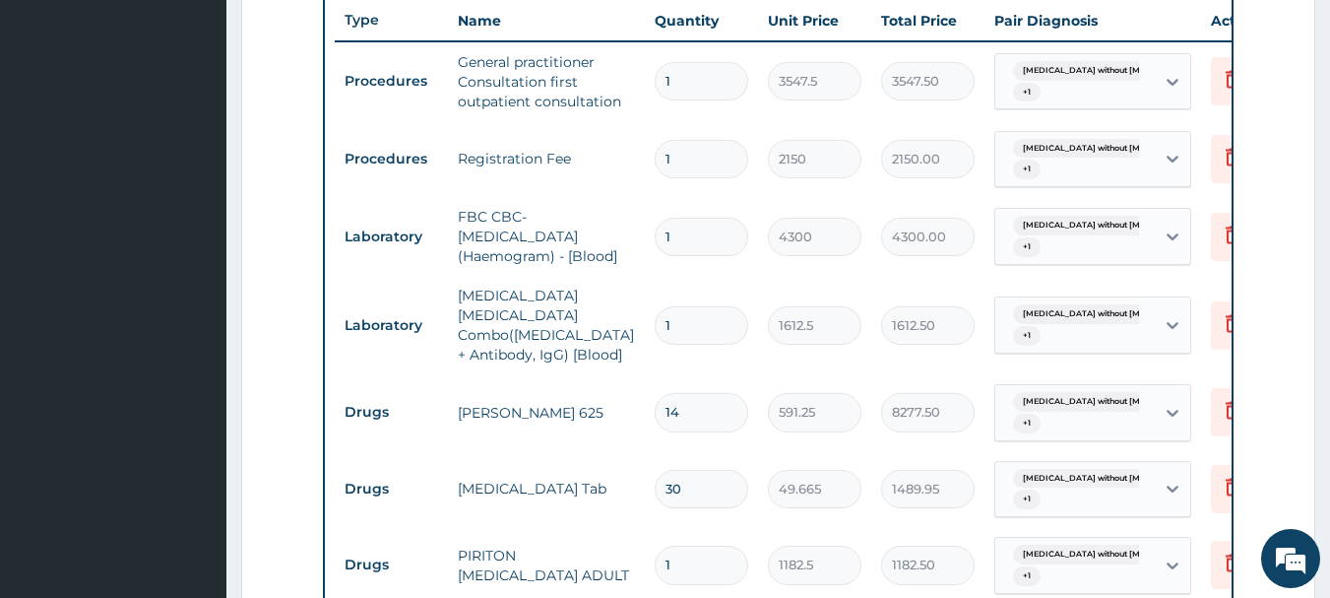
scroll to position [752, 0]
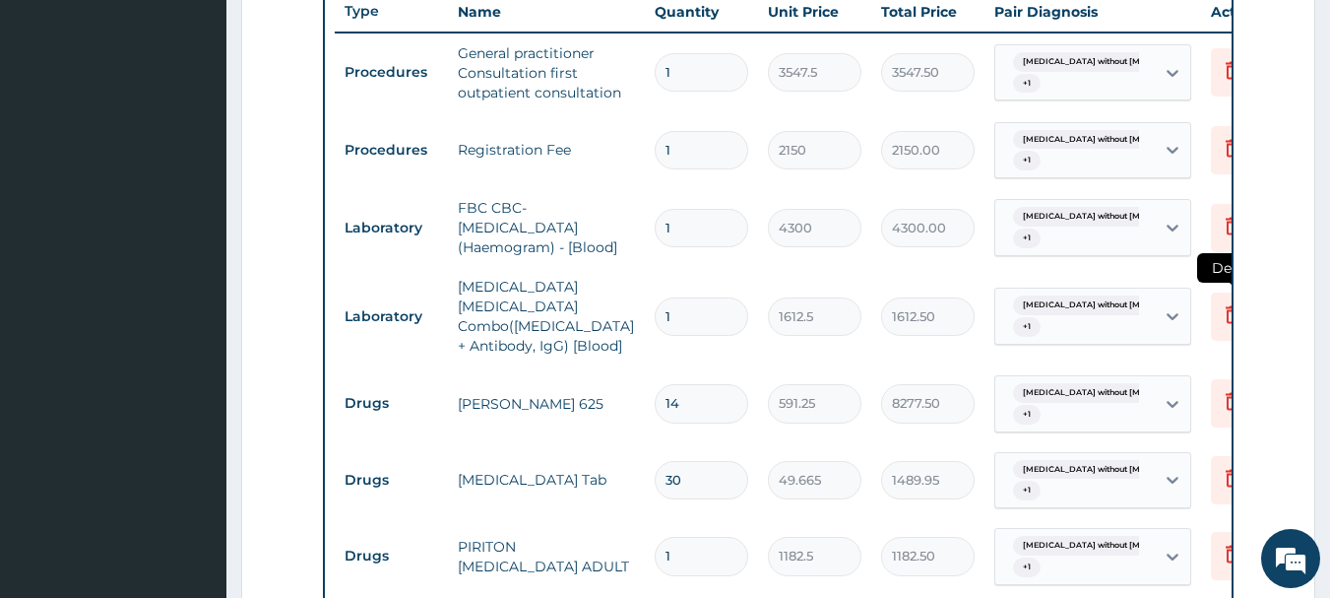
click at [1225, 304] on icon at bounding box center [1233, 314] width 24 height 24
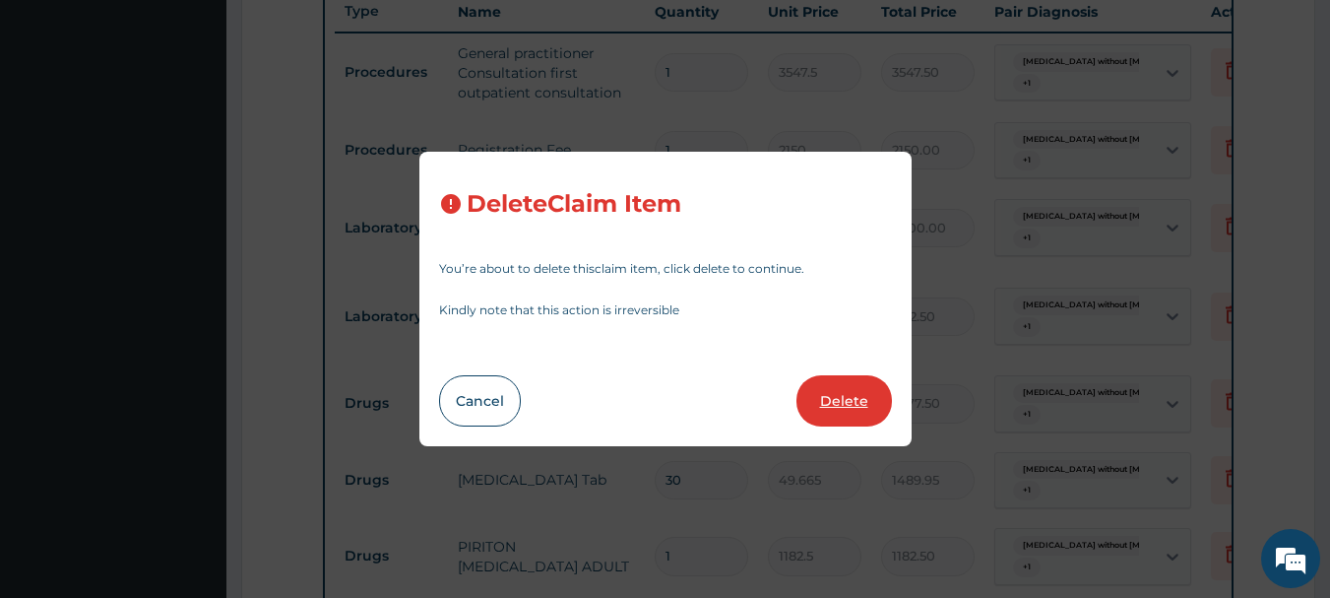
scroll to position [0, 0]
click at [853, 390] on button "Delete" at bounding box center [843, 400] width 95 height 51
type input "14"
type input "591.25"
type input "8277.50"
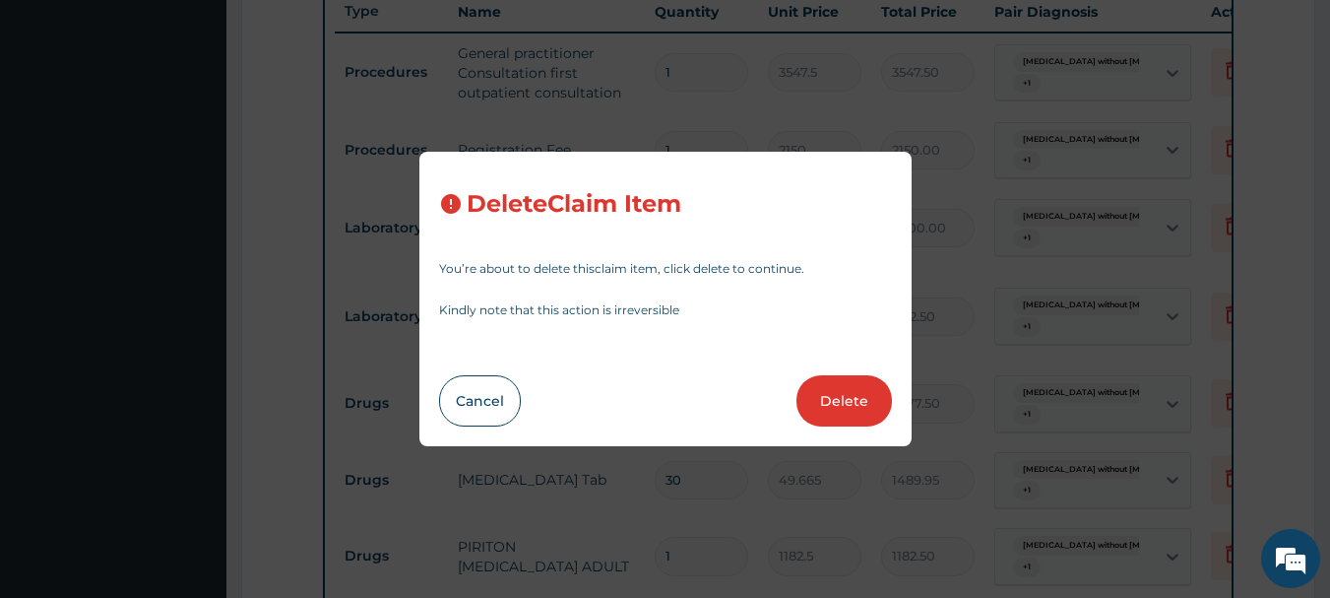
type input "30"
type input "49.665"
type input "1489.95"
type input "1"
type input "1182.5"
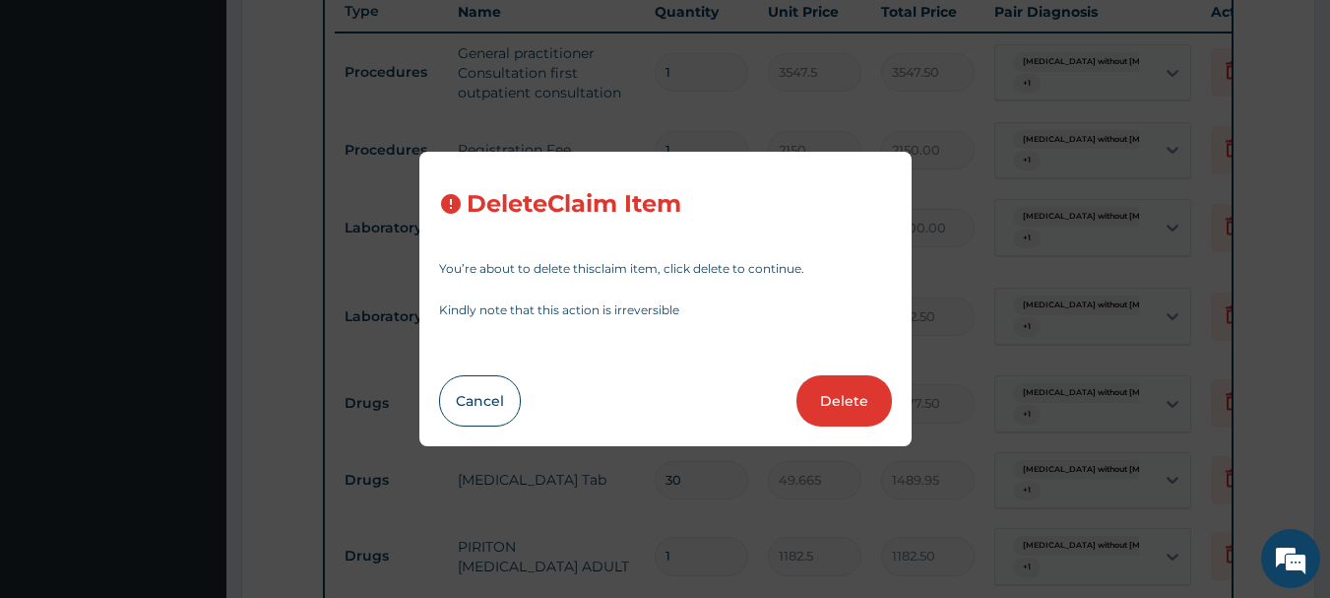
type input "1182.50"
type input "591.25"
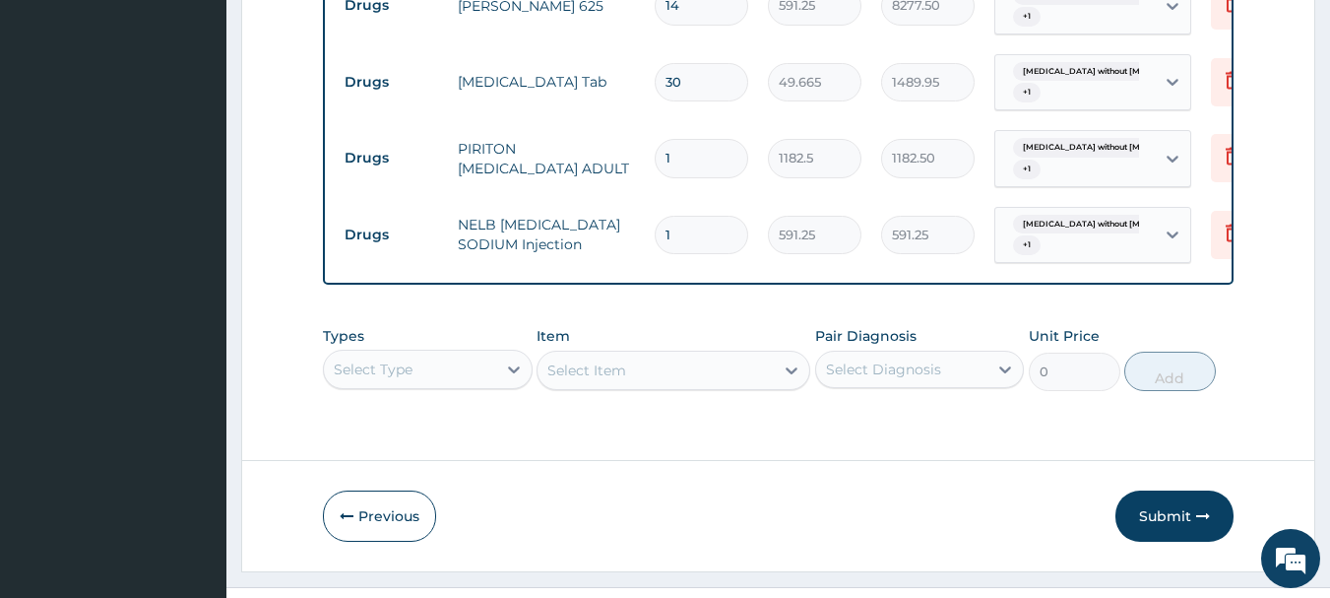
scroll to position [1096, 0]
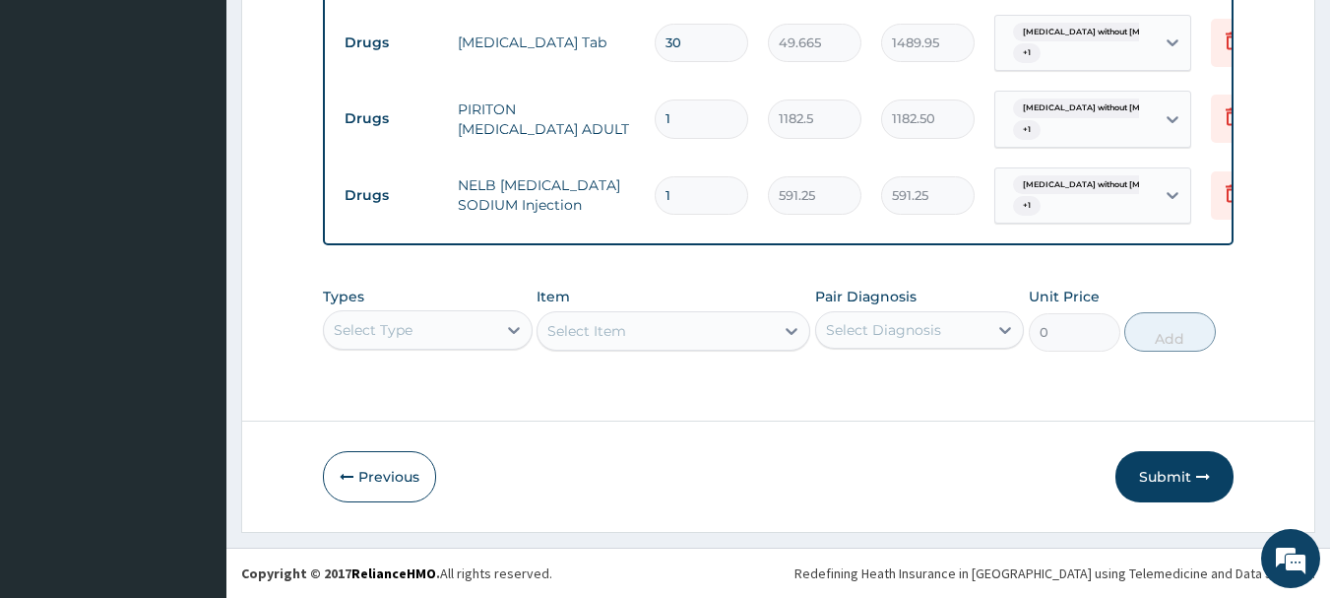
click at [423, 347] on div "Select Type" at bounding box center [428, 329] width 210 height 39
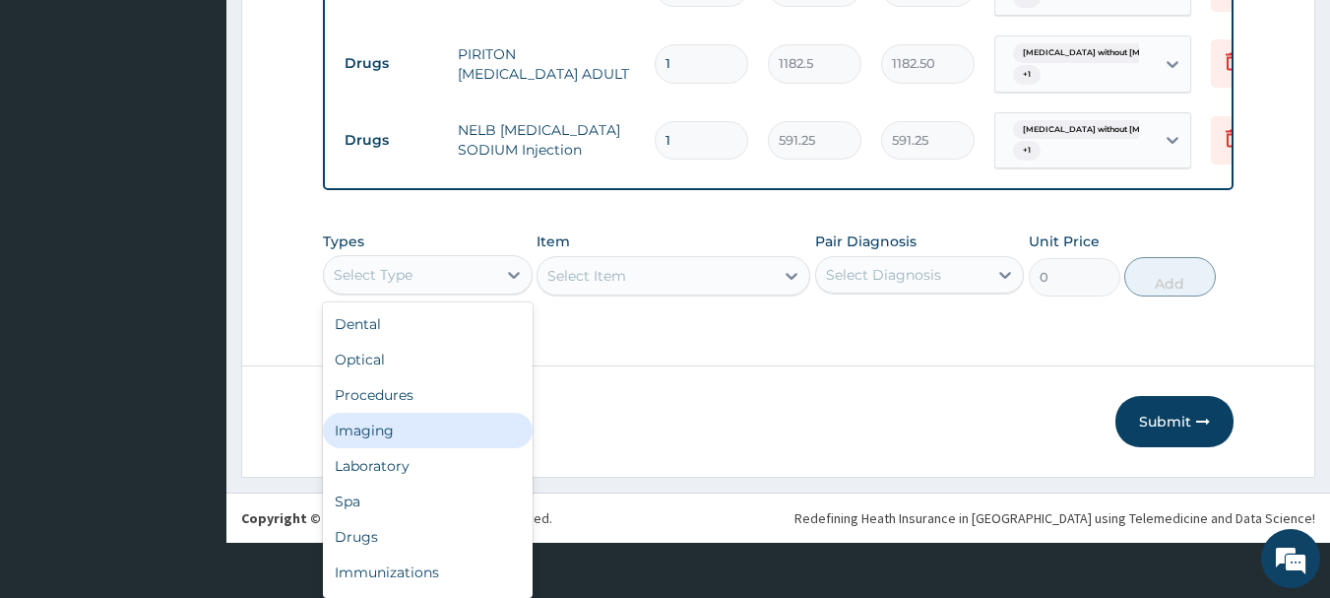
scroll to position [55, 0]
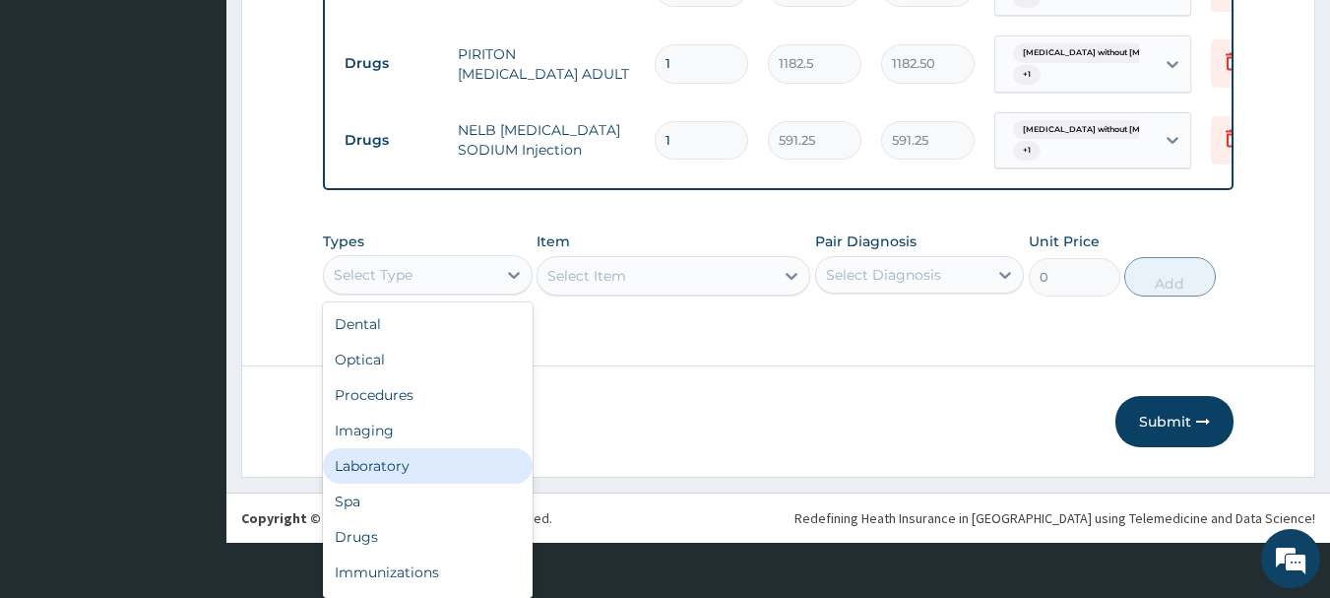
click at [395, 466] on div "Laboratory" at bounding box center [428, 465] width 210 height 35
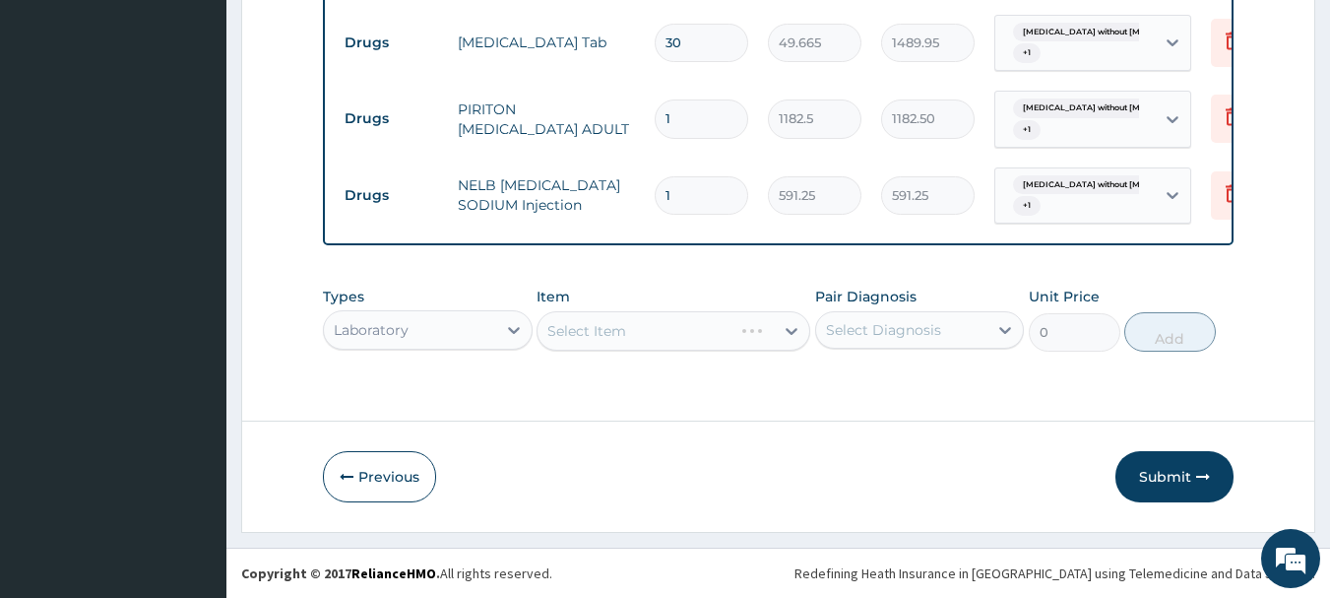
scroll to position [0, 0]
click at [629, 325] on div "Select Item" at bounding box center [674, 330] width 274 height 39
click at [629, 338] on div "Select Item" at bounding box center [674, 330] width 274 height 39
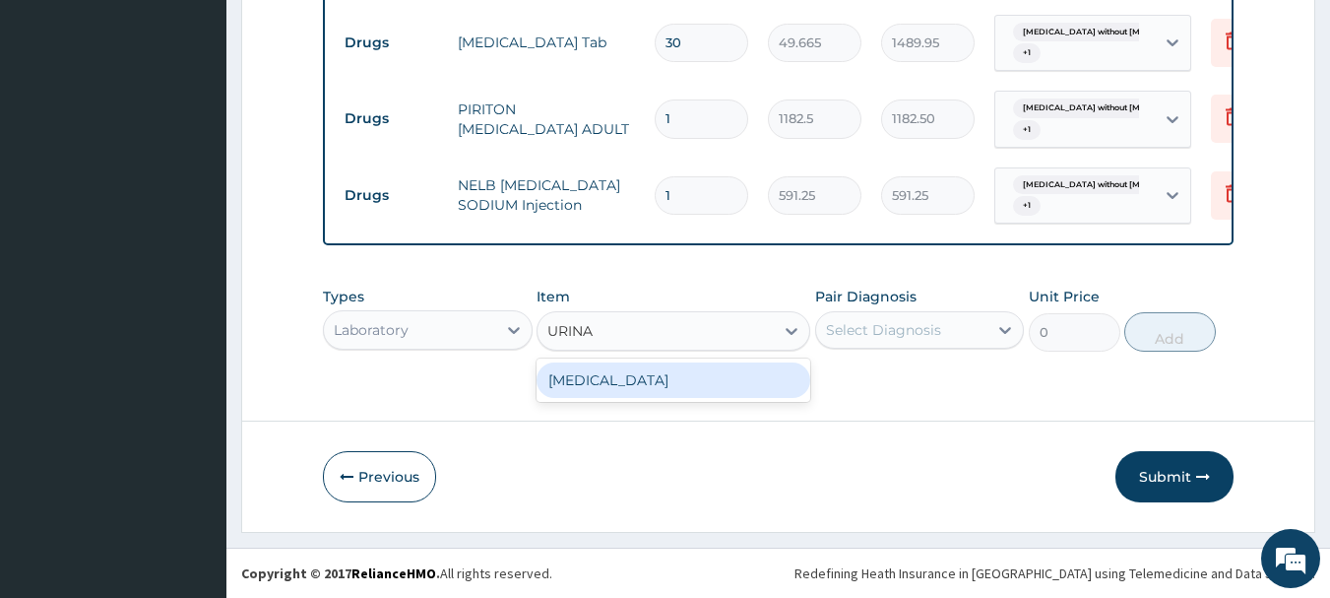
type input "URINAL"
click at [643, 380] on div "URINALYSIS" at bounding box center [674, 379] width 274 height 35
type input "1612.5"
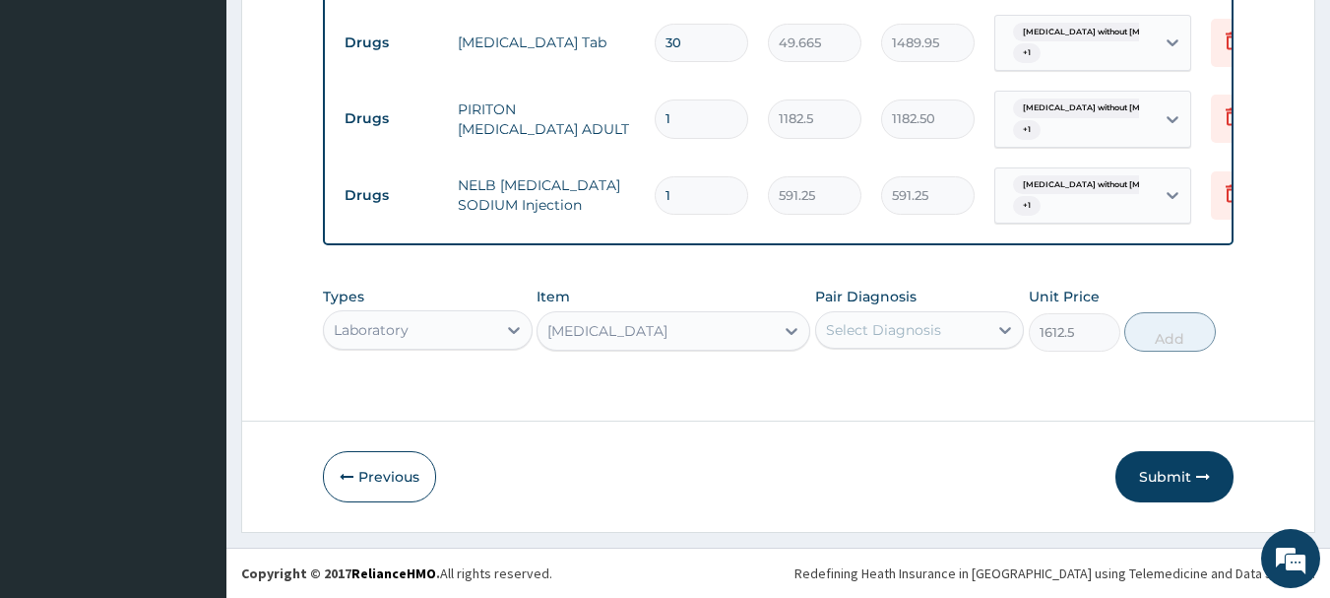
click at [853, 315] on div "Select Diagnosis" at bounding box center [920, 329] width 210 height 37
click at [860, 328] on div "Select Diagnosis" at bounding box center [883, 330] width 115 height 20
drag, startPoint x: 880, startPoint y: 329, endPoint x: 885, endPoint y: 354, distance: 26.1
click at [881, 334] on div "Select Diagnosis" at bounding box center [883, 330] width 115 height 20
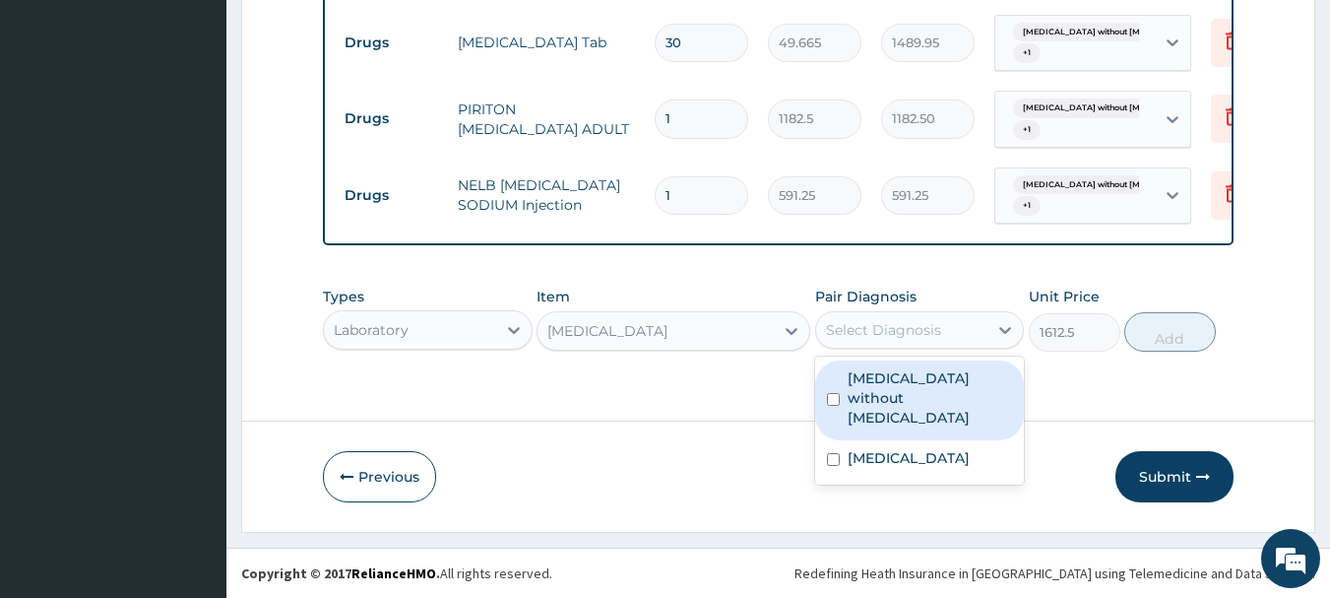
drag, startPoint x: 888, startPoint y: 387, endPoint x: 893, endPoint y: 409, distance: 22.2
click at [889, 398] on label "Sepsis without septic shock" at bounding box center [930, 397] width 165 height 59
checkbox input "true"
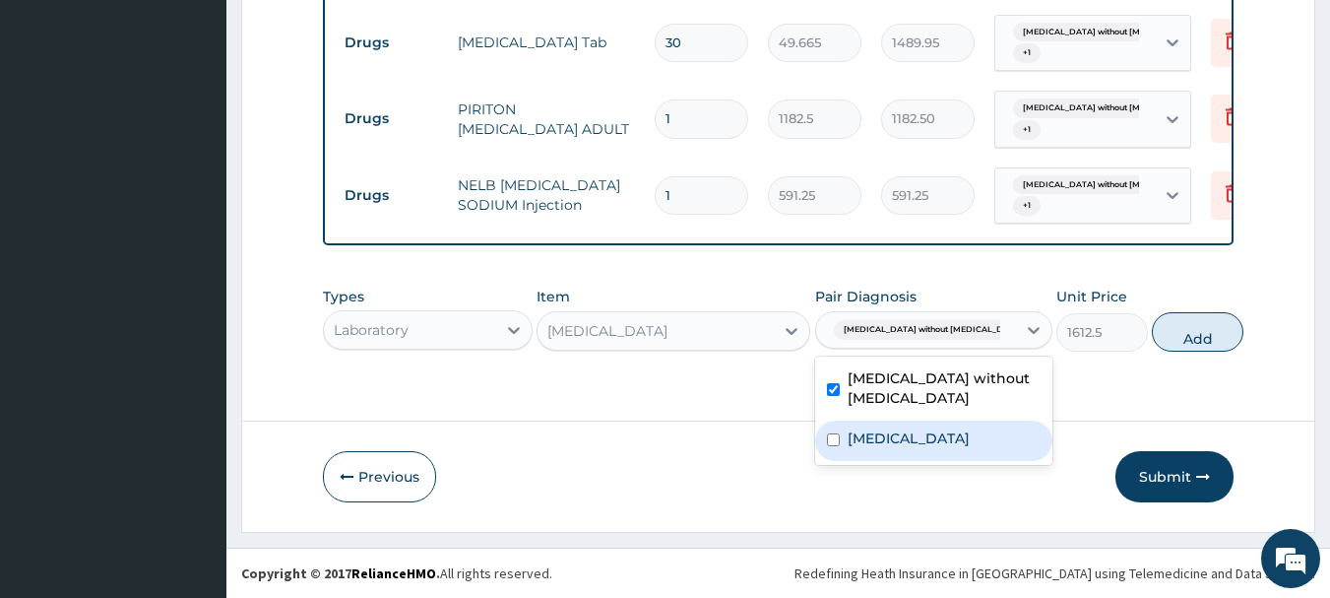
drag, startPoint x: 909, startPoint y: 457, endPoint x: 926, endPoint y: 451, distance: 18.7
click at [912, 457] on div "Pruritus unspecified" at bounding box center [933, 440] width 237 height 40
checkbox input "true"
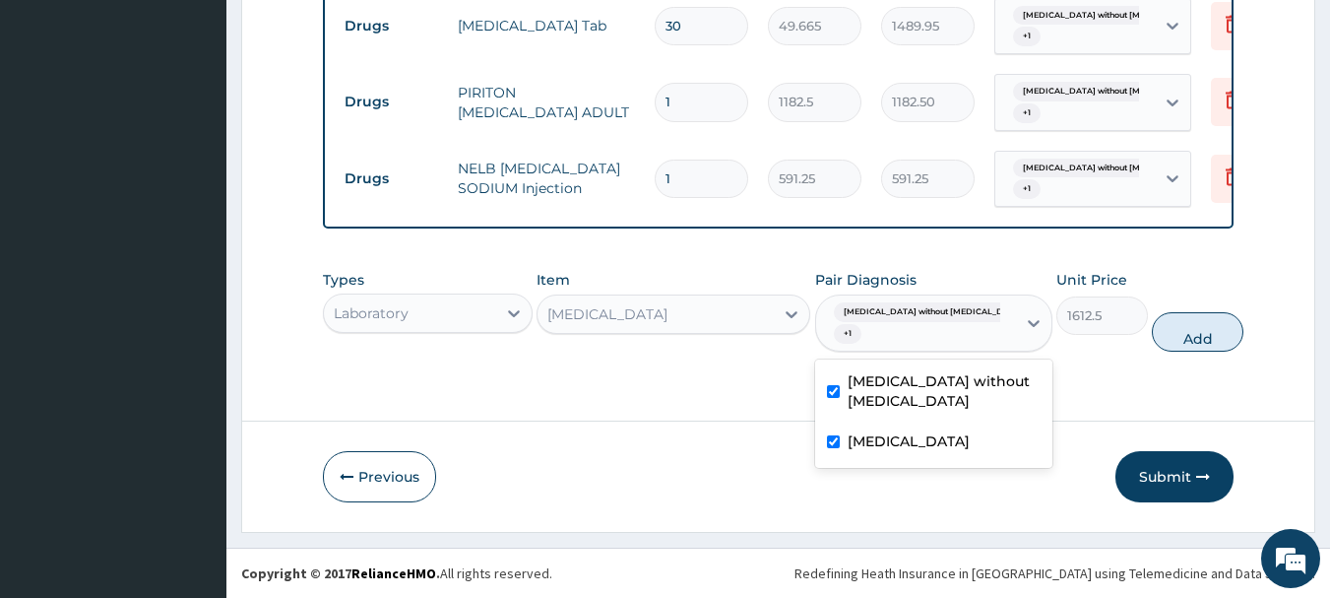
click at [1158, 351] on button "Add" at bounding box center [1198, 331] width 92 height 39
type input "0"
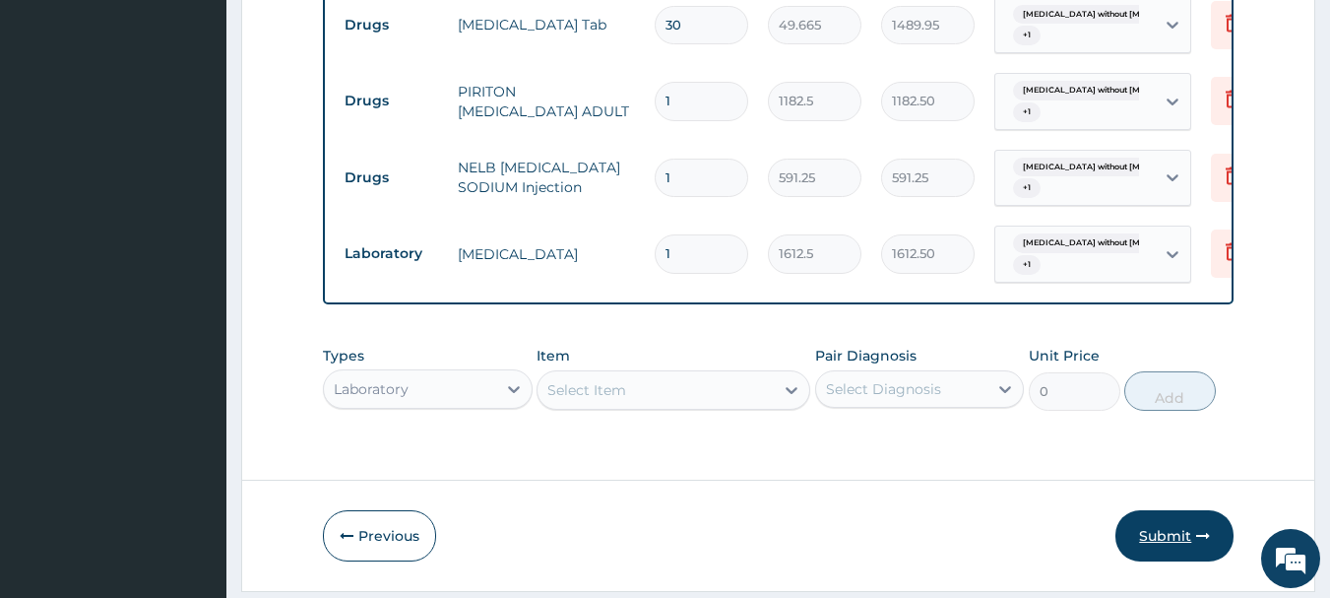
click at [1172, 537] on button "Submit" at bounding box center [1174, 535] width 118 height 51
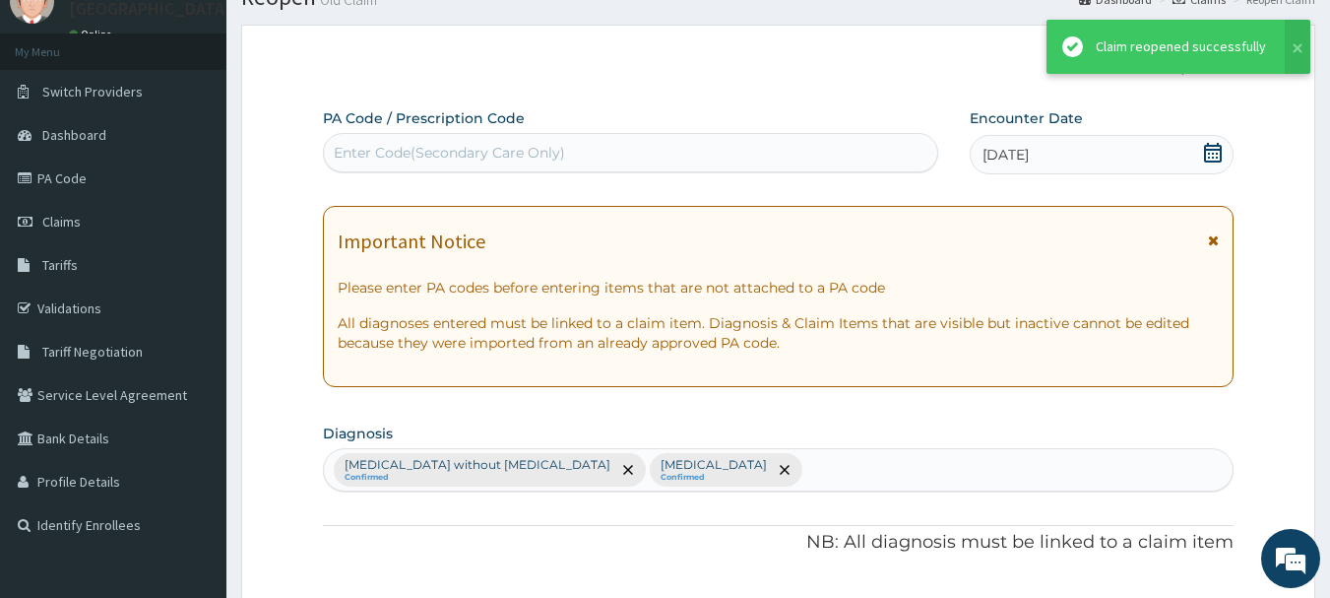
scroll to position [1108, 0]
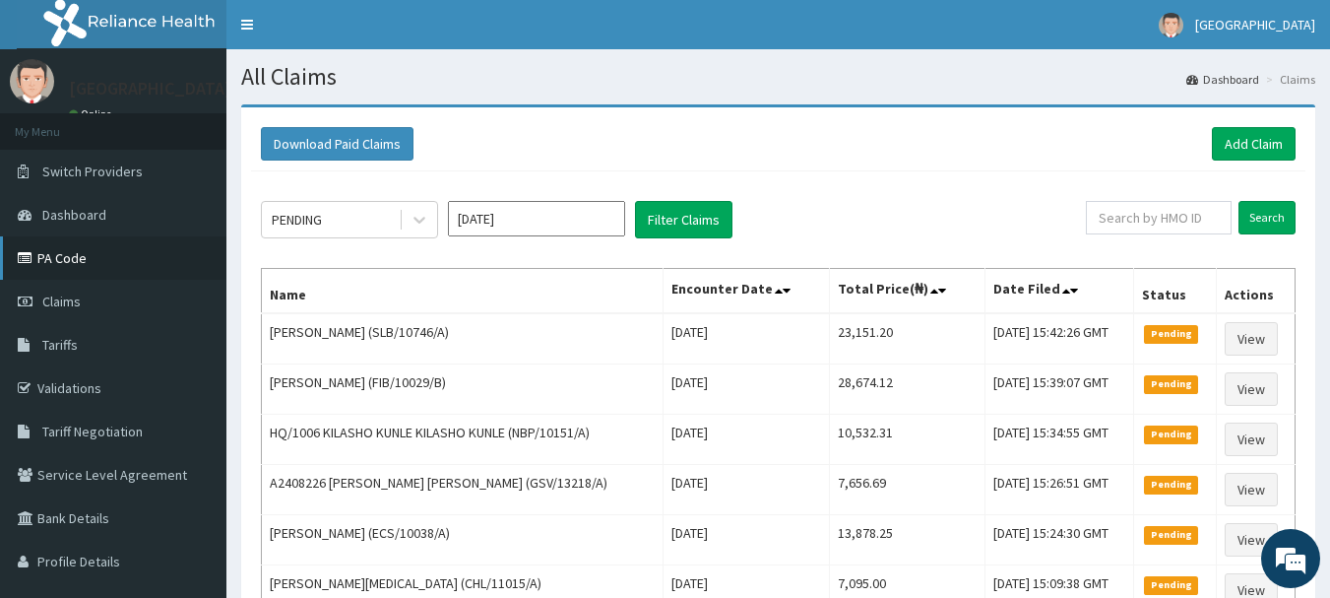
click at [93, 248] on link "PA Code" at bounding box center [113, 257] width 226 height 43
click at [1233, 140] on link "Add Claim" at bounding box center [1254, 143] width 84 height 33
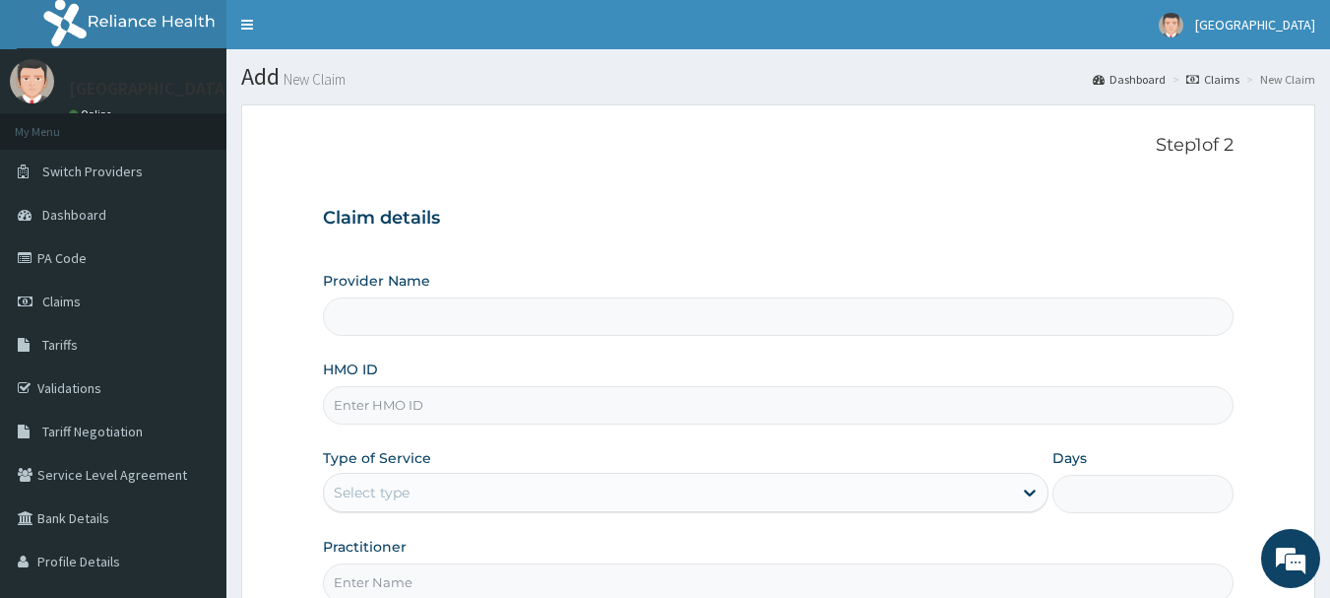
type input "G"
type input "[GEOGRAPHIC_DATA]"
type input "GTC/10029/A"
click at [680, 472] on div "Type of Service Select type" at bounding box center [686, 480] width 726 height 65
click at [632, 491] on div "Select type" at bounding box center [668, 492] width 688 height 32
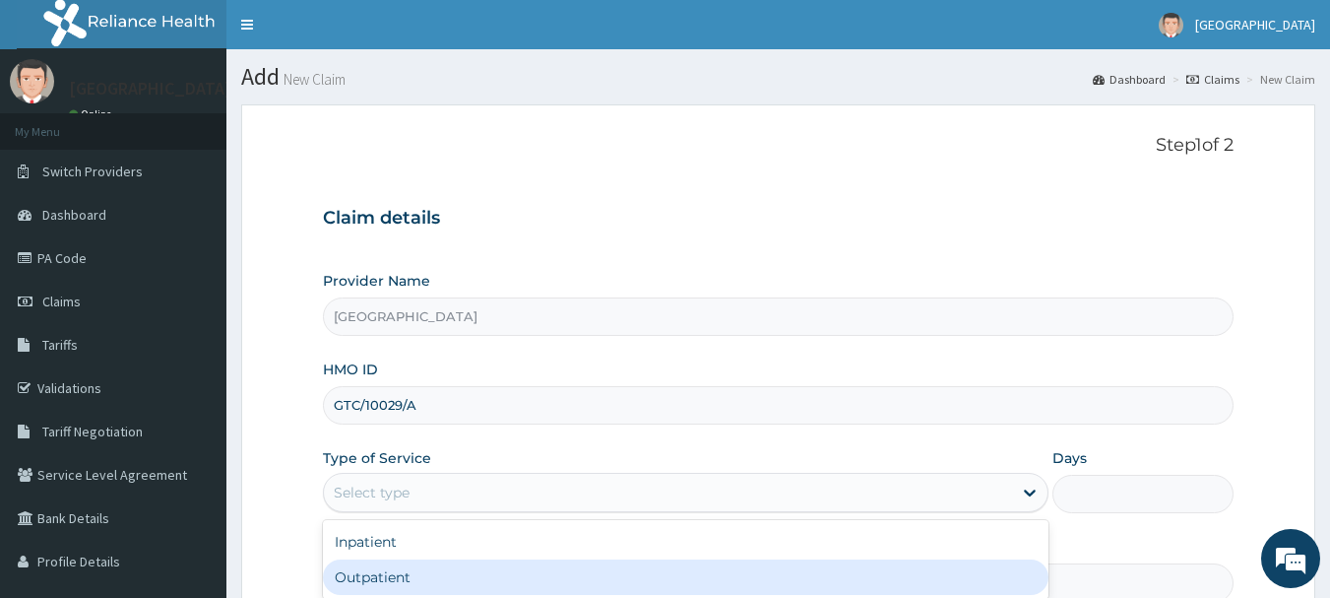
click at [568, 568] on div "Outpatient" at bounding box center [686, 576] width 726 height 35
type input "1"
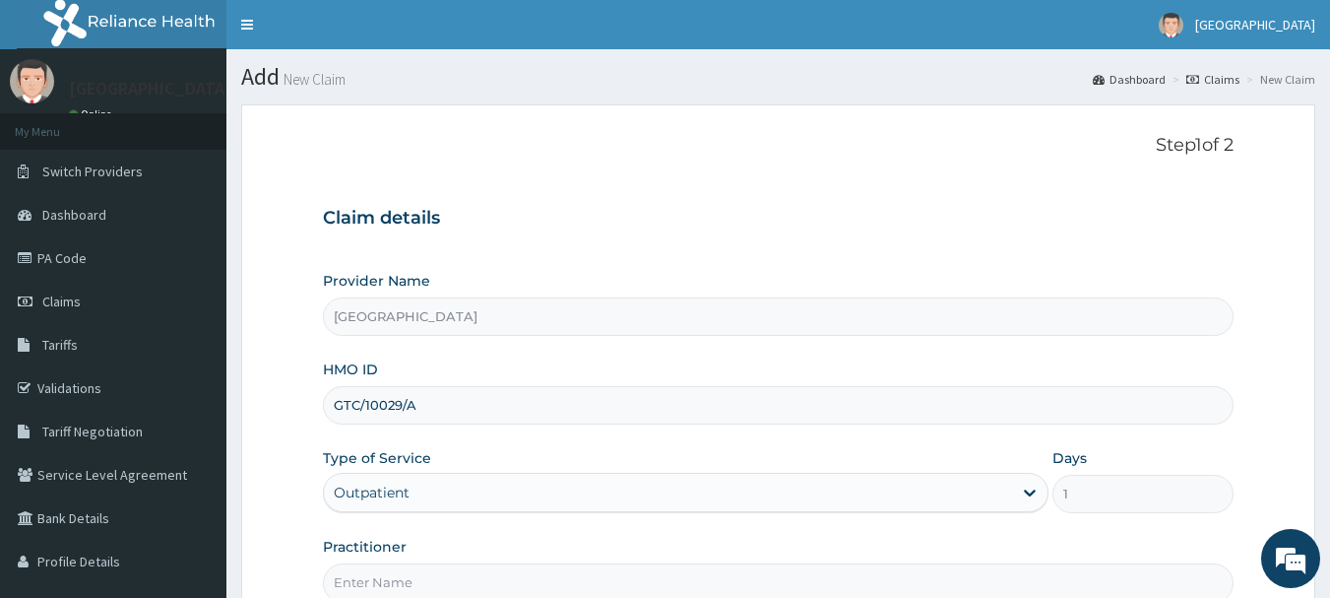
click at [566, 568] on input "Practitioner" at bounding box center [779, 582] width 912 height 38
type input "EZEKWE"
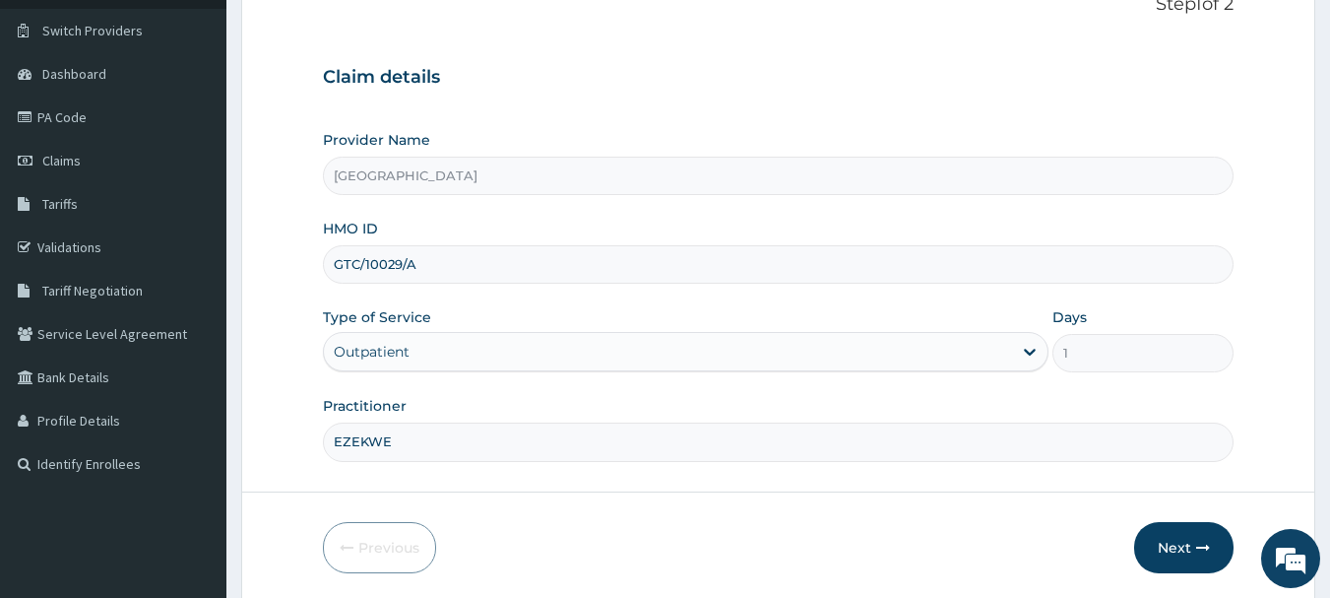
scroll to position [212, 0]
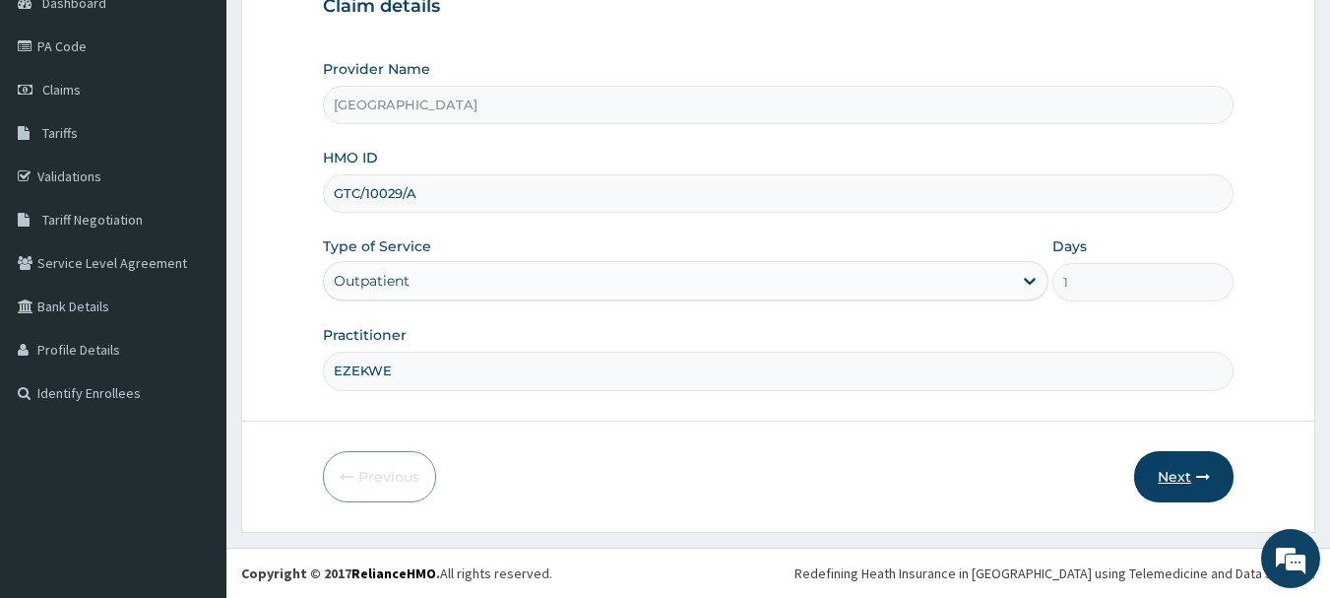
click at [1166, 476] on button "Next" at bounding box center [1183, 476] width 99 height 51
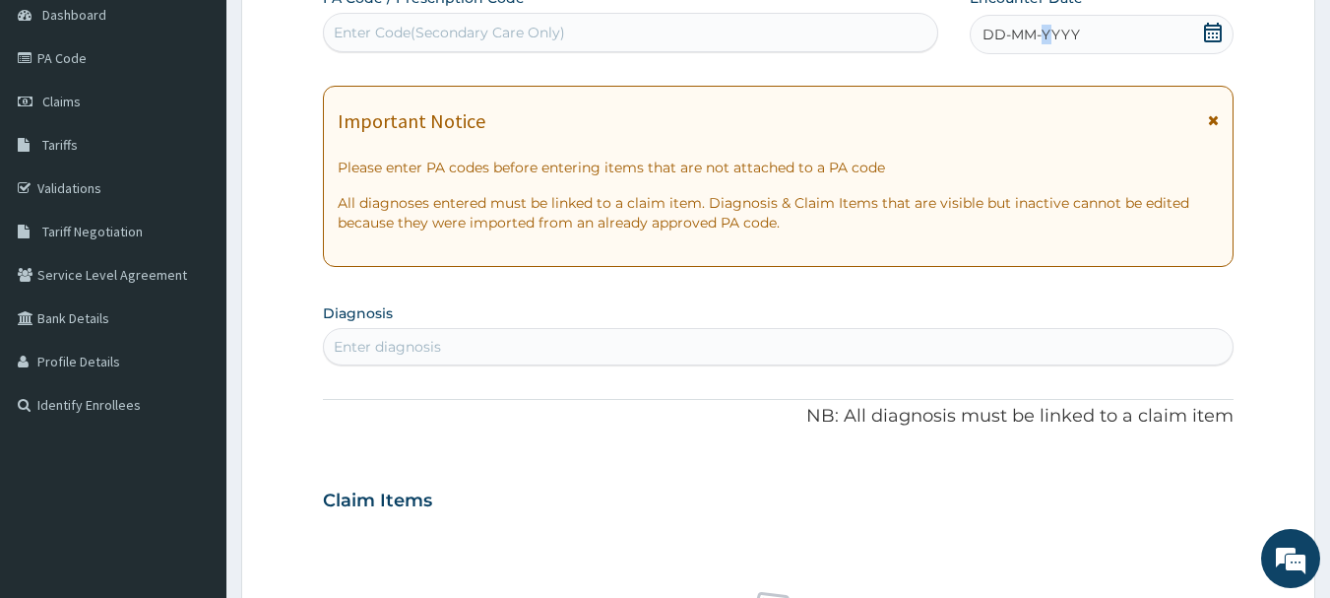
click at [1049, 17] on div "Encounter Date DD-MM-YYYY" at bounding box center [1102, 21] width 264 height 66
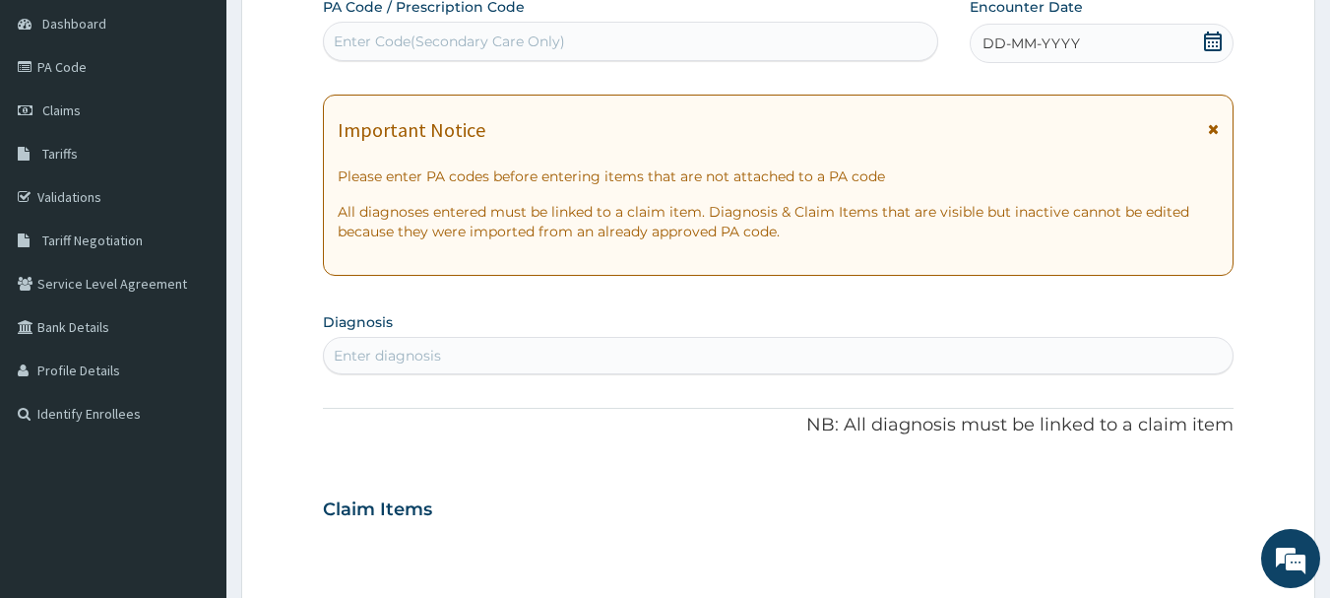
click at [876, 39] on div "Enter Code(Secondary Care Only)" at bounding box center [631, 42] width 614 height 32
paste input "PA/D71B39"
type input "PA/D71B39"
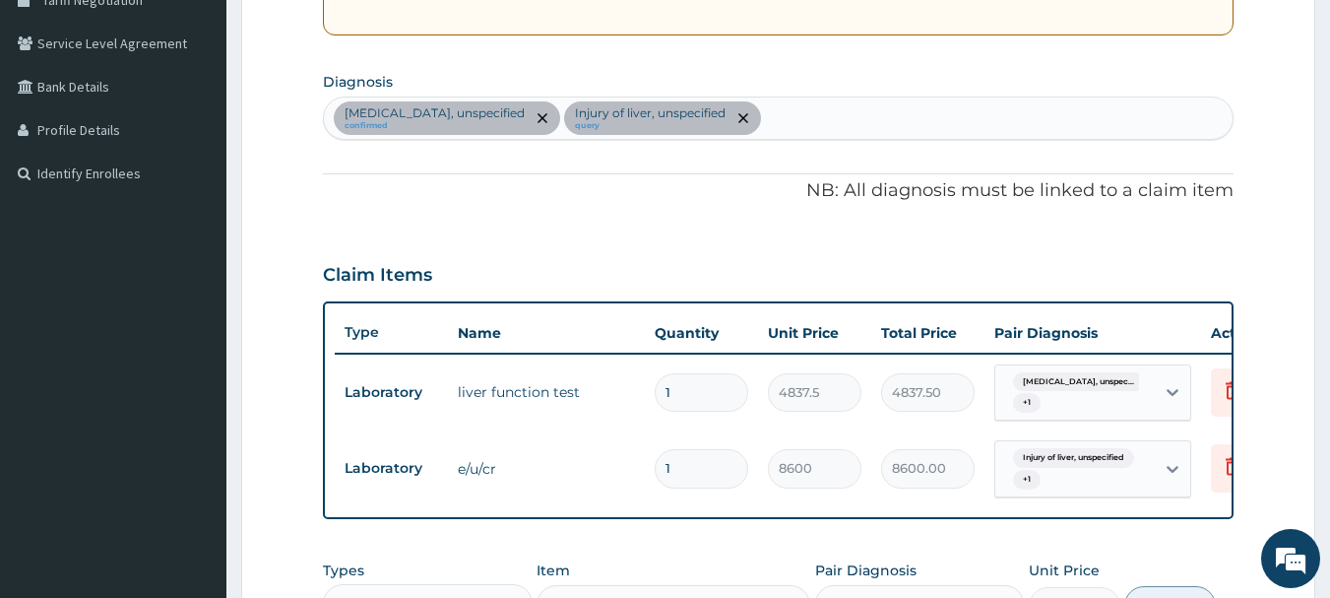
scroll to position [384, 0]
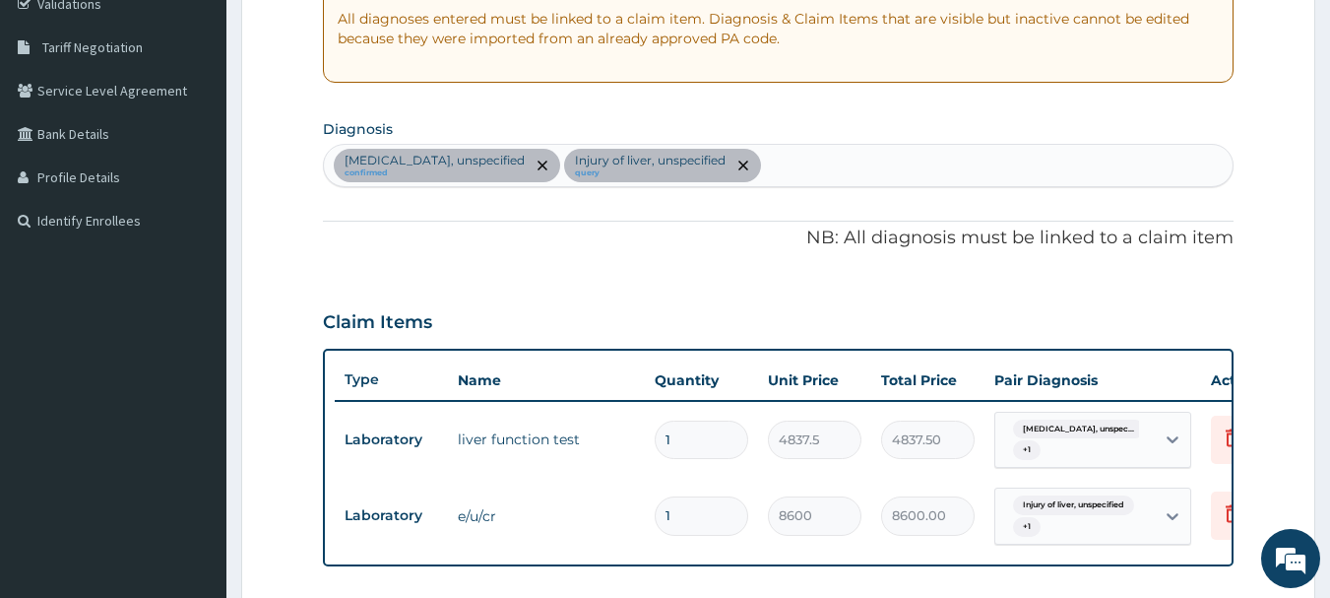
click at [899, 162] on div "Essential hypertension, unspecified confirmed Injury of liver, unspecified query" at bounding box center [779, 165] width 910 height 41
type input "FEVER"
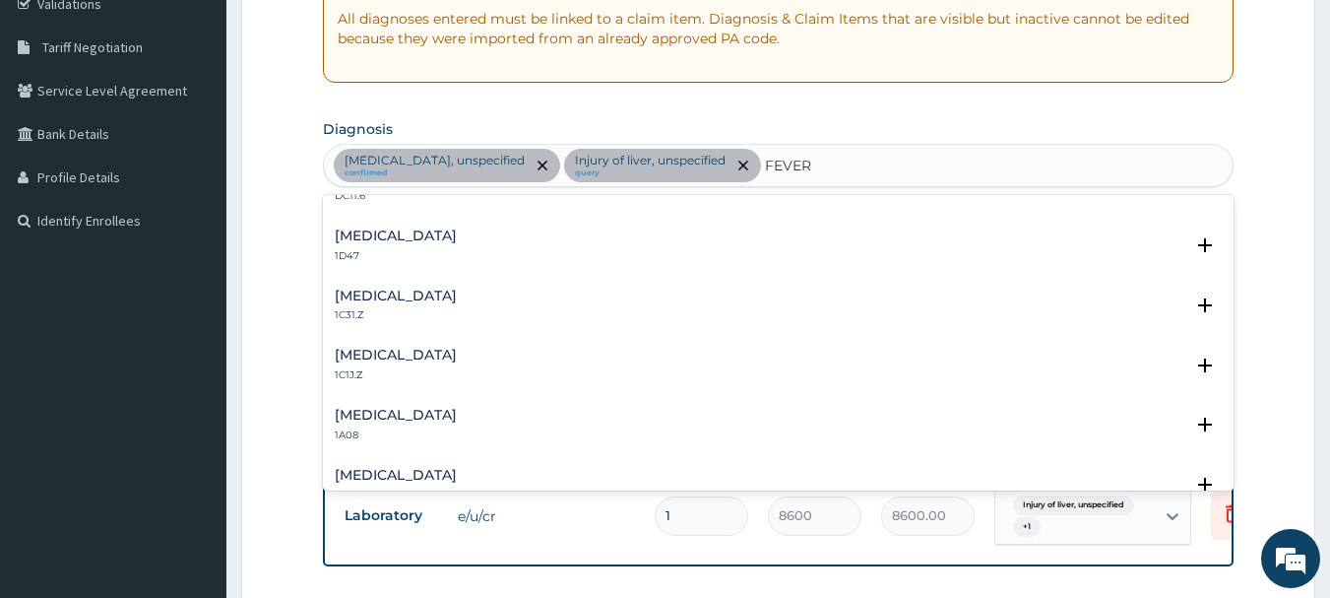
scroll to position [774, 0]
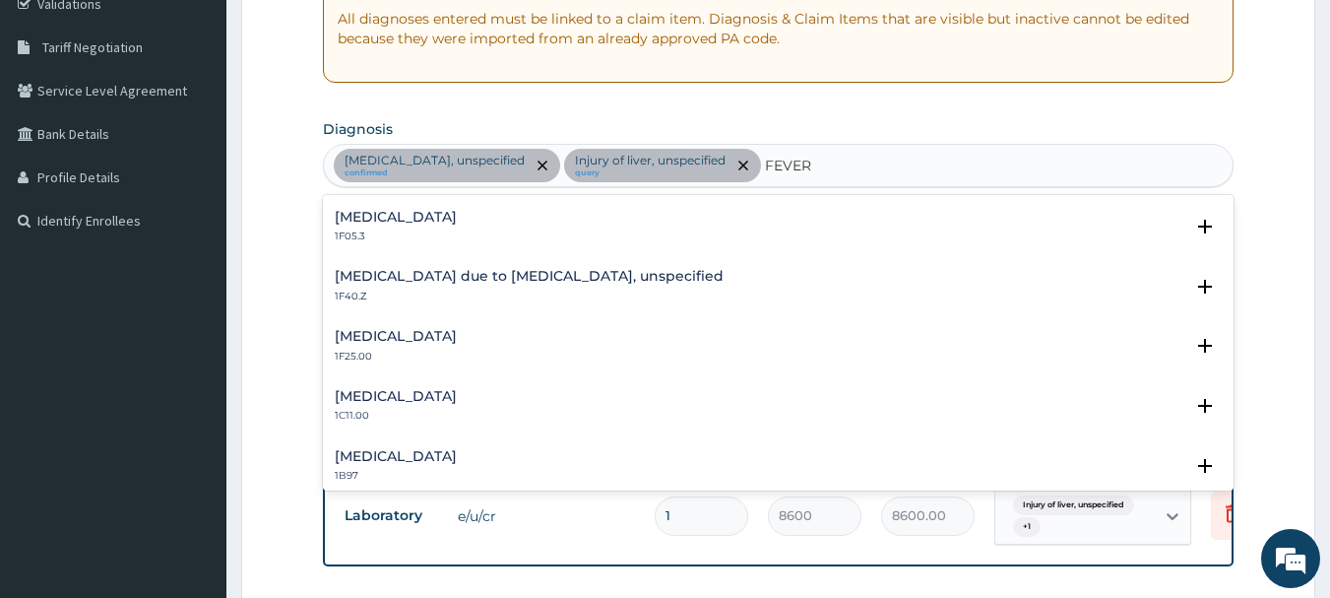
click at [587, 281] on h4 "Malaria due to Plasmodium falciparum, unspecified" at bounding box center [529, 276] width 389 height 15
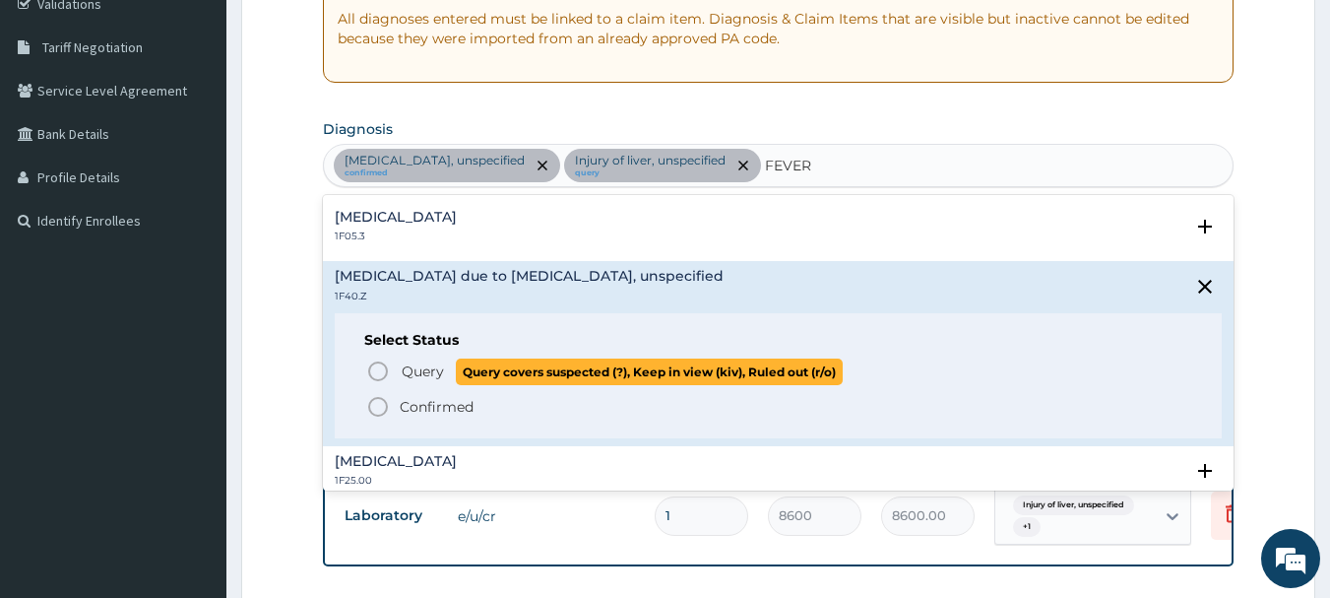
click at [366, 369] on icon "status option query" at bounding box center [378, 371] width 24 height 24
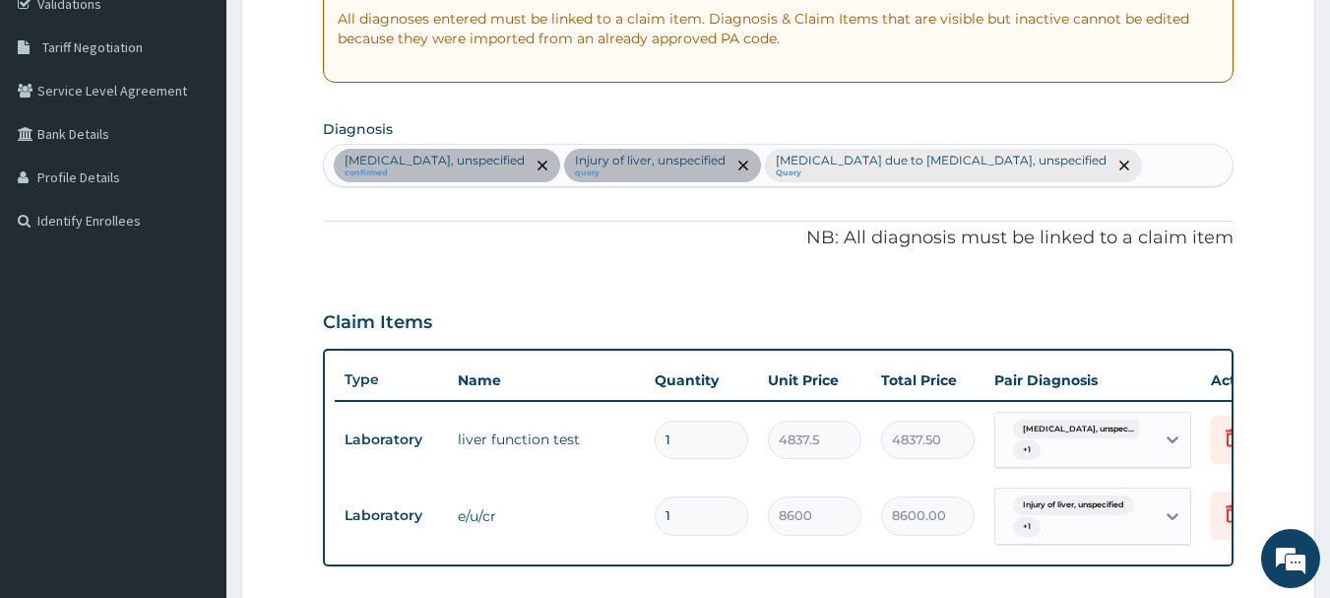
click at [1200, 166] on div "Essential hypertension, unspecified confirmed Injury of liver, unspecified quer…" at bounding box center [779, 165] width 910 height 41
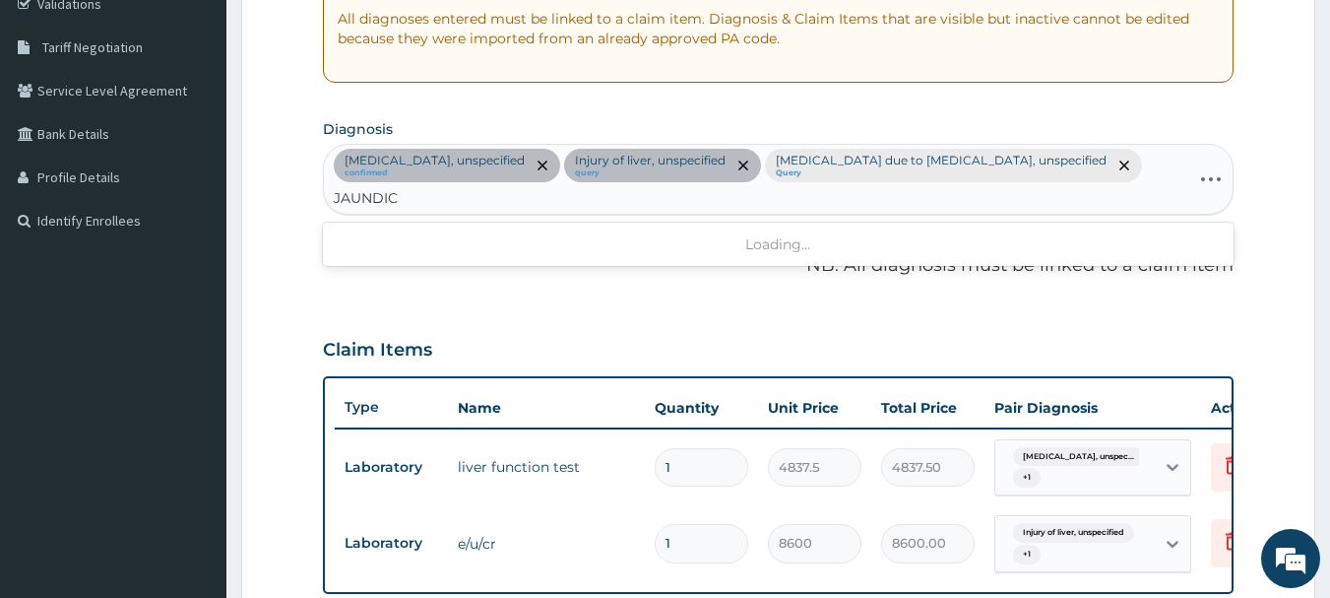
type input "JAUNDICE"
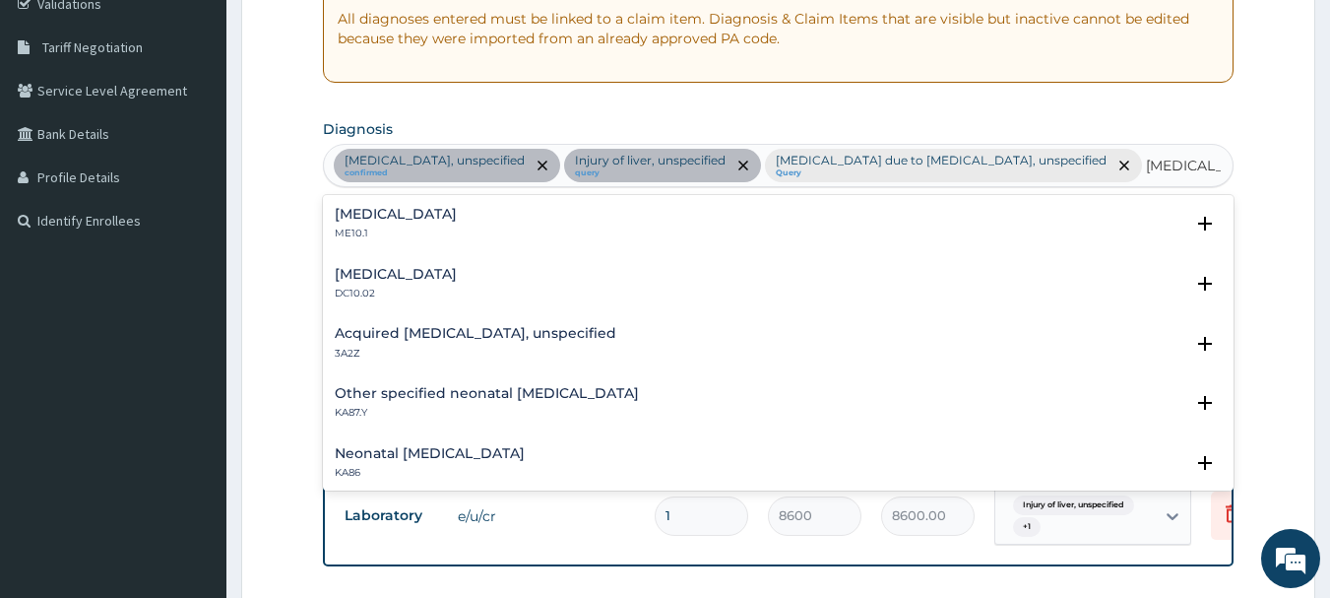
click at [407, 230] on p "ME10.1" at bounding box center [396, 233] width 122 height 14
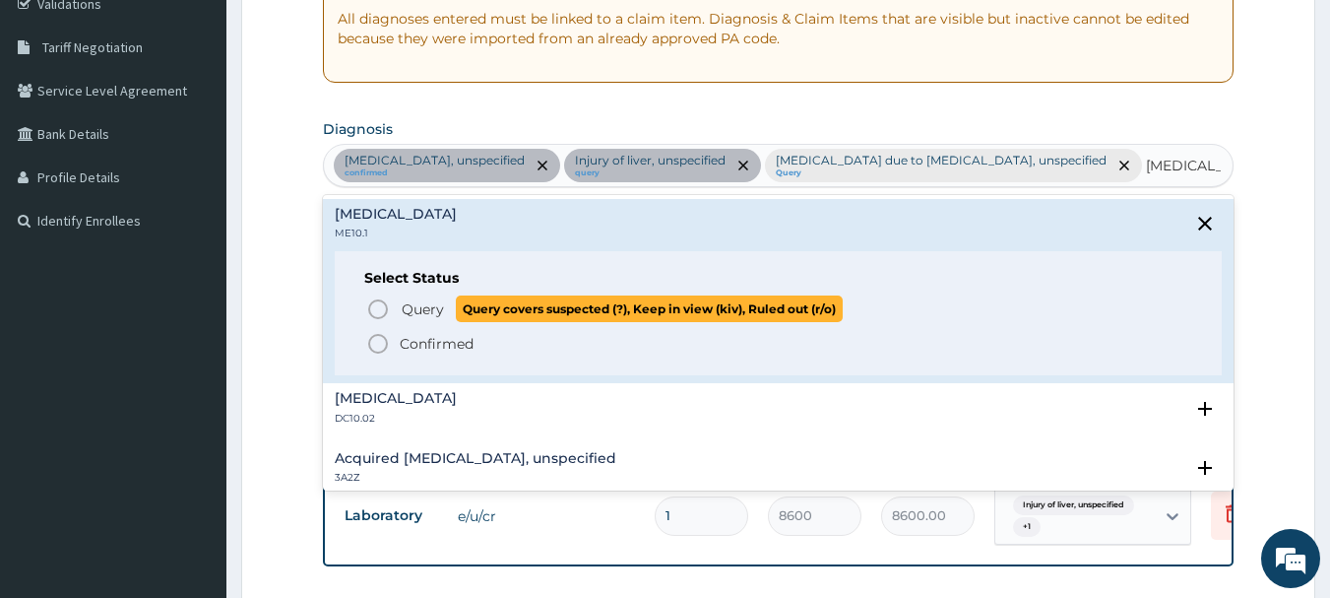
click at [372, 309] on icon "status option query" at bounding box center [378, 309] width 24 height 24
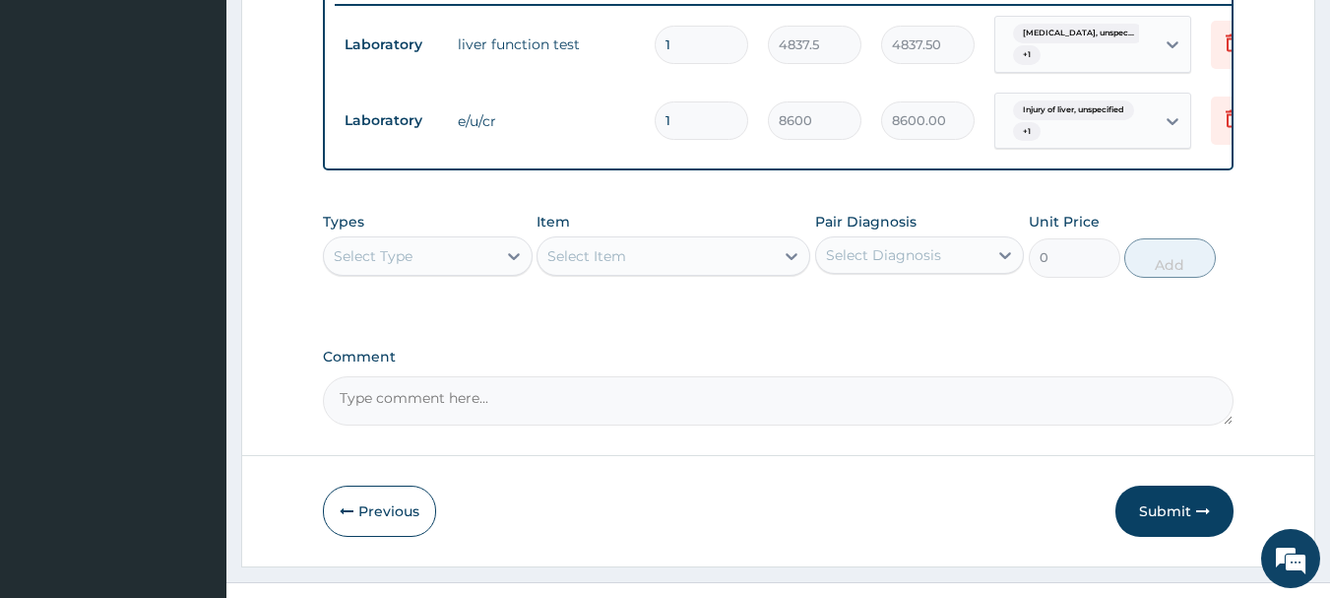
scroll to position [865, 0]
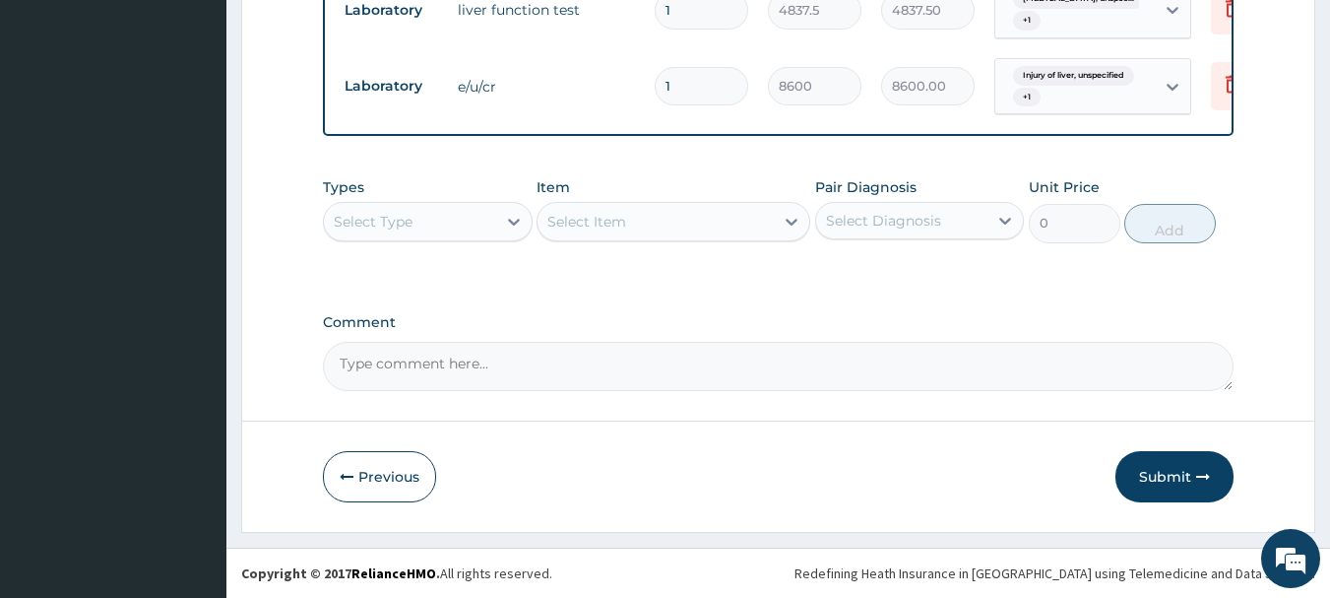
click at [1120, 20] on div "Essential hypertension, unspec... + 1" at bounding box center [1074, 9] width 159 height 55
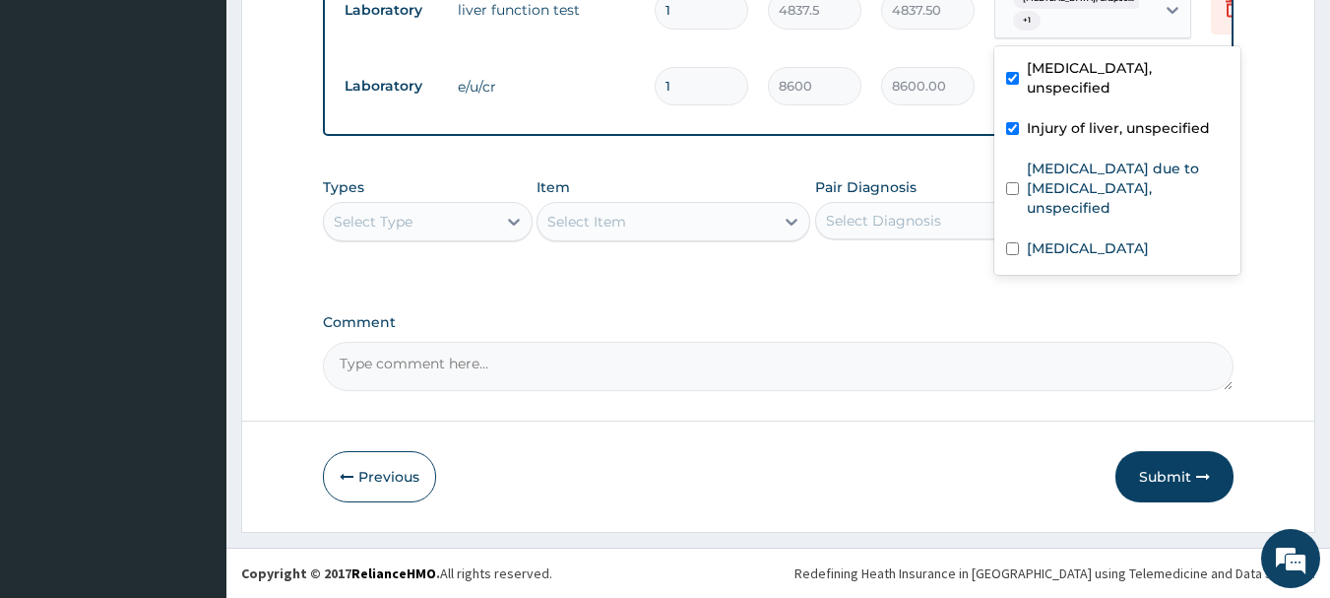
scroll to position [851, 0]
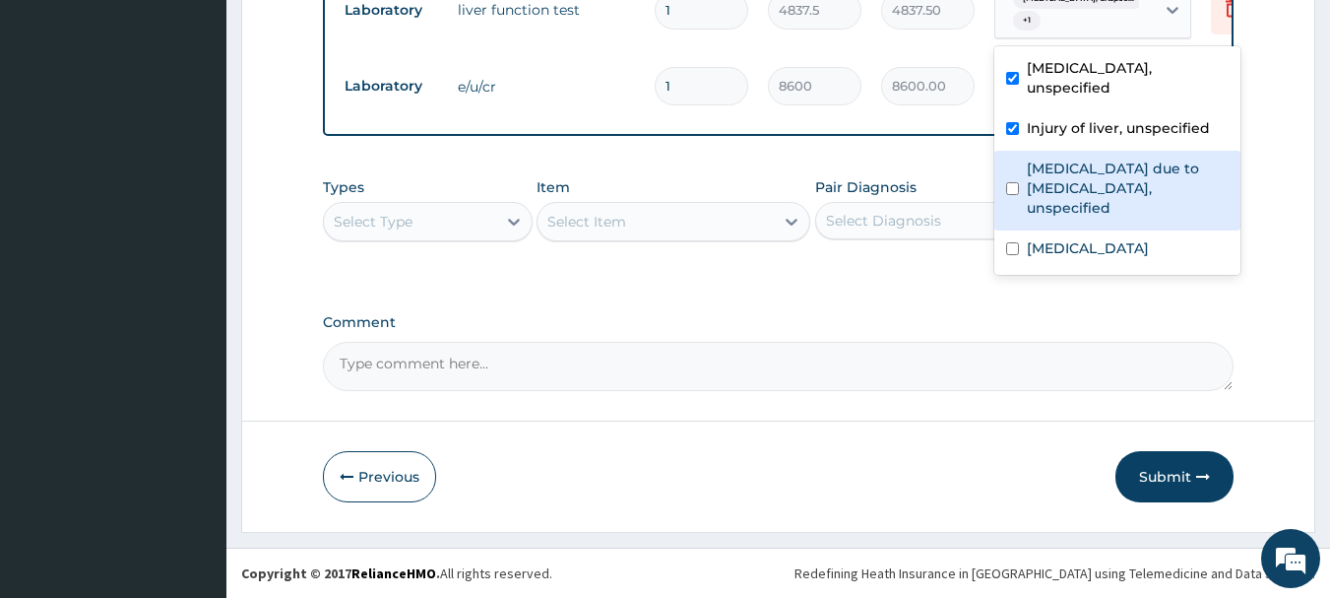
drag, startPoint x: 1082, startPoint y: 189, endPoint x: 1078, endPoint y: 229, distance: 40.6
click at [1079, 201] on div "Malaria due to Plasmodium falciparum, unspecified" at bounding box center [1117, 191] width 246 height 80
checkbox input "true"
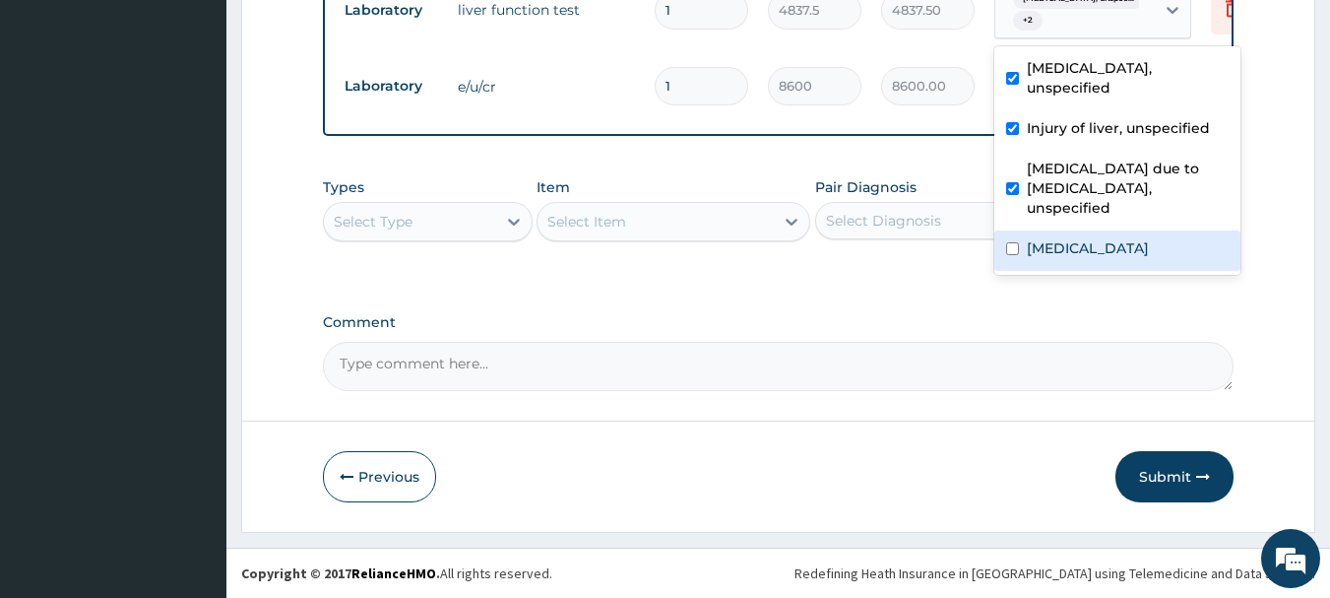
click at [1080, 238] on div "Unspecified jaundice" at bounding box center [1117, 250] width 246 height 40
checkbox input "true"
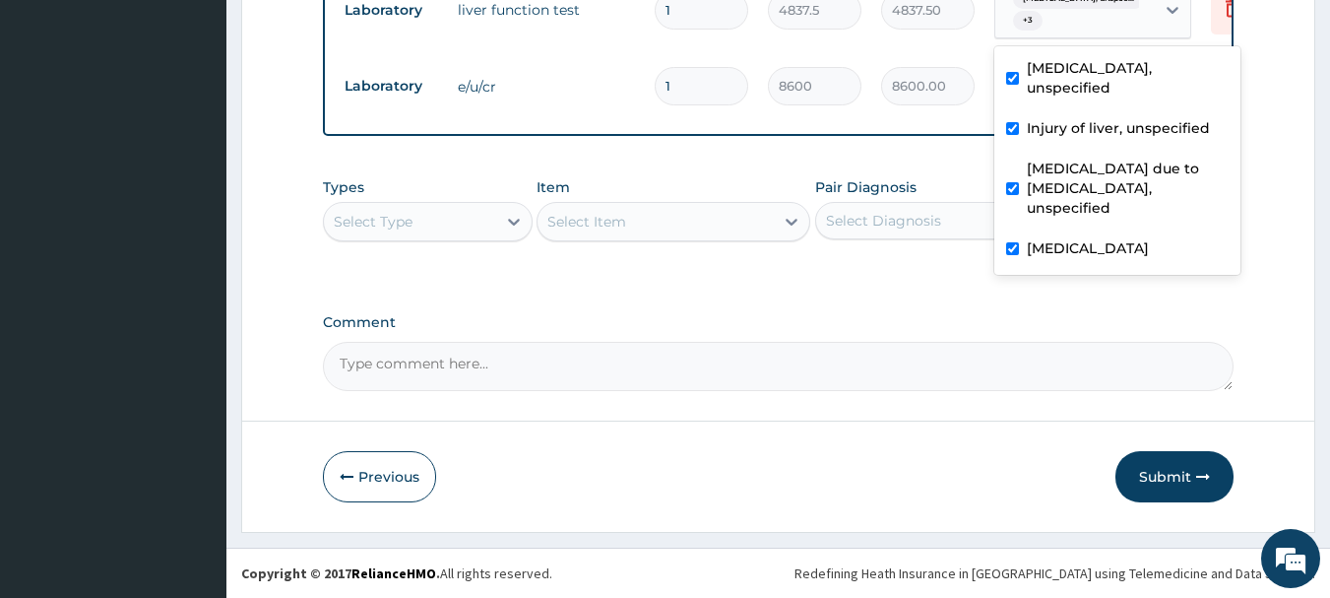
click at [899, 122] on tr "Laboratory e/u/cr 1 8600 8600.00 Injury of liver, unspecified + 1 Delete" at bounding box center [817, 86] width 965 height 77
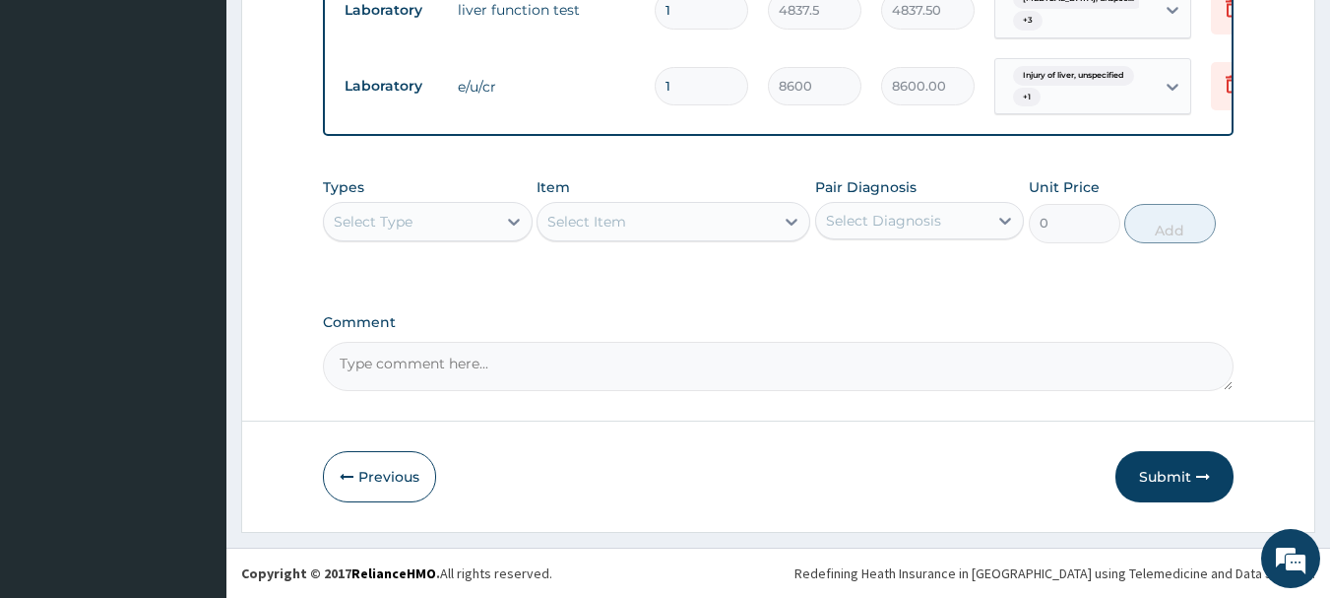
drag, startPoint x: 1057, startPoint y: 74, endPoint x: 1057, endPoint y: 88, distance: 13.8
click at [1057, 80] on span "Injury of liver, unspecified" at bounding box center [1073, 76] width 121 height 20
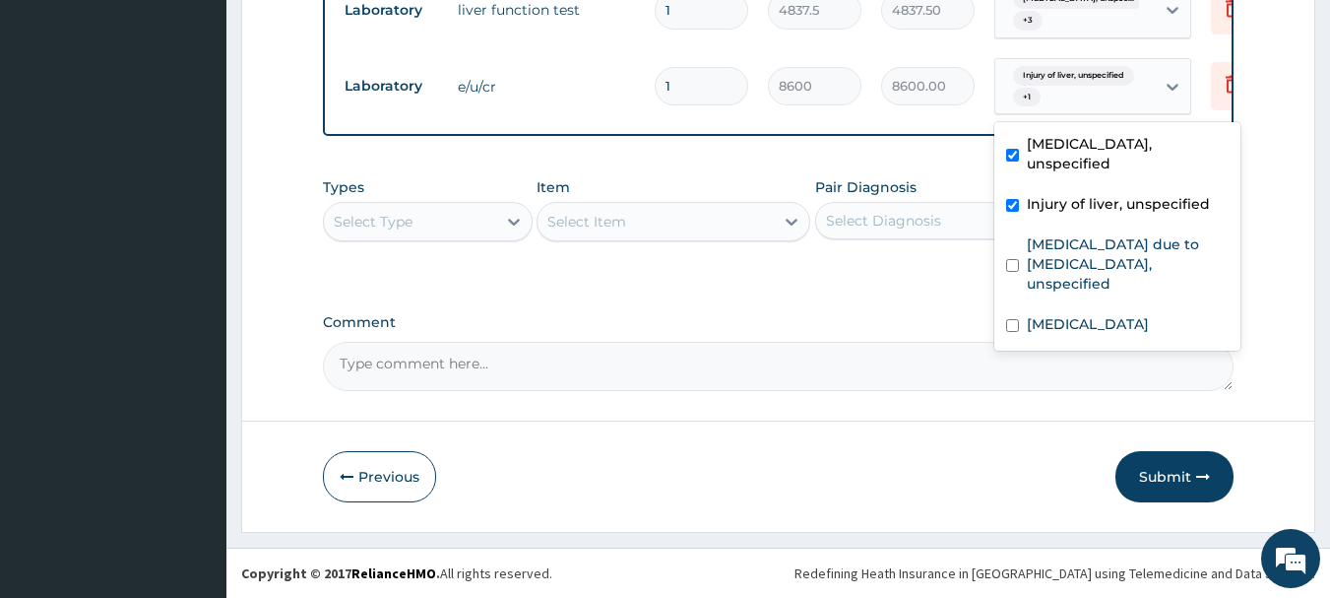
click at [1060, 206] on label "Injury of liver, unspecified" at bounding box center [1118, 204] width 183 height 20
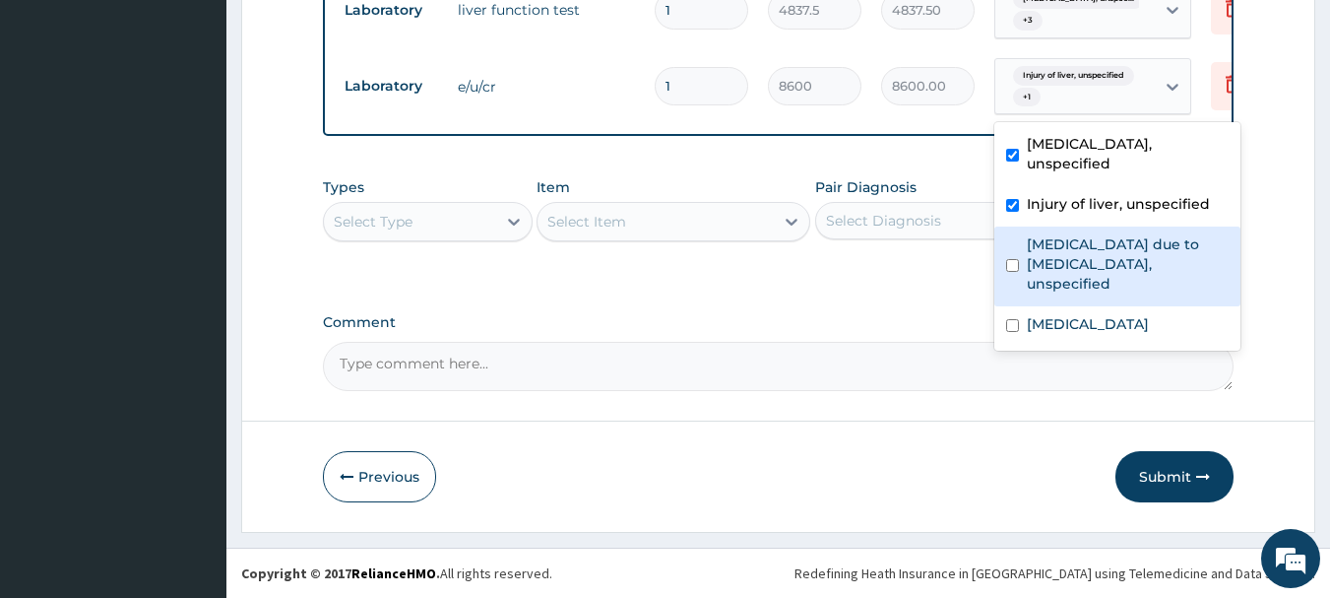
drag, startPoint x: 1067, startPoint y: 244, endPoint x: 1064, endPoint y: 261, distance: 17.0
click at [1067, 248] on label "Malaria due to Plasmodium falciparum, unspecified" at bounding box center [1128, 263] width 202 height 59
checkbox input "true"
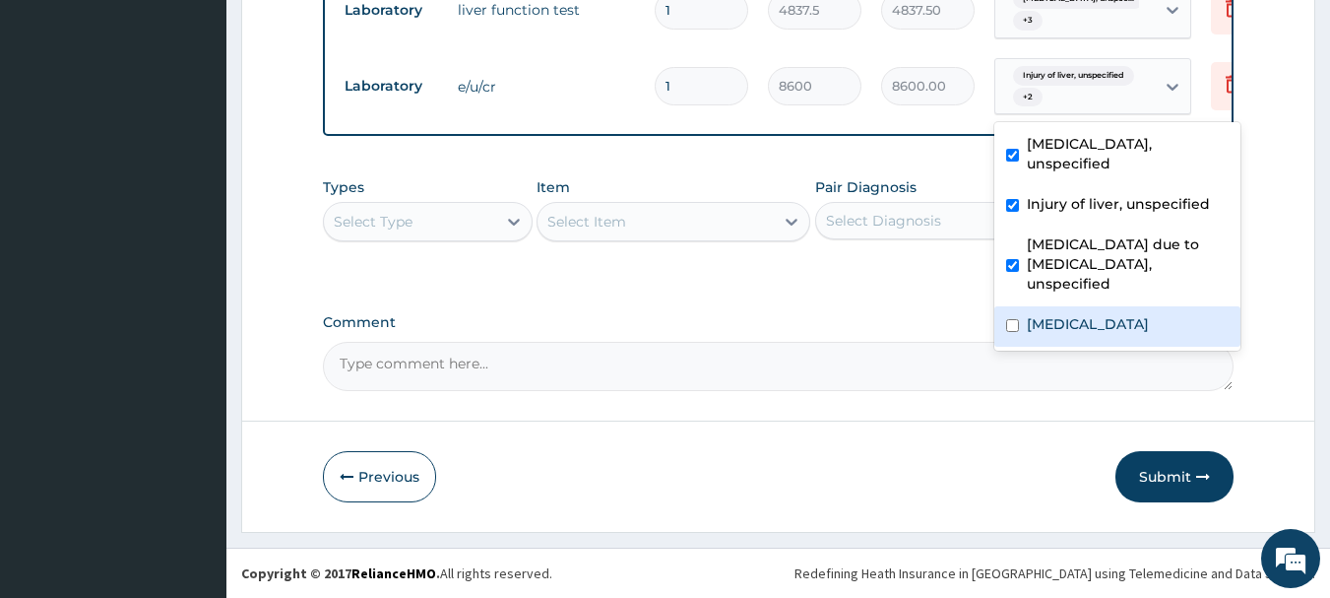
drag, startPoint x: 1064, startPoint y: 313, endPoint x: 1023, endPoint y: 298, distance: 43.9
click at [1062, 314] on label "Unspecified jaundice" at bounding box center [1088, 324] width 122 height 20
checkbox input "true"
click at [898, 194] on label "Pair Diagnosis" at bounding box center [865, 187] width 101 height 20
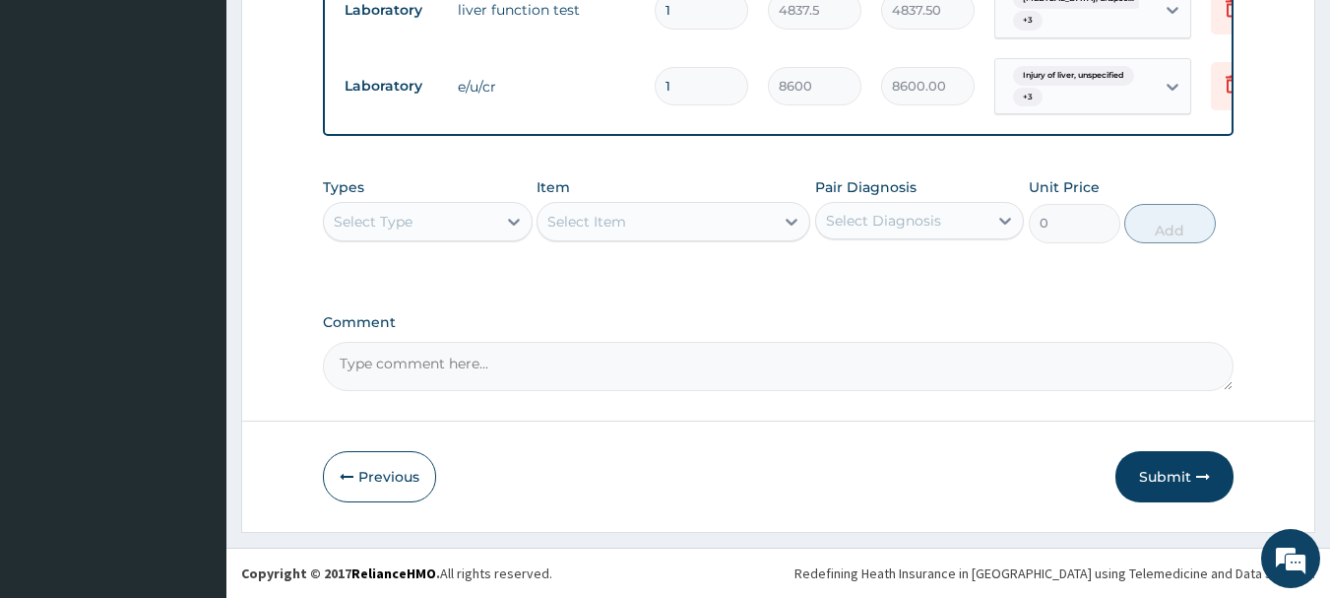
click at [453, 237] on div "Select Type" at bounding box center [410, 222] width 172 height 32
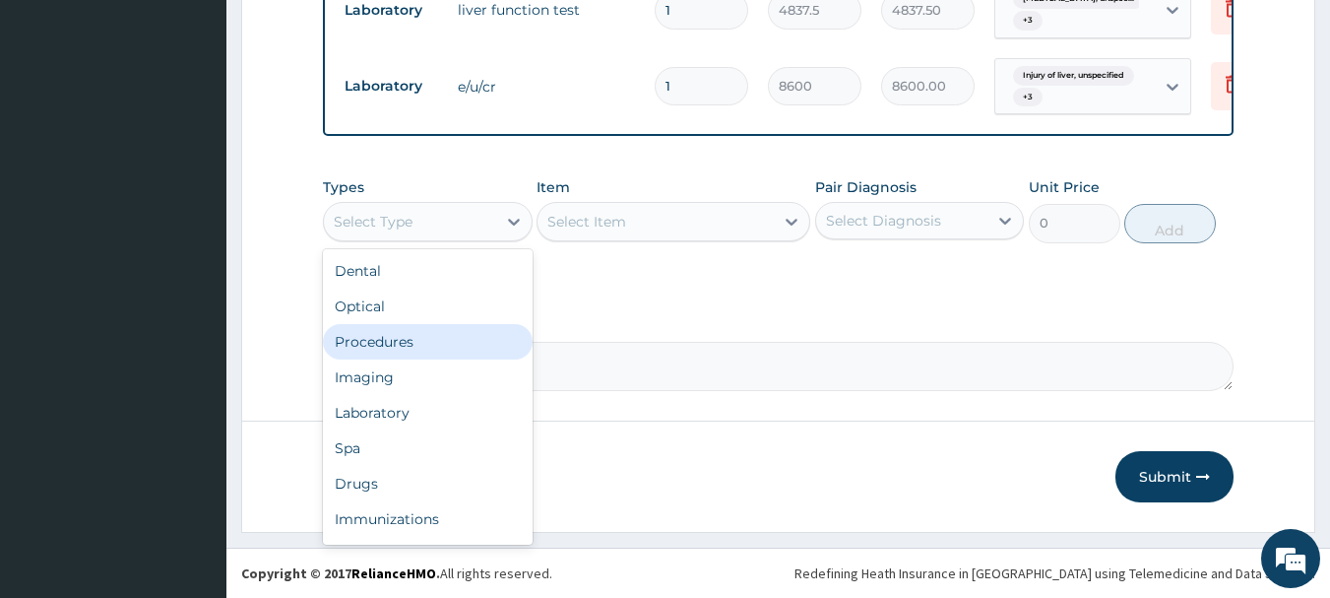
drag, startPoint x: 443, startPoint y: 356, endPoint x: 488, endPoint y: 328, distance: 53.5
click at [445, 356] on div "Procedures" at bounding box center [428, 341] width 210 height 35
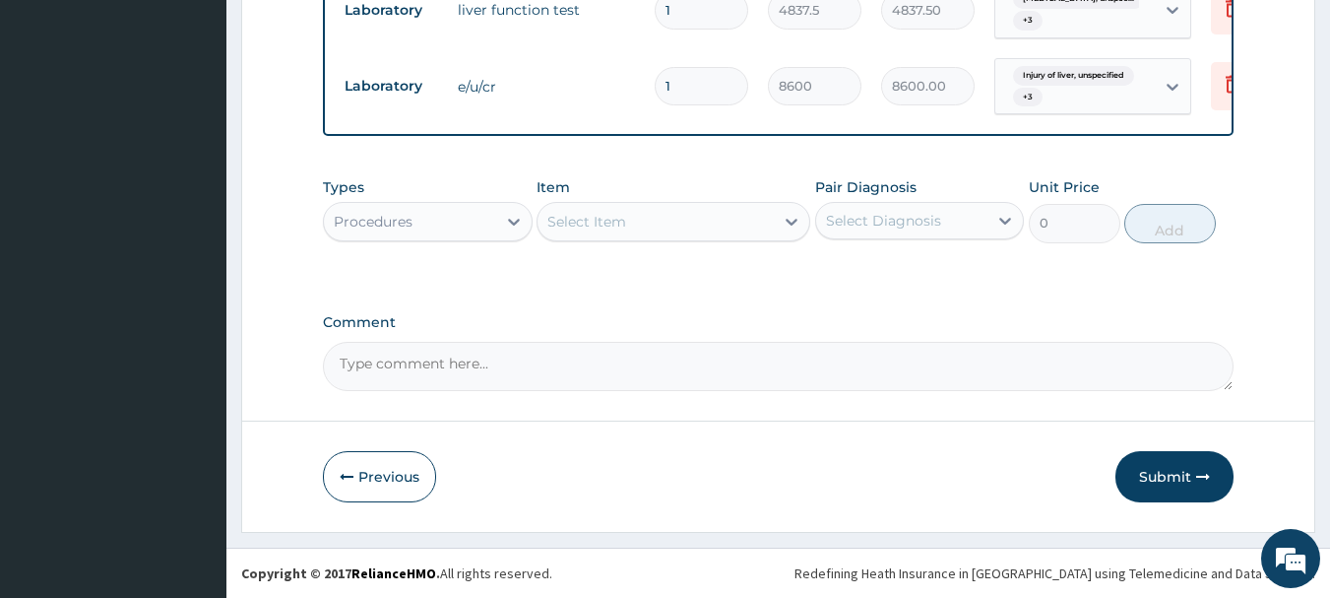
click at [704, 237] on div "Select Item" at bounding box center [655, 222] width 236 height 32
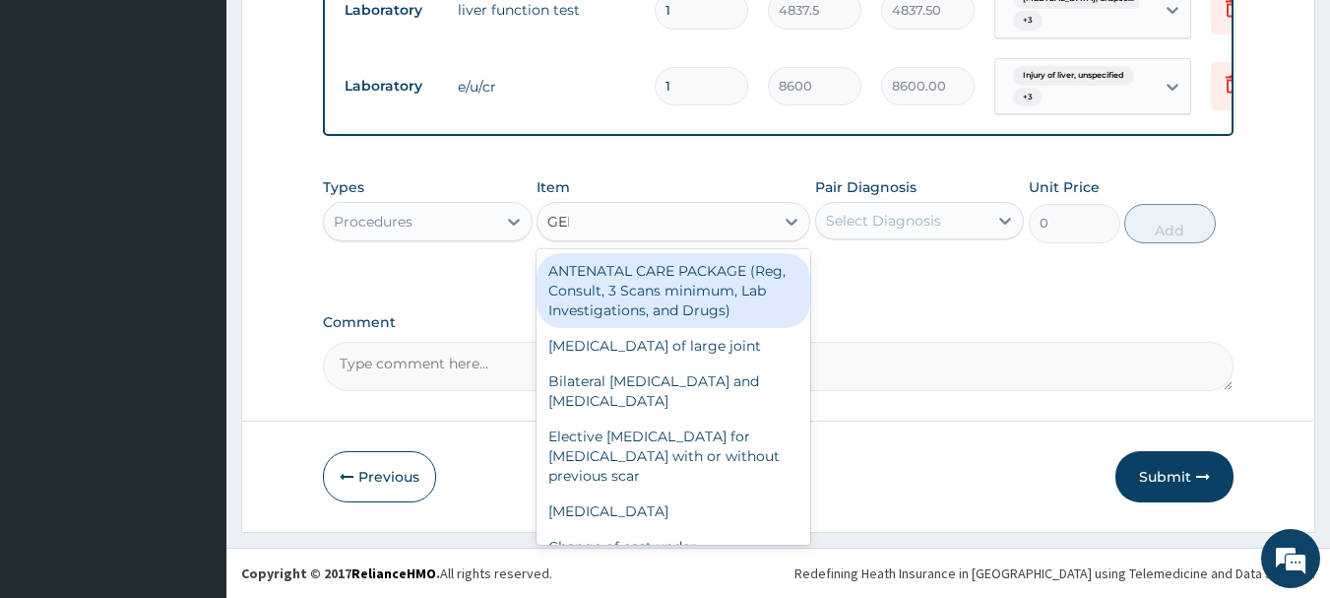
type input "GENE"
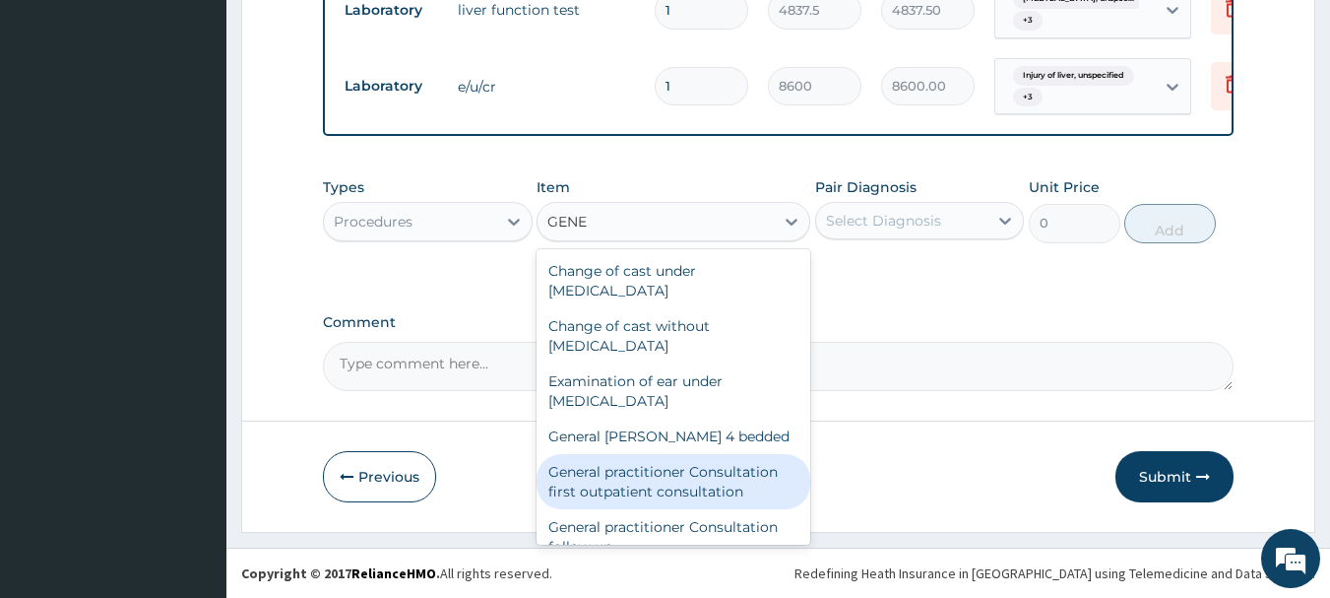
click at [720, 485] on div "General practitioner Consultation first outpatient consultation" at bounding box center [674, 481] width 274 height 55
type input "3547.5"
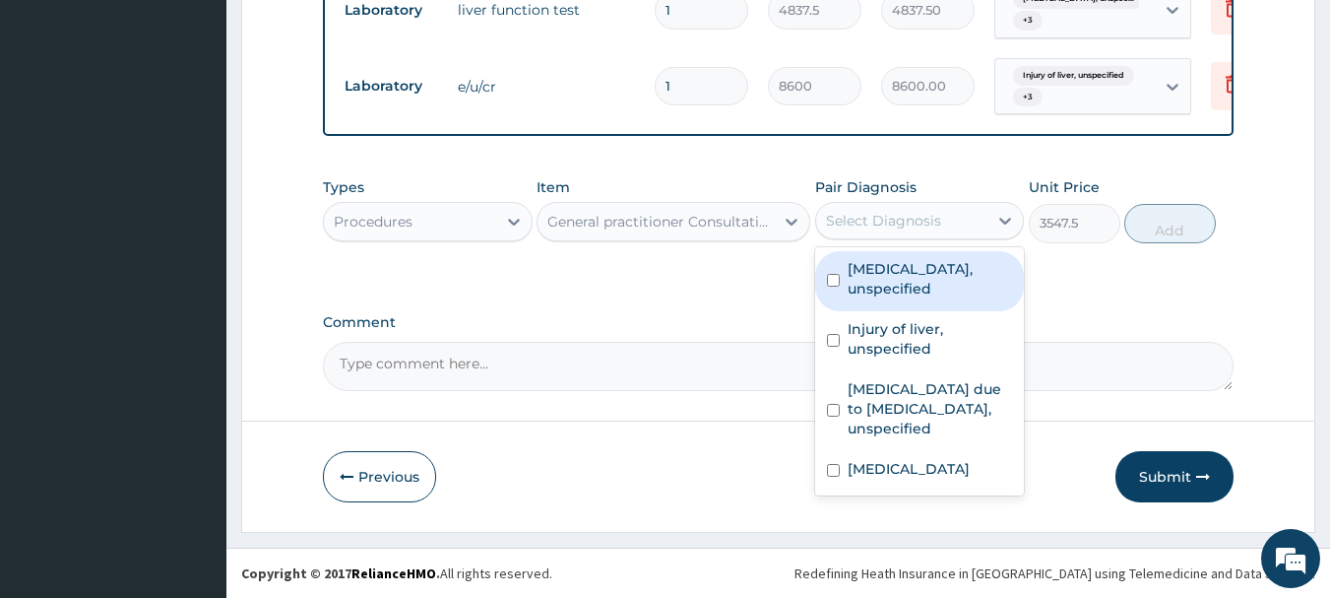
click at [924, 230] on div "Select Diagnosis" at bounding box center [883, 221] width 115 height 20
drag, startPoint x: 925, startPoint y: 283, endPoint x: 926, endPoint y: 328, distance: 45.3
click at [925, 289] on label "Essential hypertension, unspecified" at bounding box center [930, 278] width 165 height 39
checkbox input "true"
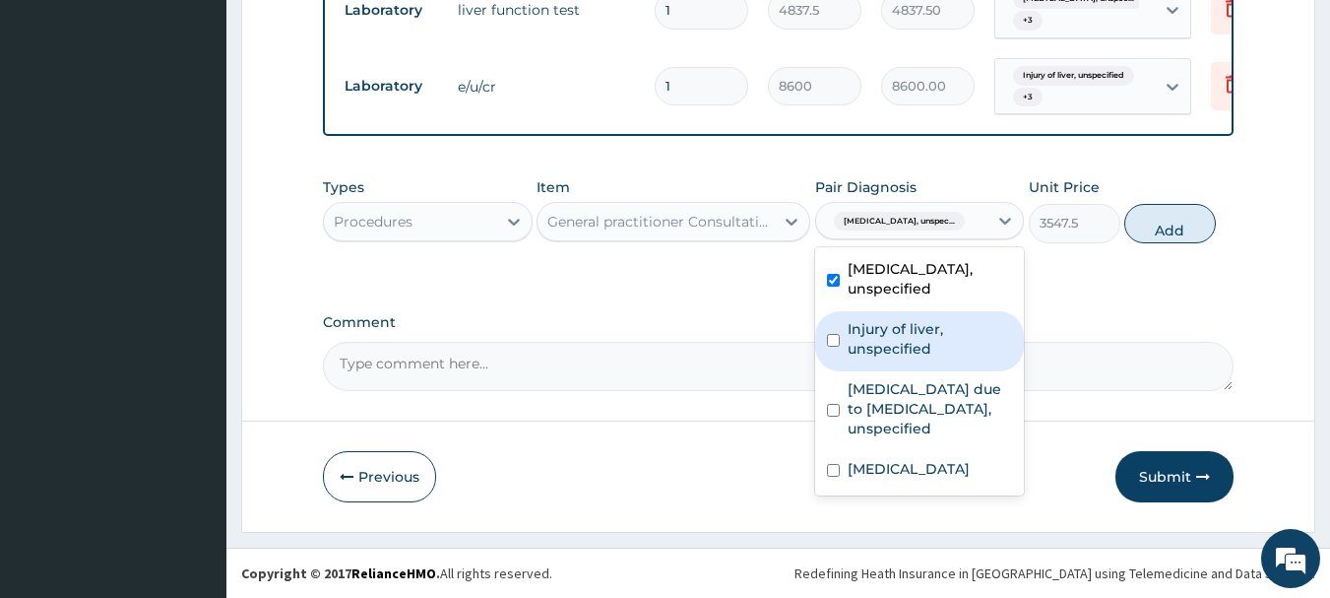
drag, startPoint x: 916, startPoint y: 352, endPoint x: 920, endPoint y: 403, distance: 50.4
click at [916, 358] on label "Injury of liver, unspecified" at bounding box center [930, 338] width 165 height 39
checkbox input "true"
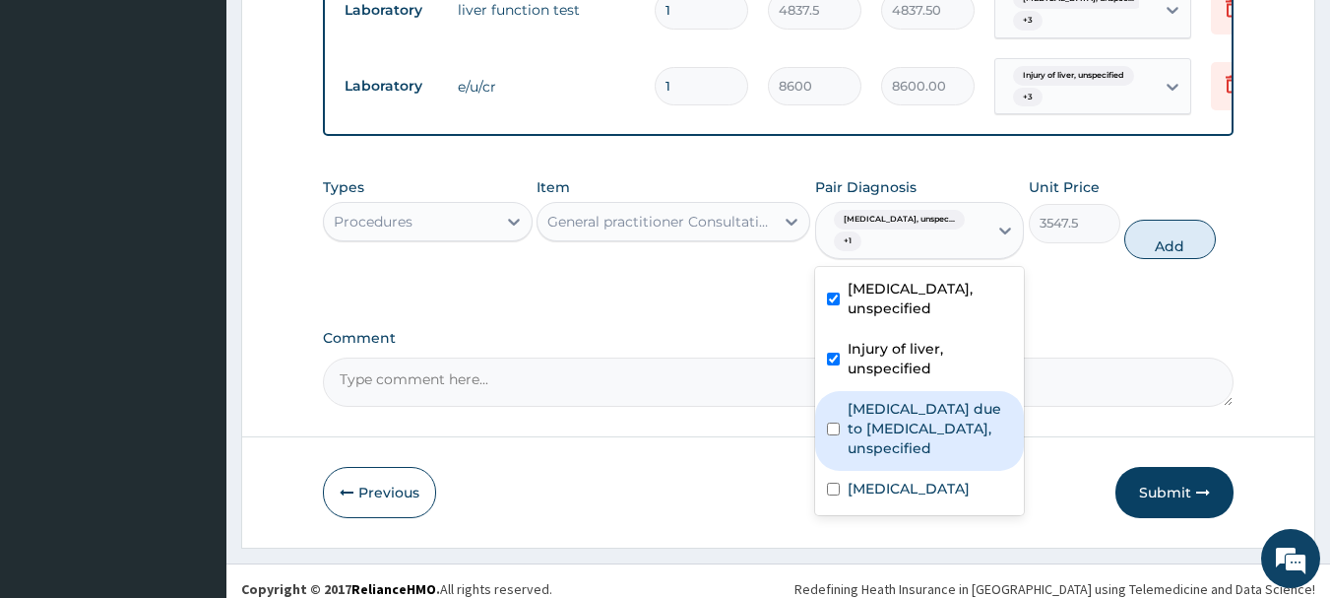
click at [906, 449] on label "Malaria due to Plasmodium falciparum, unspecified" at bounding box center [930, 428] width 165 height 59
checkbox input "true"
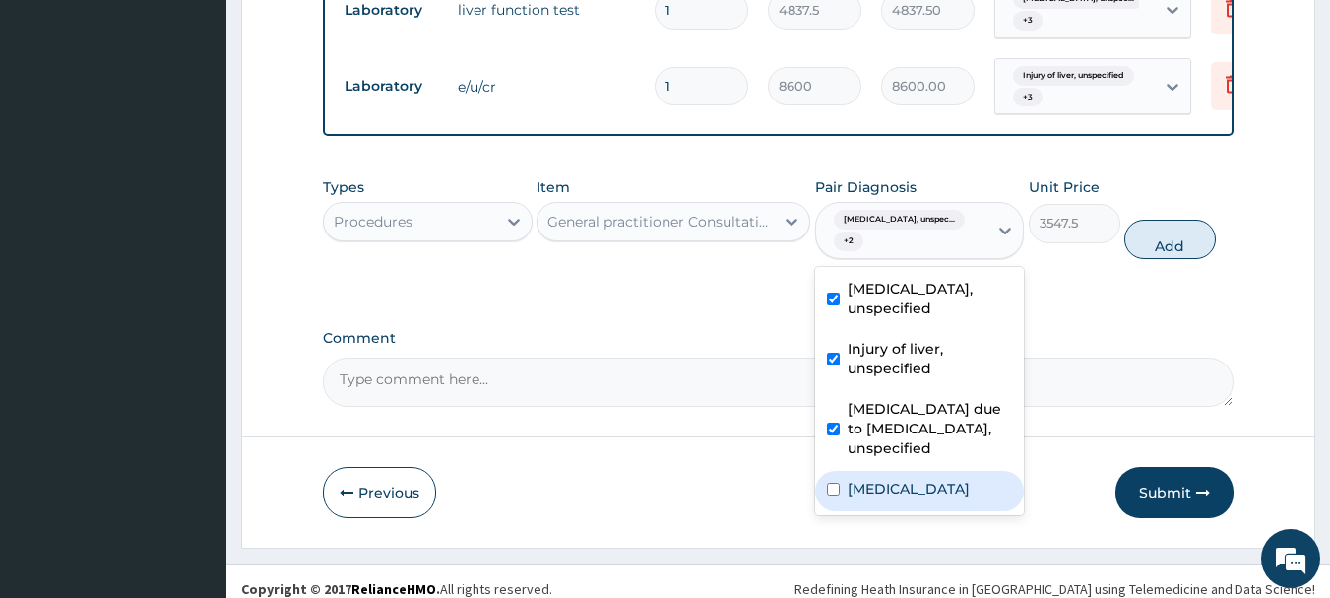
click at [917, 498] on label "Unspecified jaundice" at bounding box center [909, 488] width 122 height 20
checkbox input "true"
click at [1167, 250] on button "Add" at bounding box center [1170, 239] width 92 height 39
type input "0"
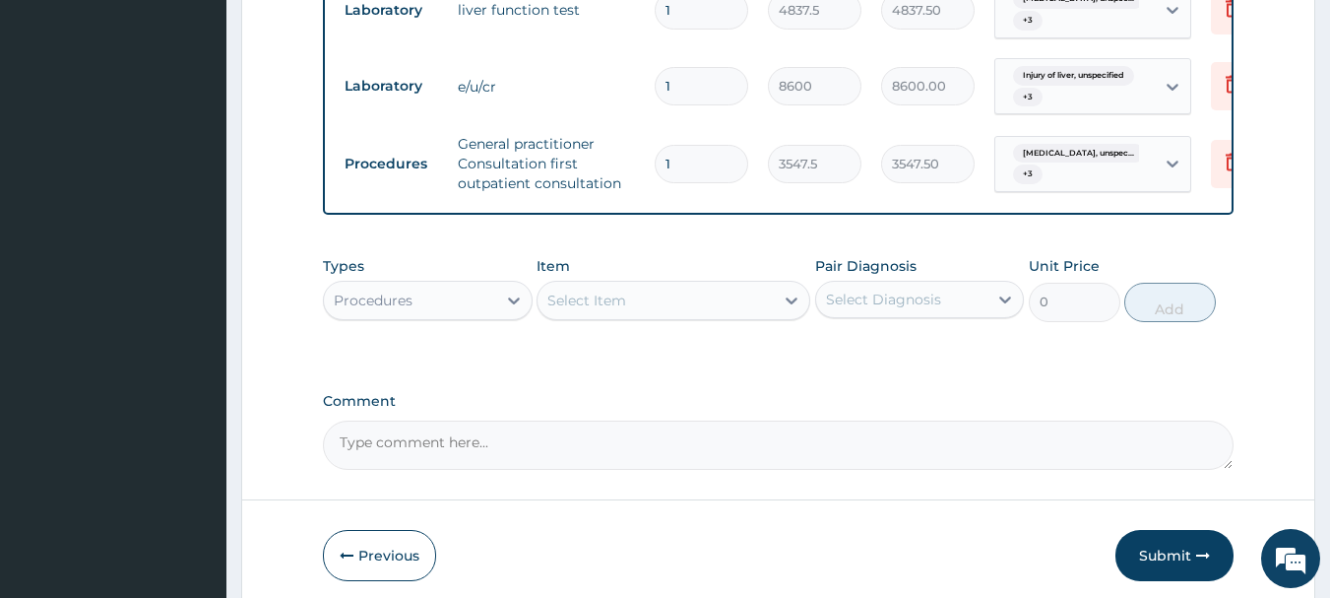
click at [624, 309] on div "Select Item" at bounding box center [586, 300] width 79 height 20
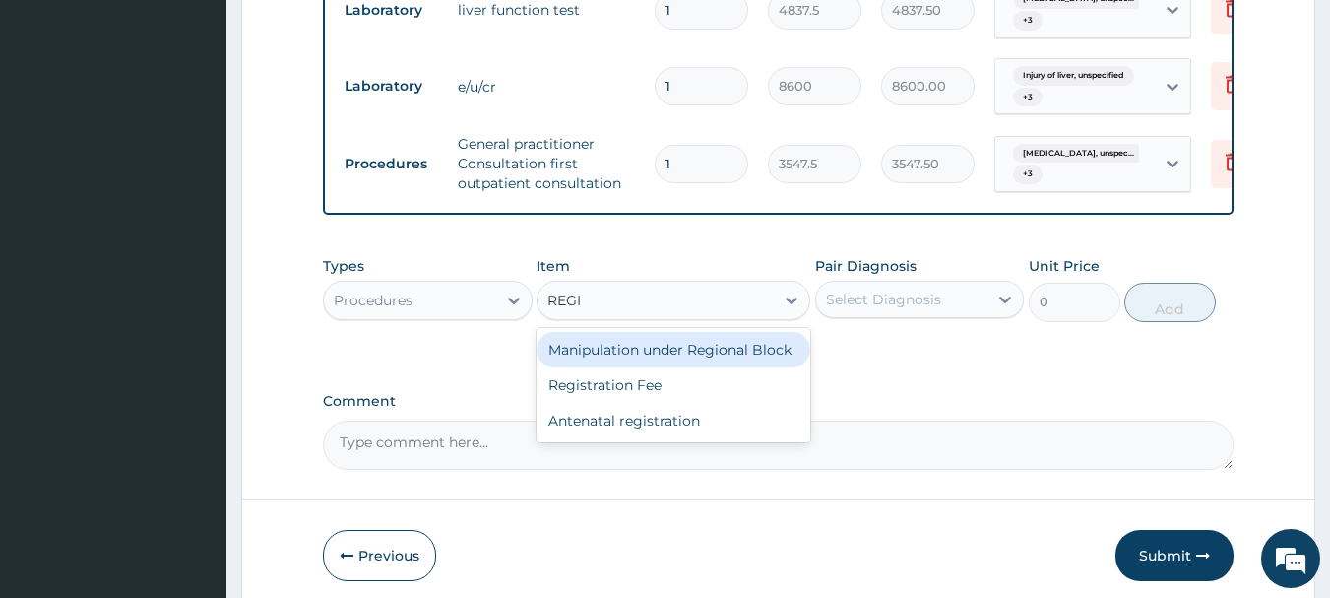
type input "REGIS"
click at [725, 361] on div "Registration Fee" at bounding box center [674, 349] width 274 height 35
type input "2150"
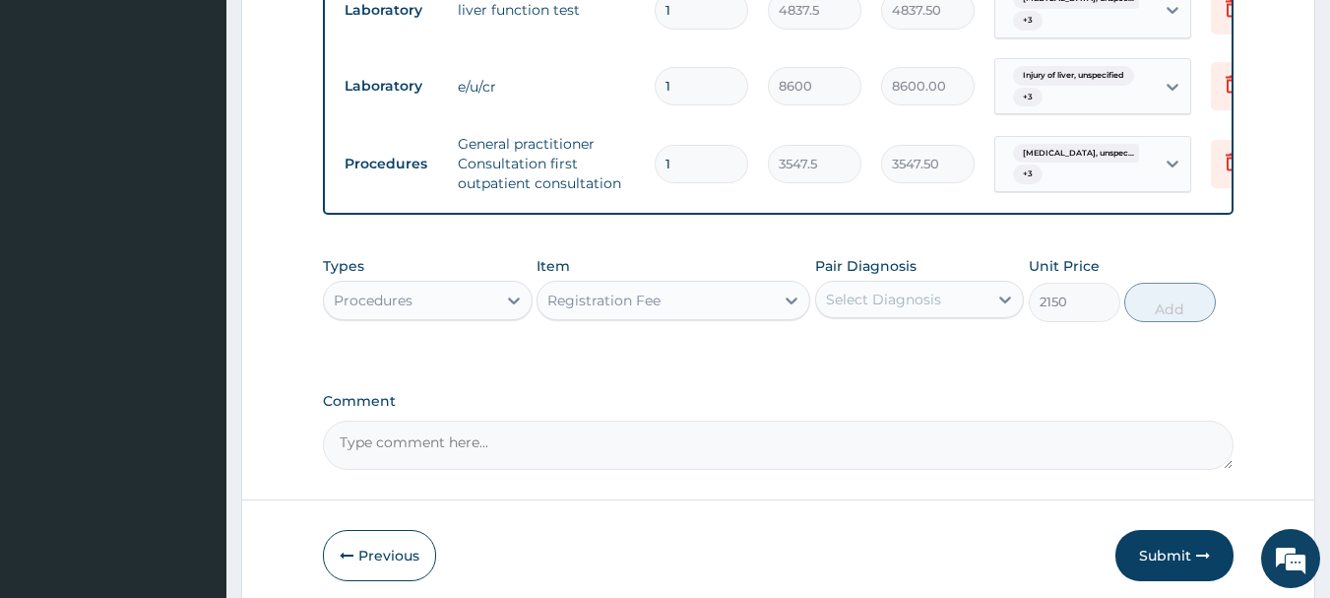
drag, startPoint x: 869, startPoint y: 299, endPoint x: 885, endPoint y: 338, distance: 41.5
click at [869, 300] on div "Pair Diagnosis Select Diagnosis" at bounding box center [920, 288] width 210 height 65
drag, startPoint x: 905, startPoint y: 312, endPoint x: 903, endPoint y: 327, distance: 14.9
click at [906, 309] on div "Select Diagnosis" at bounding box center [883, 299] width 115 height 20
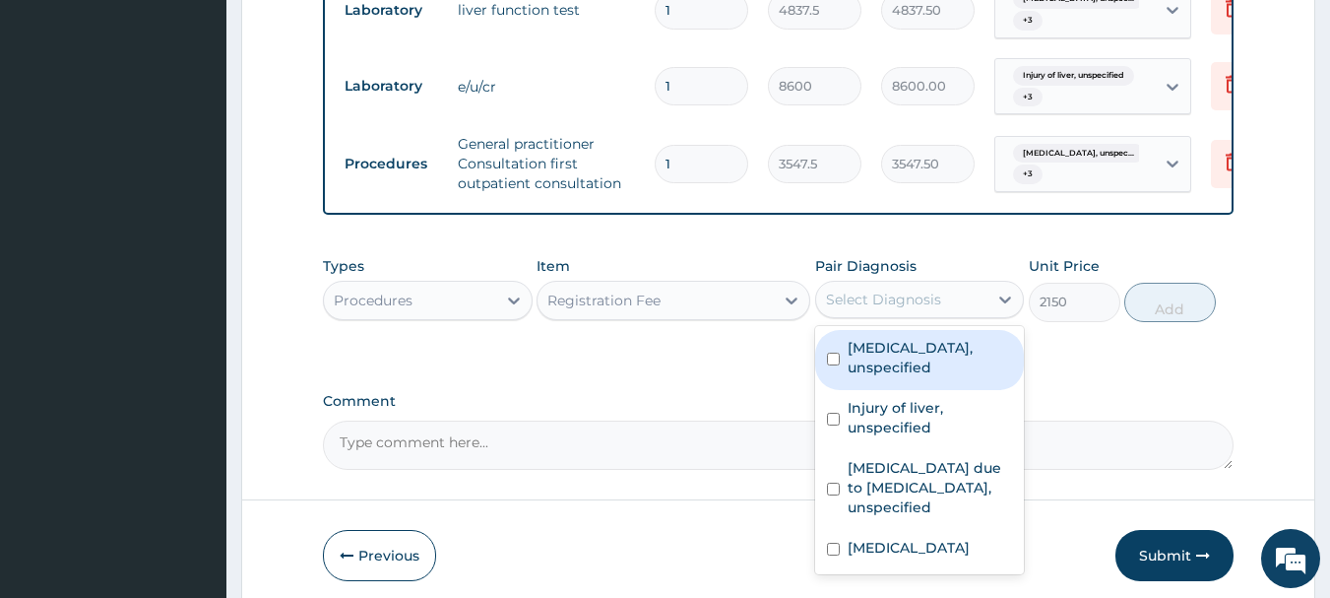
drag, startPoint x: 895, startPoint y: 380, endPoint x: 891, endPoint y: 432, distance: 52.3
click at [891, 390] on div "Essential hypertension, unspecified" at bounding box center [920, 360] width 210 height 60
checkbox input "true"
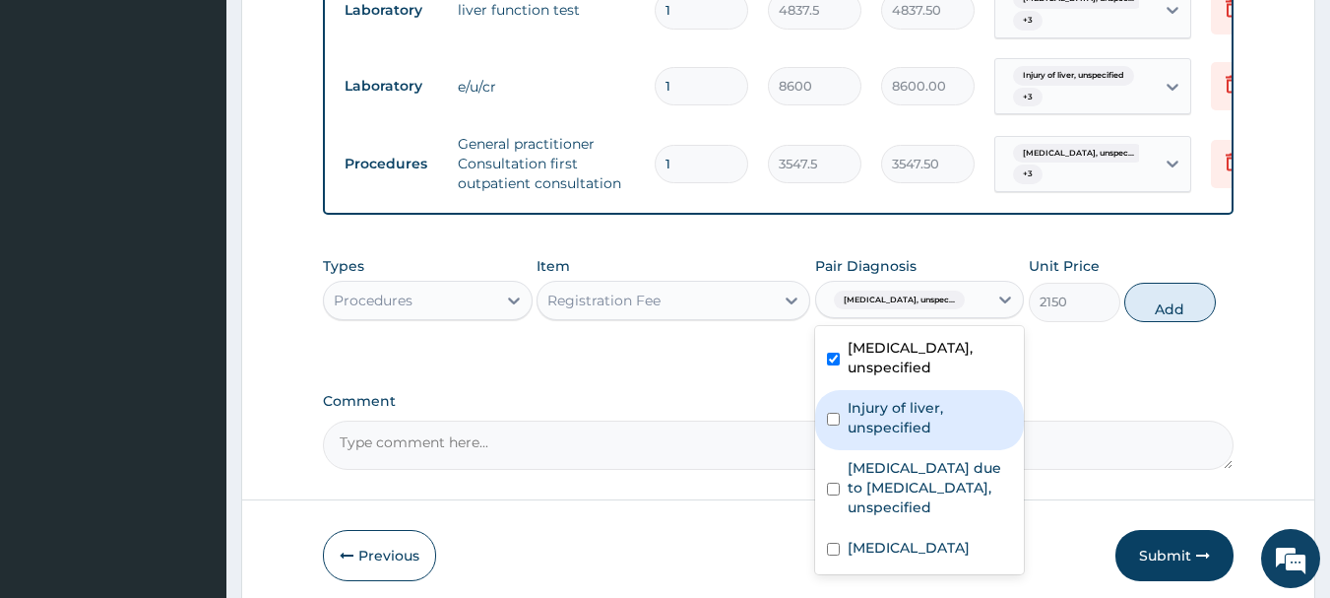
drag, startPoint x: 888, startPoint y: 454, endPoint x: 889, endPoint y: 477, distance: 23.6
click at [888, 468] on div "Essential hypertension, unspecified Injury of liver, unspecified Malaria due to…" at bounding box center [920, 450] width 210 height 248
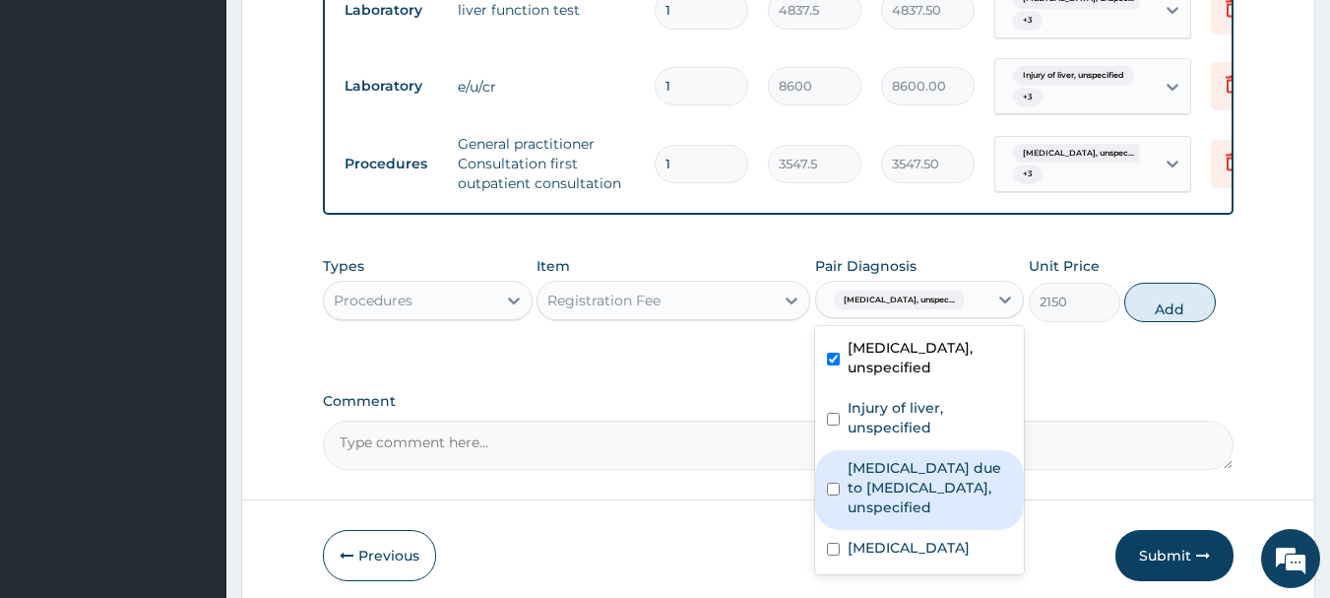
drag, startPoint x: 900, startPoint y: 523, endPoint x: 905, endPoint y: 543, distance: 21.3
click at [904, 517] on label "Malaria due to Plasmodium falciparum, unspecified" at bounding box center [930, 487] width 165 height 59
checkbox input "true"
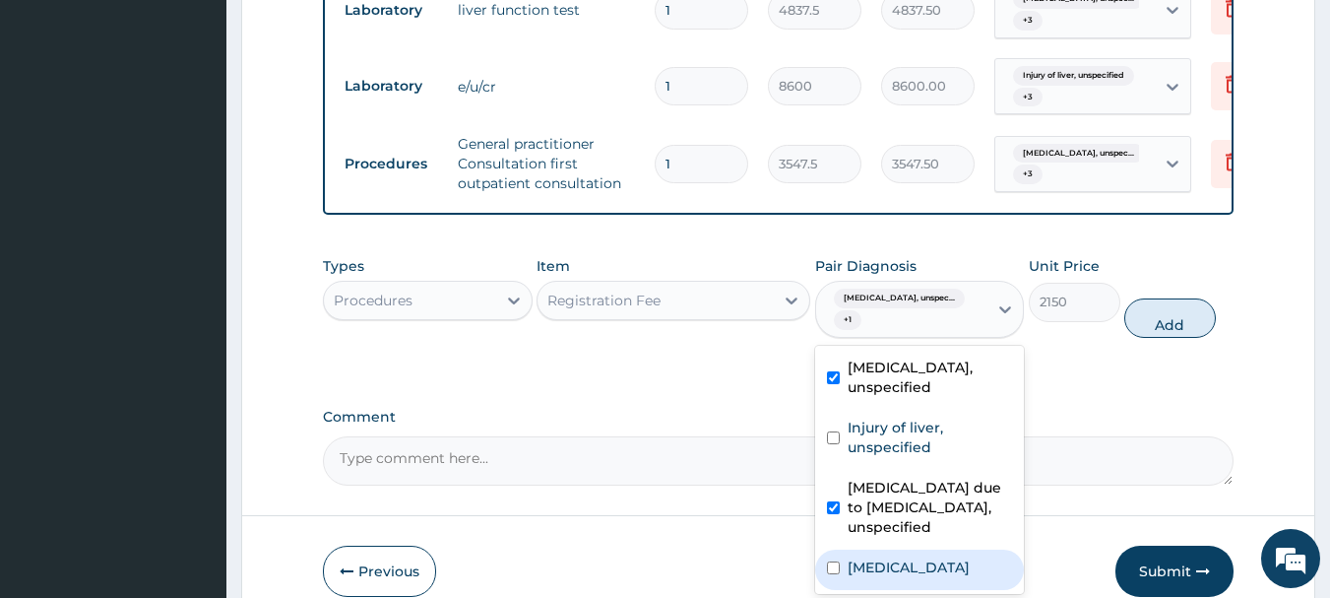
click at [906, 573] on label "Unspecified jaundice" at bounding box center [909, 567] width 122 height 20
checkbox input "true"
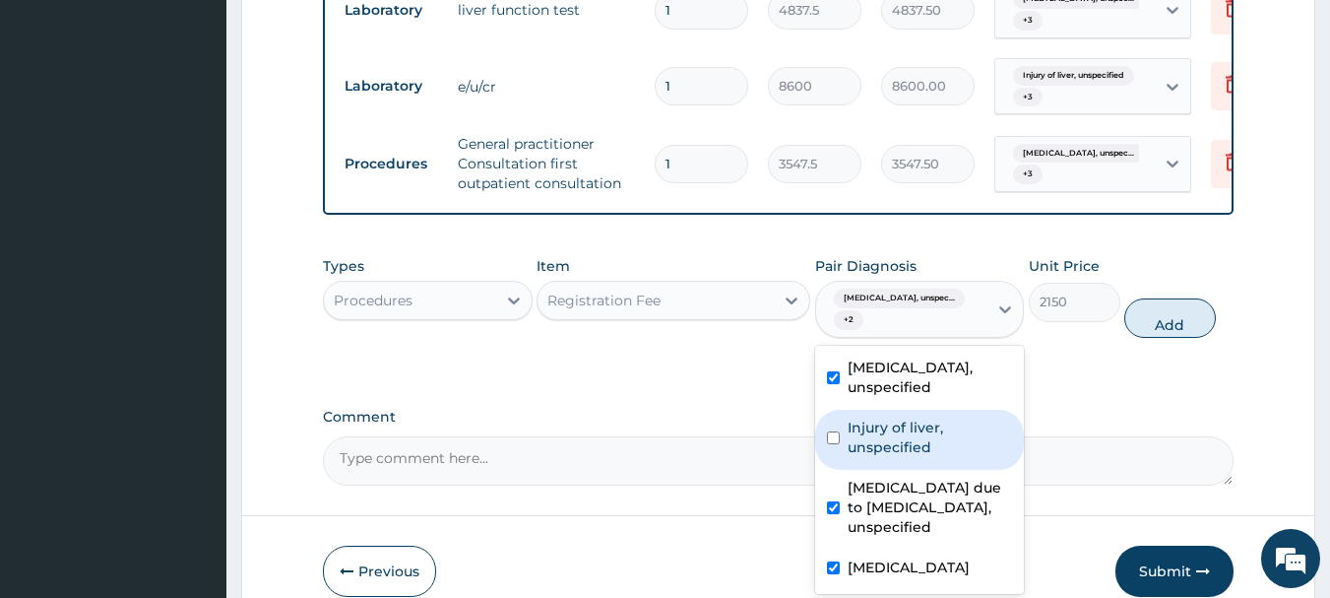
click at [902, 470] on div "Injury of liver, unspecified" at bounding box center [920, 440] width 210 height 60
checkbox input "true"
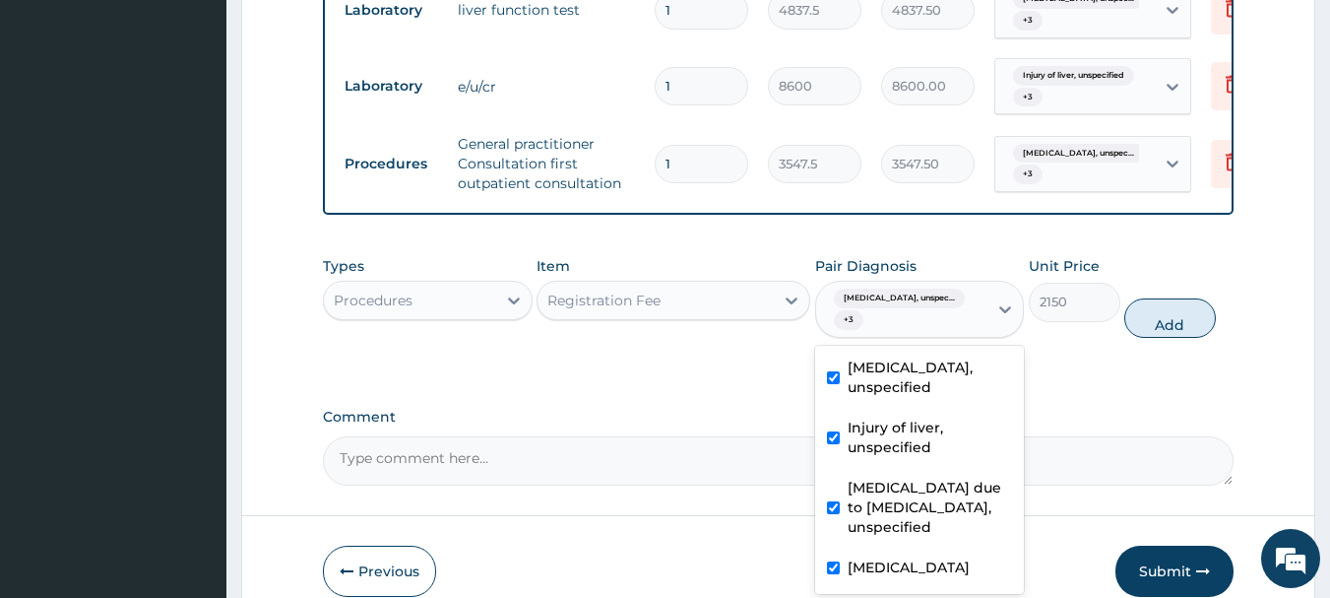
click at [1151, 338] on button "Add" at bounding box center [1170, 317] width 92 height 39
type input "0"
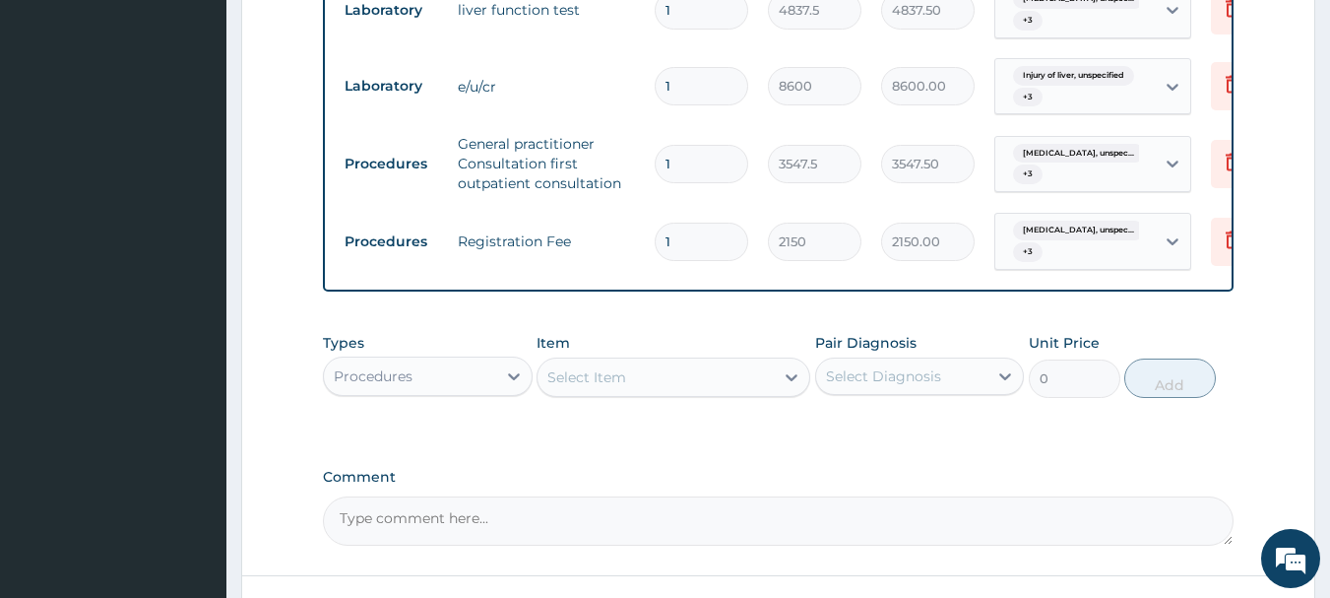
click at [413, 380] on div "Procedures" at bounding box center [410, 376] width 172 height 32
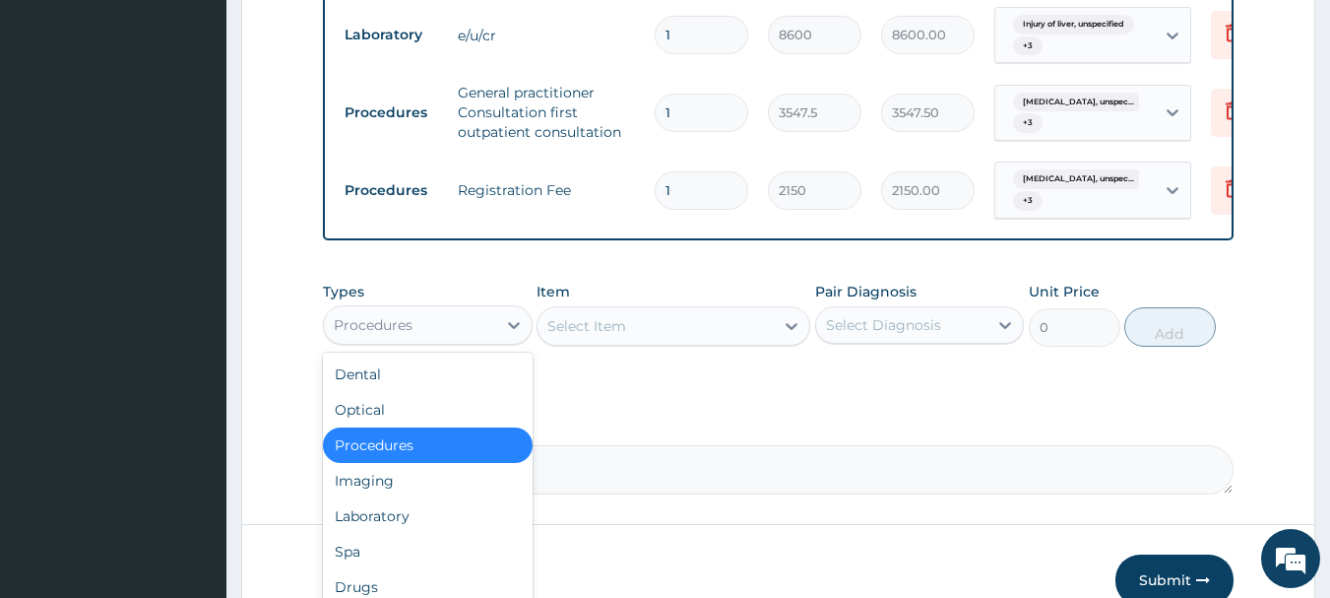
scroll to position [1020, 0]
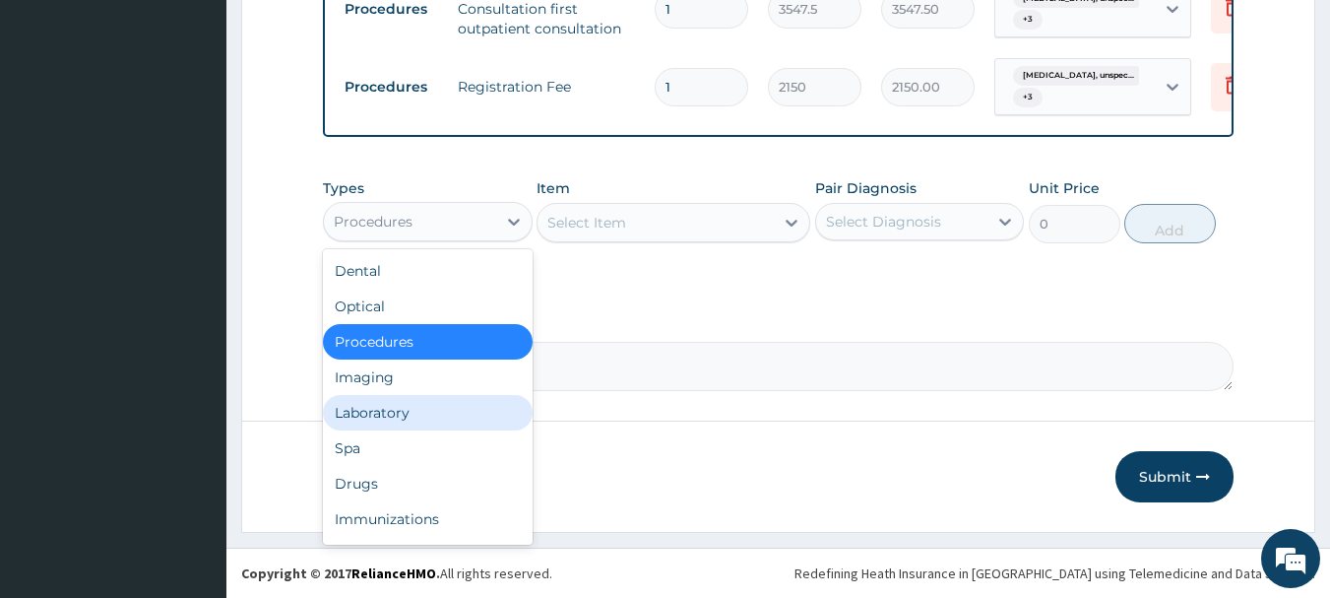
click at [396, 423] on div "Laboratory" at bounding box center [428, 412] width 210 height 35
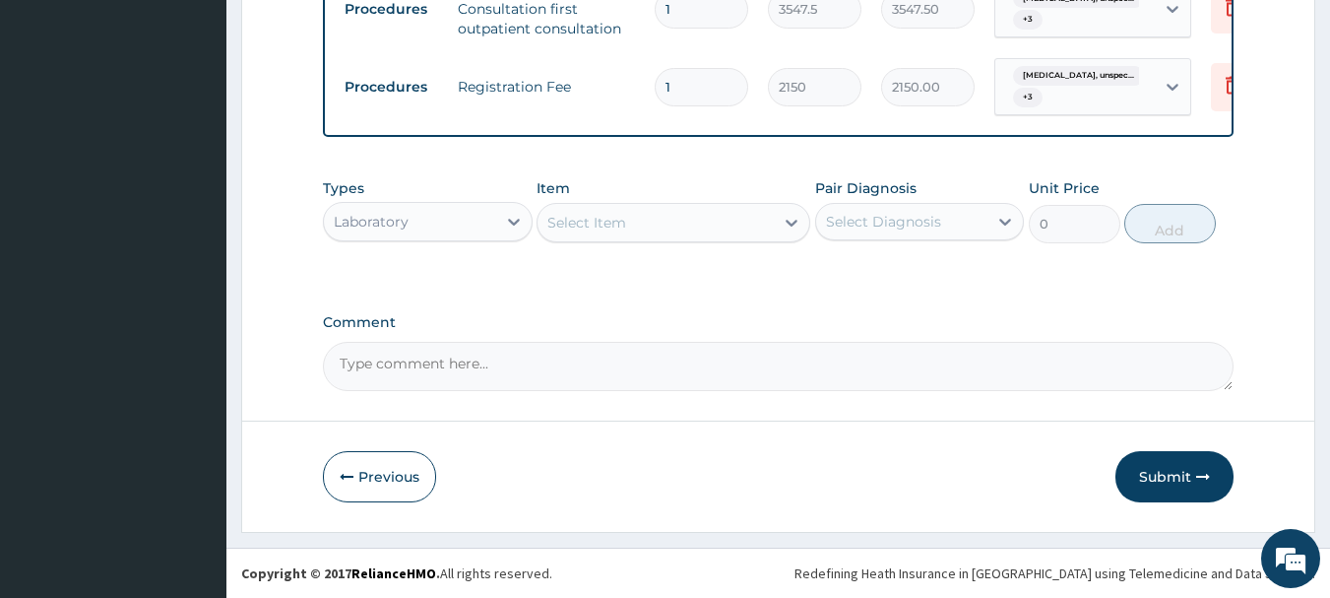
click at [655, 222] on div "Select Item" at bounding box center [655, 223] width 236 height 32
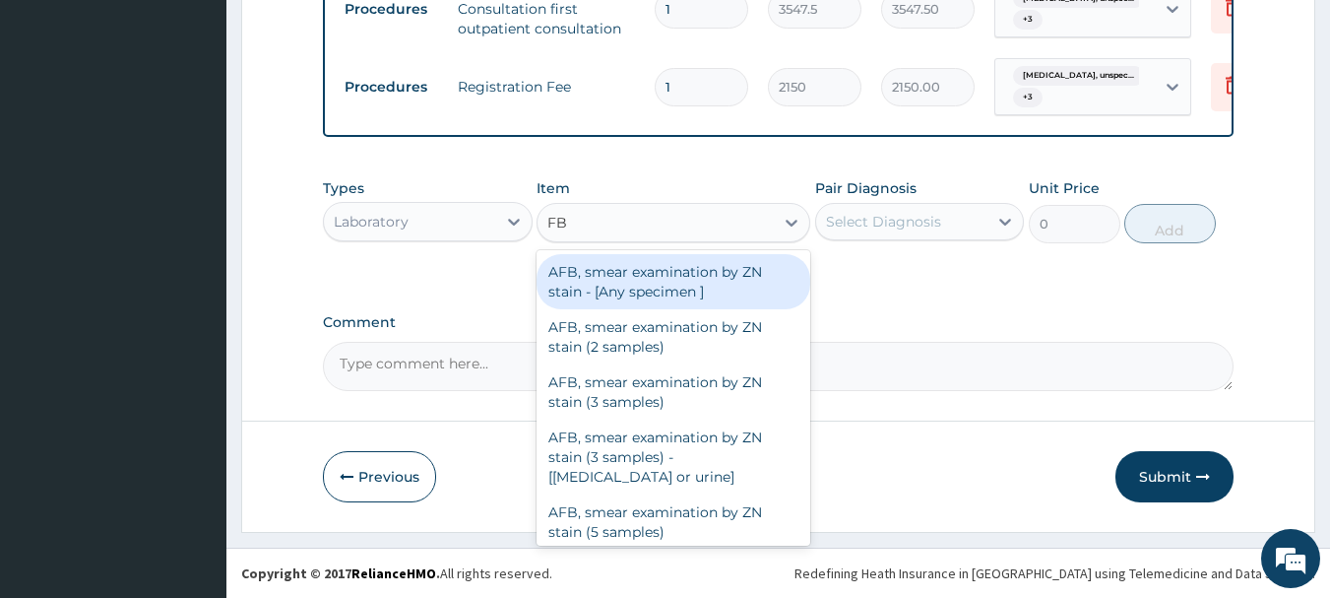
type input "FBC"
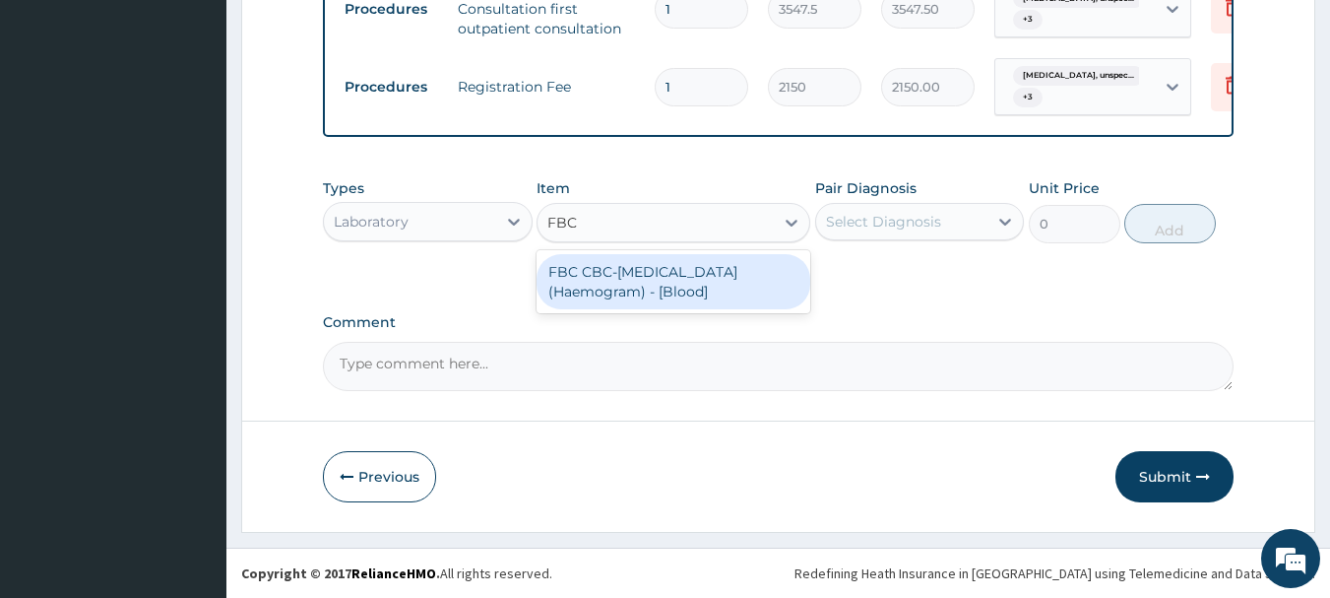
click at [645, 287] on div "FBC CBC-Complete Blood Count (Haemogram) - [Blood]" at bounding box center [674, 281] width 274 height 55
type input "4300"
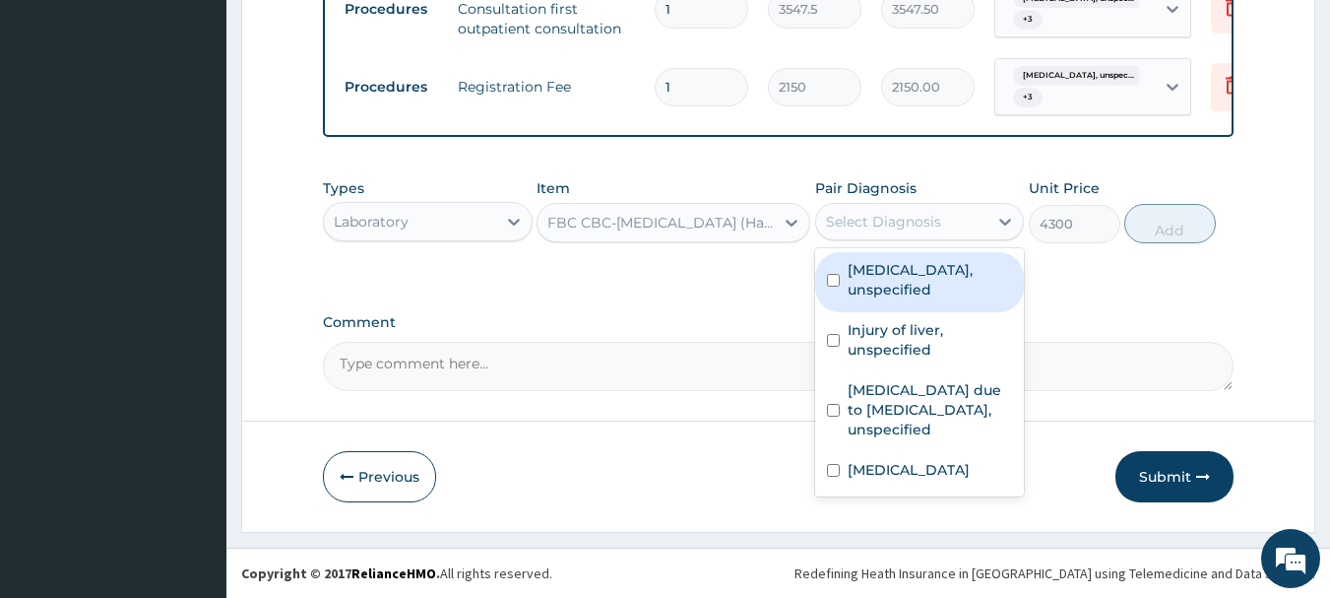
click at [898, 215] on div "Select Diagnosis" at bounding box center [883, 222] width 115 height 20
drag, startPoint x: 923, startPoint y: 263, endPoint x: 934, endPoint y: 324, distance: 62.0
click at [923, 266] on label "Essential hypertension, unspecified" at bounding box center [930, 279] width 165 height 39
checkbox input "true"
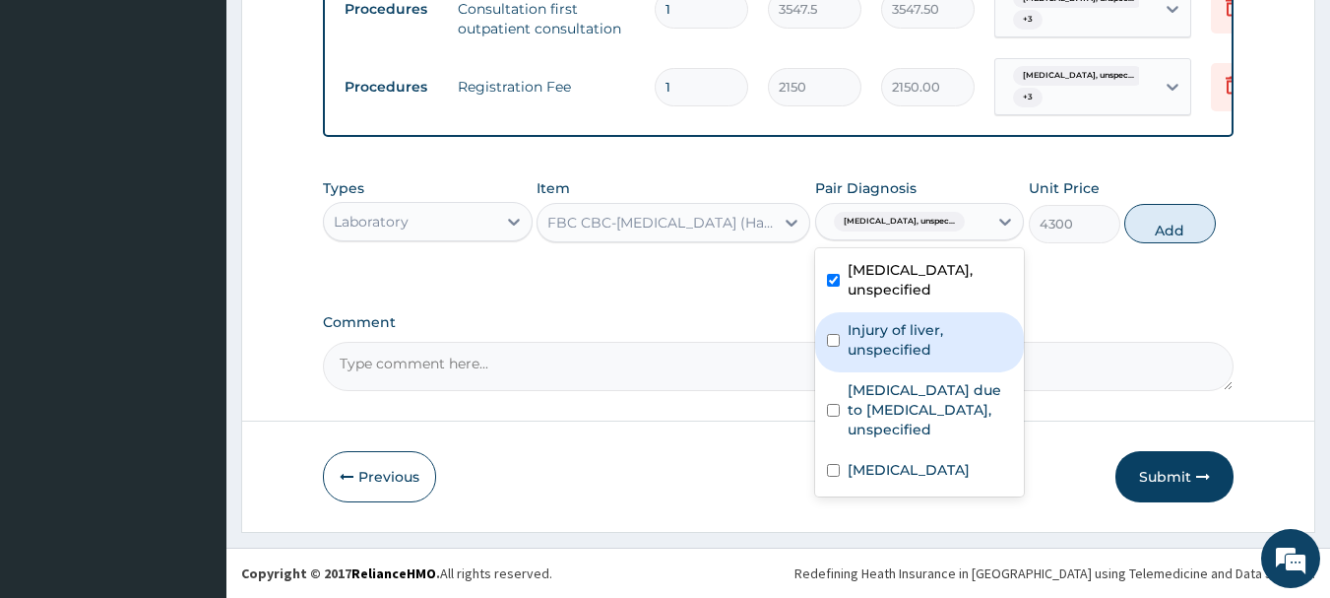
drag, startPoint x: 927, startPoint y: 347, endPoint x: 923, endPoint y: 365, distance: 19.1
click at [926, 353] on label "Injury of liver, unspecified" at bounding box center [930, 339] width 165 height 39
checkbox input "true"
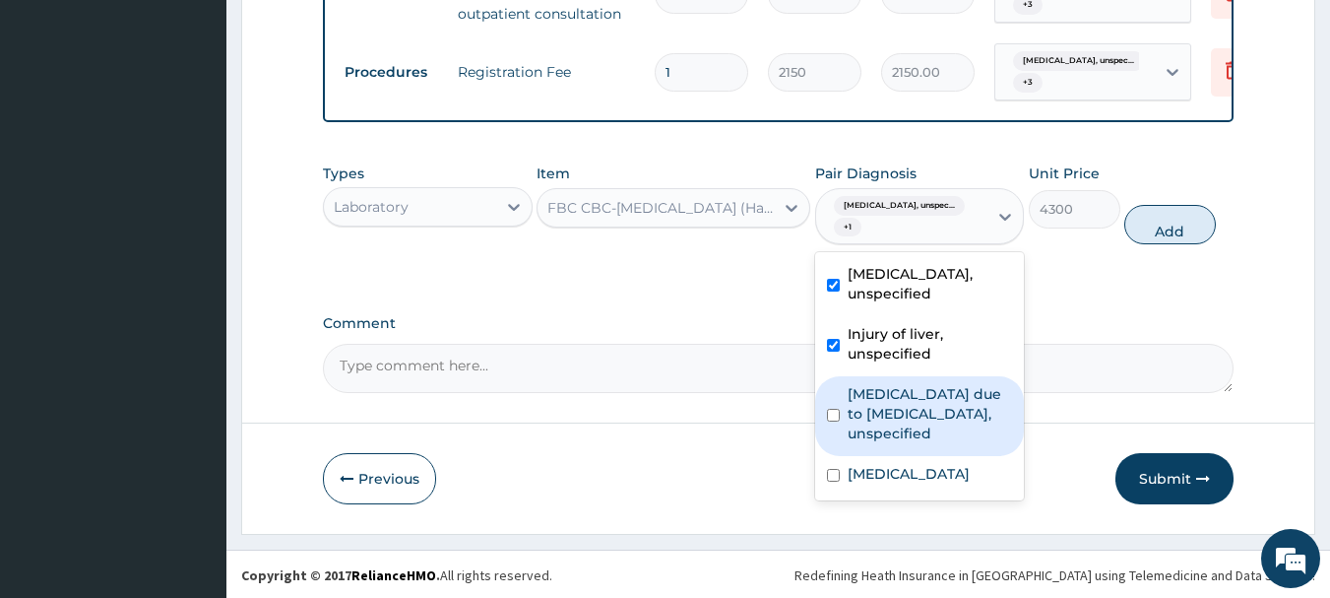
click at [916, 425] on label "Malaria due to Plasmodium falciparum, unspecified" at bounding box center [930, 413] width 165 height 59
checkbox input "true"
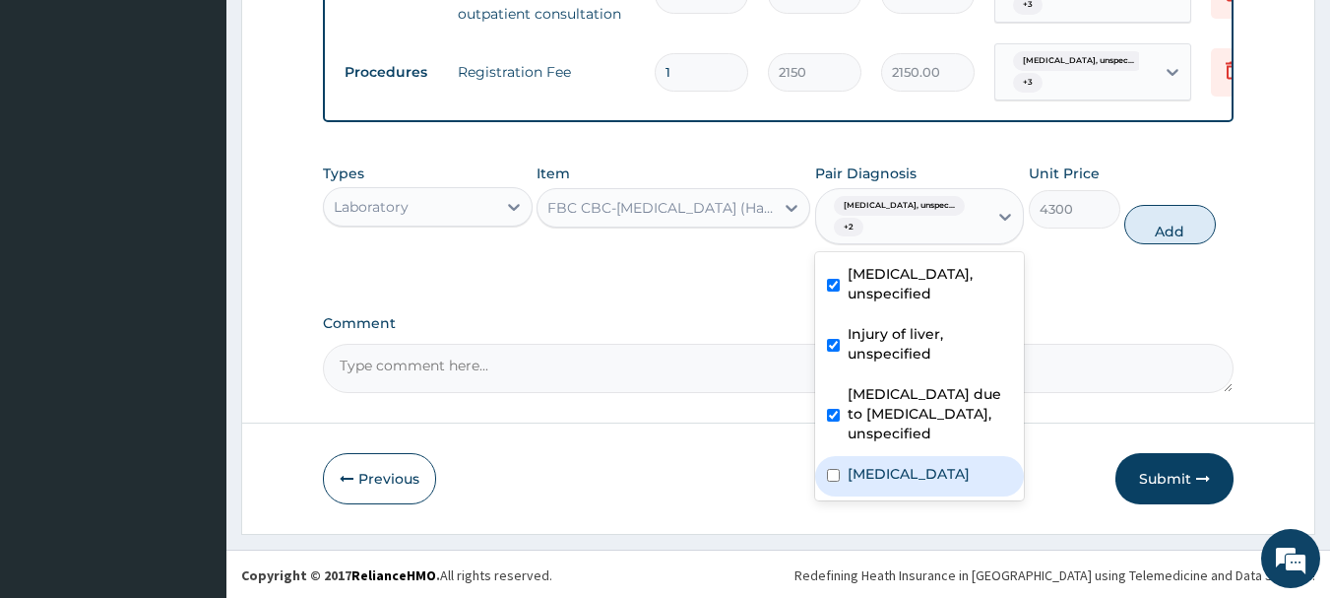
drag, startPoint x: 913, startPoint y: 486, endPoint x: 970, endPoint y: 445, distance: 70.5
click at [912, 483] on label "Unspecified jaundice" at bounding box center [909, 474] width 122 height 20
checkbox input "true"
click at [1165, 242] on button "Add" at bounding box center [1170, 224] width 92 height 39
type input "0"
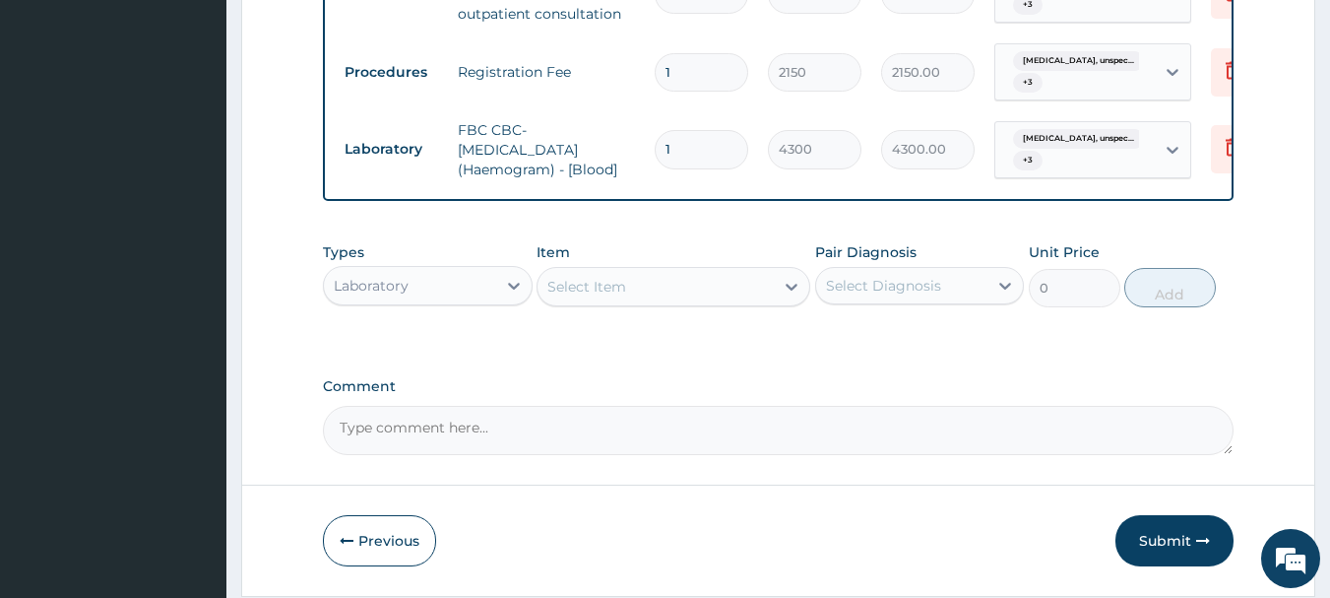
click at [675, 302] on div "Select Item" at bounding box center [655, 287] width 236 height 32
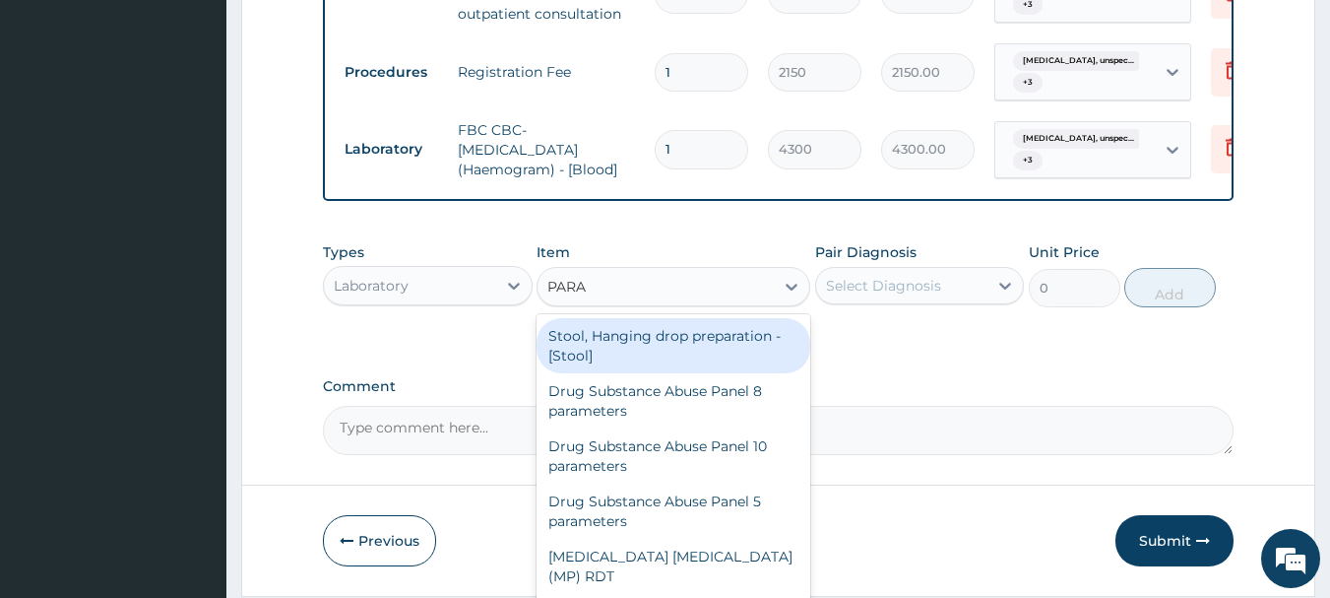
type input "PARAS"
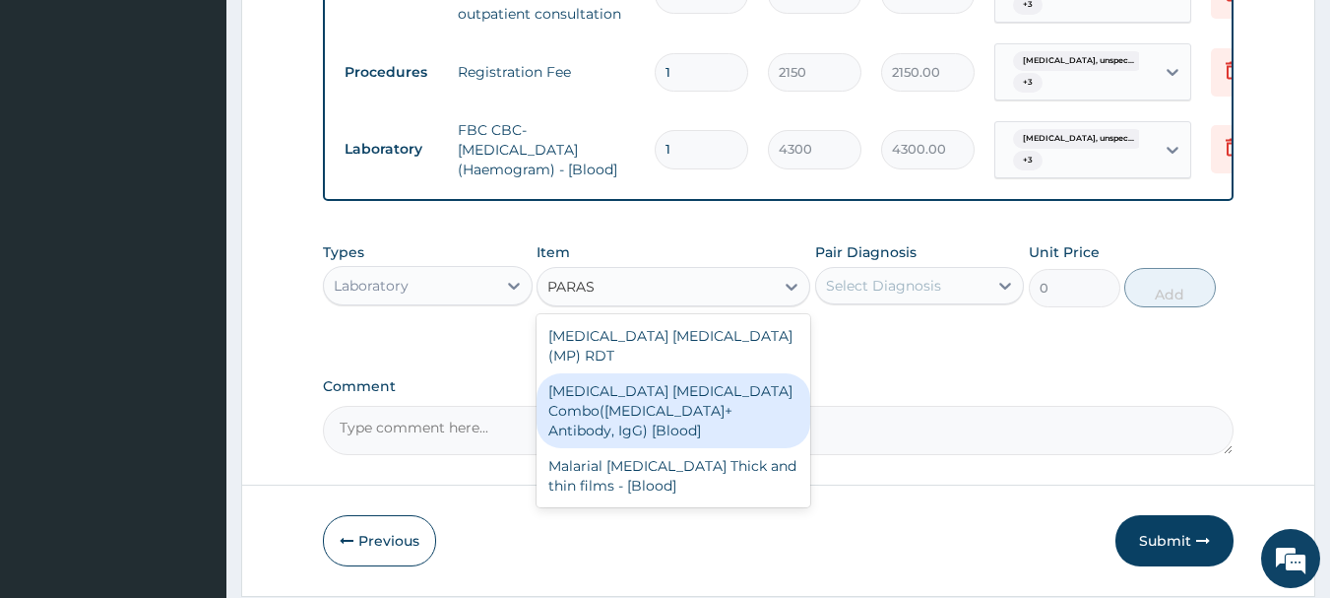
click at [725, 392] on div "Malaria Parasite Combo(Blood Film+ Antibody, IgG) [Blood]" at bounding box center [674, 410] width 274 height 75
type input "1612.5"
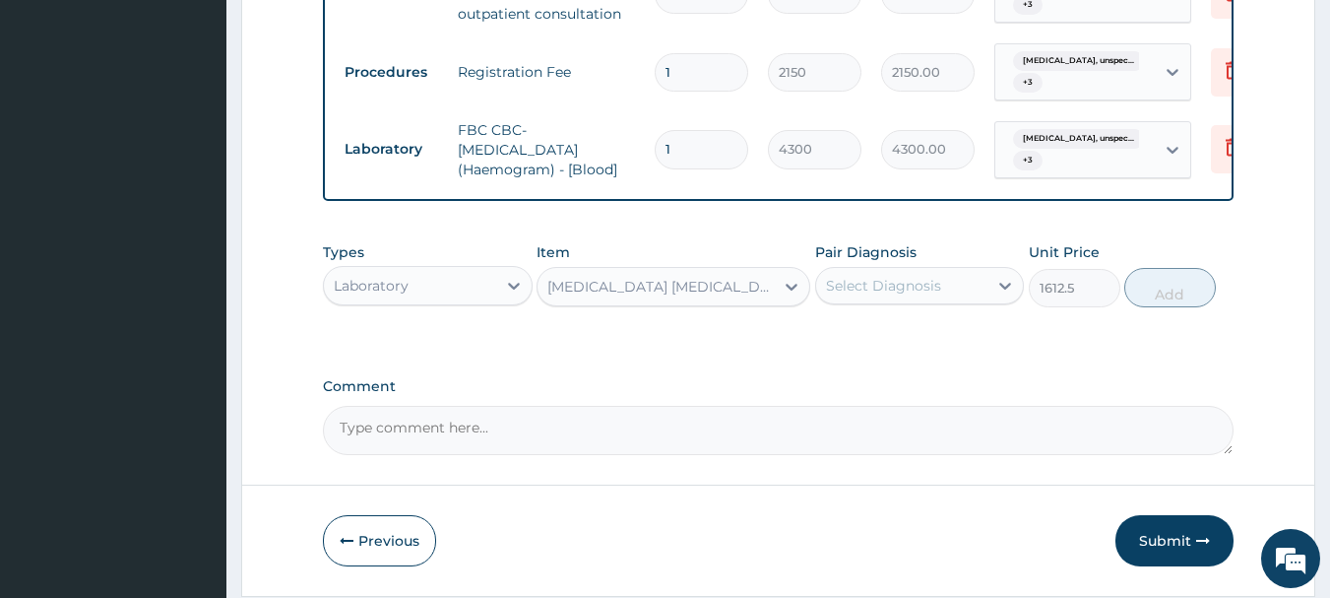
drag, startPoint x: 892, startPoint y: 308, endPoint x: 890, endPoint y: 325, distance: 16.9
click at [892, 301] on div "Select Diagnosis" at bounding box center [902, 286] width 172 height 32
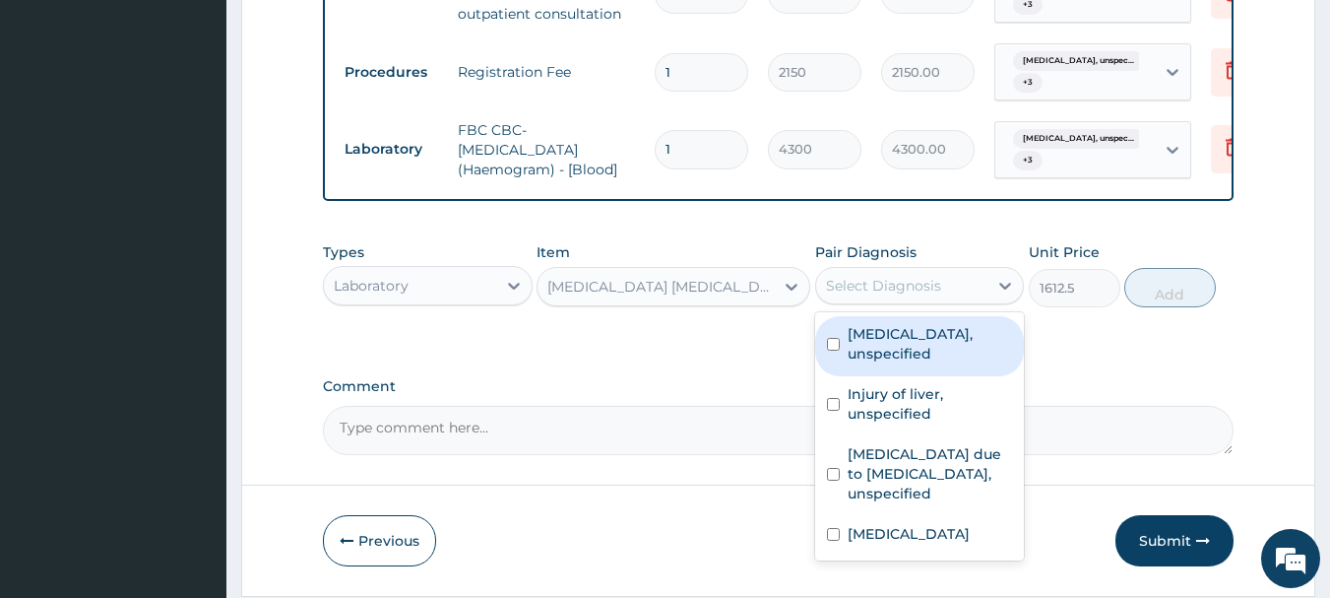
drag, startPoint x: 897, startPoint y: 356, endPoint x: 903, endPoint y: 417, distance: 61.3
click at [897, 363] on label "Essential hypertension, unspecified" at bounding box center [930, 343] width 165 height 39
checkbox input "true"
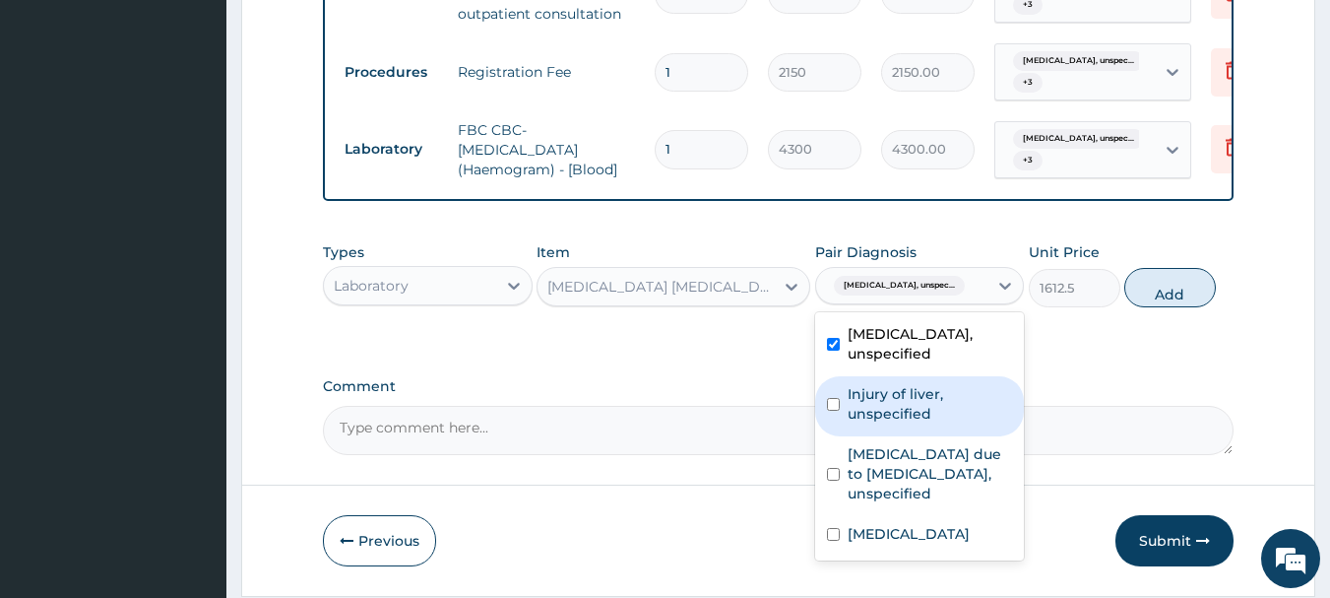
drag, startPoint x: 902, startPoint y: 441, endPoint x: 892, endPoint y: 487, distance: 47.3
click at [897, 455] on div "Essential hypertension, unspecified Injury of liver, unspecified Malaria due to…" at bounding box center [920, 436] width 210 height 248
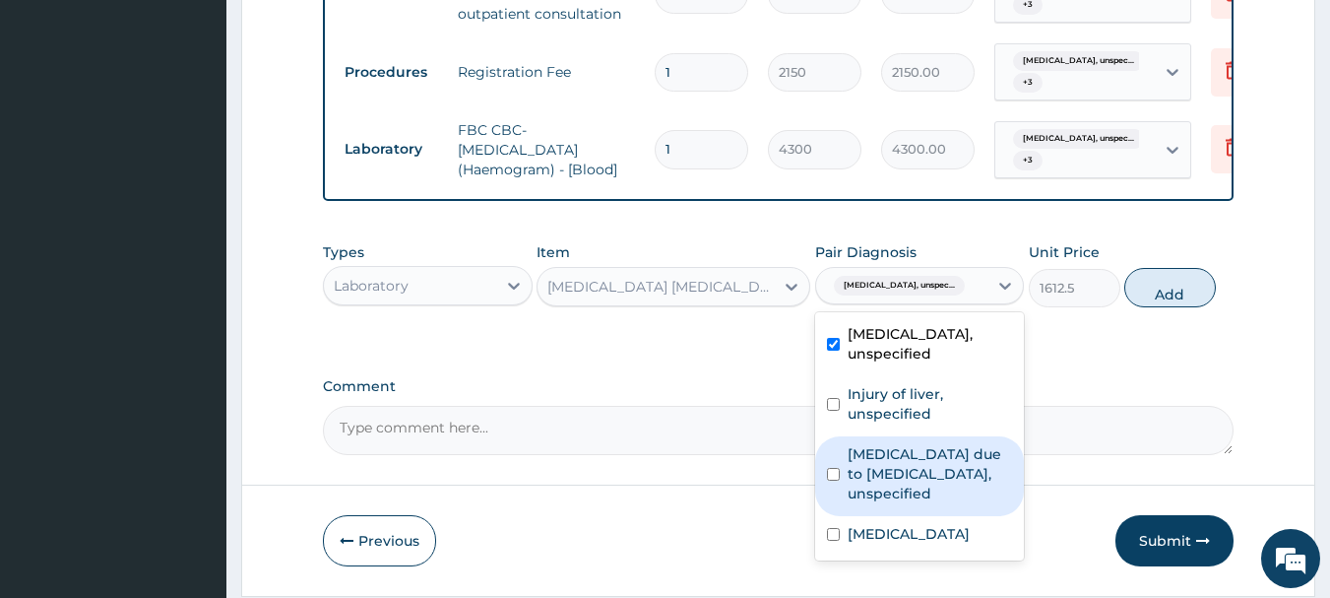
drag, startPoint x: 901, startPoint y: 514, endPoint x: 904, endPoint y: 530, distance: 16.0
click at [901, 516] on div "Malaria due to Plasmodium falciparum, unspecified" at bounding box center [920, 476] width 210 height 80
checkbox input "true"
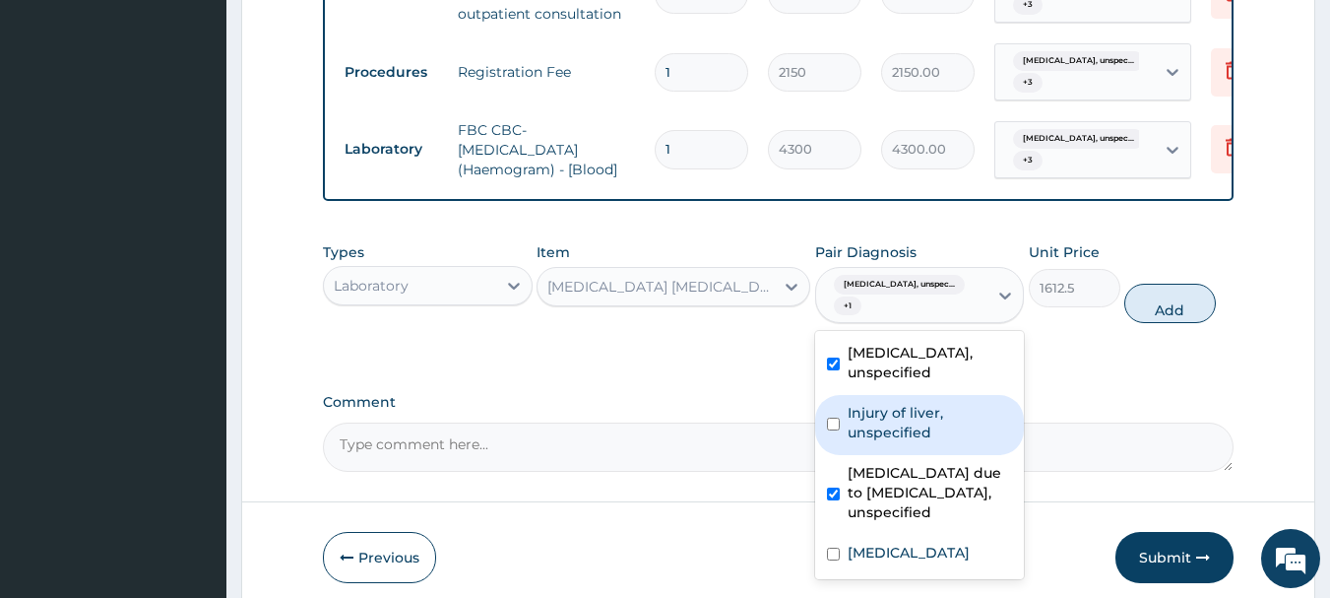
click at [913, 455] on div "Injury of liver, unspecified" at bounding box center [920, 425] width 210 height 60
checkbox input "true"
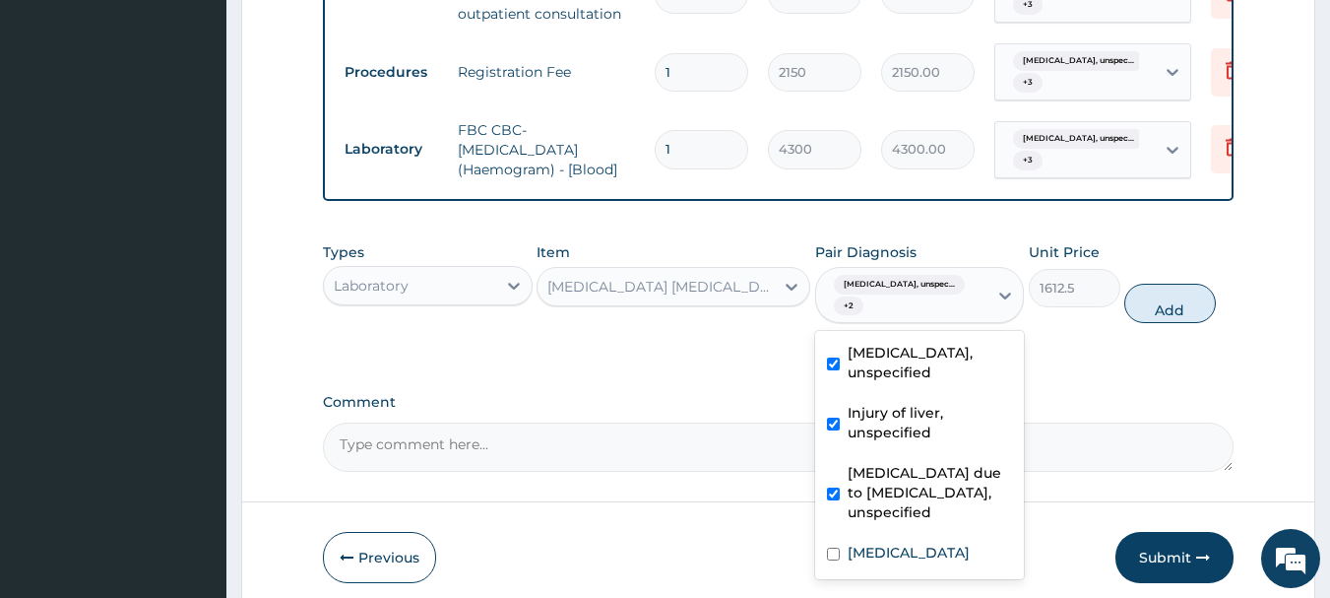
click at [914, 558] on label "Unspecified jaundice" at bounding box center [909, 552] width 122 height 20
checkbox input "true"
drag, startPoint x: 1163, startPoint y: 323, endPoint x: 1153, endPoint y: 321, distance: 10.0
click at [1166, 323] on button "Add" at bounding box center [1170, 303] width 92 height 39
type input "0"
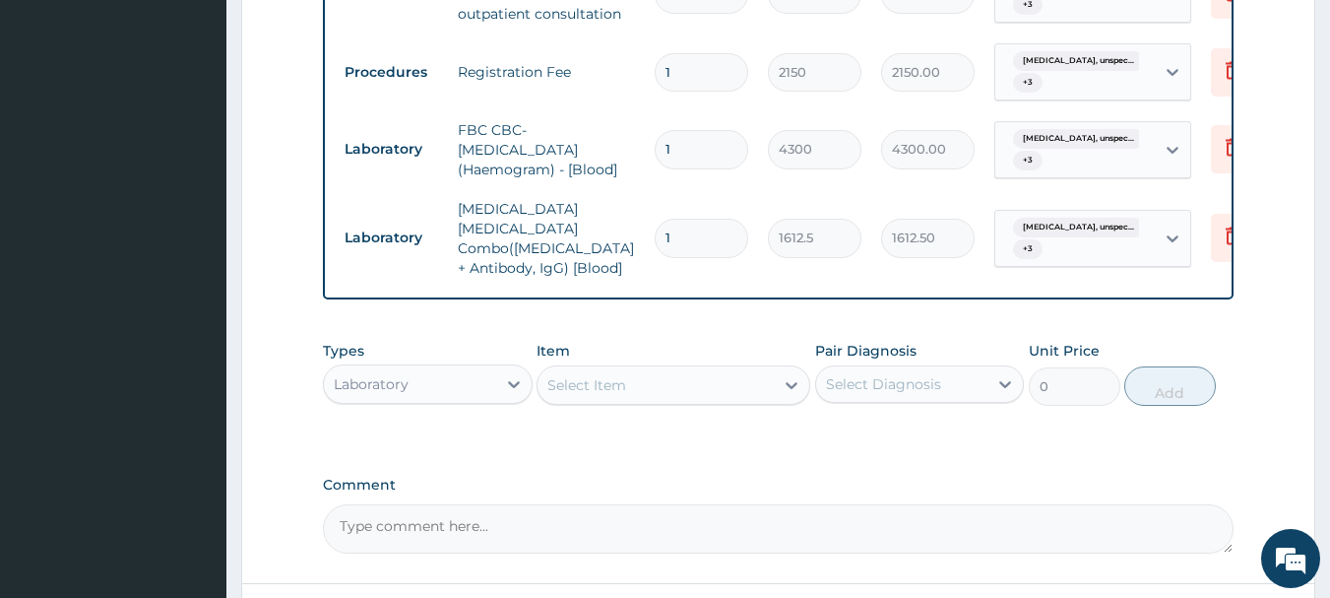
scroll to position [1177, 0]
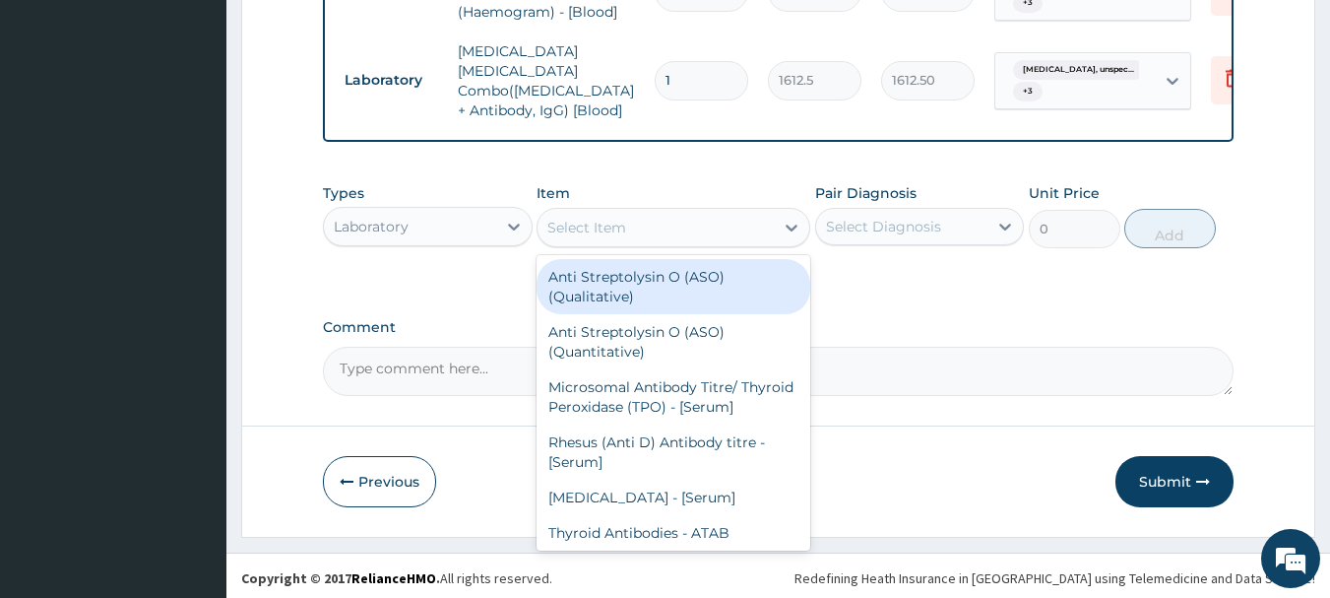
click at [694, 233] on div "Select Item" at bounding box center [655, 228] width 236 height 32
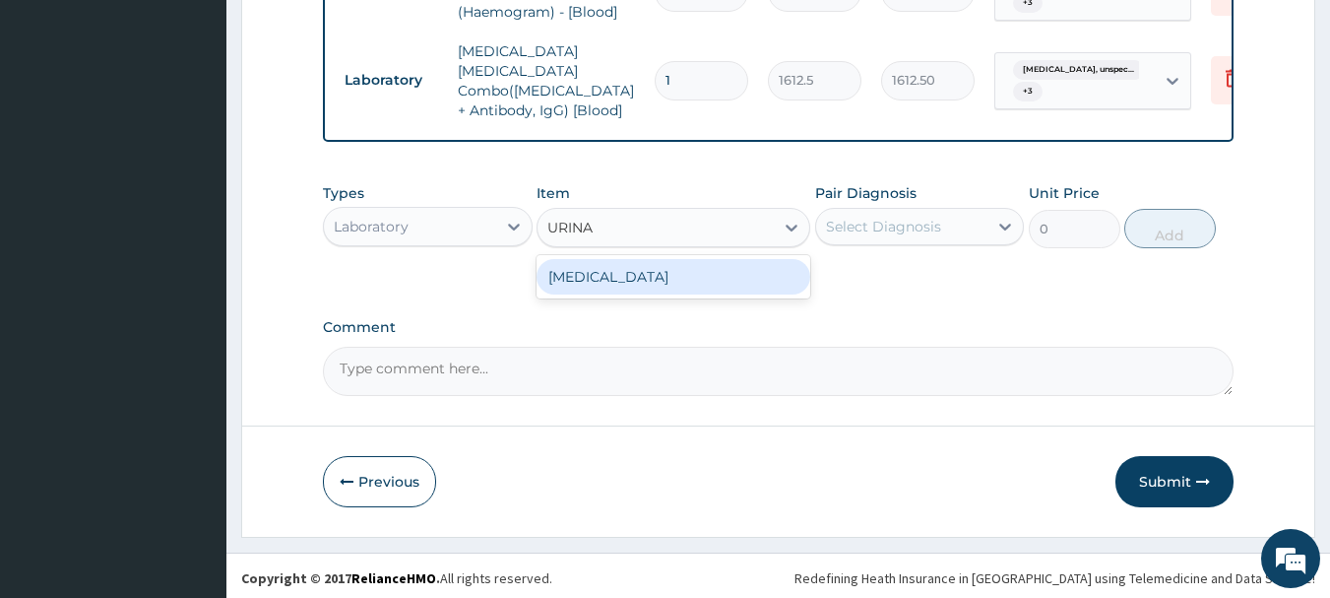
type input "URINAL"
click at [716, 262] on div "[MEDICAL_DATA]" at bounding box center [674, 276] width 274 height 35
type input "1612.5"
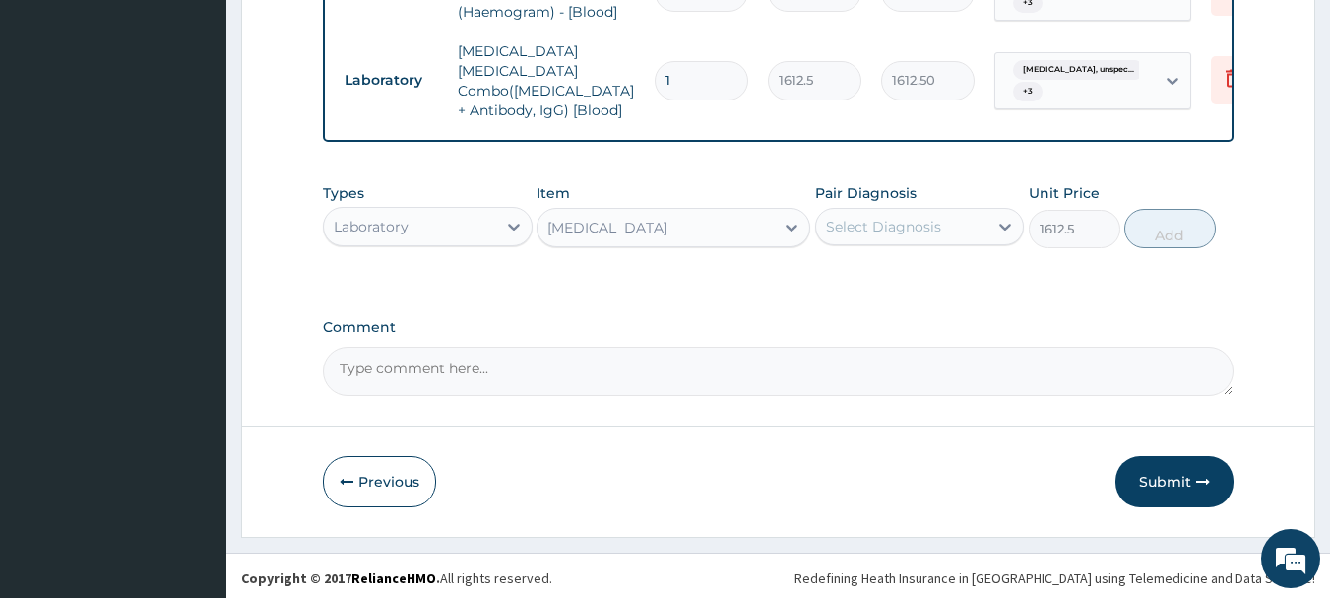
drag, startPoint x: 906, startPoint y: 222, endPoint x: 906, endPoint y: 243, distance: 20.7
click at [906, 228] on div "Select Diagnosis" at bounding box center [883, 227] width 115 height 20
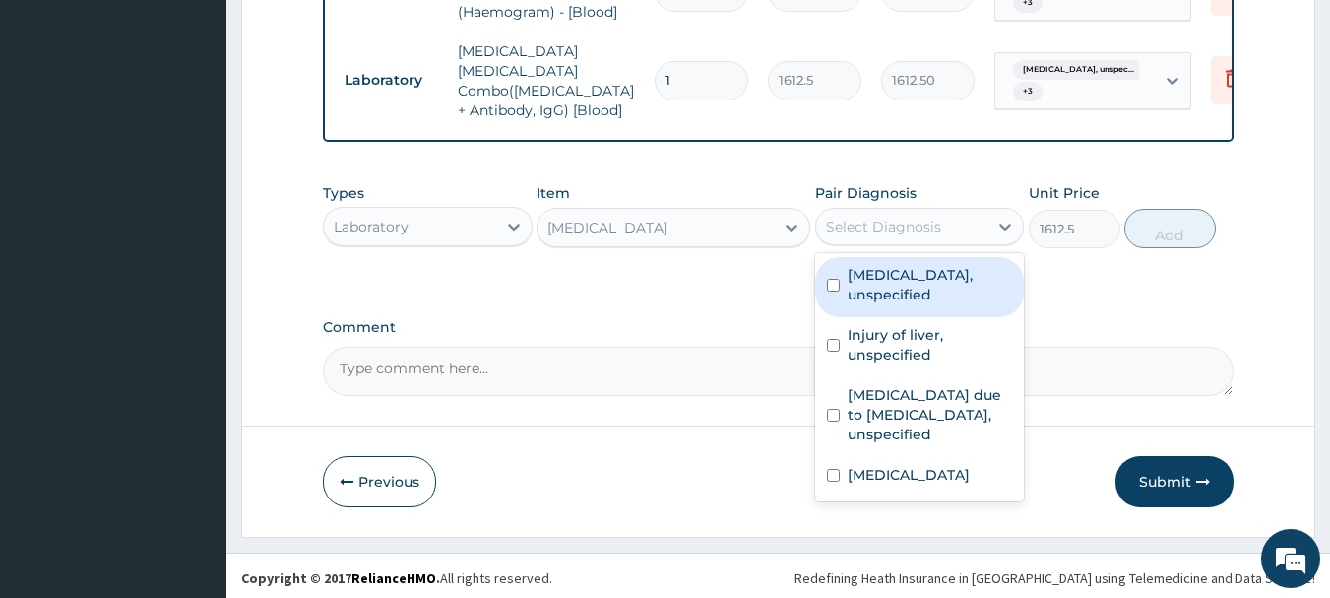
drag, startPoint x: 893, startPoint y: 288, endPoint x: 899, endPoint y: 342, distance: 53.5
click at [893, 302] on div "Essential hypertension, unspecified" at bounding box center [920, 287] width 210 height 60
checkbox input "true"
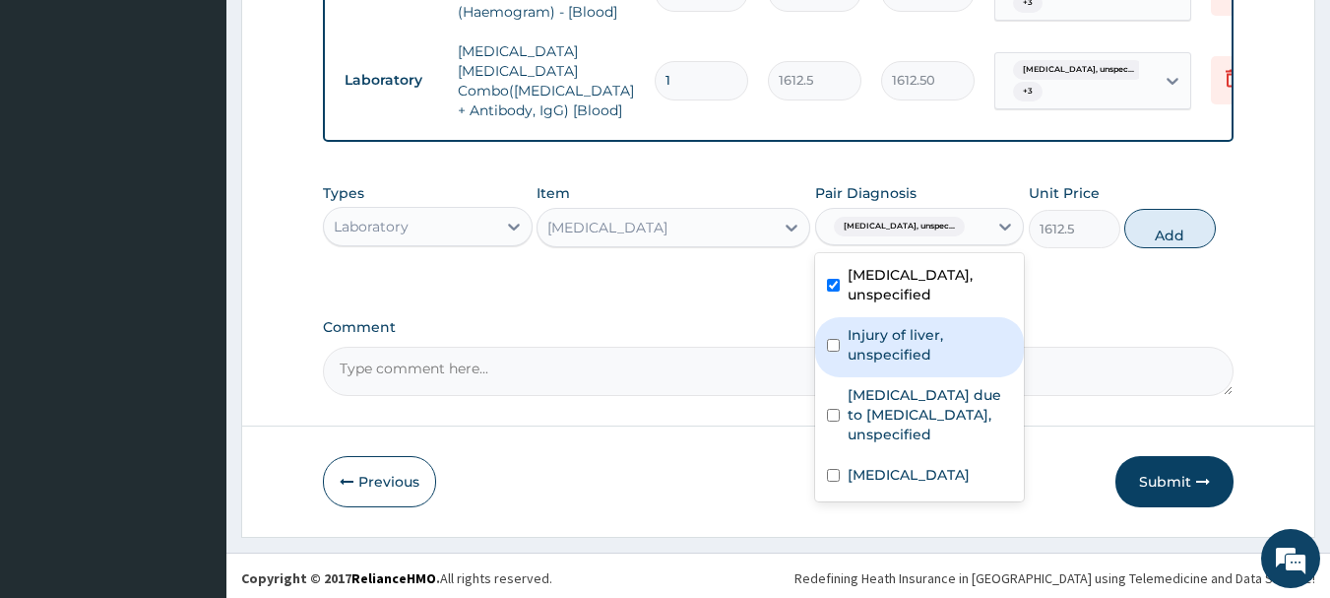
click at [883, 380] on div "Essential hypertension, unspecified Injury of liver, unspecified Malaria due to…" at bounding box center [920, 377] width 210 height 248
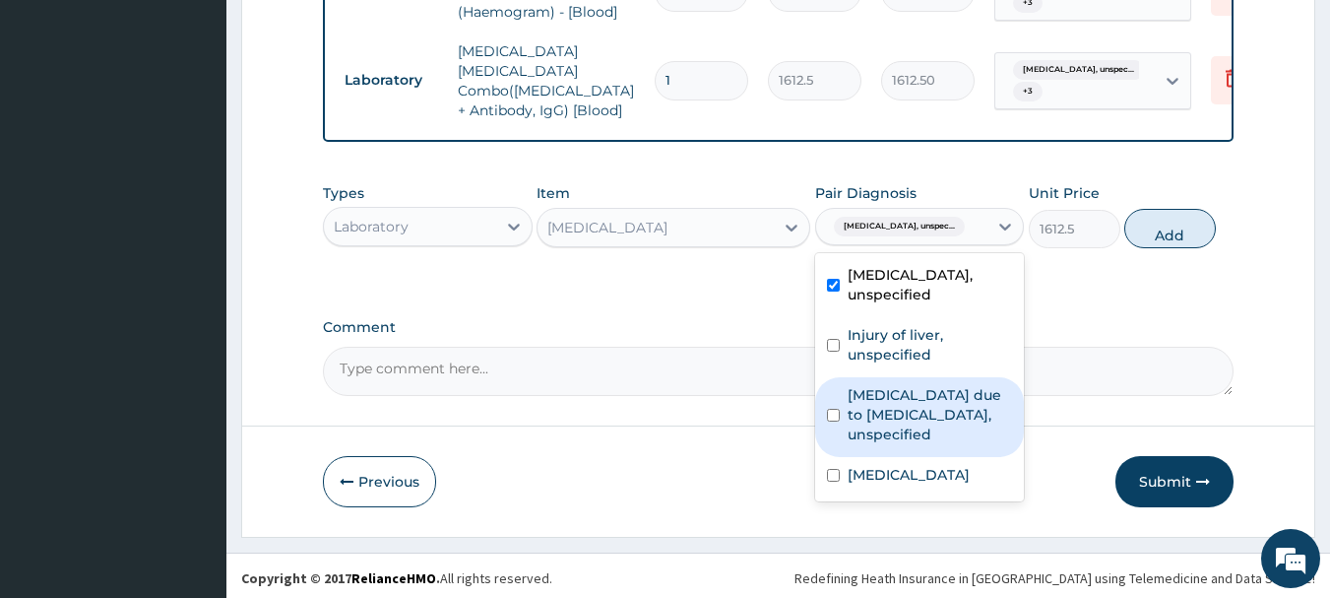
drag, startPoint x: 892, startPoint y: 434, endPoint x: 891, endPoint y: 414, distance: 19.7
click at [892, 440] on div "[MEDICAL_DATA] due to [MEDICAL_DATA], unspecified" at bounding box center [920, 417] width 210 height 80
checkbox input "true"
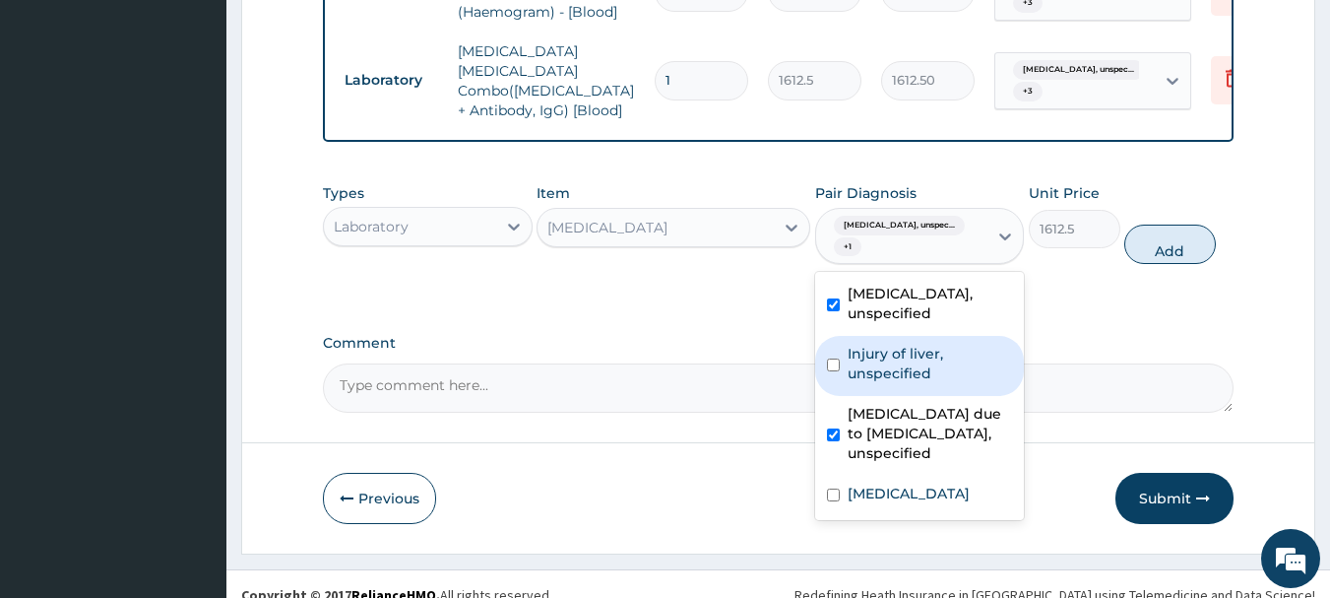
drag, startPoint x: 890, startPoint y: 374, endPoint x: 886, endPoint y: 404, distance: 29.8
click at [890, 379] on div "Injury of liver, unspecified" at bounding box center [920, 366] width 210 height 60
checkbox input "true"
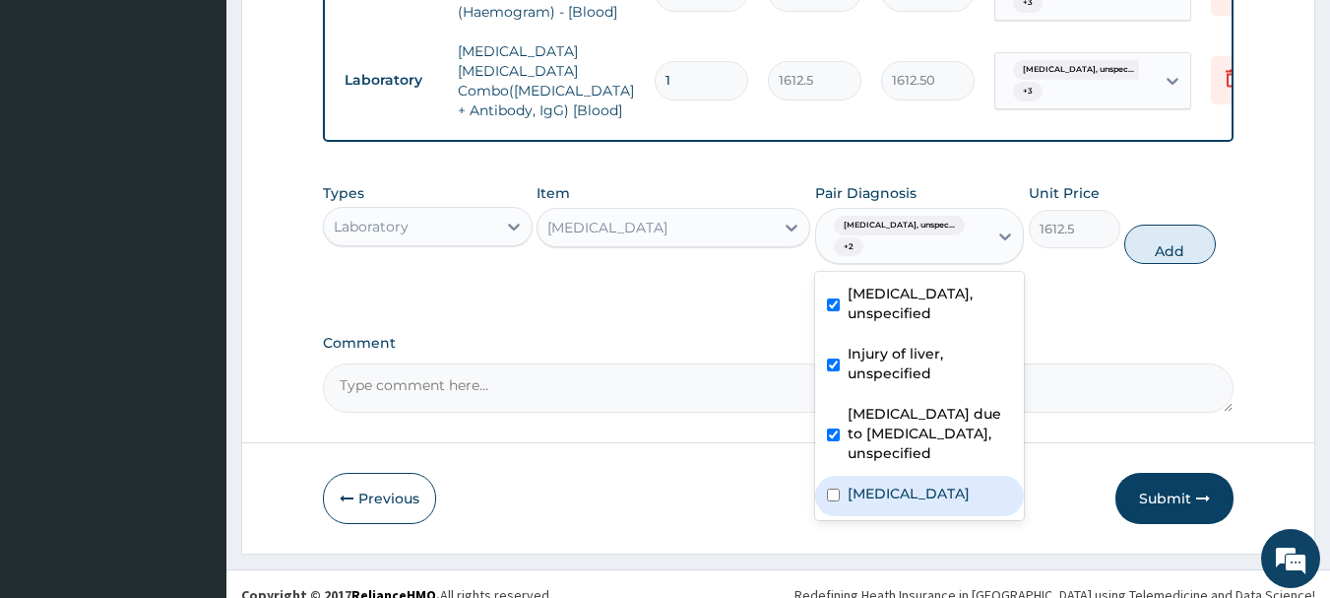
click at [886, 475] on div "Unspecified jaundice" at bounding box center [920, 495] width 210 height 40
checkbox input "true"
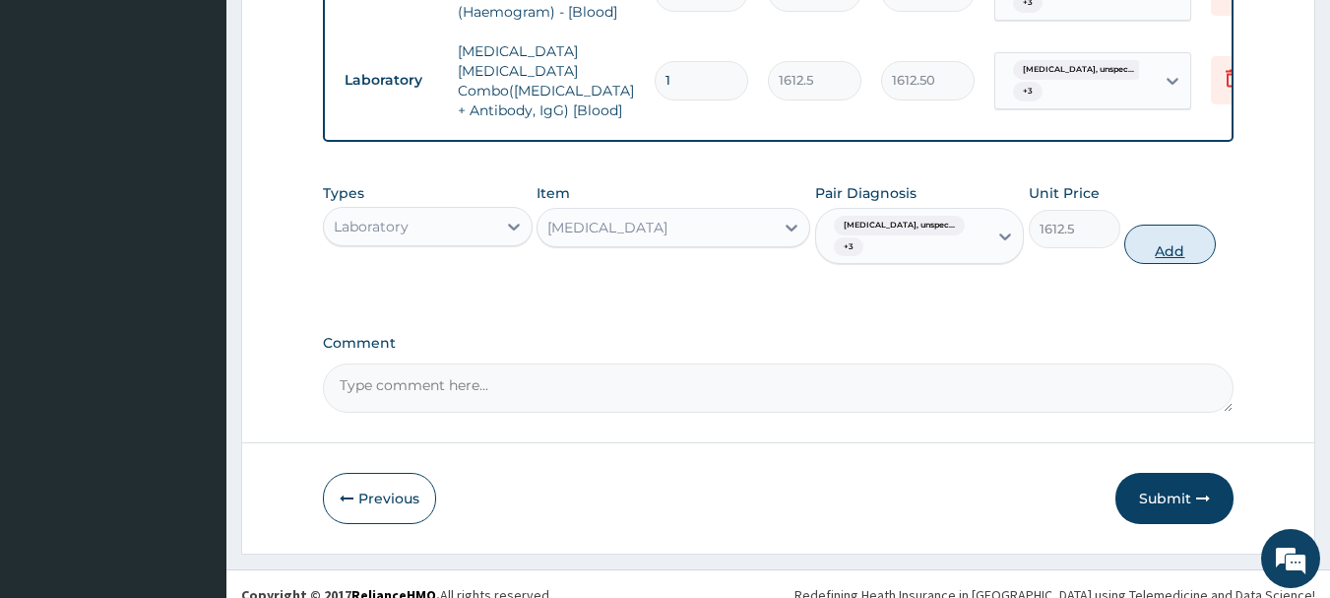
click at [1162, 240] on button "Add" at bounding box center [1170, 243] width 92 height 39
type input "0"
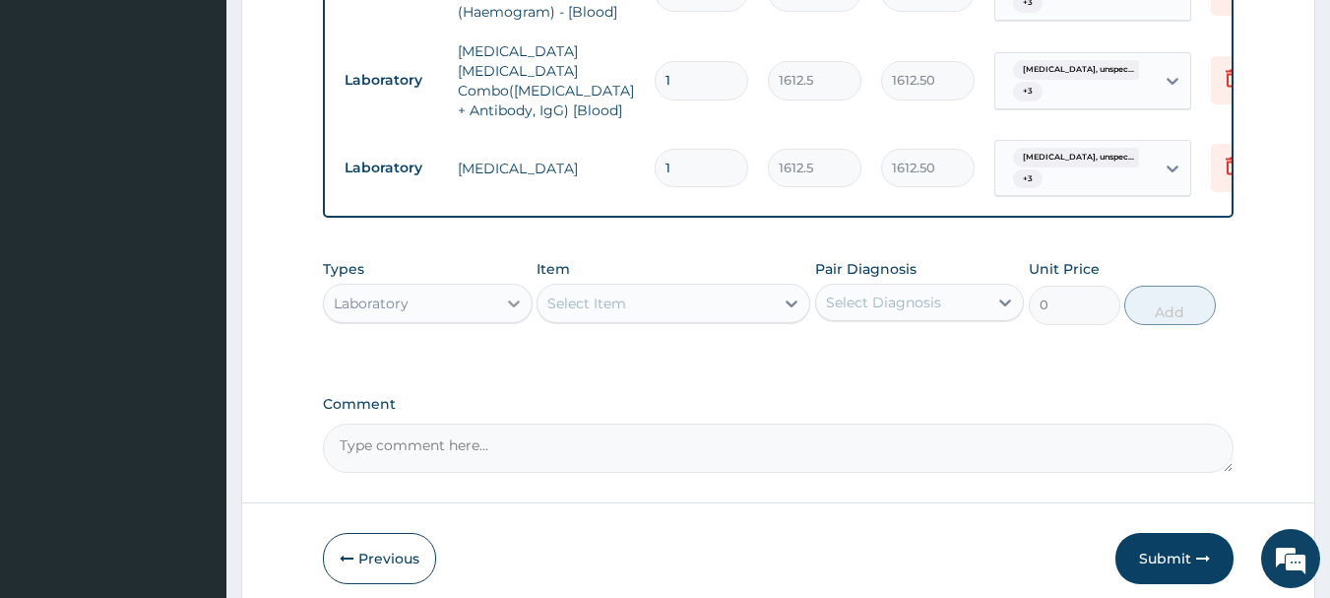
click at [500, 303] on div at bounding box center [513, 302] width 35 height 35
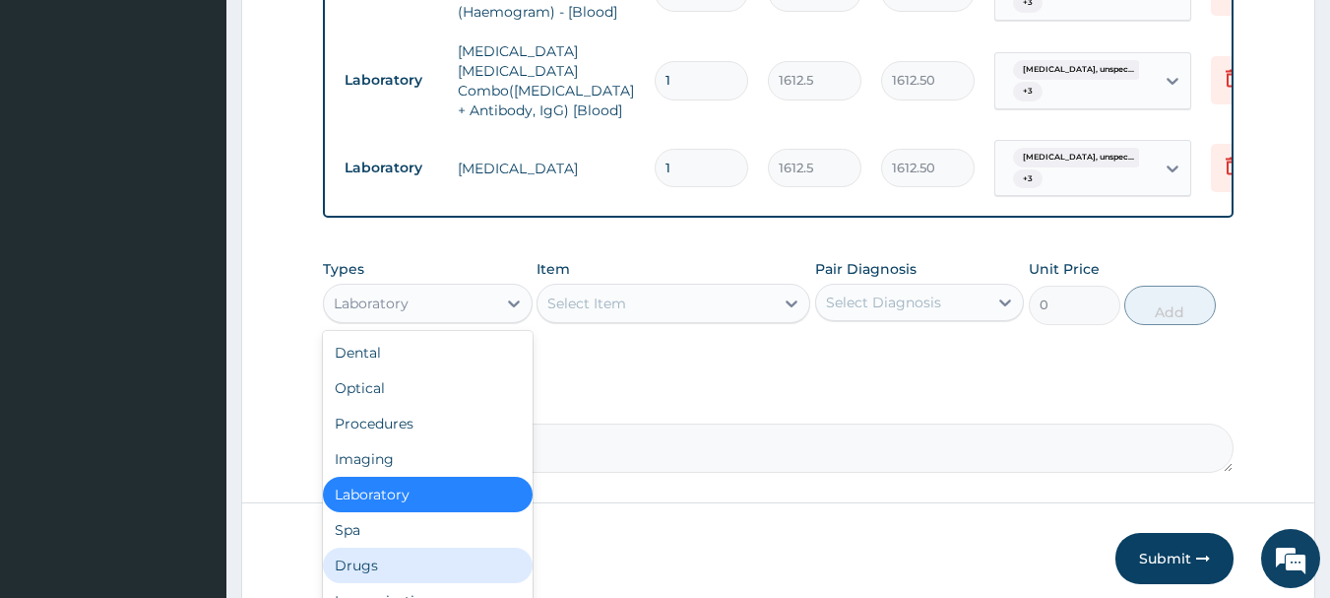
click at [428, 554] on div "Drugs" at bounding box center [428, 564] width 210 height 35
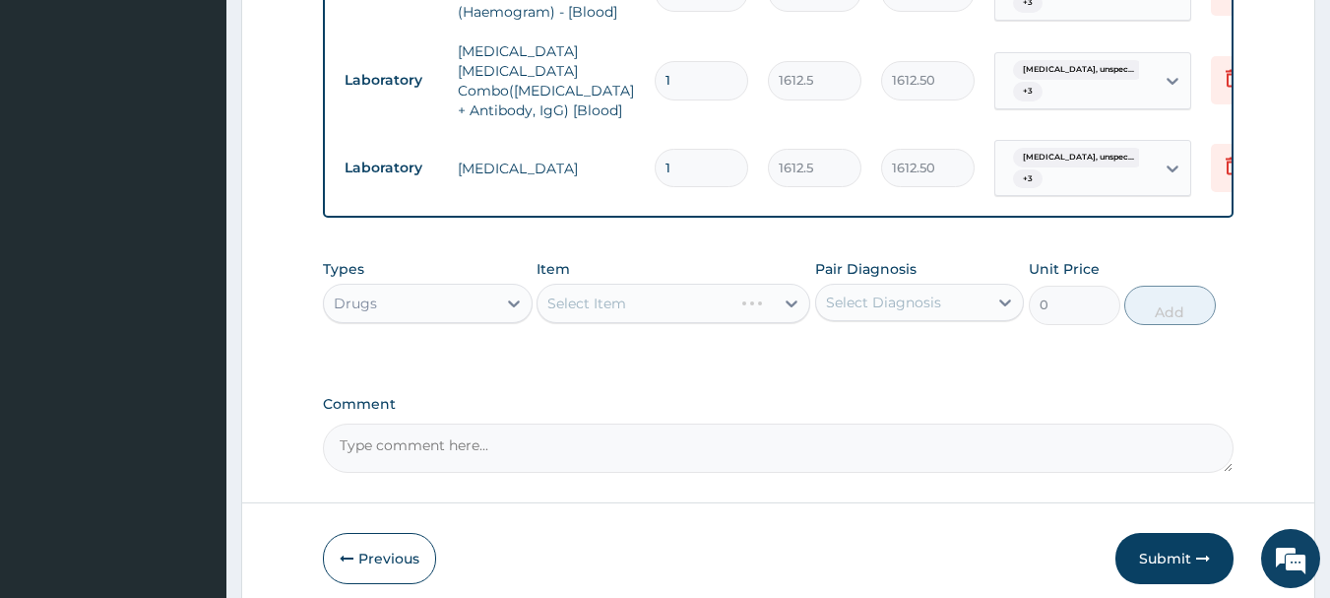
click at [699, 306] on div "Select Item" at bounding box center [674, 303] width 274 height 39
click at [699, 306] on div "Select Item" at bounding box center [655, 303] width 236 height 32
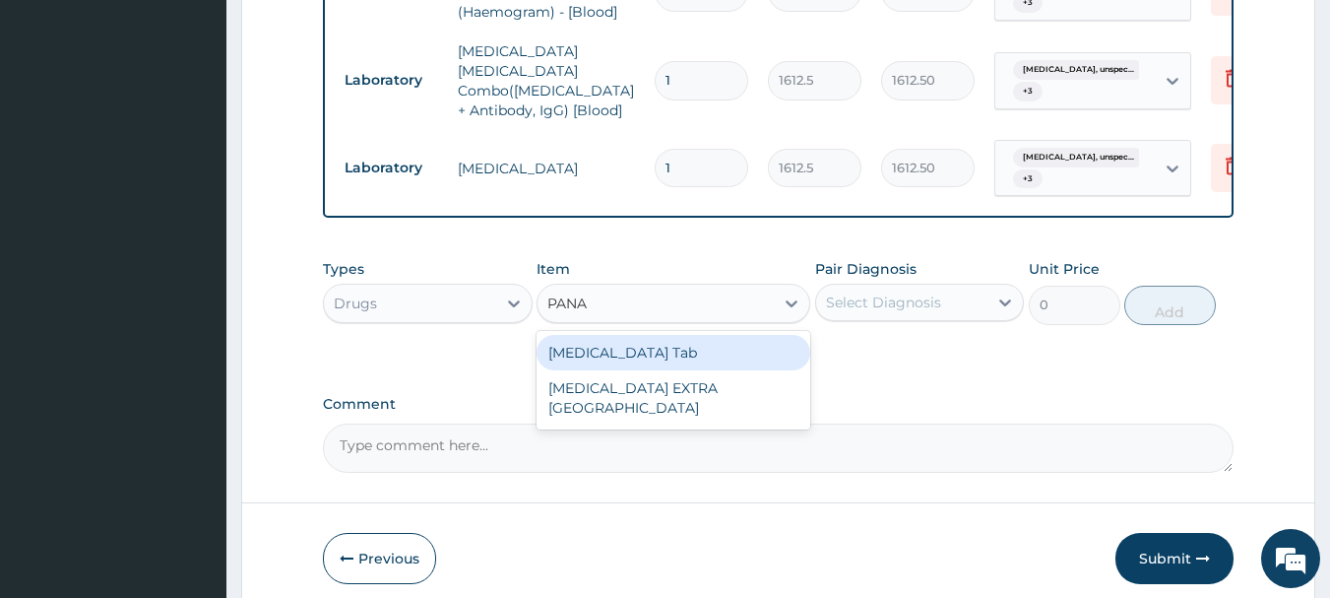
type input "PANAD"
click at [711, 347] on div "[MEDICAL_DATA] Tab" at bounding box center [674, 352] width 274 height 35
type input "49.665"
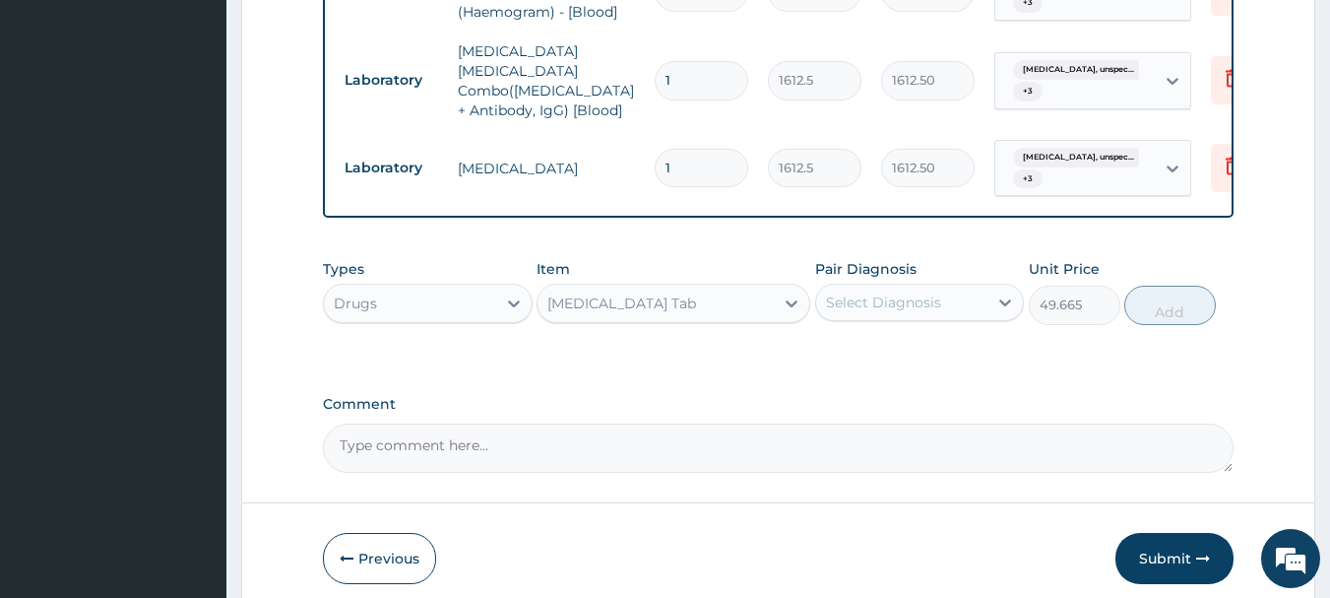
click at [887, 278] on div "Pair Diagnosis Select Diagnosis" at bounding box center [920, 291] width 210 height 65
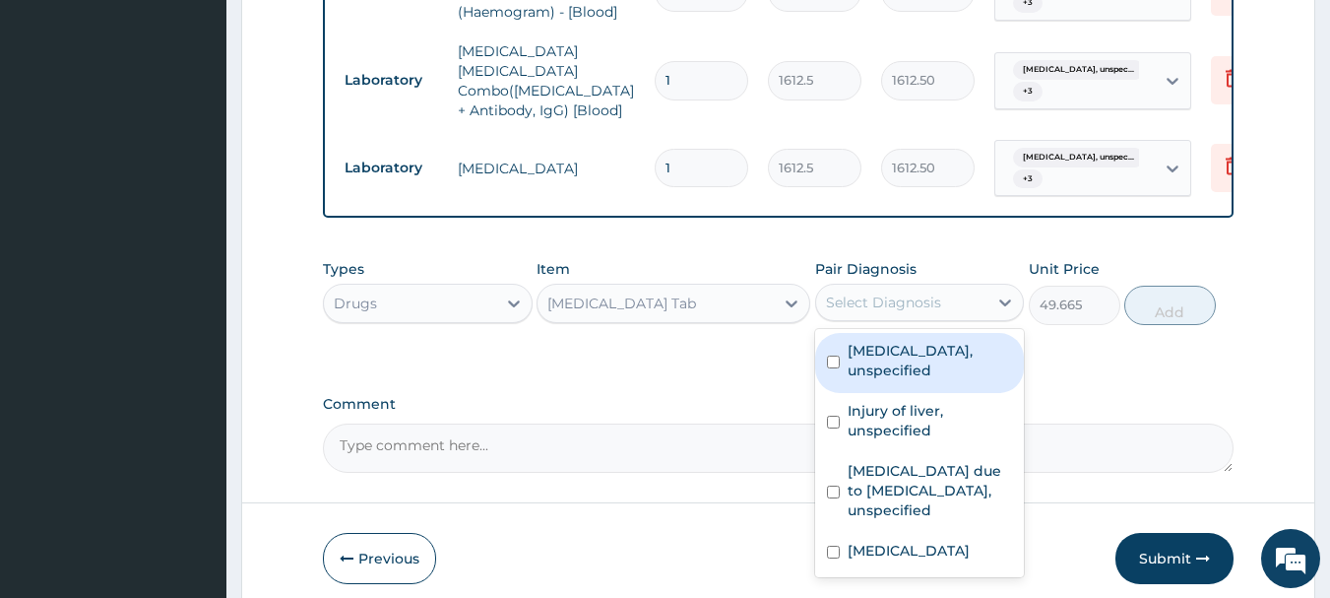
click at [902, 306] on div "Select Diagnosis" at bounding box center [883, 302] width 115 height 20
drag, startPoint x: 898, startPoint y: 368, endPoint x: 894, endPoint y: 381, distance: 13.4
click at [897, 374] on label "Essential hypertension, unspecified" at bounding box center [930, 360] width 165 height 39
checkbox input "true"
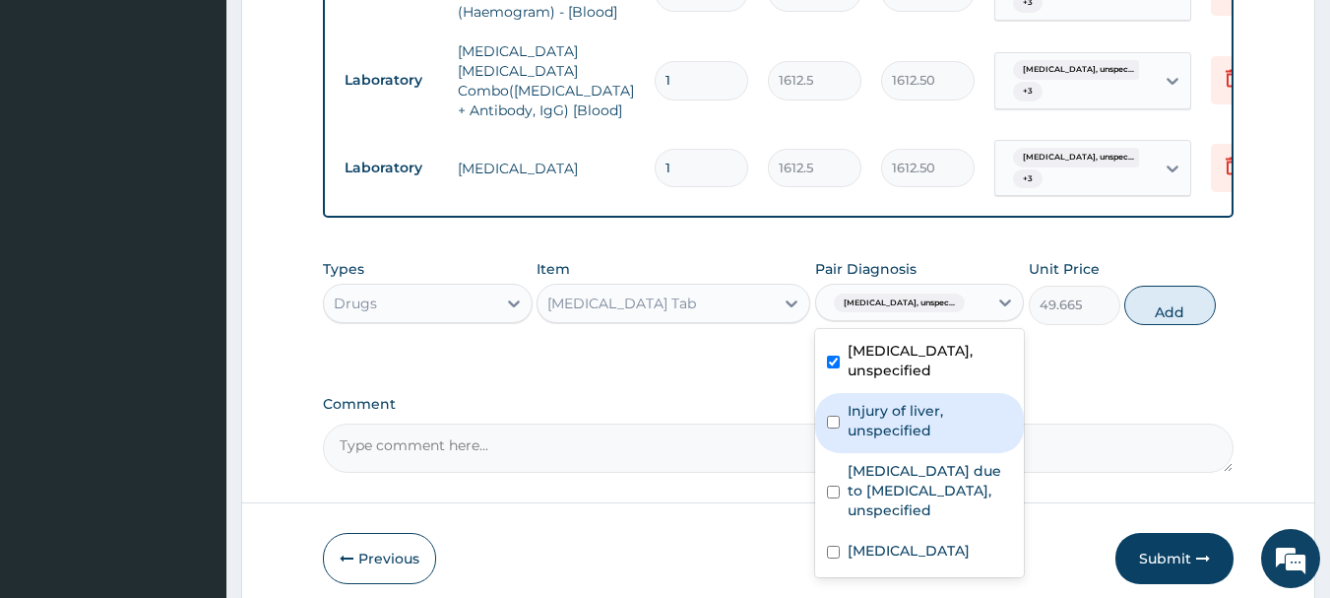
drag, startPoint x: 887, startPoint y: 418, endPoint x: 873, endPoint y: 469, distance: 52.1
click at [884, 423] on label "Injury of liver, unspecified" at bounding box center [930, 420] width 165 height 39
checkbox input "true"
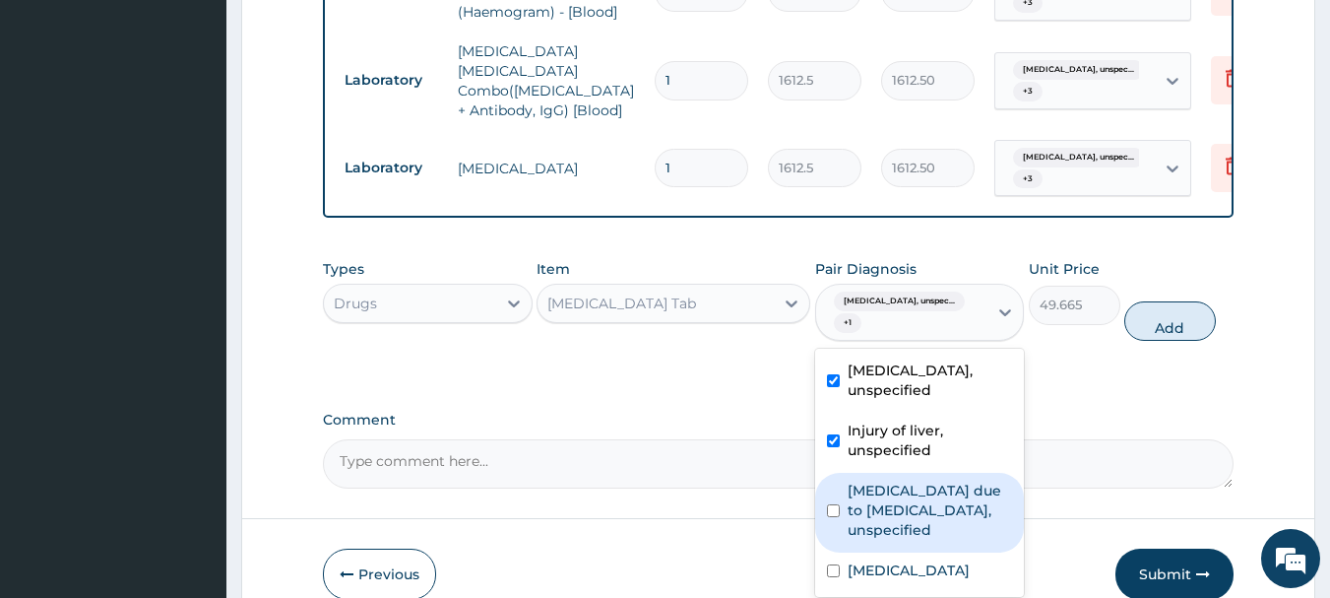
drag, startPoint x: 854, startPoint y: 507, endPoint x: 868, endPoint y: 522, distance: 20.2
click at [854, 511] on label "[MEDICAL_DATA] due to [MEDICAL_DATA], unspecified" at bounding box center [930, 509] width 165 height 59
checkbox input "true"
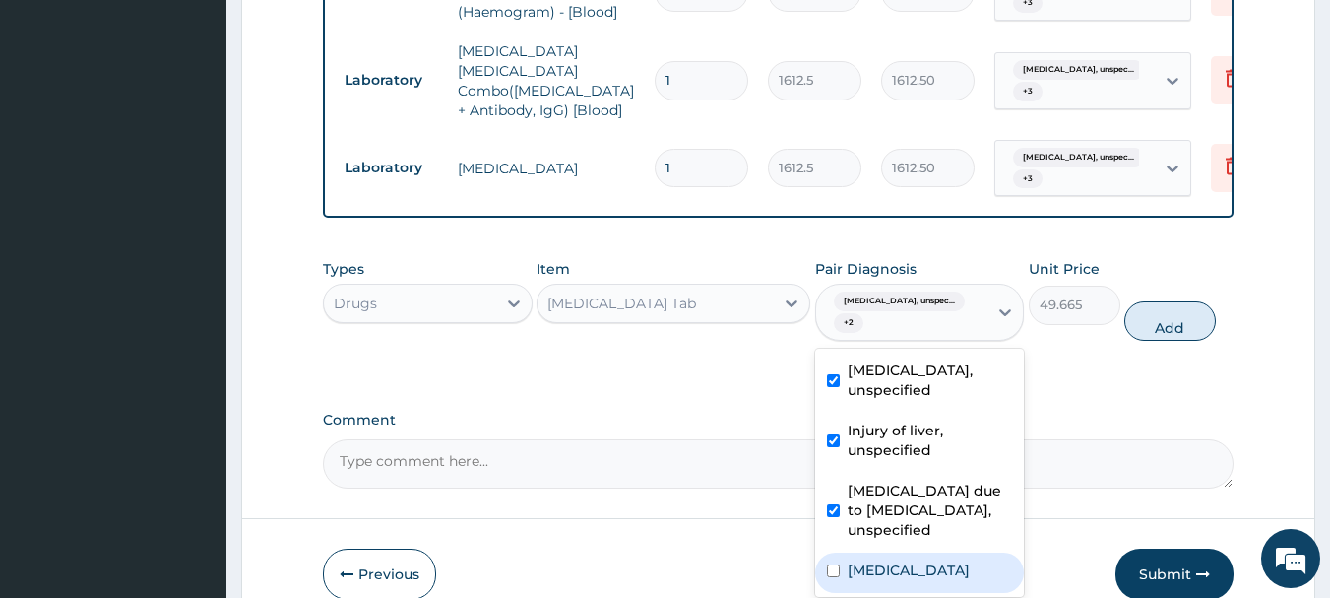
drag, startPoint x: 869, startPoint y: 558, endPoint x: 916, endPoint y: 522, distance: 58.9
click at [869, 562] on label "Unspecified jaundice" at bounding box center [909, 570] width 122 height 20
checkbox input "true"
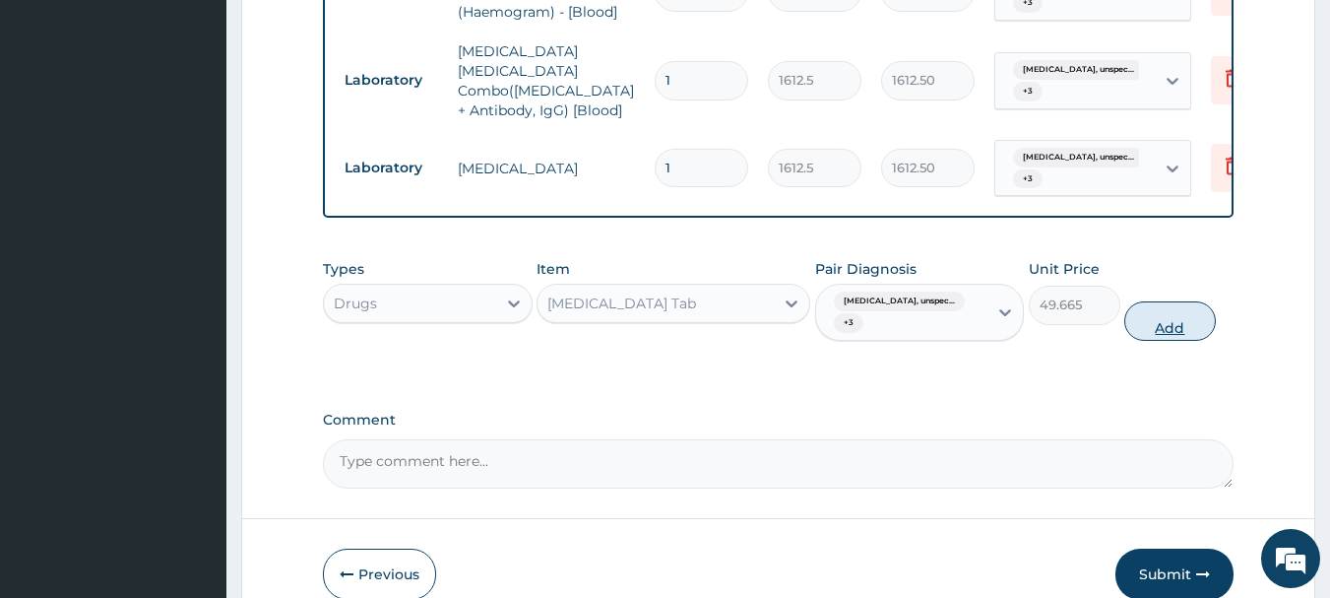
click at [1168, 332] on button "Add" at bounding box center [1170, 320] width 92 height 39
type input "0"
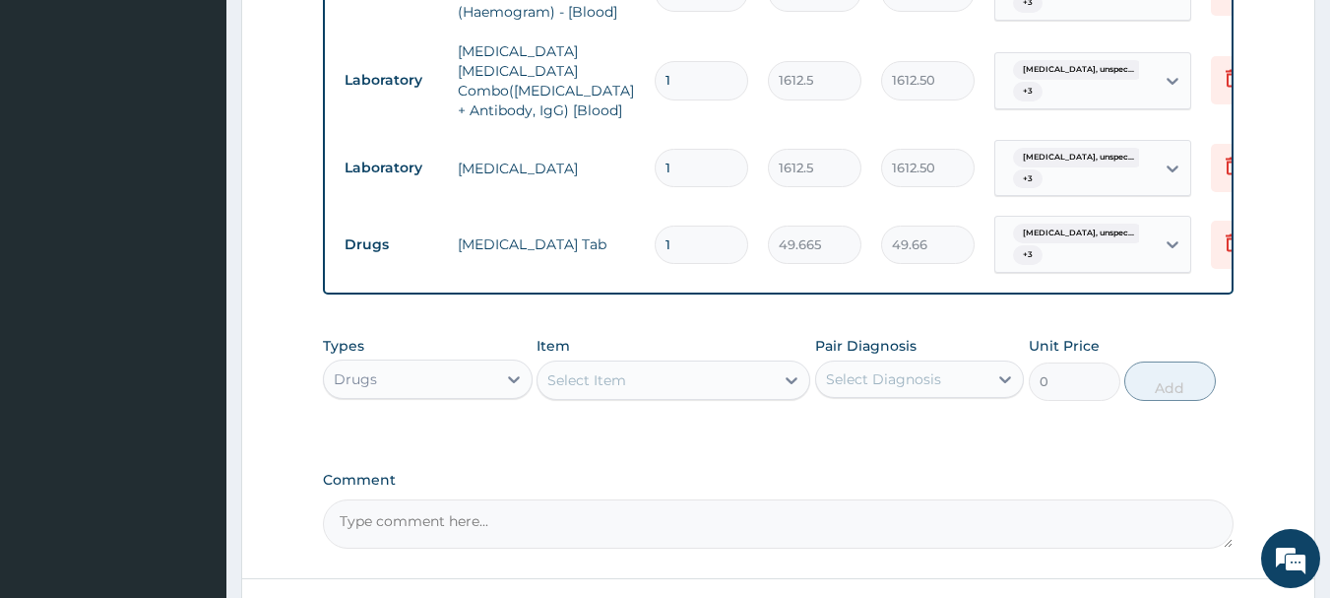
type input "0.00"
type input "3"
type input "149.00"
type input "30"
type input "1489.95"
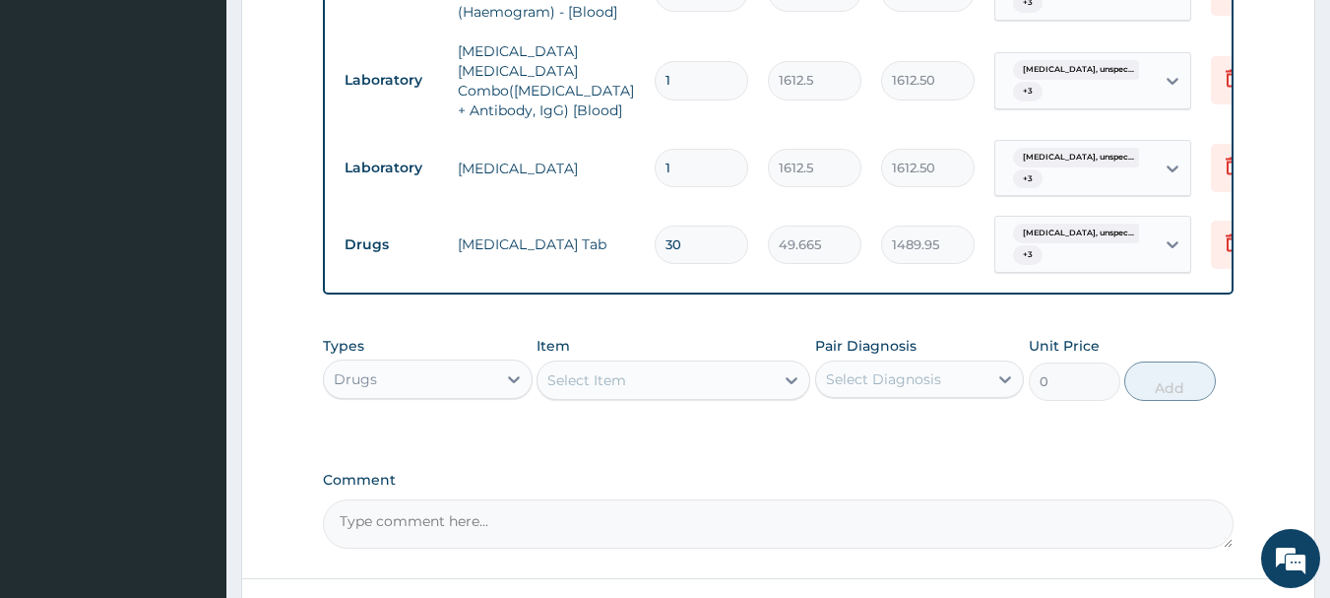
type input "30"
click at [715, 374] on div "Select Item" at bounding box center [655, 380] width 236 height 32
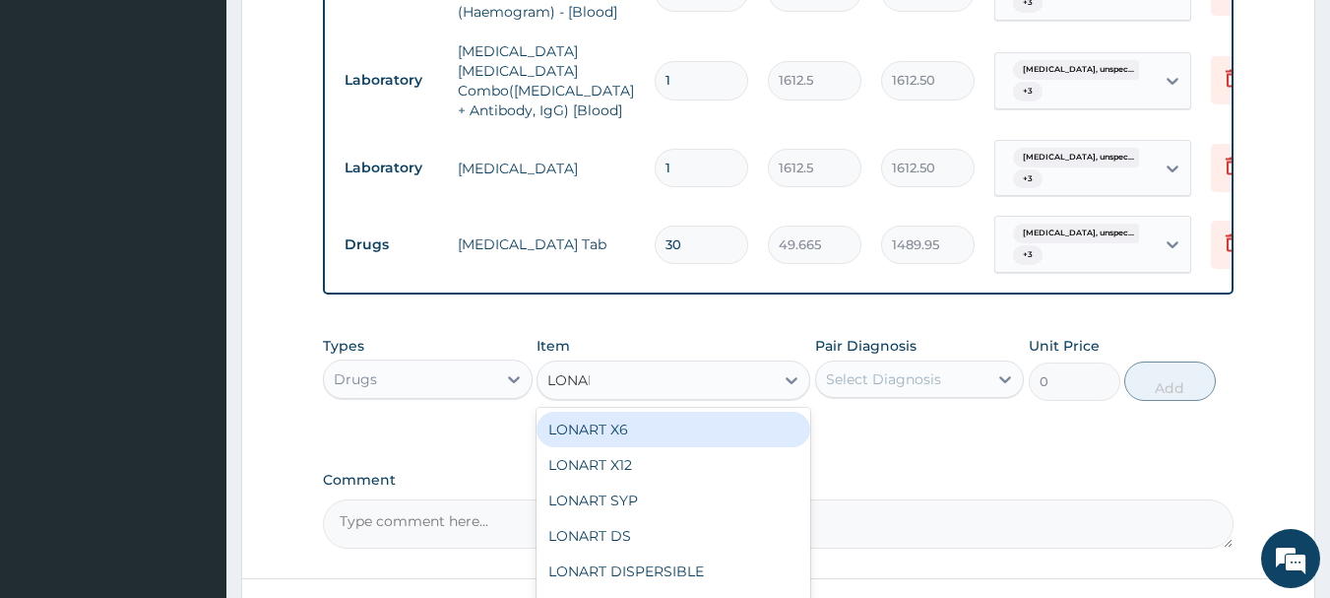
type input "LONART"
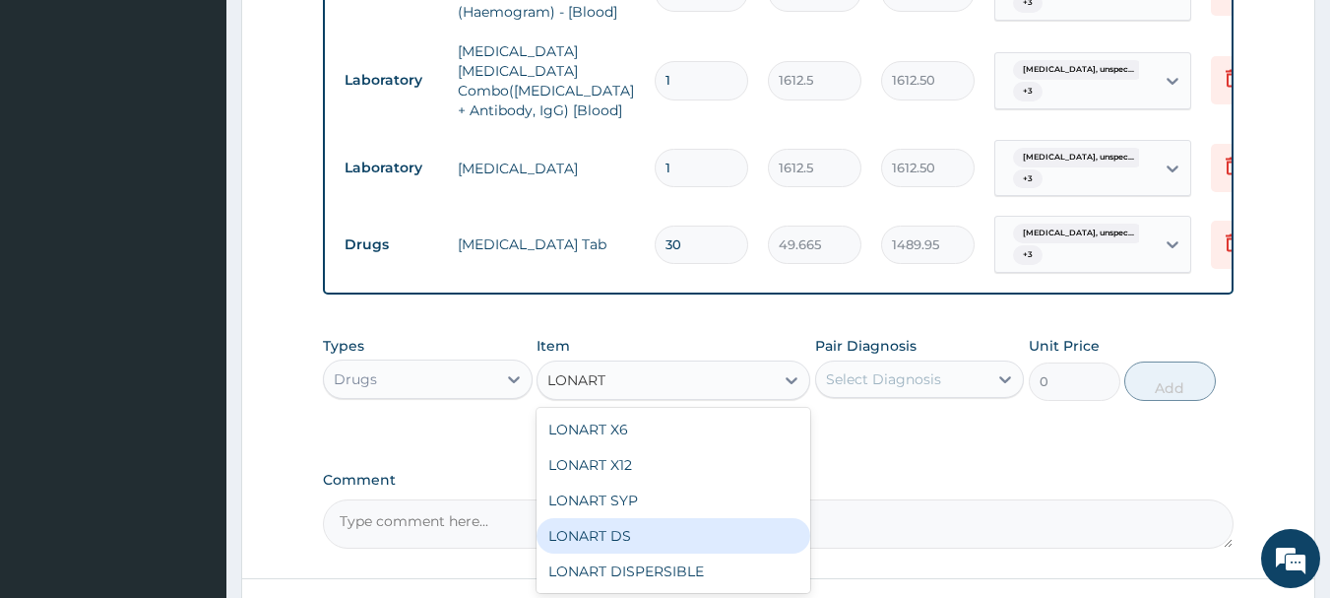
click at [668, 521] on div "LONART DS" at bounding box center [674, 535] width 274 height 35
type input "473"
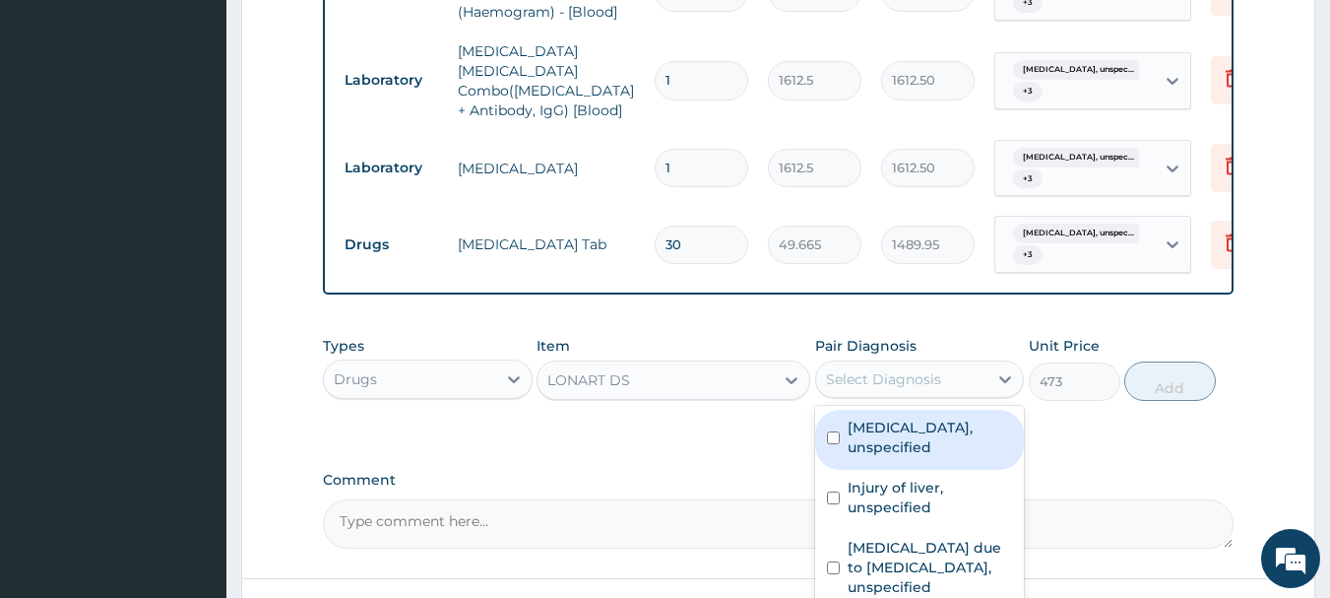
drag, startPoint x: 848, startPoint y: 364, endPoint x: 851, endPoint y: 387, distance: 22.8
click at [848, 369] on div "Select Diagnosis" at bounding box center [883, 379] width 115 height 20
click at [869, 424] on label "Essential hypertension, unspecified" at bounding box center [930, 436] width 165 height 39
checkbox input "true"
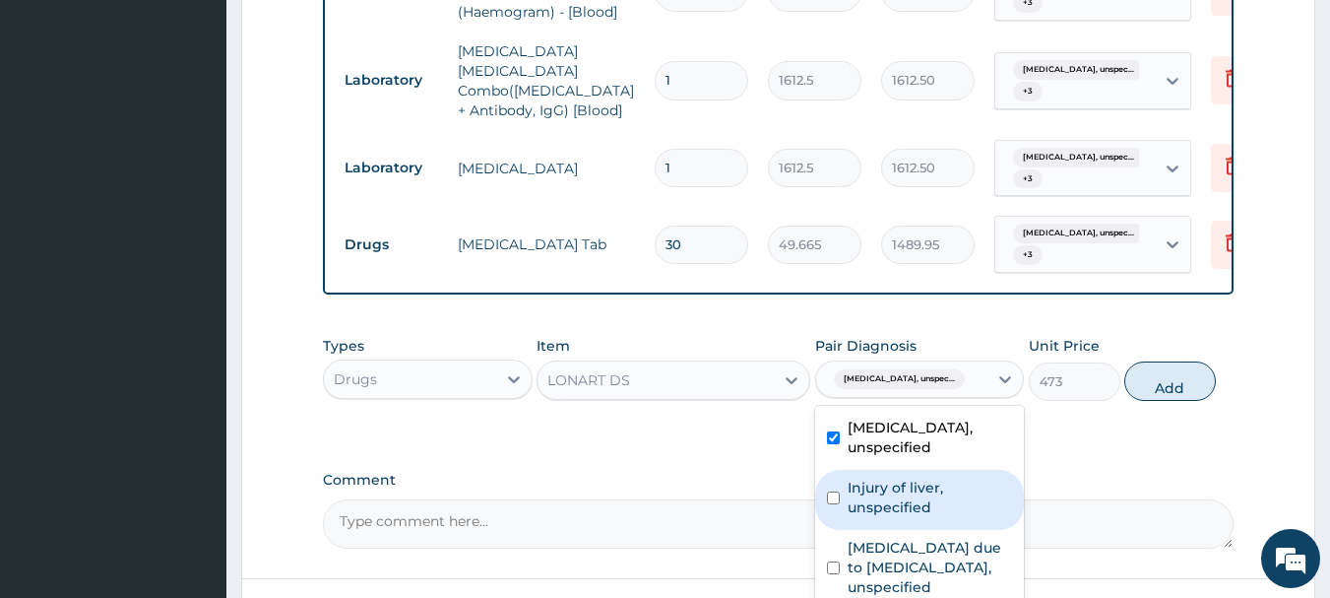
drag, startPoint x: 880, startPoint y: 508, endPoint x: 899, endPoint y: 554, distance: 49.9
click at [879, 520] on div "Injury of liver, unspecified" at bounding box center [920, 500] width 210 height 60
checkbox input "true"
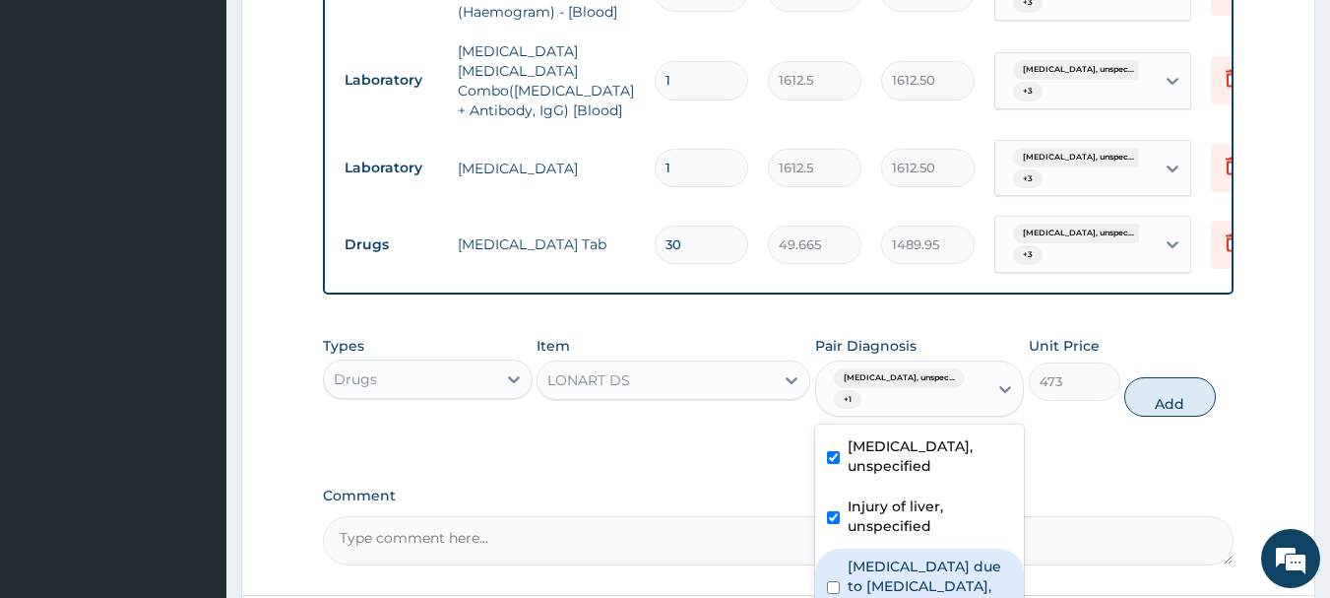
drag, startPoint x: 893, startPoint y: 584, endPoint x: 926, endPoint y: 570, distance: 36.2
click at [893, 585] on label "[MEDICAL_DATA] due to [MEDICAL_DATA], unspecified" at bounding box center [930, 585] width 165 height 59
checkbox input "true"
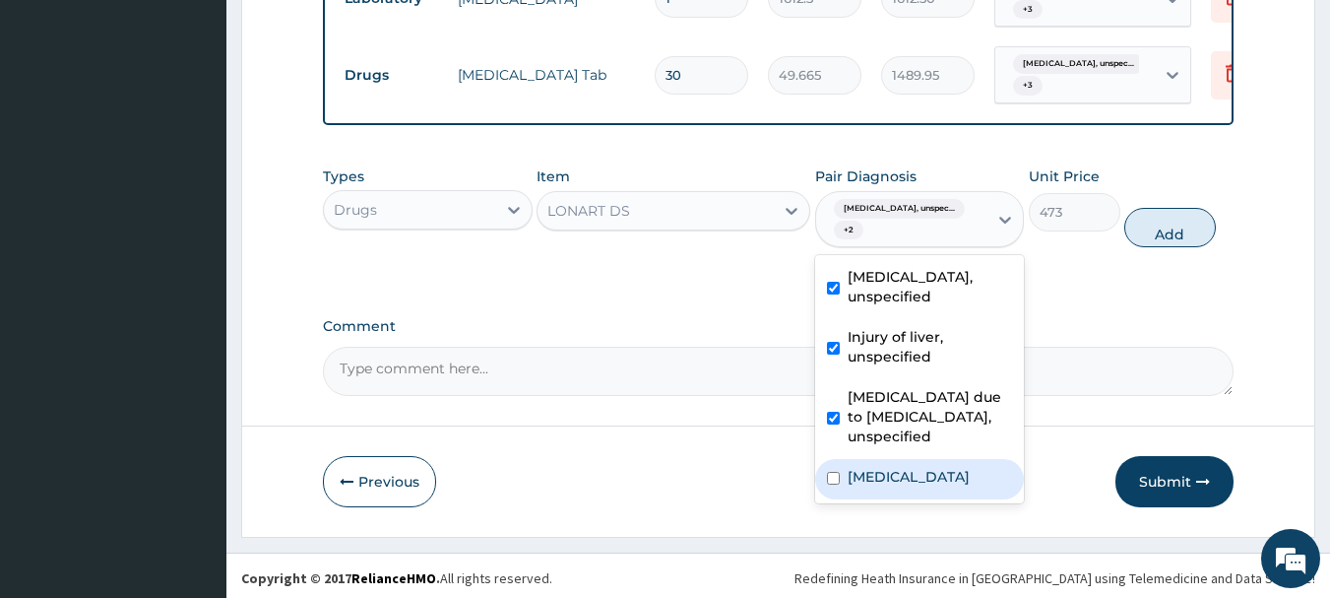
click at [926, 490] on div "Unspecified jaundice" at bounding box center [920, 479] width 210 height 40
checkbox input "true"
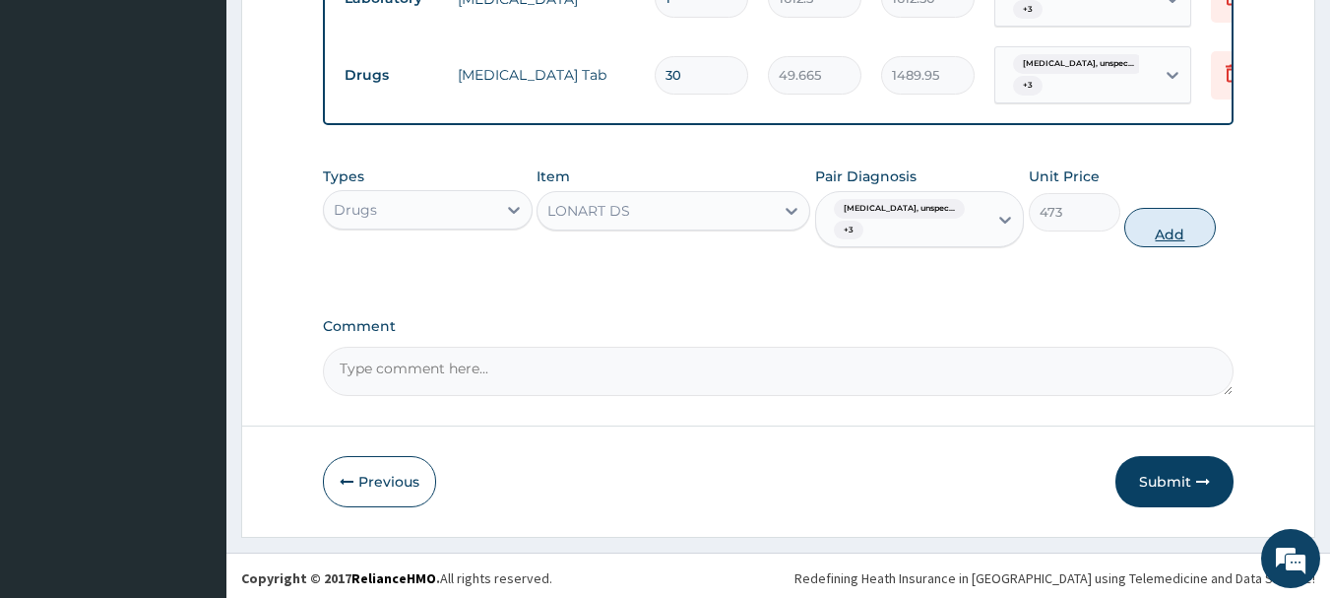
click at [1164, 210] on button "Add" at bounding box center [1170, 227] width 92 height 39
type input "0"
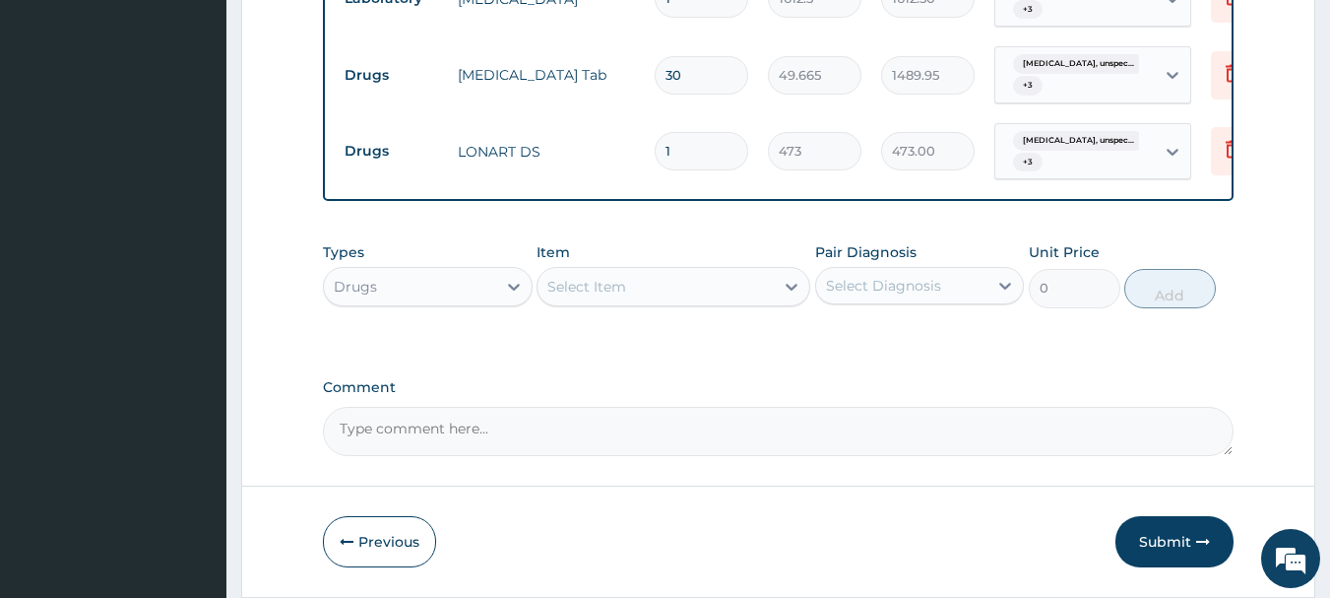
click at [693, 132] on input "1" at bounding box center [702, 151] width 94 height 38
type input "0.00"
type input "6"
type input "2838.00"
type input "6"
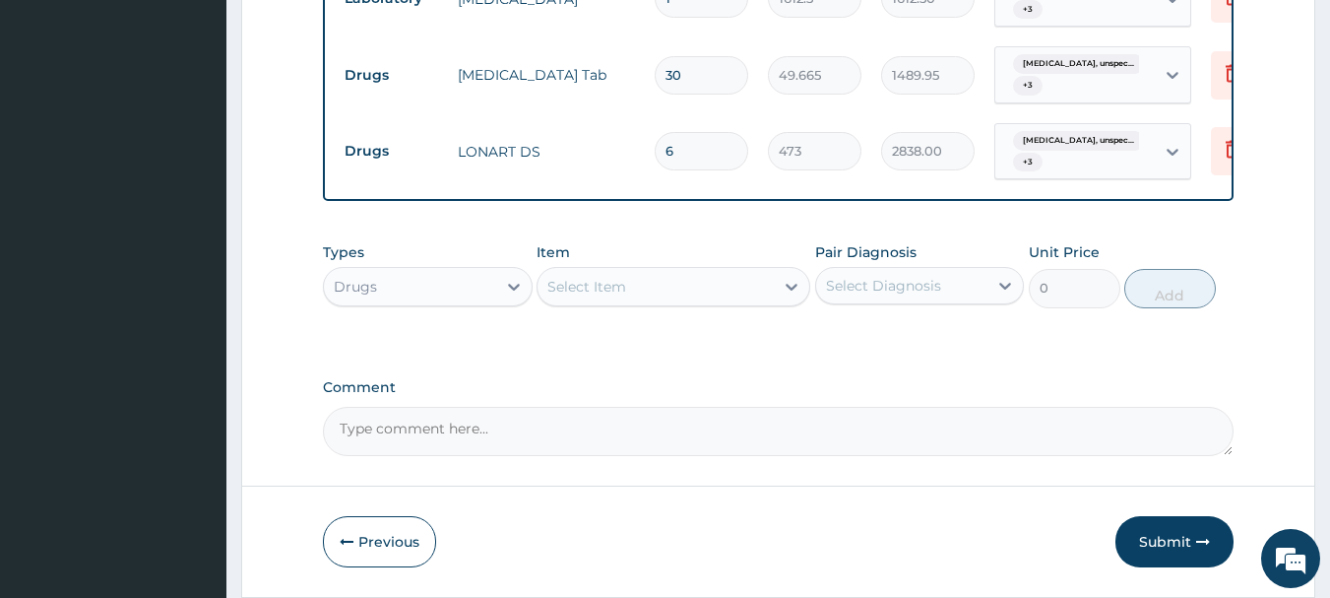
click at [648, 275] on div "Select Item" at bounding box center [655, 287] width 236 height 32
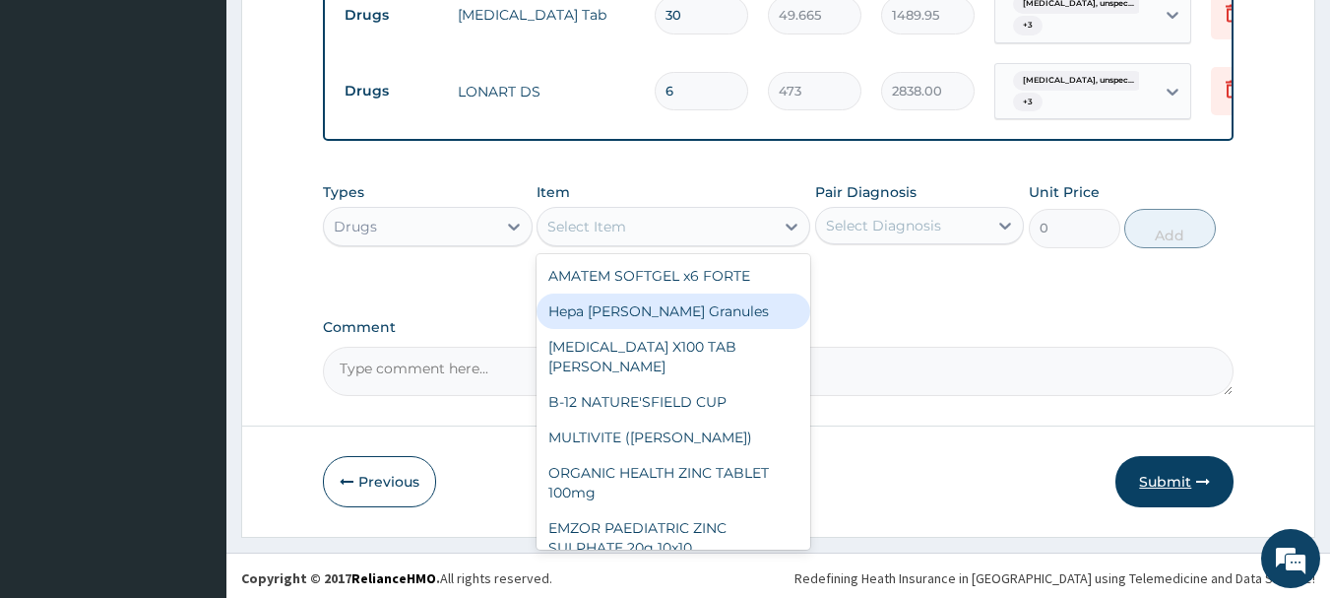
click at [1188, 489] on button "Submit" at bounding box center [1174, 481] width 118 height 51
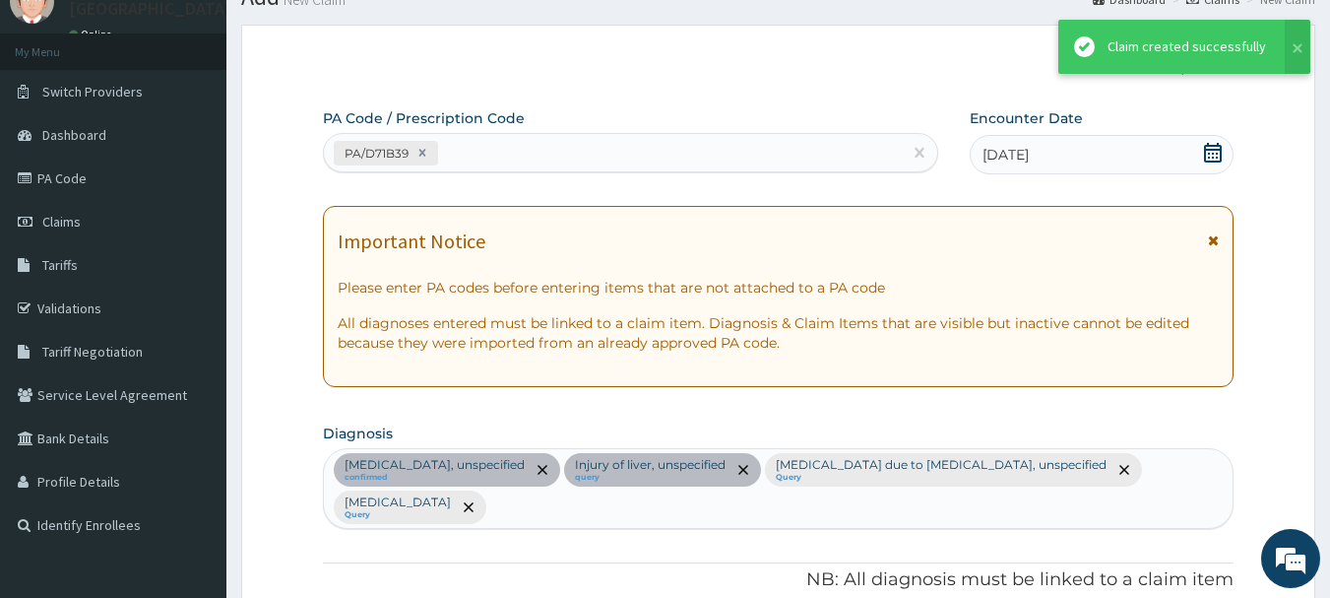
scroll to position [1407, 0]
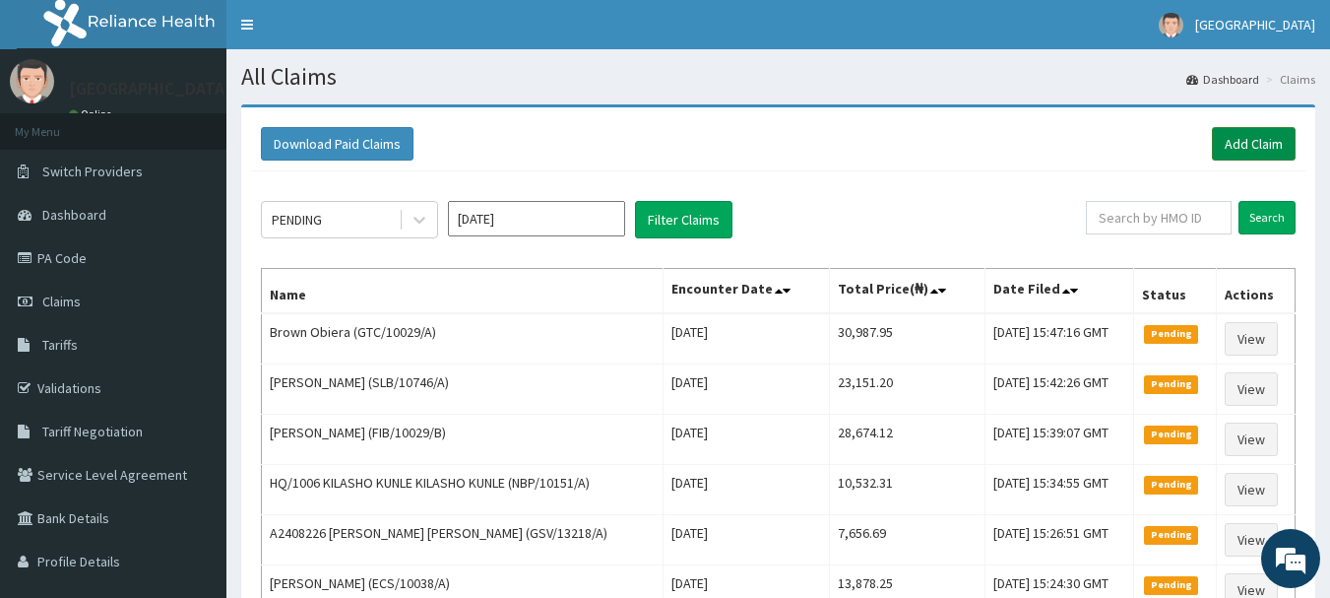
click at [1246, 152] on link "Add Claim" at bounding box center [1254, 143] width 84 height 33
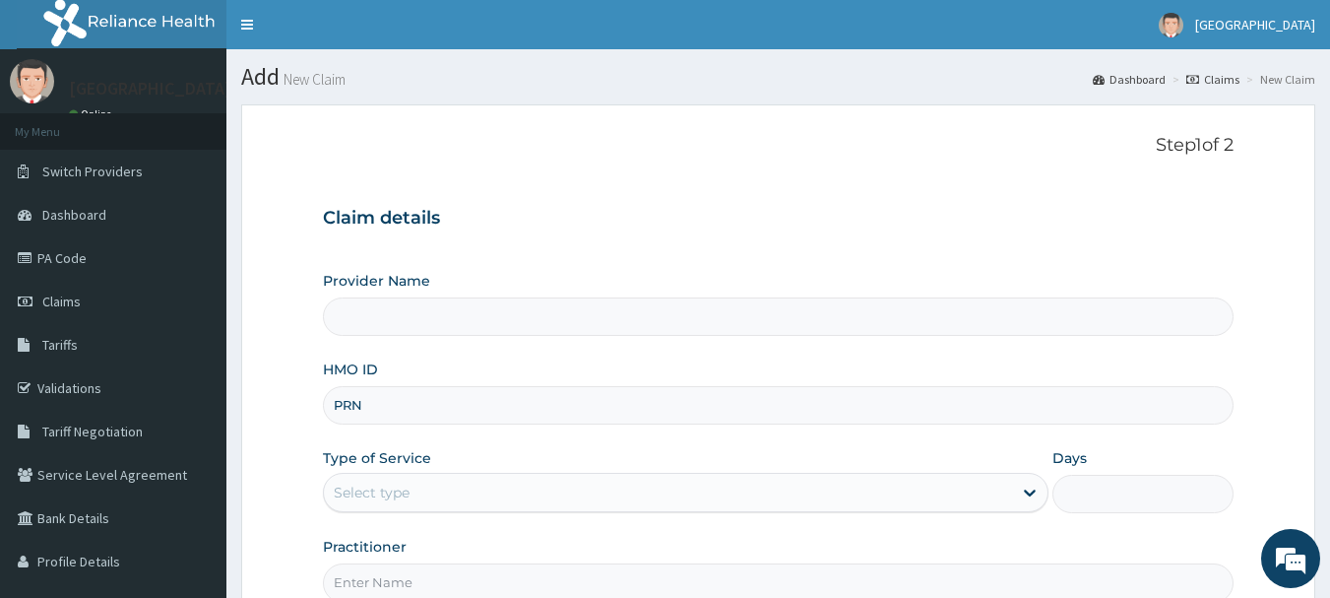
type input "PRN/"
type input "[GEOGRAPHIC_DATA]"
type input "PRN/10143/A"
click at [475, 482] on div "Select type" at bounding box center [668, 492] width 688 height 32
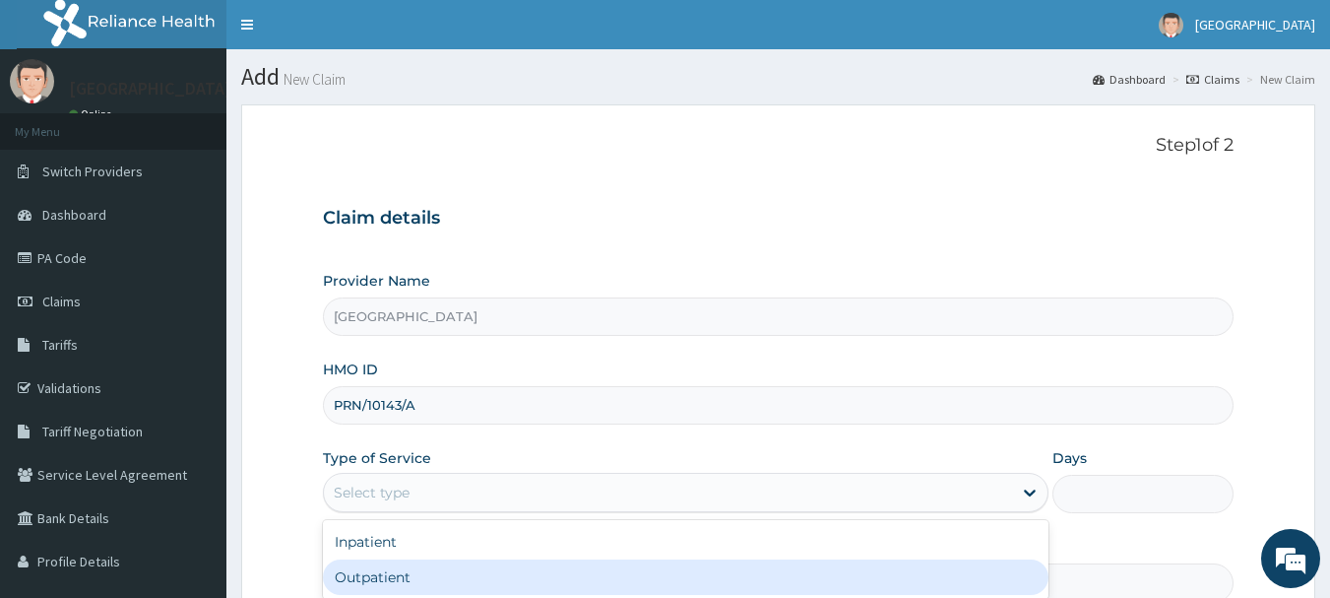
click at [423, 567] on div "Outpatient" at bounding box center [686, 576] width 726 height 35
type input "1"
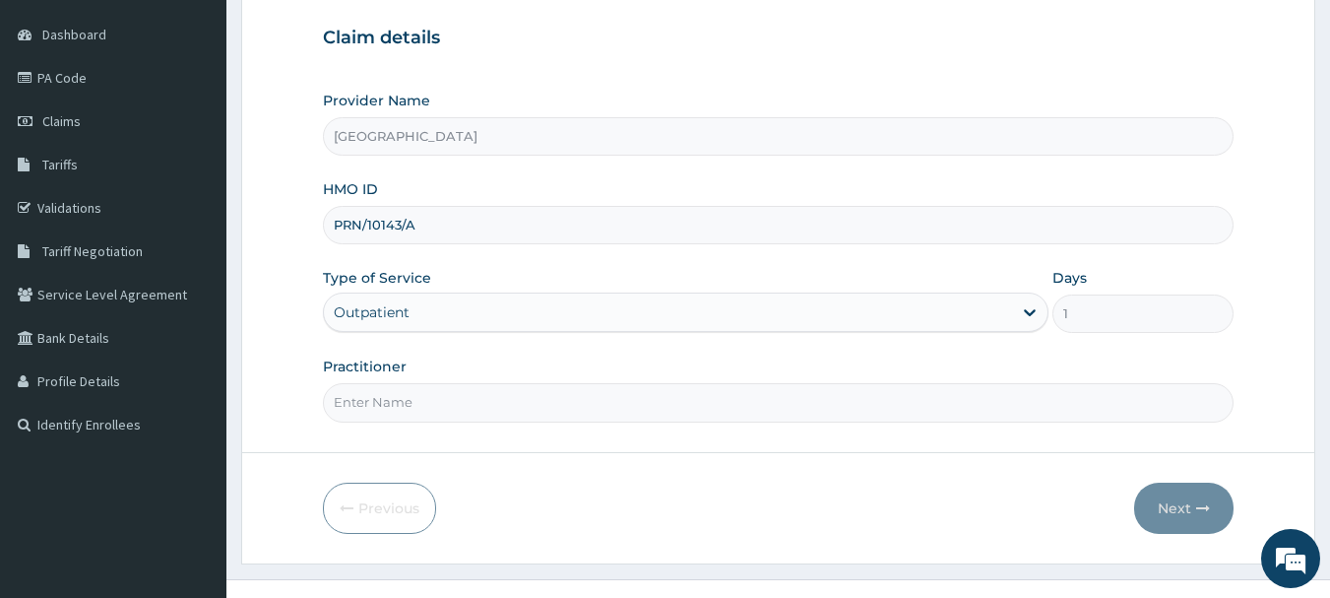
scroll to position [212, 0]
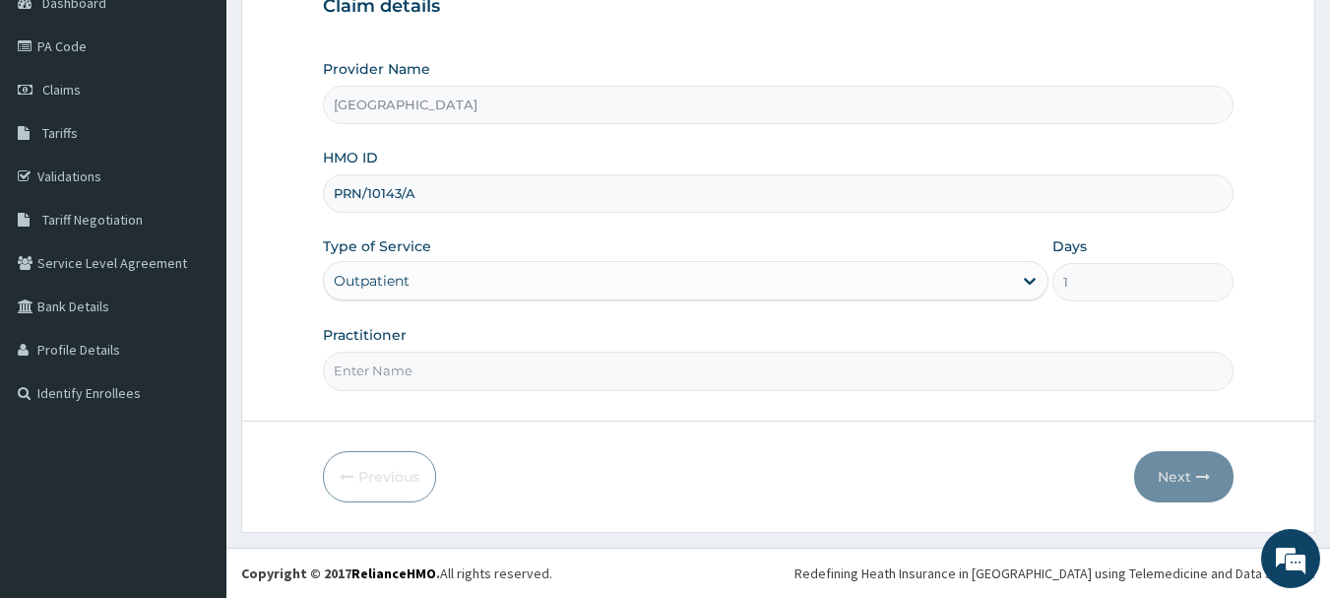
click at [439, 378] on input "Practitioner" at bounding box center [779, 370] width 912 height 38
type input "EZEKWE"
click at [1195, 472] on button "Next" at bounding box center [1183, 476] width 99 height 51
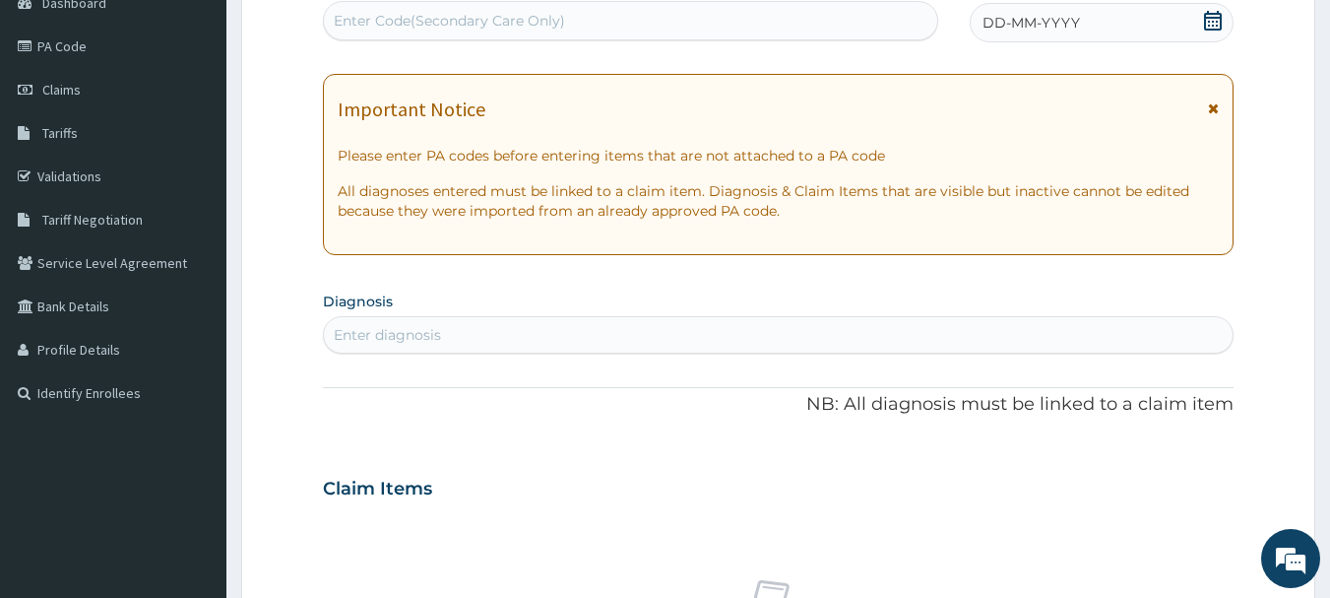
click at [1067, 24] on span "DD-MM-YYYY" at bounding box center [1030, 23] width 97 height 20
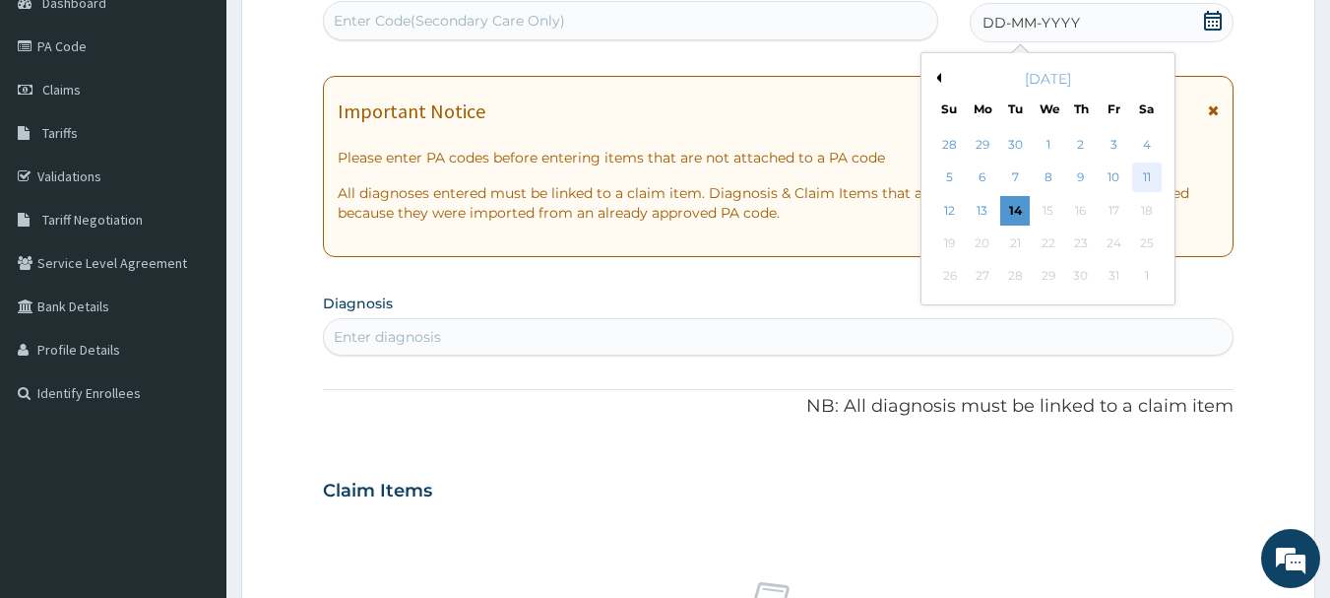
click at [1151, 177] on div "11" at bounding box center [1147, 178] width 30 height 30
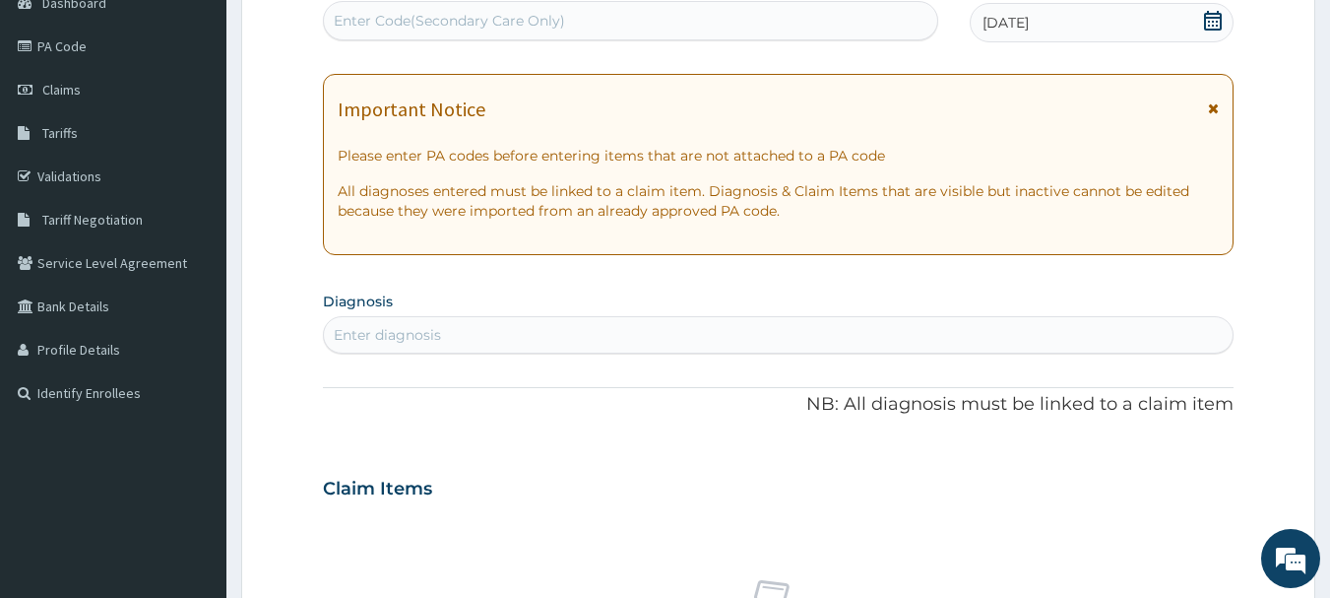
click at [546, 339] on div "Enter diagnosis" at bounding box center [779, 335] width 910 height 32
type input "URTI"
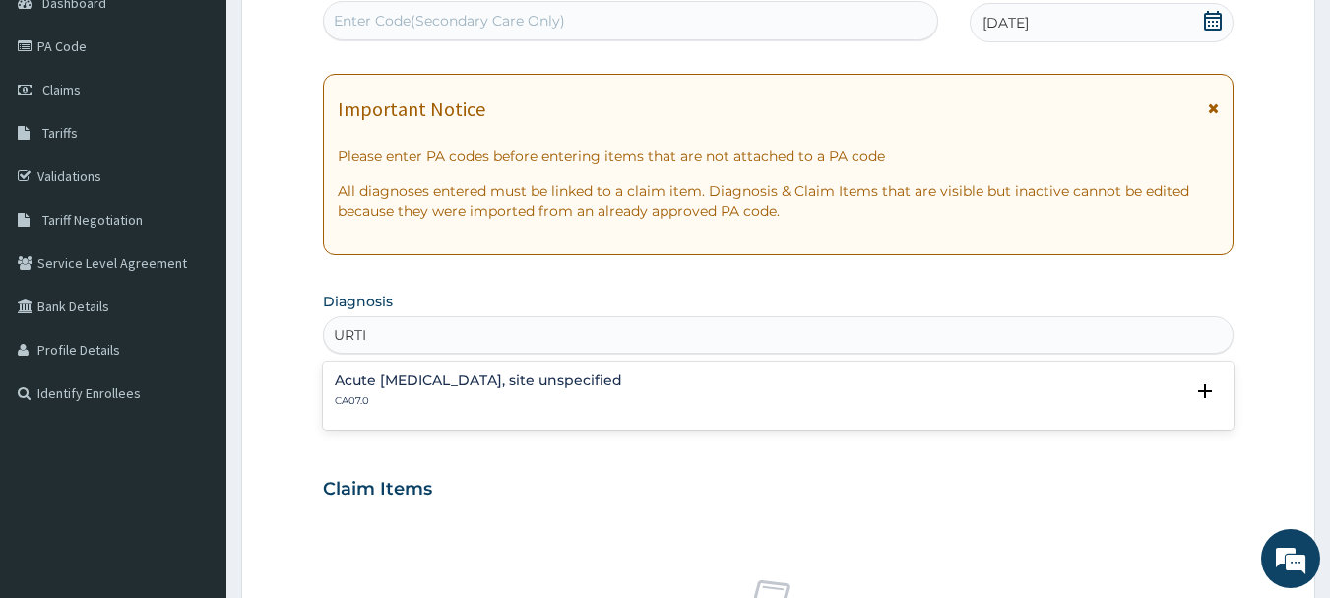
click at [381, 387] on h4 "Acute upper respiratory infection, site unspecified" at bounding box center [478, 380] width 287 height 15
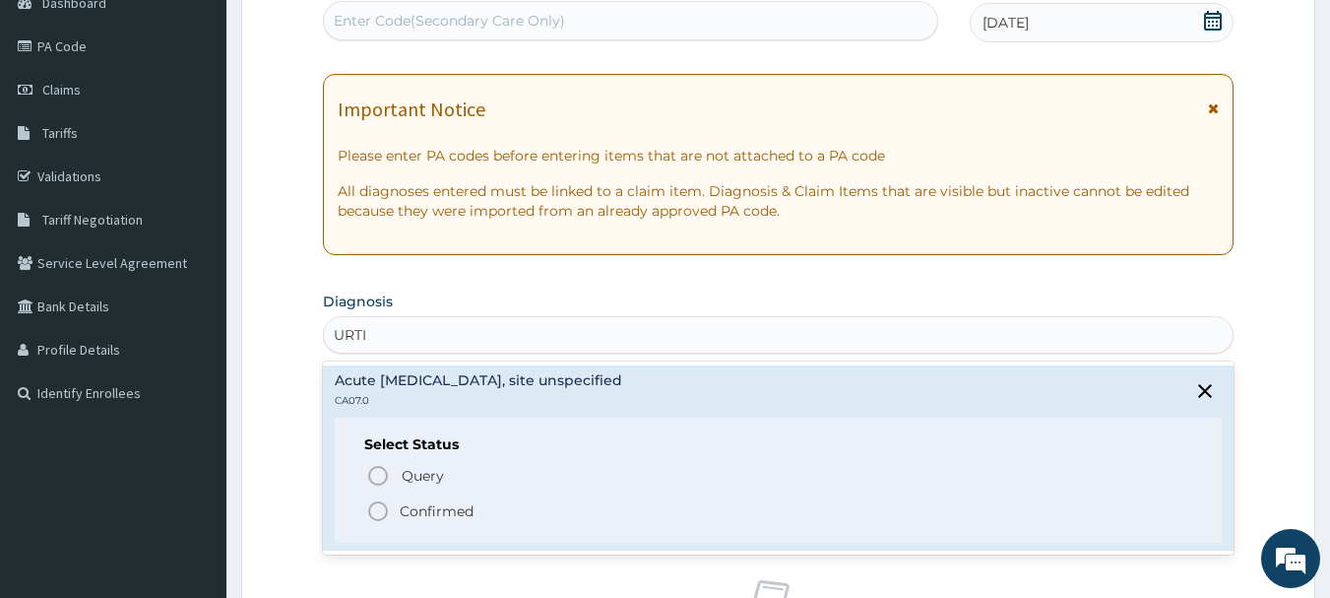
click at [379, 510] on icon "status option filled" at bounding box center [378, 511] width 24 height 24
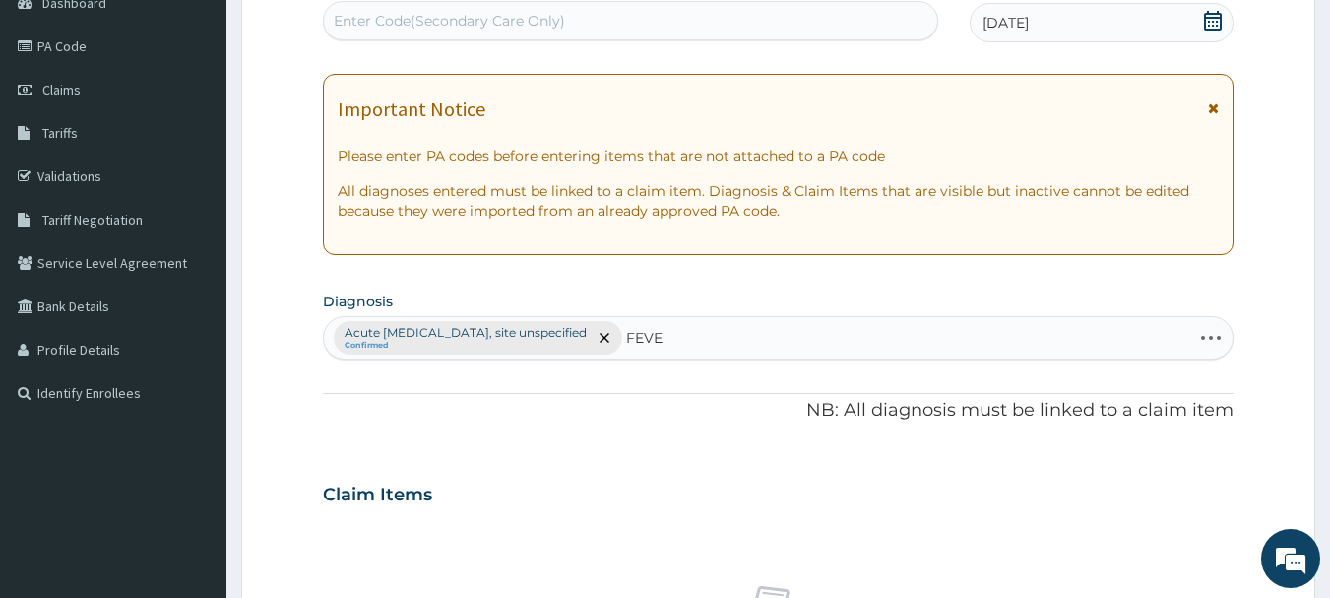
type input "FEVER"
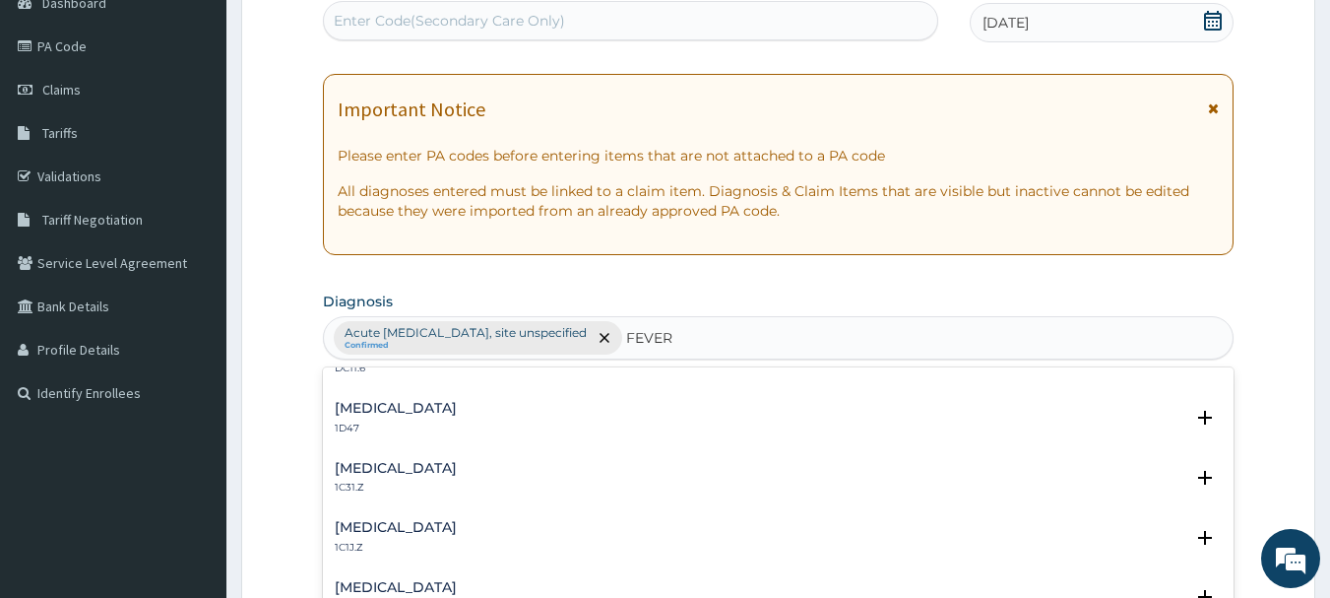
scroll to position [774, 0]
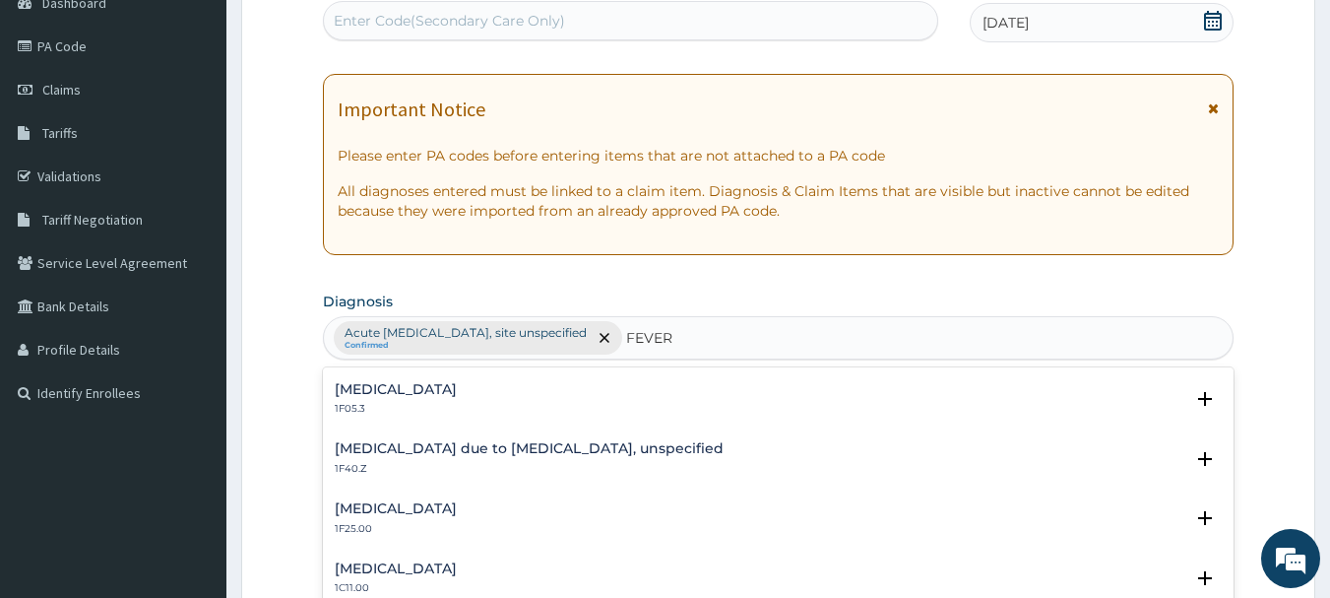
click at [649, 457] on div "Malaria due to Plasmodium falciparum, unspecified 1F40.Z" at bounding box center [529, 458] width 389 height 34
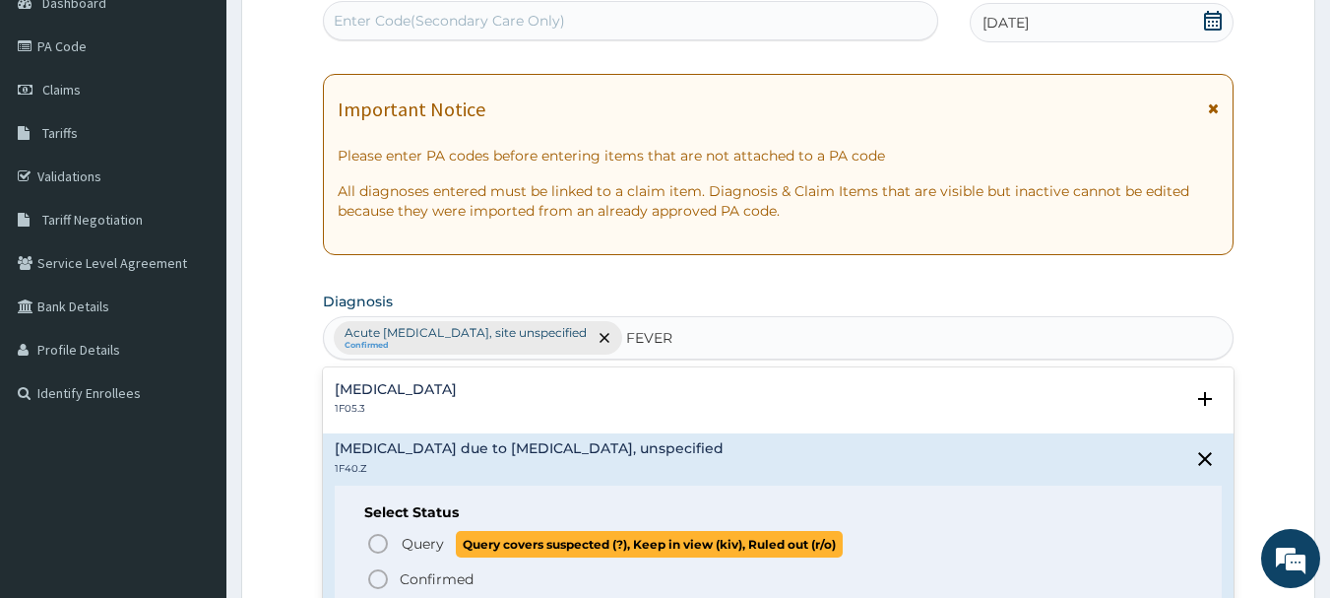
click at [379, 537] on icon "status option query" at bounding box center [378, 544] width 24 height 24
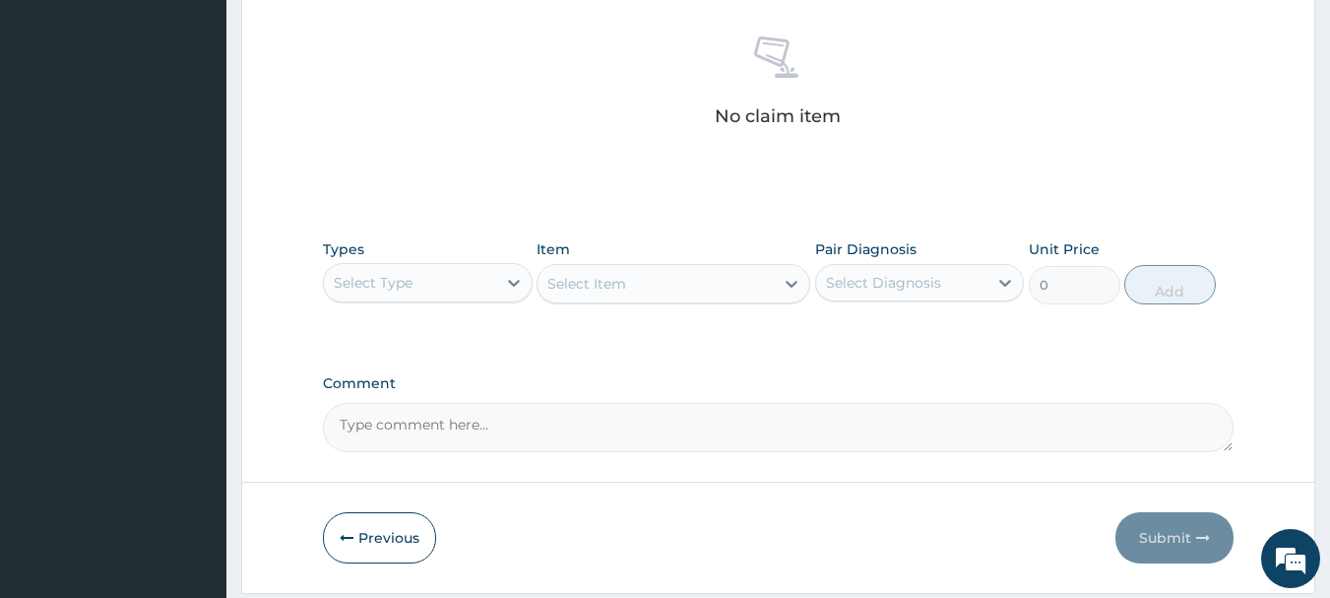
scroll to position [822, 0]
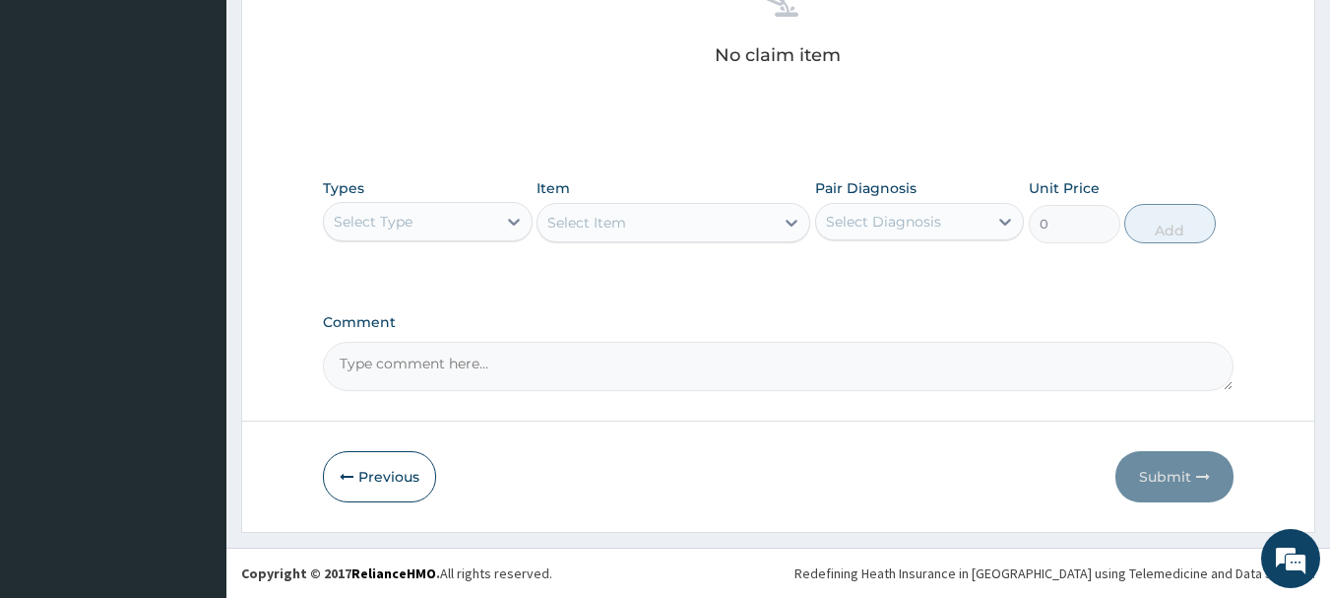
click at [407, 208] on div "Select Type" at bounding box center [410, 222] width 172 height 32
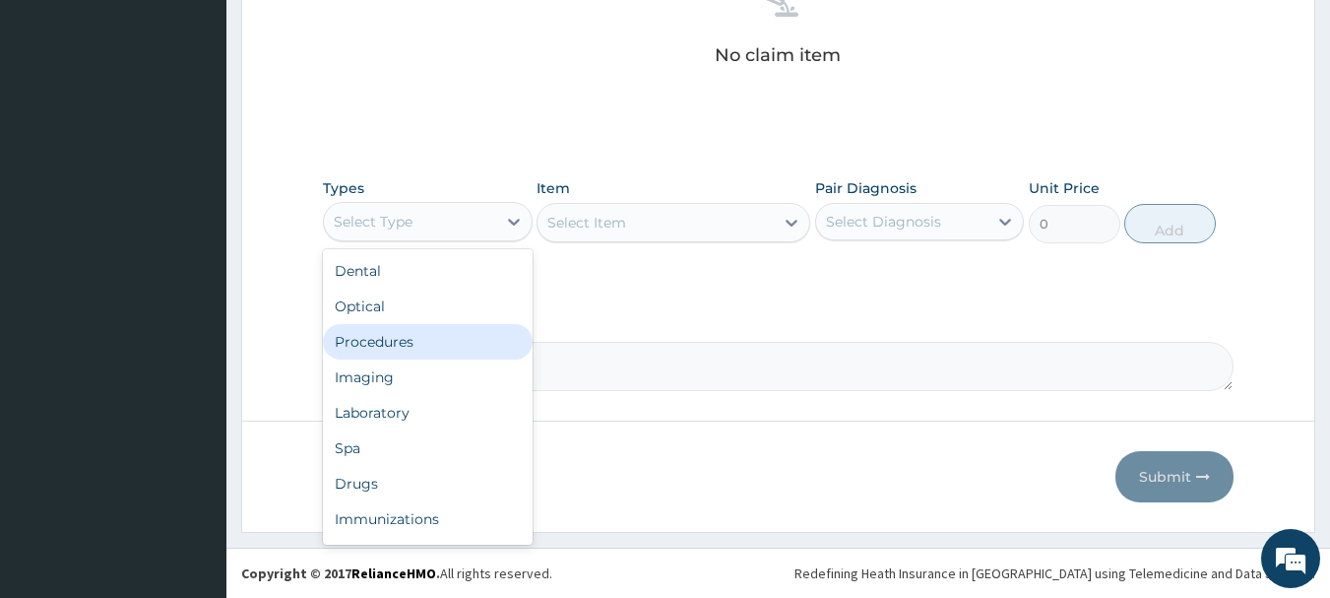
click at [416, 341] on div "Procedures" at bounding box center [428, 341] width 210 height 35
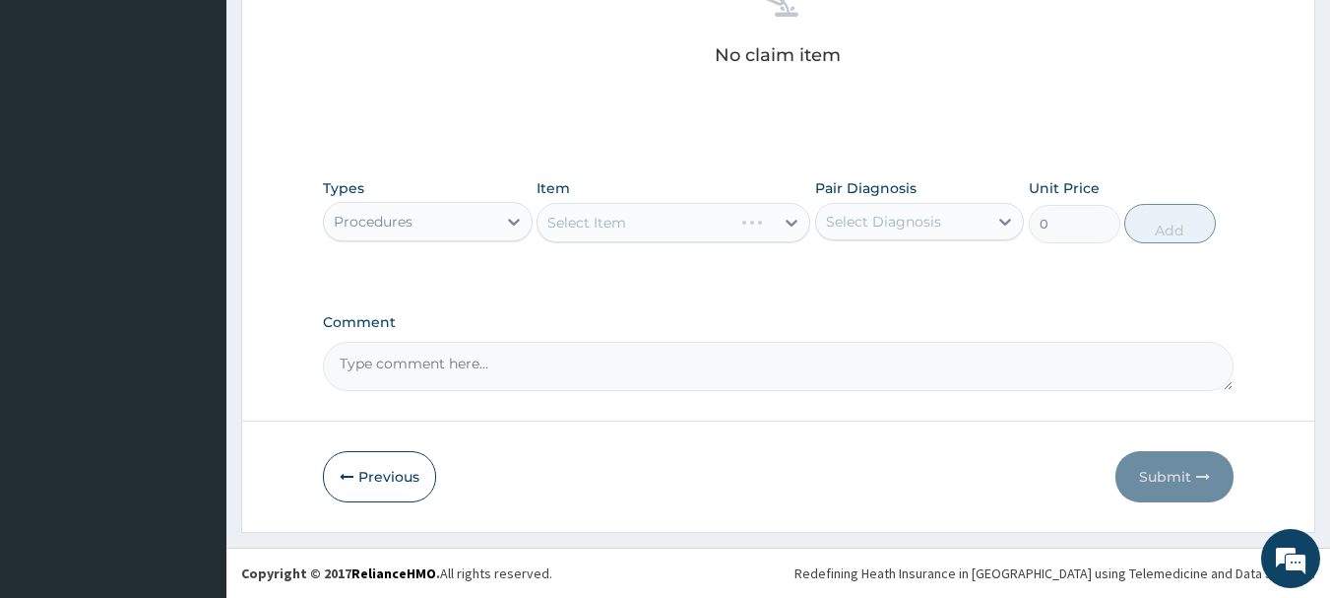
click at [705, 214] on div "Select Item" at bounding box center [674, 222] width 274 height 39
click at [705, 214] on div "Select Item" at bounding box center [655, 223] width 236 height 32
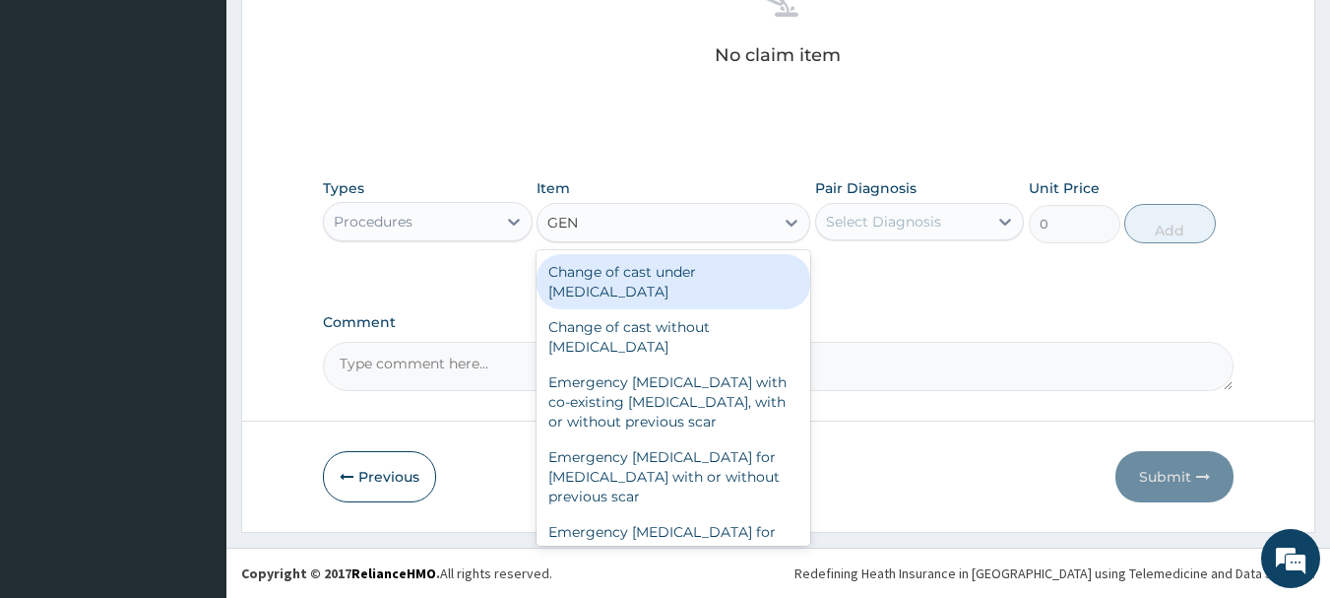
type input "GENE"
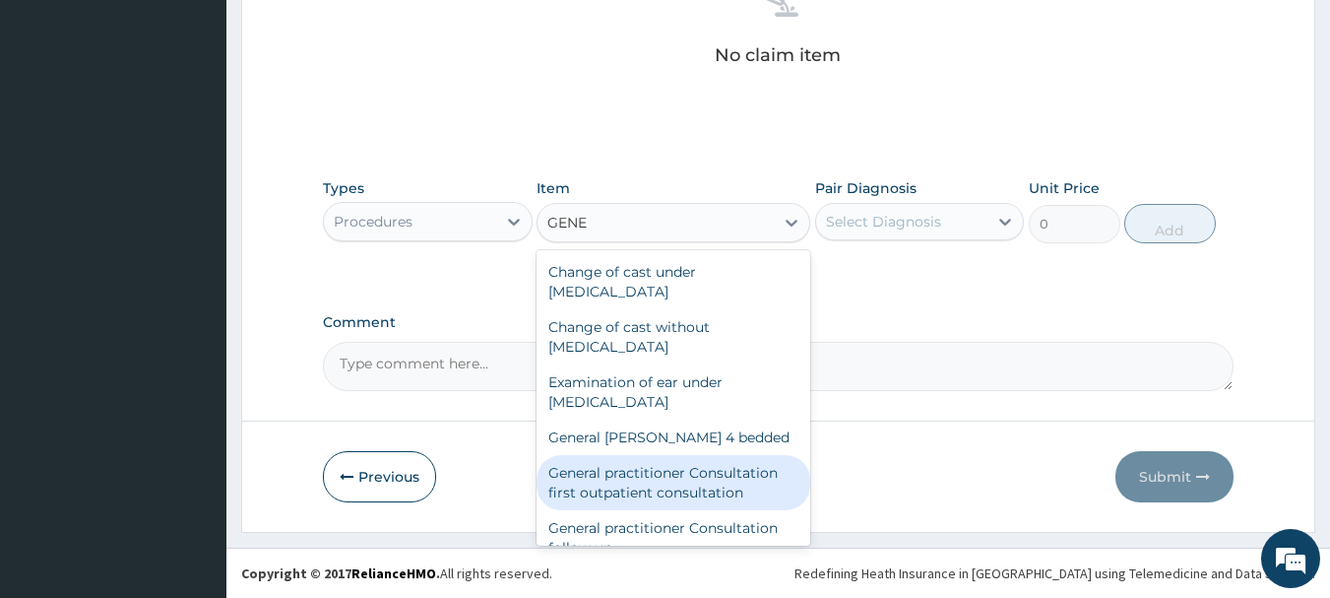
click at [694, 472] on div "General practitioner Consultation first outpatient consultation" at bounding box center [674, 482] width 274 height 55
type input "3547.5"
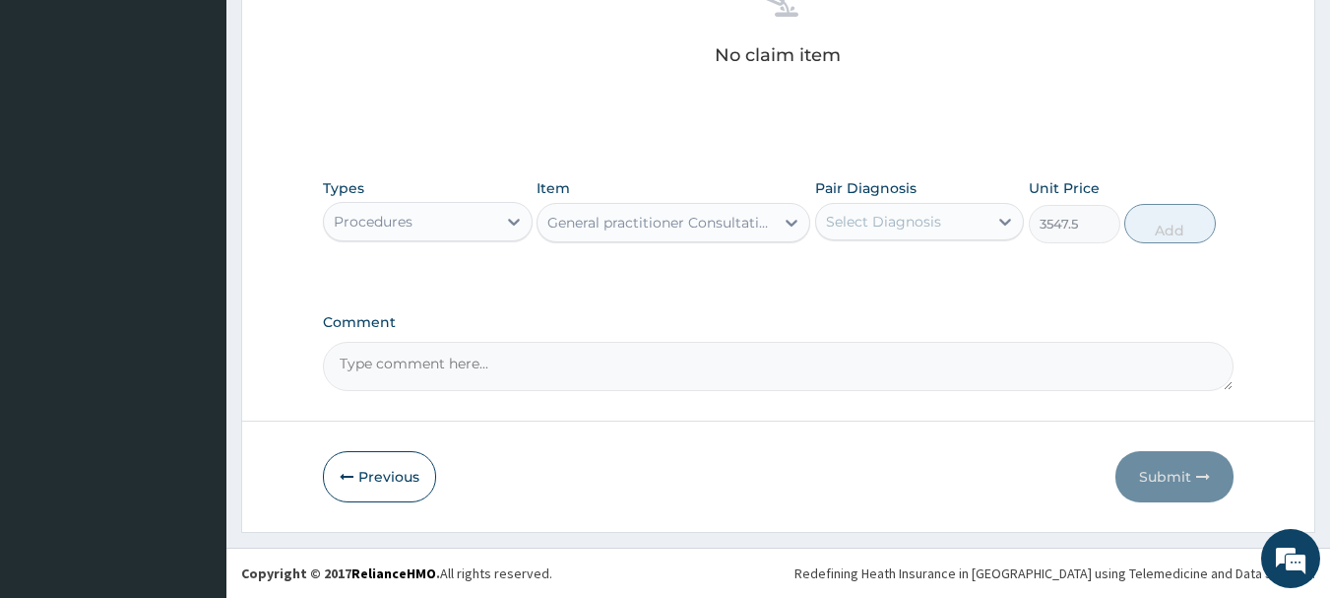
drag, startPoint x: 894, startPoint y: 222, endPoint x: 892, endPoint y: 244, distance: 21.7
click at [893, 222] on div "Select Diagnosis" at bounding box center [883, 222] width 115 height 20
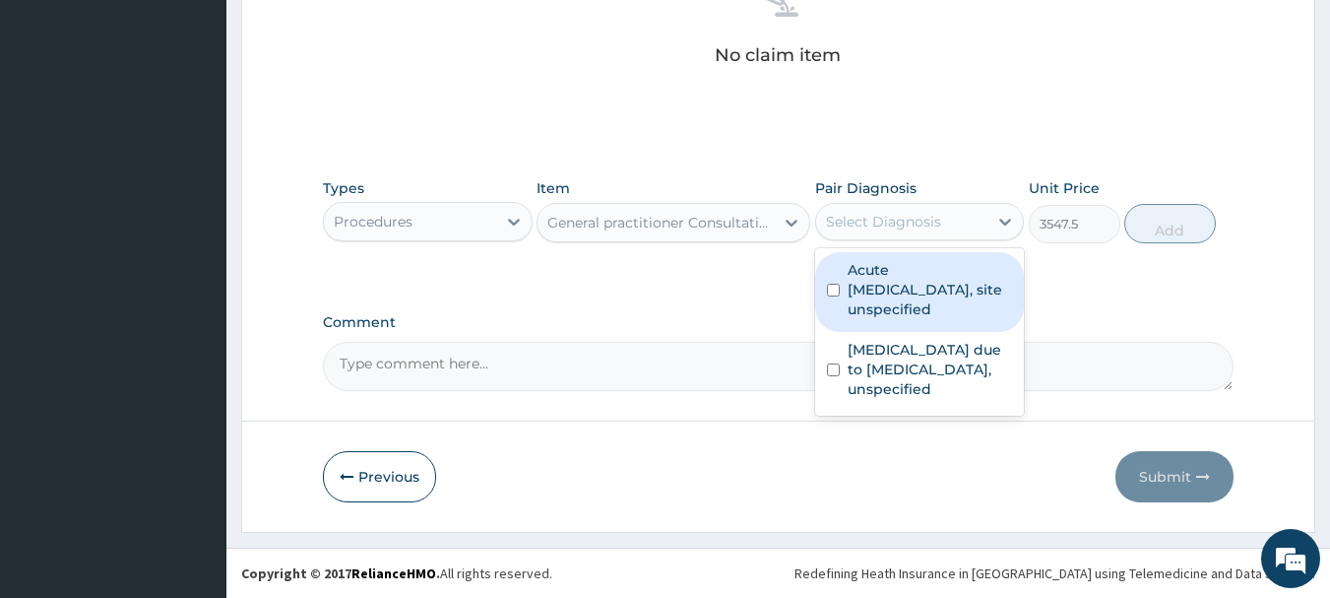
drag, startPoint x: 901, startPoint y: 272, endPoint x: 920, endPoint y: 316, distance: 48.5
click at [901, 273] on label "Acute upper respiratory infection, site unspecified" at bounding box center [930, 289] width 165 height 59
checkbox input "true"
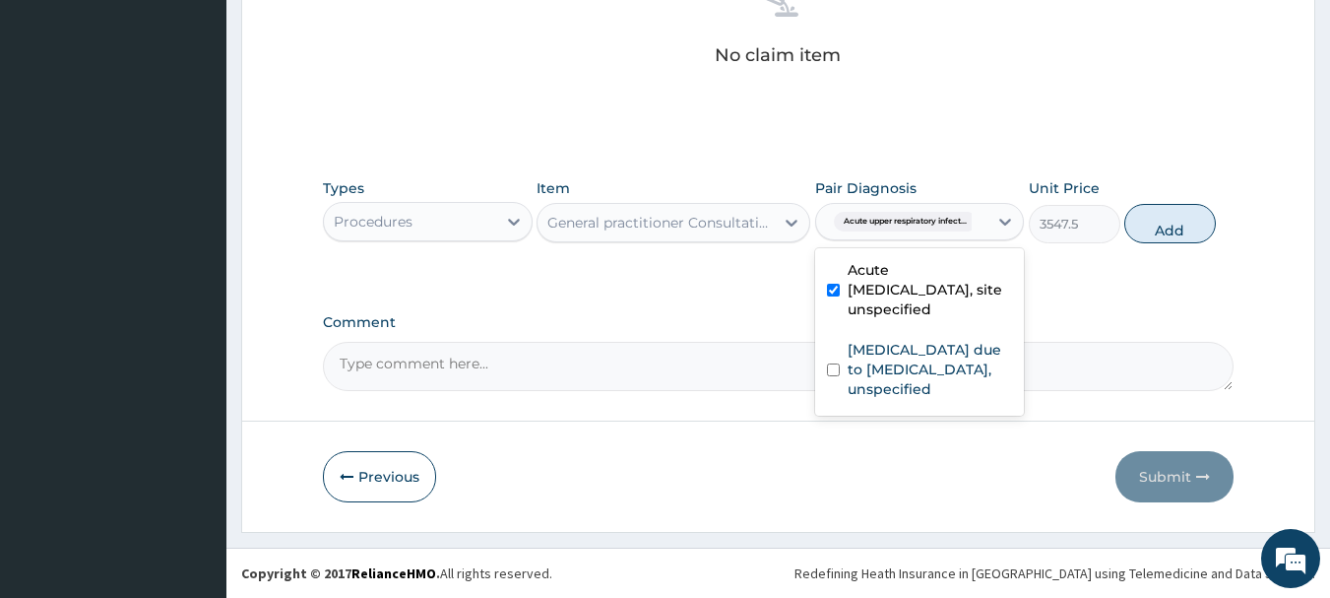
click at [928, 332] on div "[MEDICAL_DATA] due to [MEDICAL_DATA], unspecified" at bounding box center [920, 372] width 210 height 80
checkbox input "true"
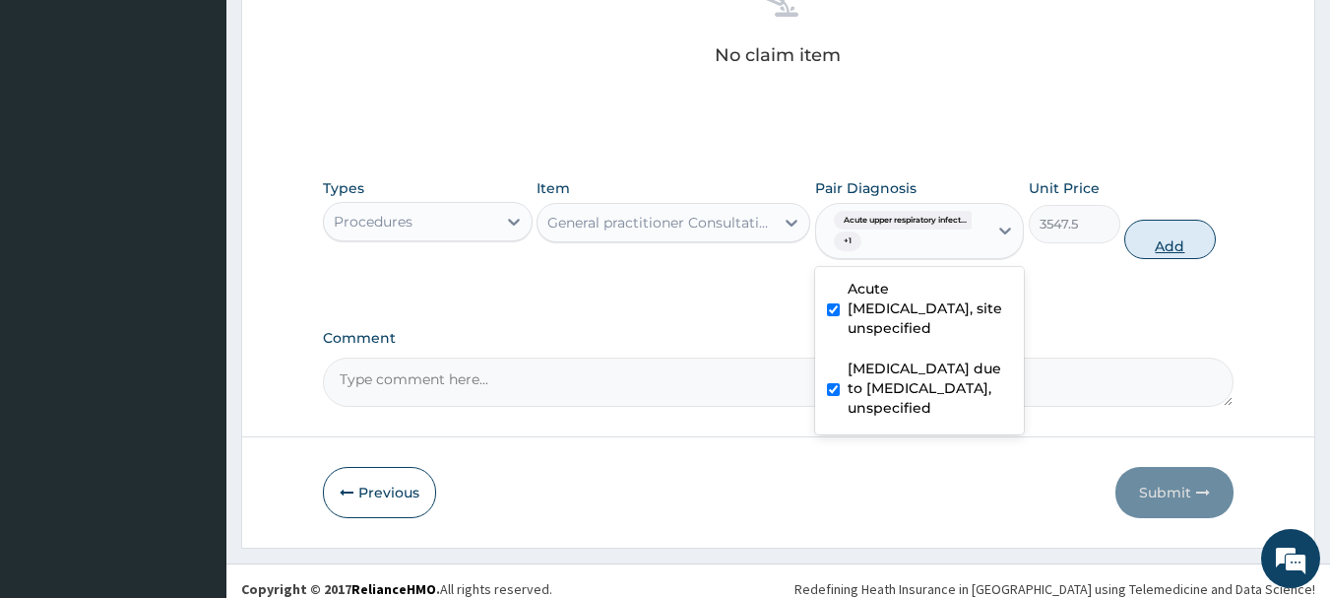
click at [1163, 245] on button "Add" at bounding box center [1170, 239] width 92 height 39
type input "0"
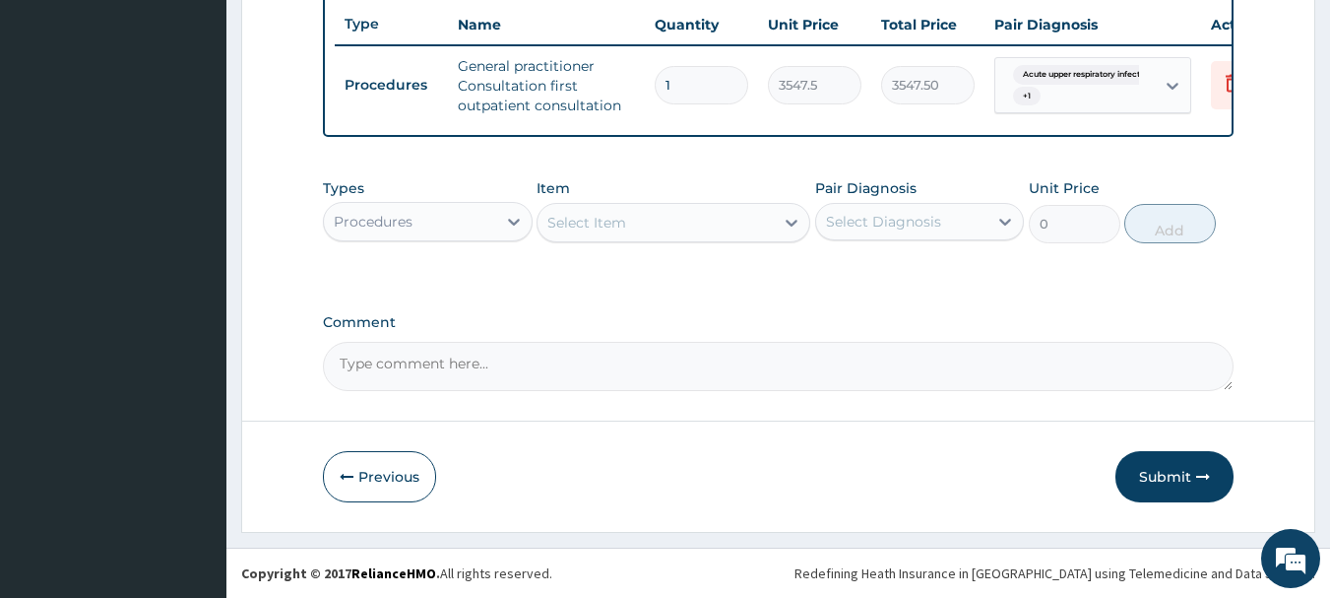
scroll to position [754, 0]
click at [488, 220] on div "Procedures" at bounding box center [410, 222] width 172 height 32
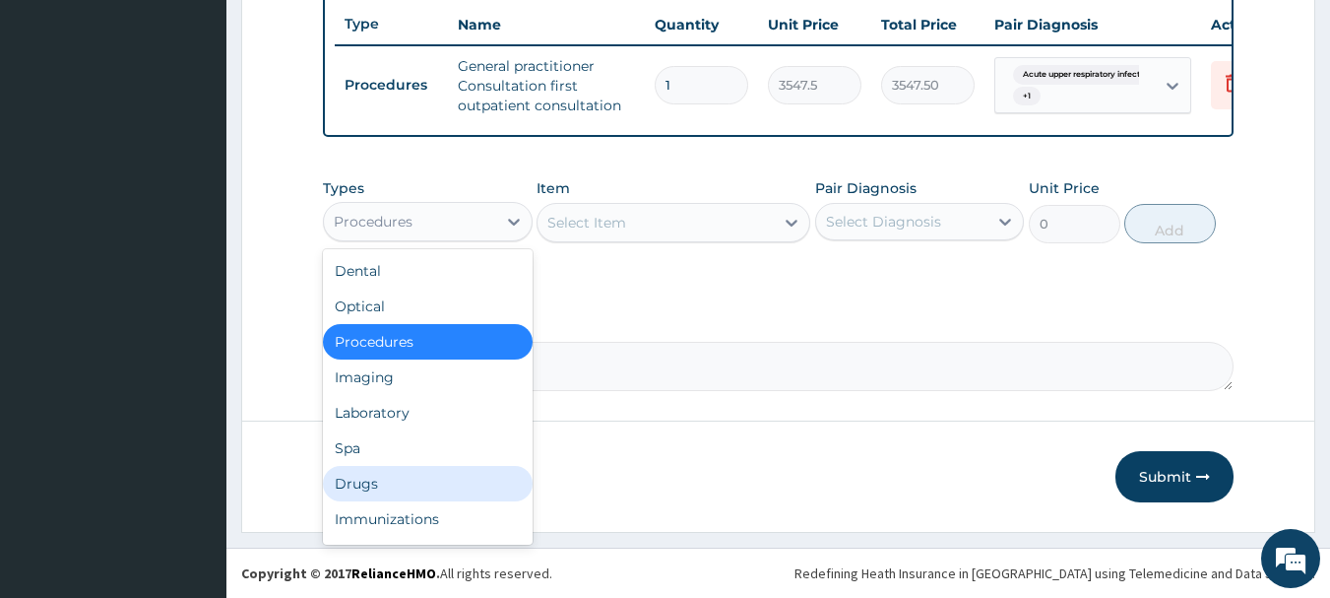
click at [404, 474] on div "Drugs" at bounding box center [428, 483] width 210 height 35
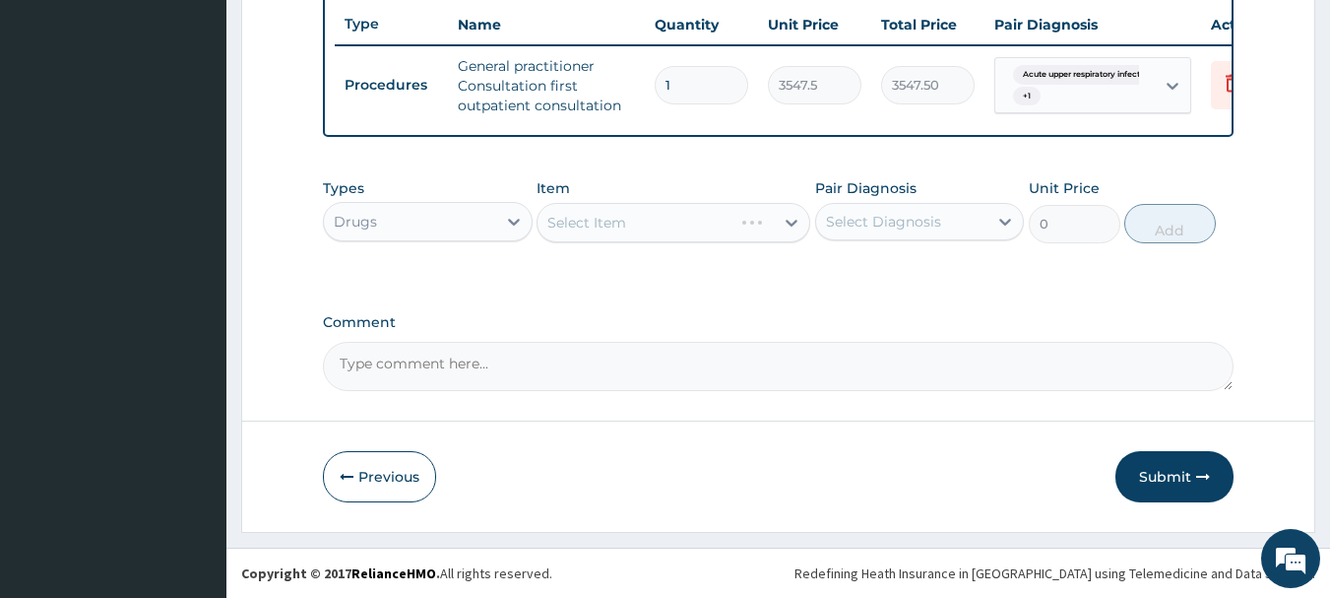
click at [685, 237] on div "Select Item" at bounding box center [674, 222] width 274 height 39
click at [681, 225] on div "Select Item" at bounding box center [655, 223] width 236 height 32
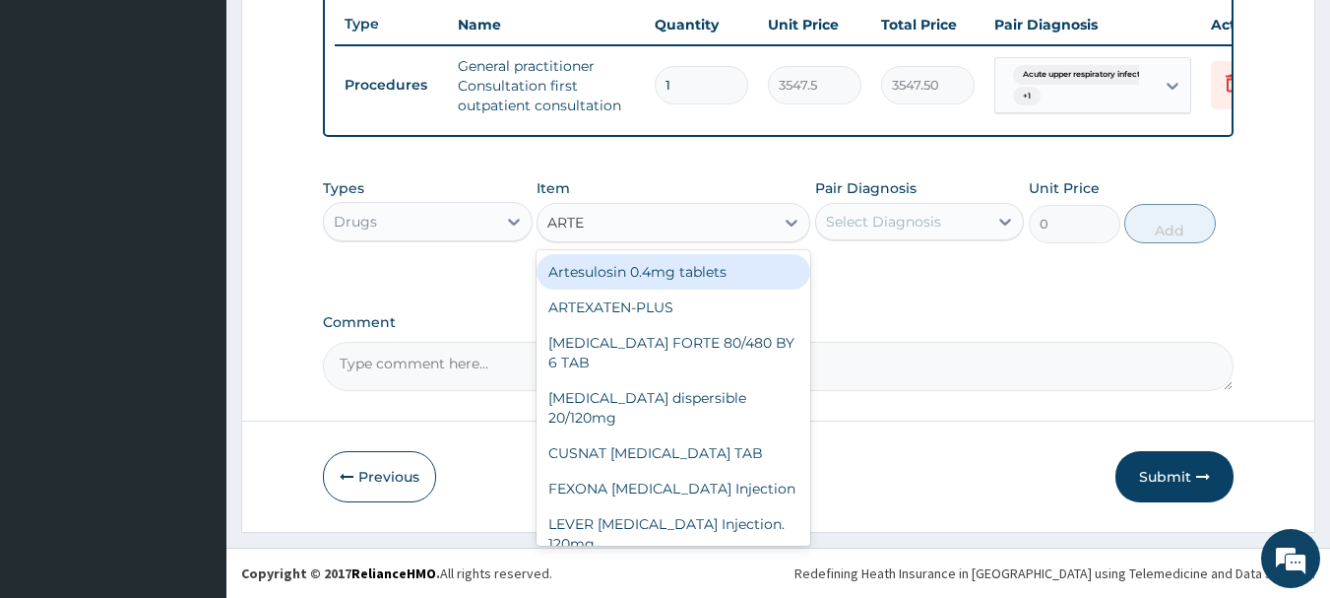
type input "ARTEM"
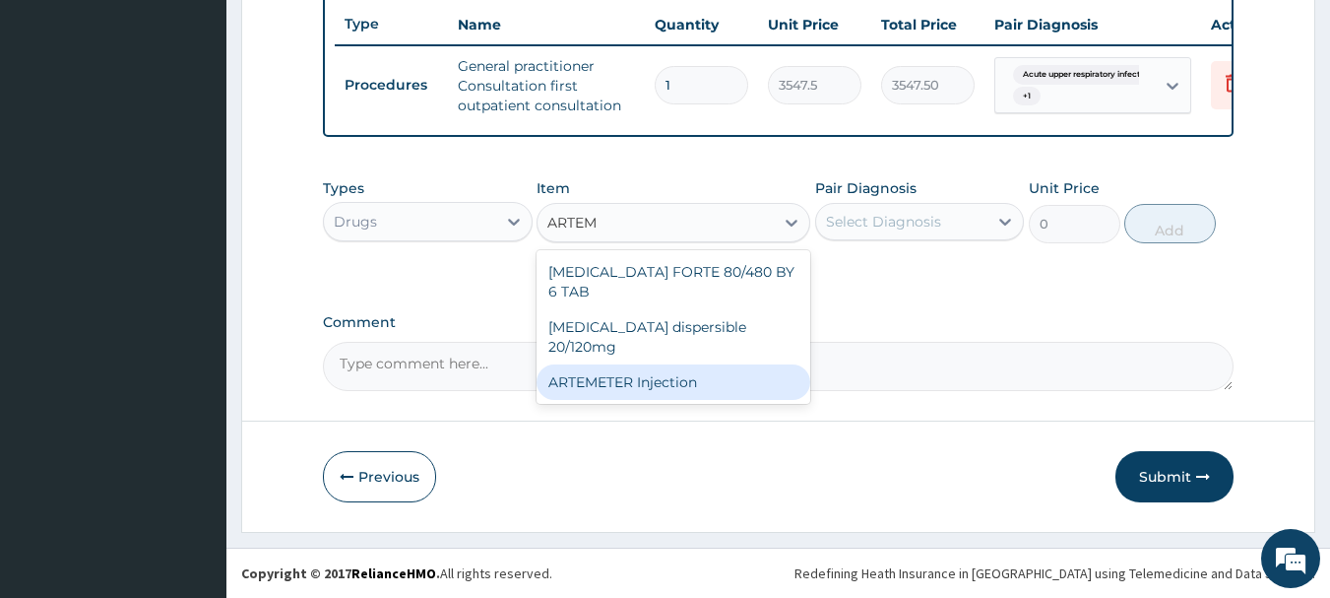
click at [637, 364] on div "ARTEMETER Injection" at bounding box center [674, 381] width 274 height 35
type input "946"
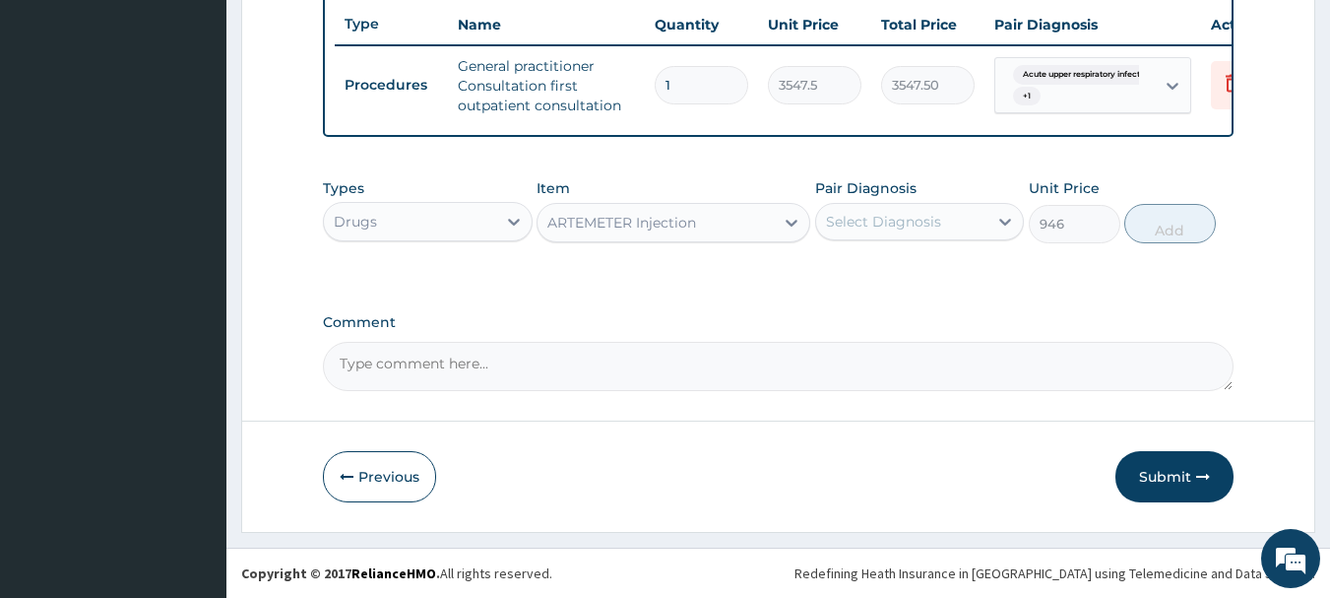
drag, startPoint x: 941, startPoint y: 216, endPoint x: 941, endPoint y: 245, distance: 29.5
click at [941, 218] on div "Select Diagnosis" at bounding box center [902, 222] width 172 height 32
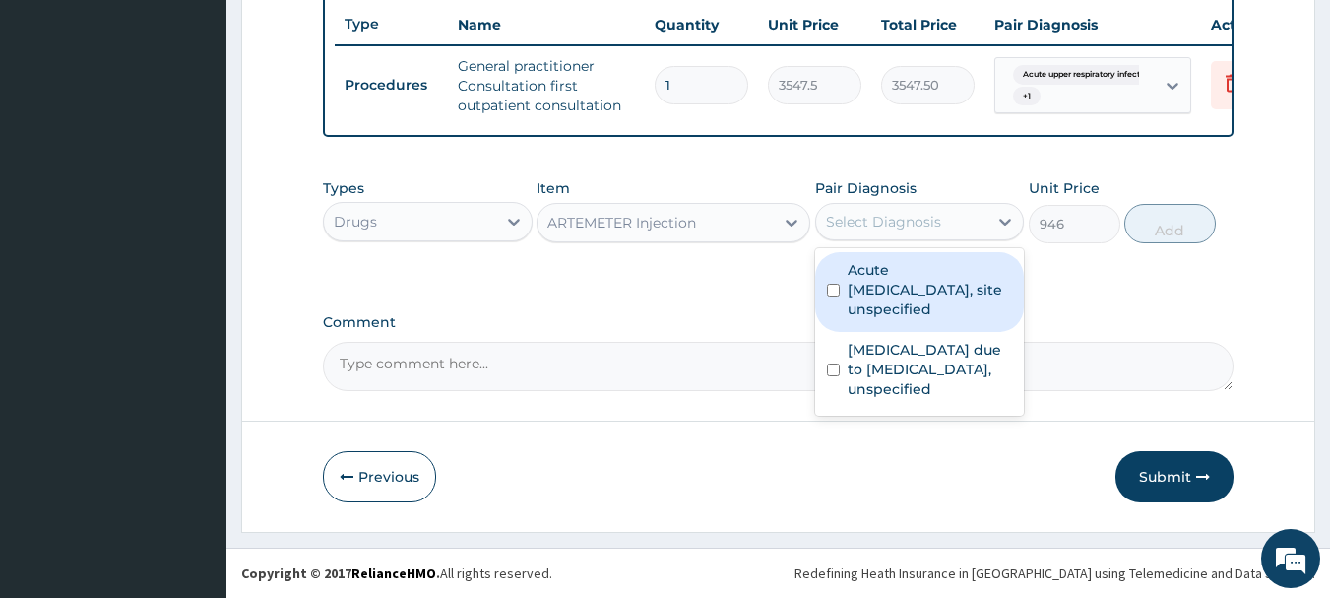
drag, startPoint x: 935, startPoint y: 279, endPoint x: 935, endPoint y: 300, distance: 21.7
click at [935, 286] on label "Acute upper respiratory infection, site unspecified" at bounding box center [930, 289] width 165 height 59
checkbox input "true"
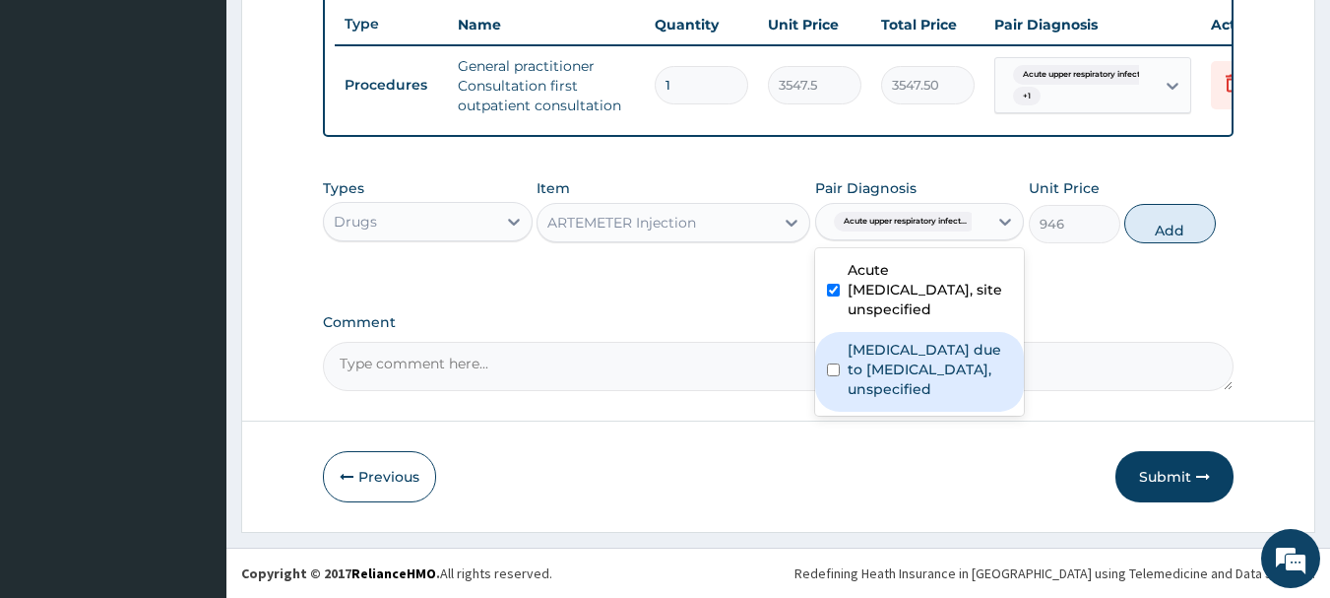
drag, startPoint x: 936, startPoint y: 351, endPoint x: 975, endPoint y: 342, distance: 39.6
click at [938, 352] on label "[MEDICAL_DATA] due to [MEDICAL_DATA], unspecified" at bounding box center [930, 369] width 165 height 59
checkbox input "true"
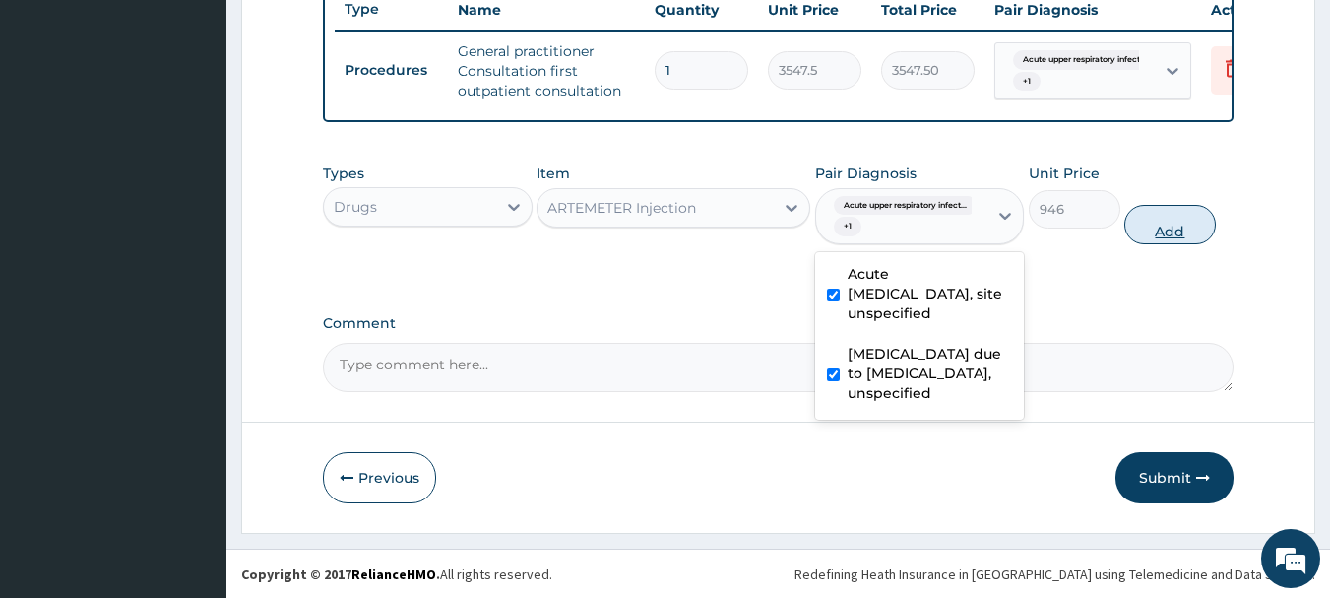
click at [1177, 232] on button "Add" at bounding box center [1170, 224] width 92 height 39
type input "0"
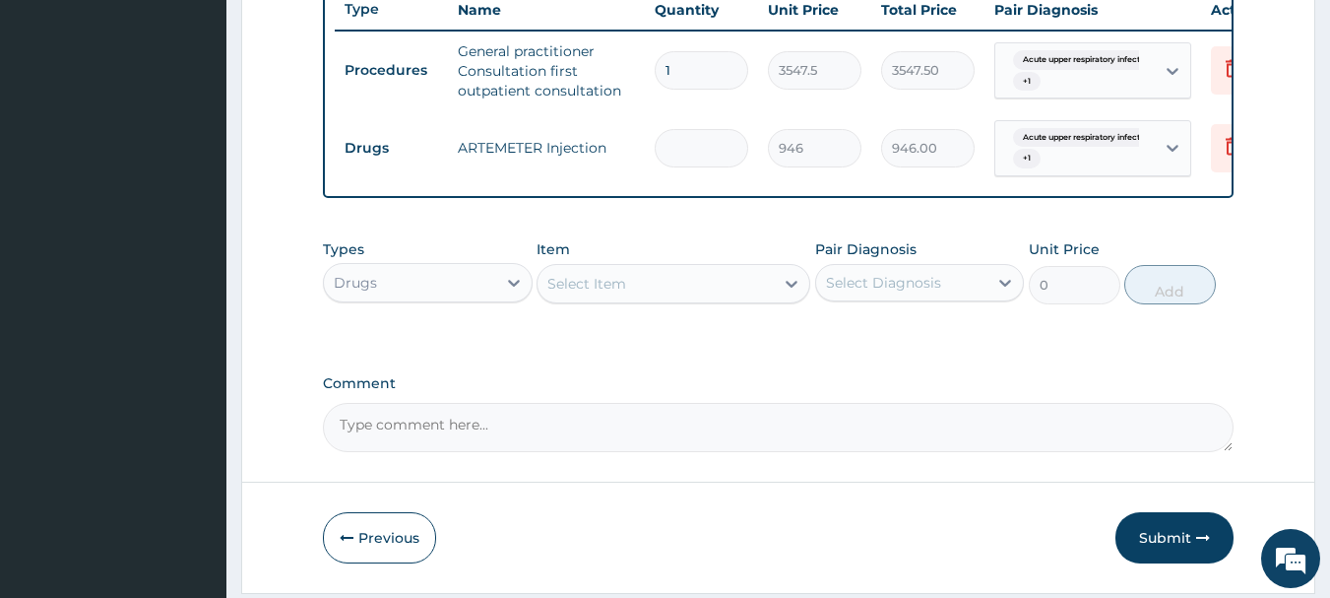
type input "0.00"
type input "3"
type input "2838.00"
type input "3"
click at [715, 294] on div "Select Item" at bounding box center [655, 284] width 236 height 32
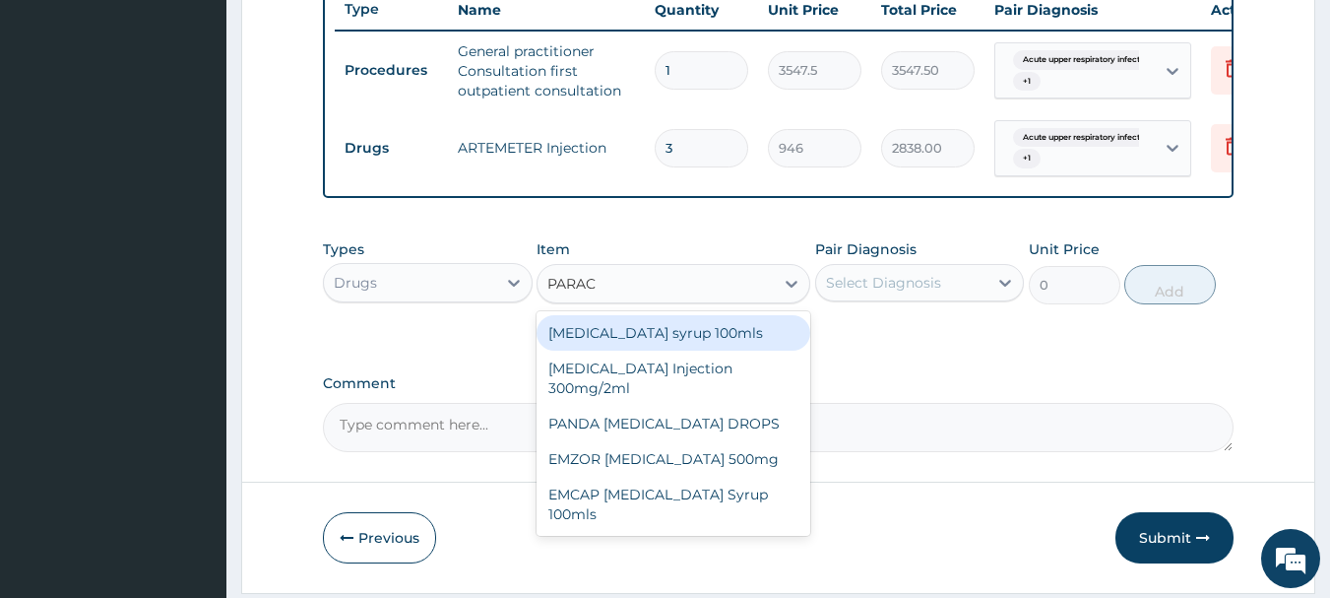
type input "PARACE"
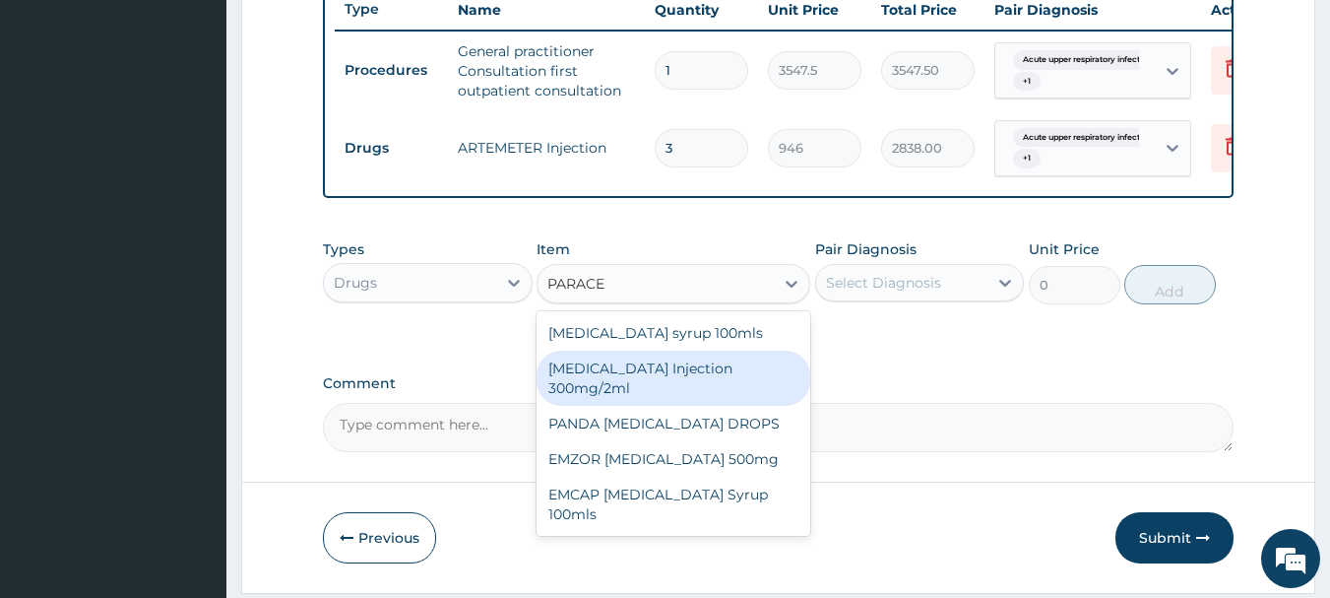
click at [688, 395] on div "[MEDICAL_DATA] Injection 300mg/2ml" at bounding box center [674, 377] width 274 height 55
type input "260.15"
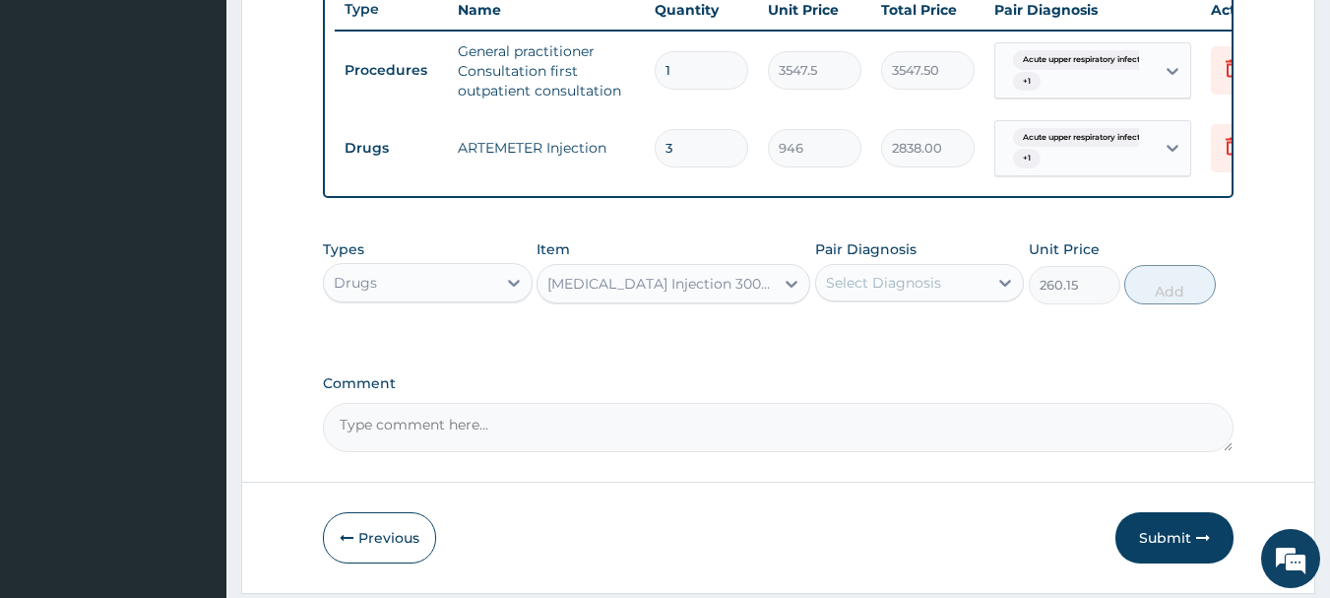
drag, startPoint x: 901, startPoint y: 298, endPoint x: 897, endPoint y: 320, distance: 22.0
click at [900, 292] on div "Select Diagnosis" at bounding box center [883, 283] width 115 height 20
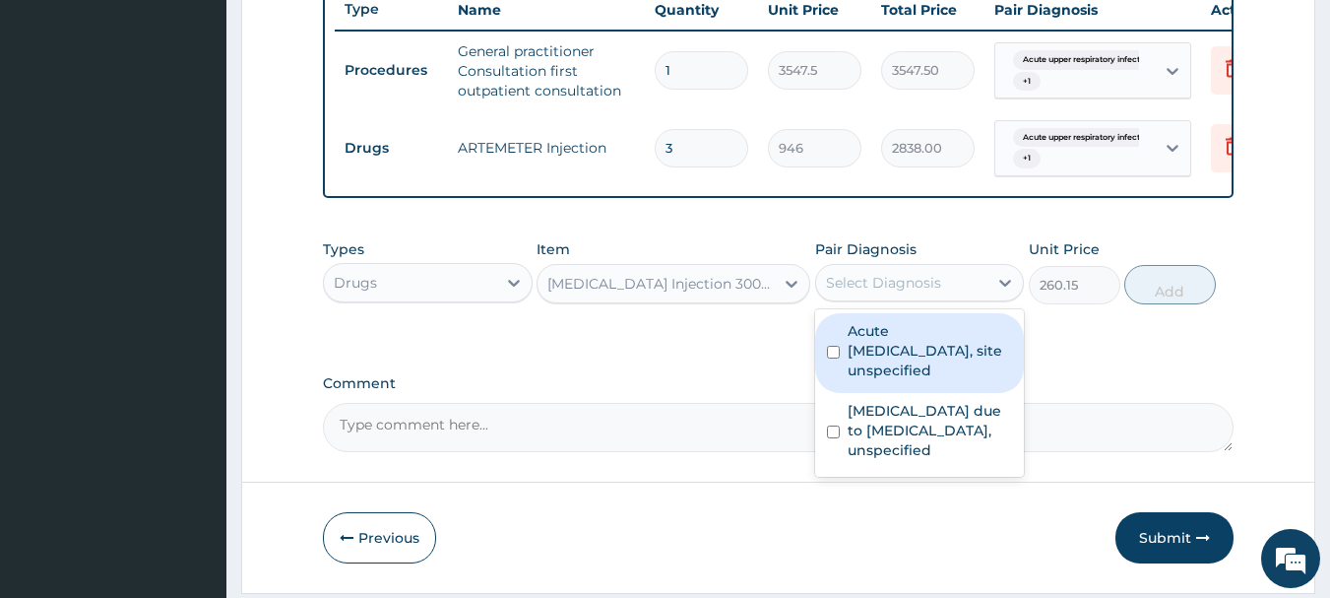
drag, startPoint x: 883, startPoint y: 364, endPoint x: 889, endPoint y: 413, distance: 49.6
click at [883, 373] on label "Acute upper respiratory infection, site unspecified" at bounding box center [930, 350] width 165 height 59
checkbox input "true"
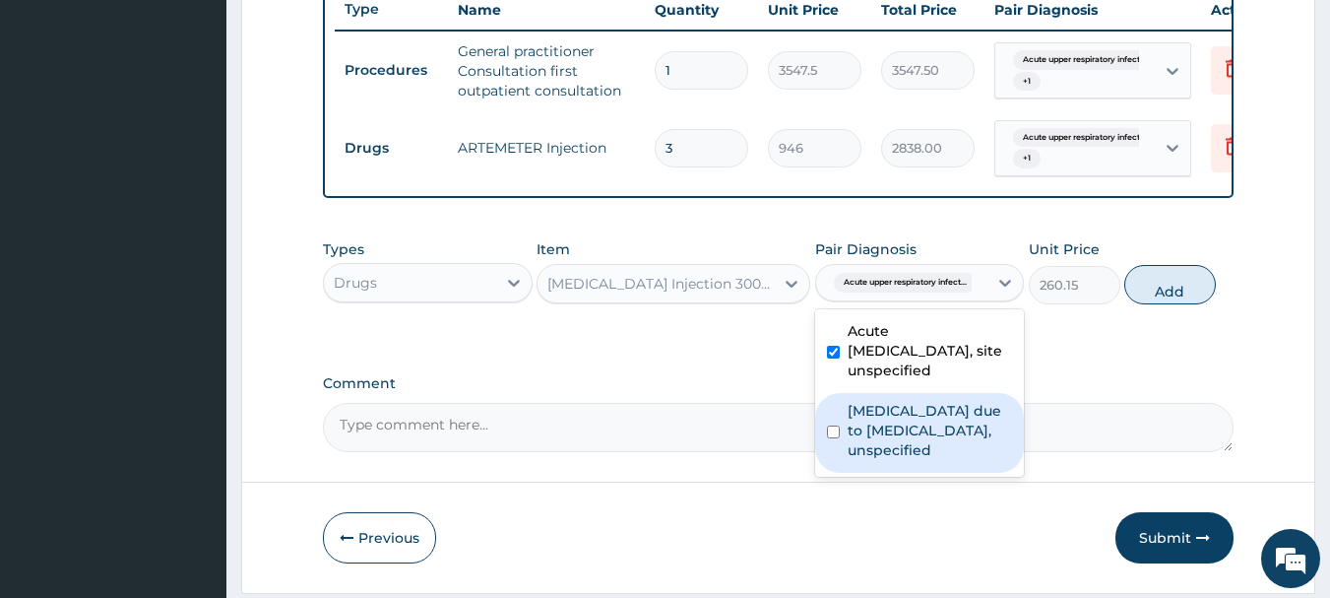
drag, startPoint x: 896, startPoint y: 440, endPoint x: 955, endPoint y: 440, distance: 59.1
click at [902, 446] on label "Malaria due to Plasmodium falciparum, unspecified" at bounding box center [930, 430] width 165 height 59
checkbox input "true"
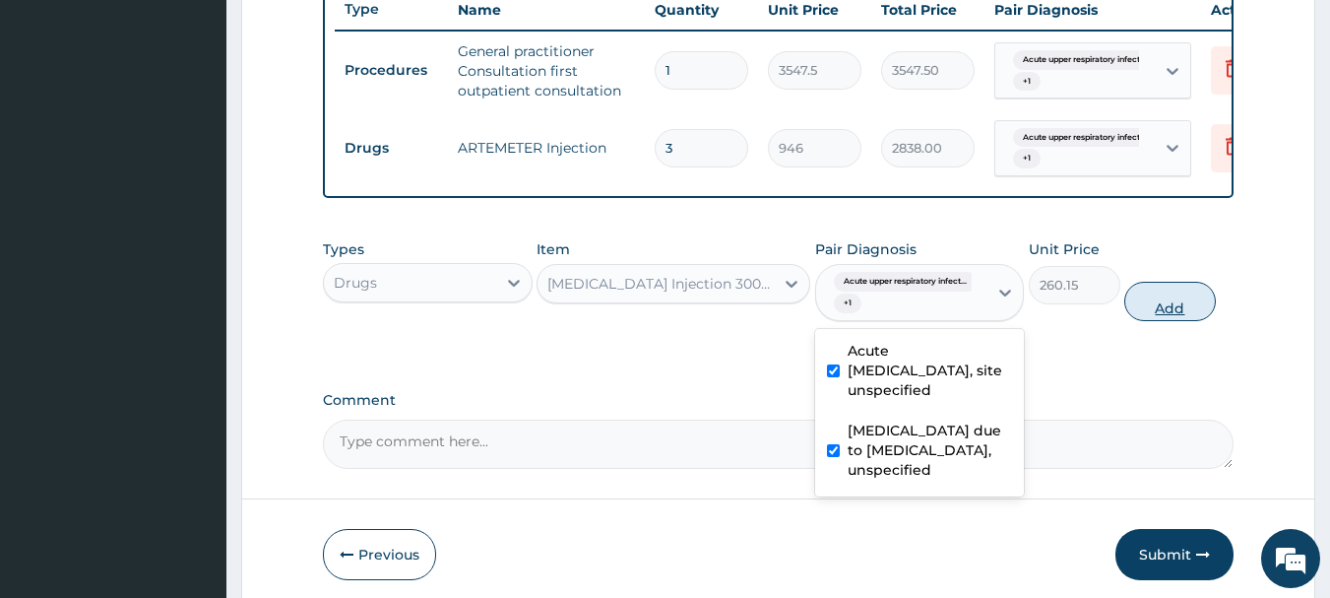
click at [1173, 321] on button "Add" at bounding box center [1170, 301] width 92 height 39
type input "0"
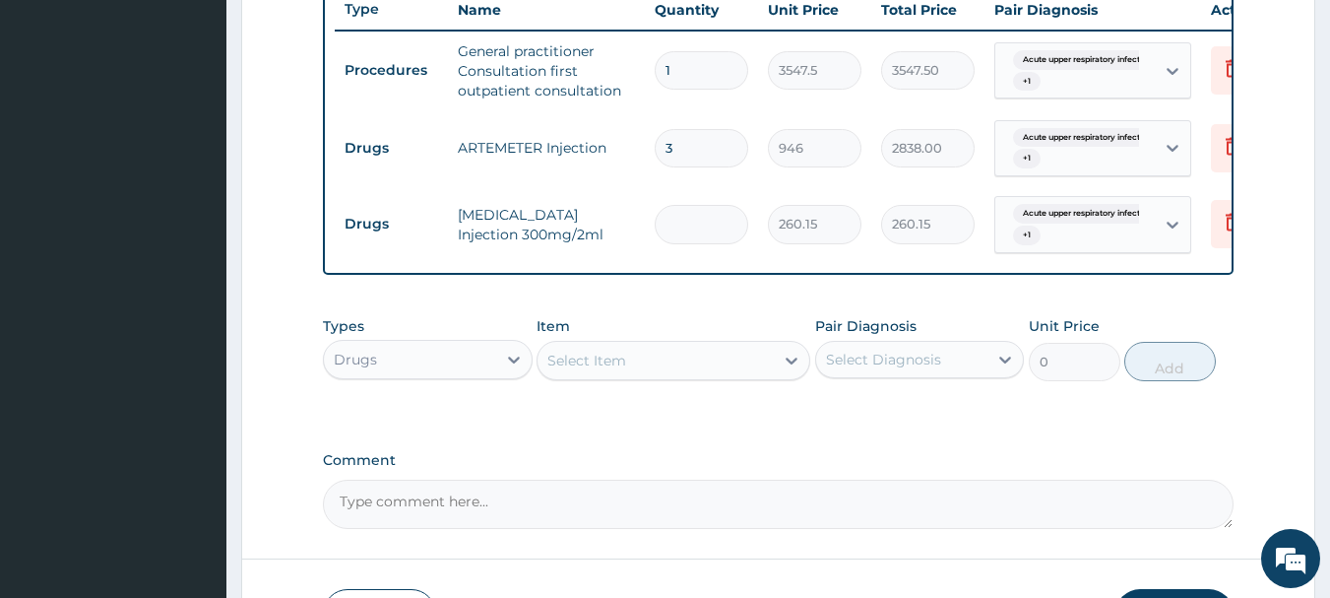
type input "0.00"
type input "2"
type input "520.30"
type input "2"
click at [646, 369] on div "Select Item" at bounding box center [655, 361] width 236 height 32
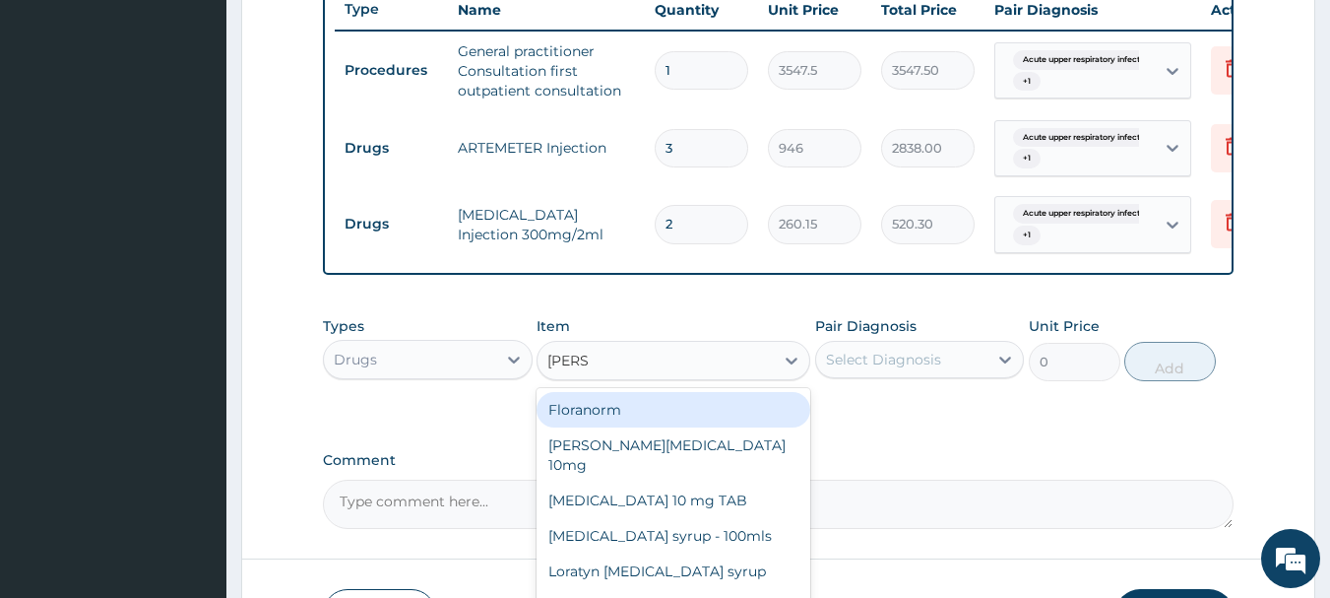
type input "LORAT"
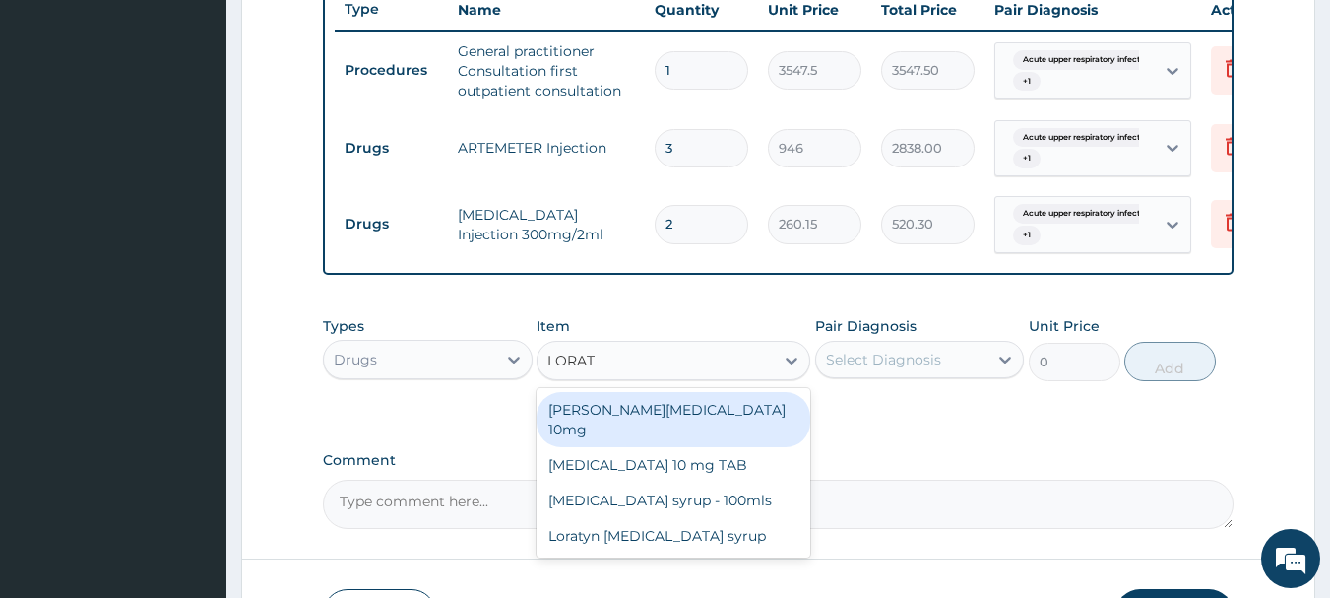
click at [746, 409] on div "Loratyn Loratadine 10mg" at bounding box center [674, 419] width 274 height 55
type input "88.6875"
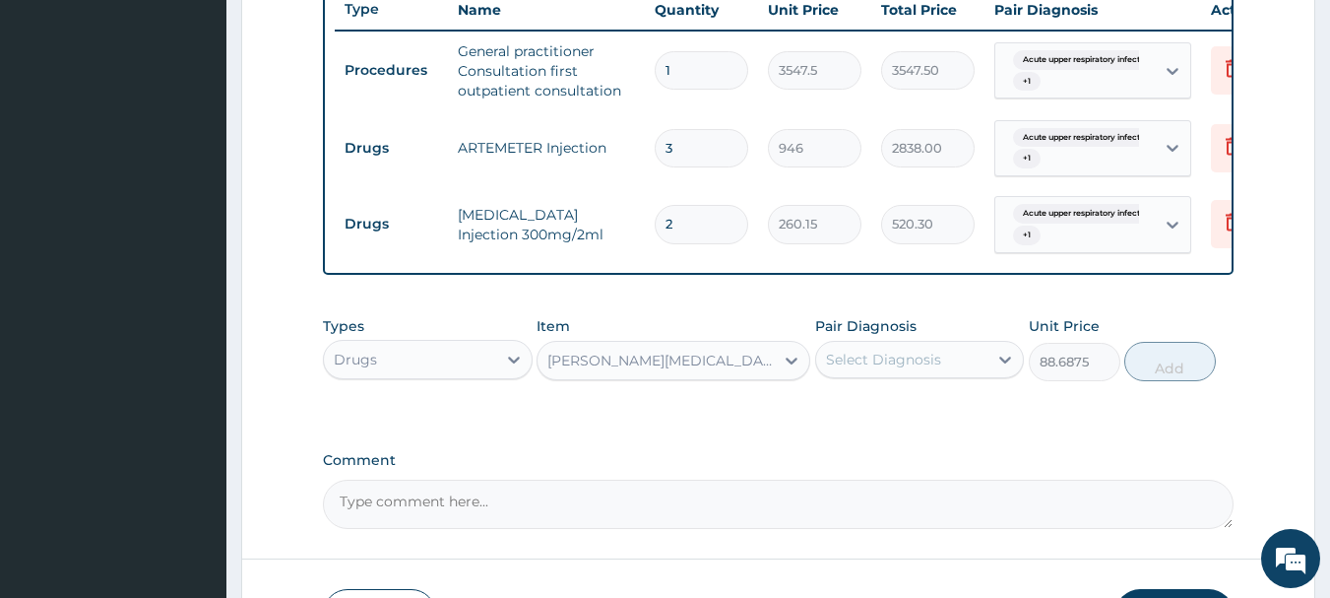
click at [886, 364] on div "Select Diagnosis" at bounding box center [883, 359] width 115 height 20
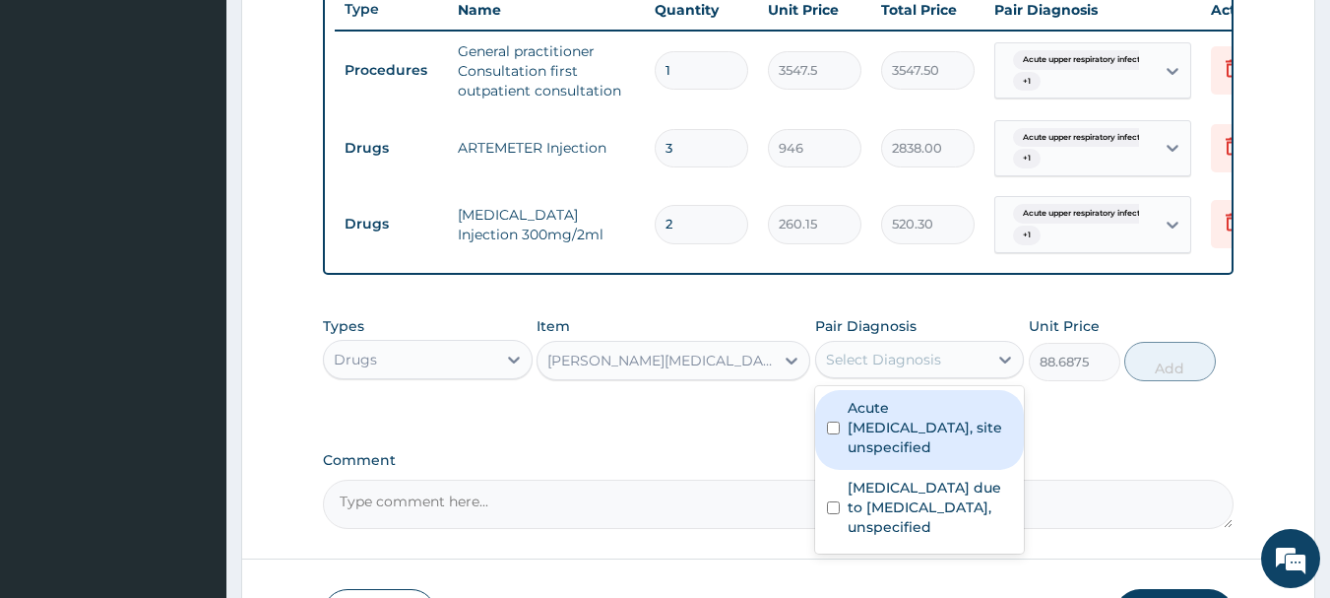
drag, startPoint x: 909, startPoint y: 440, endPoint x: 909, endPoint y: 452, distance: 11.8
click at [909, 445] on label "Acute upper respiratory infection, site unspecified" at bounding box center [930, 427] width 165 height 59
checkbox input "true"
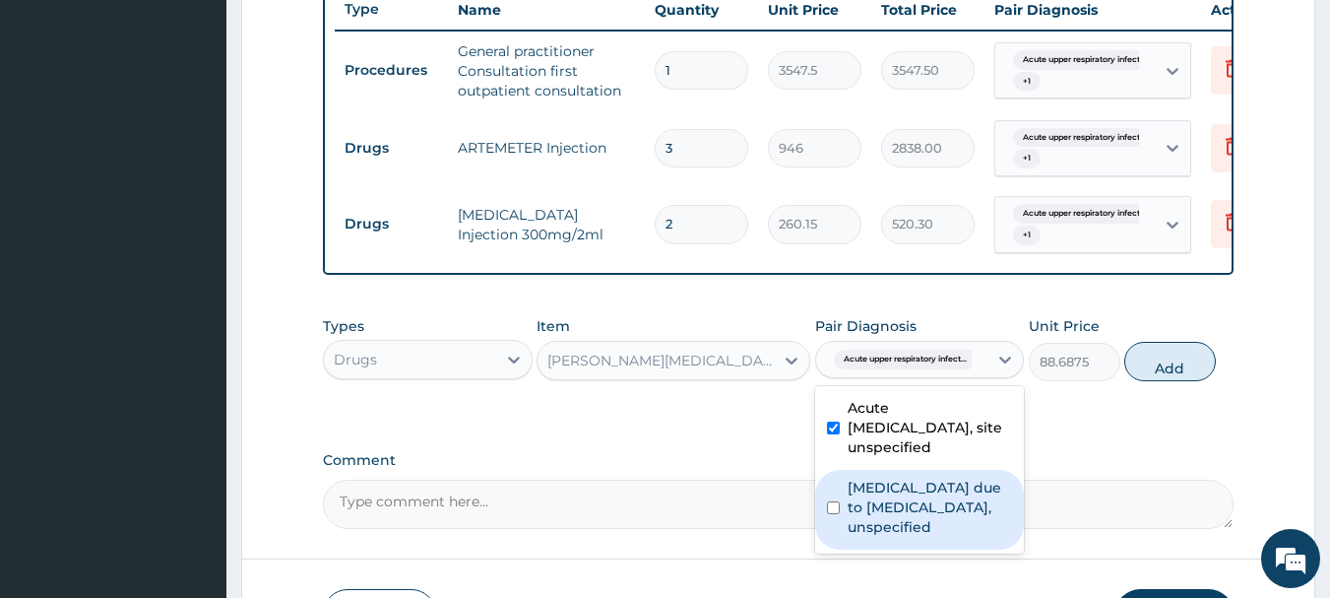
drag, startPoint x: 941, startPoint y: 531, endPoint x: 961, endPoint y: 531, distance: 19.7
click at [945, 536] on label "Malaria due to Plasmodium falciparum, unspecified" at bounding box center [930, 506] width 165 height 59
checkbox input "true"
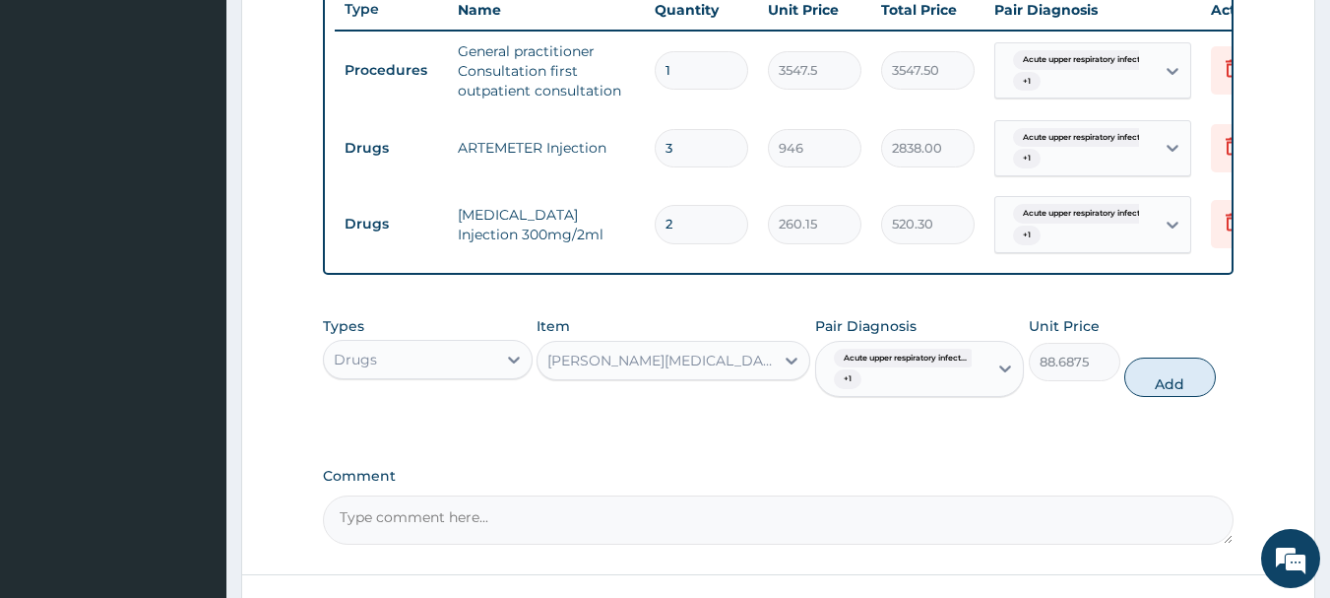
click at [1173, 390] on button "Add" at bounding box center [1170, 376] width 92 height 39
type input "0"
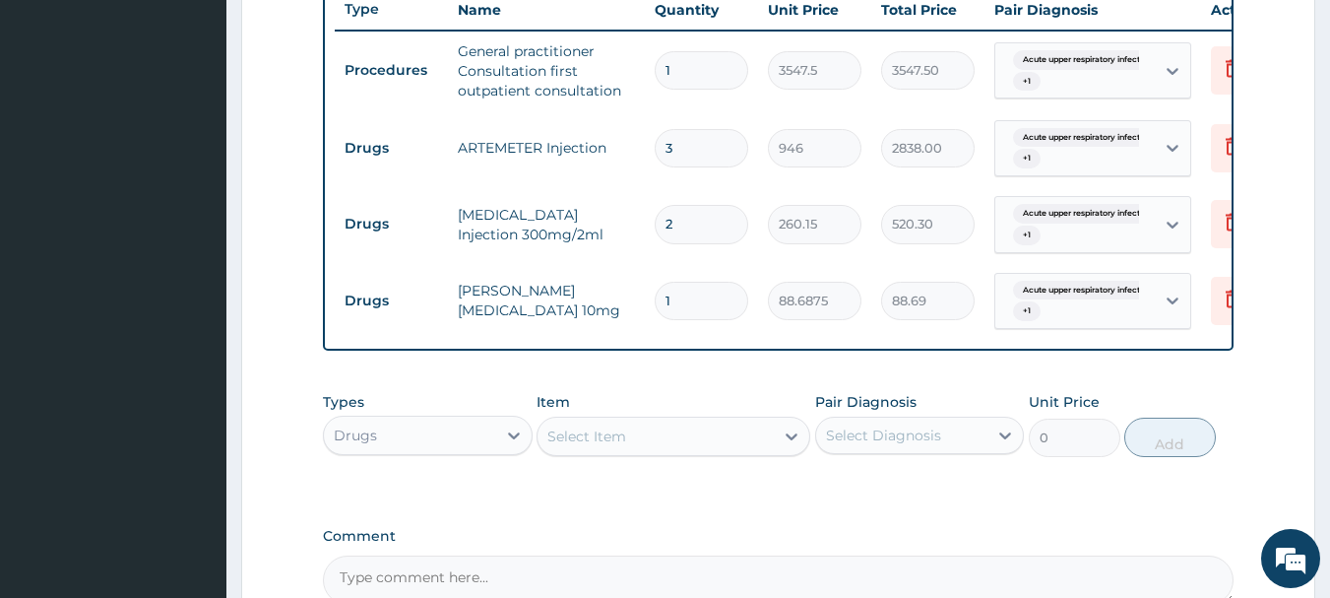
type input "0.00"
type input "5"
type input "443.44"
type input "5"
click at [753, 452] on div "Select Item" at bounding box center [655, 436] width 236 height 32
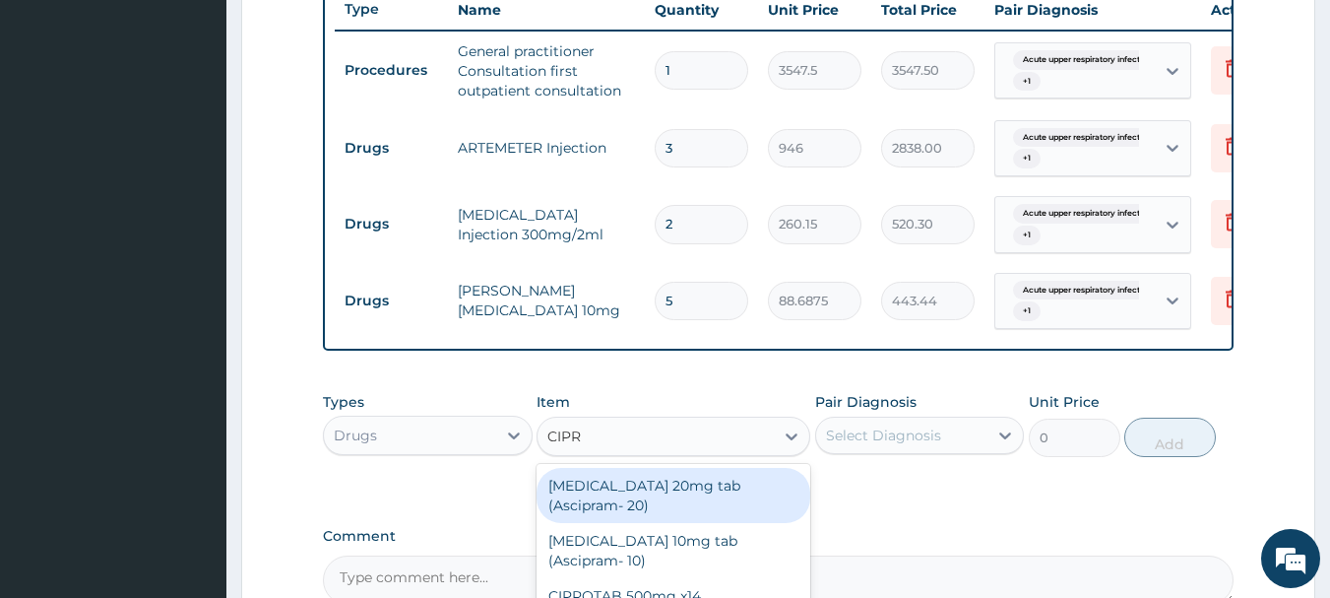
type input "CIPRO"
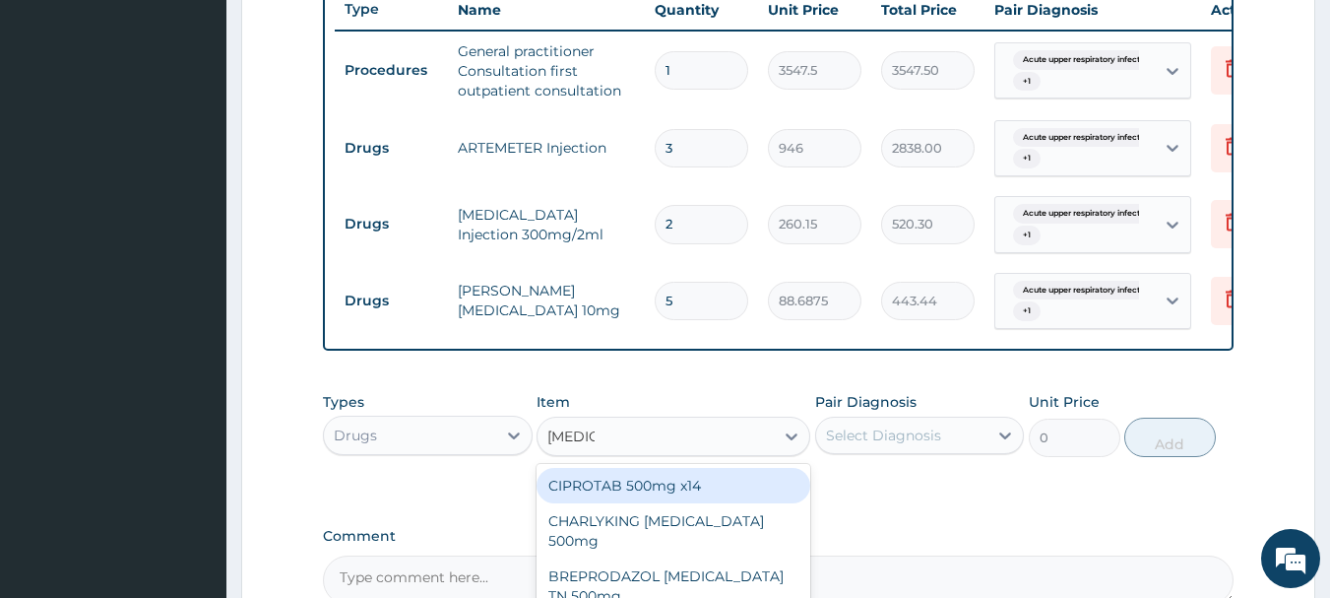
click at [761, 499] on div "CIPROTAB 500mg x14" at bounding box center [674, 485] width 274 height 35
type input "319.275"
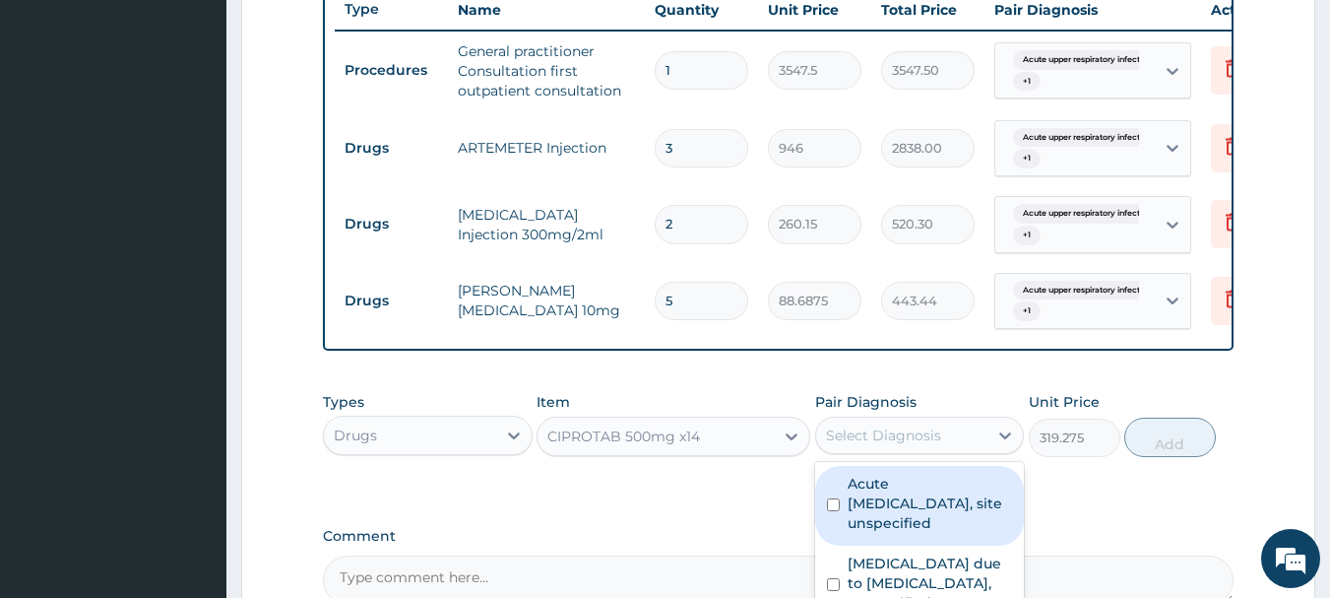
drag, startPoint x: 910, startPoint y: 455, endPoint x: 905, endPoint y: 484, distance: 29.9
click at [910, 445] on div "Select Diagnosis" at bounding box center [883, 435] width 115 height 20
click at [905, 521] on label "Acute upper respiratory infection, site unspecified" at bounding box center [930, 503] width 165 height 59
checkbox input "true"
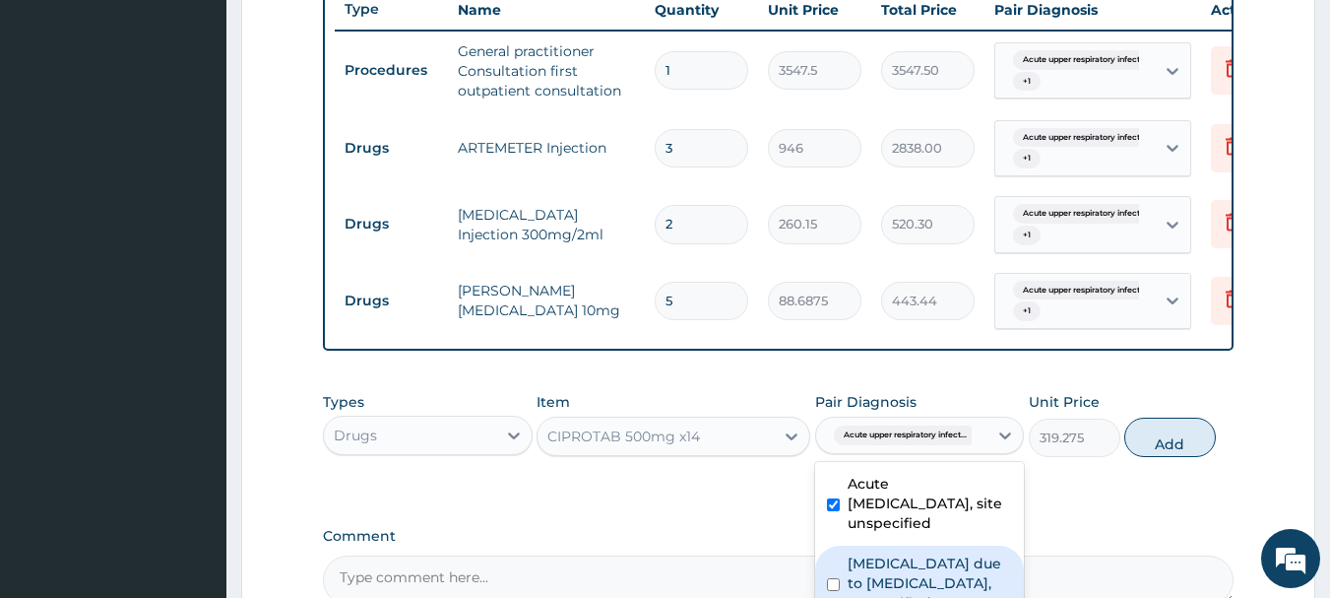
click at [936, 587] on label "Malaria due to Plasmodium falciparum, unspecified" at bounding box center [930, 582] width 165 height 59
checkbox input "true"
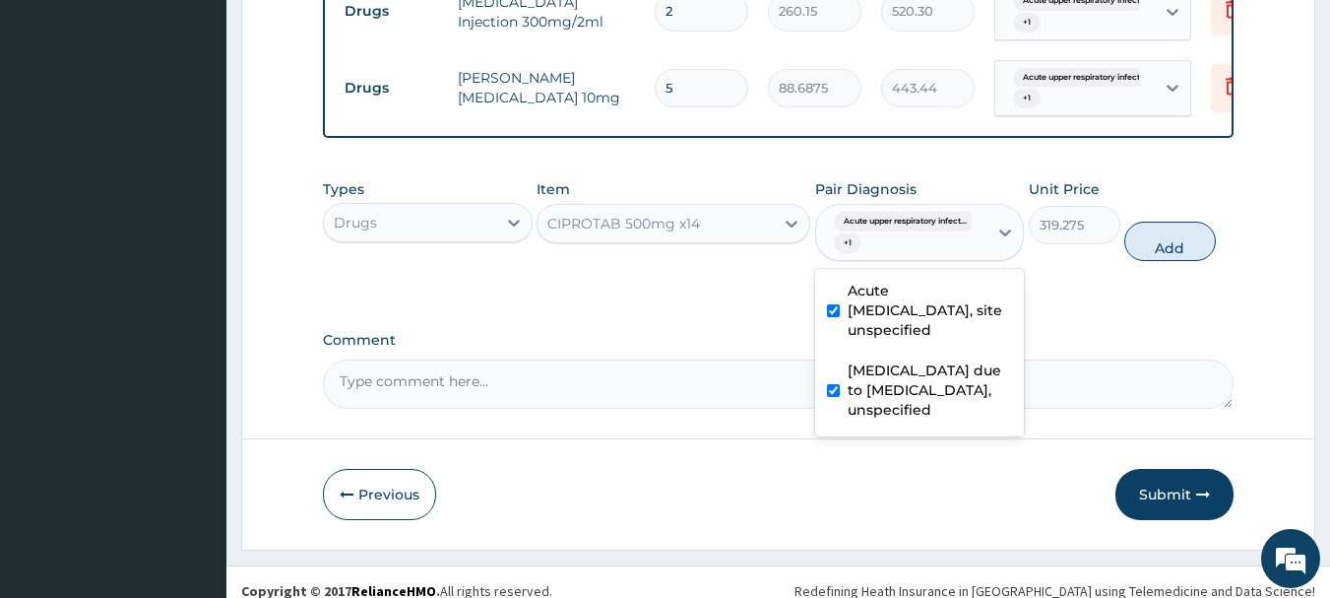
scroll to position [999, 0]
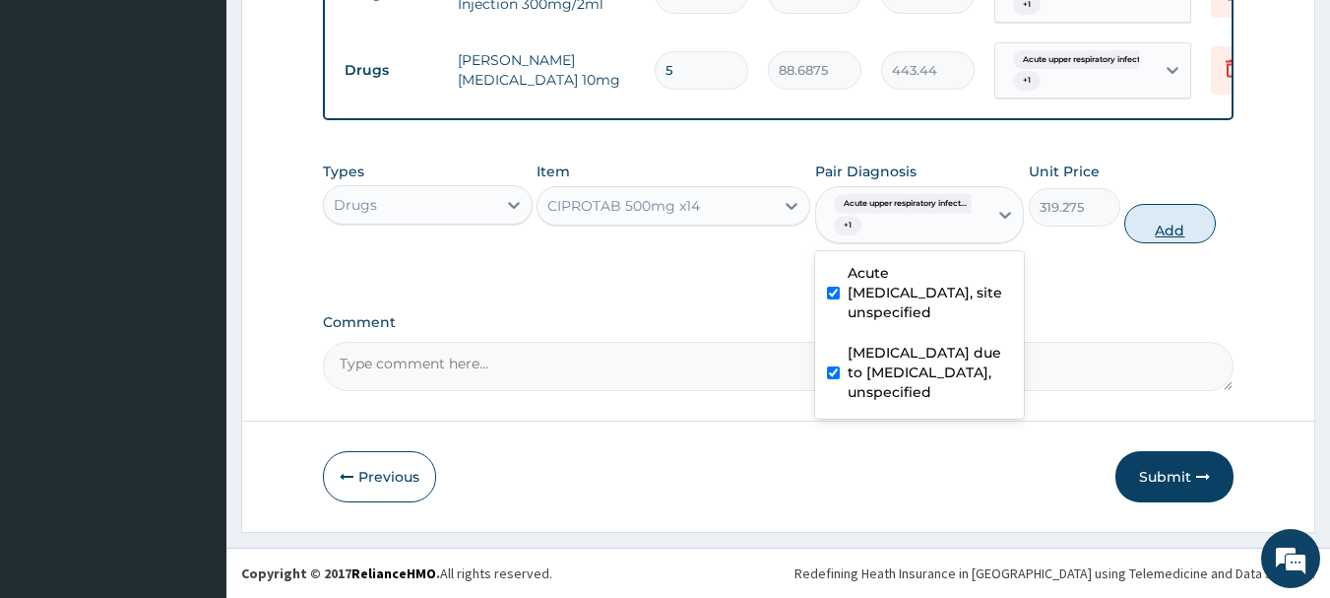
click at [1161, 221] on button "Add" at bounding box center [1170, 223] width 92 height 39
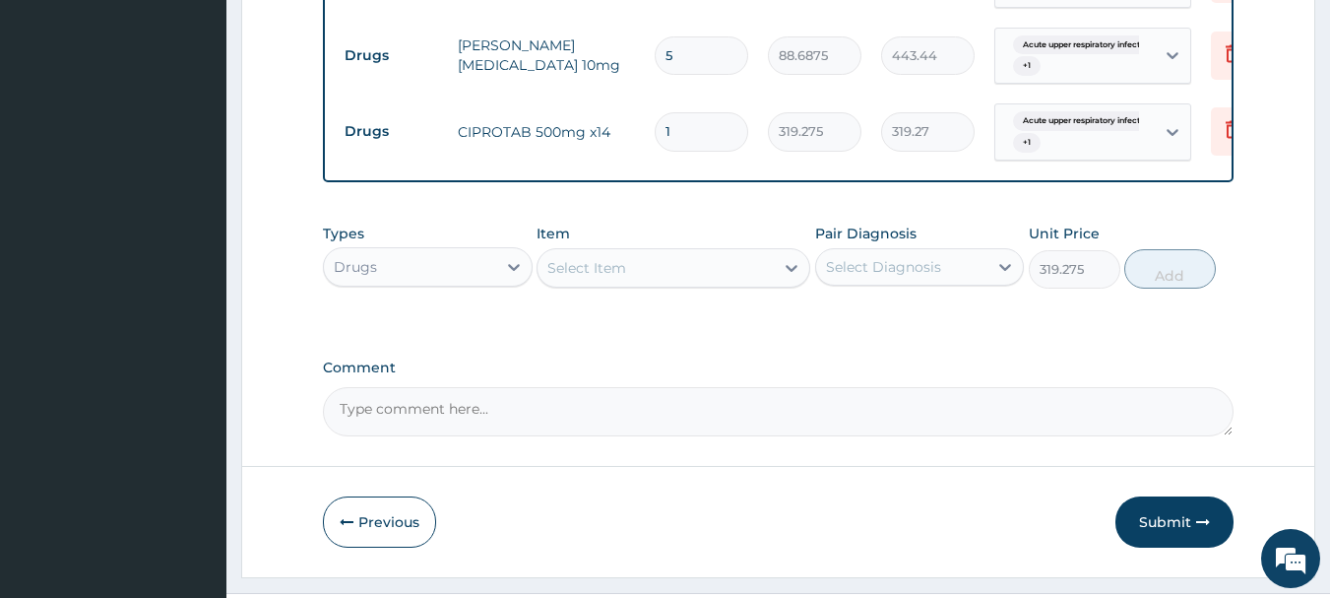
type input "0"
type input "14"
type input "4469.85"
type input "14"
click at [684, 284] on div "Select Item" at bounding box center [655, 268] width 236 height 32
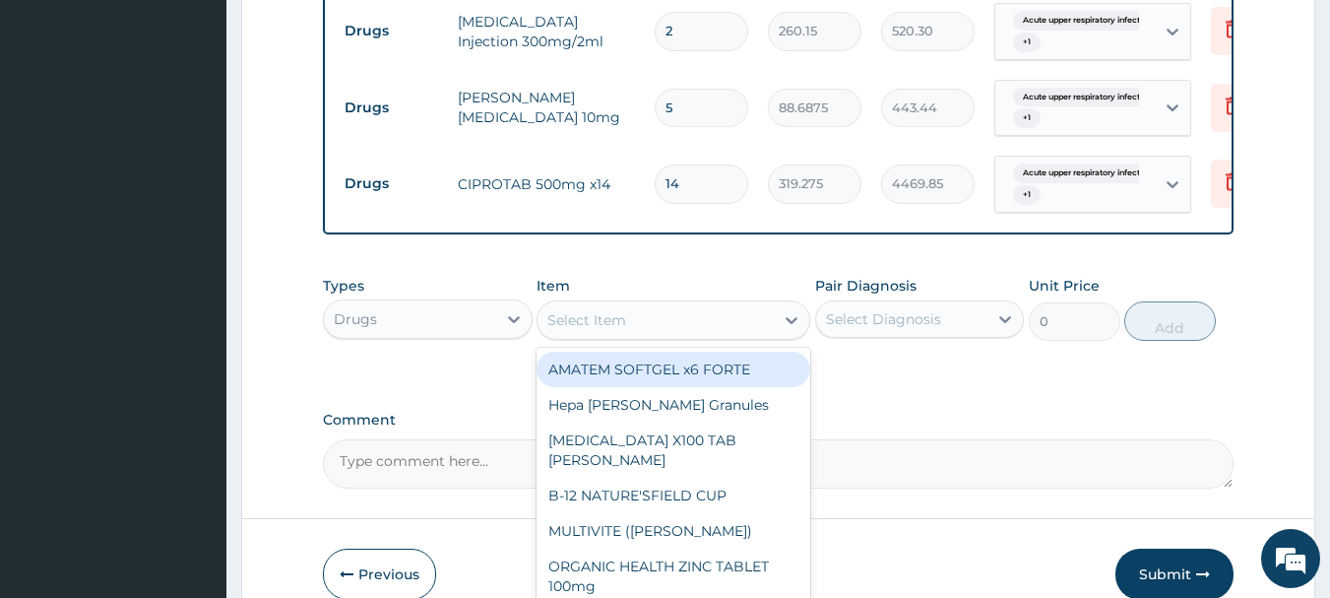
scroll to position [1059, 0]
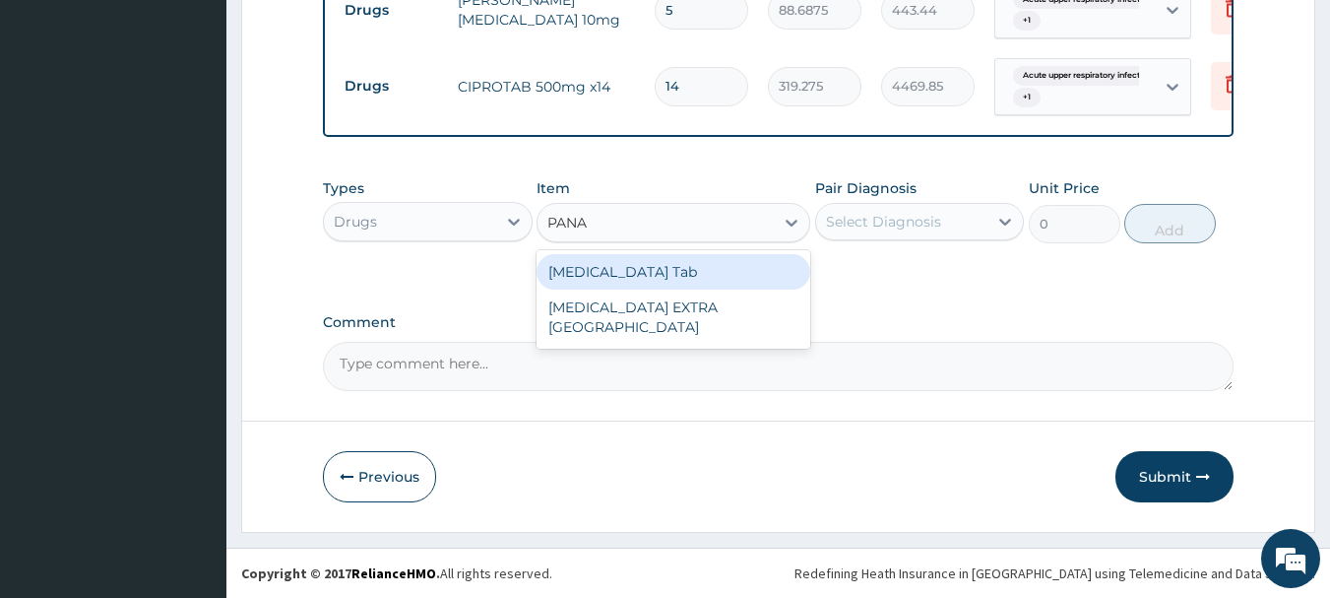
type input "PANAD"
click at [741, 267] on div "PANADOL Tab" at bounding box center [674, 271] width 274 height 35
type input "49.665"
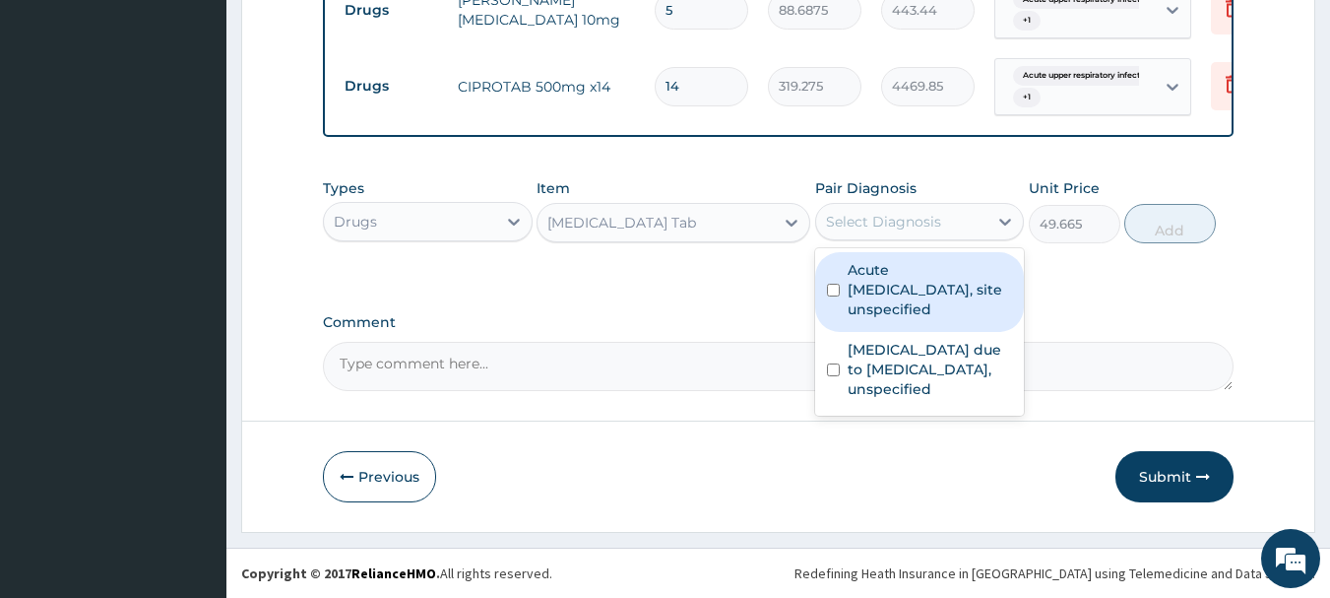
click at [894, 223] on div "Select Diagnosis" at bounding box center [883, 222] width 115 height 20
drag, startPoint x: 912, startPoint y: 281, endPoint x: 909, endPoint y: 294, distance: 14.1
click at [910, 284] on label "Acute upper respiratory infection, site unspecified" at bounding box center [930, 289] width 165 height 59
checkbox input "true"
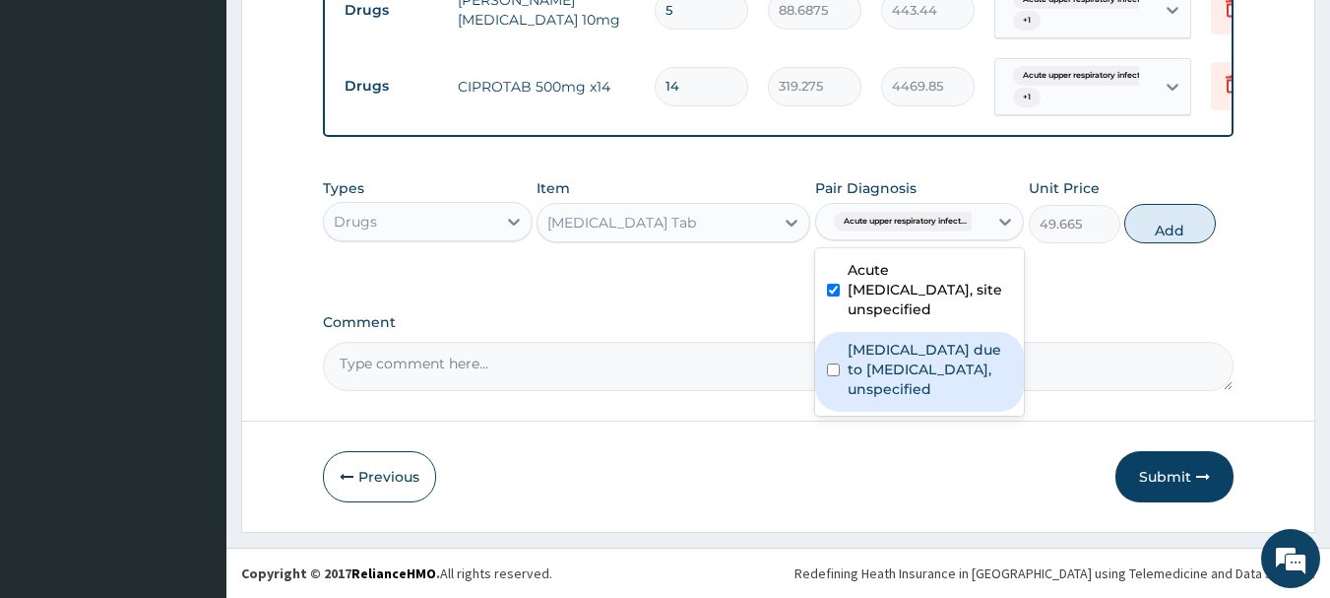
click at [901, 361] on label "Malaria due to Plasmodium falciparum, unspecified" at bounding box center [930, 369] width 165 height 59
checkbox input "true"
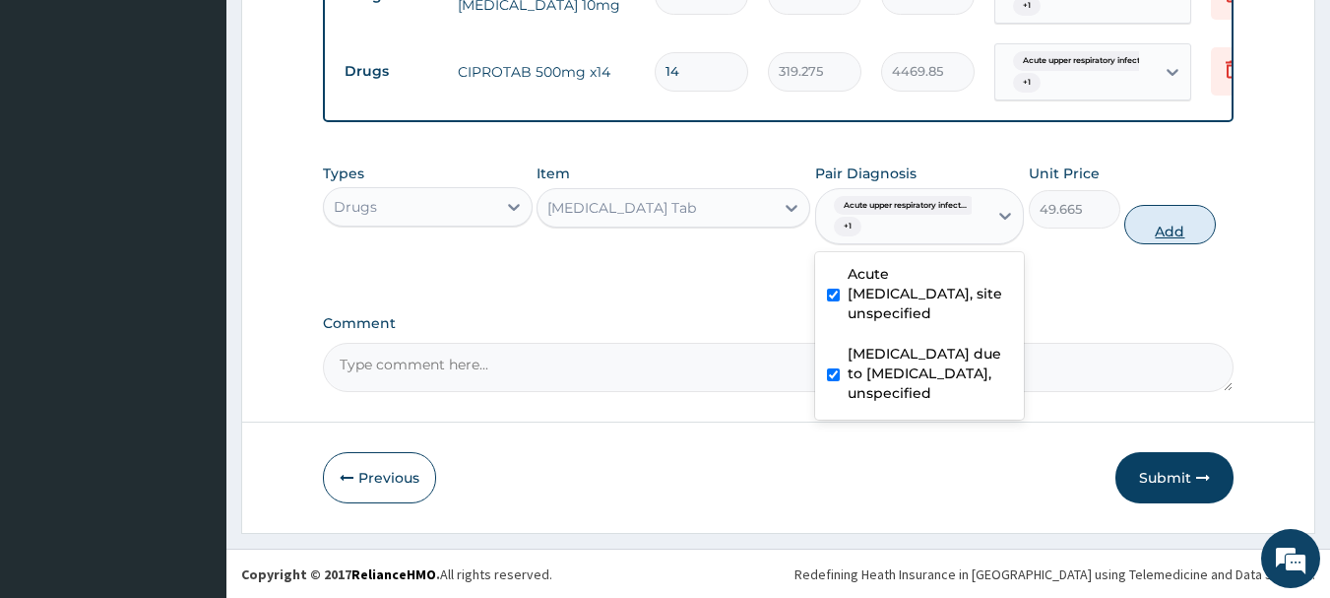
click at [1175, 244] on button "Add" at bounding box center [1170, 224] width 92 height 39
type input "0"
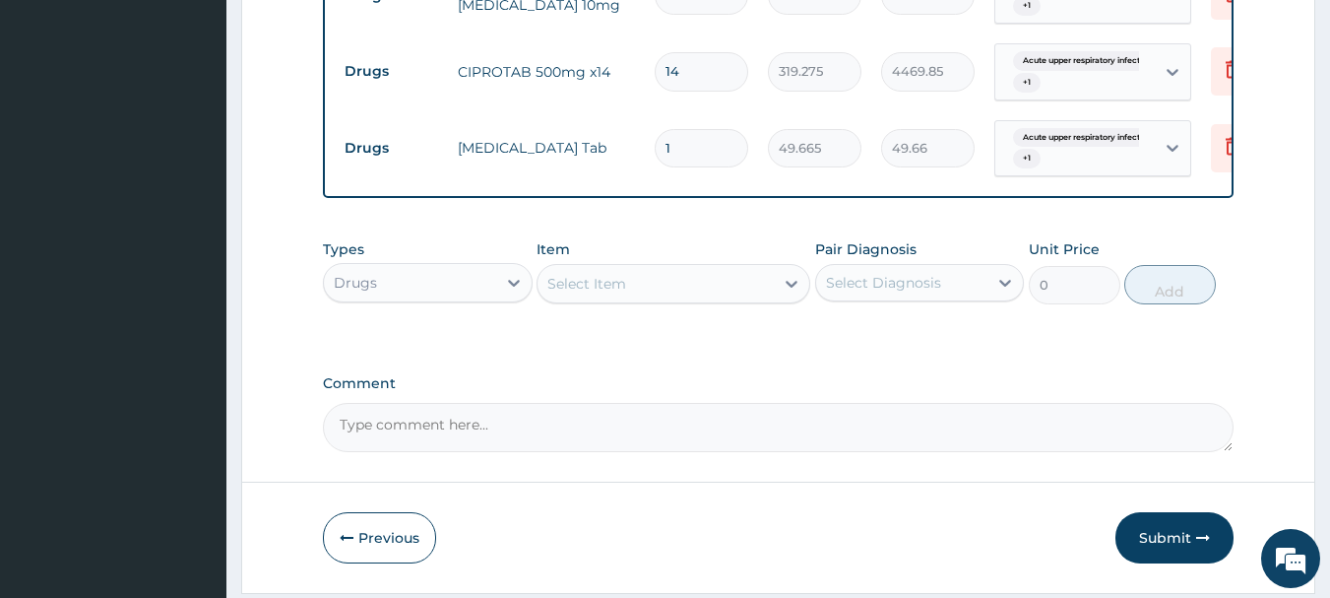
type input "0.00"
type input "3"
type input "149.00"
type input "30"
type input "1489.95"
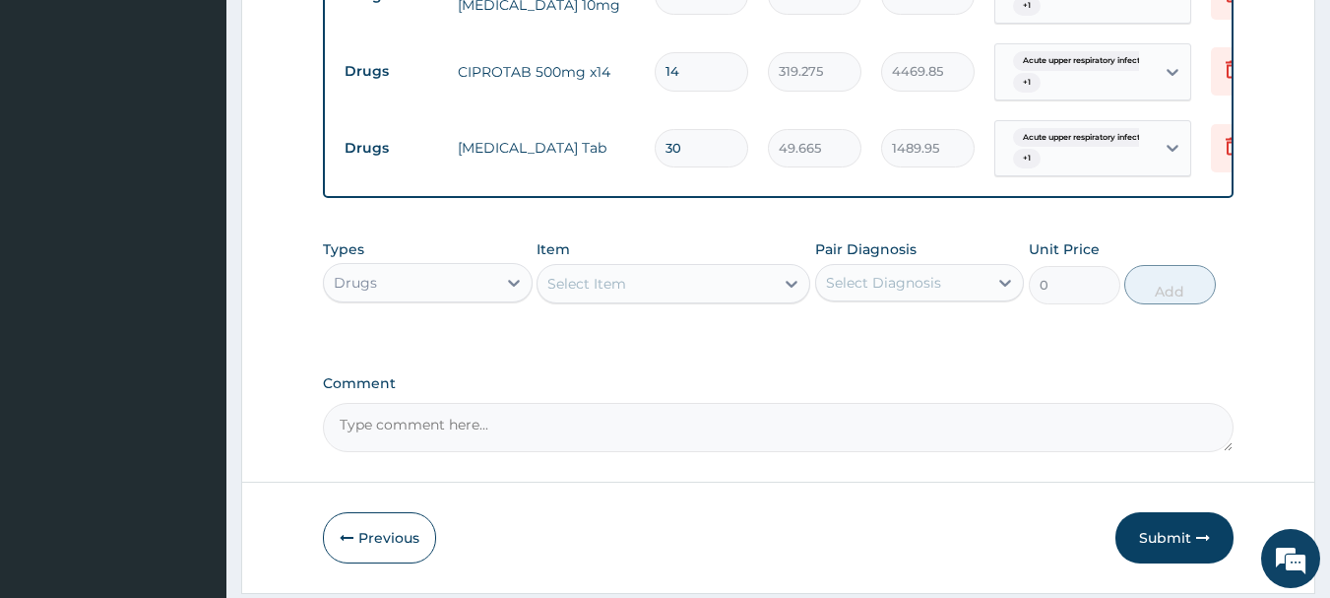
type input "30"
click at [1178, 538] on button "Submit" at bounding box center [1174, 537] width 118 height 51
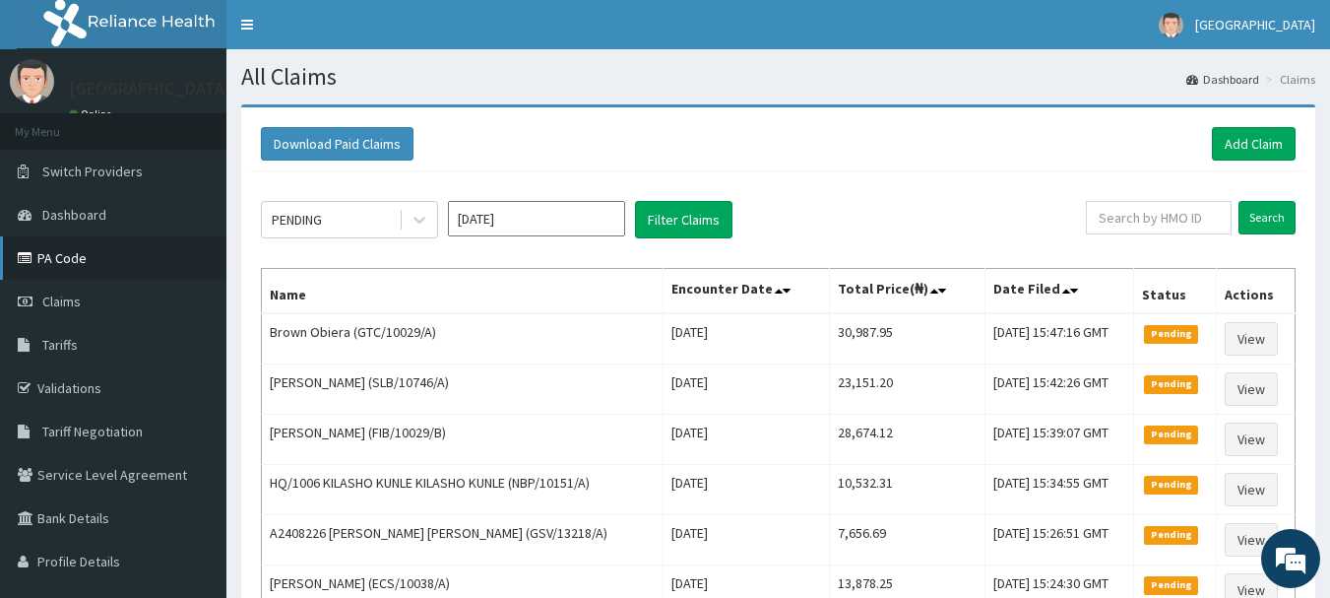
click at [79, 251] on link "PA Code" at bounding box center [113, 257] width 226 height 43
click at [1277, 144] on link "Add Claim" at bounding box center [1254, 143] width 84 height 33
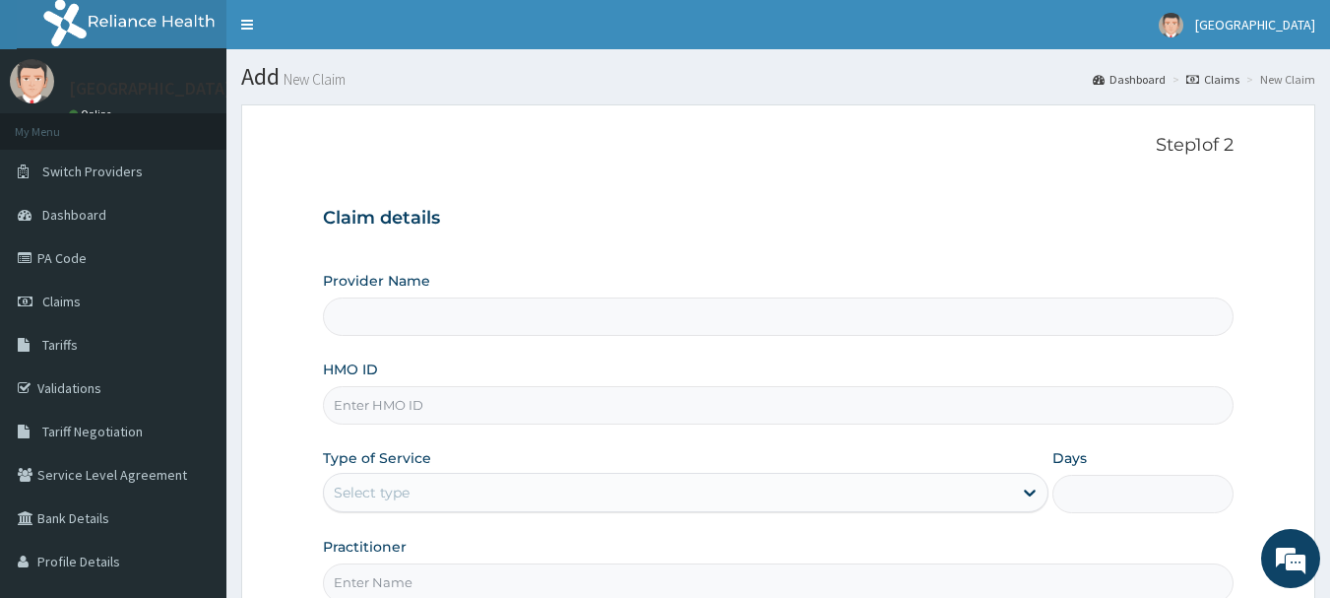
type input "[GEOGRAPHIC_DATA]"
type input "BWD/10032/A"
click at [439, 485] on div "Select type" at bounding box center [668, 492] width 688 height 32
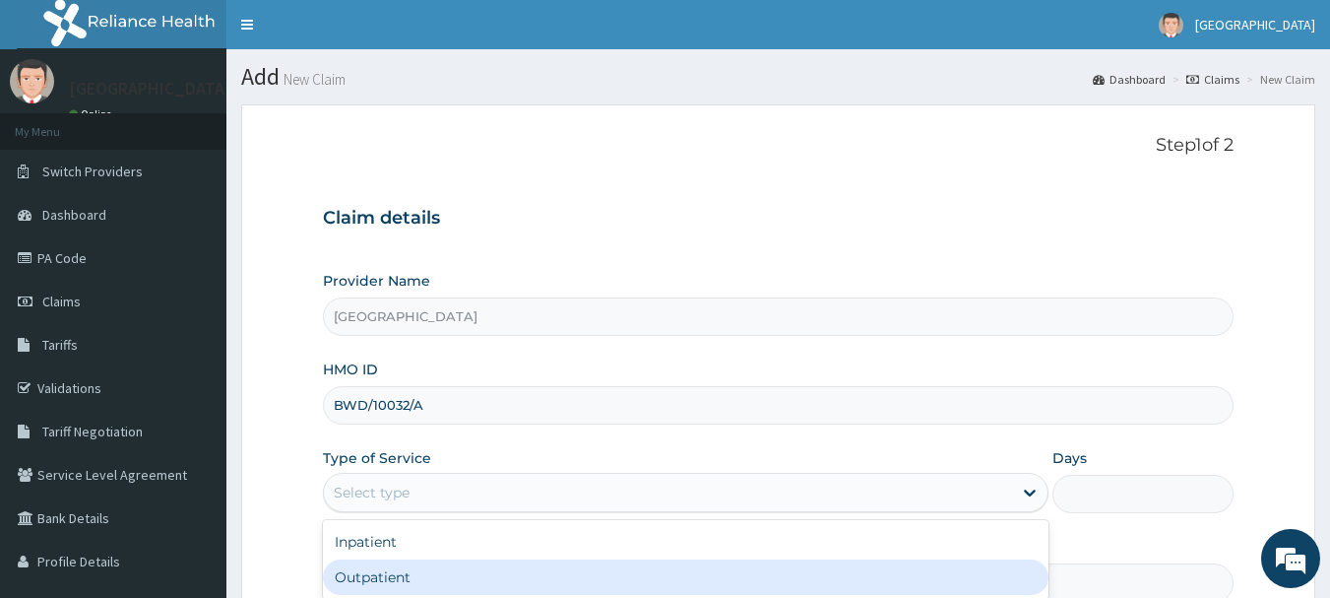
click at [439, 565] on div "Outpatient" at bounding box center [686, 576] width 726 height 35
type input "1"
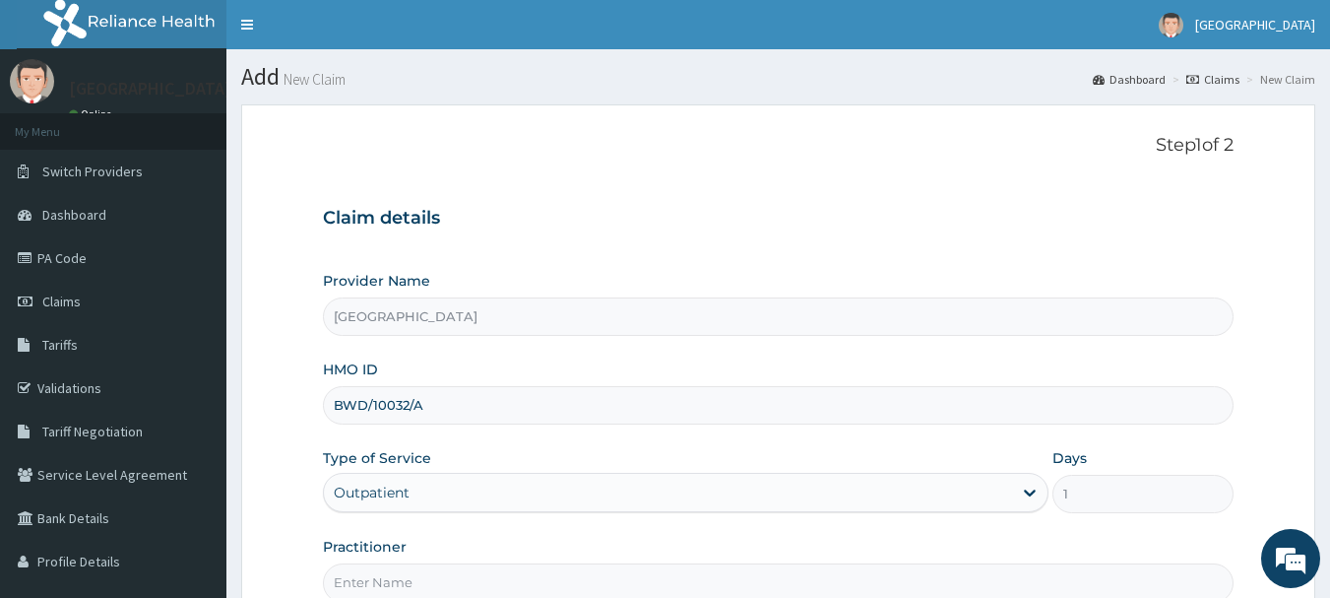
click at [439, 566] on input "Practitioner" at bounding box center [779, 582] width 912 height 38
type input "[PERSON_NAME]"
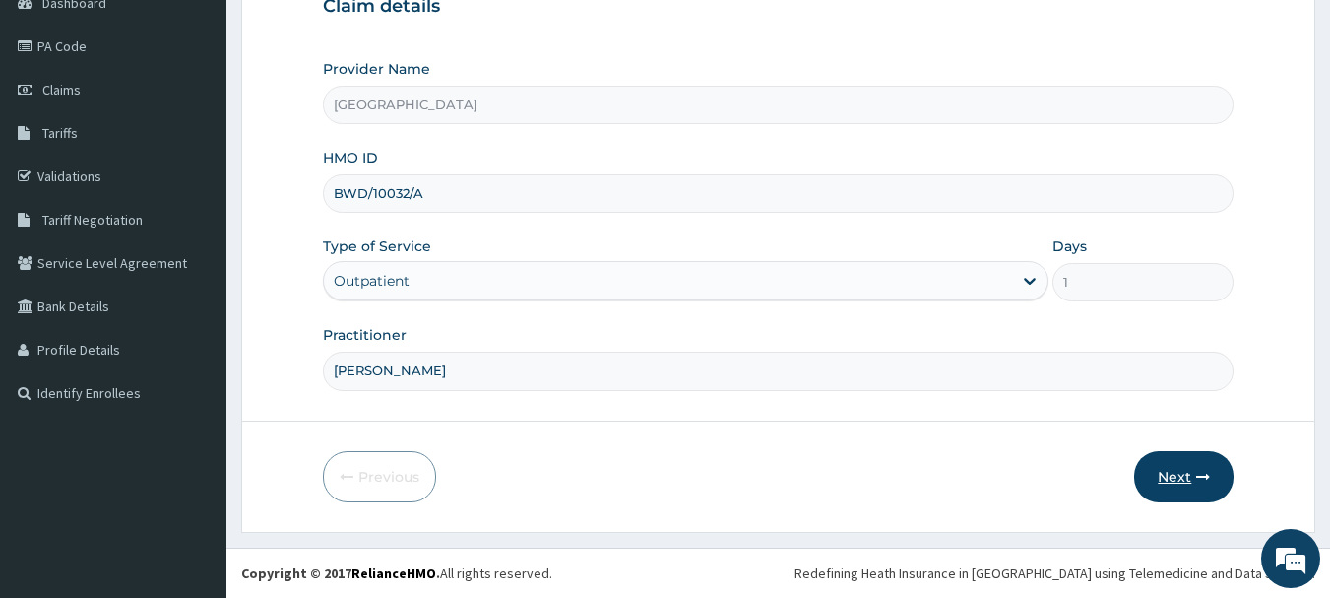
click at [1174, 463] on button "Next" at bounding box center [1183, 476] width 99 height 51
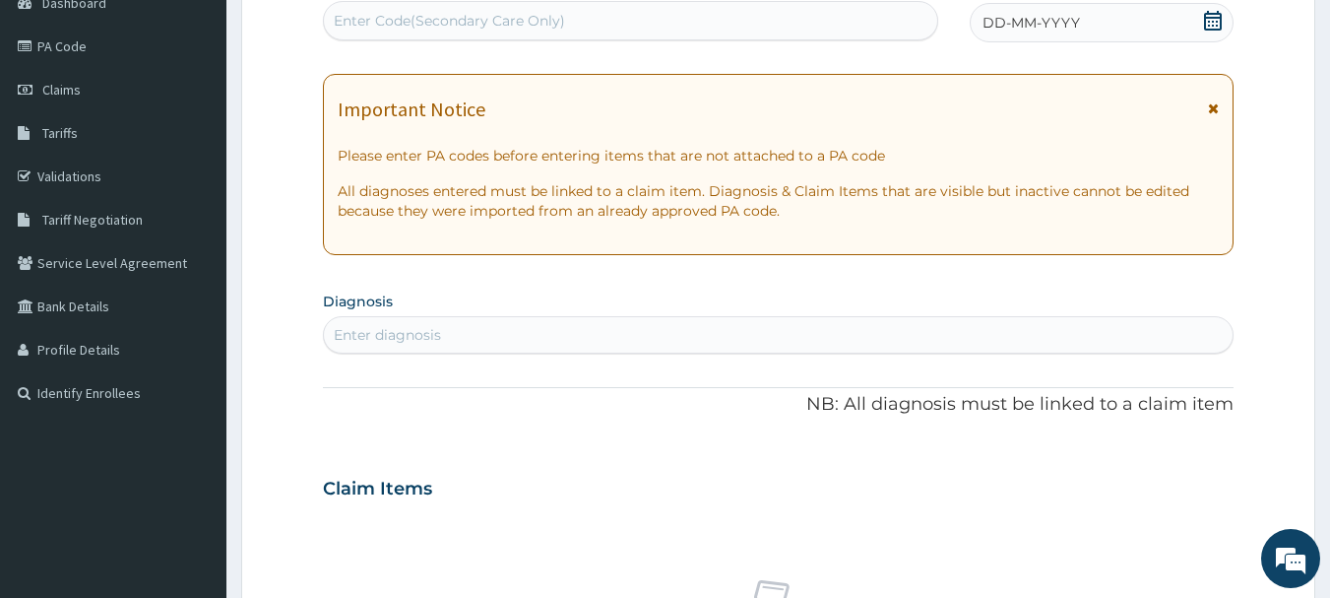
click at [792, 27] on div "Enter Code(Secondary Care Only)" at bounding box center [631, 21] width 614 height 32
paste input "PA/D06A6E"
type input "PA/D06A6E"
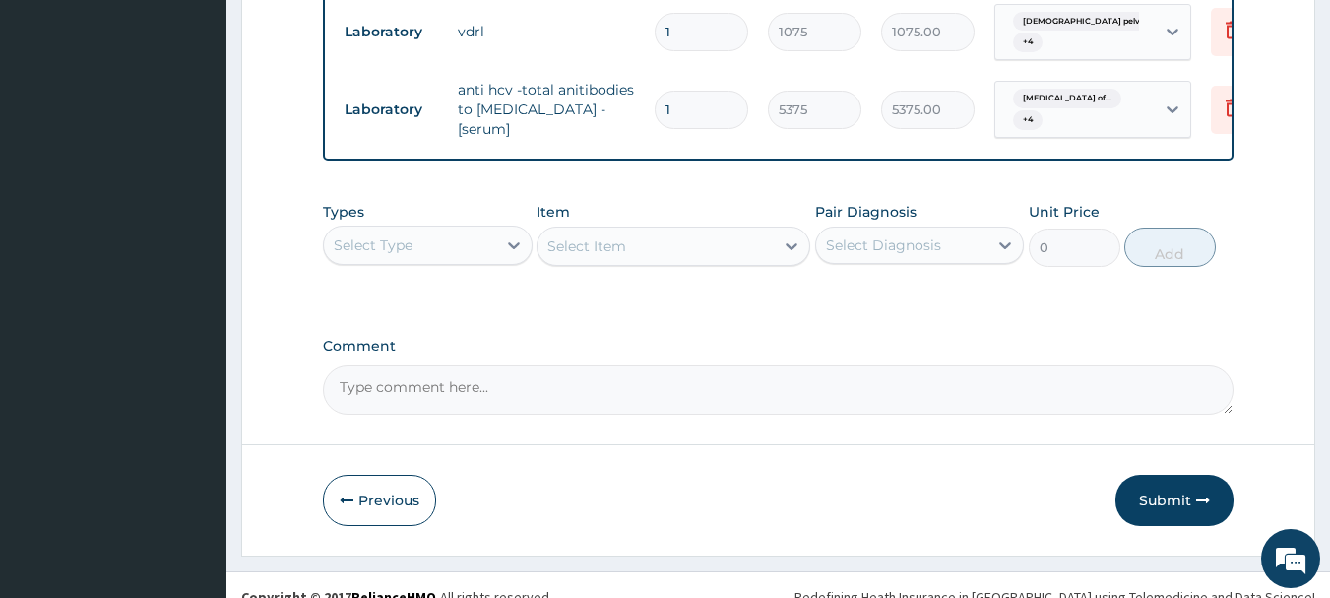
scroll to position [1059, 0]
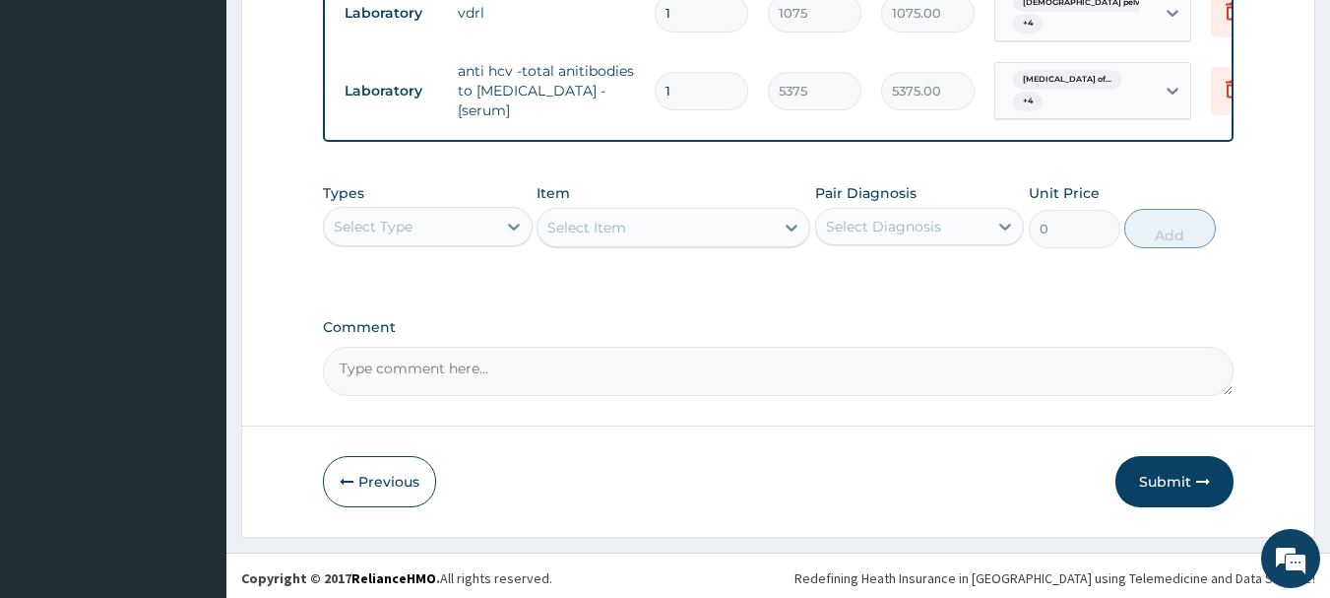
click at [474, 222] on div "Select Type" at bounding box center [410, 227] width 172 height 32
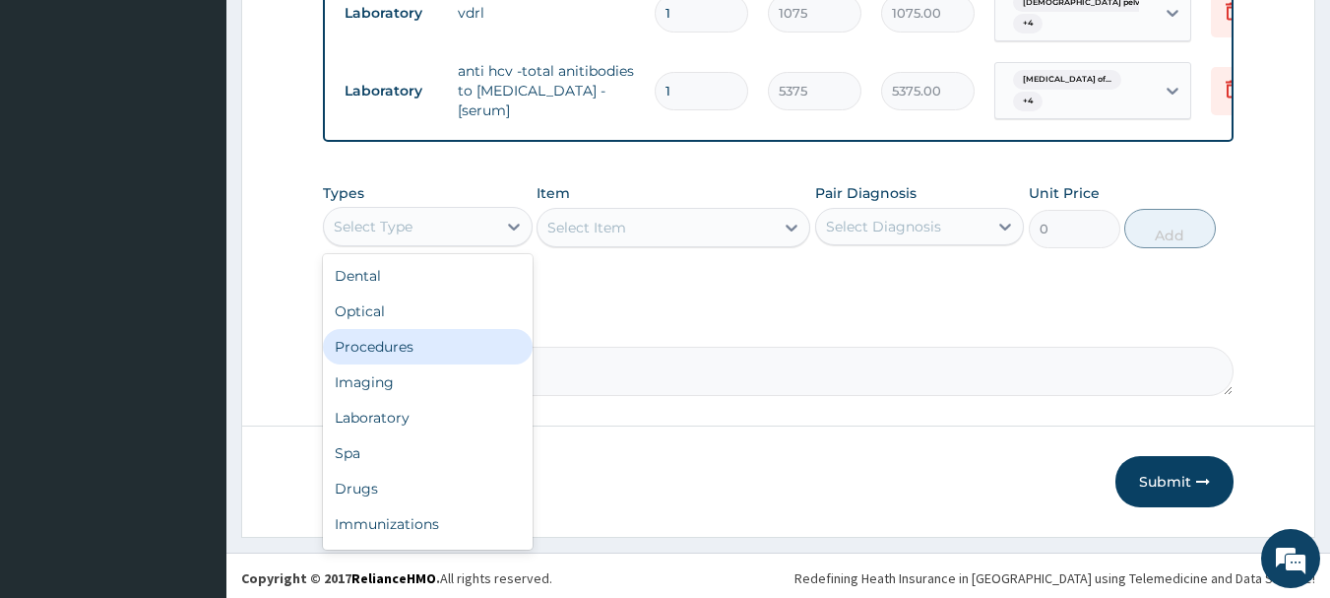
drag, startPoint x: 427, startPoint y: 344, endPoint x: 485, endPoint y: 304, distance: 70.2
click at [429, 346] on div "Procedures" at bounding box center [428, 346] width 210 height 35
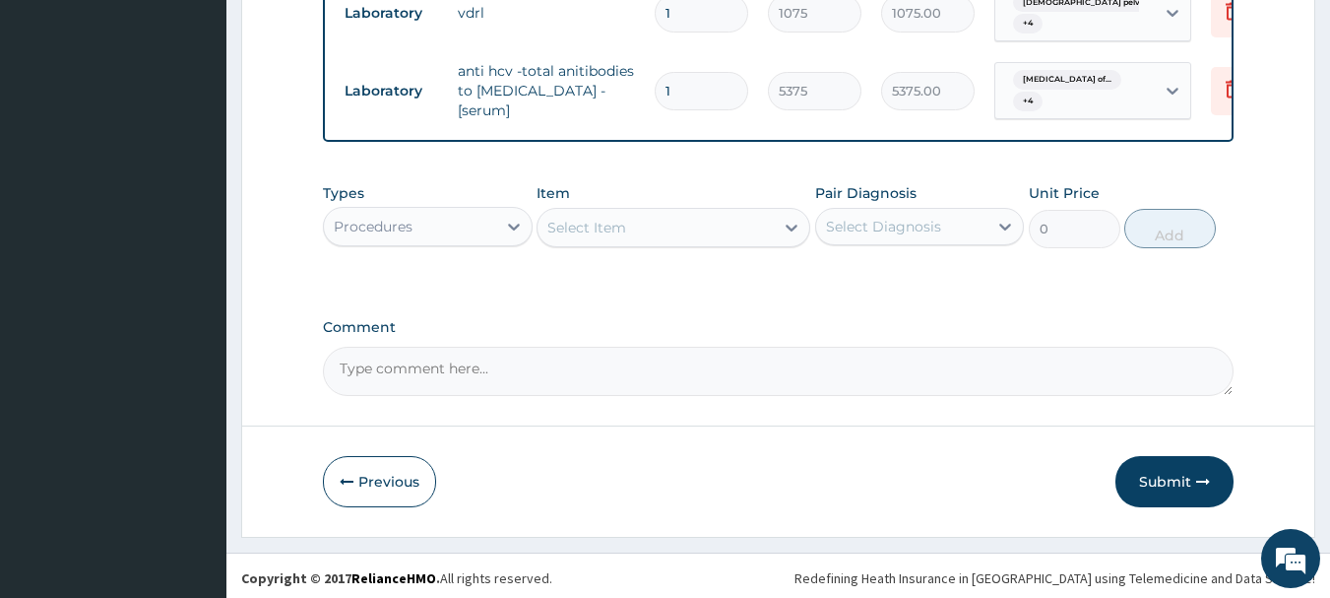
click at [641, 220] on div "Select Item" at bounding box center [655, 228] width 236 height 32
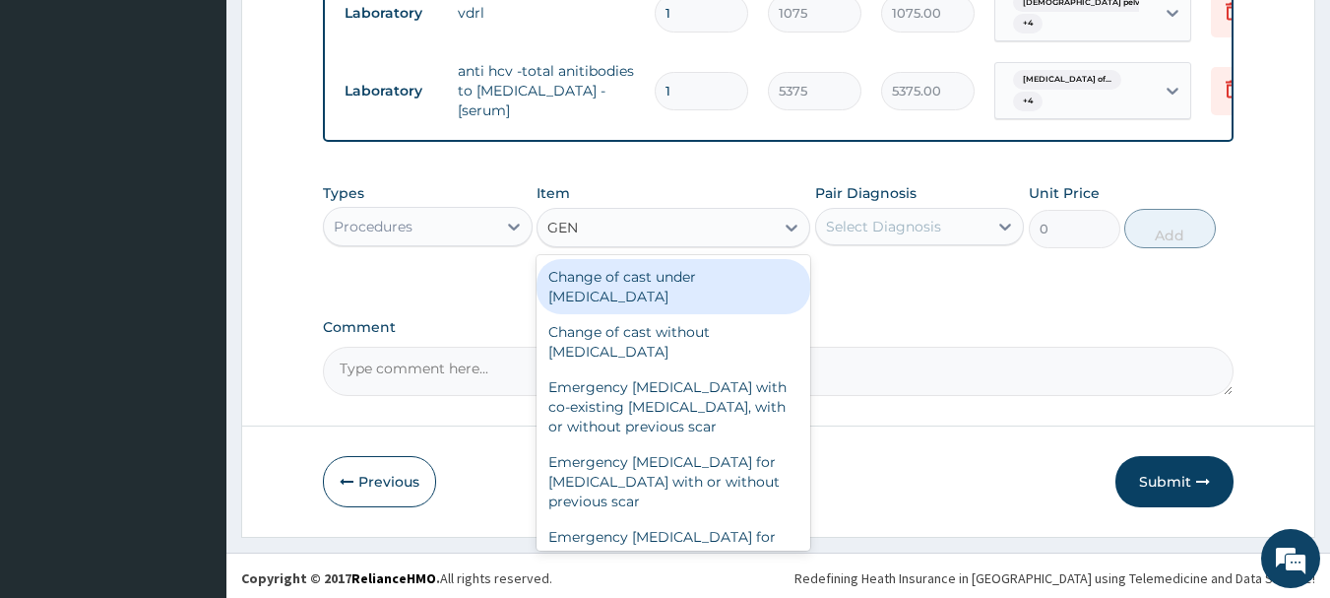
type input "GENE"
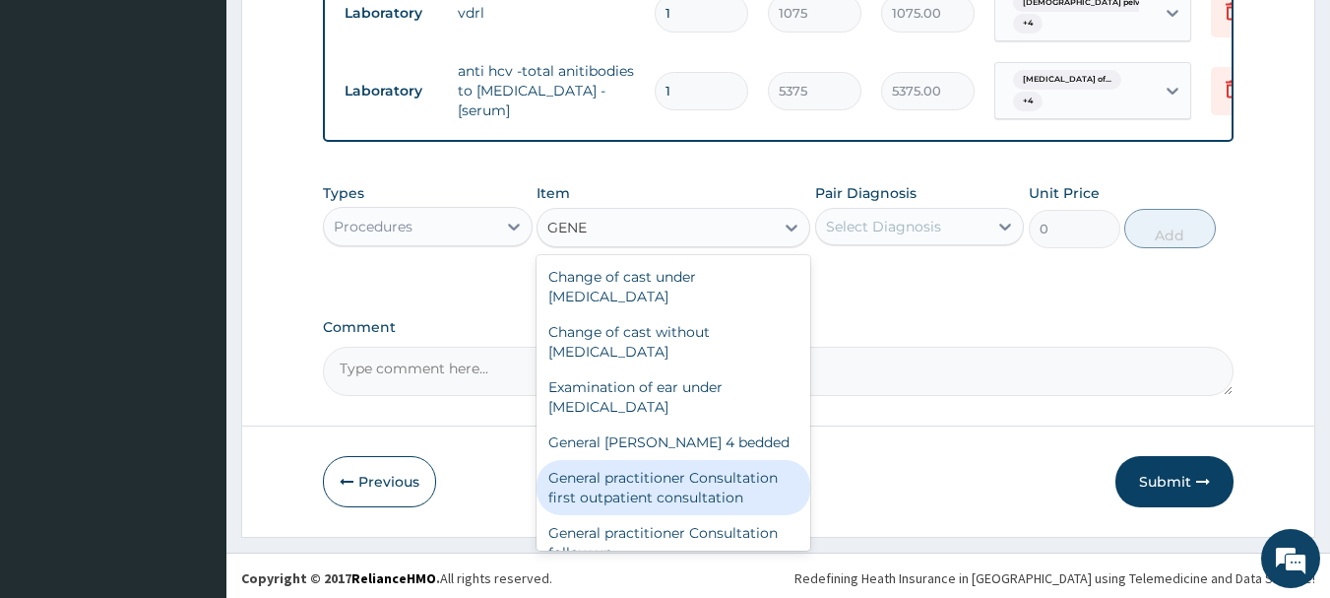
drag, startPoint x: 726, startPoint y: 472, endPoint x: 804, endPoint y: 375, distance: 124.5
click at [720, 472] on div "General practitioner Consultation first outpatient consultation" at bounding box center [674, 487] width 274 height 55
type input "3547.5"
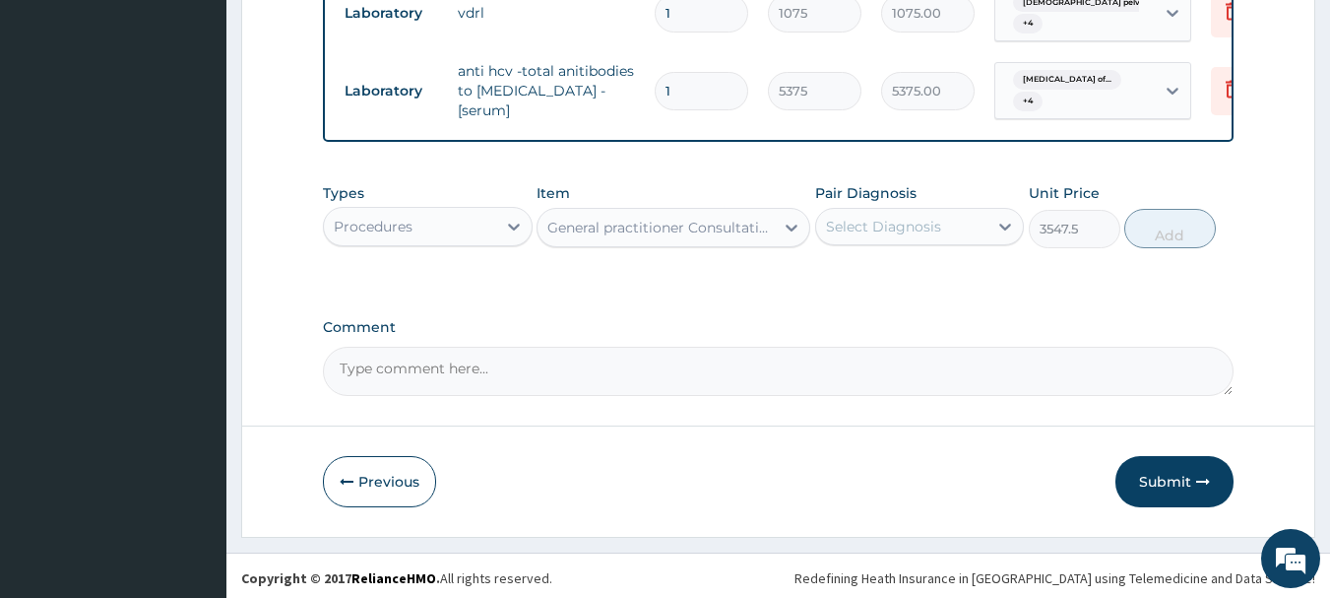
drag, startPoint x: 948, startPoint y: 211, endPoint x: 942, endPoint y: 243, distance: 33.0
click at [948, 217] on div "Select Diagnosis" at bounding box center [902, 227] width 172 height 32
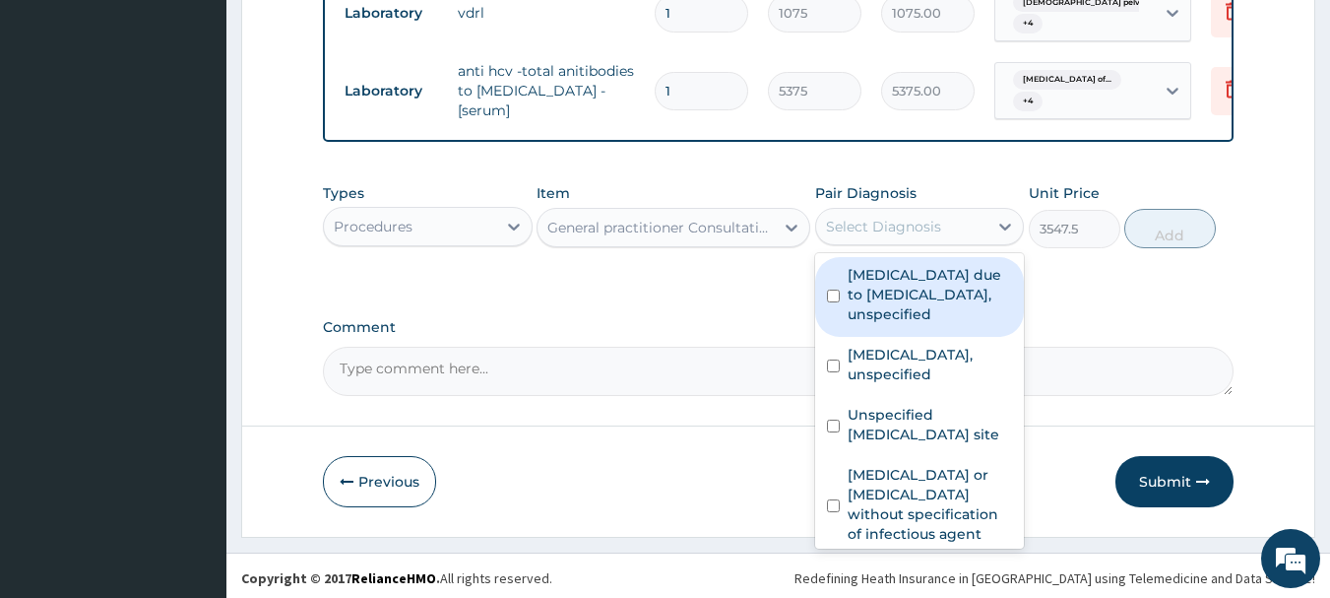
drag, startPoint x: 950, startPoint y: 283, endPoint x: 950, endPoint y: 304, distance: 21.7
click at [950, 293] on label "Malaria due to Plasmodium falciparum, unspecified" at bounding box center [930, 294] width 165 height 59
checkbox input "true"
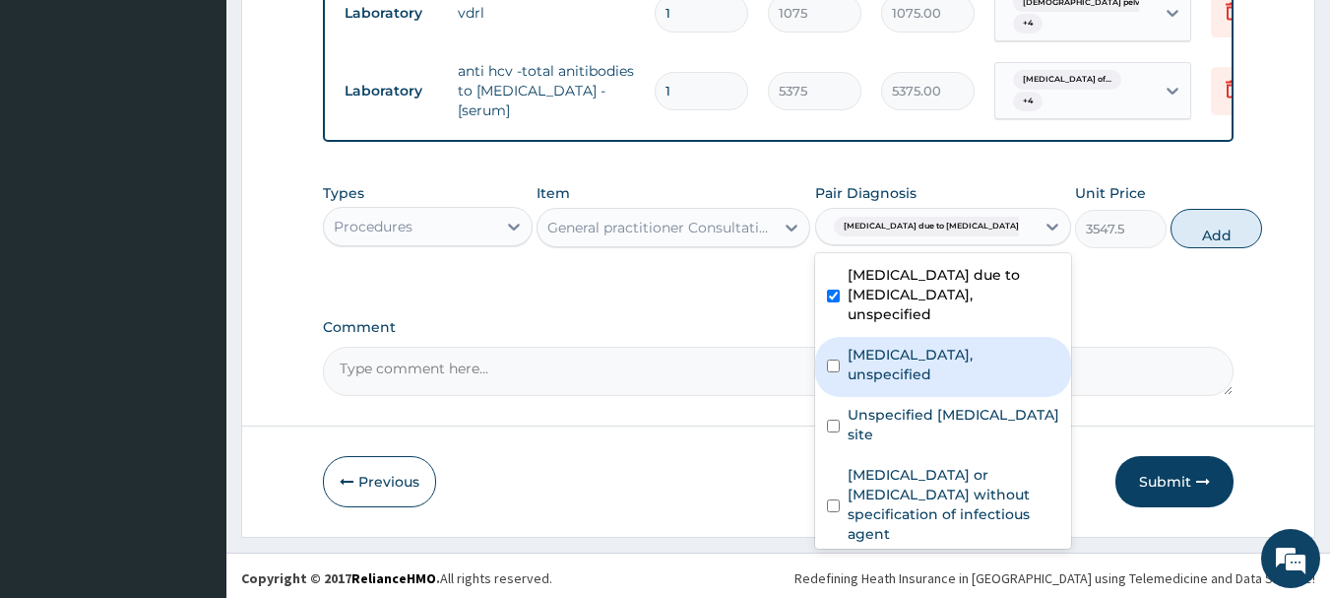
drag, startPoint x: 956, startPoint y: 382, endPoint x: 952, endPoint y: 408, distance: 25.9
click at [953, 383] on label "Combined immunodeficiencies, unspecified" at bounding box center [954, 364] width 212 height 39
checkbox input "true"
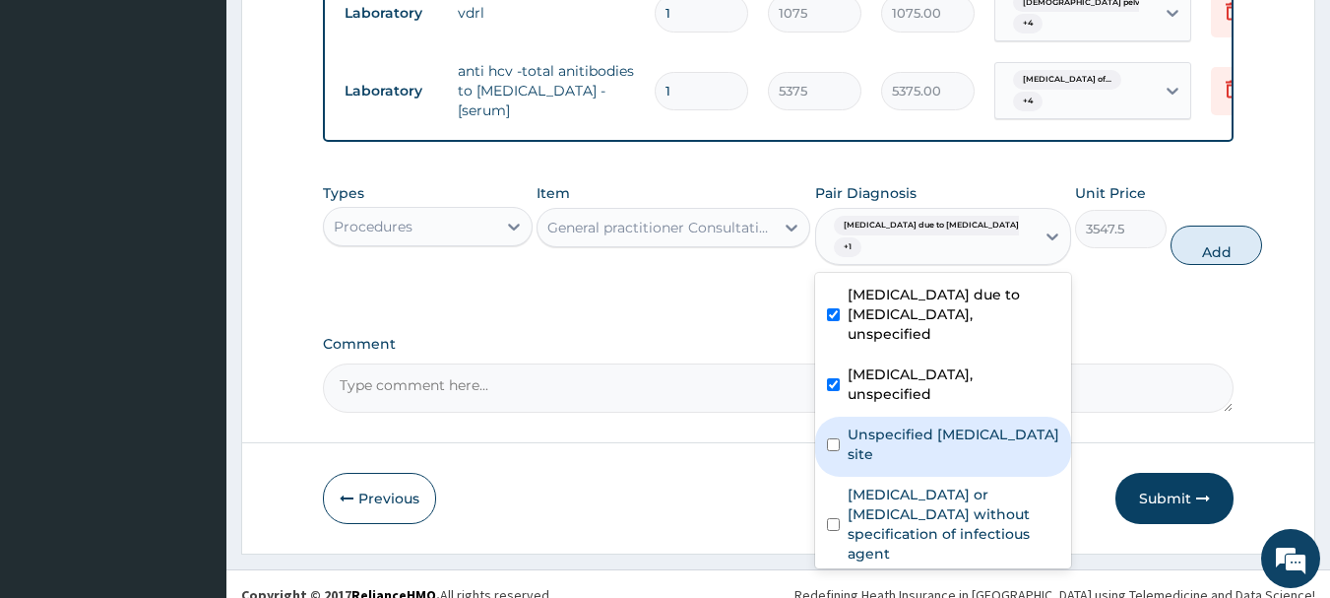
drag, startPoint x: 949, startPoint y: 479, endPoint x: 943, endPoint y: 494, distance: 15.9
click at [946, 464] on label "Unspecified viral infection of unspecified site" at bounding box center [954, 443] width 212 height 39
checkbox input "true"
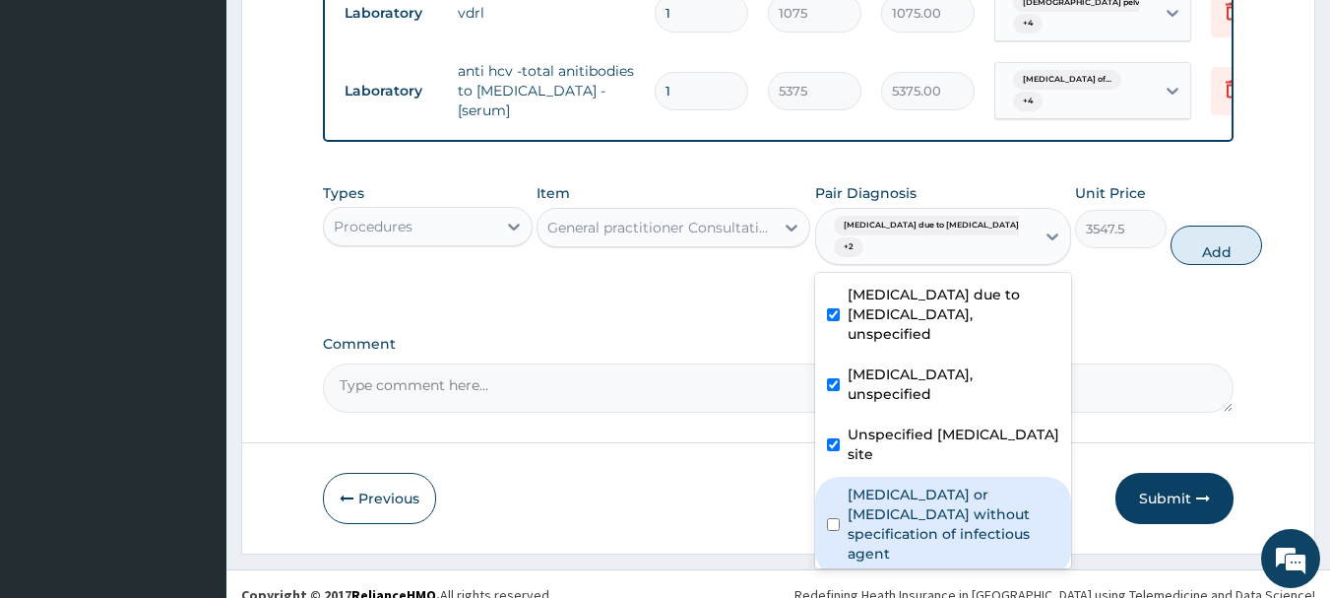
click at [939, 547] on label "Infectious gastroenteritis or colitis without specification of infectious agent" at bounding box center [954, 523] width 212 height 79
checkbox input "true"
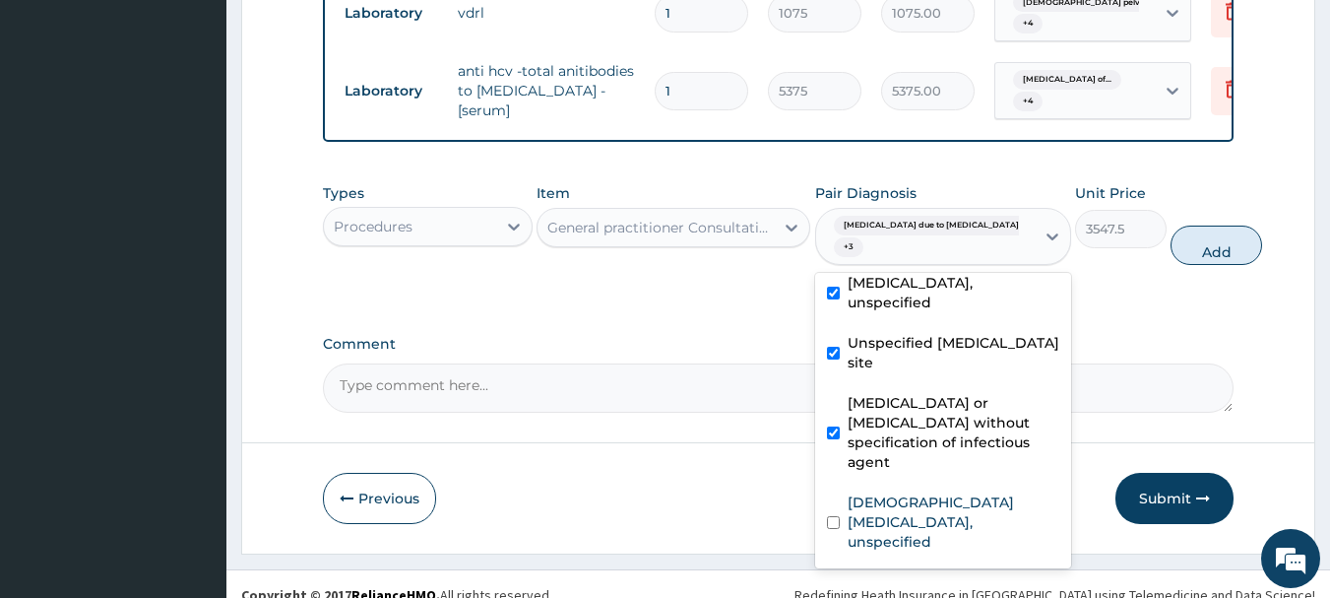
scroll to position [170, 0]
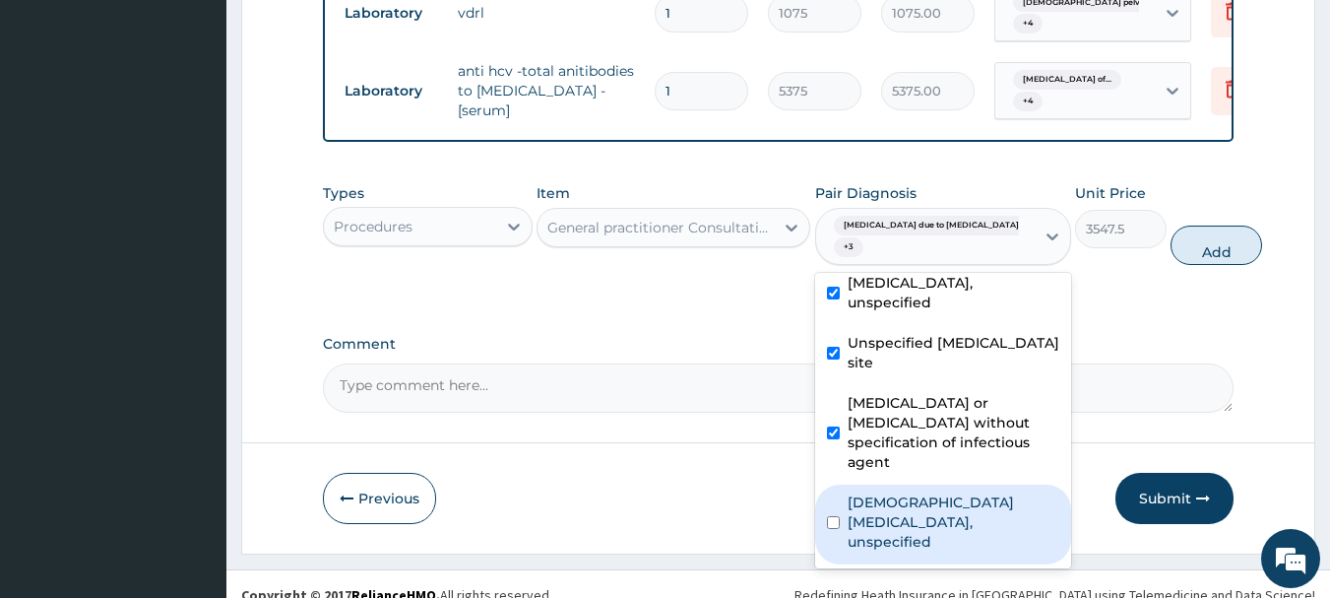
click at [946, 514] on label "Female pelvic inflammatory diseases, unspecified" at bounding box center [954, 521] width 212 height 59
checkbox input "true"
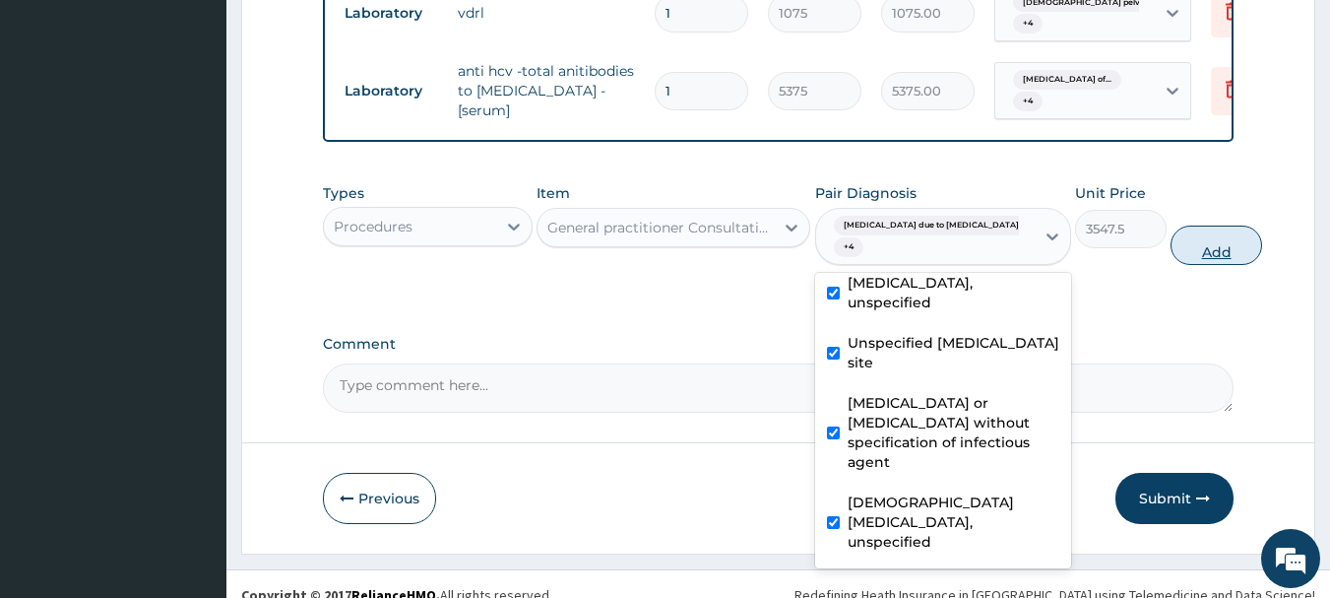
click at [1170, 243] on button "Add" at bounding box center [1216, 244] width 92 height 39
type input "0"
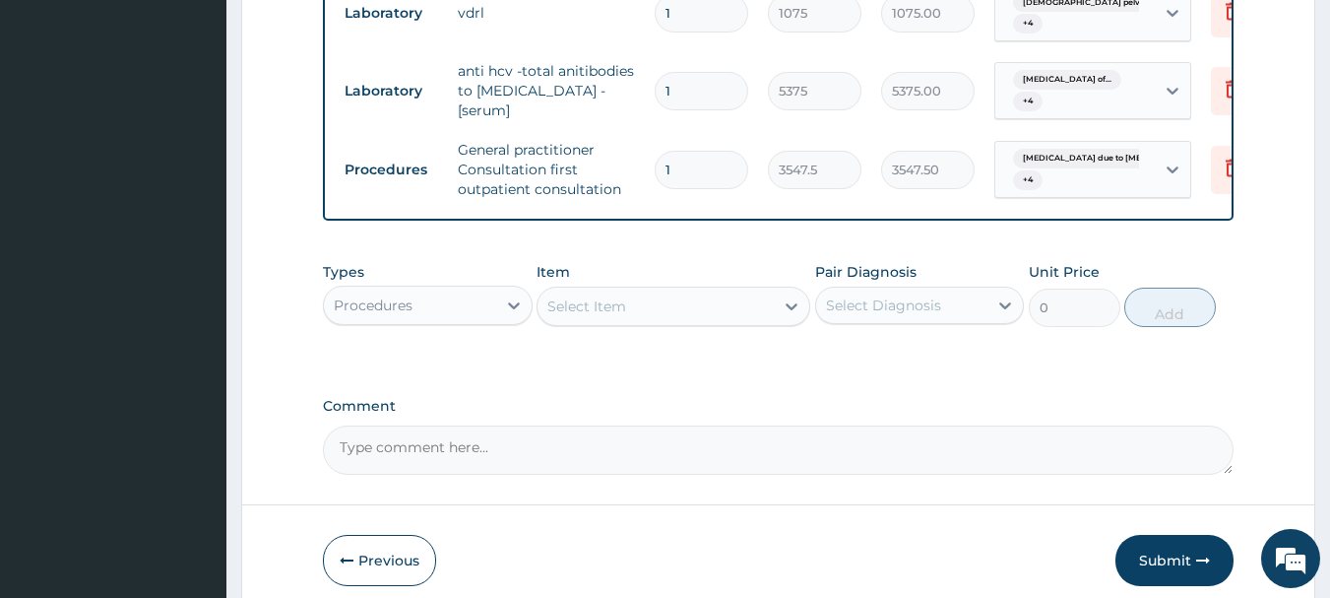
click at [444, 305] on div "Procedures" at bounding box center [410, 305] width 172 height 32
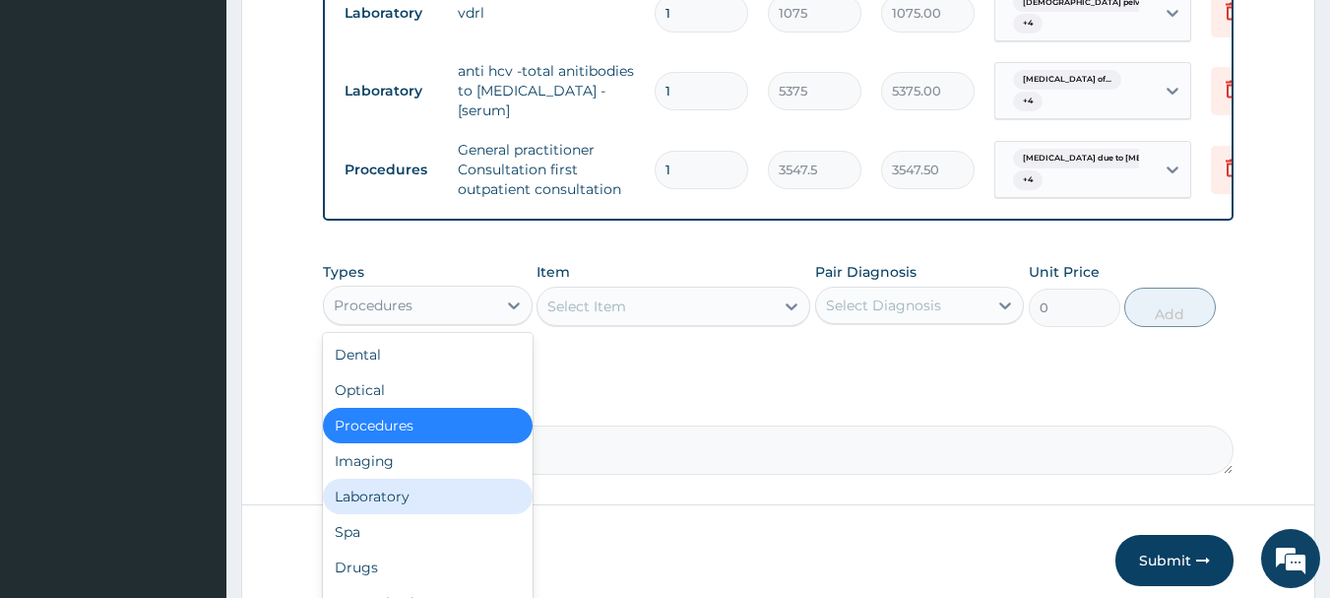
click at [429, 498] on div "Laboratory" at bounding box center [428, 495] width 210 height 35
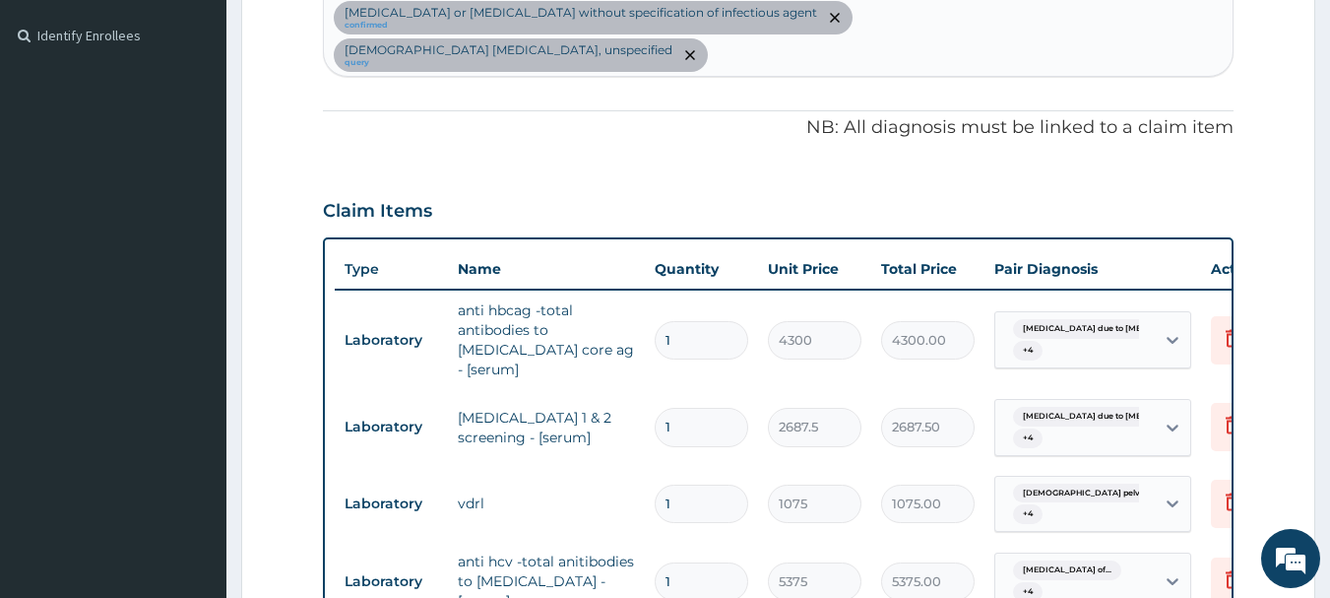
scroll to position [1138, 0]
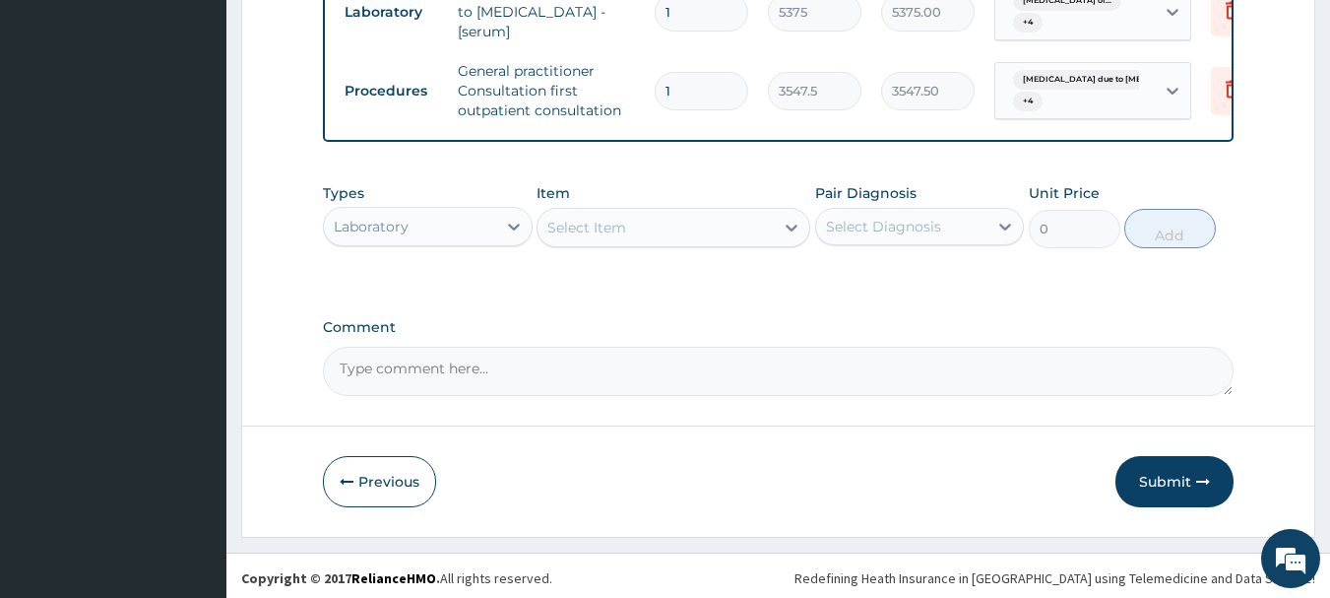
click at [718, 227] on div "Select Item" at bounding box center [655, 228] width 236 height 32
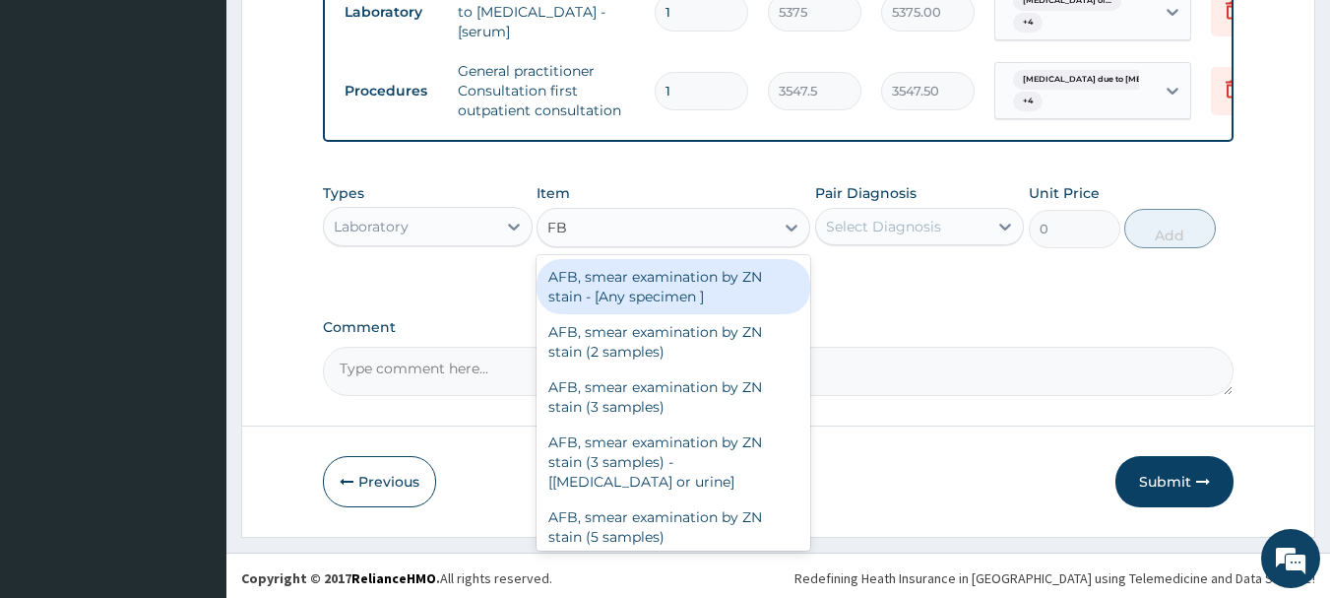
type input "FBC"
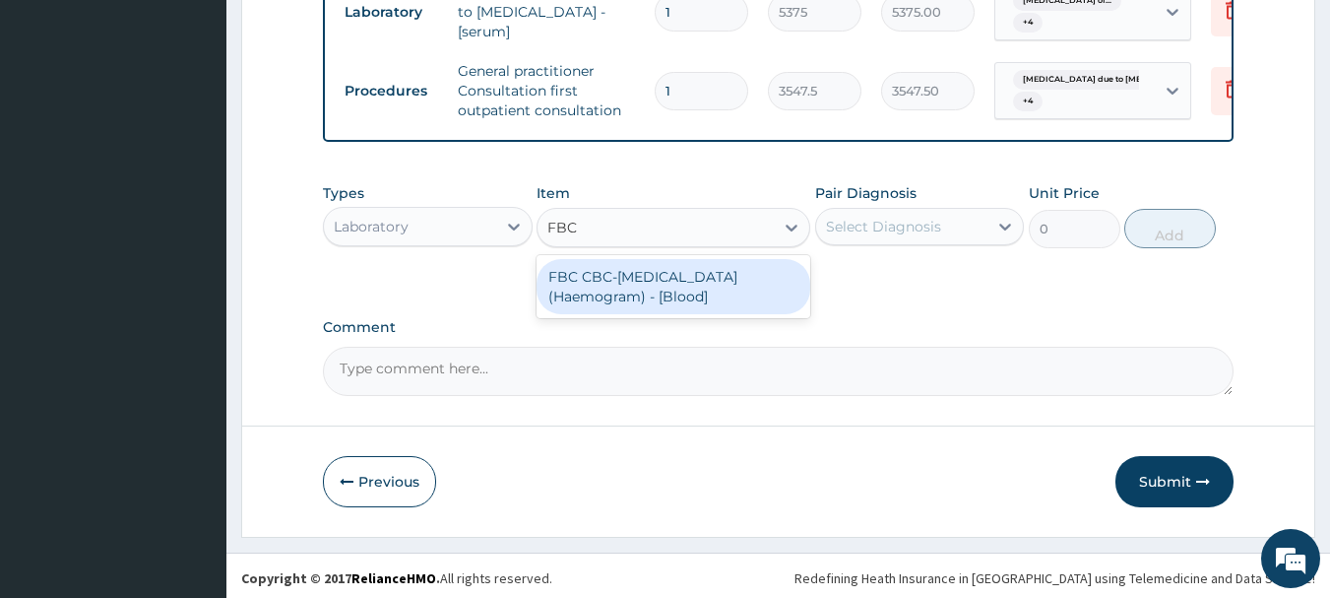
click at [750, 274] on div "FBC CBC-Complete Blood Count (Haemogram) - [Blood]" at bounding box center [674, 286] width 274 height 55
type input "4300"
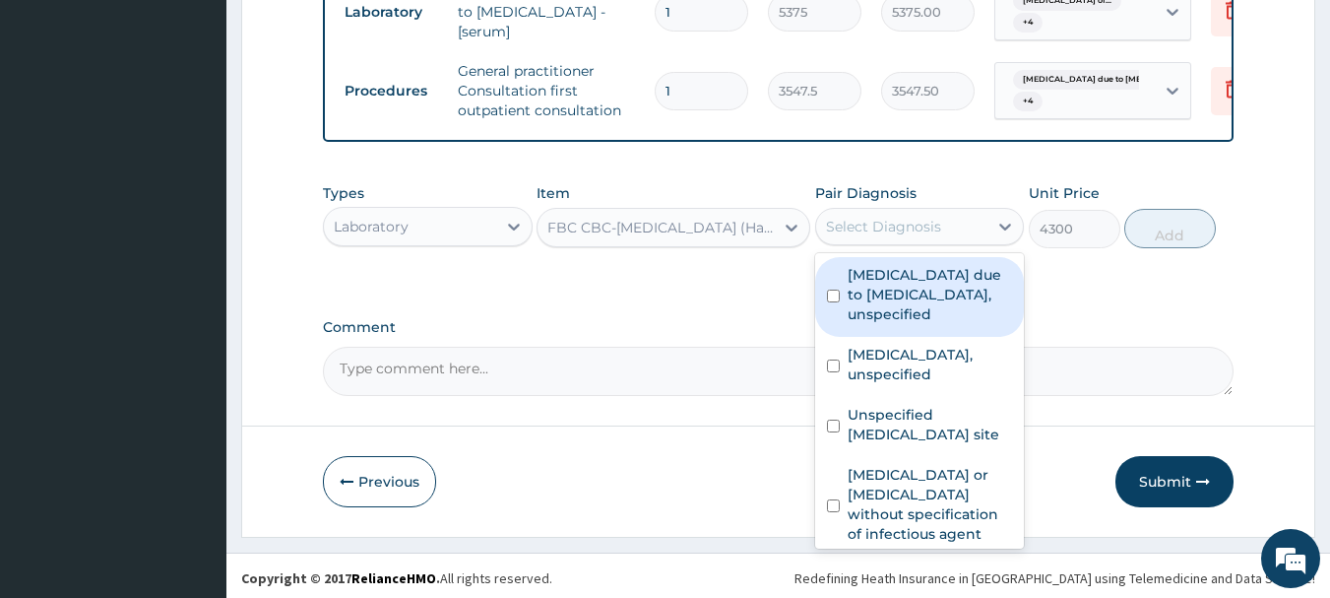
click at [867, 227] on div "Select Diagnosis" at bounding box center [883, 227] width 115 height 20
drag, startPoint x: 884, startPoint y: 296, endPoint x: 900, endPoint y: 354, distance: 60.2
click at [884, 306] on label "Malaria due to Plasmodium falciparum, unspecified" at bounding box center [930, 294] width 165 height 59
checkbox input "true"
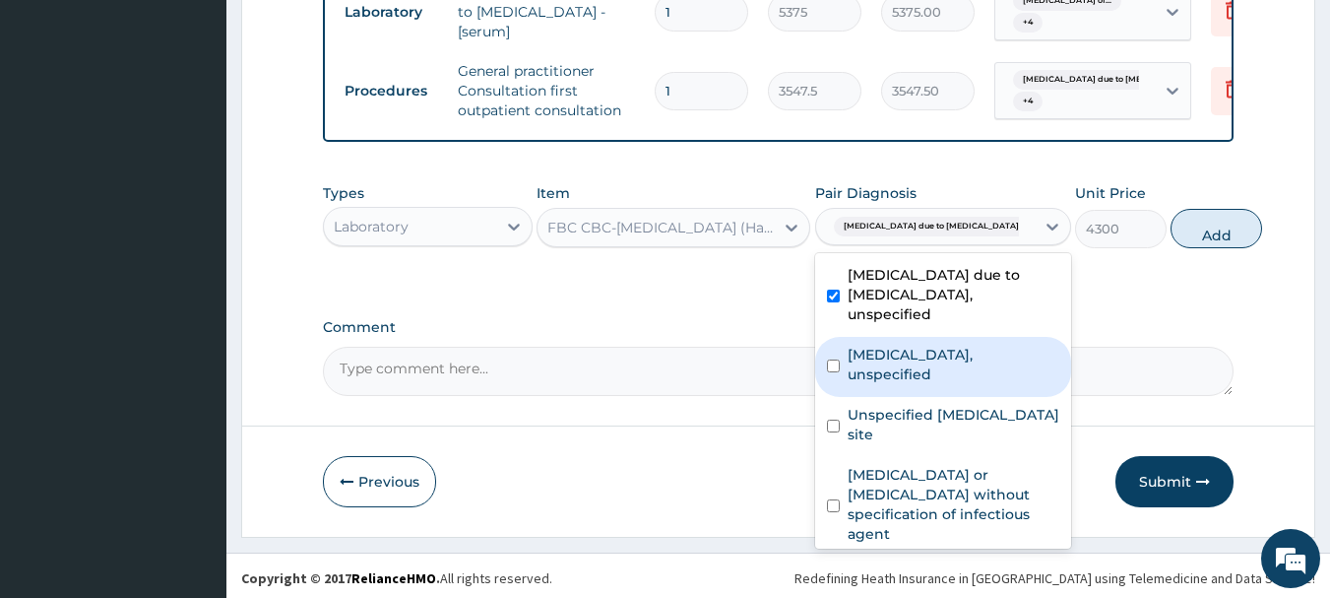
drag, startPoint x: 895, startPoint y: 426, endPoint x: 895, endPoint y: 452, distance: 25.6
click at [895, 445] on div "Malaria due to Plasmodium falciparum, unspecified Combined immunodeficiencies, …" at bounding box center [943, 400] width 256 height 295
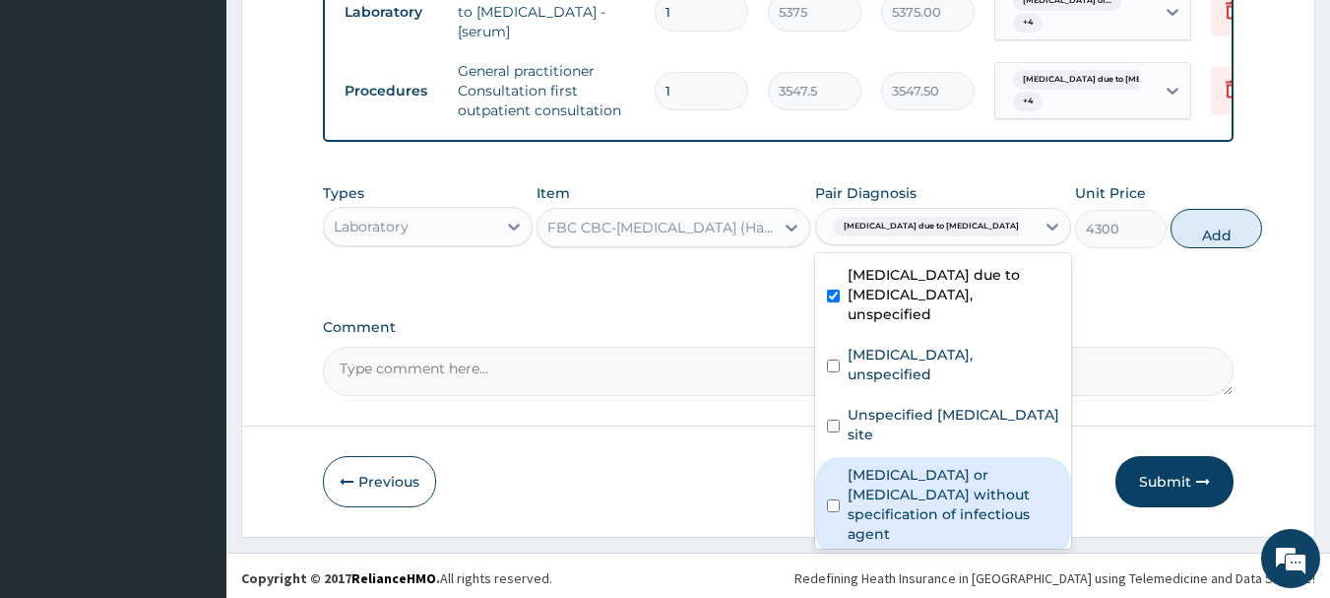
drag, startPoint x: 902, startPoint y: 506, endPoint x: 902, endPoint y: 520, distance: 13.8
click at [902, 519] on div "Malaria due to Plasmodium falciparum, unspecified Combined immunodeficiencies, …" at bounding box center [943, 400] width 256 height 295
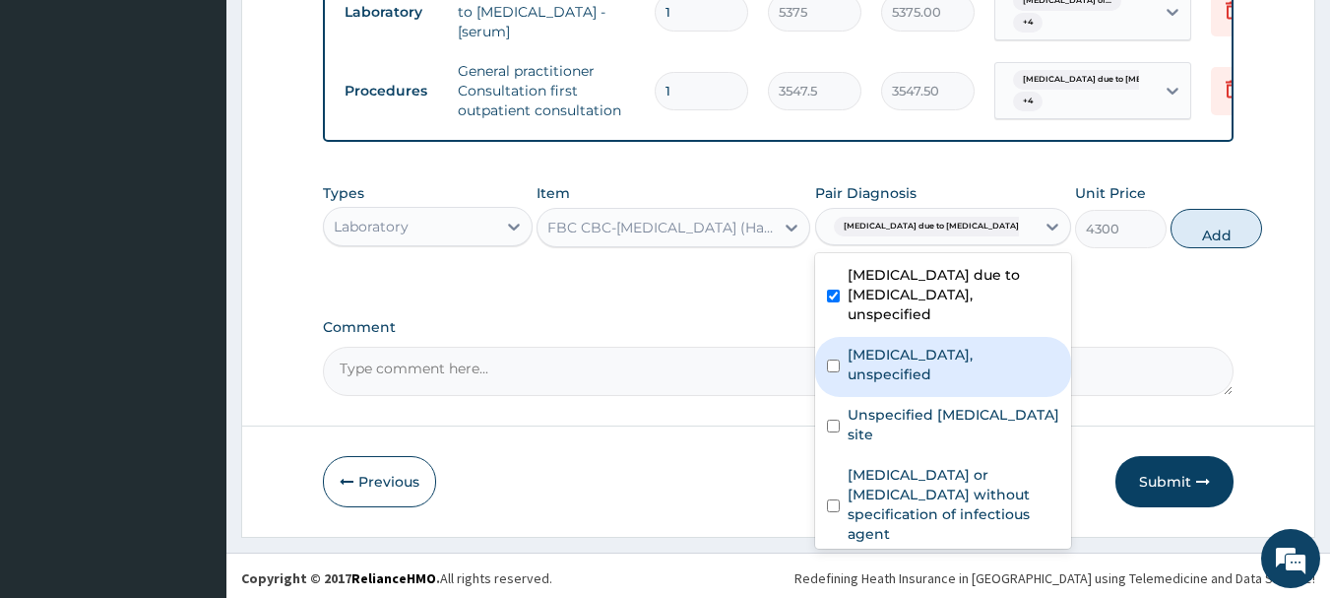
click at [915, 365] on label "Combined immunodeficiencies, unspecified" at bounding box center [954, 364] width 212 height 39
checkbox input "true"
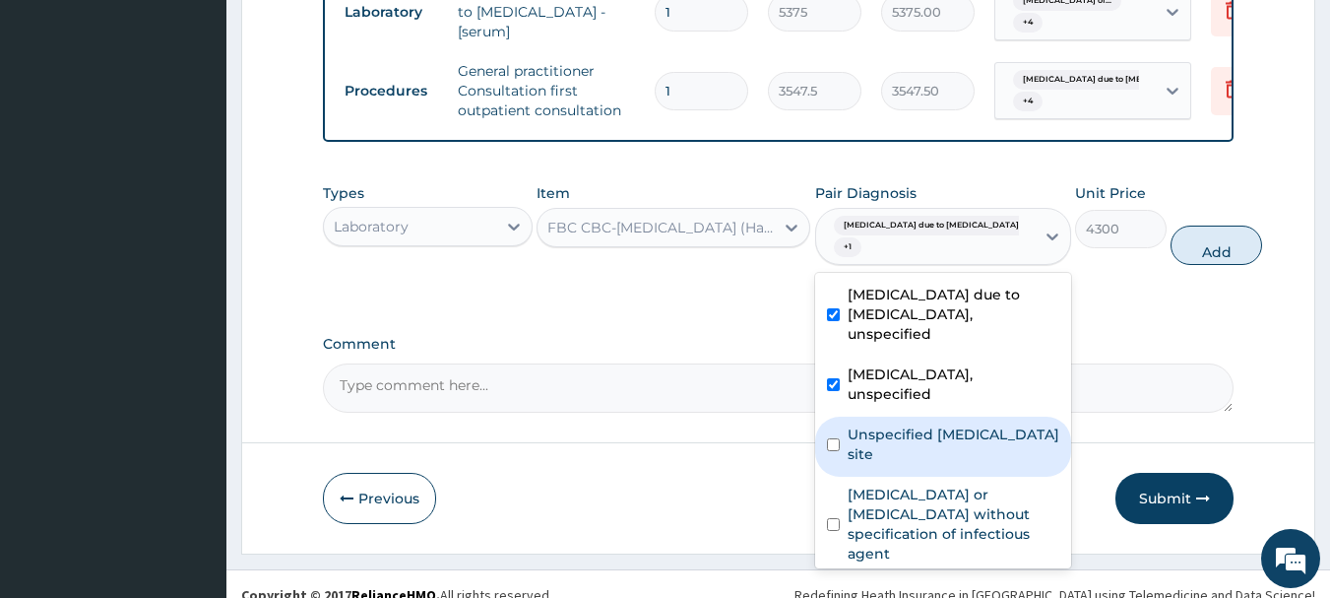
click at [897, 464] on label "Unspecified viral infection of unspecified site" at bounding box center [954, 443] width 212 height 39
checkbox input "true"
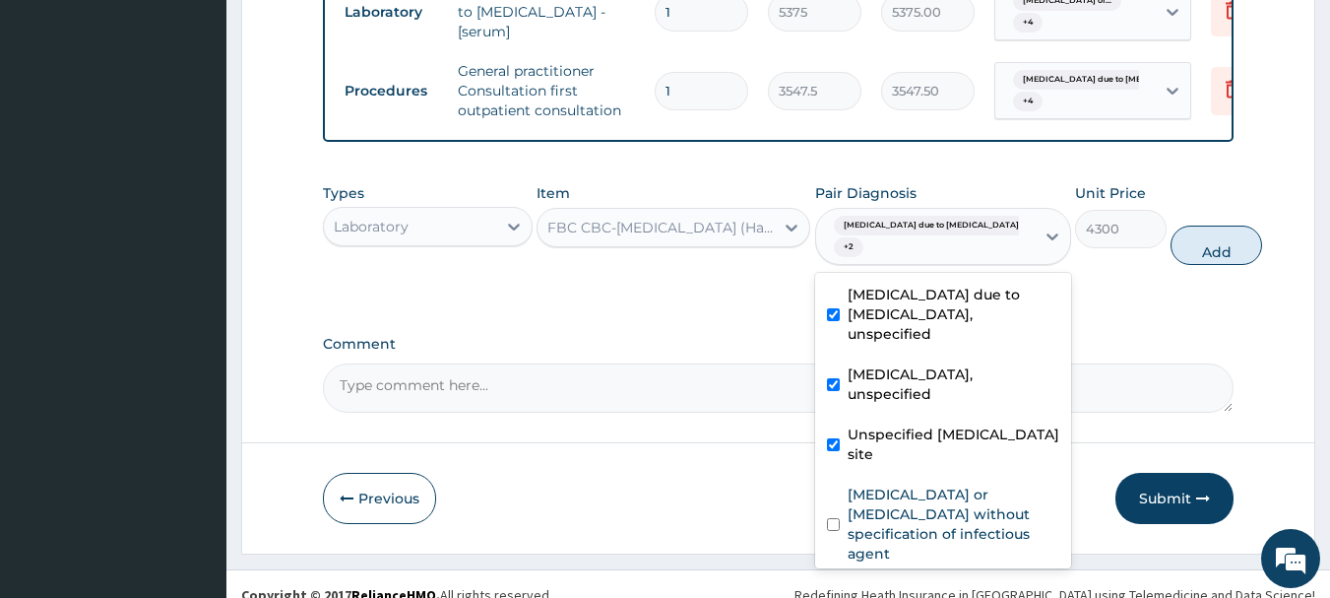
scroll to position [170, 0]
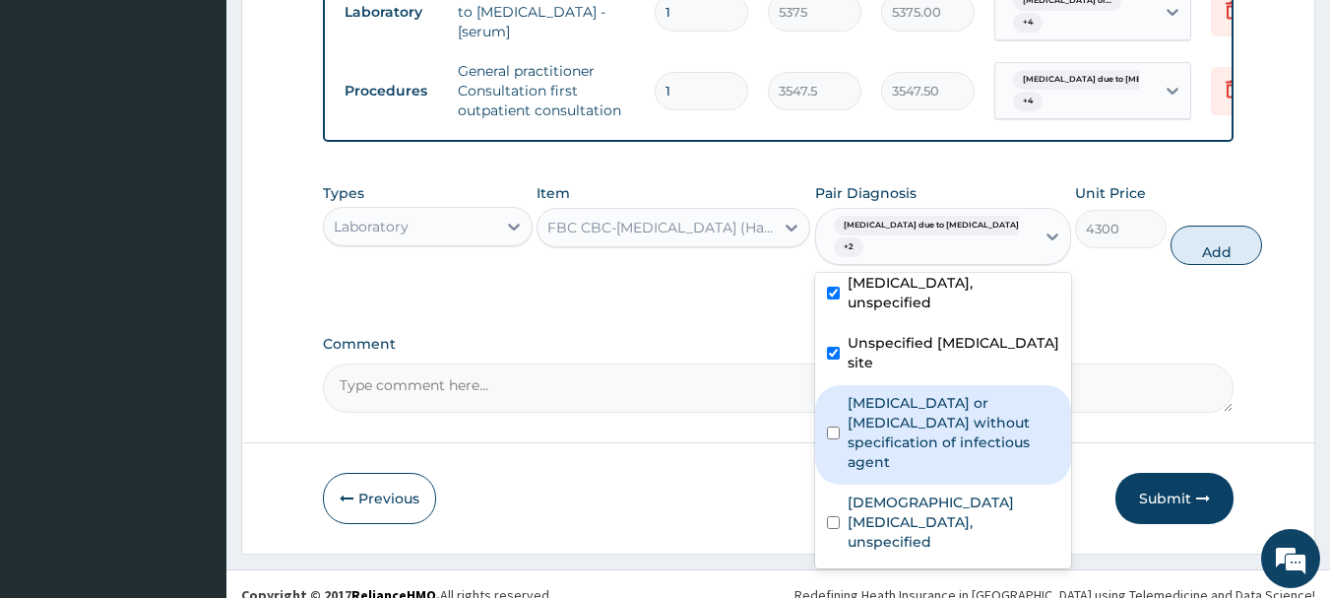
drag, startPoint x: 895, startPoint y: 435, endPoint x: 899, endPoint y: 476, distance: 41.5
click at [897, 435] on label "Infectious gastroenteritis or colitis without specification of infectious agent" at bounding box center [954, 432] width 212 height 79
checkbox input "true"
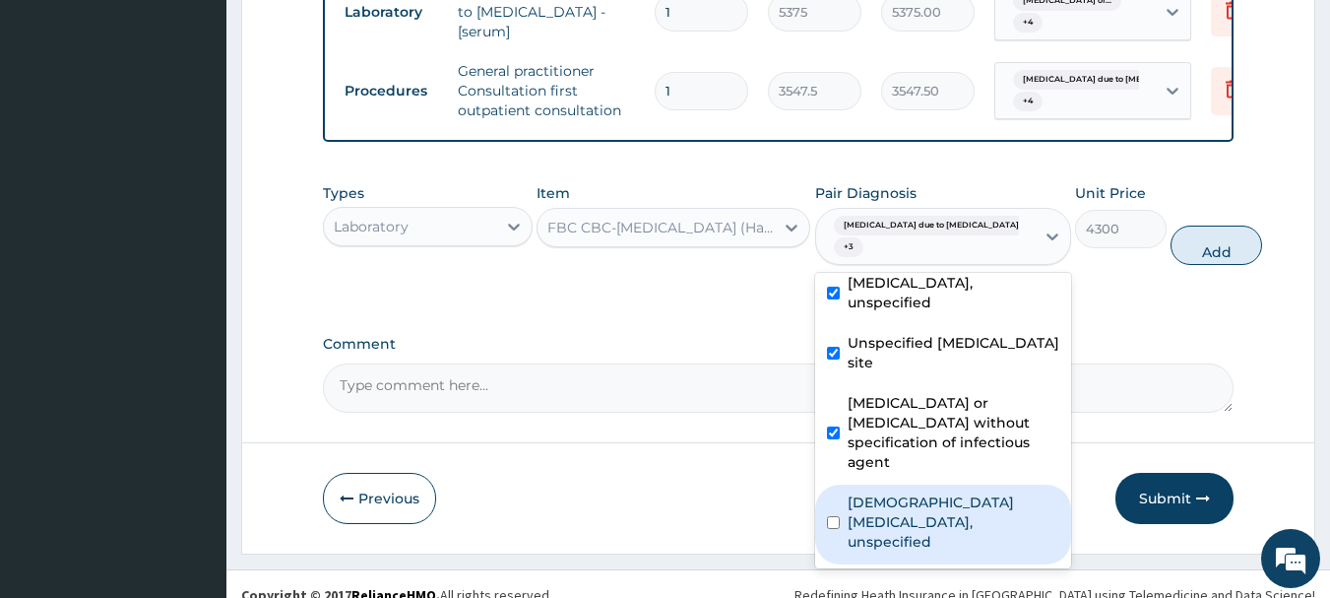
click at [903, 526] on label "Female pelvic inflammatory diseases, unspecified" at bounding box center [954, 521] width 212 height 59
checkbox input "true"
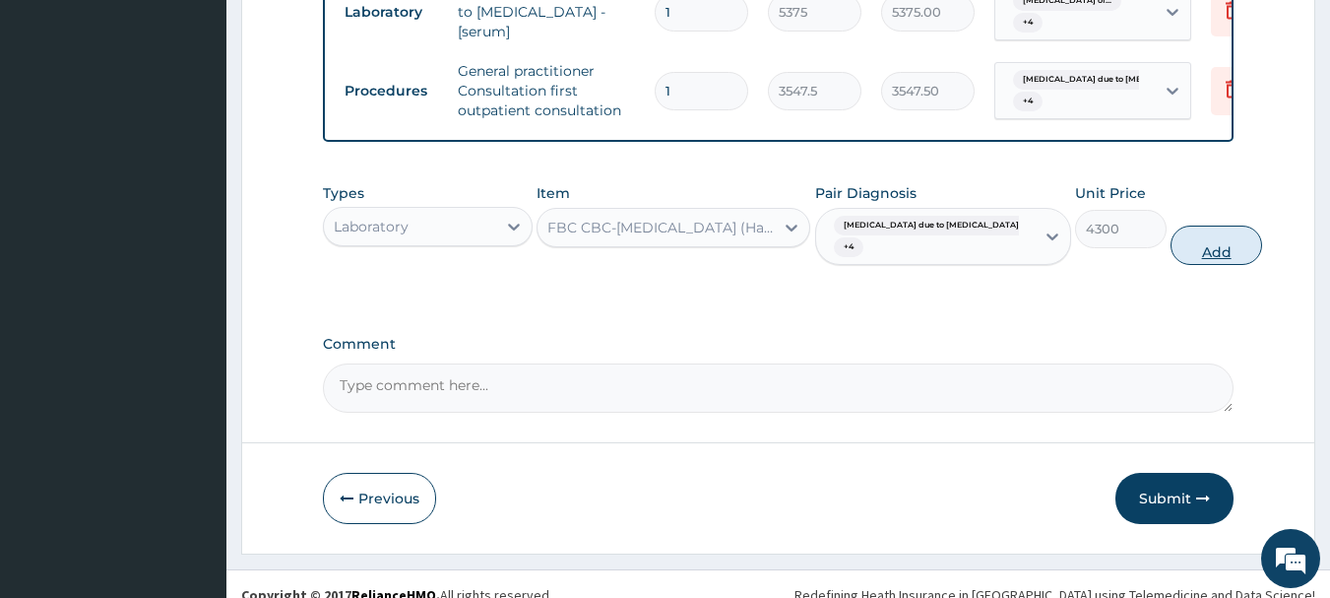
click at [1172, 225] on button "Add" at bounding box center [1216, 244] width 92 height 39
type input "0"
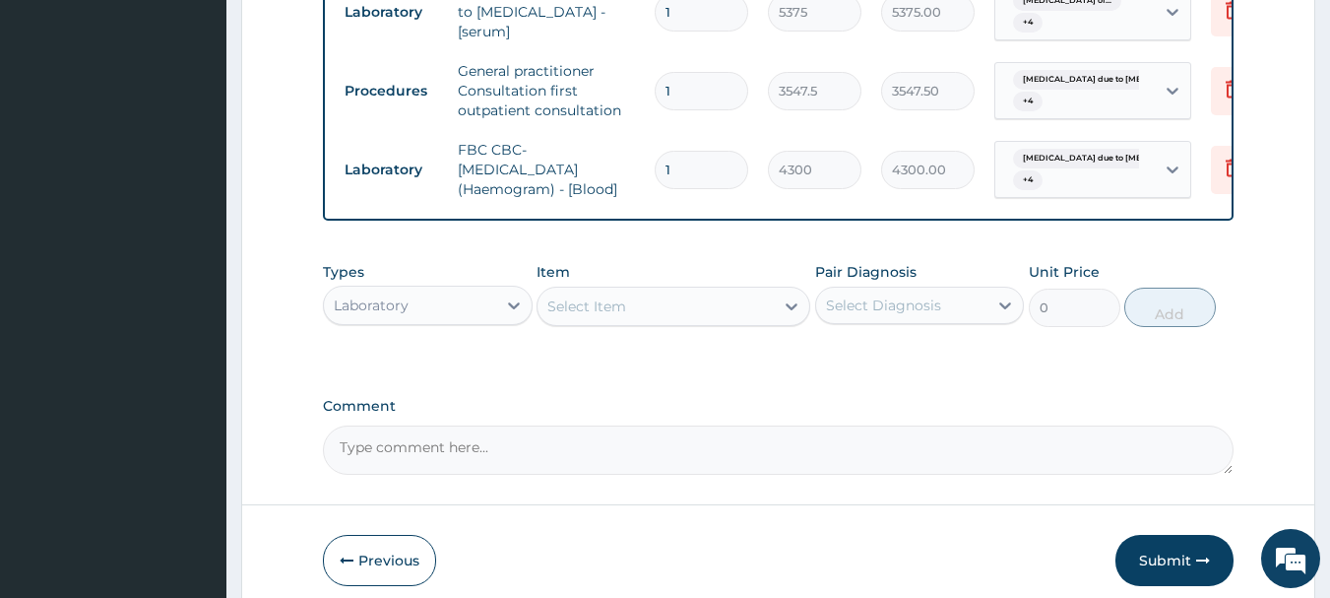
click at [651, 299] on div "Select Item" at bounding box center [655, 306] width 236 height 32
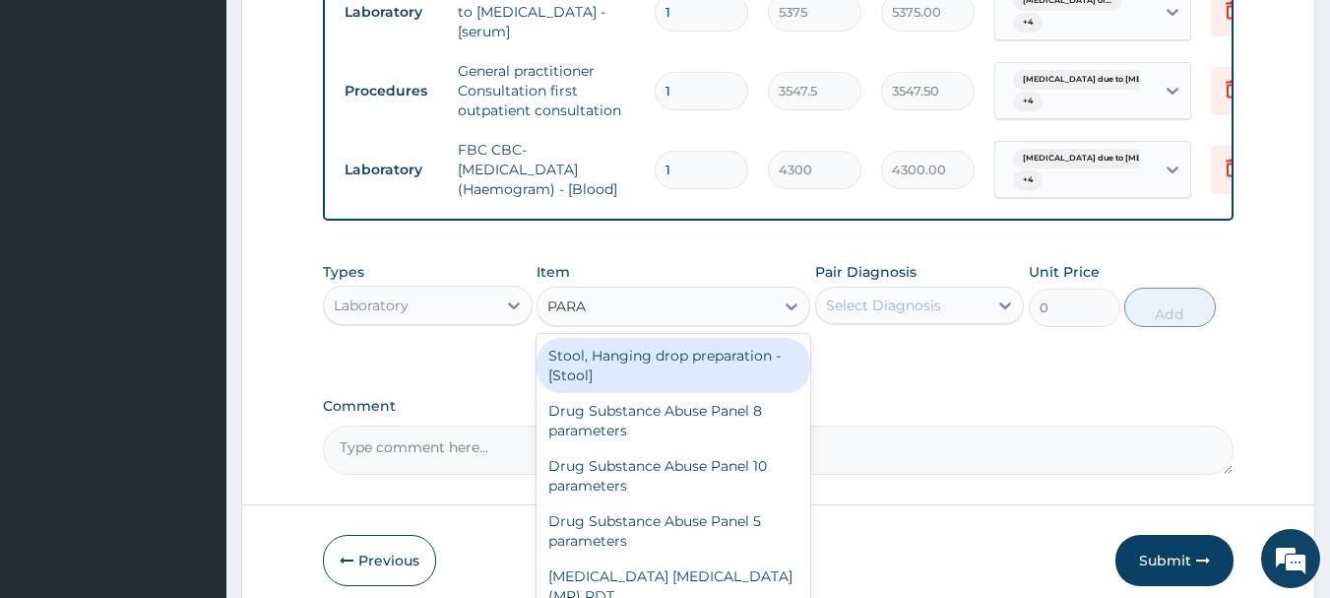
type input "PARAS"
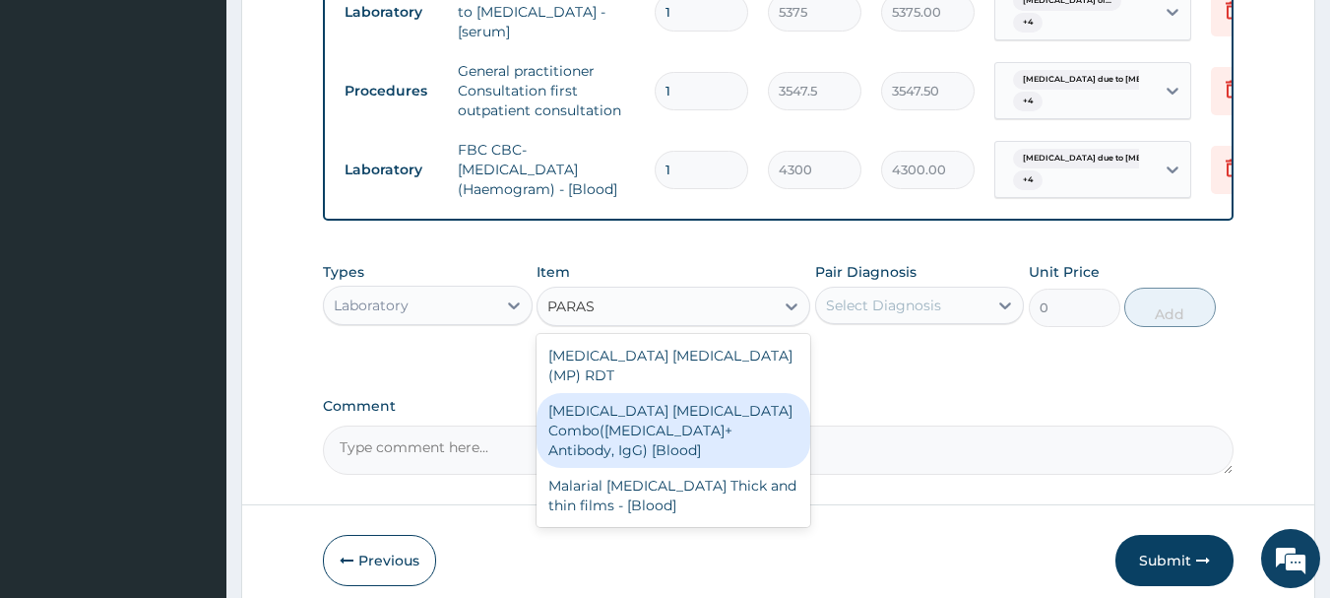
drag, startPoint x: 739, startPoint y: 393, endPoint x: 772, endPoint y: 351, distance: 52.6
click at [736, 393] on div "Malaria Parasite Combo(Blood Film+ Antibody, IgG) [Blood]" at bounding box center [674, 430] width 274 height 75
type input "1612.5"
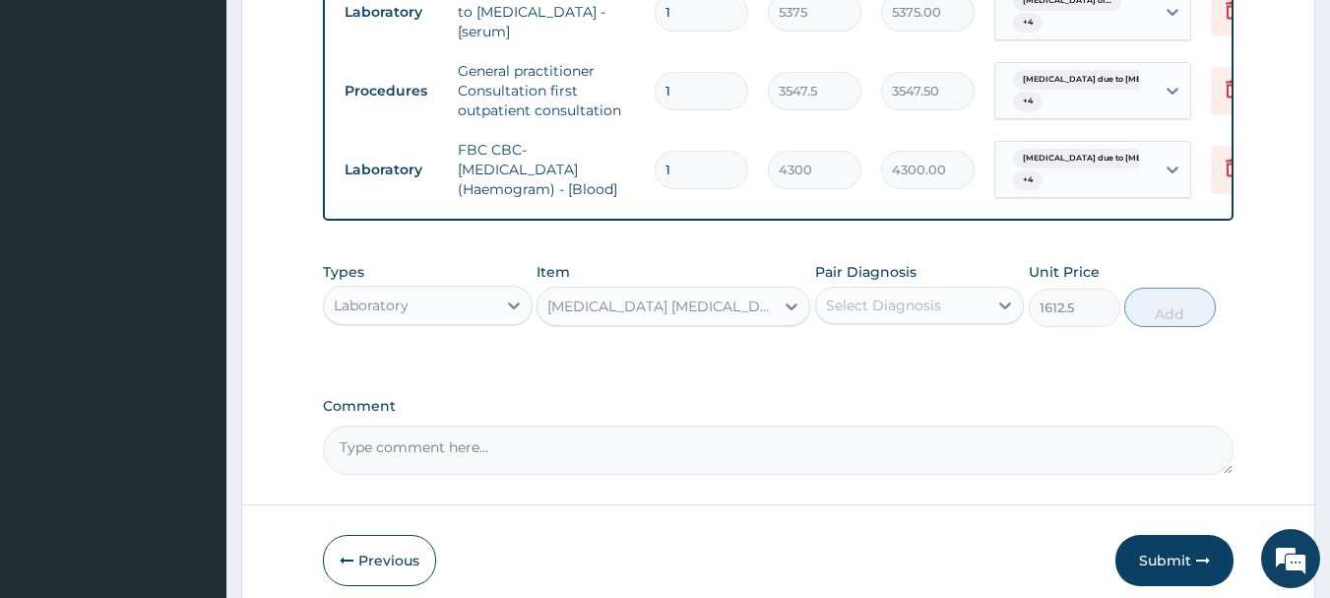
click at [859, 286] on div "Select Diagnosis" at bounding box center [920, 304] width 210 height 37
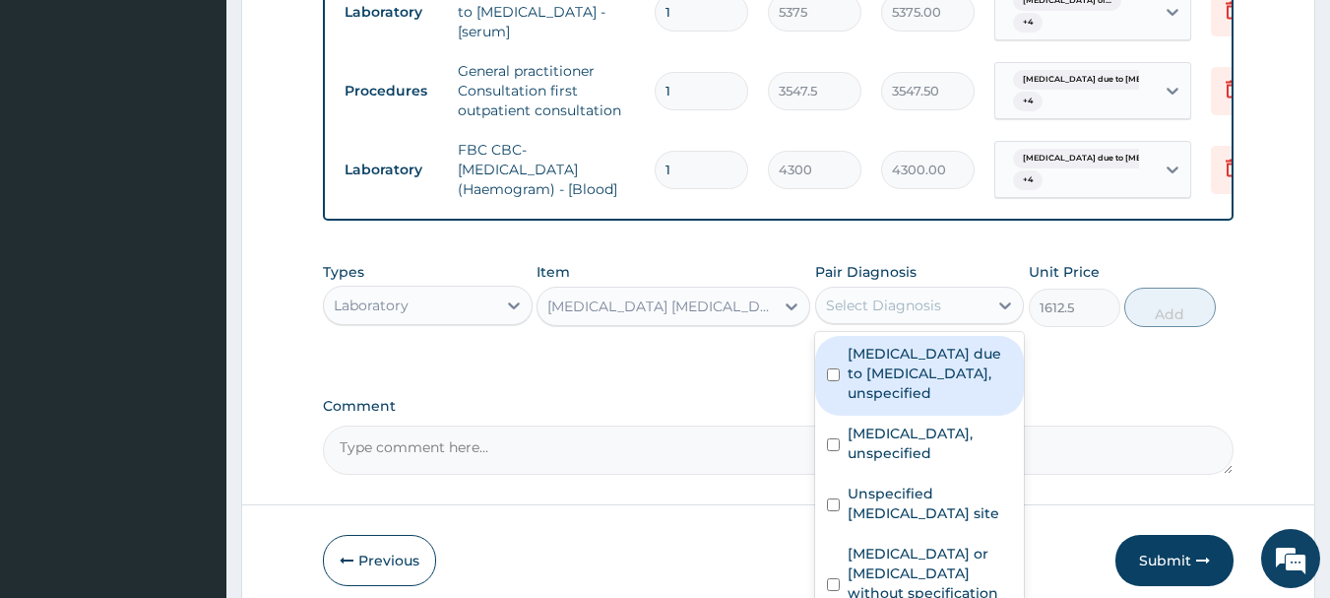
drag, startPoint x: 881, startPoint y: 350, endPoint x: 905, endPoint y: 371, distance: 31.4
click at [883, 351] on label "Malaria due to Plasmodium falciparum, unspecified" at bounding box center [930, 373] width 165 height 59
checkbox input "true"
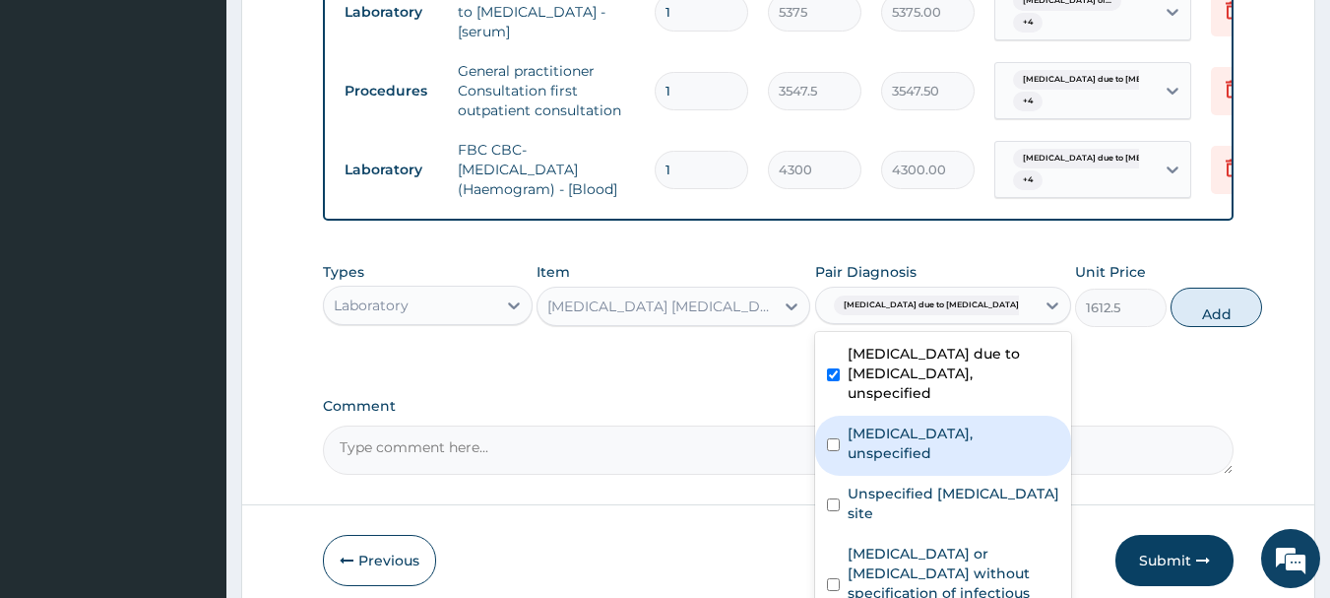
click at [928, 463] on label "Combined immunodeficiencies, unspecified" at bounding box center [954, 442] width 212 height 39
checkbox input "true"
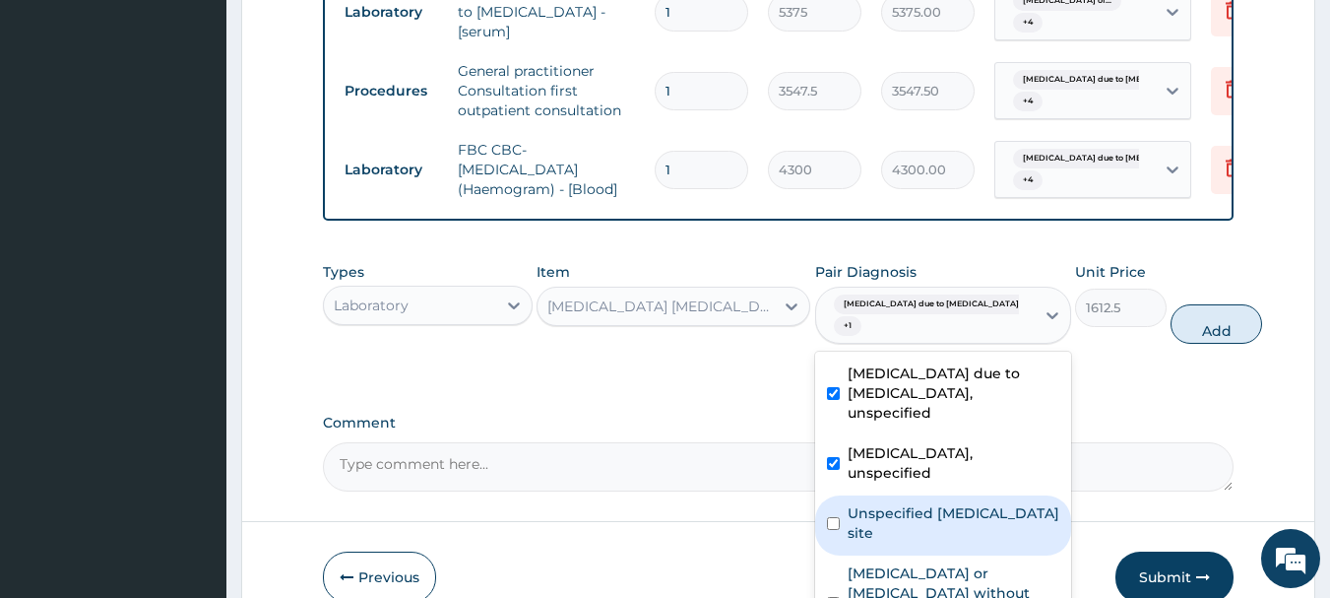
drag, startPoint x: 903, startPoint y: 562, endPoint x: 981, endPoint y: 524, distance: 87.6
click at [903, 542] on label "Unspecified viral infection of unspecified site" at bounding box center [954, 522] width 212 height 39
checkbox input "true"
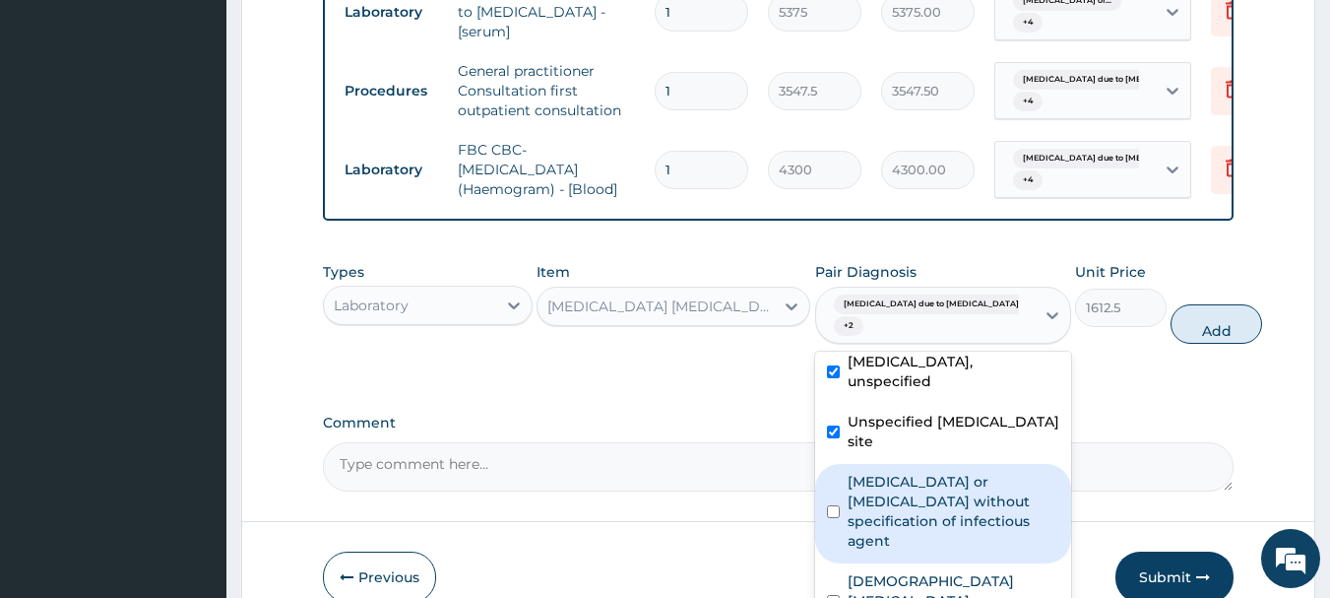
click at [869, 497] on label "Infectious gastroenteritis or colitis without specification of infectious agent" at bounding box center [954, 511] width 212 height 79
checkbox input "true"
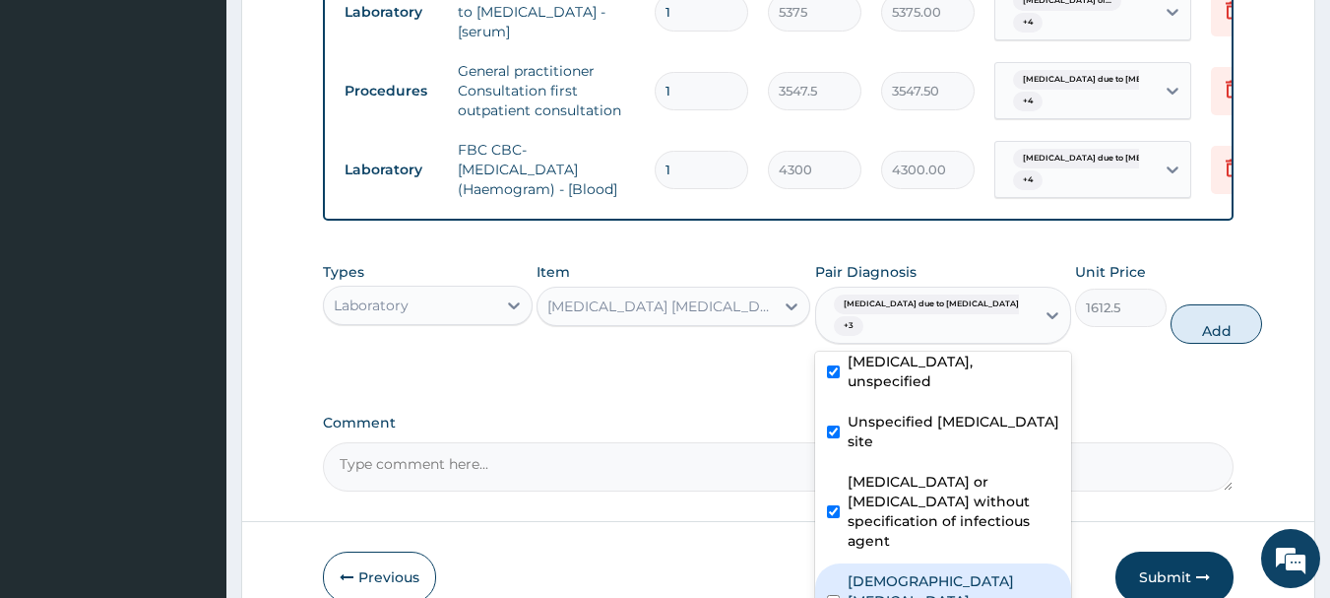
click at [905, 574] on label "Female pelvic inflammatory diseases, unspecified" at bounding box center [954, 600] width 212 height 59
checkbox input "true"
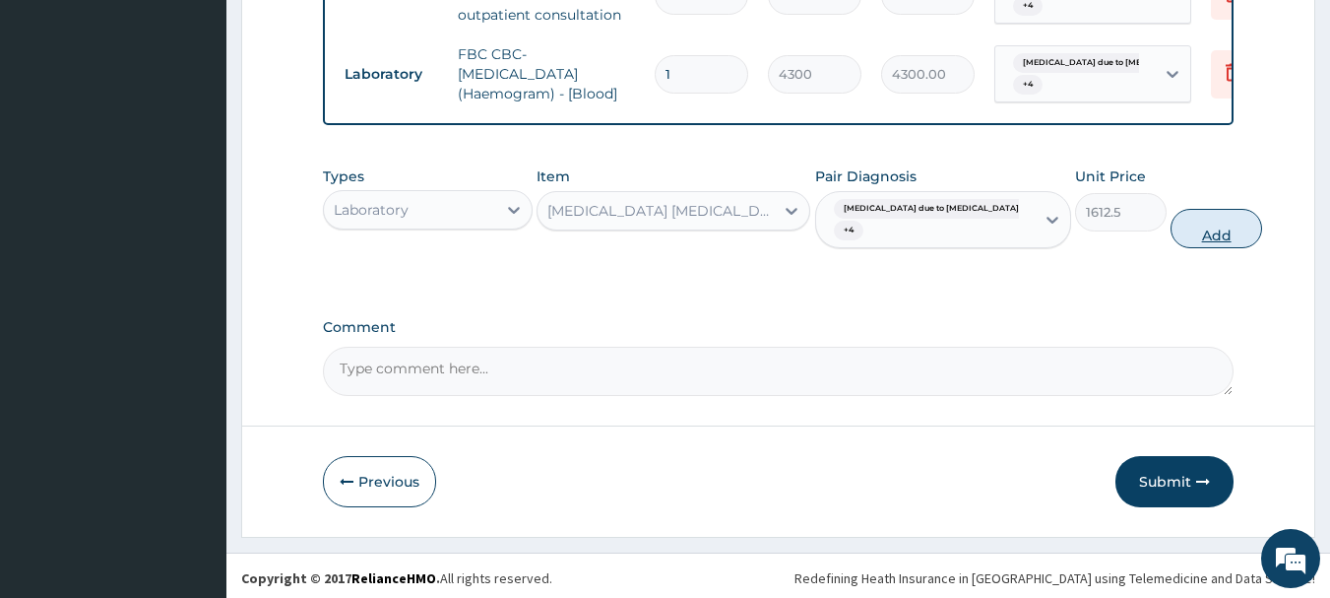
click at [1182, 229] on button "Add" at bounding box center [1216, 228] width 92 height 39
type input "0"
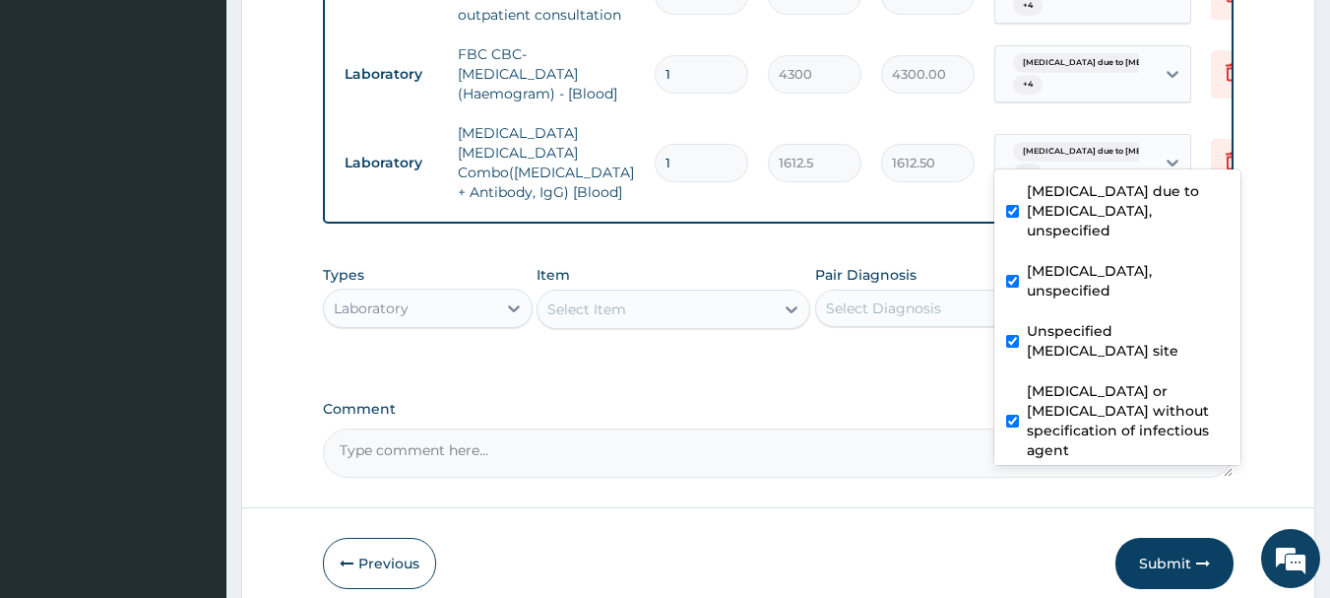
click at [1105, 142] on span "Malaria due to Plasmodium falc..." at bounding box center [1122, 152] width 218 height 20
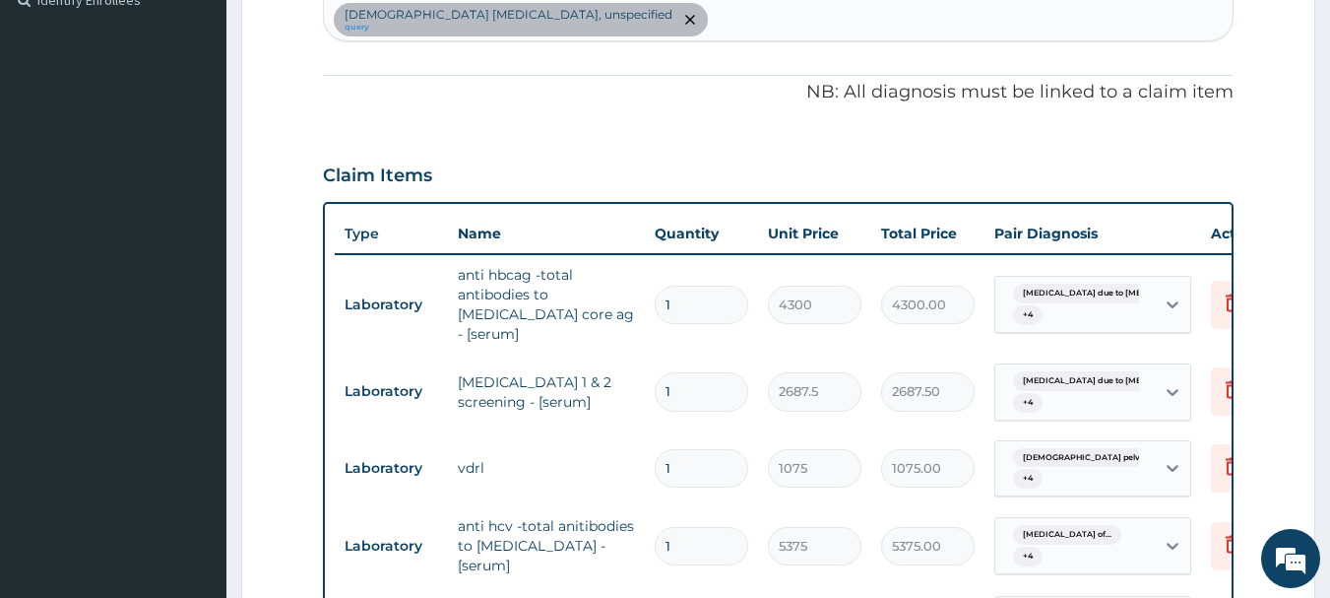
scroll to position [1295, 0]
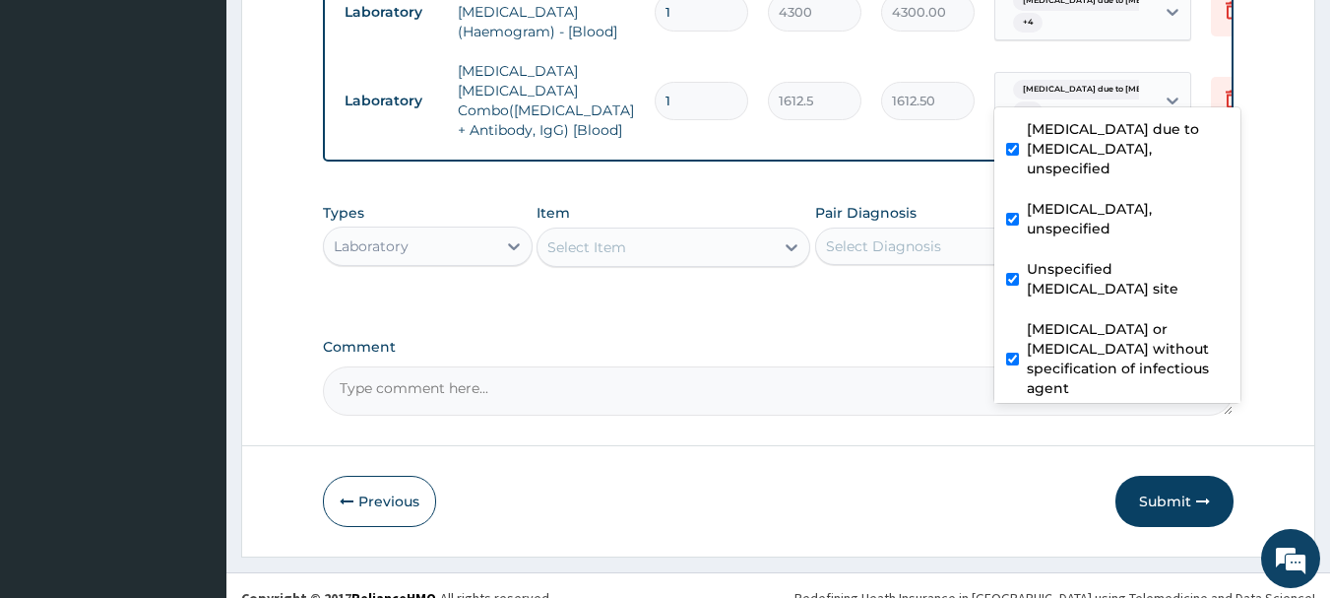
click at [676, 231] on div "Select Item" at bounding box center [655, 247] width 236 height 32
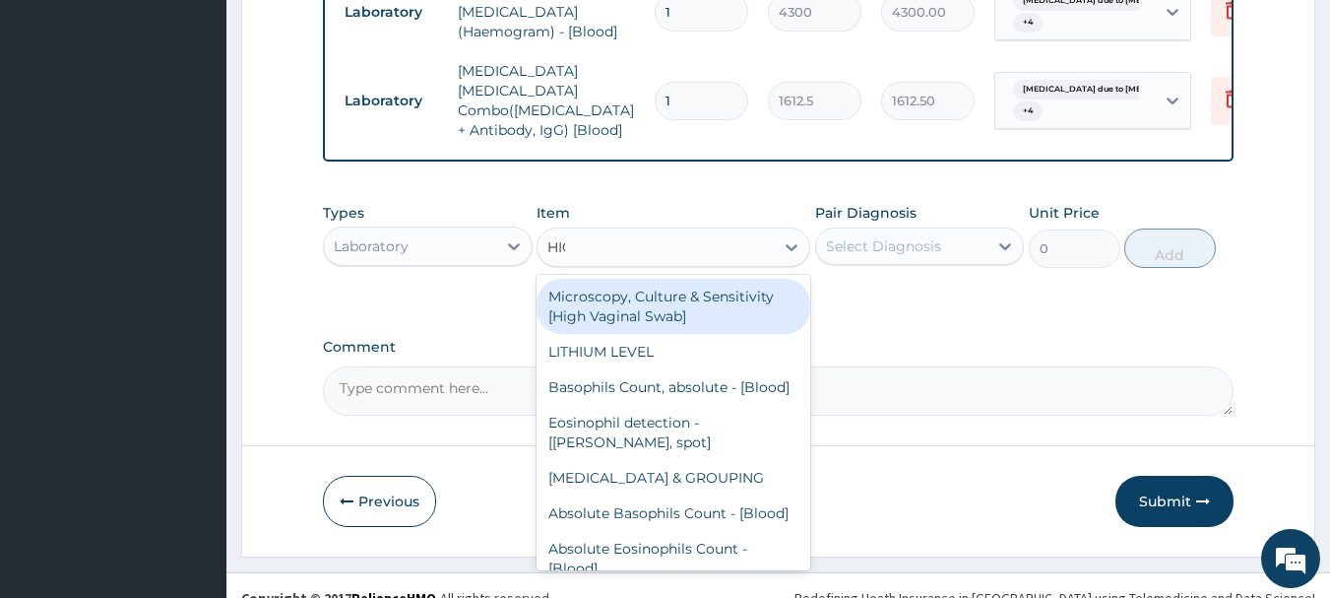
type input "HIGH"
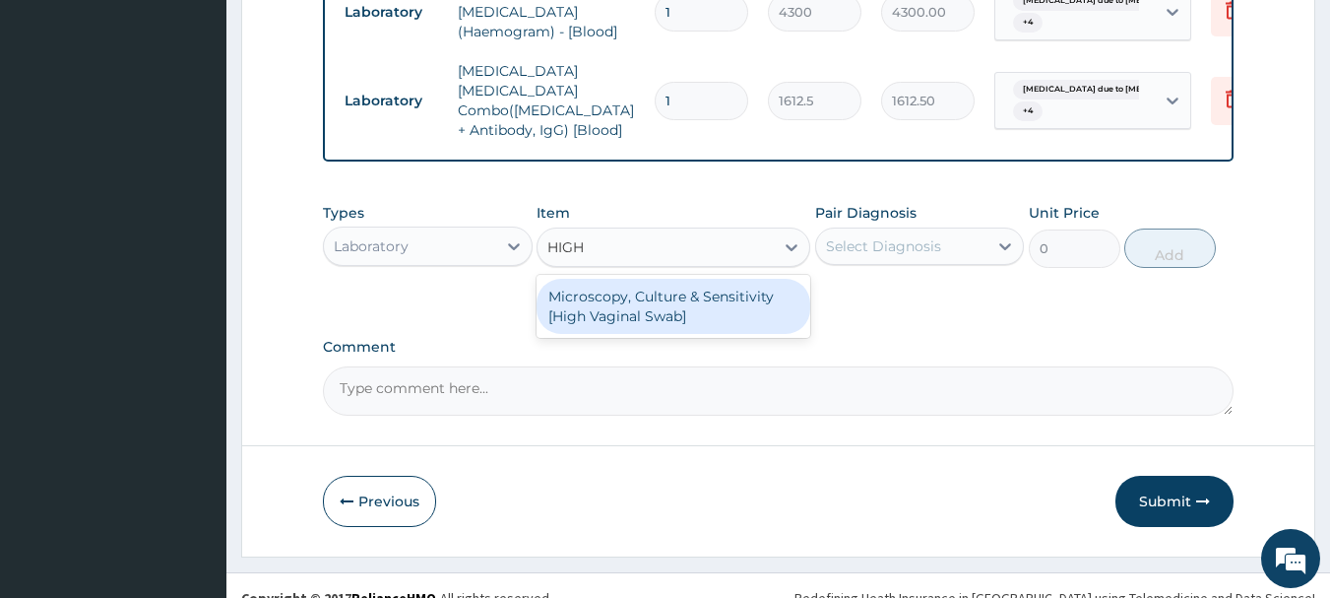
drag, startPoint x: 745, startPoint y: 255, endPoint x: 745, endPoint y: 276, distance: 20.7
click at [745, 279] on div "Microscopy, Culture & Sensitivity [High Vaginal Swab]" at bounding box center [674, 306] width 274 height 55
type input "4837.5"
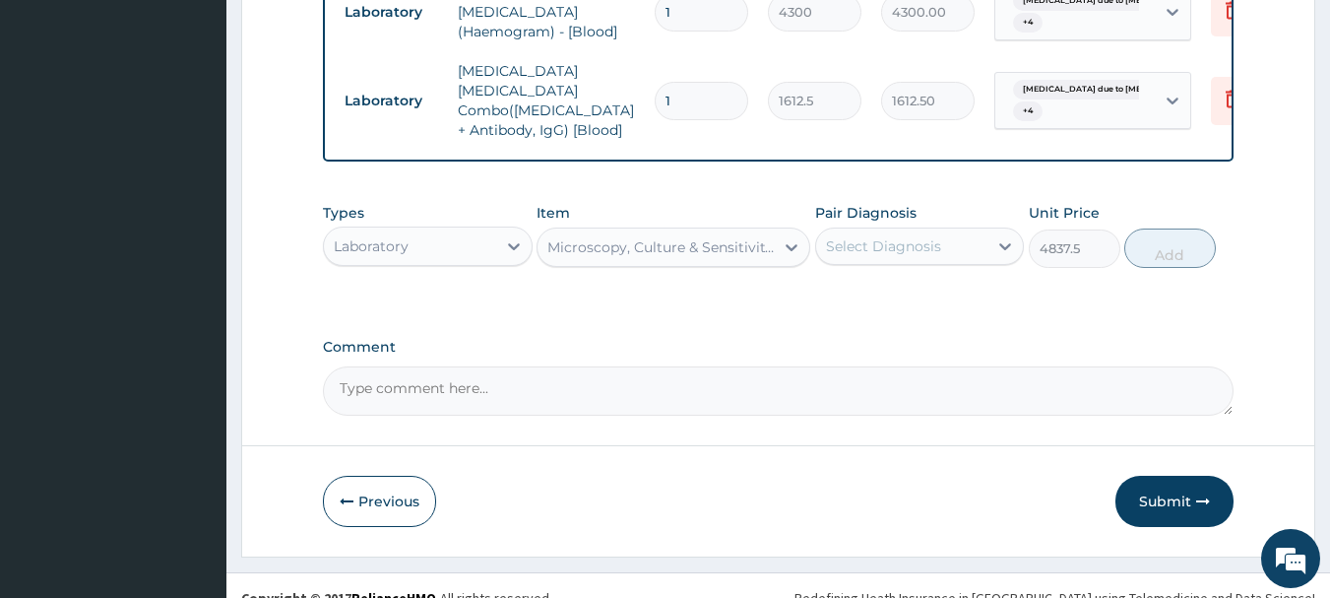
click at [896, 236] on div "Select Diagnosis" at bounding box center [883, 246] width 115 height 20
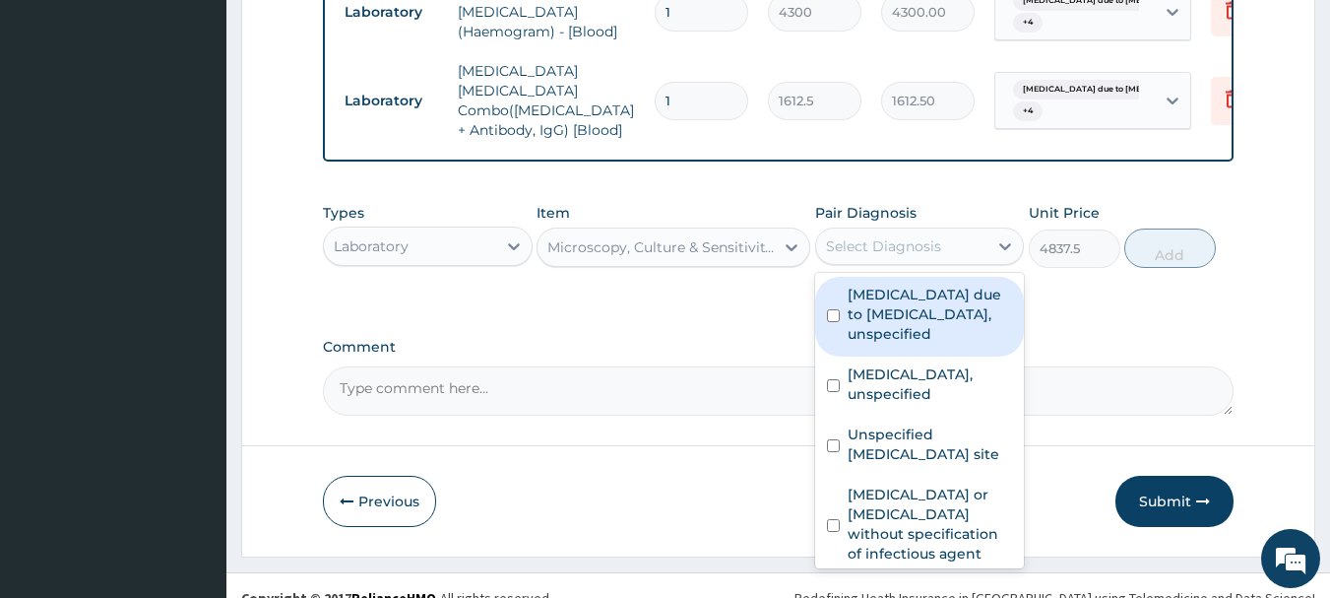
drag, startPoint x: 891, startPoint y: 279, endPoint x: 923, endPoint y: 356, distance: 84.3
click at [895, 286] on label "Malaria due to Plasmodium falciparum, unspecified" at bounding box center [930, 313] width 165 height 59
checkbox input "true"
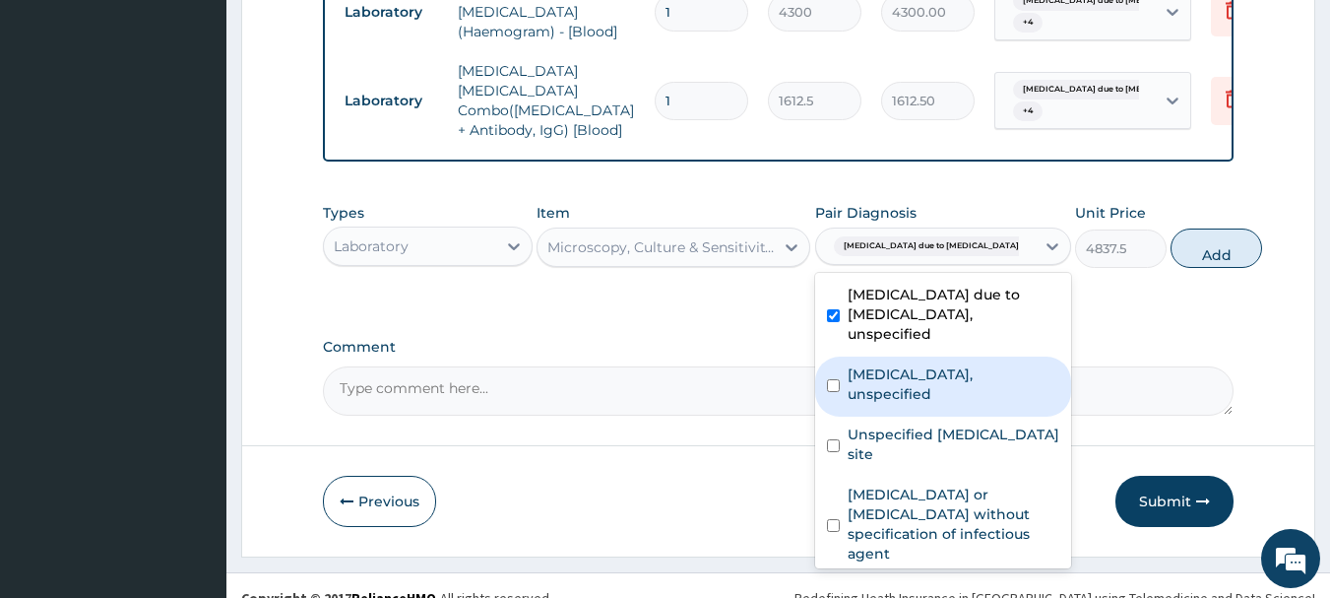
drag, startPoint x: 924, startPoint y: 377, endPoint x: 935, endPoint y: 438, distance: 62.0
click at [924, 388] on label "Combined immunodeficiencies, unspecified" at bounding box center [954, 383] width 212 height 39
checkbox input "true"
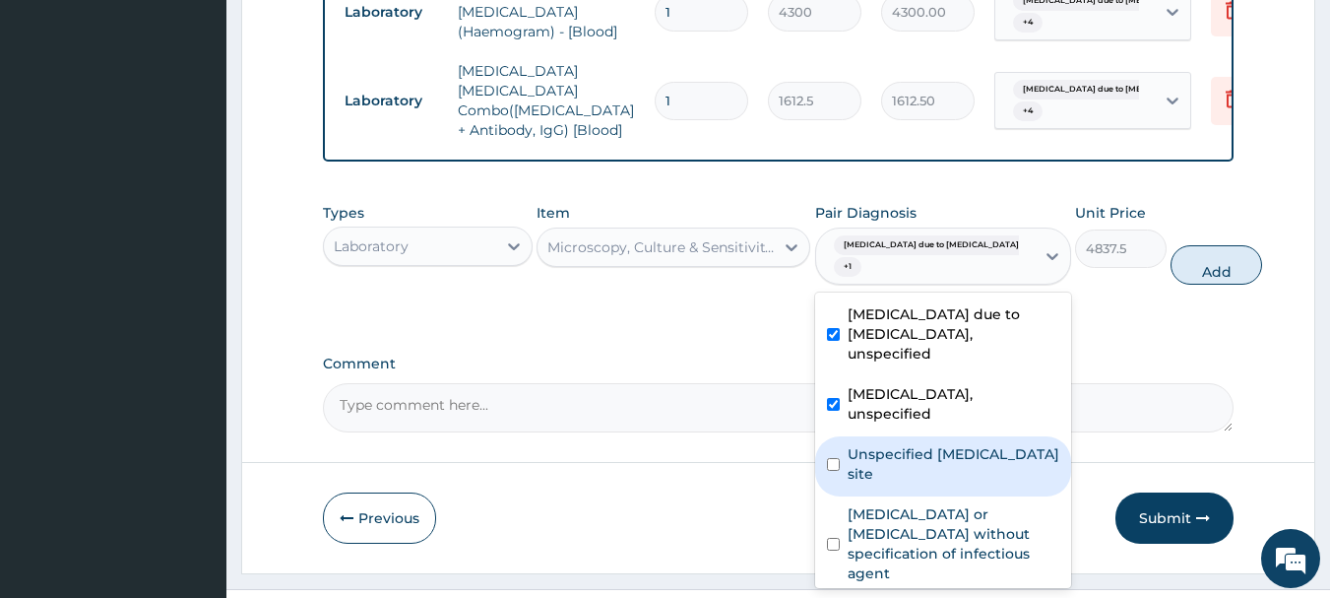
click at [928, 479] on label "Unspecified viral infection of unspecified site" at bounding box center [954, 463] width 212 height 39
checkbox input "true"
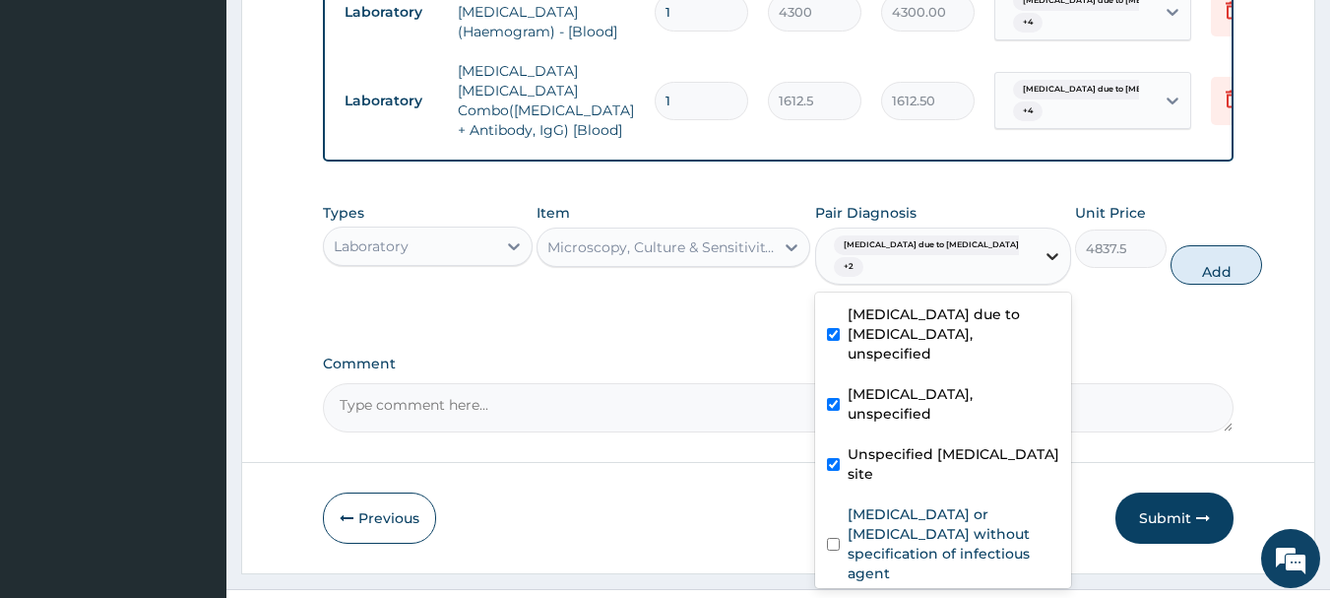
click at [1035, 238] on div at bounding box center [1052, 255] width 35 height 35
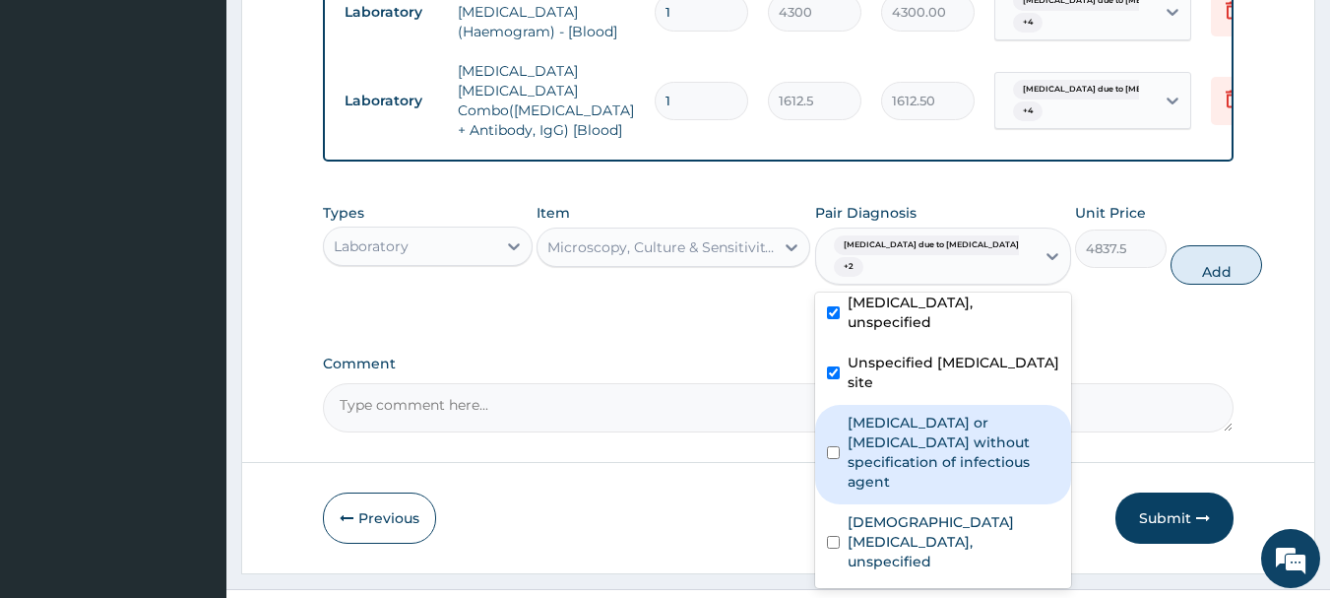
click at [891, 434] on label "Infectious gastroenteritis or colitis without specification of infectious agent" at bounding box center [954, 451] width 212 height 79
checkbox input "true"
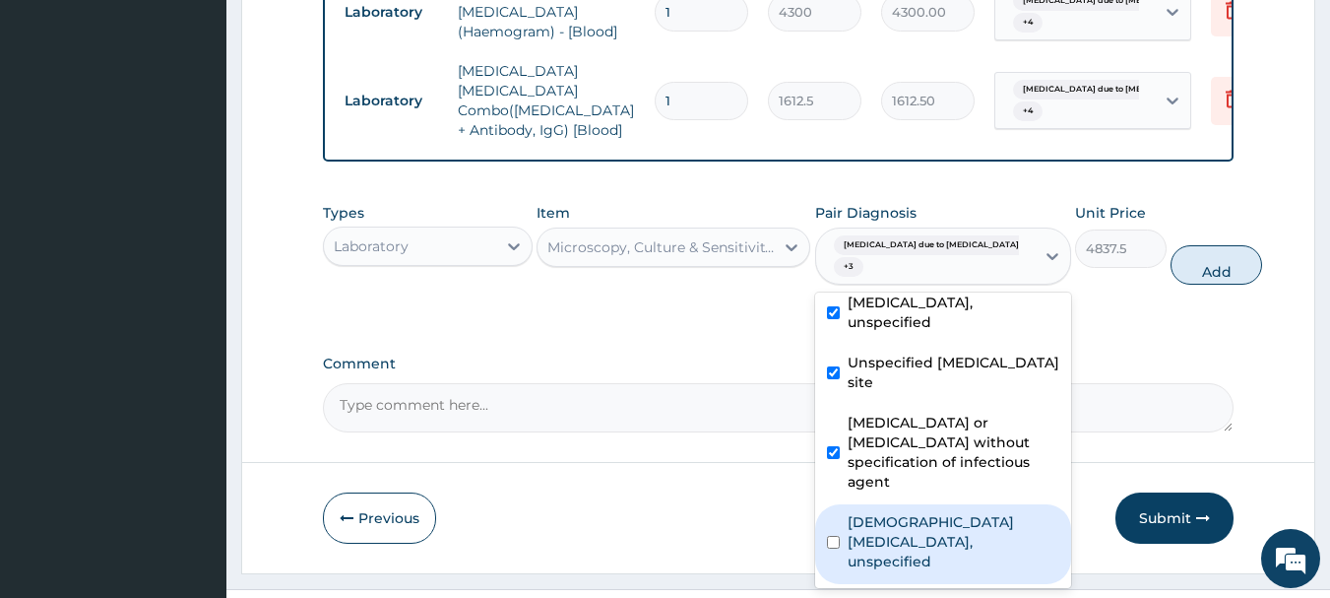
click at [906, 521] on label "Female pelvic inflammatory diseases, unspecified" at bounding box center [954, 541] width 212 height 59
checkbox input "true"
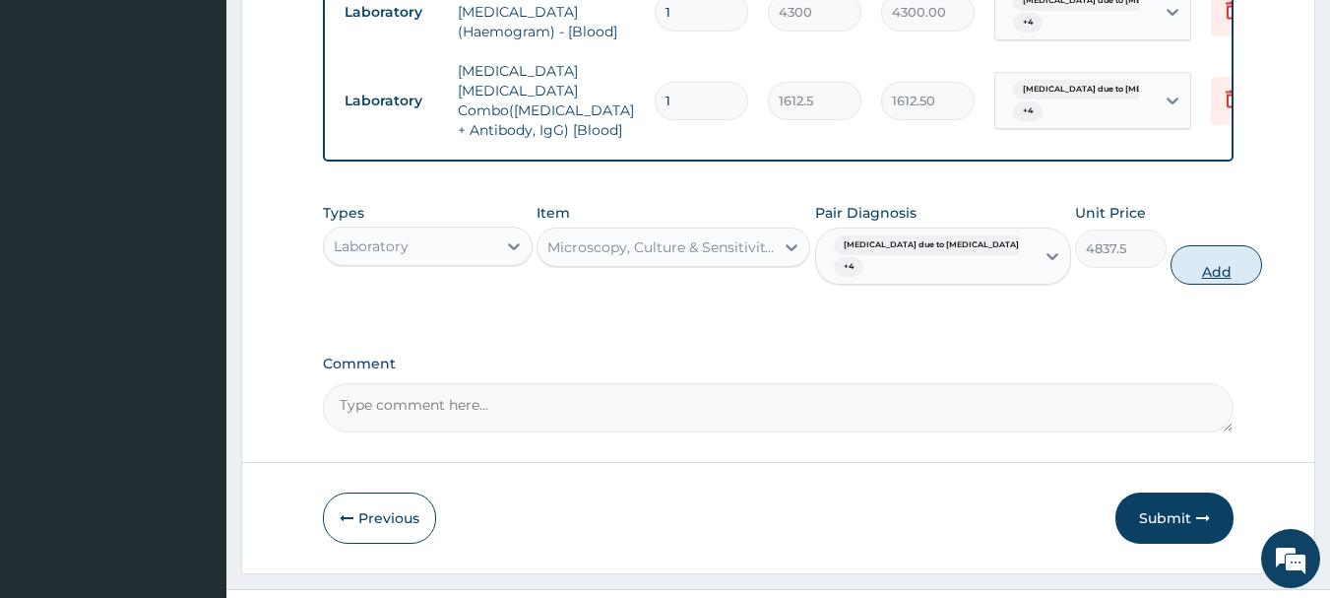
click at [1171, 245] on button "Add" at bounding box center [1216, 264] width 92 height 39
type input "0"
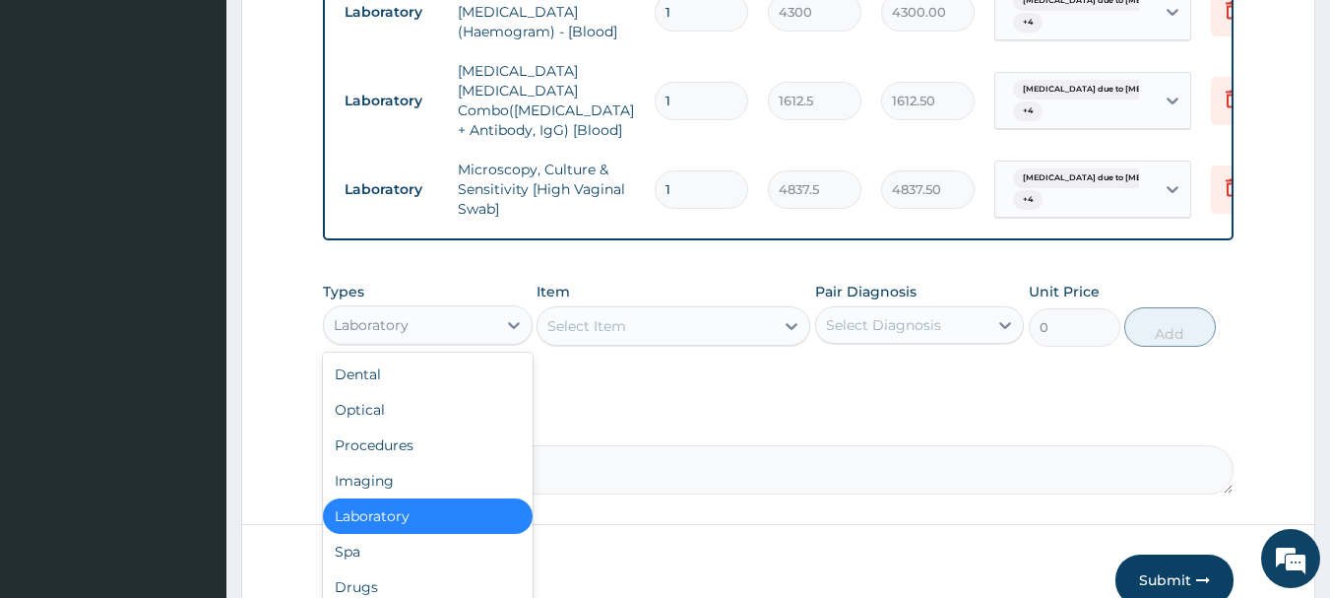
click at [462, 309] on div "Laboratory" at bounding box center [410, 325] width 172 height 32
click at [444, 569] on div "Drugs" at bounding box center [428, 586] width 210 height 35
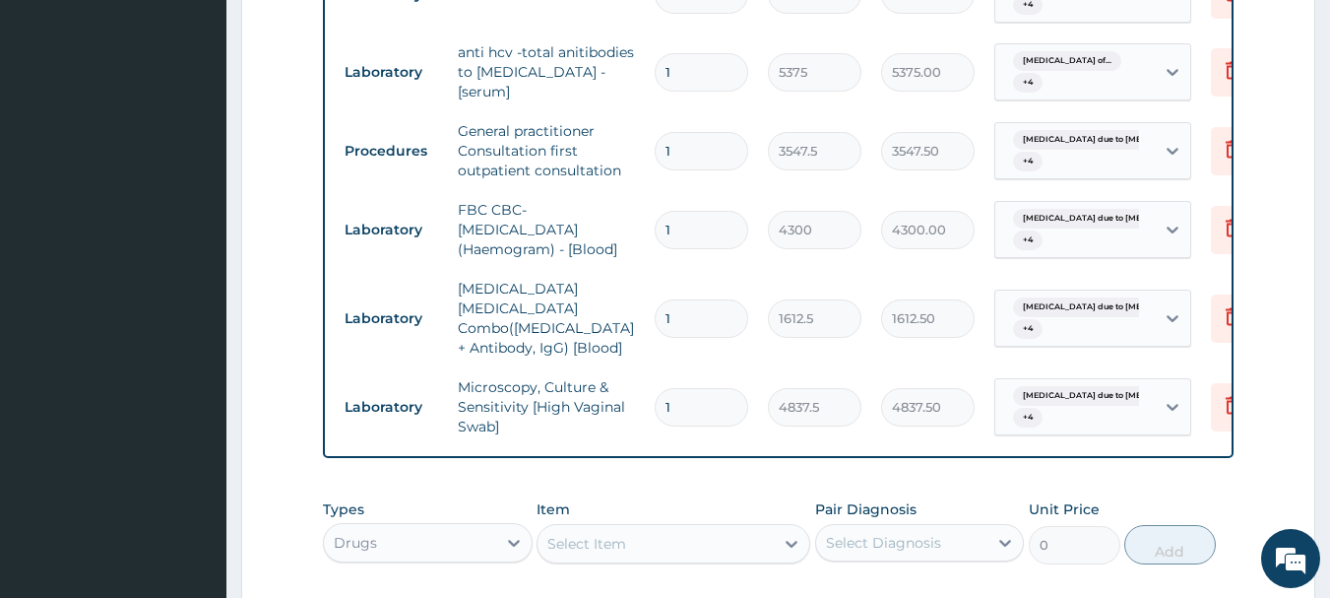
scroll to position [1374, 0]
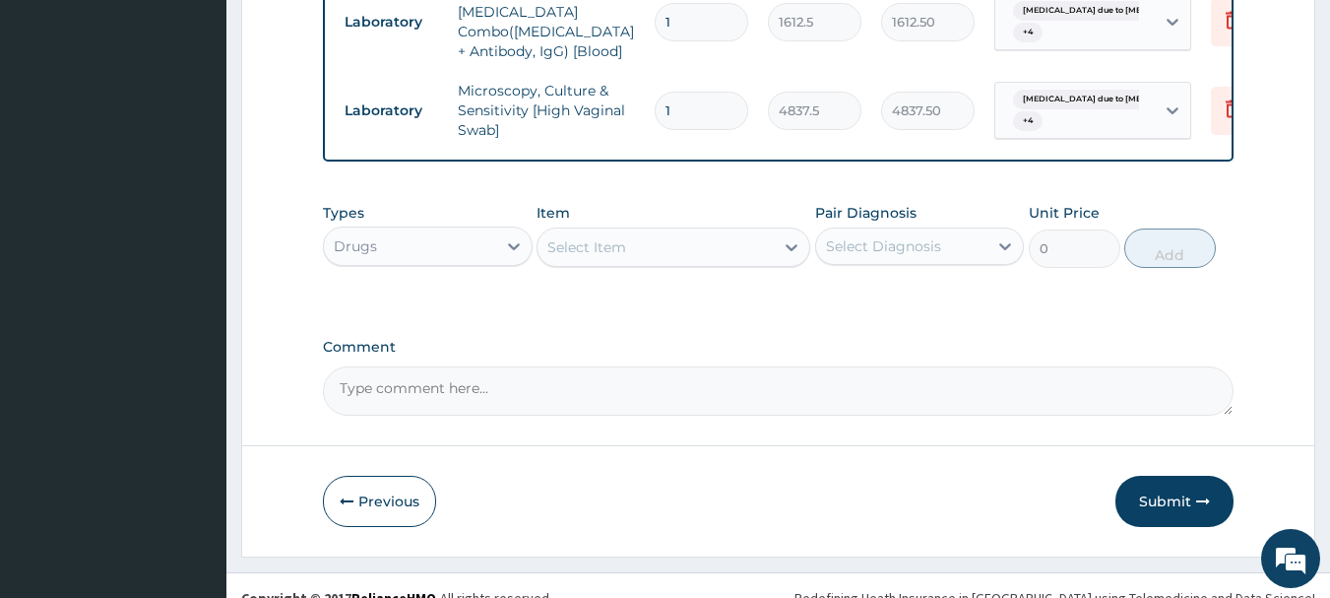
click at [694, 231] on div "Select Item" at bounding box center [655, 247] width 236 height 32
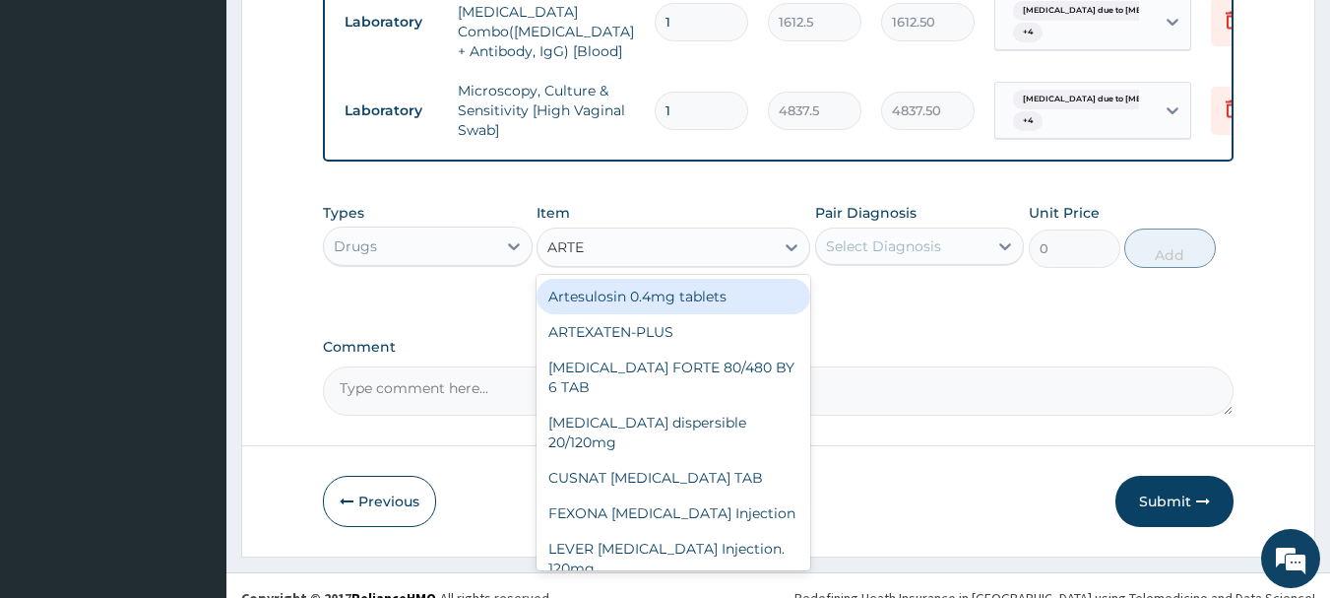
type input "ARTEM"
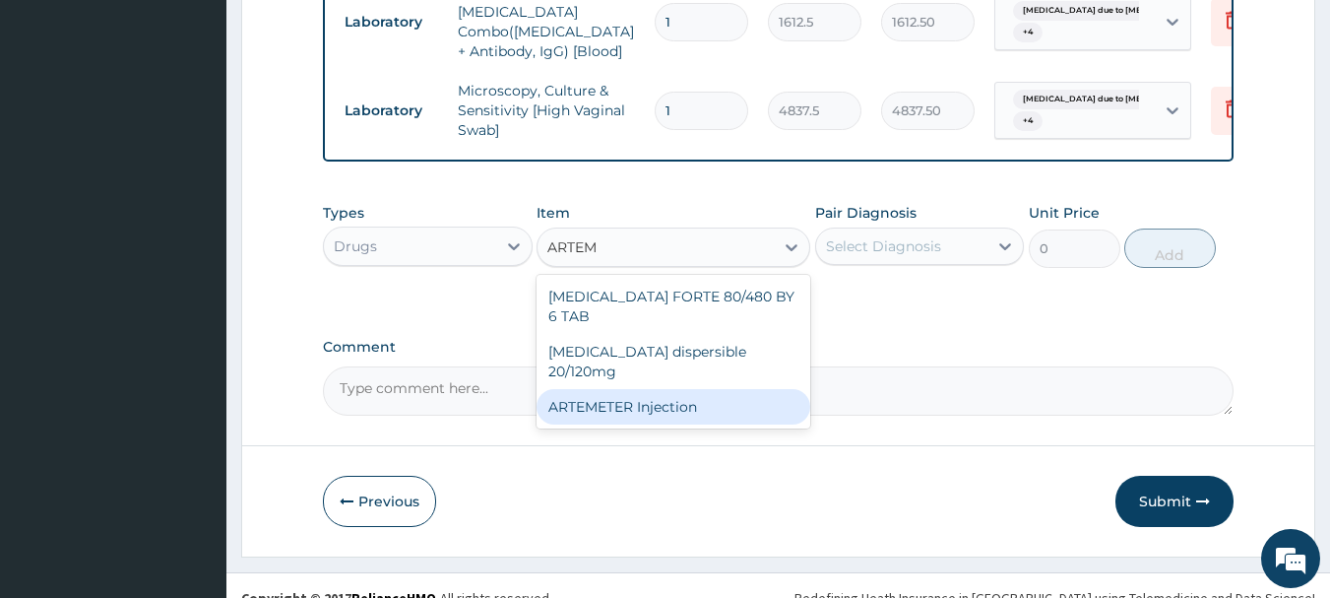
drag, startPoint x: 626, startPoint y: 342, endPoint x: 660, endPoint y: 332, distance: 34.9
click at [627, 389] on div "ARTEMETER Injection" at bounding box center [674, 406] width 274 height 35
type input "946"
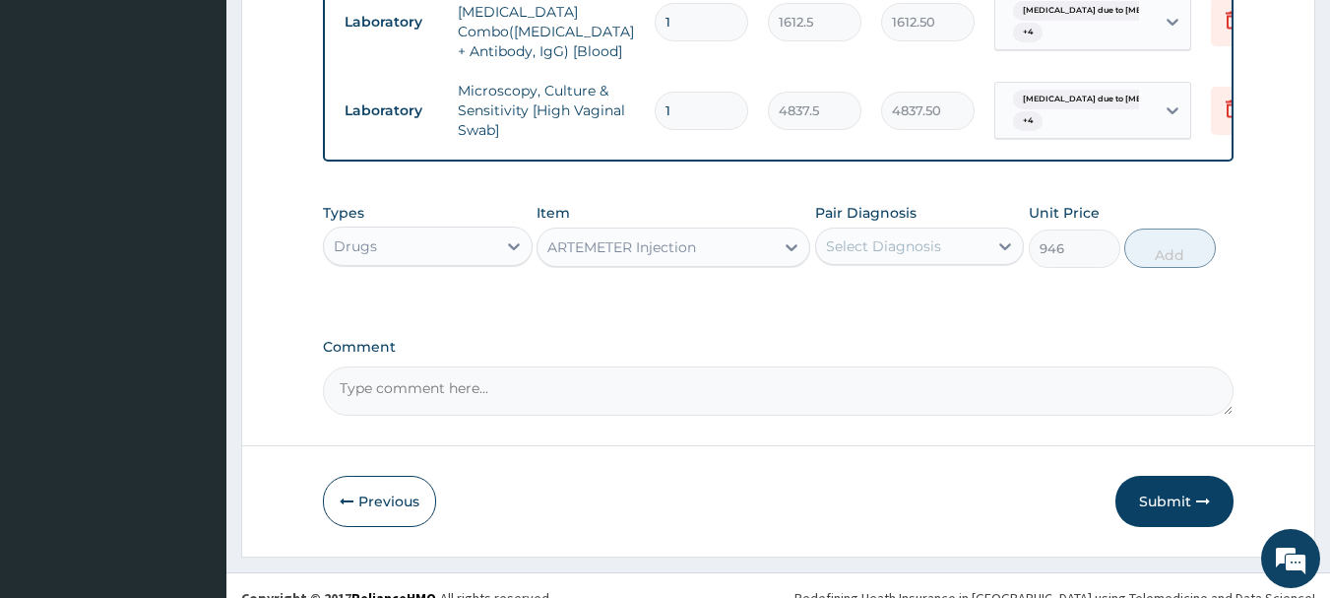
click at [955, 230] on div "Select Diagnosis" at bounding box center [902, 246] width 172 height 32
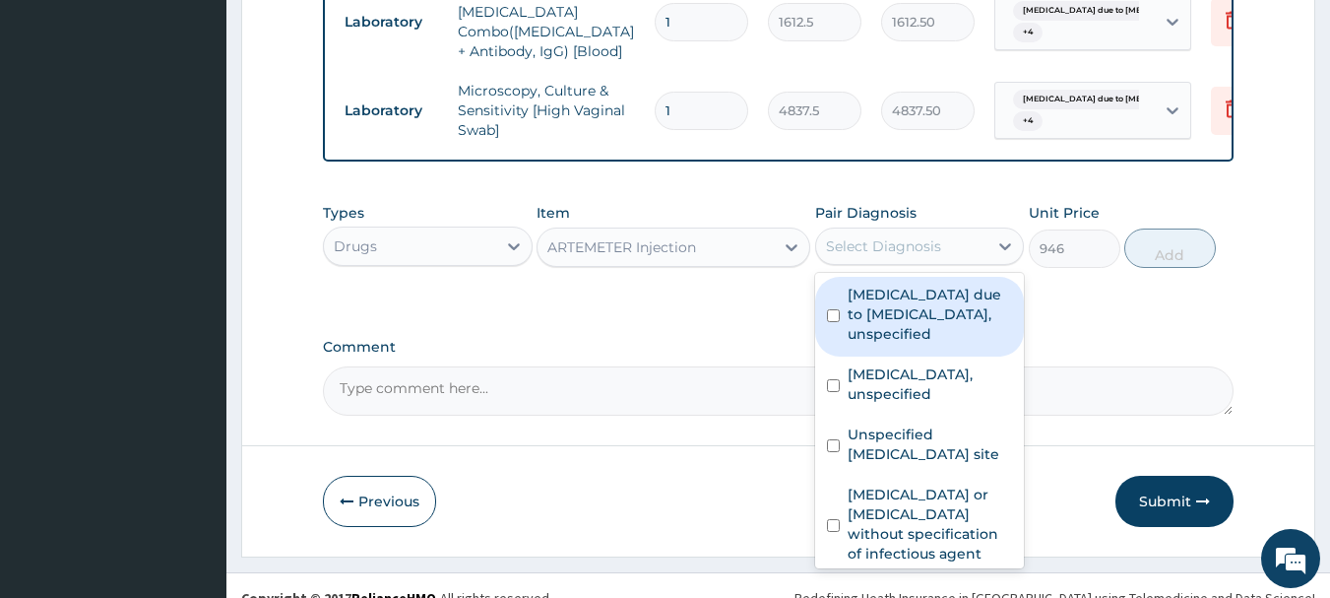
drag, startPoint x: 932, startPoint y: 277, endPoint x: 933, endPoint y: 341, distance: 64.0
click at [929, 284] on label "Malaria due to Plasmodium falciparum, unspecified" at bounding box center [930, 313] width 165 height 59
checkbox input "true"
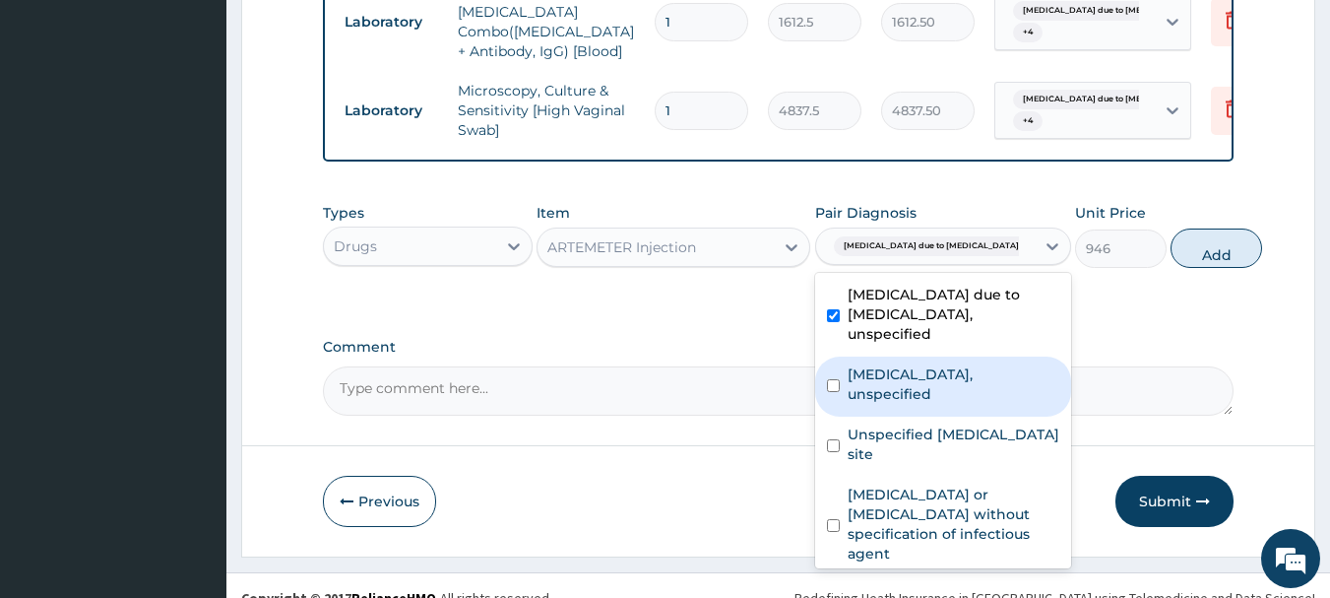
drag, startPoint x: 933, startPoint y: 363, endPoint x: 944, endPoint y: 430, distance: 67.8
click at [933, 370] on label "Combined immunodeficiencies, unspecified" at bounding box center [954, 383] width 212 height 39
checkbox input "true"
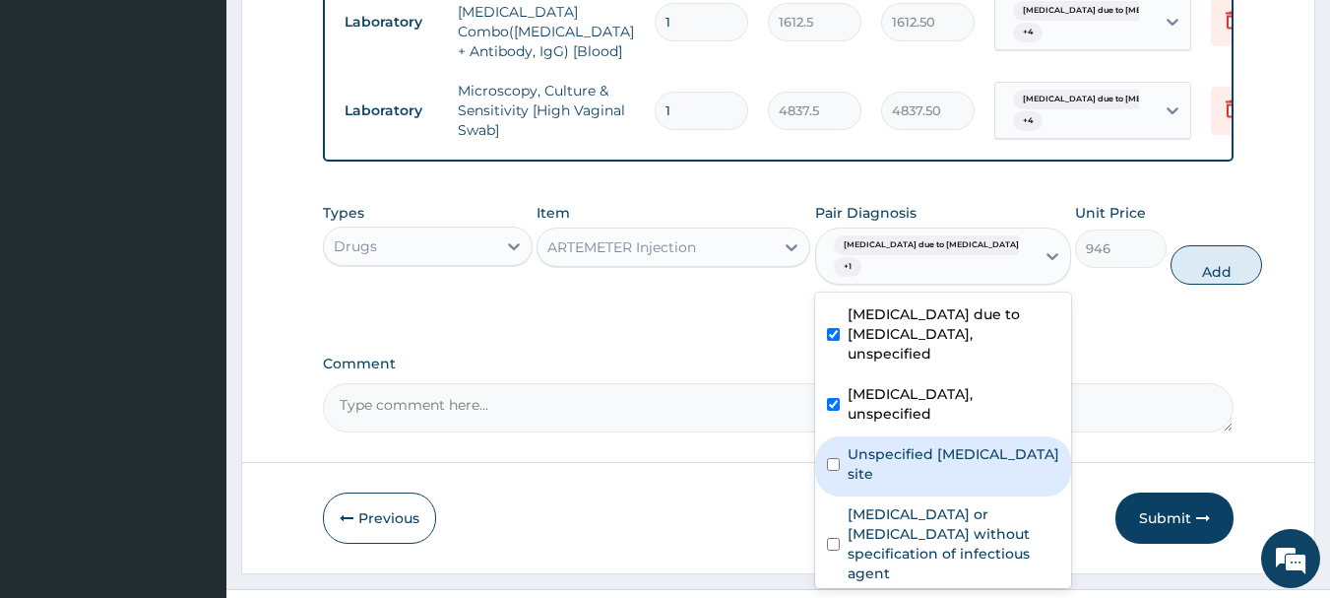
click at [936, 478] on label "Unspecified viral infection of unspecified site" at bounding box center [954, 463] width 212 height 39
checkbox input "true"
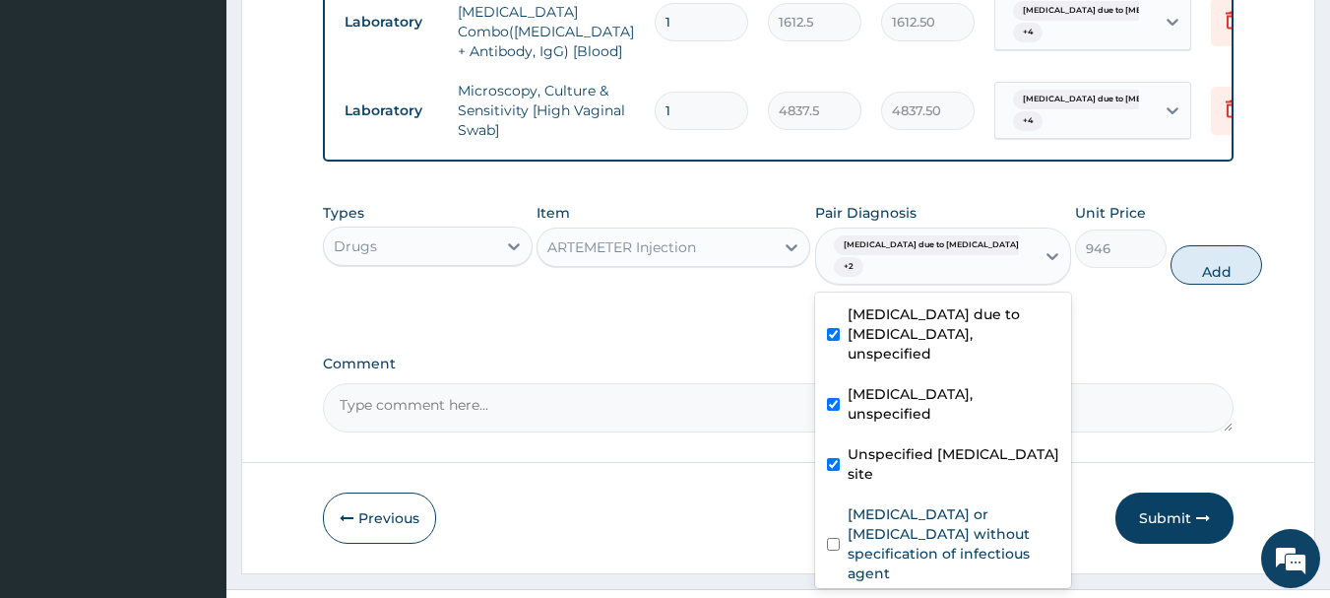
scroll to position [170, 0]
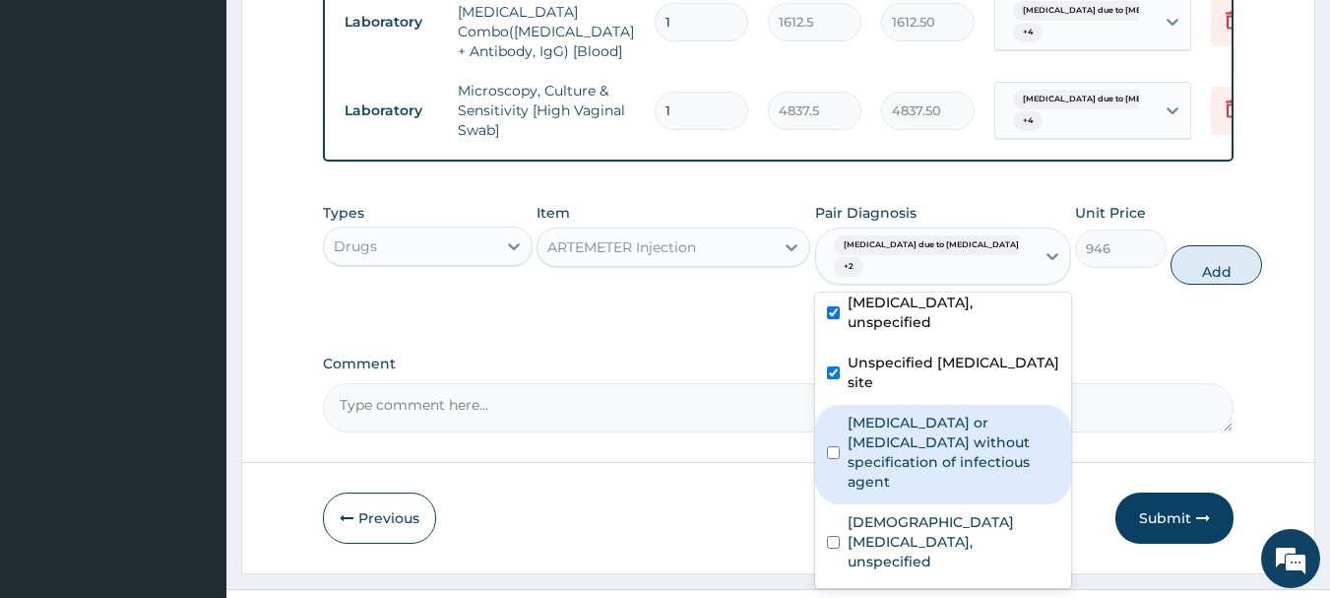
click at [875, 418] on label "Infectious gastroenteritis or colitis without specification of infectious agent" at bounding box center [954, 451] width 212 height 79
checkbox input "true"
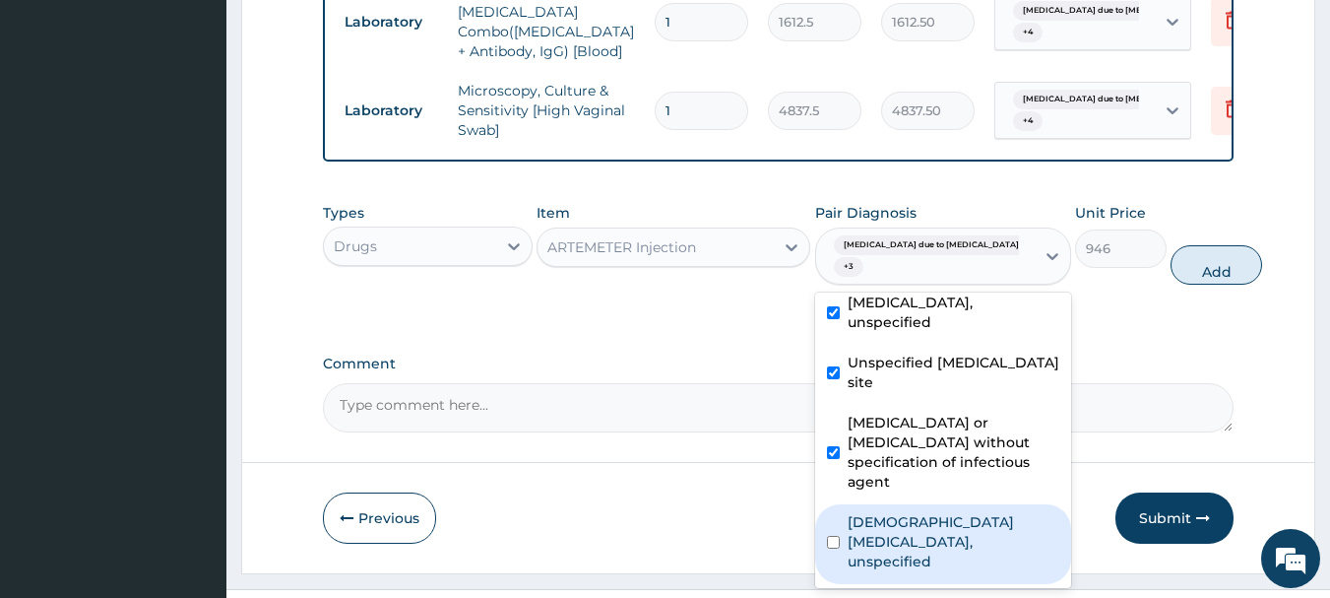
click at [905, 512] on label "Female pelvic inflammatory diseases, unspecified" at bounding box center [954, 541] width 212 height 59
checkbox input "true"
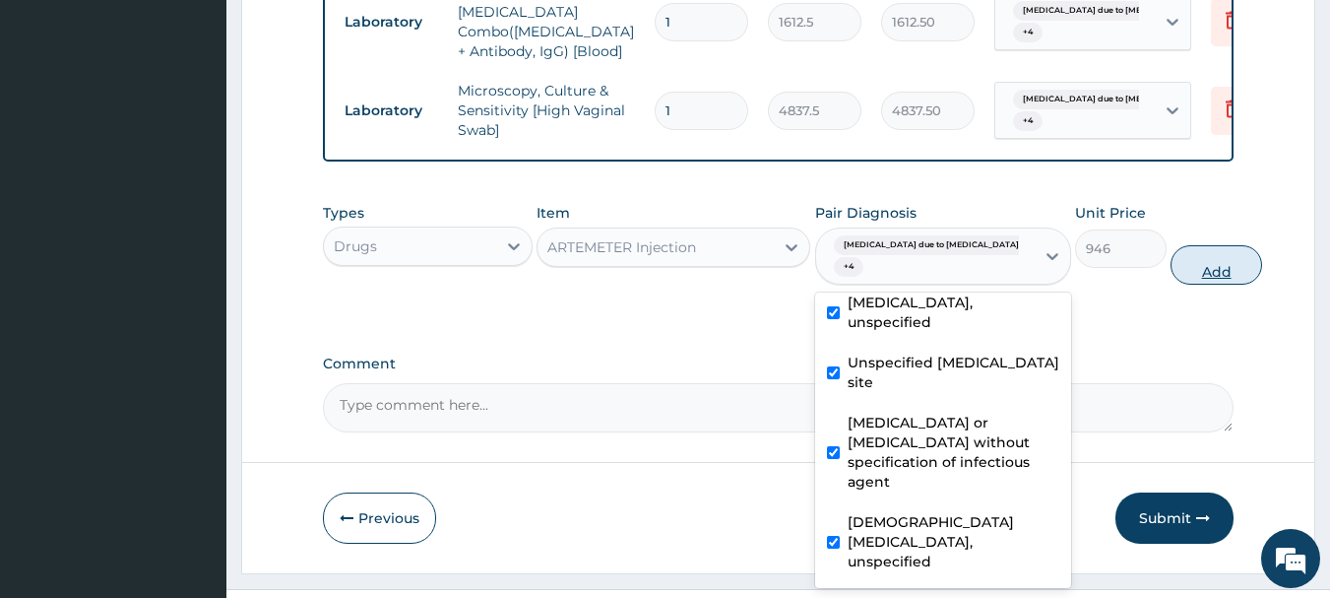
click at [1171, 245] on button "Add" at bounding box center [1216, 264] width 92 height 39
type input "0"
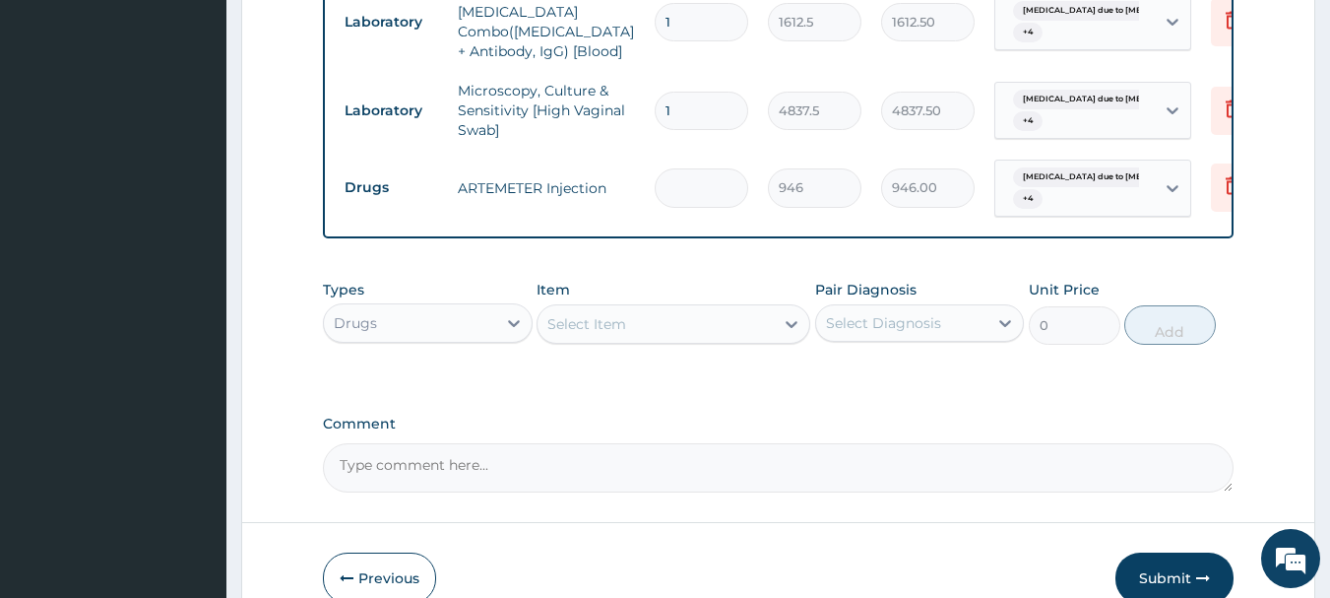
type input "0.00"
type input "3"
type input "2838.00"
type input "3"
click at [670, 308] on div "Select Item" at bounding box center [655, 324] width 236 height 32
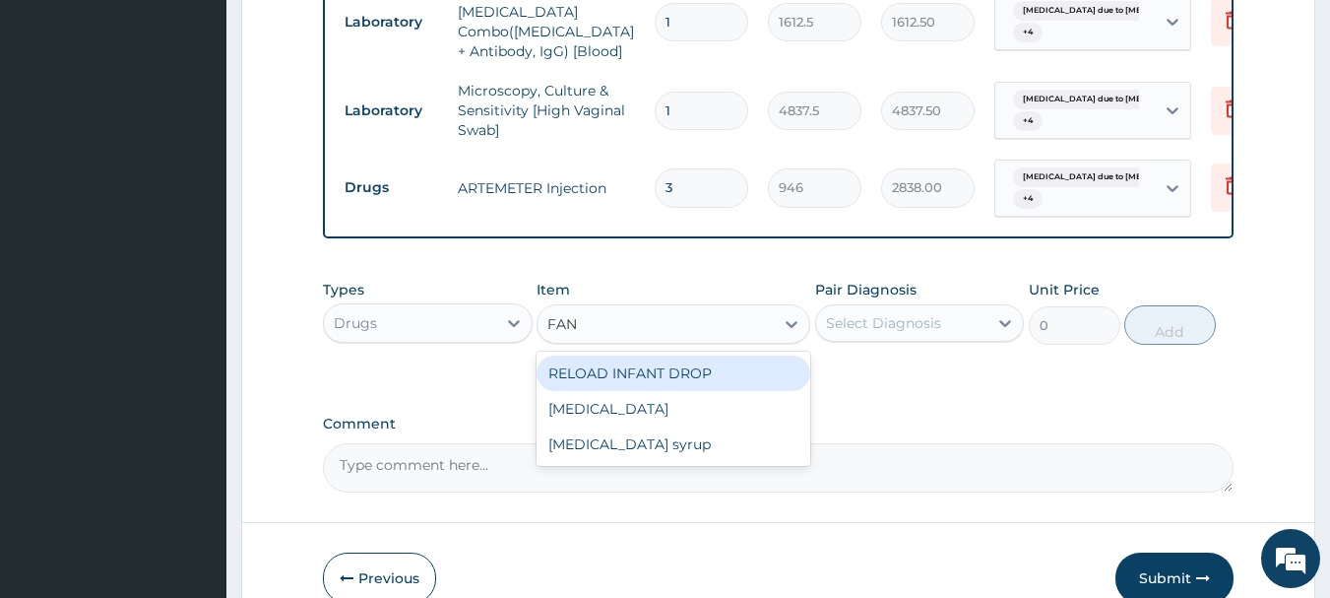
type input "FANS"
click at [722, 355] on div "Fansidar" at bounding box center [674, 372] width 274 height 35
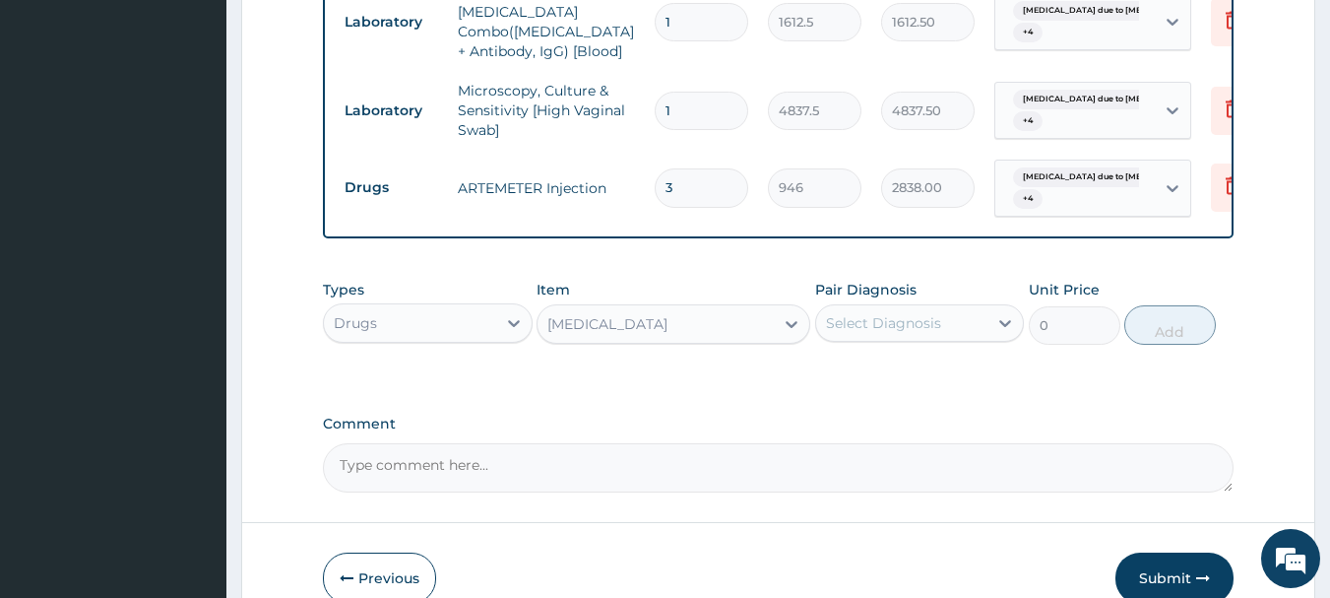
type input "212.85"
click at [890, 313] on div "Select Diagnosis" at bounding box center [883, 323] width 115 height 20
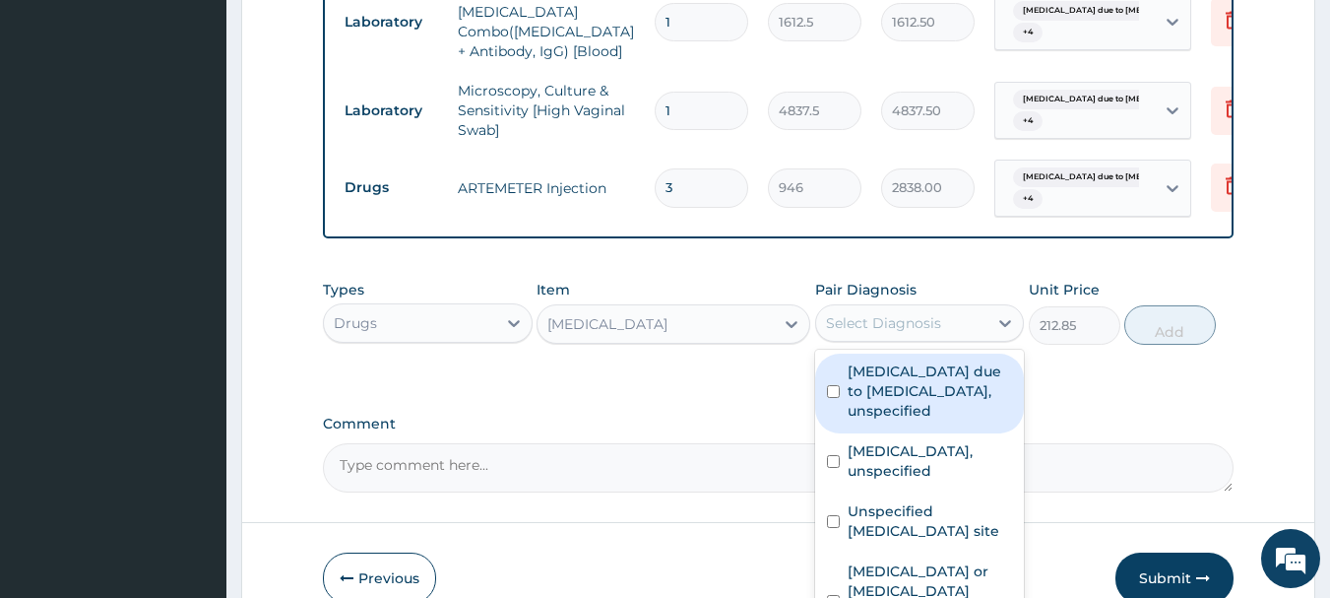
drag, startPoint x: 905, startPoint y: 365, endPoint x: 913, endPoint y: 392, distance: 27.7
click at [905, 378] on label "Malaria due to Plasmodium falciparum, unspecified" at bounding box center [930, 390] width 165 height 59
checkbox input "true"
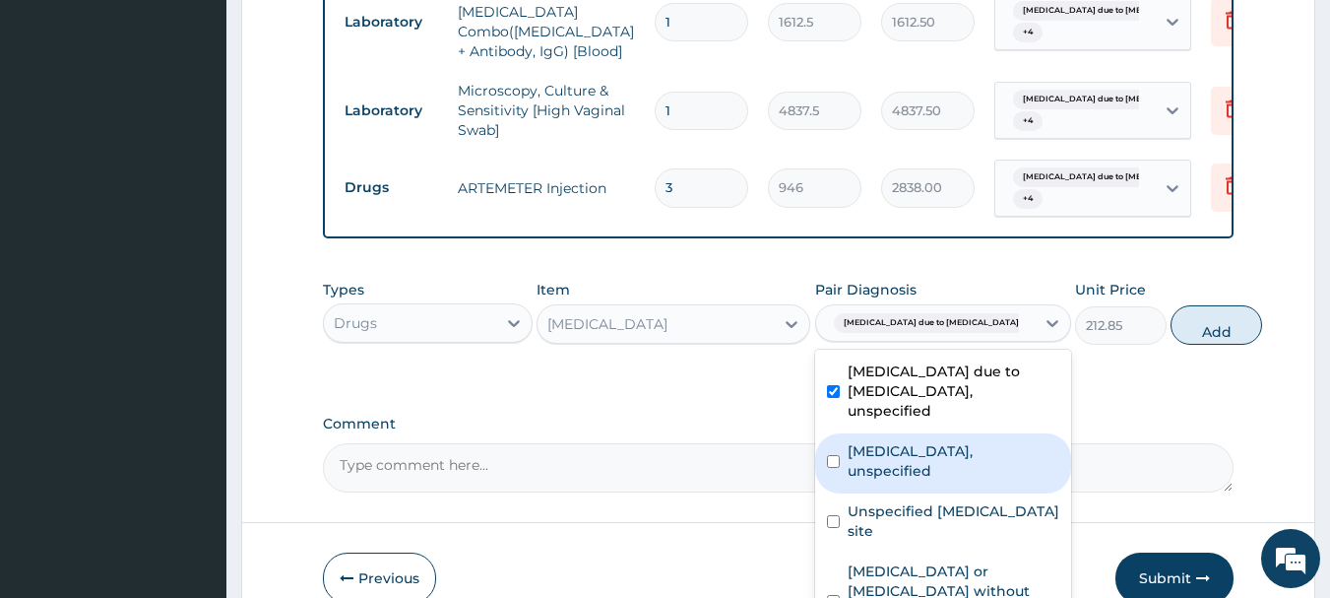
drag, startPoint x: 936, startPoint y: 487, endPoint x: 945, endPoint y: 500, distance: 15.6
click at [935, 480] on label "Combined immunodeficiencies, unspecified" at bounding box center [954, 460] width 212 height 39
checkbox input "true"
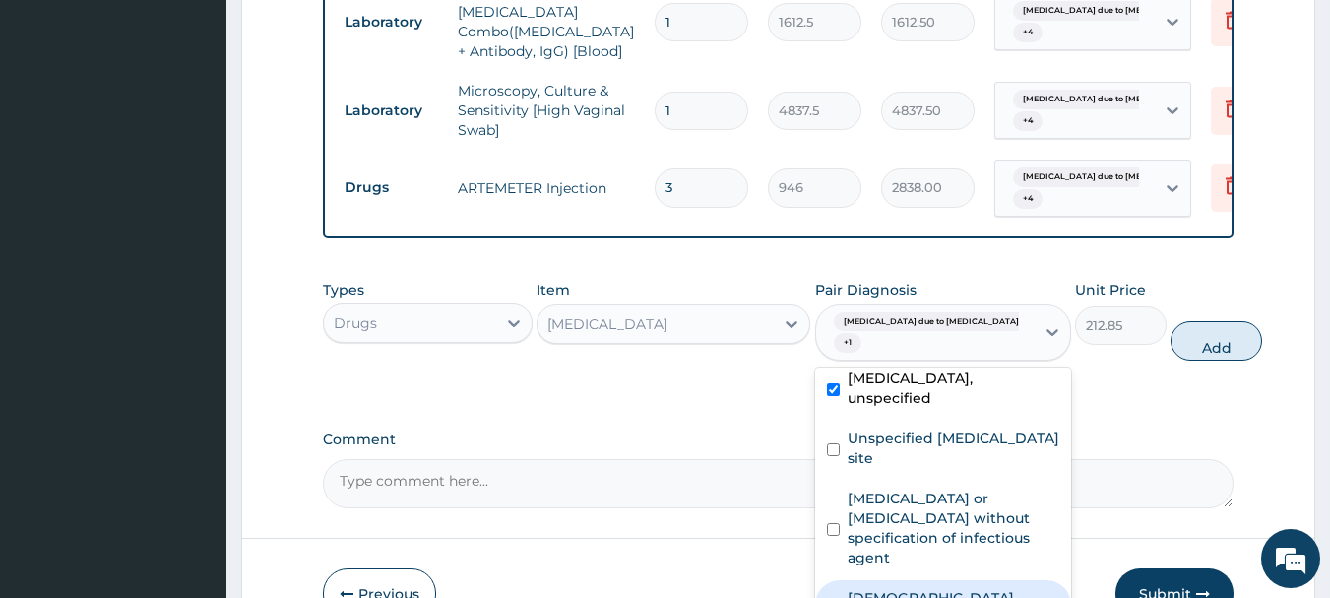
checkbox input "true"
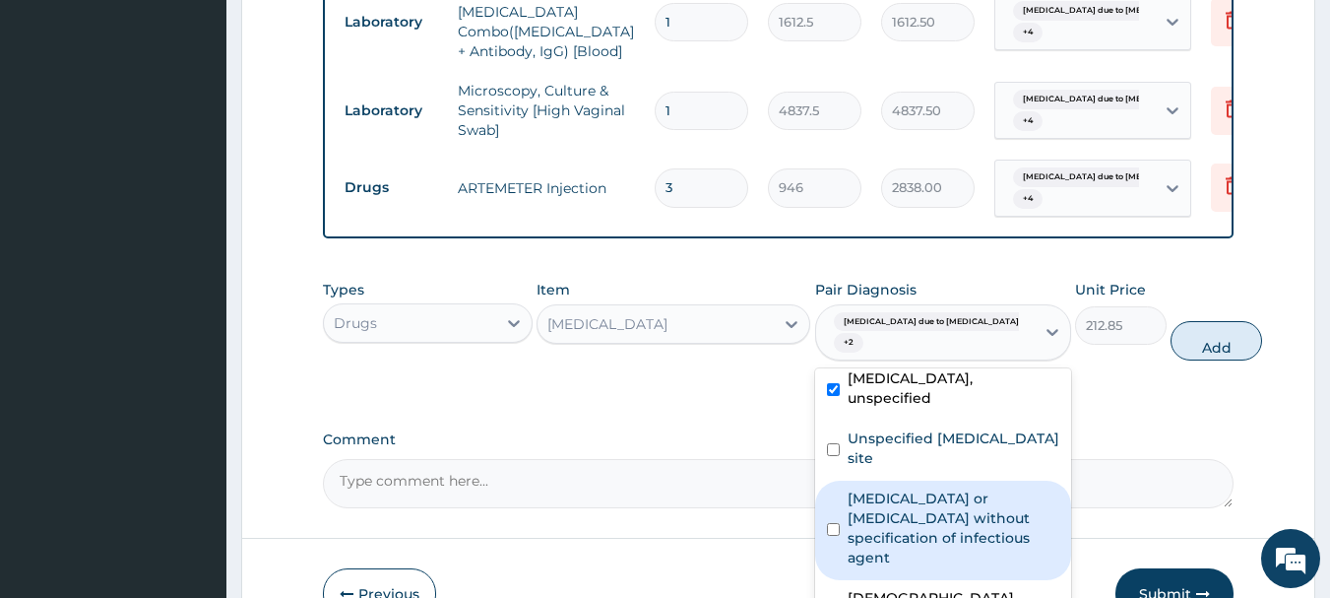
click at [906, 511] on label "Infectious gastroenteritis or colitis without specification of infectious agent" at bounding box center [954, 527] width 212 height 79
checkbox input "true"
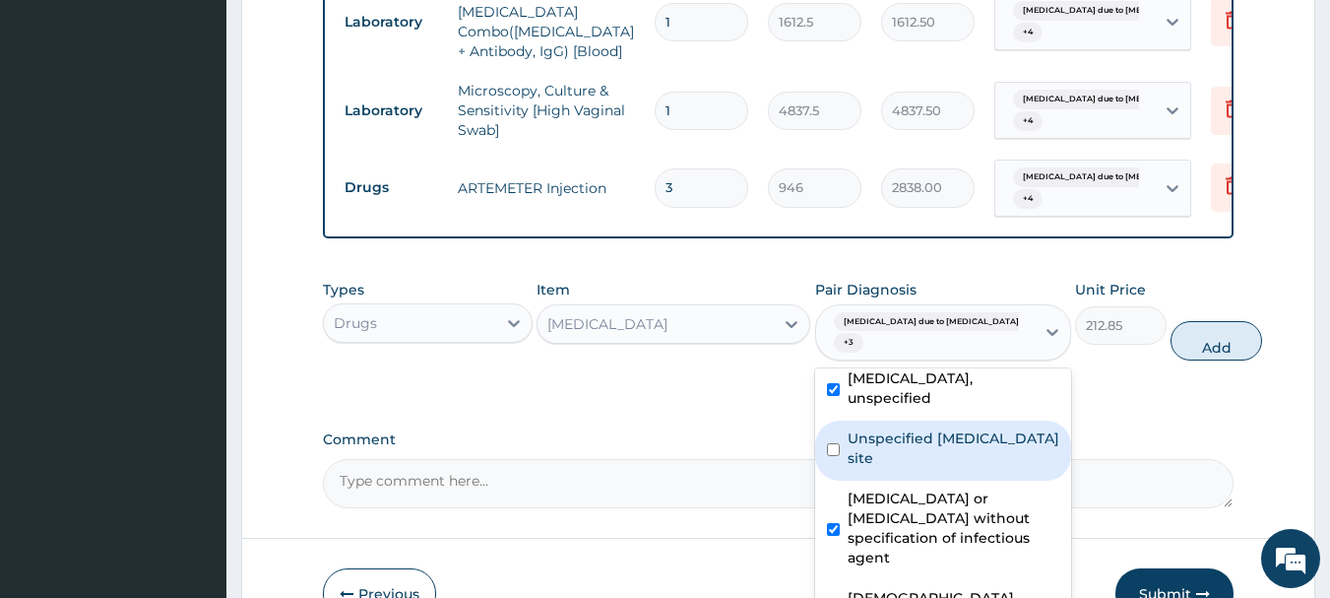
drag, startPoint x: 890, startPoint y: 405, endPoint x: 898, endPoint y: 396, distance: 11.9
click at [890, 428] on label "Unspecified viral infection of unspecified site" at bounding box center [954, 447] width 212 height 39
checkbox input "true"
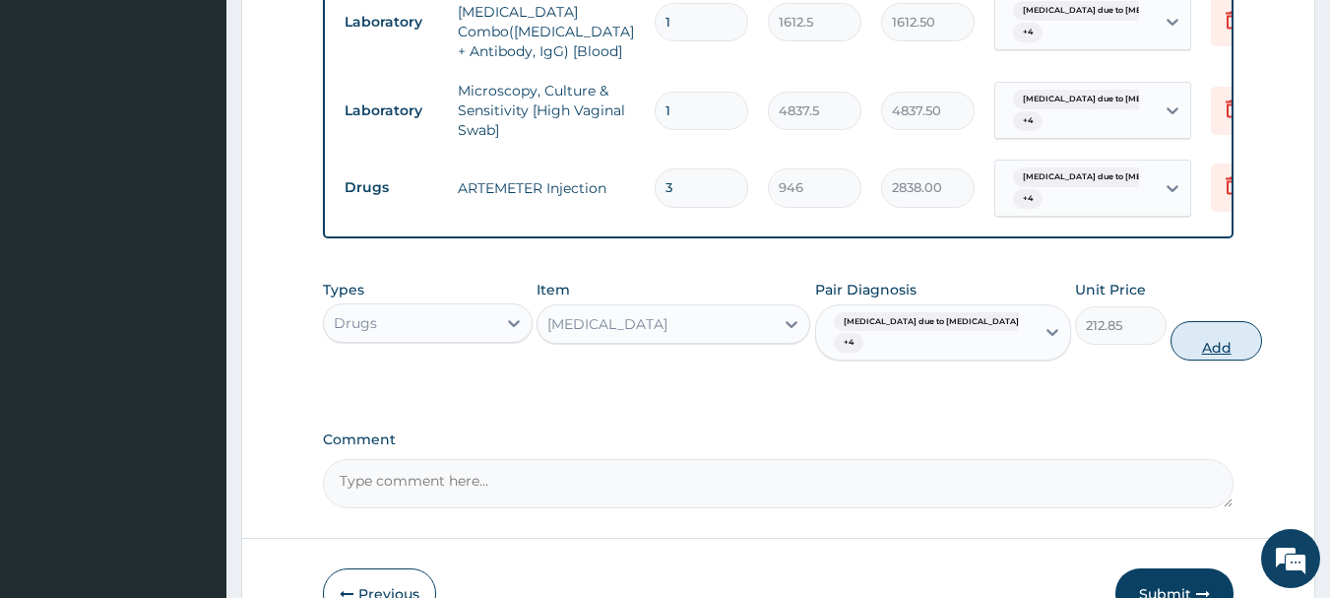
click at [1170, 321] on button "Add" at bounding box center [1216, 340] width 92 height 39
type input "0"
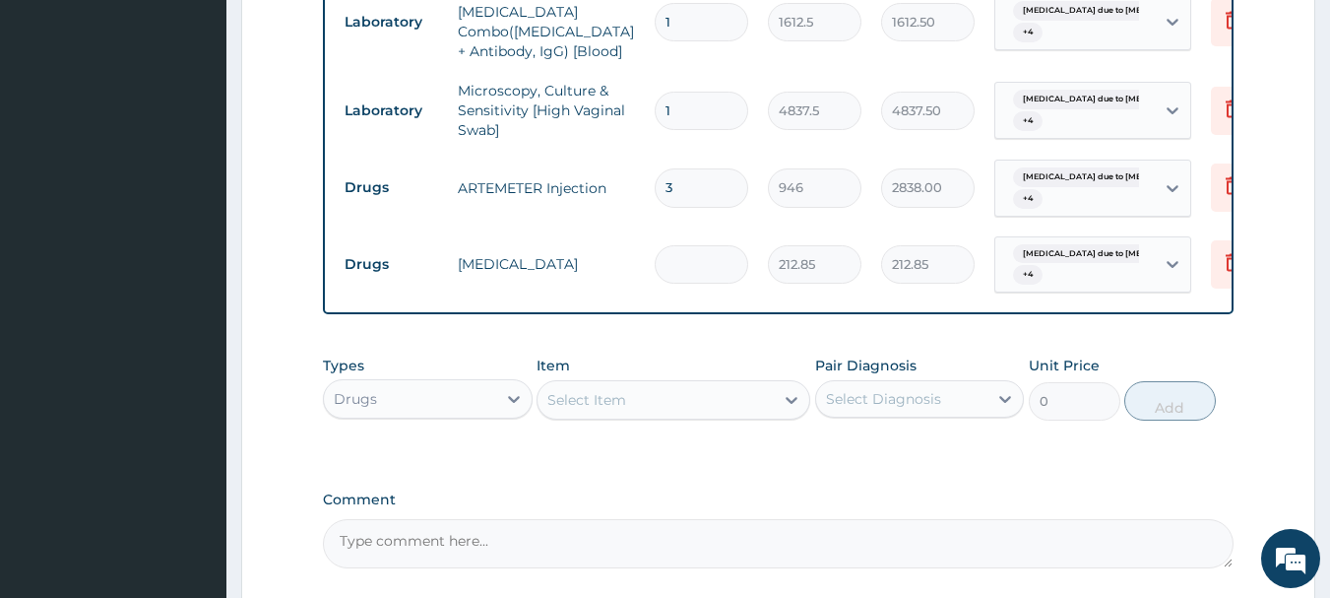
type input "0.00"
type input "3"
type input "638.55"
type input "3"
click at [686, 384] on div "Select Item" at bounding box center [655, 400] width 236 height 32
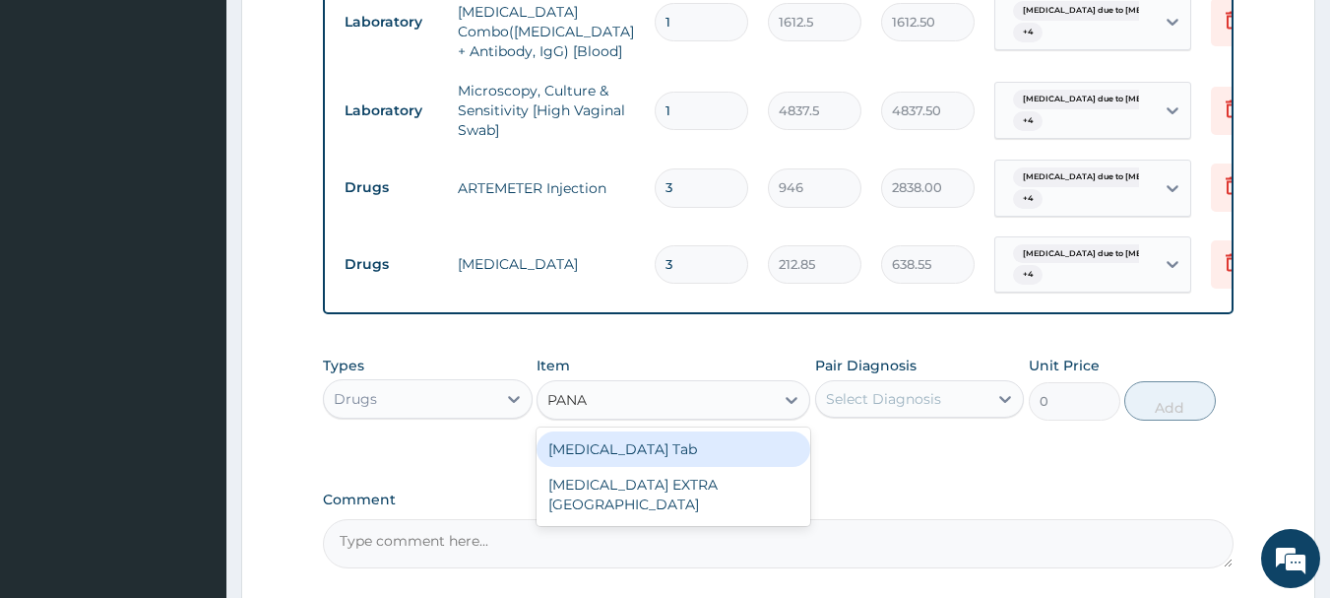
type input "PANAD"
click at [728, 431] on div "PANADOL Tab" at bounding box center [674, 448] width 274 height 35
type input "49.665"
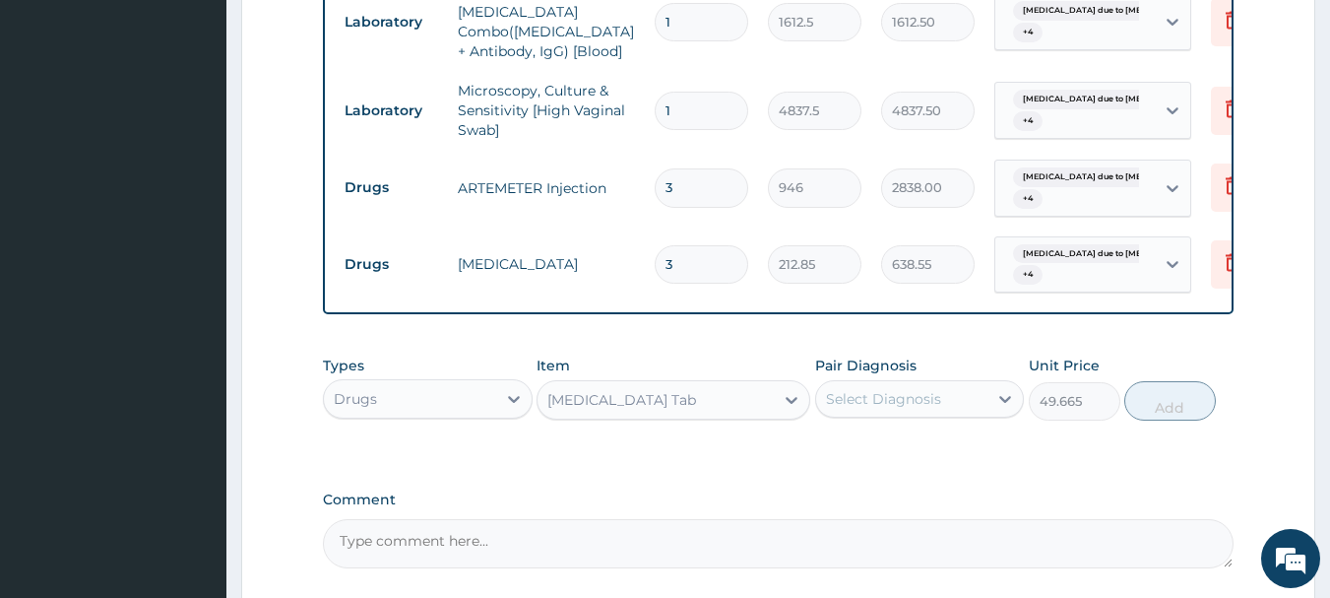
click at [871, 389] on div "Select Diagnosis" at bounding box center [883, 399] width 115 height 20
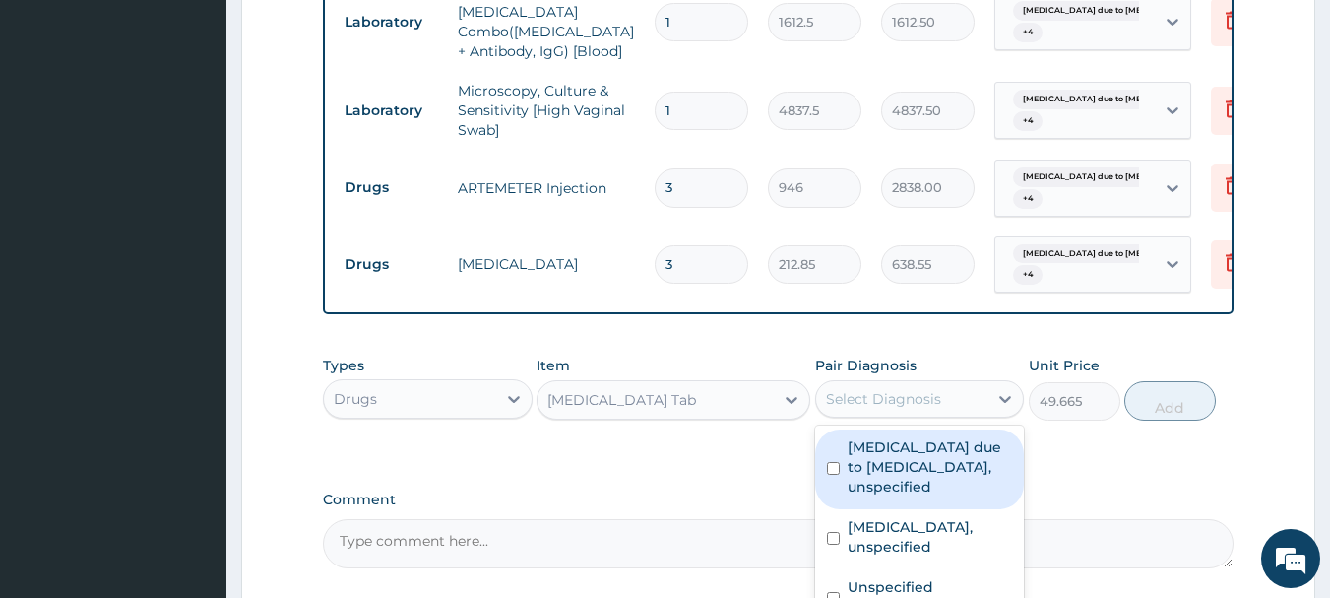
drag, startPoint x: 883, startPoint y: 431, endPoint x: 904, endPoint y: 474, distance: 47.1
click at [880, 438] on label "Malaria due to Plasmodium falciparum, unspecified" at bounding box center [930, 466] width 165 height 59
checkbox input "true"
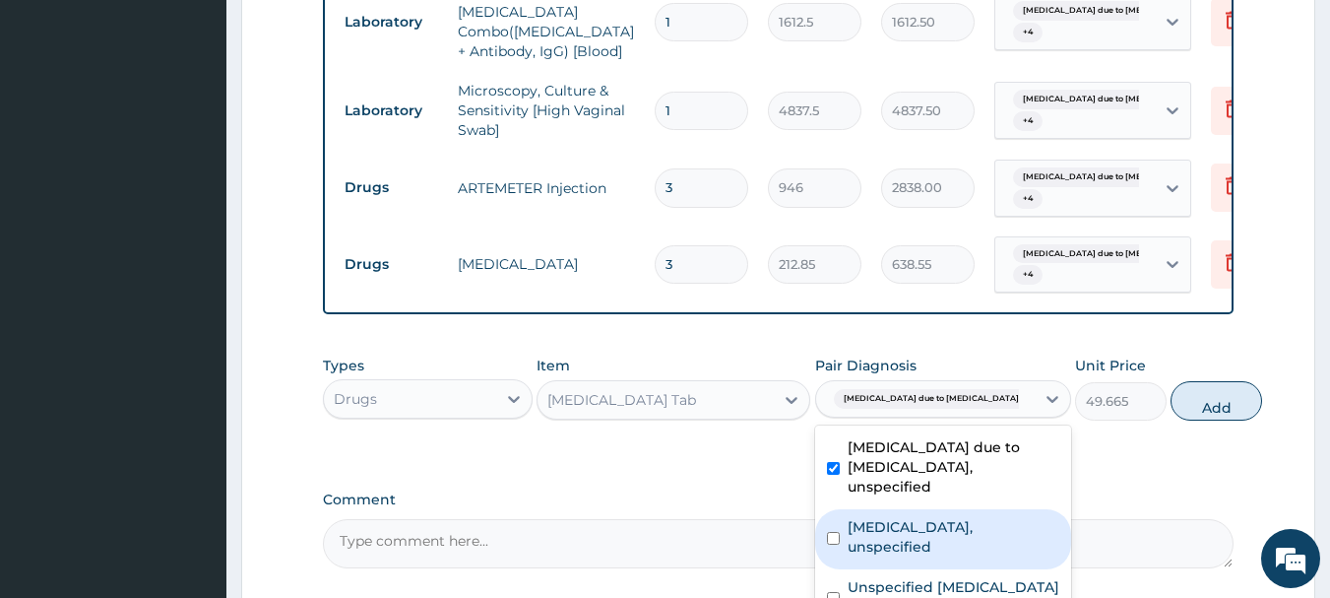
scroll to position [1527, 0]
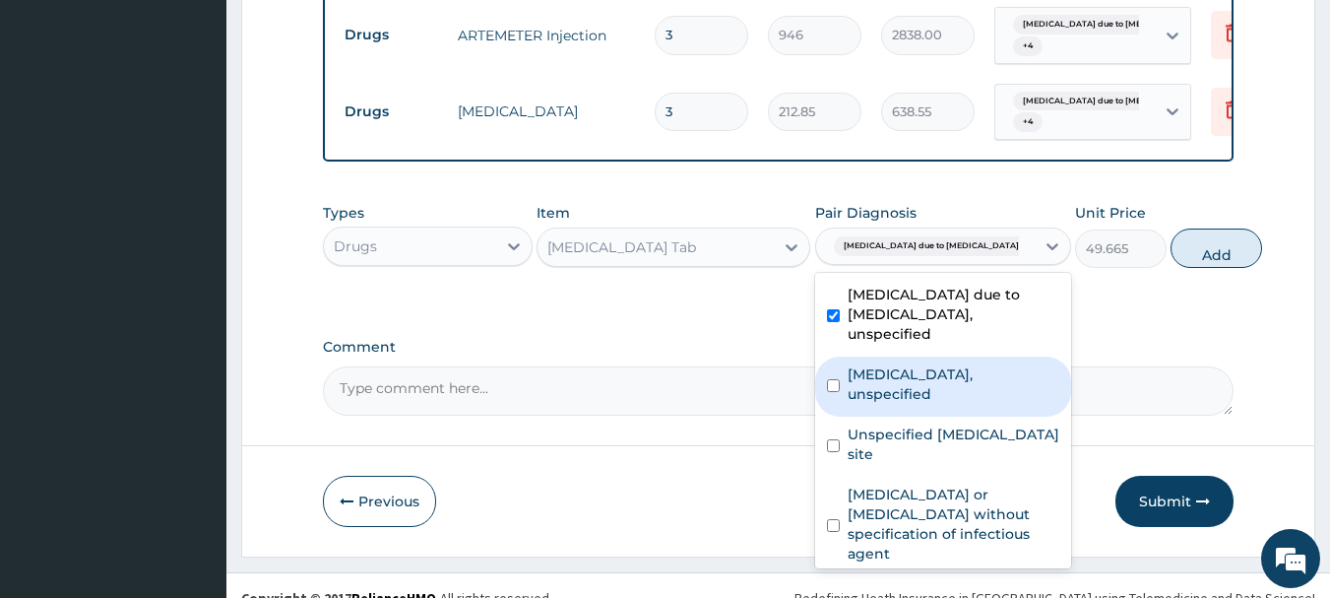
click at [905, 387] on label "Combined immunodeficiencies, unspecified" at bounding box center [954, 383] width 212 height 39
checkbox input "true"
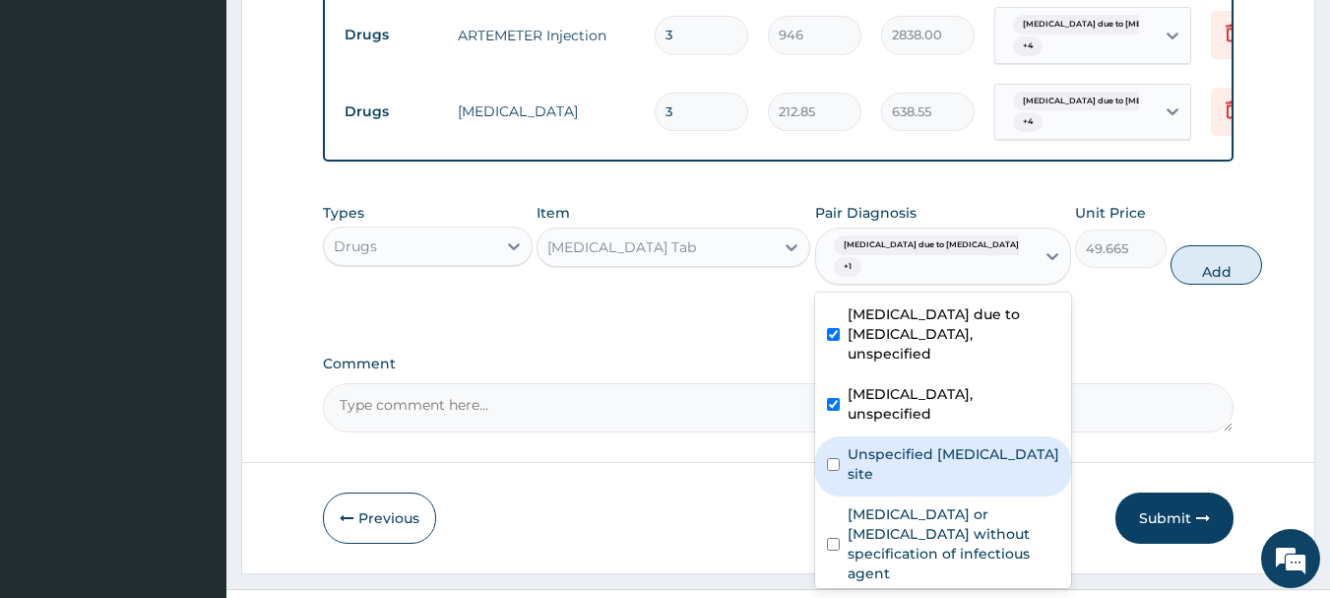
drag, startPoint x: 902, startPoint y: 460, endPoint x: 913, endPoint y: 520, distance: 61.0
click at [902, 462] on label "Unspecified viral infection of unspecified site" at bounding box center [954, 463] width 212 height 39
checkbox input "true"
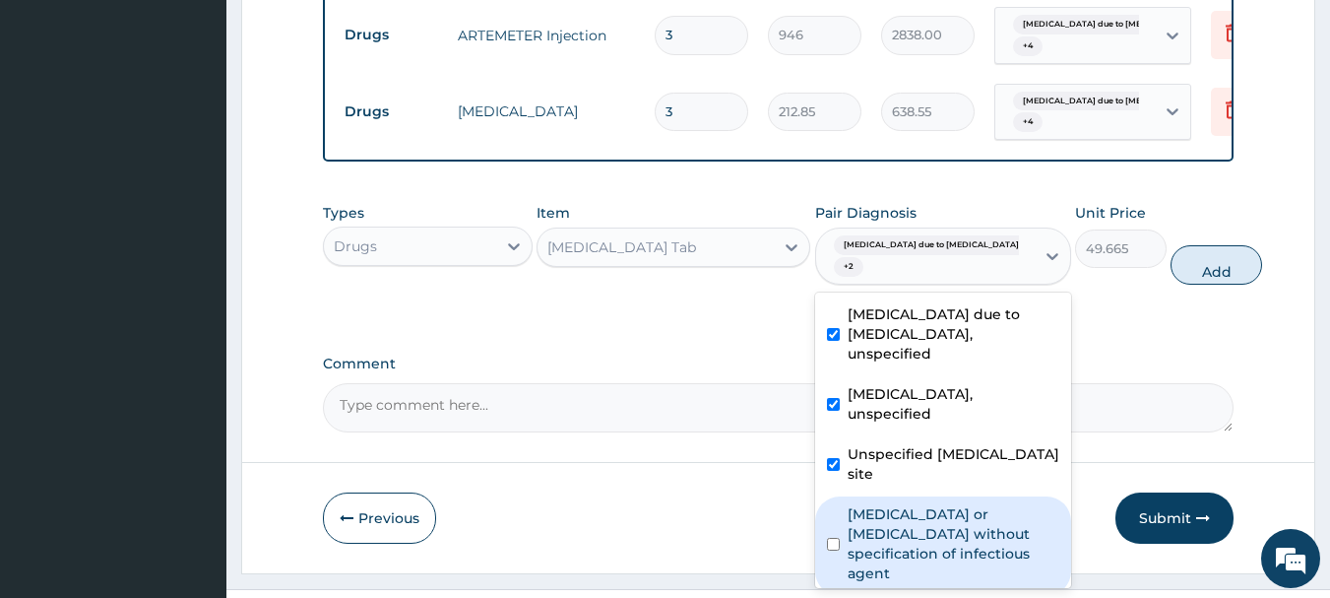
click at [916, 549] on label "Infectious gastroenteritis or colitis without specification of infectious agent" at bounding box center [954, 543] width 212 height 79
checkbox input "true"
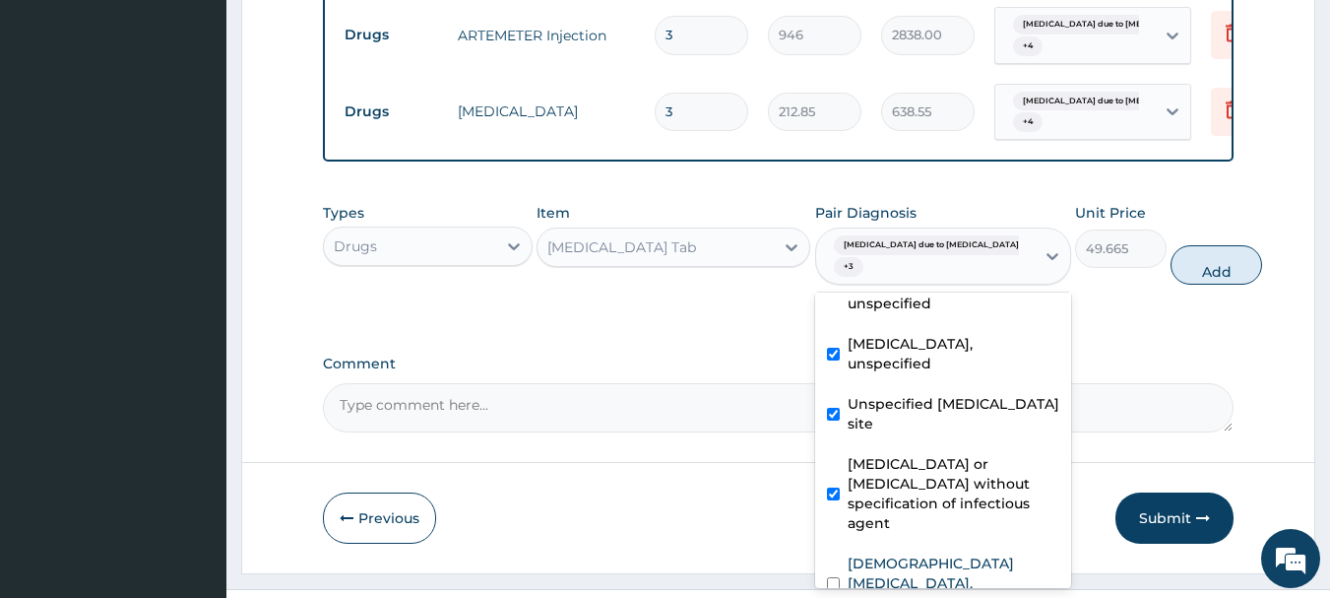
scroll to position [170, 0]
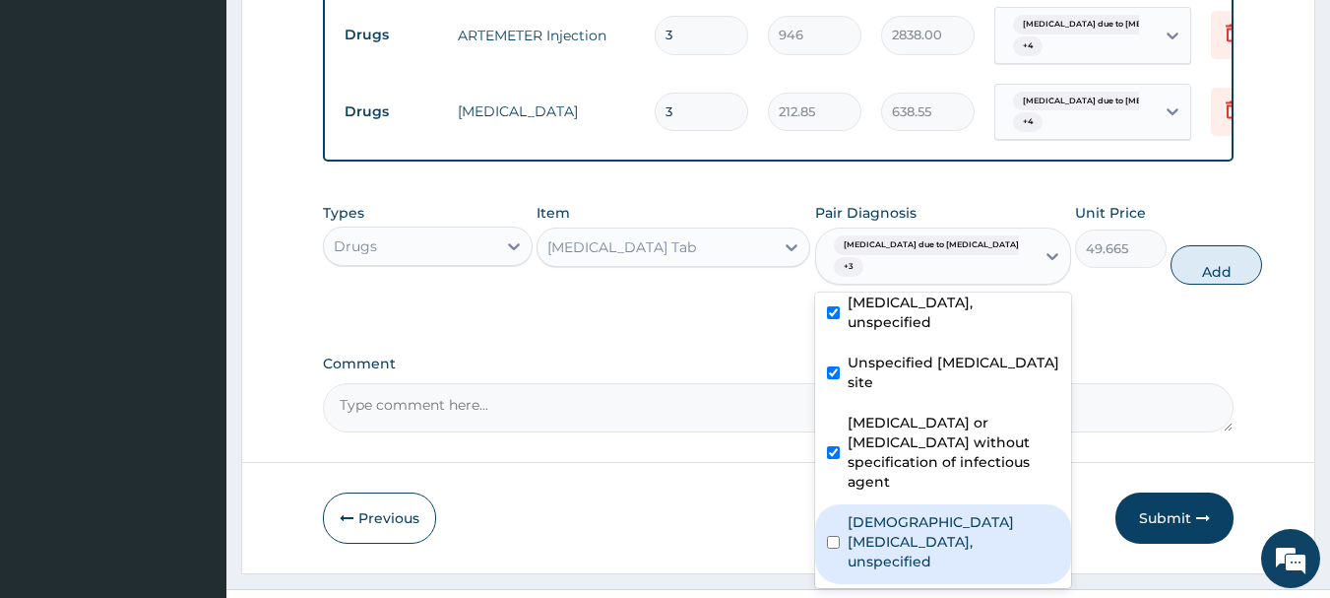
click at [966, 524] on label "Female pelvic inflammatory diseases, unspecified" at bounding box center [954, 541] width 212 height 59
checkbox input "true"
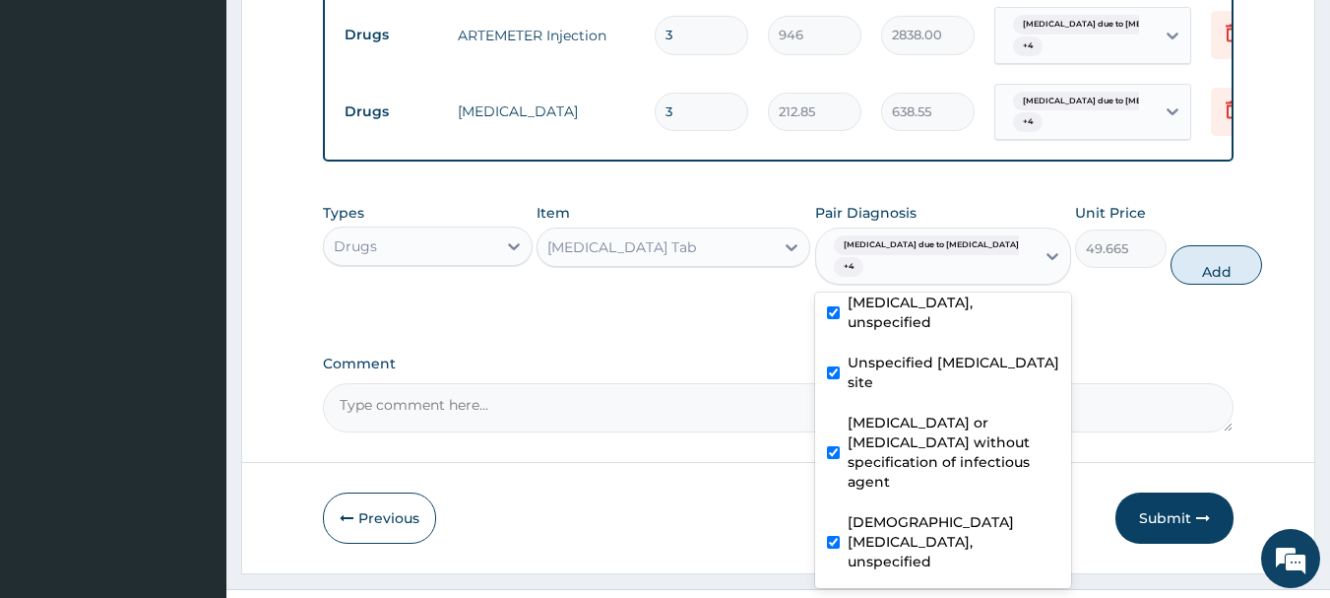
click at [1173, 245] on button "Add" at bounding box center [1216, 264] width 92 height 39
type input "0"
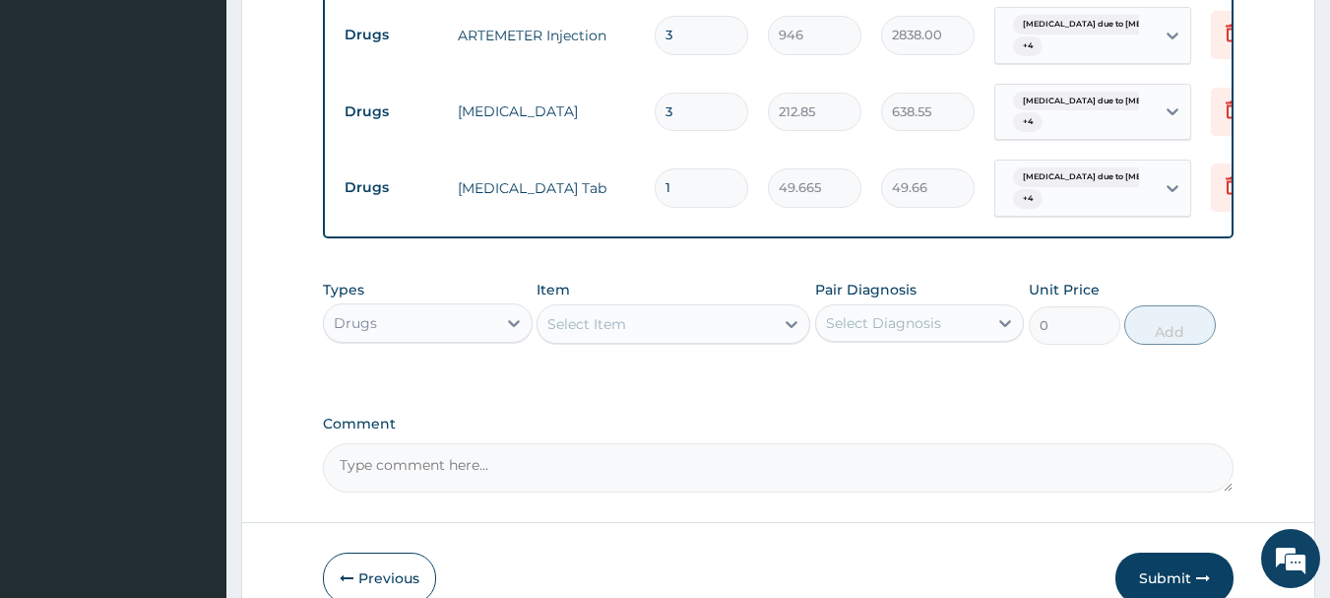
type input "18"
type input "893.97"
type input "18"
click at [618, 314] on div "Select Item" at bounding box center [586, 324] width 79 height 20
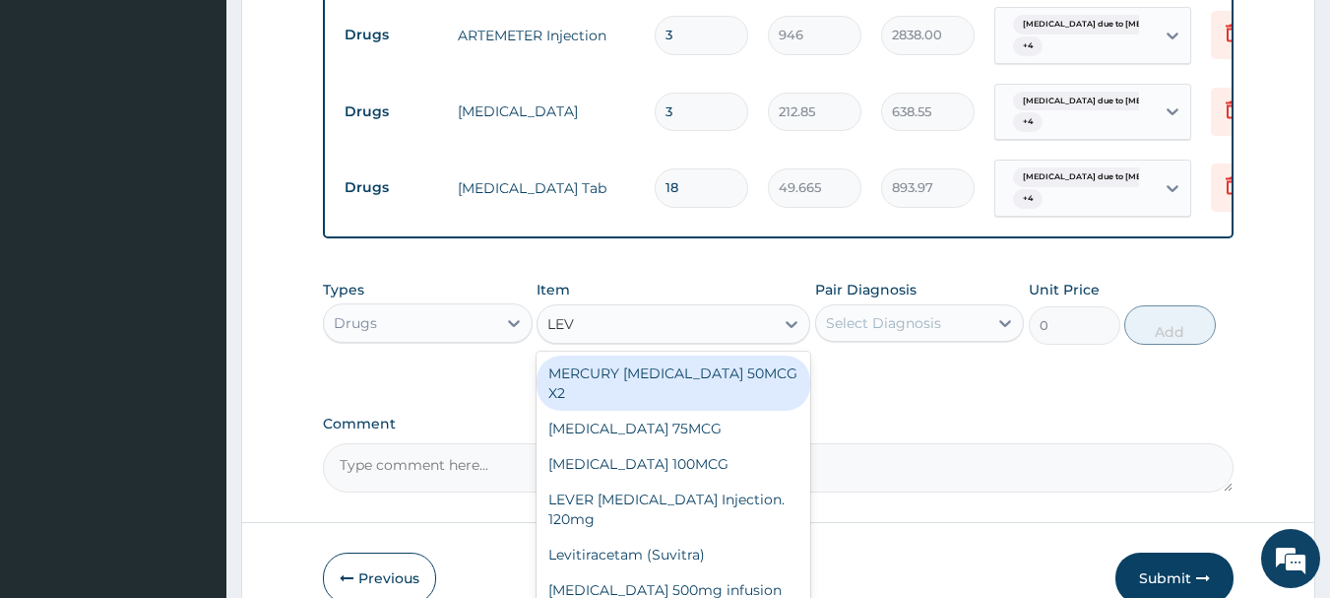
type input "LEVO"
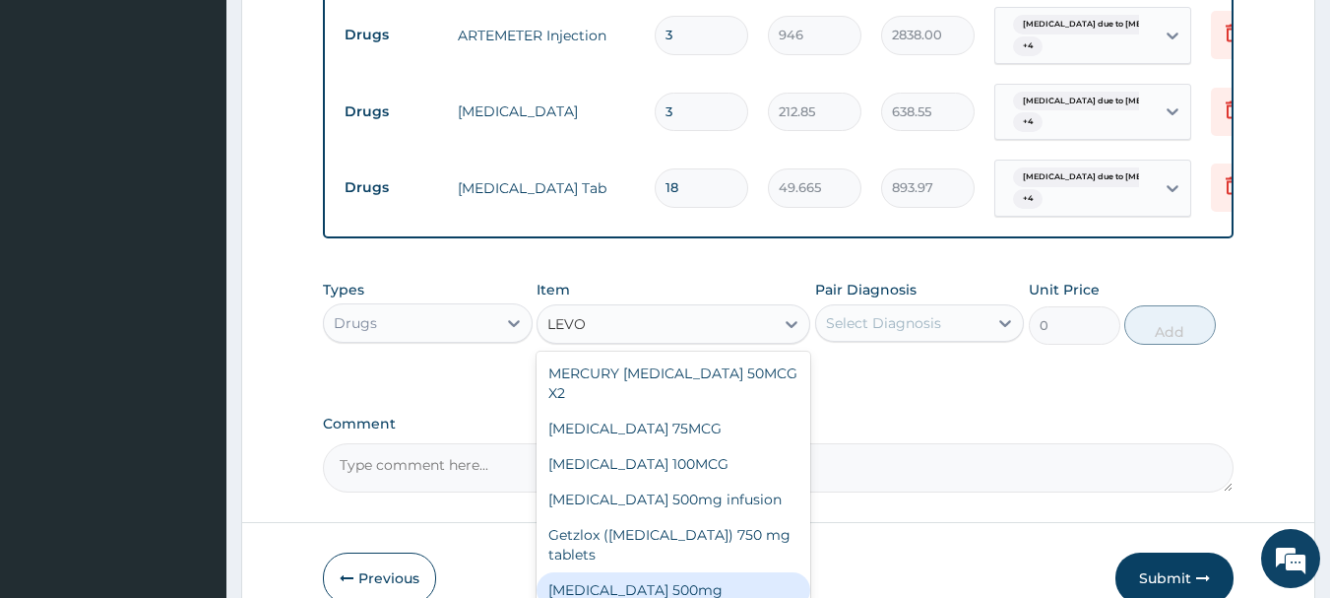
click at [726, 572] on div "LEVOFLOXACIN 500mg" at bounding box center [674, 589] width 274 height 35
type input "236.5"
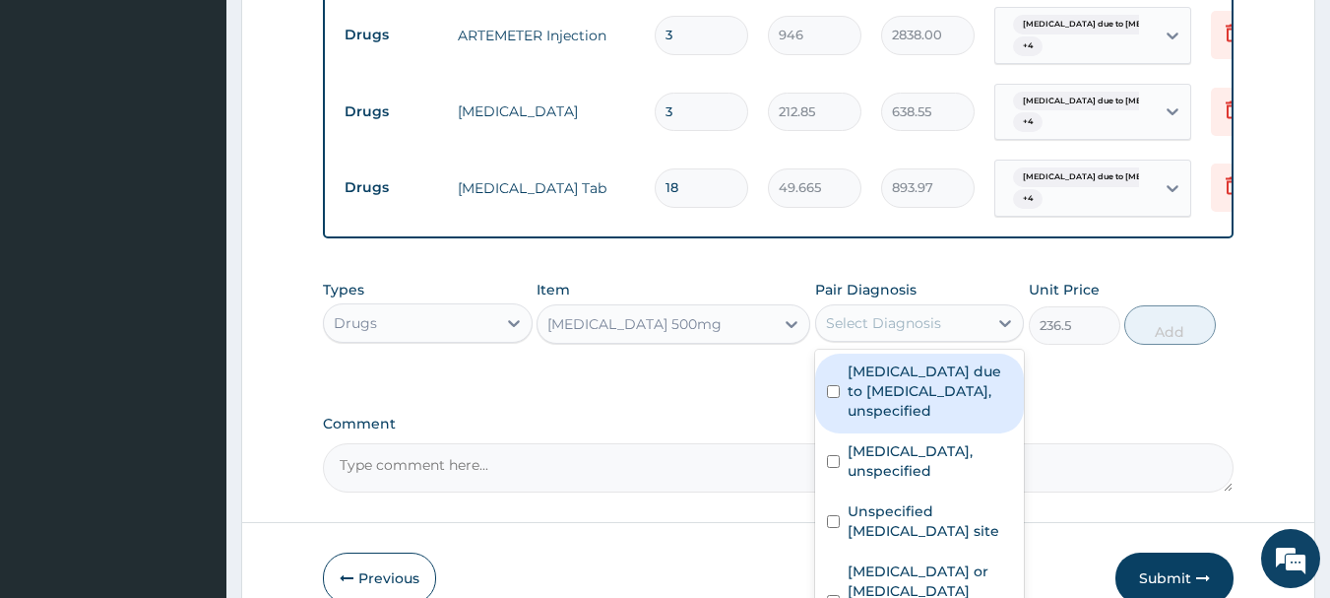
click at [925, 313] on div "Select Diagnosis" at bounding box center [883, 323] width 115 height 20
drag, startPoint x: 918, startPoint y: 355, endPoint x: 921, endPoint y: 376, distance: 20.9
click at [918, 361] on label "Malaria due to Plasmodium falciparum, unspecified" at bounding box center [930, 390] width 165 height 59
checkbox input "true"
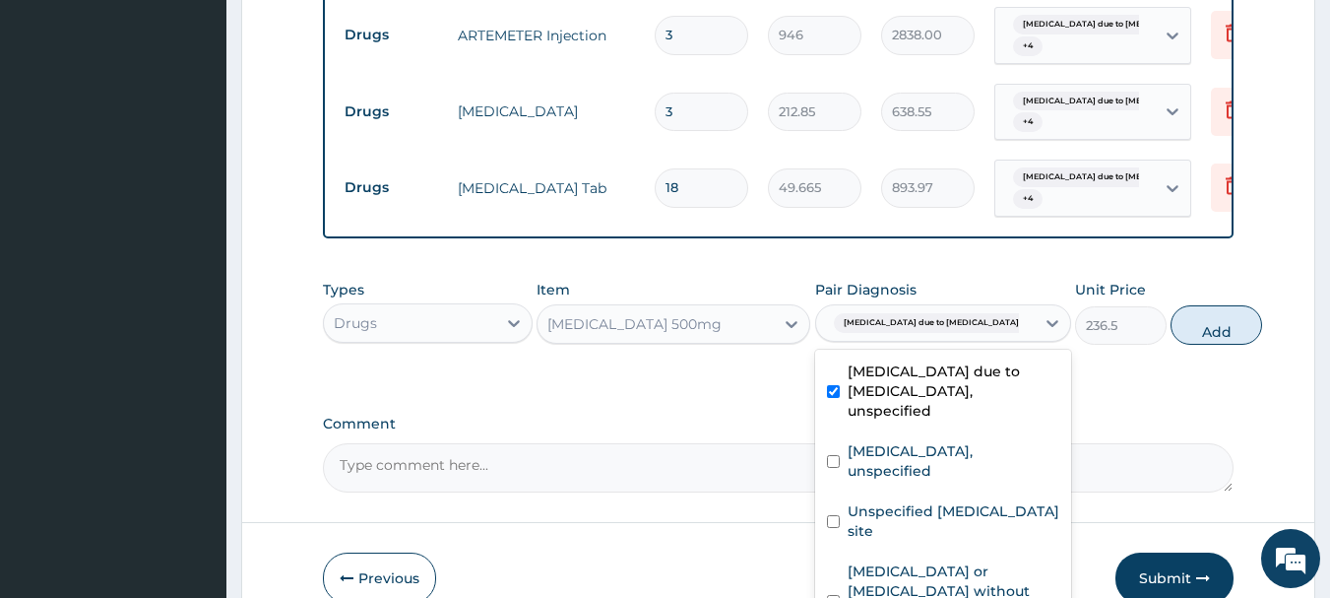
drag, startPoint x: 926, startPoint y: 422, endPoint x: 933, endPoint y: 444, distance: 22.7
click at [926, 429] on div "Malaria due to Plasmodium falciparum, unspecified Combined immunodeficiencies, …" at bounding box center [943, 496] width 256 height 295
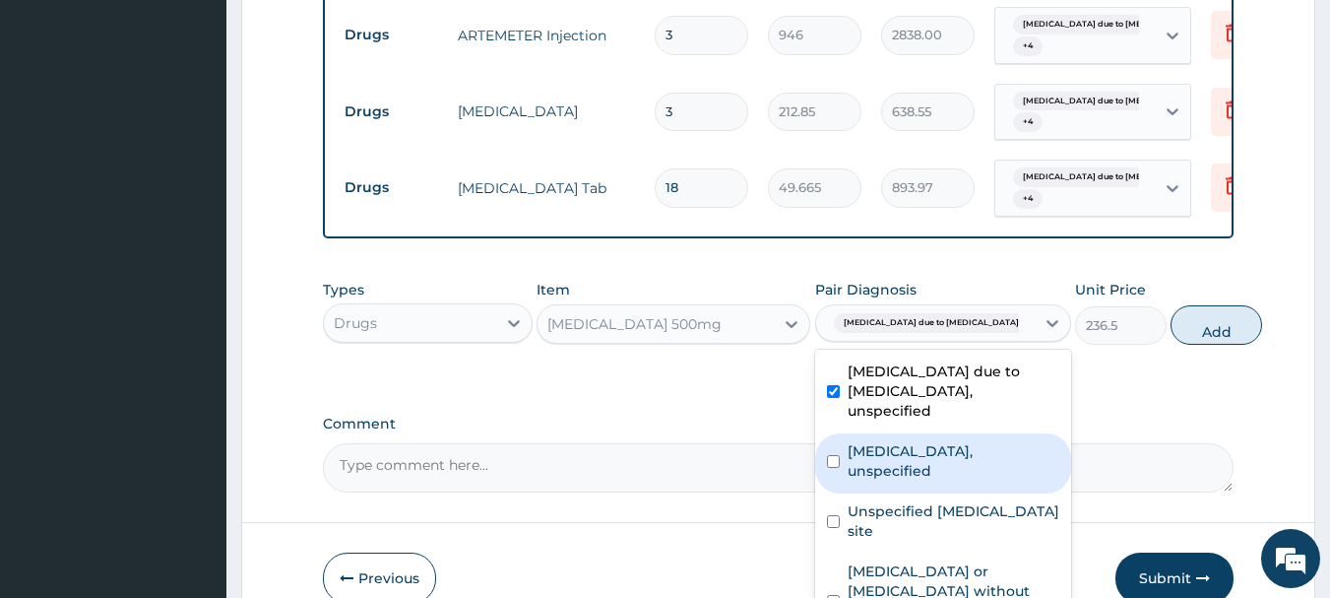
click at [935, 474] on label "Combined immunodeficiencies, unspecified" at bounding box center [954, 460] width 212 height 39
checkbox input "true"
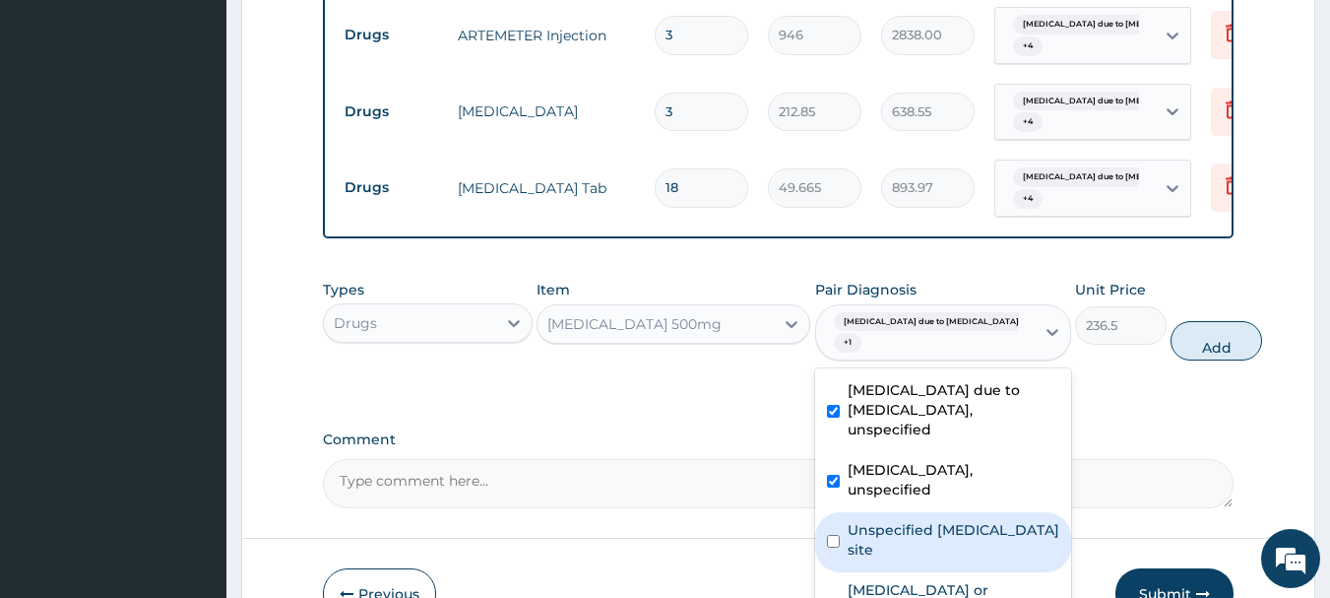
click at [928, 547] on label "Unspecified viral infection of unspecified site" at bounding box center [954, 539] width 212 height 39
checkbox input "true"
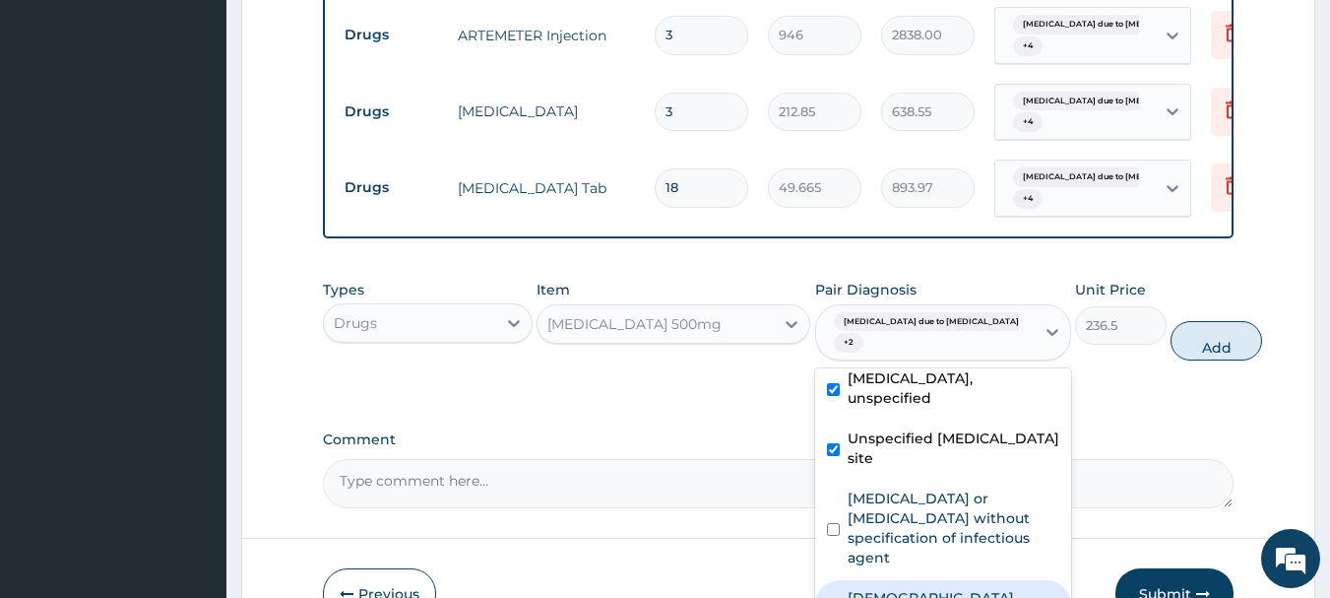
checkbox input "true"
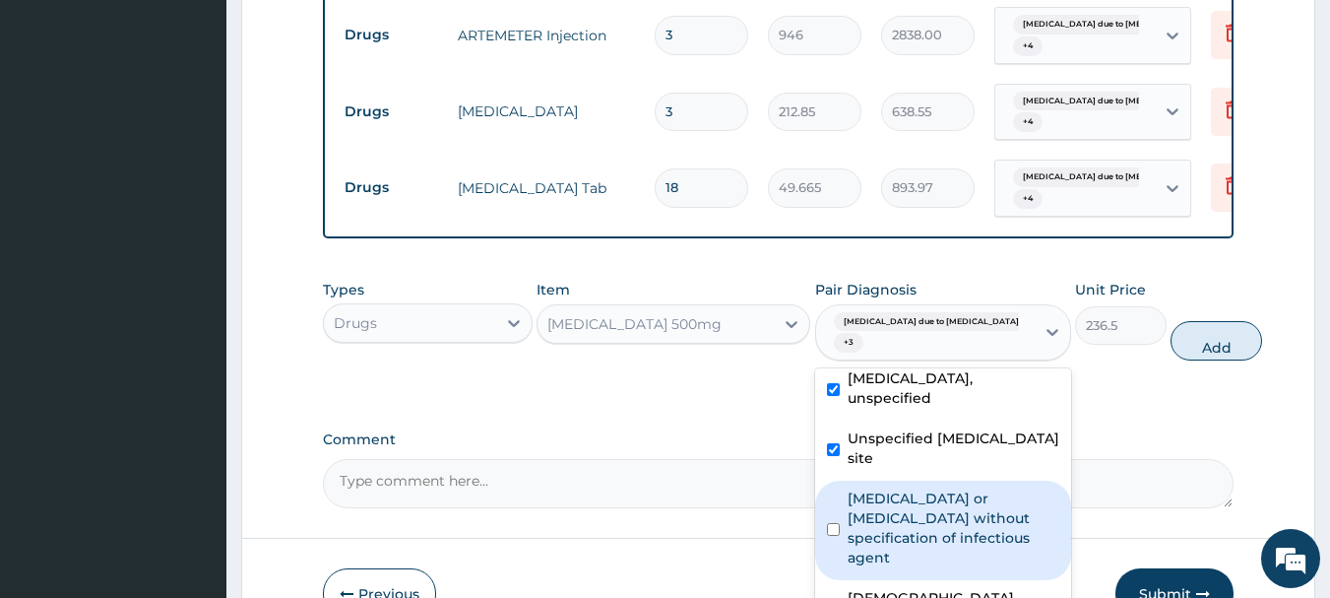
click at [911, 500] on label "Infectious gastroenteritis or colitis without specification of infectious agent" at bounding box center [954, 527] width 212 height 79
checkbox input "true"
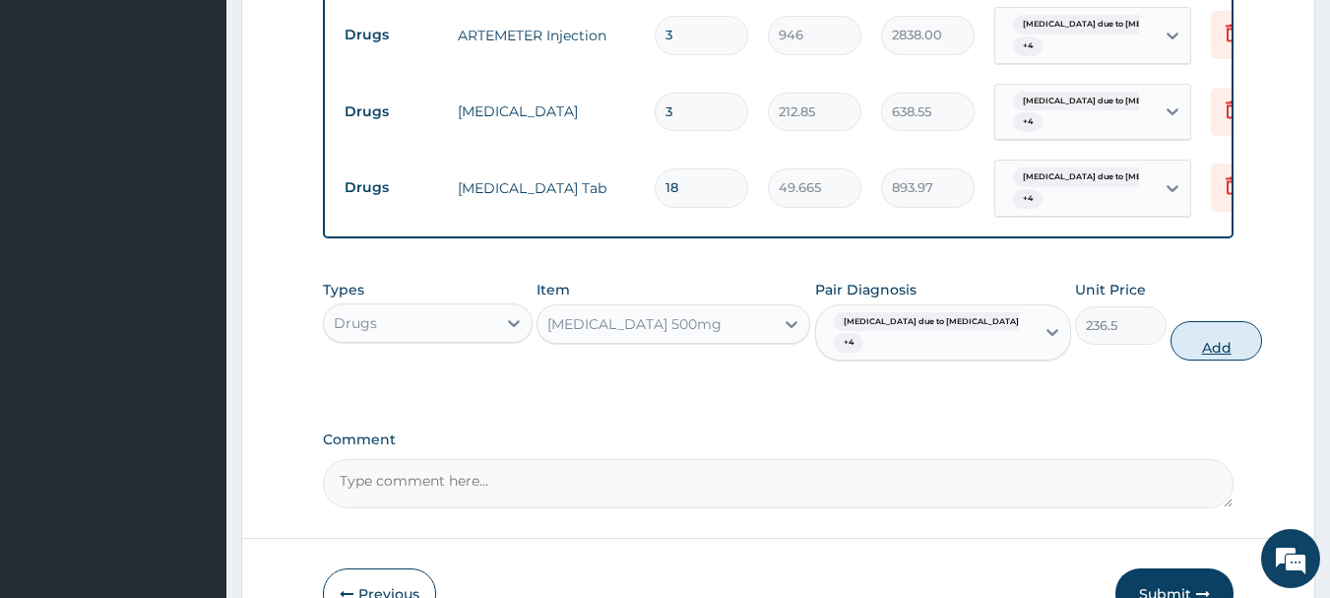
click at [1170, 321] on button "Add" at bounding box center [1216, 340] width 92 height 39
type input "0"
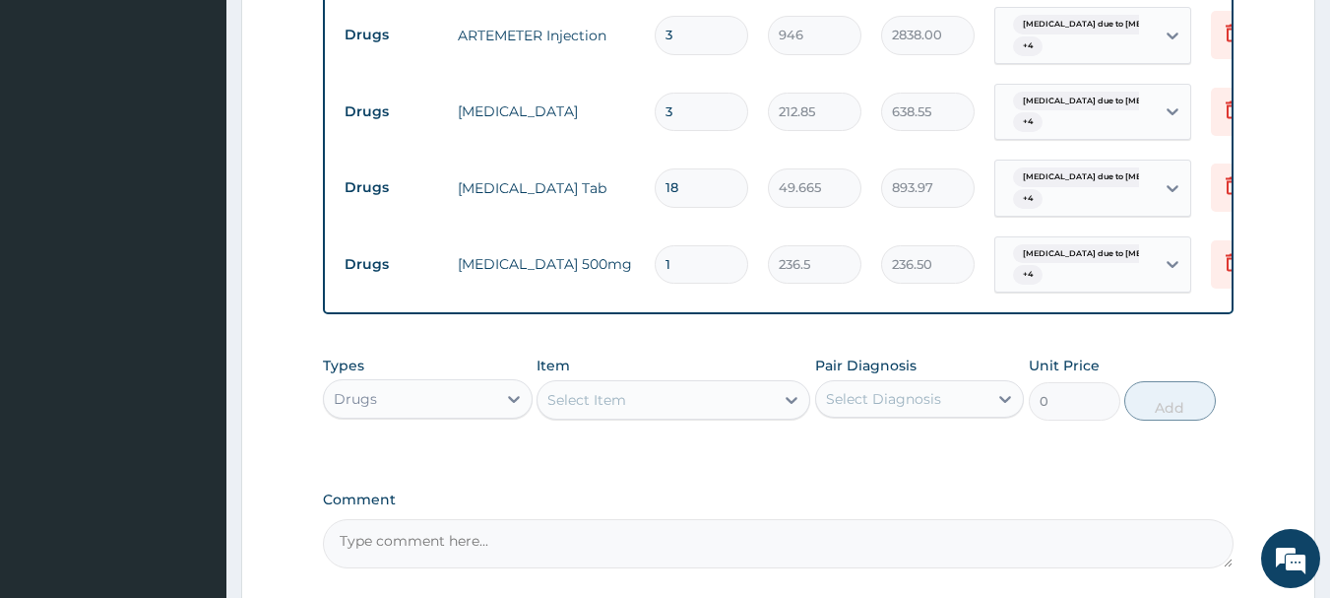
type input "10"
type input "2365.00"
type input "10"
drag, startPoint x: 652, startPoint y: 378, endPoint x: 630, endPoint y: 360, distance: 28.0
click at [647, 384] on div "Select Item" at bounding box center [655, 400] width 236 height 32
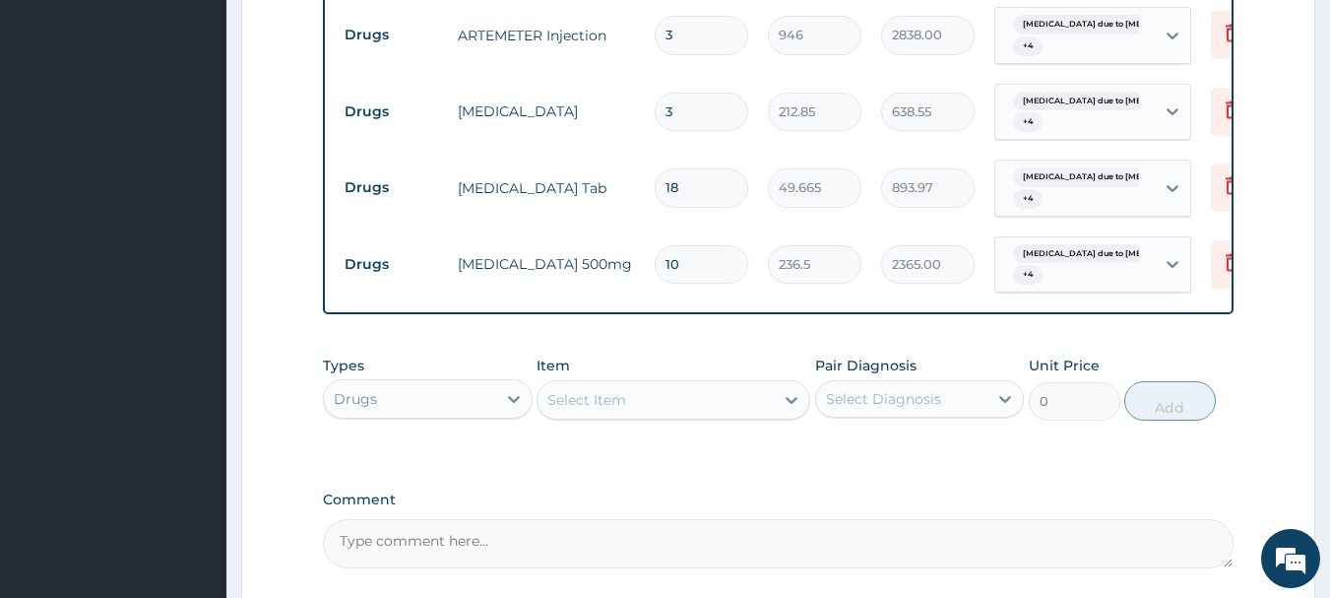
drag, startPoint x: 1269, startPoint y: 308, endPoint x: 1304, endPoint y: 352, distance: 56.7
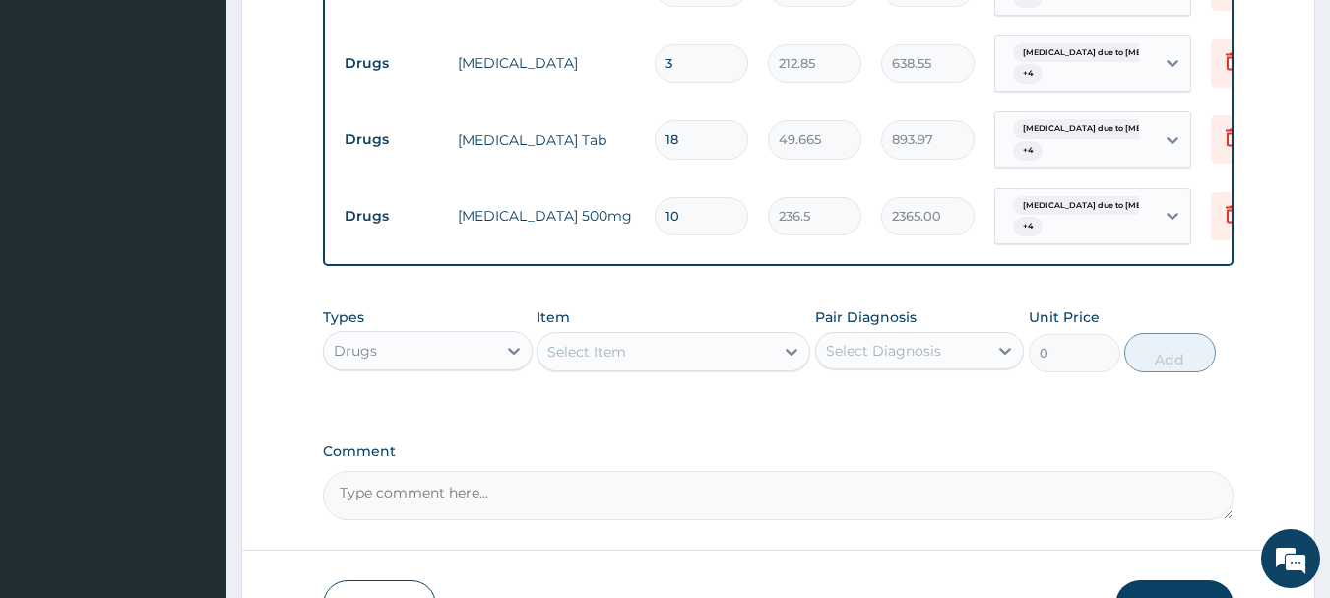
scroll to position [1679, 0]
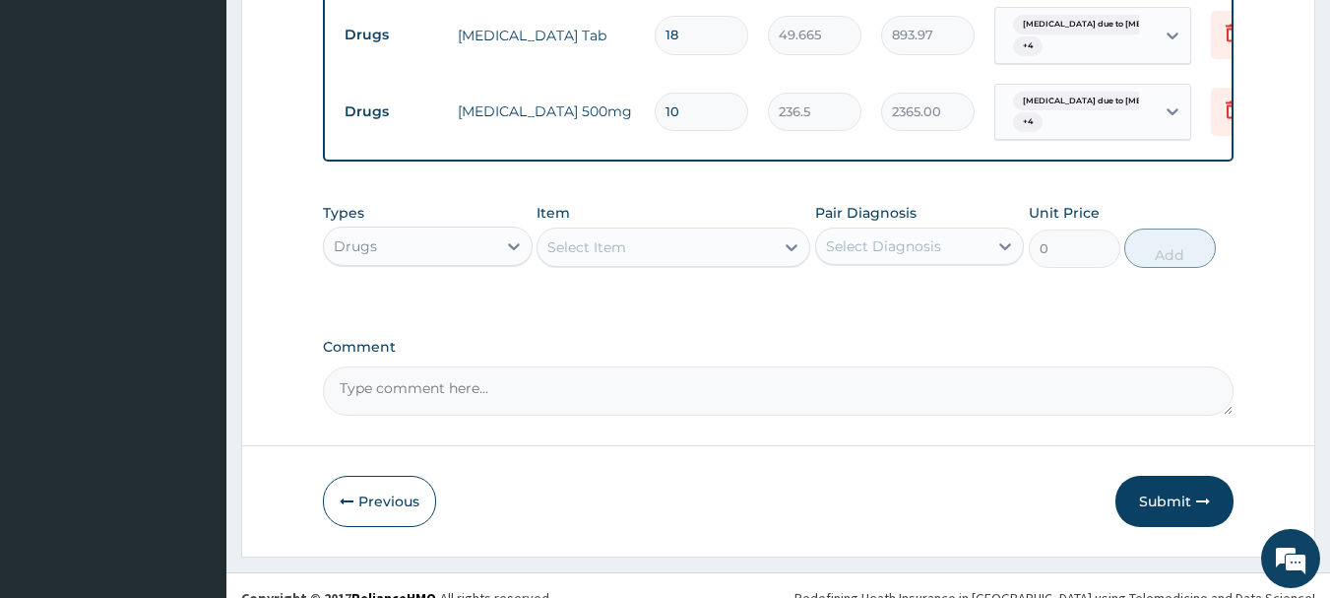
drag, startPoint x: 1170, startPoint y: 479, endPoint x: 1181, endPoint y: 469, distance: 15.3
click at [1172, 479] on button "Submit" at bounding box center [1174, 500] width 118 height 51
